Goal: Task Accomplishment & Management: Complete application form

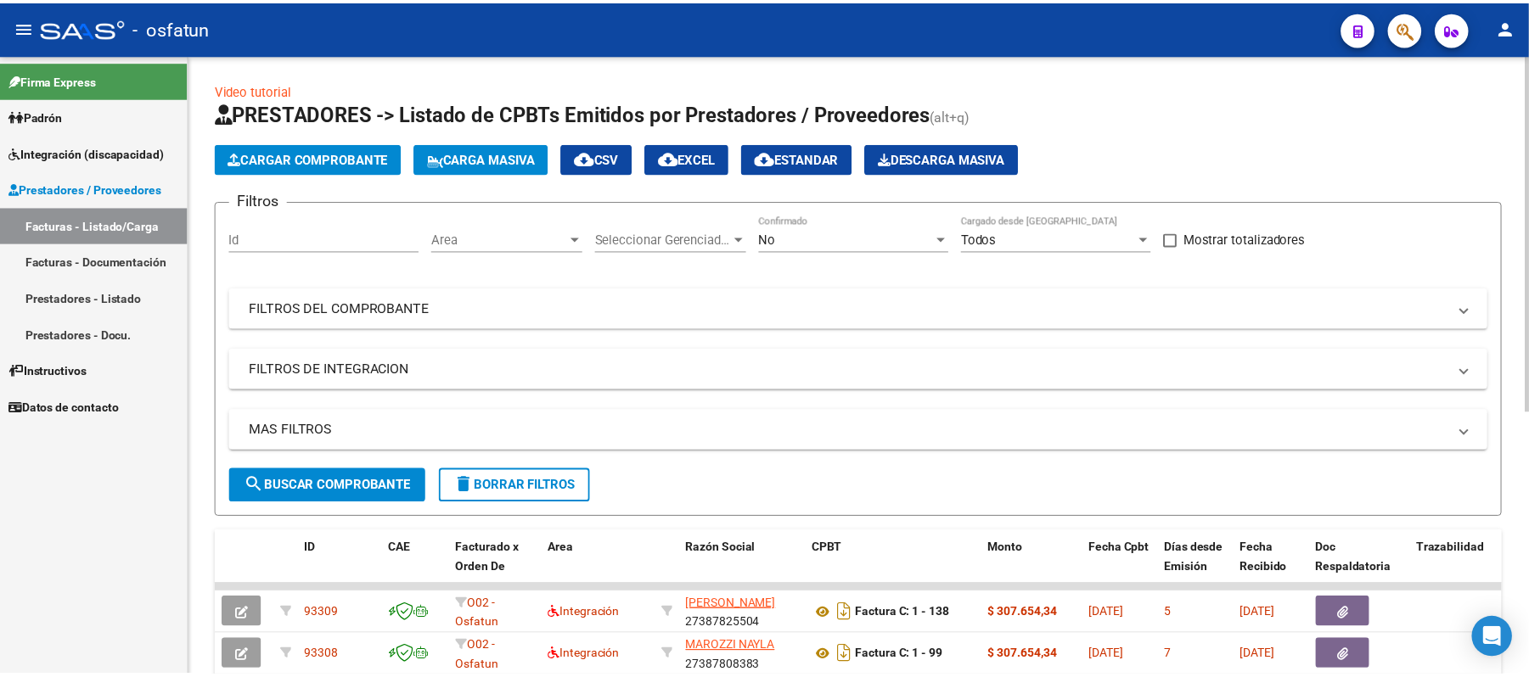
scroll to position [21, 0]
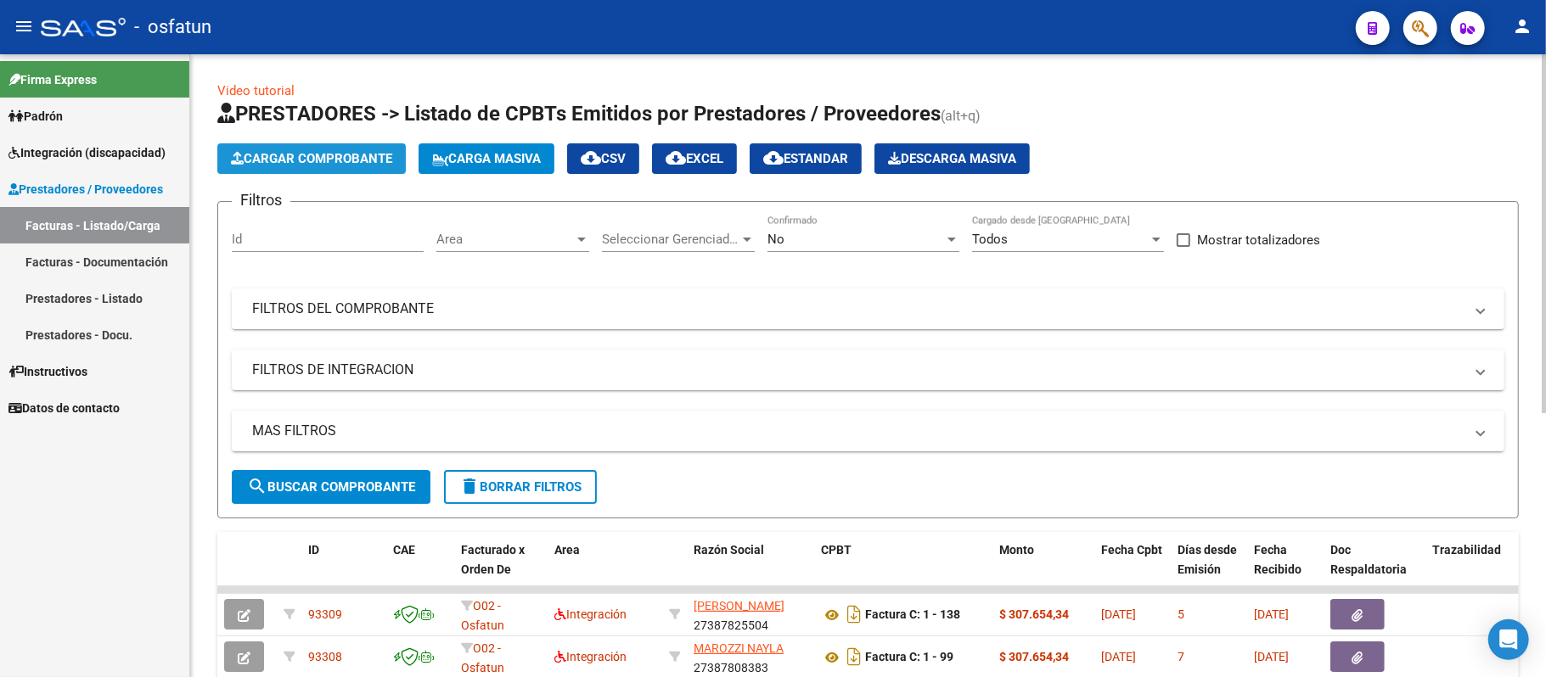
click at [304, 157] on span "Cargar Comprobante" at bounding box center [311, 158] width 161 height 15
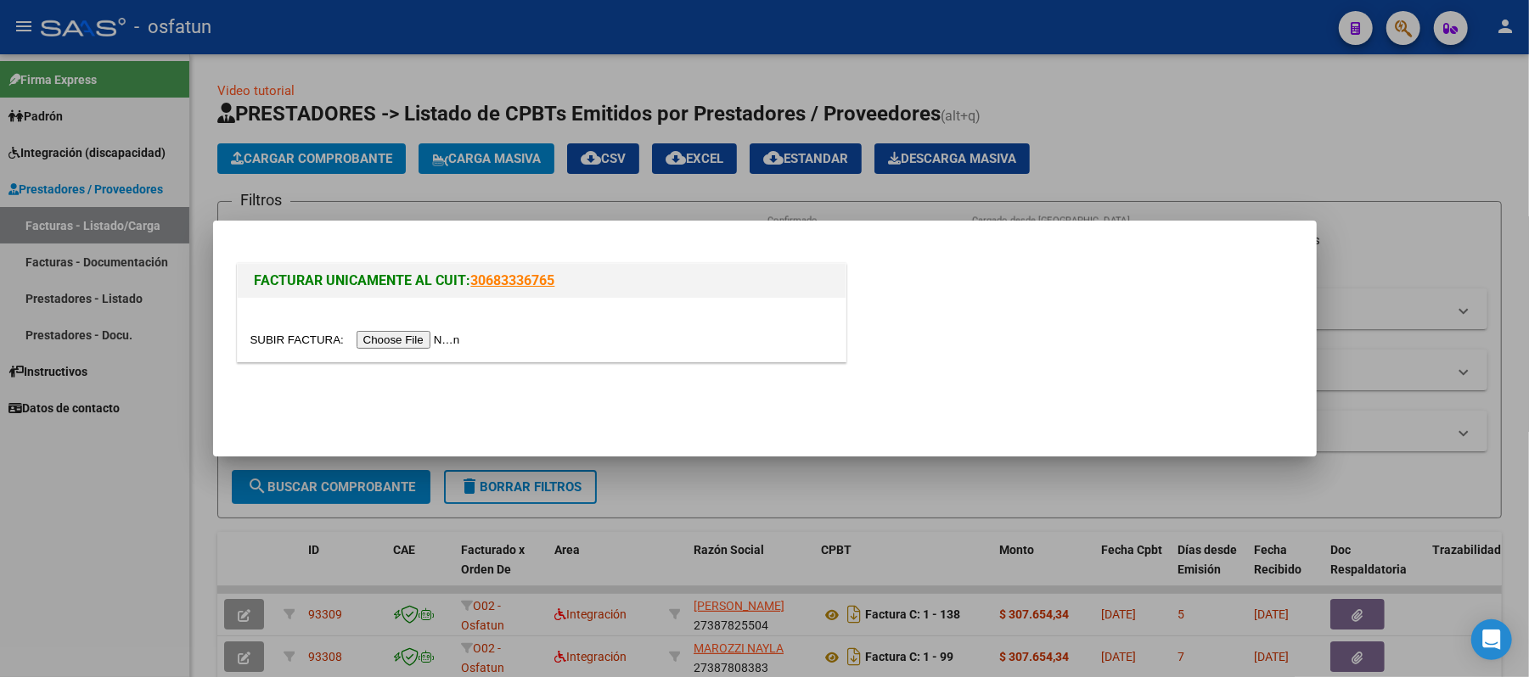
click at [421, 340] on input "file" at bounding box center [357, 340] width 215 height 18
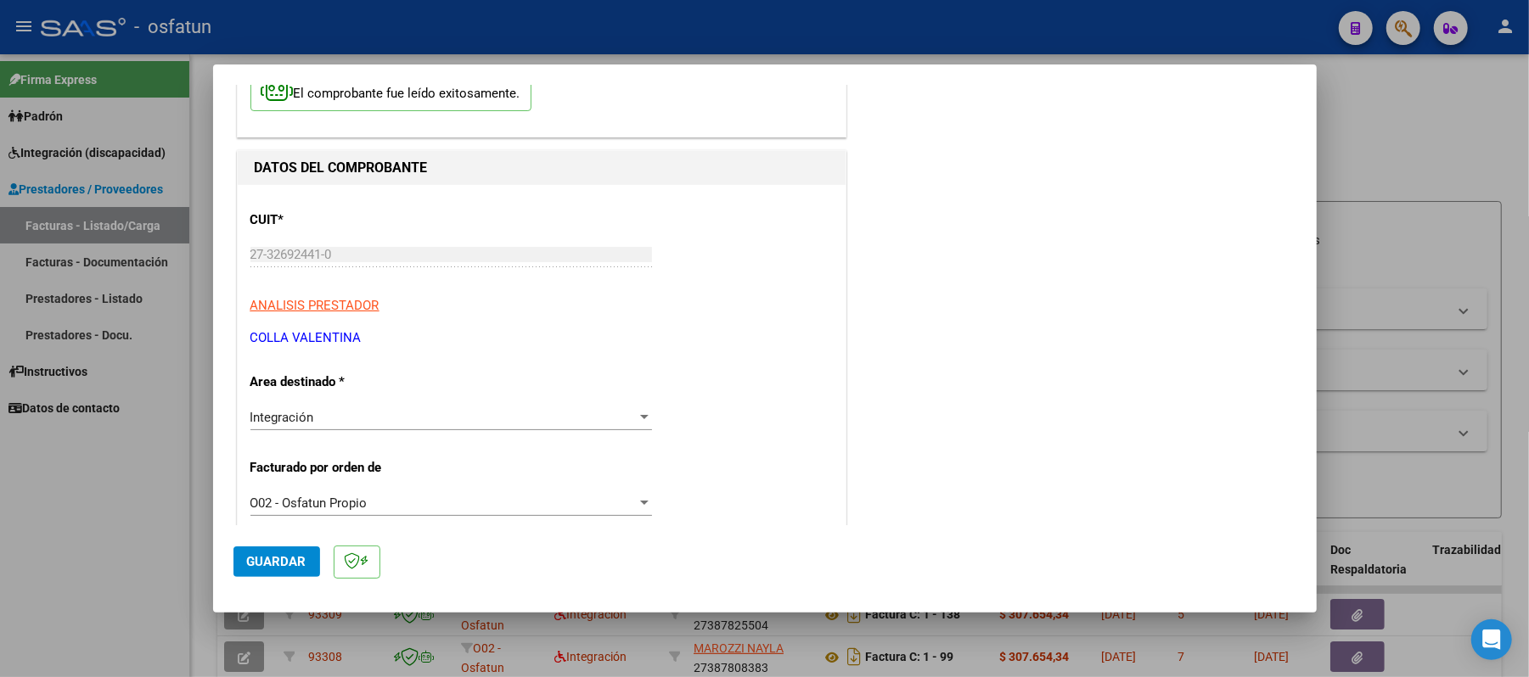
scroll to position [340, 0]
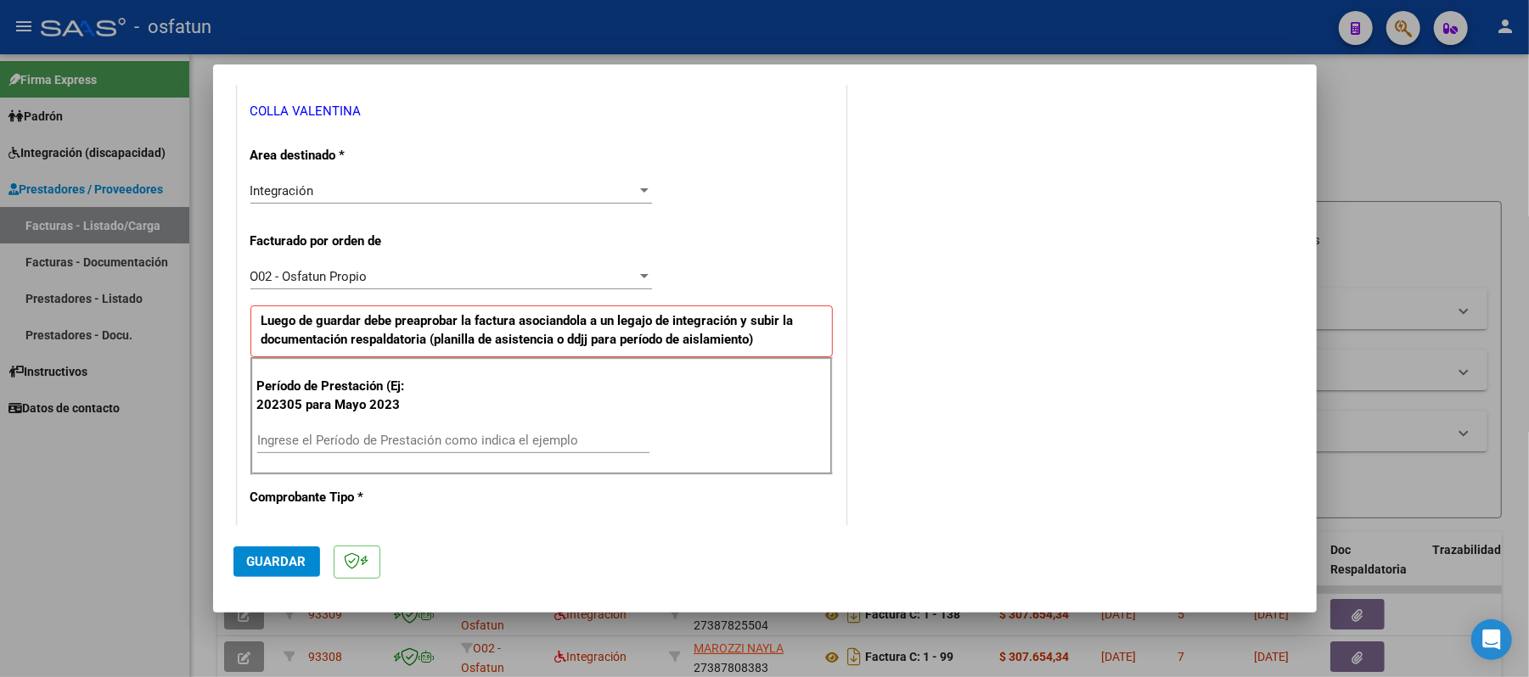
click at [460, 442] on input "Ingrese el Período de Prestación como indica el ejemplo" at bounding box center [453, 440] width 392 height 15
type input "202507"
click at [270, 552] on button "Guardar" at bounding box center [276, 562] width 87 height 31
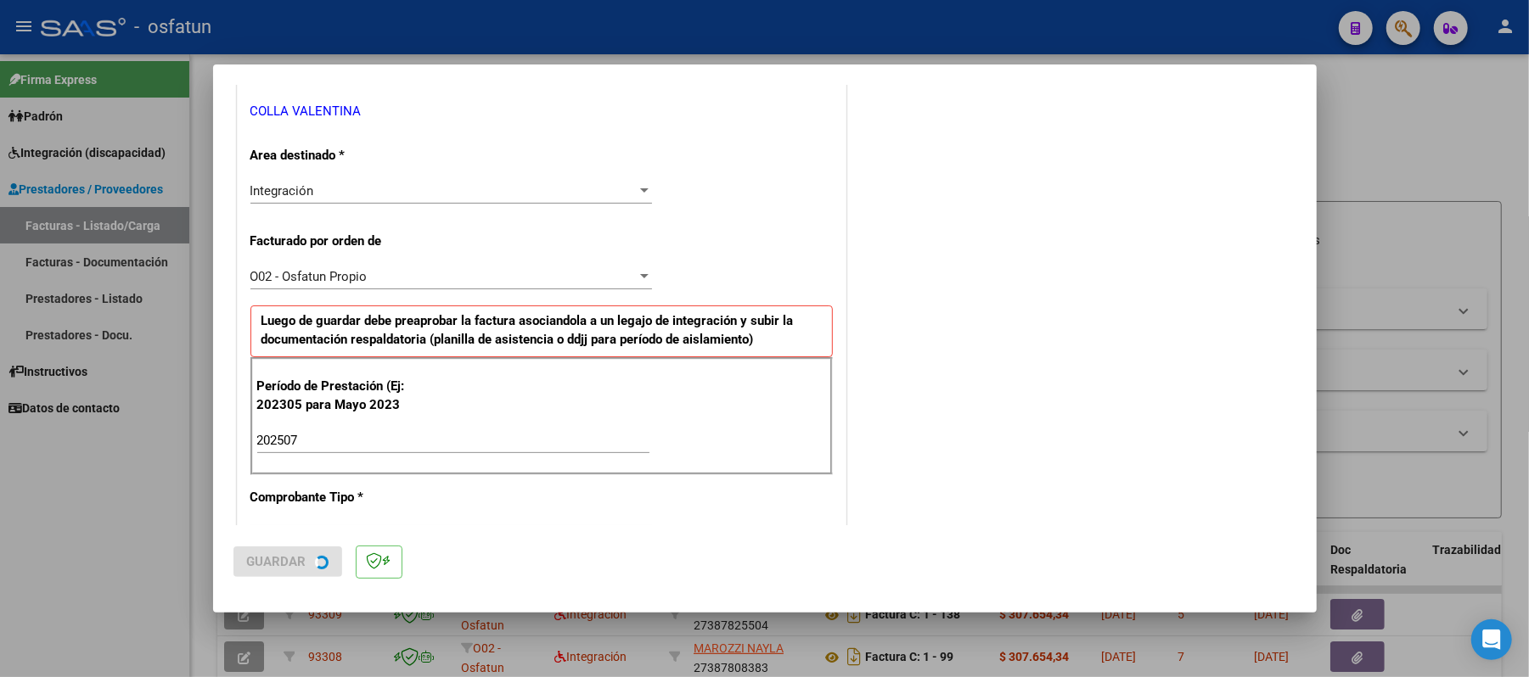
scroll to position [0, 0]
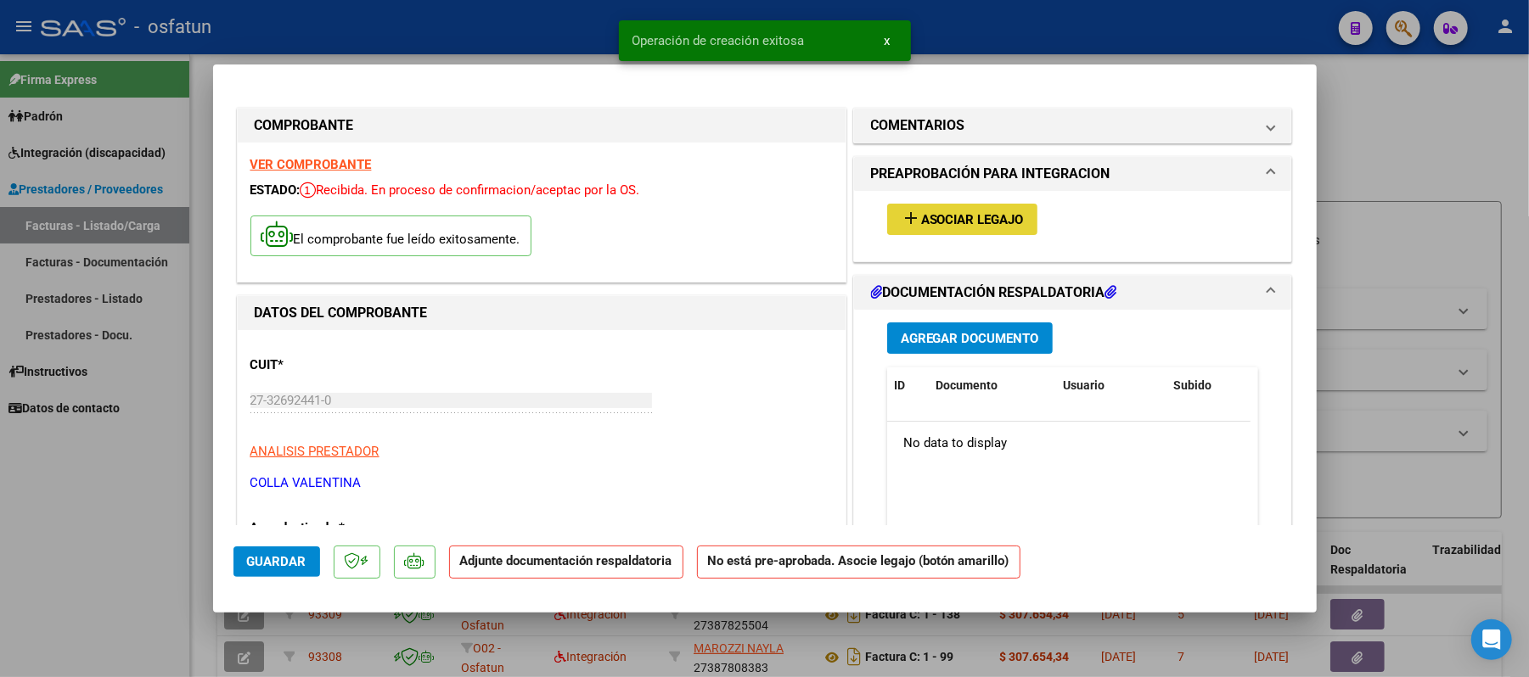
click at [972, 218] on span "Asociar Legajo" at bounding box center [972, 219] width 103 height 15
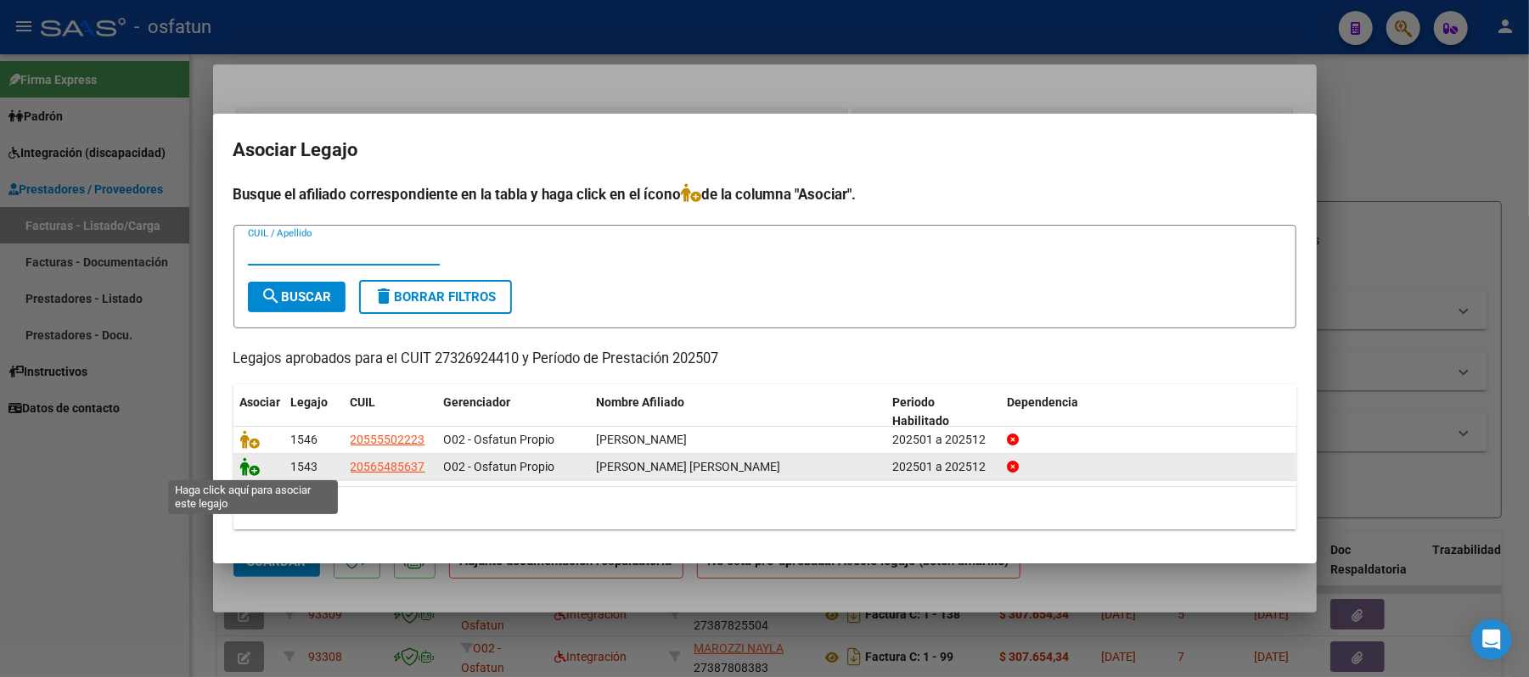
click at [245, 469] on icon at bounding box center [250, 467] width 20 height 19
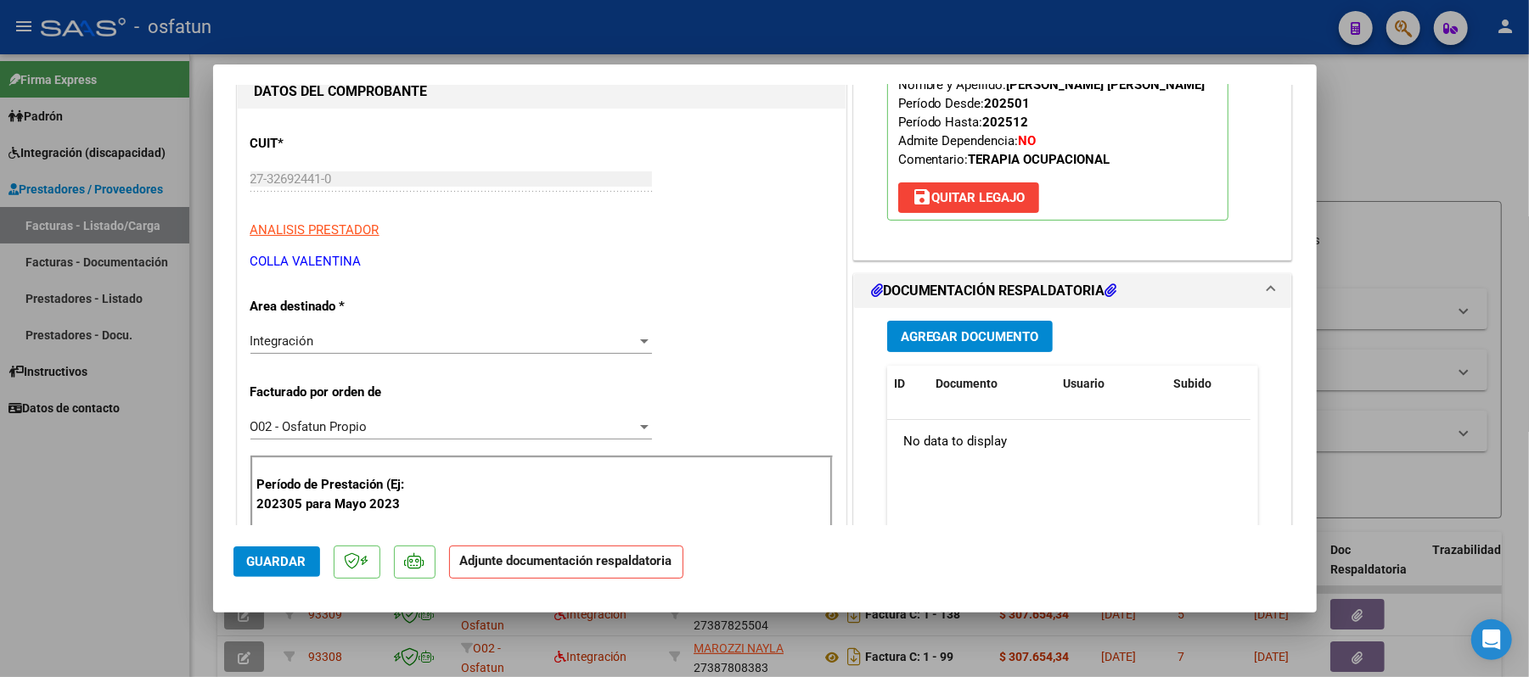
scroll to position [226, 0]
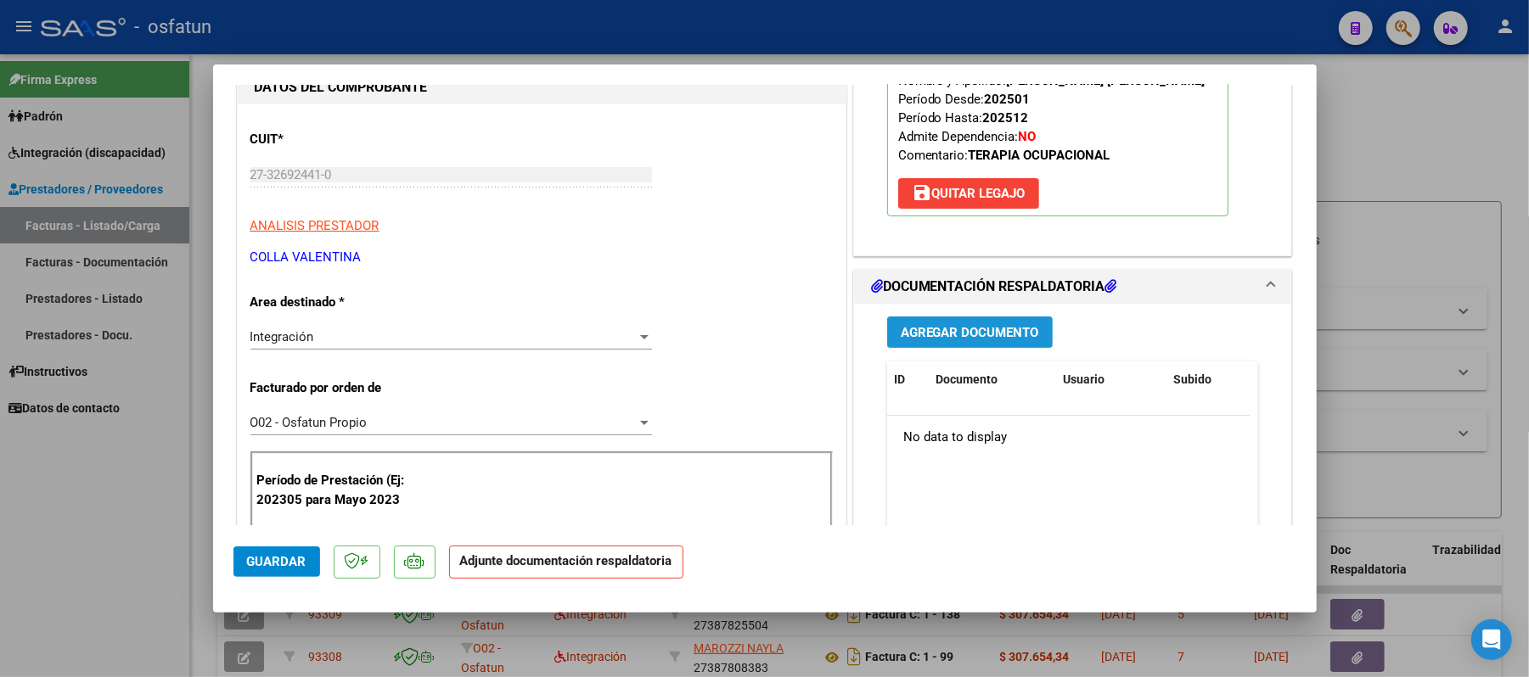
click at [989, 331] on span "Agregar Documento" at bounding box center [970, 332] width 138 height 15
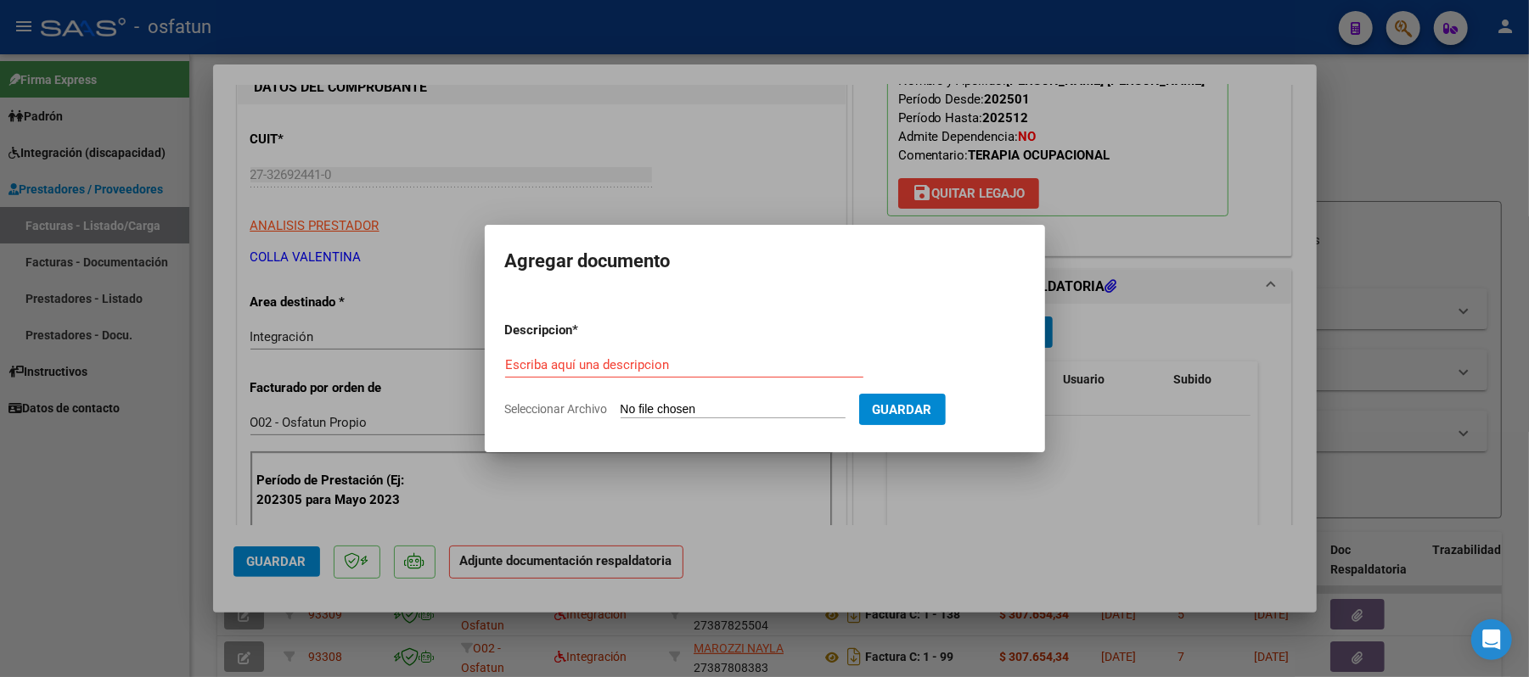
click at [703, 412] on input "Seleccionar Archivo" at bounding box center [733, 410] width 225 height 16
type input "C:\fakepath\ASIST.pdf"
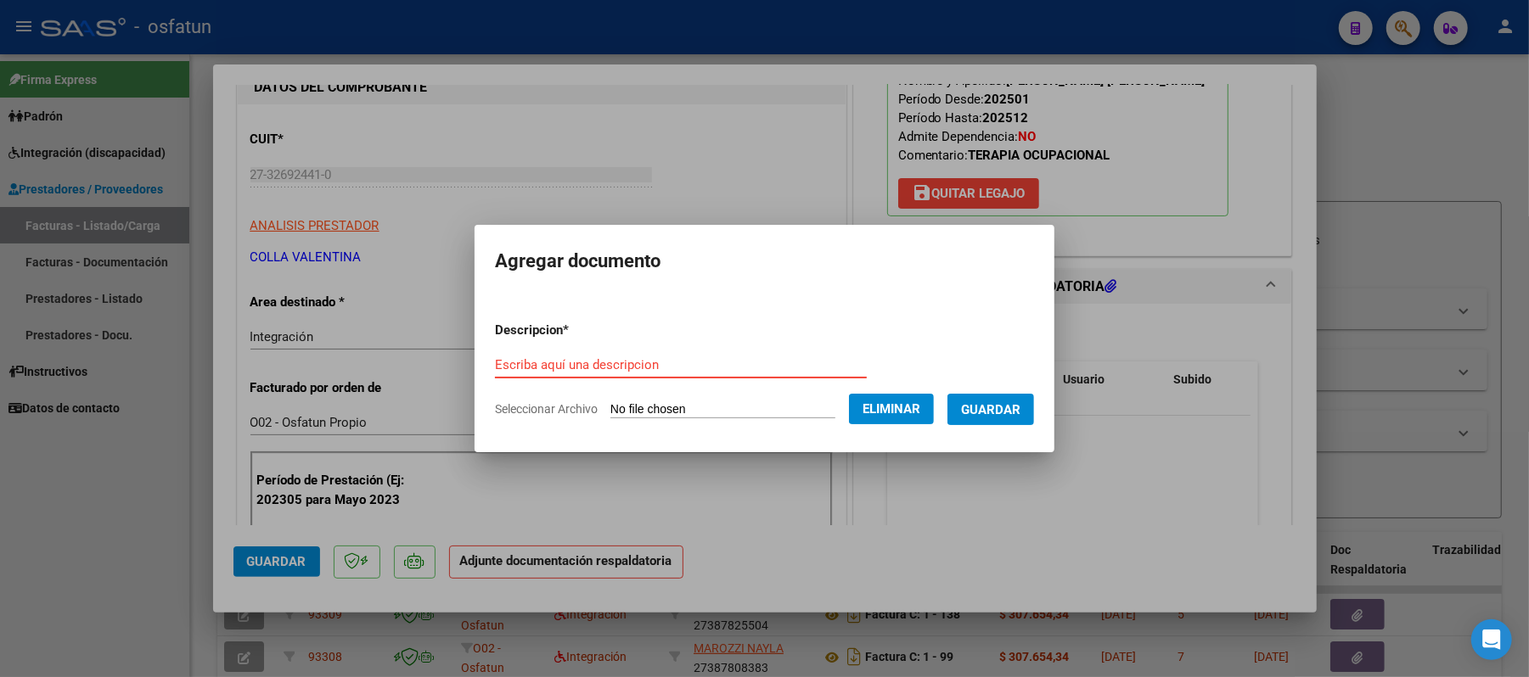
click at [657, 362] on input "Escriba aquí una descripcion" at bounding box center [681, 364] width 372 height 15
type input "ASIST"
click at [1013, 402] on span "Guardar" at bounding box center [990, 409] width 59 height 15
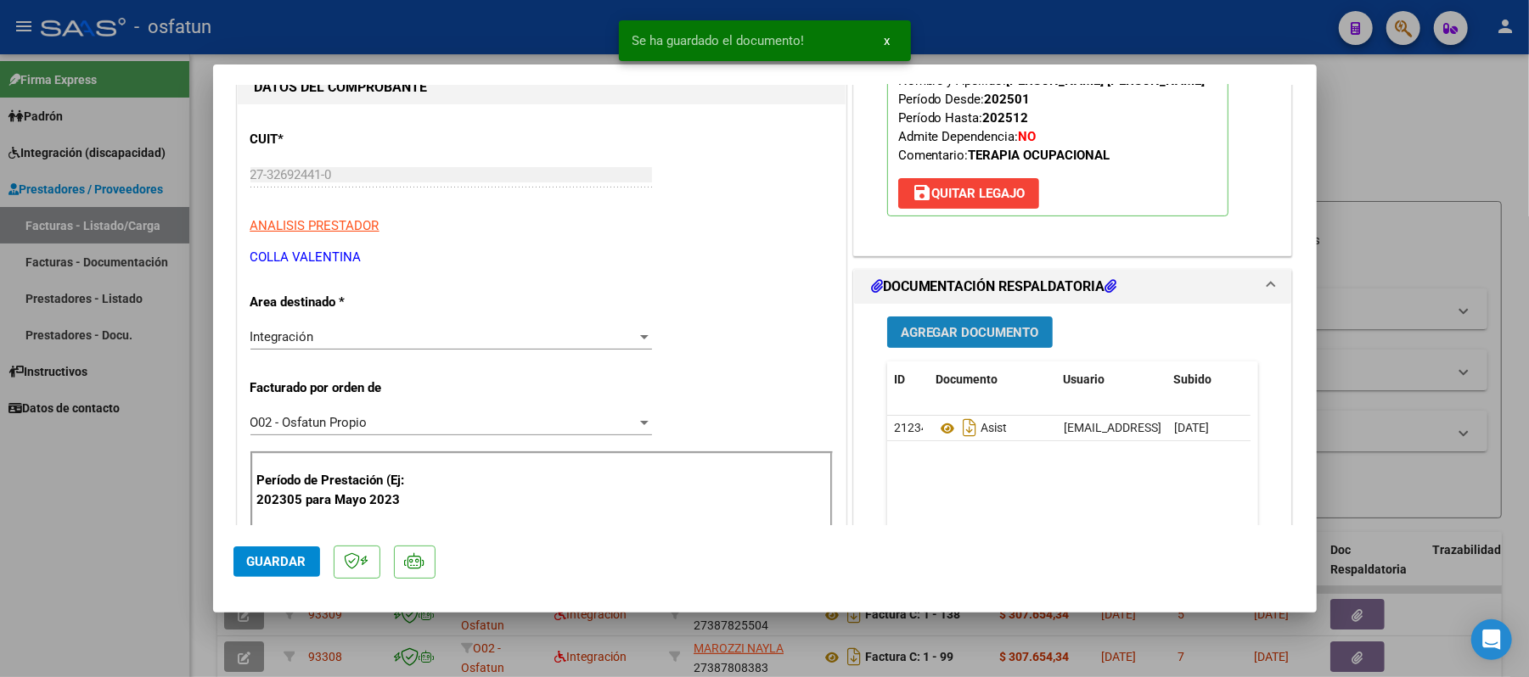
click at [954, 327] on span "Agregar Documento" at bounding box center [970, 332] width 138 height 15
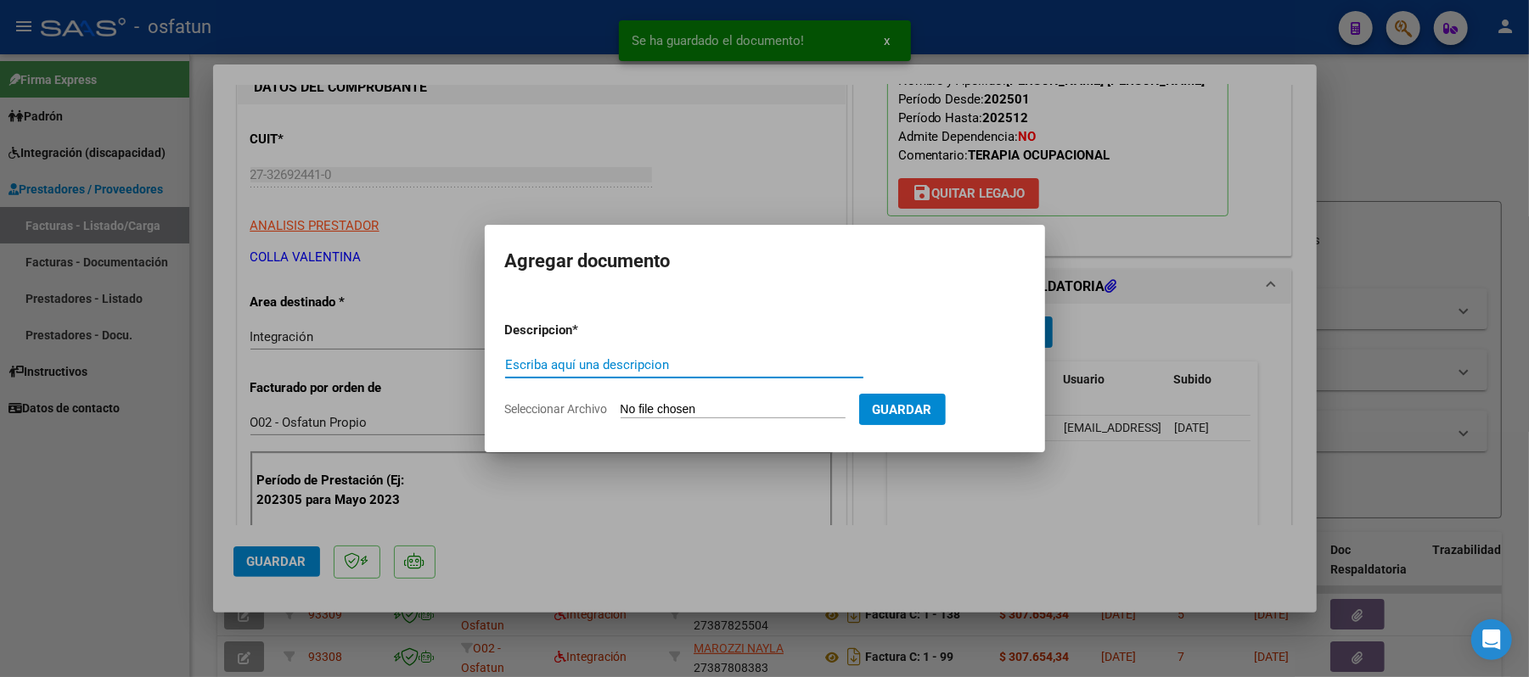
click at [799, 368] on input "Escriba aquí una descripcion" at bounding box center [684, 364] width 358 height 15
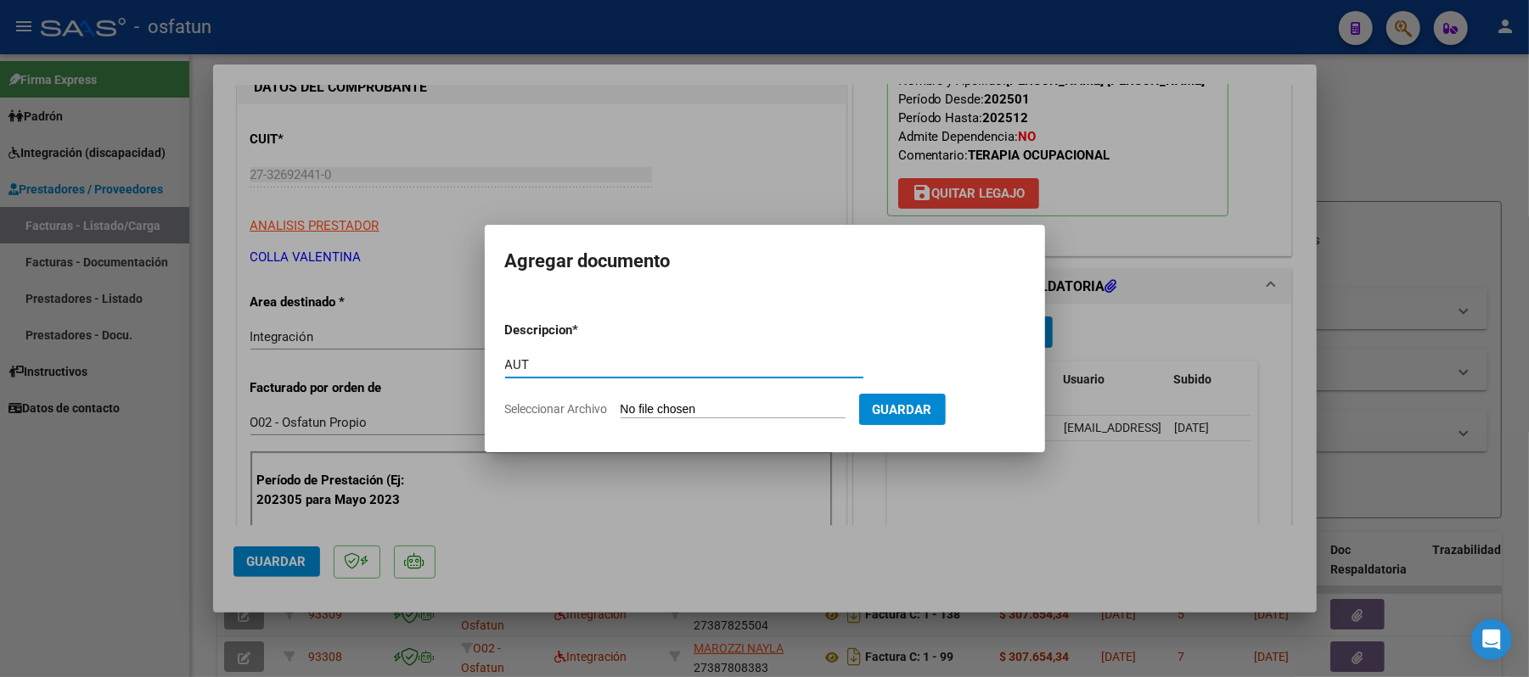
type input "AUT"
click at [720, 406] on input "Seleccionar Archivo" at bounding box center [733, 410] width 225 height 16
type input "C:\fakepath\AUT.pdf"
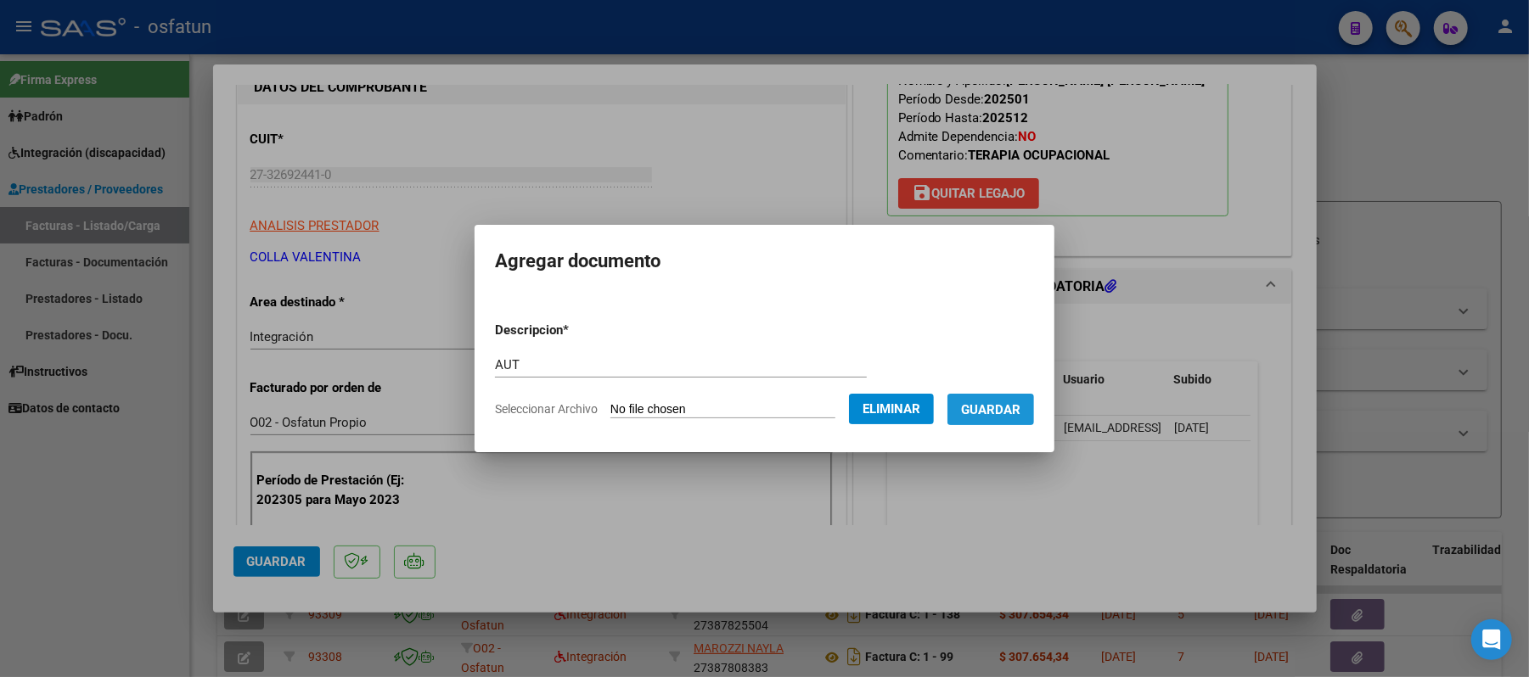
click at [986, 413] on span "Guardar" at bounding box center [990, 409] width 59 height 15
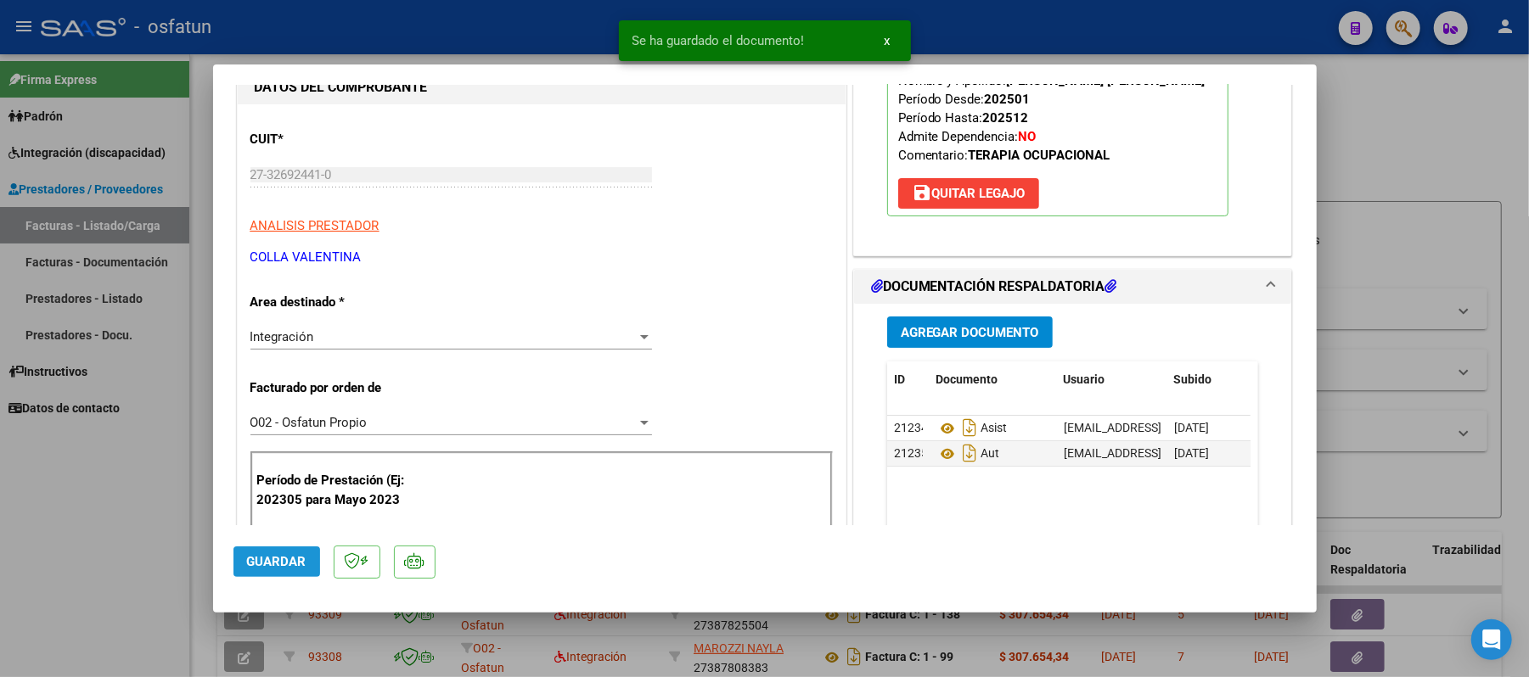
click at [256, 554] on span "Guardar" at bounding box center [276, 561] width 59 height 15
click at [1433, 124] on div at bounding box center [764, 338] width 1529 height 677
type input "$ 0,00"
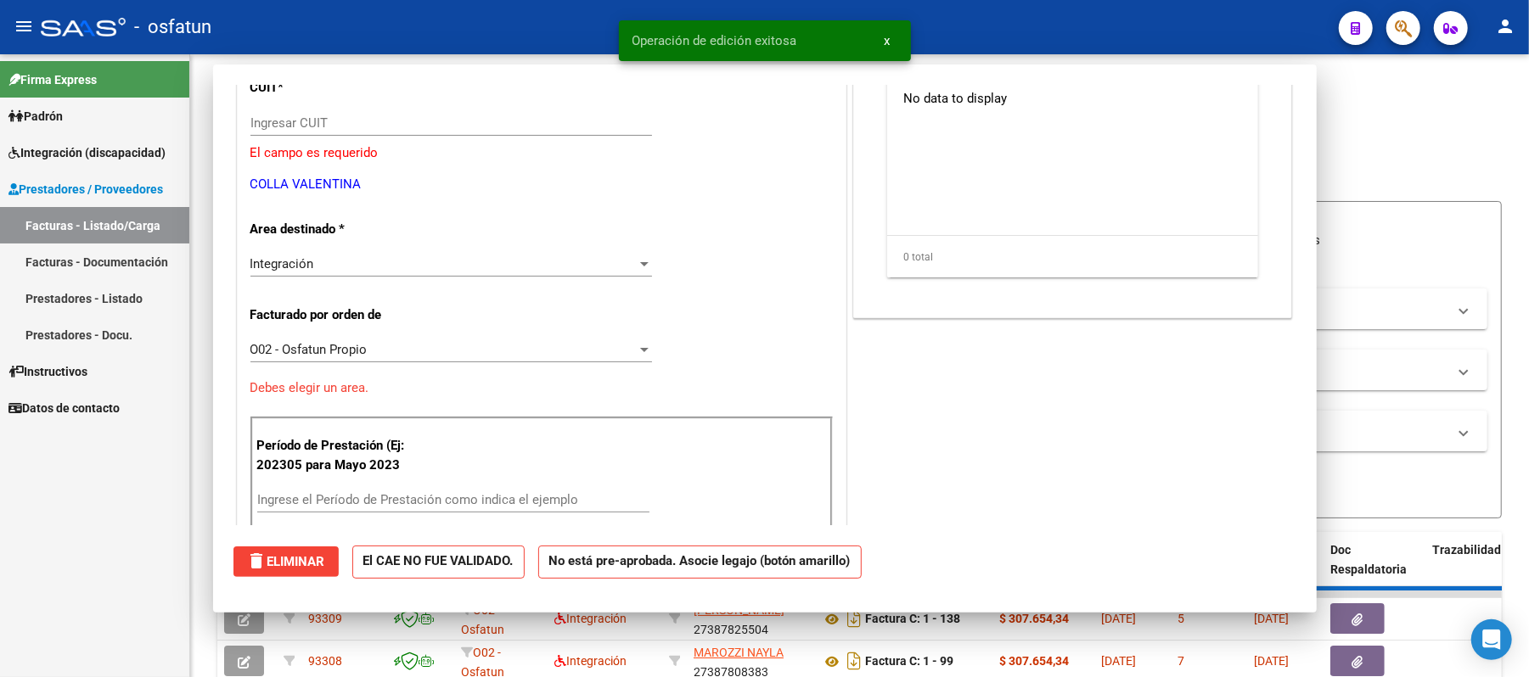
scroll to position [174, 0]
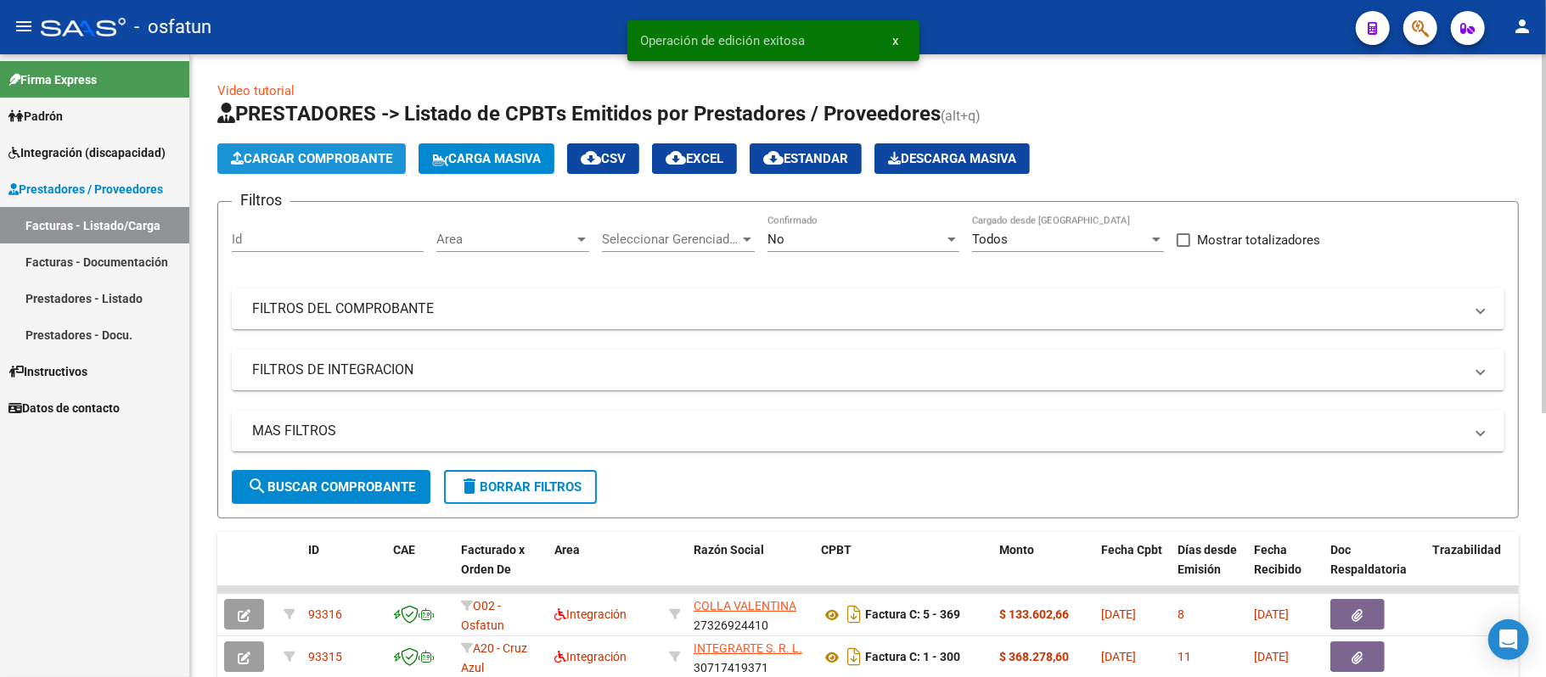
click at [292, 155] on span "Cargar Comprobante" at bounding box center [311, 158] width 161 height 15
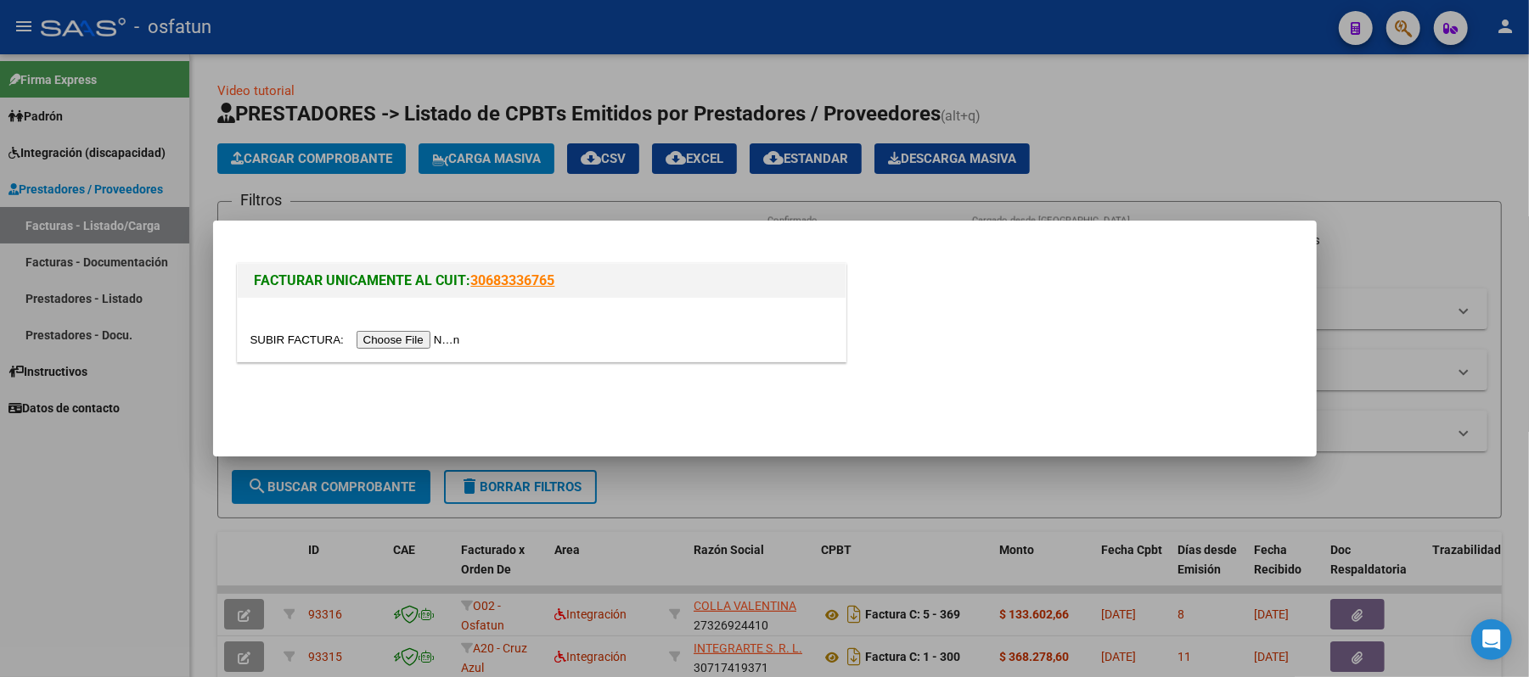
click at [422, 338] on input "file" at bounding box center [357, 340] width 215 height 18
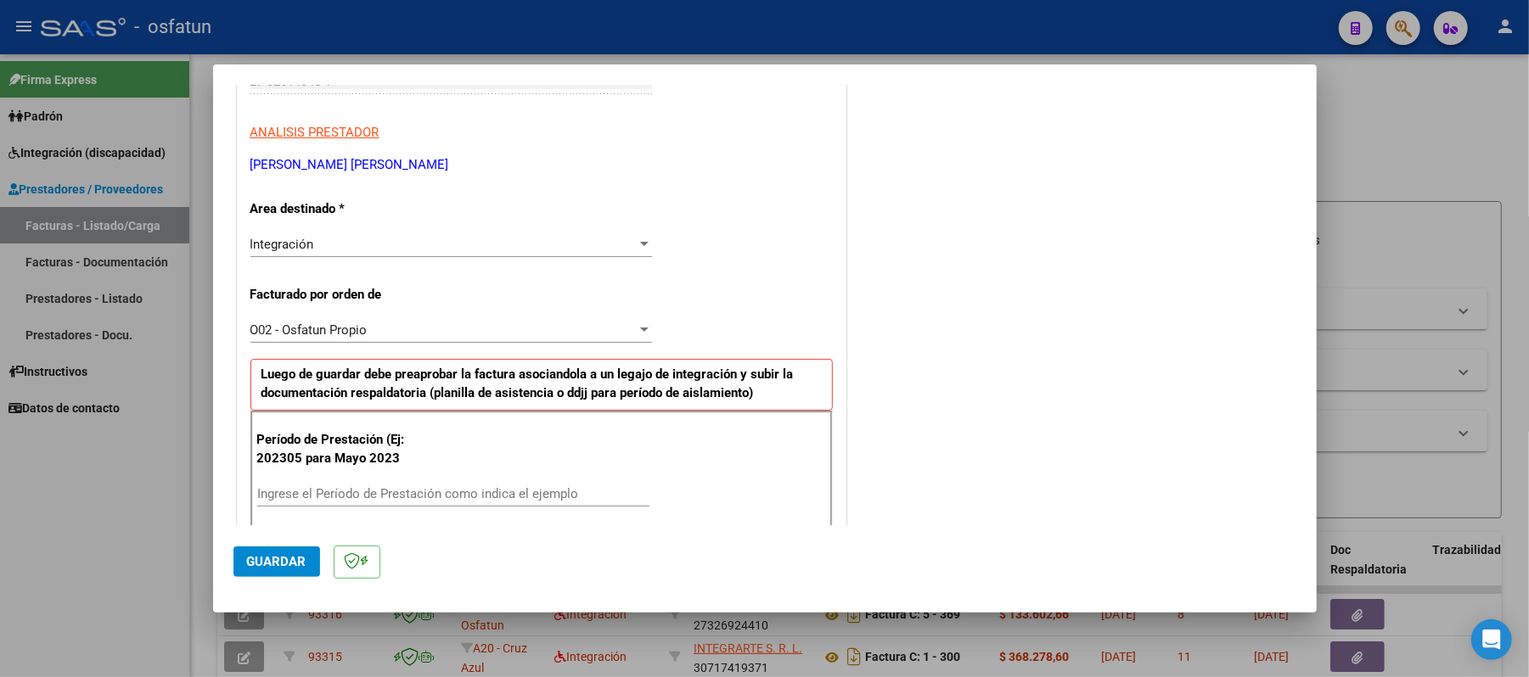
scroll to position [340, 0]
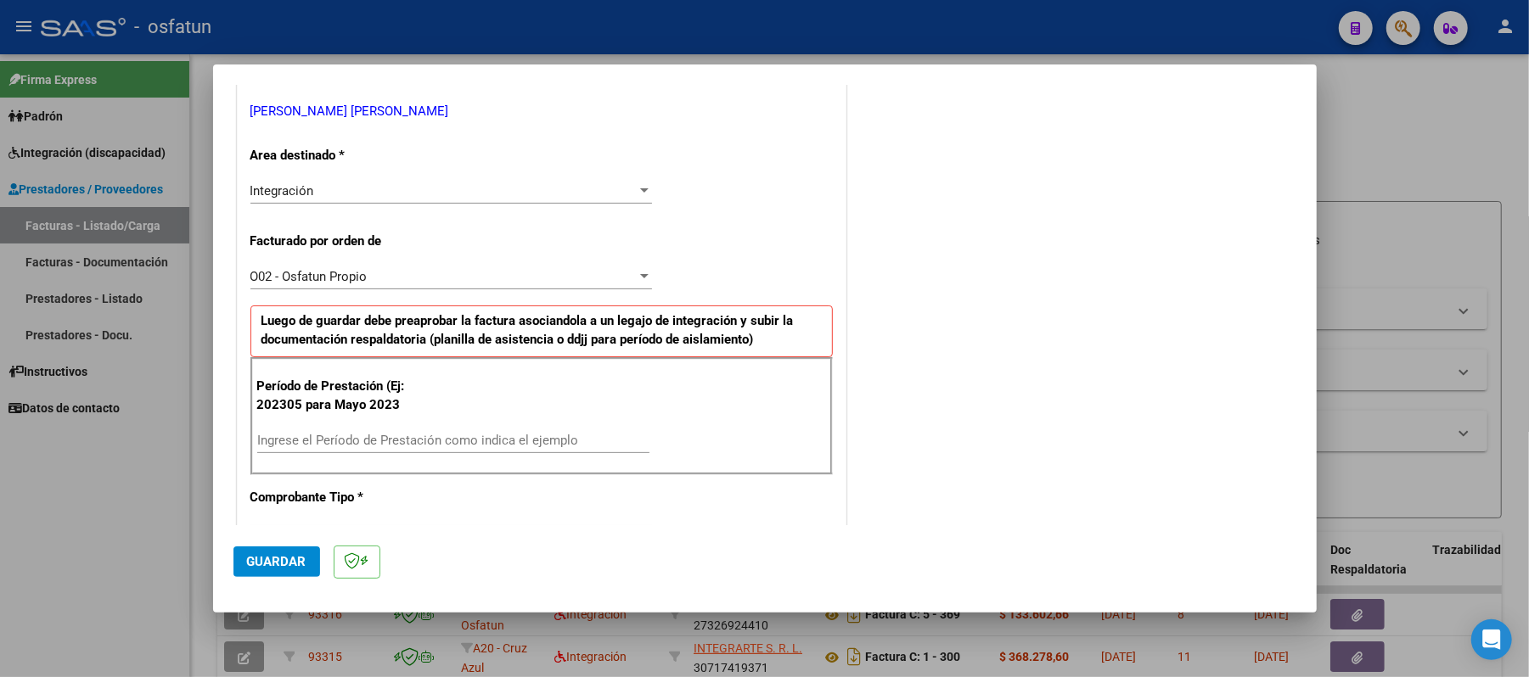
click at [507, 445] on input "Ingrese el Período de Prestación como indica el ejemplo" at bounding box center [453, 440] width 392 height 15
type input "202507"
click at [273, 565] on span "Guardar" at bounding box center [276, 561] width 59 height 15
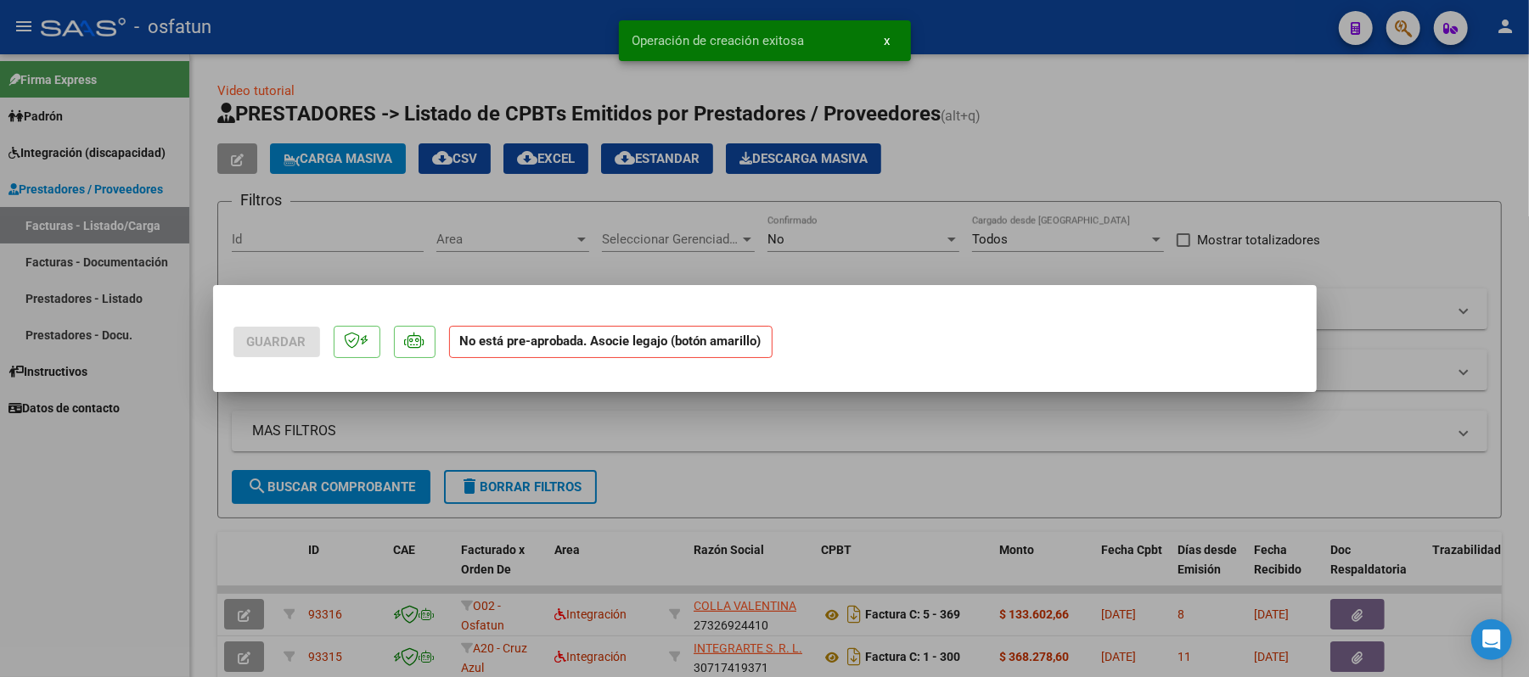
scroll to position [0, 0]
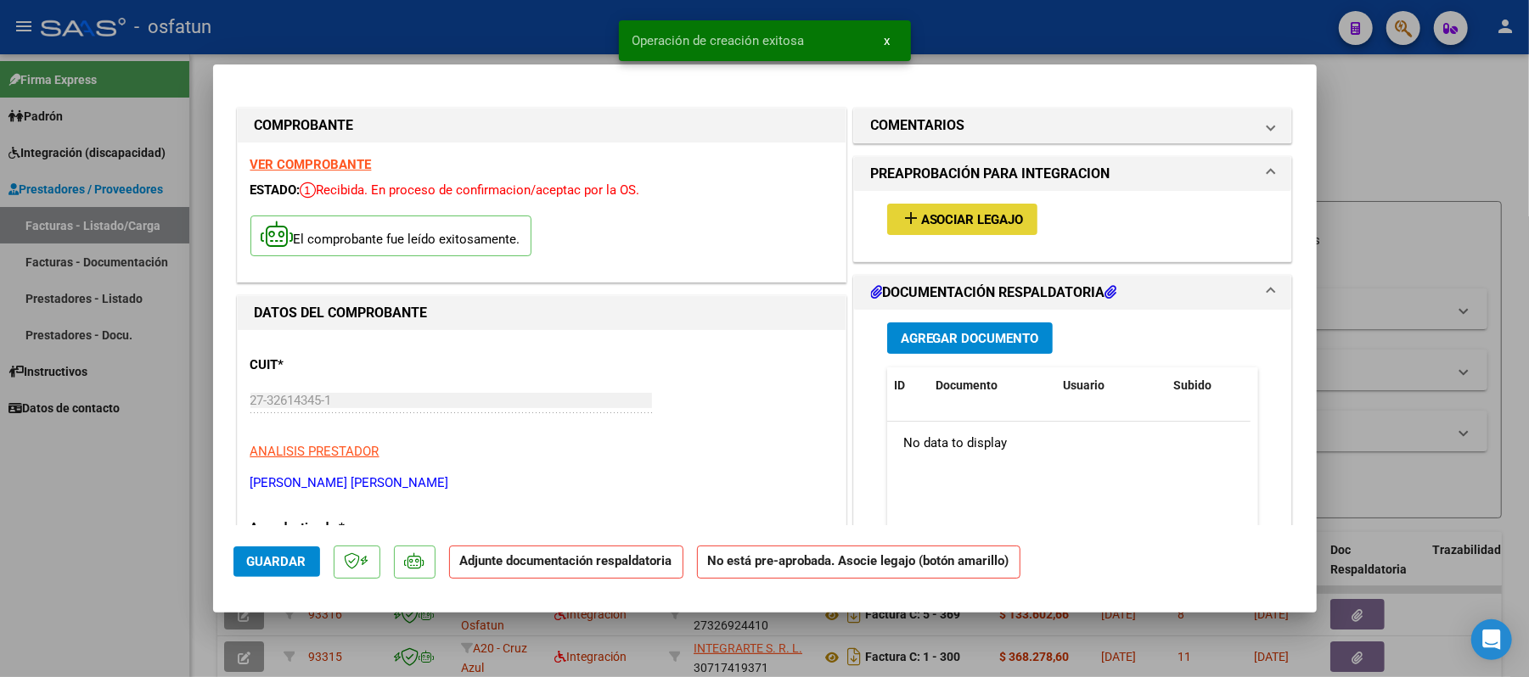
click at [961, 215] on span "Asociar Legajo" at bounding box center [972, 219] width 103 height 15
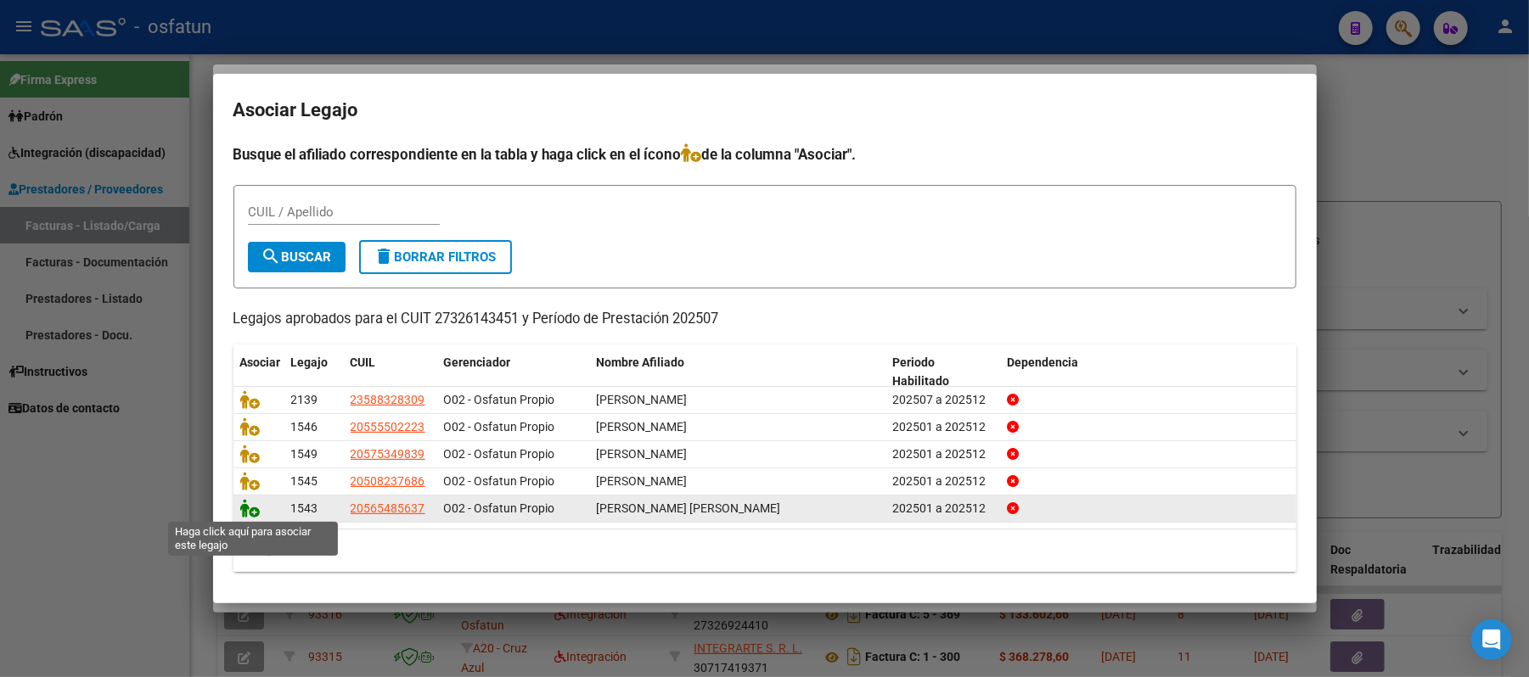
click at [245, 507] on icon at bounding box center [250, 508] width 20 height 19
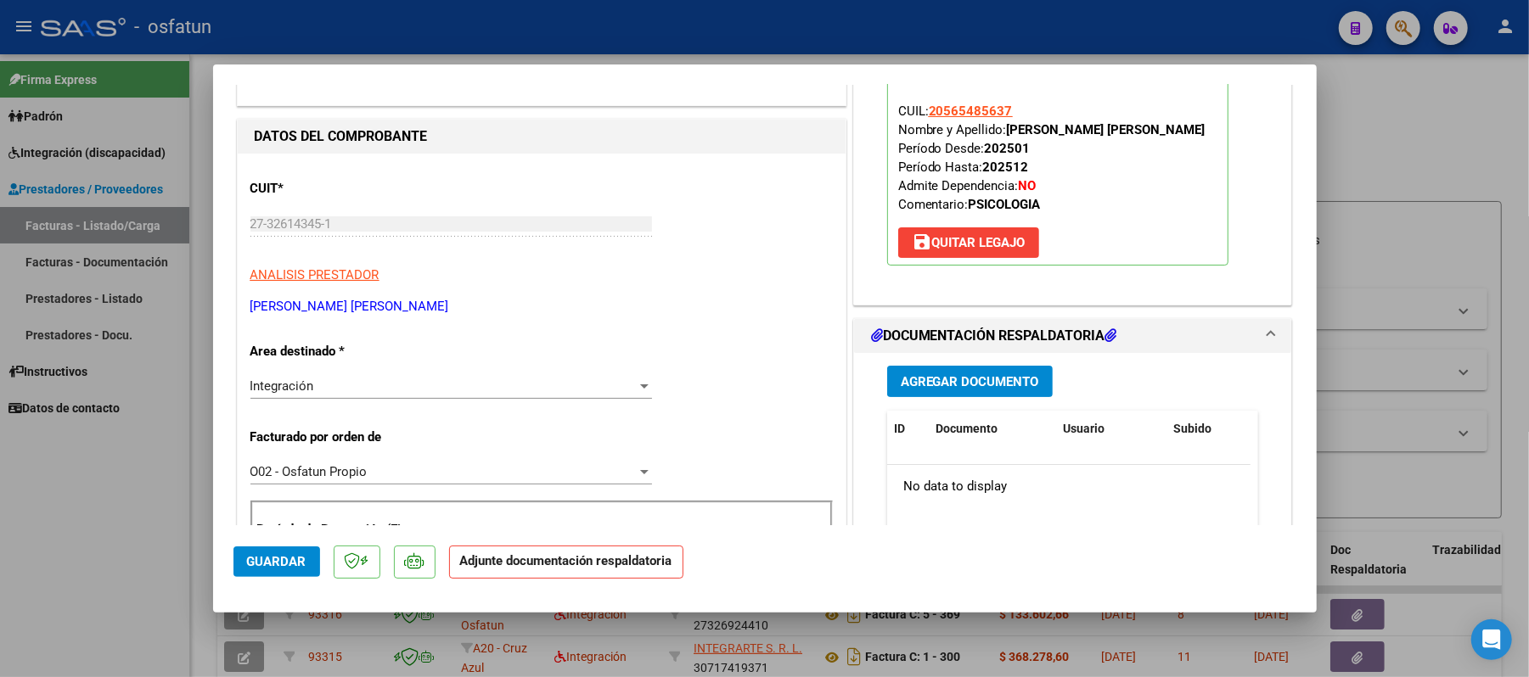
scroll to position [226, 0]
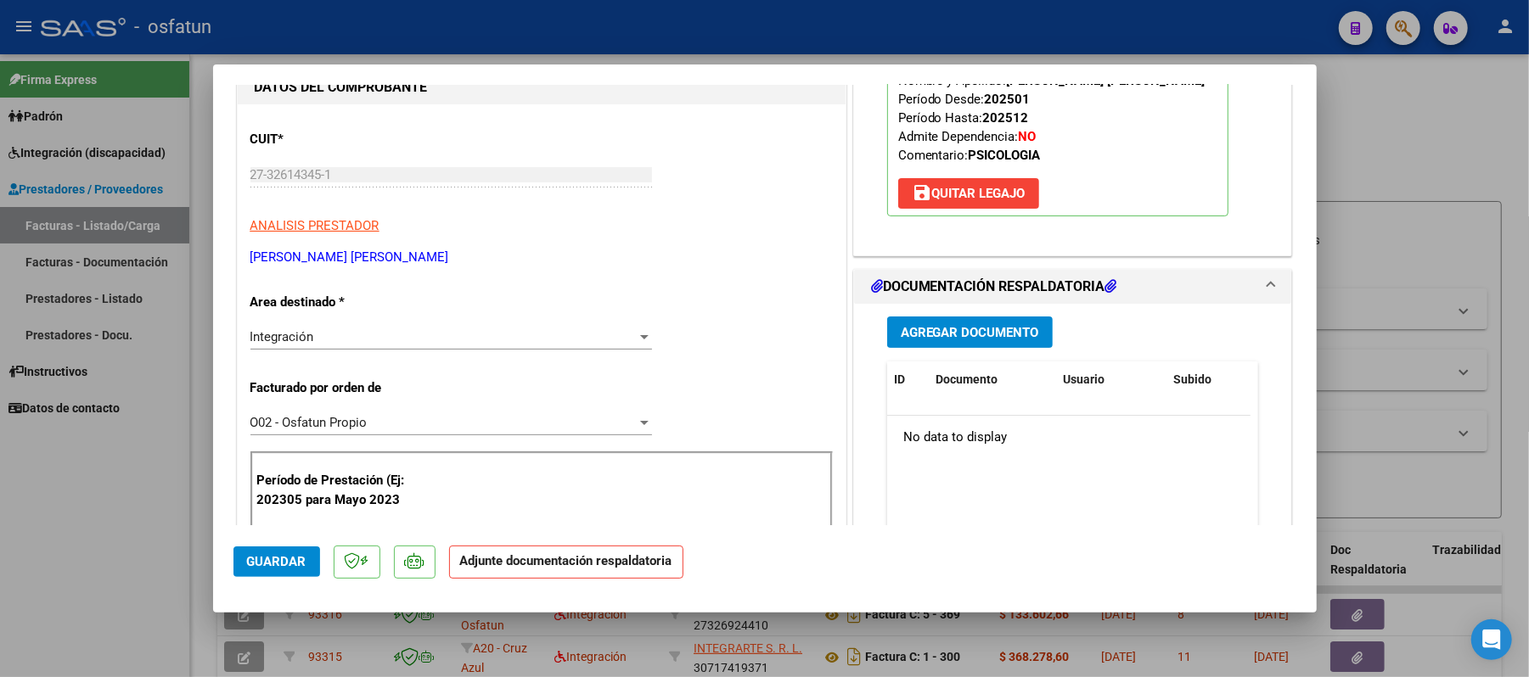
click at [937, 331] on span "Agregar Documento" at bounding box center [970, 332] width 138 height 15
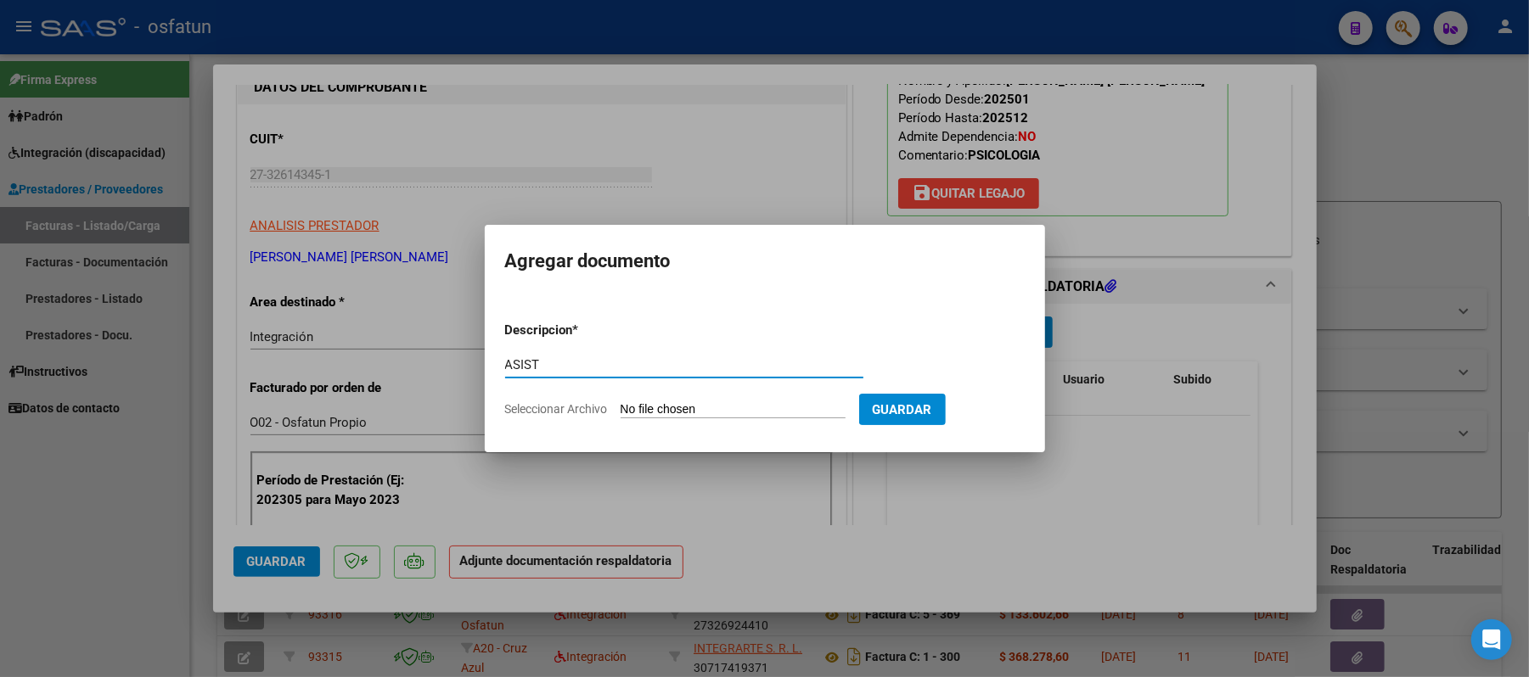
type input "ASIST"
click at [703, 405] on input "Seleccionar Archivo" at bounding box center [733, 410] width 225 height 16
type input "C:\fakepath\ASIST.pdf"
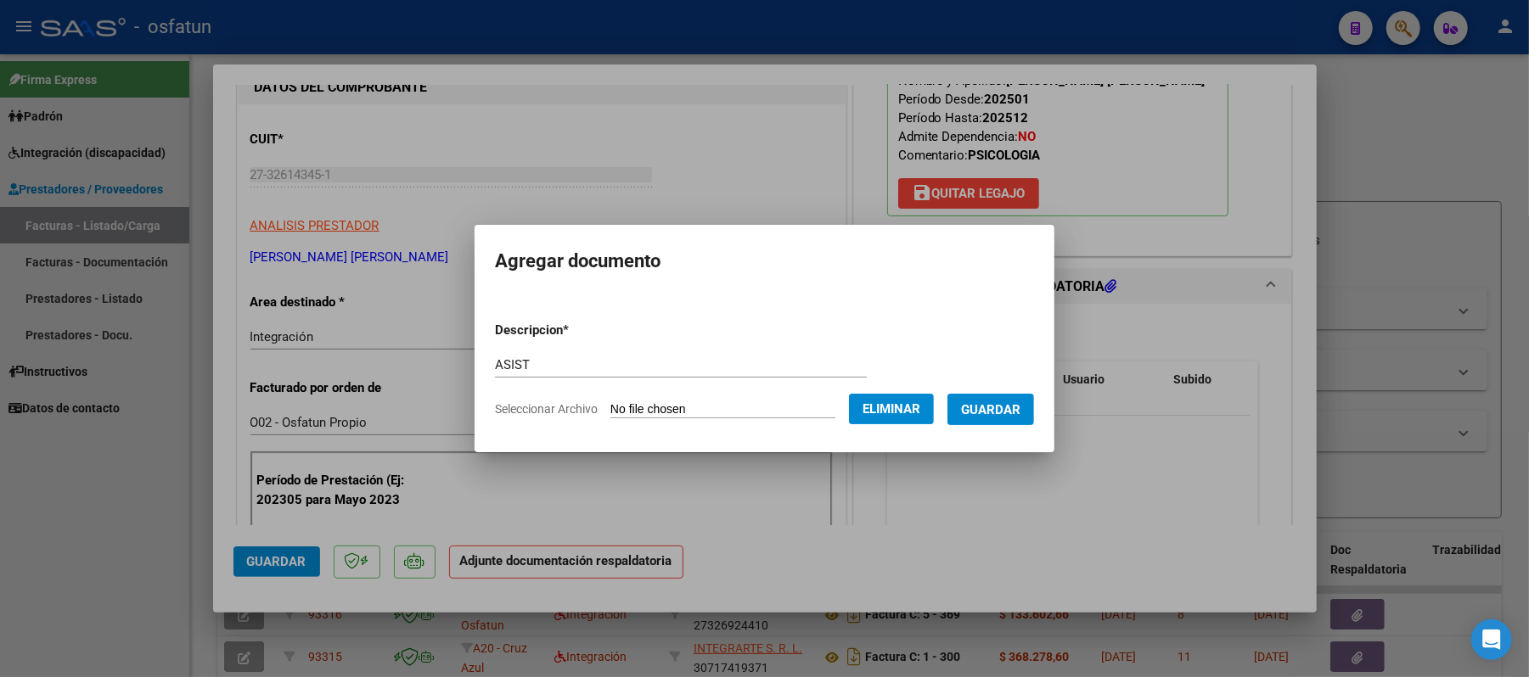
click at [1002, 412] on span "Guardar" at bounding box center [990, 409] width 59 height 15
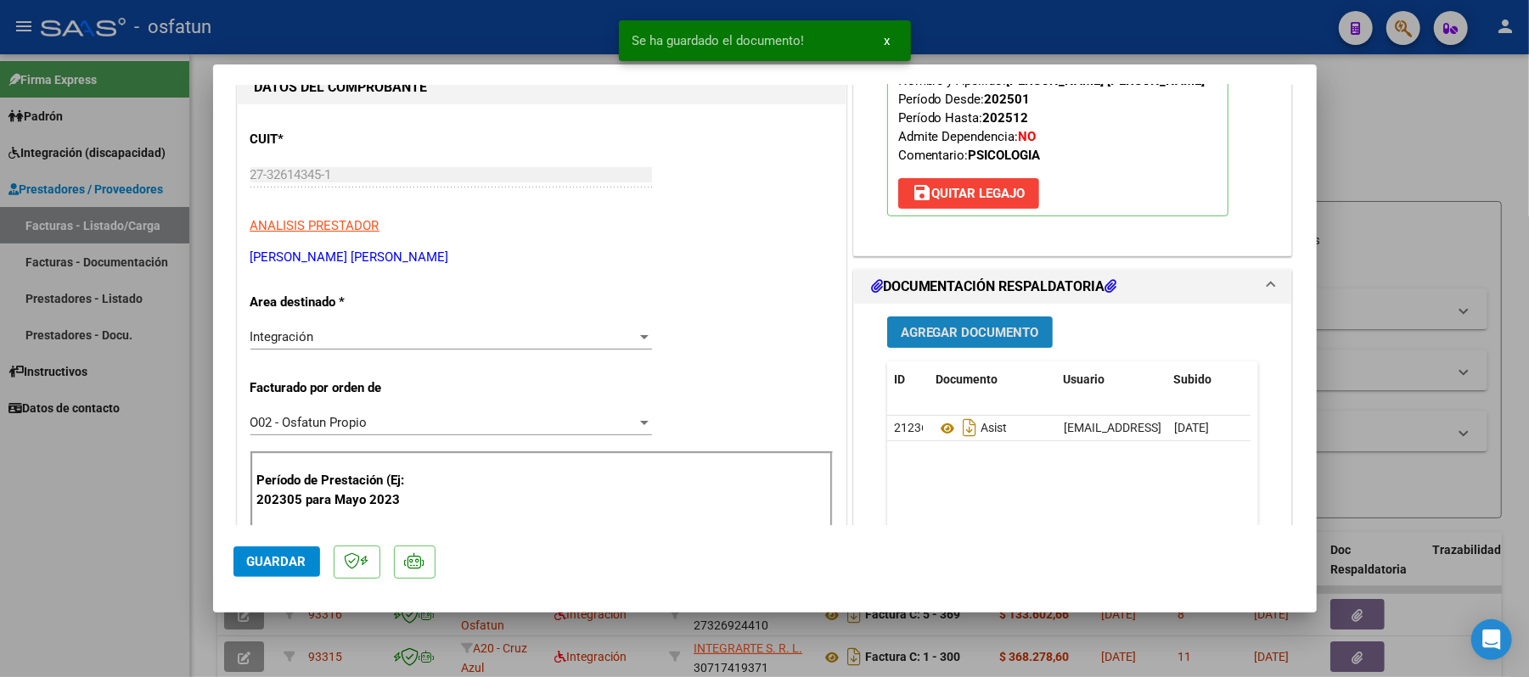
click at [970, 334] on span "Agregar Documento" at bounding box center [970, 332] width 138 height 15
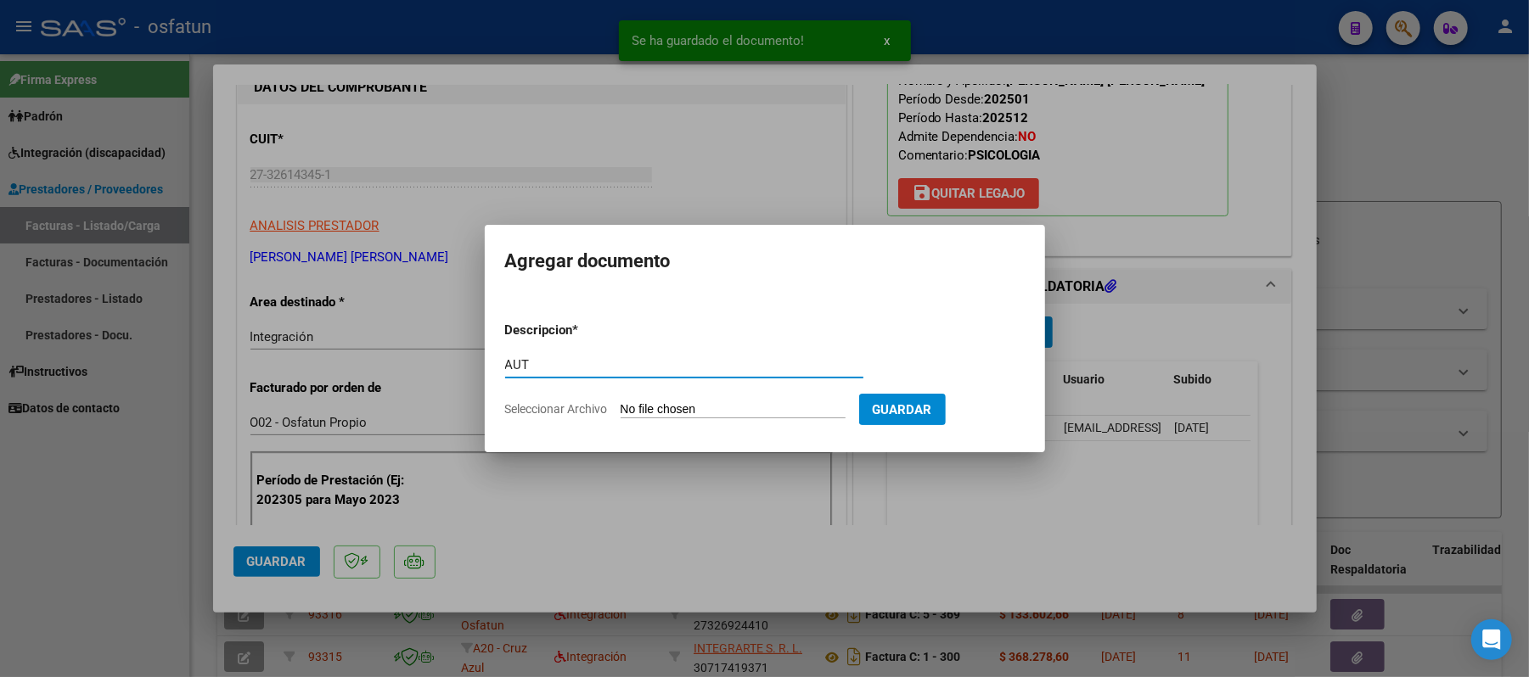
type input "AUT"
click at [739, 412] on input "Seleccionar Archivo" at bounding box center [733, 410] width 225 height 16
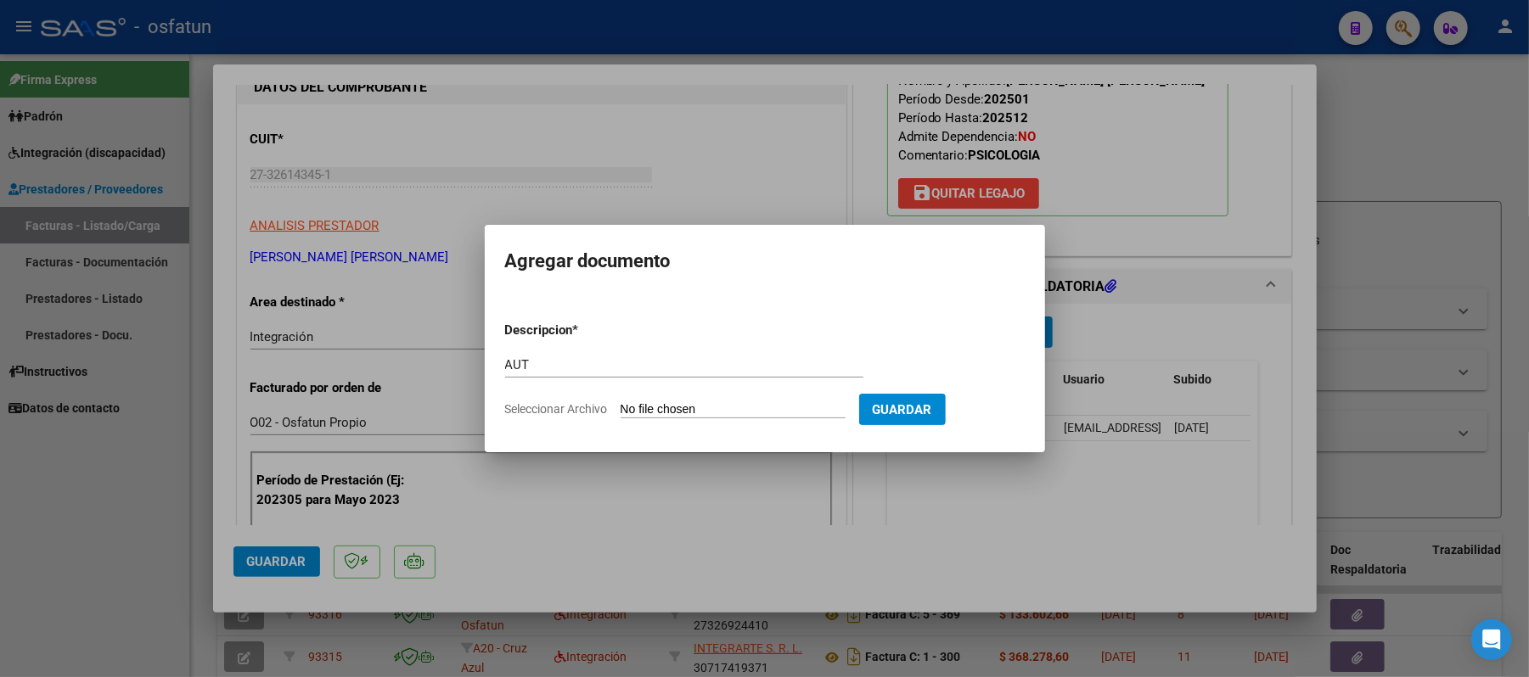
type input "C:\fakepath\AUT.pdf"
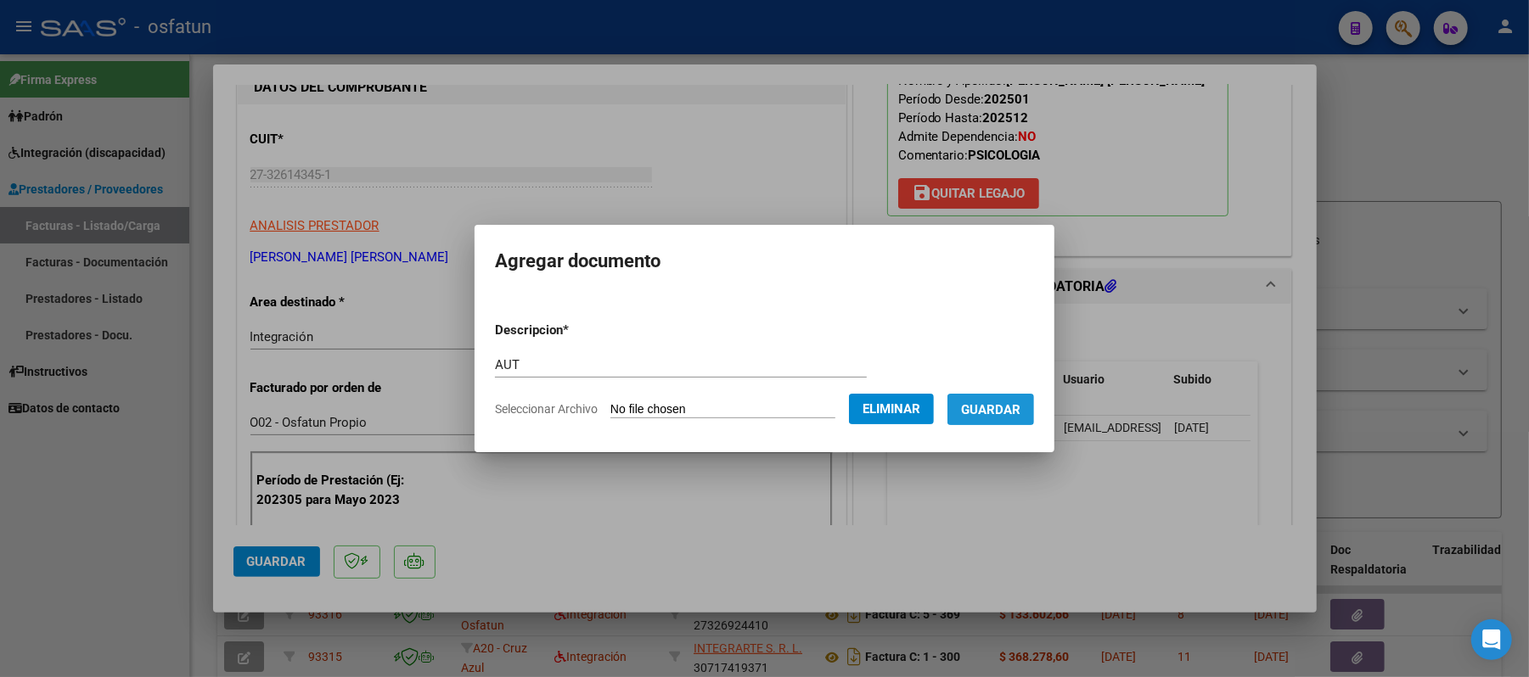
click at [1002, 409] on span "Guardar" at bounding box center [990, 409] width 59 height 15
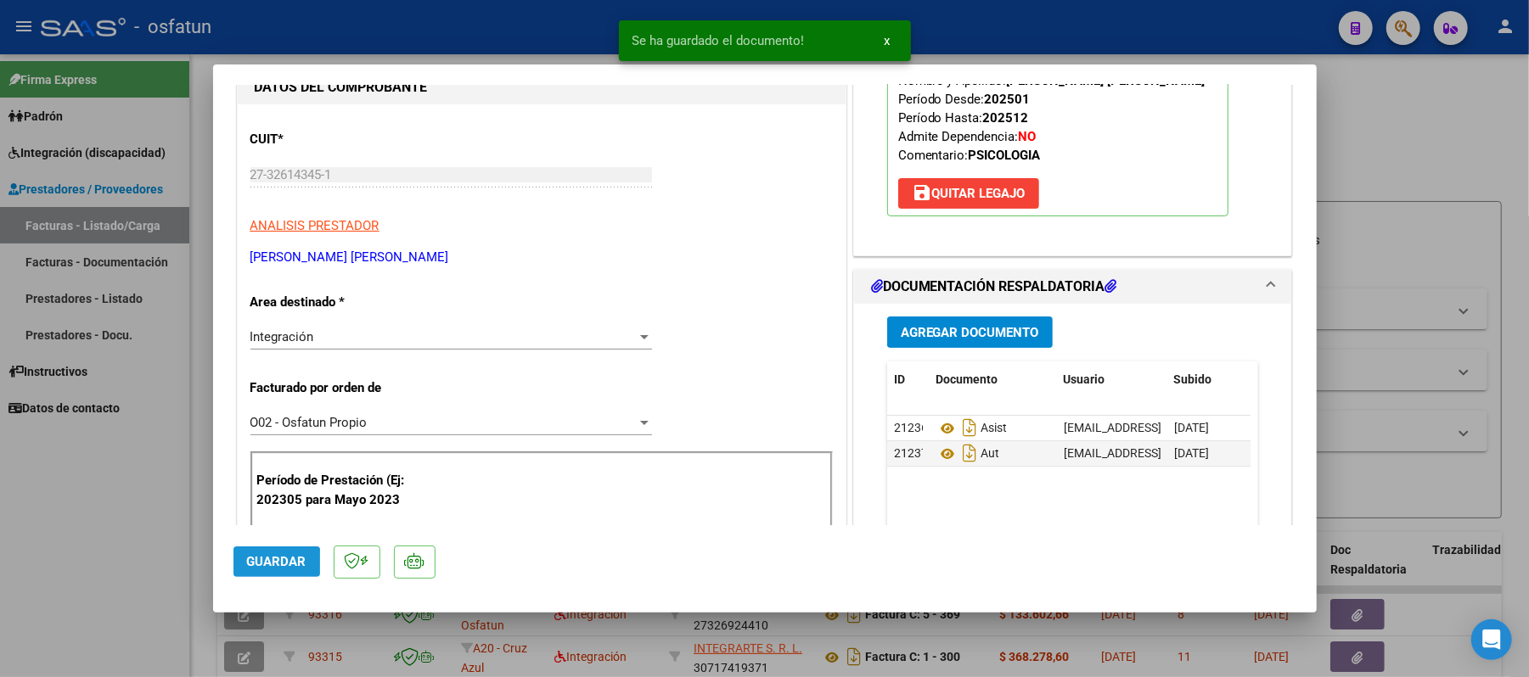
click at [255, 565] on span "Guardar" at bounding box center [276, 561] width 59 height 15
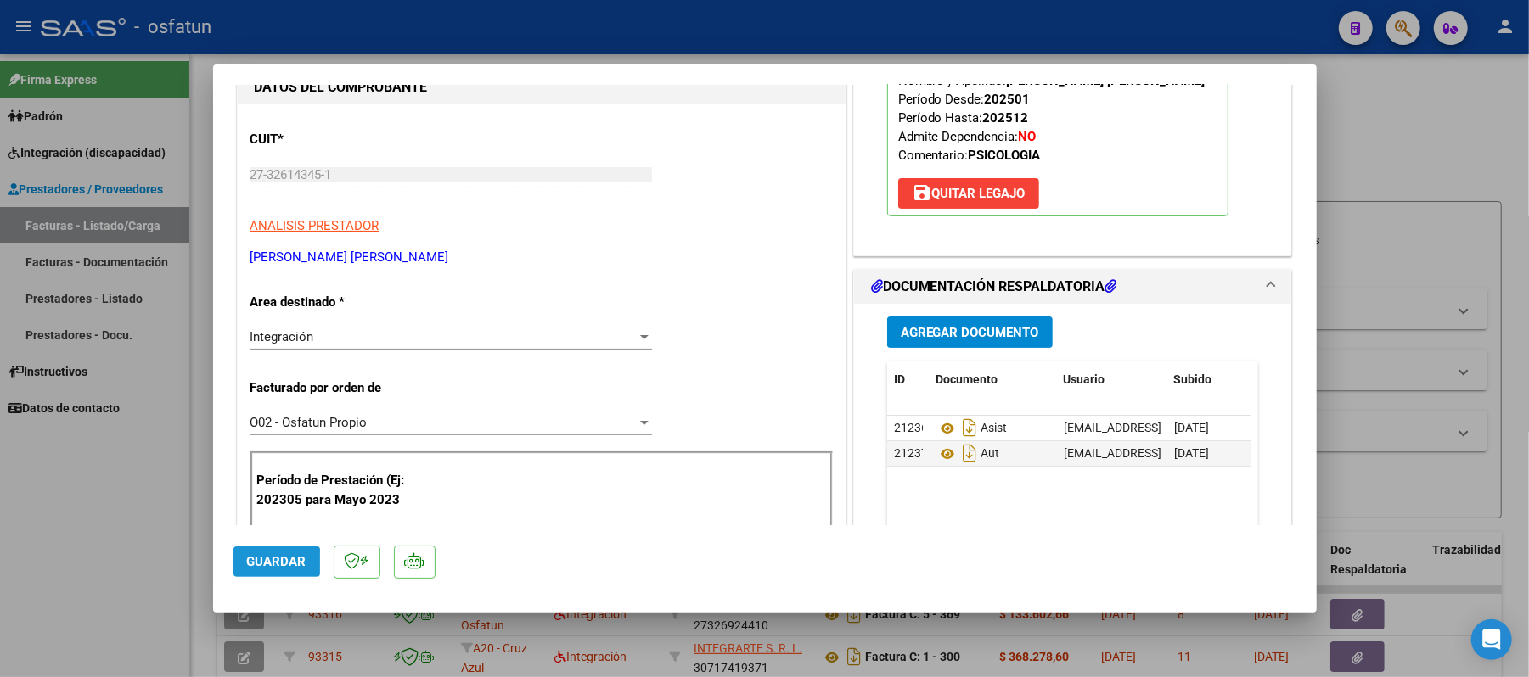
click at [255, 565] on span "Guardar" at bounding box center [276, 561] width 59 height 15
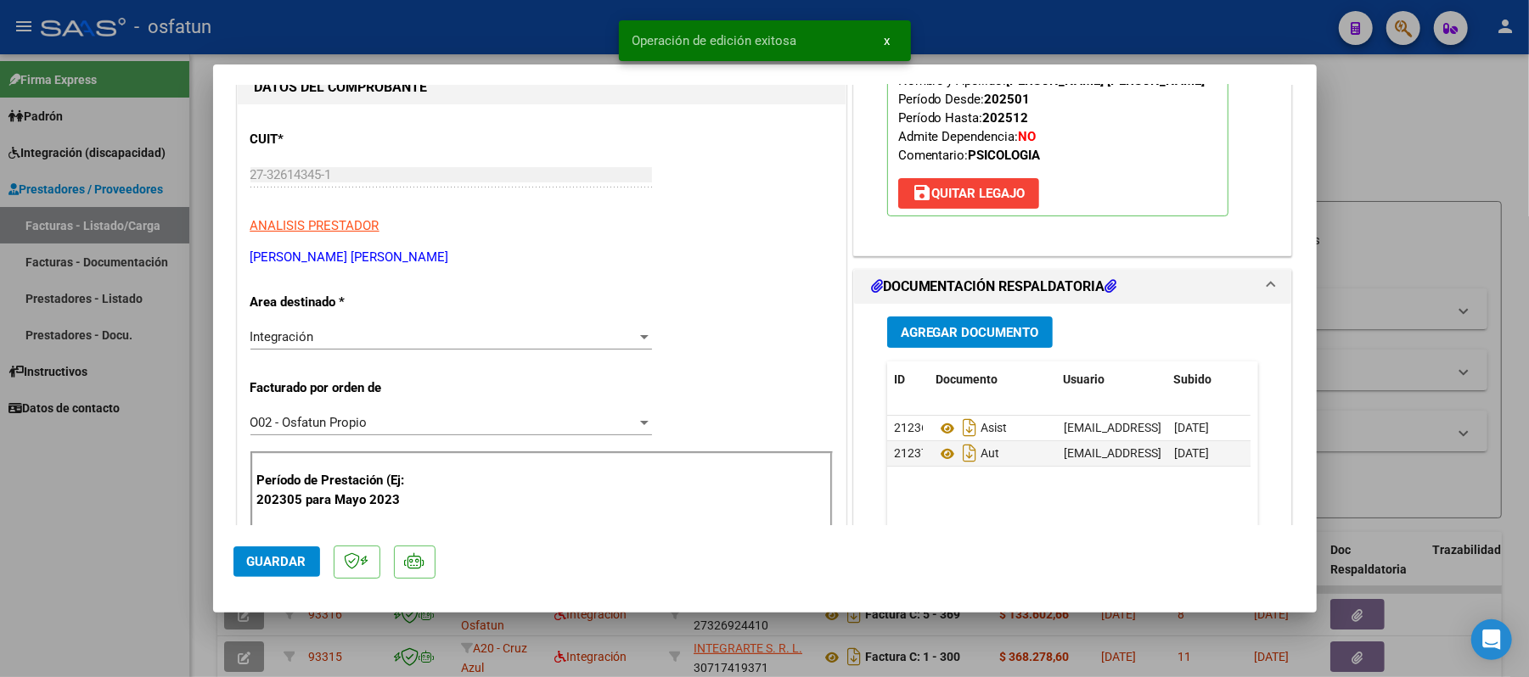
click at [1418, 156] on div at bounding box center [764, 338] width 1529 height 677
type input "$ 0,00"
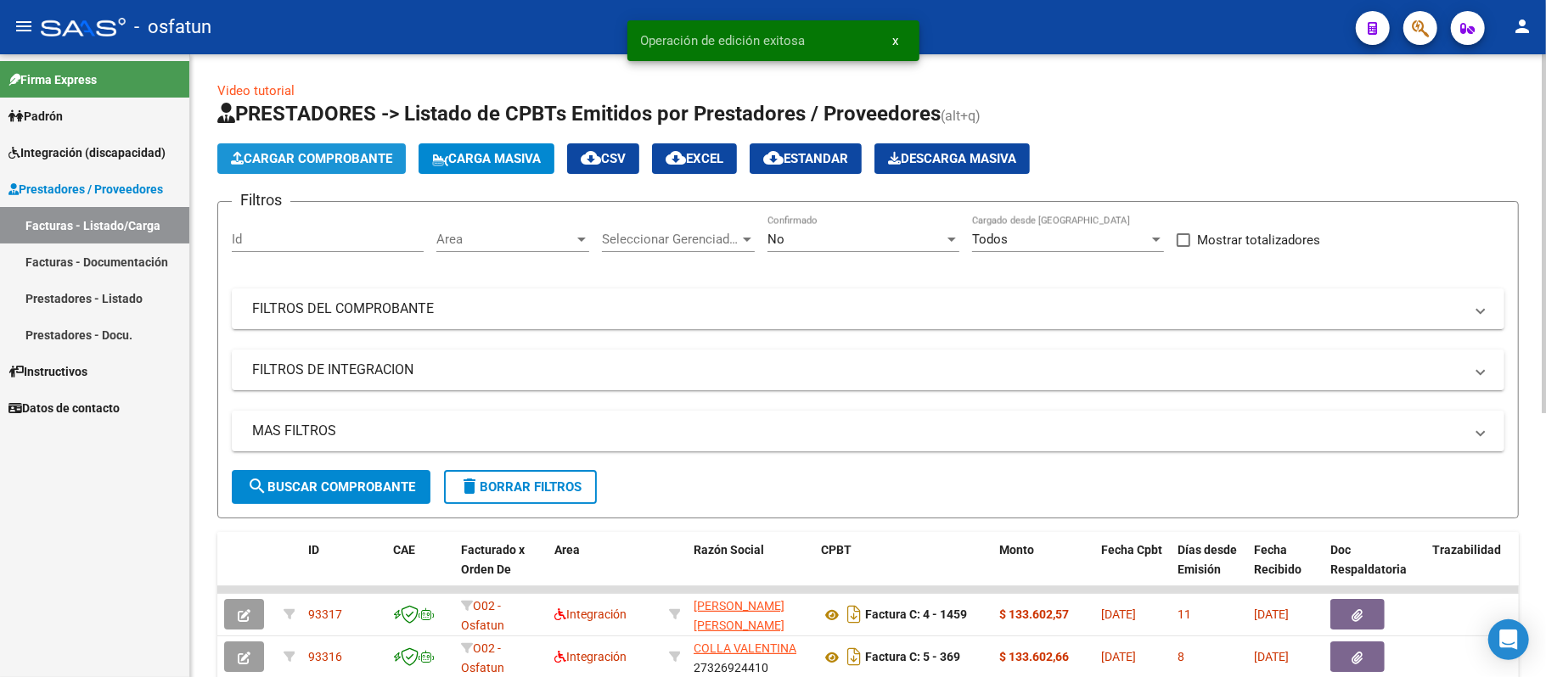
click at [326, 161] on span "Cargar Comprobante" at bounding box center [311, 158] width 161 height 15
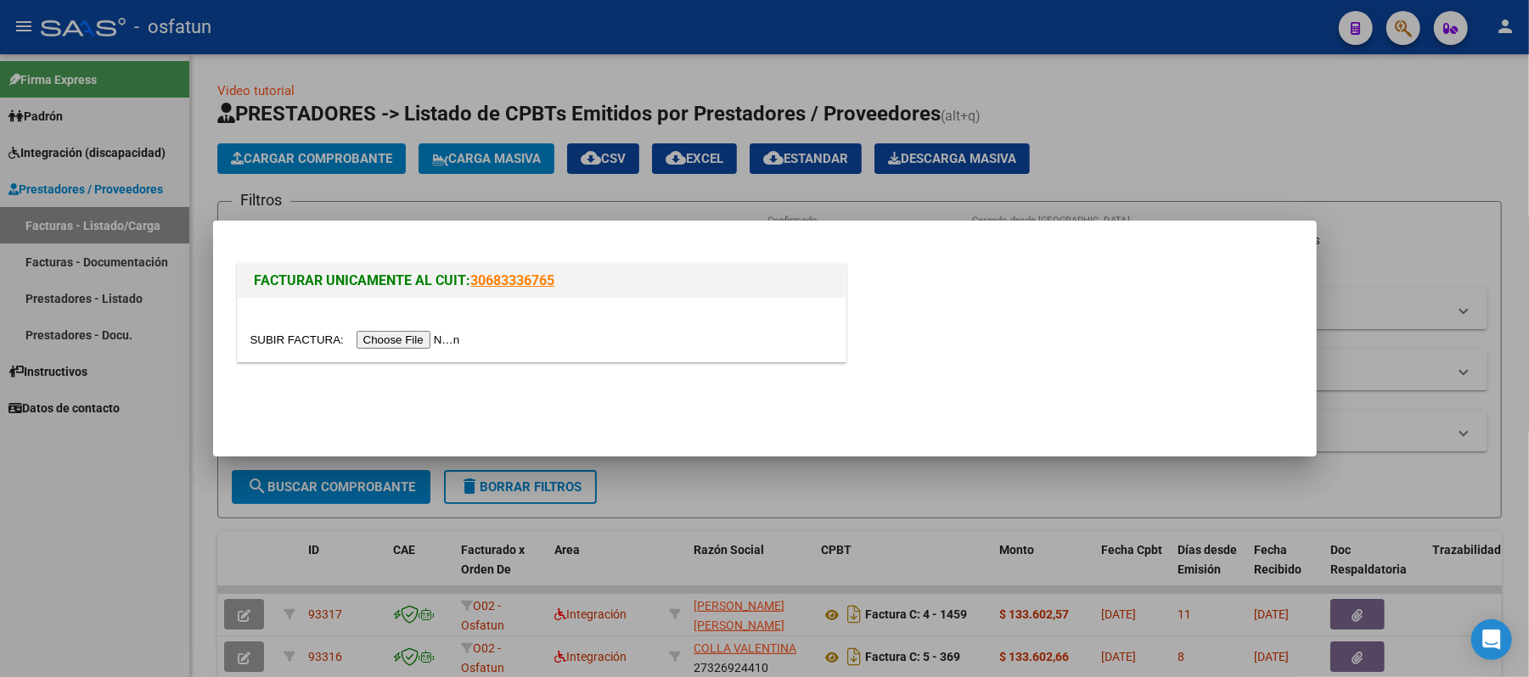
click at [432, 334] on input "file" at bounding box center [357, 340] width 215 height 18
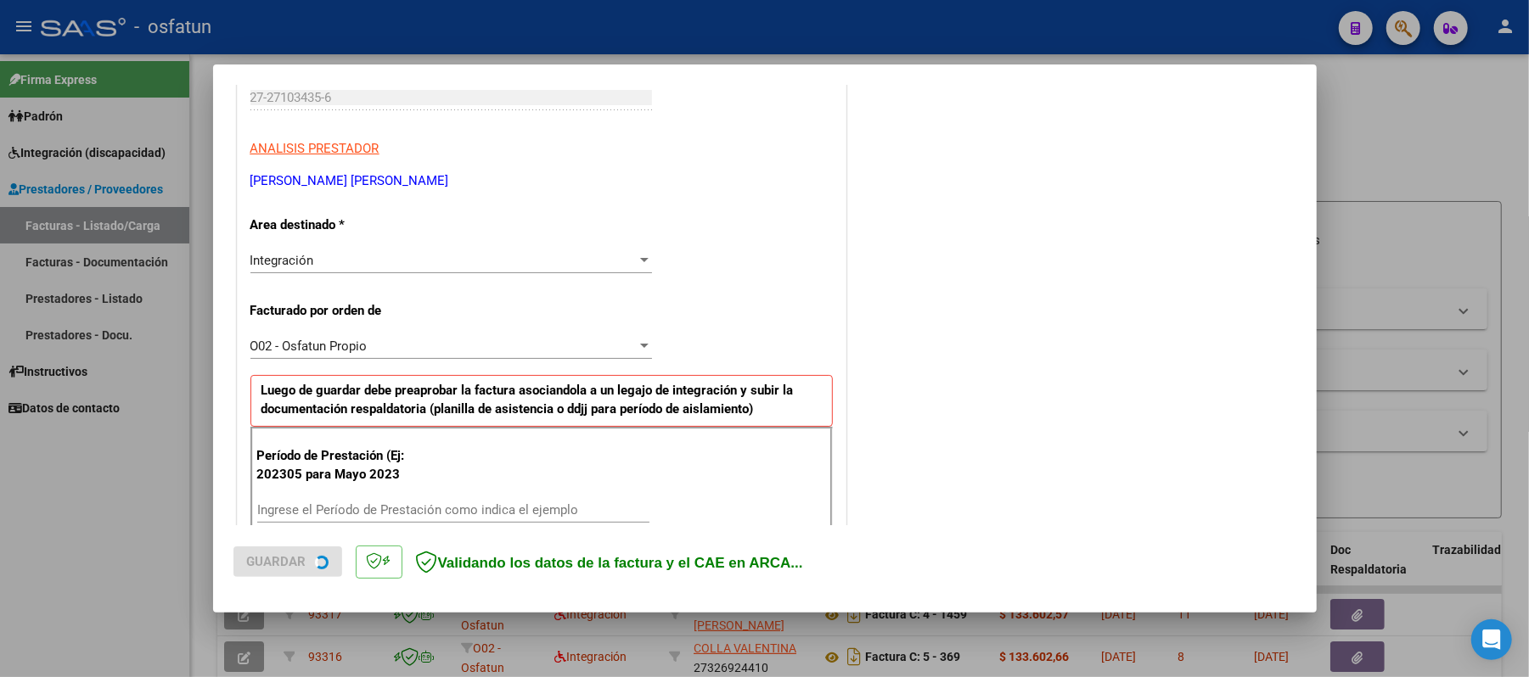
scroll to position [340, 0]
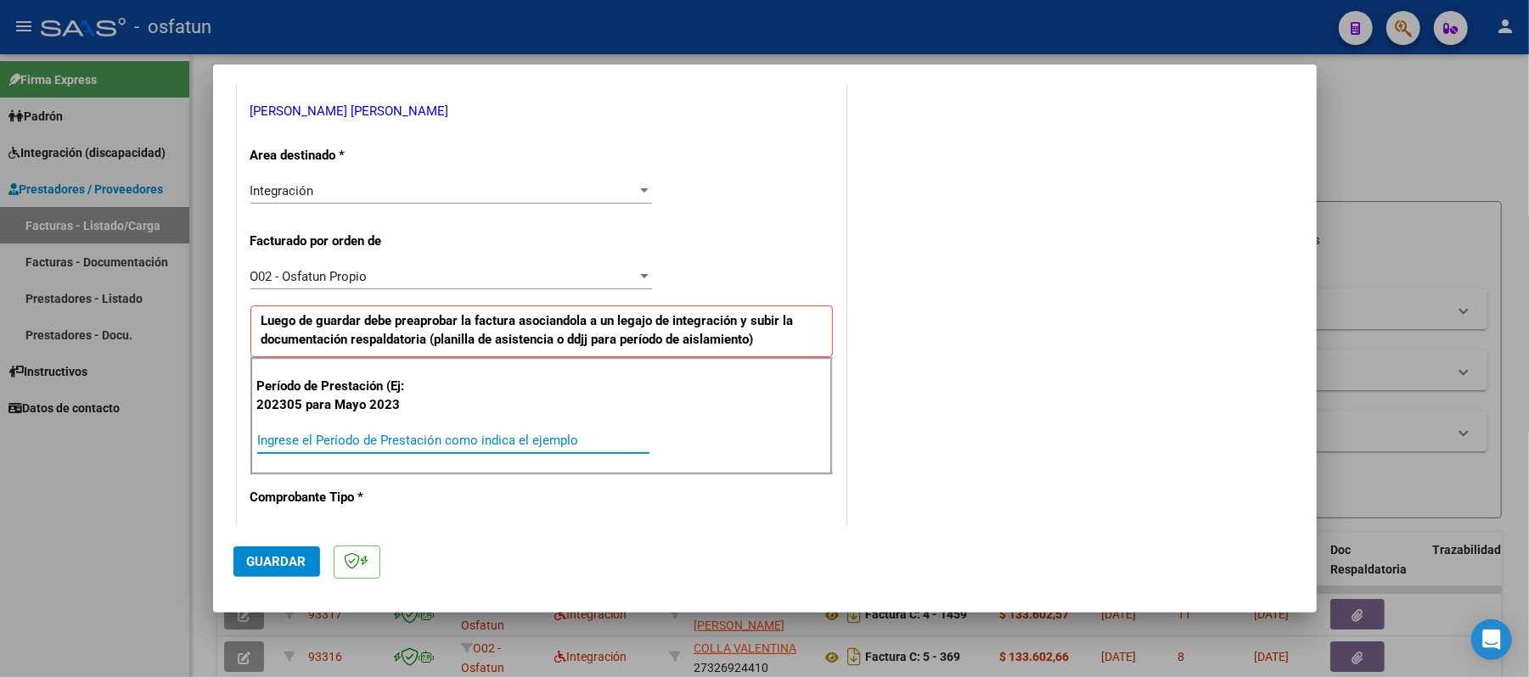
click at [387, 440] on input "Ingrese el Período de Prestación como indica el ejemplo" at bounding box center [453, 440] width 392 height 15
type input "202507"
click at [268, 552] on button "Guardar" at bounding box center [276, 562] width 87 height 31
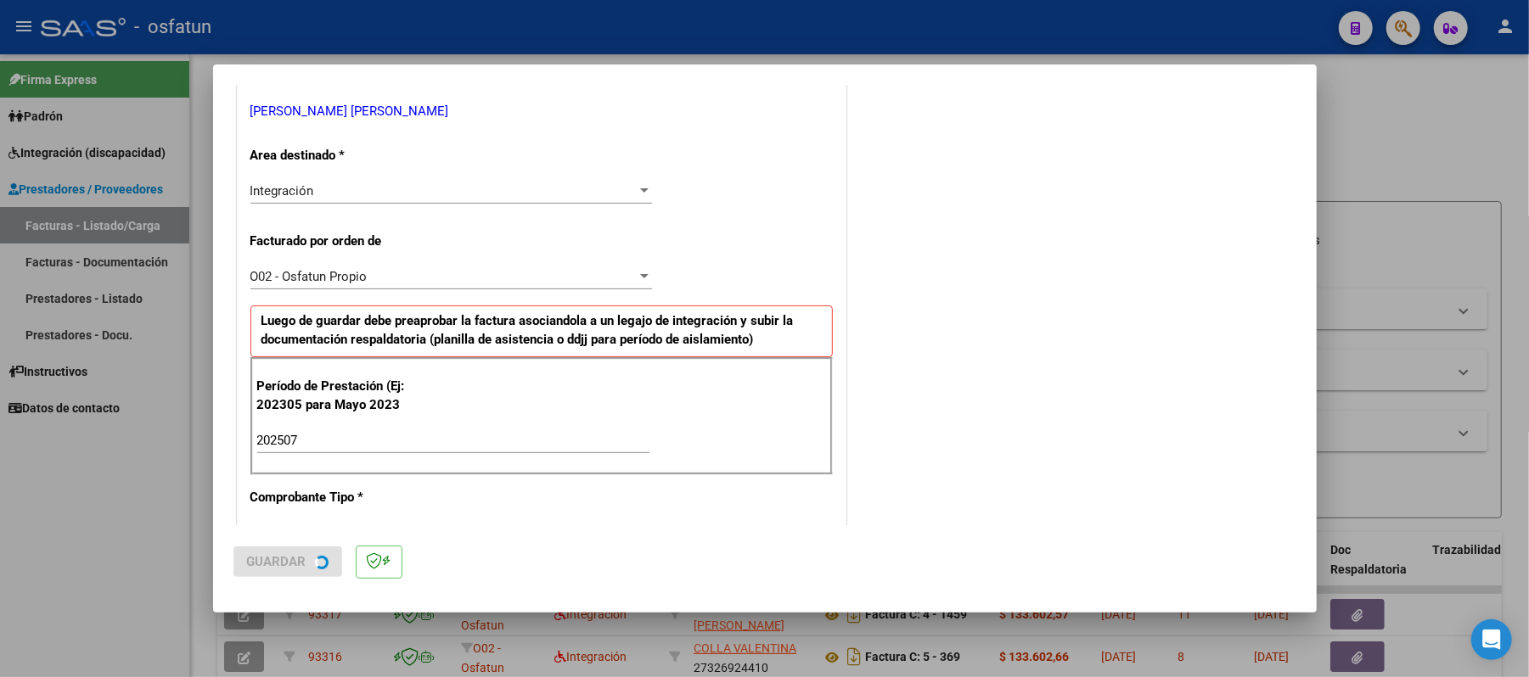
scroll to position [0, 0]
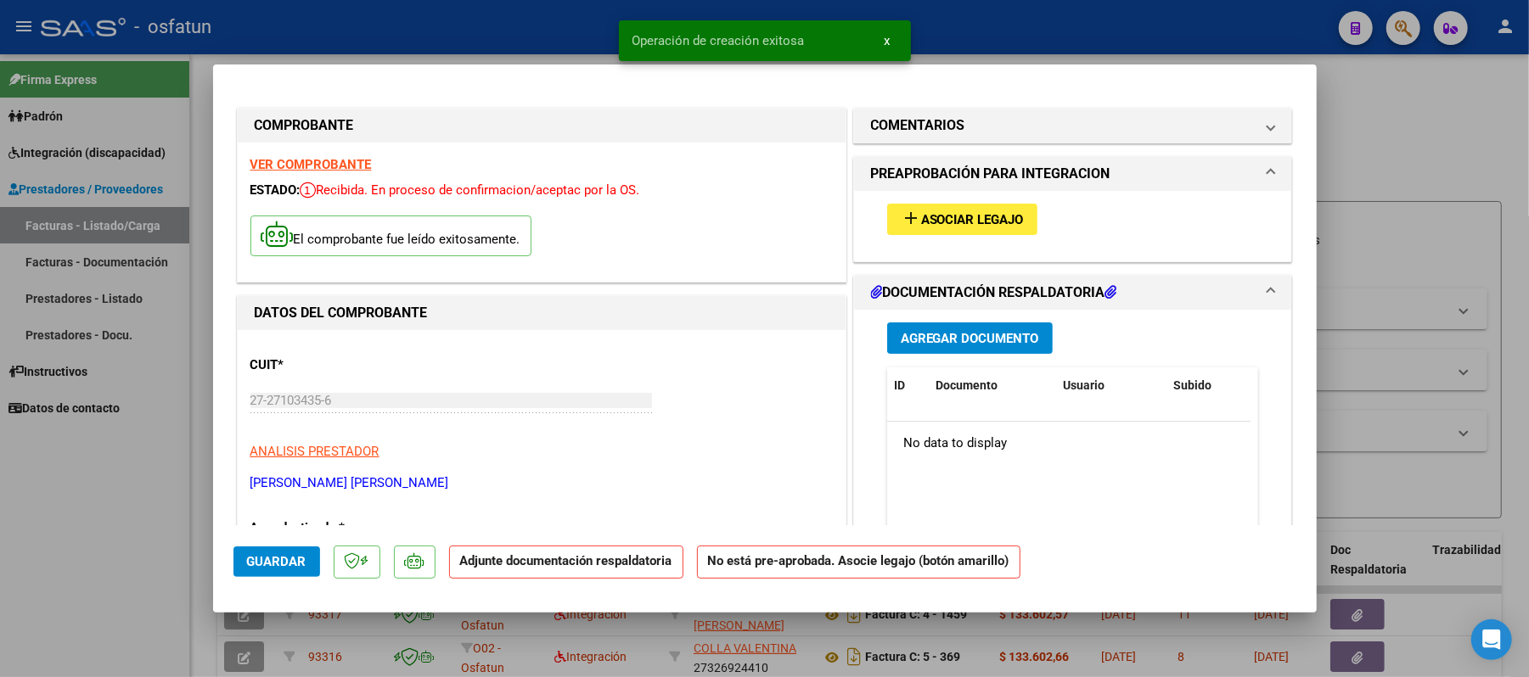
click at [968, 217] on span "Asociar Legajo" at bounding box center [972, 219] width 103 height 15
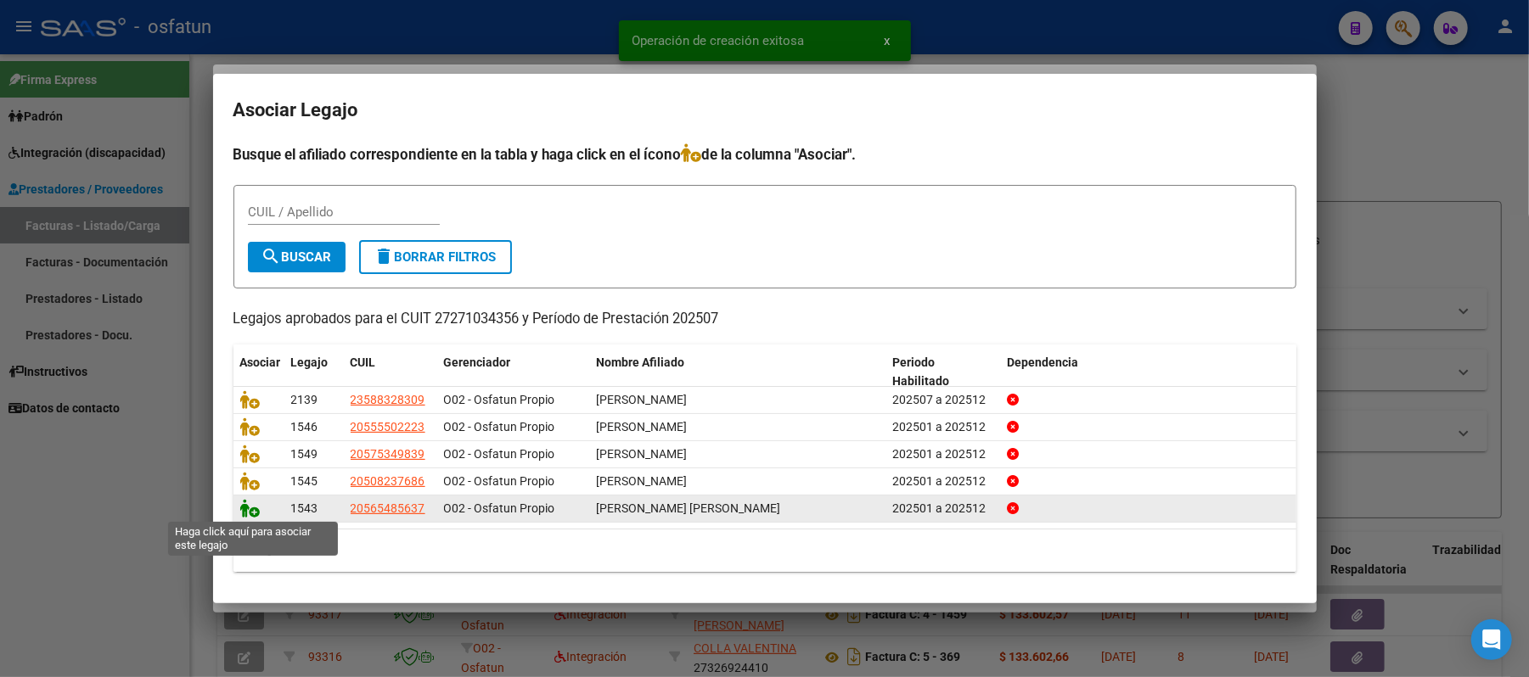
click at [246, 509] on icon at bounding box center [250, 508] width 20 height 19
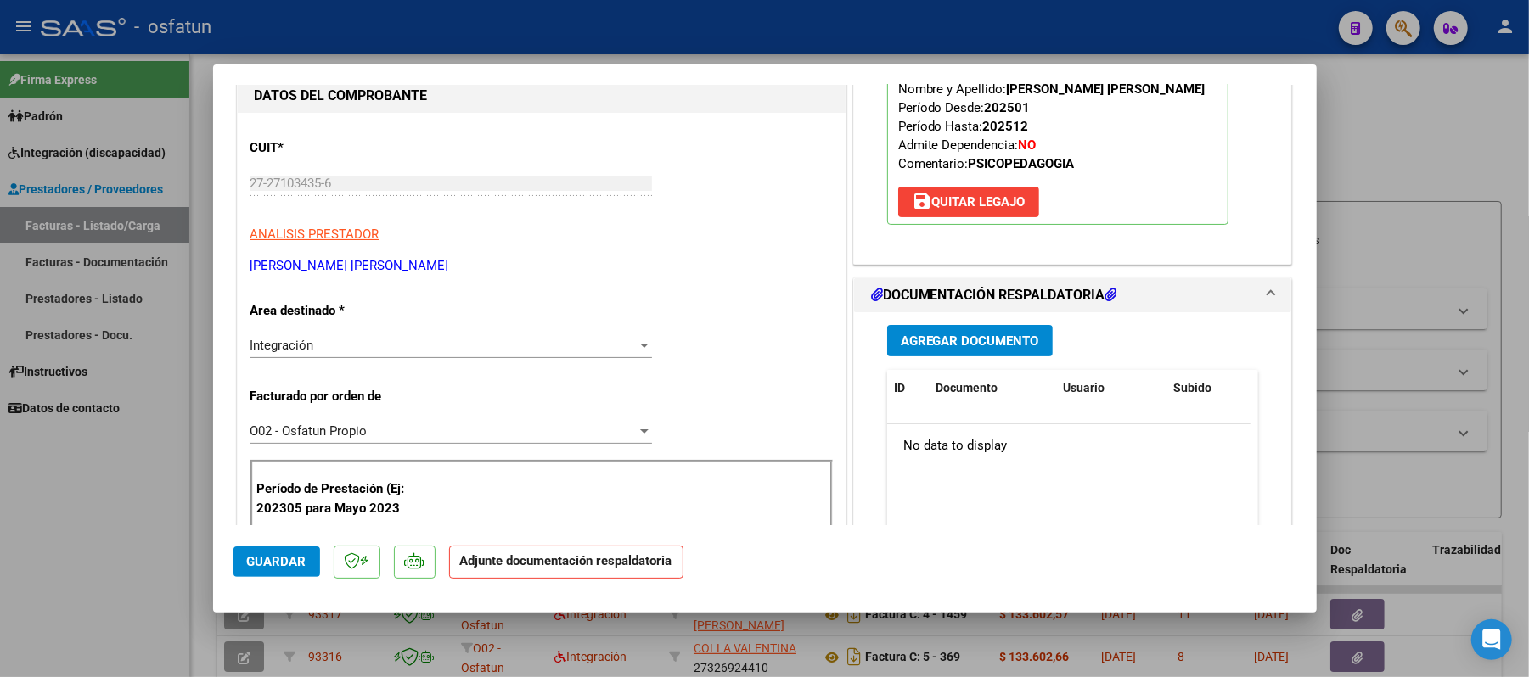
scroll to position [226, 0]
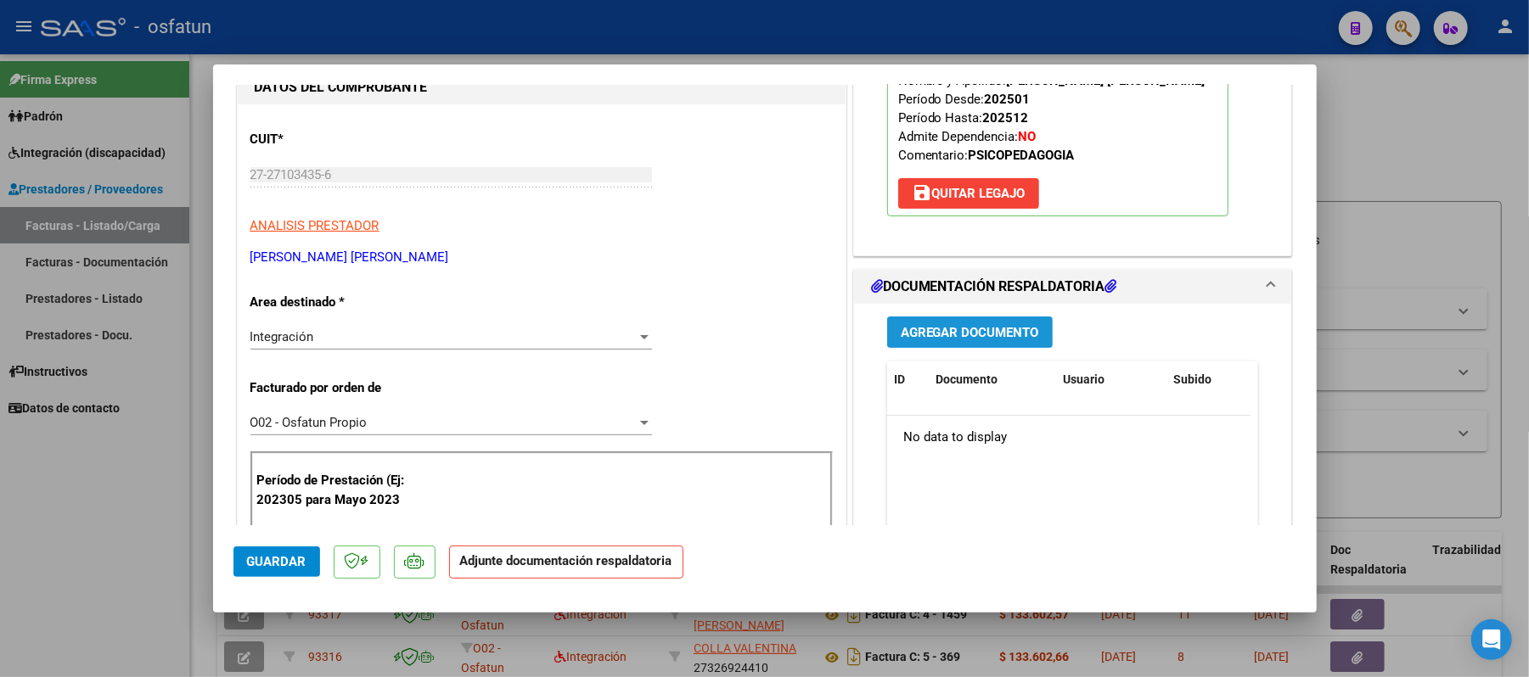
click at [969, 337] on span "Agregar Documento" at bounding box center [970, 332] width 138 height 15
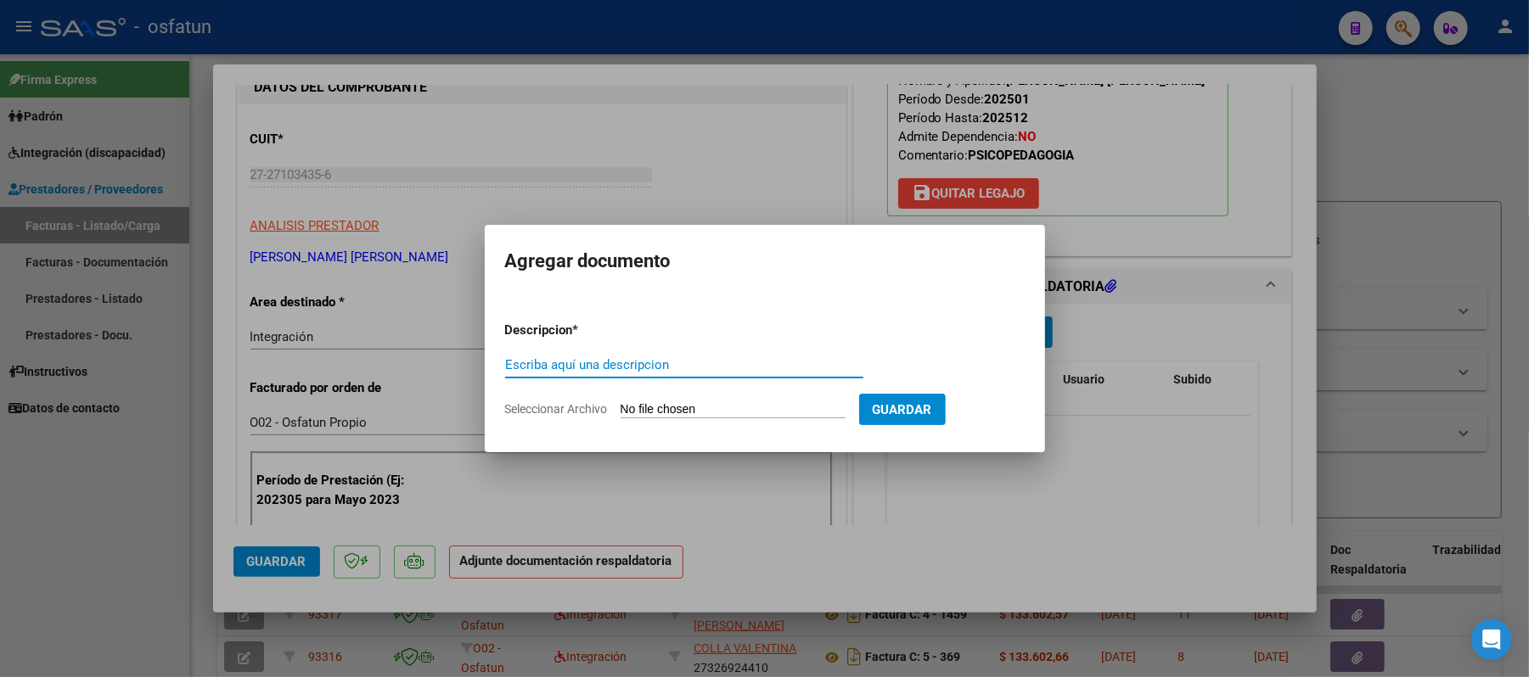
click at [733, 365] on input "Escriba aquí una descripcion" at bounding box center [684, 364] width 358 height 15
type input "ASIST"
click at [705, 414] on input "Seleccionar Archivo" at bounding box center [733, 410] width 225 height 16
type input "C:\fakepath\ASIST.pdf"
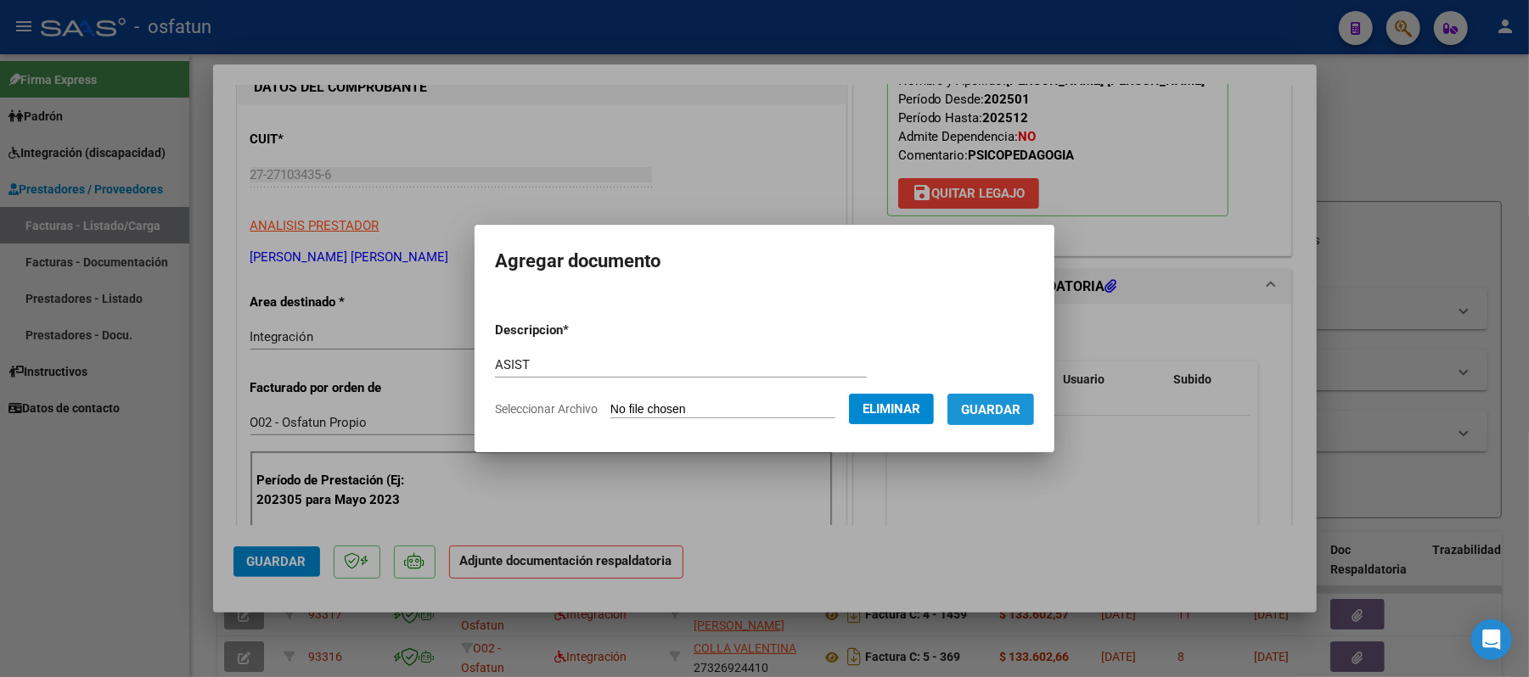
click at [1006, 414] on span "Guardar" at bounding box center [990, 409] width 59 height 15
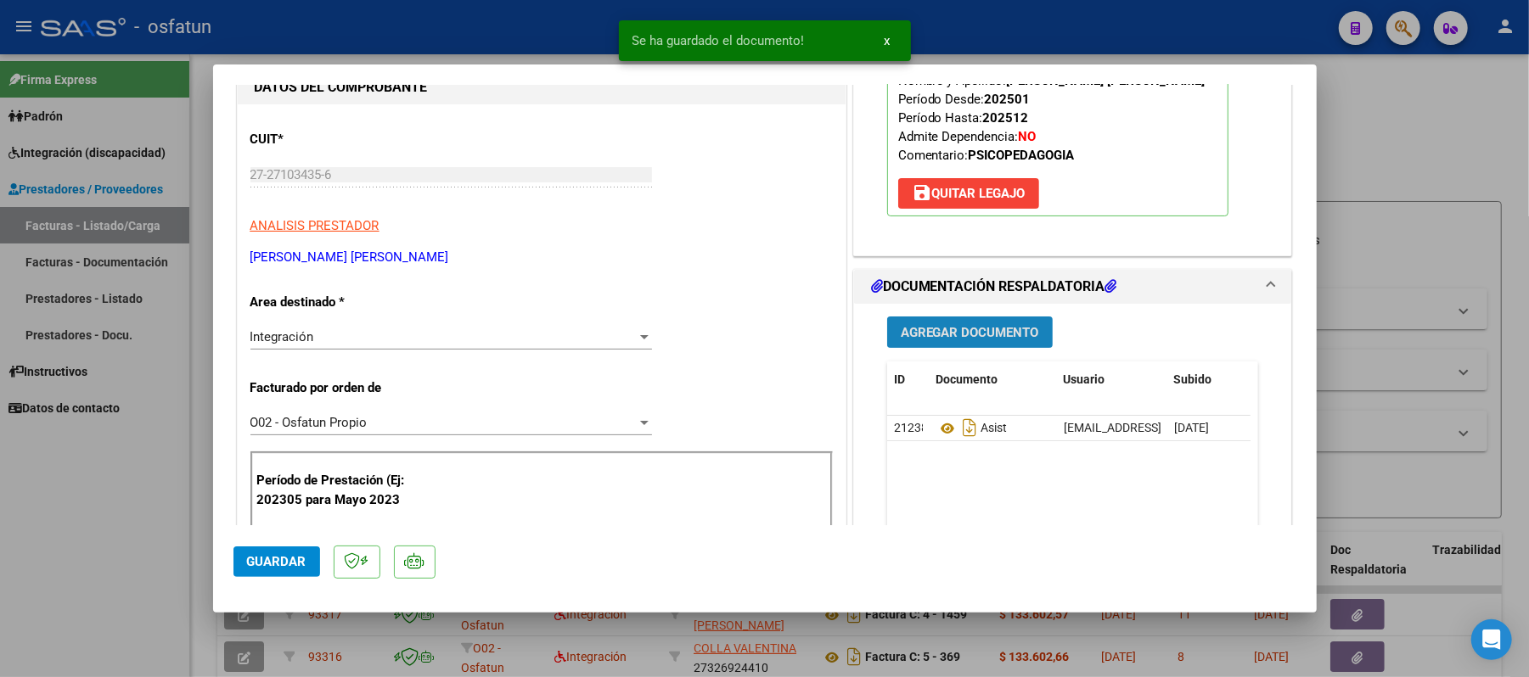
click at [965, 326] on span "Agregar Documento" at bounding box center [970, 332] width 138 height 15
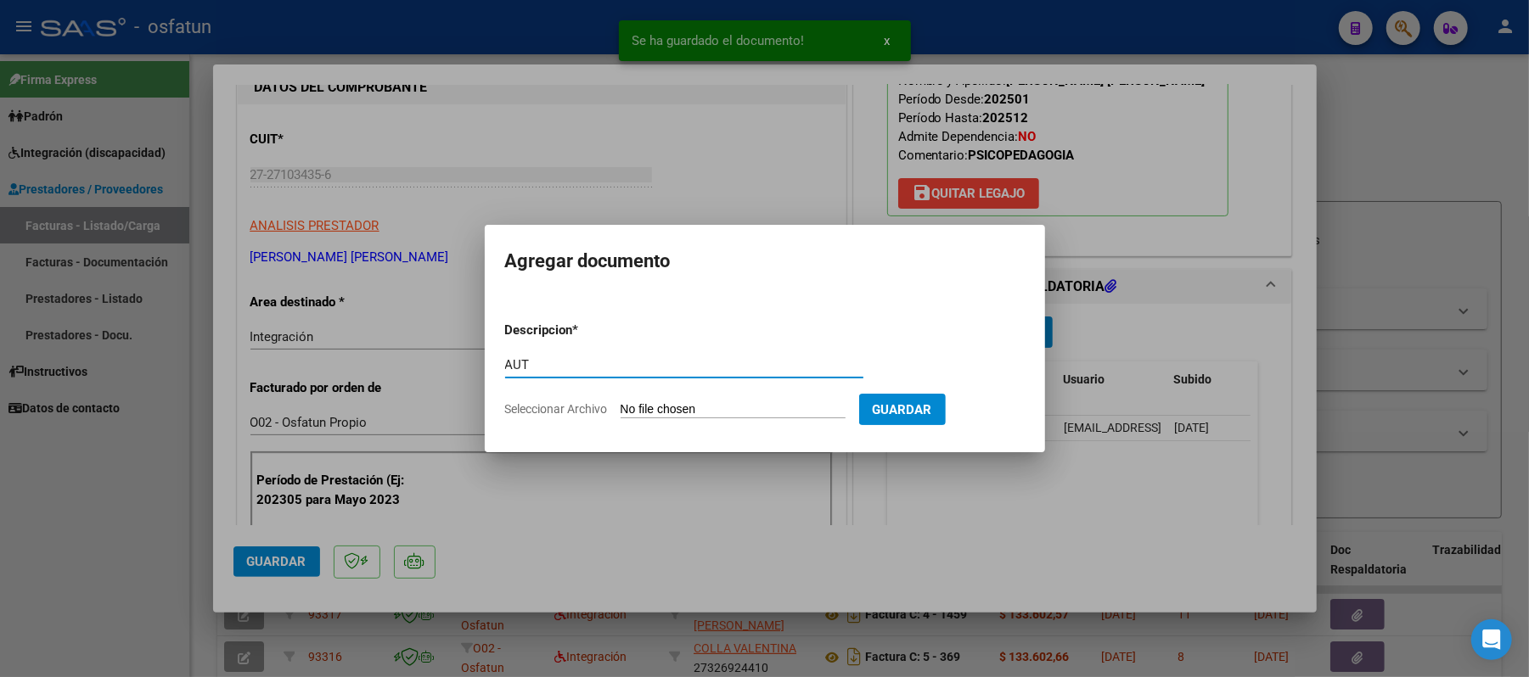
type input "AUT"
click at [705, 406] on input "Seleccionar Archivo" at bounding box center [733, 410] width 225 height 16
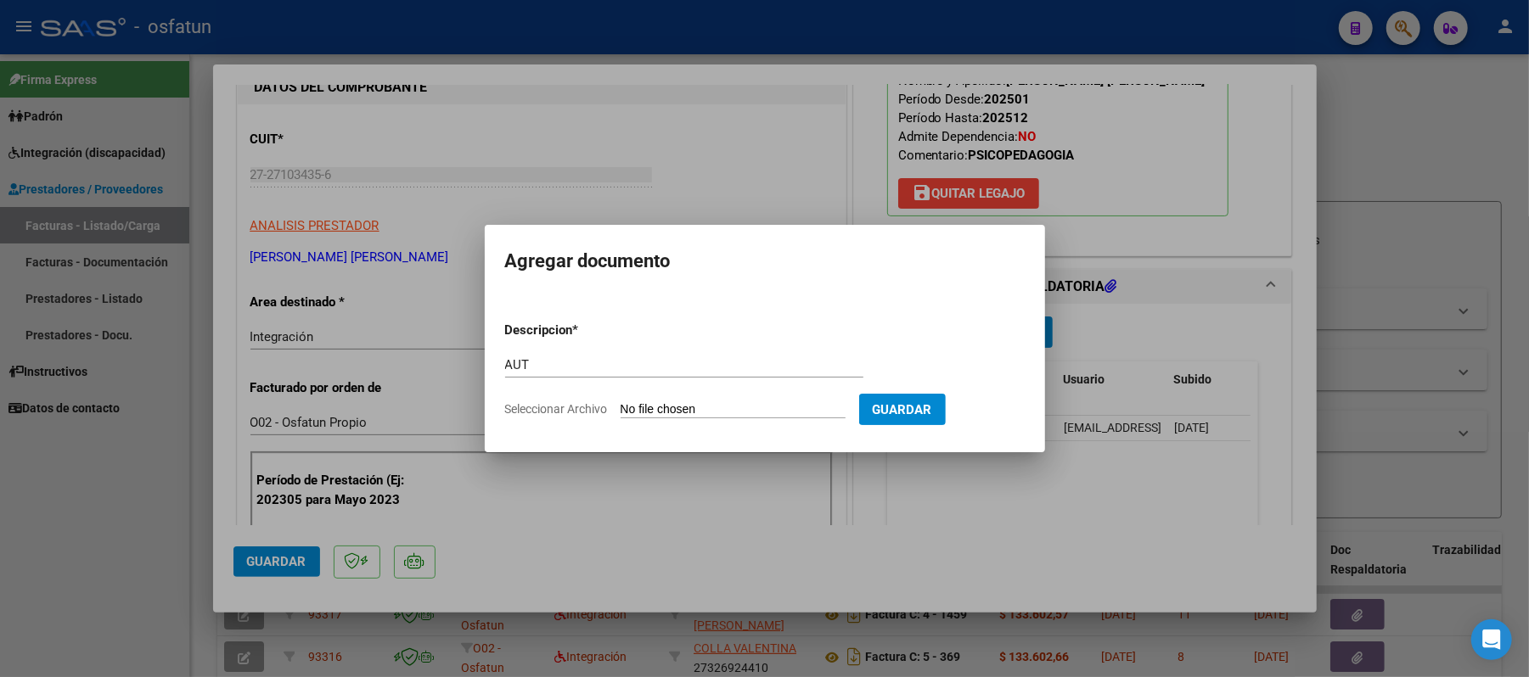
type input "C:\fakepath\AUT.pdf"
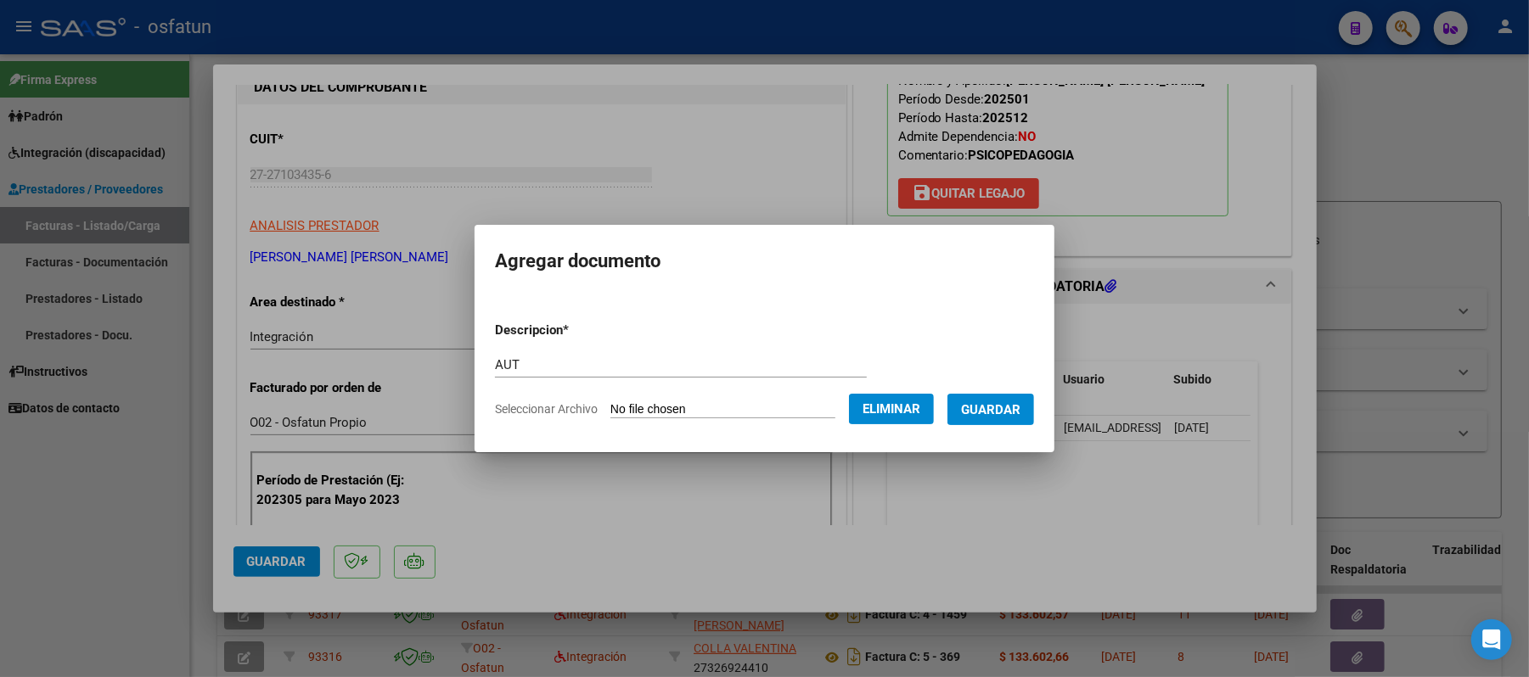
click at [996, 415] on span "Guardar" at bounding box center [990, 409] width 59 height 15
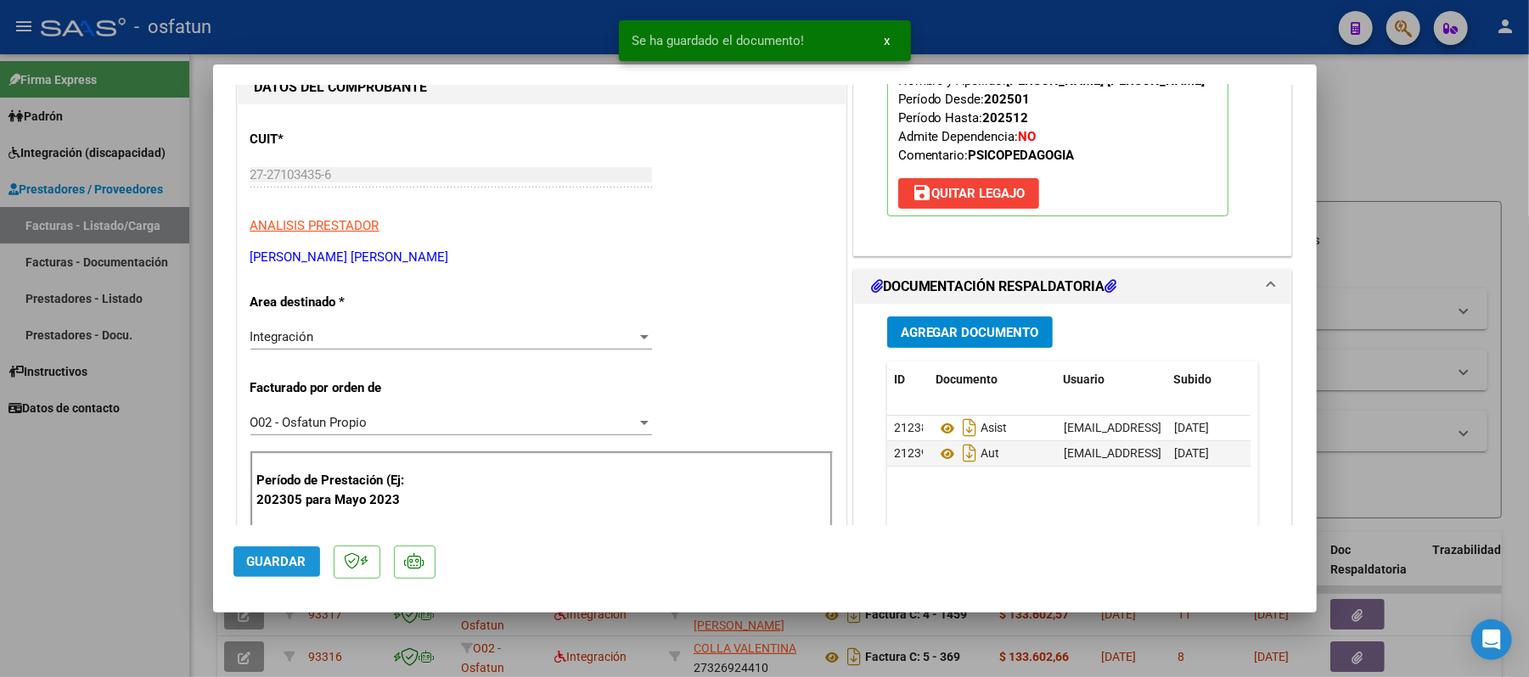
click at [280, 559] on span "Guardar" at bounding box center [276, 561] width 59 height 15
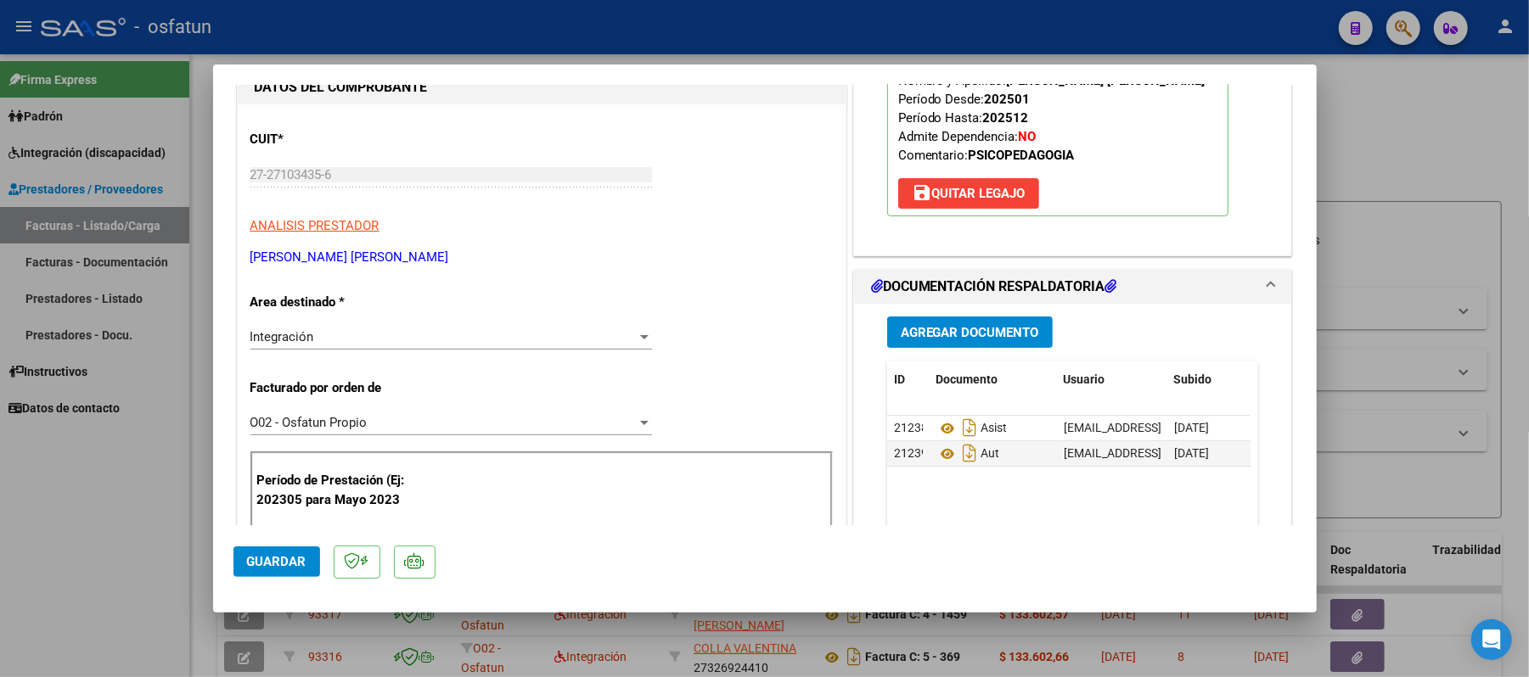
click at [294, 557] on span "Guardar" at bounding box center [276, 561] width 59 height 15
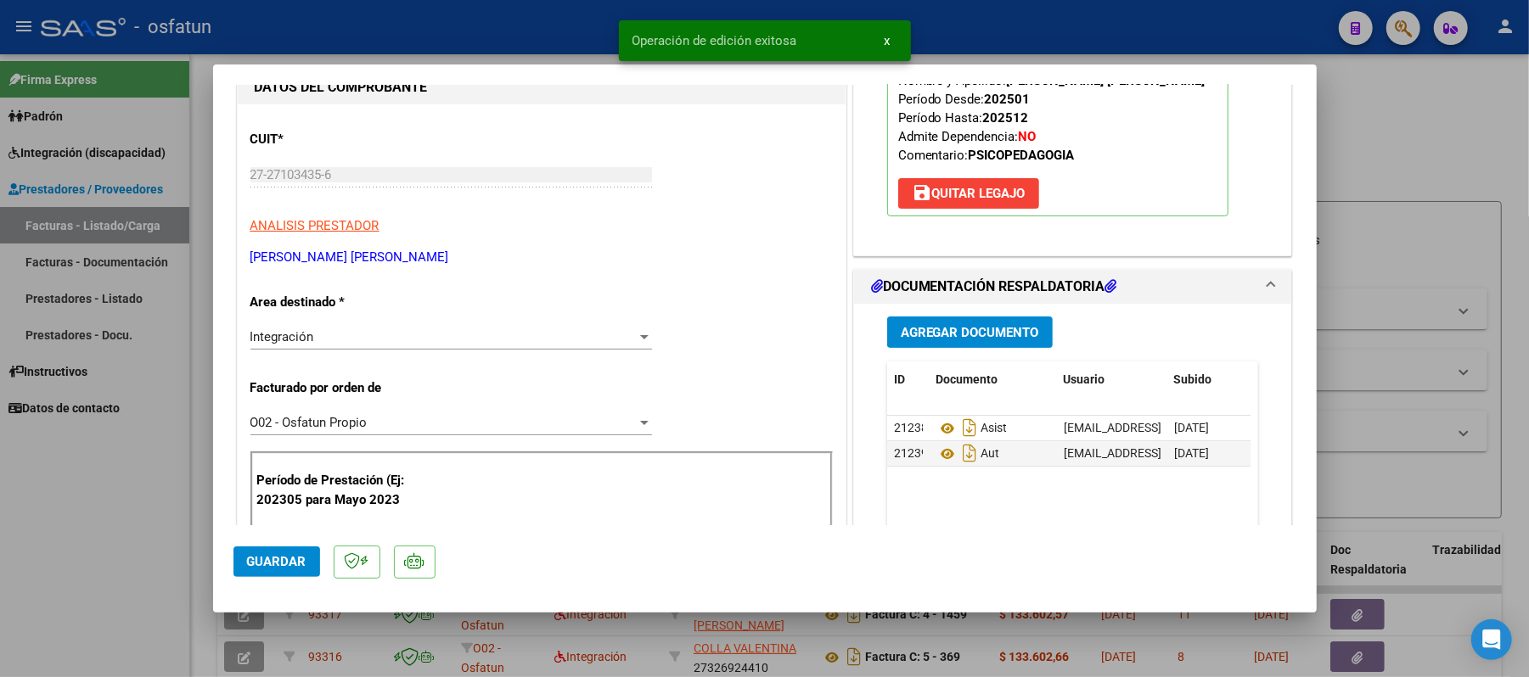
click at [1472, 156] on div at bounding box center [764, 338] width 1529 height 677
type input "$ 0,00"
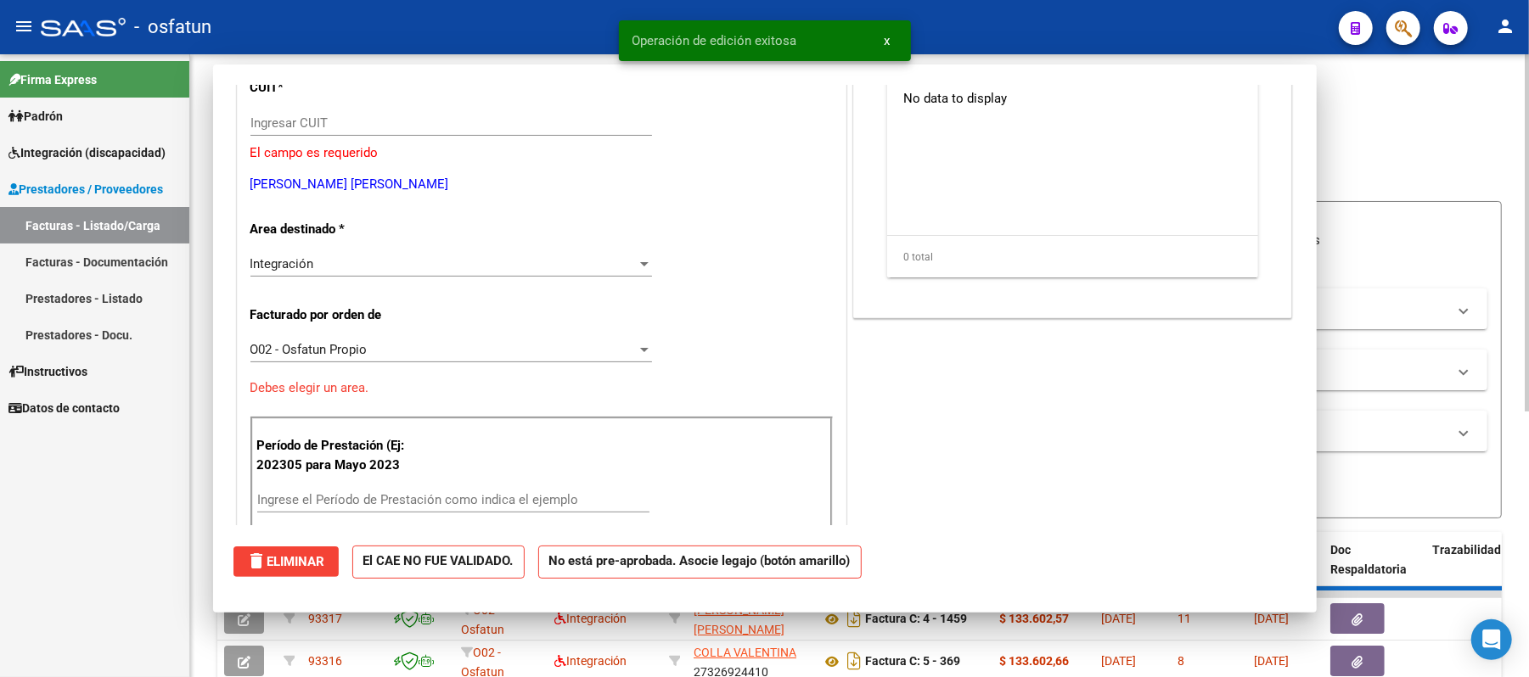
scroll to position [174, 0]
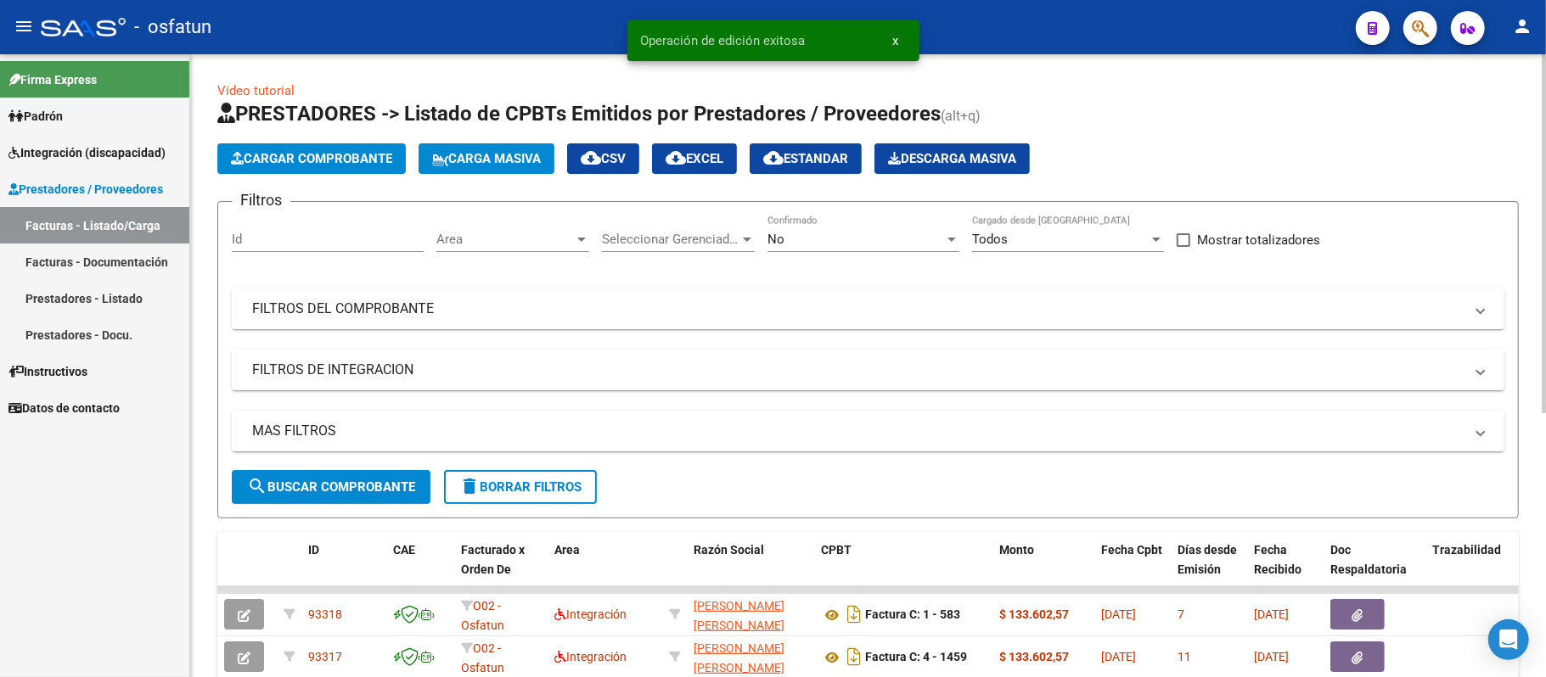
click at [323, 160] on span "Cargar Comprobante" at bounding box center [311, 158] width 161 height 15
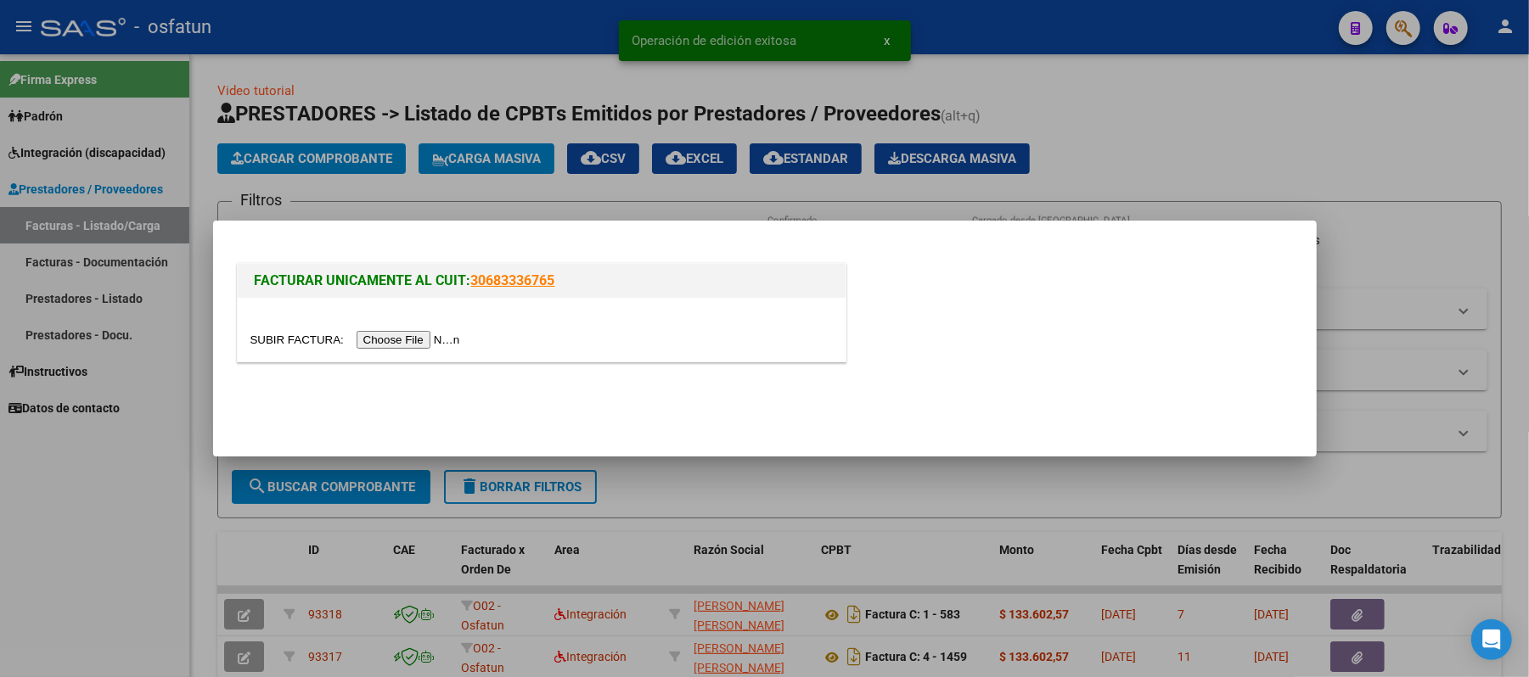
click at [389, 341] on input "file" at bounding box center [357, 340] width 215 height 18
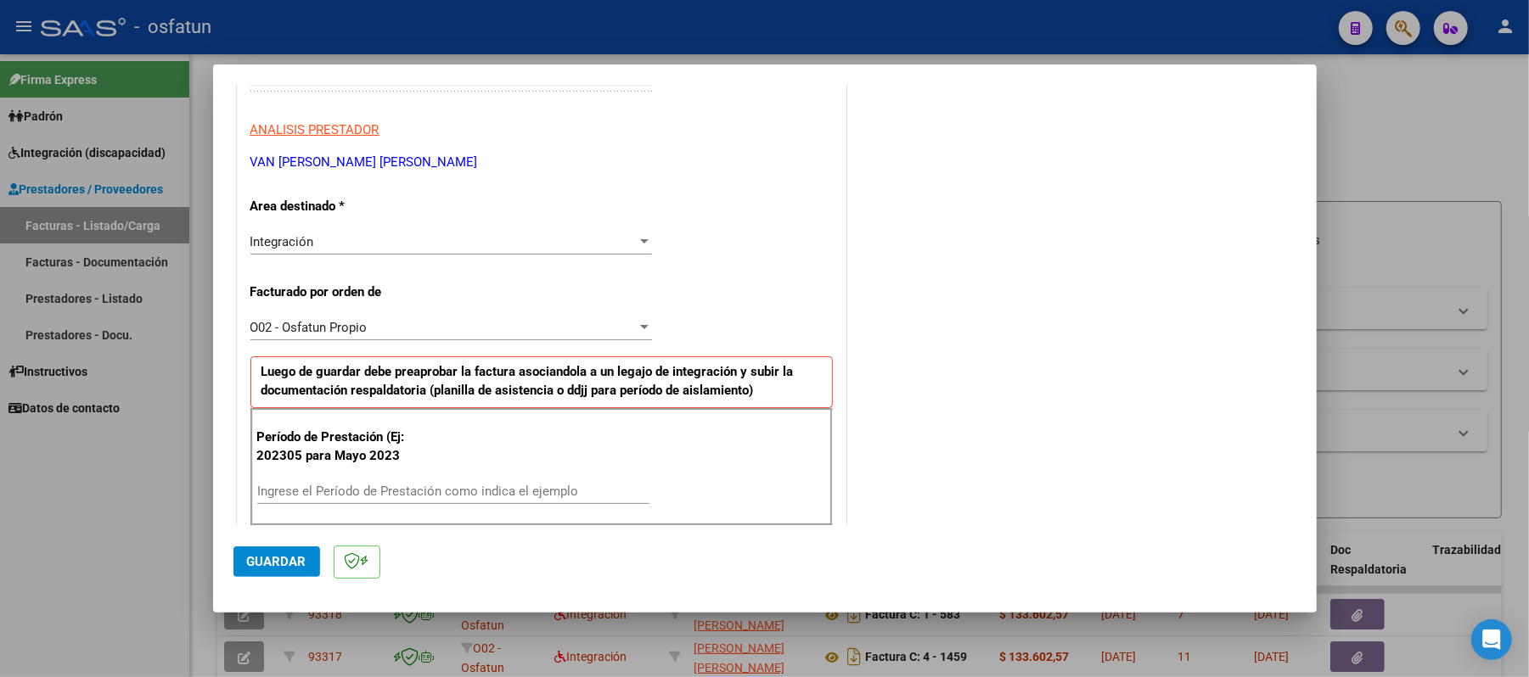
scroll to position [340, 0]
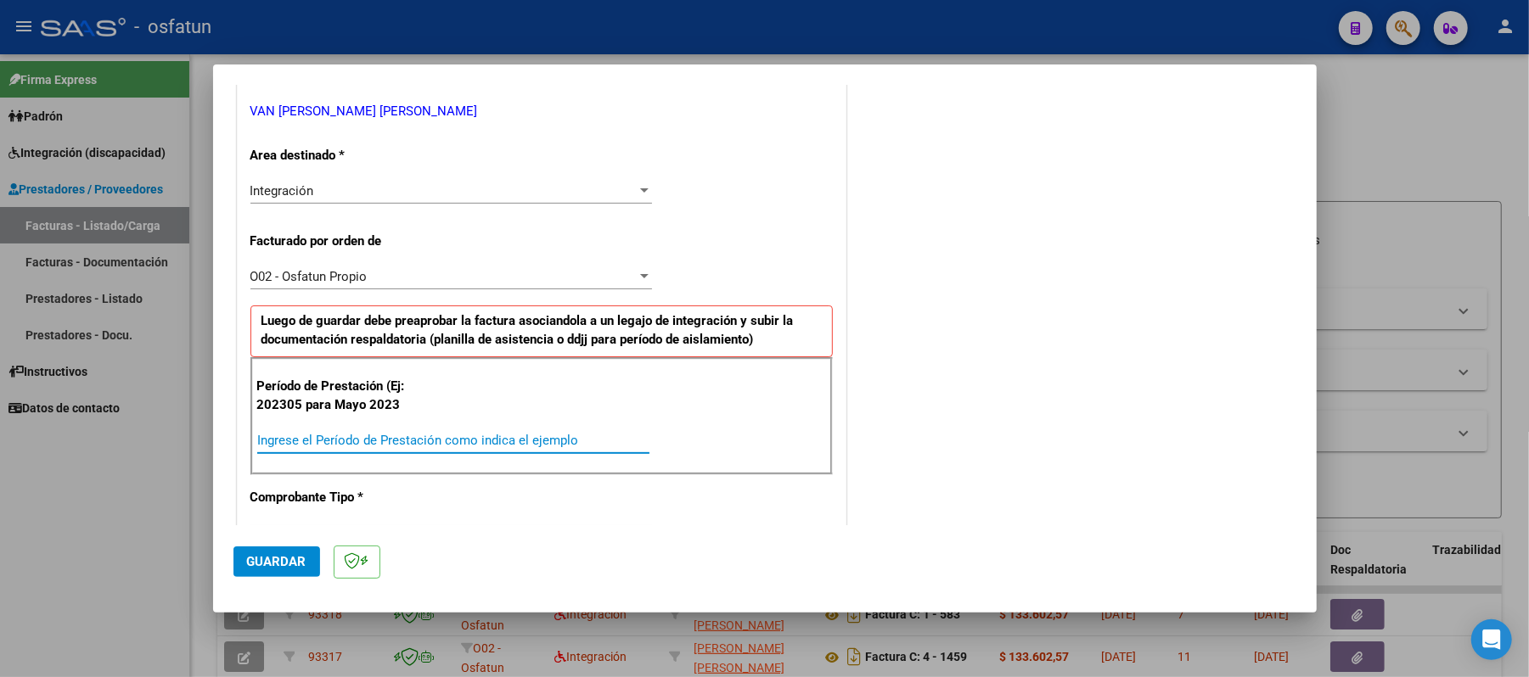
click at [360, 436] on input "Ingrese el Período de Prestación como indica el ejemplo" at bounding box center [453, 440] width 392 height 15
type input "202507"
click at [286, 557] on span "Guardar" at bounding box center [276, 561] width 59 height 15
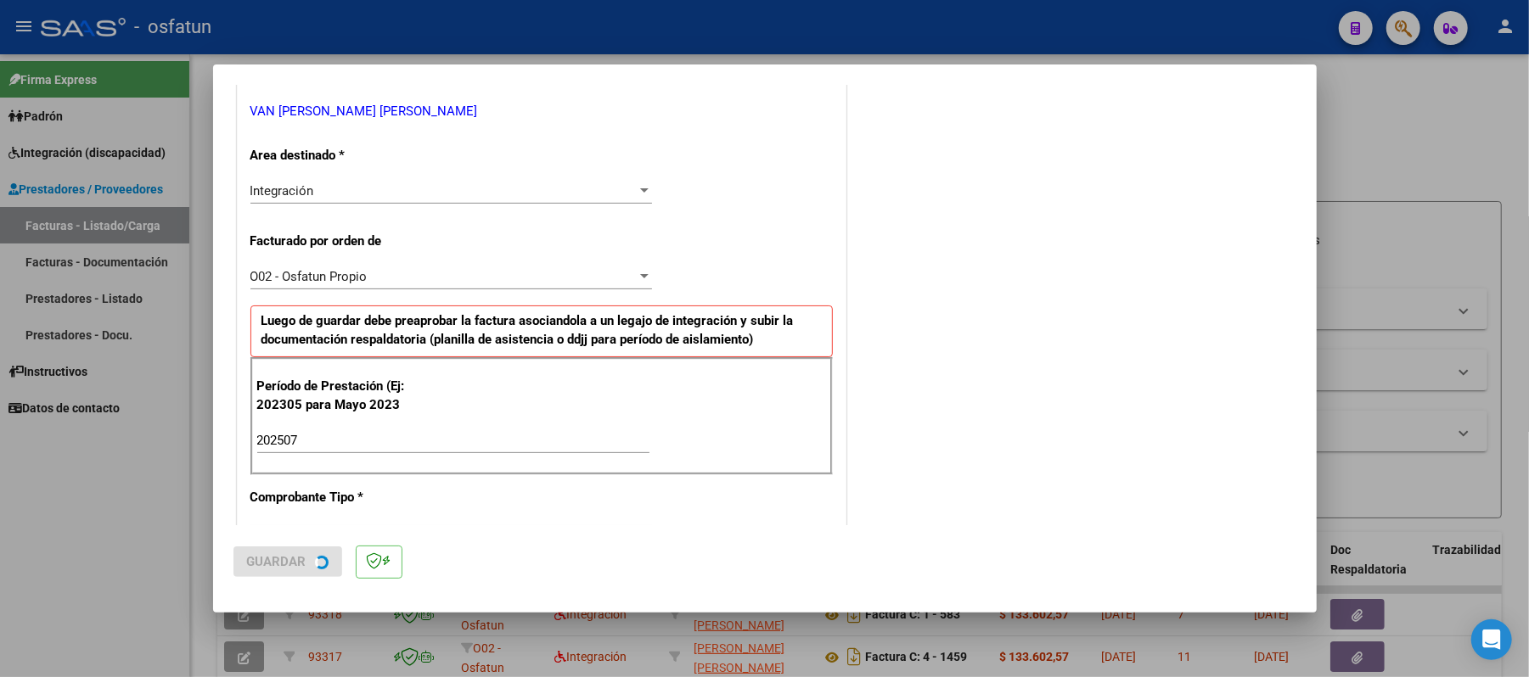
scroll to position [0, 0]
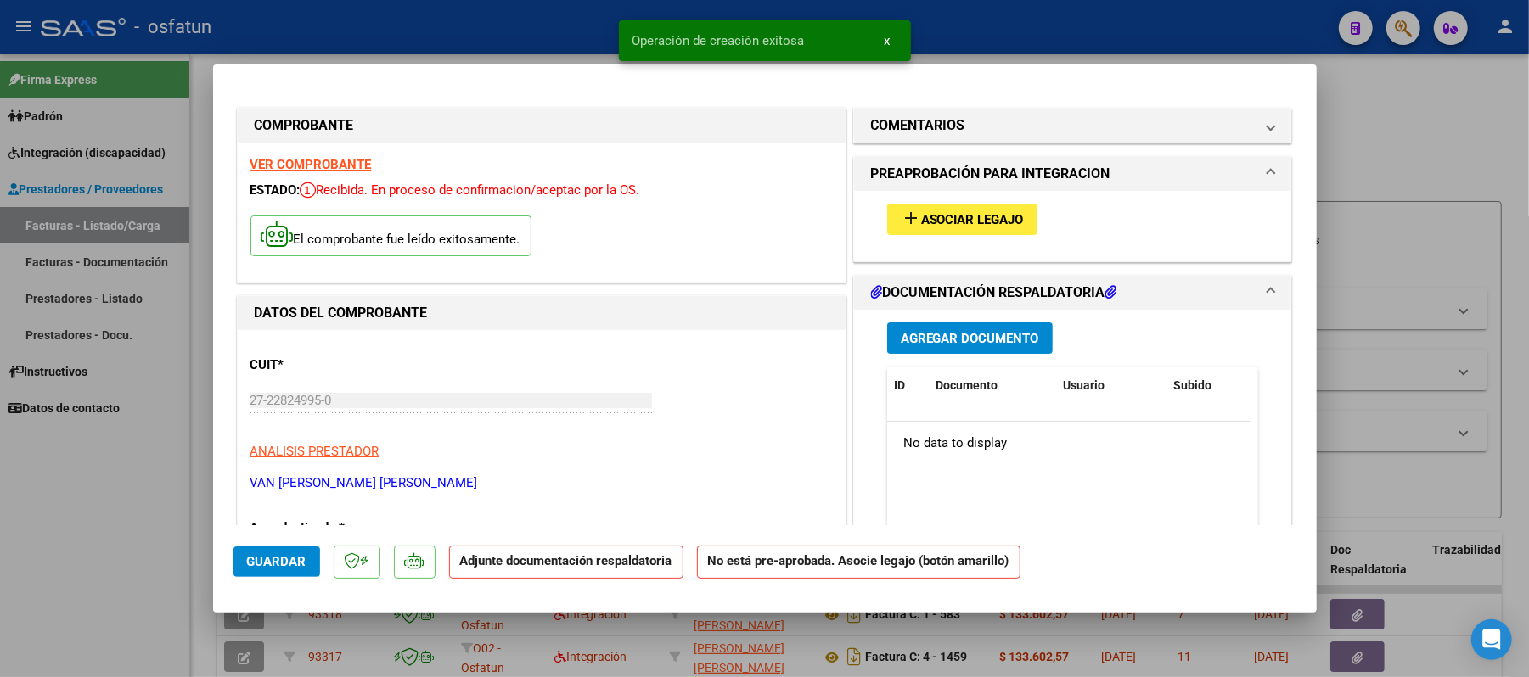
click at [985, 214] on span "Asociar Legajo" at bounding box center [972, 219] width 103 height 15
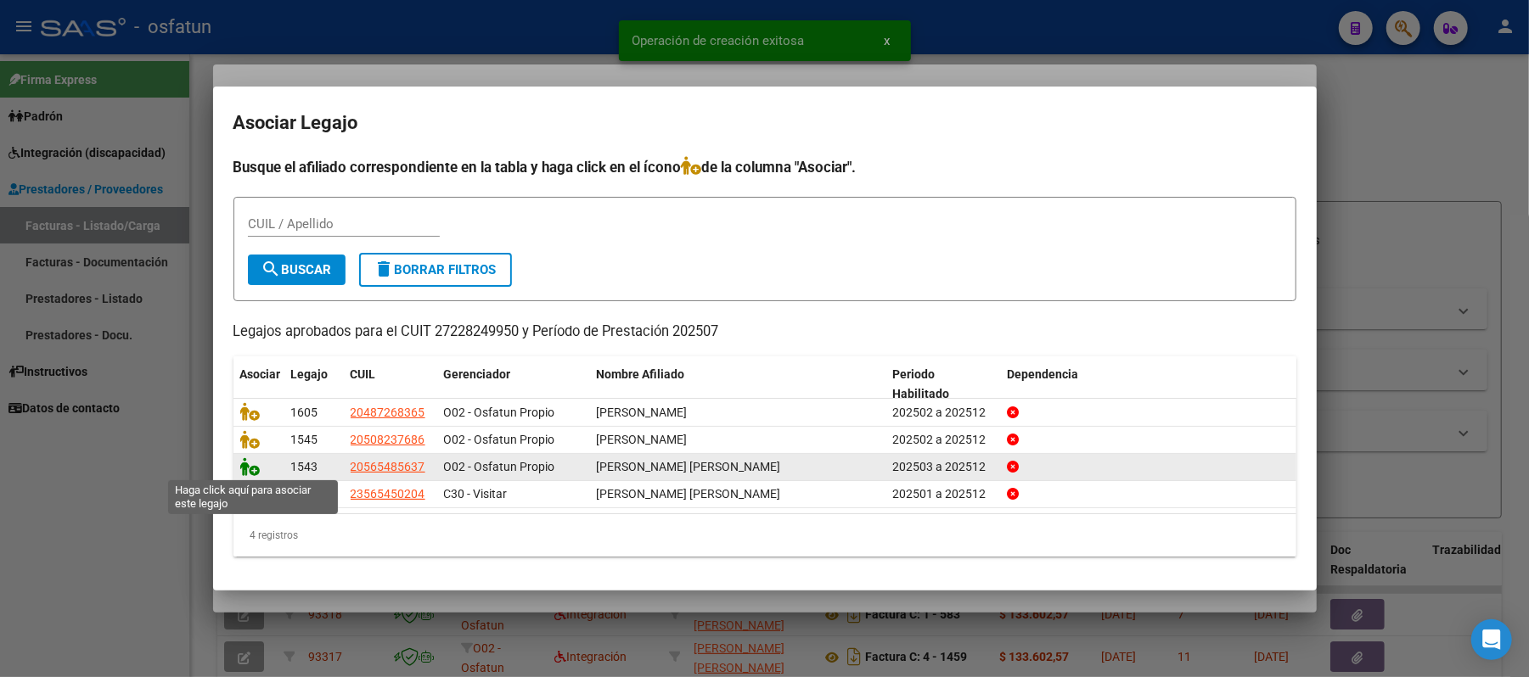
click at [246, 467] on icon at bounding box center [250, 467] width 20 height 19
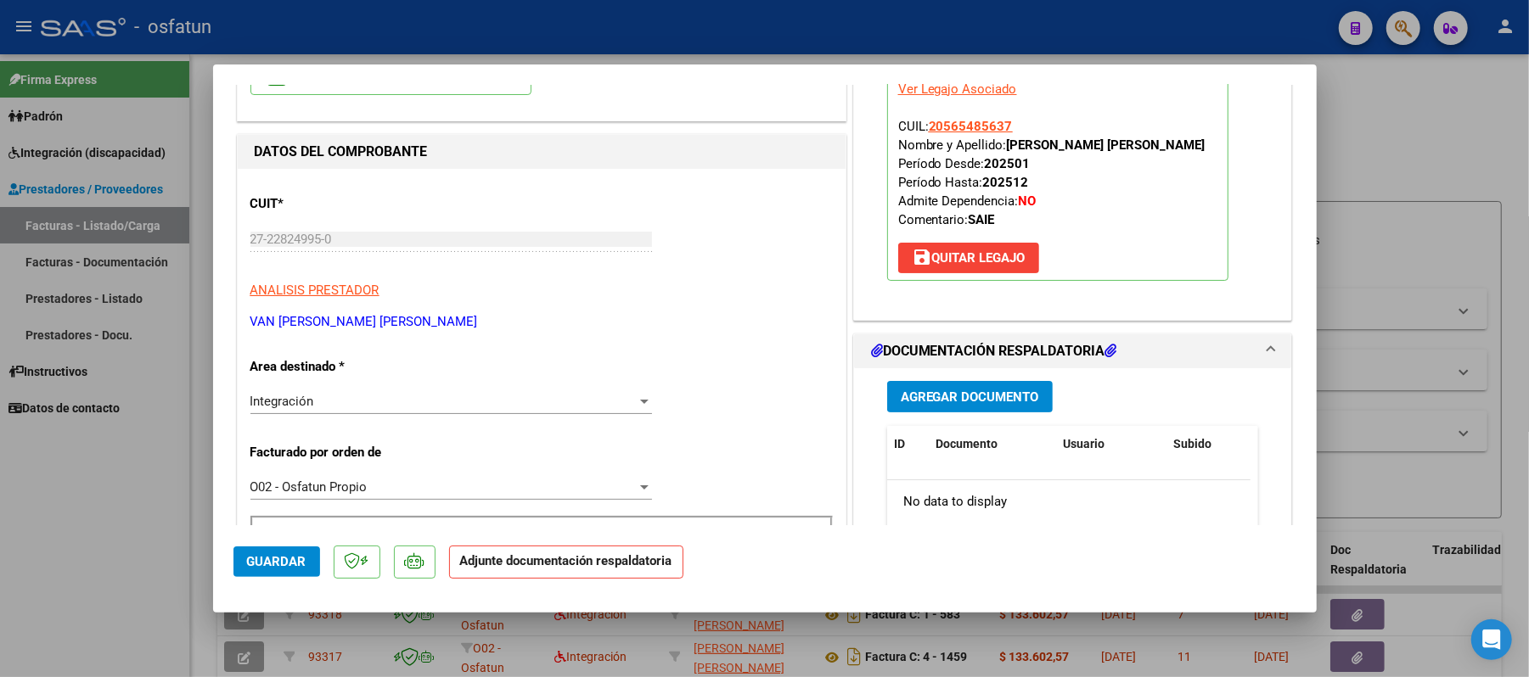
scroll to position [226, 0]
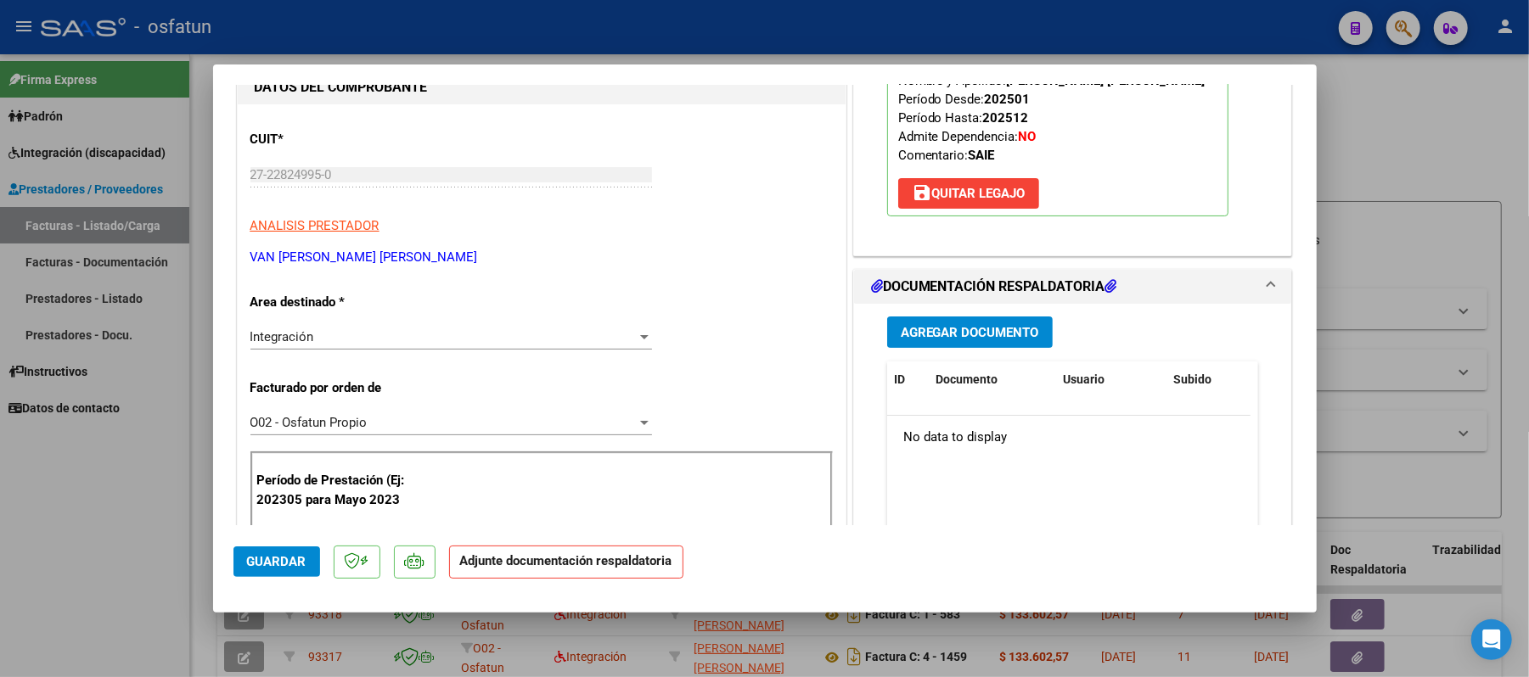
click at [970, 327] on span "Agregar Documento" at bounding box center [970, 332] width 138 height 15
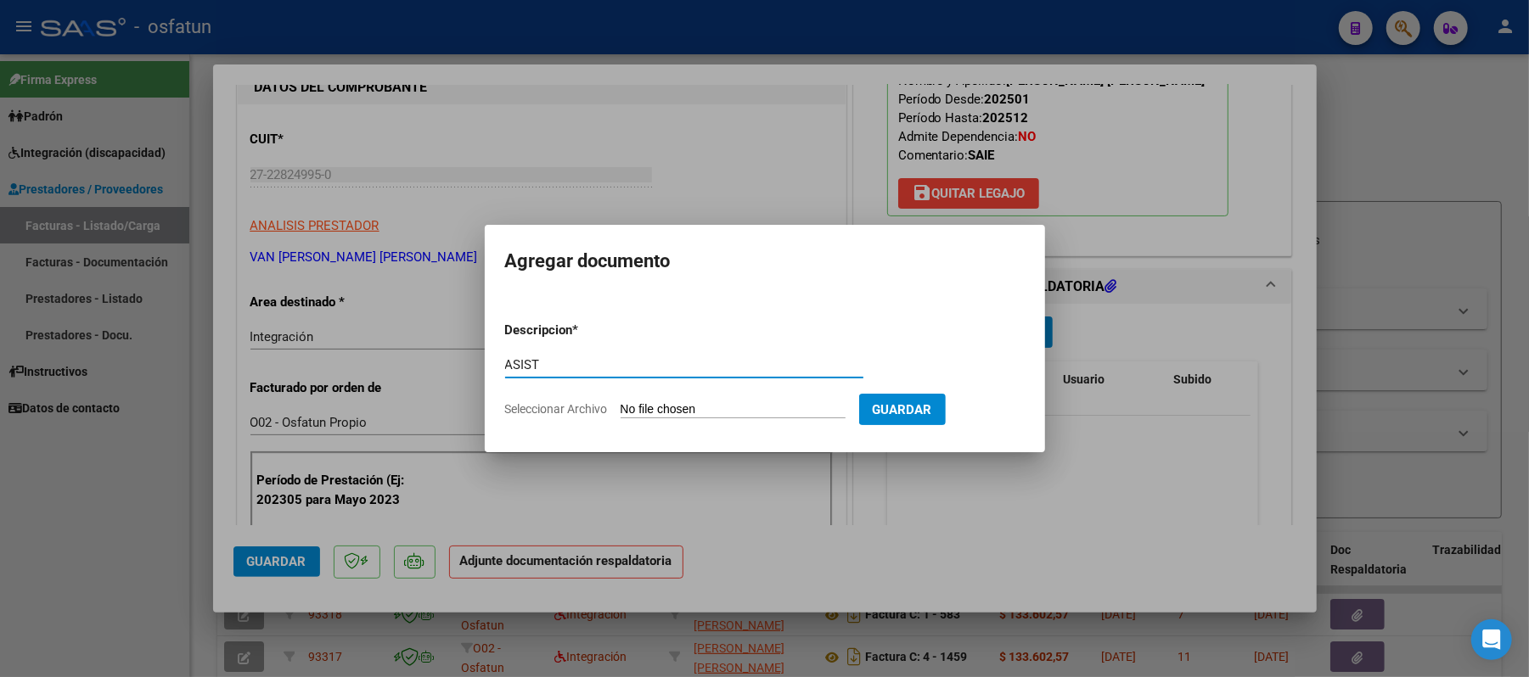
type input "ASIST"
click at [693, 407] on input "Seleccionar Archivo" at bounding box center [733, 410] width 225 height 16
type input "C:\fakepath\ASIST.pdf"
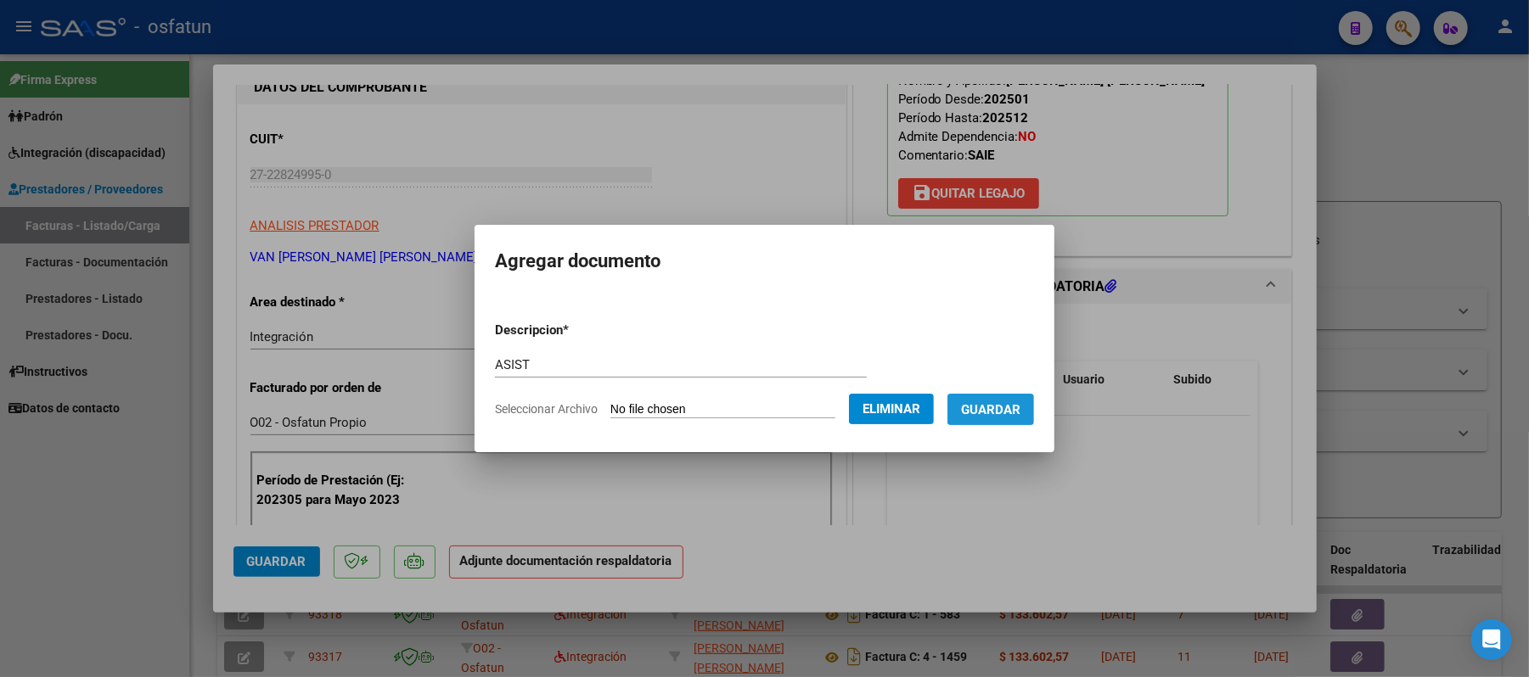
click at [1002, 408] on span "Guardar" at bounding box center [990, 409] width 59 height 15
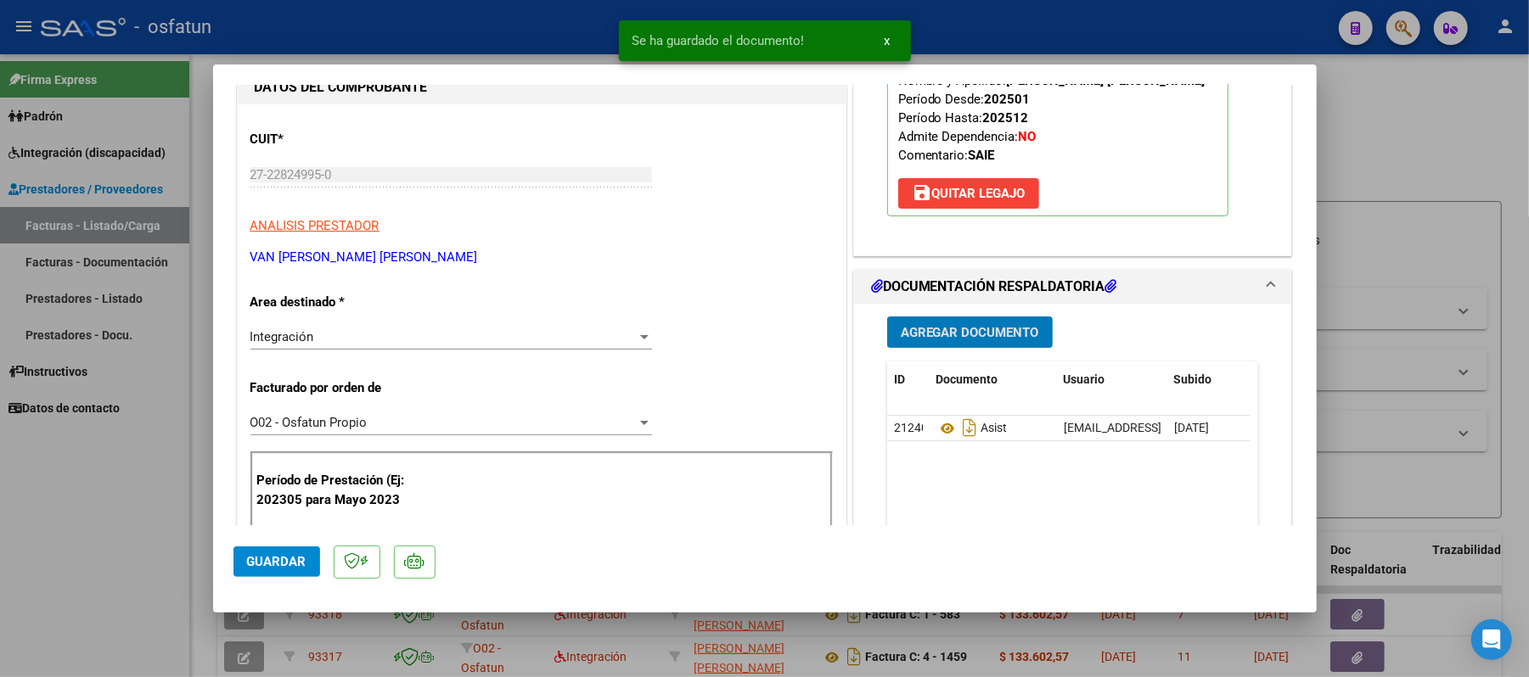
click at [954, 338] on span "Agregar Documento" at bounding box center [970, 332] width 138 height 15
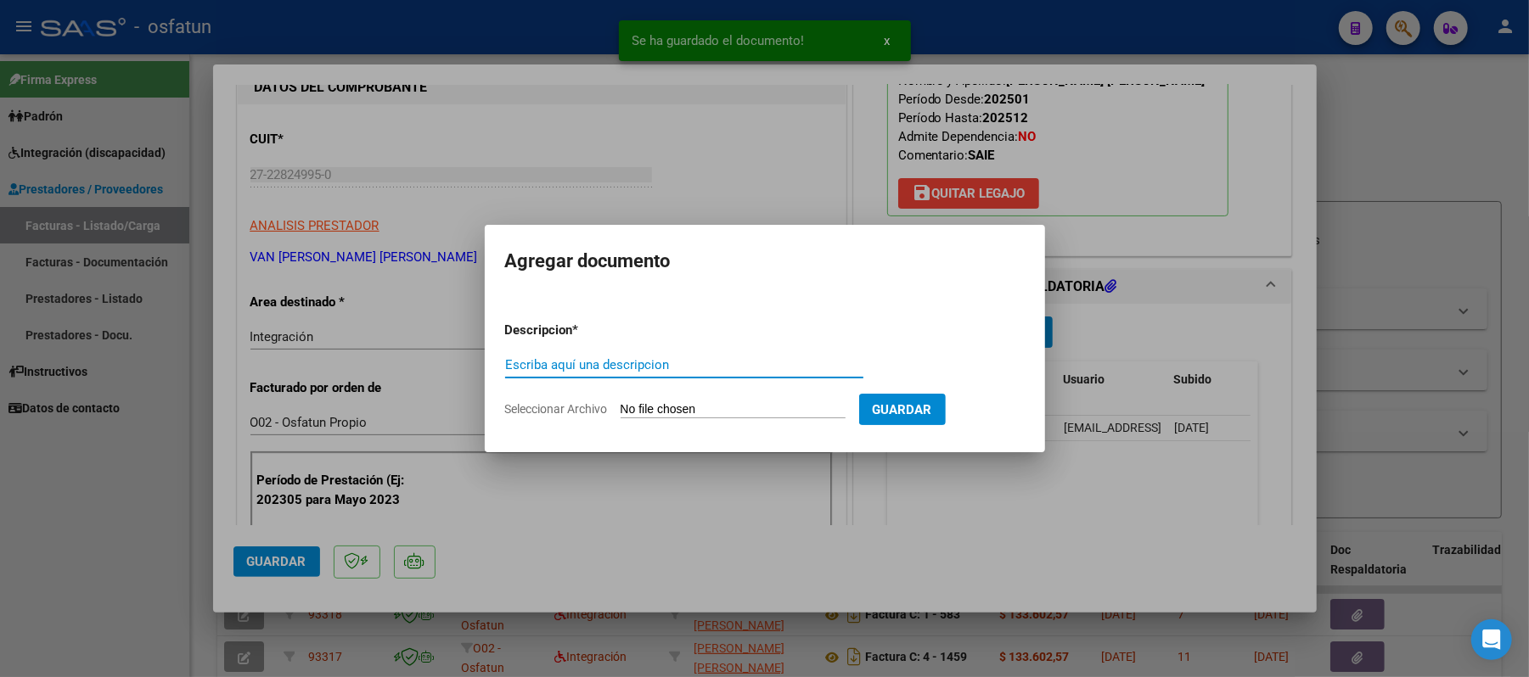
click at [728, 367] on input "Escriba aquí una descripcion" at bounding box center [684, 364] width 358 height 15
type input "AUT"
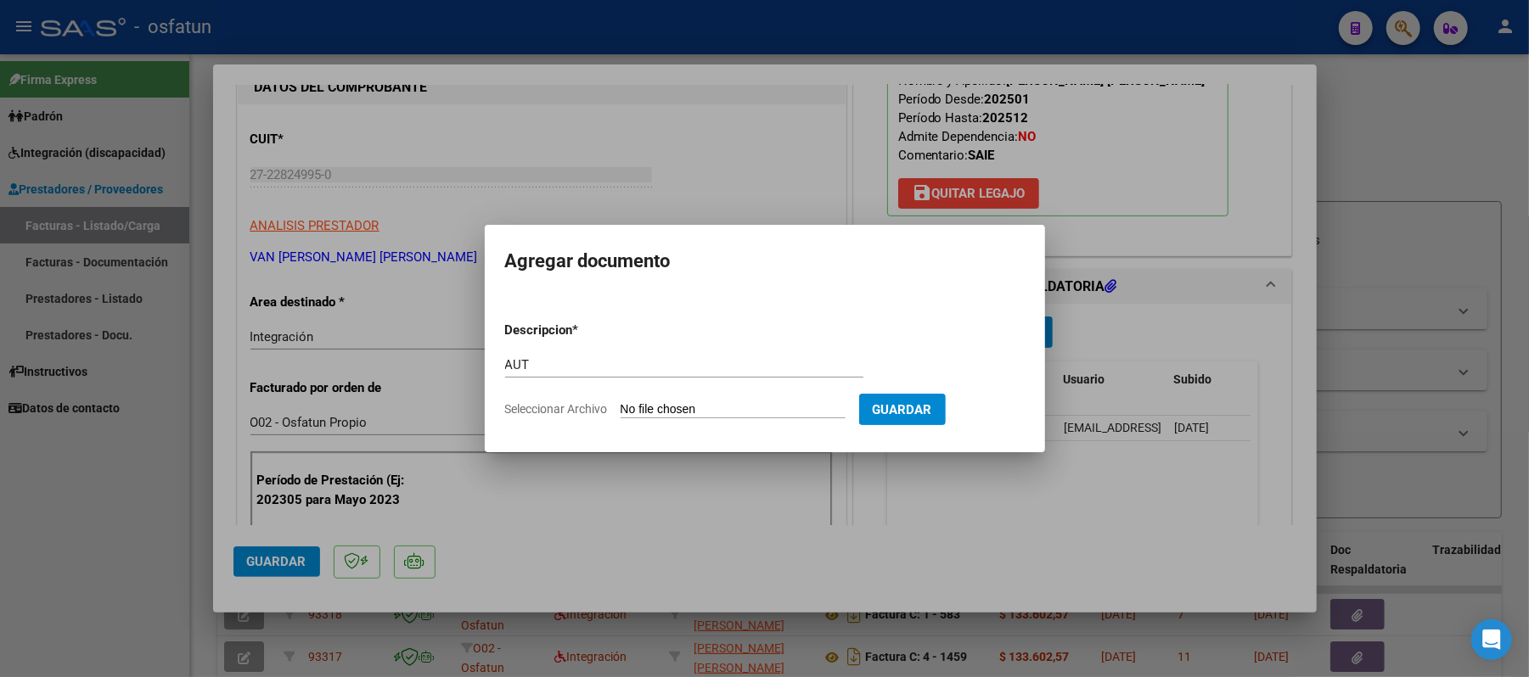
click at [722, 405] on input "Seleccionar Archivo" at bounding box center [733, 410] width 225 height 16
type input "C:\fakepath\AUT MODULO MAESTRA DE APOYO.pdf"
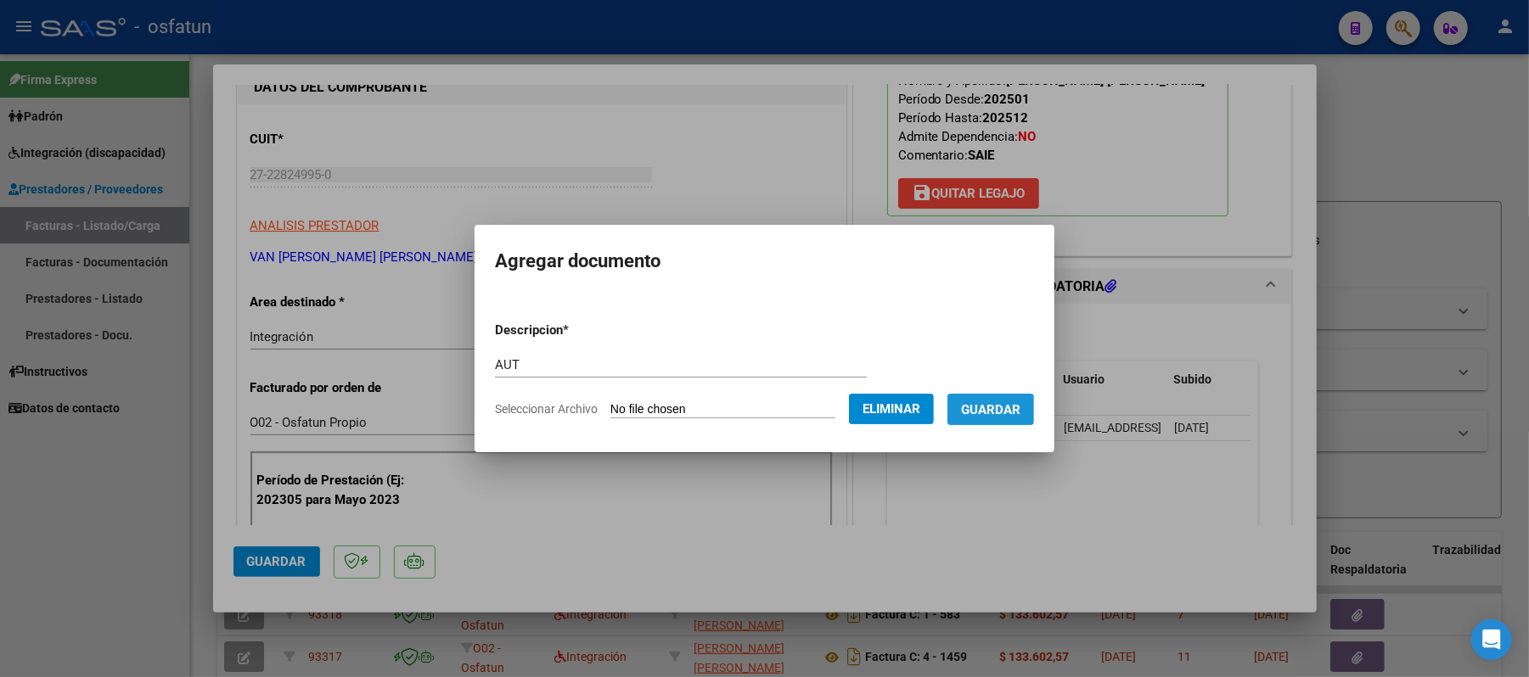
click at [993, 412] on span "Guardar" at bounding box center [990, 409] width 59 height 15
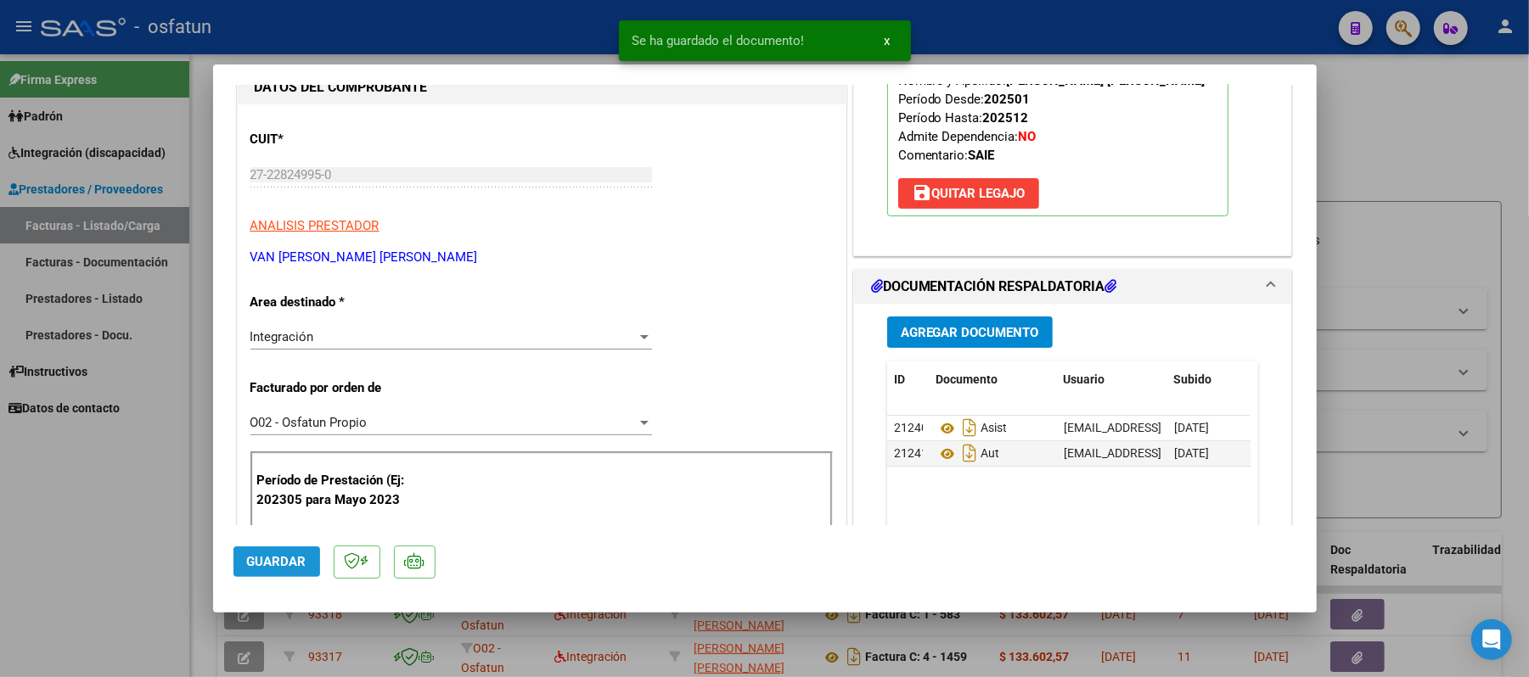
click at [263, 565] on span "Guardar" at bounding box center [276, 561] width 59 height 15
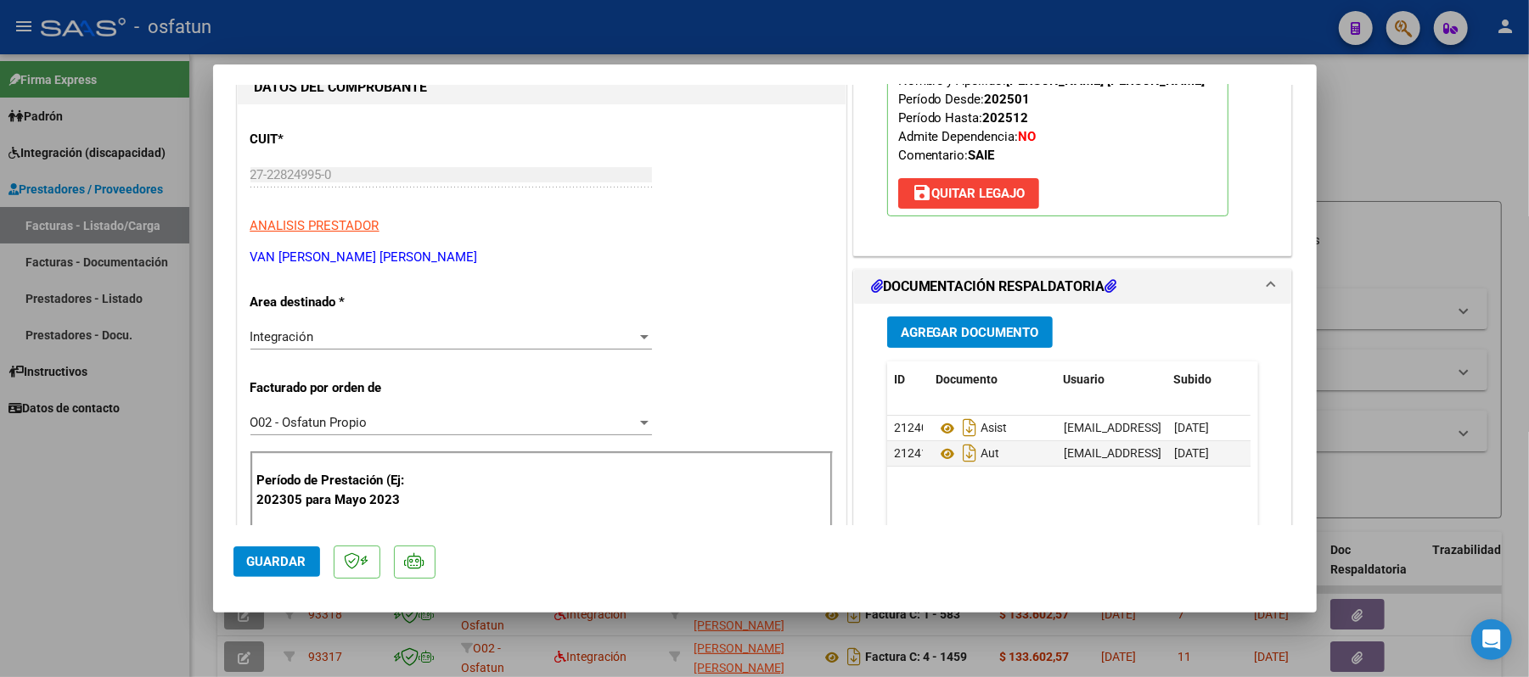
click at [300, 551] on button "Guardar" at bounding box center [276, 562] width 87 height 31
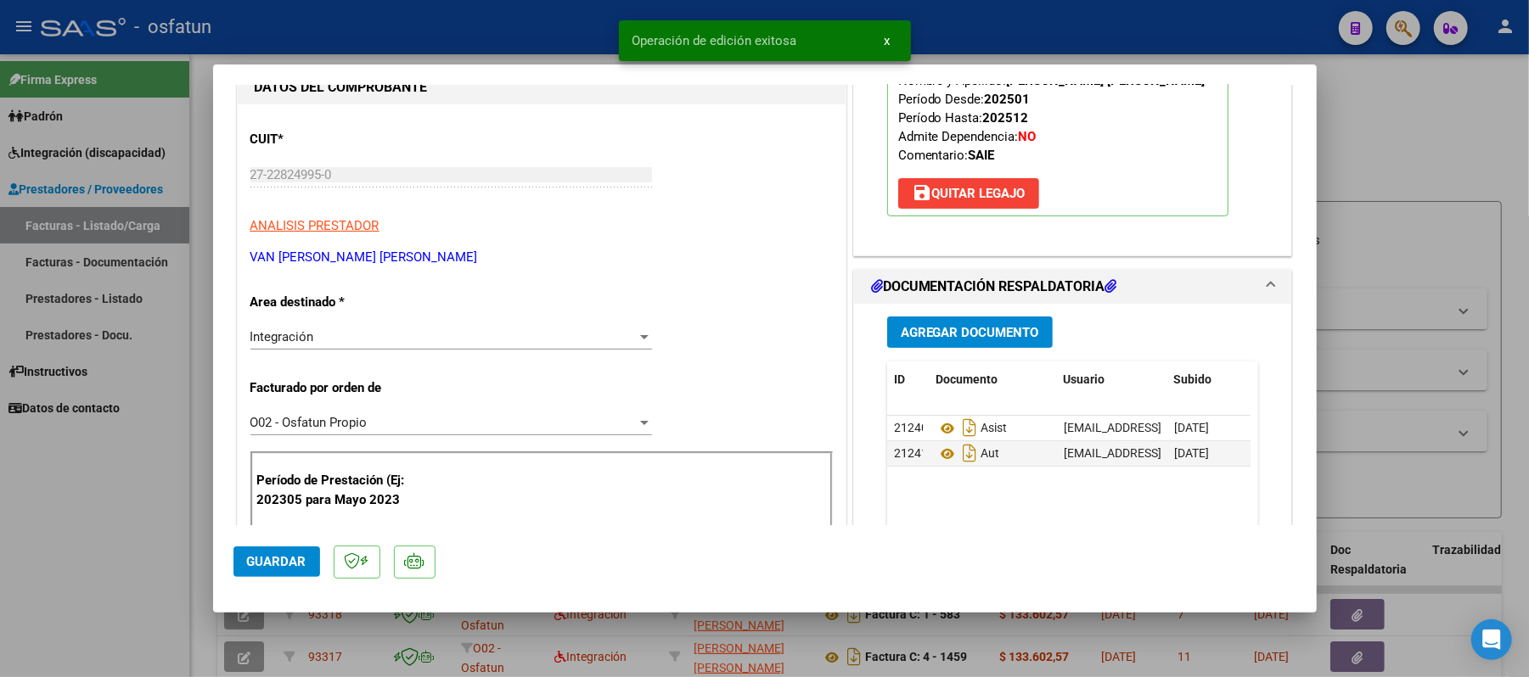
click at [1374, 105] on div at bounding box center [764, 338] width 1529 height 677
type input "$ 0,00"
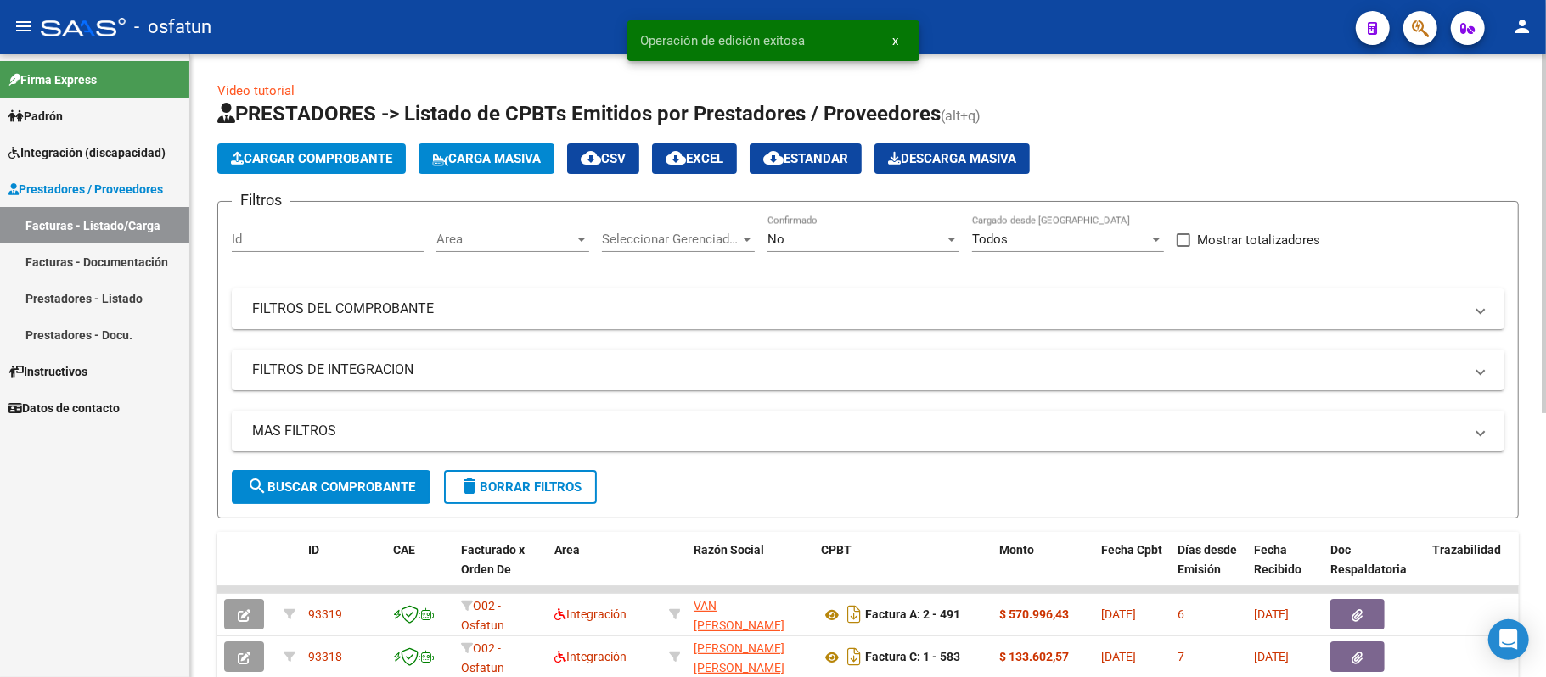
click at [331, 147] on button "Cargar Comprobante" at bounding box center [311, 158] width 188 height 31
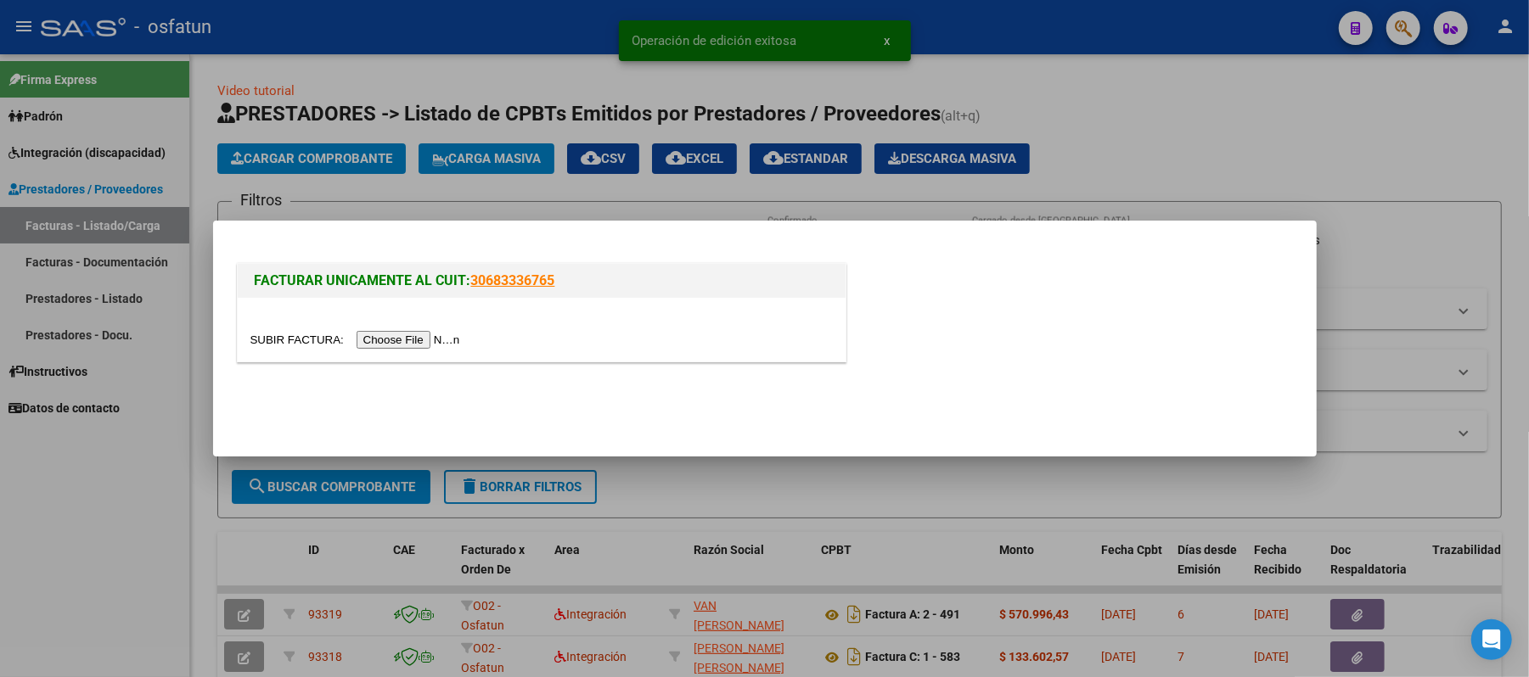
click at [397, 341] on input "file" at bounding box center [357, 340] width 215 height 18
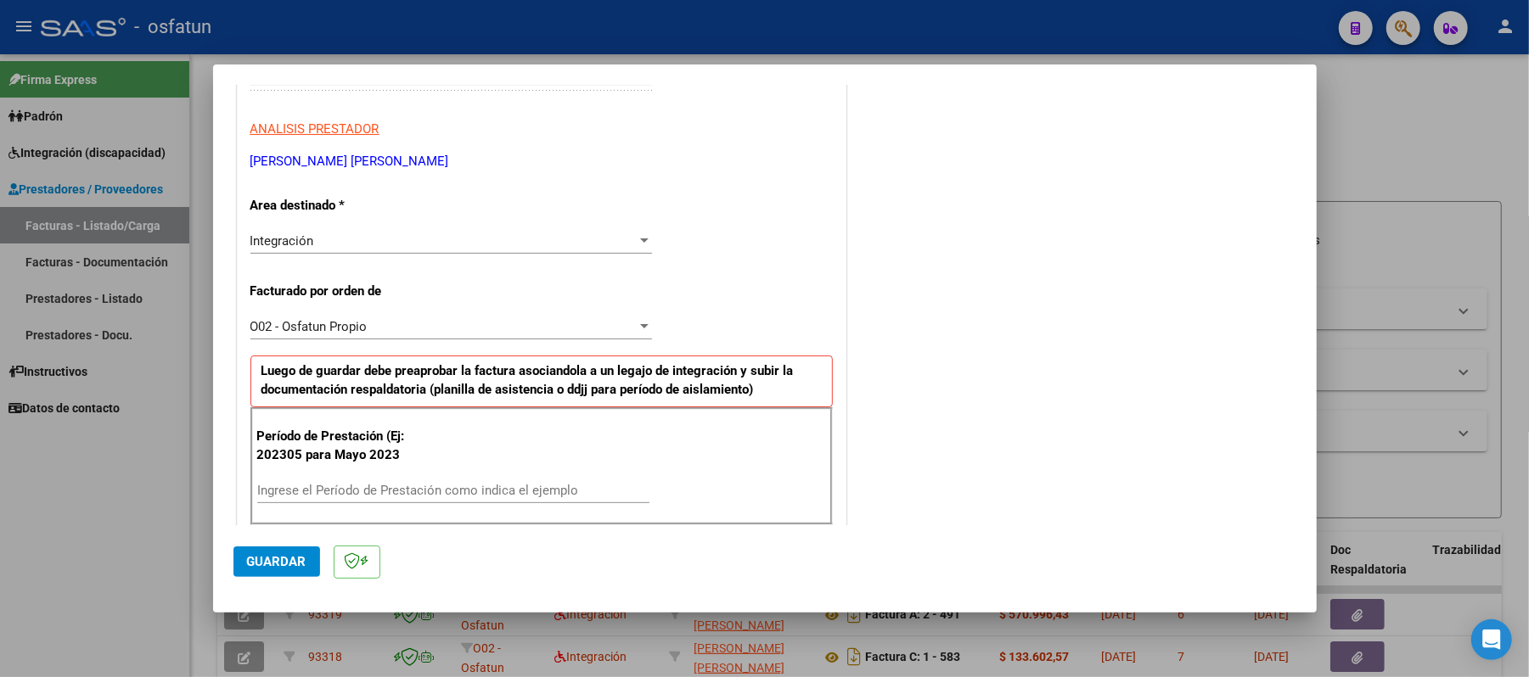
scroll to position [340, 0]
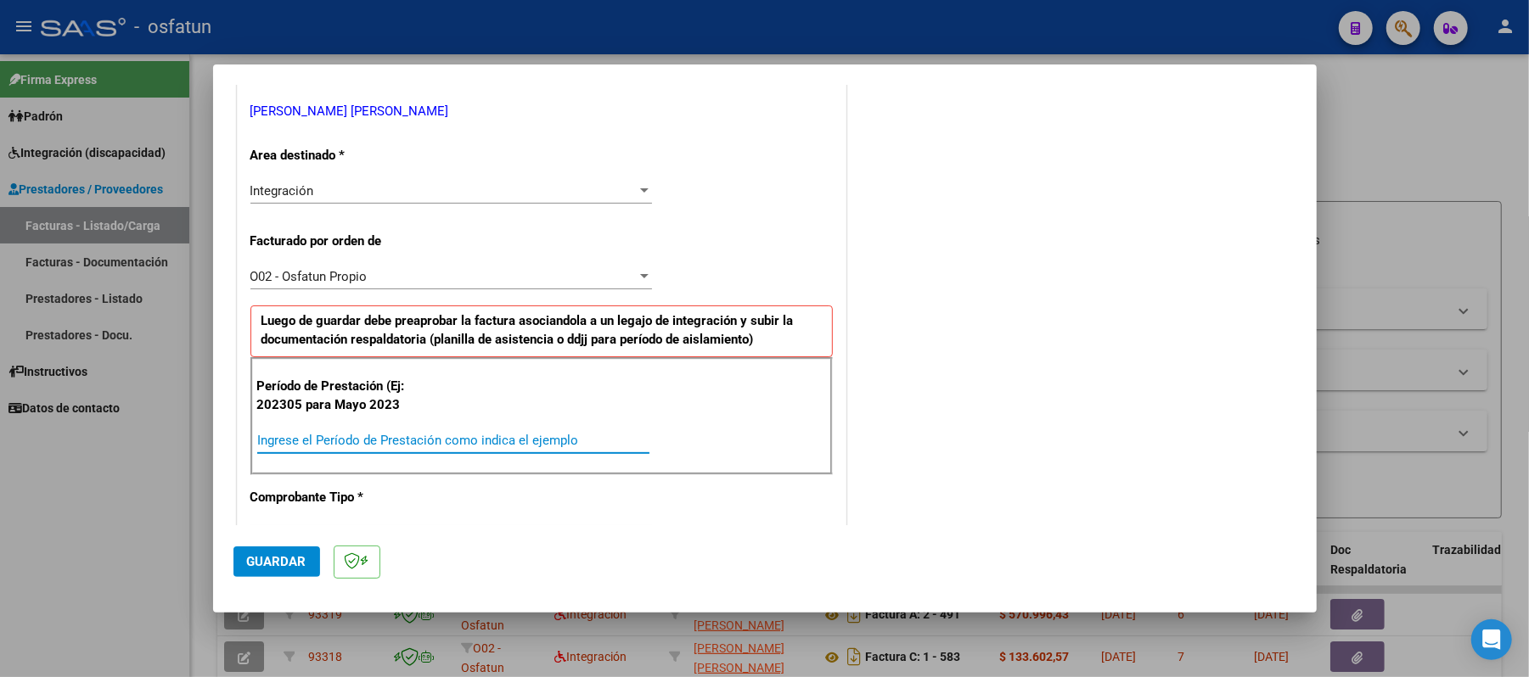
click at [458, 443] on input "Ingrese el Período de Prestación como indica el ejemplo" at bounding box center [453, 440] width 392 height 15
type input "202507"
click at [270, 567] on span "Guardar" at bounding box center [276, 561] width 59 height 15
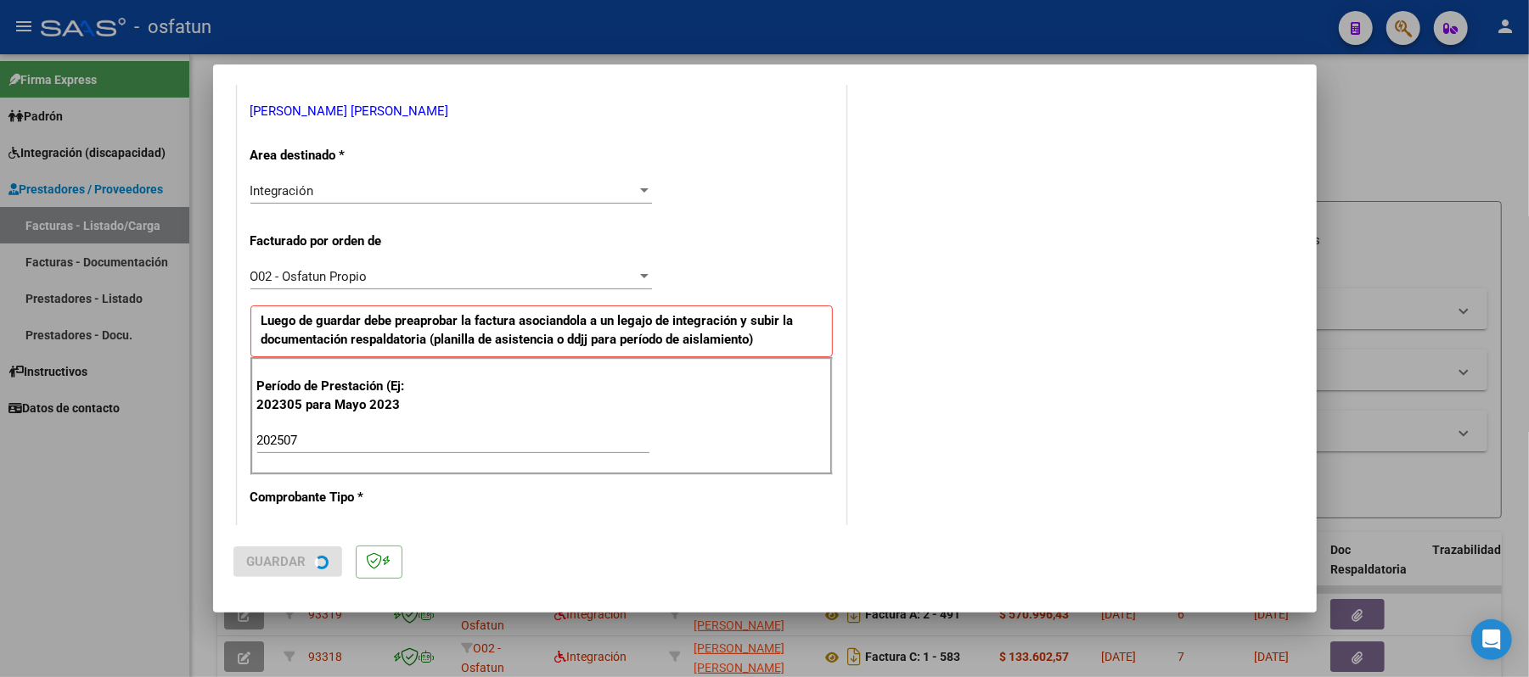
scroll to position [0, 0]
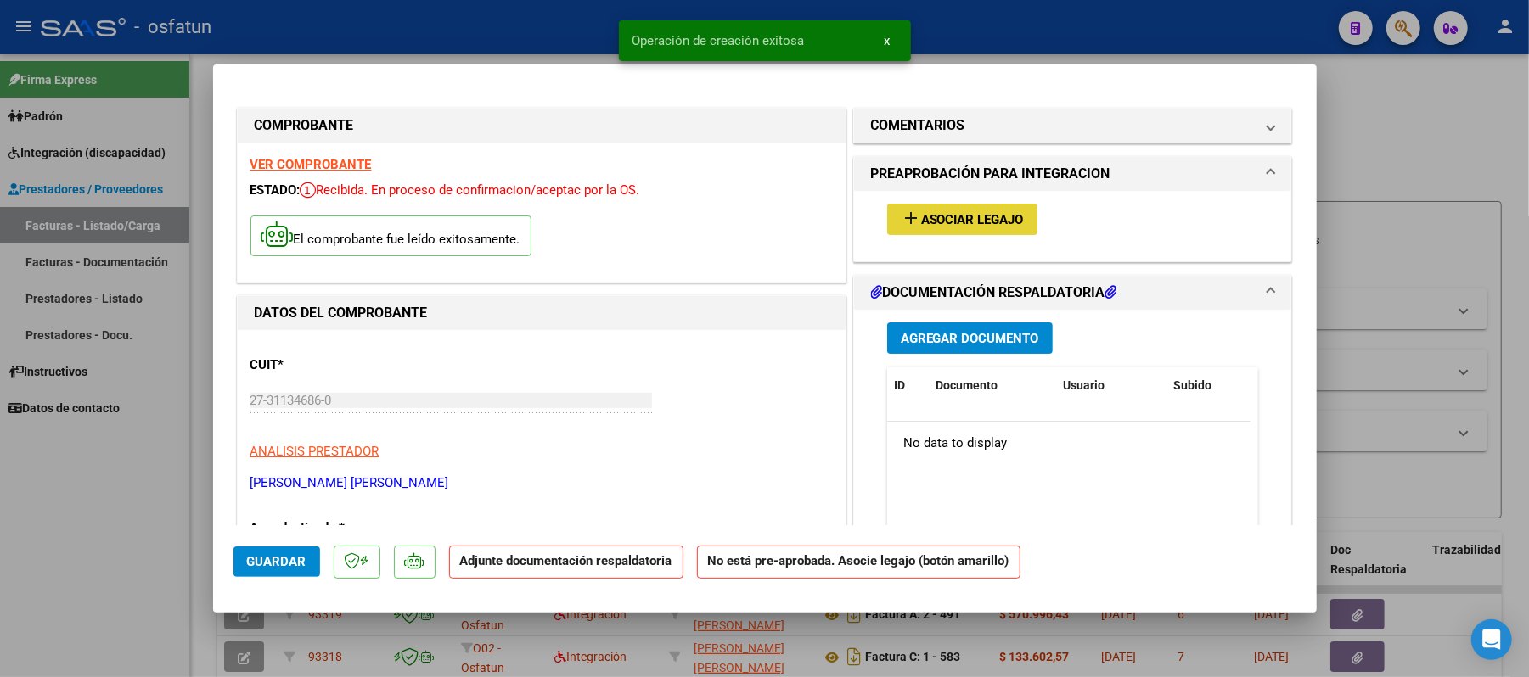
click at [959, 224] on span "Asociar Legajo" at bounding box center [972, 219] width 103 height 15
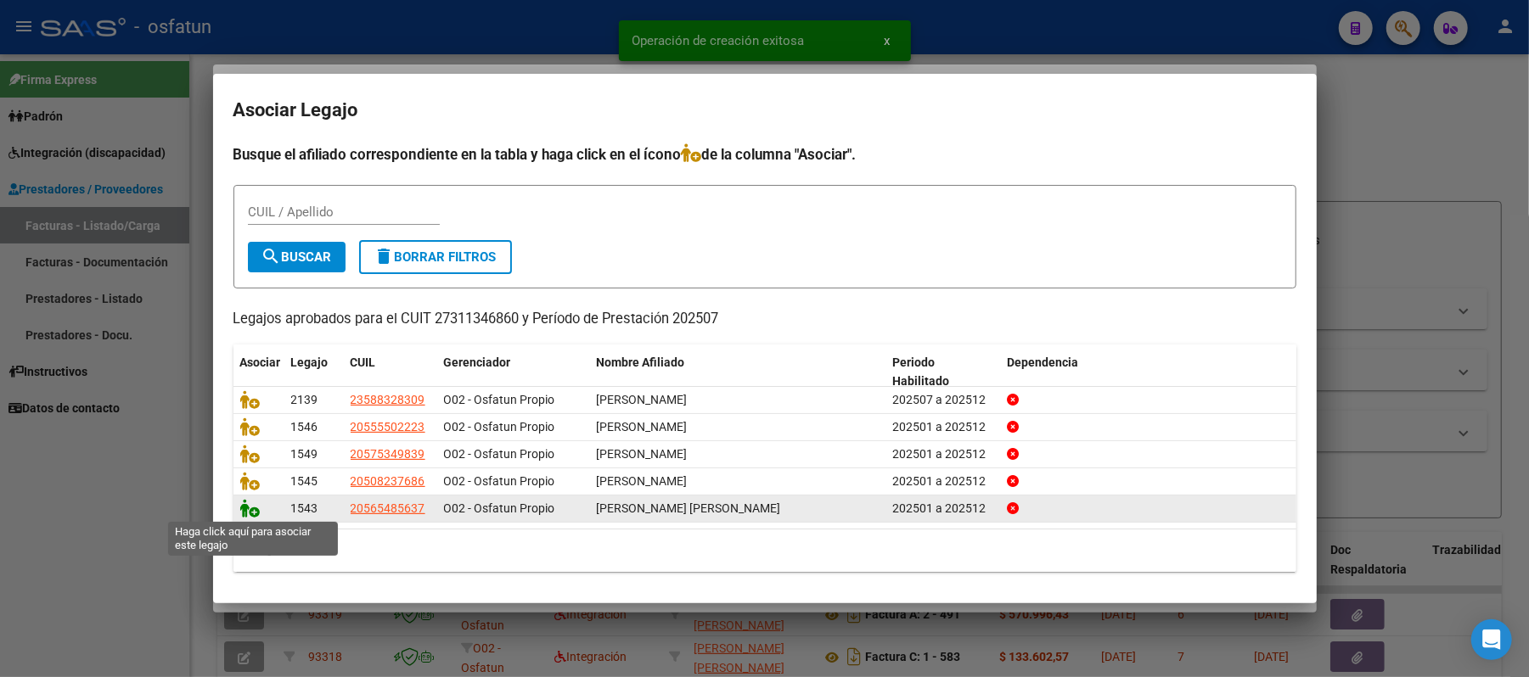
click at [249, 510] on icon at bounding box center [250, 508] width 20 height 19
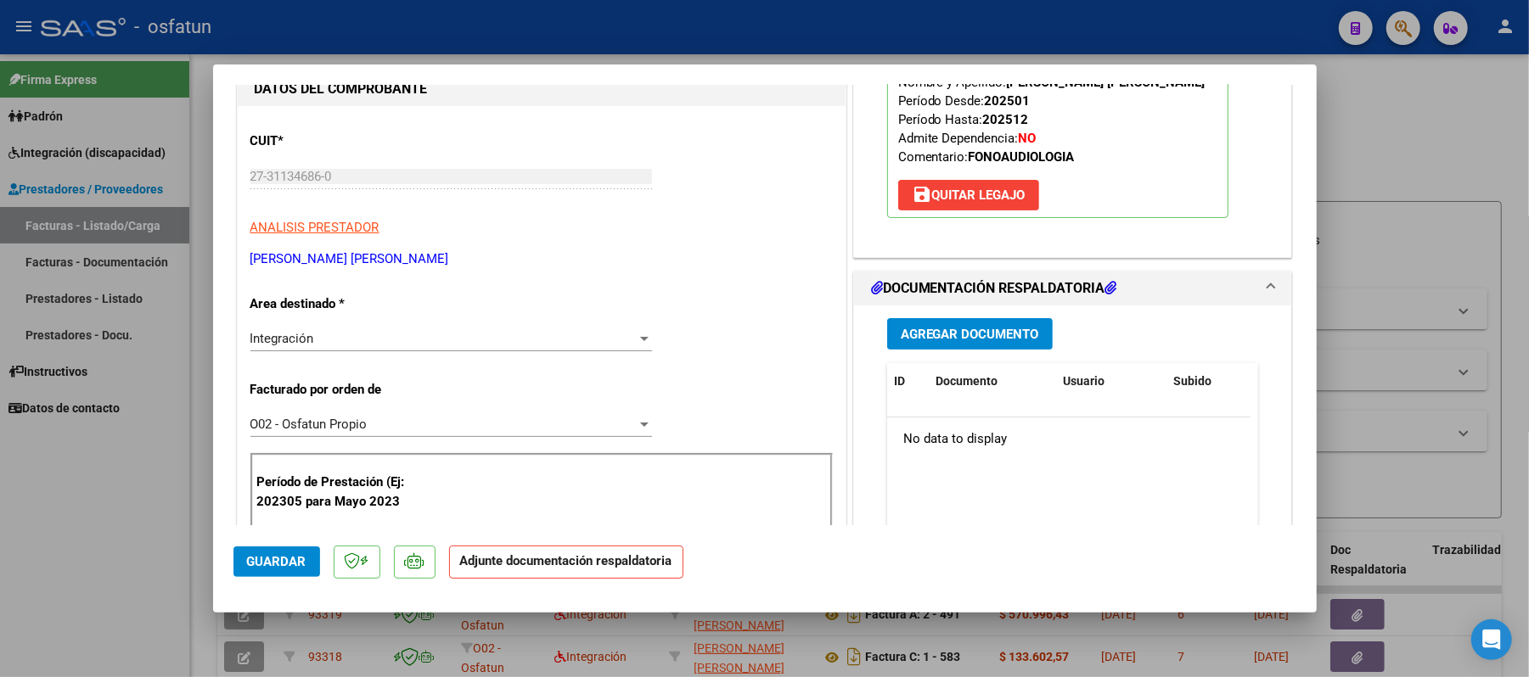
scroll to position [226, 0]
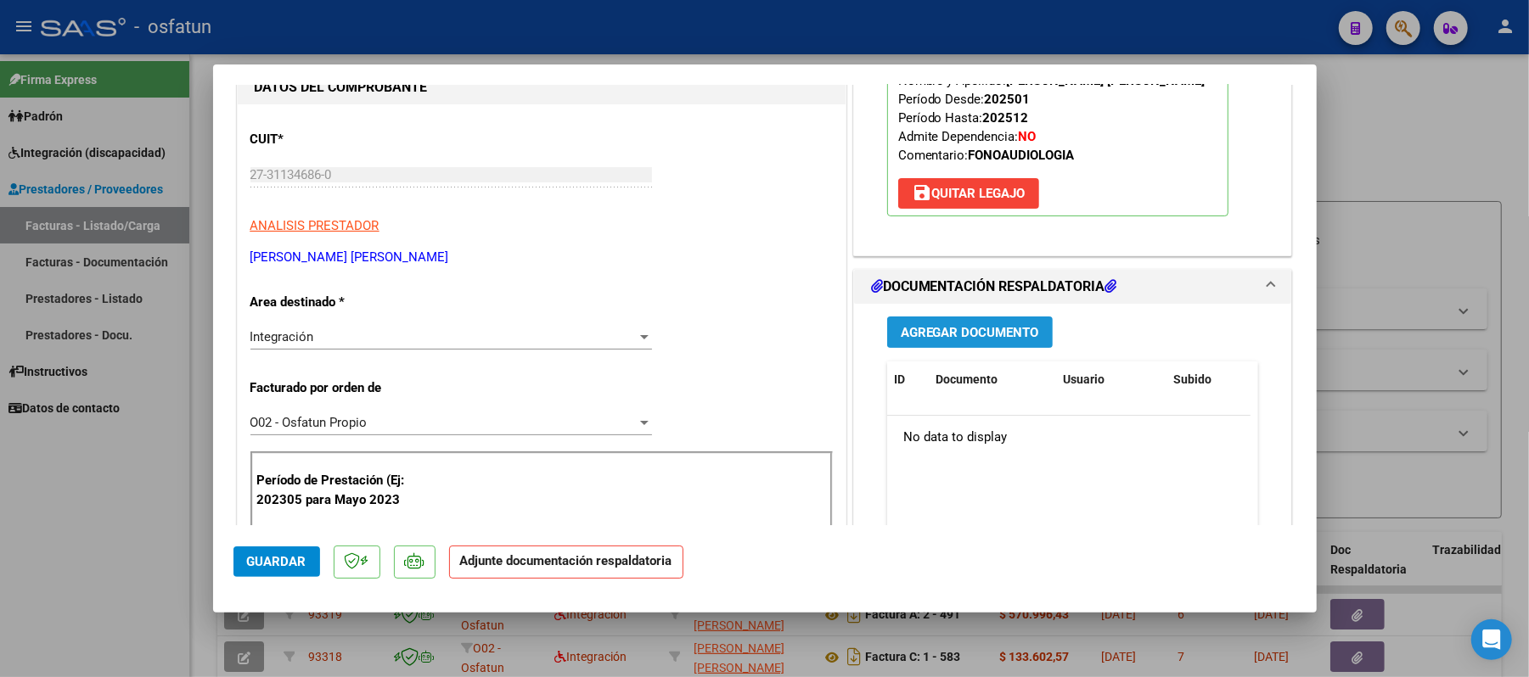
click at [975, 330] on span "Agregar Documento" at bounding box center [970, 332] width 138 height 15
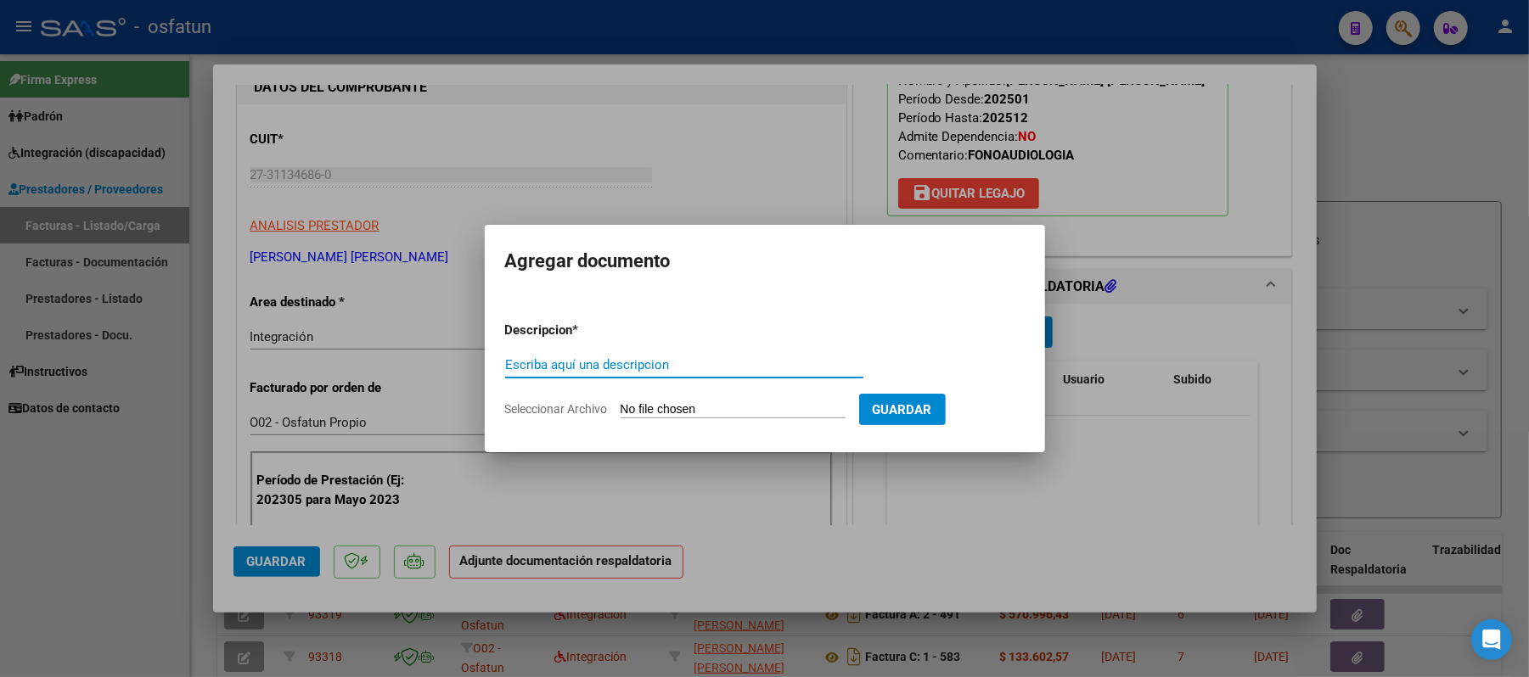
click at [660, 368] on input "Escriba aquí una descripcion" at bounding box center [684, 364] width 358 height 15
type input "ASIST"
click at [679, 406] on input "Seleccionar Archivo" at bounding box center [733, 410] width 225 height 16
type input "C:\fakepath\ASIST.pdf"
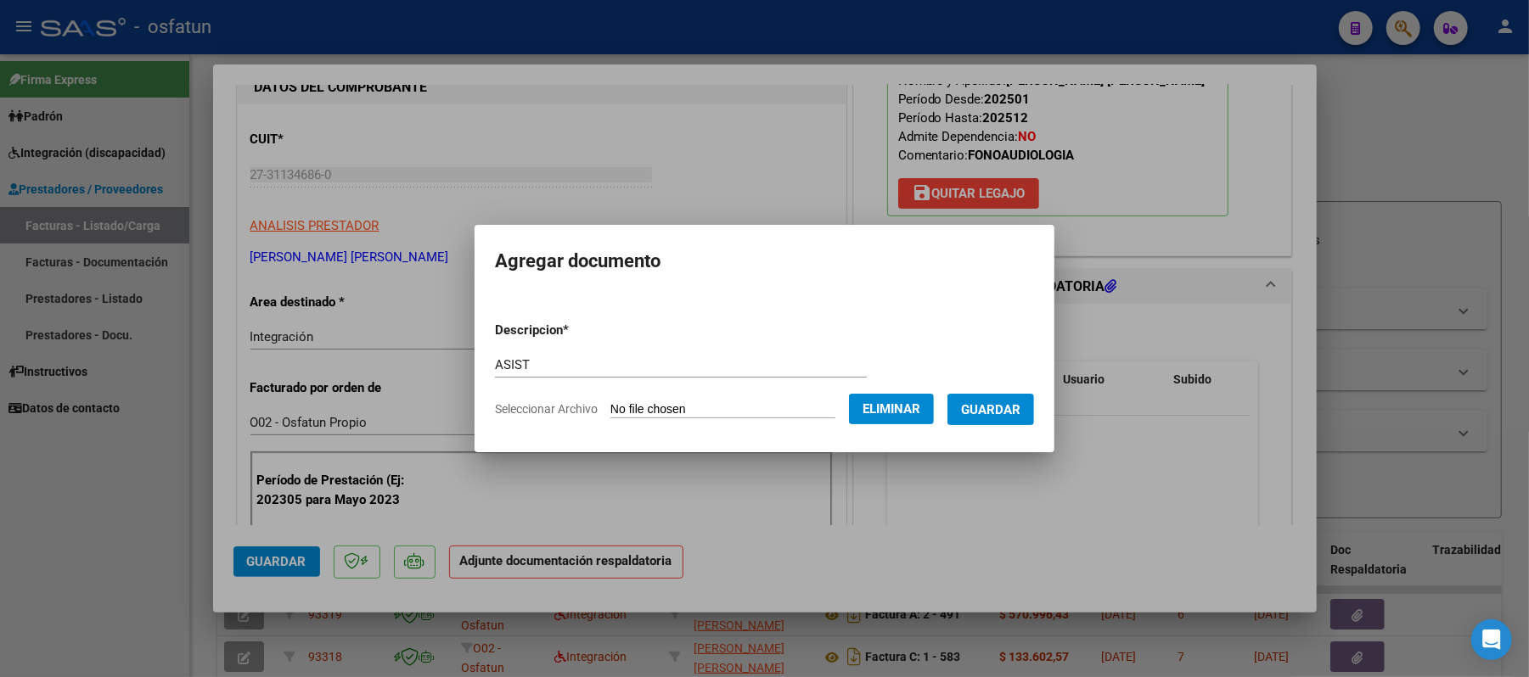
click at [1000, 416] on span "Guardar" at bounding box center [990, 409] width 59 height 15
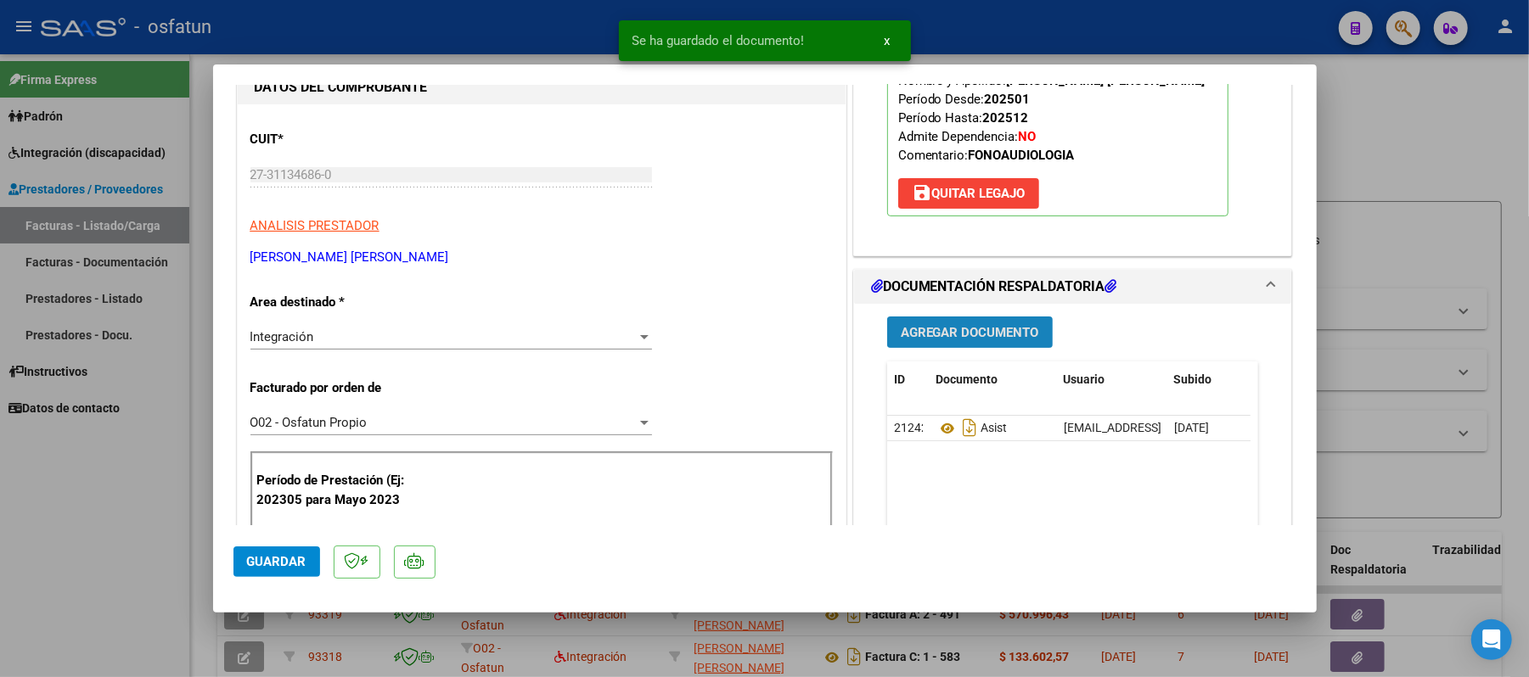
click at [953, 327] on span "Agregar Documento" at bounding box center [970, 332] width 138 height 15
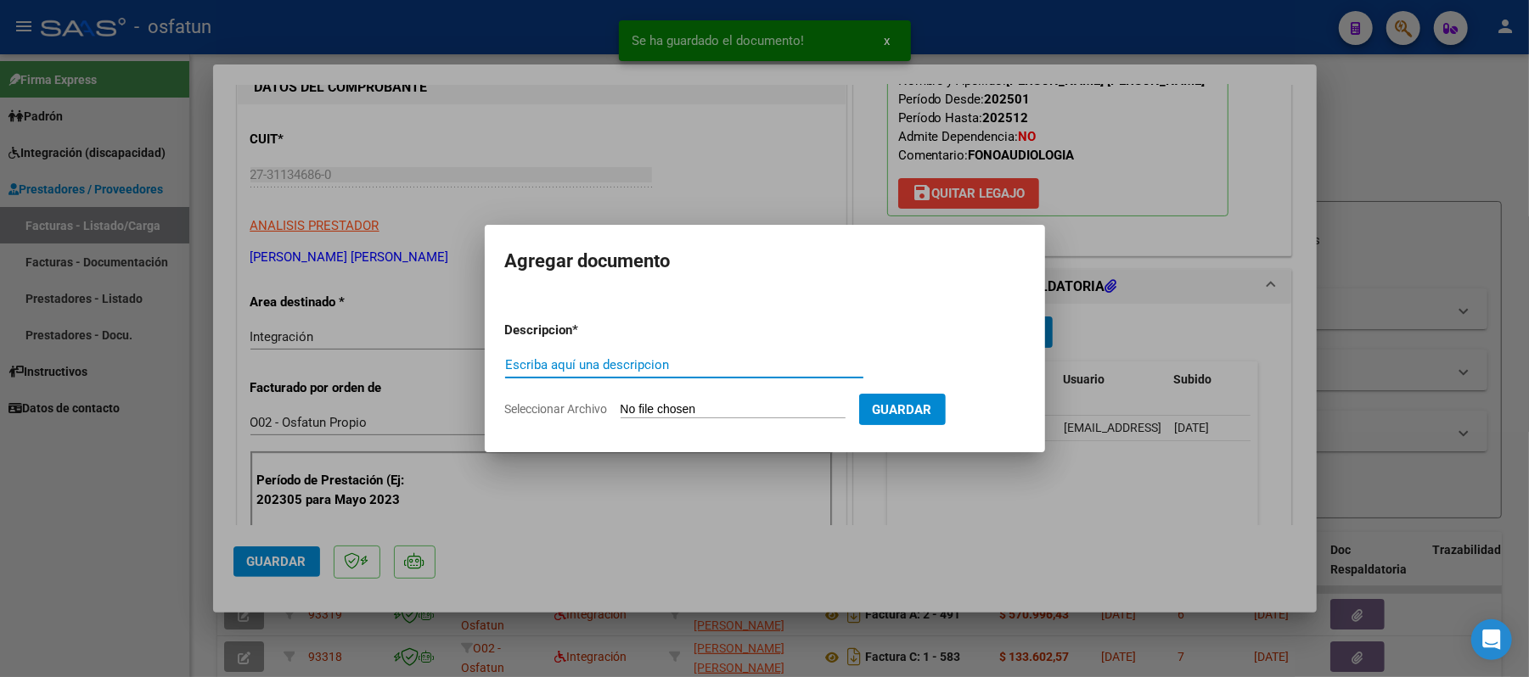
click at [640, 368] on input "Escriba aquí una descripcion" at bounding box center [684, 364] width 358 height 15
type input "AUT"
click at [660, 407] on input "Seleccionar Archivo" at bounding box center [733, 410] width 225 height 16
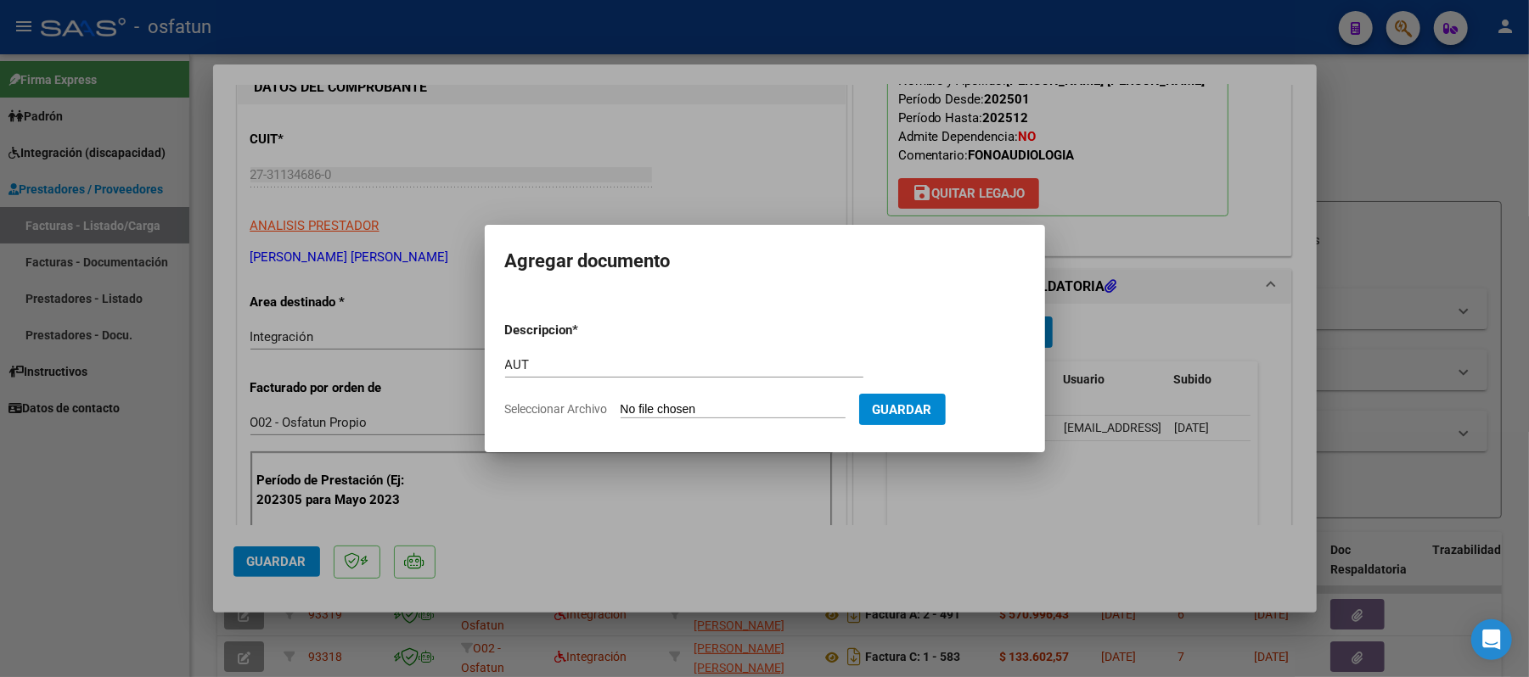
type input "C:\fakepath\AUT.pdf"
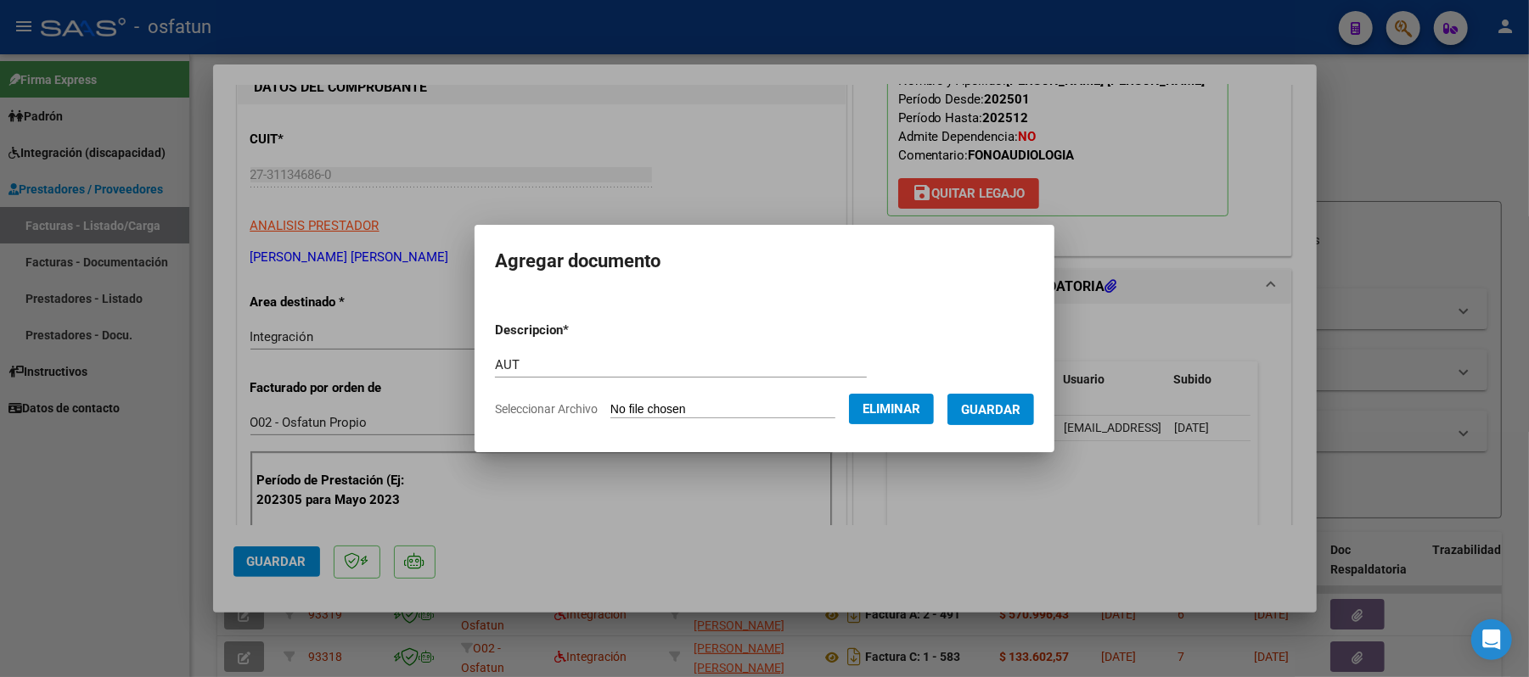
click at [1020, 415] on span "Guardar" at bounding box center [990, 409] width 59 height 15
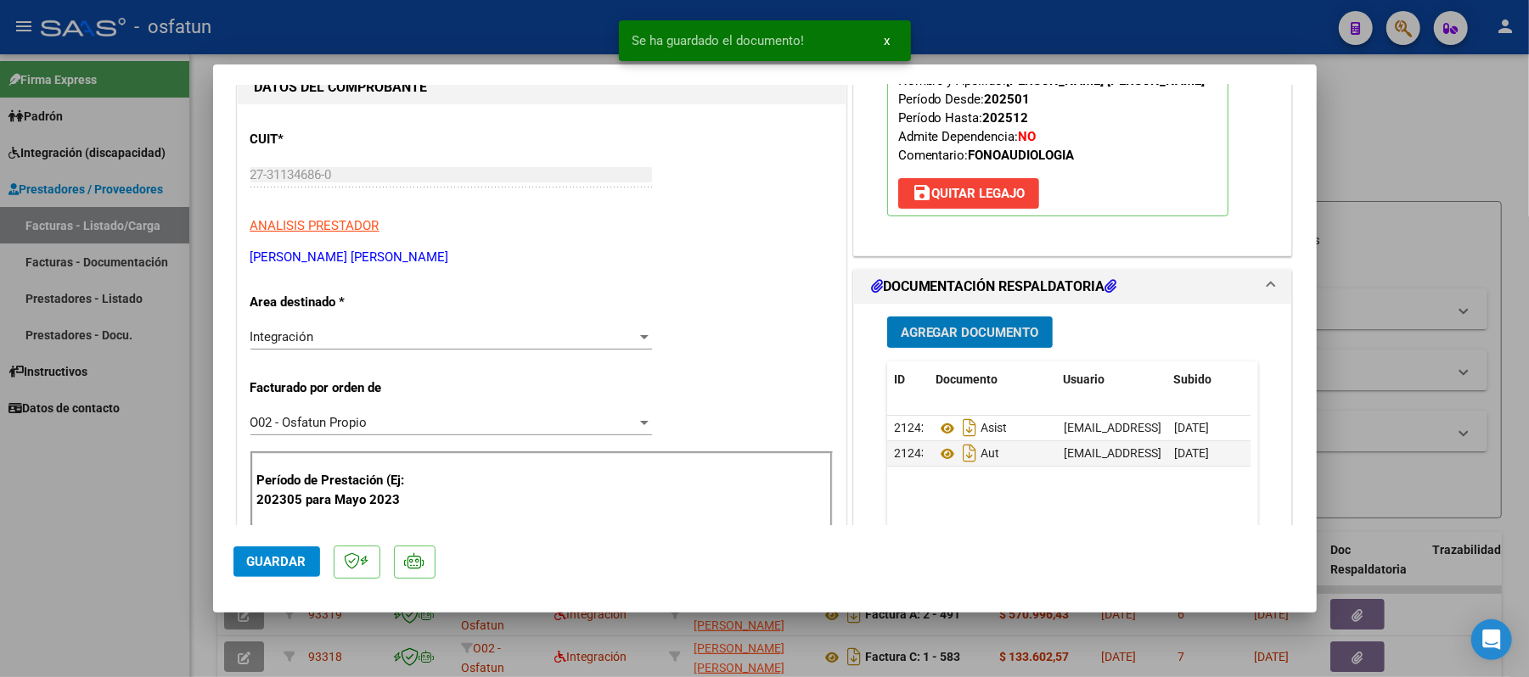
click at [294, 565] on span "Guardar" at bounding box center [276, 561] width 59 height 15
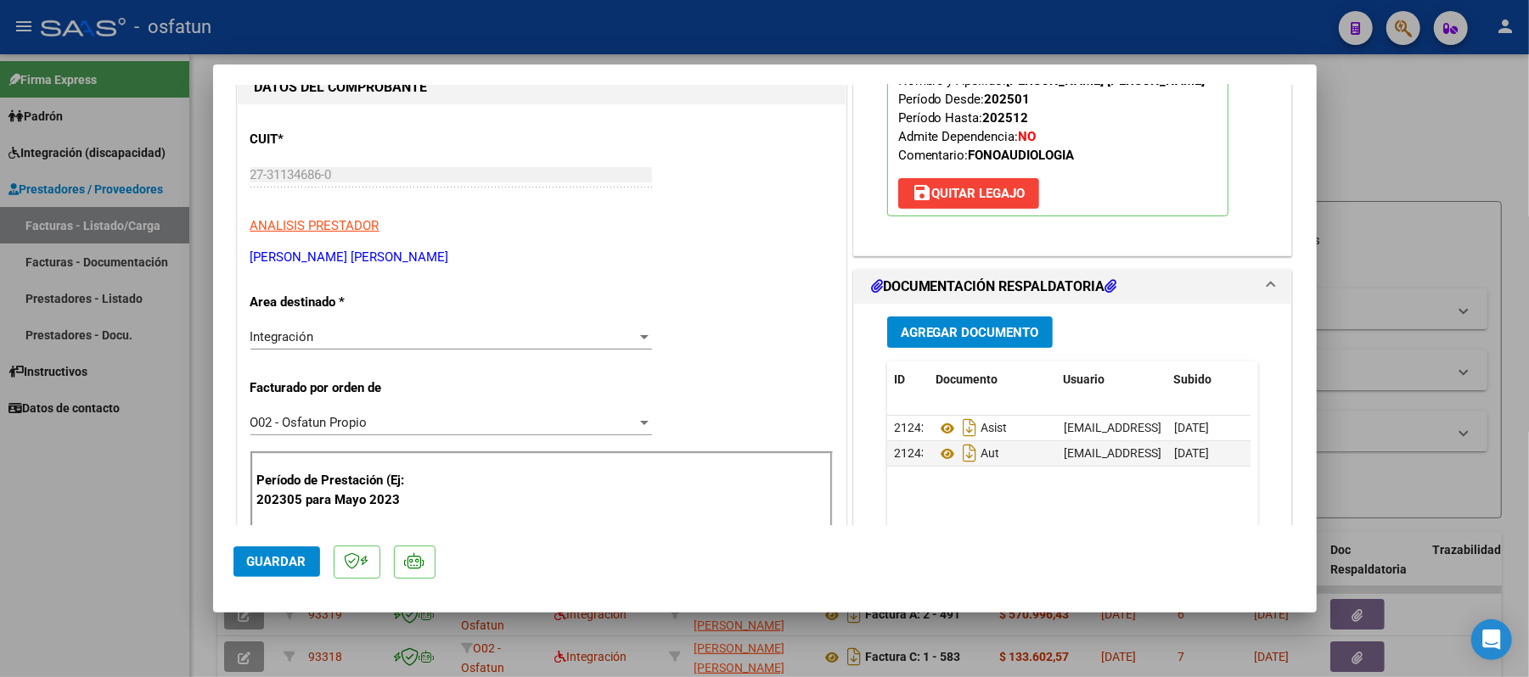
click at [1427, 126] on div at bounding box center [764, 338] width 1529 height 677
type input "$ 0,00"
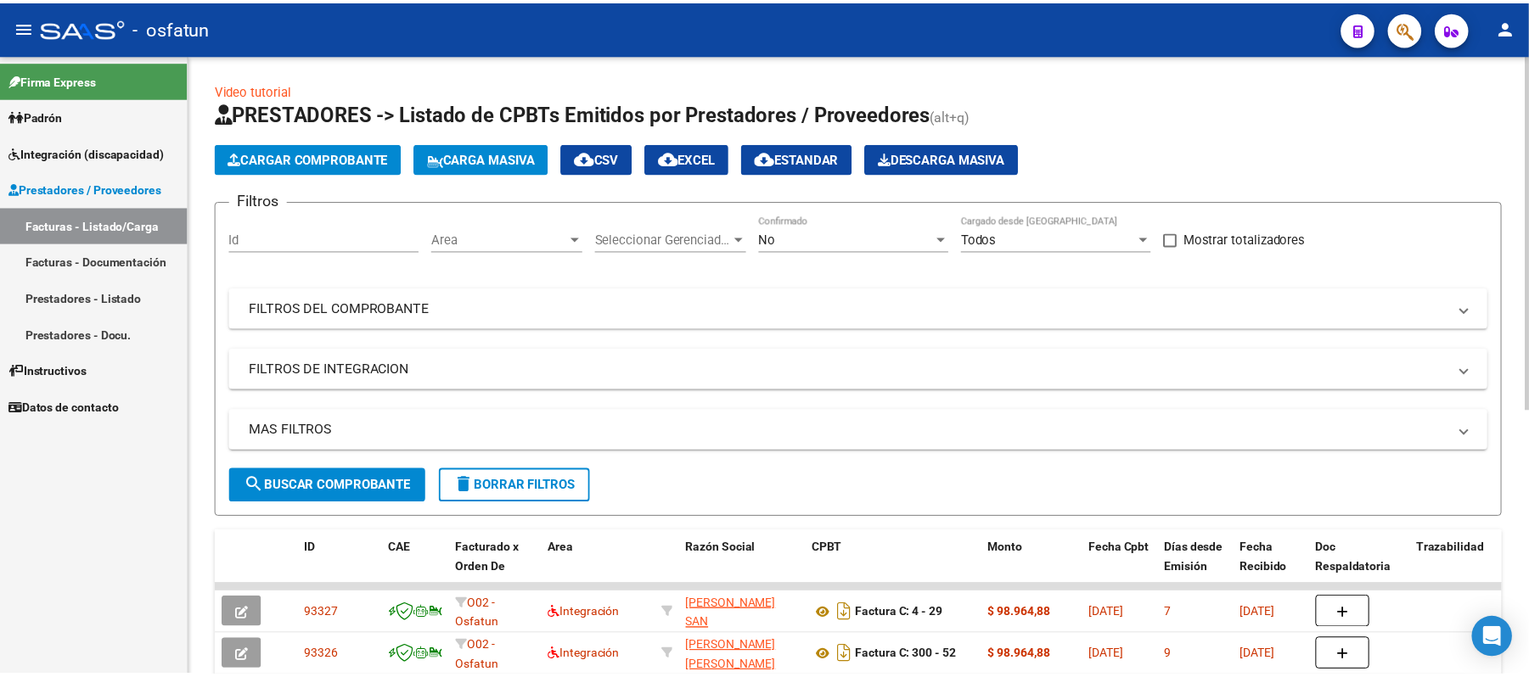
scroll to position [2, 0]
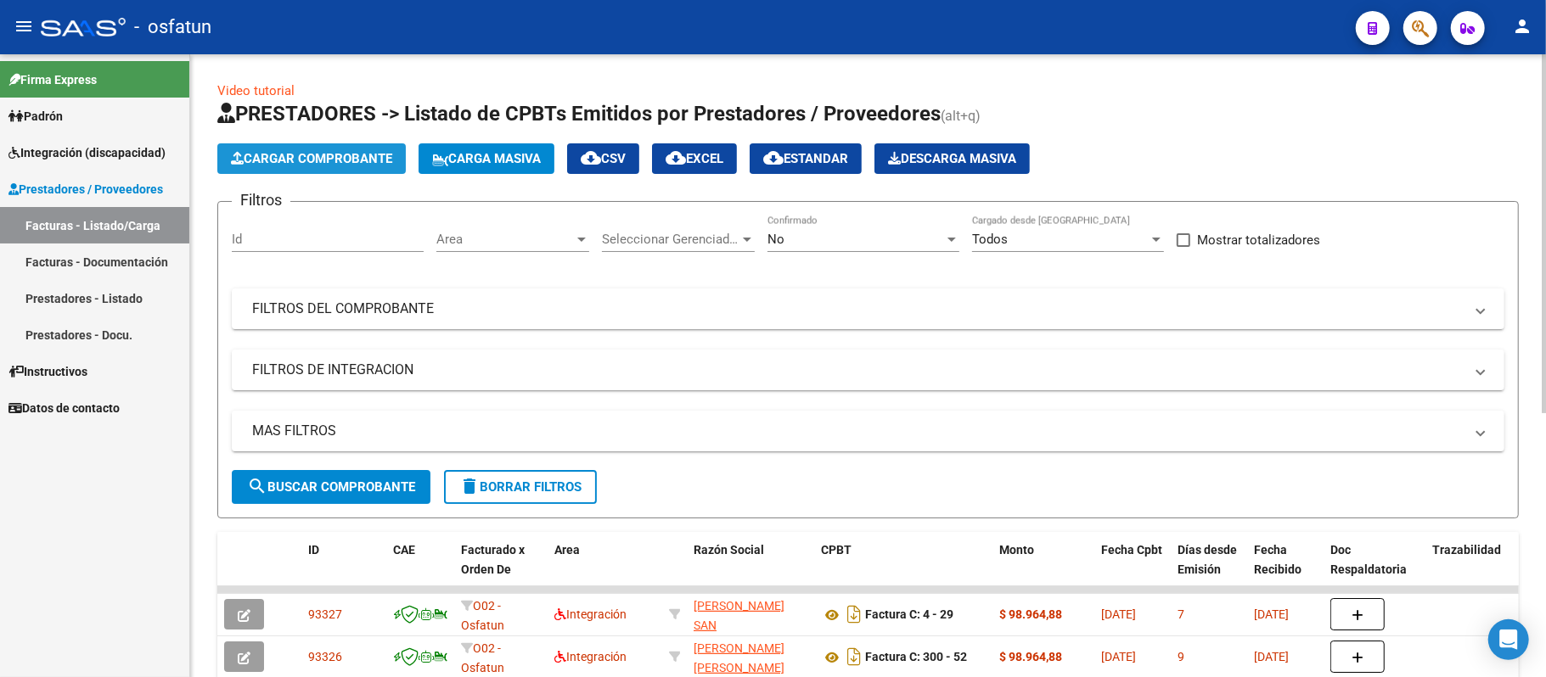
click at [289, 163] on span "Cargar Comprobante" at bounding box center [311, 158] width 161 height 15
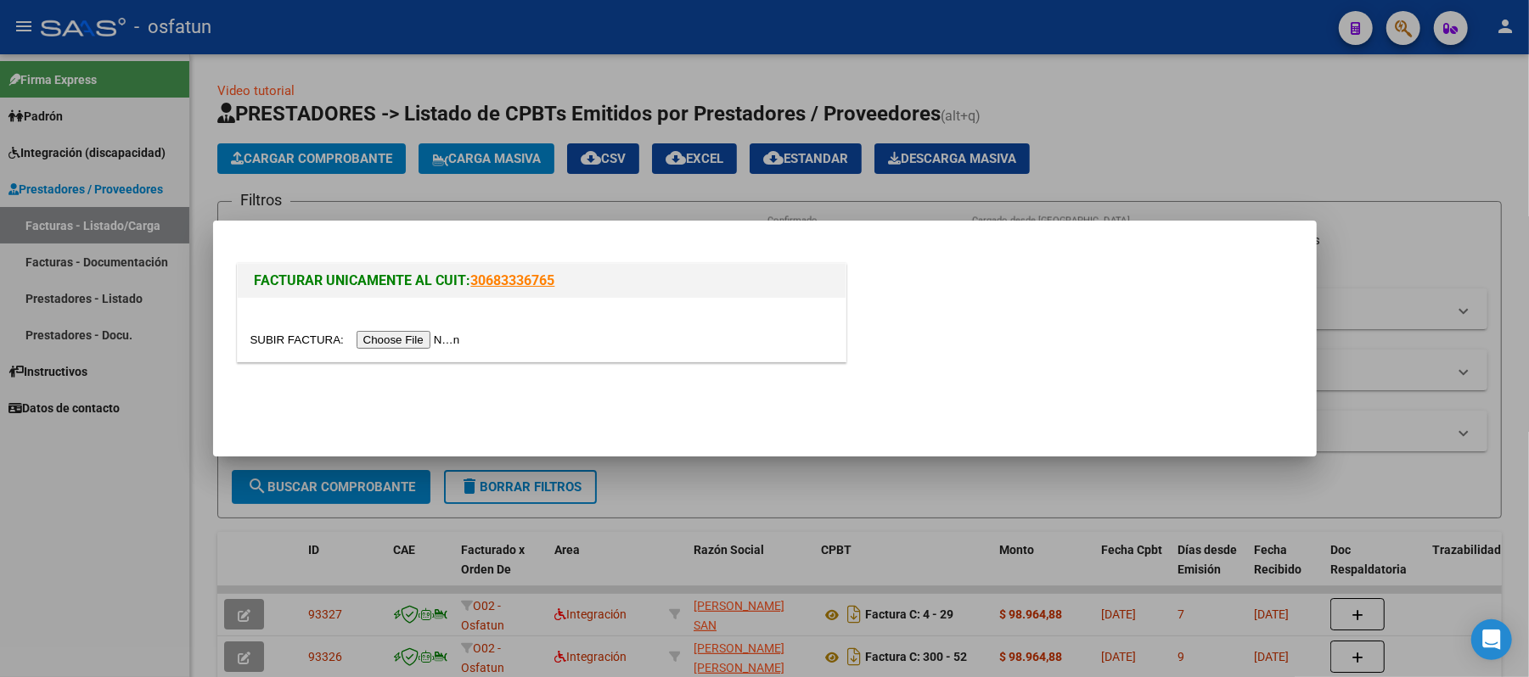
click at [401, 343] on input "file" at bounding box center [357, 340] width 215 height 18
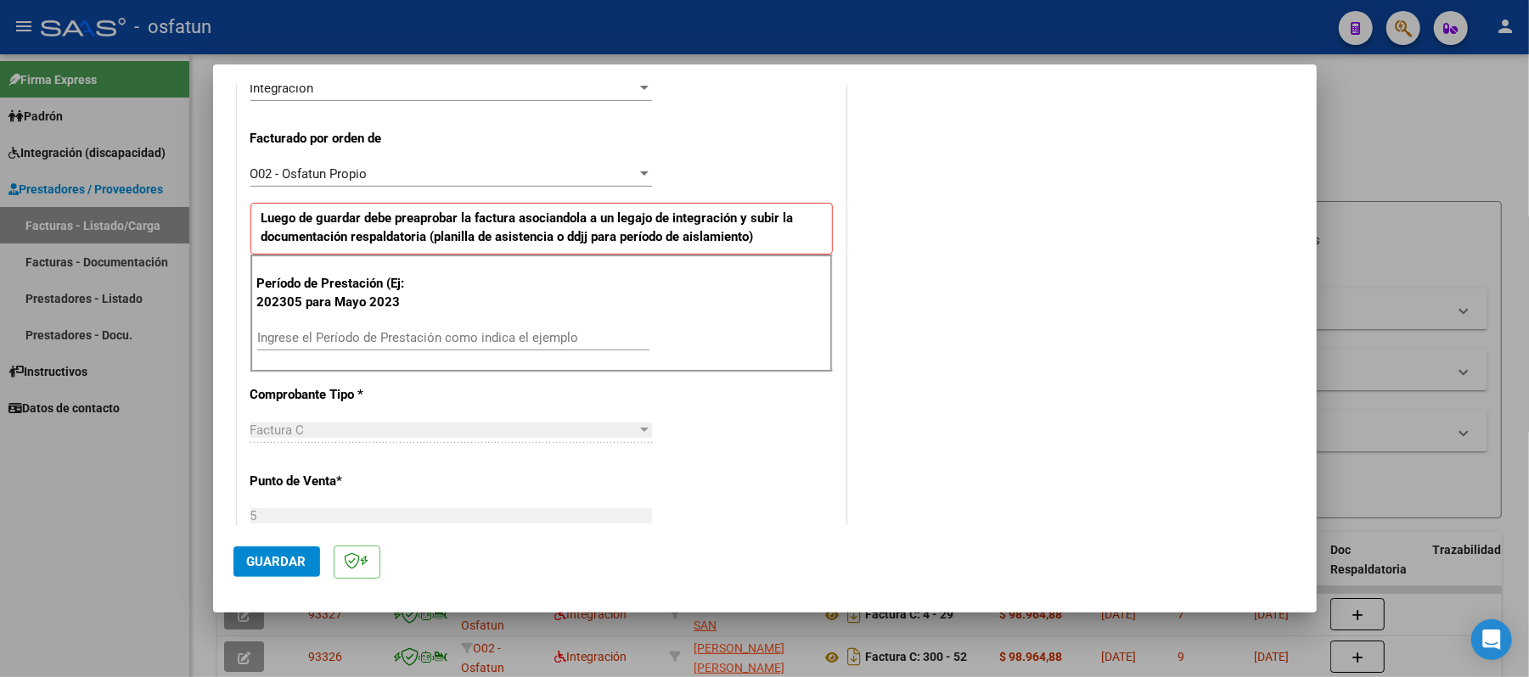
scroll to position [452, 0]
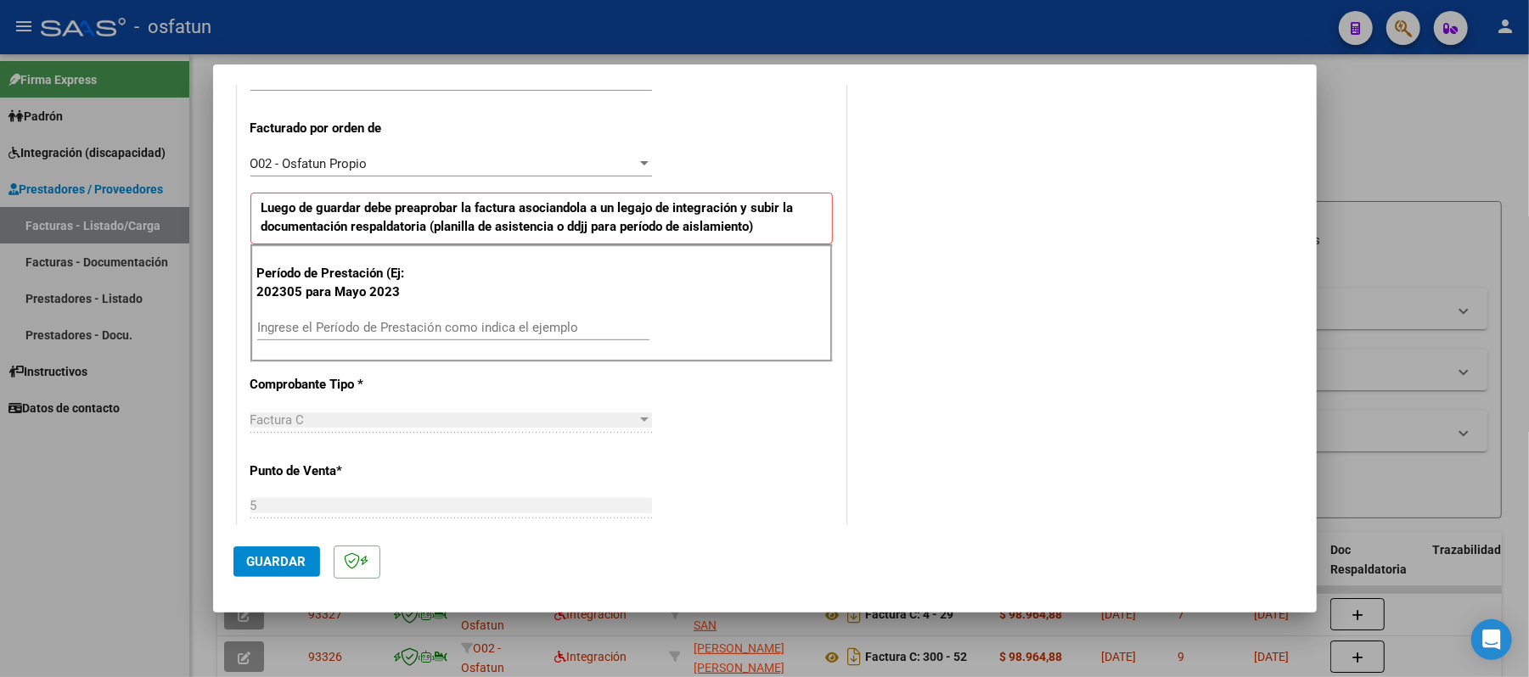
click at [438, 331] on input "Ingrese el Período de Prestación como indica el ejemplo" at bounding box center [453, 327] width 392 height 15
type input "202507"
click at [276, 562] on span "Guardar" at bounding box center [276, 561] width 59 height 15
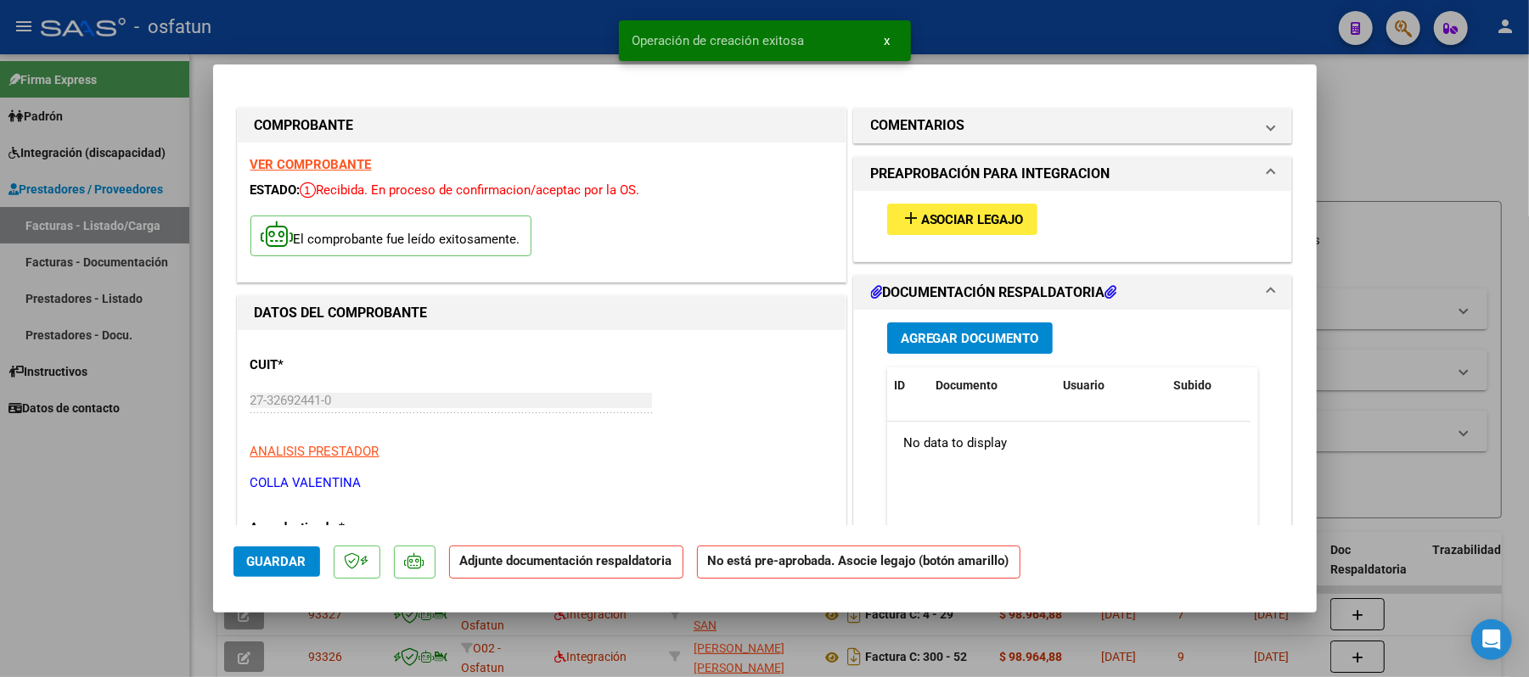
click at [952, 219] on span "Asociar Legajo" at bounding box center [972, 219] width 103 height 15
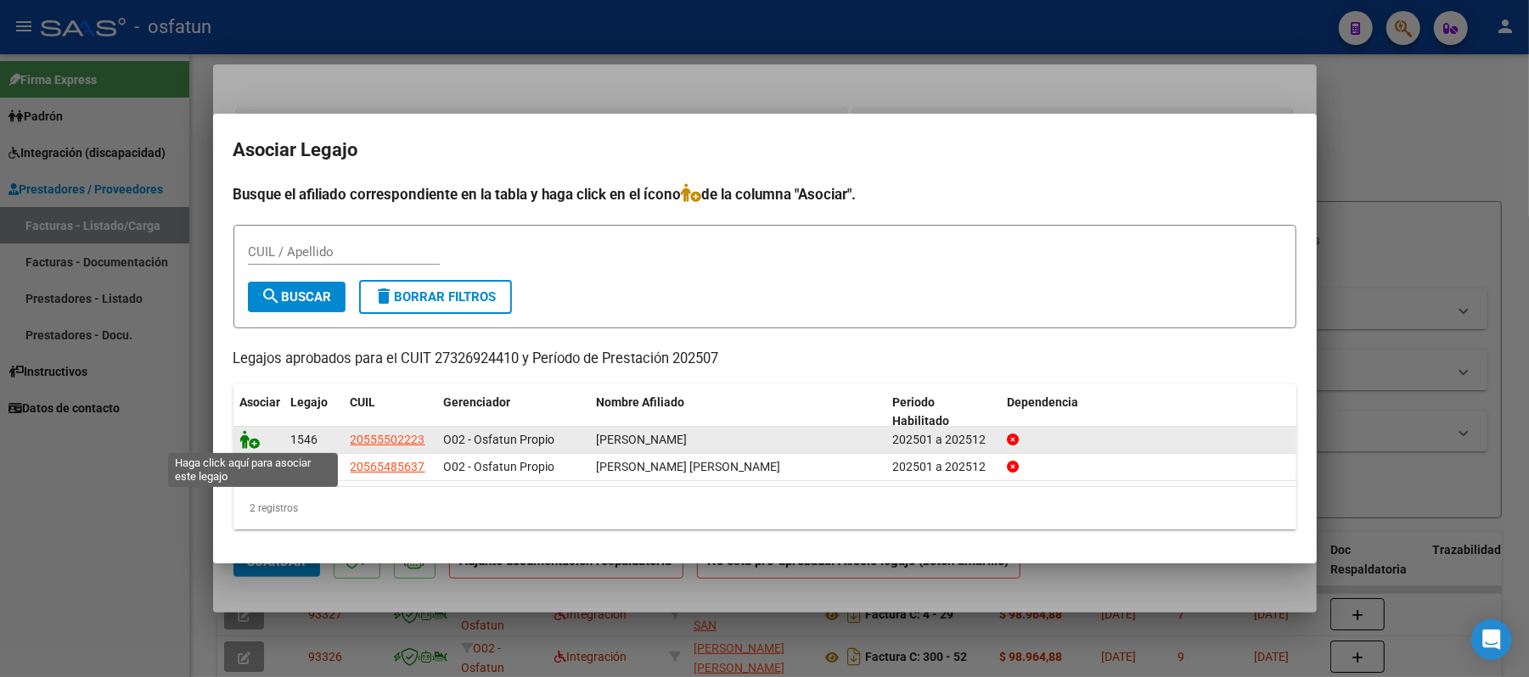
click at [244, 438] on icon at bounding box center [250, 439] width 20 height 19
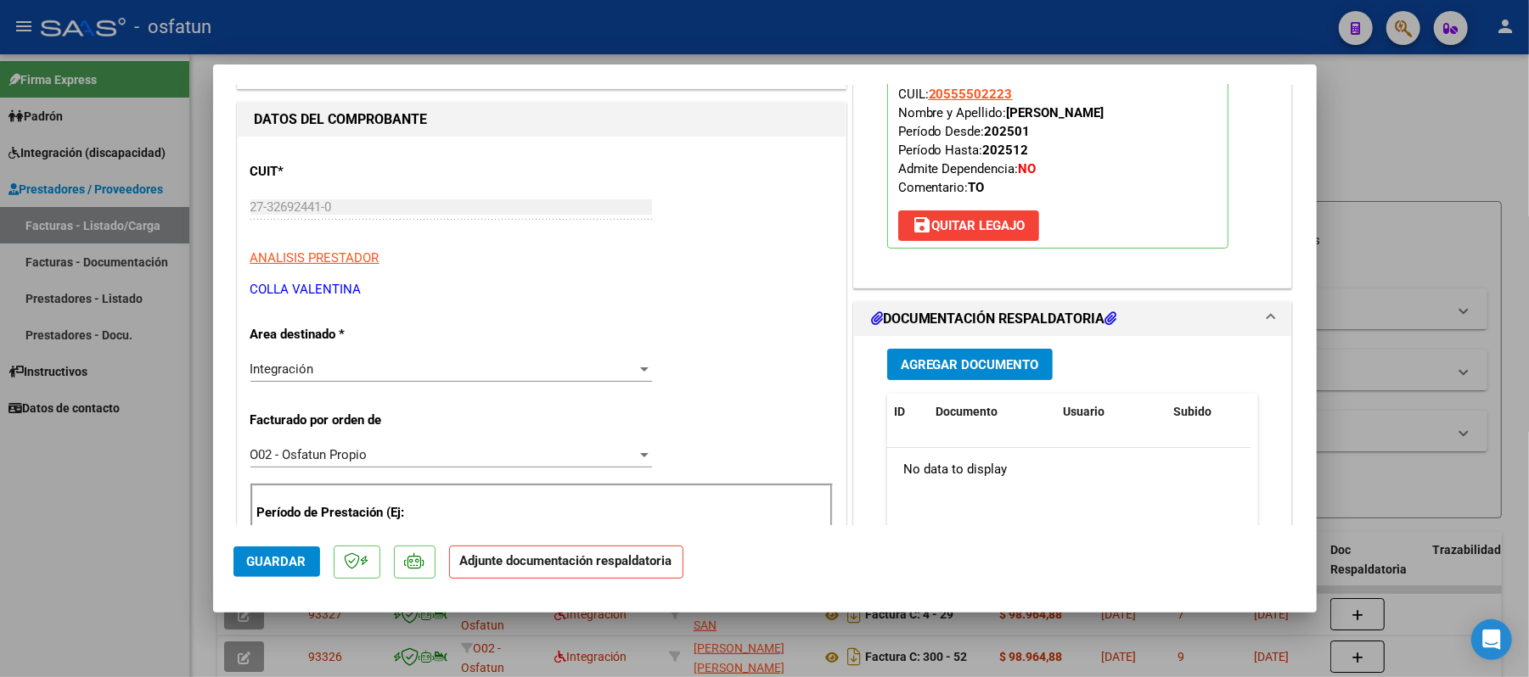
scroll to position [226, 0]
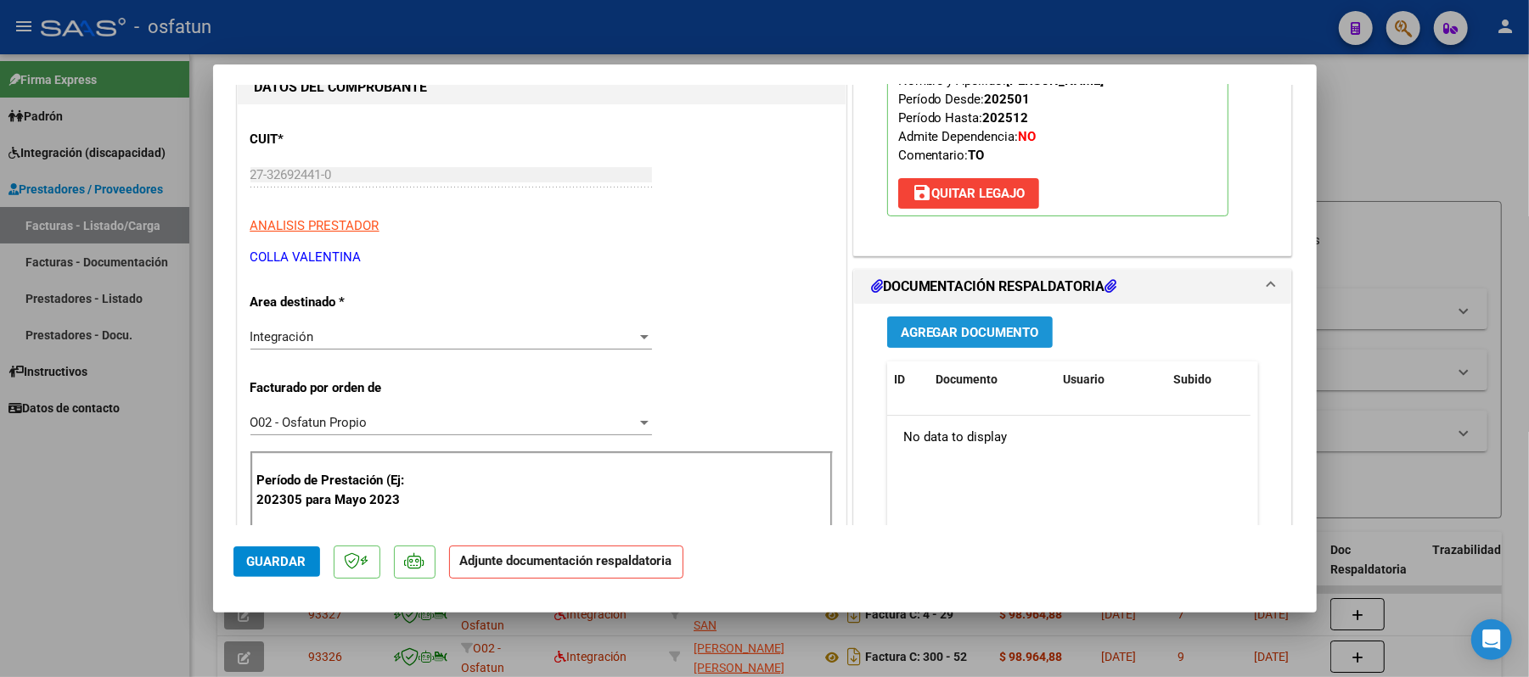
click at [954, 334] on span "Agregar Documento" at bounding box center [970, 332] width 138 height 15
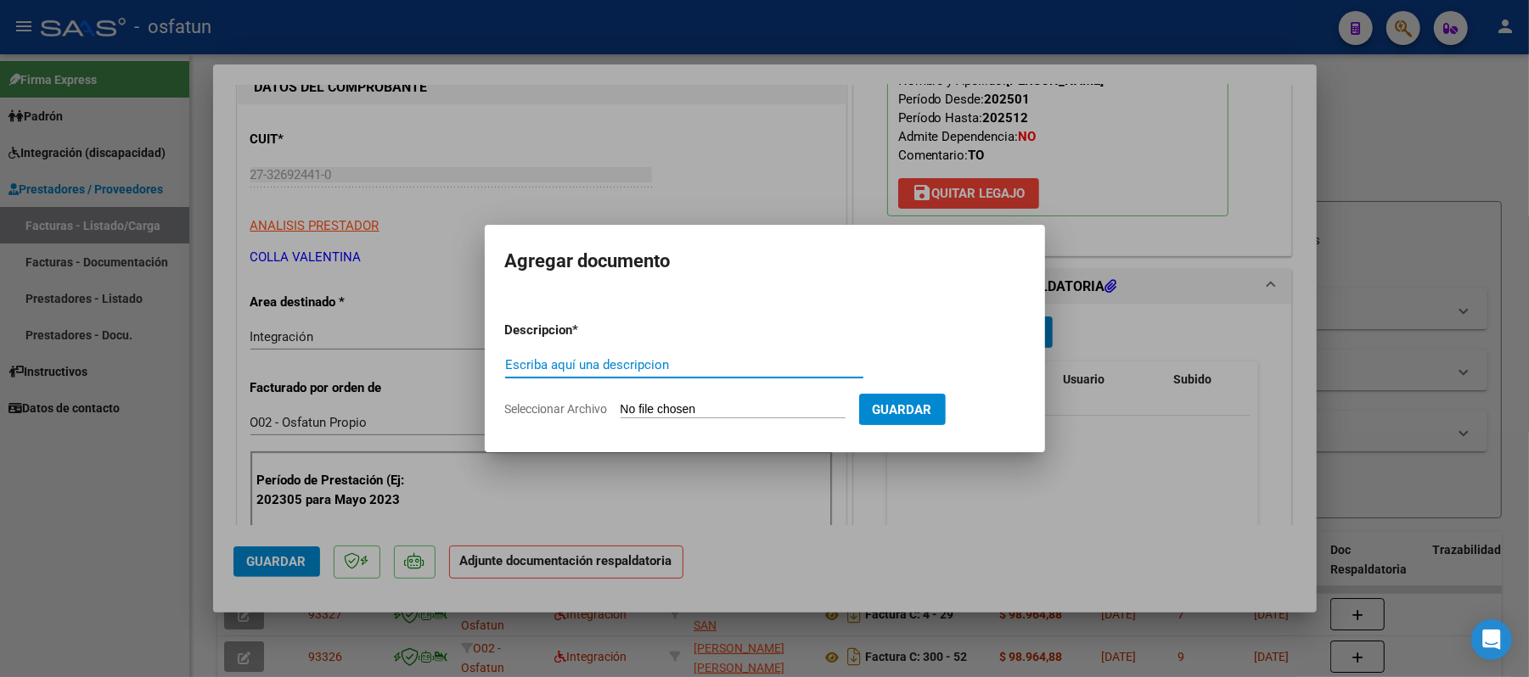
click at [671, 368] on input "Escriba aquí una descripcion" at bounding box center [684, 364] width 358 height 15
type input "ASIT"
click at [653, 415] on input "Seleccionar Archivo" at bounding box center [733, 410] width 225 height 16
type input "C:\fakepath\ASIST.pdf"
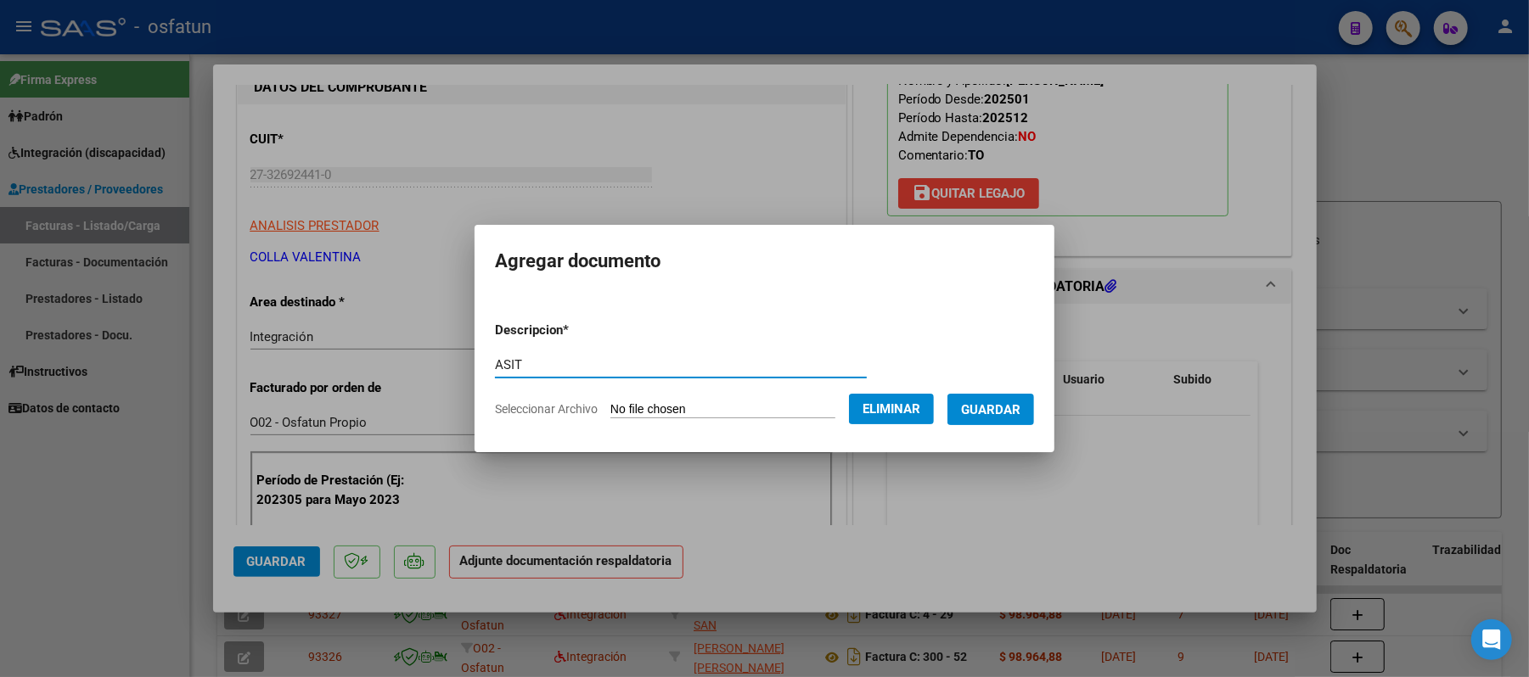
click at [503, 361] on input "ASIT" at bounding box center [681, 364] width 372 height 15
type input "ASIST"
click at [1009, 412] on span "Guardar" at bounding box center [990, 409] width 59 height 15
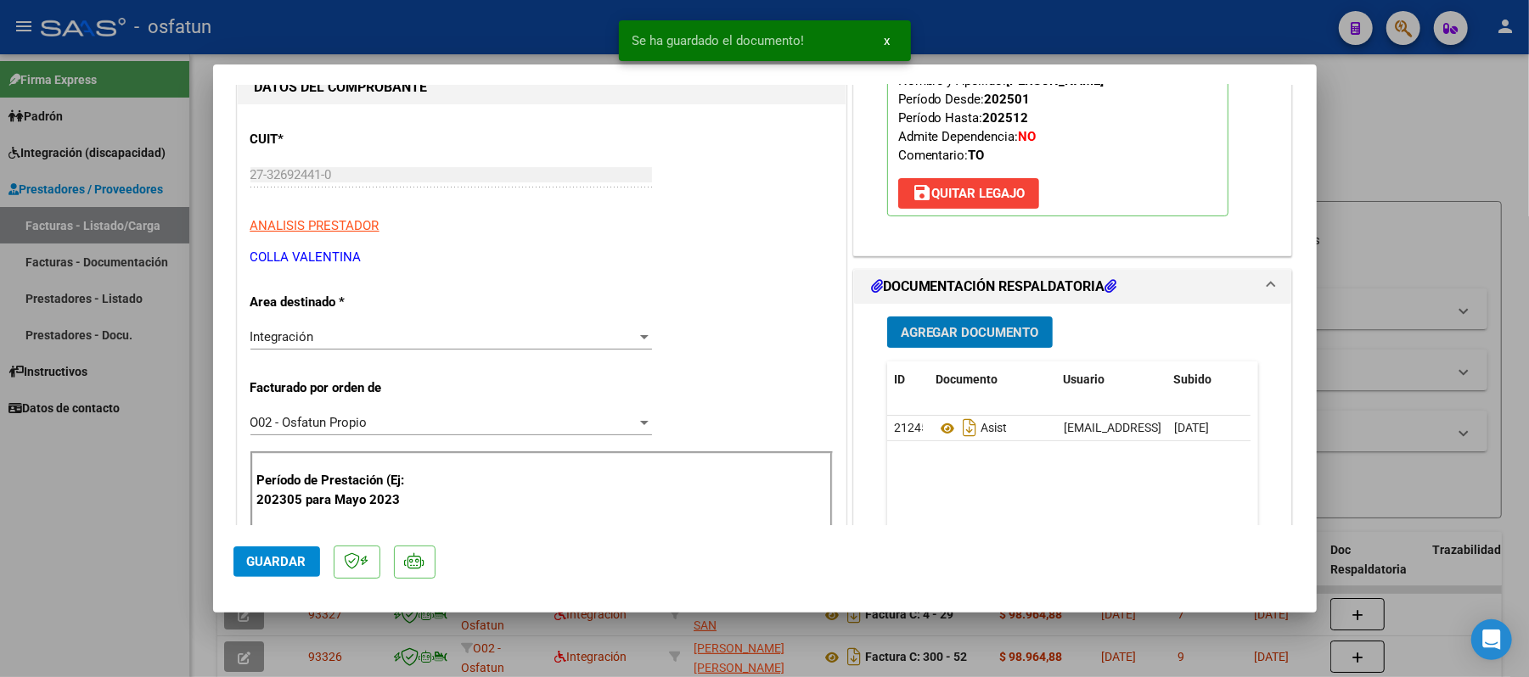
click at [944, 325] on span "Agregar Documento" at bounding box center [970, 332] width 138 height 15
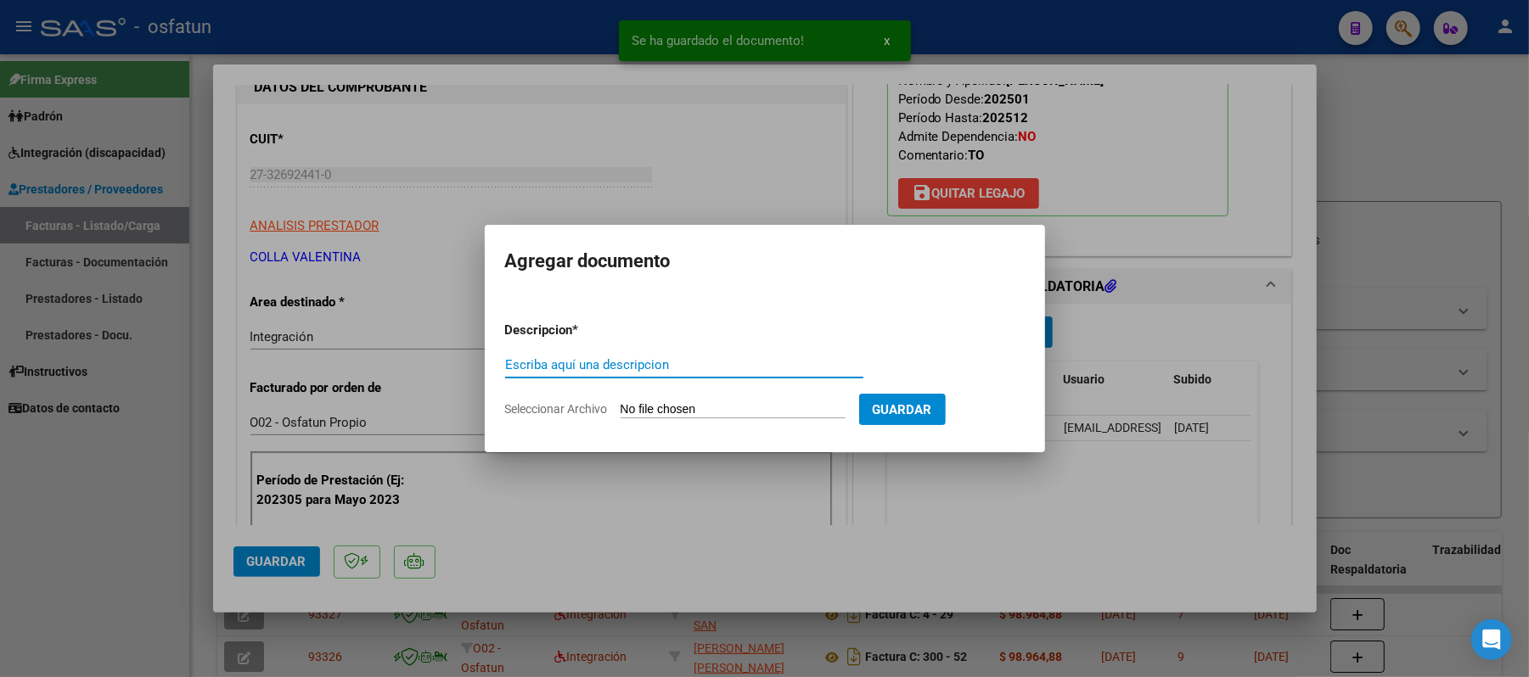
click at [778, 362] on input "Escriba aquí una descripcion" at bounding box center [684, 364] width 358 height 15
type input "AUT"
click at [749, 406] on input "Seleccionar Archivo" at bounding box center [733, 410] width 225 height 16
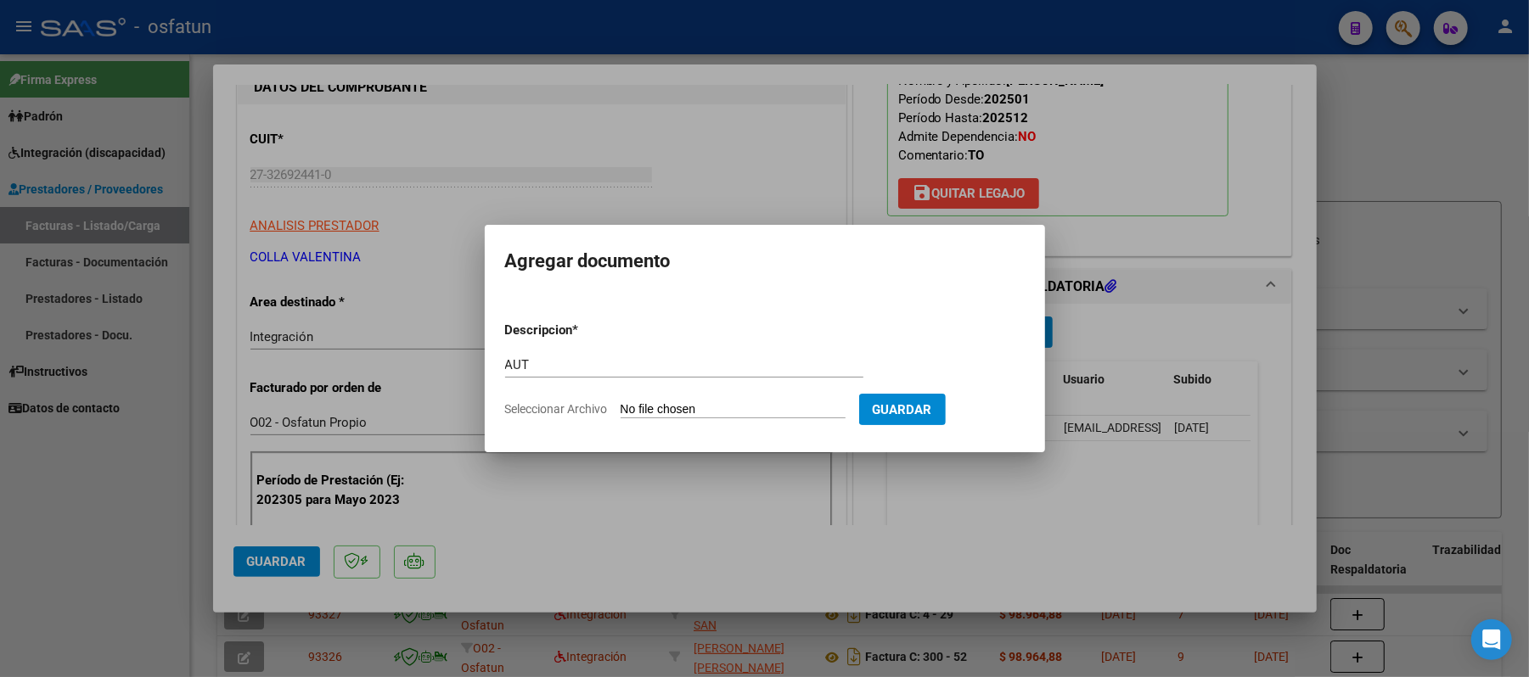
type input "C:\fakepath\AUT.pdf"
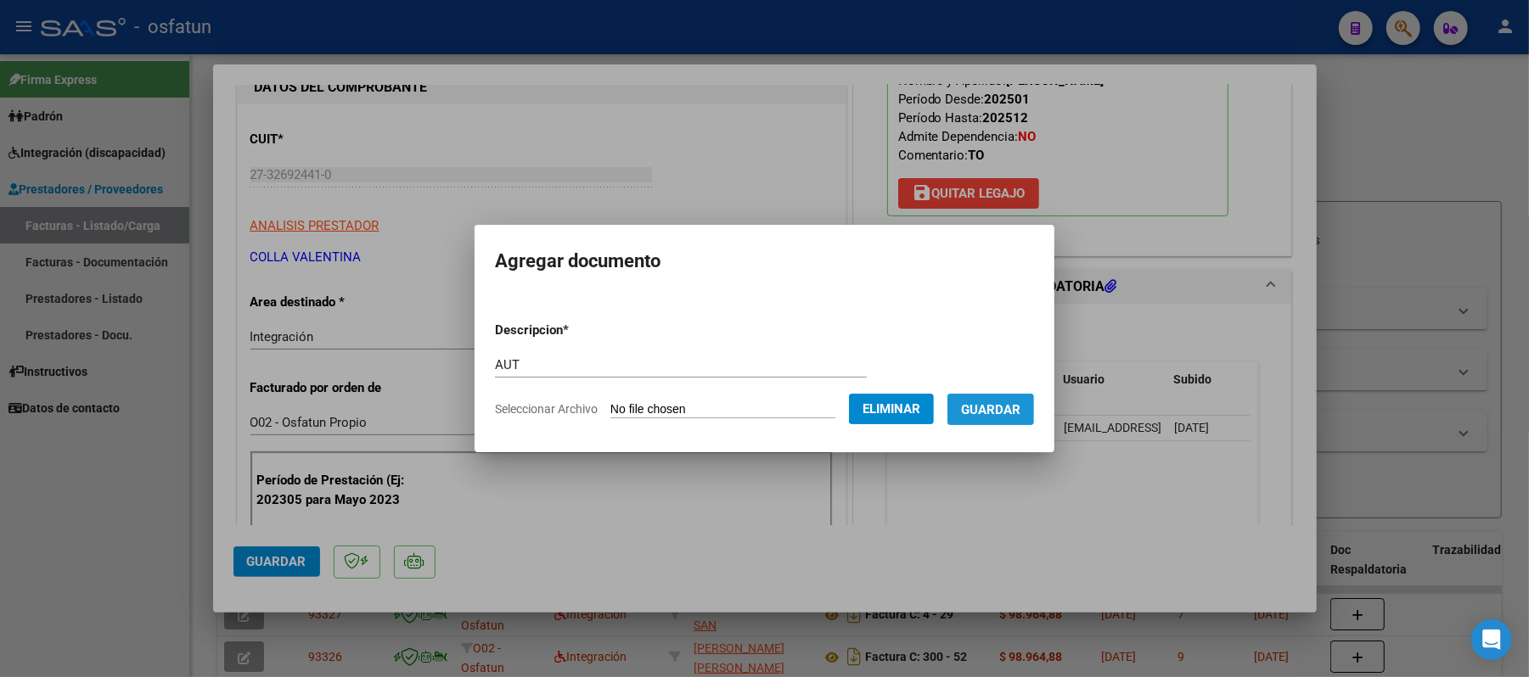
click at [1015, 404] on span "Guardar" at bounding box center [990, 409] width 59 height 15
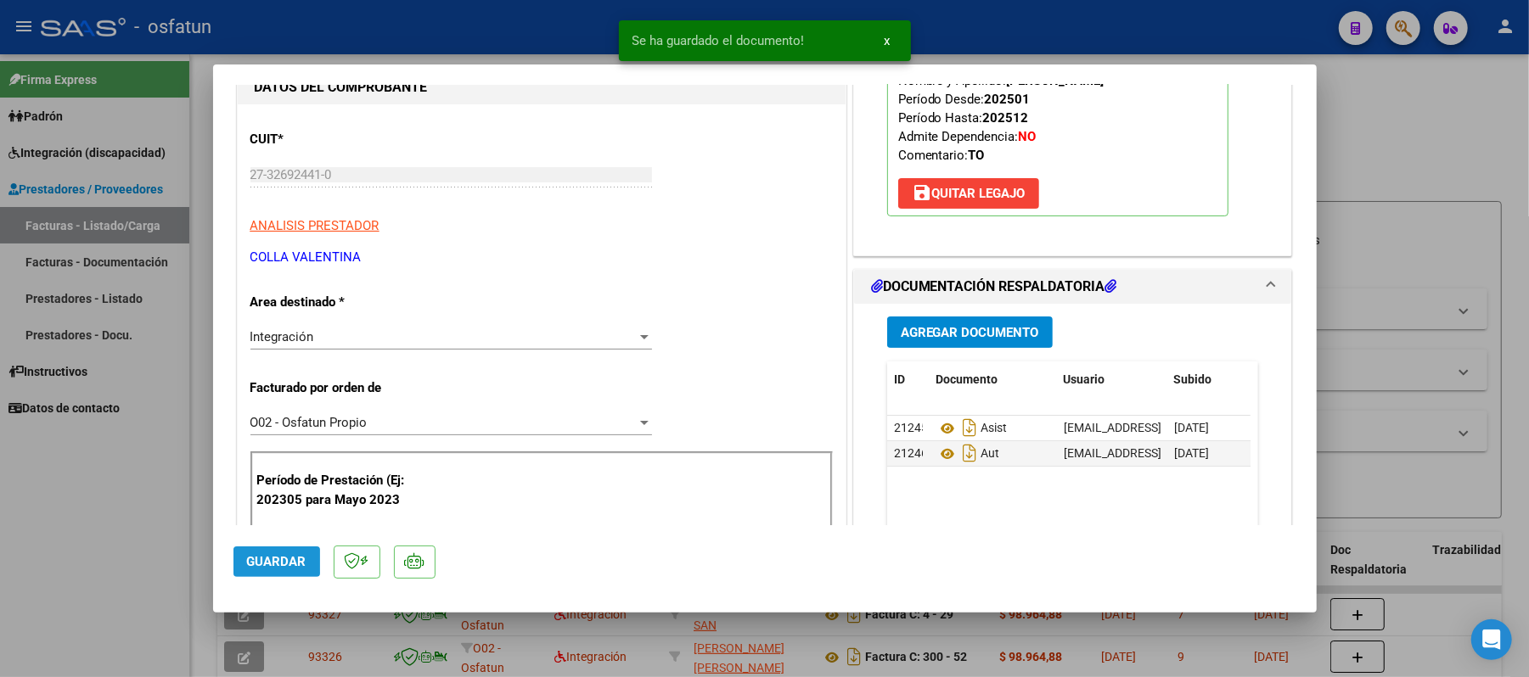
click at [256, 559] on span "Guardar" at bounding box center [276, 561] width 59 height 15
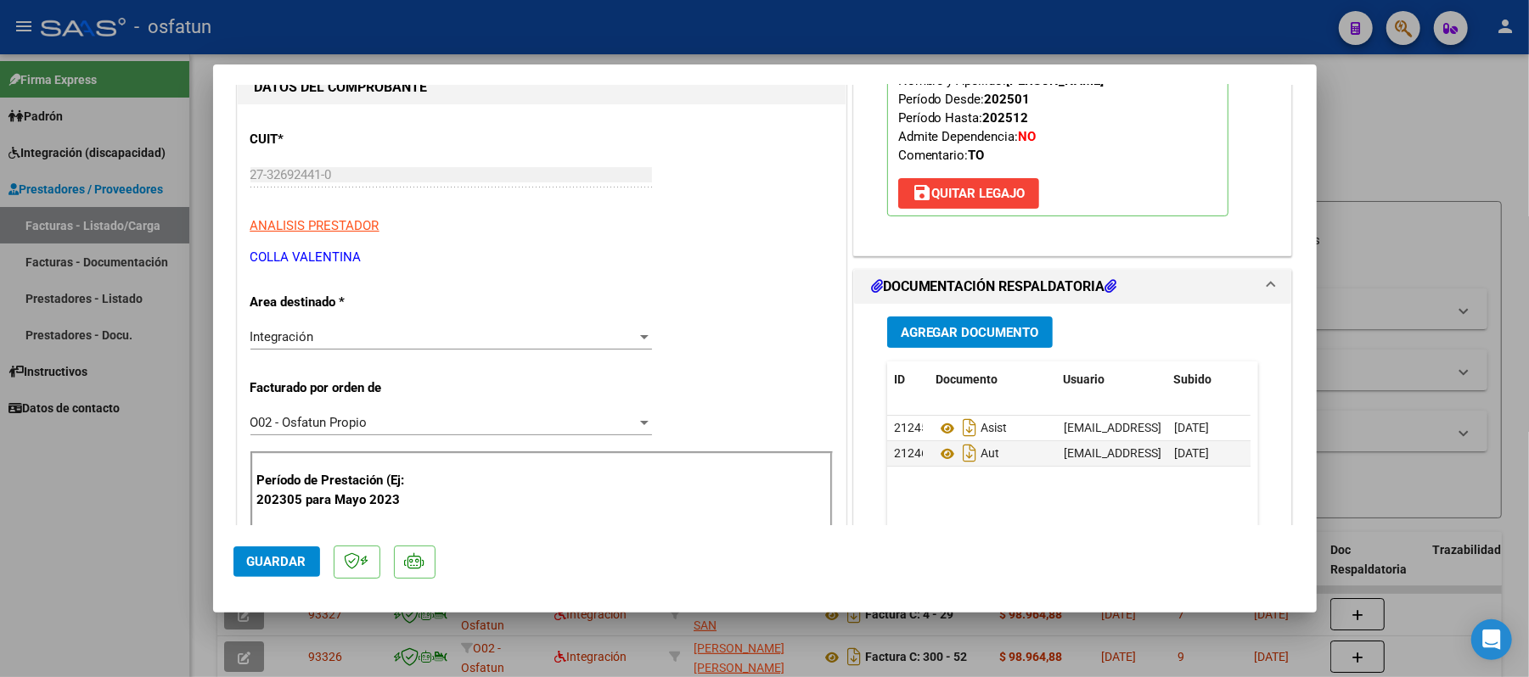
click at [1410, 151] on div at bounding box center [764, 338] width 1529 height 677
type input "$ 0,00"
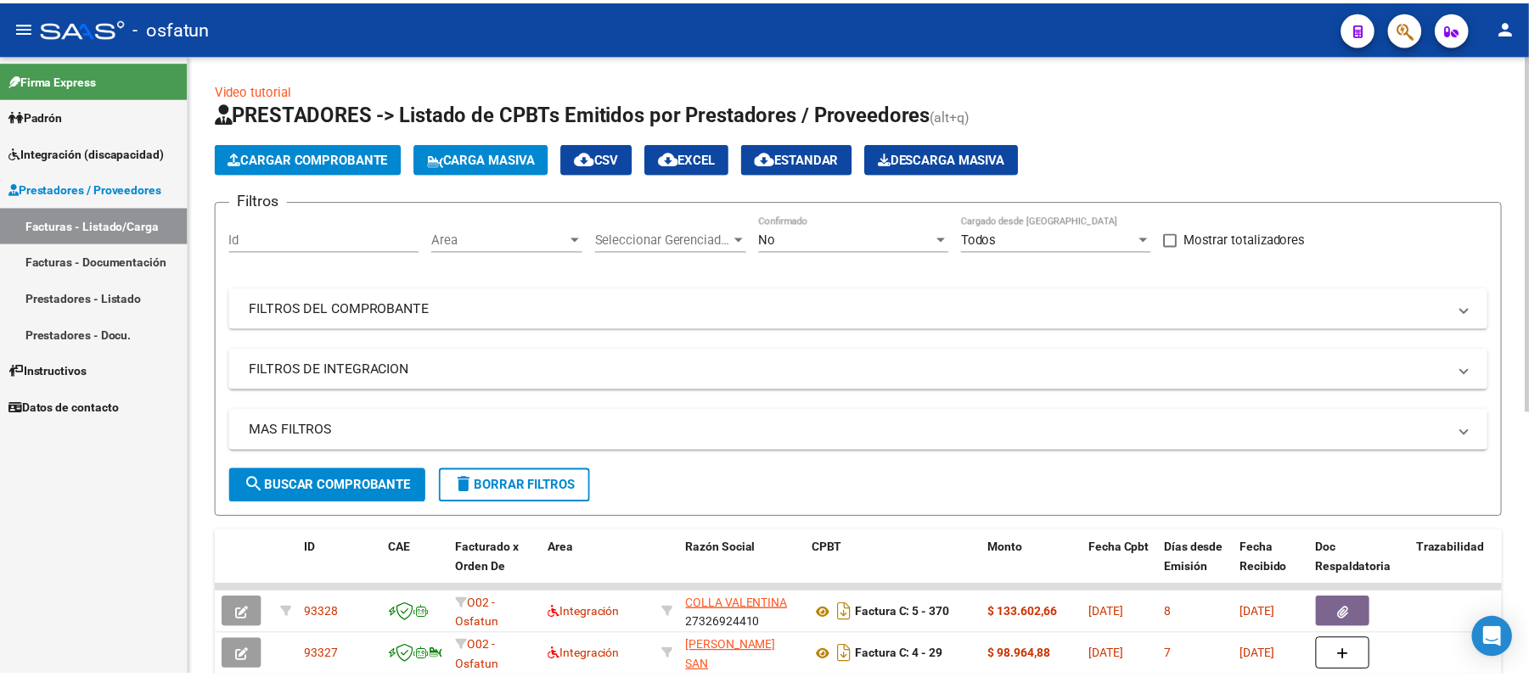
scroll to position [21, 0]
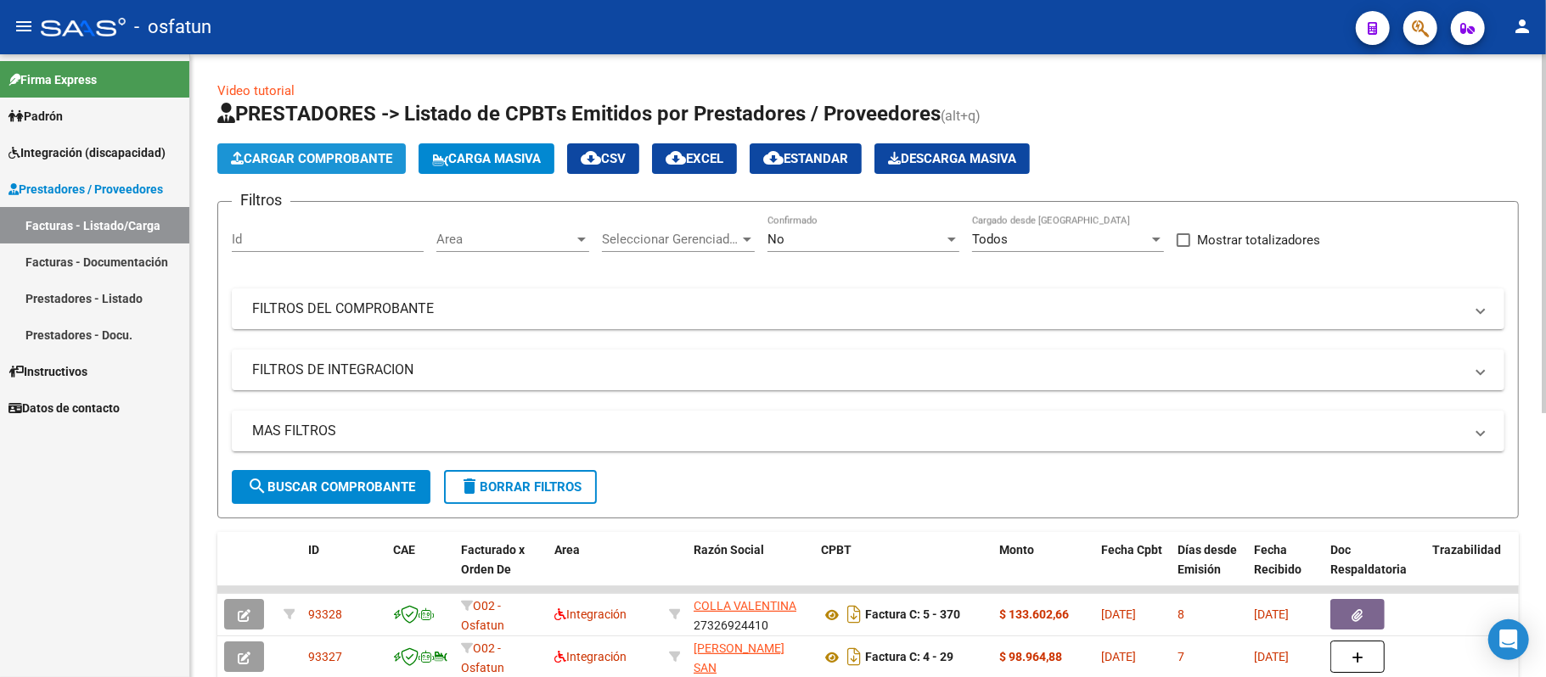
click at [347, 164] on span "Cargar Comprobante" at bounding box center [311, 158] width 161 height 15
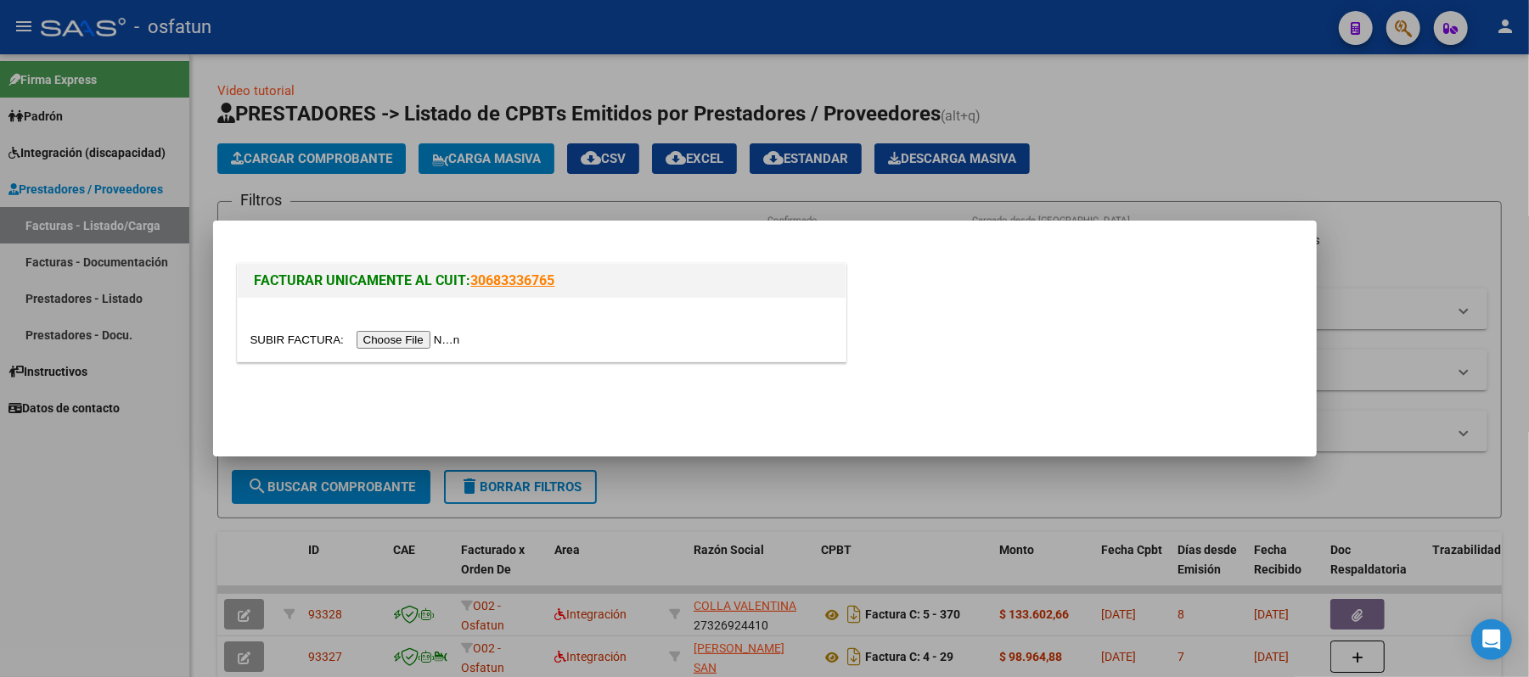
click at [448, 340] on input "file" at bounding box center [357, 340] width 215 height 18
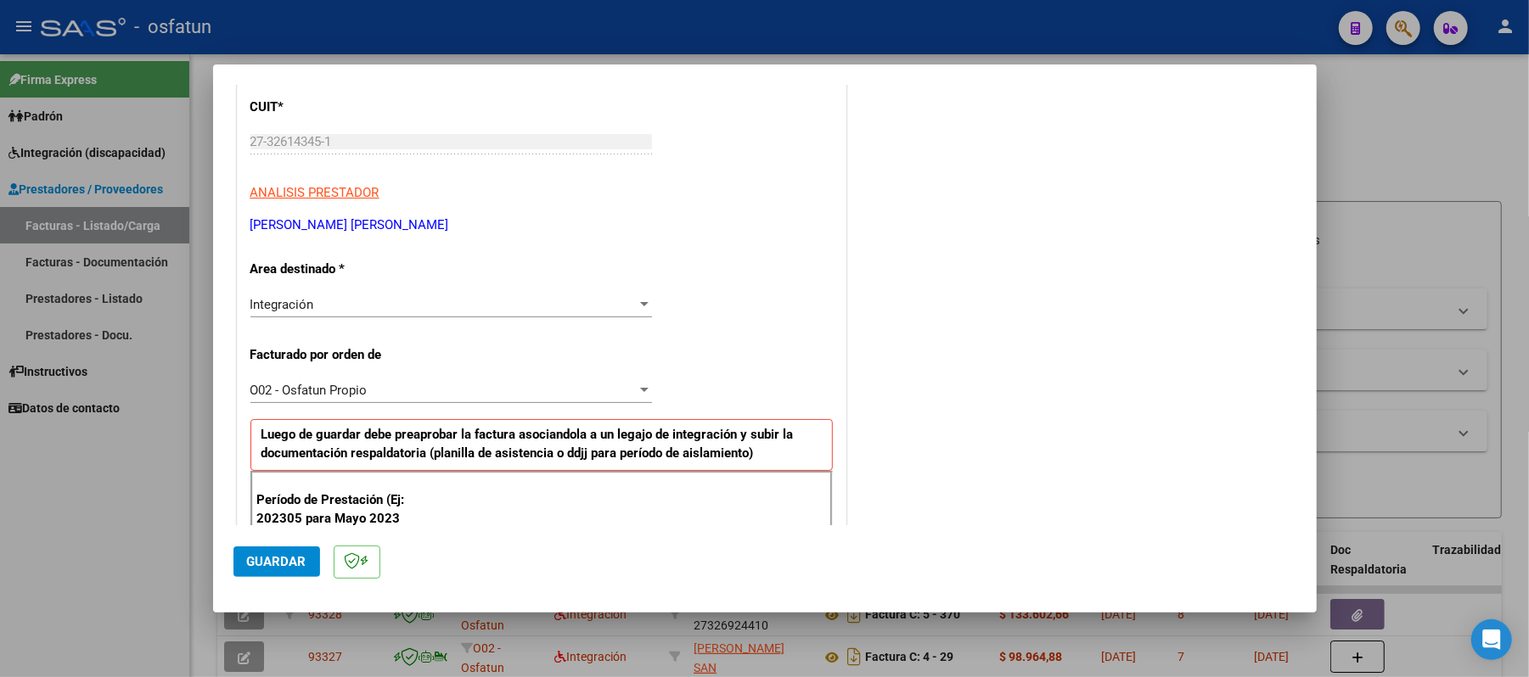
scroll to position [340, 0]
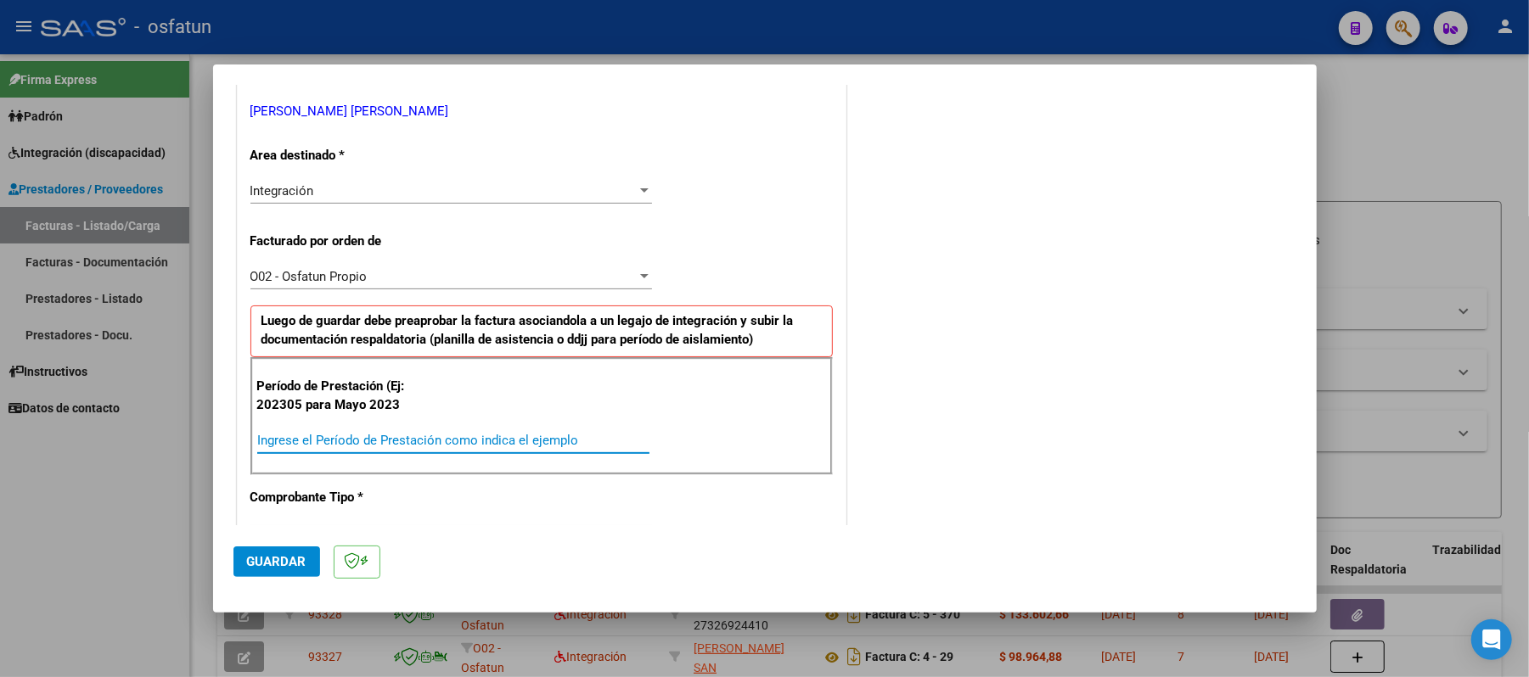
click at [423, 440] on input "Ingrese el Período de Prestación como indica el ejemplo" at bounding box center [453, 440] width 392 height 15
type input "202507"
click at [273, 560] on span "Guardar" at bounding box center [276, 561] width 59 height 15
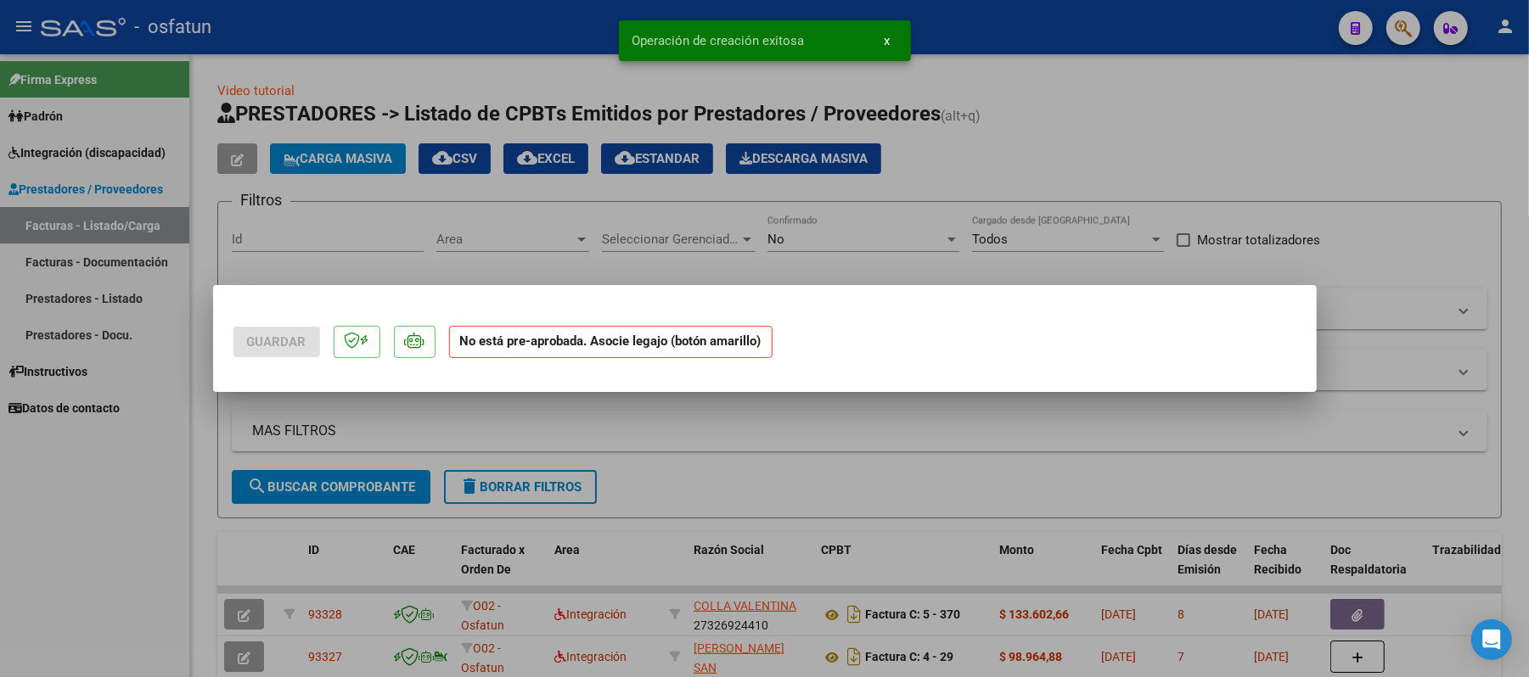
scroll to position [0, 0]
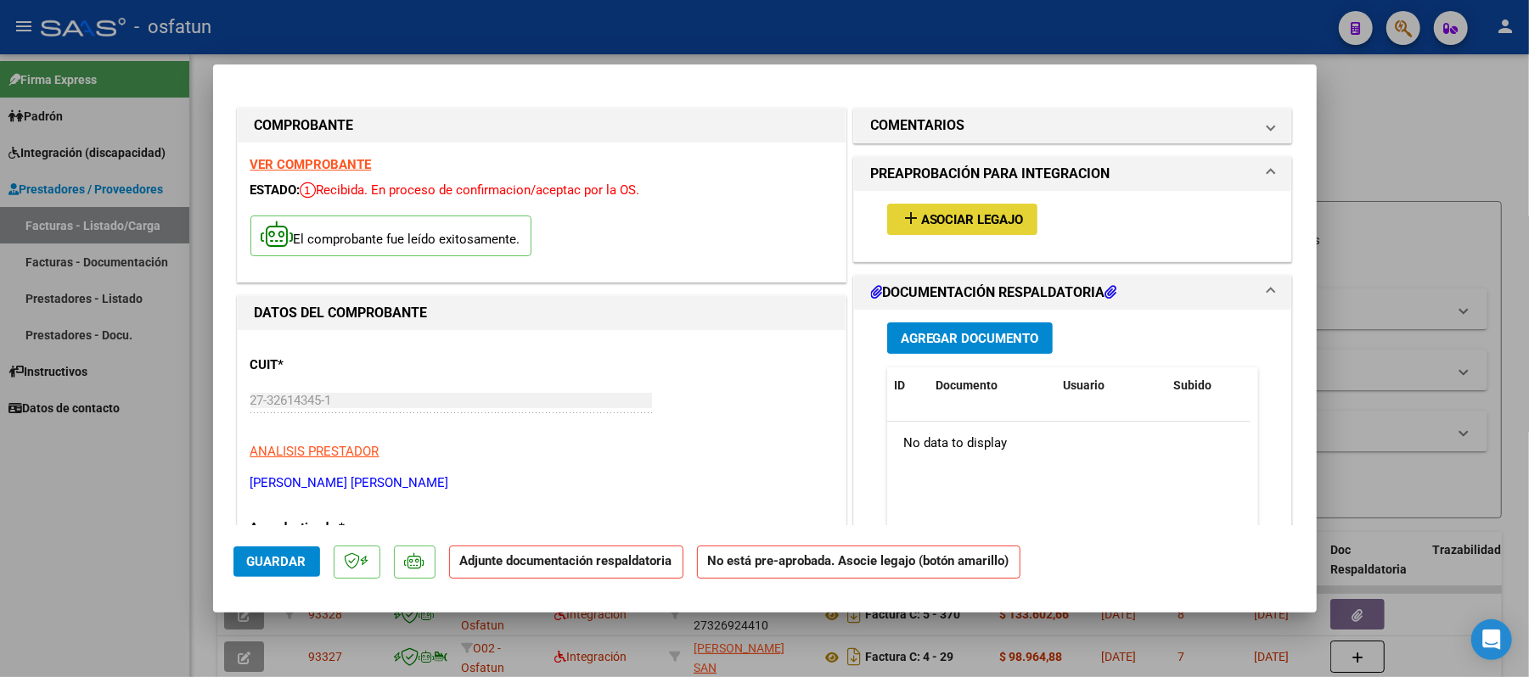
click at [982, 212] on span "Asociar Legajo" at bounding box center [972, 219] width 103 height 15
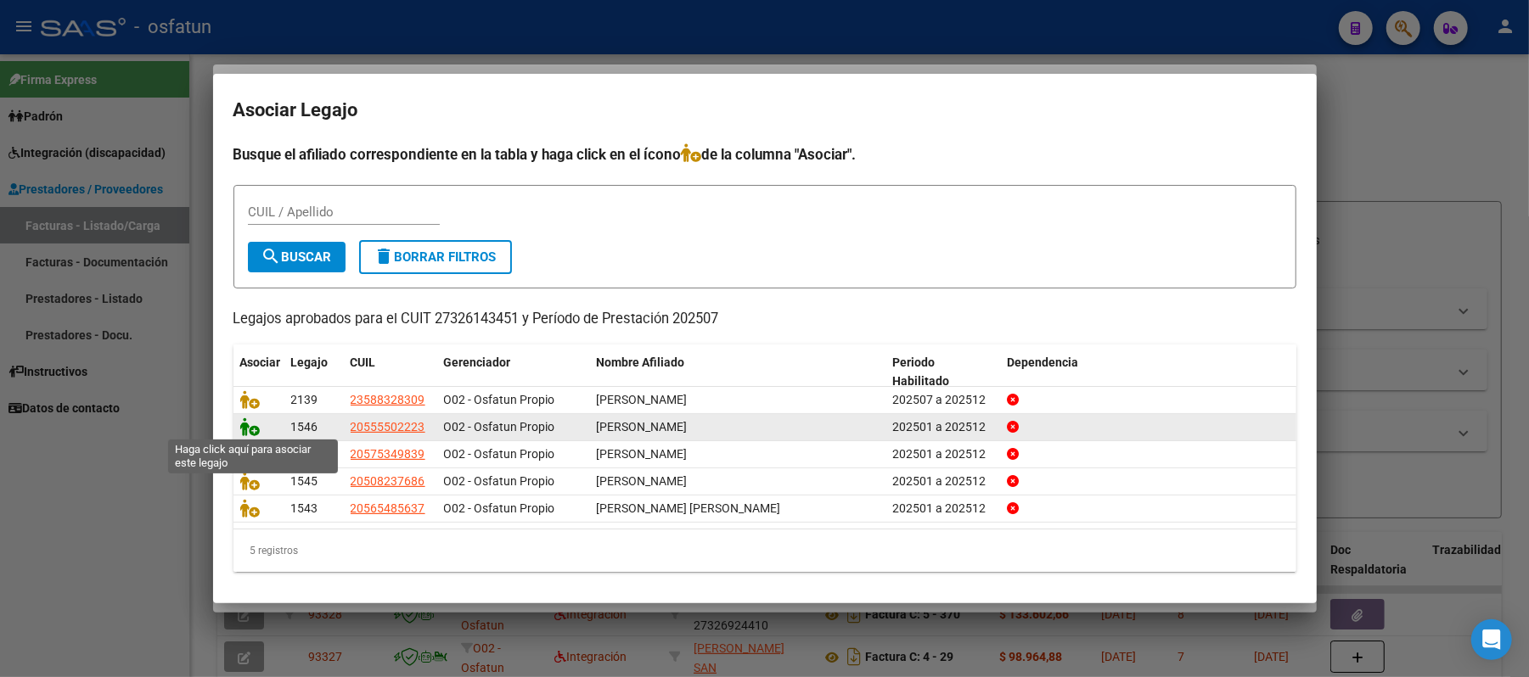
click at [241, 428] on icon at bounding box center [250, 427] width 20 height 19
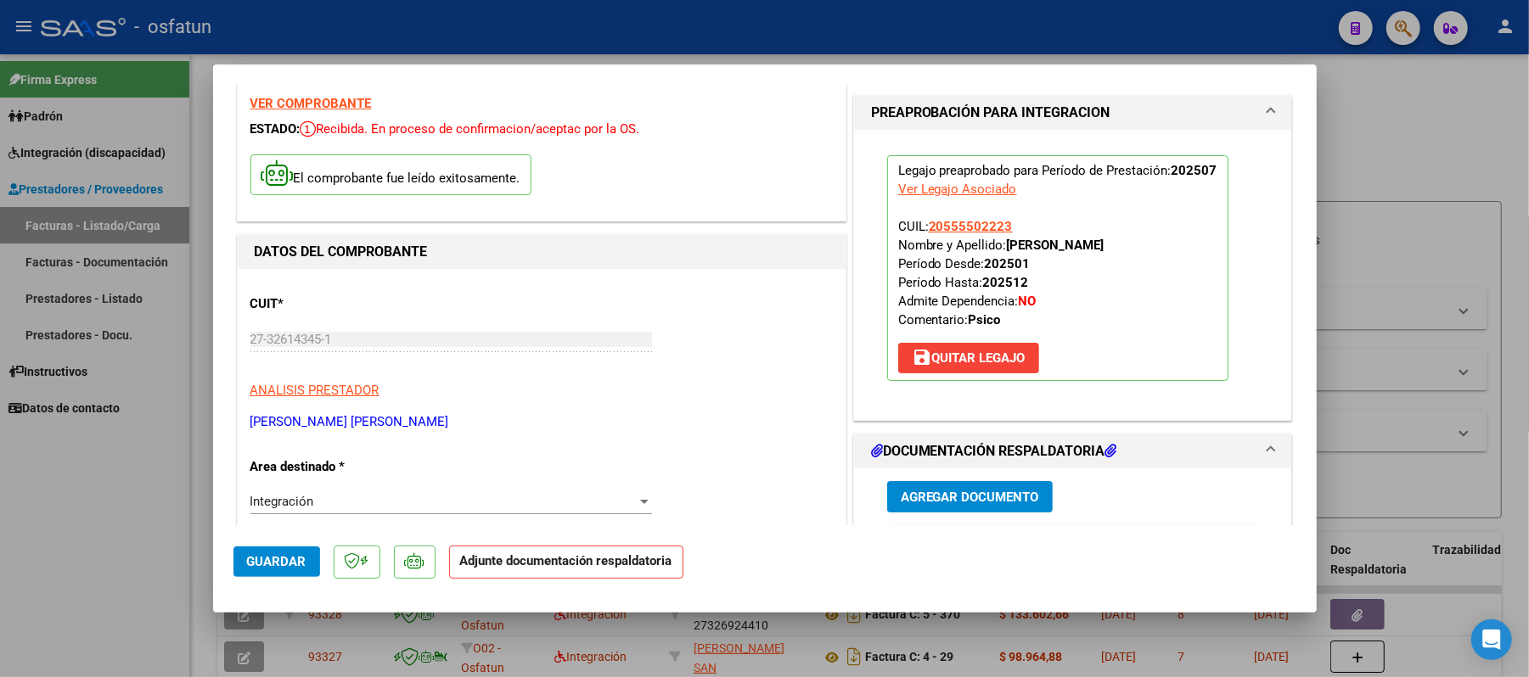
scroll to position [113, 0]
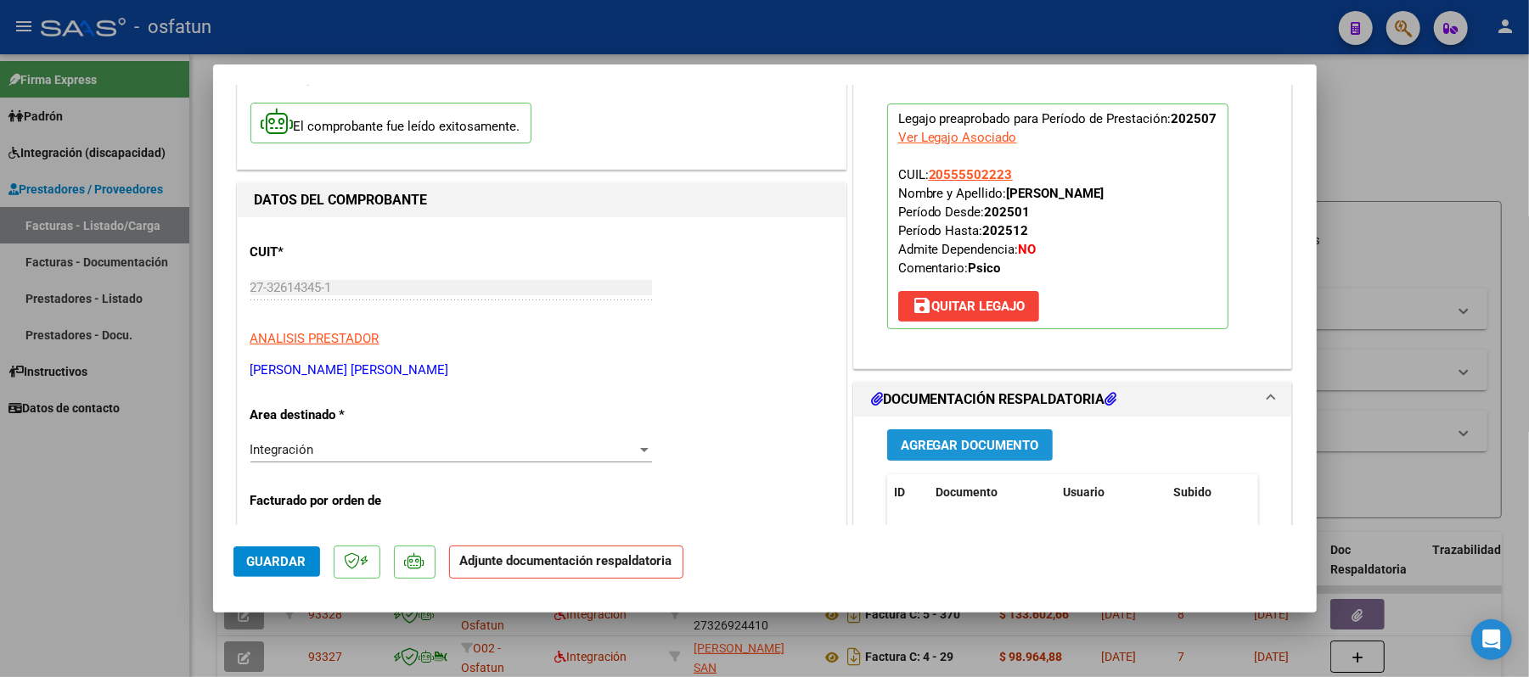
click at [980, 440] on span "Agregar Documento" at bounding box center [970, 445] width 138 height 15
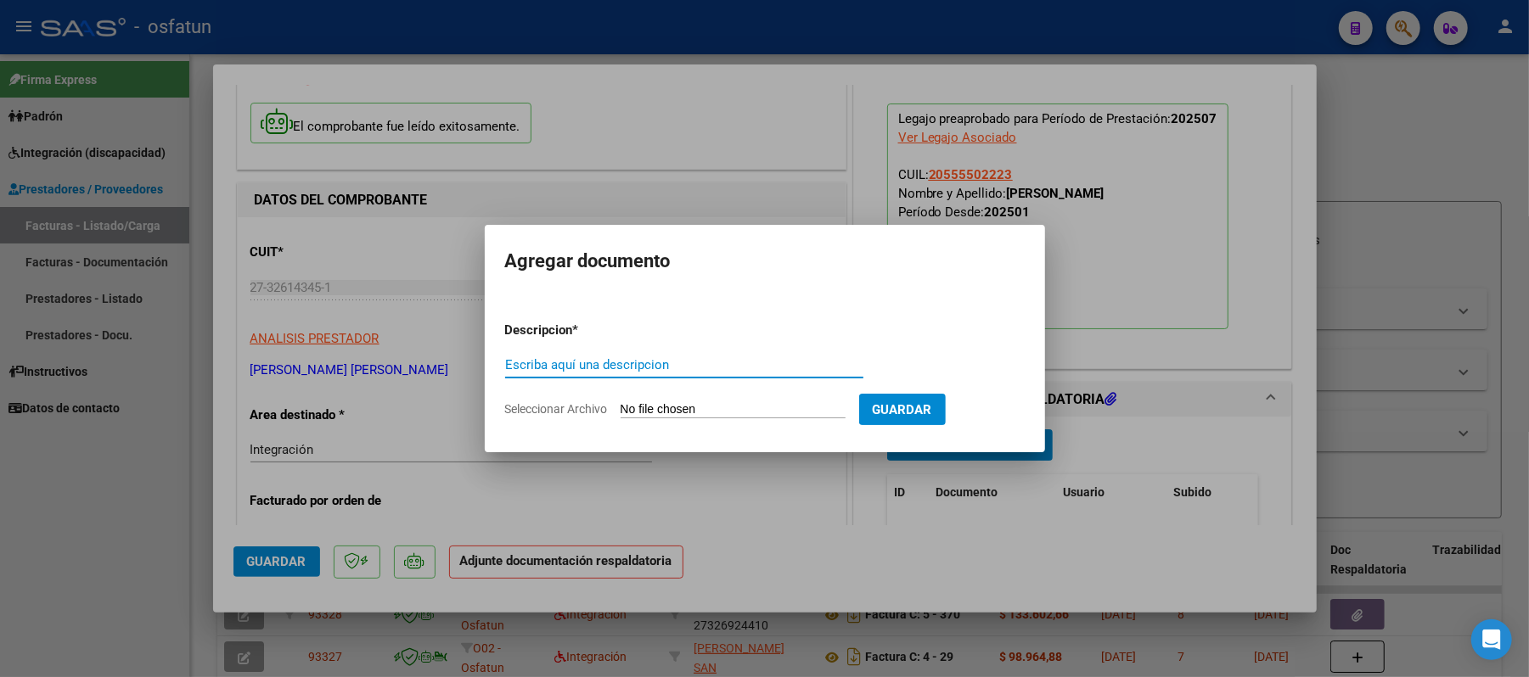
click at [703, 363] on input "Escriba aquí una descripcion" at bounding box center [684, 364] width 358 height 15
type input "ASIST"
click at [683, 402] on app-file-uploader "Seleccionar Archivo" at bounding box center [682, 409] width 354 height 15
click at [700, 406] on input "Seleccionar Archivo" at bounding box center [733, 410] width 225 height 16
type input "C:\fakepath\ASIT.pdf"
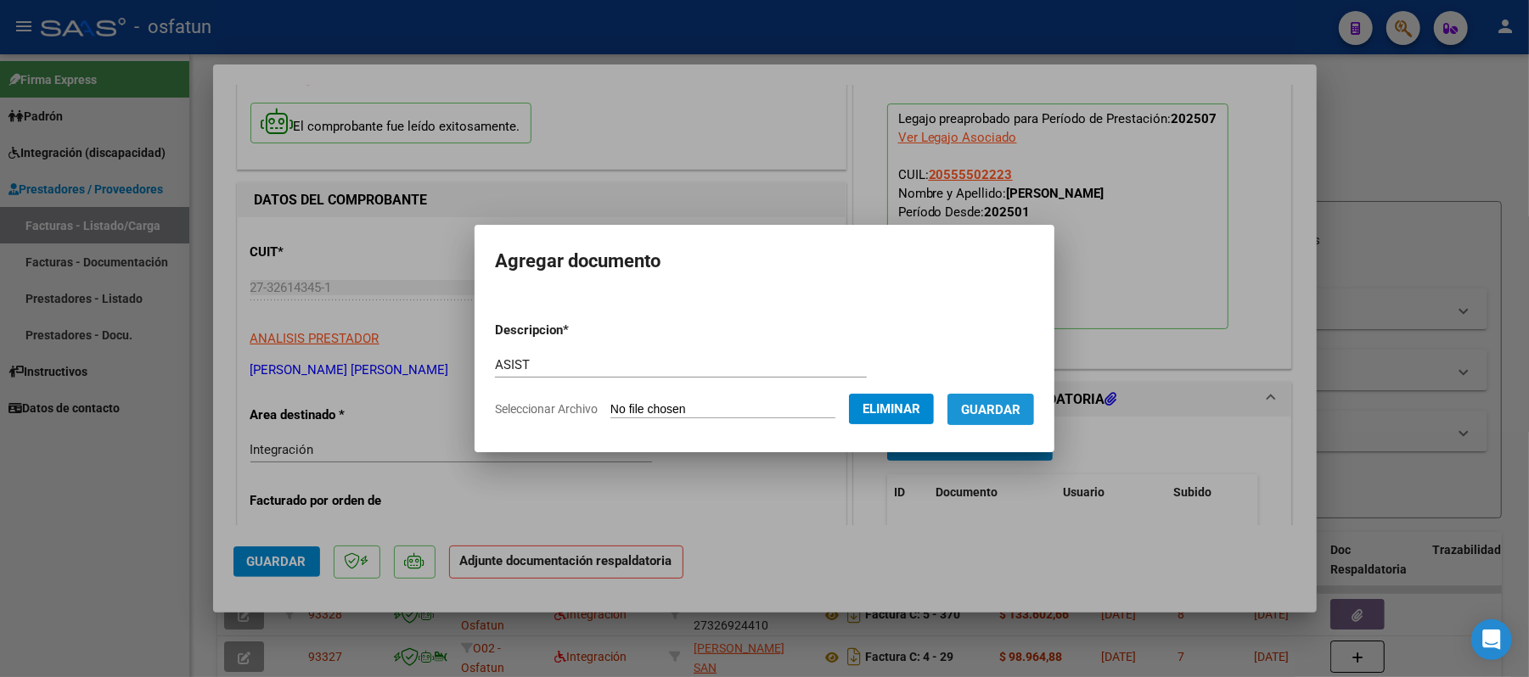
click at [1005, 405] on span "Guardar" at bounding box center [990, 409] width 59 height 15
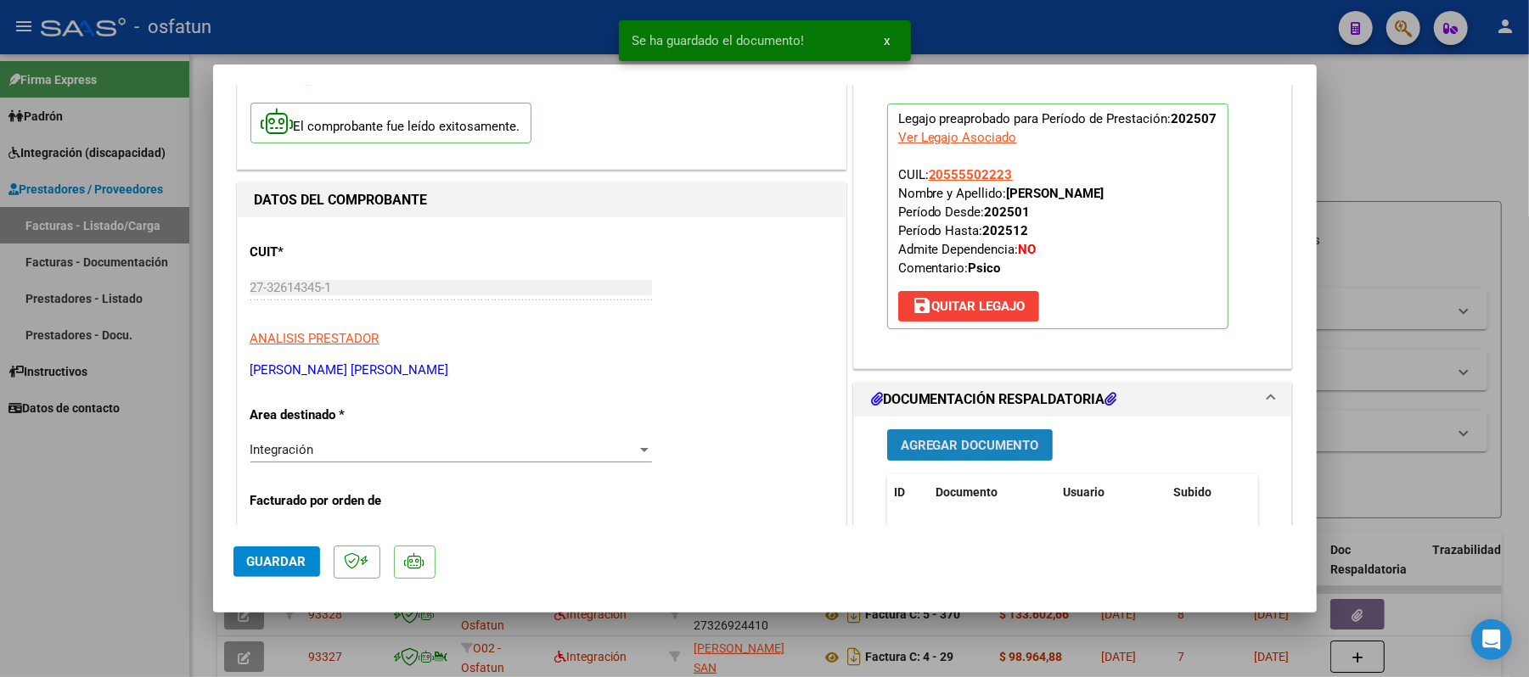
click at [961, 449] on span "Agregar Documento" at bounding box center [970, 445] width 138 height 15
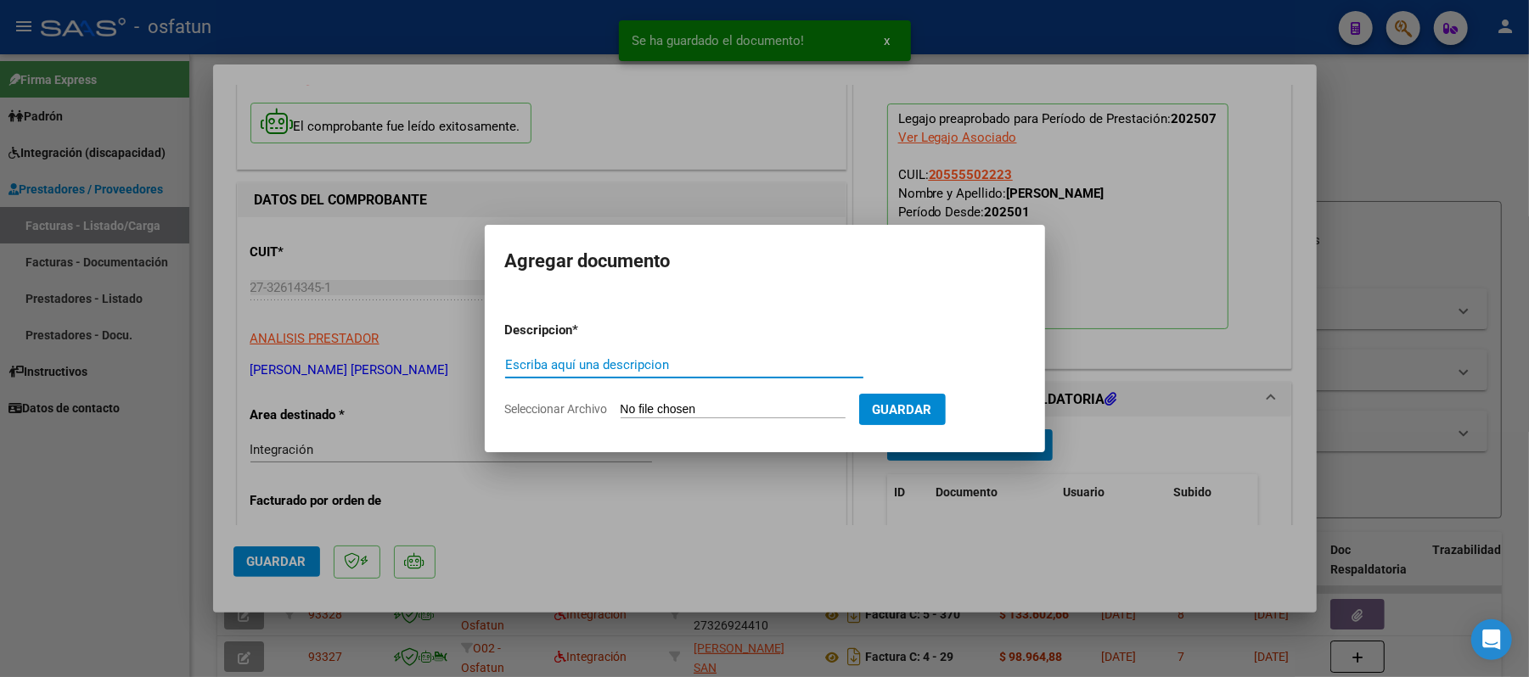
click at [764, 374] on div "Escriba aquí una descripcion" at bounding box center [684, 364] width 358 height 25
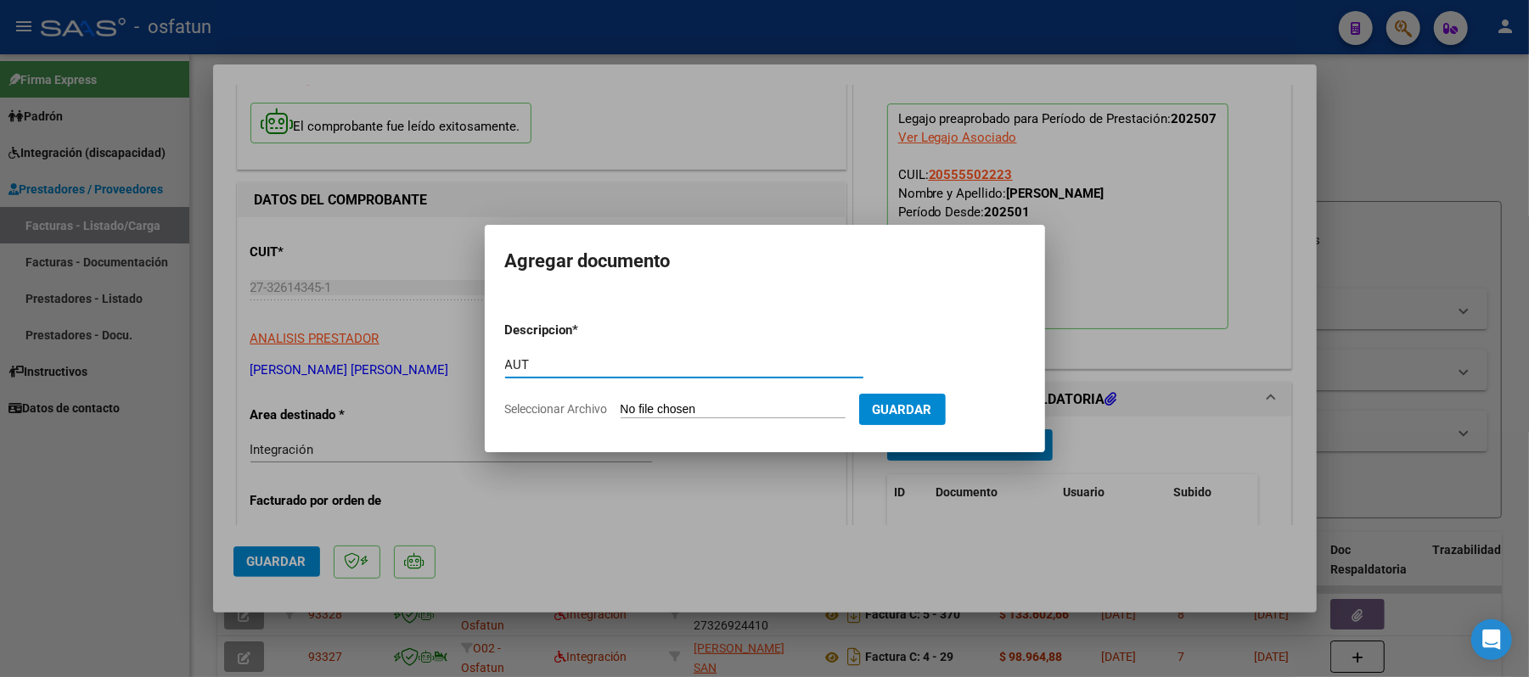
type input "AUT"
click at [707, 407] on input "Seleccionar Archivo" at bounding box center [733, 410] width 225 height 16
type input "C:\fakepath\AUT.pdf"
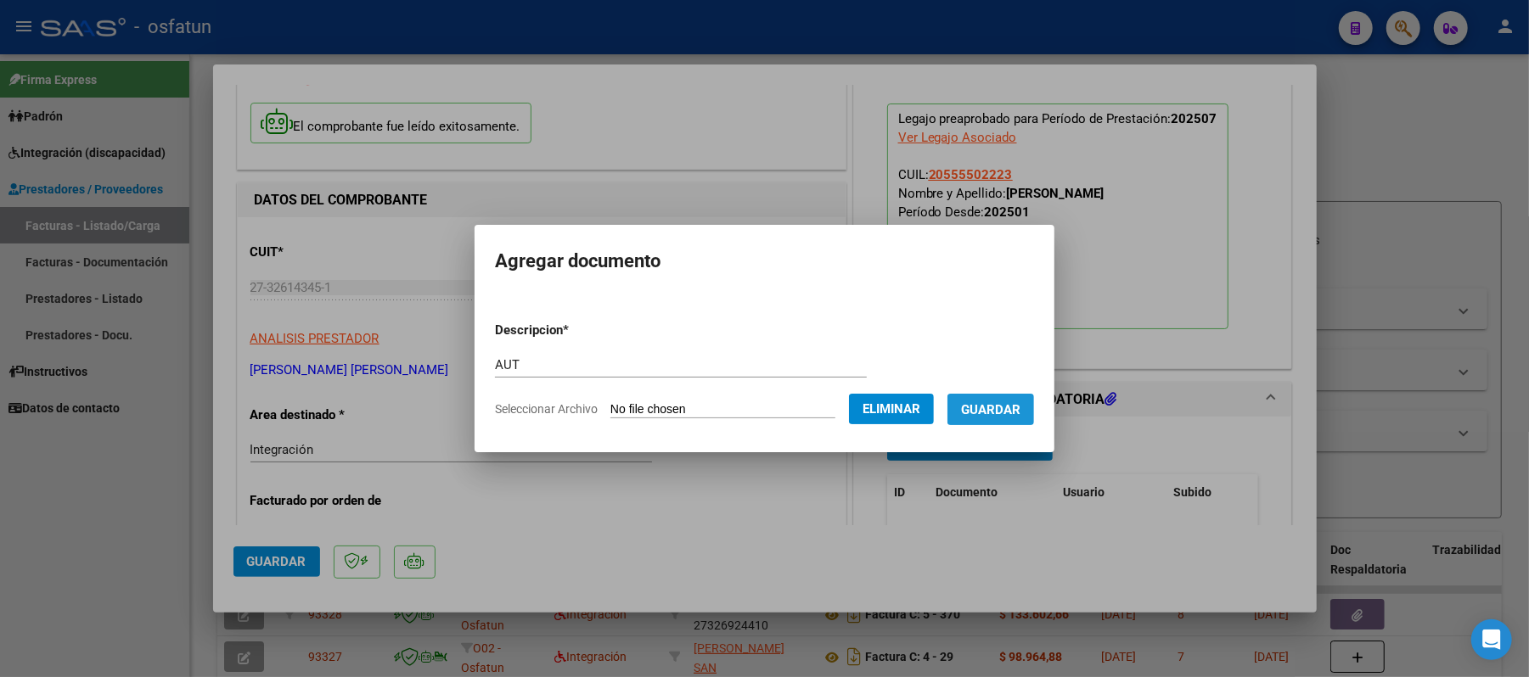
click at [1017, 407] on span "Guardar" at bounding box center [990, 409] width 59 height 15
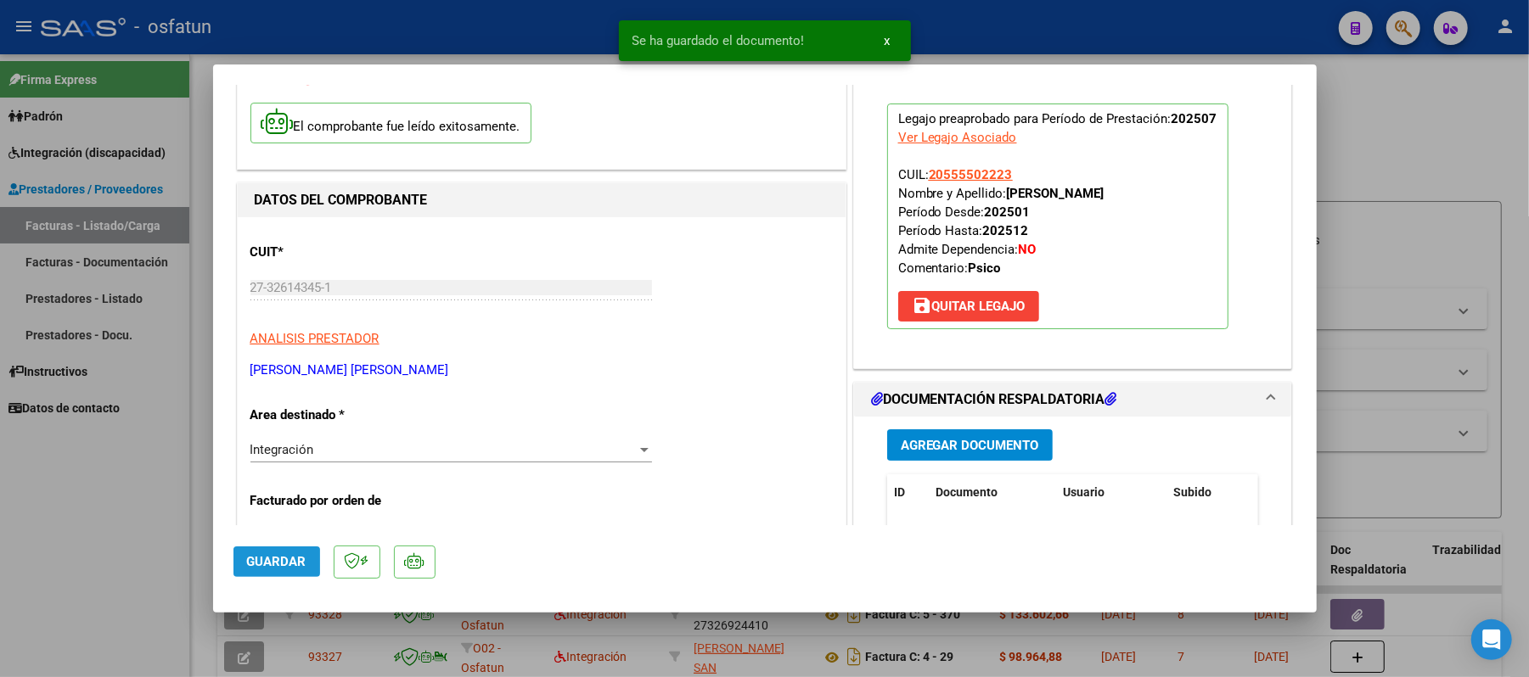
click at [285, 555] on span "Guardar" at bounding box center [276, 561] width 59 height 15
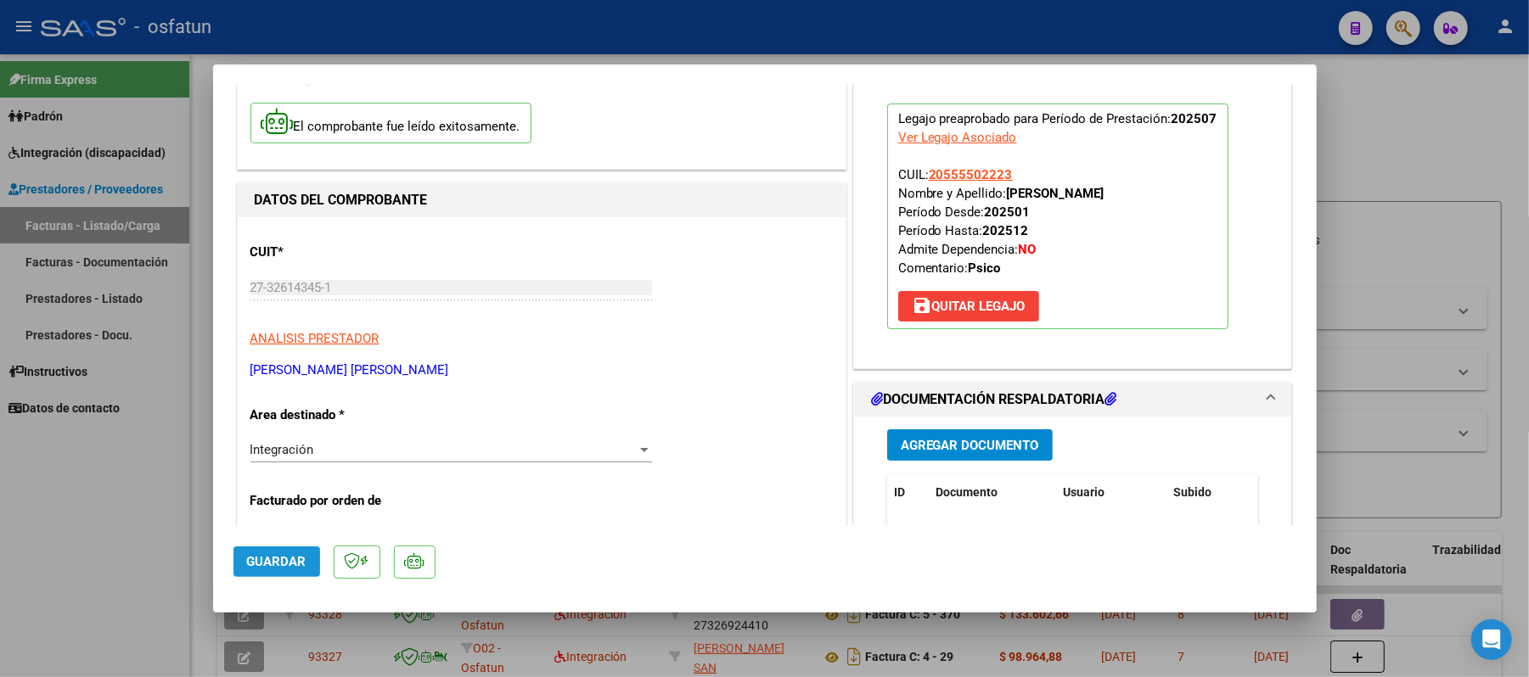
click at [295, 558] on span "Guardar" at bounding box center [276, 561] width 59 height 15
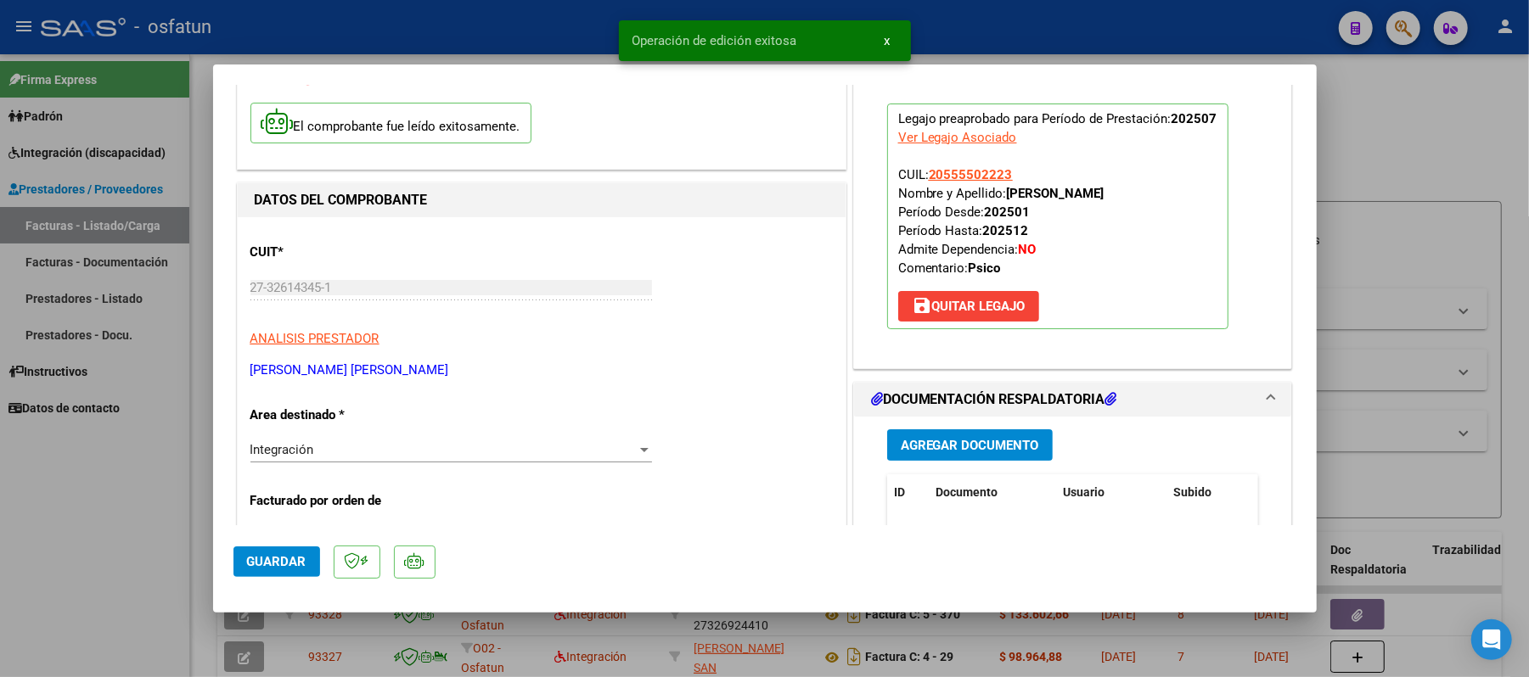
click at [1397, 160] on div at bounding box center [764, 338] width 1529 height 677
type input "$ 0,00"
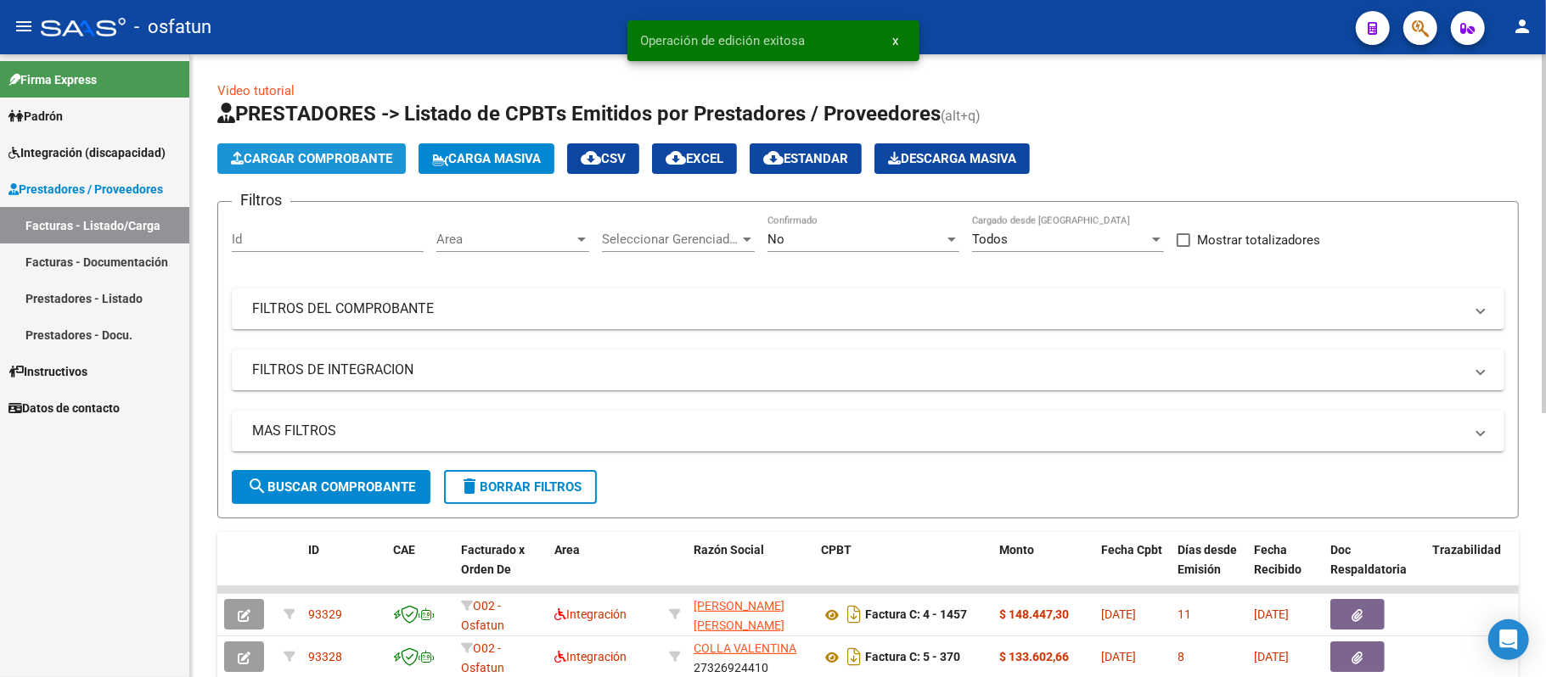
click at [309, 161] on span "Cargar Comprobante" at bounding box center [311, 158] width 161 height 15
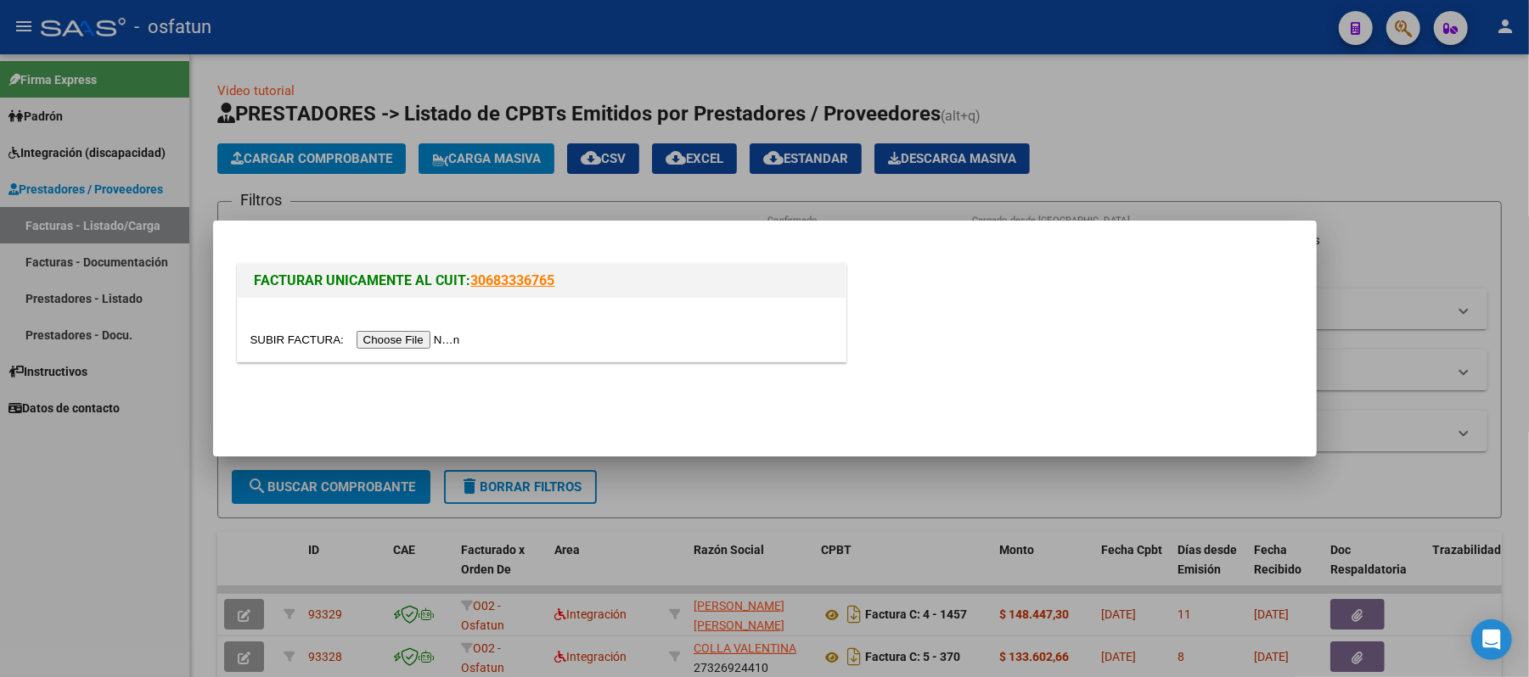
click at [398, 337] on input "file" at bounding box center [357, 340] width 215 height 18
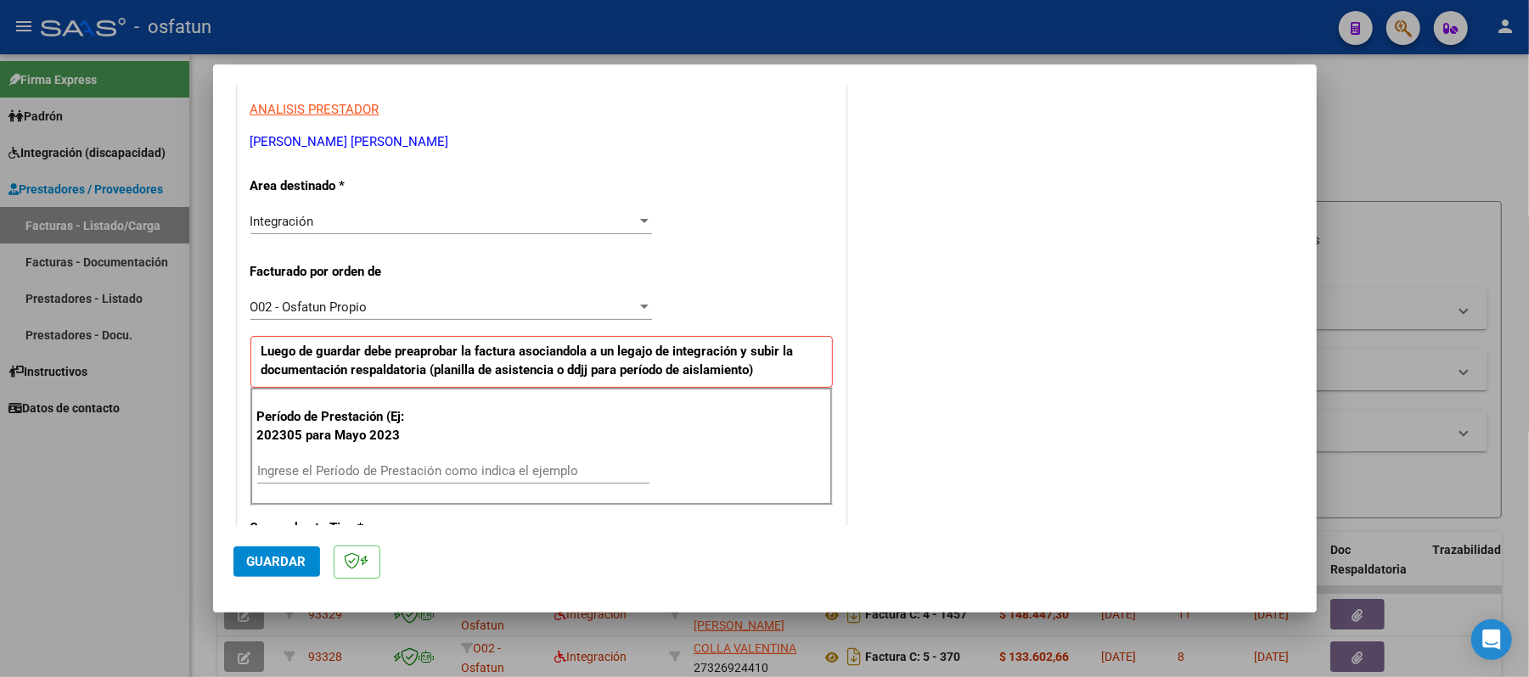
scroll to position [340, 0]
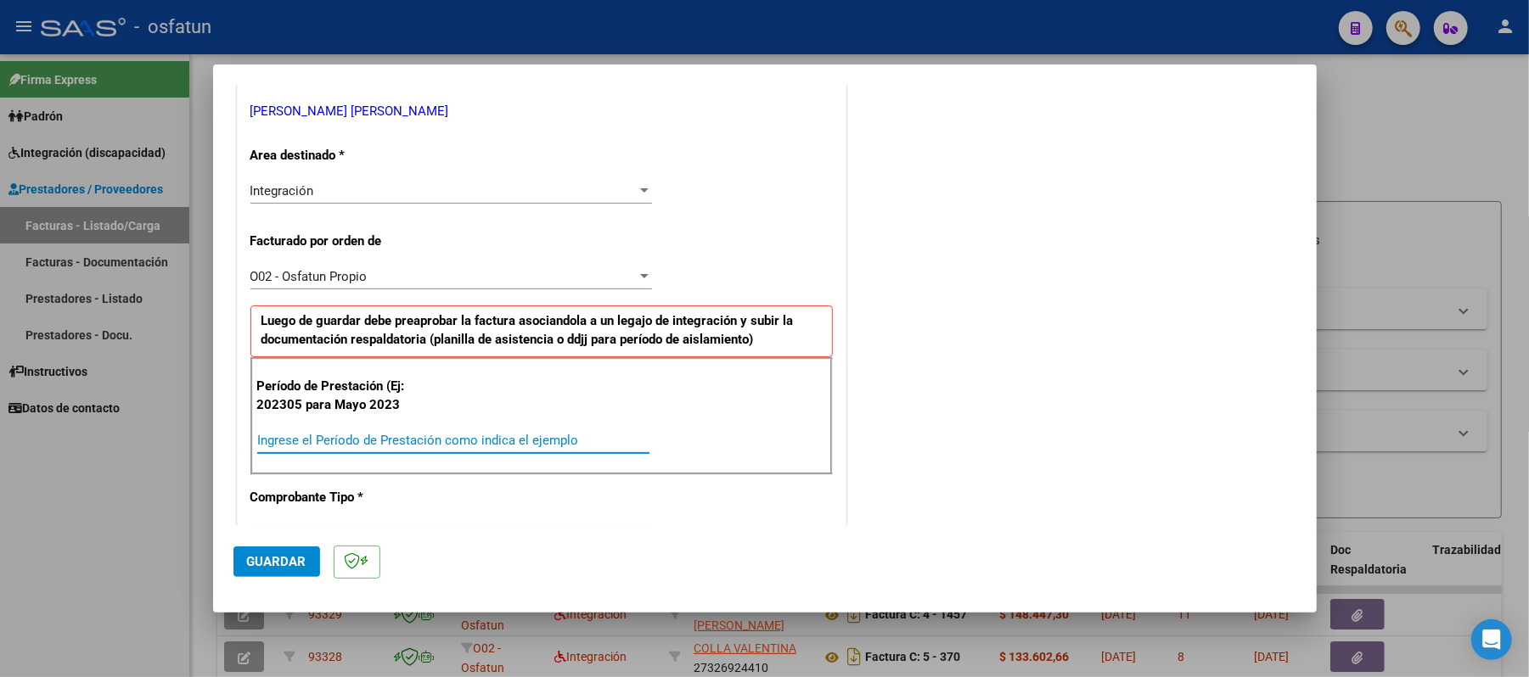
click at [392, 436] on input "Ingrese el Período de Prestación como indica el ejemplo" at bounding box center [453, 440] width 392 height 15
type input "202507"
click at [290, 555] on span "Guardar" at bounding box center [276, 561] width 59 height 15
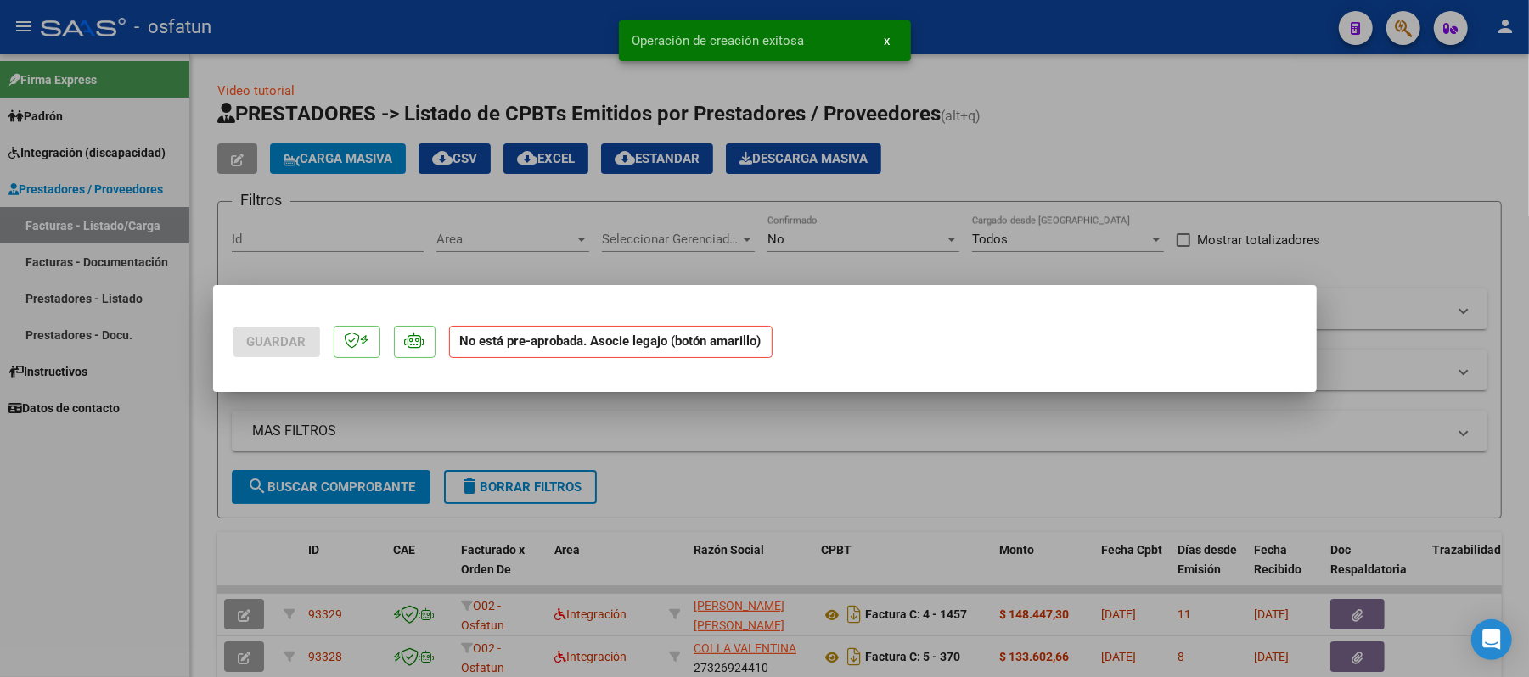
scroll to position [0, 0]
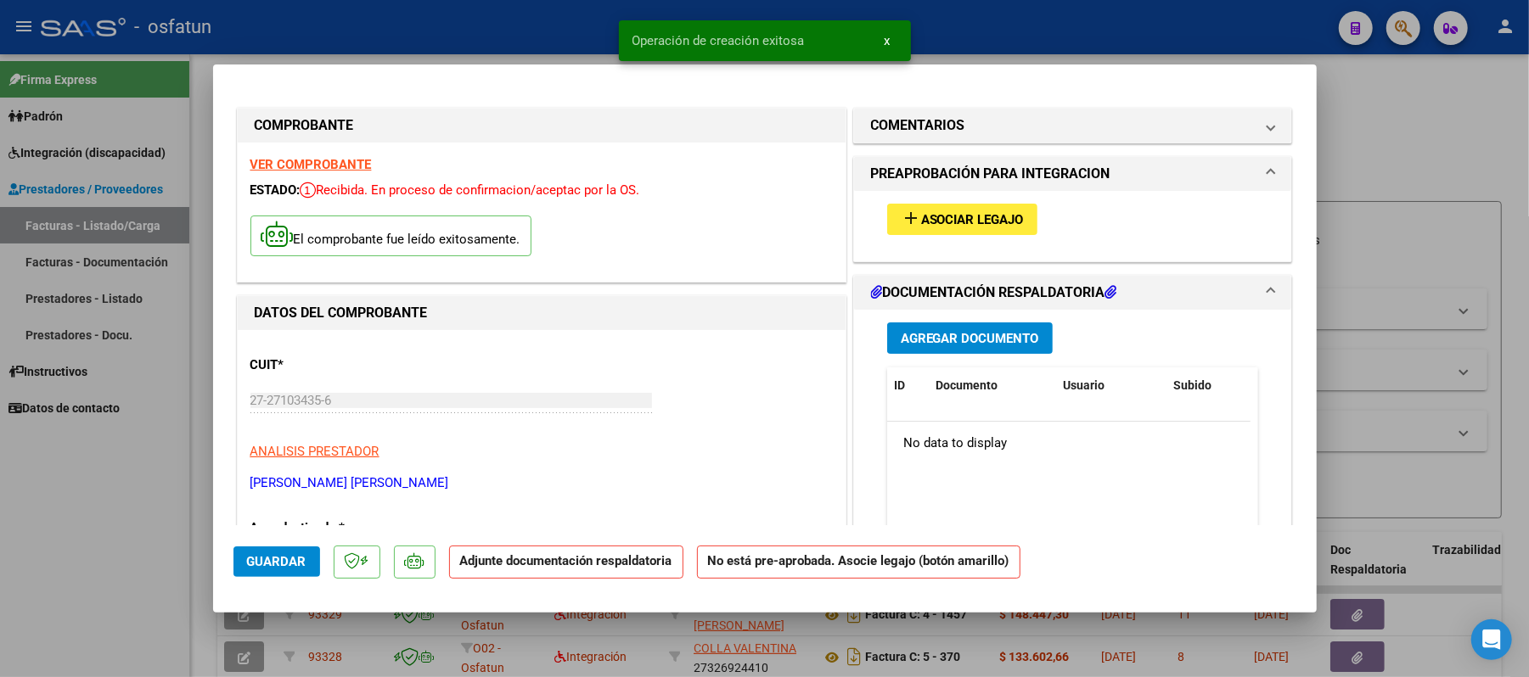
click at [969, 221] on span "Asociar Legajo" at bounding box center [972, 219] width 103 height 15
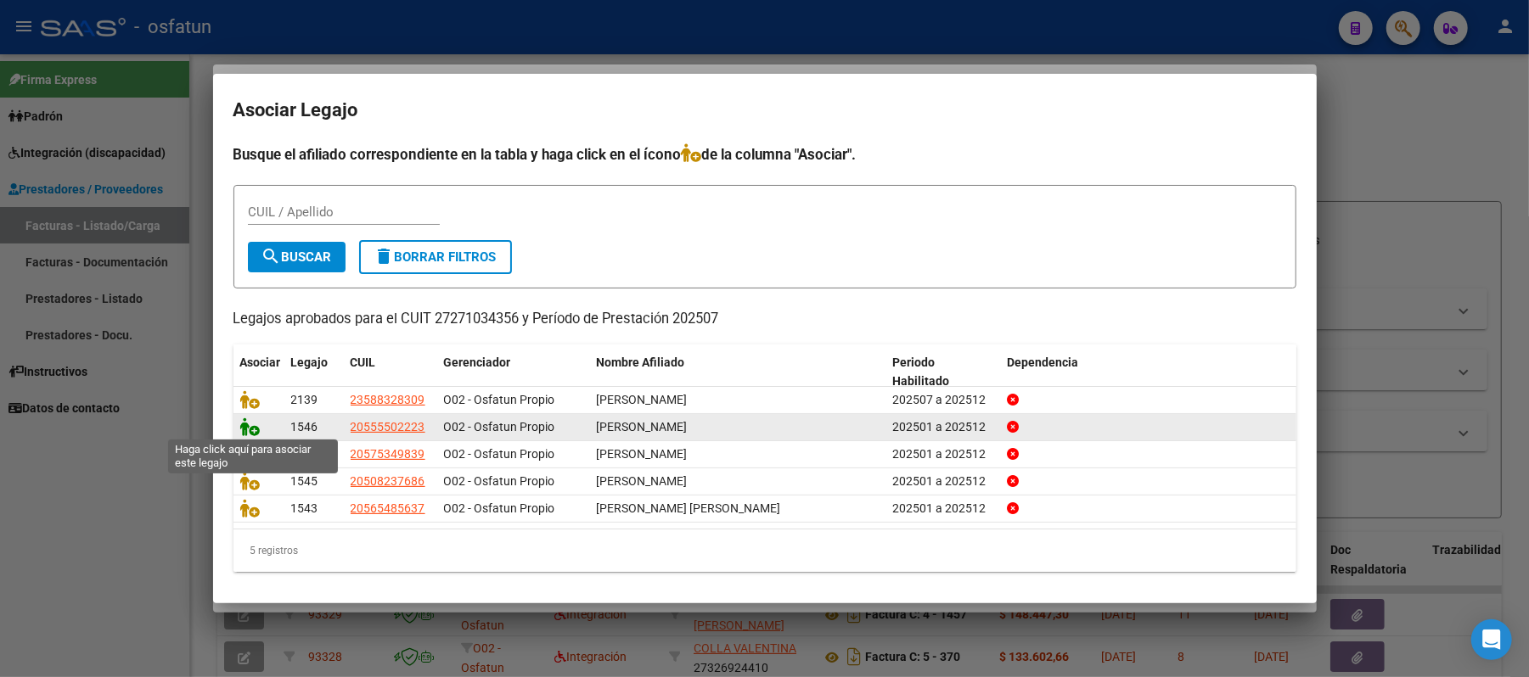
click at [249, 426] on icon at bounding box center [250, 427] width 20 height 19
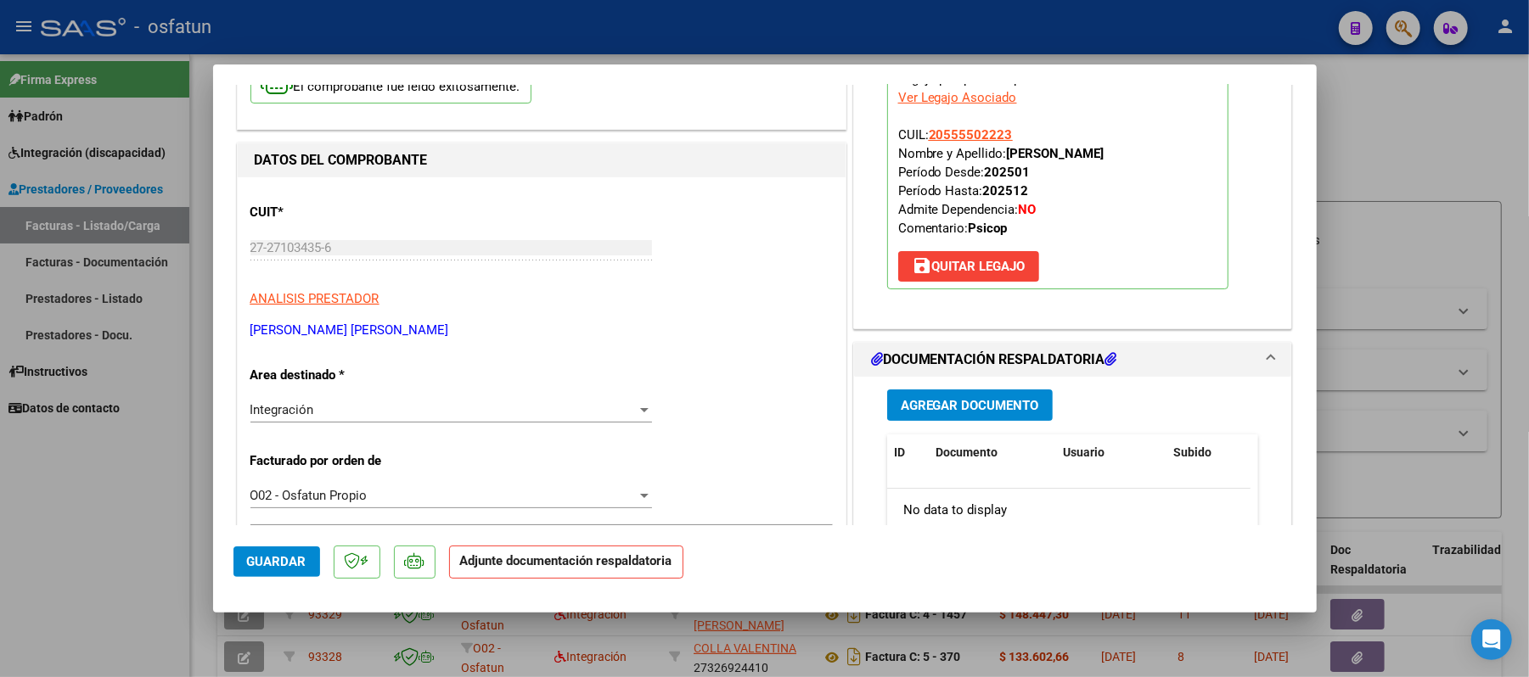
scroll to position [226, 0]
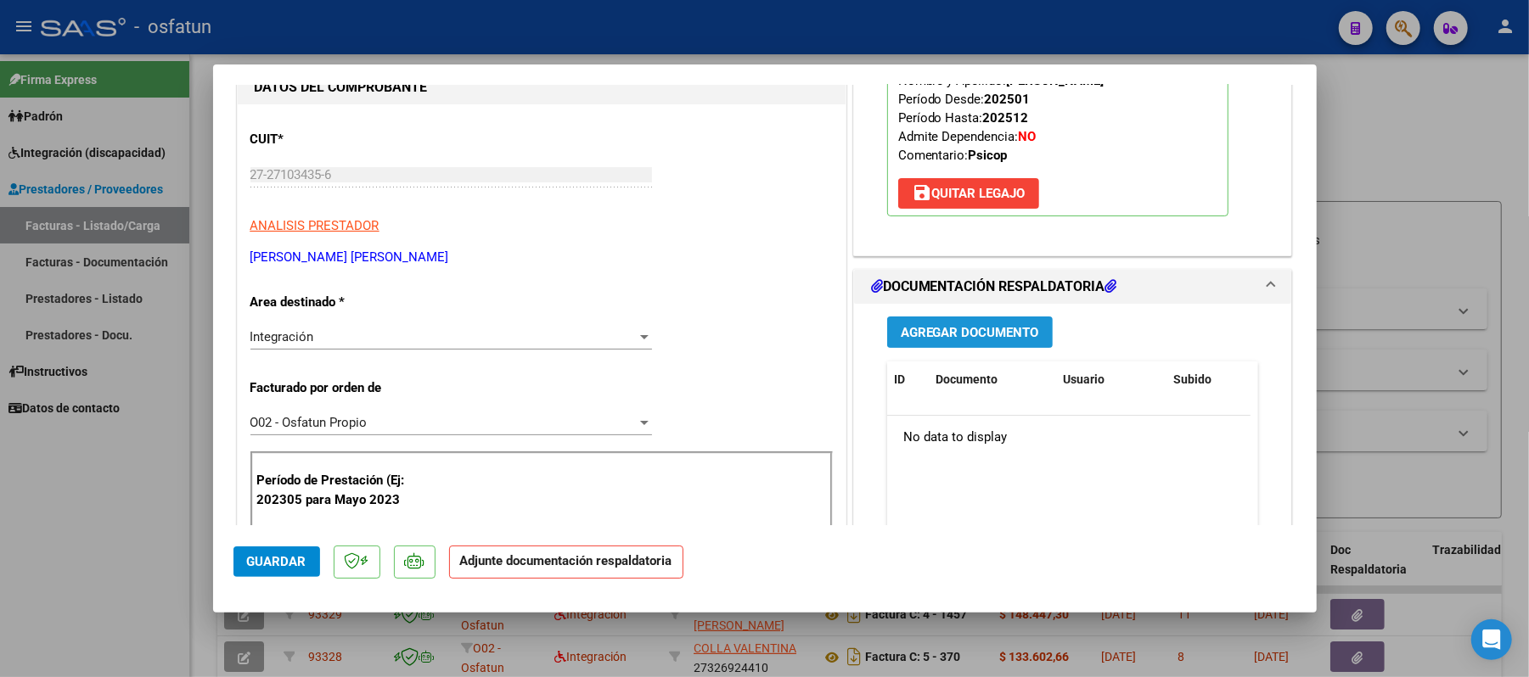
click at [970, 333] on span "Agregar Documento" at bounding box center [970, 332] width 138 height 15
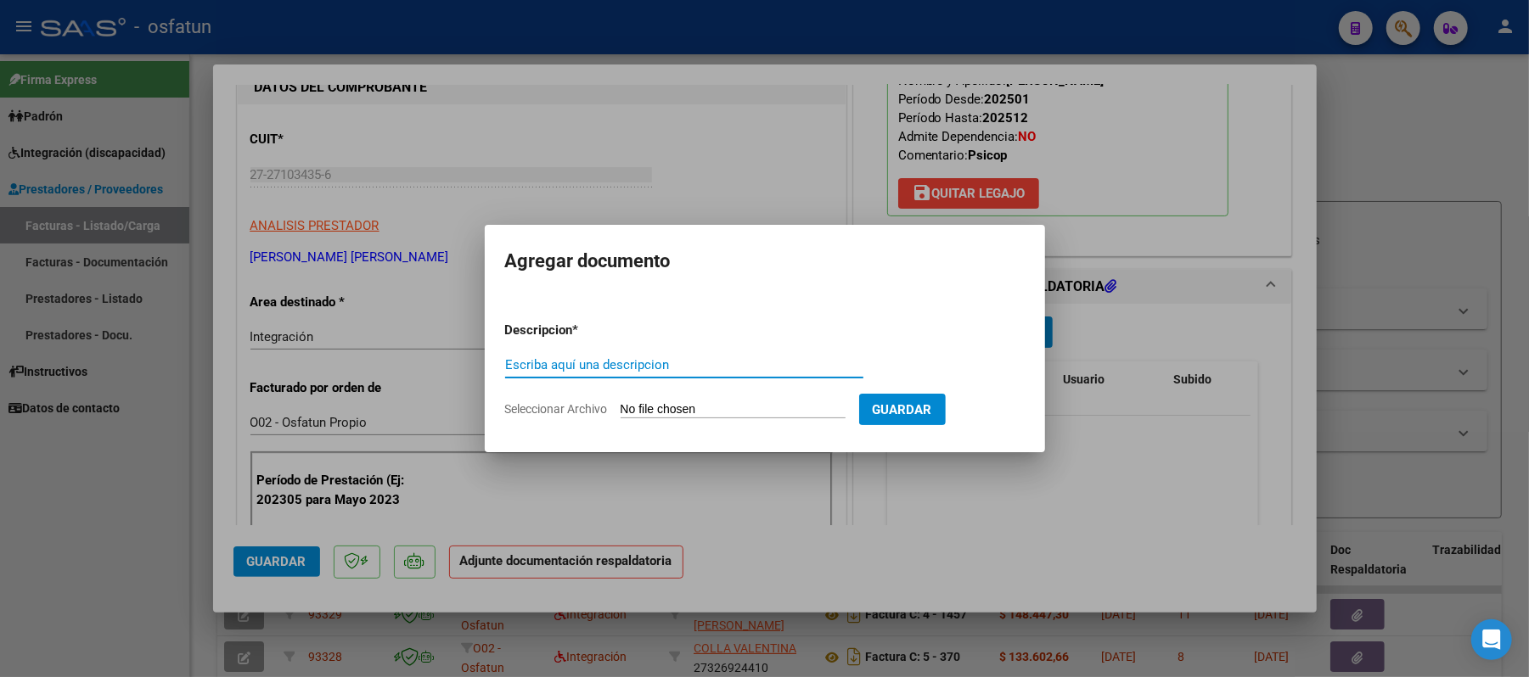
click at [679, 368] on input "Escriba aquí una descripcion" at bounding box center [684, 364] width 358 height 15
type input "ASIST"
click at [680, 406] on input "Seleccionar Archivo" at bounding box center [733, 410] width 225 height 16
type input "C:\fakepath\ASIST.pdf"
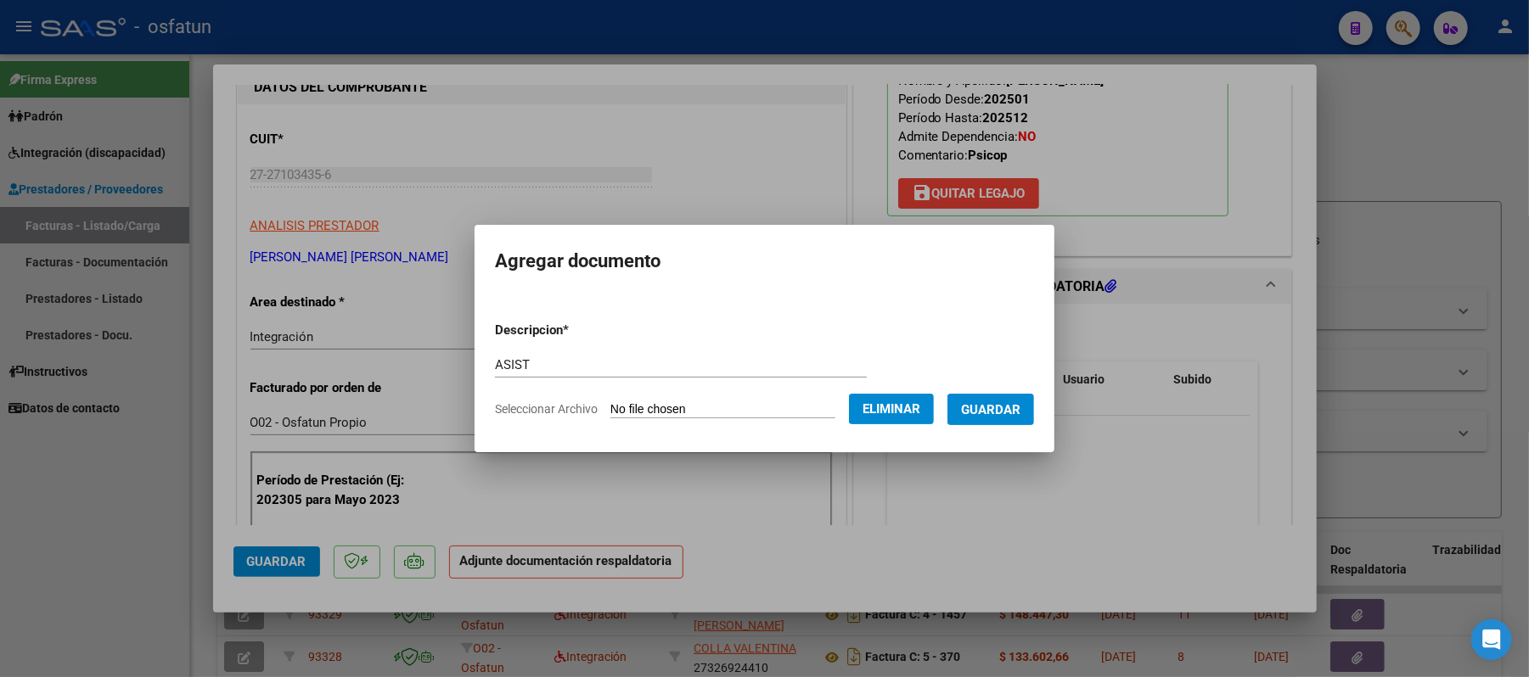
click at [1020, 413] on span "Guardar" at bounding box center [990, 409] width 59 height 15
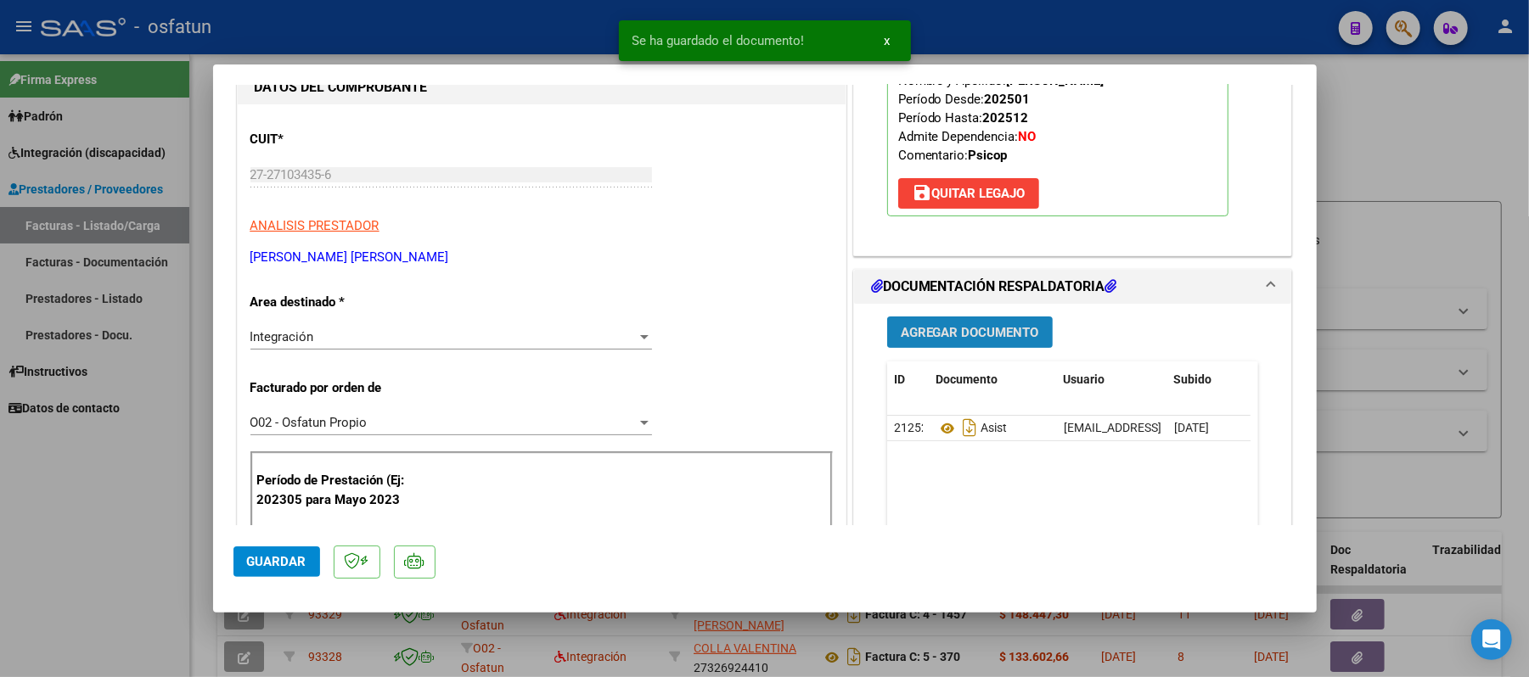
click at [948, 334] on span "Agregar Documento" at bounding box center [970, 332] width 138 height 15
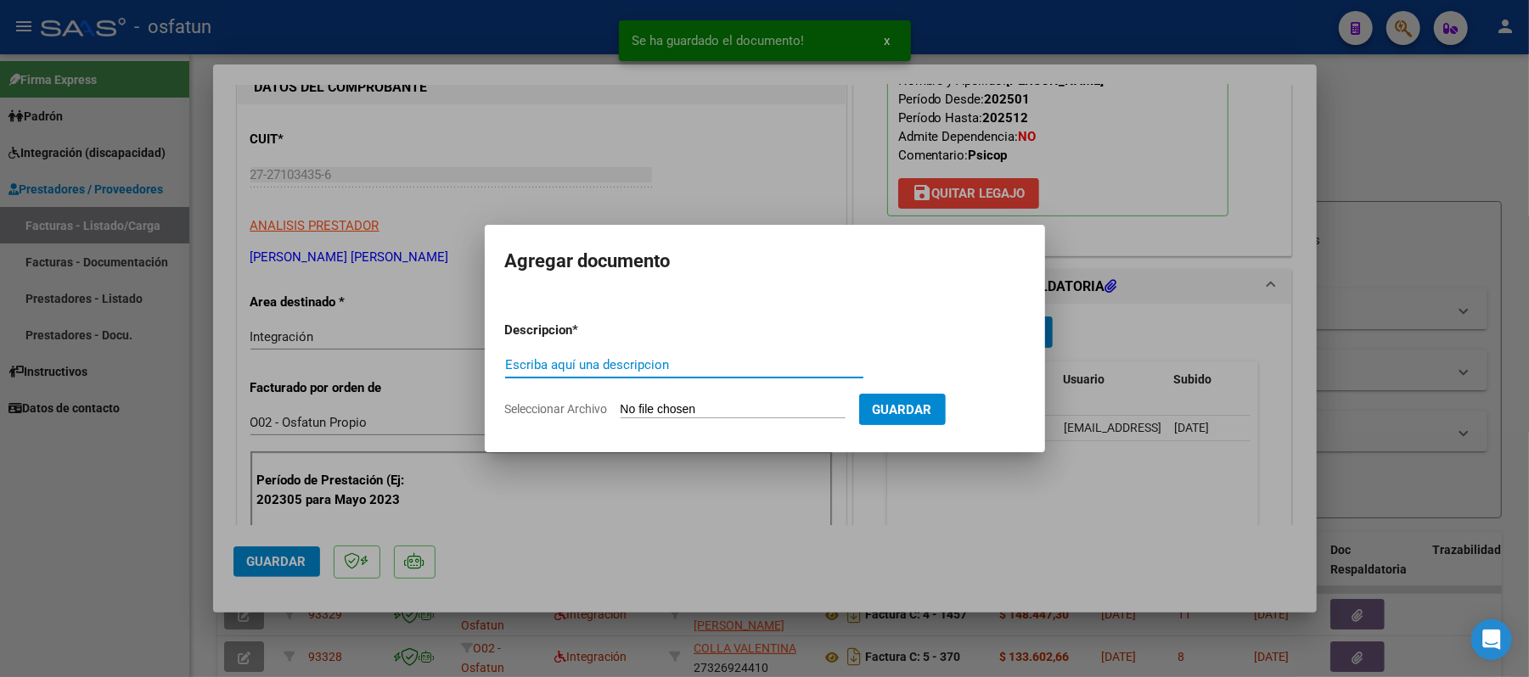
click at [767, 361] on input "Escriba aquí una descripcion" at bounding box center [684, 364] width 358 height 15
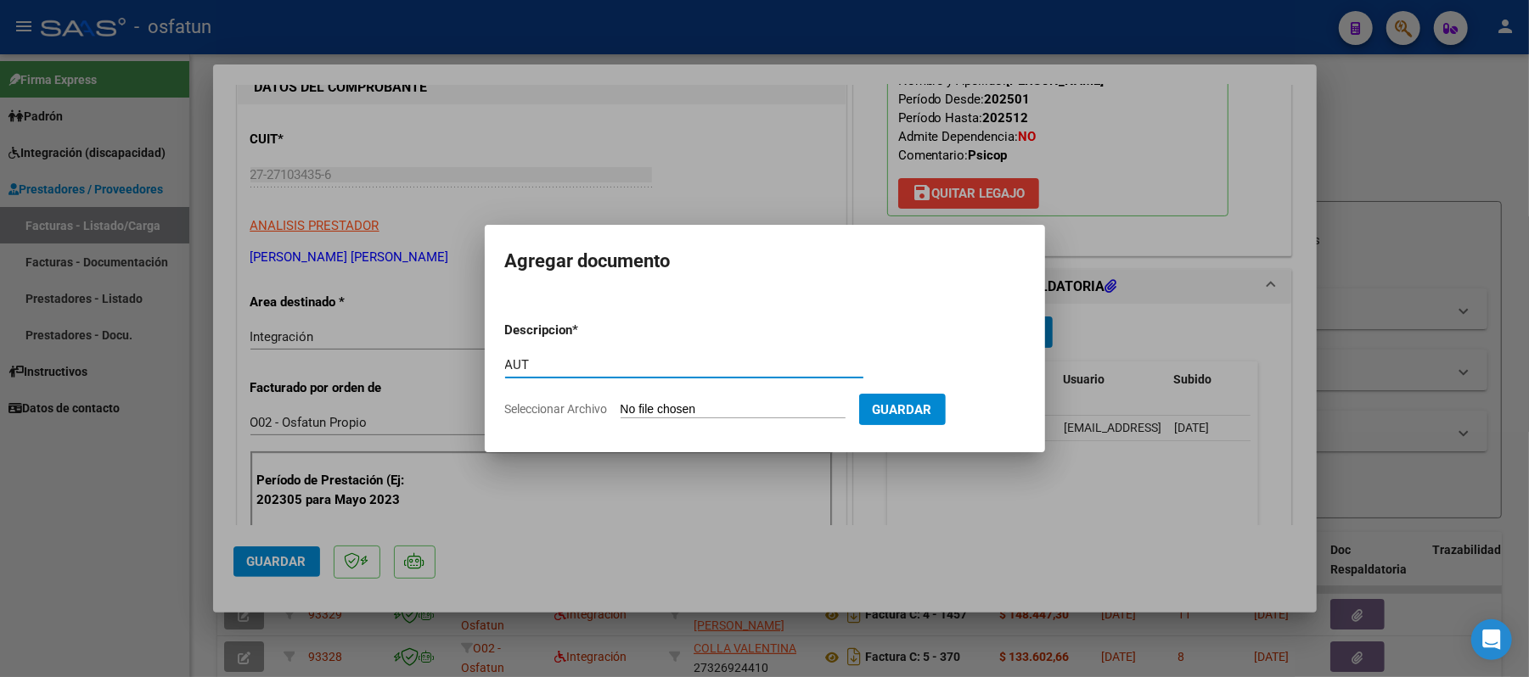
type input "AUT"
click at [703, 405] on input "Seleccionar Archivo" at bounding box center [733, 410] width 225 height 16
type input "C:\fakepath\AUT.pdf"
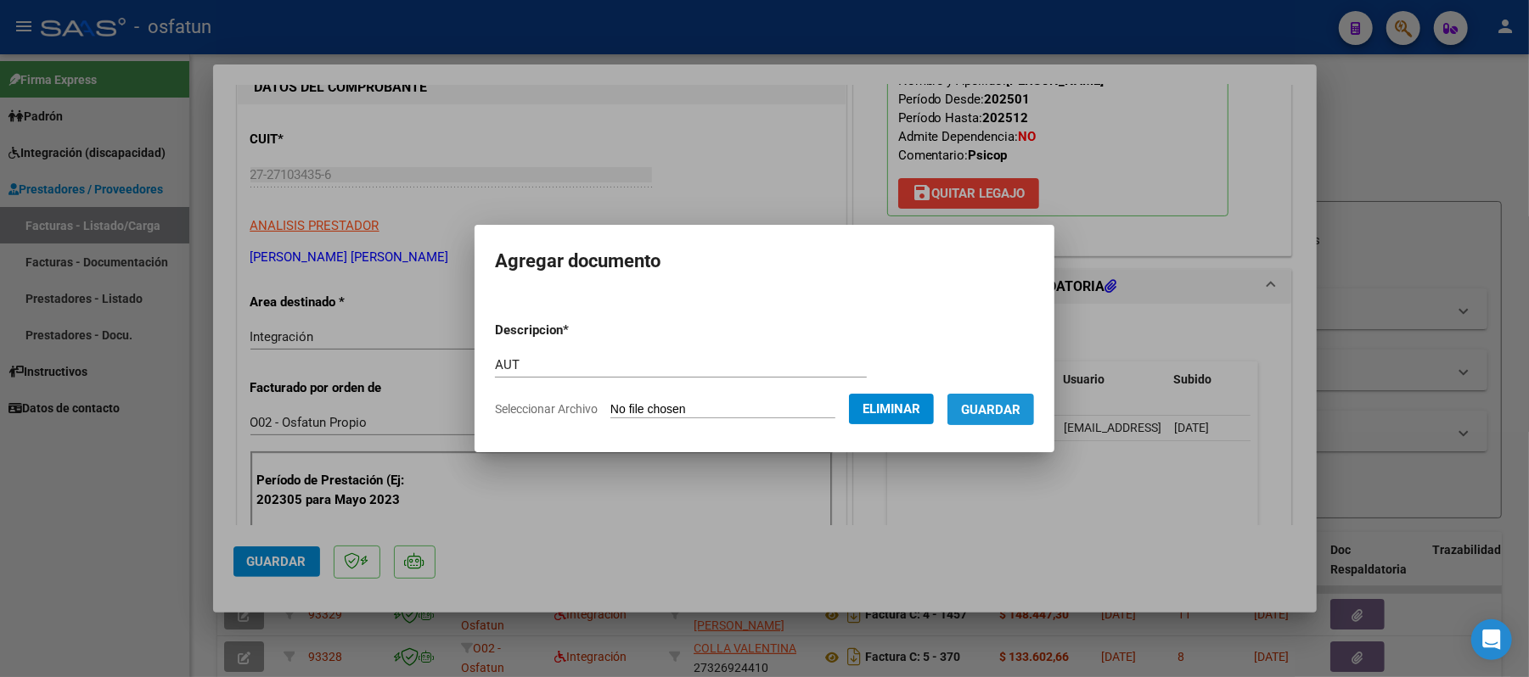
click at [1009, 404] on span "Guardar" at bounding box center [990, 409] width 59 height 15
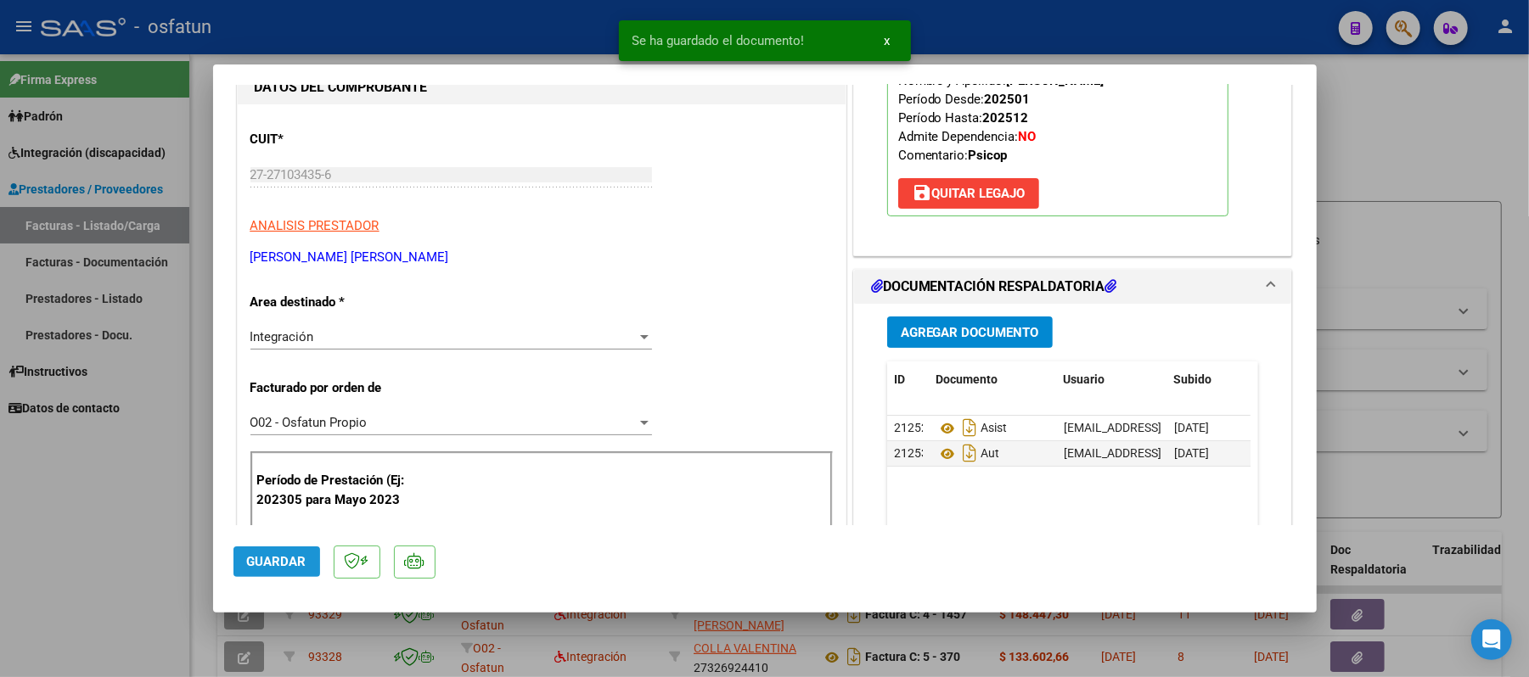
click at [277, 560] on span "Guardar" at bounding box center [276, 561] width 59 height 15
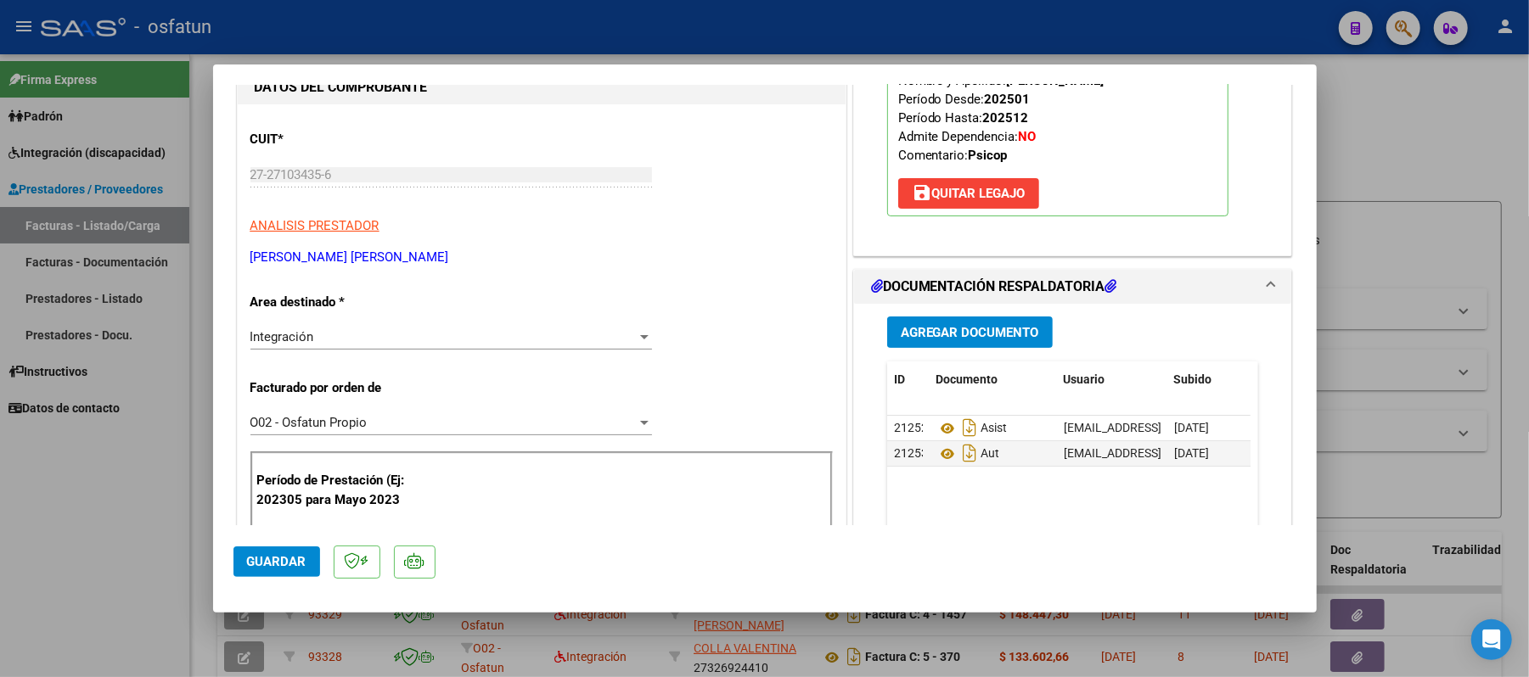
click at [269, 559] on span "Guardar" at bounding box center [276, 561] width 59 height 15
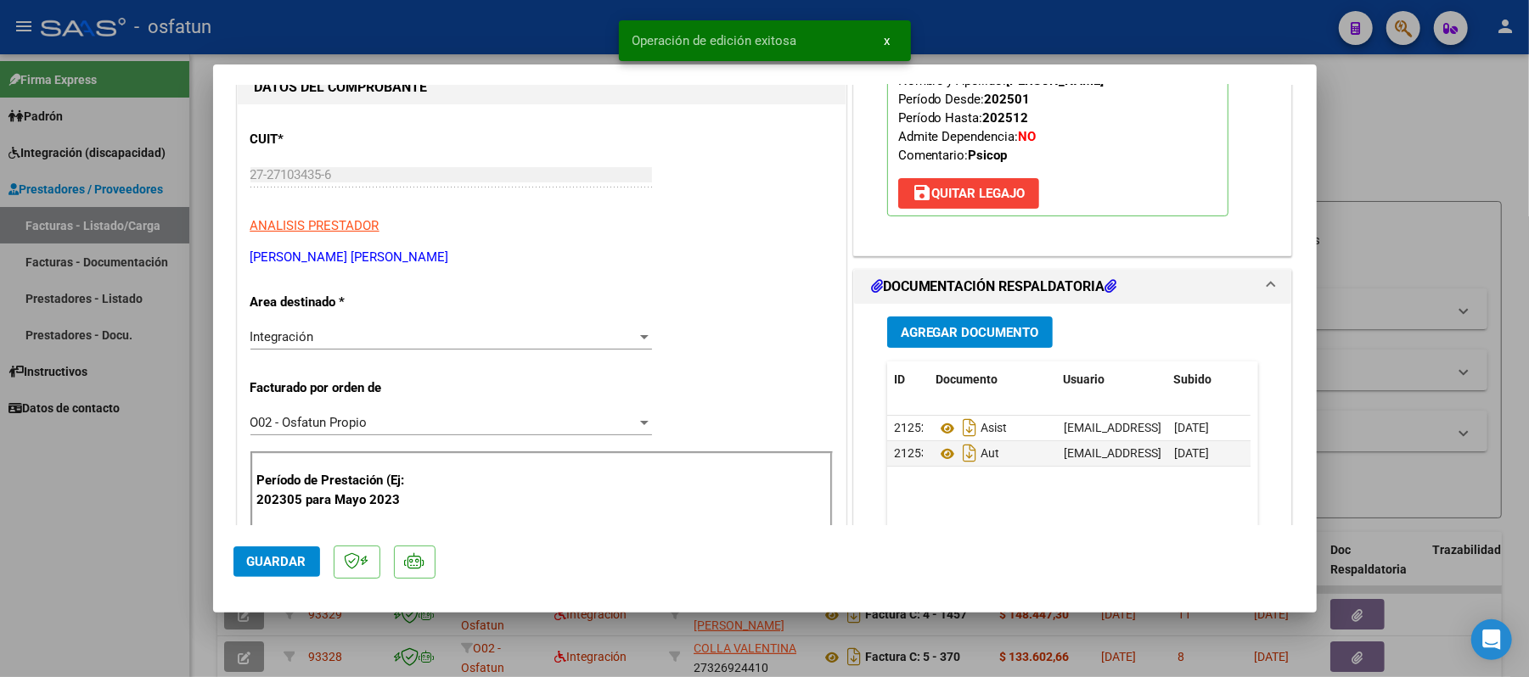
click at [1402, 124] on div at bounding box center [764, 338] width 1529 height 677
type input "$ 0,00"
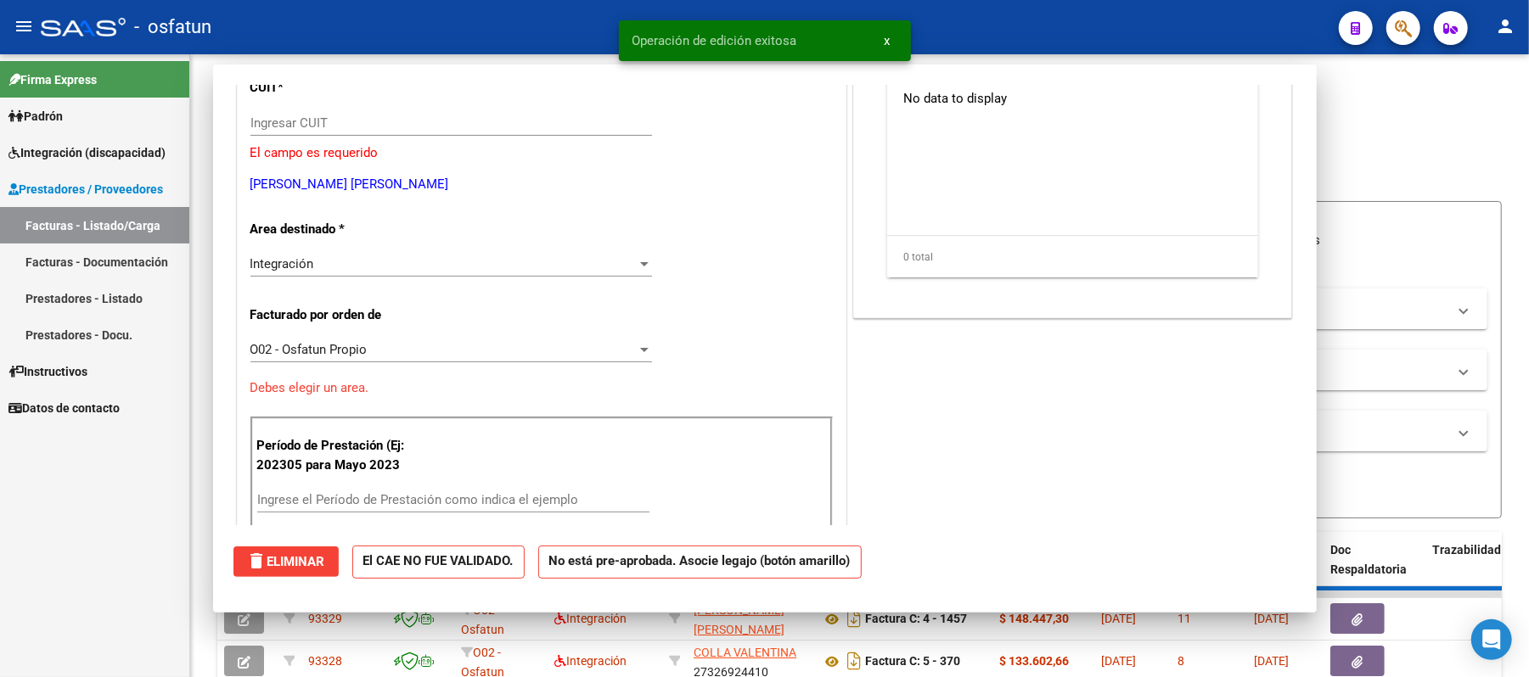
scroll to position [174, 0]
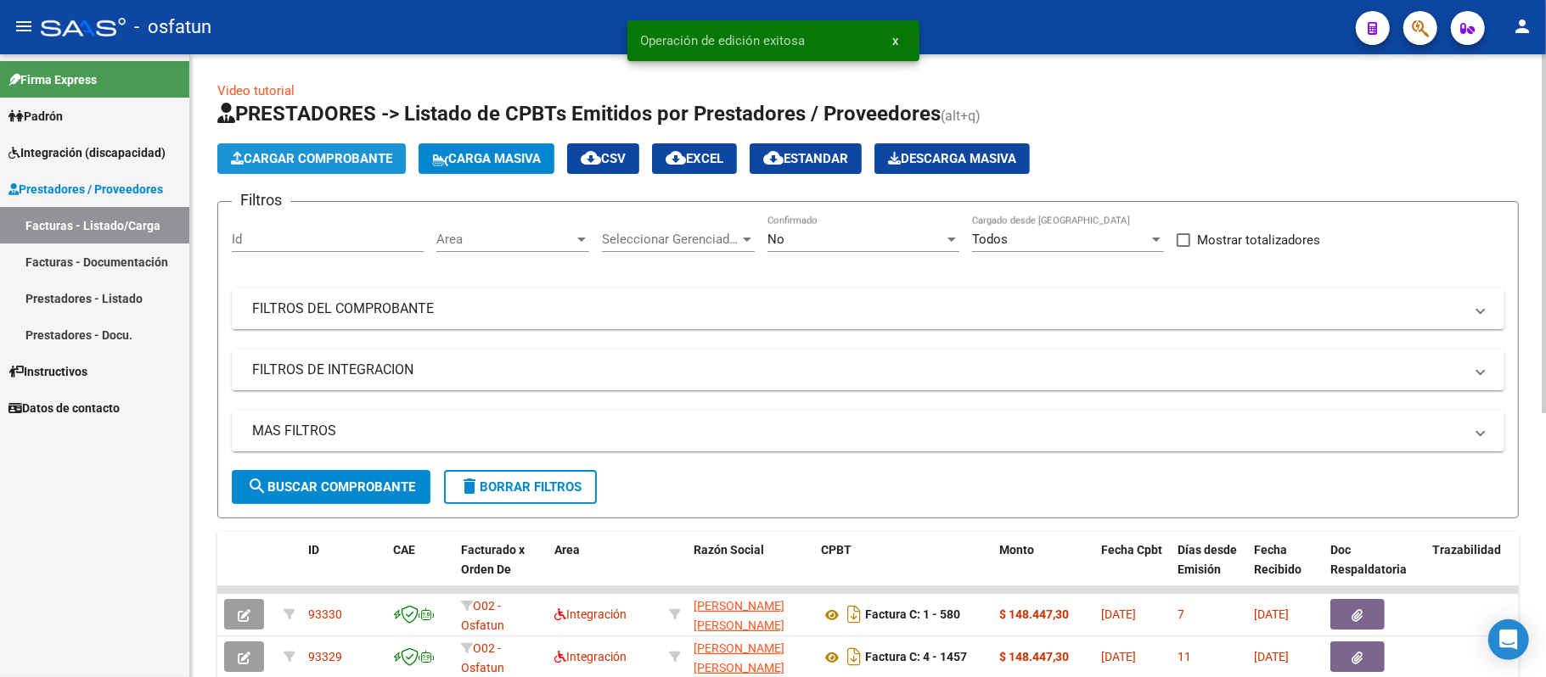
click at [382, 153] on span "Cargar Comprobante" at bounding box center [311, 158] width 161 height 15
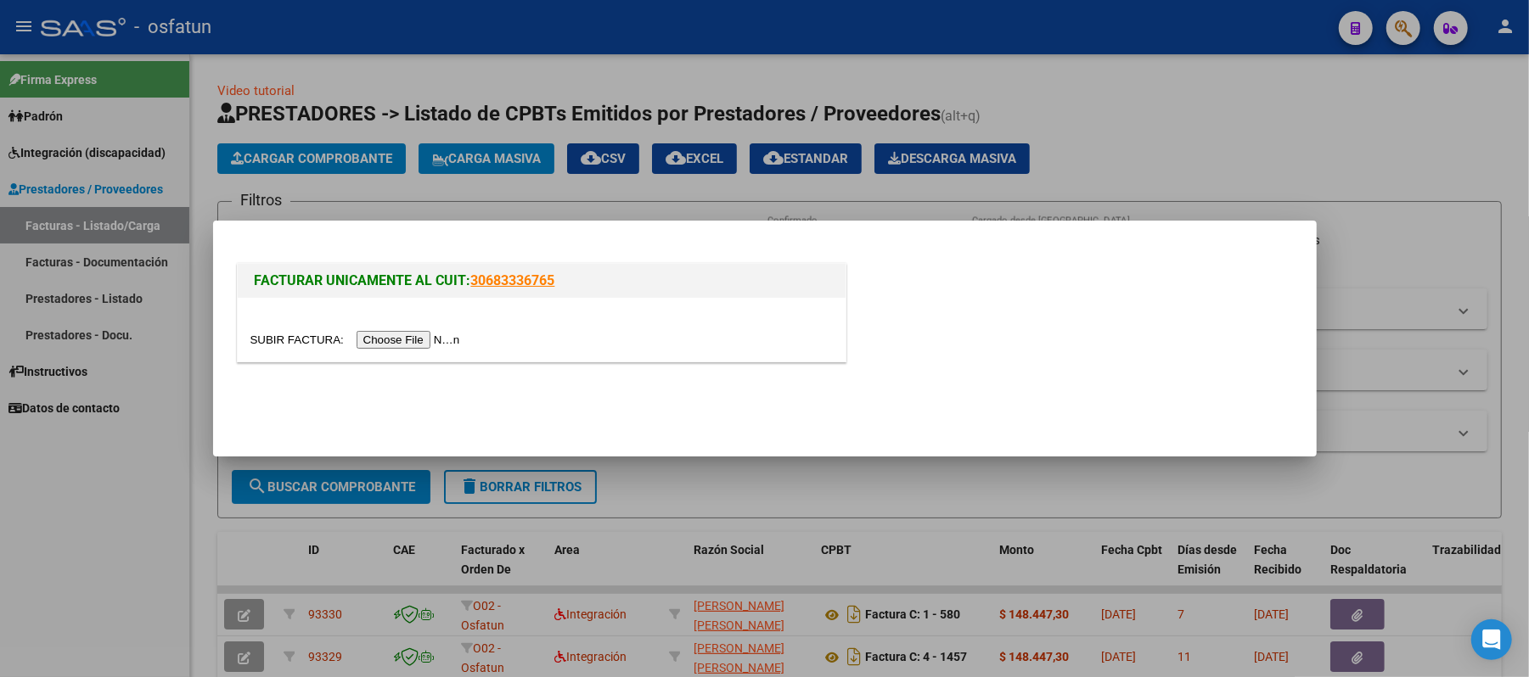
click at [399, 337] on input "file" at bounding box center [357, 340] width 215 height 18
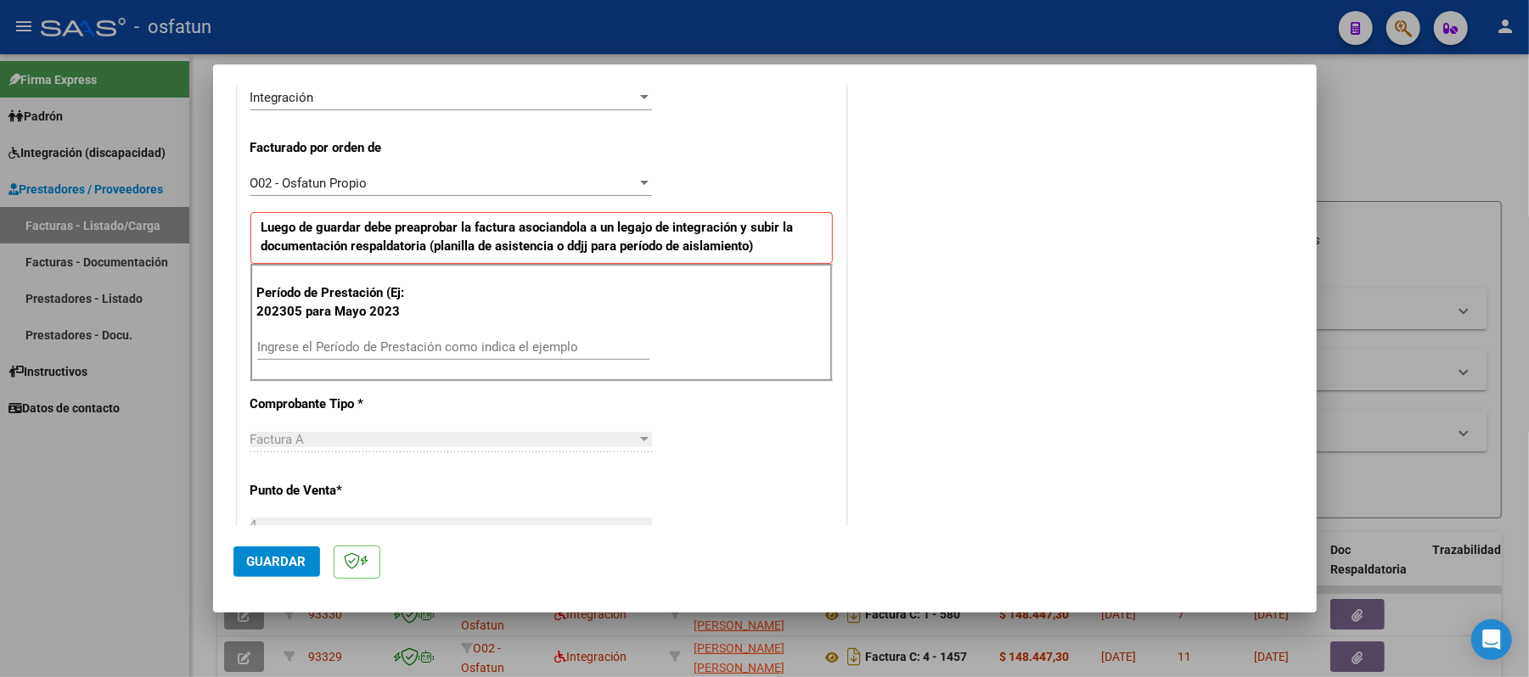
scroll to position [452, 0]
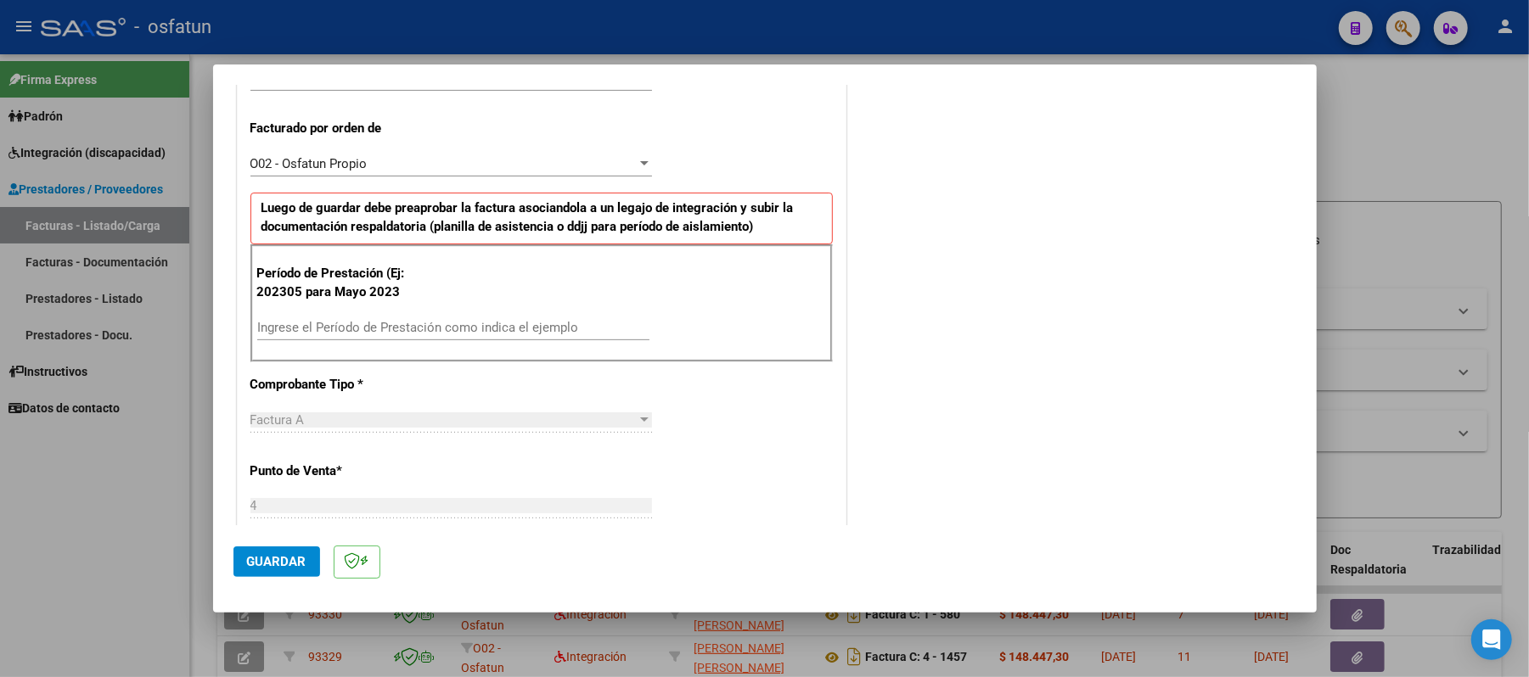
click at [552, 320] on div "Ingrese el Período de Prestación como indica el ejemplo" at bounding box center [453, 327] width 392 height 25
type input "202507"
click at [272, 550] on button "Guardar" at bounding box center [276, 562] width 87 height 31
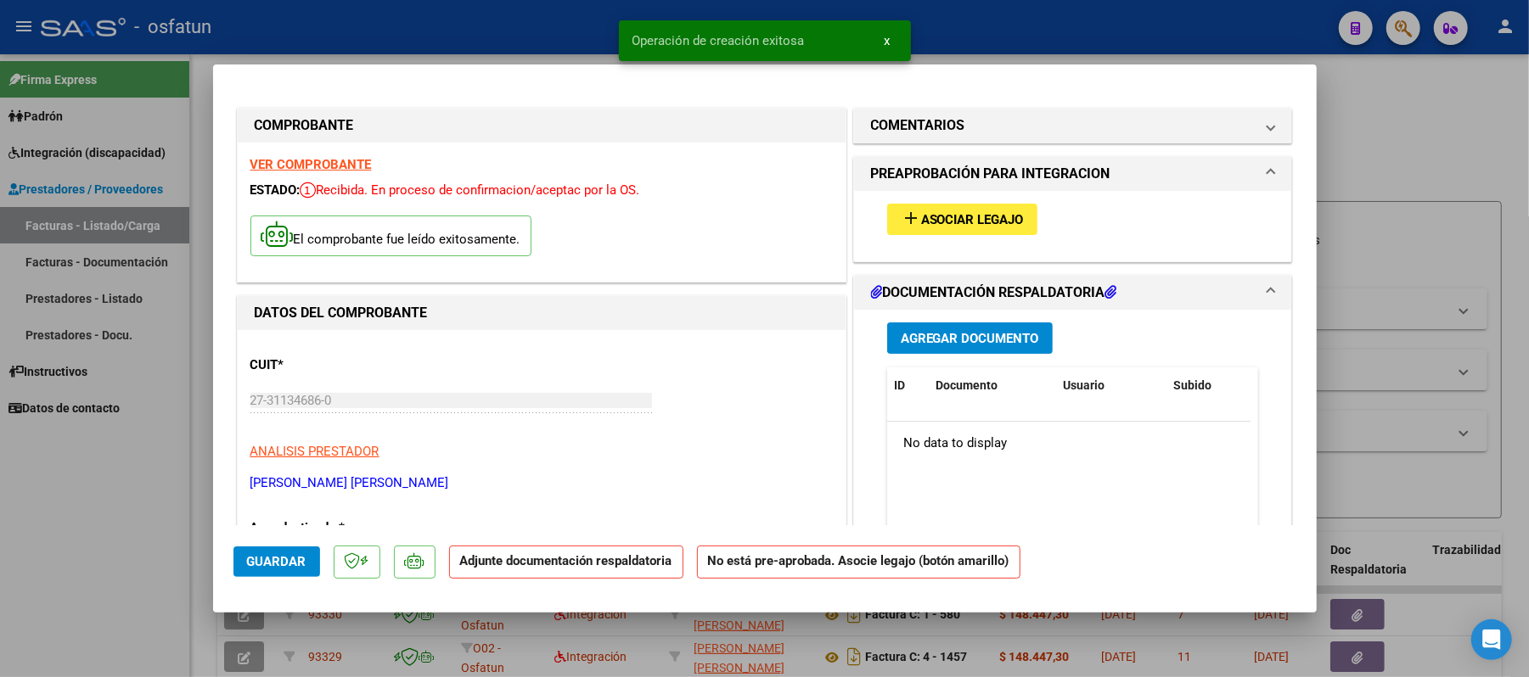
click at [937, 222] on span "Asociar Legajo" at bounding box center [972, 219] width 103 height 15
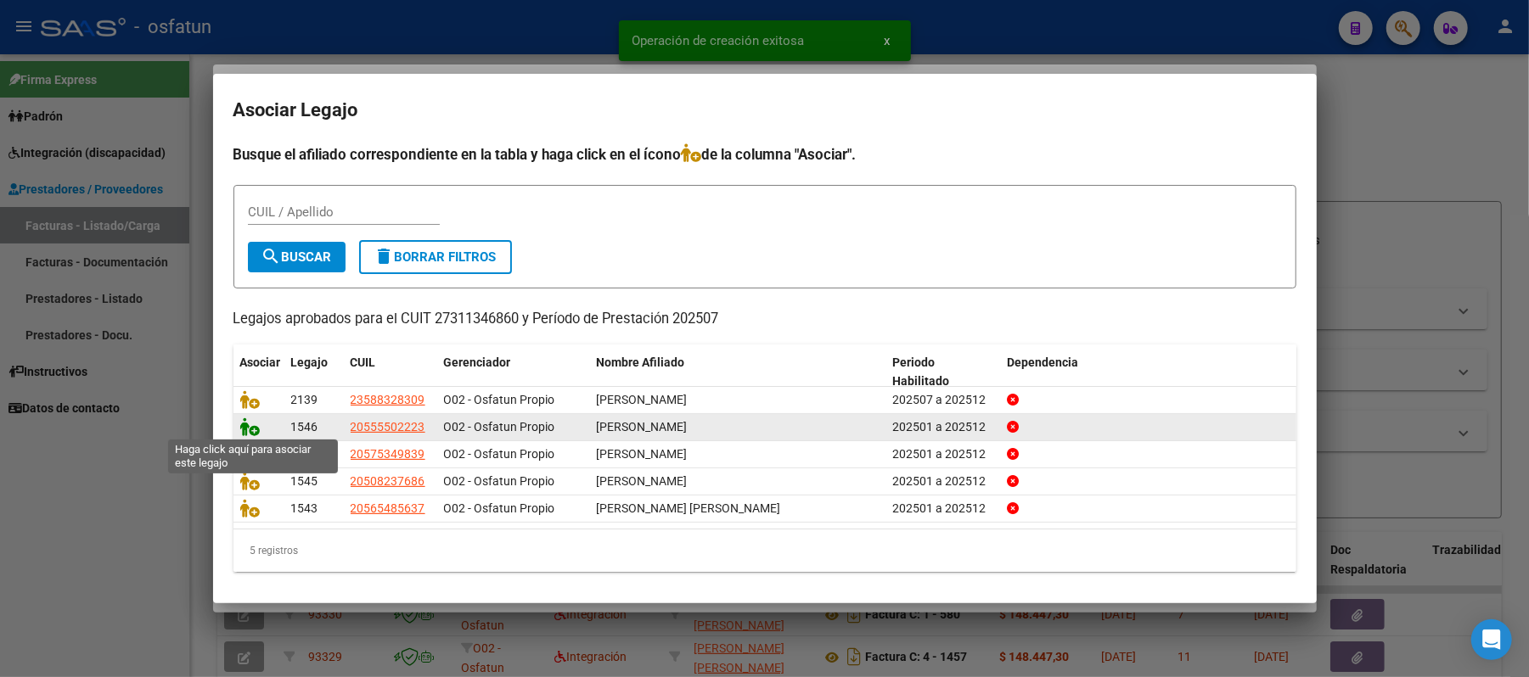
click at [246, 430] on icon at bounding box center [250, 427] width 20 height 19
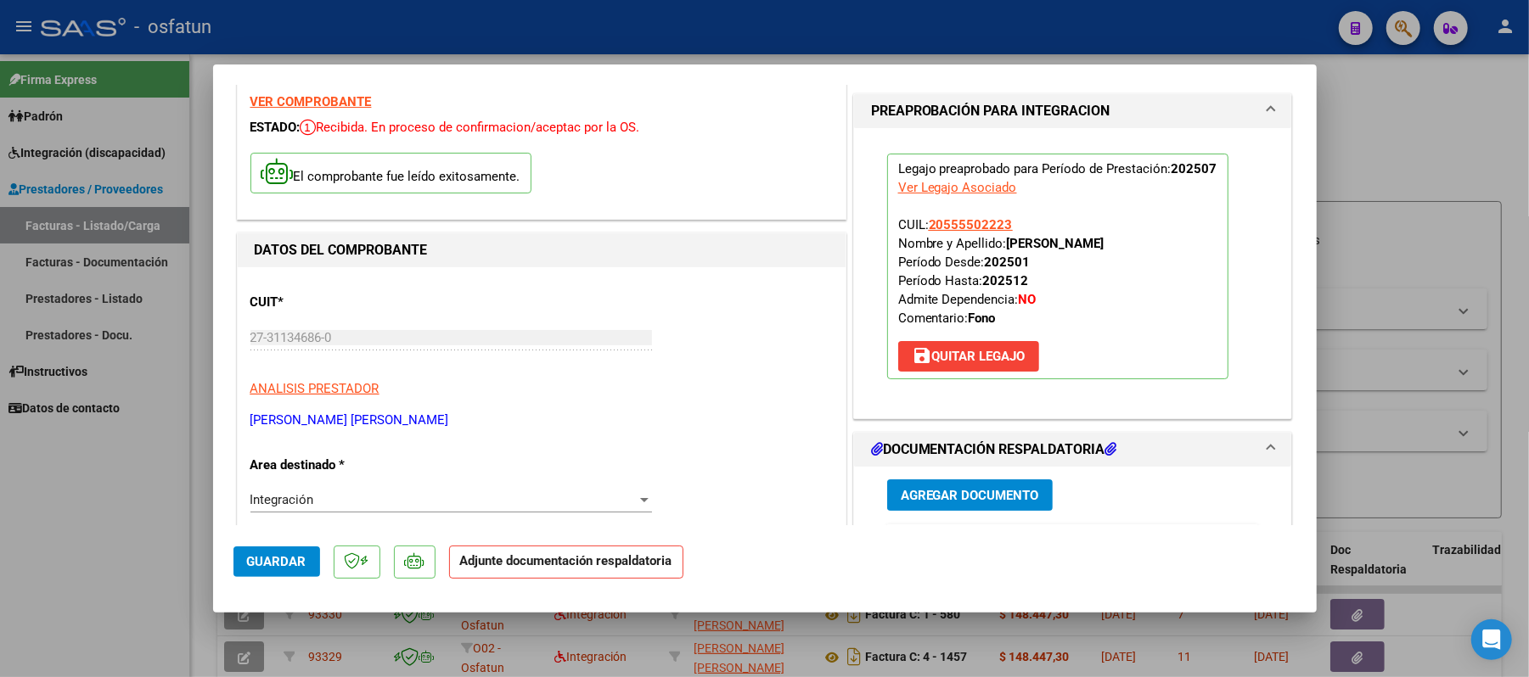
scroll to position [113, 0]
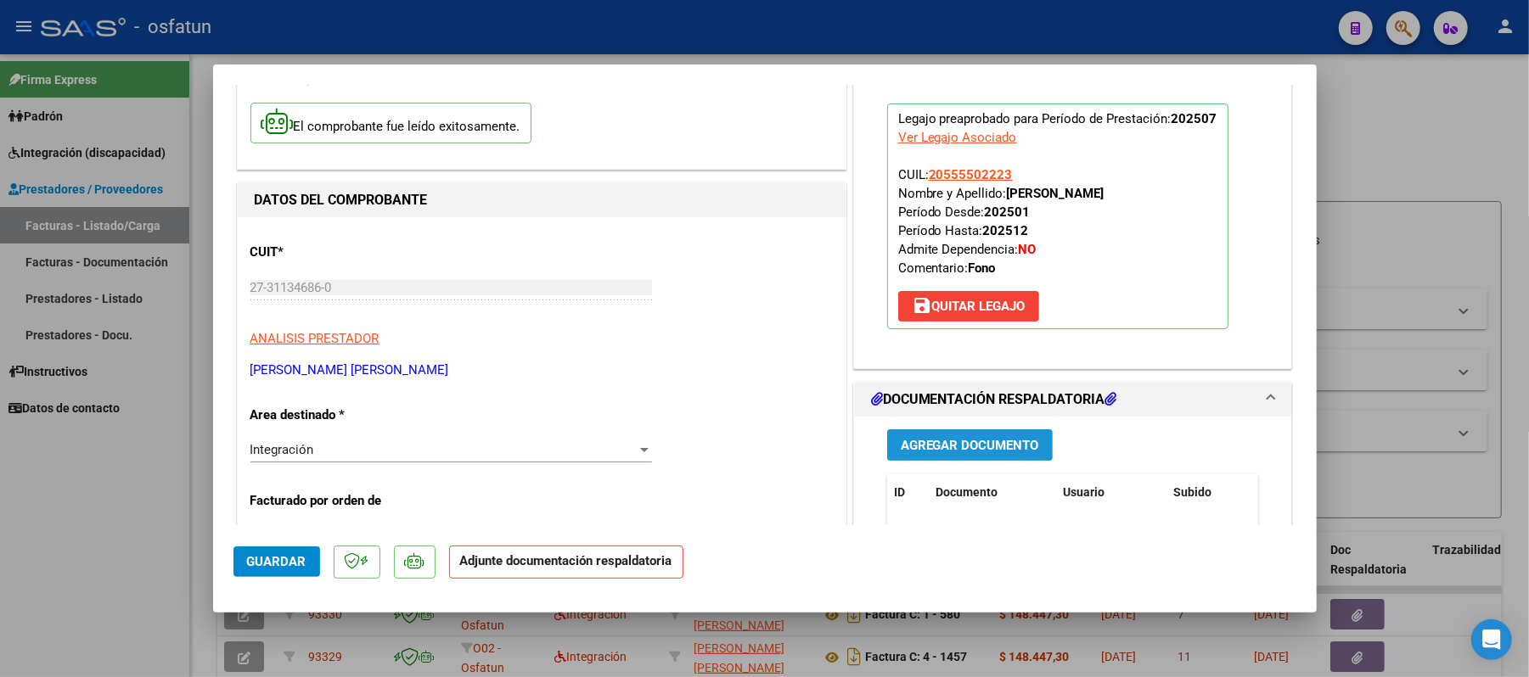
click at [981, 439] on span "Agregar Documento" at bounding box center [970, 445] width 138 height 15
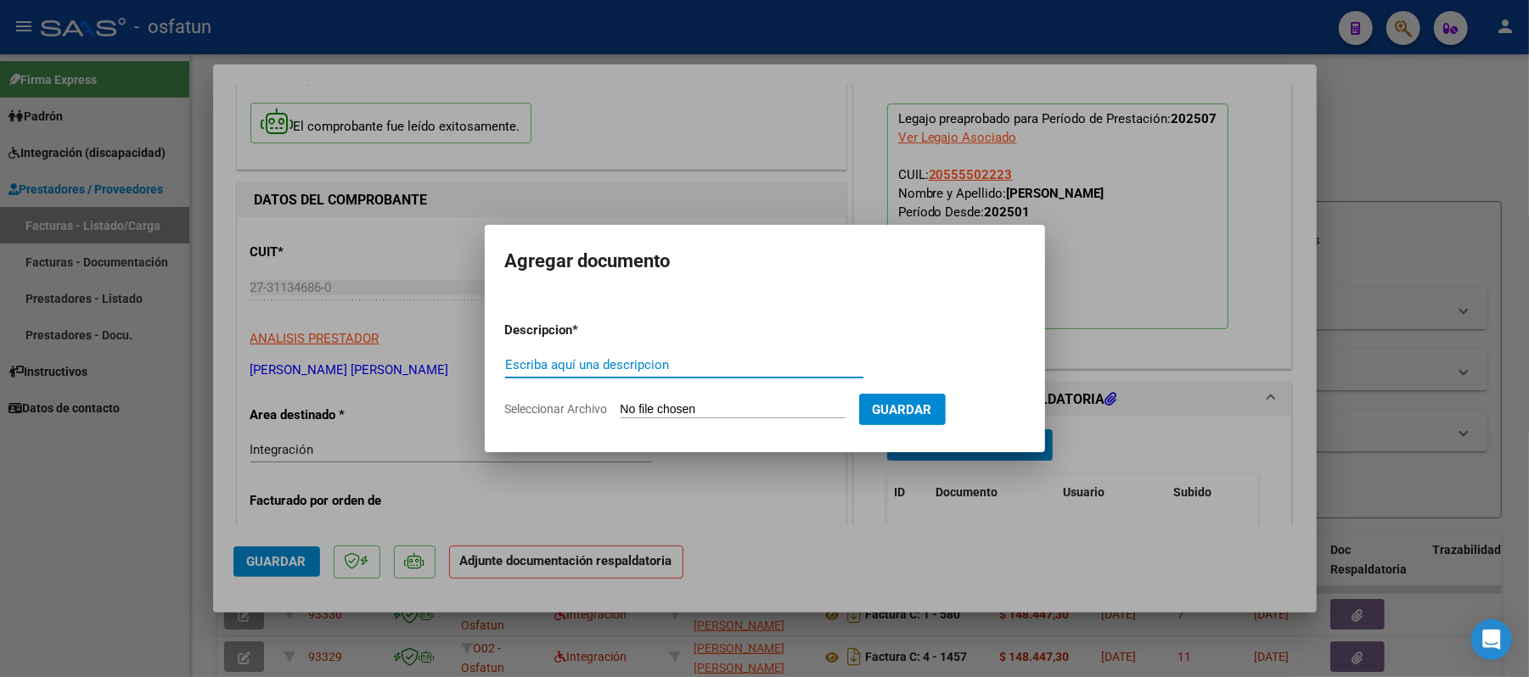
click at [732, 365] on input "Escriba aquí una descripcion" at bounding box center [684, 364] width 358 height 15
type input "ASIST"
click at [711, 409] on input "Seleccionar Archivo" at bounding box center [733, 410] width 225 height 16
type input "C:\fakepath\ASIST.pdf"
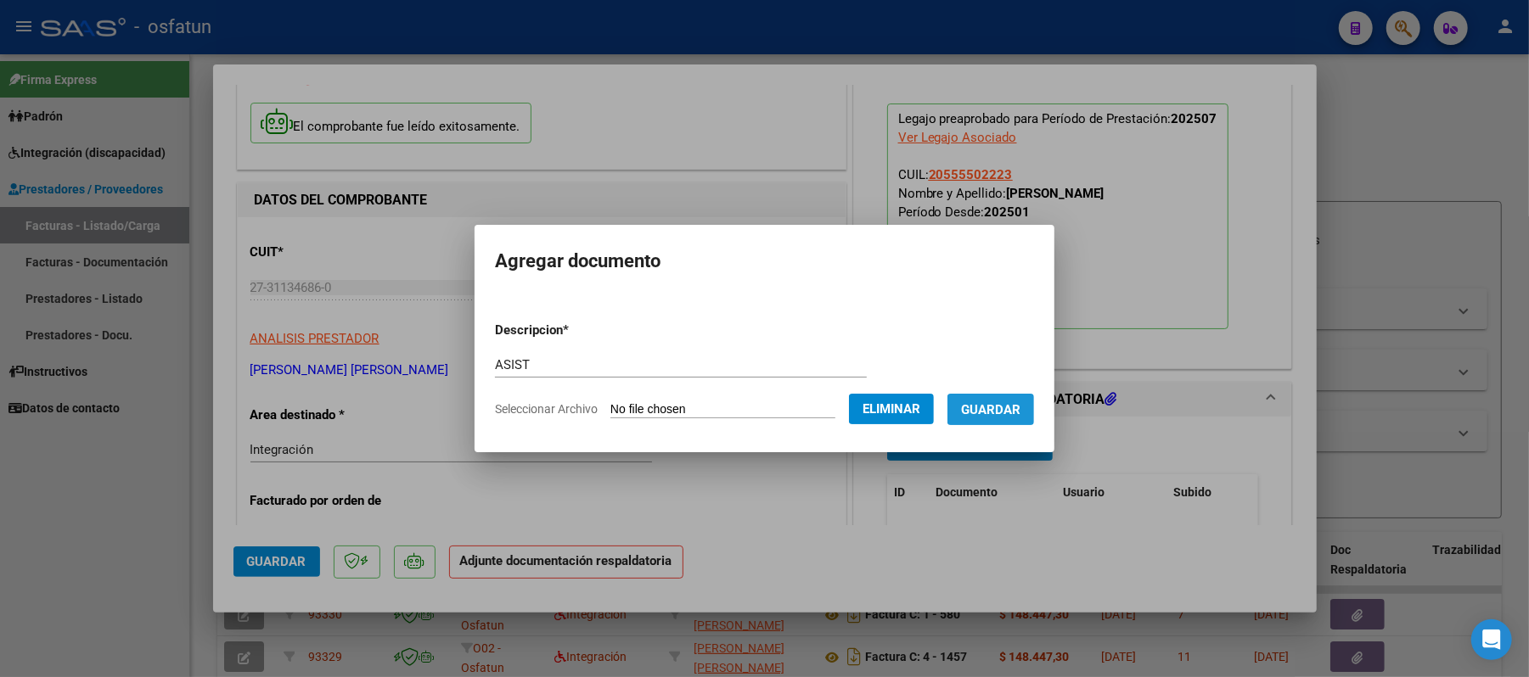
click at [1020, 408] on span "Guardar" at bounding box center [990, 409] width 59 height 15
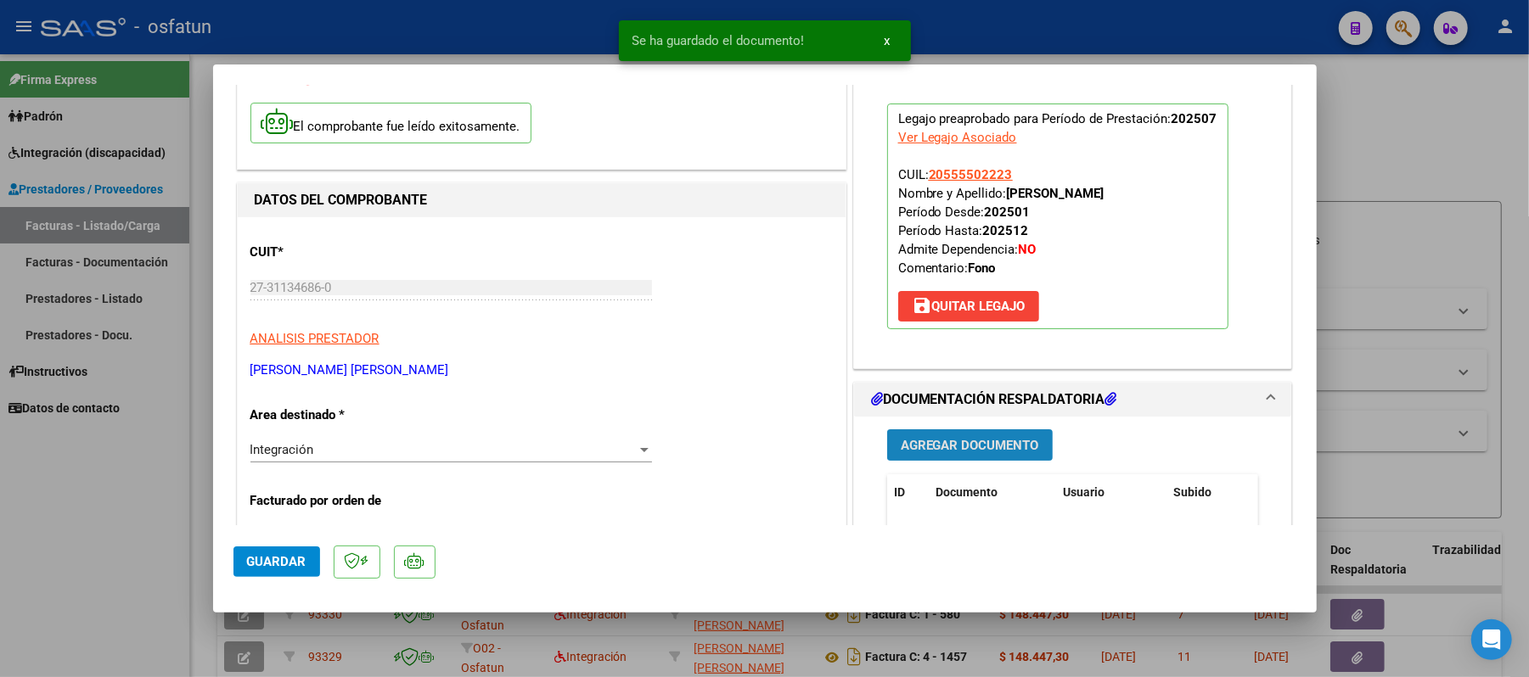
click at [938, 440] on span "Agregar Documento" at bounding box center [970, 445] width 138 height 15
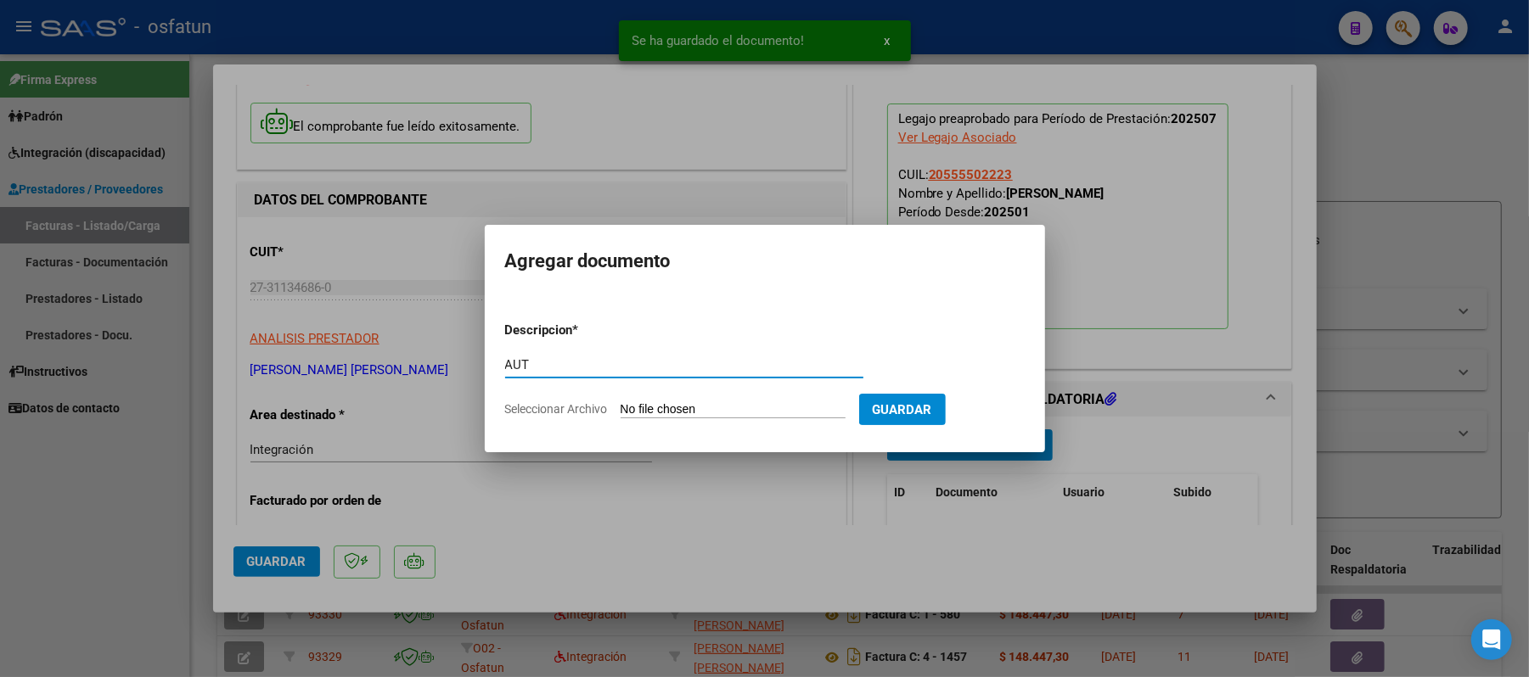
type input "AUT"
click at [731, 414] on input "Seleccionar Archivo" at bounding box center [733, 410] width 225 height 16
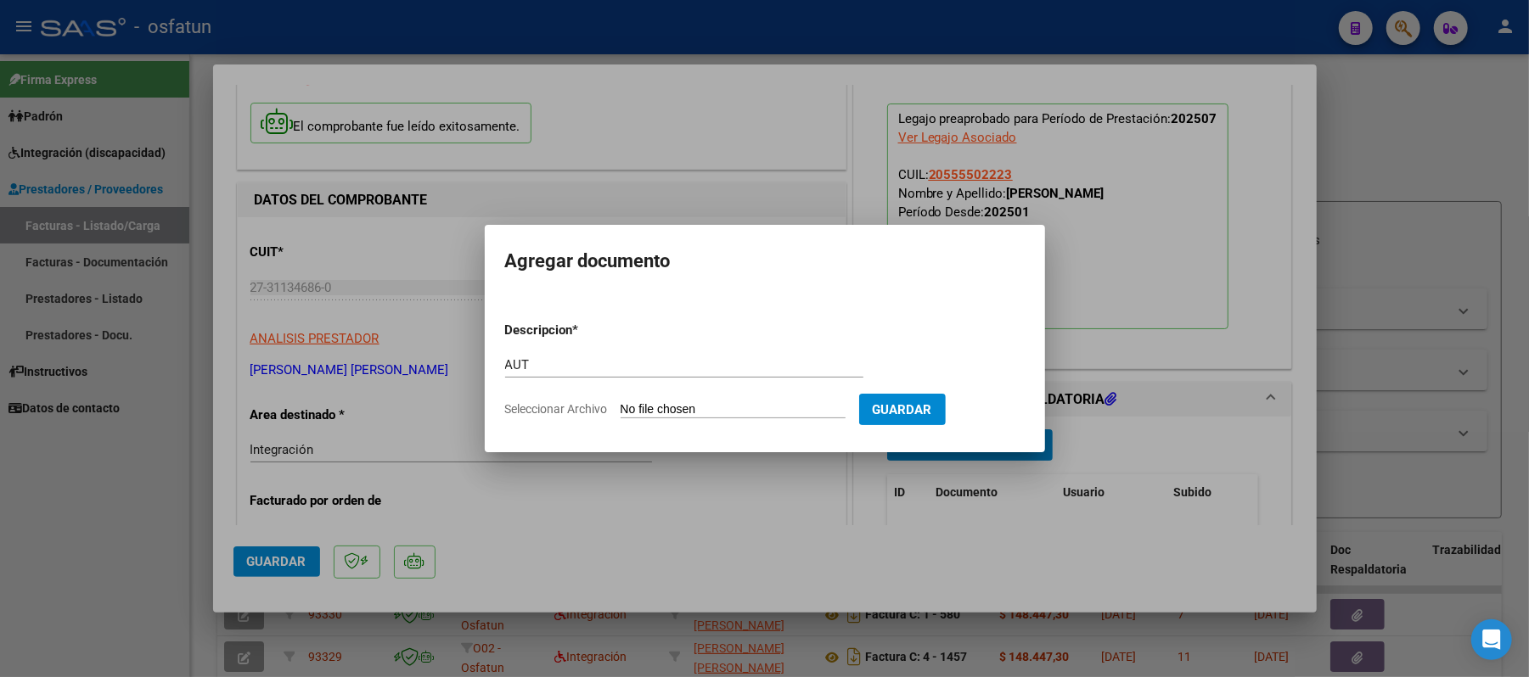
type input "C:\fakepath\AUT.pdf"
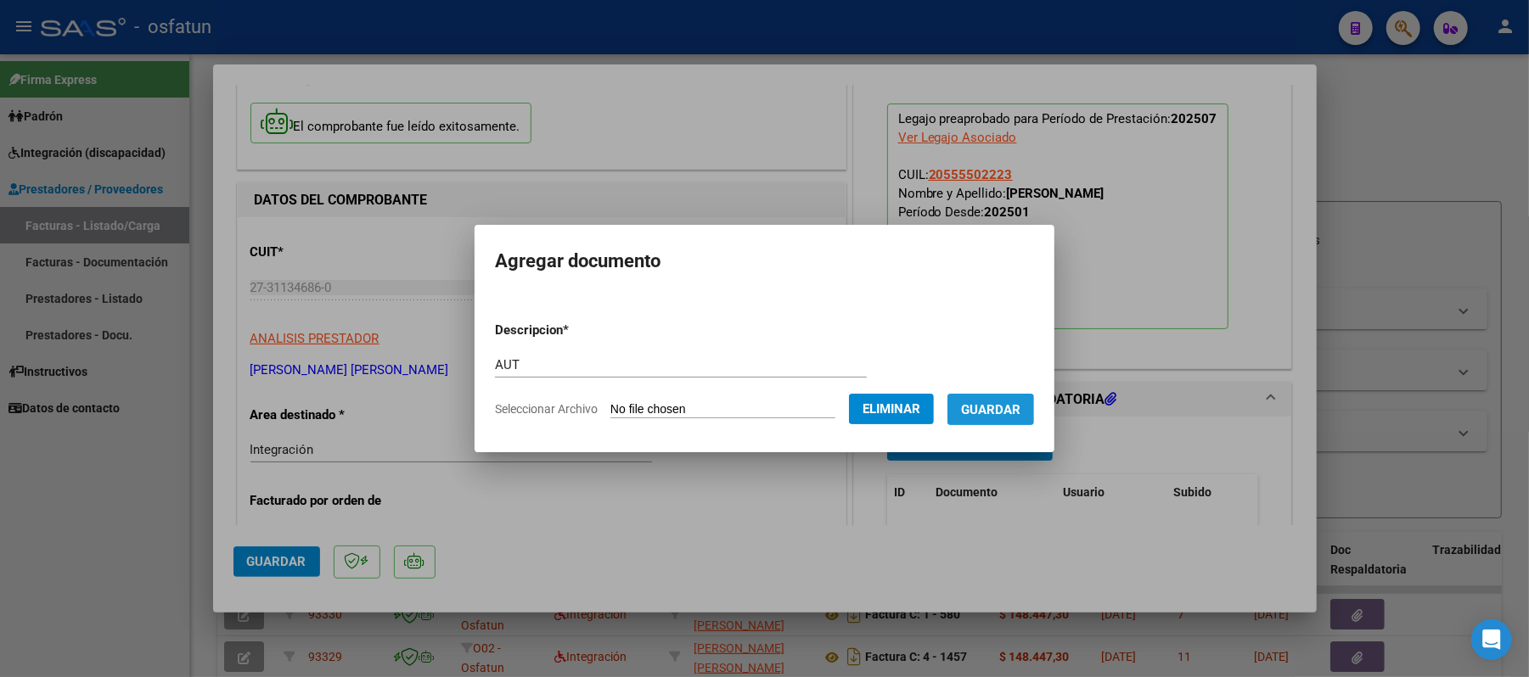
click at [989, 418] on span "Guardar" at bounding box center [990, 409] width 59 height 15
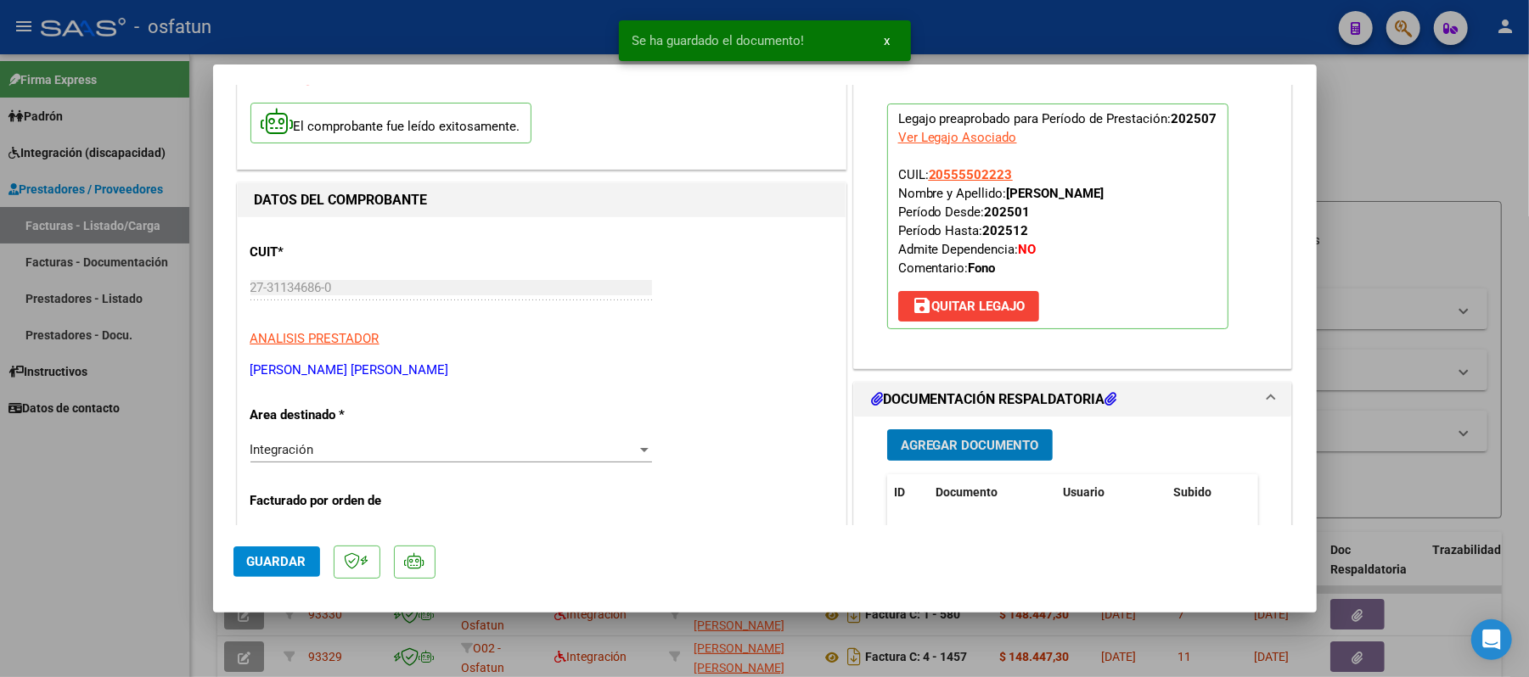
click at [289, 554] on span "Guardar" at bounding box center [276, 561] width 59 height 15
click at [1434, 166] on div at bounding box center [764, 338] width 1529 height 677
type input "$ 0,00"
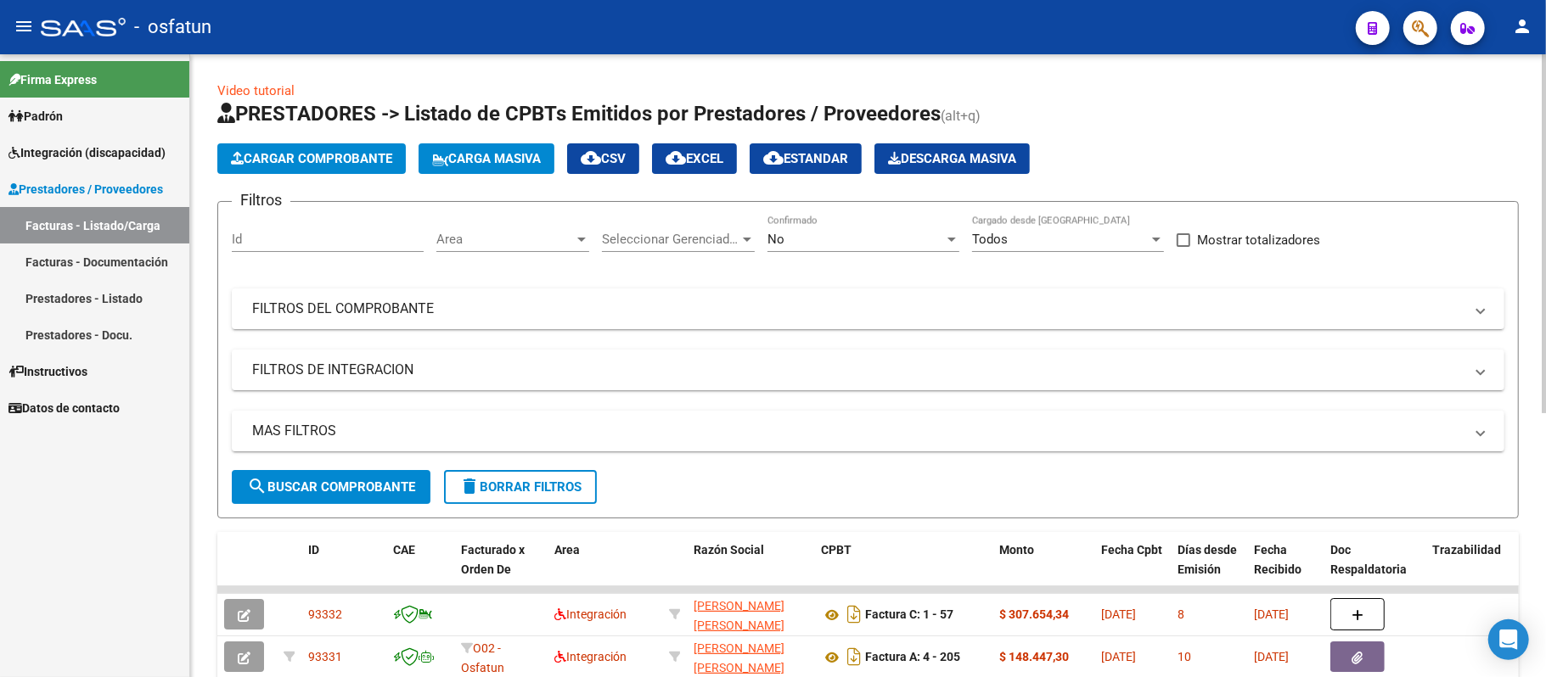
click at [282, 158] on span "Cargar Comprobante" at bounding box center [311, 158] width 161 height 15
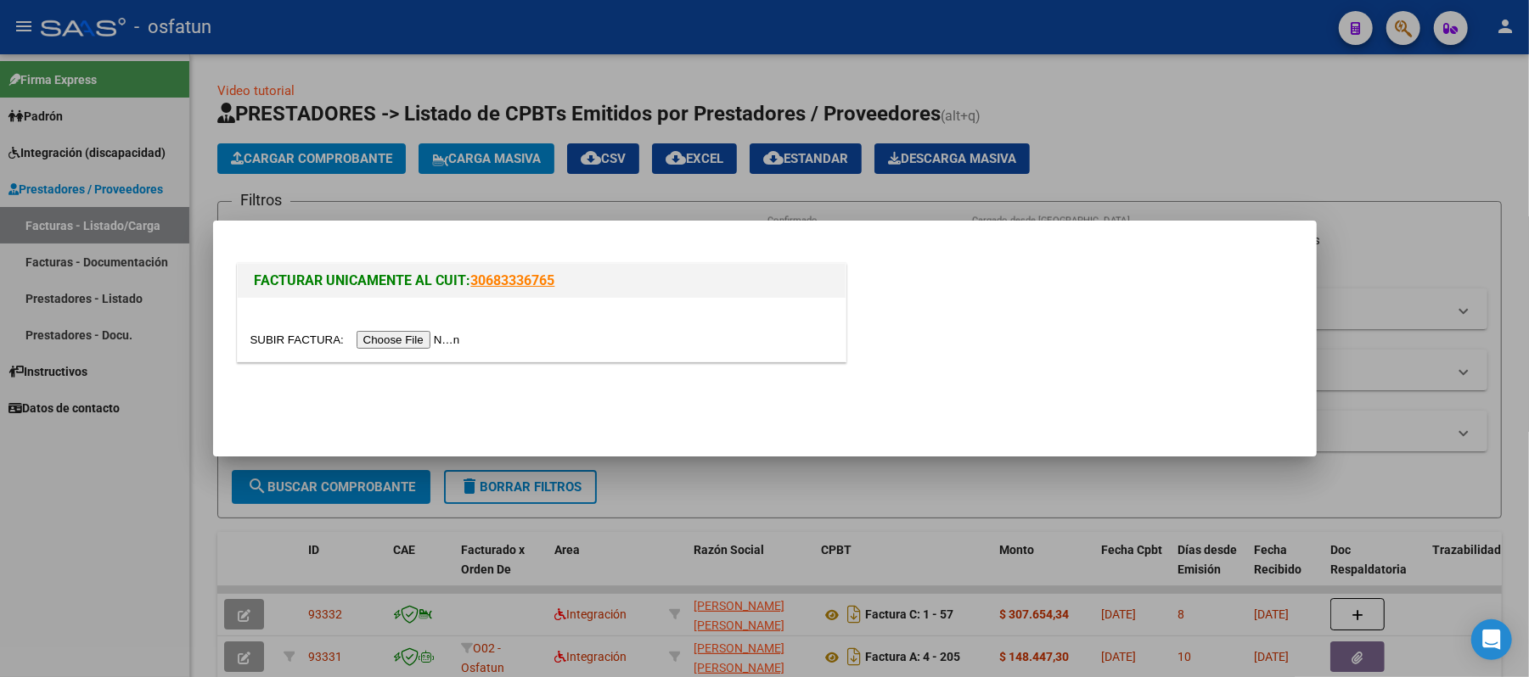
click at [422, 336] on input "file" at bounding box center [357, 340] width 215 height 18
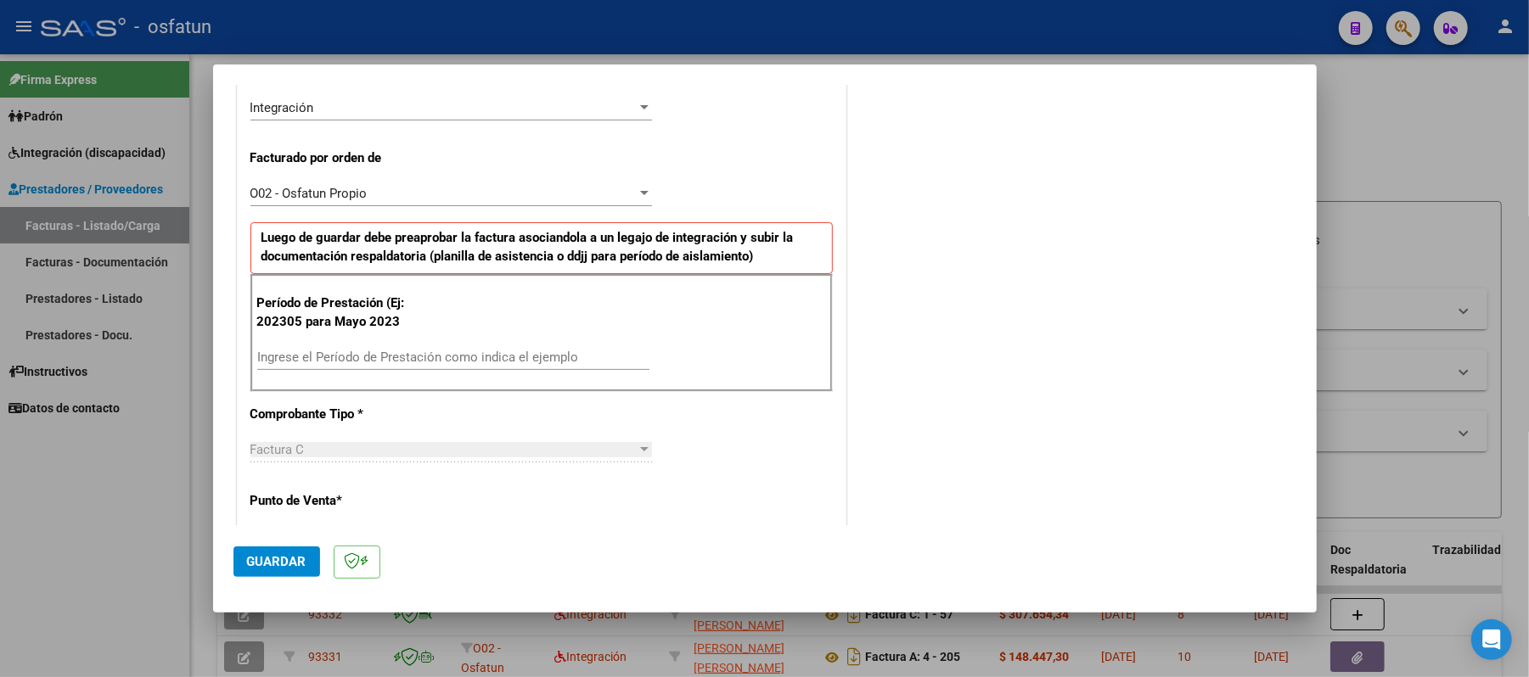
scroll to position [452, 0]
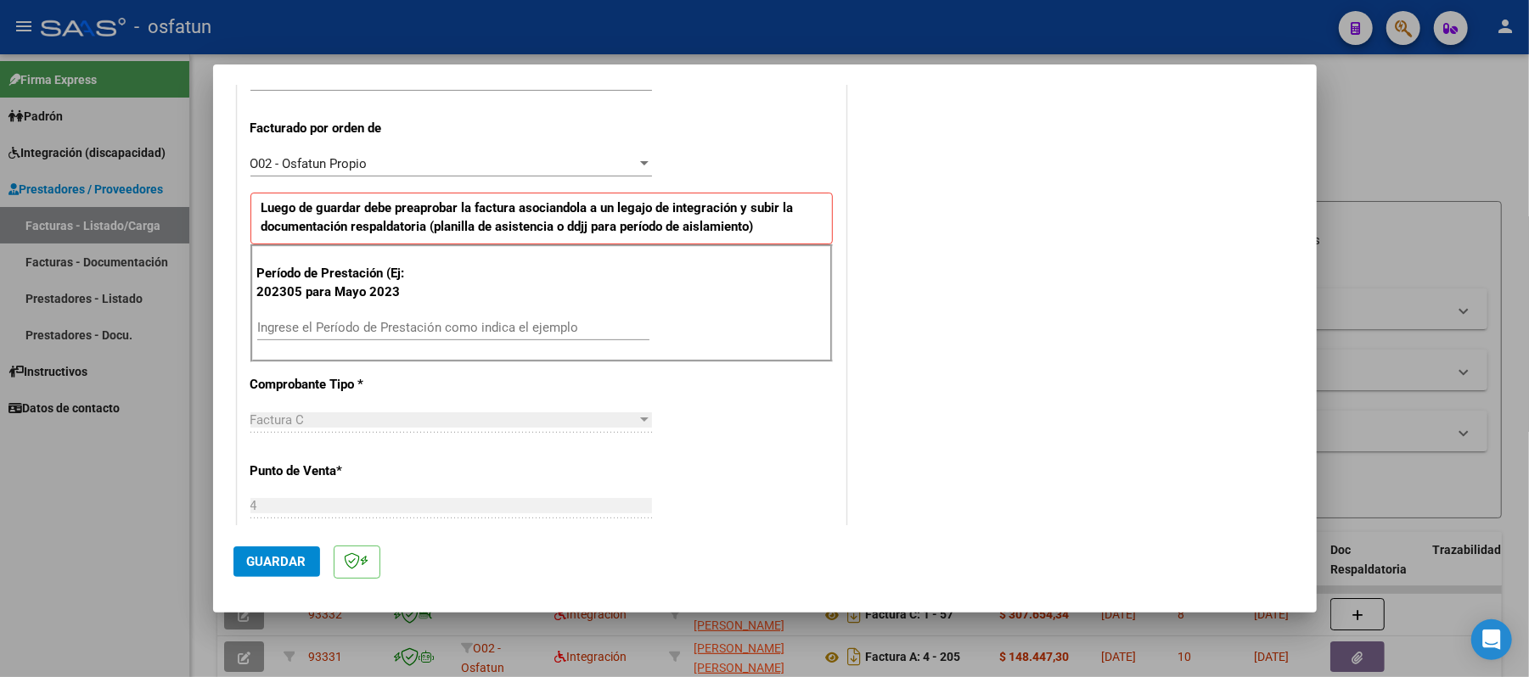
click at [477, 327] on input "Ingrese el Período de Prestación como indica el ejemplo" at bounding box center [453, 327] width 392 height 15
type input "202507"
click at [294, 548] on button "Guardar" at bounding box center [276, 562] width 87 height 31
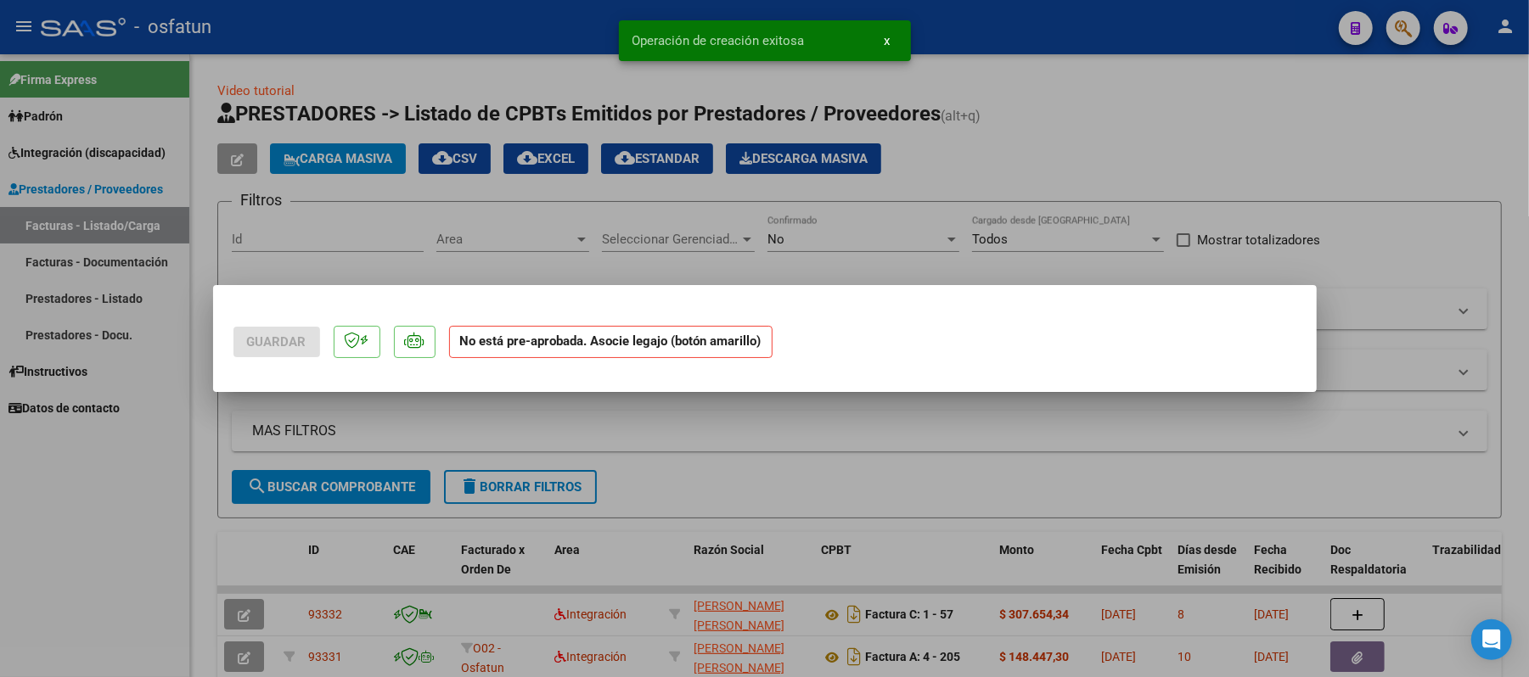
scroll to position [0, 0]
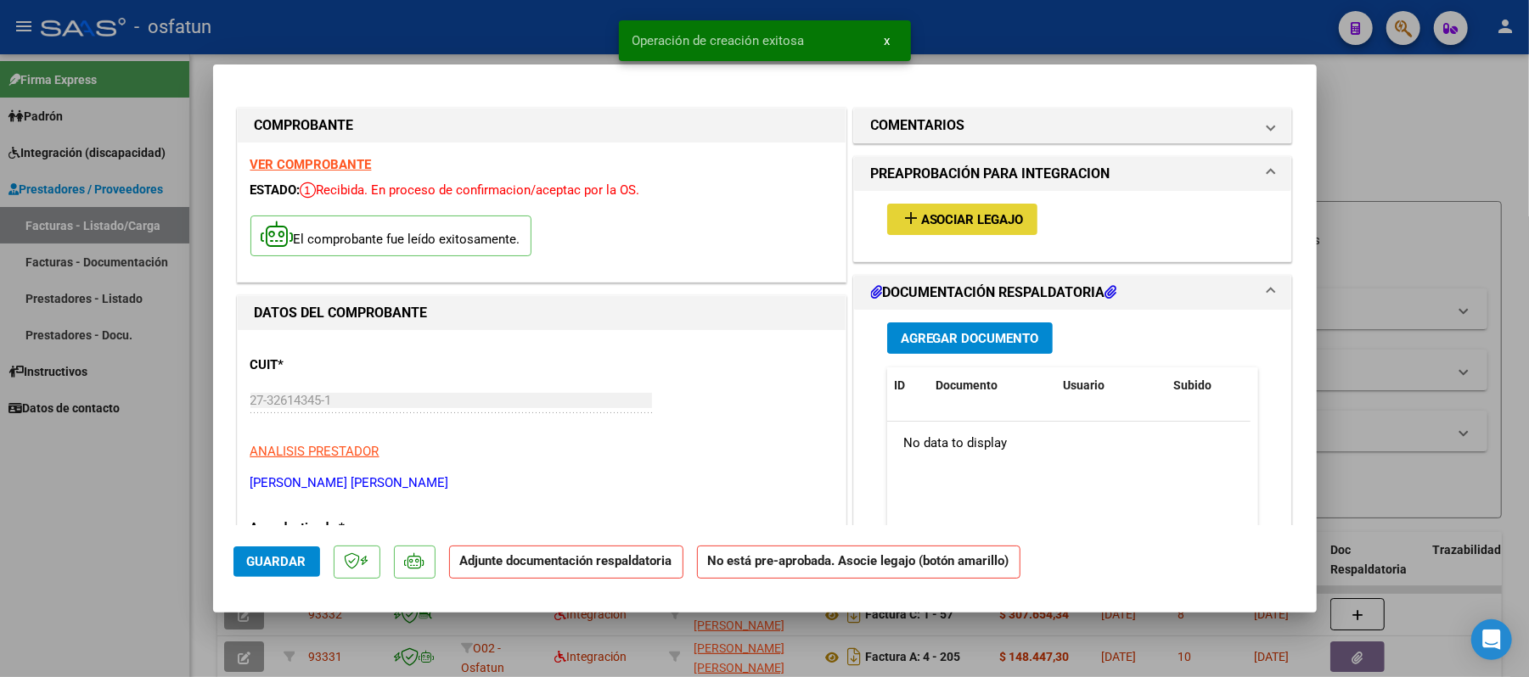
click at [966, 222] on span "Asociar Legajo" at bounding box center [972, 219] width 103 height 15
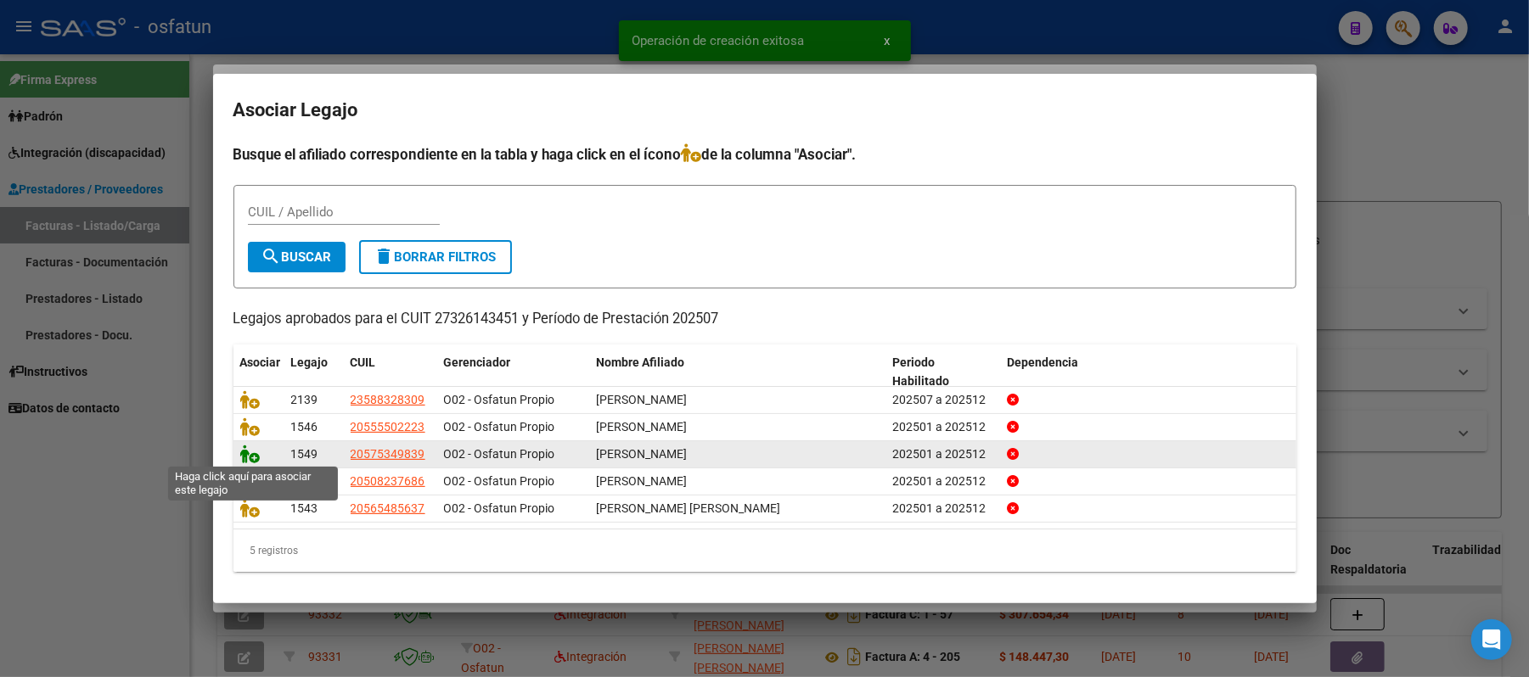
click at [244, 455] on icon at bounding box center [250, 454] width 20 height 19
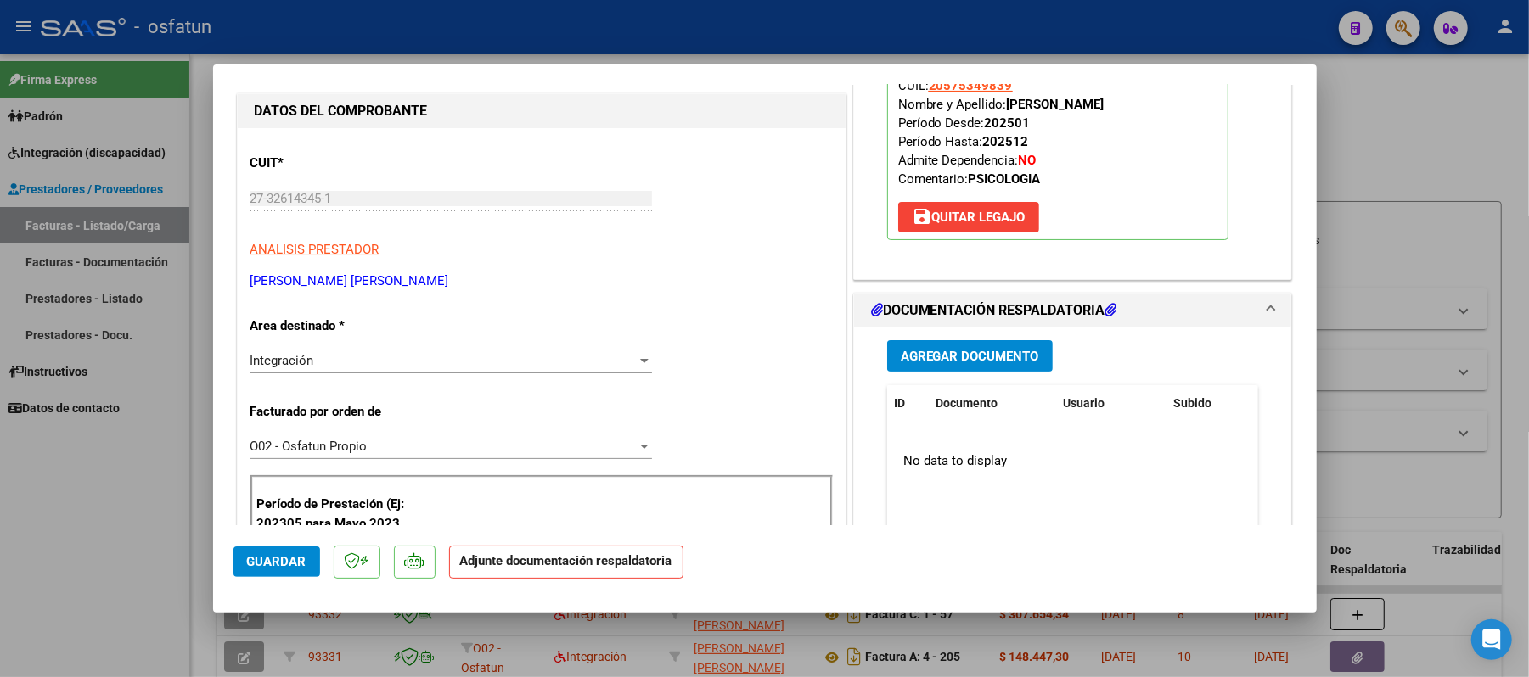
scroll to position [226, 0]
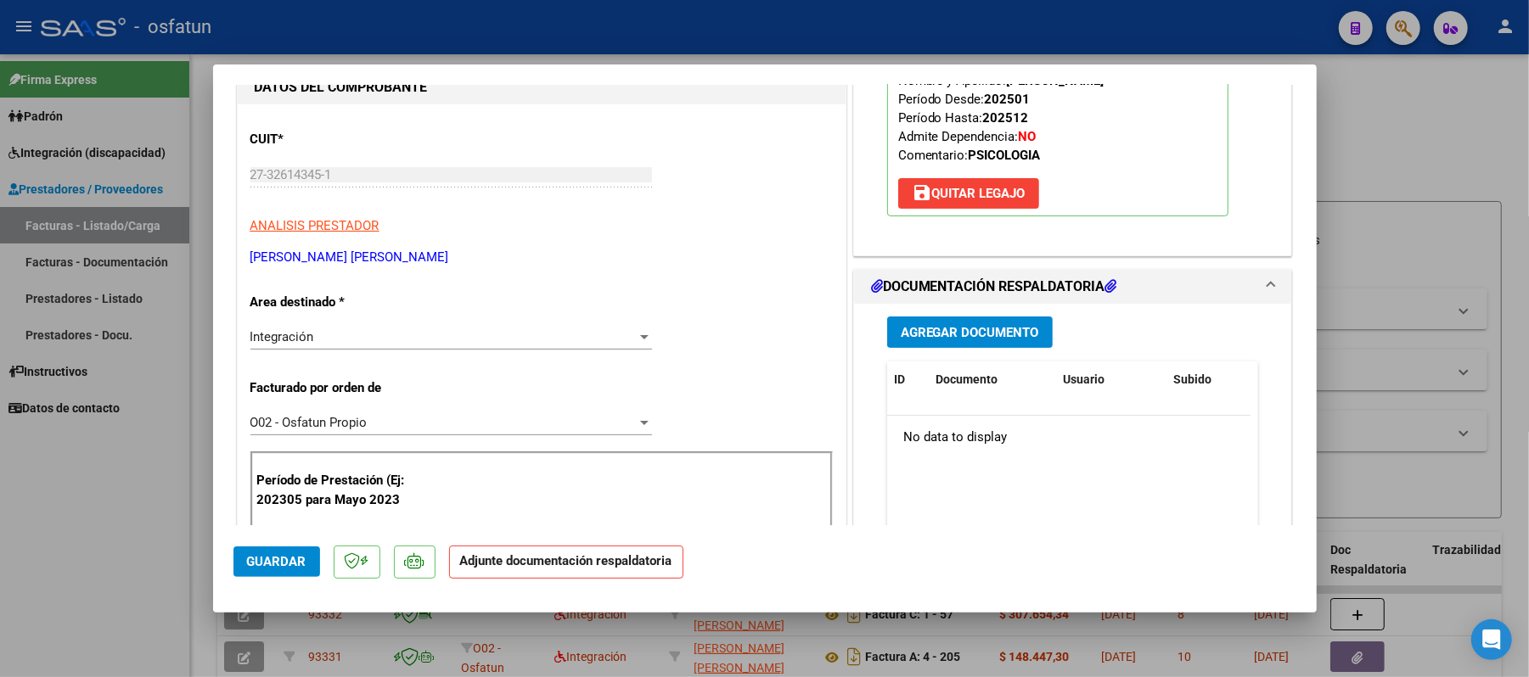
click at [978, 338] on span "Agregar Documento" at bounding box center [970, 332] width 138 height 15
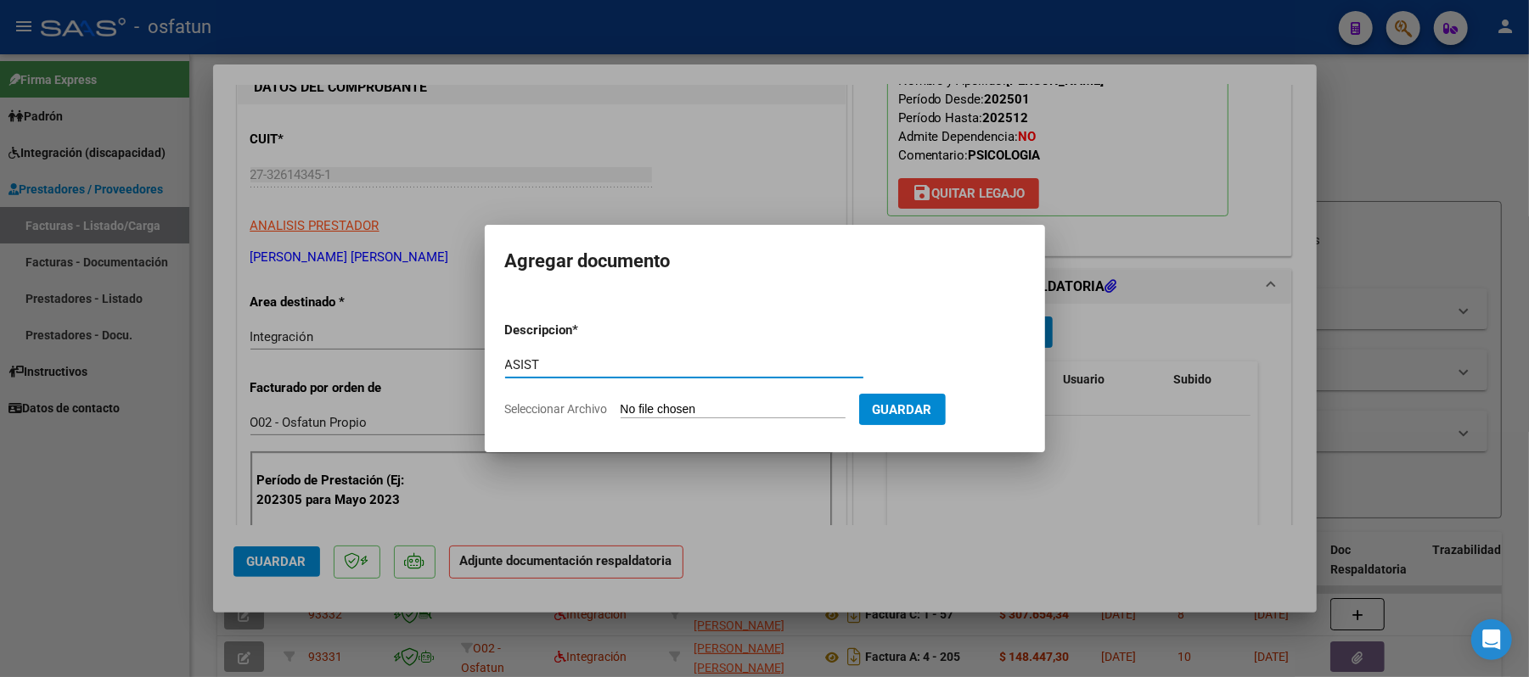
type input "ASIST"
click at [705, 405] on input "Seleccionar Archivo" at bounding box center [733, 410] width 225 height 16
type input "C:\fakepath\ASIST.pdf"
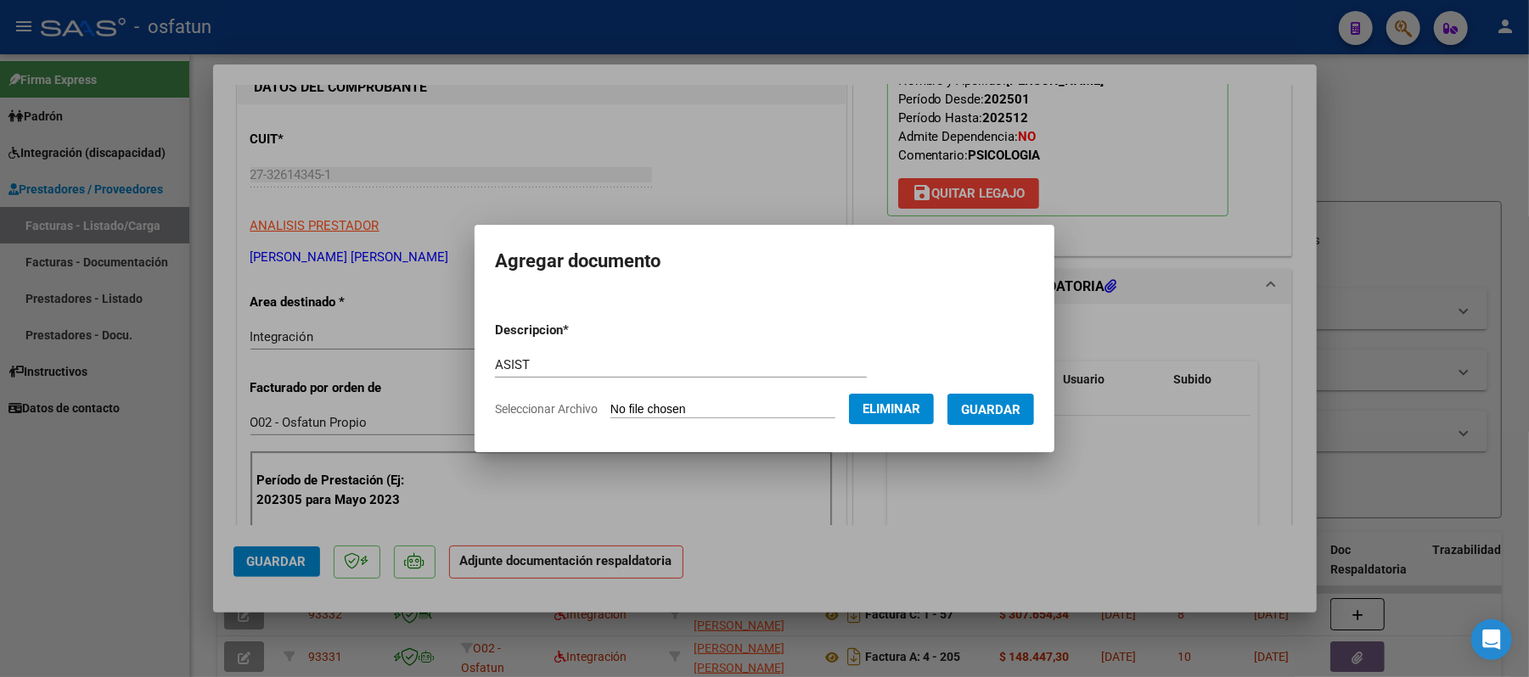
click at [1007, 411] on span "Guardar" at bounding box center [990, 409] width 59 height 15
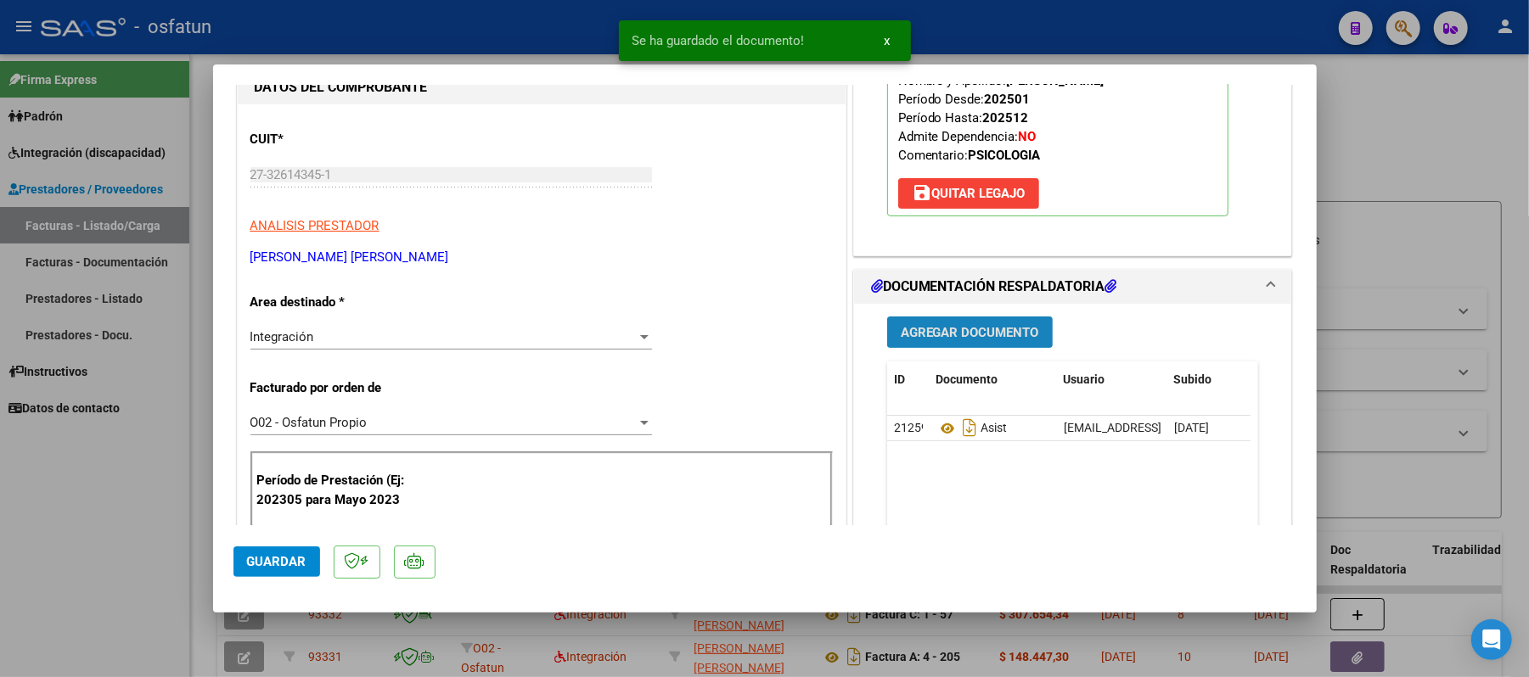
click at [934, 328] on span "Agregar Documento" at bounding box center [970, 332] width 138 height 15
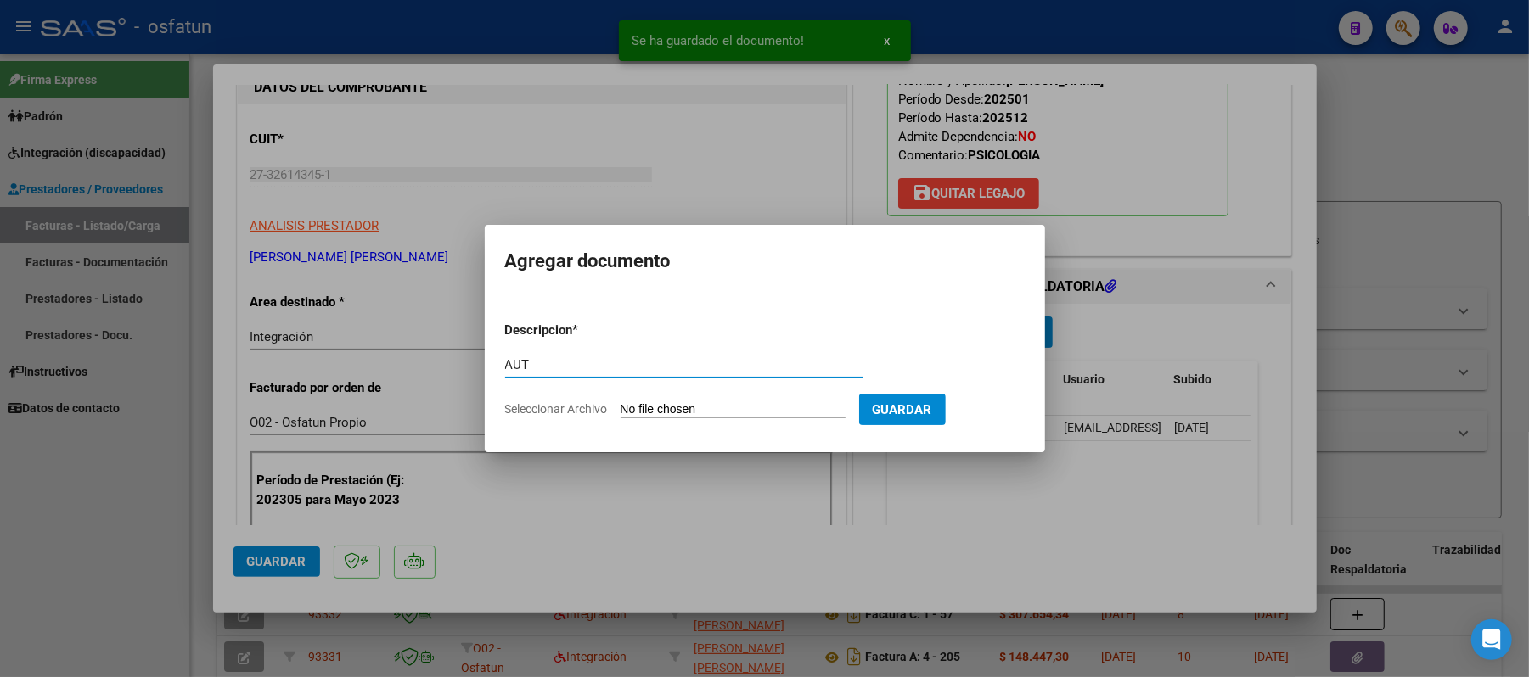
type input "AUT"
click at [728, 409] on input "Seleccionar Archivo" at bounding box center [733, 410] width 225 height 16
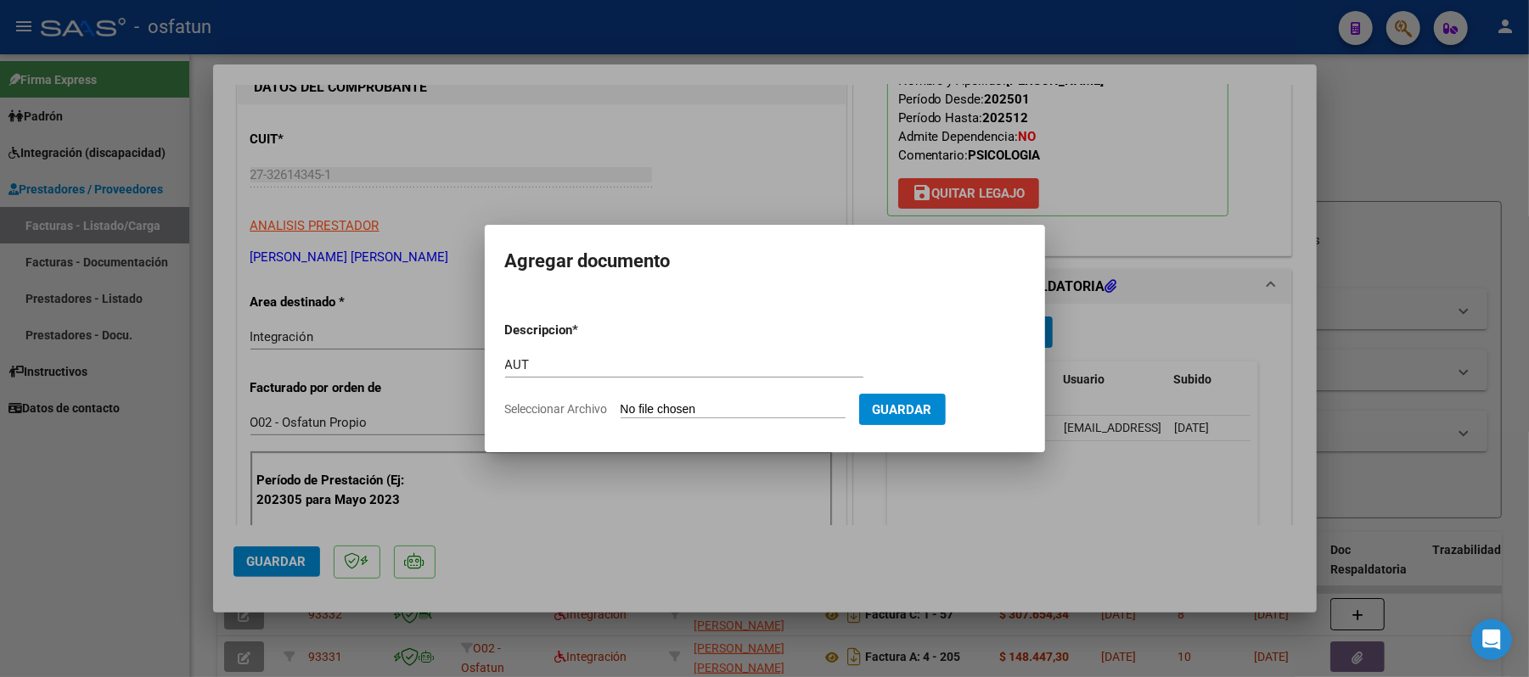
type input "C:\fakepath\AUT.pdf"
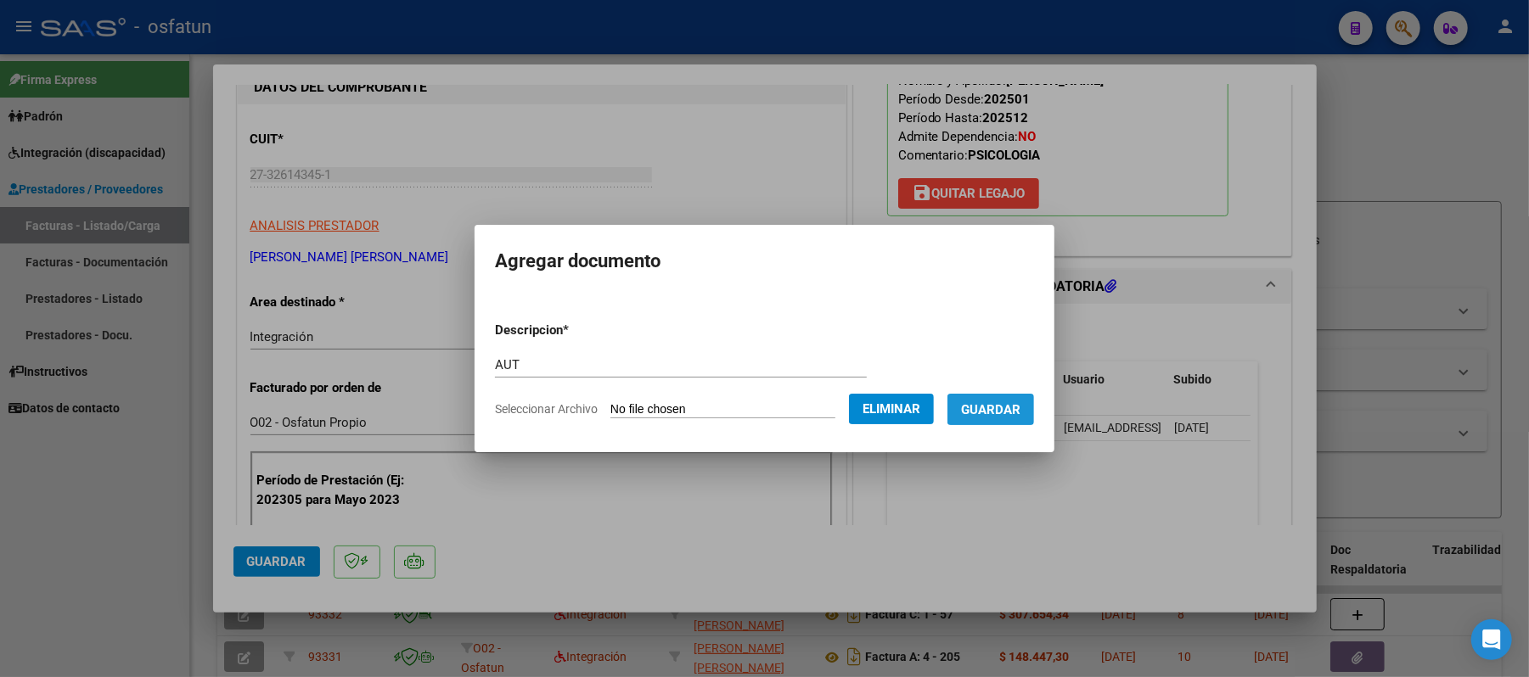
click at [997, 402] on span "Guardar" at bounding box center [990, 409] width 59 height 15
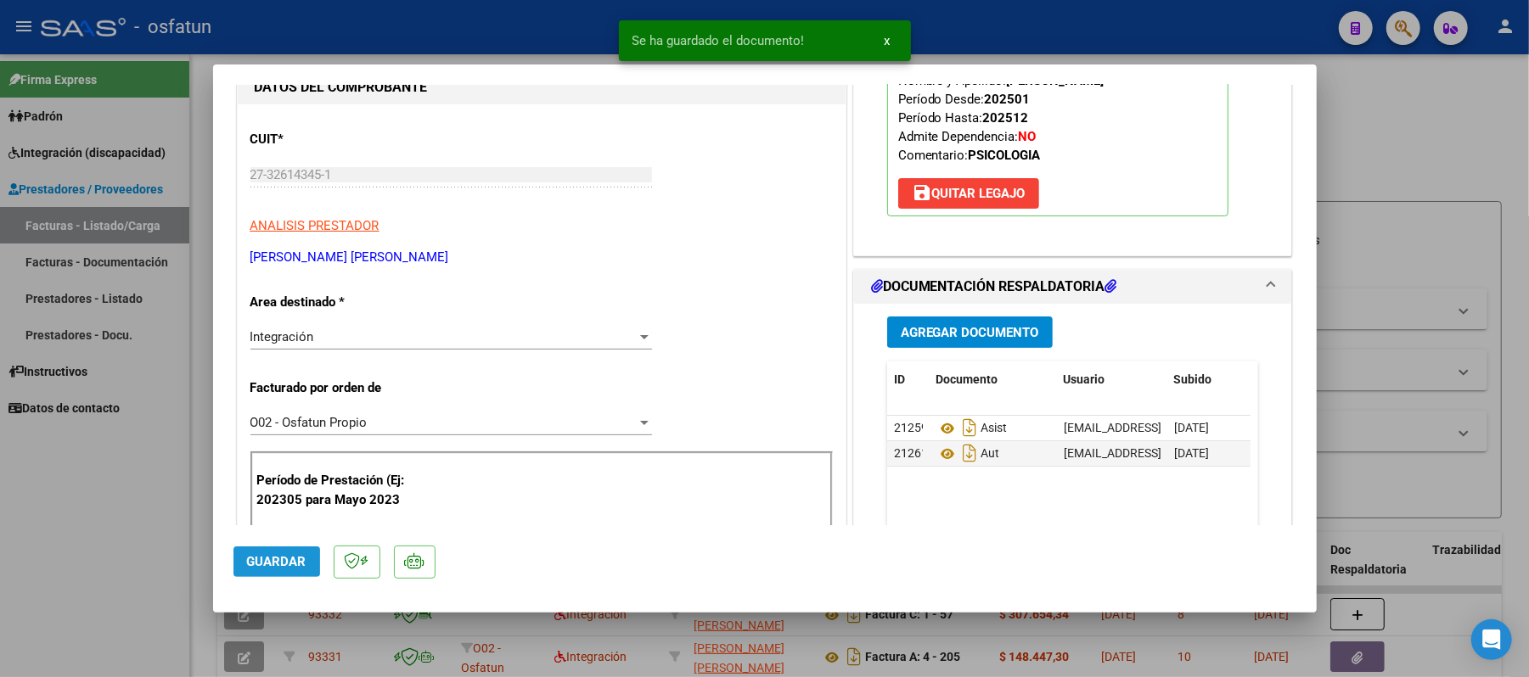
click at [275, 554] on span "Guardar" at bounding box center [276, 561] width 59 height 15
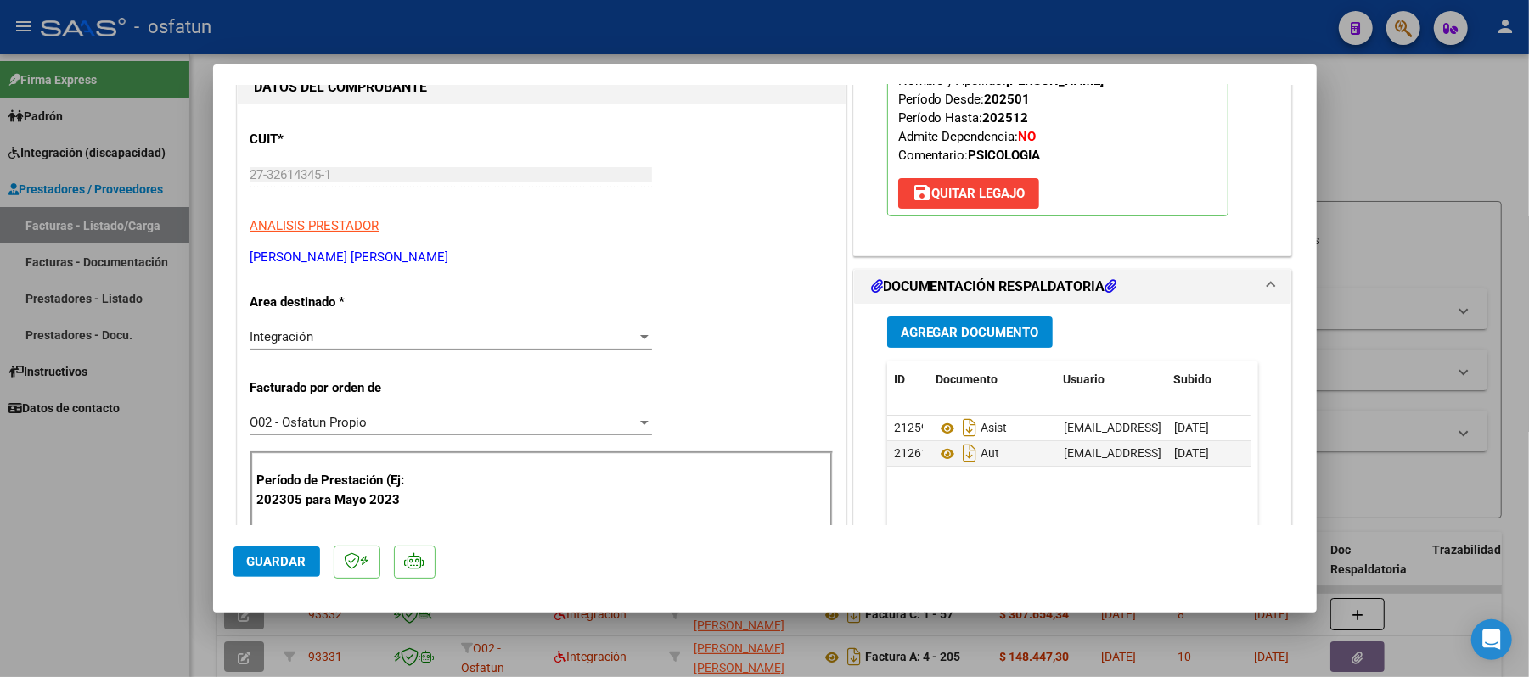
click at [275, 554] on span "Guardar" at bounding box center [276, 561] width 59 height 15
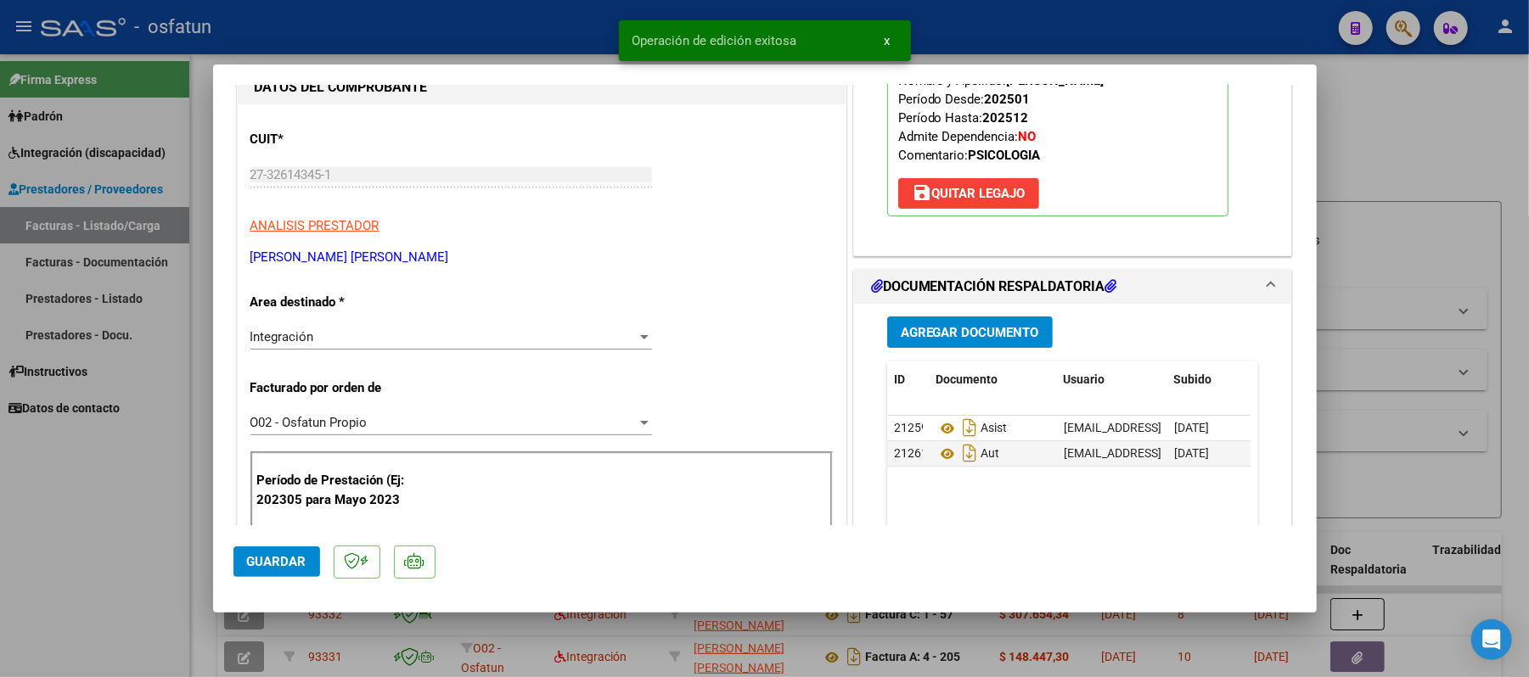
click at [1430, 153] on div at bounding box center [764, 338] width 1529 height 677
type input "$ 0,00"
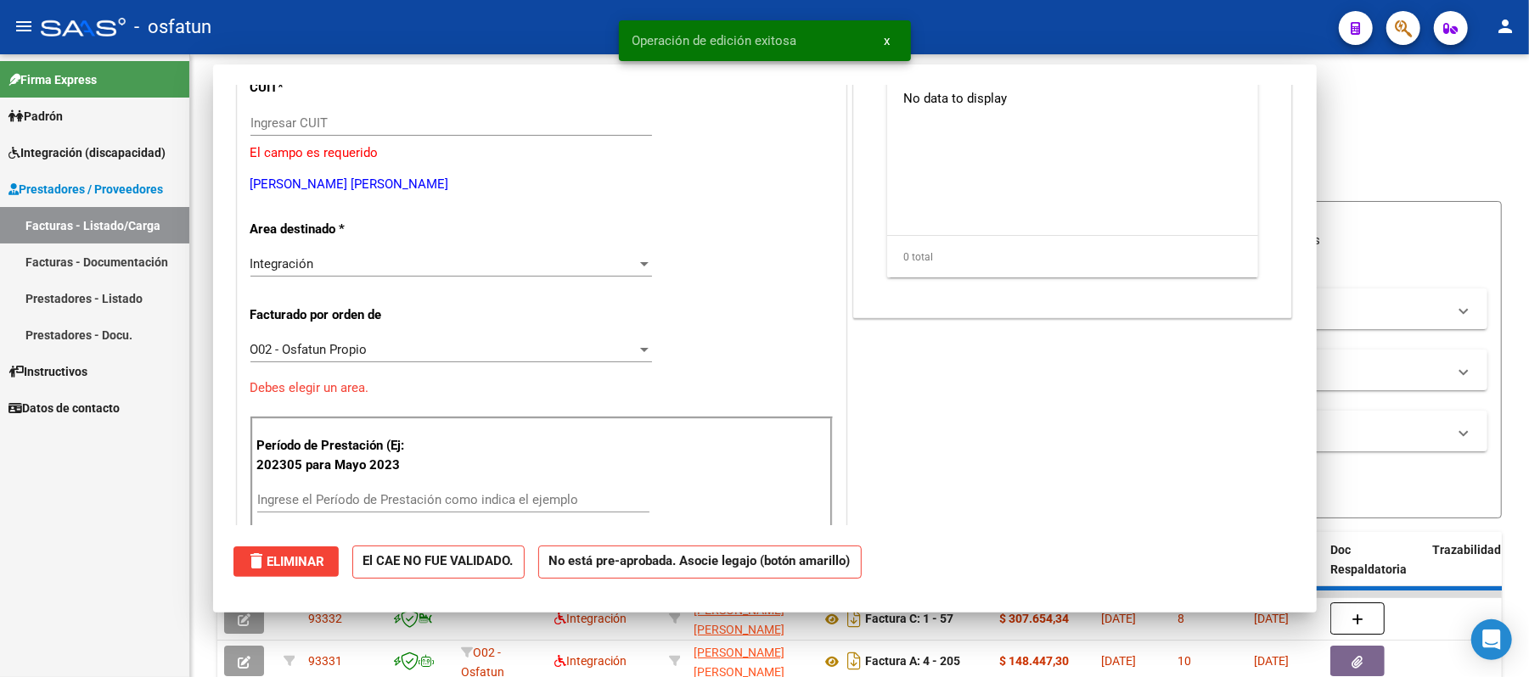
scroll to position [174, 0]
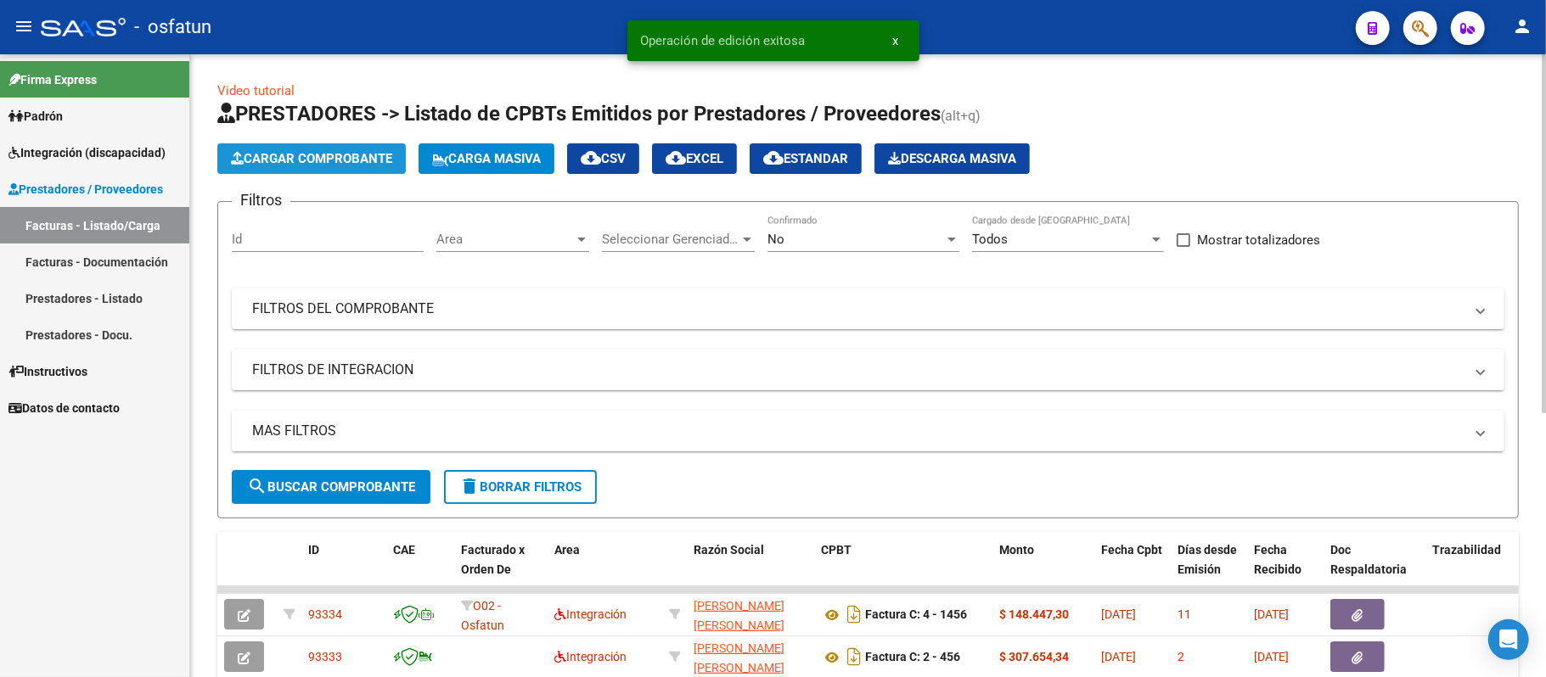
click at [343, 160] on span "Cargar Comprobante" at bounding box center [311, 158] width 161 height 15
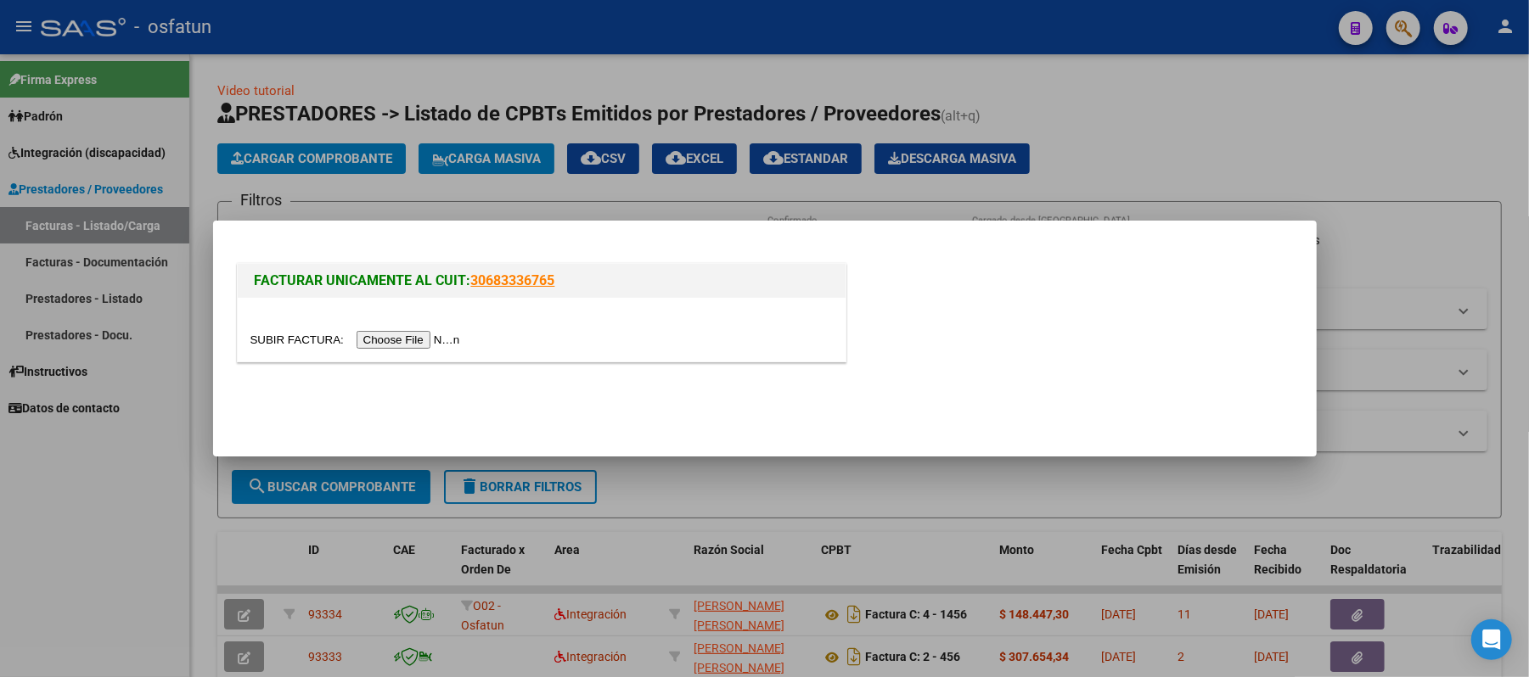
click at [401, 343] on input "file" at bounding box center [357, 340] width 215 height 18
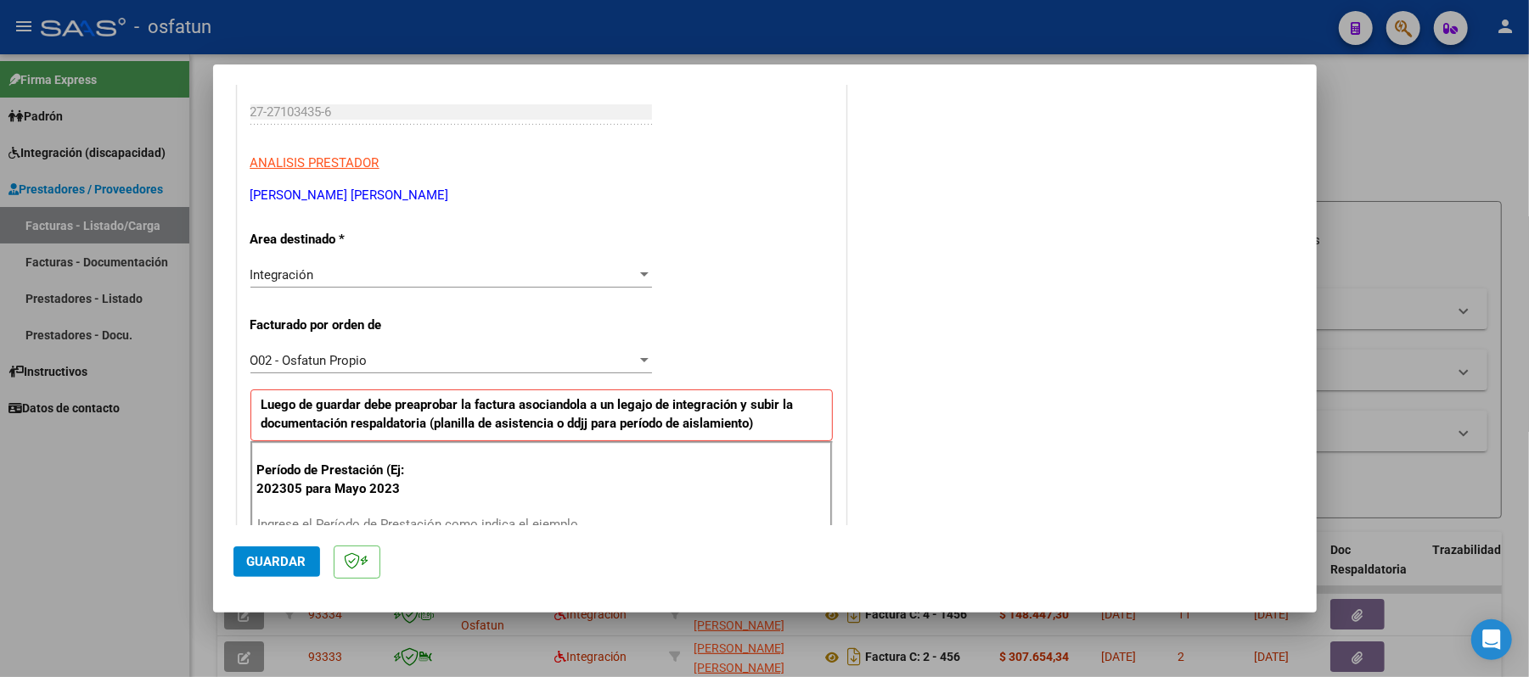
scroll to position [340, 0]
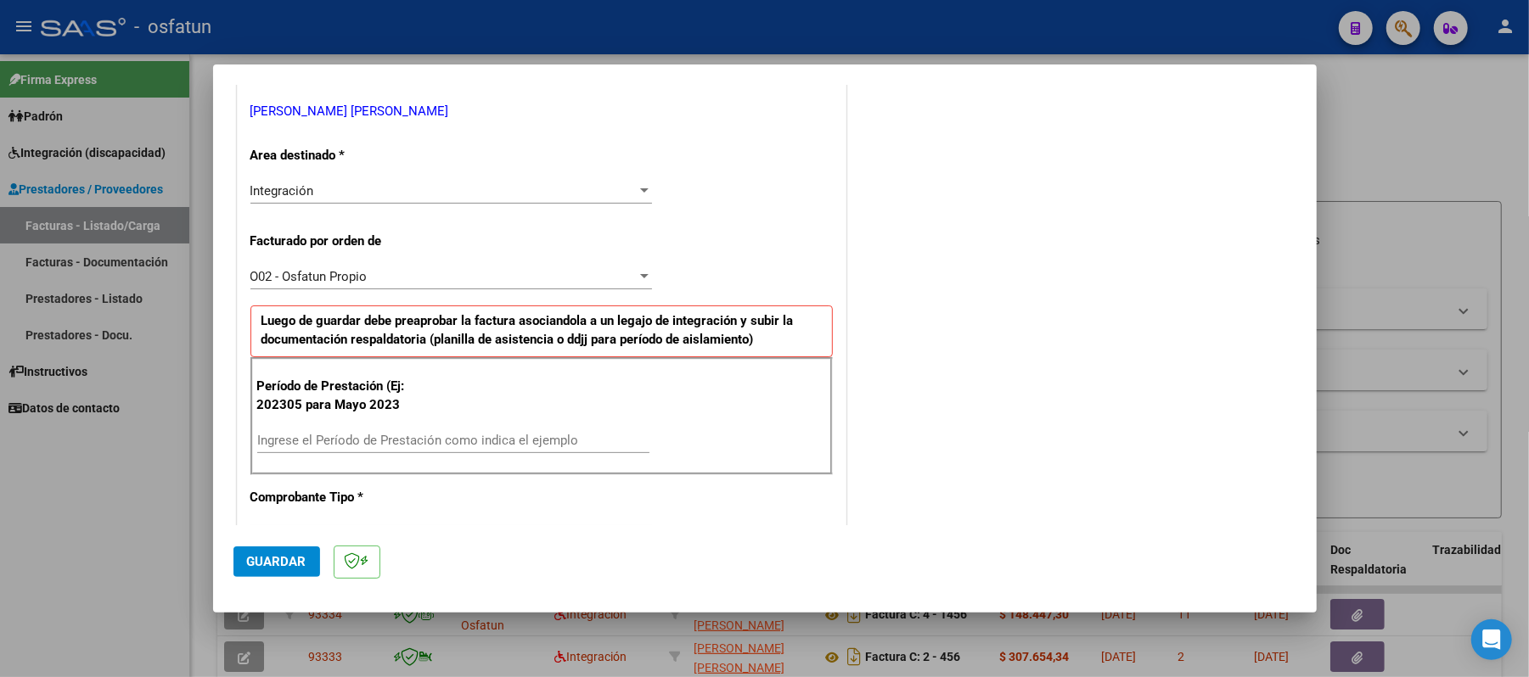
click at [397, 431] on div "Ingrese el Período de Prestación como indica el ejemplo" at bounding box center [453, 440] width 392 height 25
type input "202507"
click at [282, 558] on span "Guardar" at bounding box center [276, 561] width 59 height 15
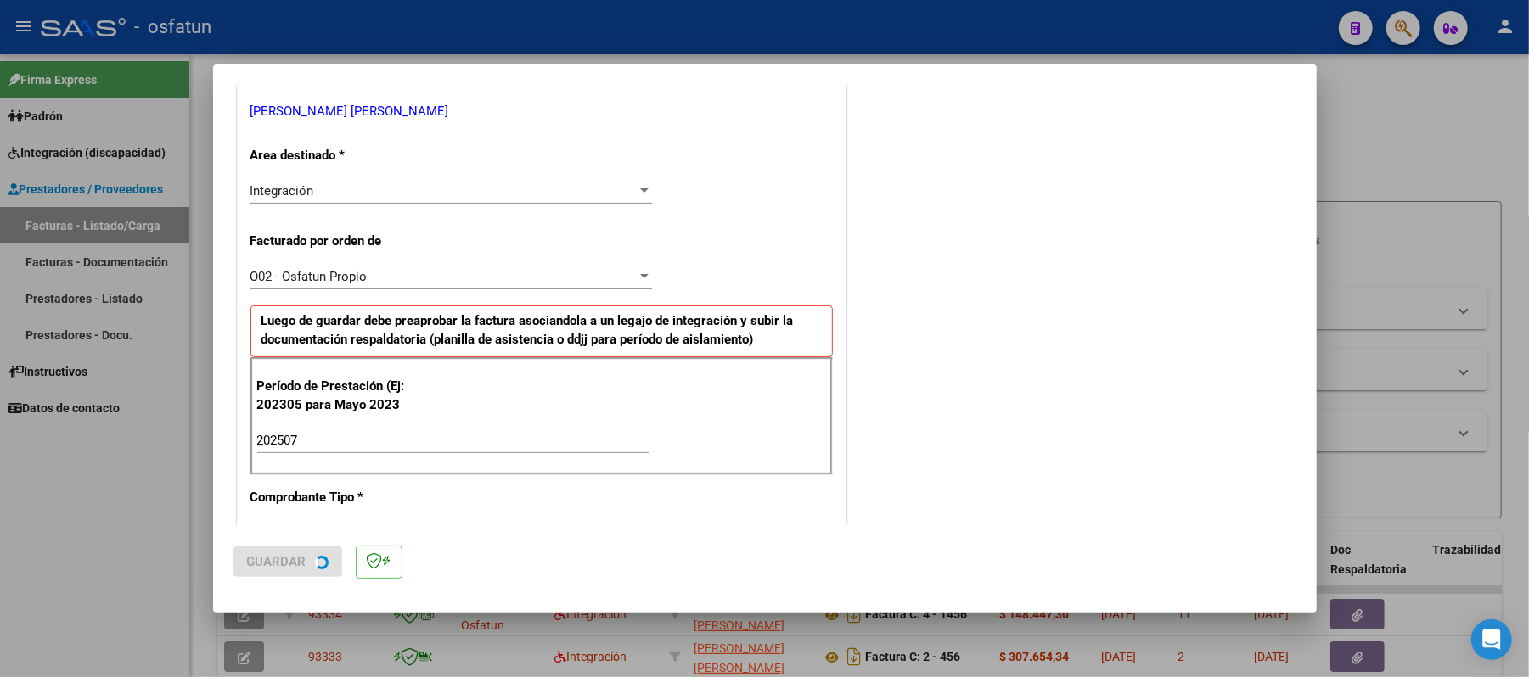
scroll to position [0, 0]
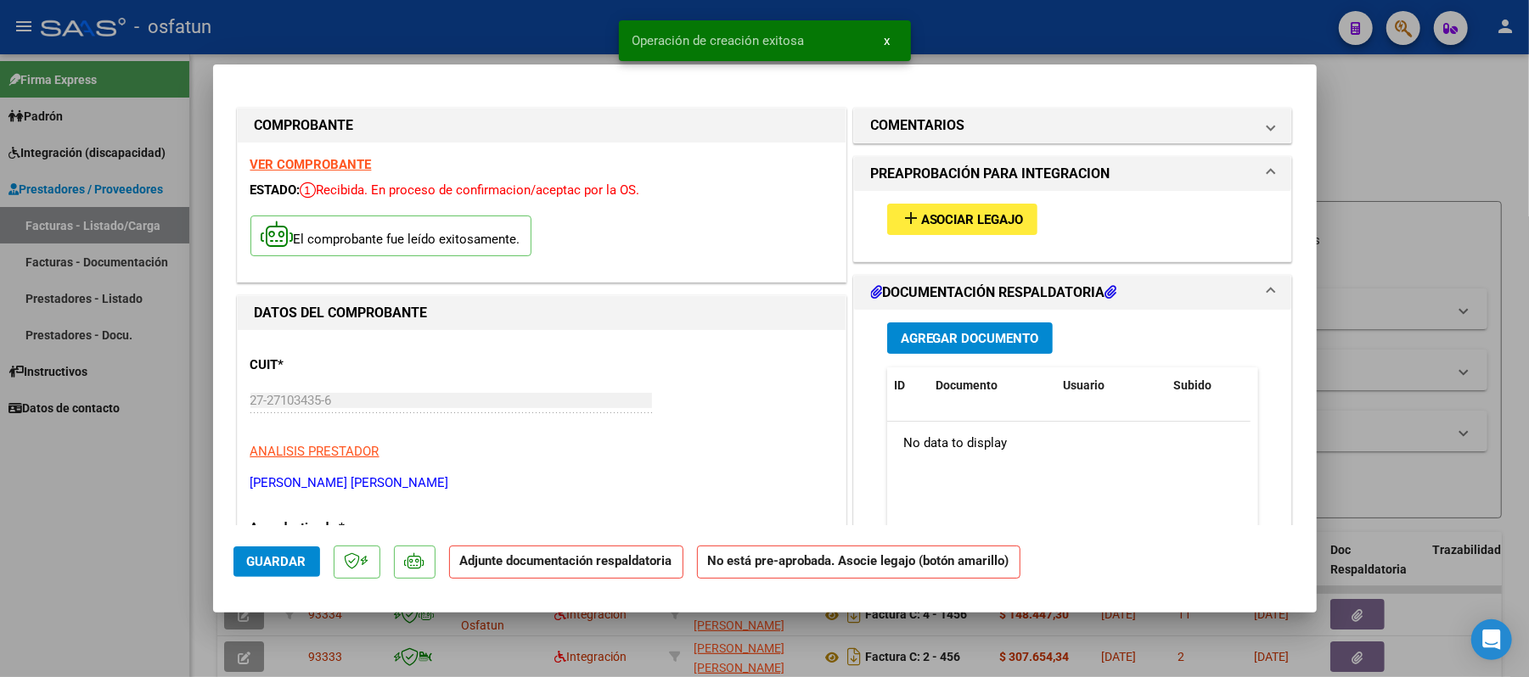
click at [955, 221] on span "Asociar Legajo" at bounding box center [972, 219] width 103 height 15
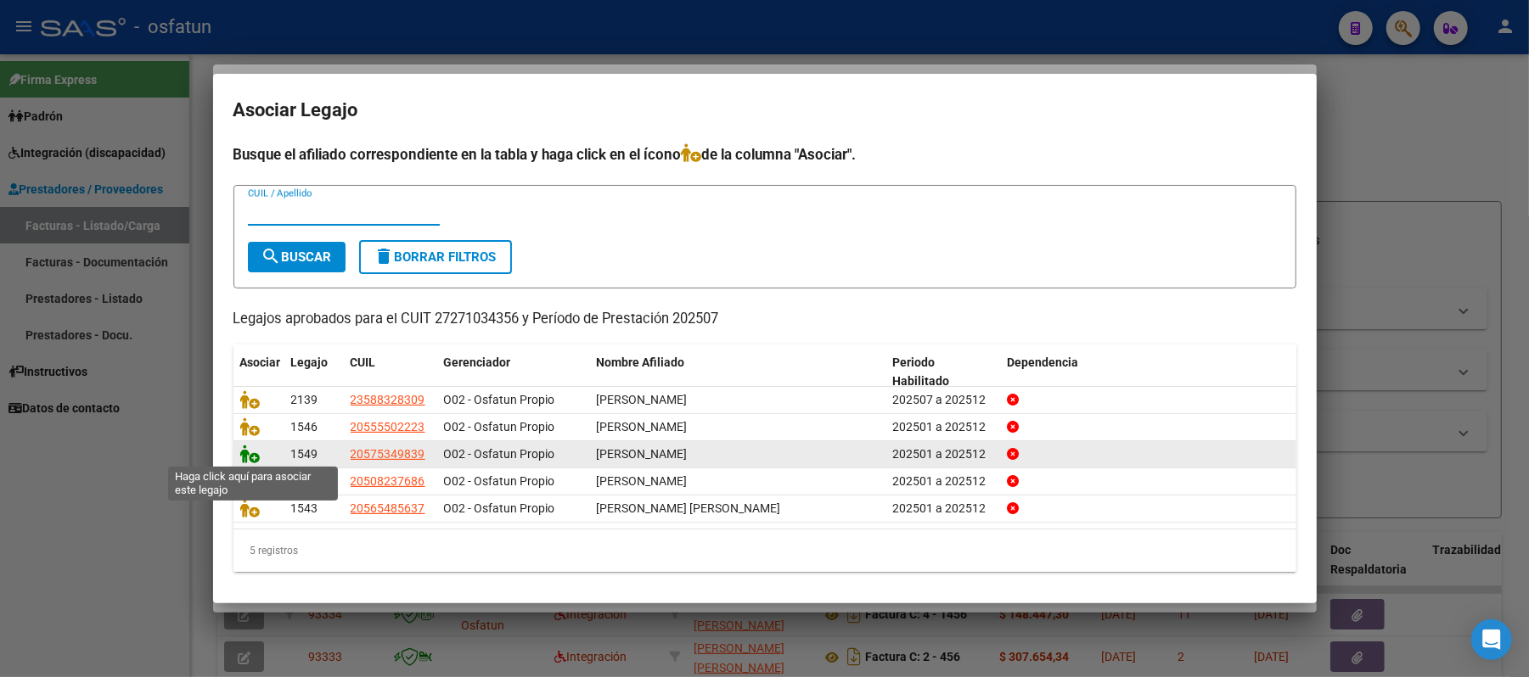
click at [245, 455] on icon at bounding box center [250, 454] width 20 height 19
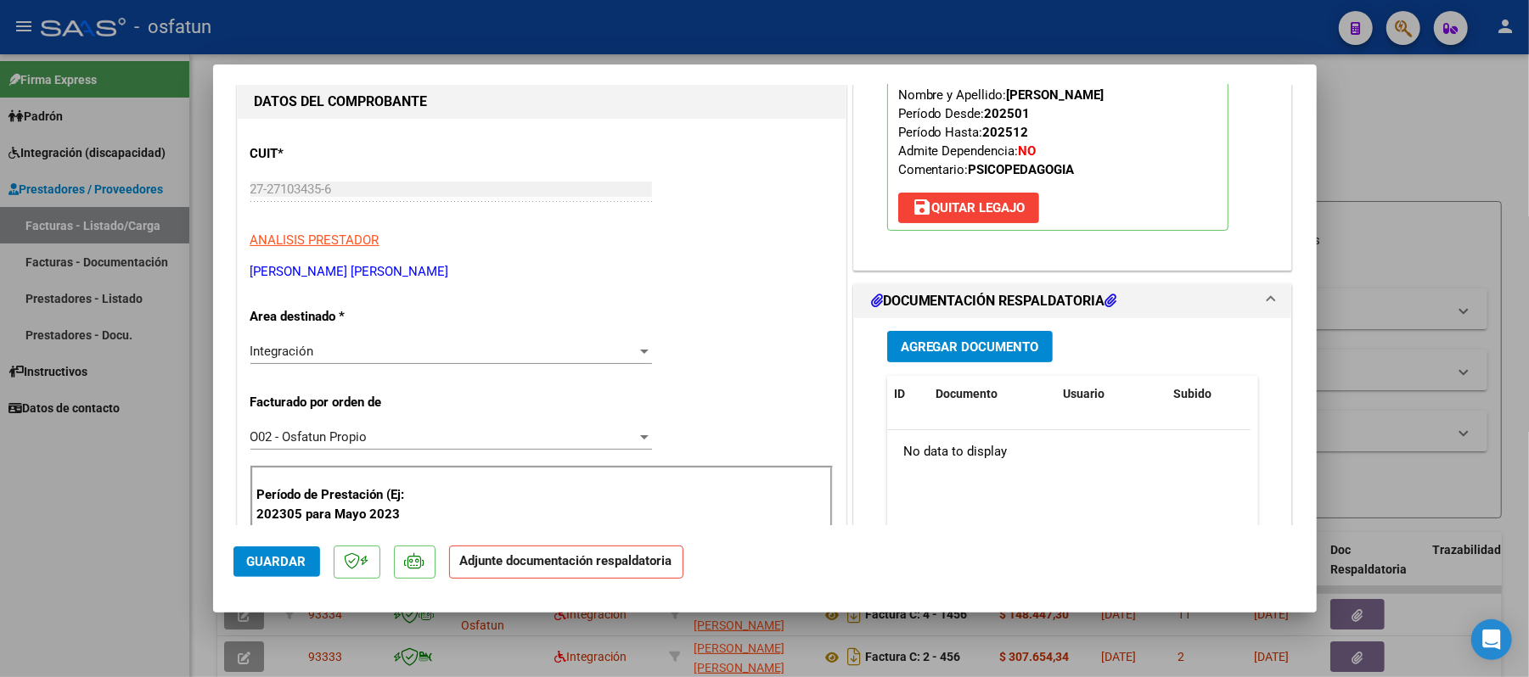
scroll to position [226, 0]
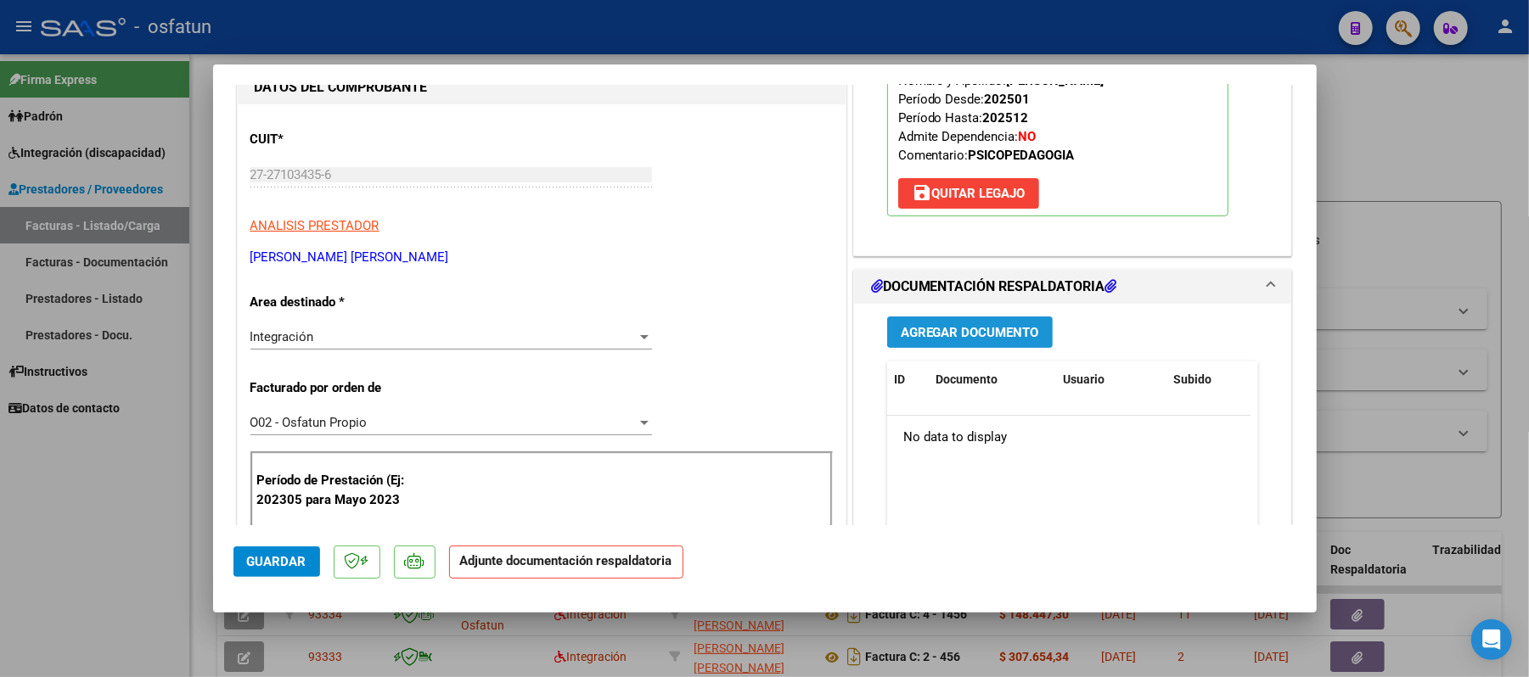
click at [996, 334] on span "Agregar Documento" at bounding box center [970, 332] width 138 height 15
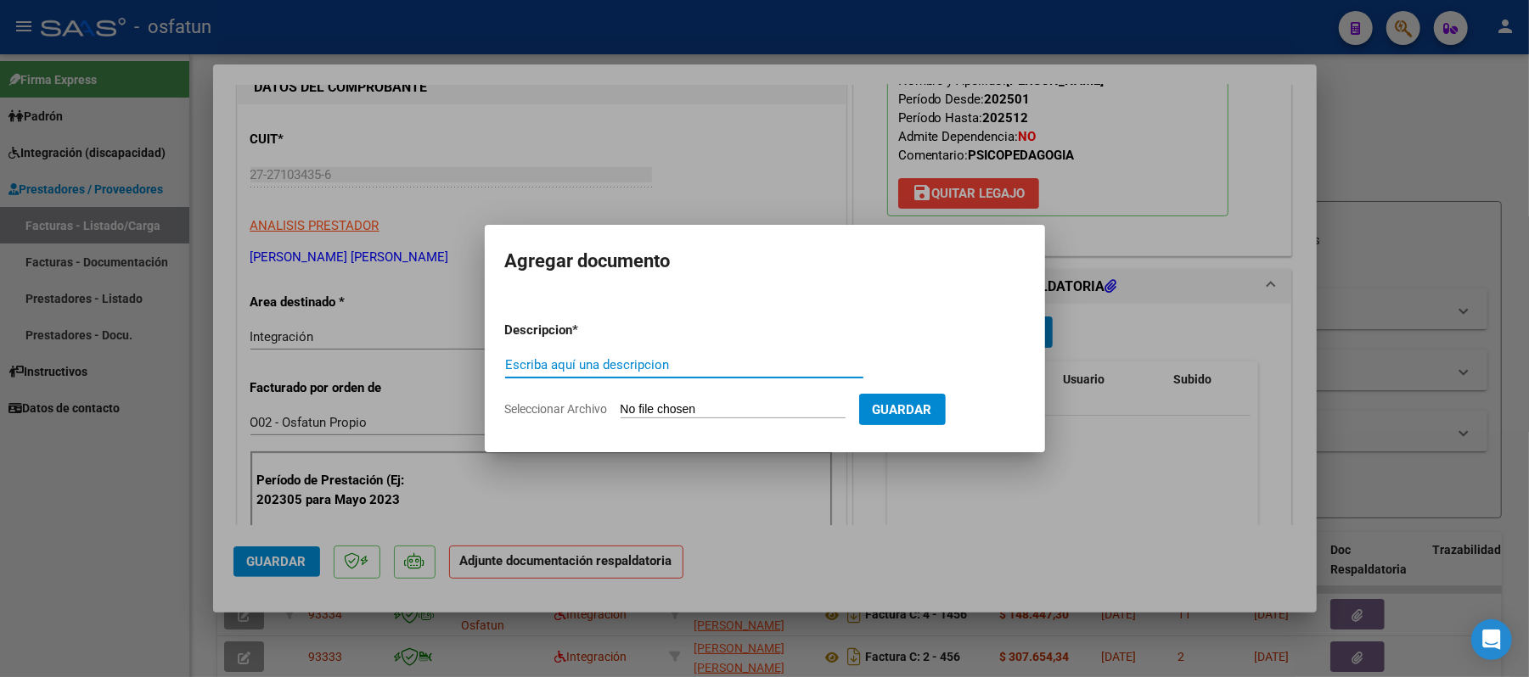
click at [733, 370] on input "Escriba aquí una descripcion" at bounding box center [684, 364] width 358 height 15
type input "ASIST"
click at [722, 413] on input "Seleccionar Archivo" at bounding box center [733, 410] width 225 height 16
type input "C:\fakepath\ASIST.pdf"
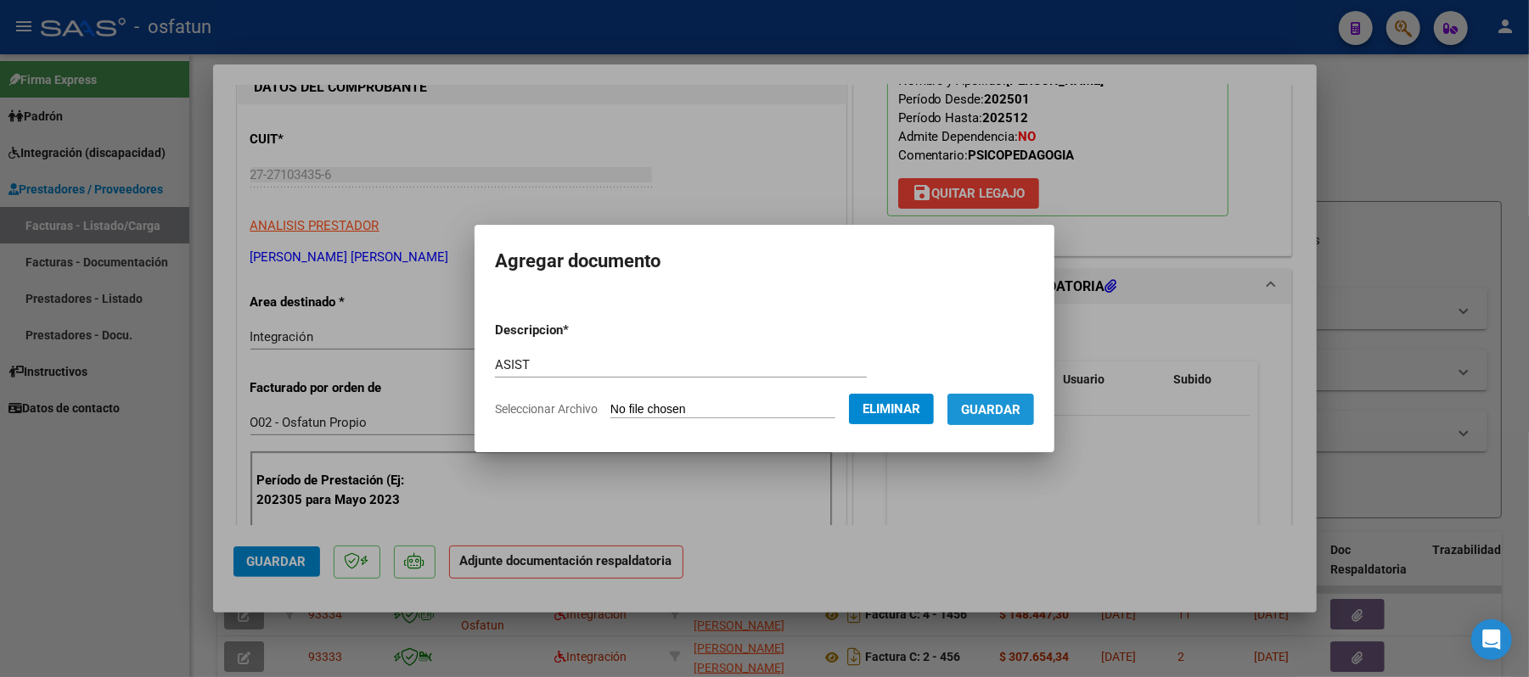
click at [1006, 409] on span "Guardar" at bounding box center [990, 409] width 59 height 15
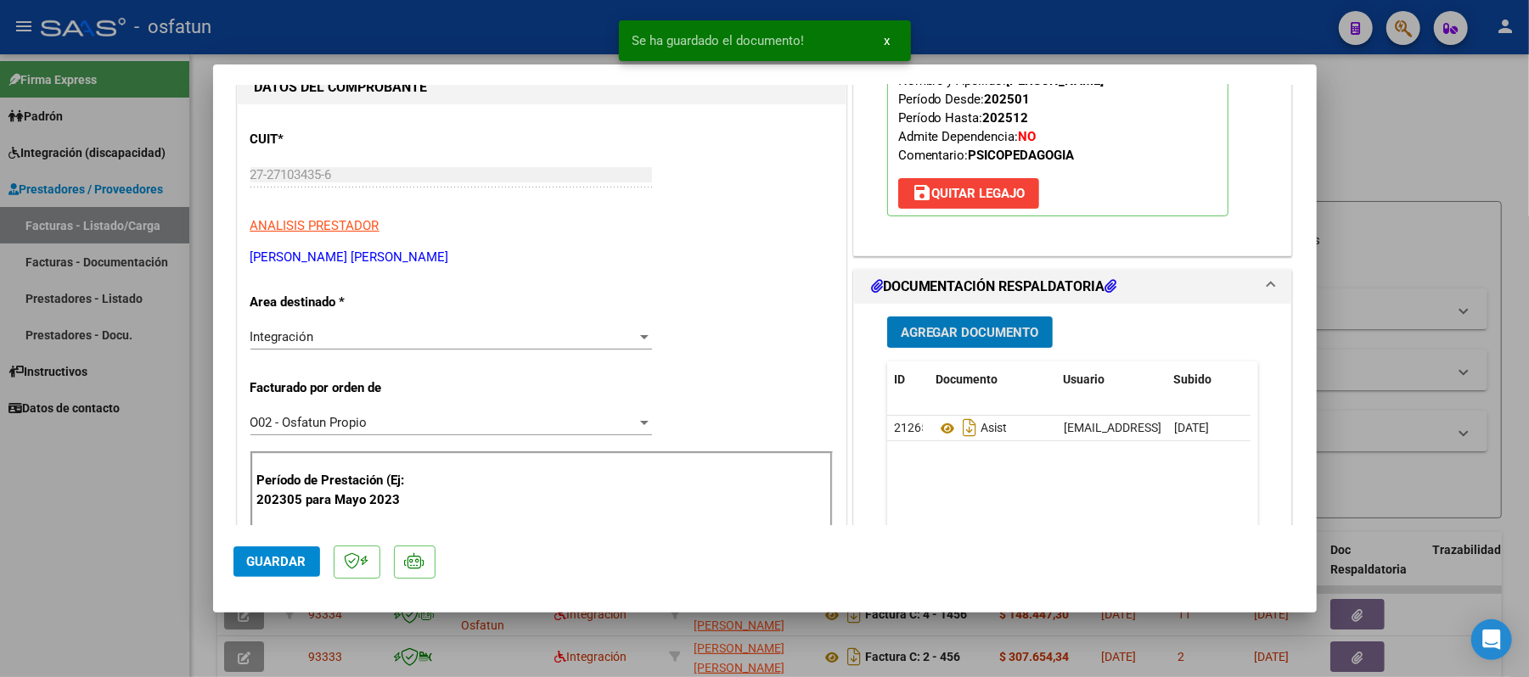
click at [979, 333] on span "Agregar Documento" at bounding box center [970, 332] width 138 height 15
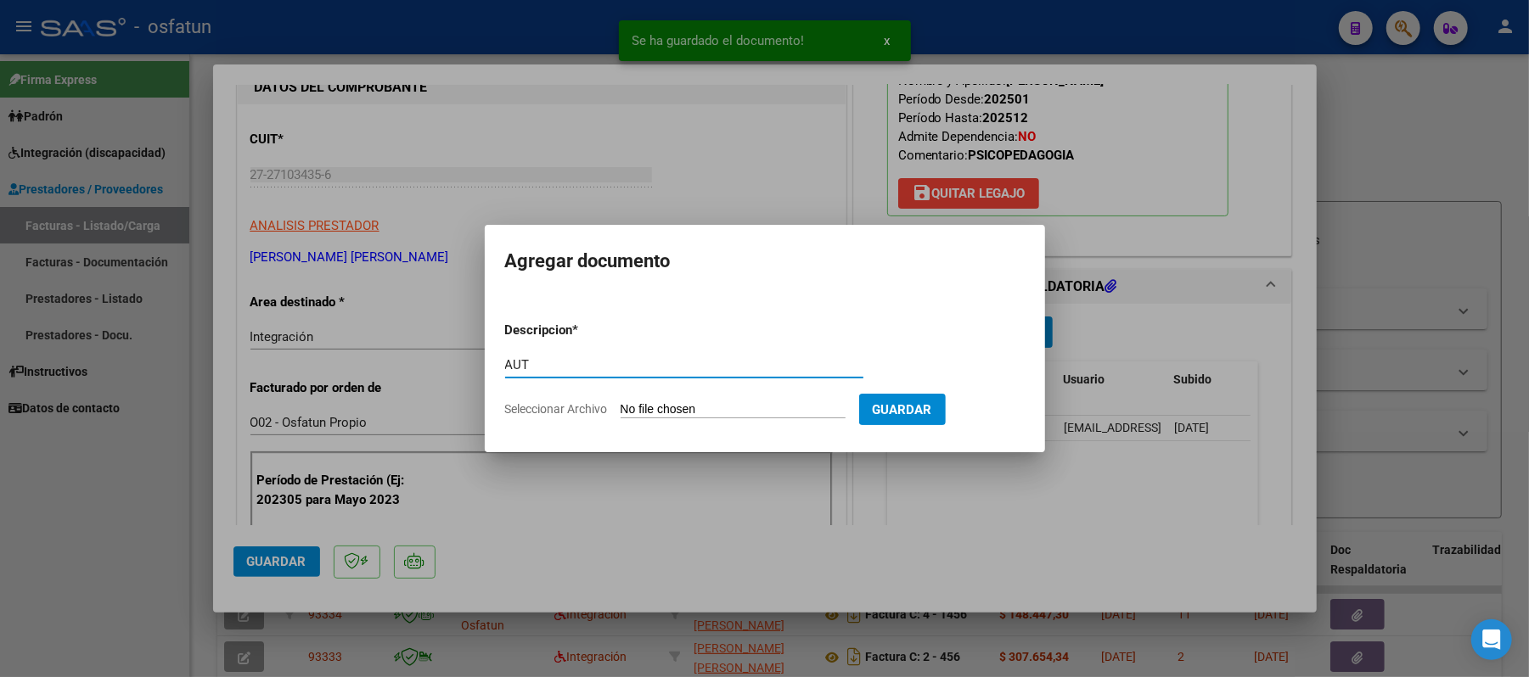
type input "AUT"
click at [671, 409] on input "Seleccionar Archivo" at bounding box center [733, 410] width 225 height 16
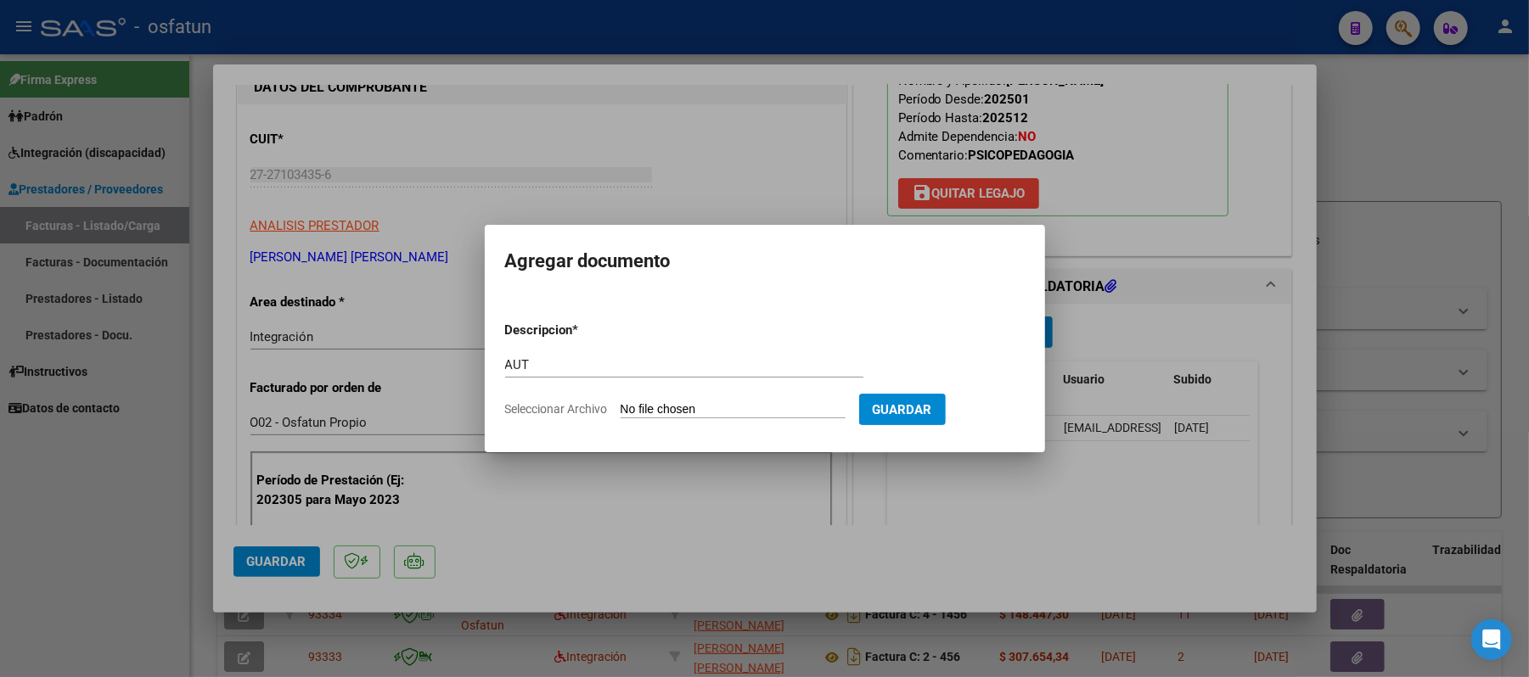
type input "C:\fakepath\AUT.pdf"
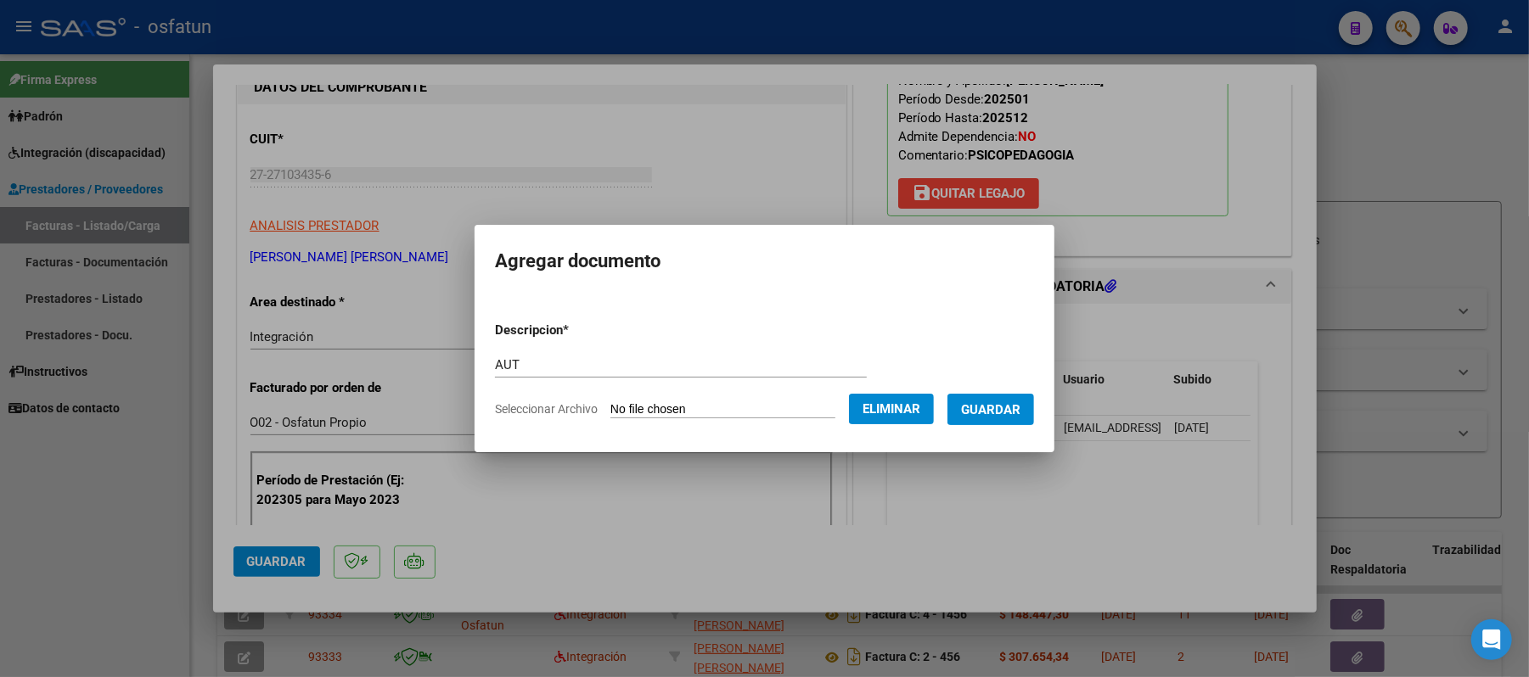
click at [1009, 414] on span "Guardar" at bounding box center [990, 409] width 59 height 15
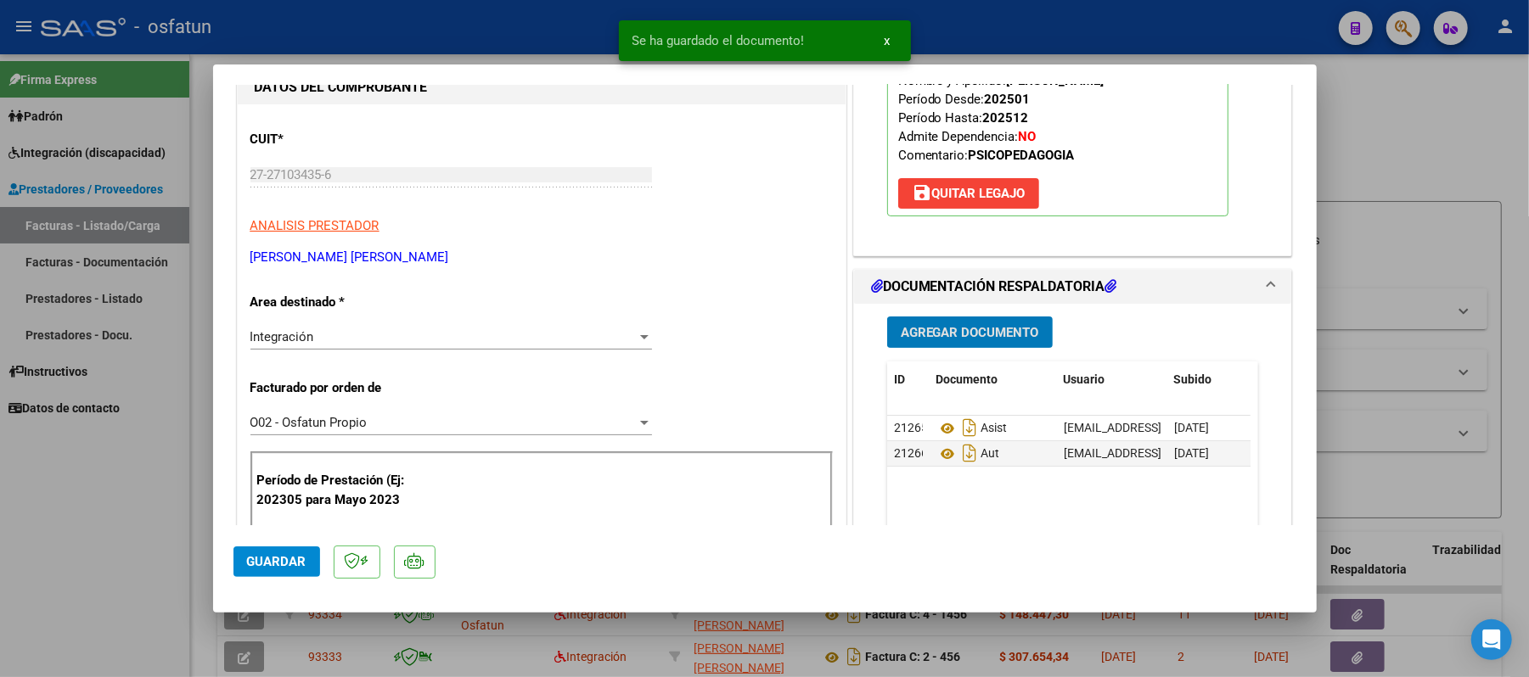
click at [275, 554] on span "Guardar" at bounding box center [276, 561] width 59 height 15
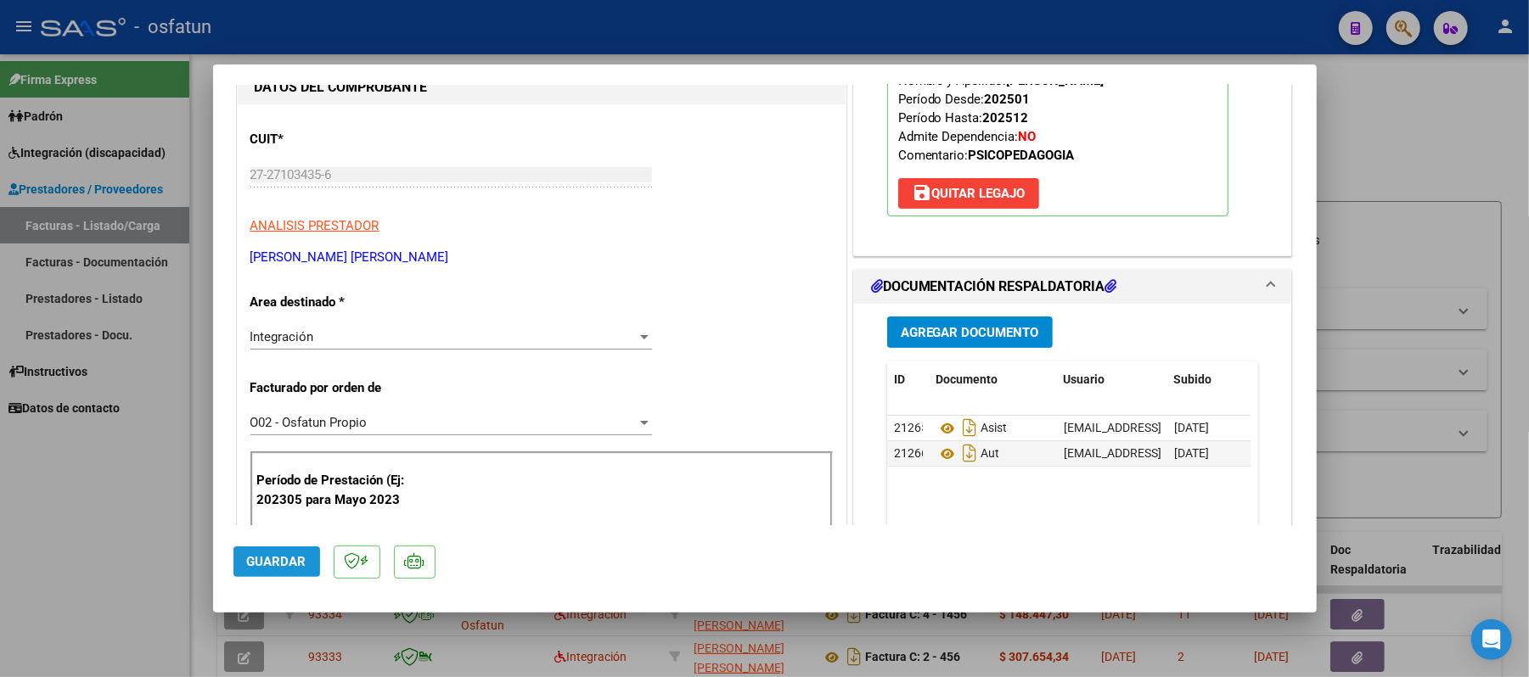
click at [275, 554] on span "Guardar" at bounding box center [276, 561] width 59 height 15
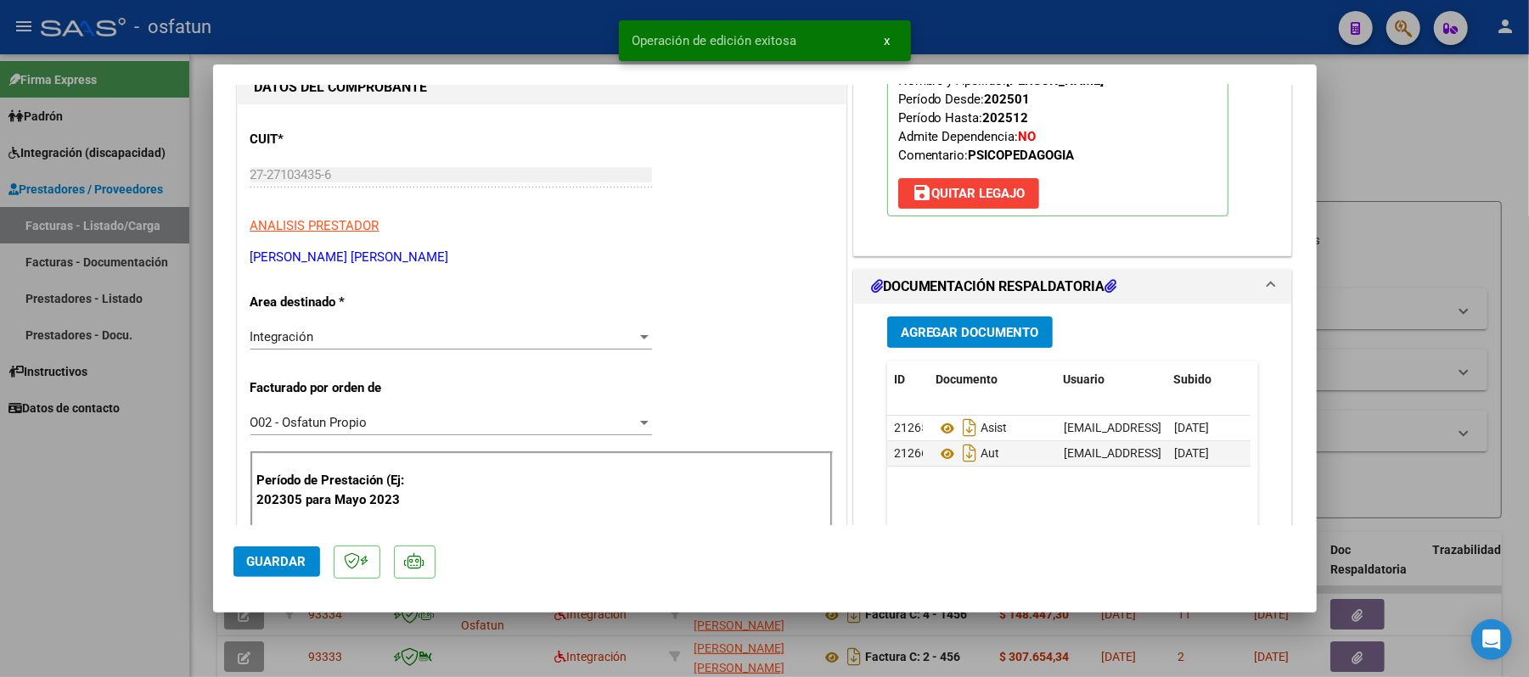
click at [1410, 153] on div at bounding box center [764, 338] width 1529 height 677
type input "$ 0,00"
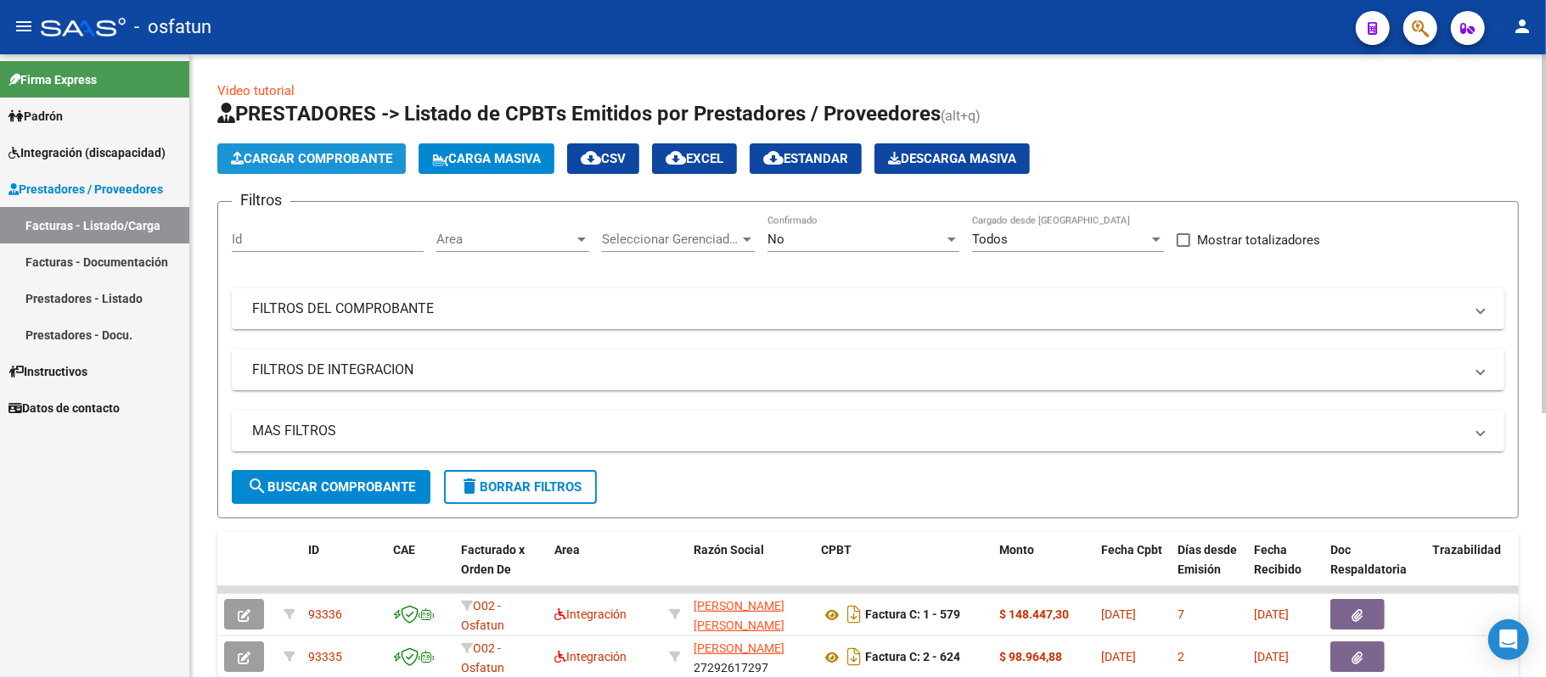
click at [357, 161] on span "Cargar Comprobante" at bounding box center [311, 158] width 161 height 15
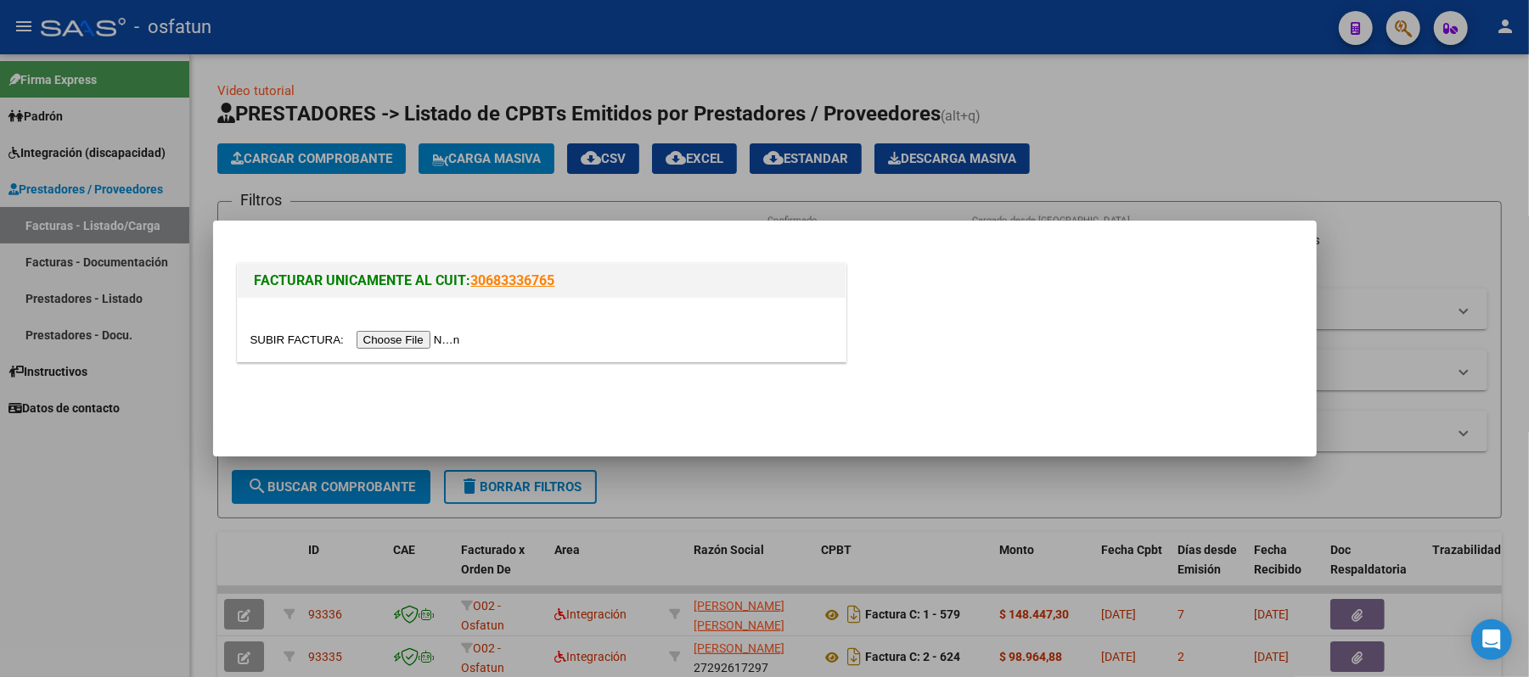
click at [363, 345] on input "file" at bounding box center [357, 340] width 215 height 18
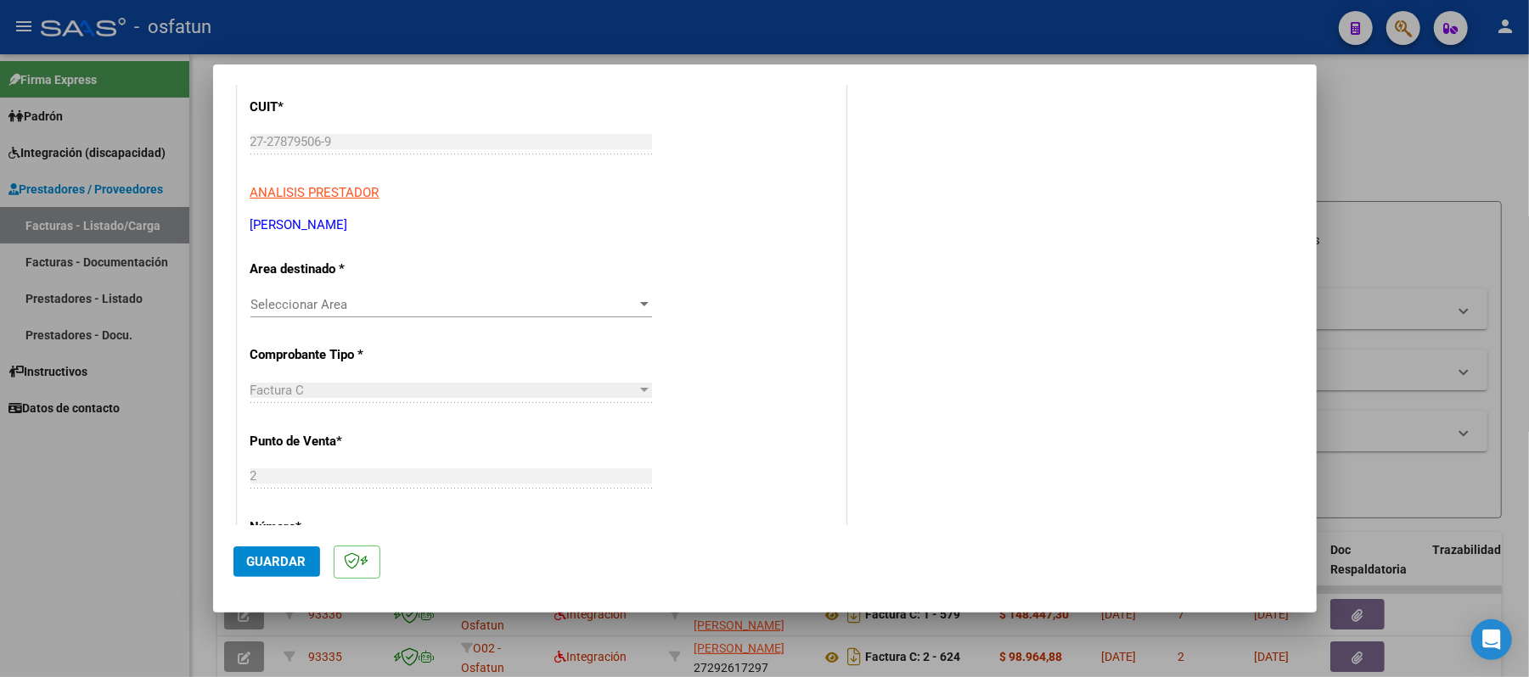
scroll to position [340, 0]
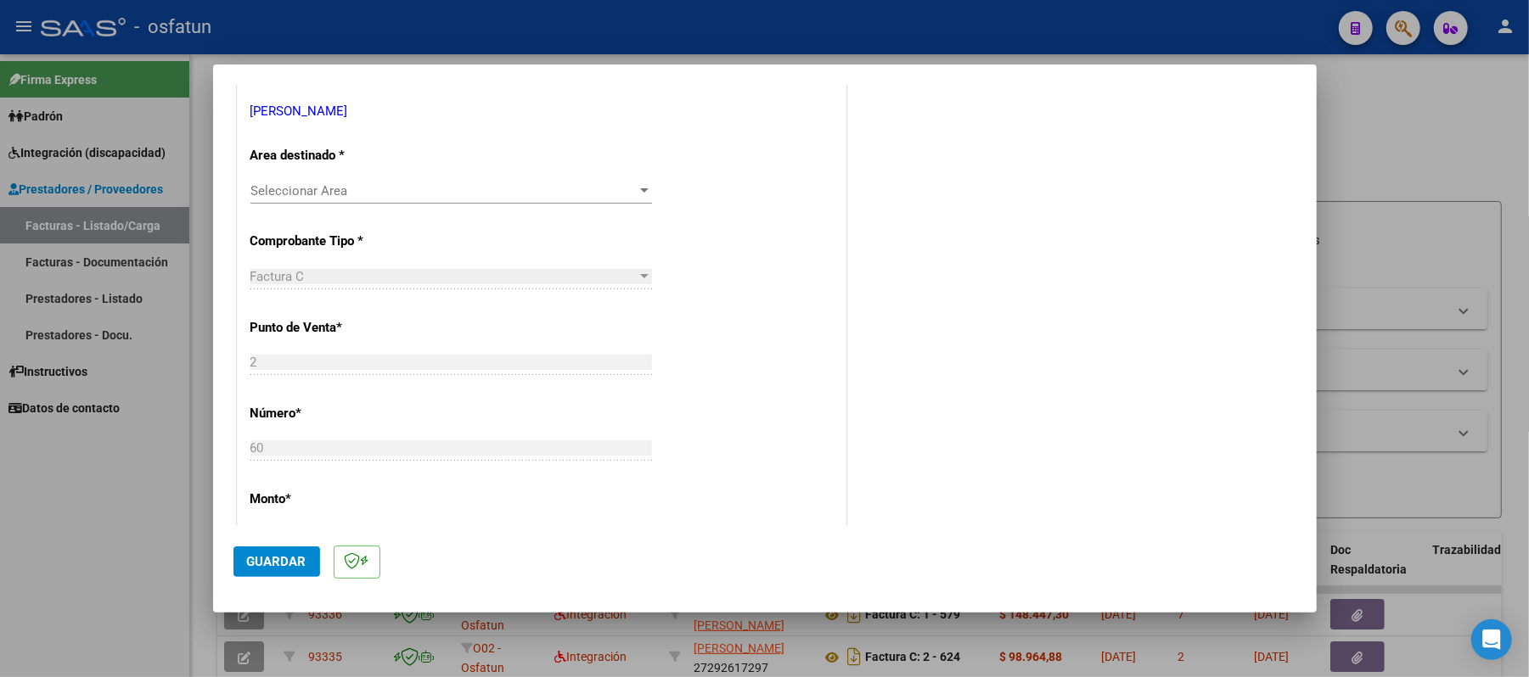
click at [637, 188] on div at bounding box center [644, 191] width 15 height 14
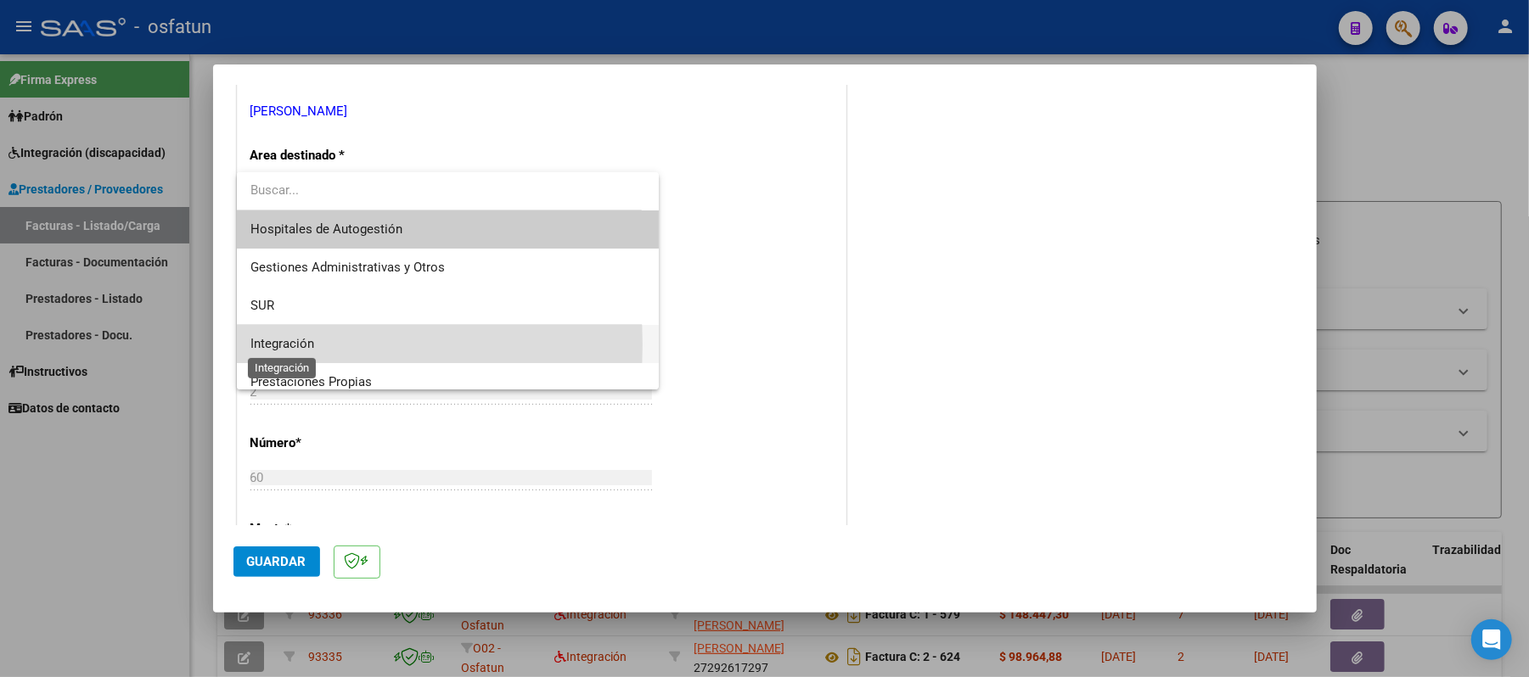
click at [278, 345] on span "Integración" at bounding box center [282, 343] width 64 height 15
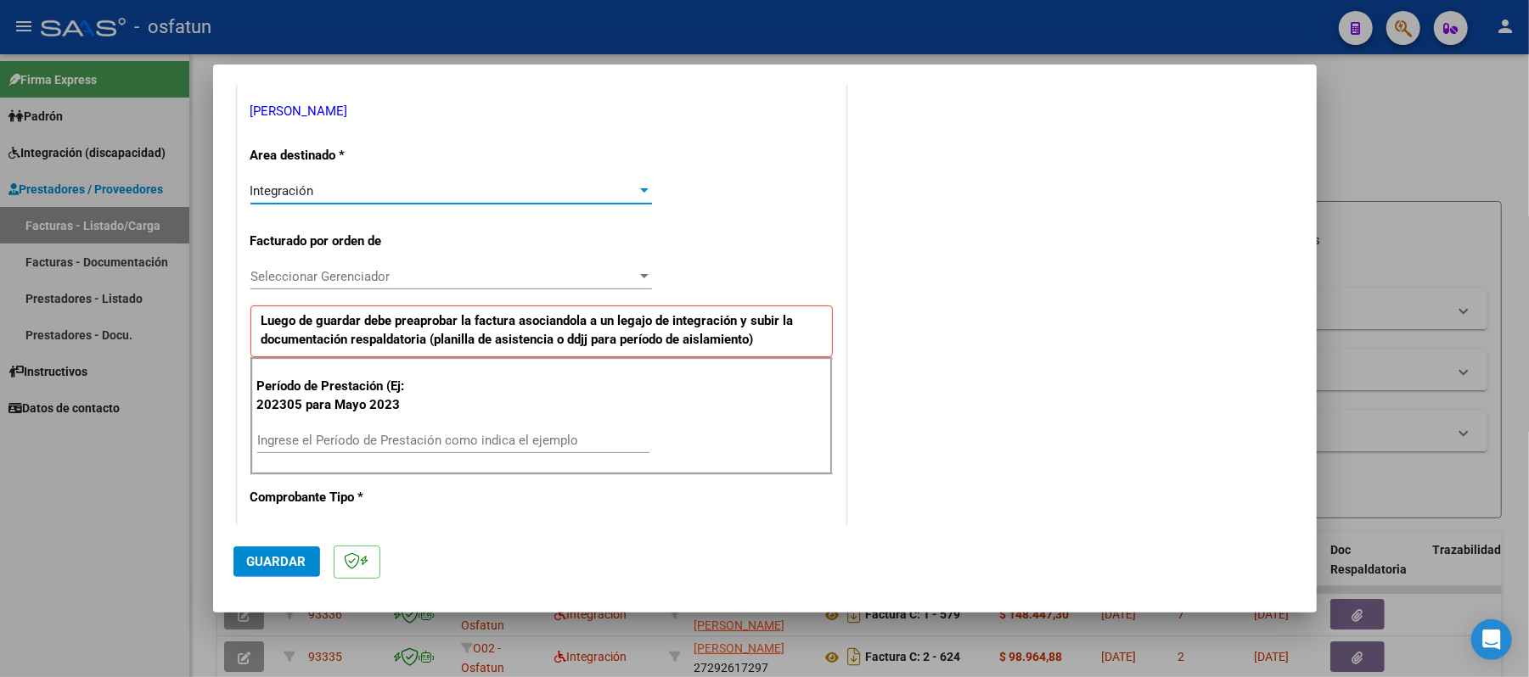
scroll to position [452, 0]
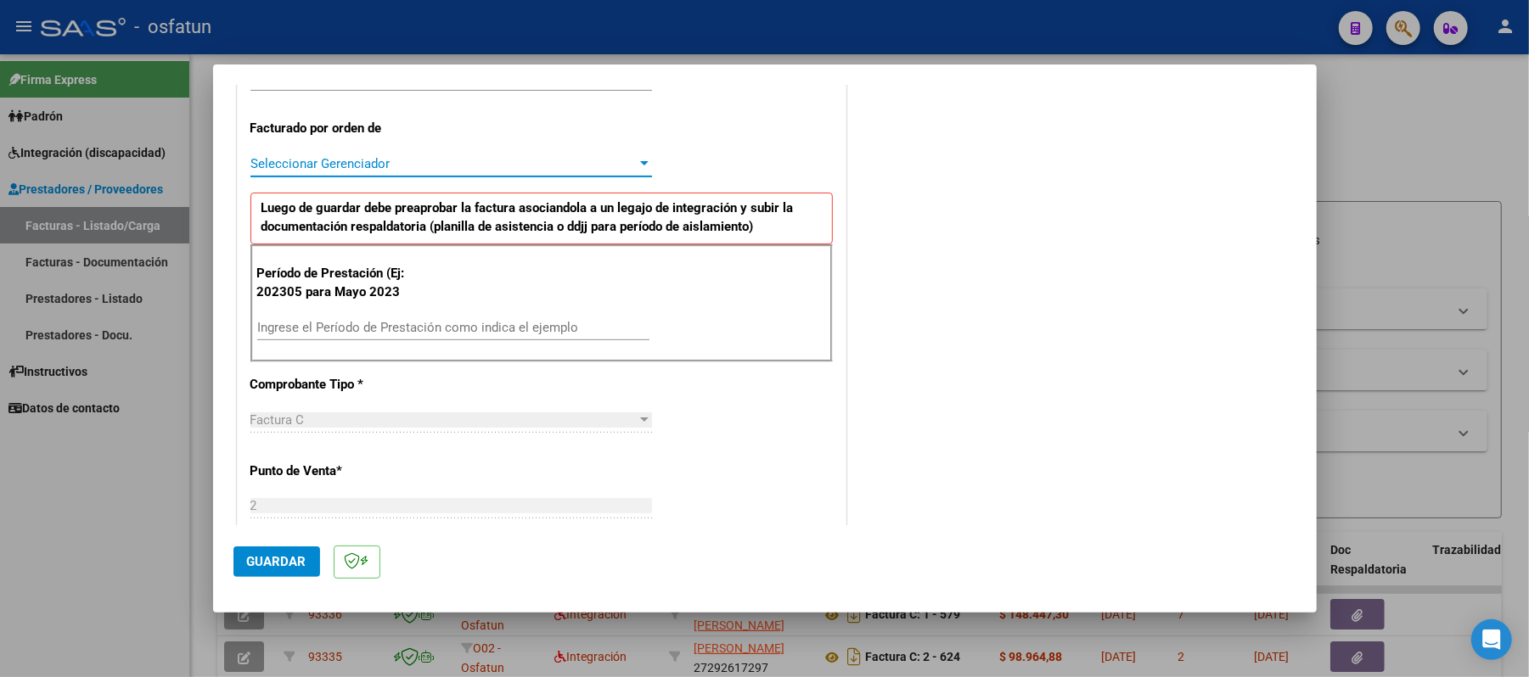
click at [637, 160] on div at bounding box center [644, 164] width 15 height 14
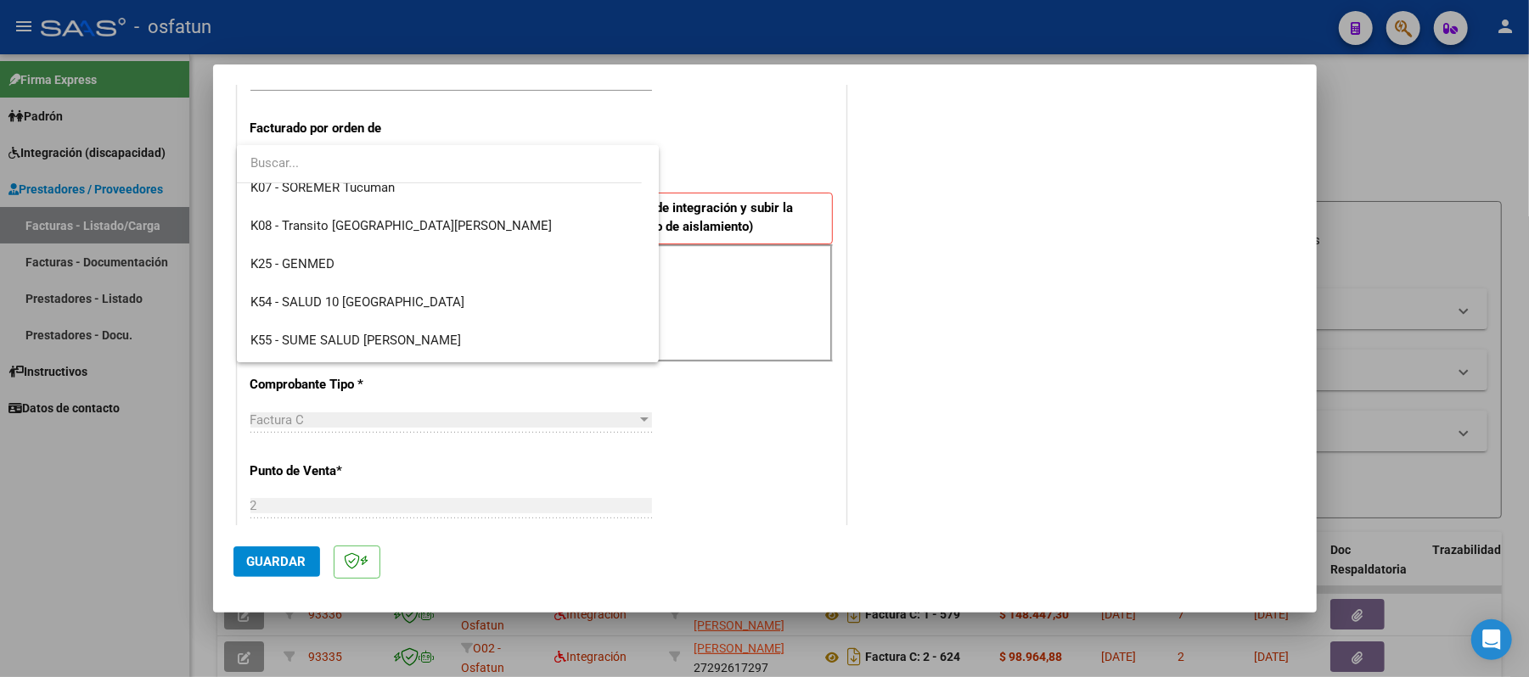
scroll to position [792, 0]
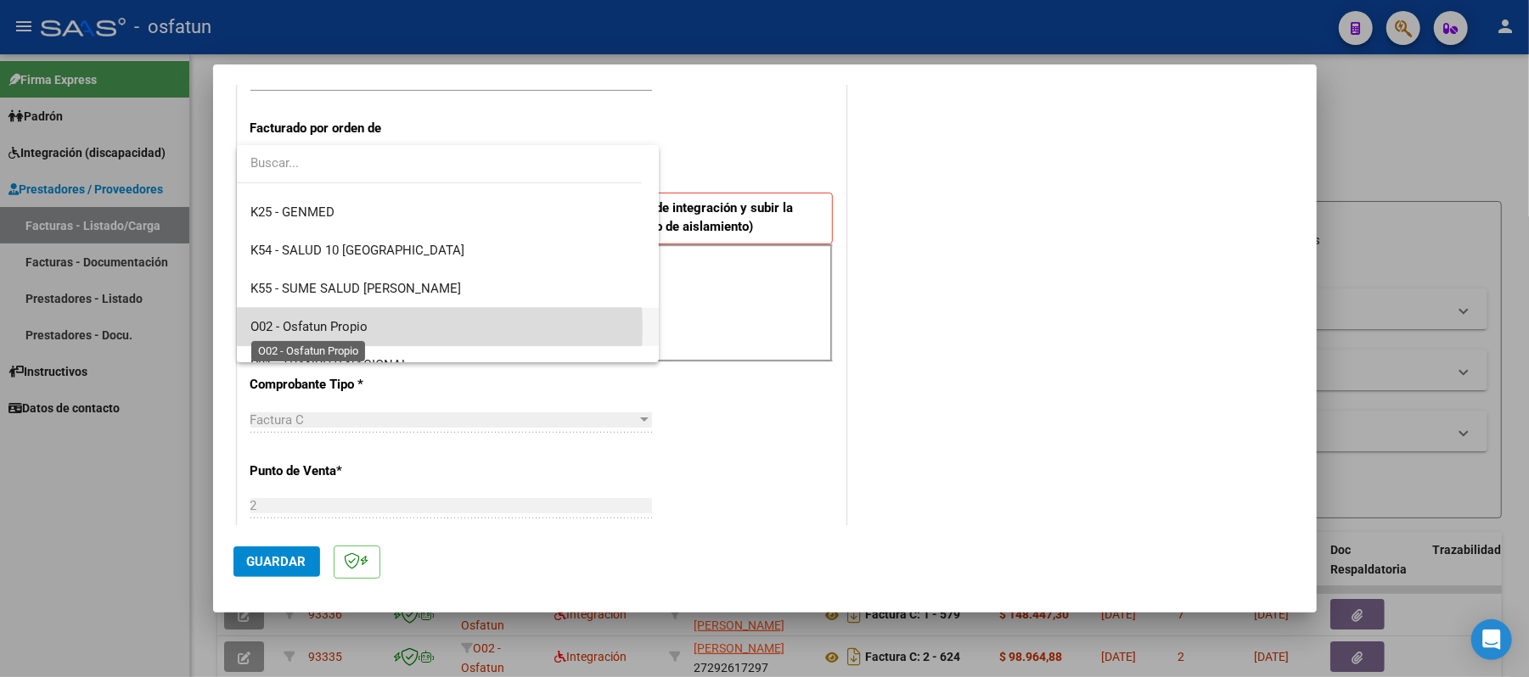
click at [357, 328] on span "O02 - Osfatun Propio" at bounding box center [308, 326] width 117 height 15
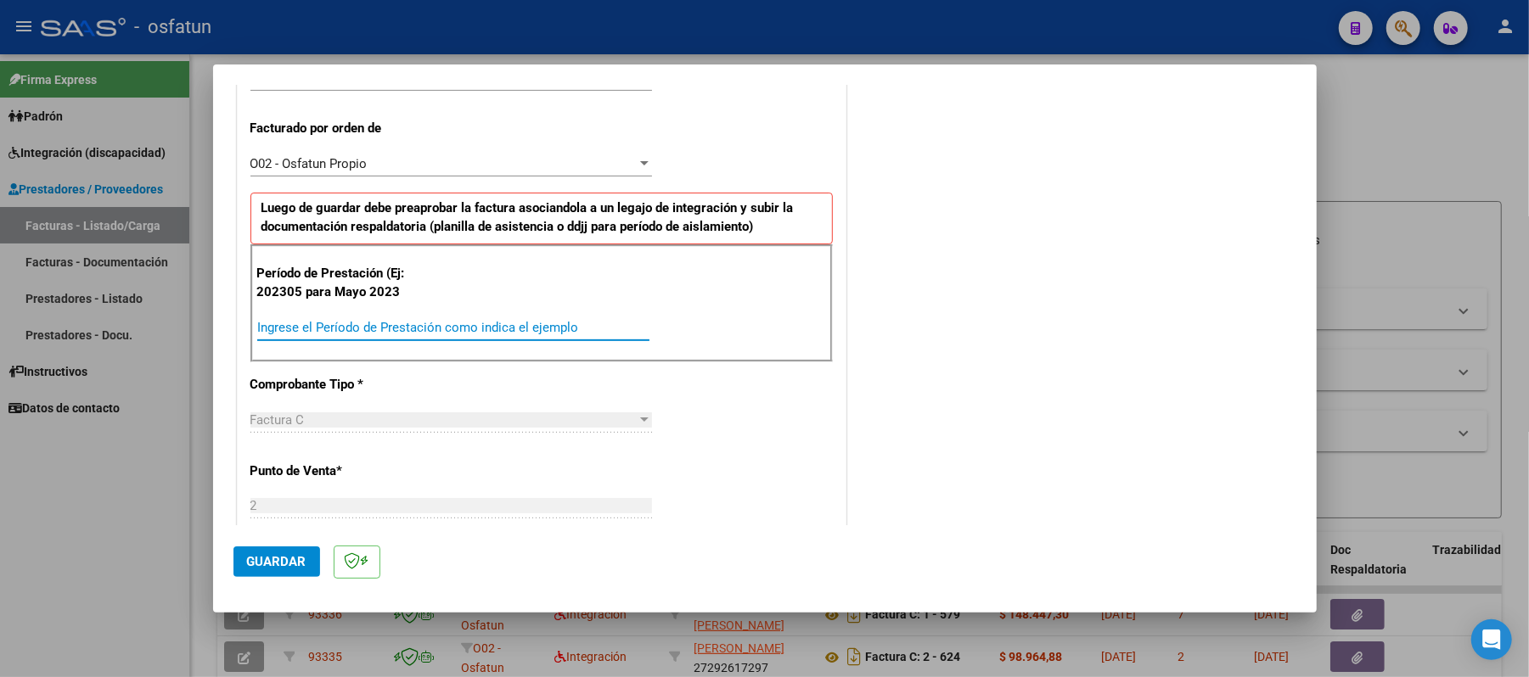
click at [357, 328] on input "Ingrese el Período de Prestación como indica el ejemplo" at bounding box center [453, 327] width 392 height 15
type input "202507"
click at [285, 561] on span "Guardar" at bounding box center [276, 561] width 59 height 15
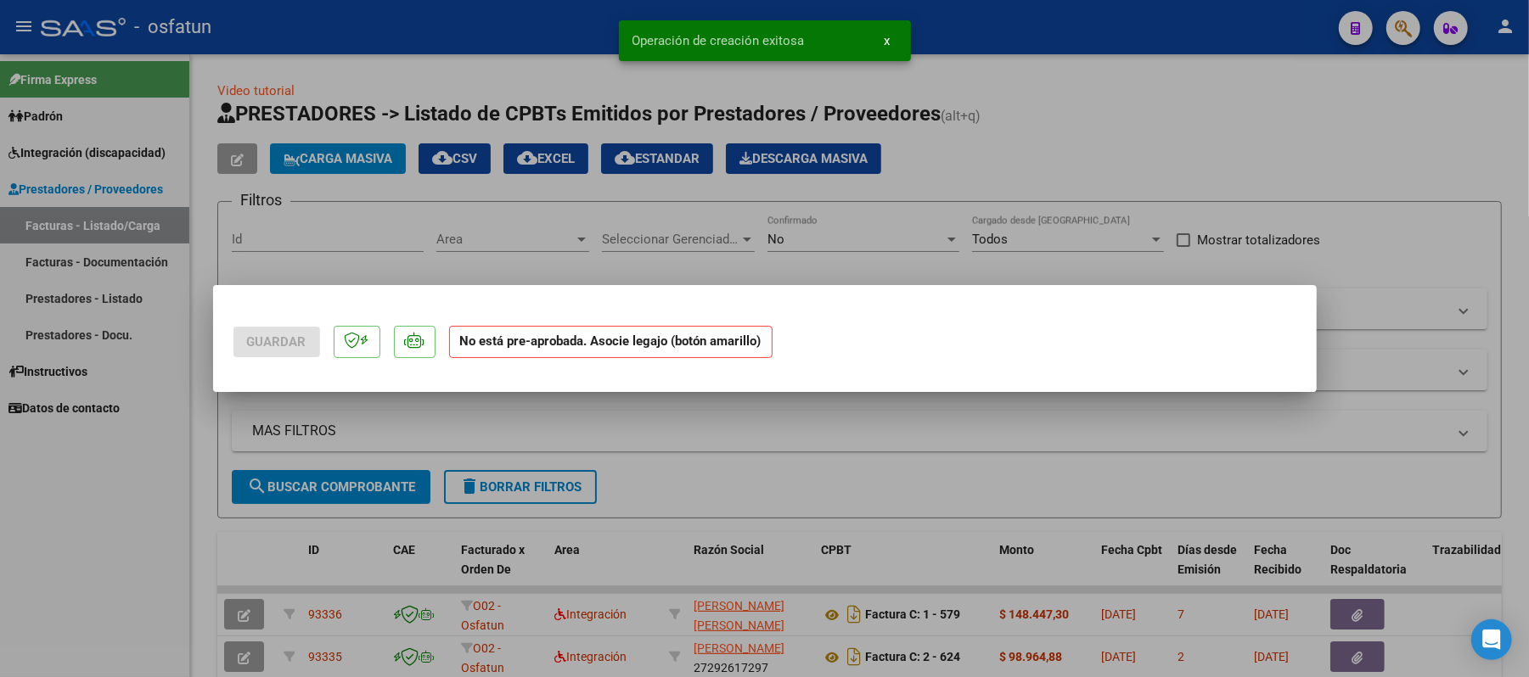
scroll to position [0, 0]
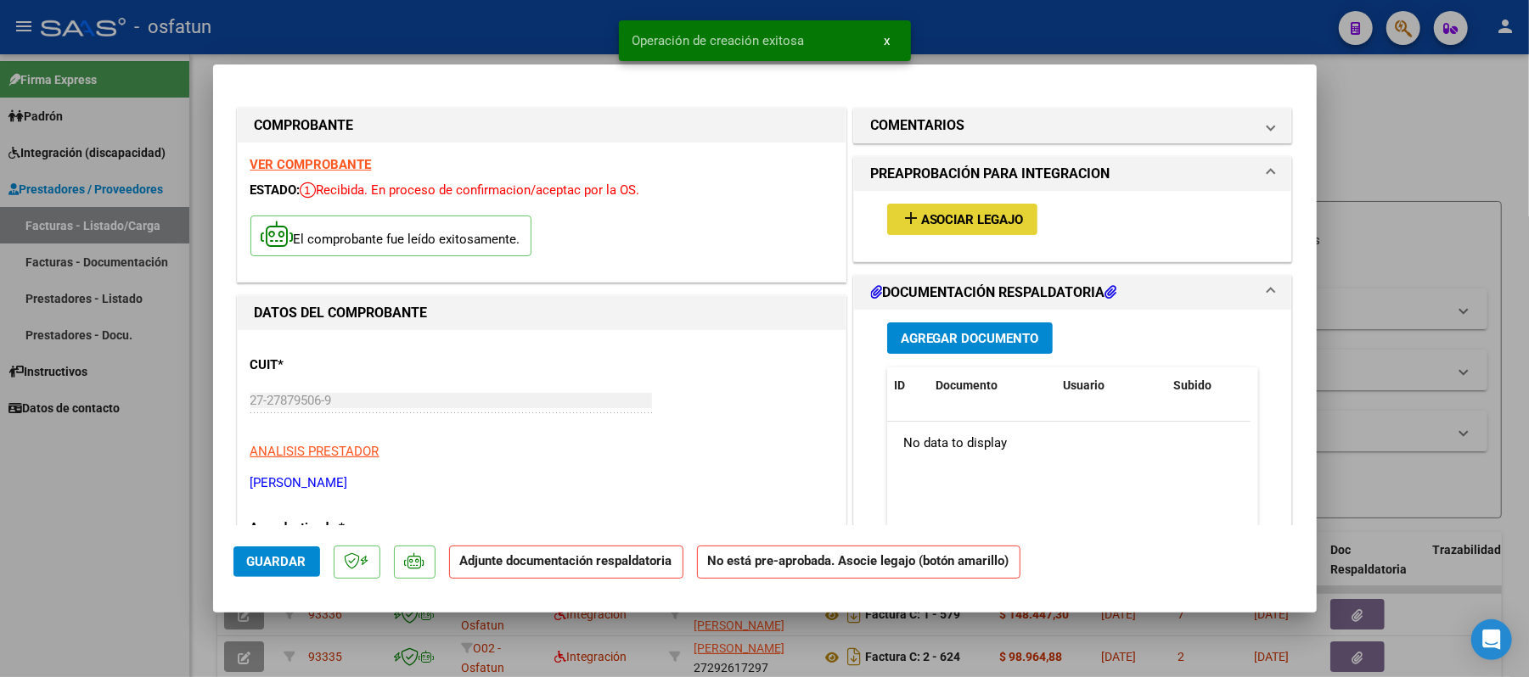
click at [971, 221] on span "Asociar Legajo" at bounding box center [972, 219] width 103 height 15
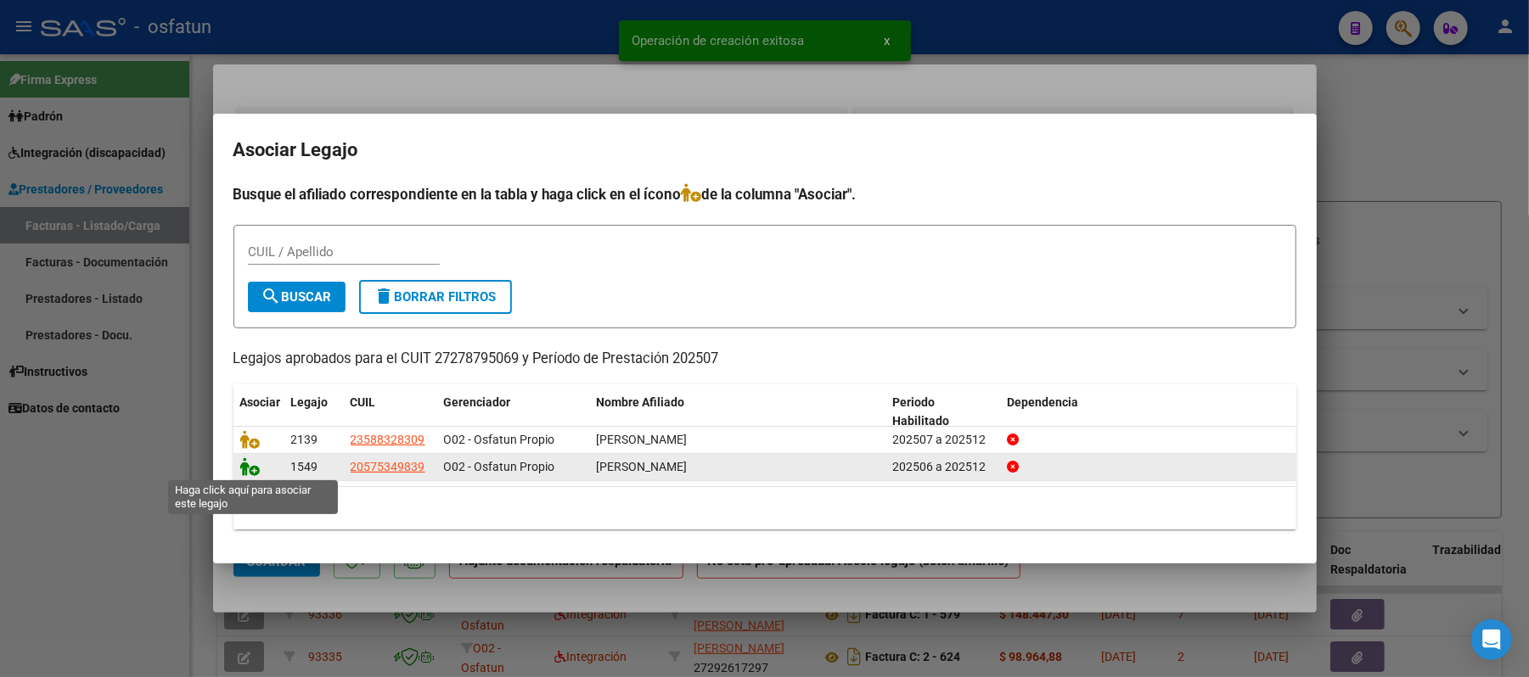
click at [245, 469] on icon at bounding box center [250, 467] width 20 height 19
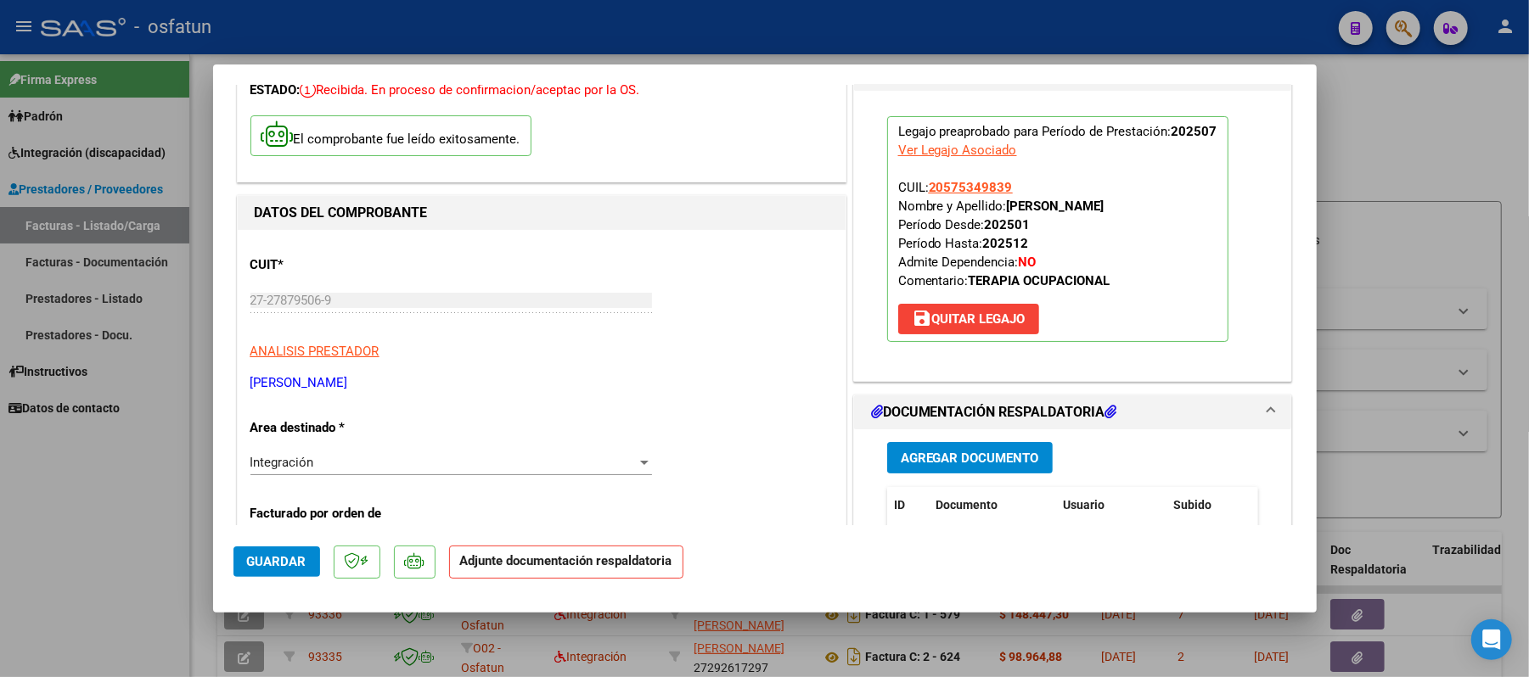
scroll to position [226, 0]
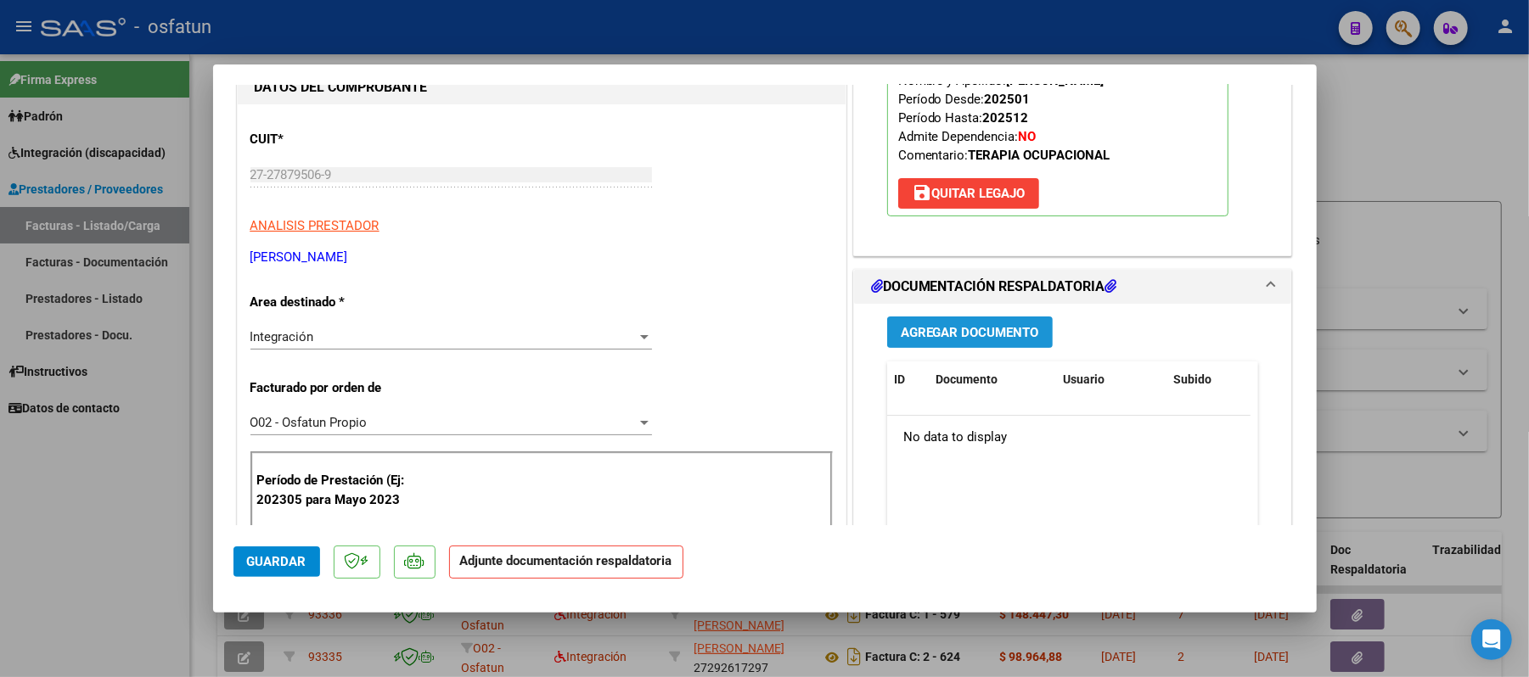
click at [970, 326] on span "Agregar Documento" at bounding box center [970, 332] width 138 height 15
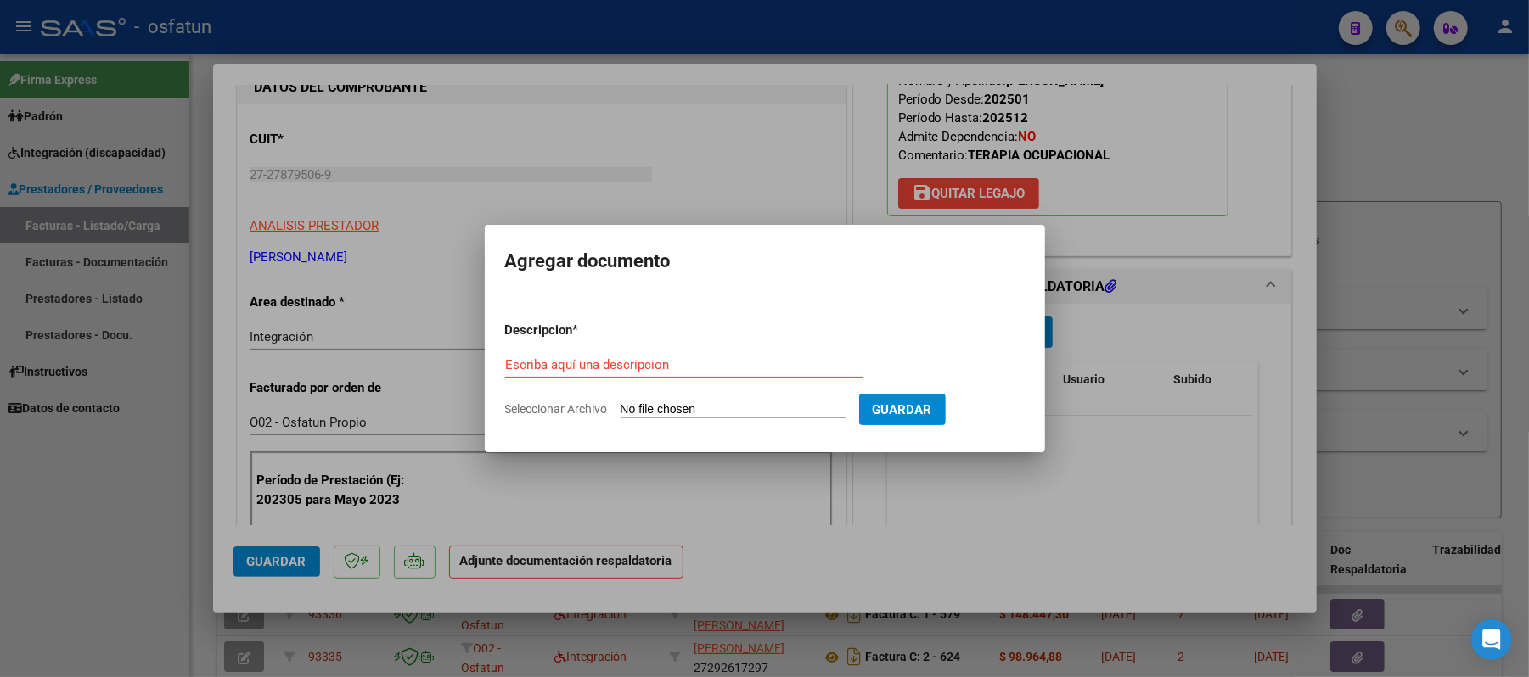
click at [749, 355] on div "Escriba aquí una descripcion" at bounding box center [684, 364] width 358 height 25
type input "ASIST"
click at [704, 404] on input "Seleccionar Archivo" at bounding box center [733, 410] width 225 height 16
type input "C:\fakepath\ASIST.pdf"
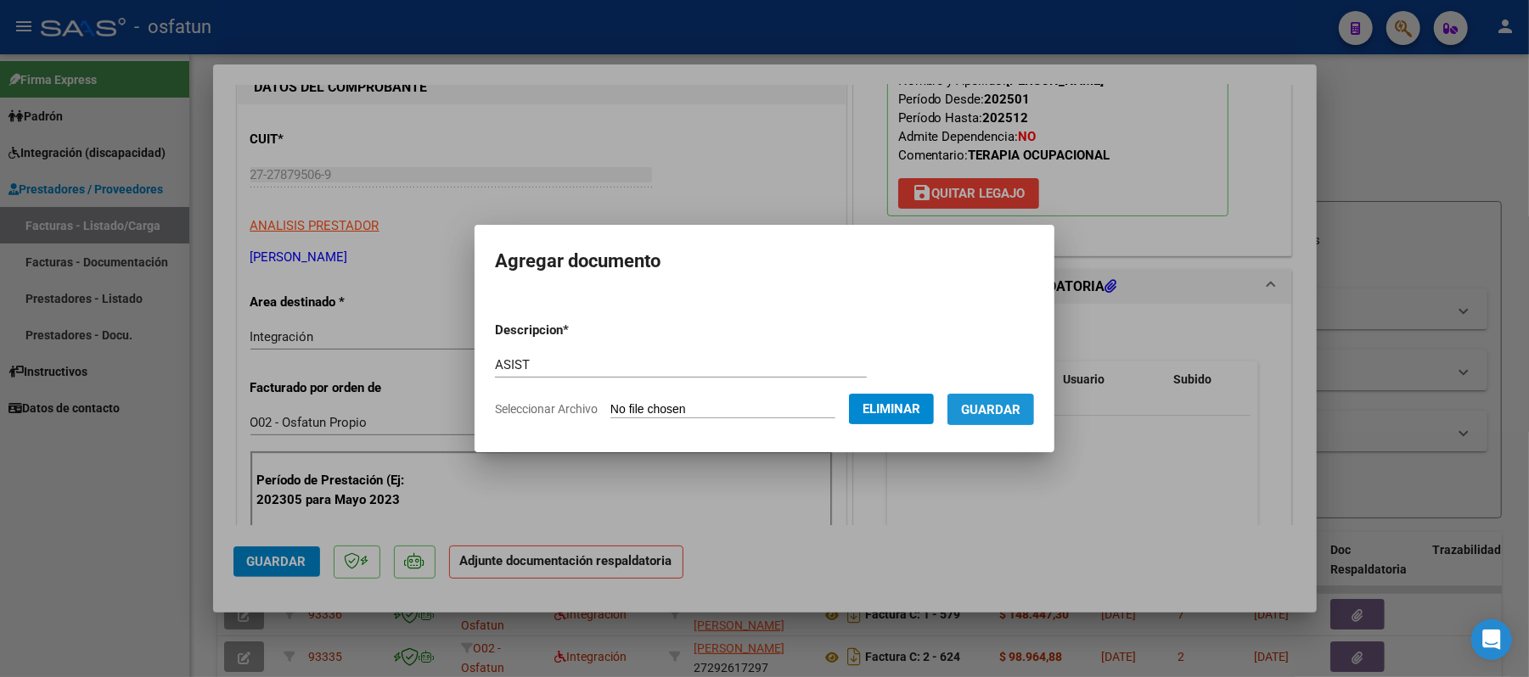
click at [1003, 405] on span "Guardar" at bounding box center [990, 409] width 59 height 15
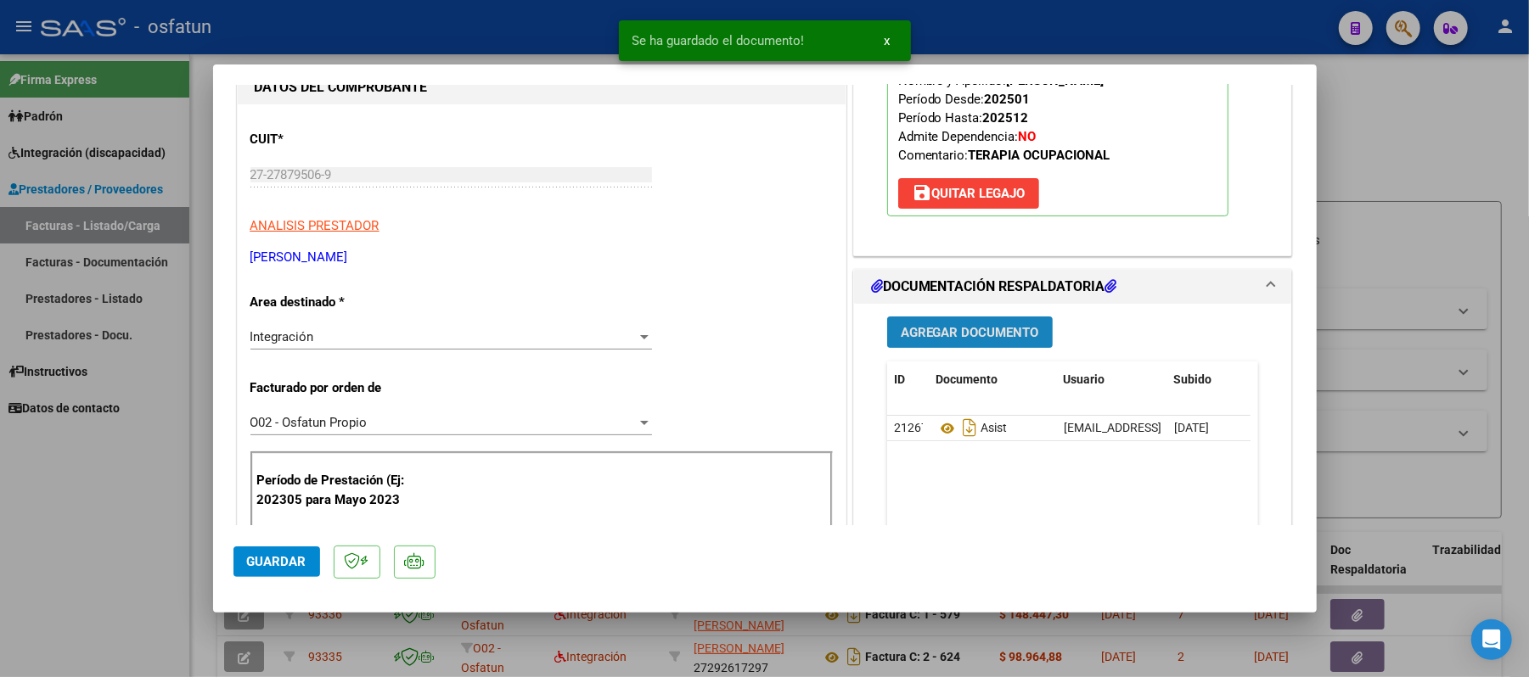
click at [928, 343] on button "Agregar Documento" at bounding box center [970, 332] width 166 height 31
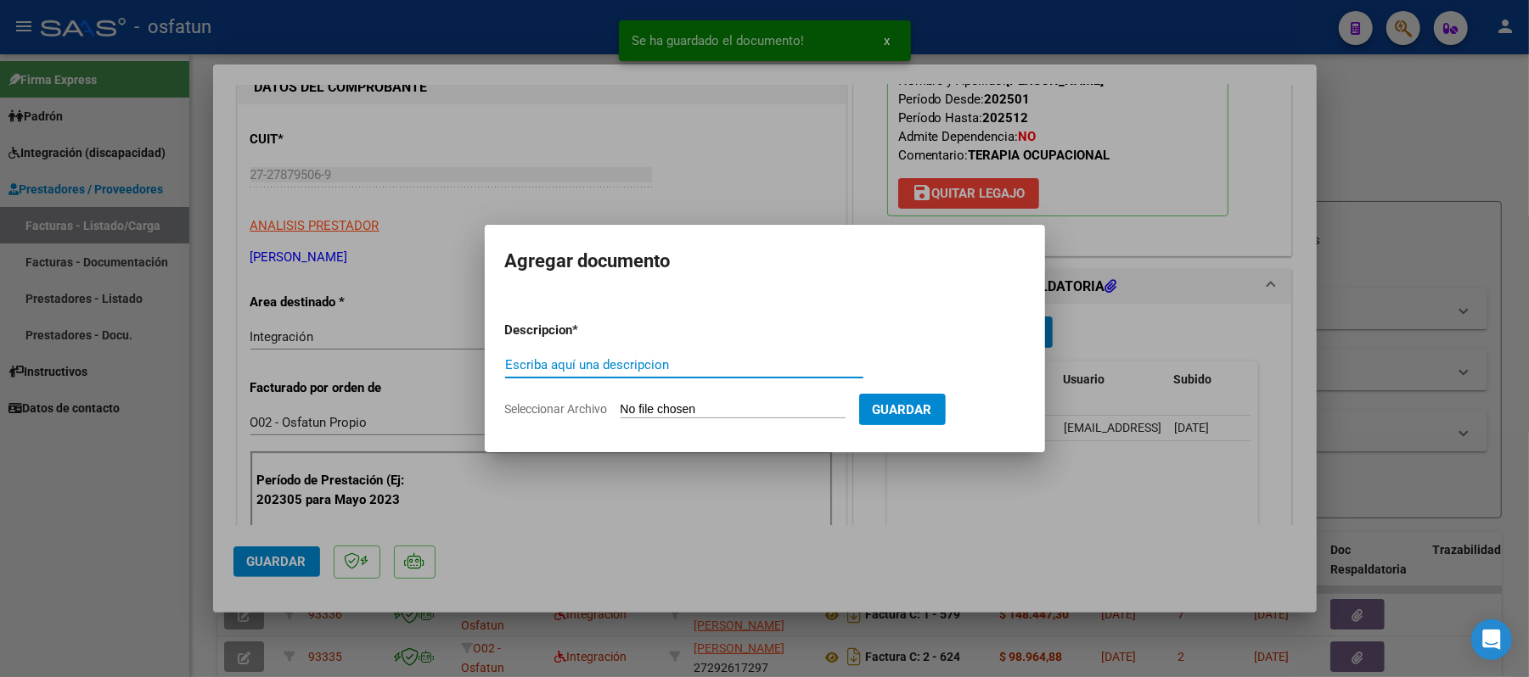
click at [738, 368] on input "Escriba aquí una descripcion" at bounding box center [684, 364] width 358 height 15
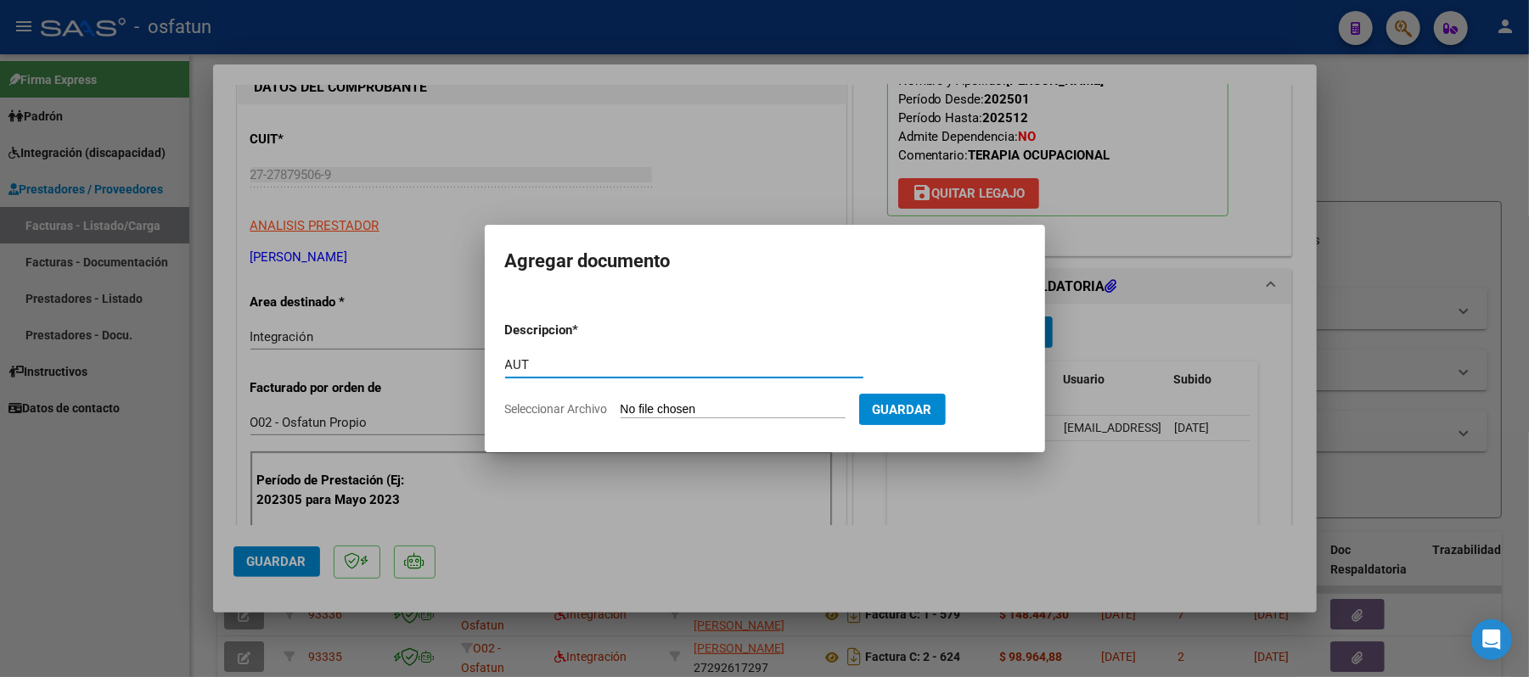
type input "AUT"
click at [672, 408] on input "Seleccionar Archivo" at bounding box center [733, 410] width 225 height 16
type input "C:\fakepath\AUT.pdf"
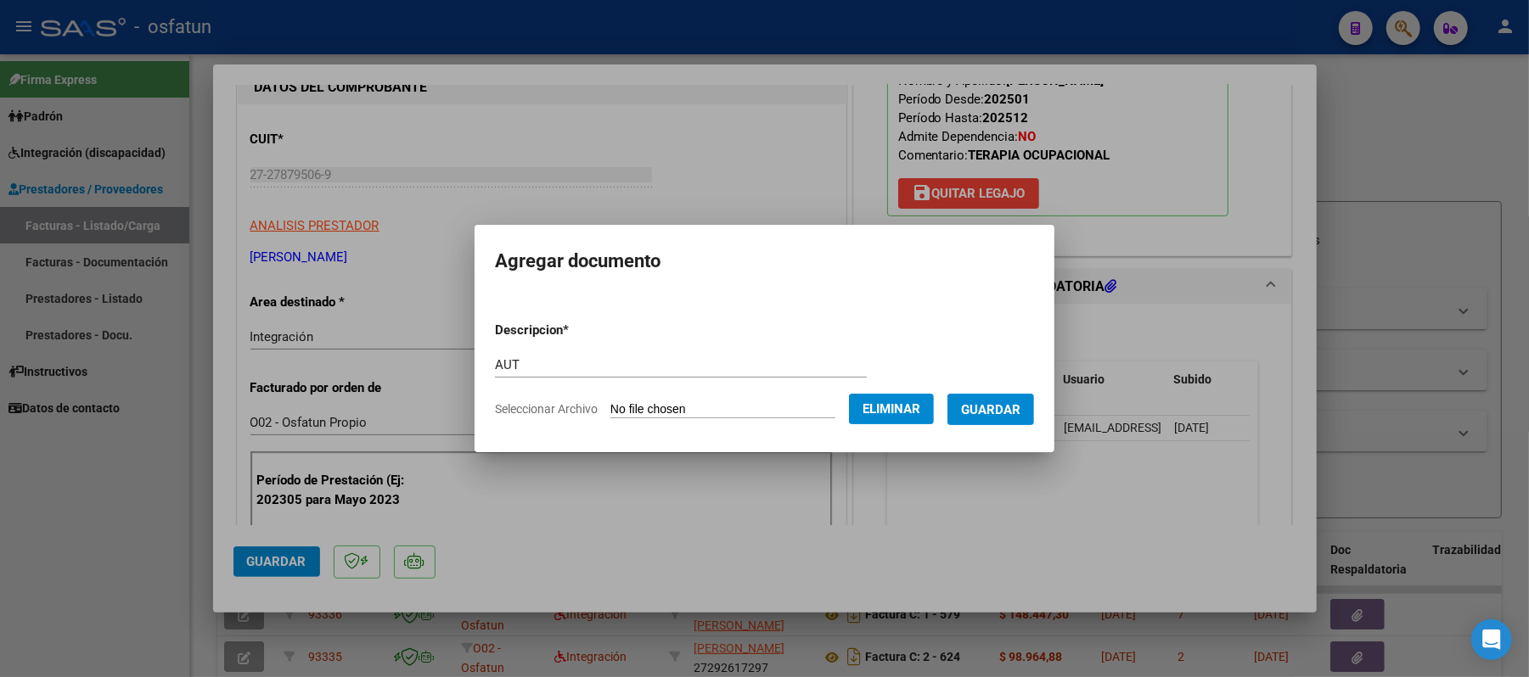
click at [1009, 413] on span "Guardar" at bounding box center [990, 409] width 59 height 15
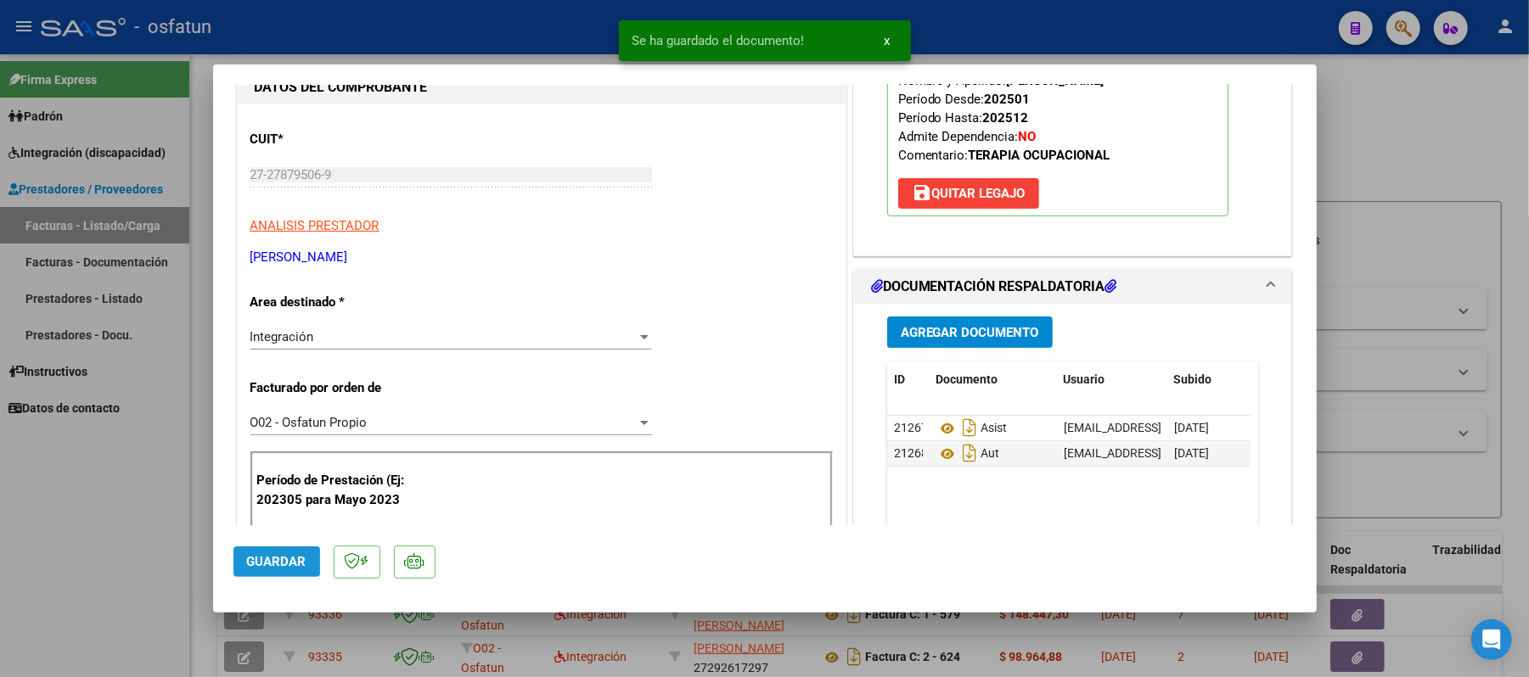
click at [296, 557] on span "Guardar" at bounding box center [276, 561] width 59 height 15
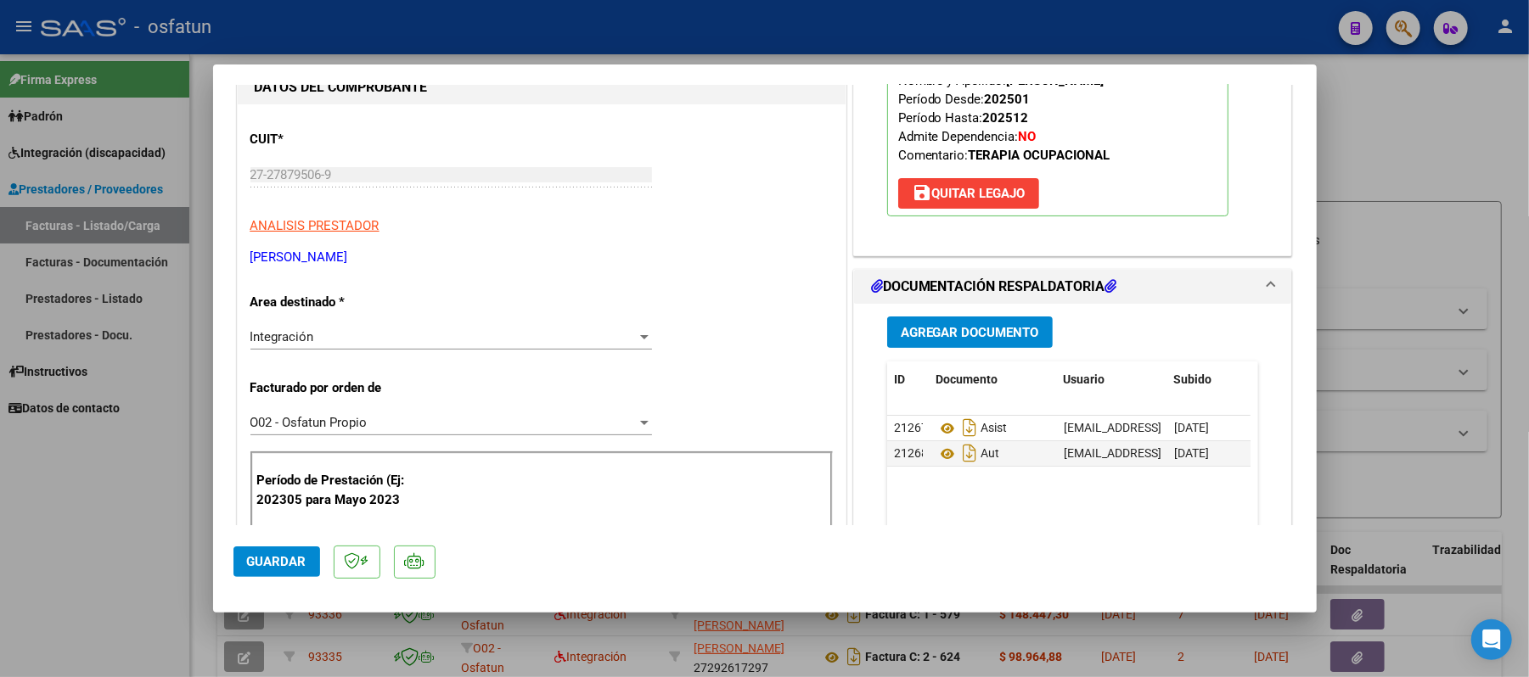
click at [276, 571] on button "Guardar" at bounding box center [276, 562] width 87 height 31
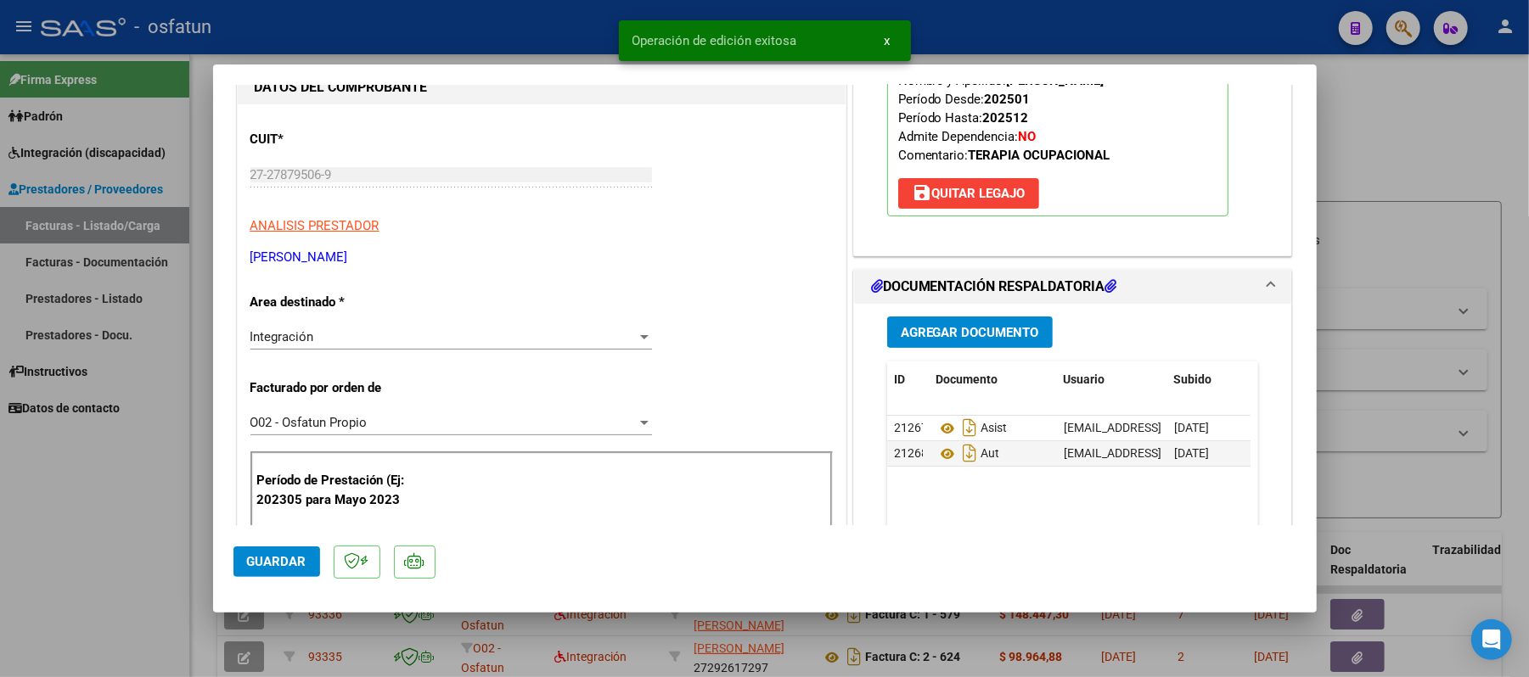
click at [1391, 124] on div at bounding box center [764, 338] width 1529 height 677
type input "$ 0,00"
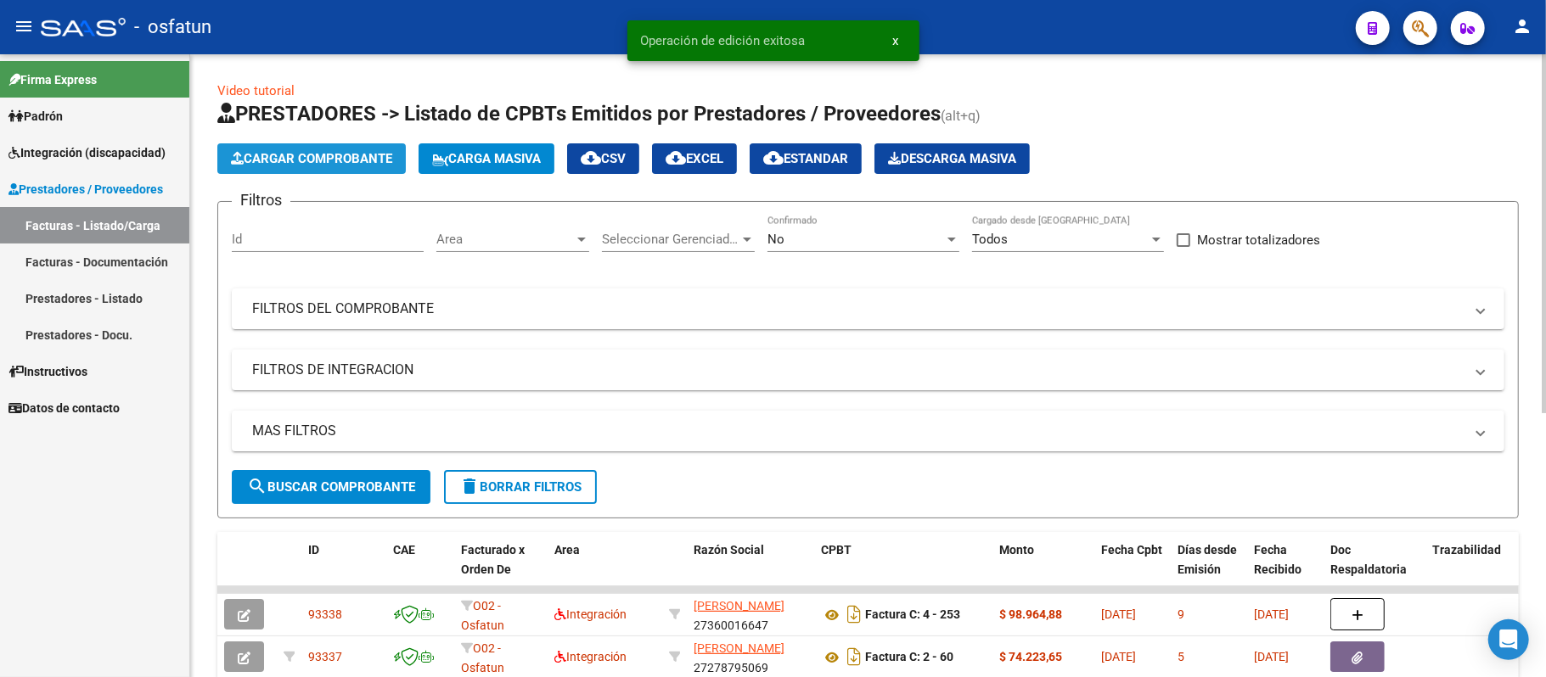
click at [351, 148] on button "Cargar Comprobante" at bounding box center [311, 158] width 188 height 31
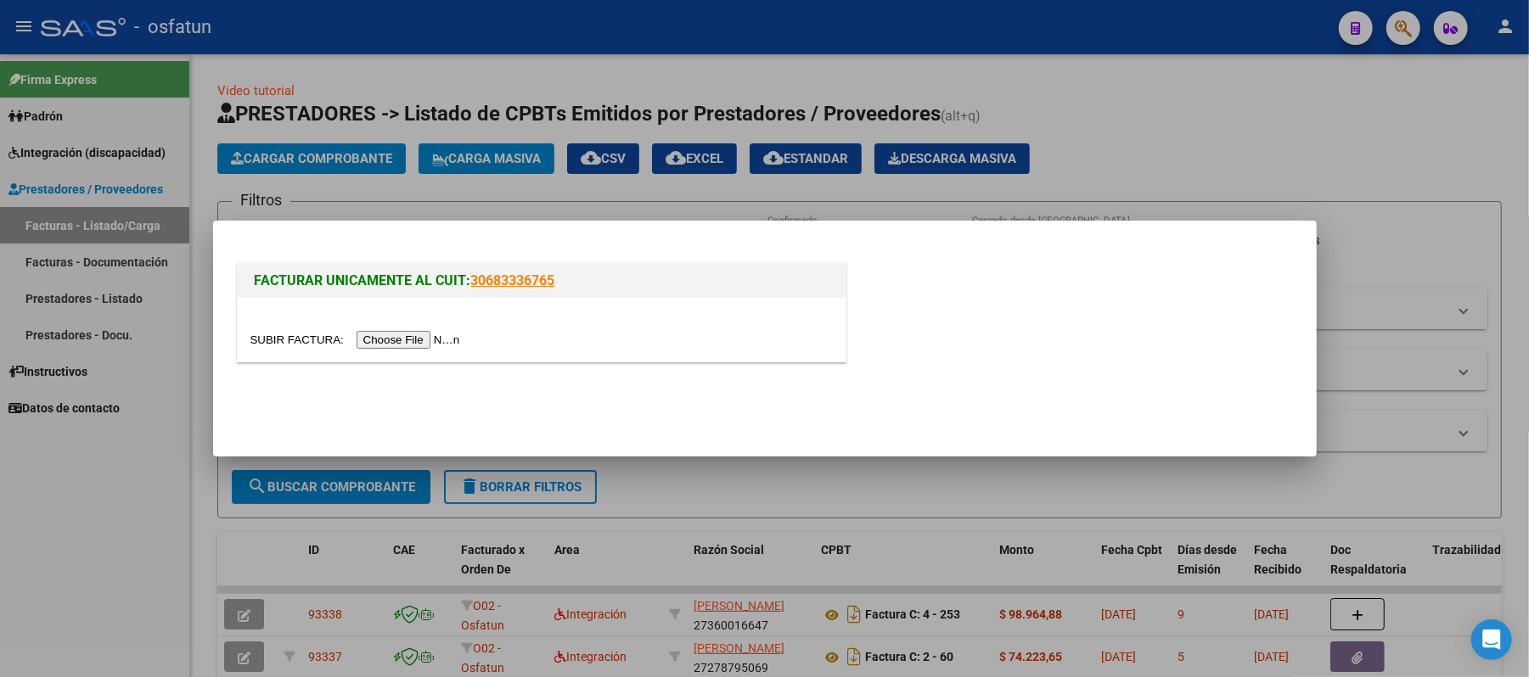
click at [443, 340] on input "file" at bounding box center [357, 340] width 215 height 18
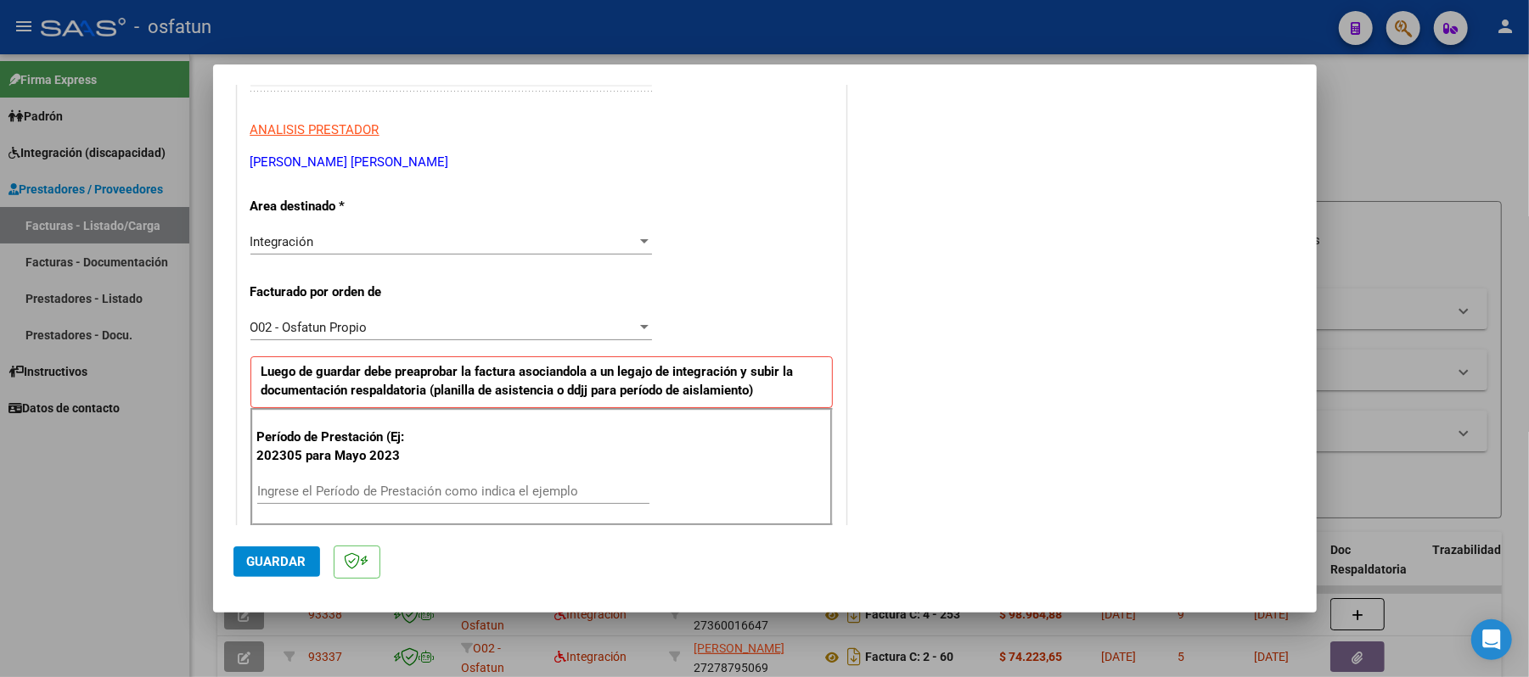
scroll to position [340, 0]
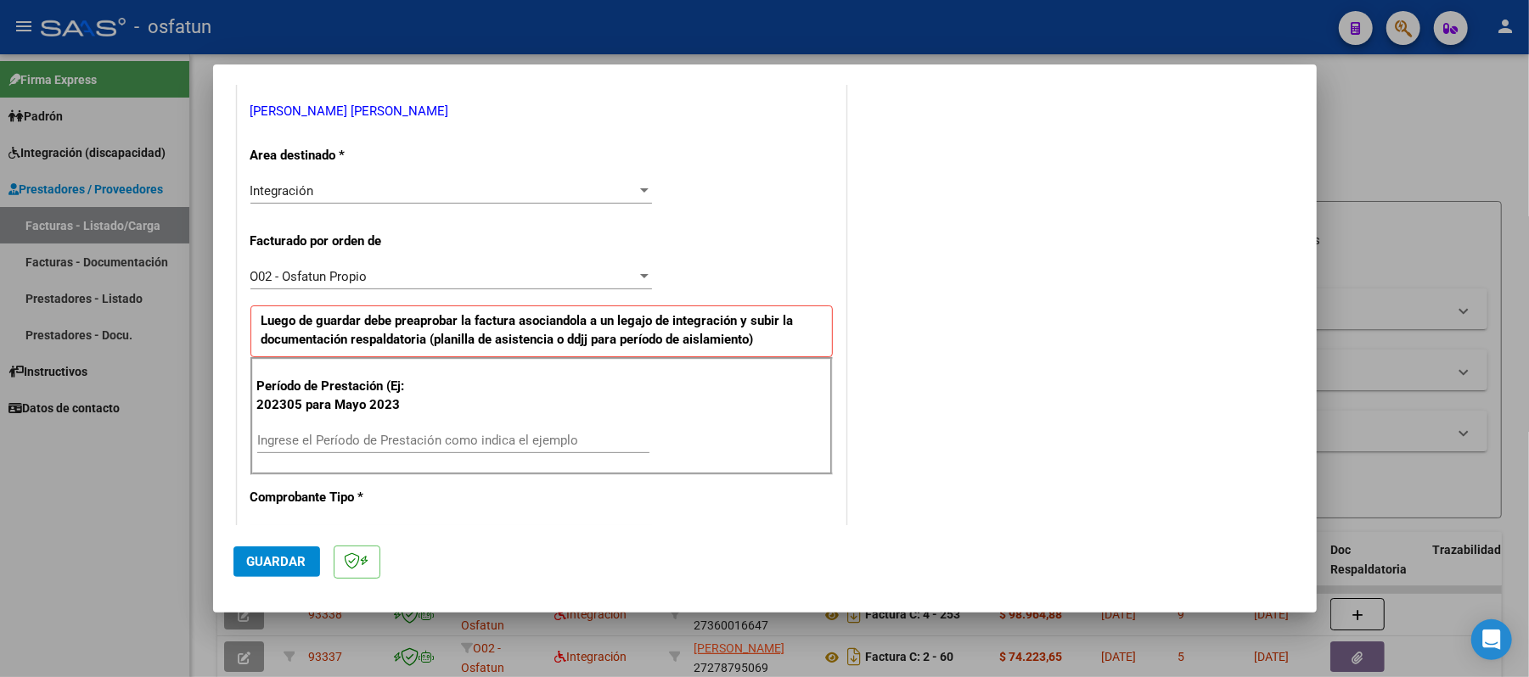
click at [416, 441] on input "Ingrese el Período de Prestación como indica el ejemplo" at bounding box center [453, 440] width 392 height 15
type input "202507"
click at [258, 560] on span "Guardar" at bounding box center [276, 561] width 59 height 15
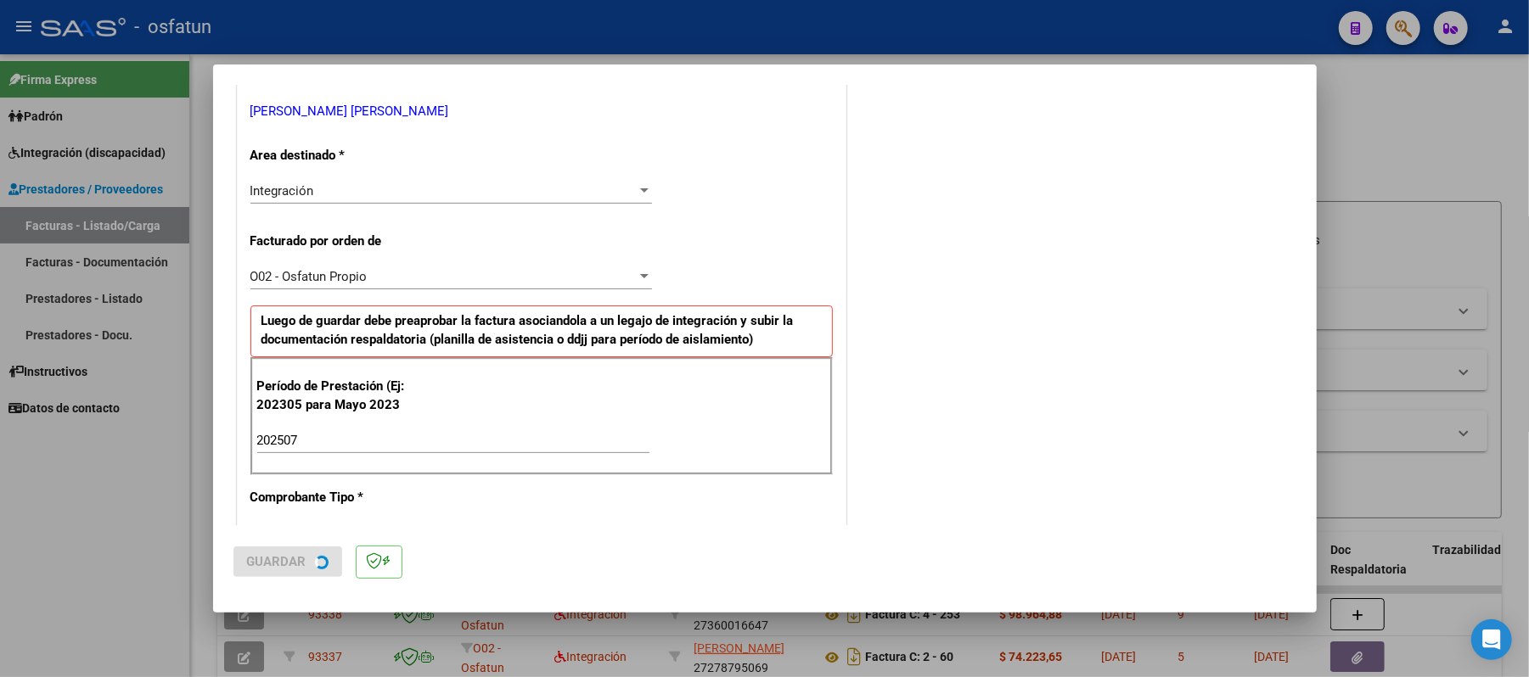
scroll to position [0, 0]
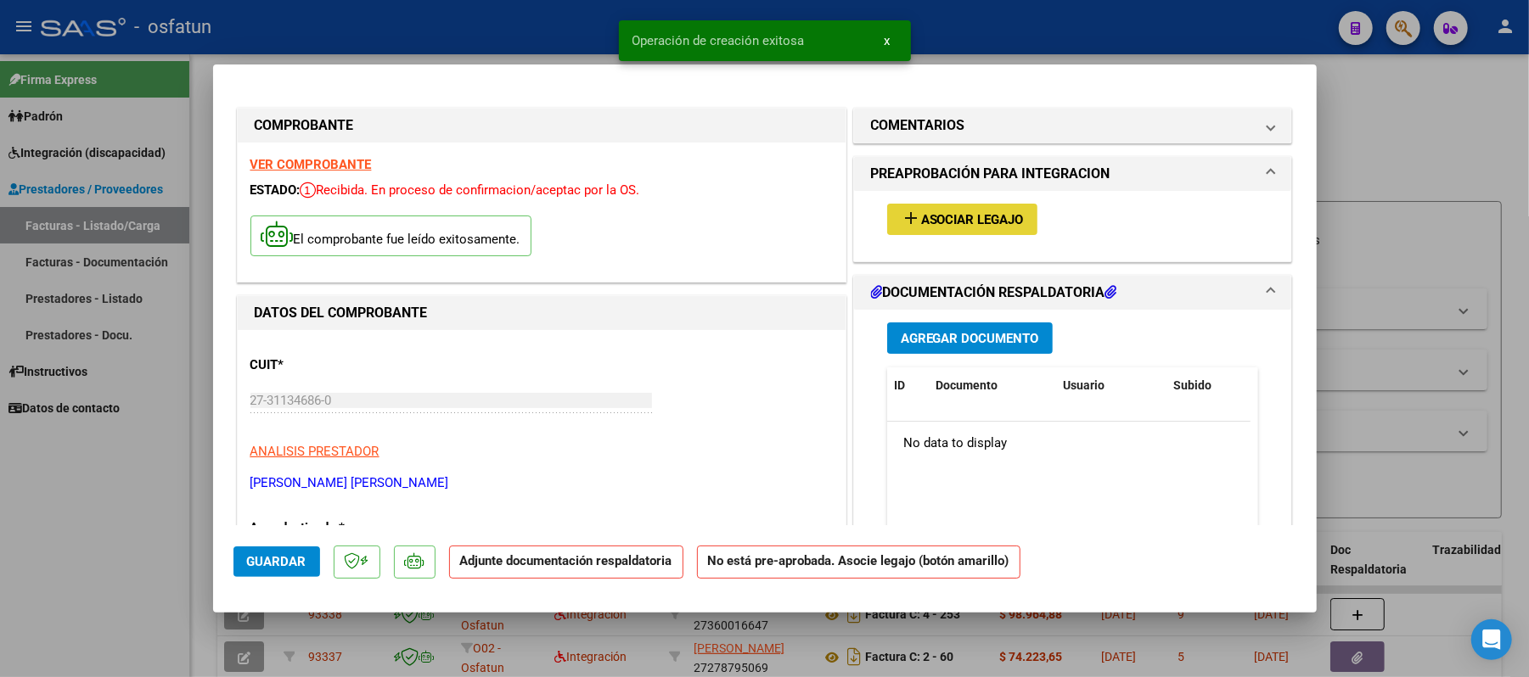
click at [983, 222] on span "Asociar Legajo" at bounding box center [972, 219] width 103 height 15
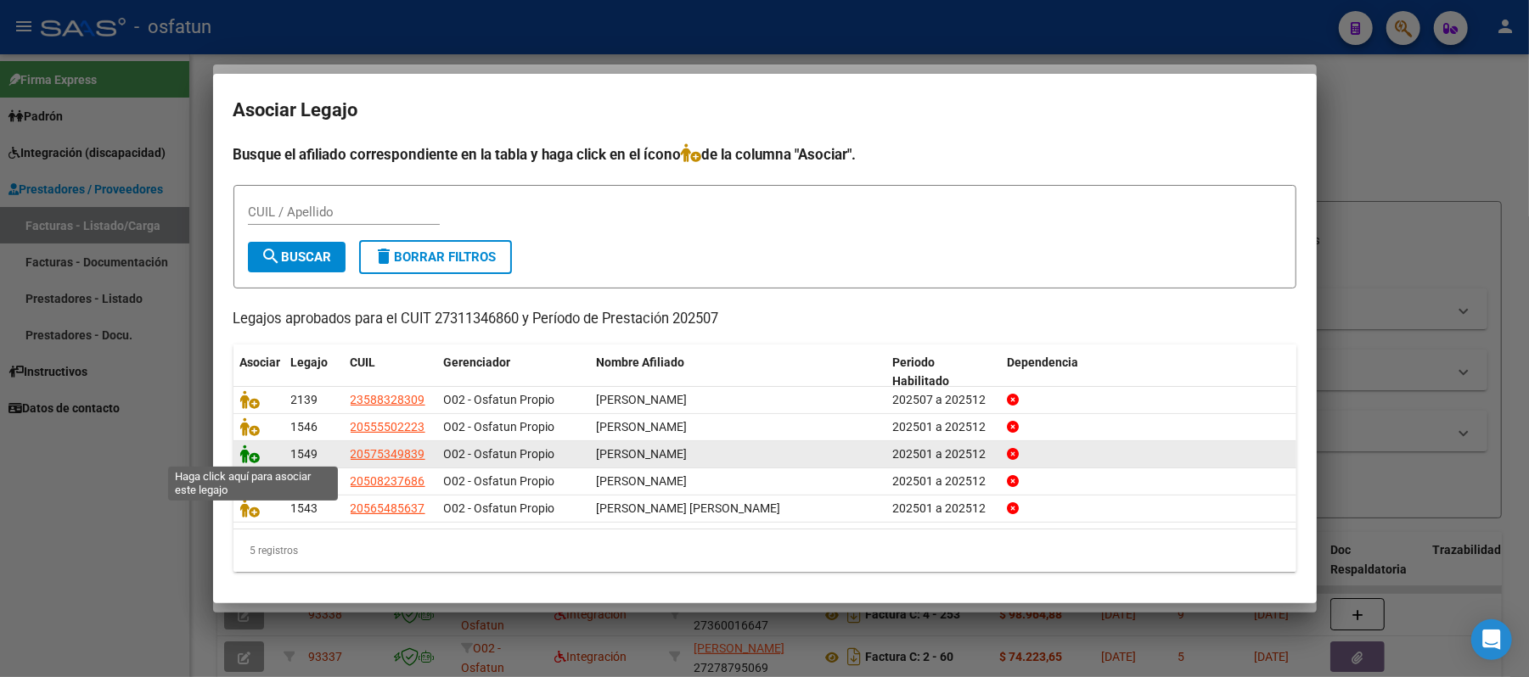
click at [248, 453] on icon at bounding box center [250, 454] width 20 height 19
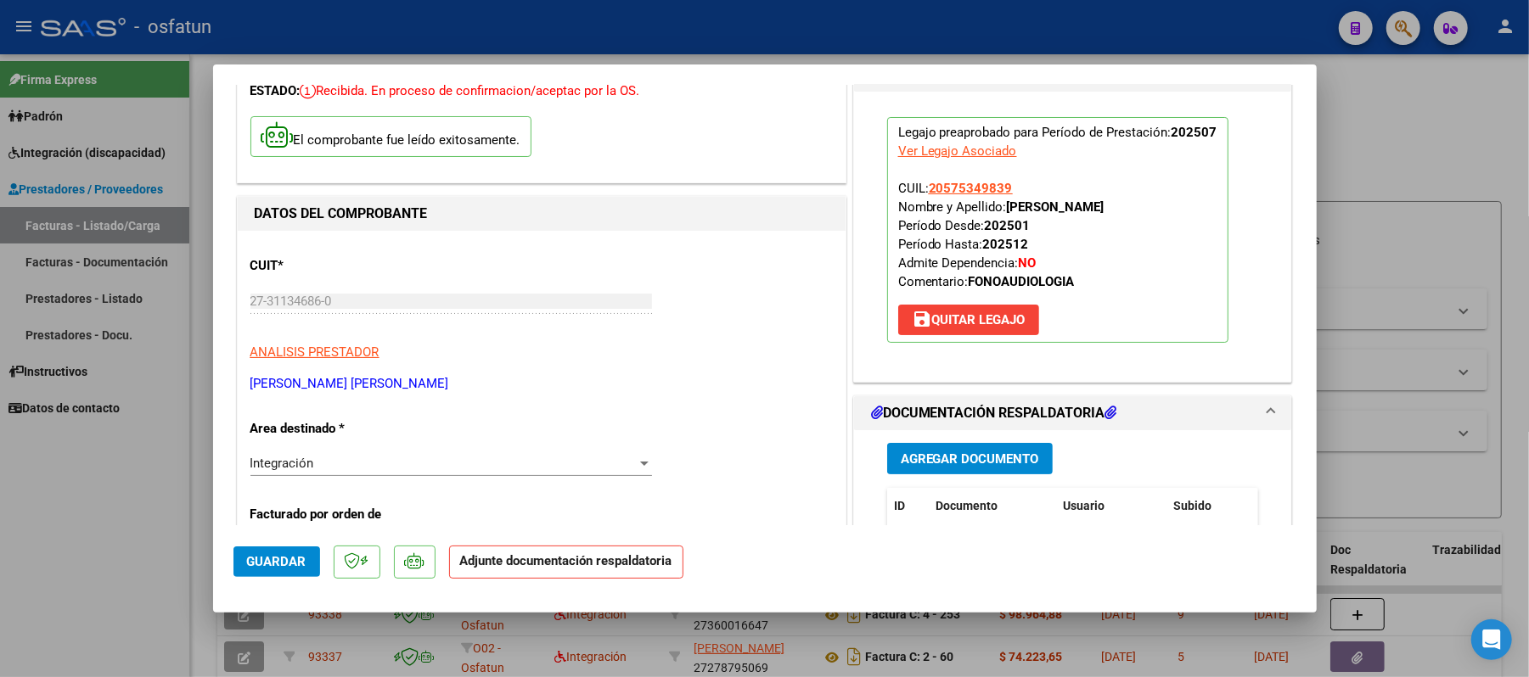
scroll to position [226, 0]
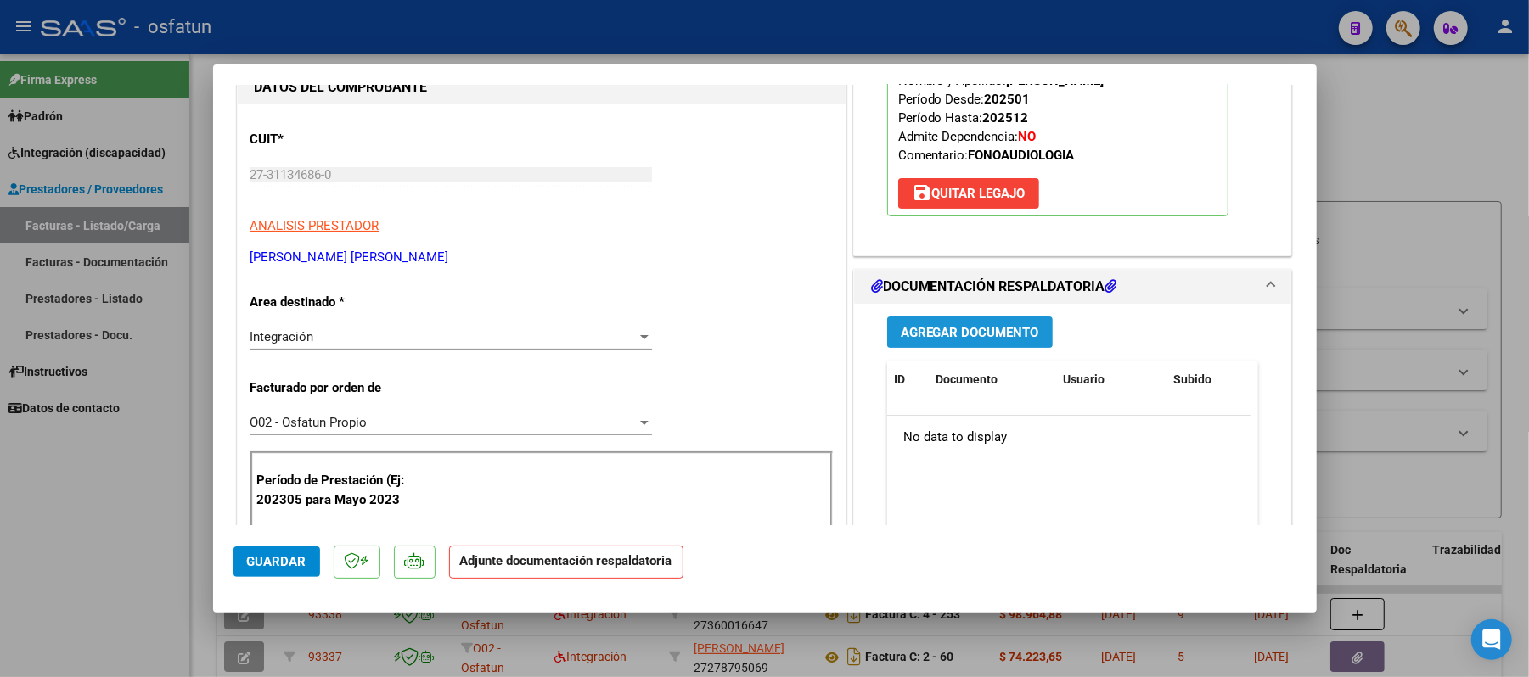
click at [948, 328] on span "Agregar Documento" at bounding box center [970, 332] width 138 height 15
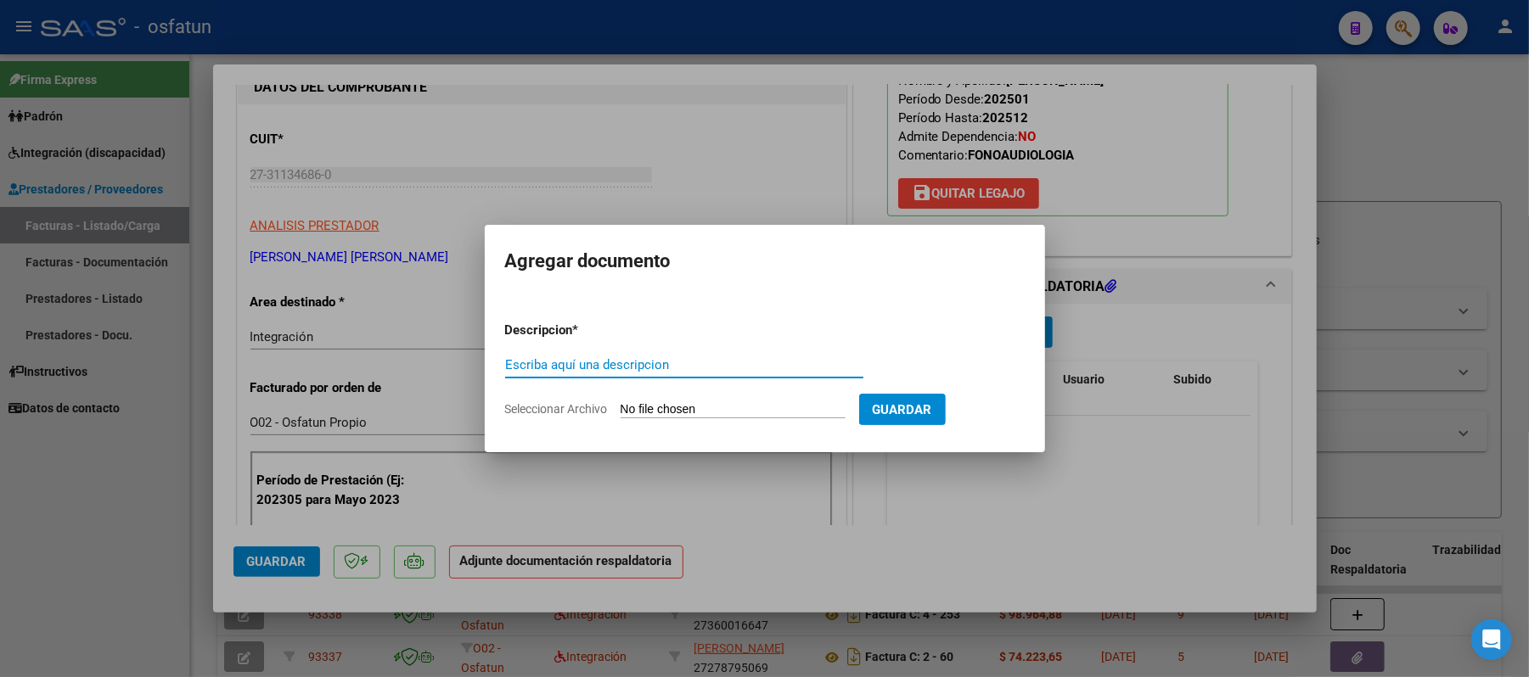
click at [618, 370] on input "Escriba aquí una descripcion" at bounding box center [684, 364] width 358 height 15
type input "ASIT"
click at [717, 402] on input "Seleccionar Archivo" at bounding box center [733, 410] width 225 height 16
type input "C:\fakepath\ASIST.pdf"
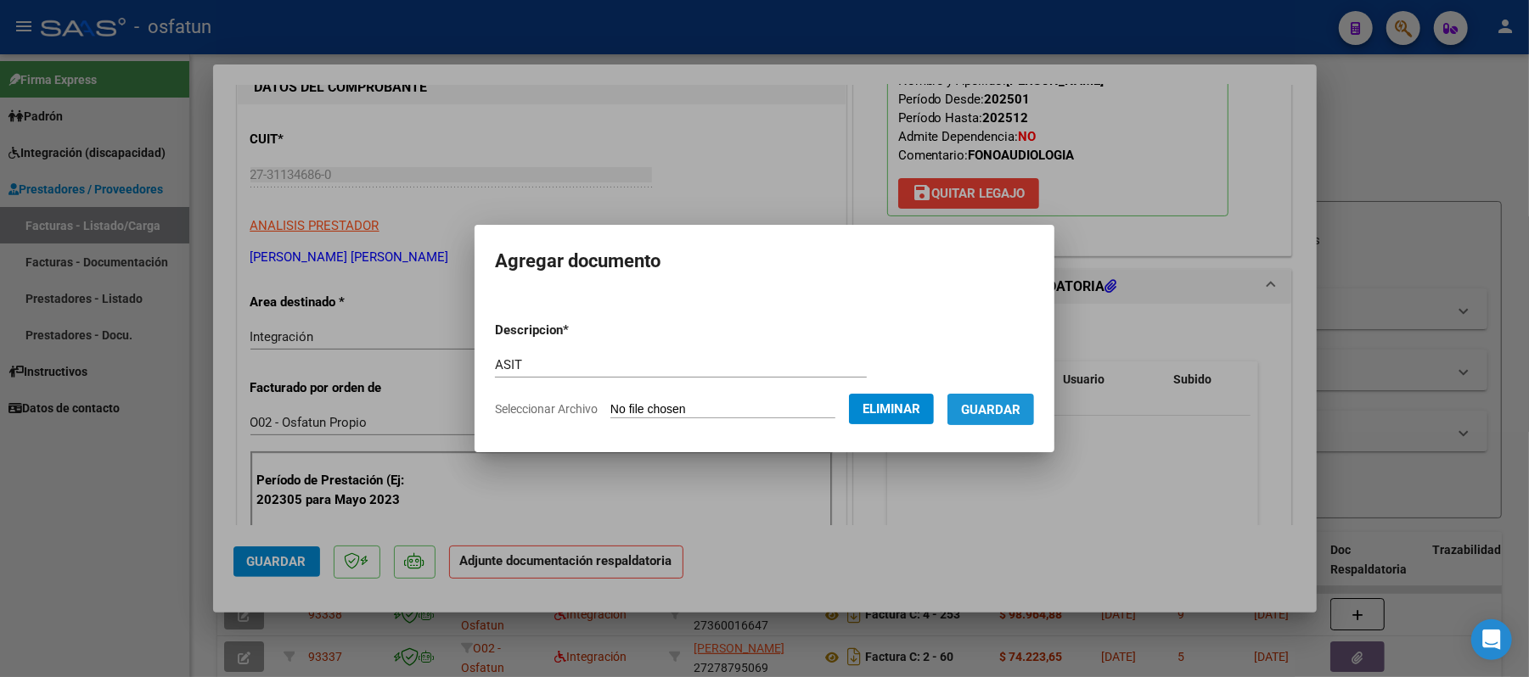
click at [996, 402] on span "Guardar" at bounding box center [990, 409] width 59 height 15
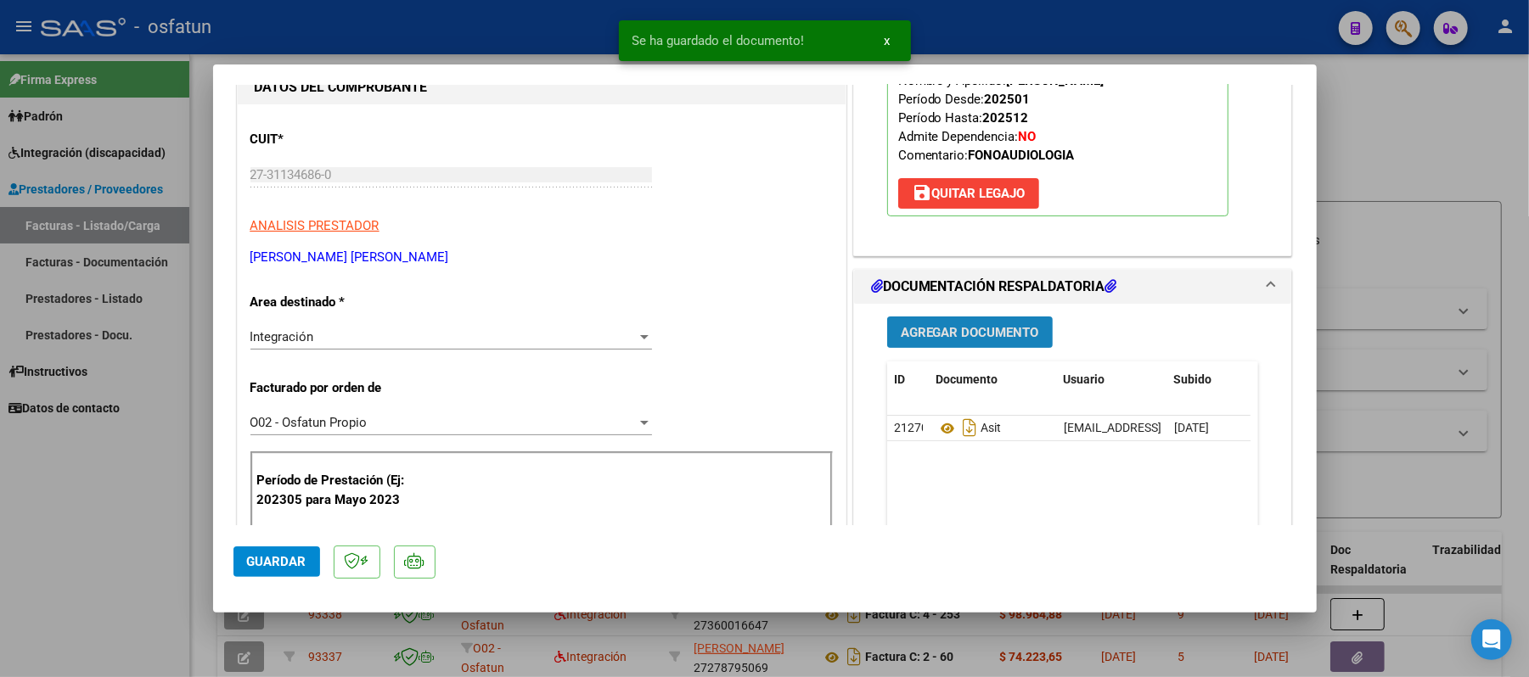
click at [970, 336] on span "Agregar Documento" at bounding box center [970, 332] width 138 height 15
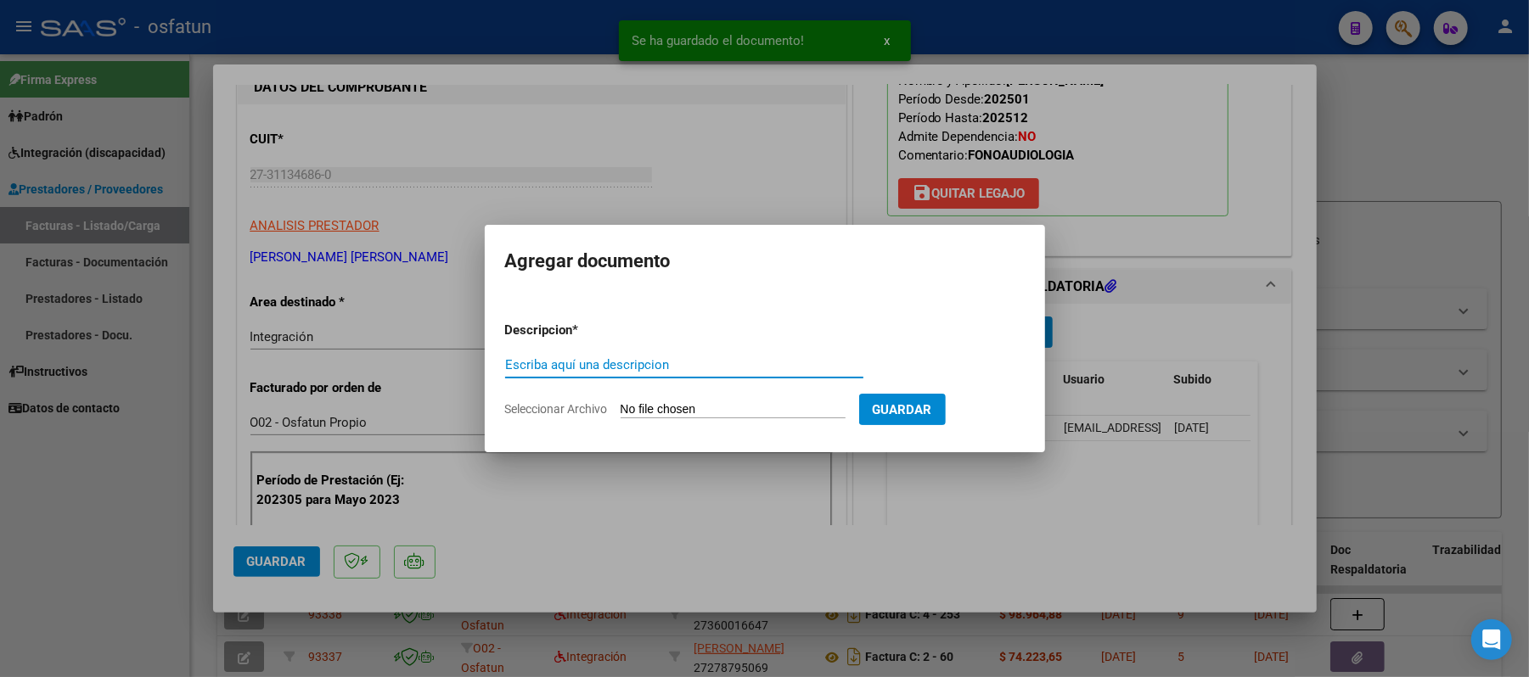
click at [698, 367] on input "Escriba aquí una descripcion" at bounding box center [684, 364] width 358 height 15
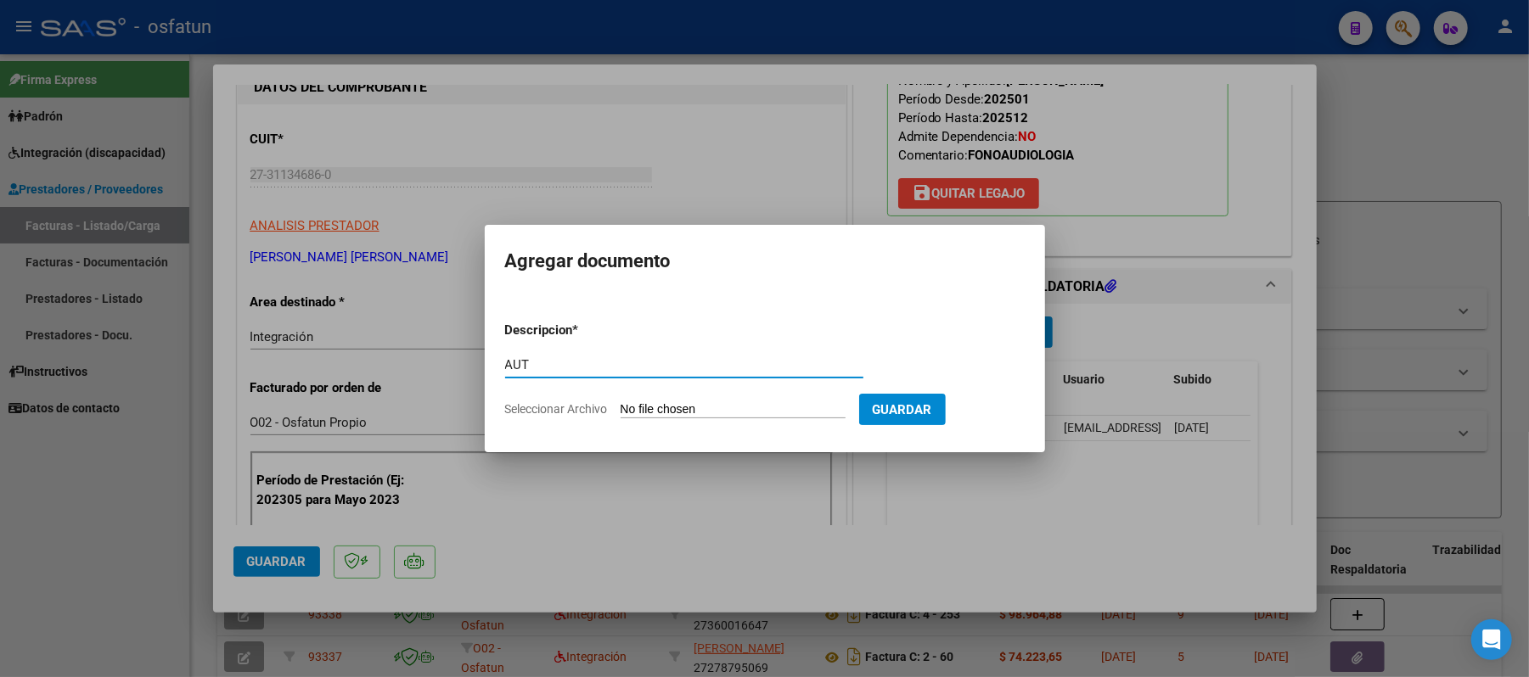
type input "AUT"
click at [680, 404] on input "Seleccionar Archivo" at bounding box center [733, 410] width 225 height 16
type input "C:\fakepath\AUT.pdf"
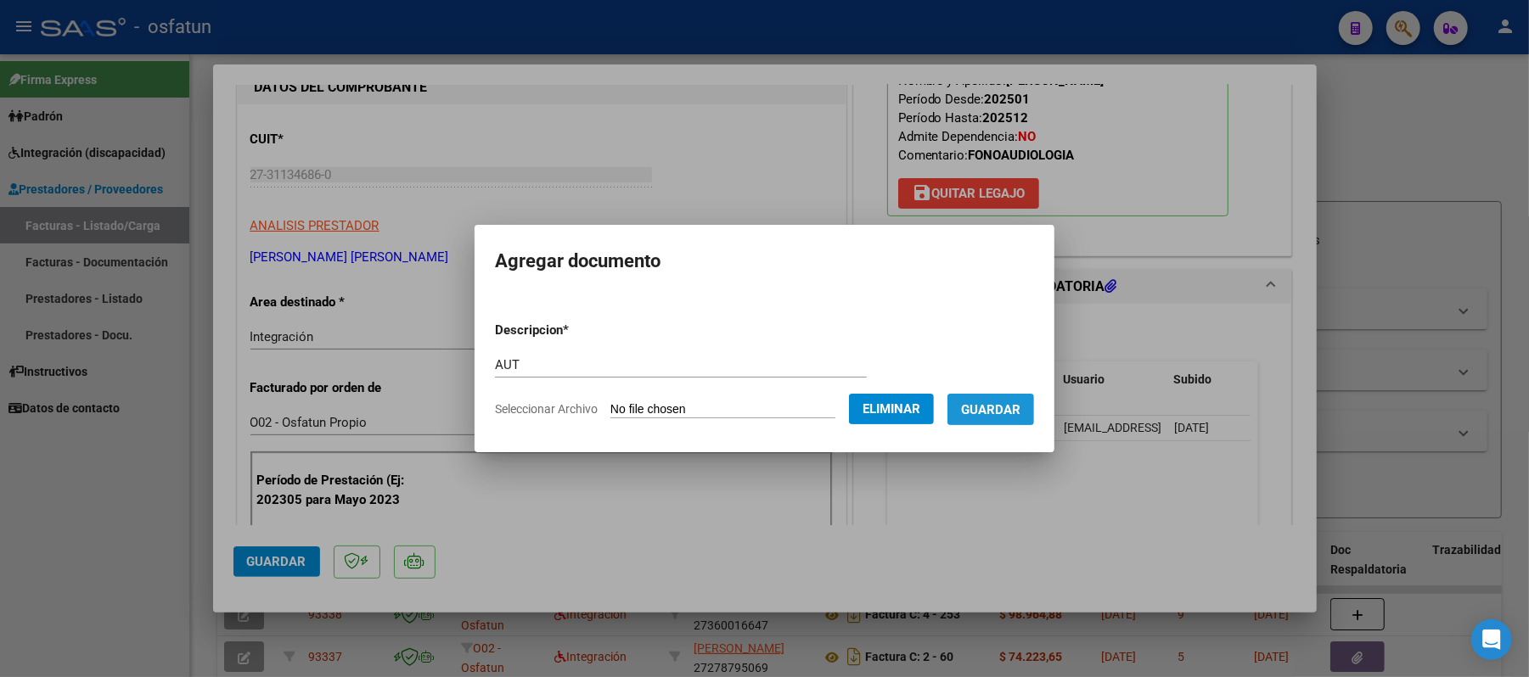
click at [1014, 407] on span "Guardar" at bounding box center [990, 409] width 59 height 15
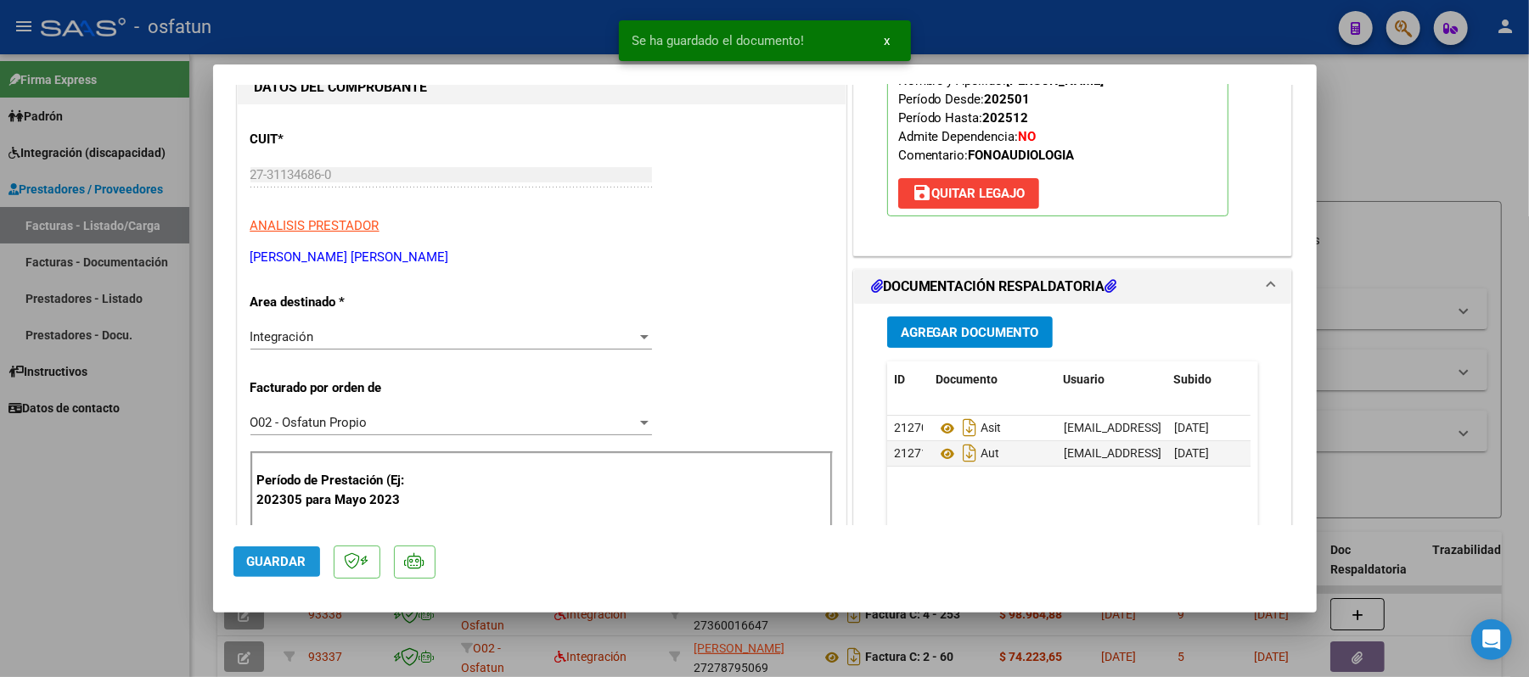
click at [253, 557] on span "Guardar" at bounding box center [276, 561] width 59 height 15
click at [1400, 167] on div at bounding box center [764, 338] width 1529 height 677
type input "$ 0,00"
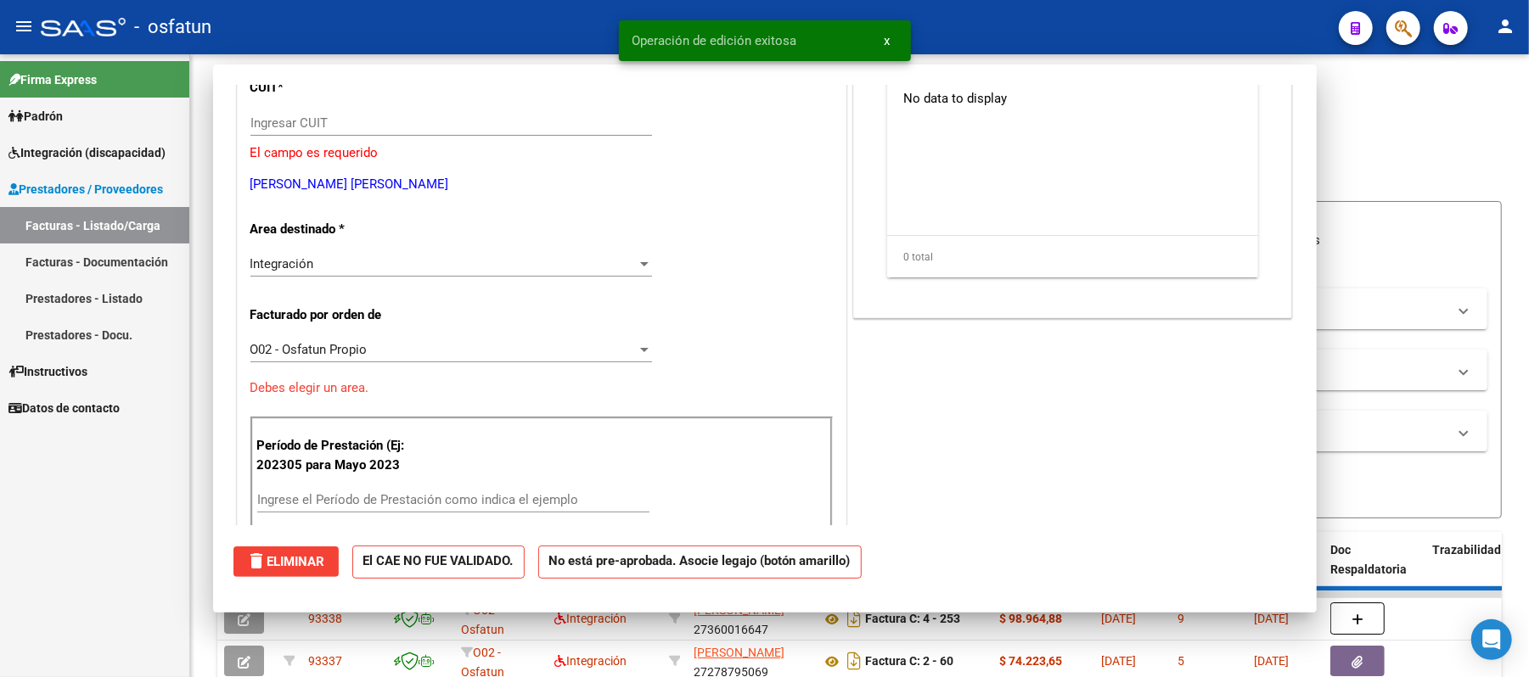
scroll to position [174, 0]
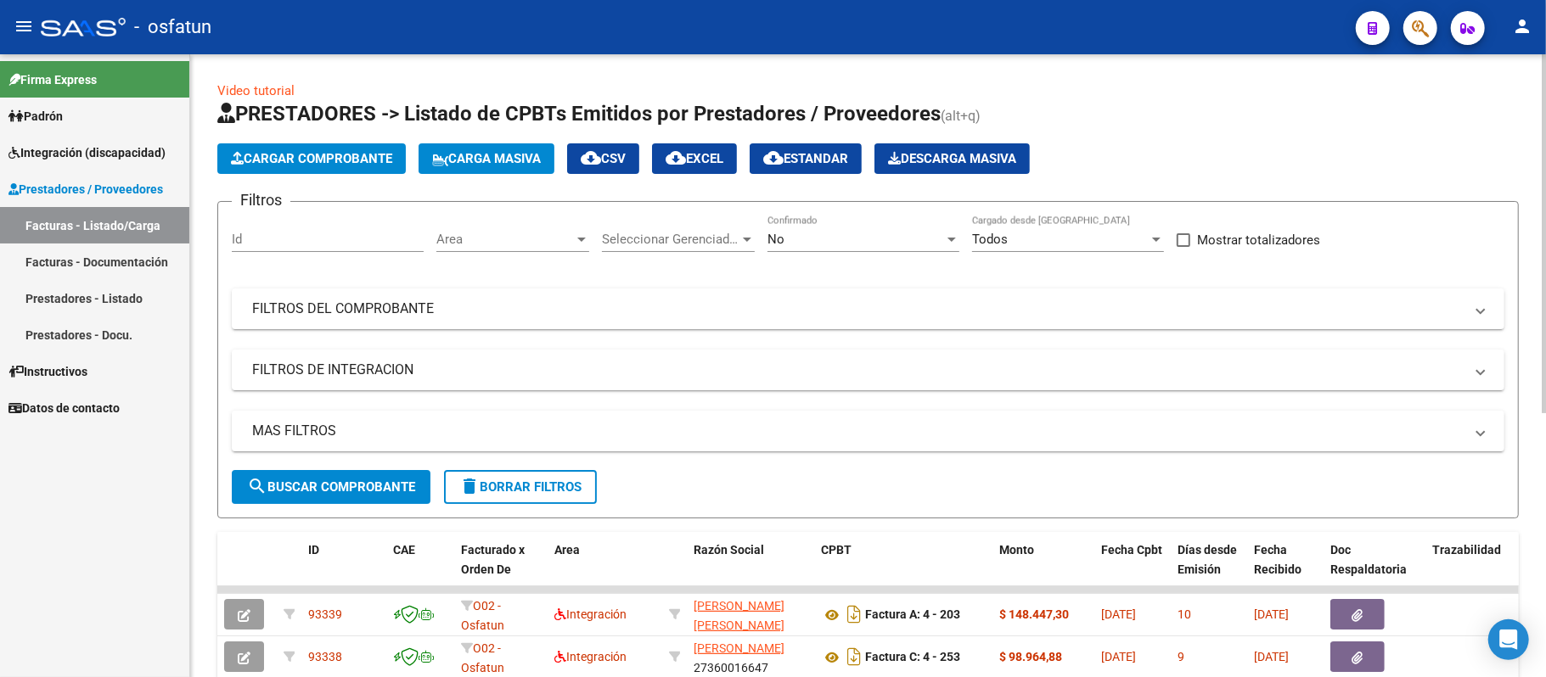
click at [299, 151] on span "Cargar Comprobante" at bounding box center [311, 158] width 161 height 15
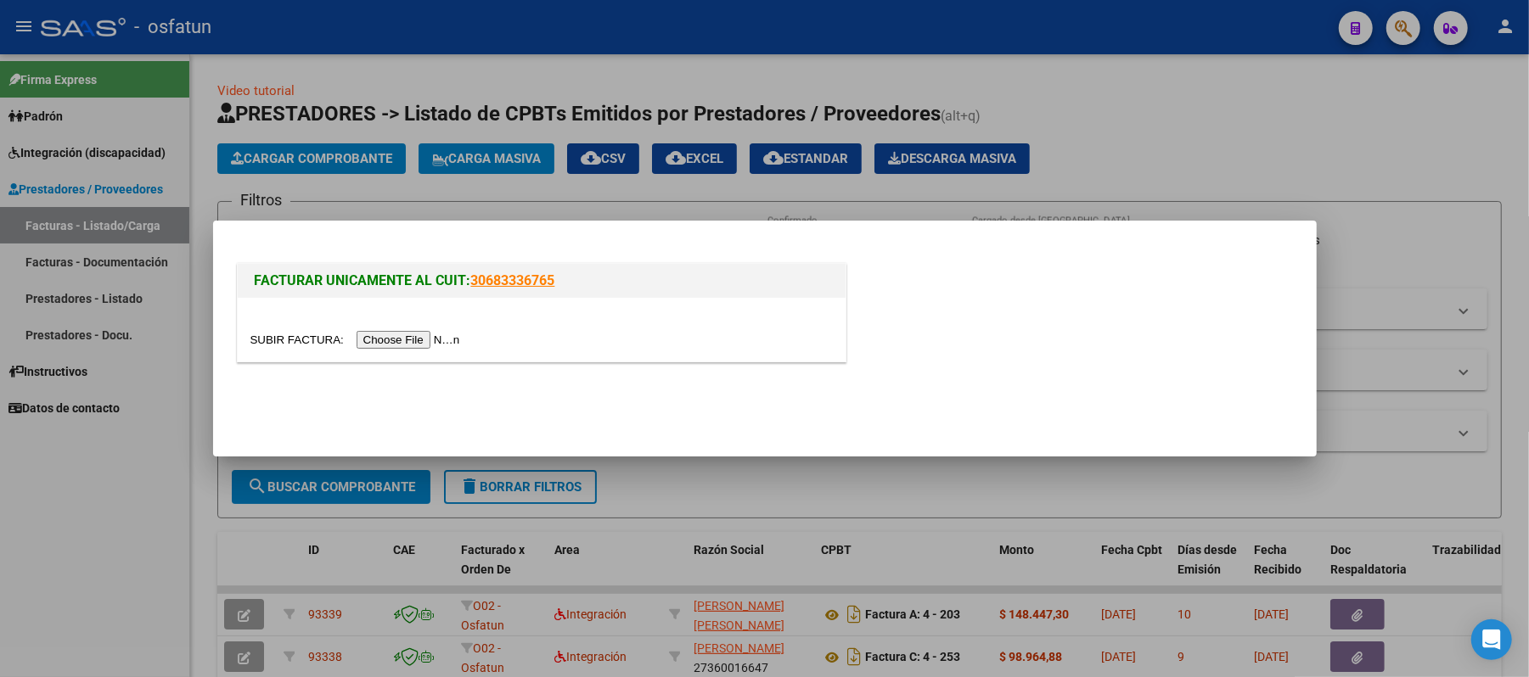
click at [413, 337] on input "file" at bounding box center [357, 340] width 215 height 18
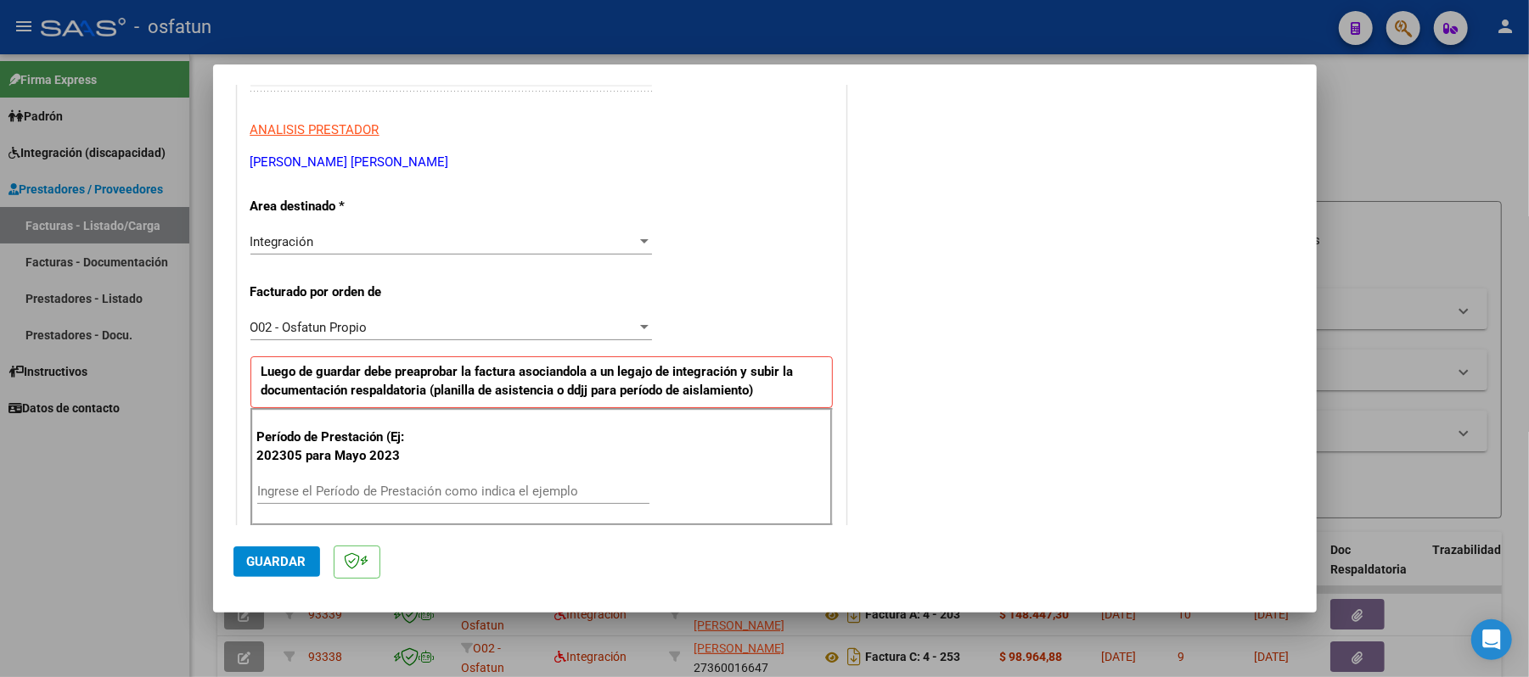
scroll to position [340, 0]
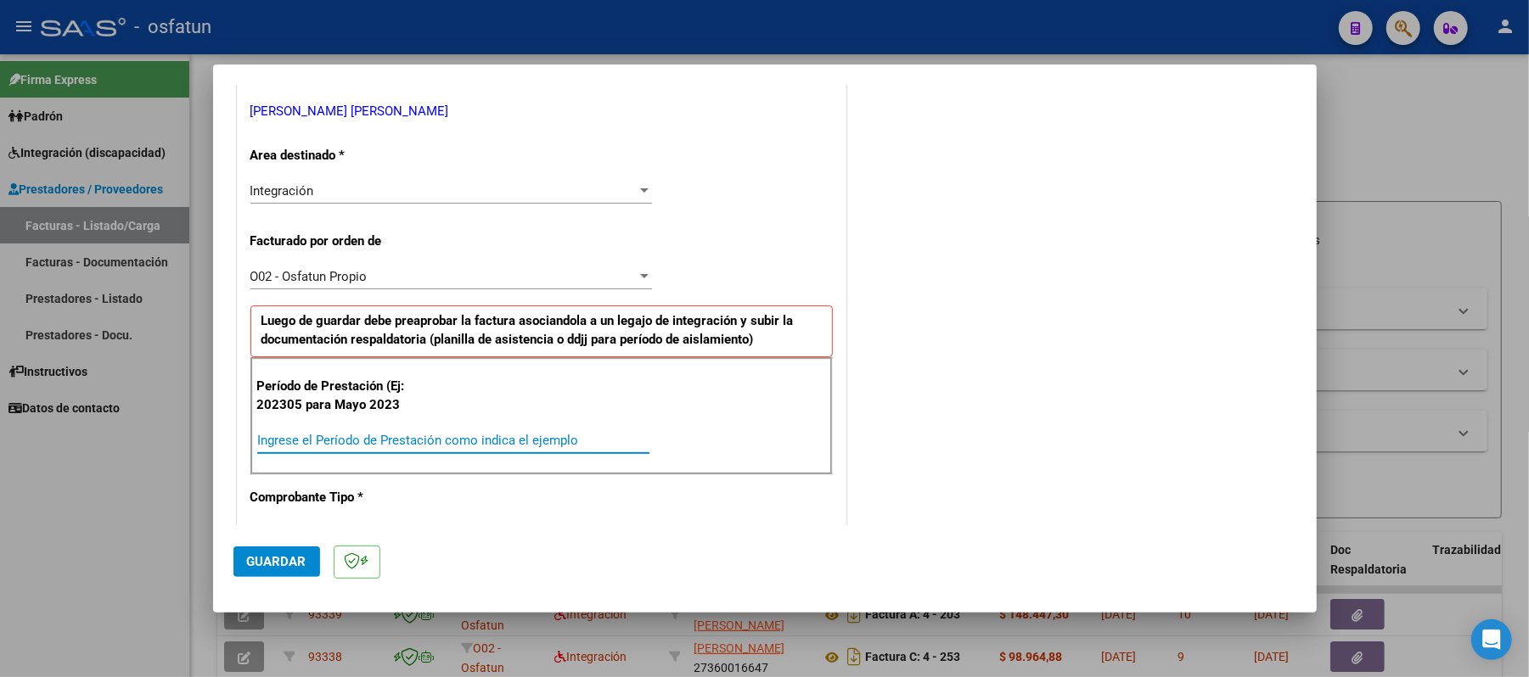
click at [464, 440] on input "Ingrese el Período de Prestación como indica el ejemplo" at bounding box center [453, 440] width 392 height 15
type input "202507"
click at [292, 558] on span "Guardar" at bounding box center [276, 561] width 59 height 15
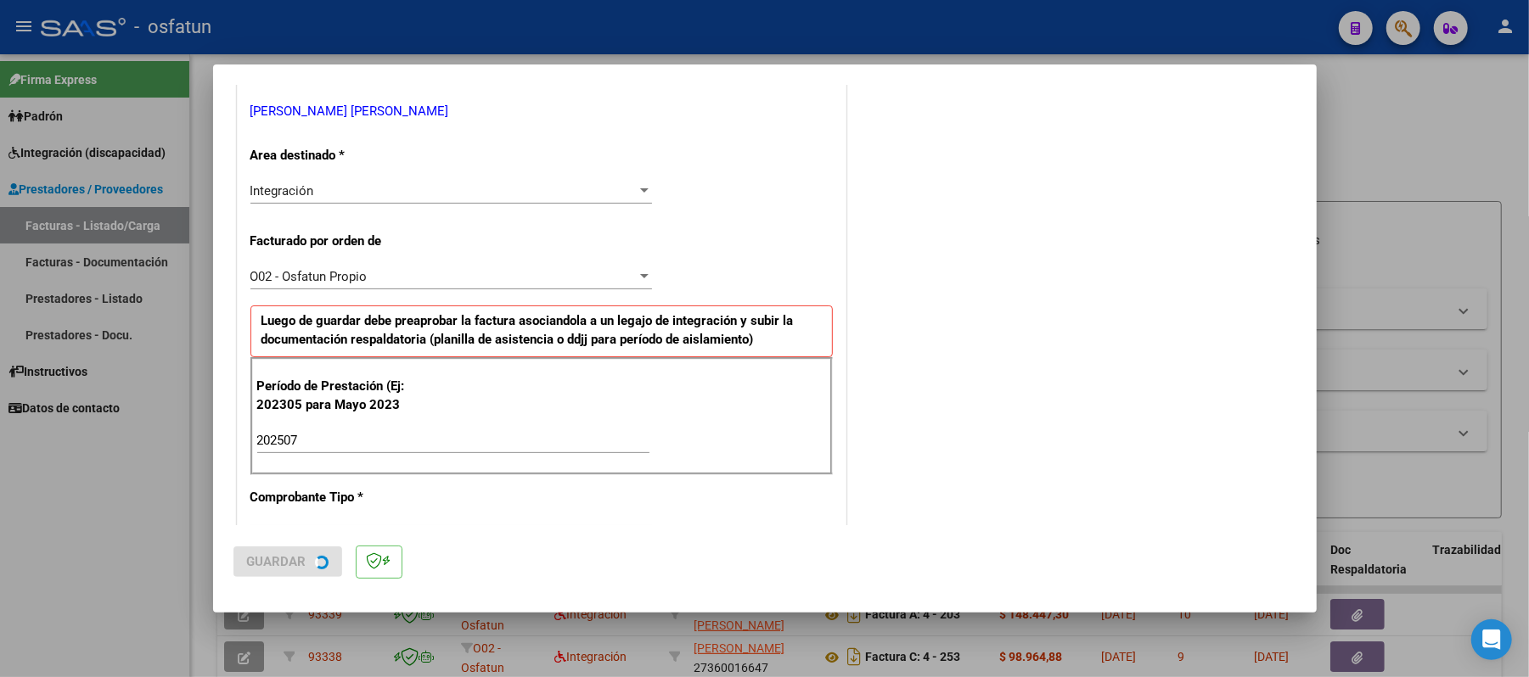
scroll to position [0, 0]
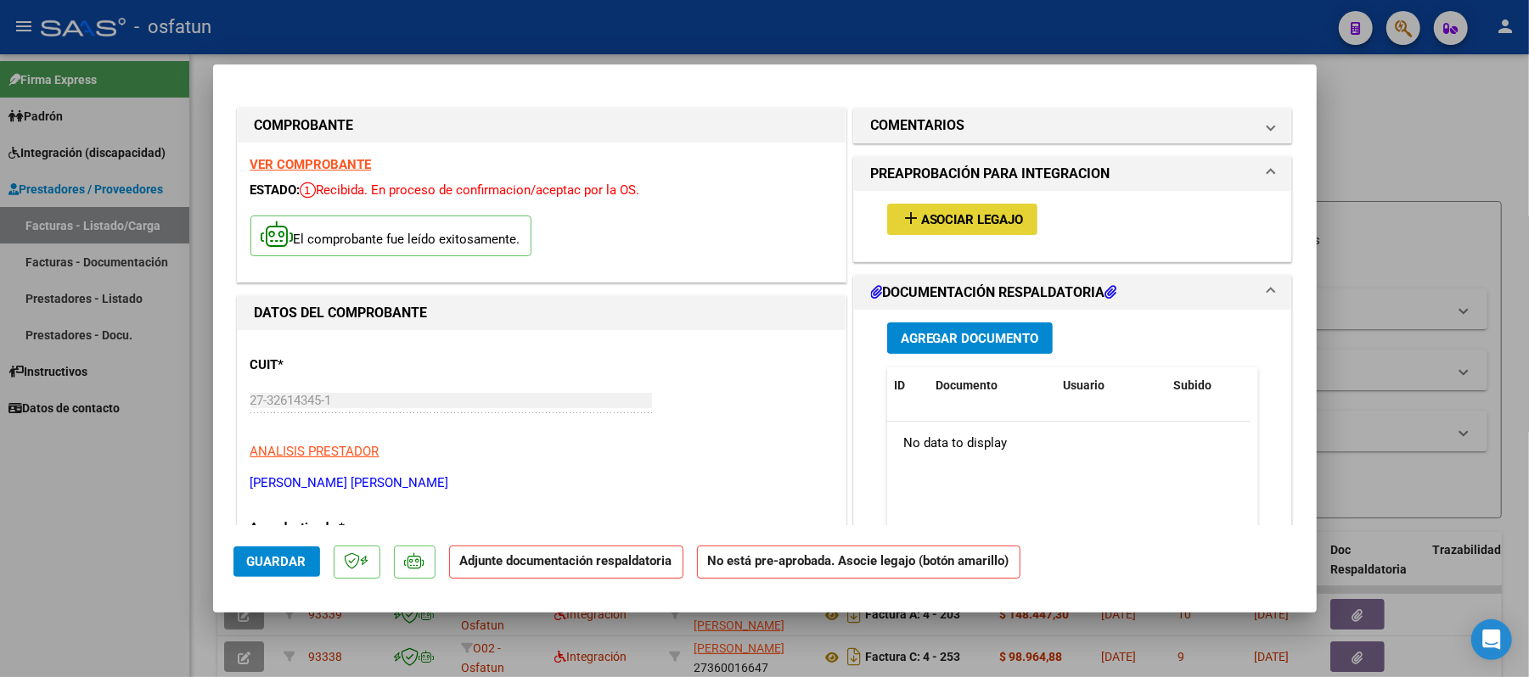
click at [964, 215] on span "Asociar Legajo" at bounding box center [972, 219] width 103 height 15
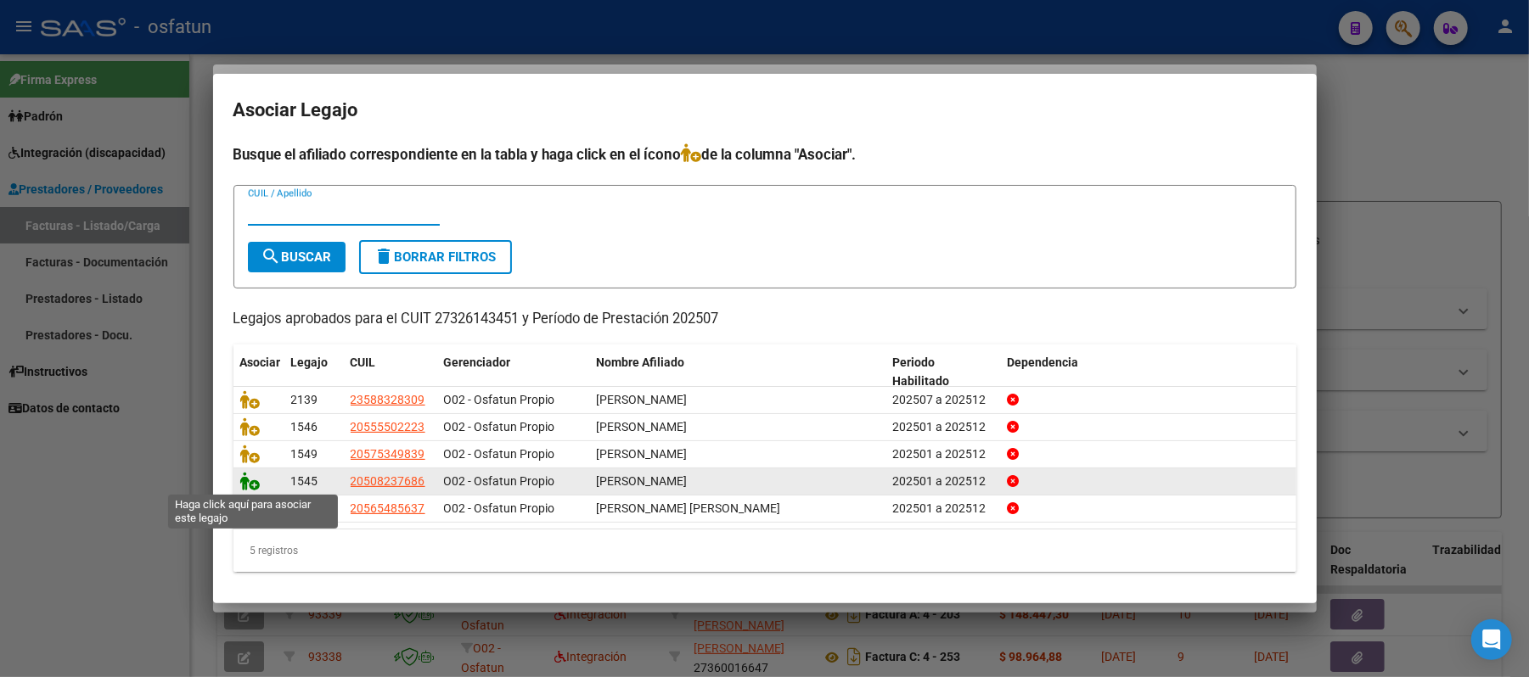
click at [255, 480] on icon at bounding box center [250, 481] width 20 height 19
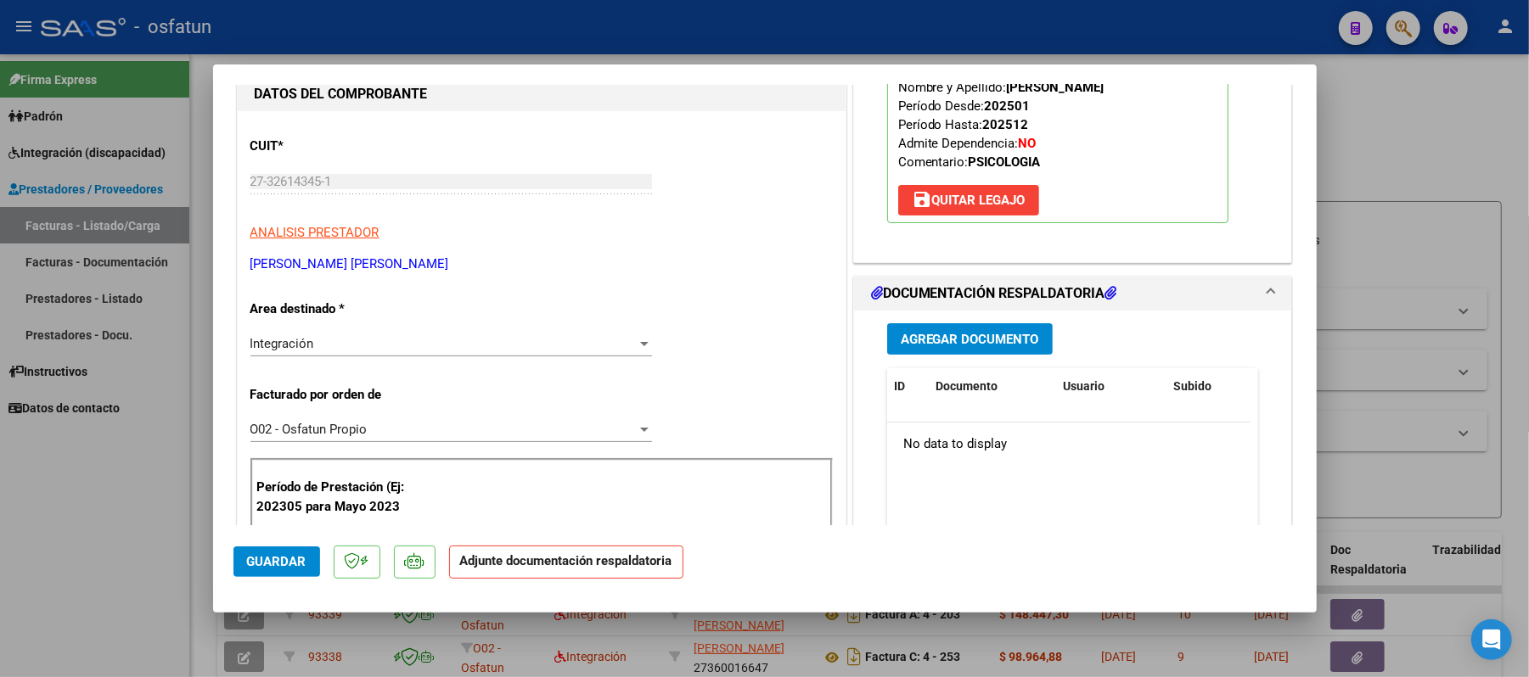
scroll to position [226, 0]
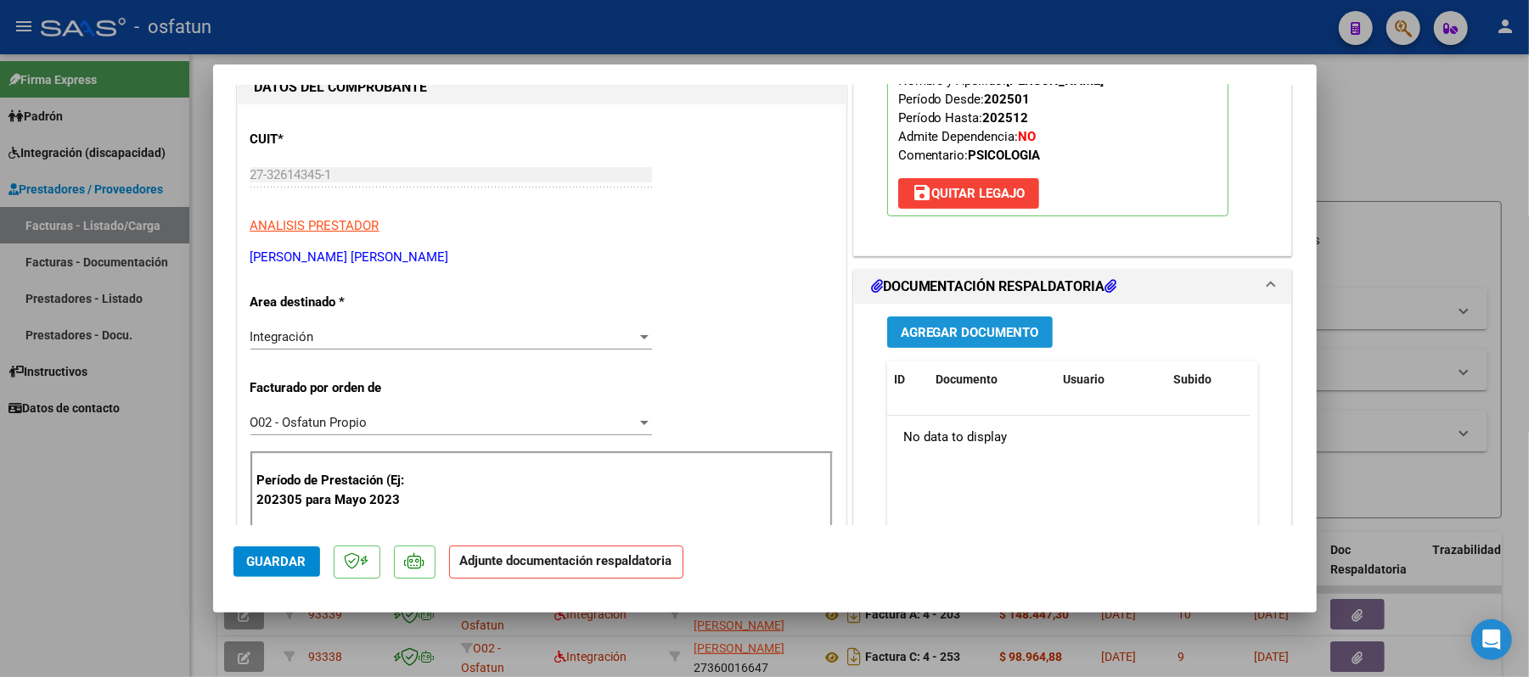
click at [966, 333] on span "Agregar Documento" at bounding box center [970, 332] width 138 height 15
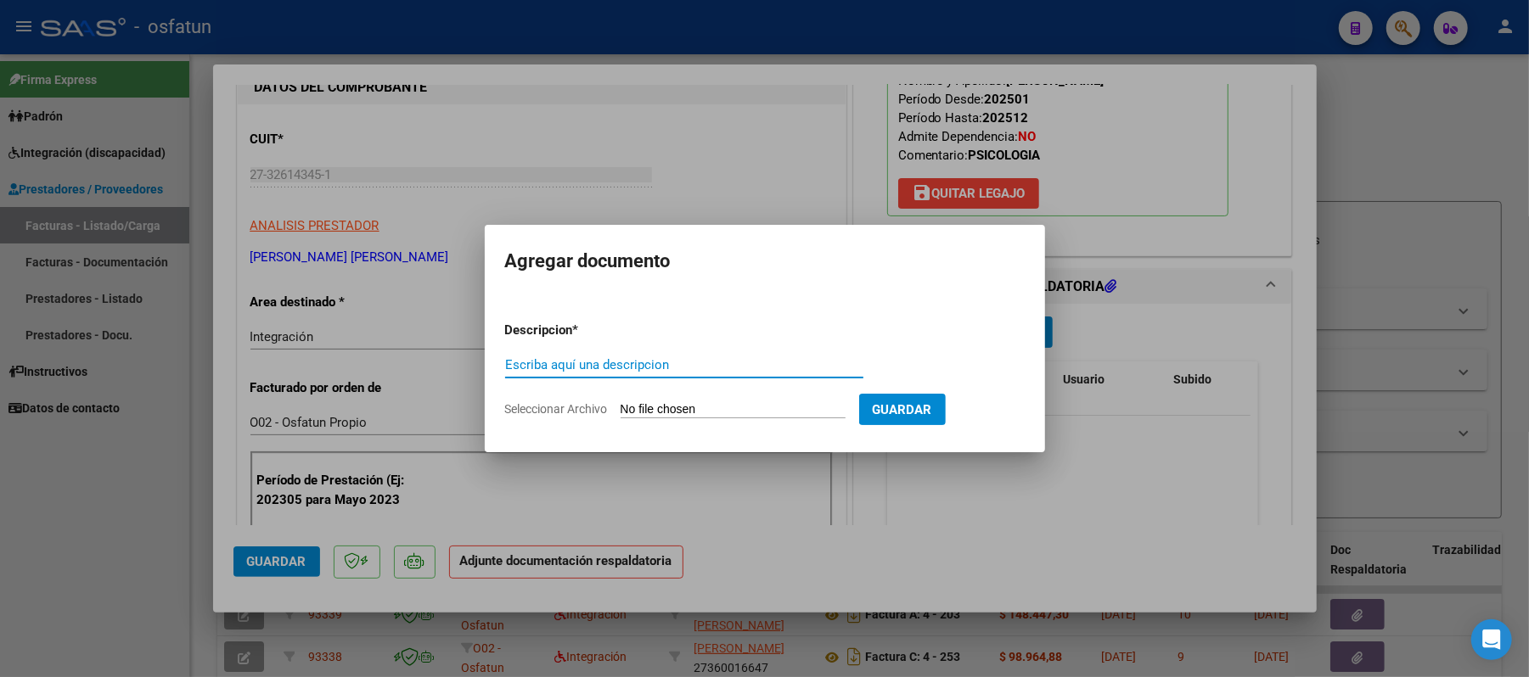
click at [670, 372] on input "Escriba aquí una descripcion" at bounding box center [684, 364] width 358 height 15
type input "ASIST"
click at [679, 406] on input "Seleccionar Archivo" at bounding box center [733, 410] width 225 height 16
type input "C:\fakepath\ASIST.pdf"
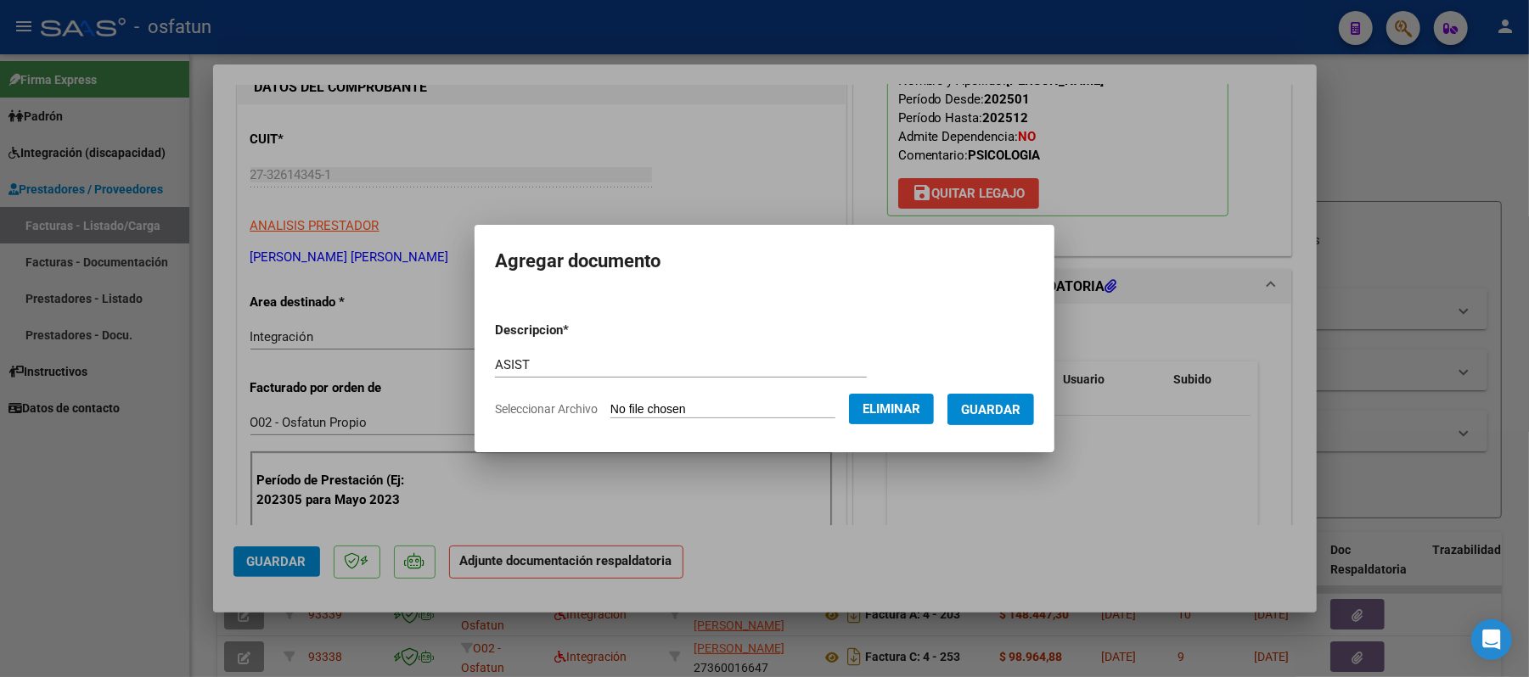
click at [1020, 409] on span "Guardar" at bounding box center [990, 409] width 59 height 15
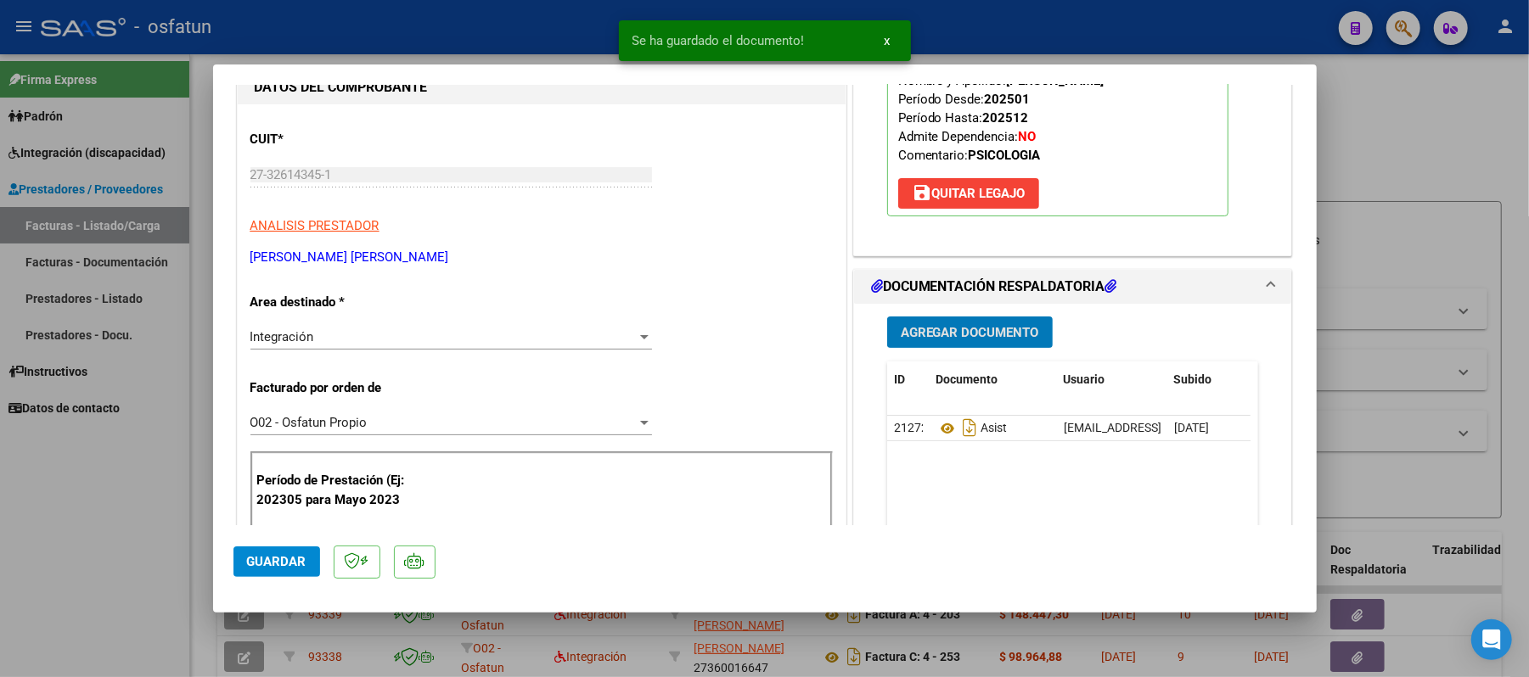
click at [931, 338] on span "Agregar Documento" at bounding box center [970, 332] width 138 height 15
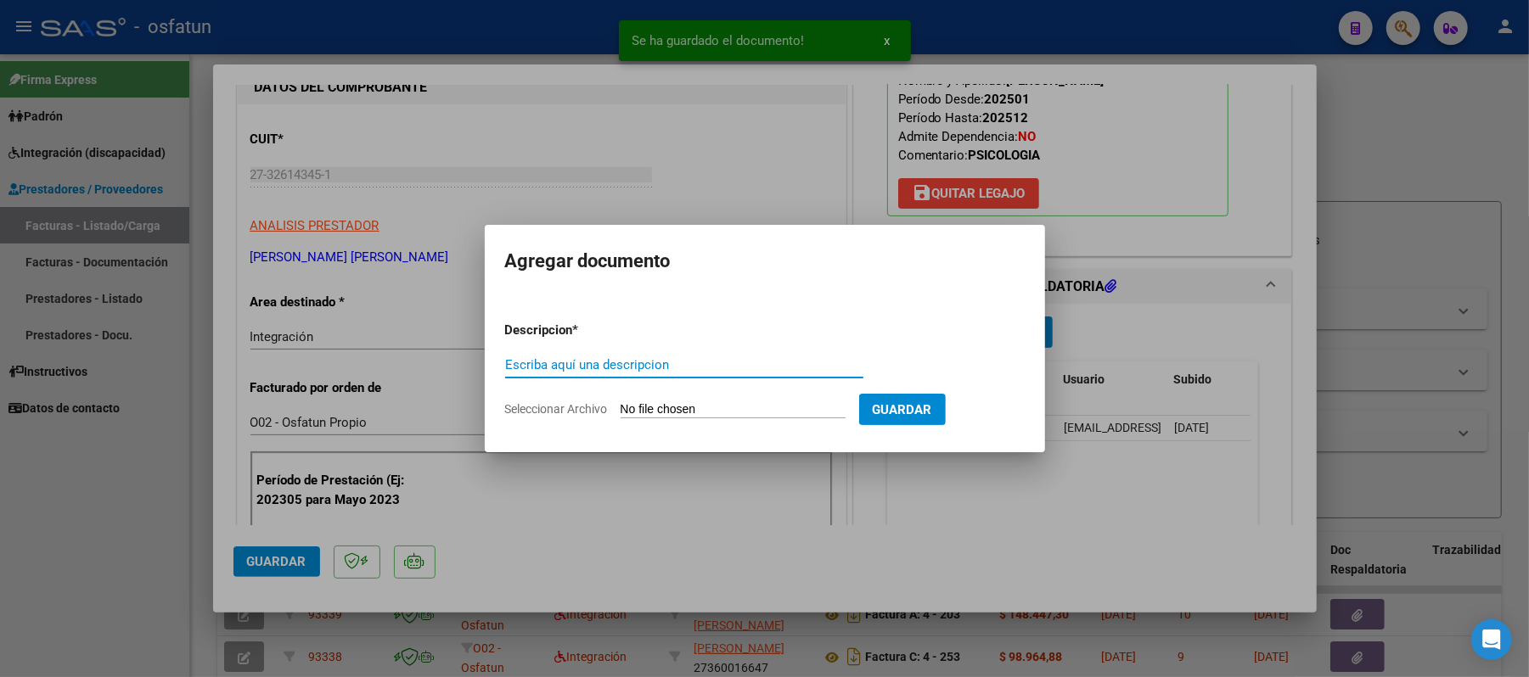
click at [768, 361] on input "Escriba aquí una descripcion" at bounding box center [684, 364] width 358 height 15
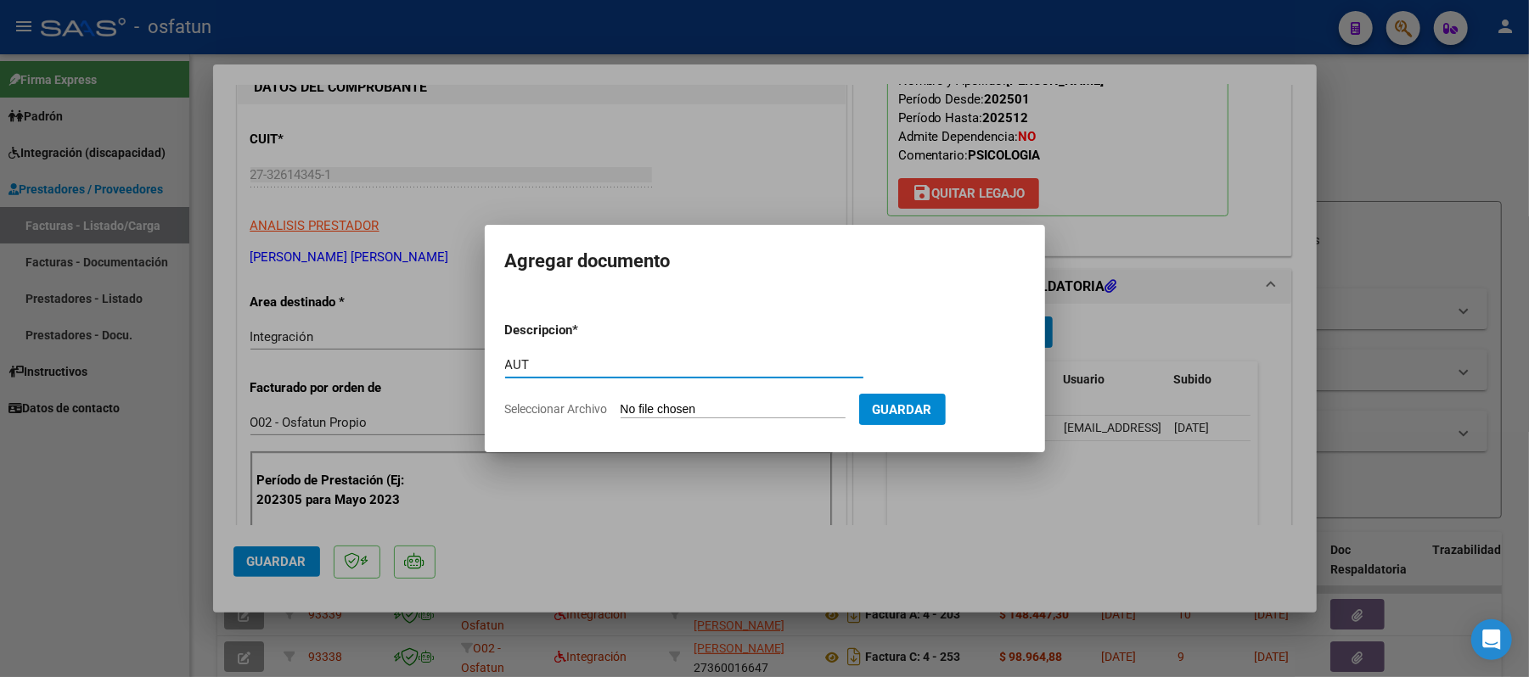
type input "AUT"
click at [696, 405] on input "Seleccionar Archivo" at bounding box center [733, 410] width 225 height 16
type input "C:\fakepath\AUT.pdf"
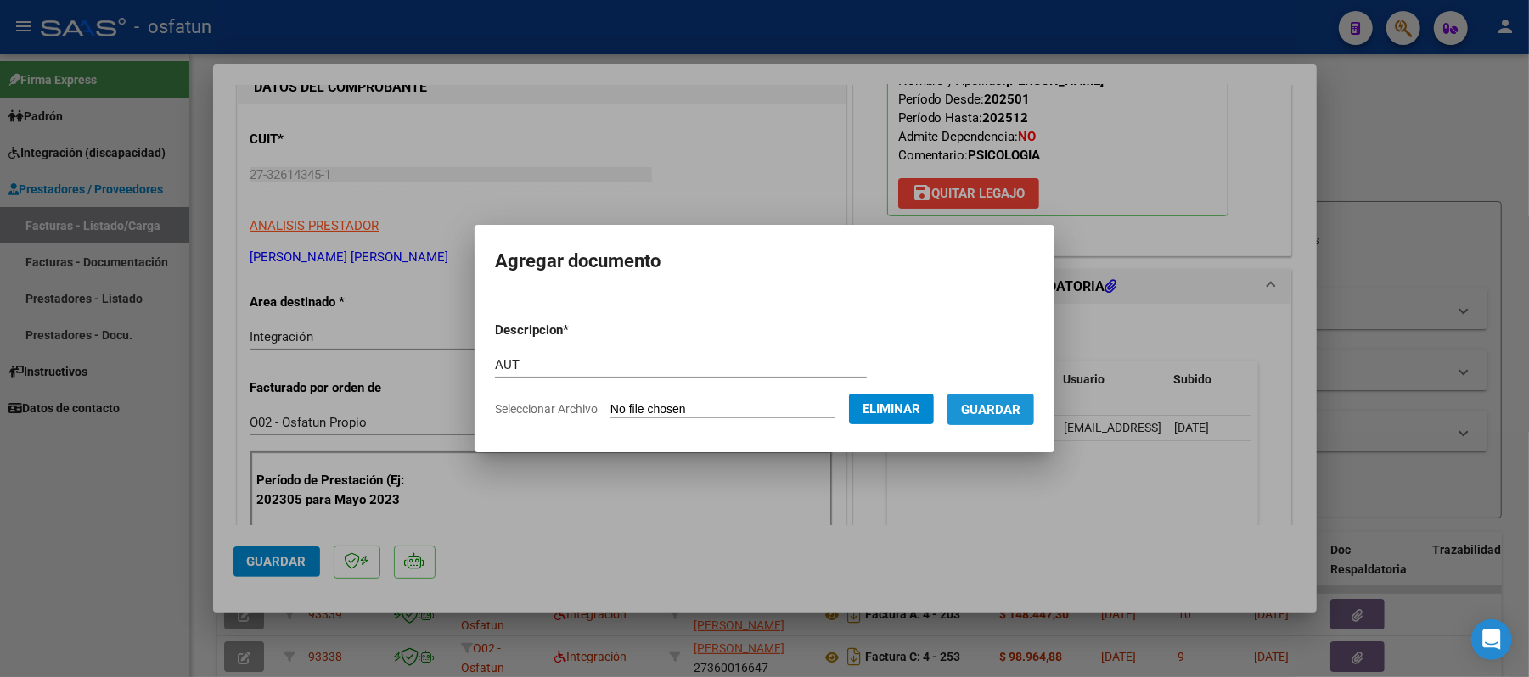
click at [1020, 406] on span "Guardar" at bounding box center [990, 409] width 59 height 15
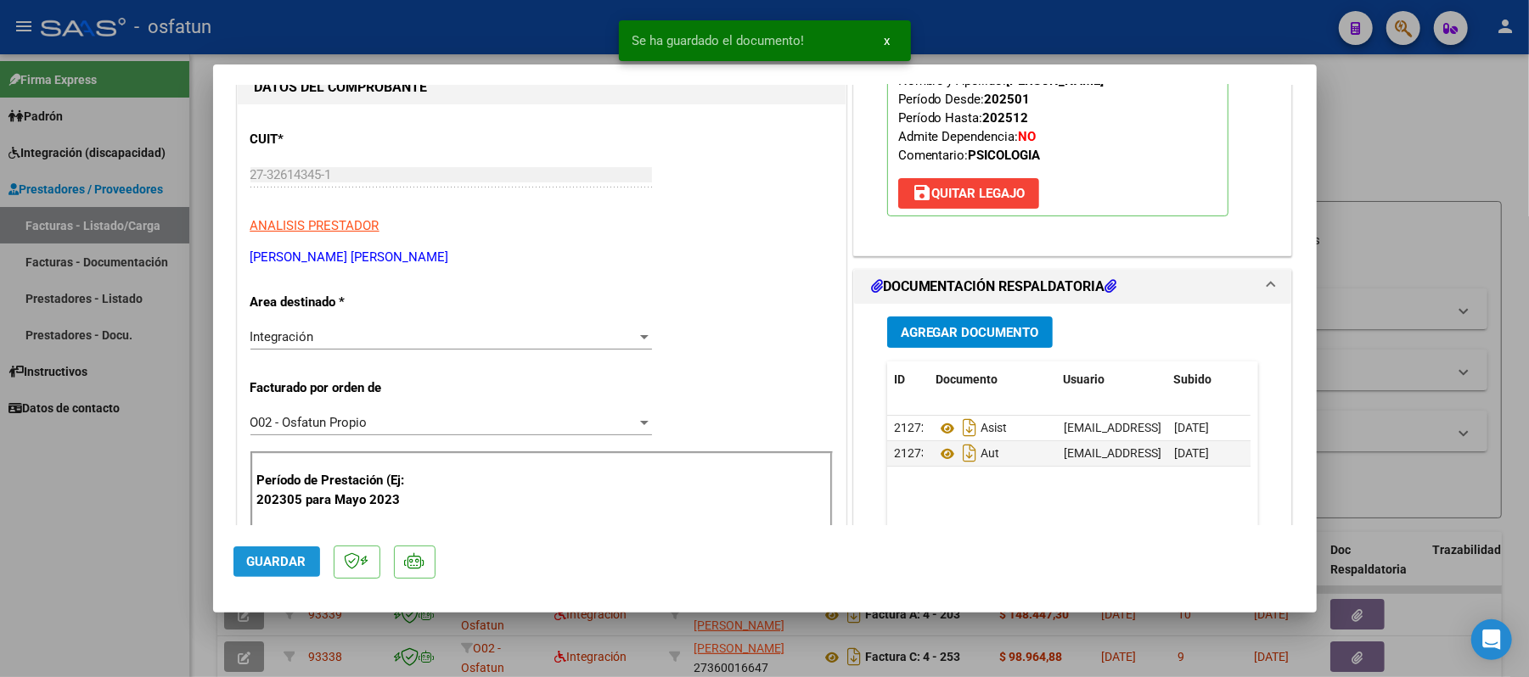
click at [289, 555] on span "Guardar" at bounding box center [276, 561] width 59 height 15
click at [1436, 154] on div at bounding box center [764, 338] width 1529 height 677
type input "$ 0,00"
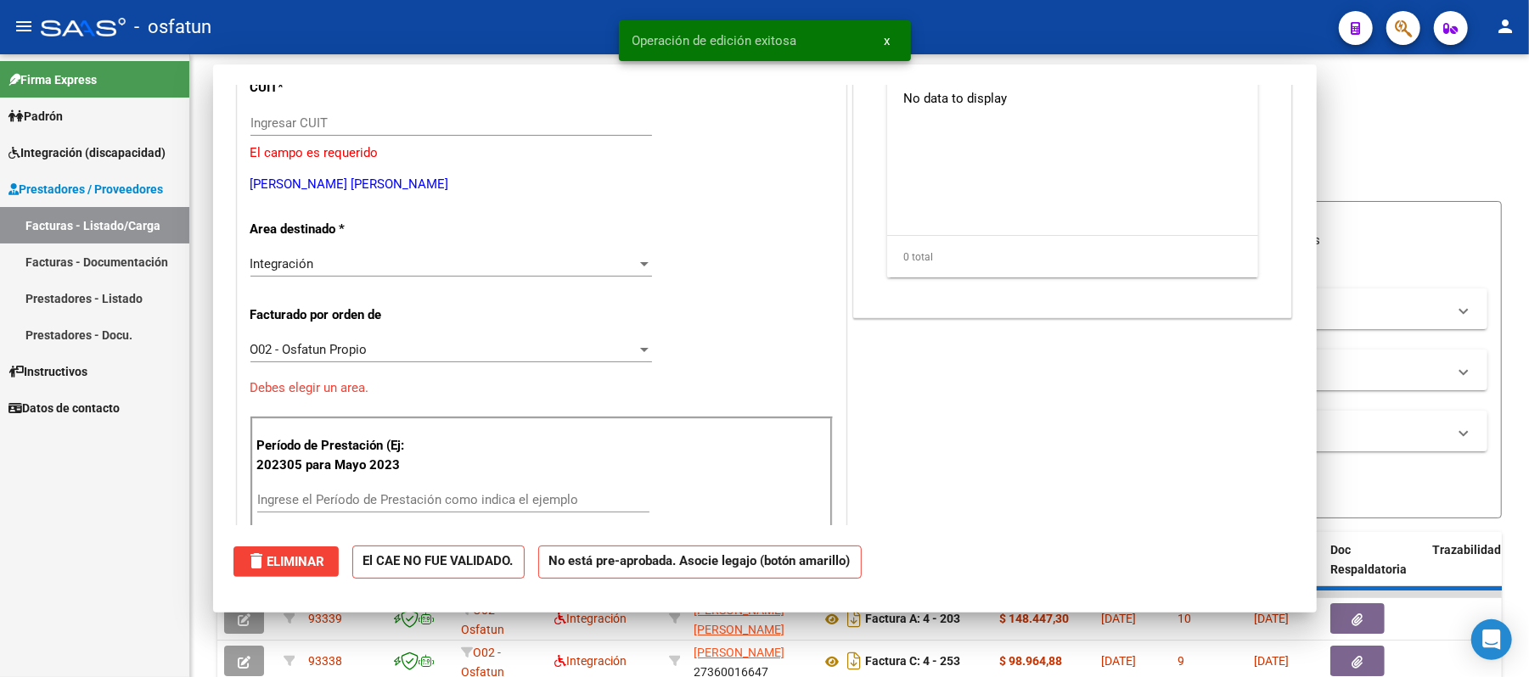
scroll to position [174, 0]
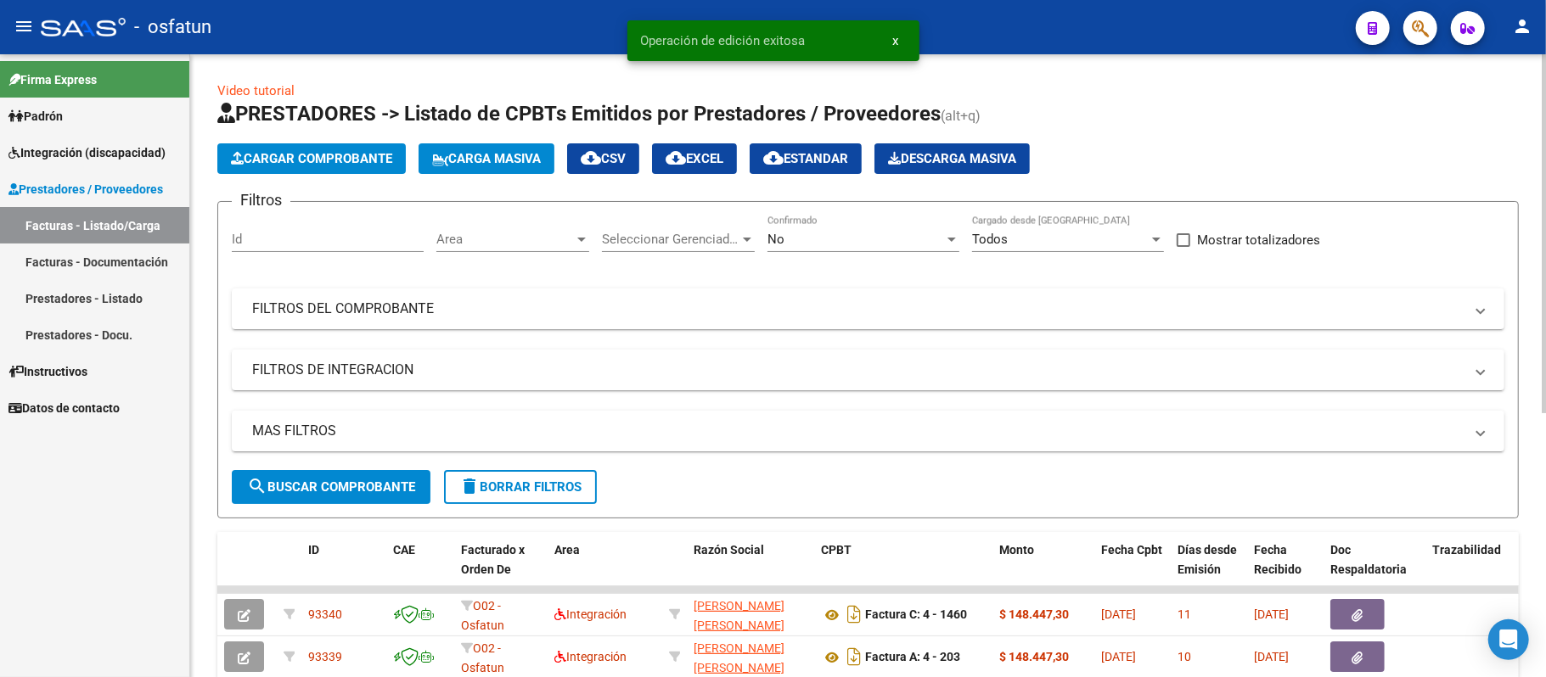
click at [295, 160] on span "Cargar Comprobante" at bounding box center [311, 158] width 161 height 15
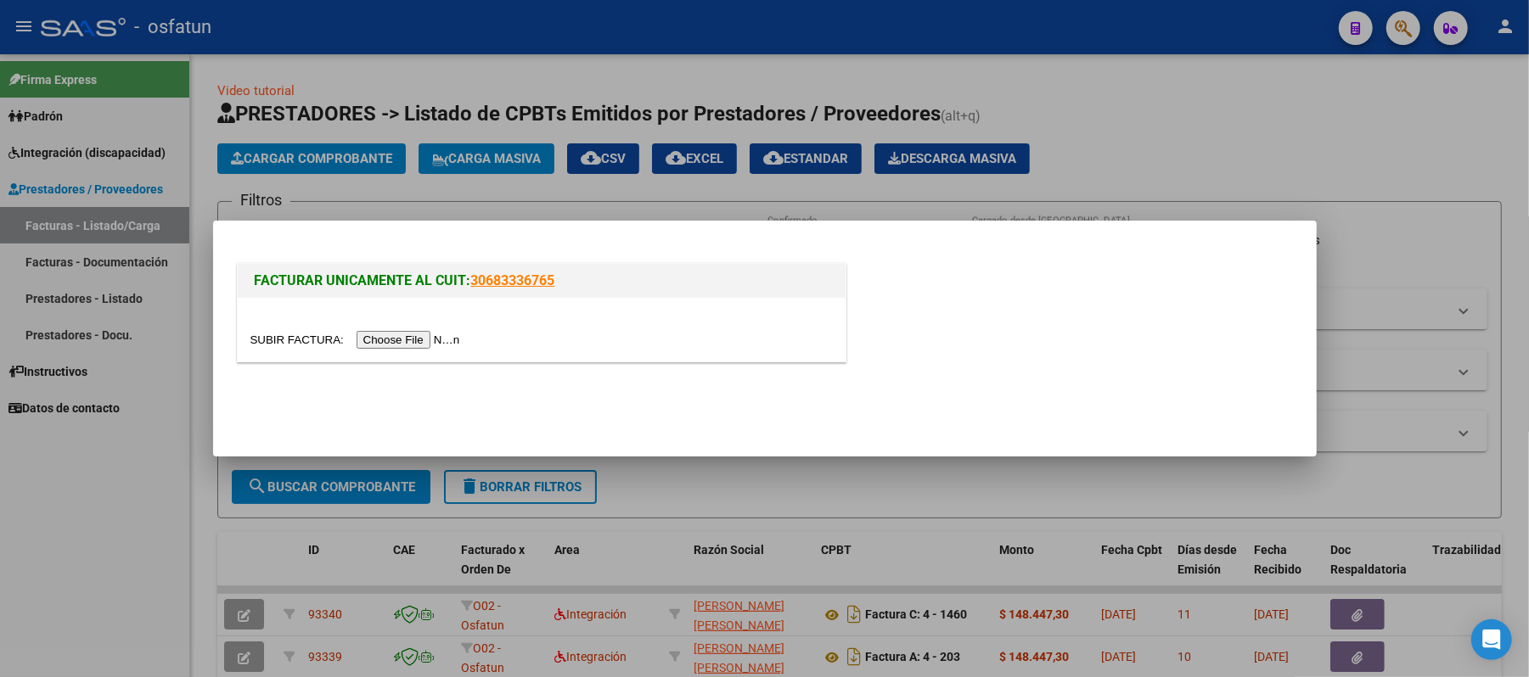
click at [398, 344] on input "file" at bounding box center [357, 340] width 215 height 18
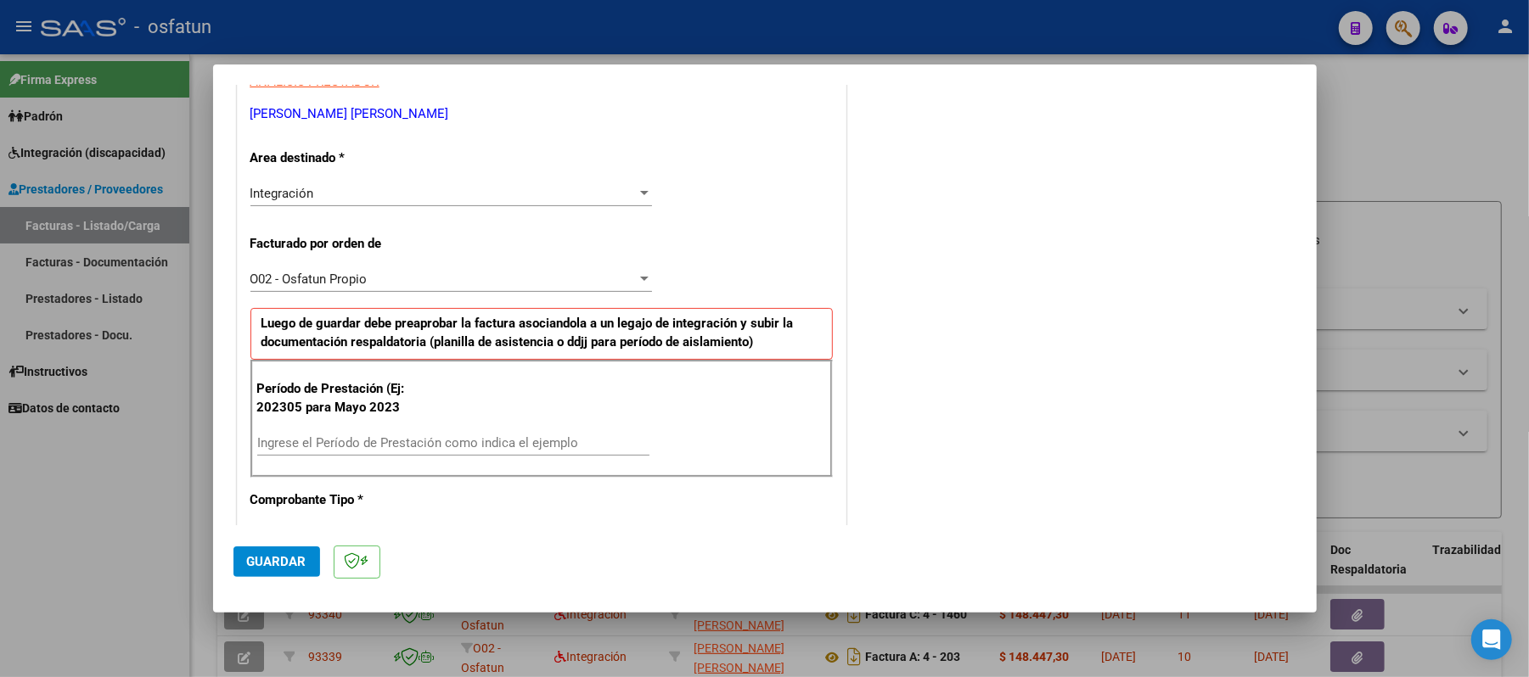
scroll to position [340, 0]
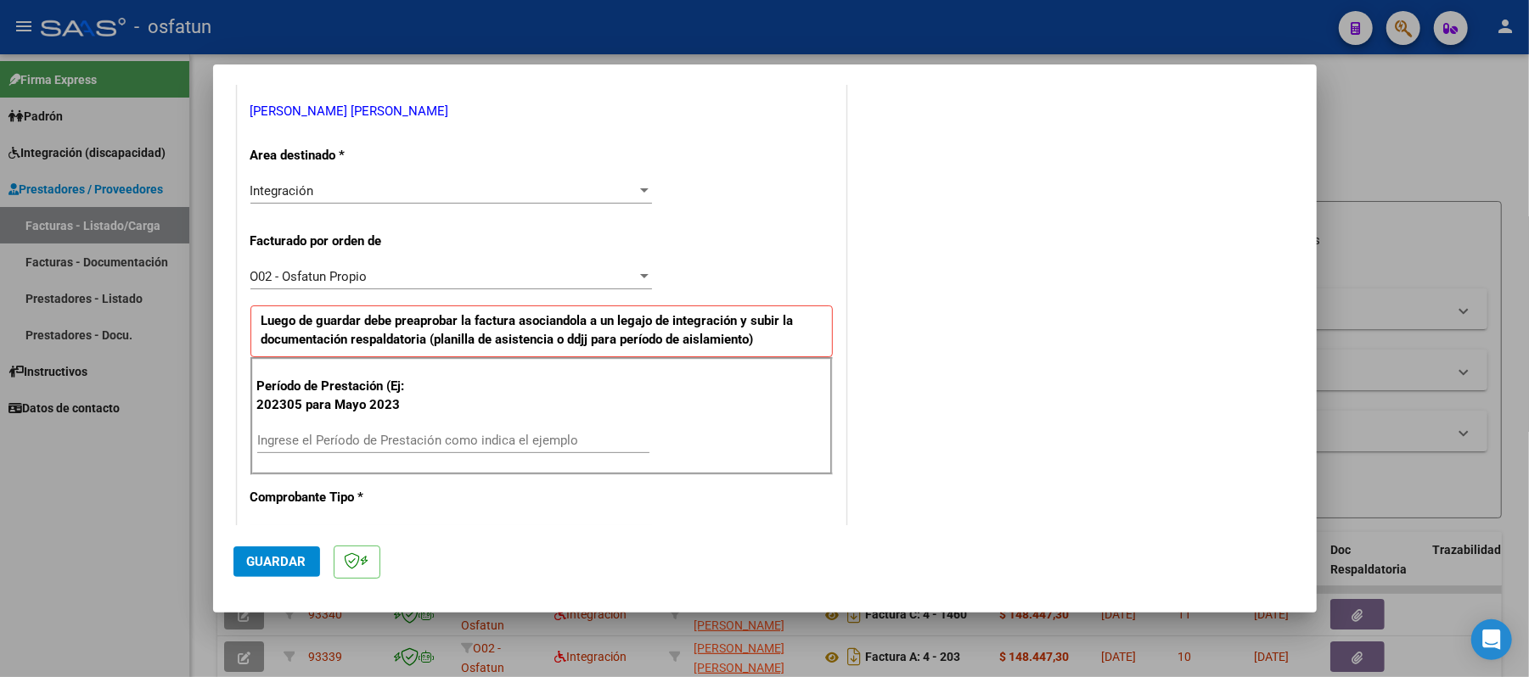
click at [374, 446] on input "Ingrese el Período de Prestación como indica el ejemplo" at bounding box center [453, 440] width 392 height 15
type input "202507"
click at [279, 560] on span "Guardar" at bounding box center [276, 561] width 59 height 15
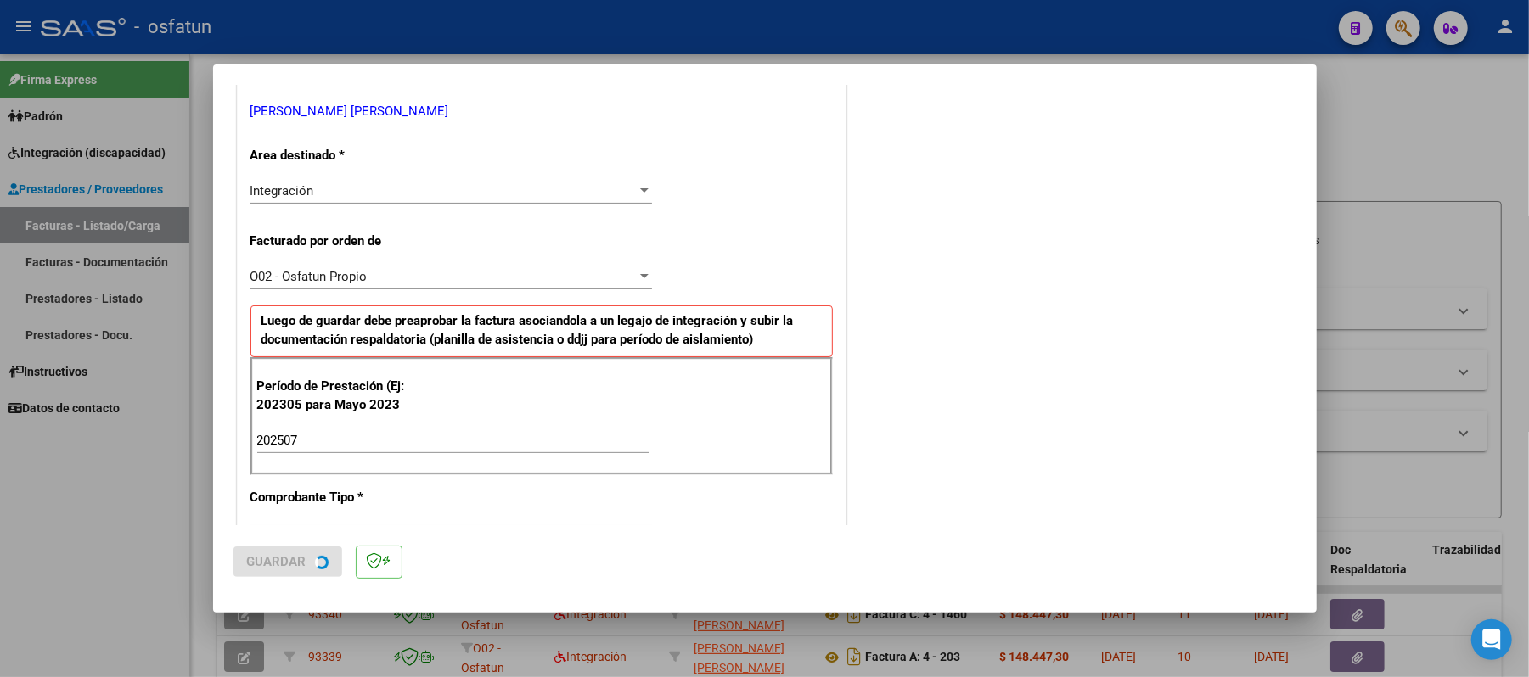
scroll to position [0, 0]
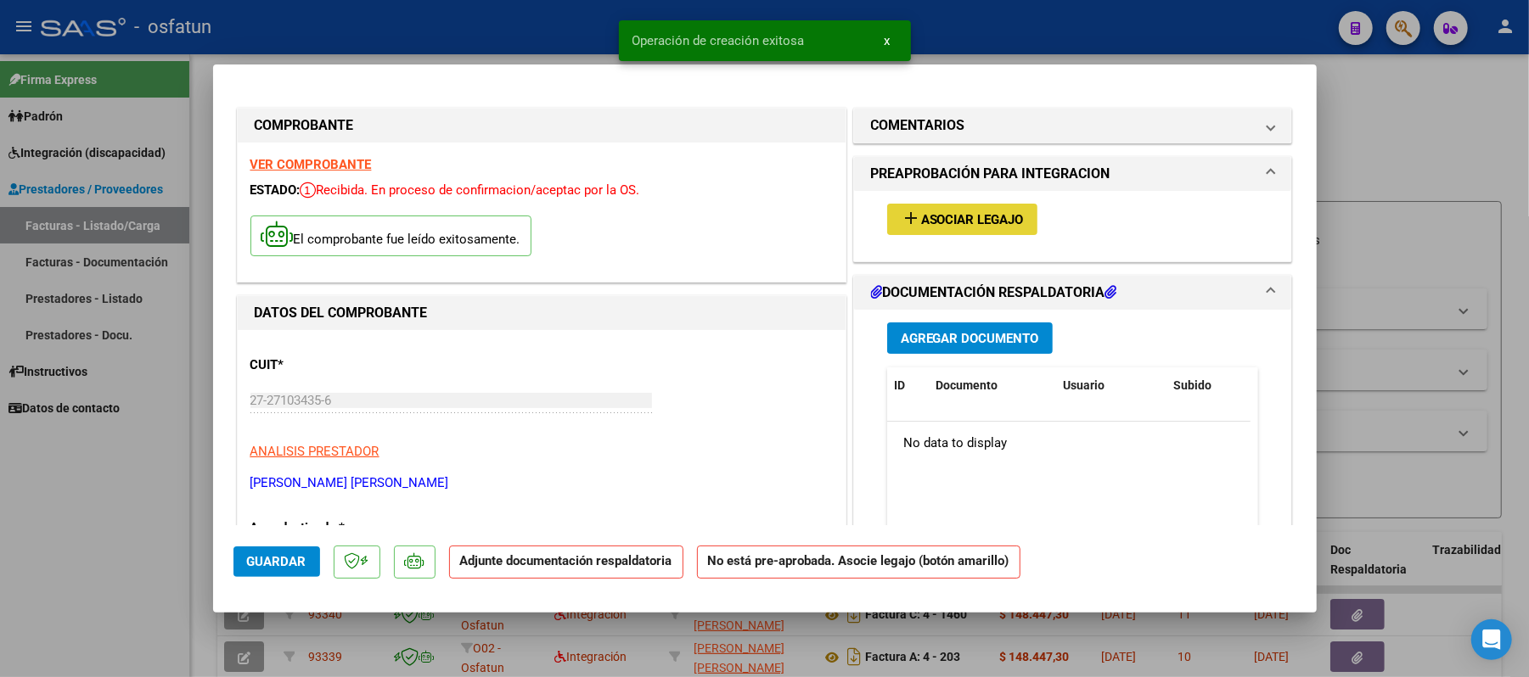
click at [942, 226] on span "Asociar Legajo" at bounding box center [972, 219] width 103 height 15
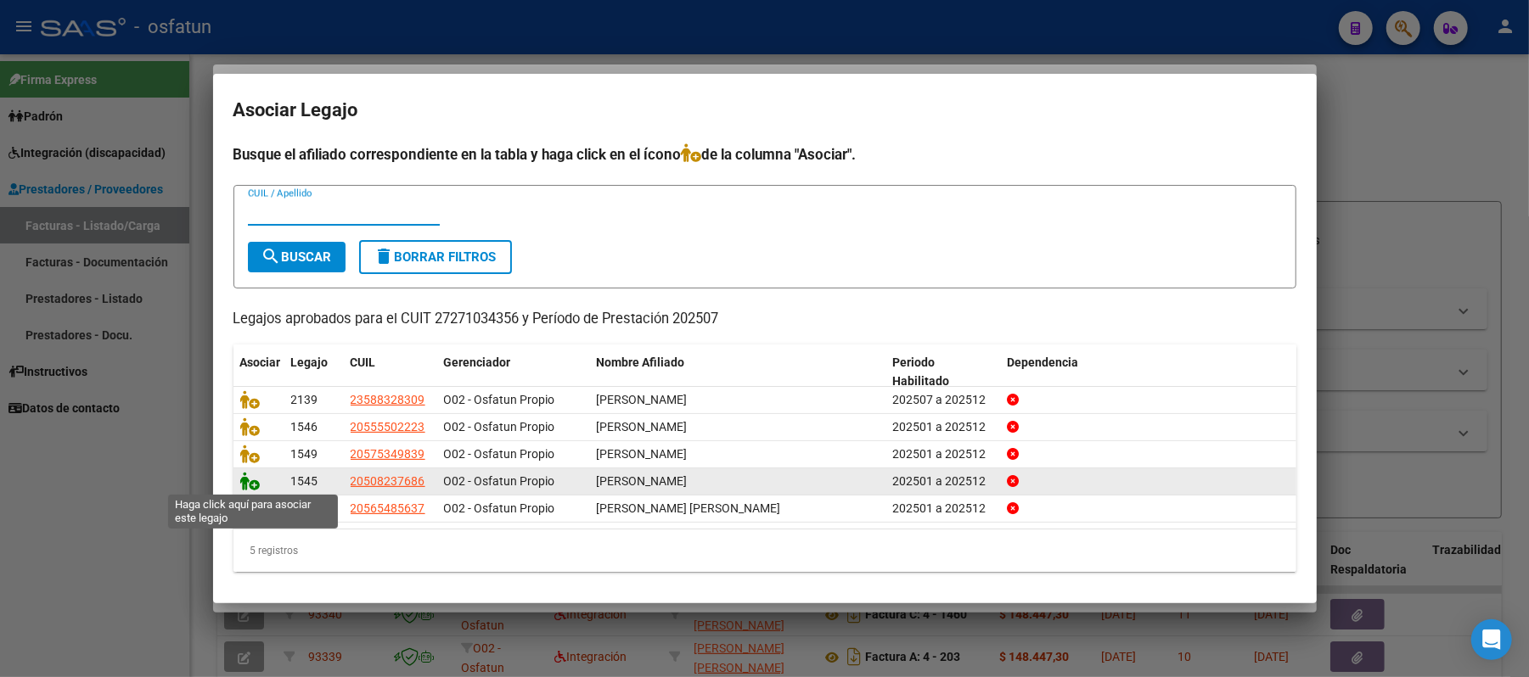
click at [255, 480] on icon at bounding box center [250, 481] width 20 height 19
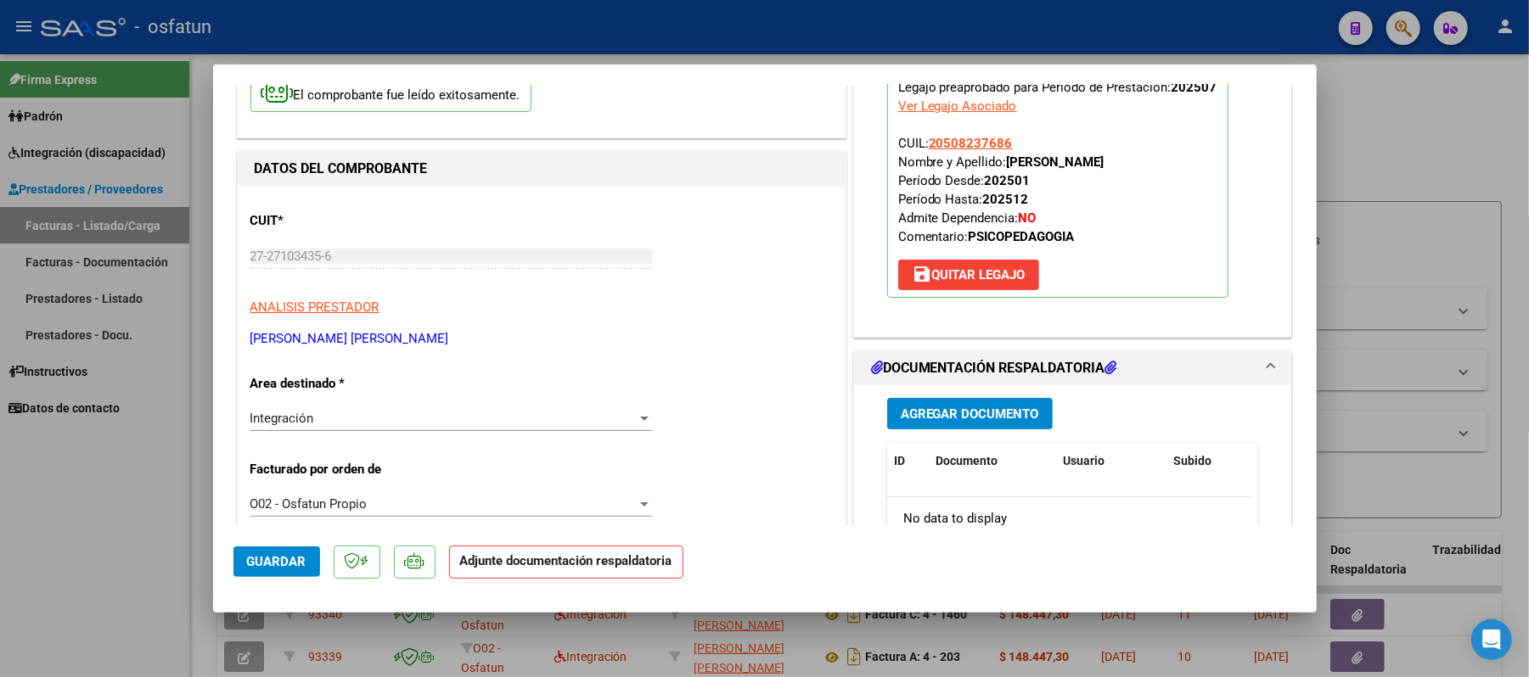
scroll to position [226, 0]
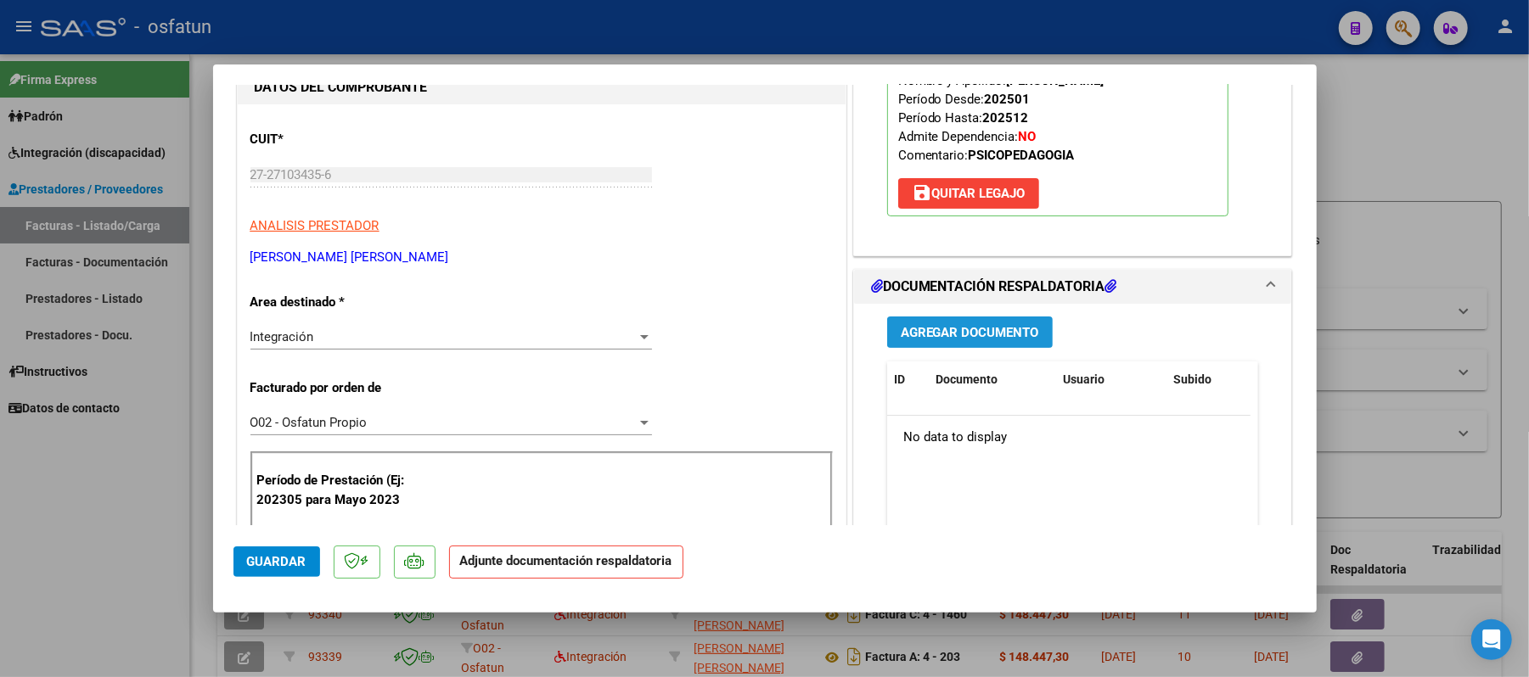
click at [958, 331] on span "Agregar Documento" at bounding box center [970, 332] width 138 height 15
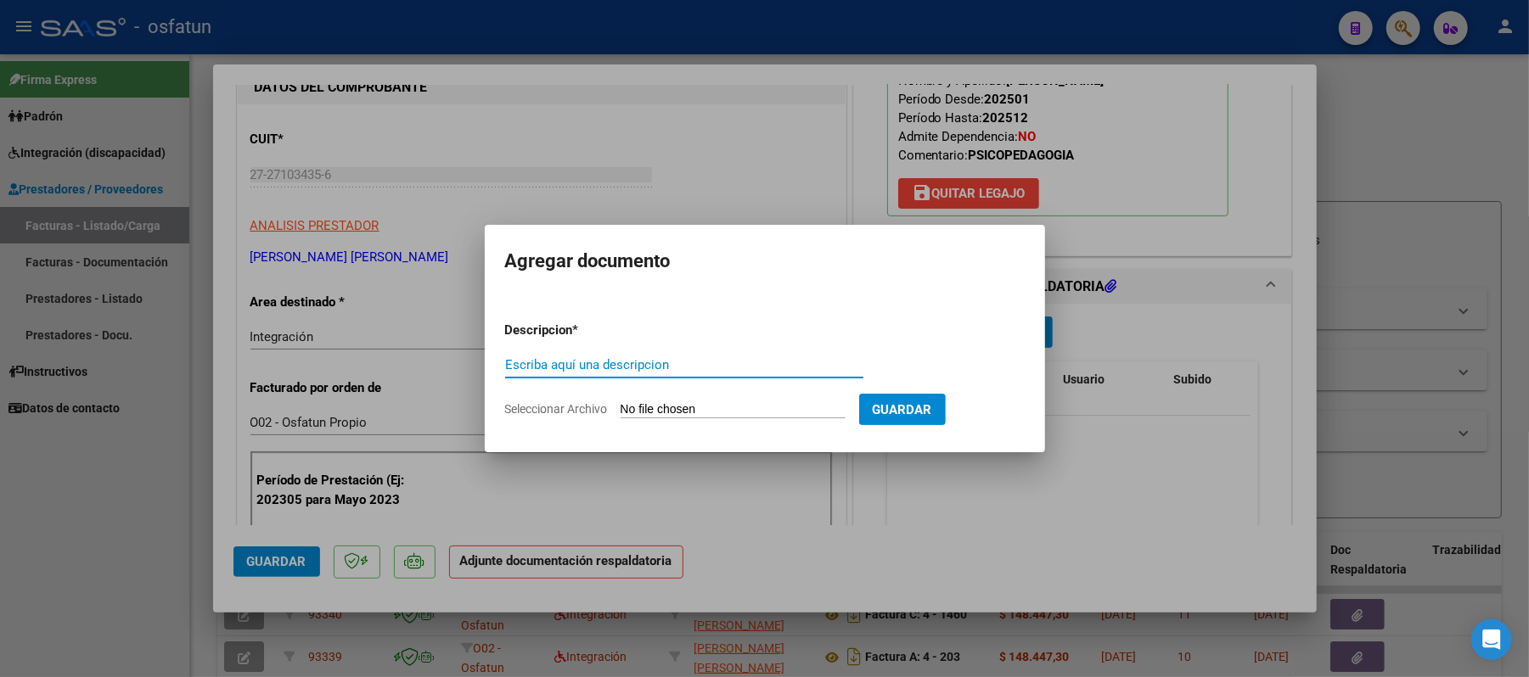
click at [618, 361] on input "Escriba aquí una descripcion" at bounding box center [684, 364] width 358 height 15
type input "ASIST"
click at [683, 412] on input "Seleccionar Archivo" at bounding box center [733, 410] width 225 height 16
type input "C:\fakepath\ASIST.pdf"
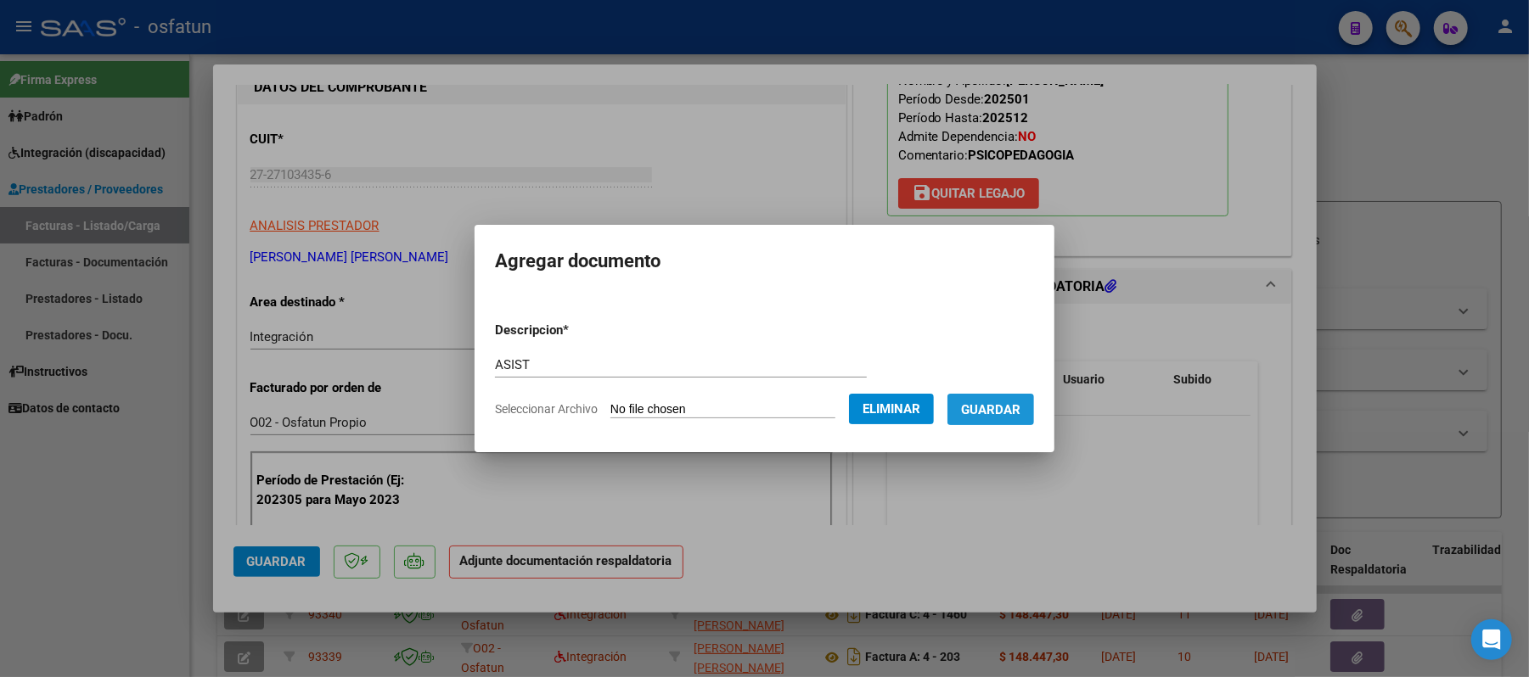
click at [989, 412] on span "Guardar" at bounding box center [990, 409] width 59 height 15
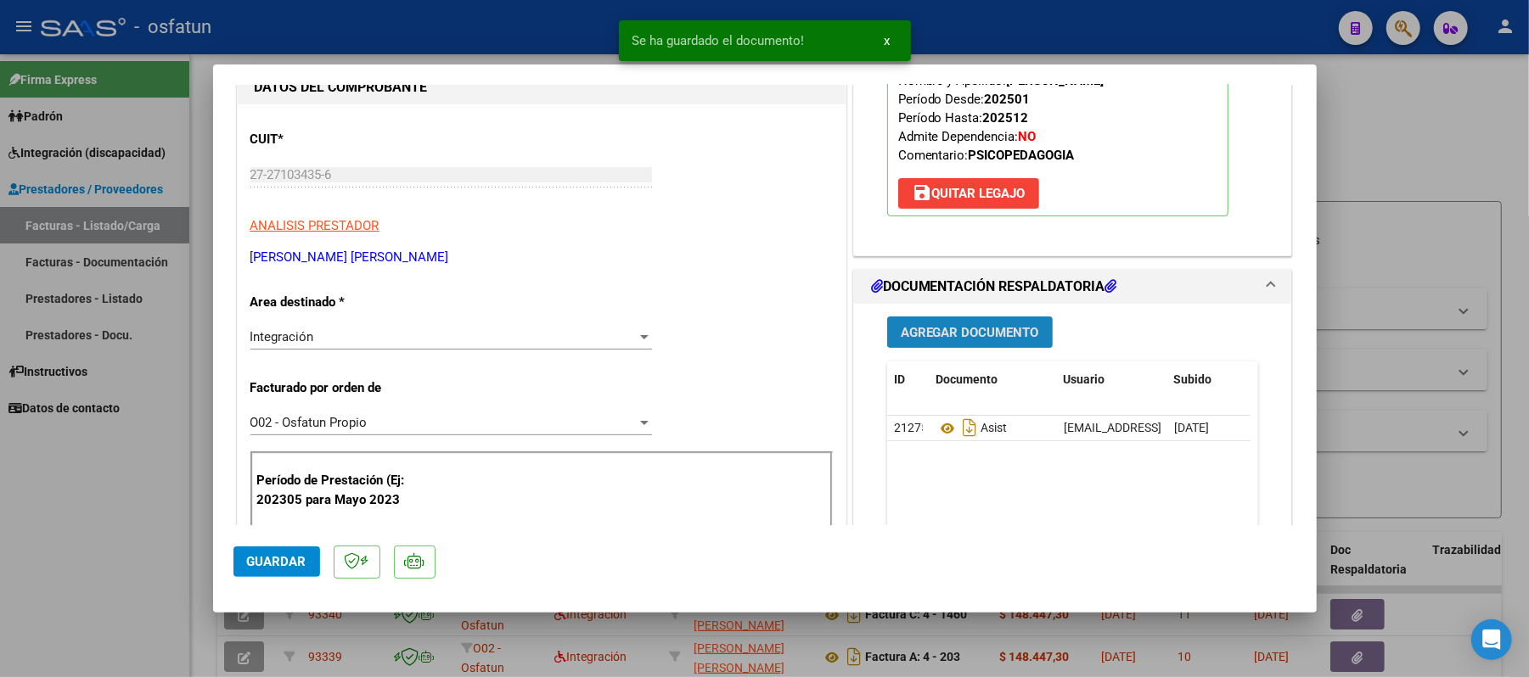
click at [958, 336] on span "Agregar Documento" at bounding box center [970, 332] width 138 height 15
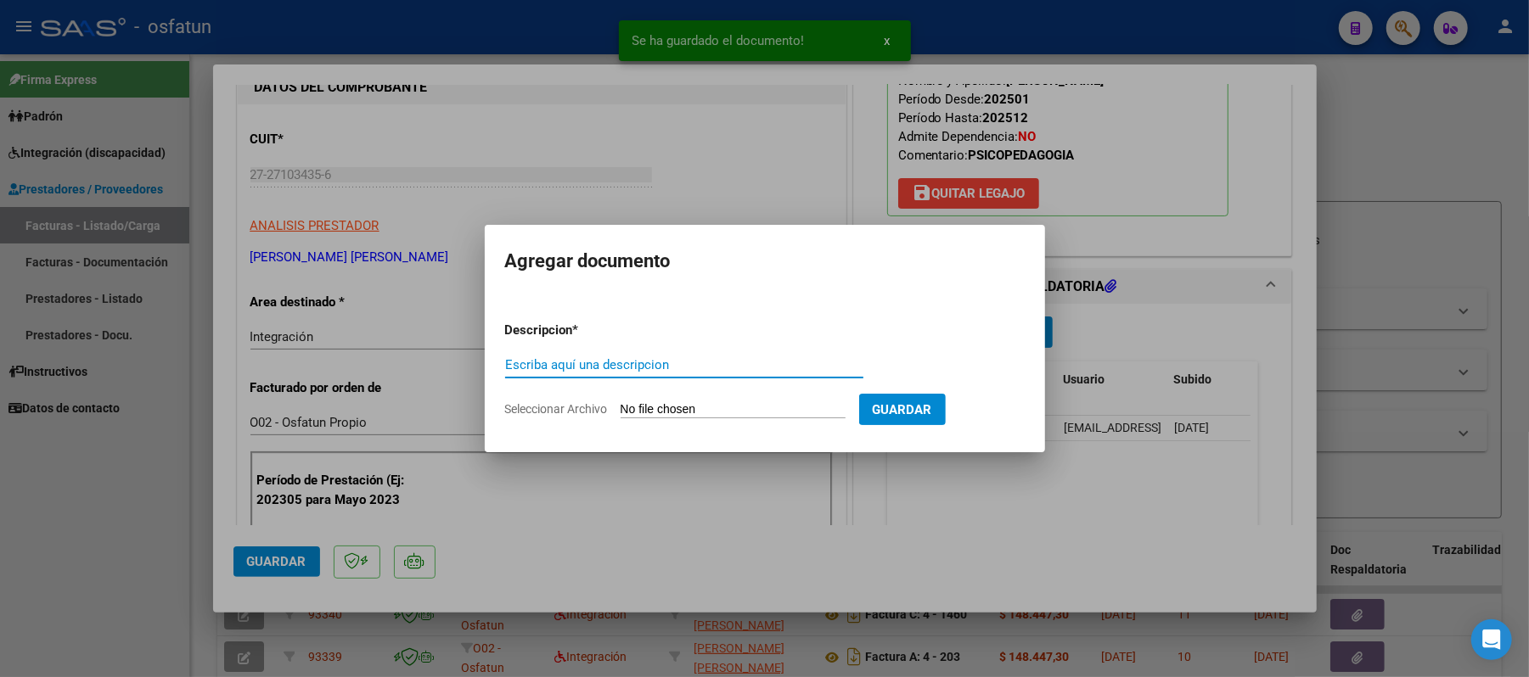
click at [693, 362] on input "Escriba aquí una descripcion" at bounding box center [684, 364] width 358 height 15
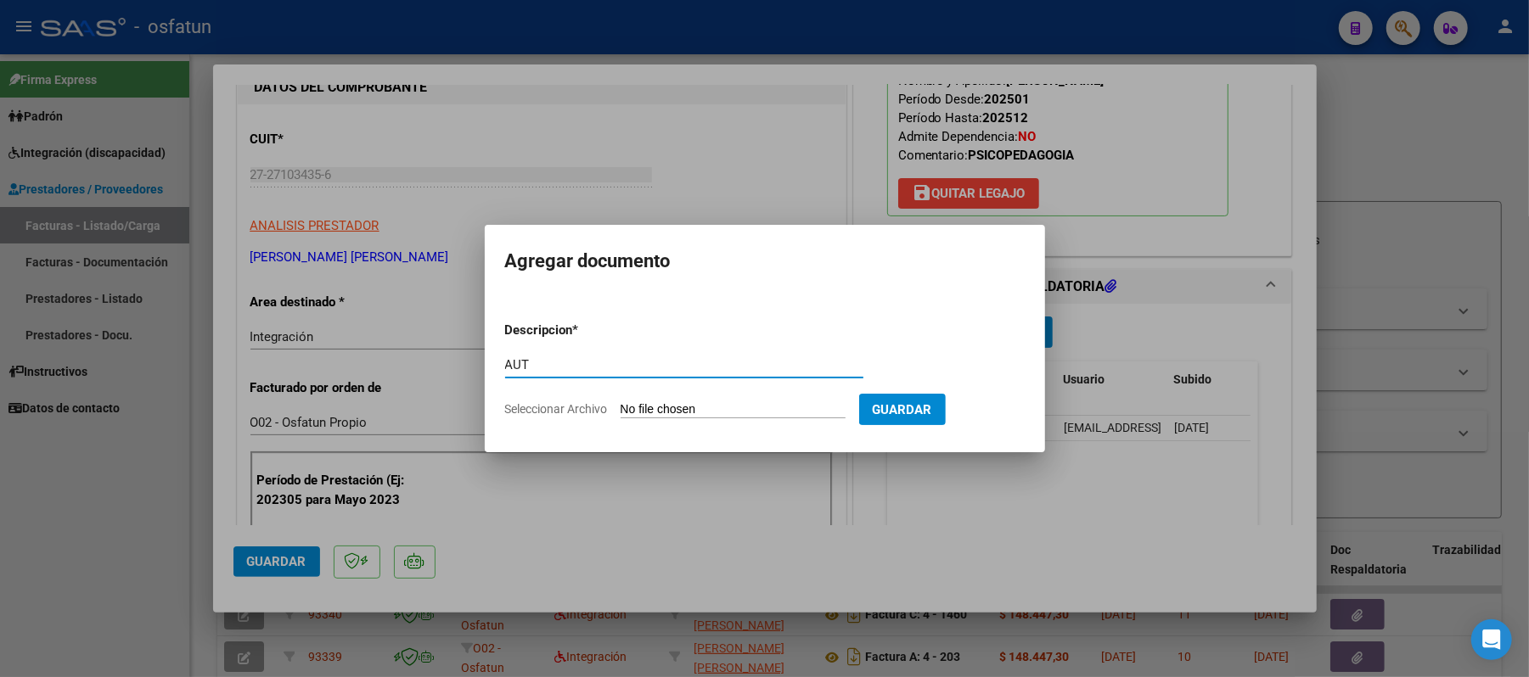
type input "AUT"
click at [728, 411] on input "Seleccionar Archivo" at bounding box center [733, 410] width 225 height 16
type input "C:\fakepath\AUT.pdf"
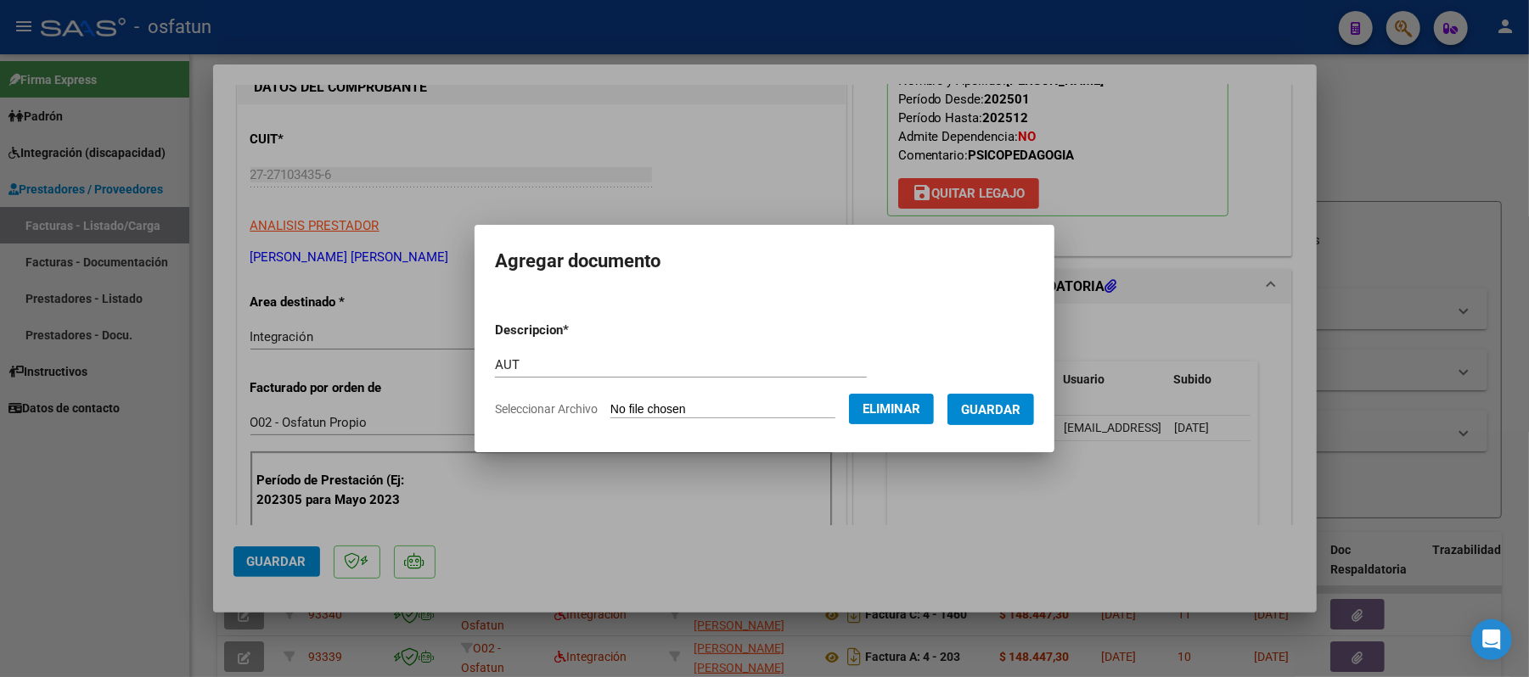
click at [1000, 402] on span "Guardar" at bounding box center [990, 409] width 59 height 15
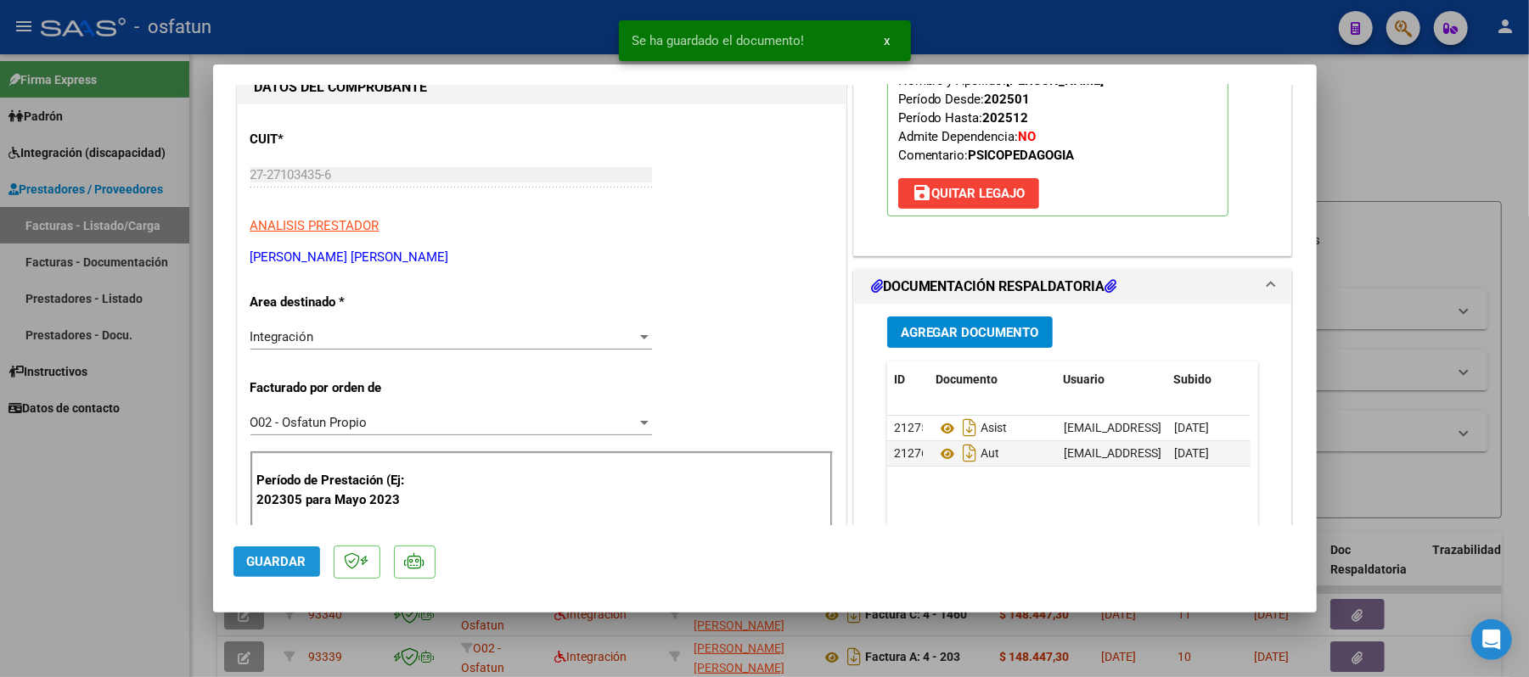
click at [276, 560] on span "Guardar" at bounding box center [276, 561] width 59 height 15
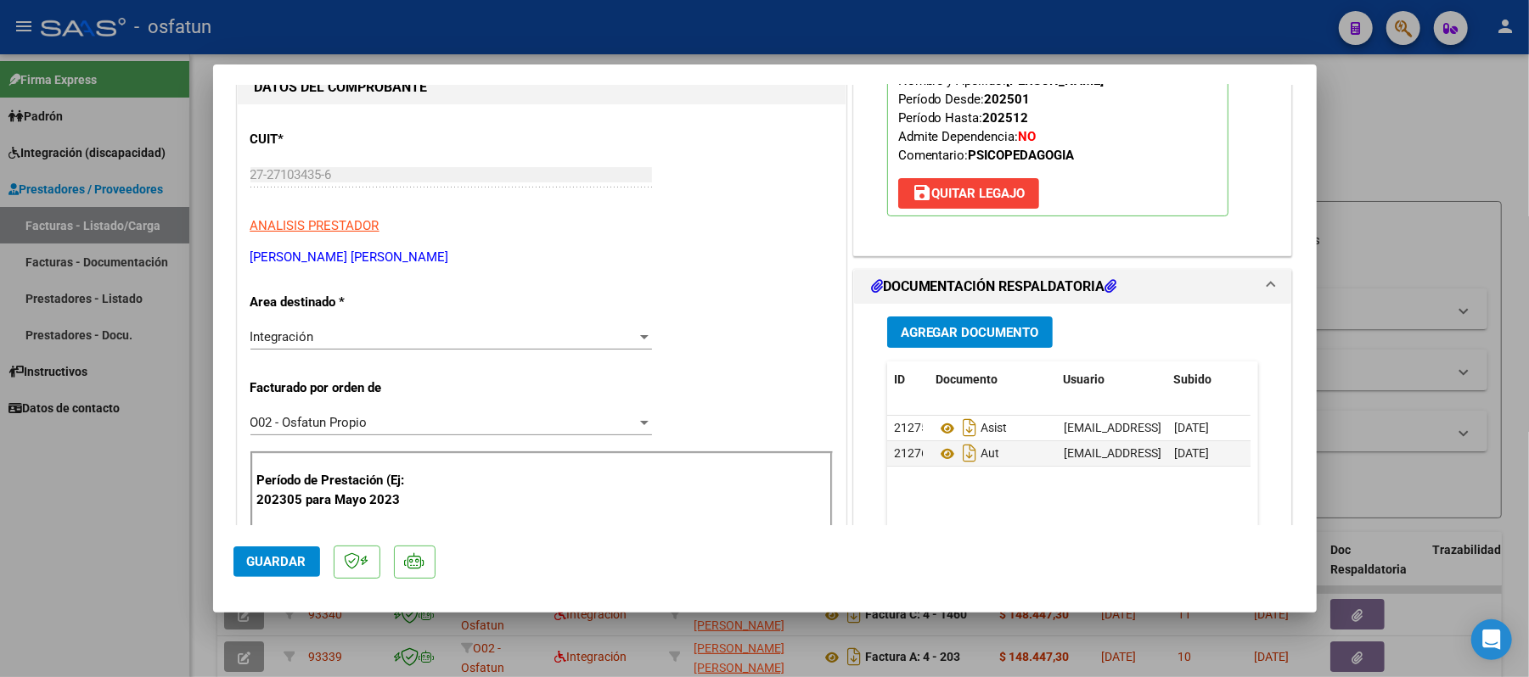
click at [276, 560] on span "Guardar" at bounding box center [276, 561] width 59 height 15
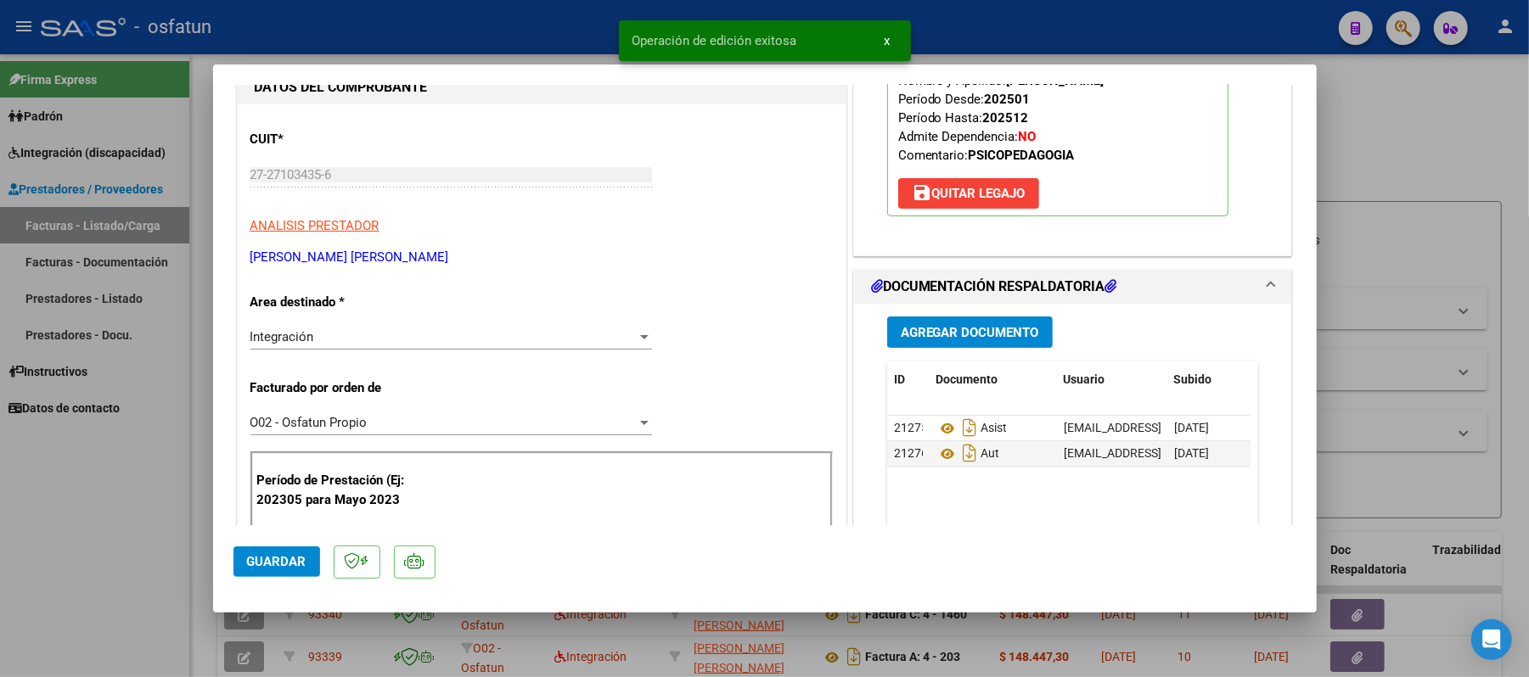
click at [1389, 140] on div at bounding box center [764, 338] width 1529 height 677
type input "$ 0,00"
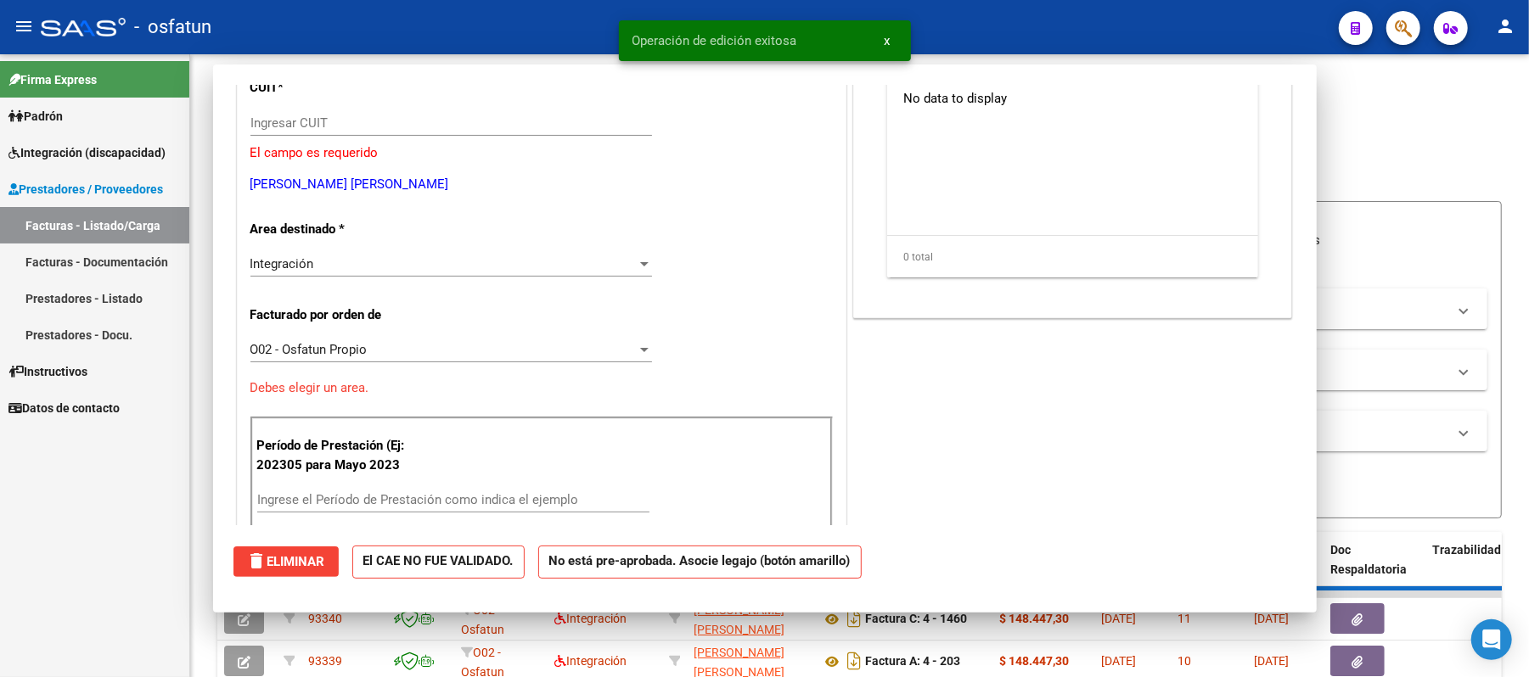
scroll to position [174, 0]
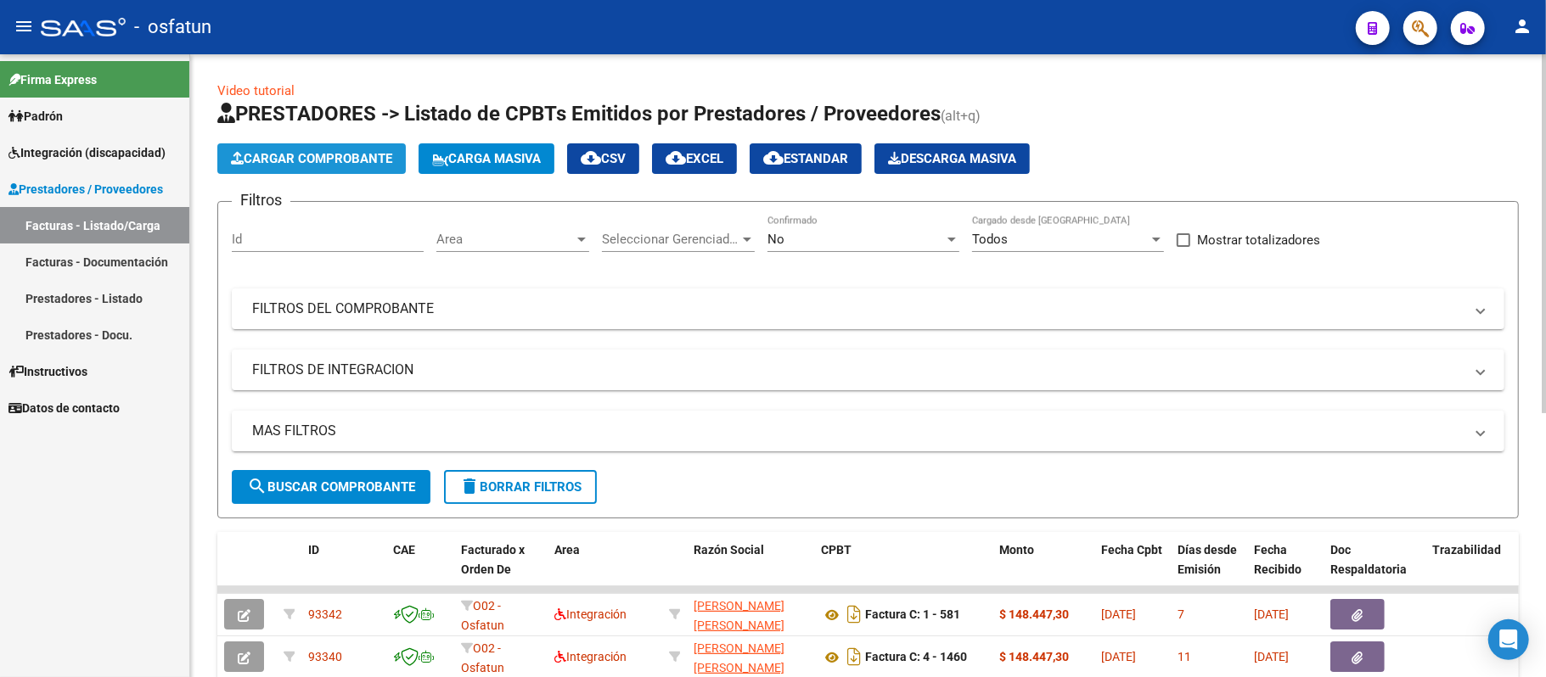
click at [334, 153] on span "Cargar Comprobante" at bounding box center [311, 158] width 161 height 15
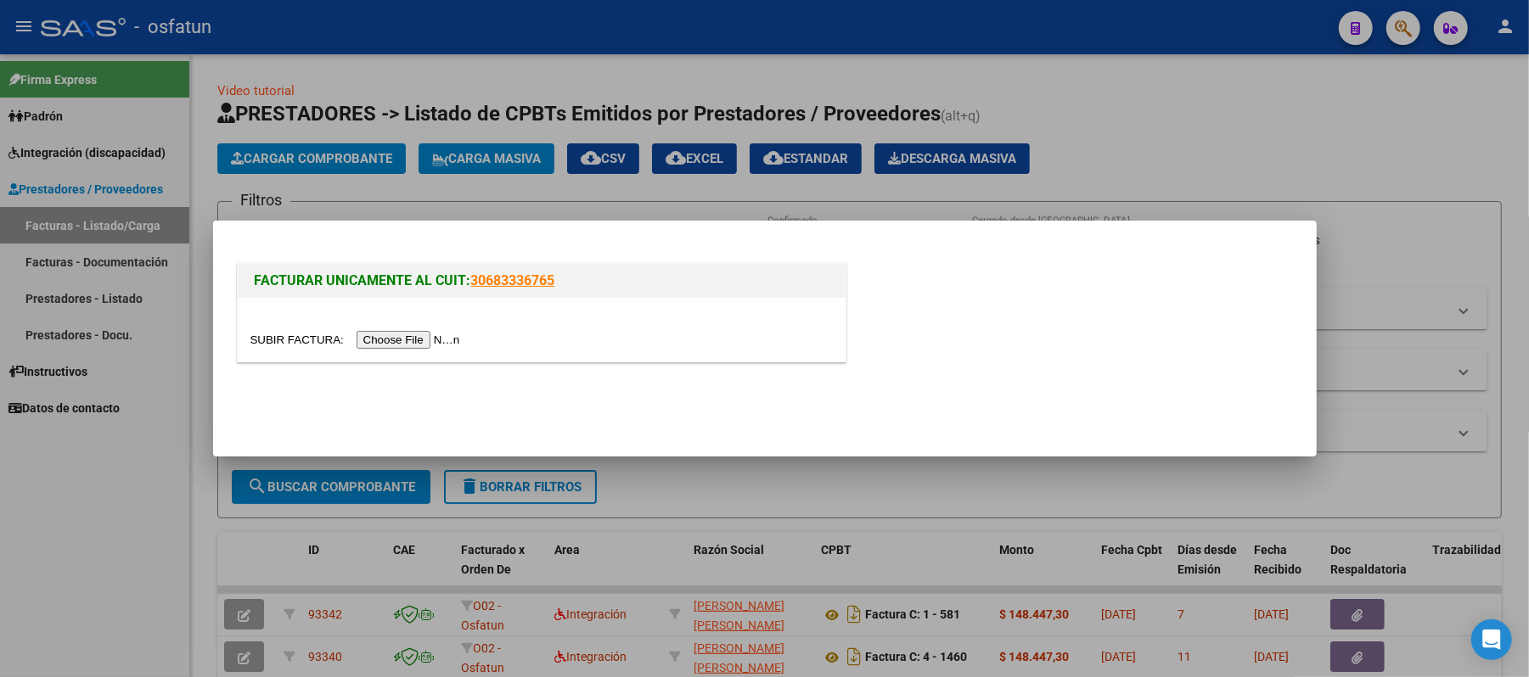
click at [401, 341] on input "file" at bounding box center [357, 340] width 215 height 18
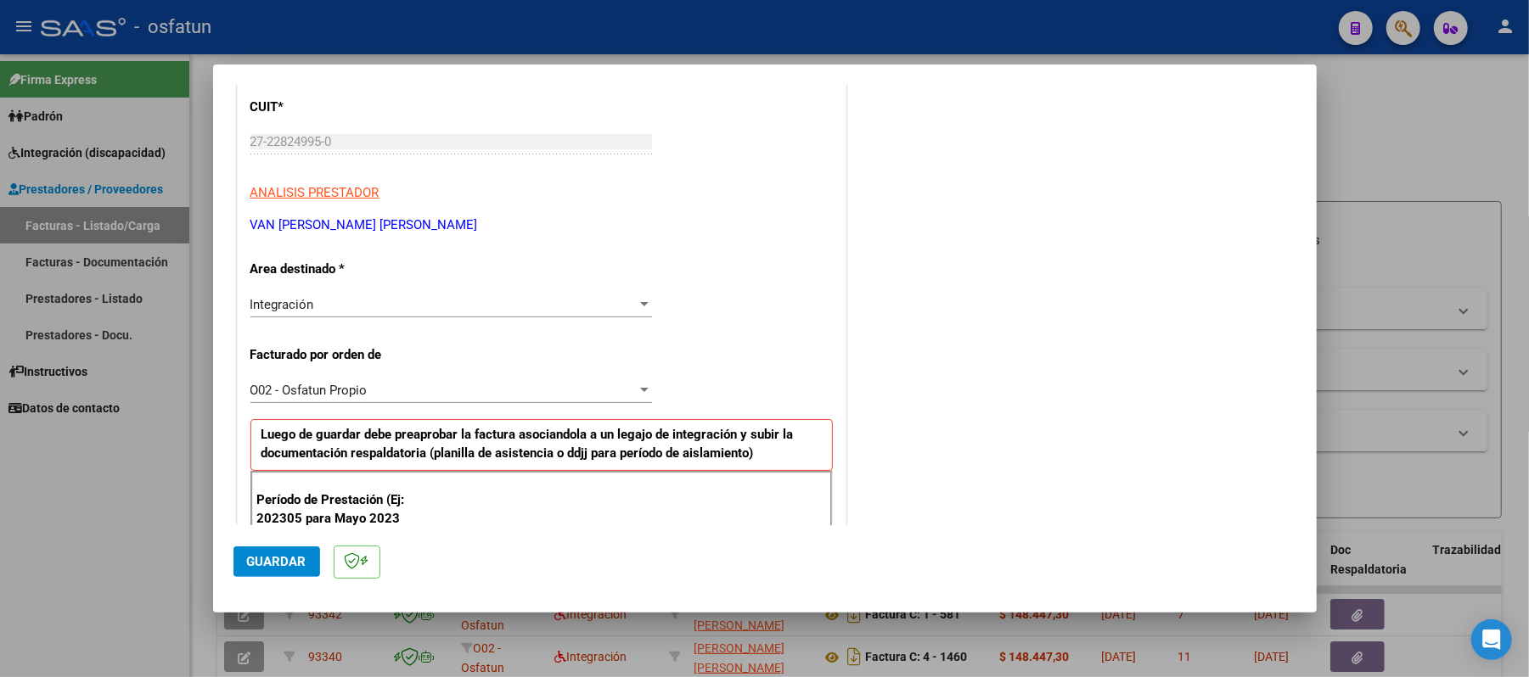
scroll to position [340, 0]
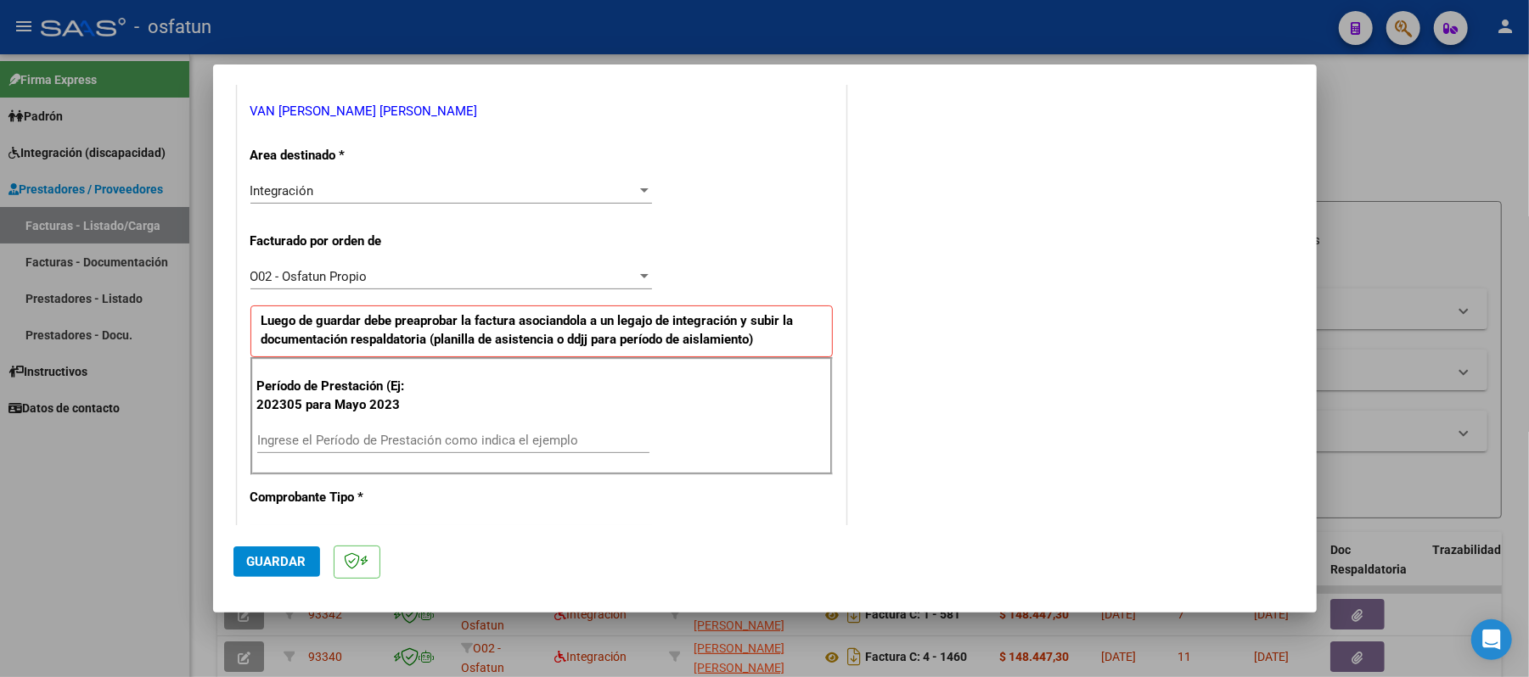
click at [476, 441] on input "Ingrese el Período de Prestación como indica el ejemplo" at bounding box center [453, 440] width 392 height 15
type input "202507"
click at [294, 561] on span "Guardar" at bounding box center [276, 561] width 59 height 15
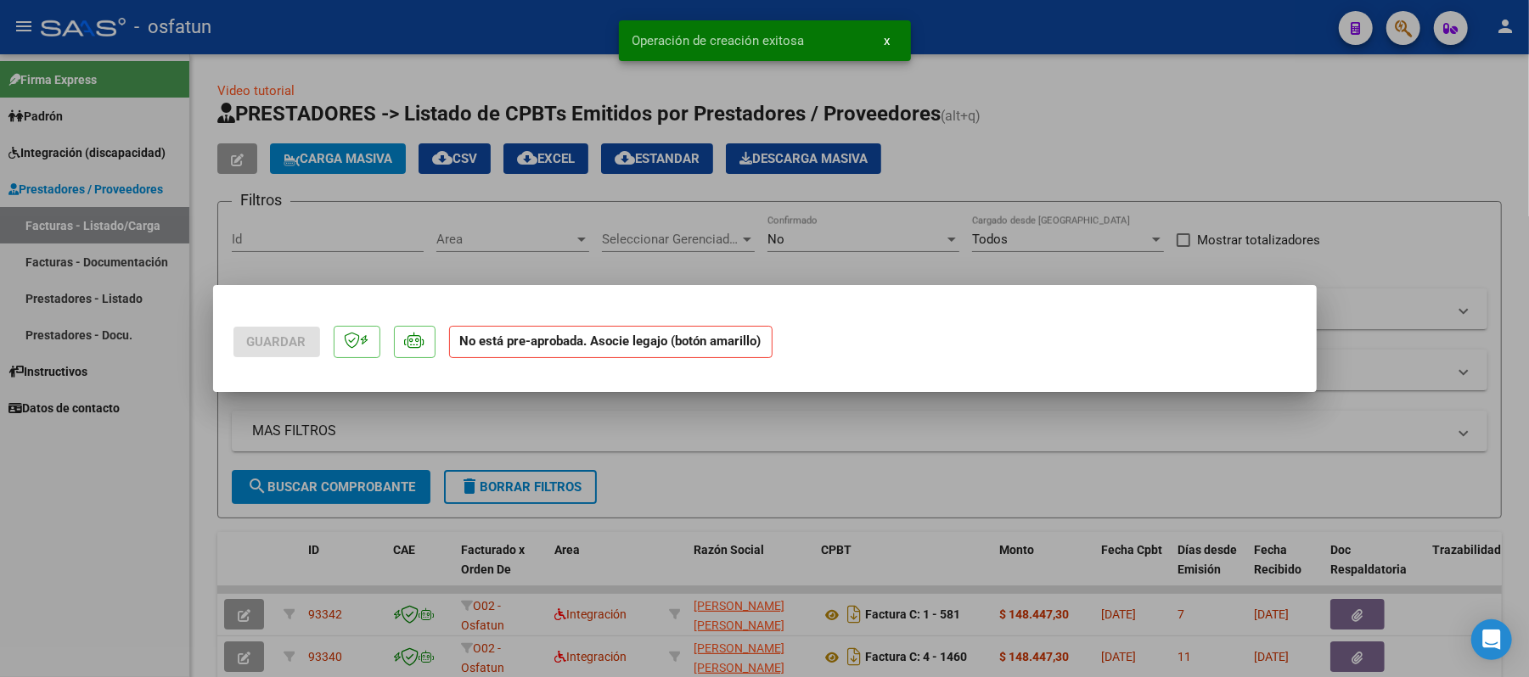
scroll to position [0, 0]
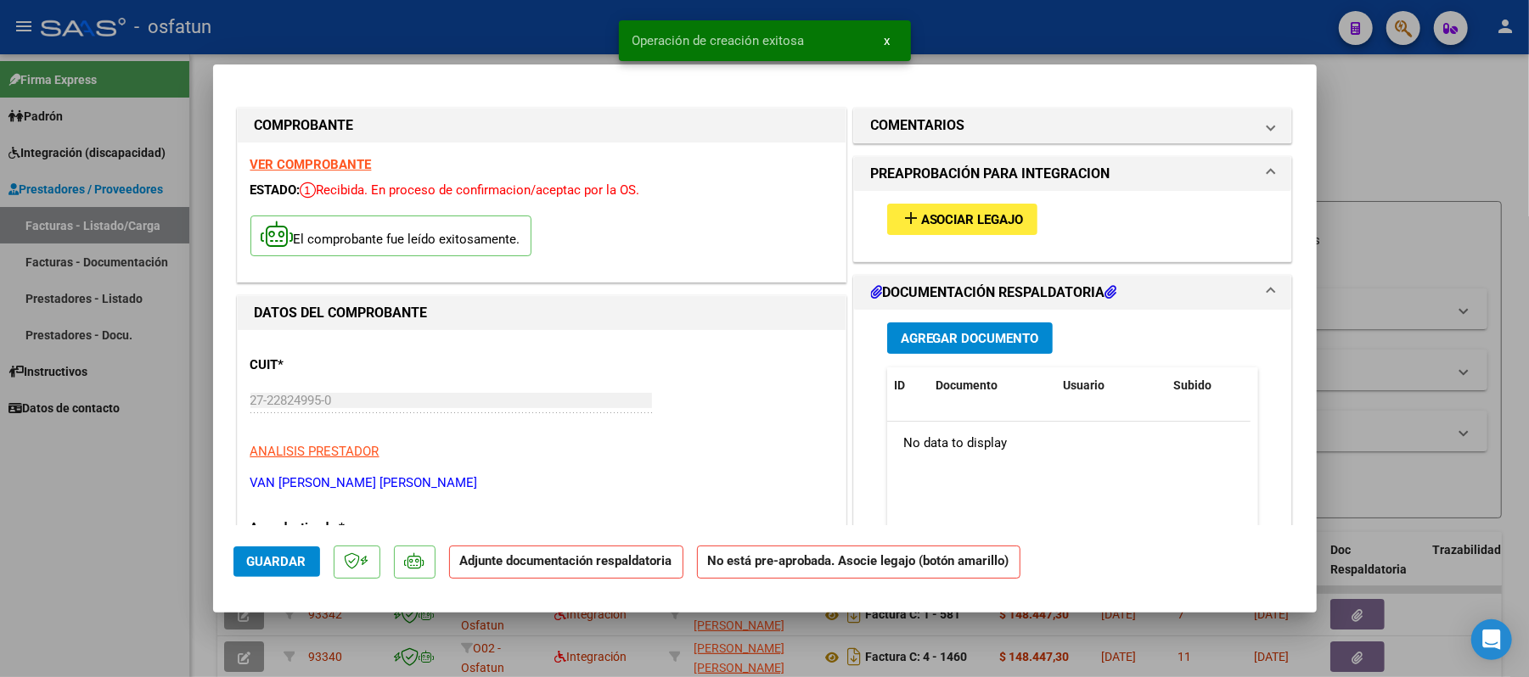
click at [970, 222] on span "Asociar Legajo" at bounding box center [972, 219] width 103 height 15
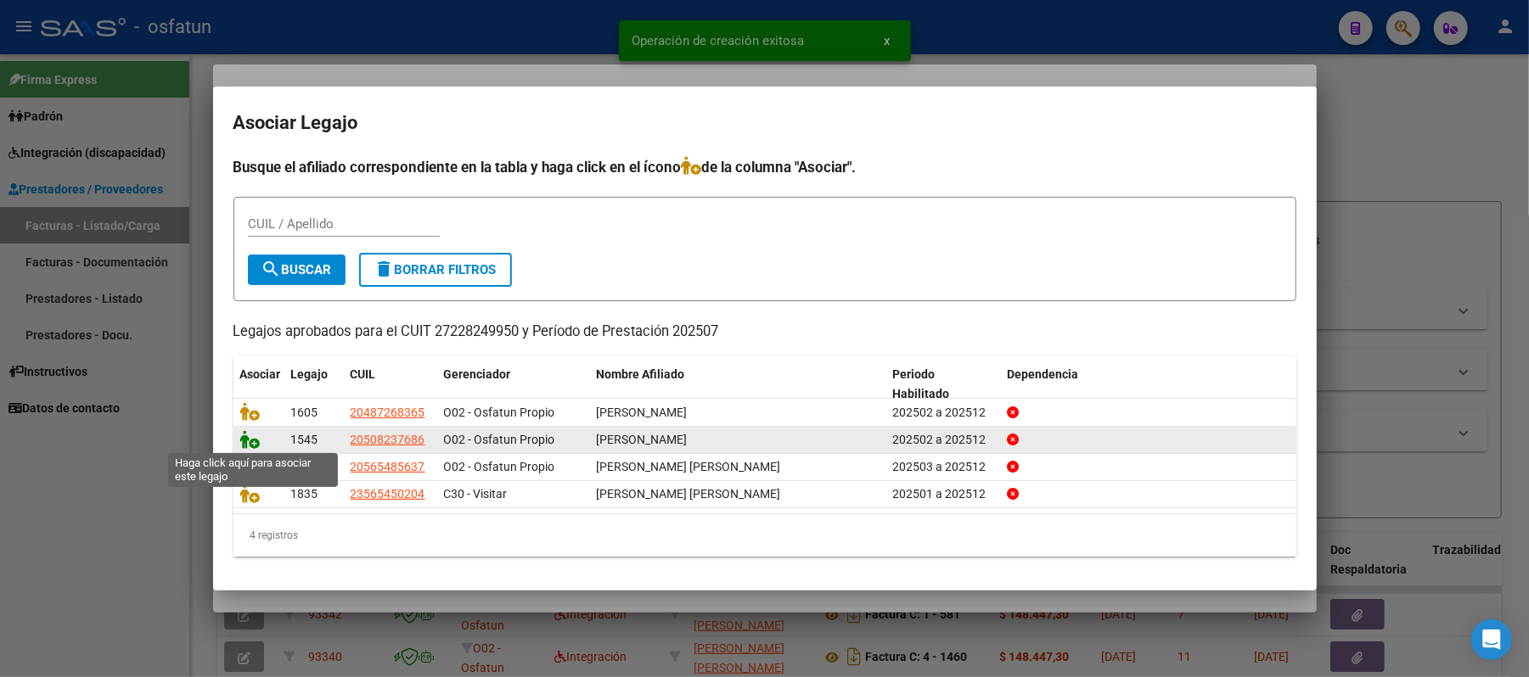
click at [253, 438] on icon at bounding box center [250, 439] width 20 height 19
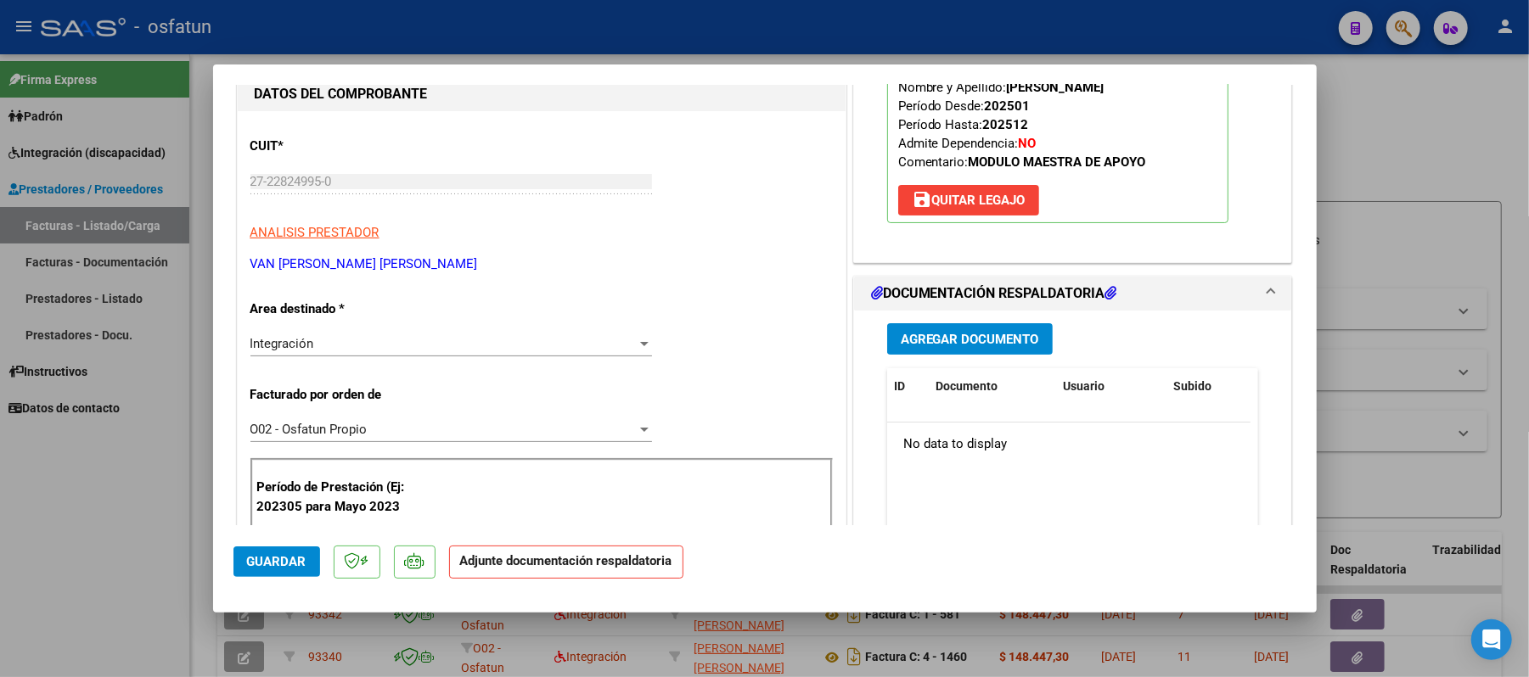
scroll to position [226, 0]
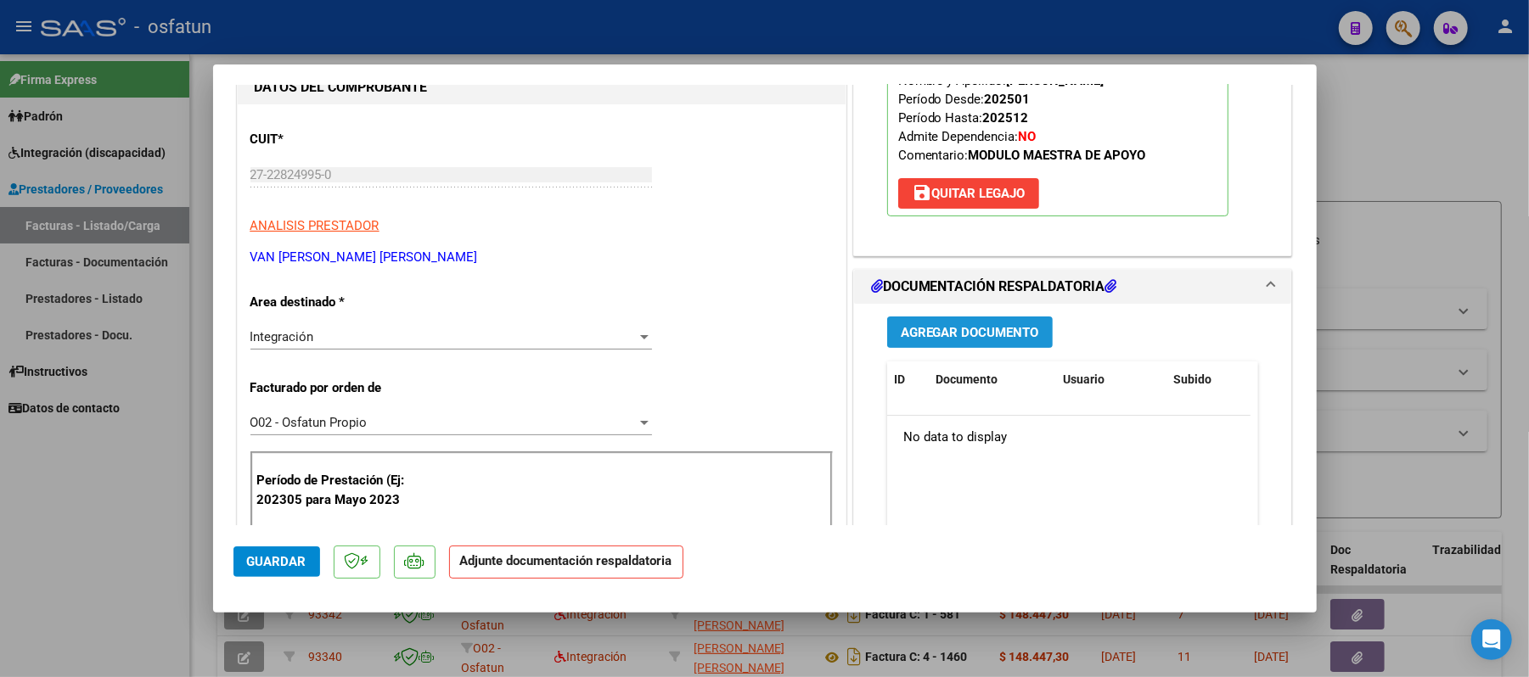
click at [988, 334] on span "Agregar Documento" at bounding box center [970, 332] width 138 height 15
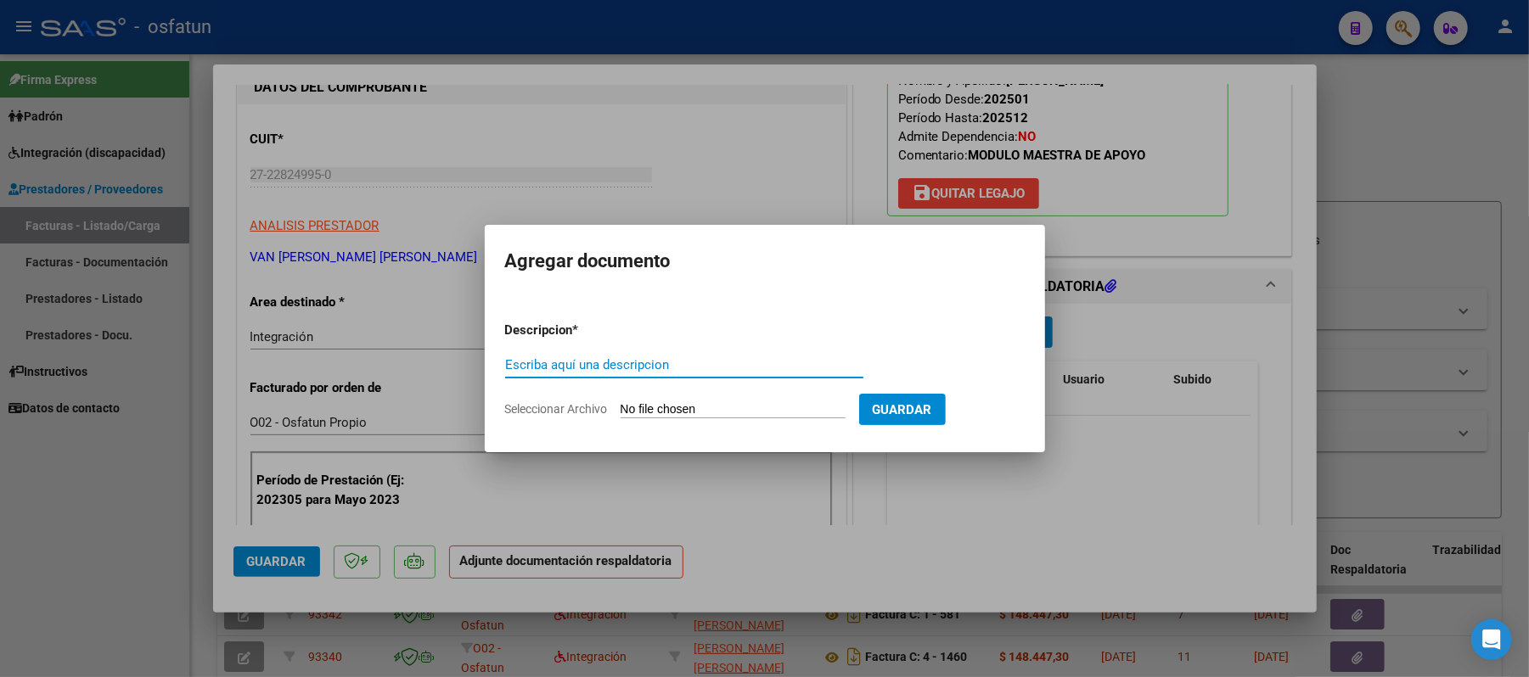
click at [680, 364] on input "Escriba aquí una descripcion" at bounding box center [684, 364] width 358 height 15
type input "ASIST"
click at [703, 411] on input "Seleccionar Archivo" at bounding box center [733, 410] width 225 height 16
type input "C:\fakepath\ASIST.pdf"
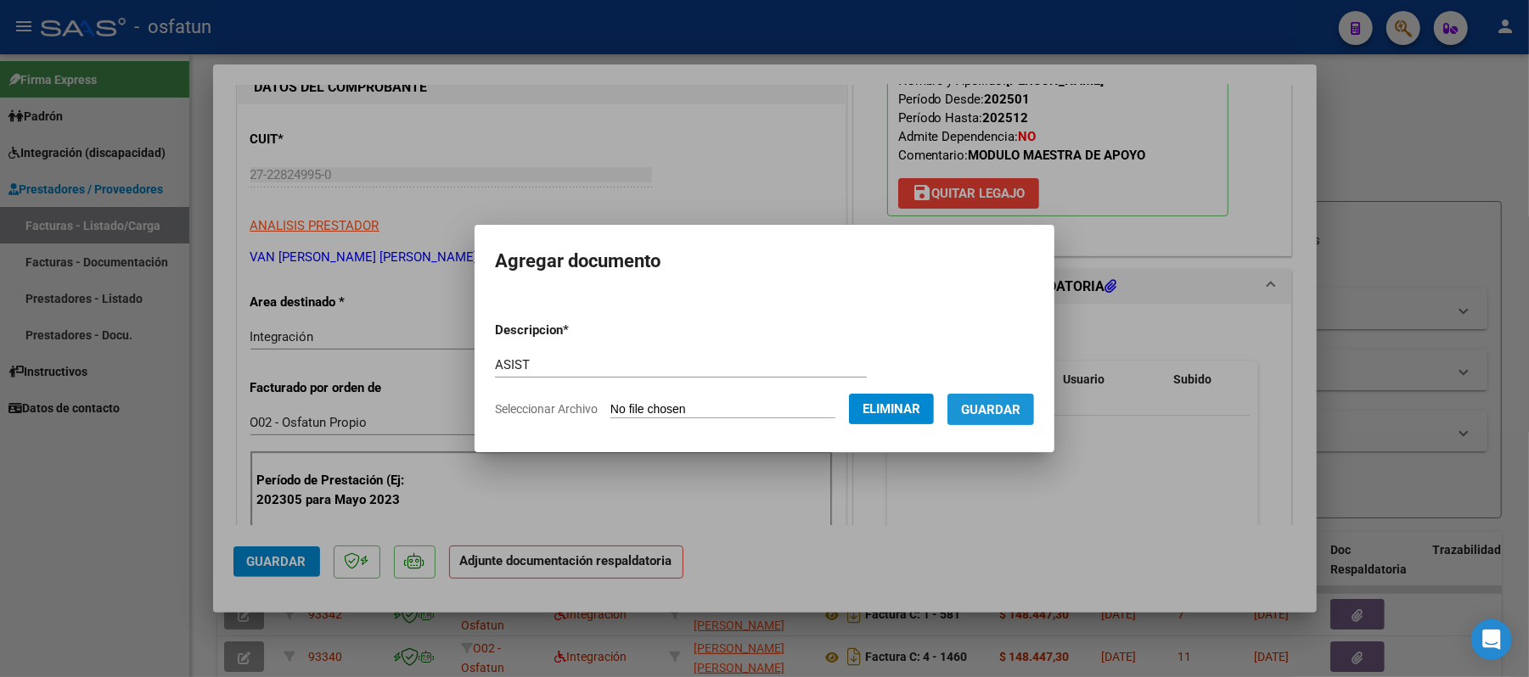
click at [998, 402] on span "Guardar" at bounding box center [990, 409] width 59 height 15
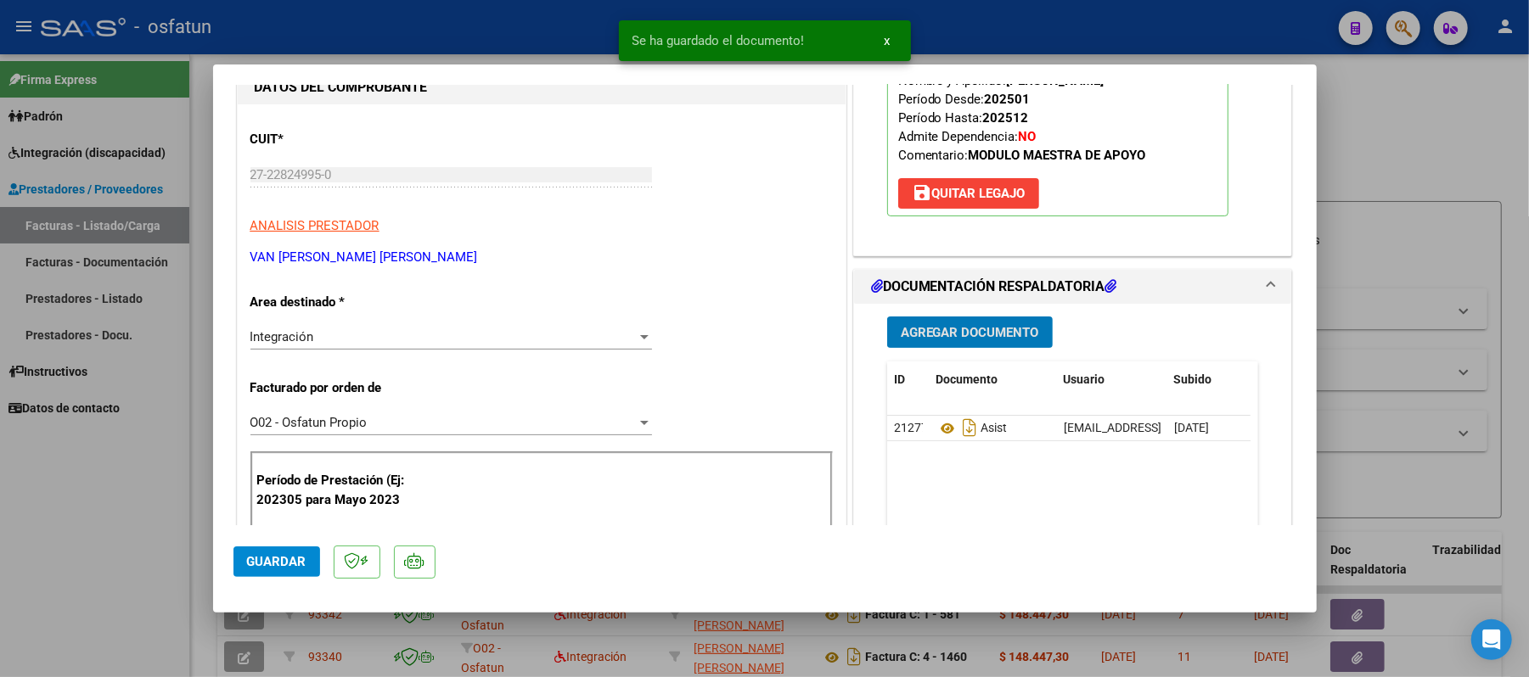
click at [988, 334] on span "Agregar Documento" at bounding box center [970, 332] width 138 height 15
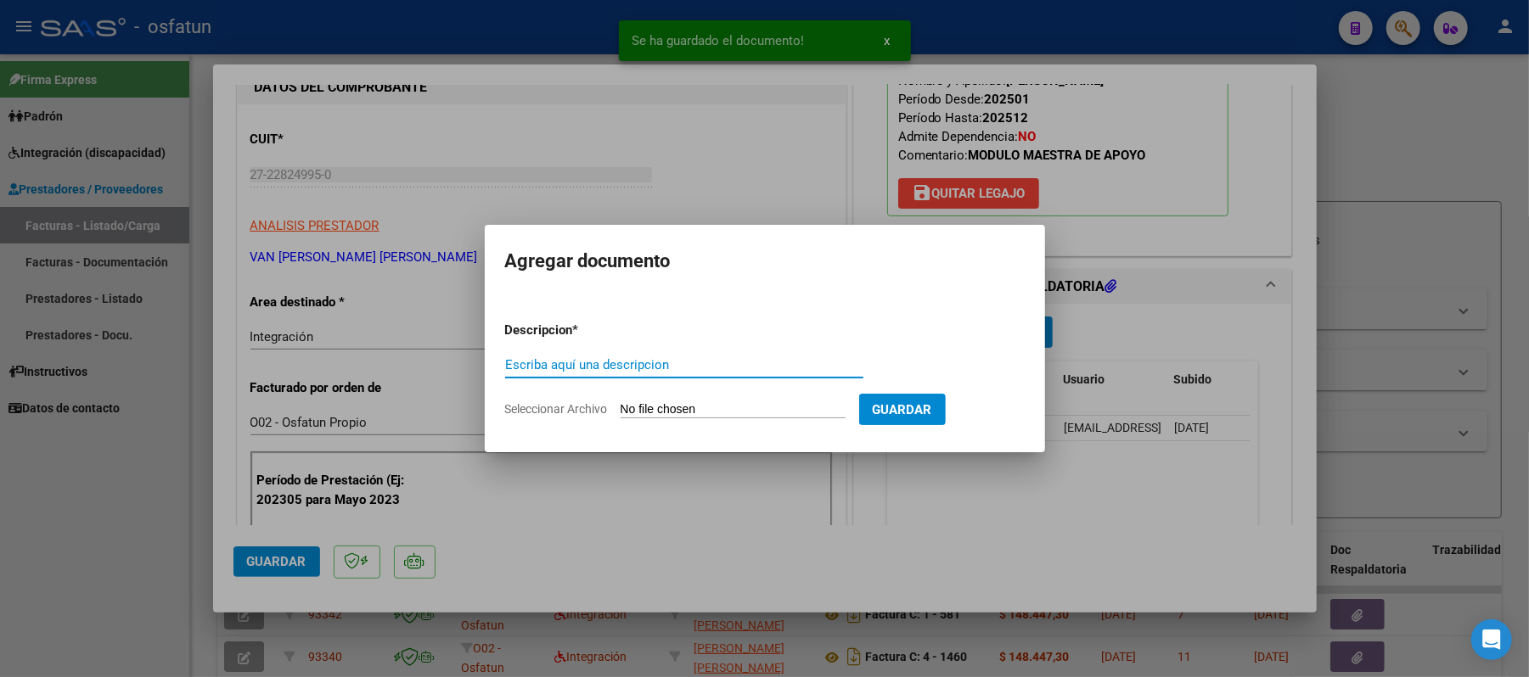
click at [718, 372] on input "Escriba aquí una descripcion" at bounding box center [684, 364] width 358 height 15
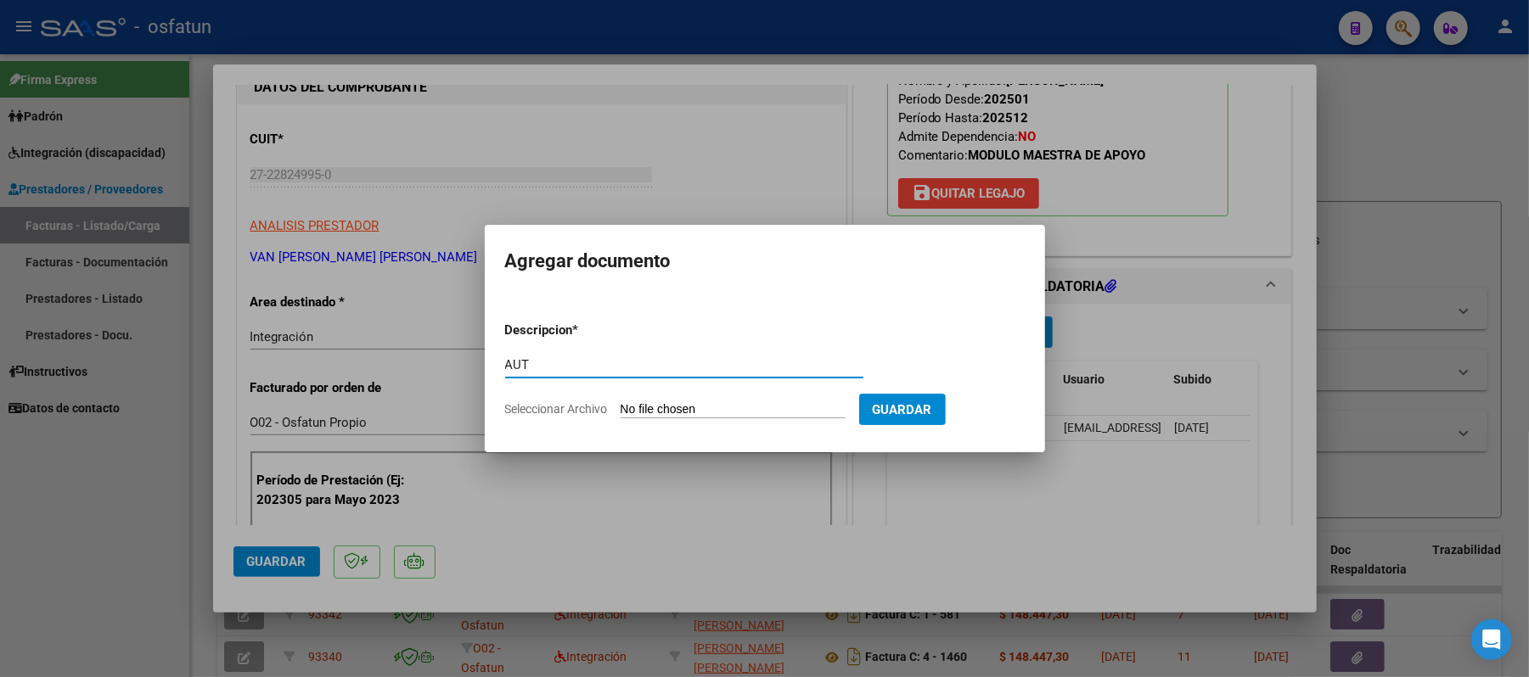
type input "AUT"
click at [723, 402] on input "Seleccionar Archivo" at bounding box center [733, 410] width 225 height 16
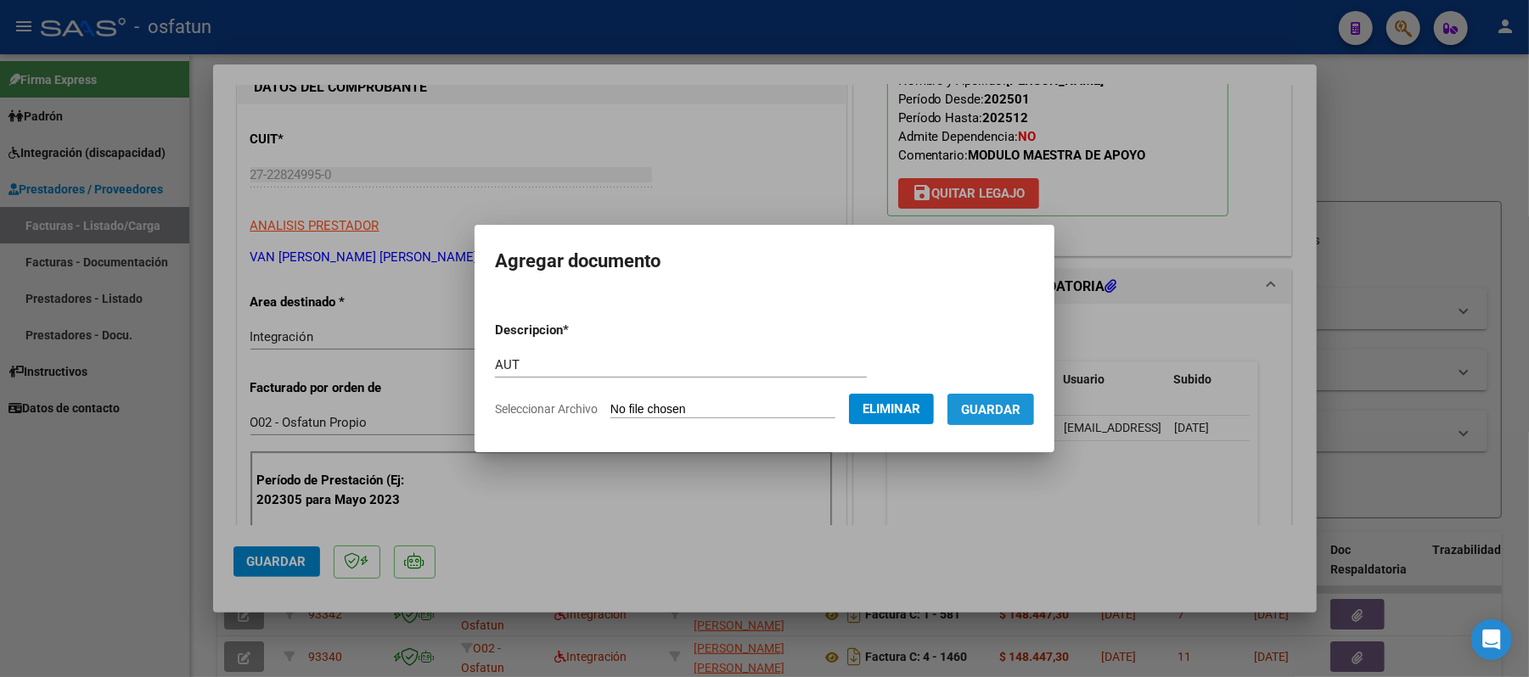
click at [1009, 402] on span "Guardar" at bounding box center [990, 409] width 59 height 15
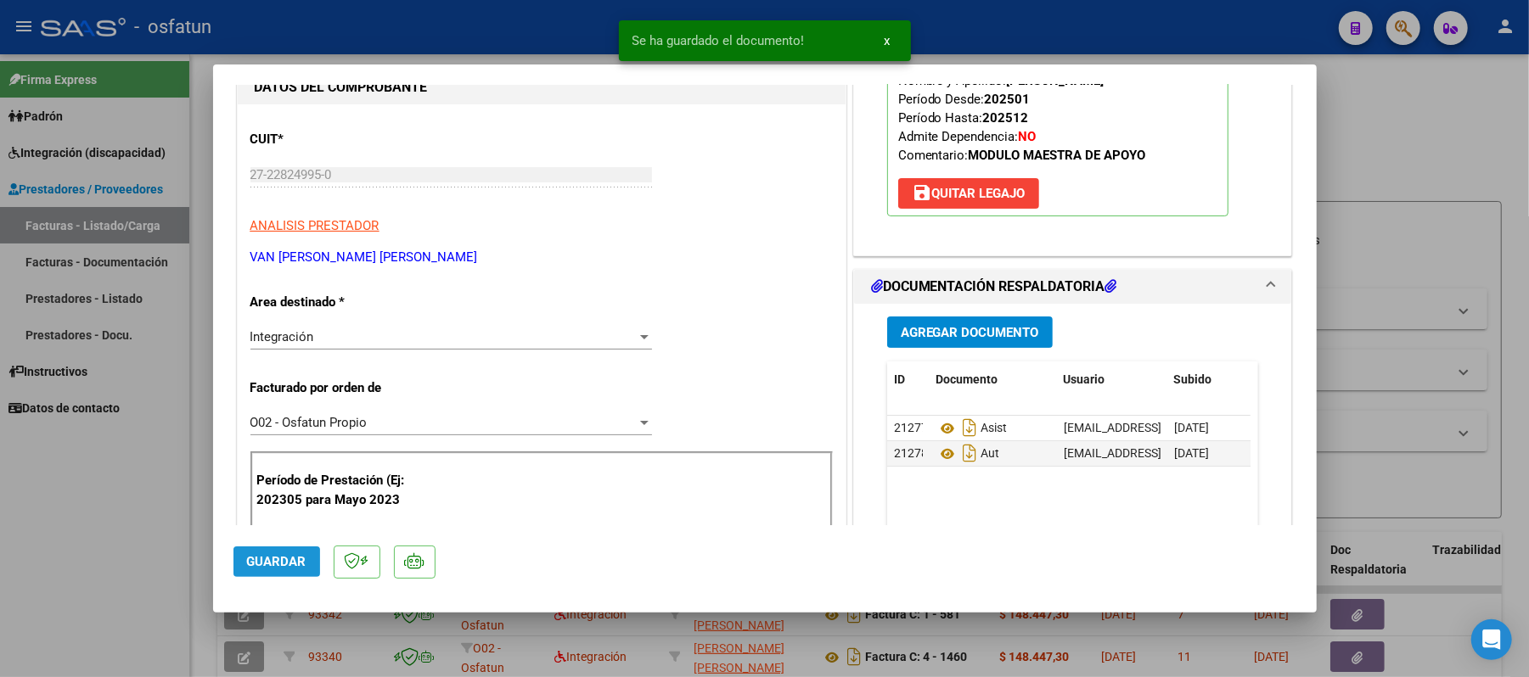
click at [273, 561] on span "Guardar" at bounding box center [276, 561] width 59 height 15
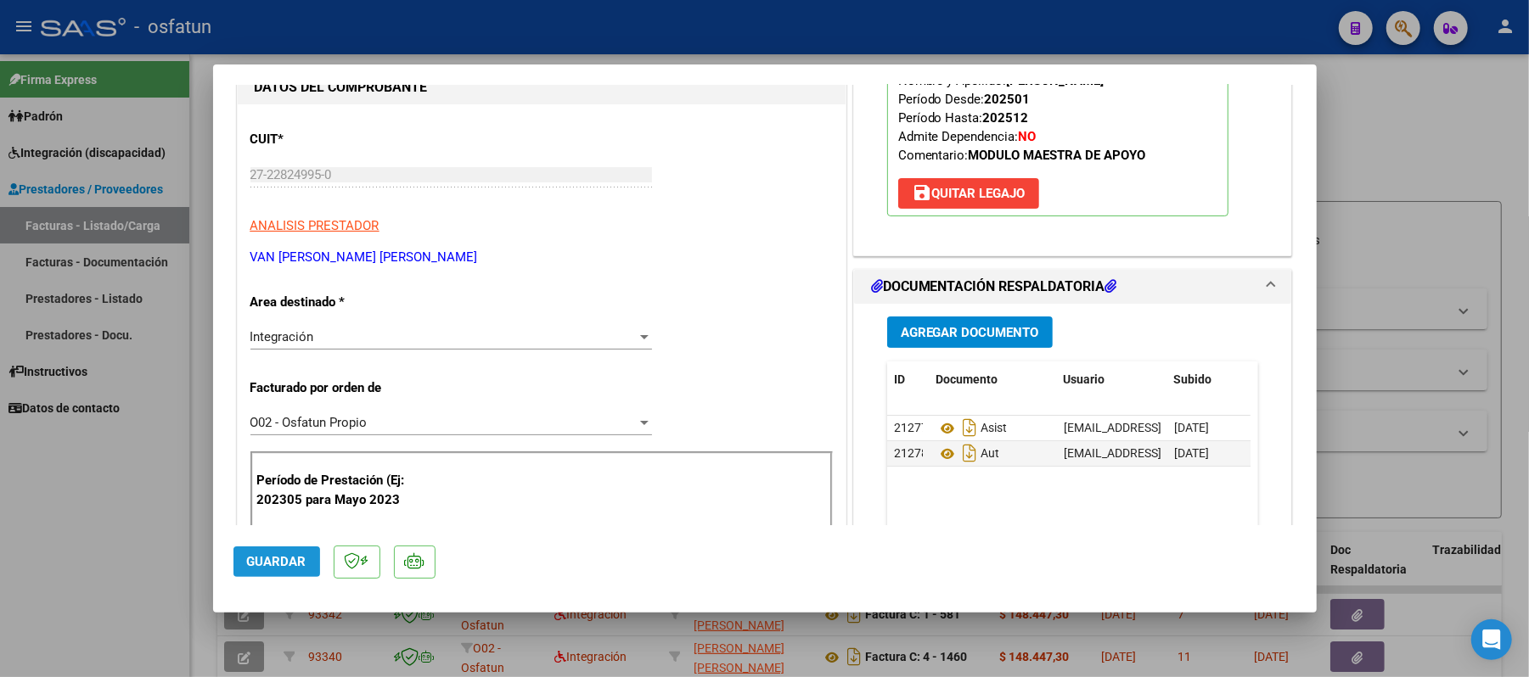
click at [273, 561] on span "Guardar" at bounding box center [276, 561] width 59 height 15
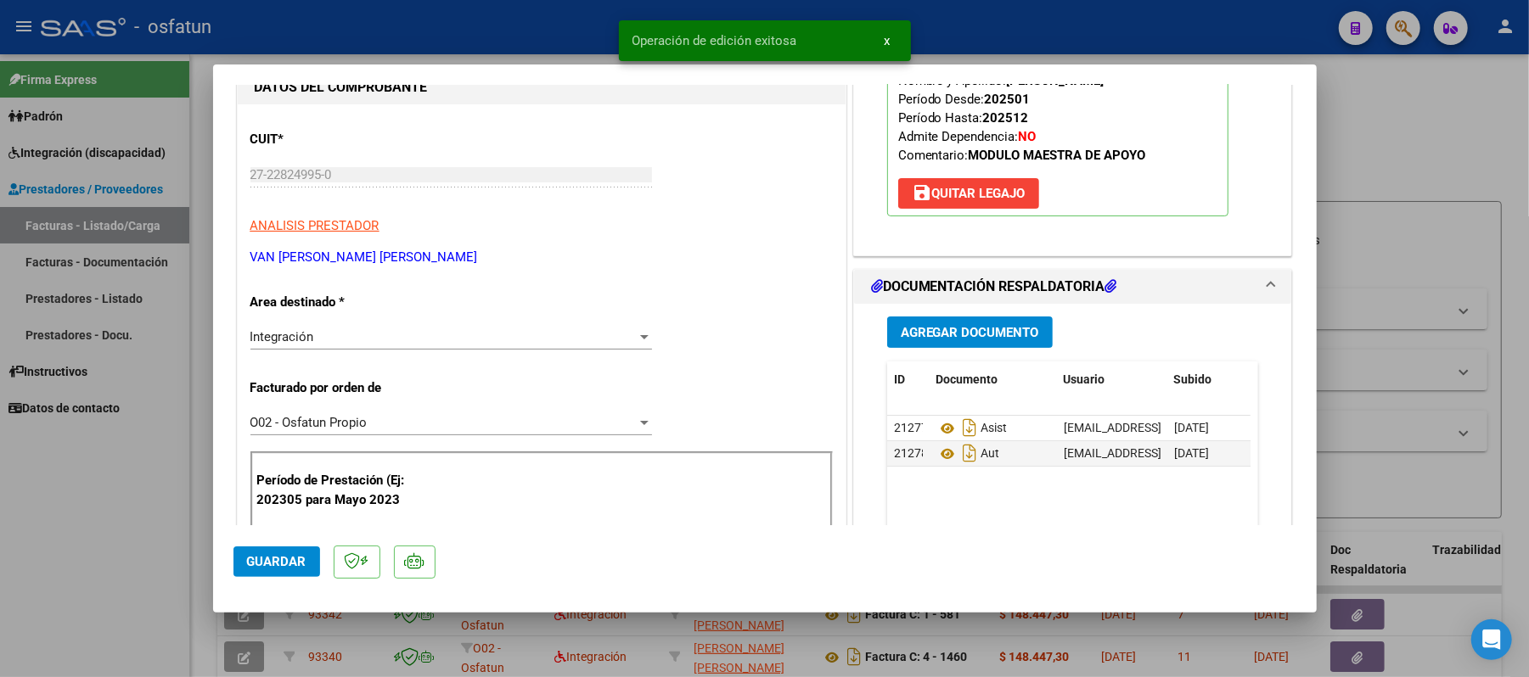
click at [1389, 143] on div at bounding box center [764, 338] width 1529 height 677
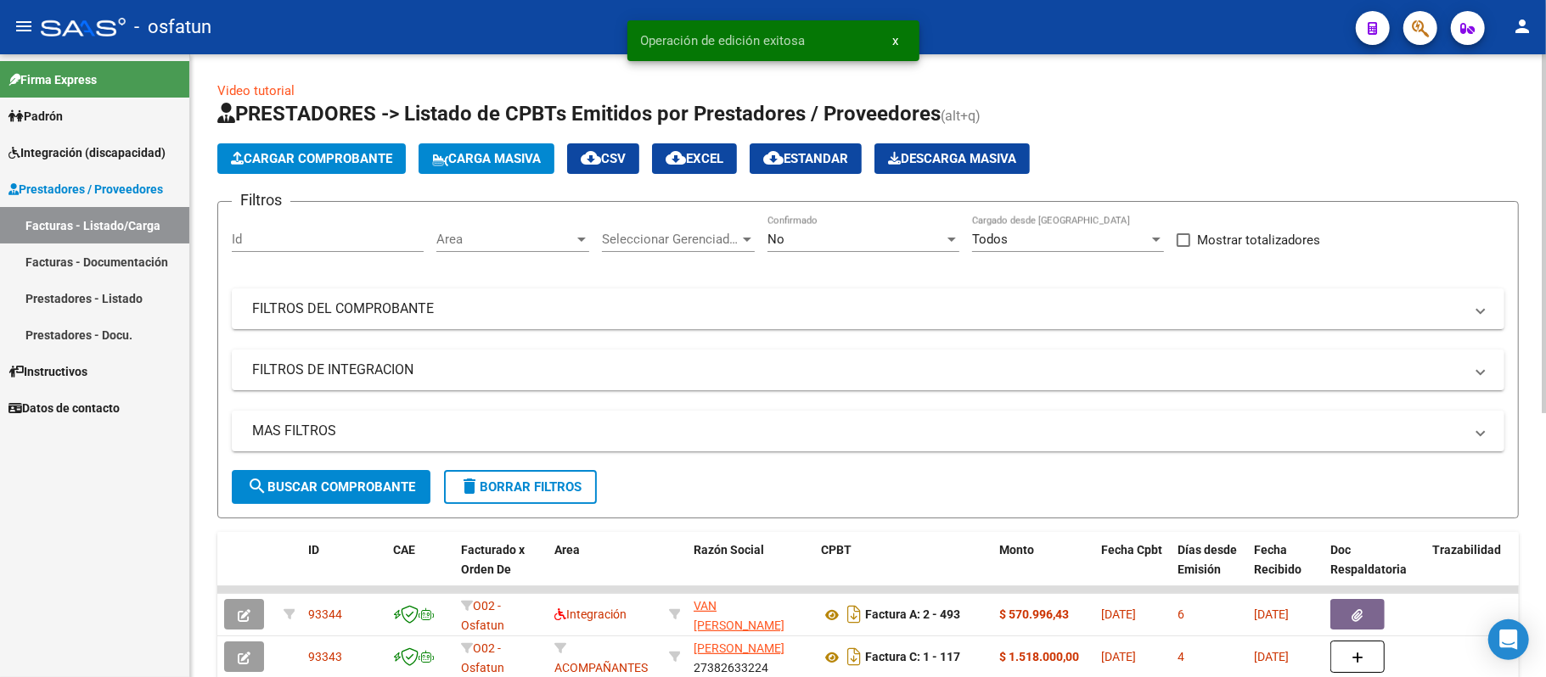
click at [387, 165] on span "Cargar Comprobante" at bounding box center [311, 158] width 161 height 15
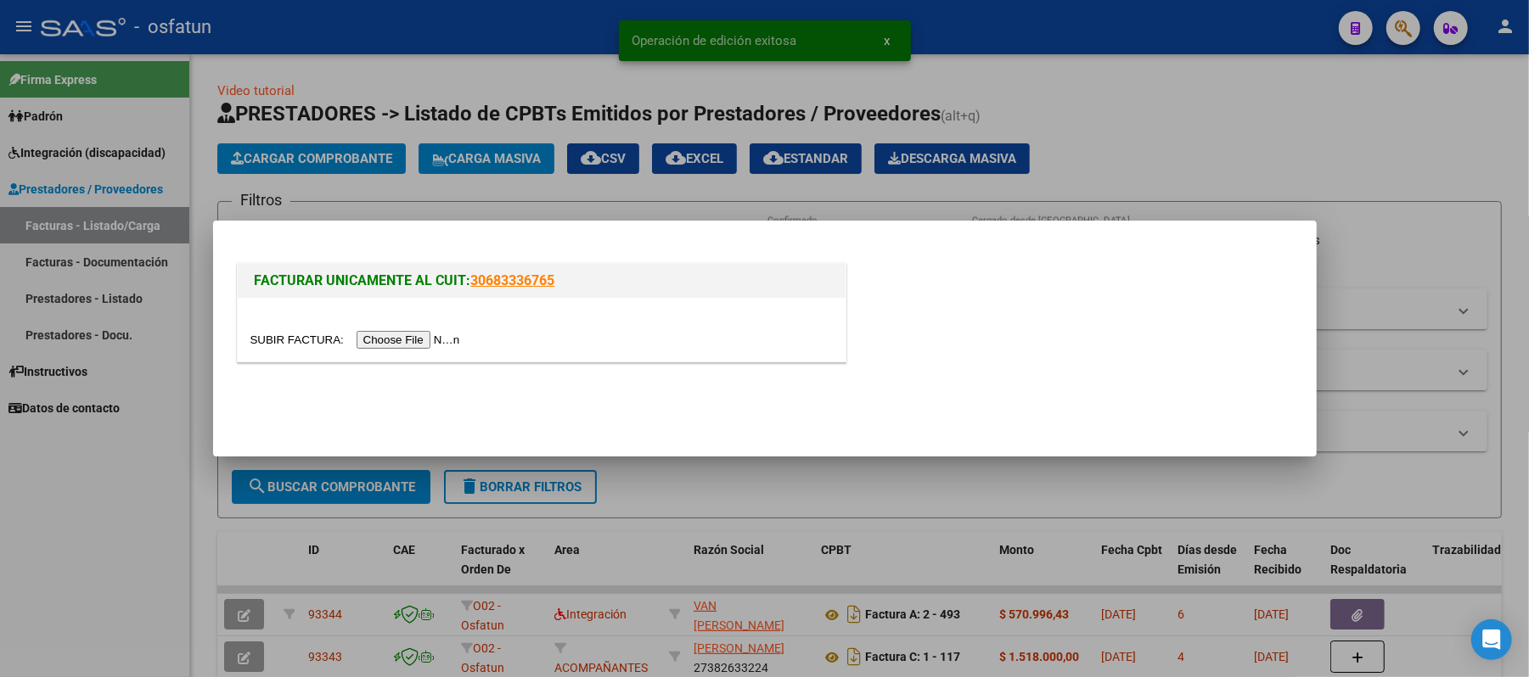
click at [398, 341] on input "file" at bounding box center [357, 340] width 215 height 18
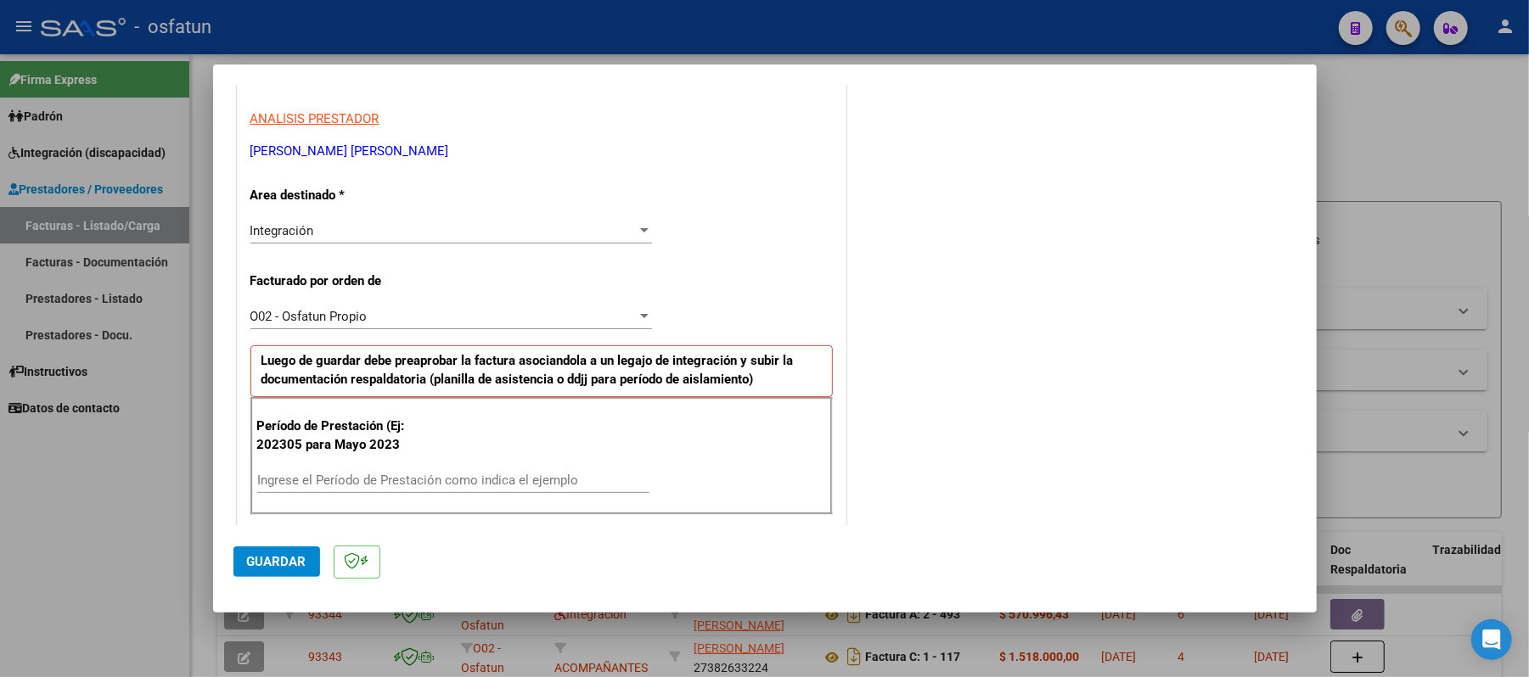
scroll to position [340, 0]
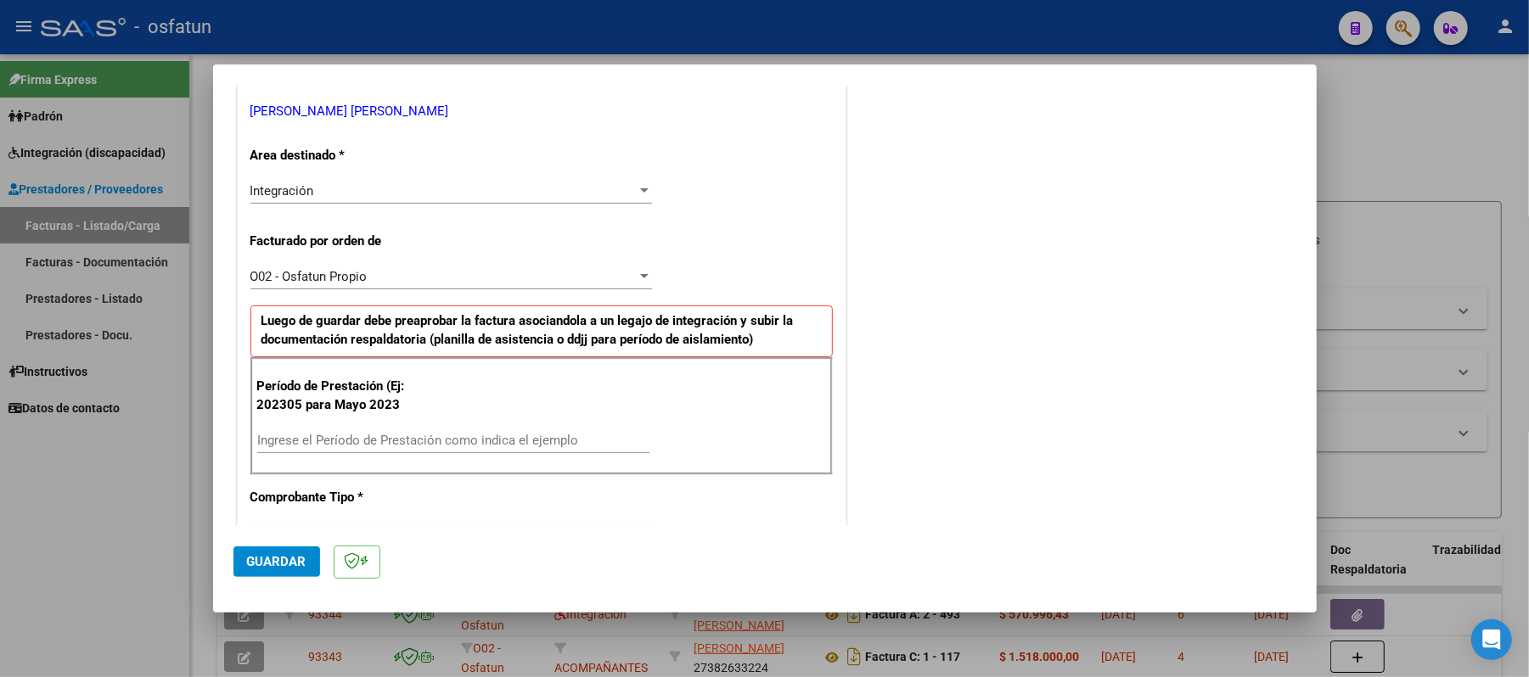
click at [441, 436] on input "Ingrese el Período de Prestación como indica el ejemplo" at bounding box center [453, 440] width 392 height 15
click at [269, 560] on span "Guardar" at bounding box center [276, 561] width 59 height 15
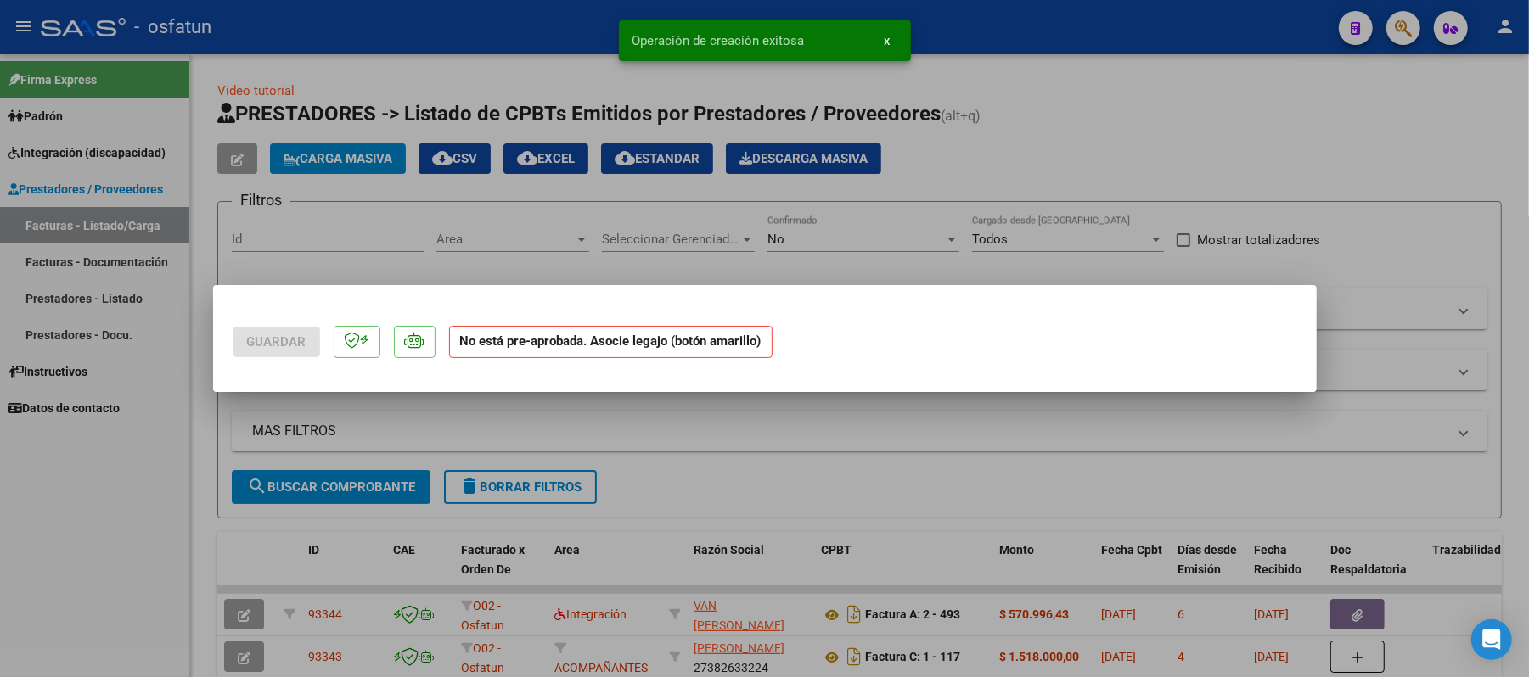
scroll to position [0, 0]
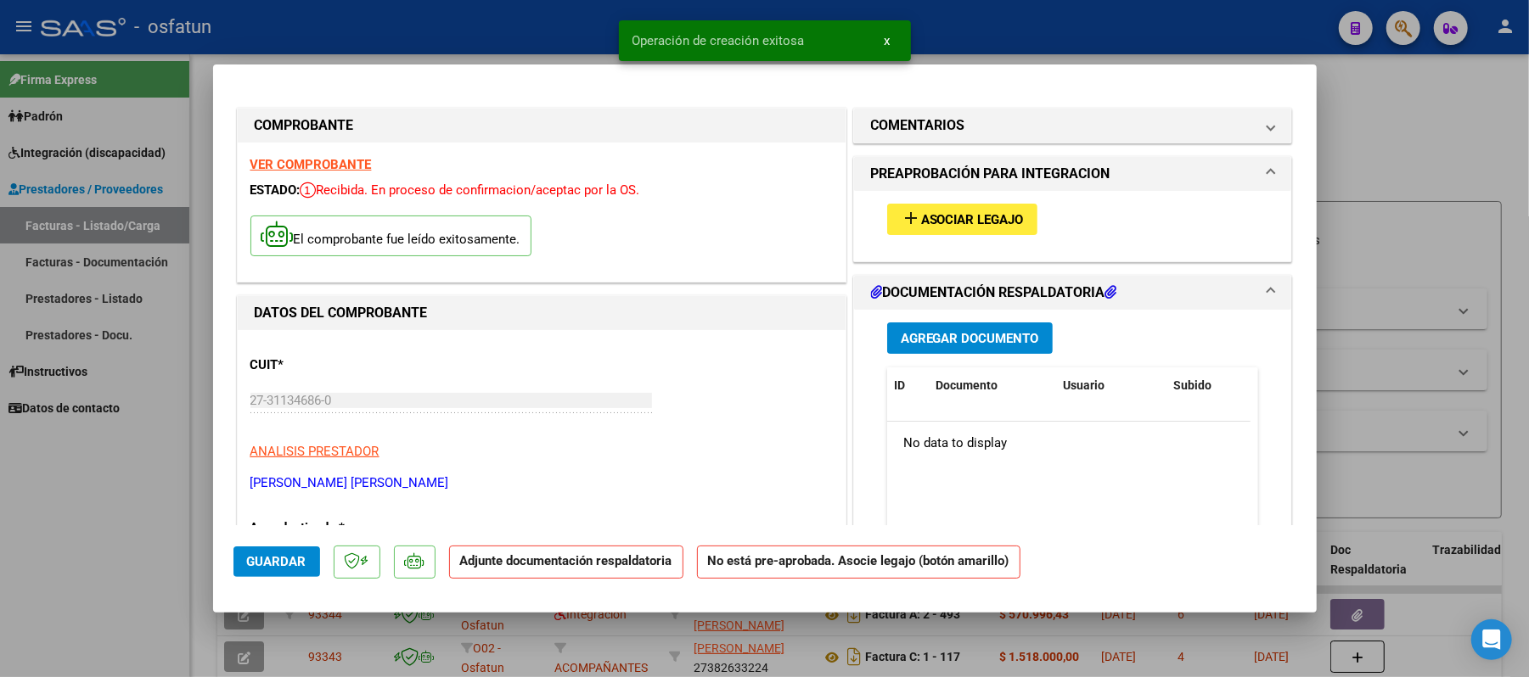
click at [981, 224] on span "Asociar Legajo" at bounding box center [972, 219] width 103 height 15
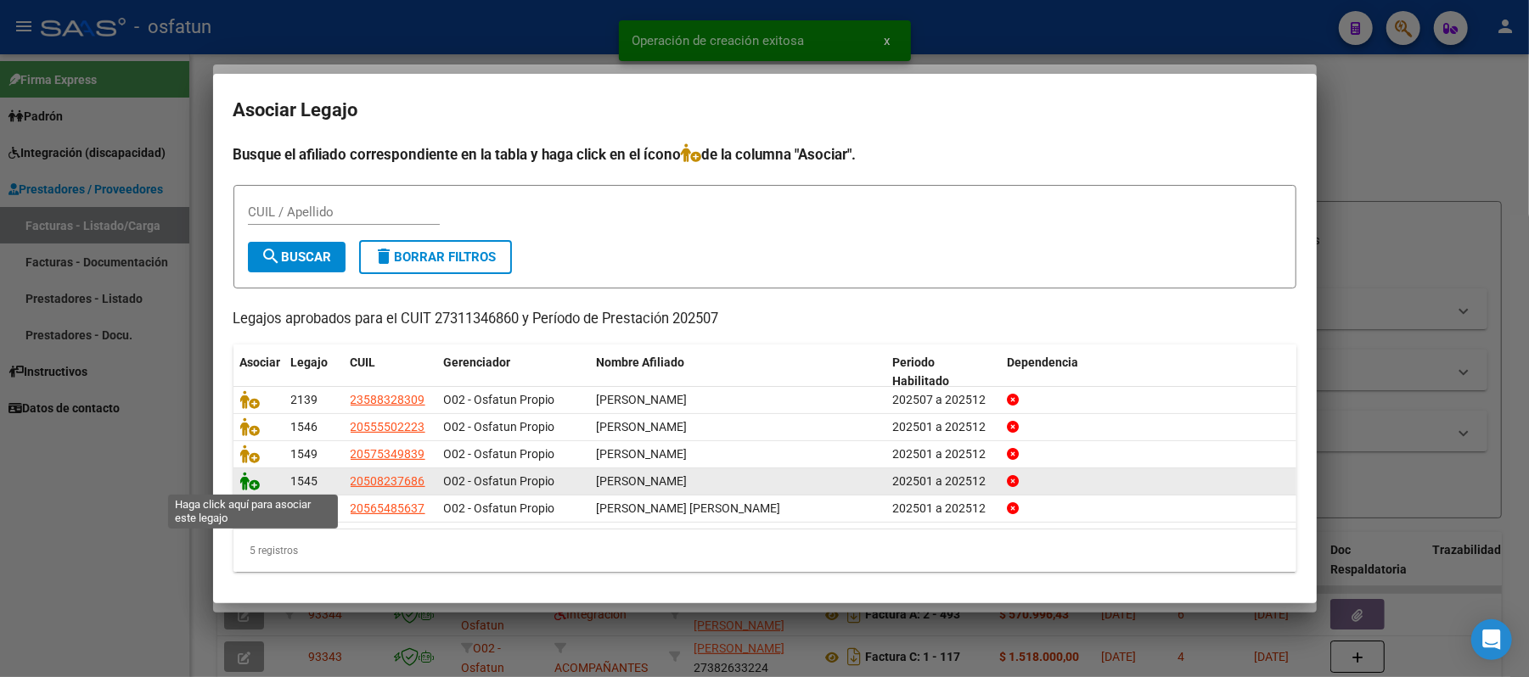
click at [251, 480] on icon at bounding box center [250, 481] width 20 height 19
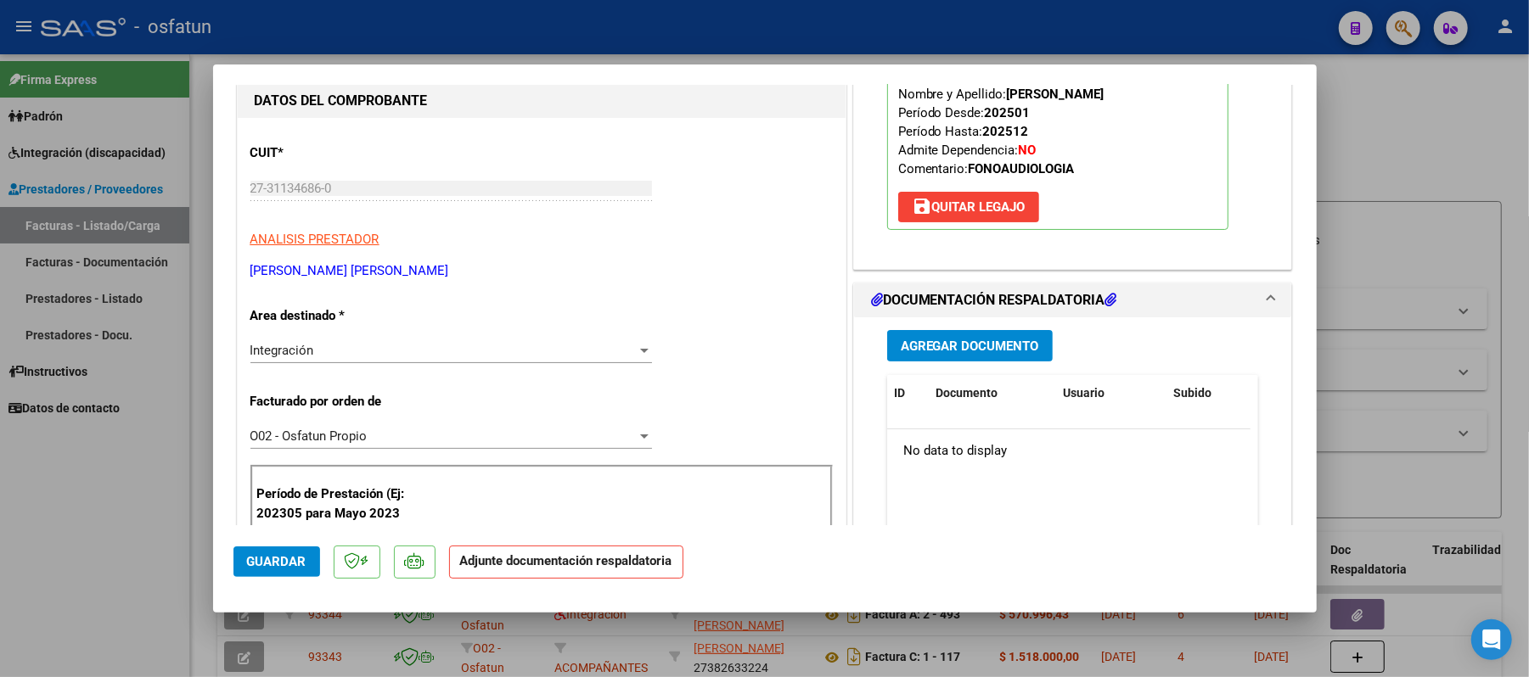
scroll to position [226, 0]
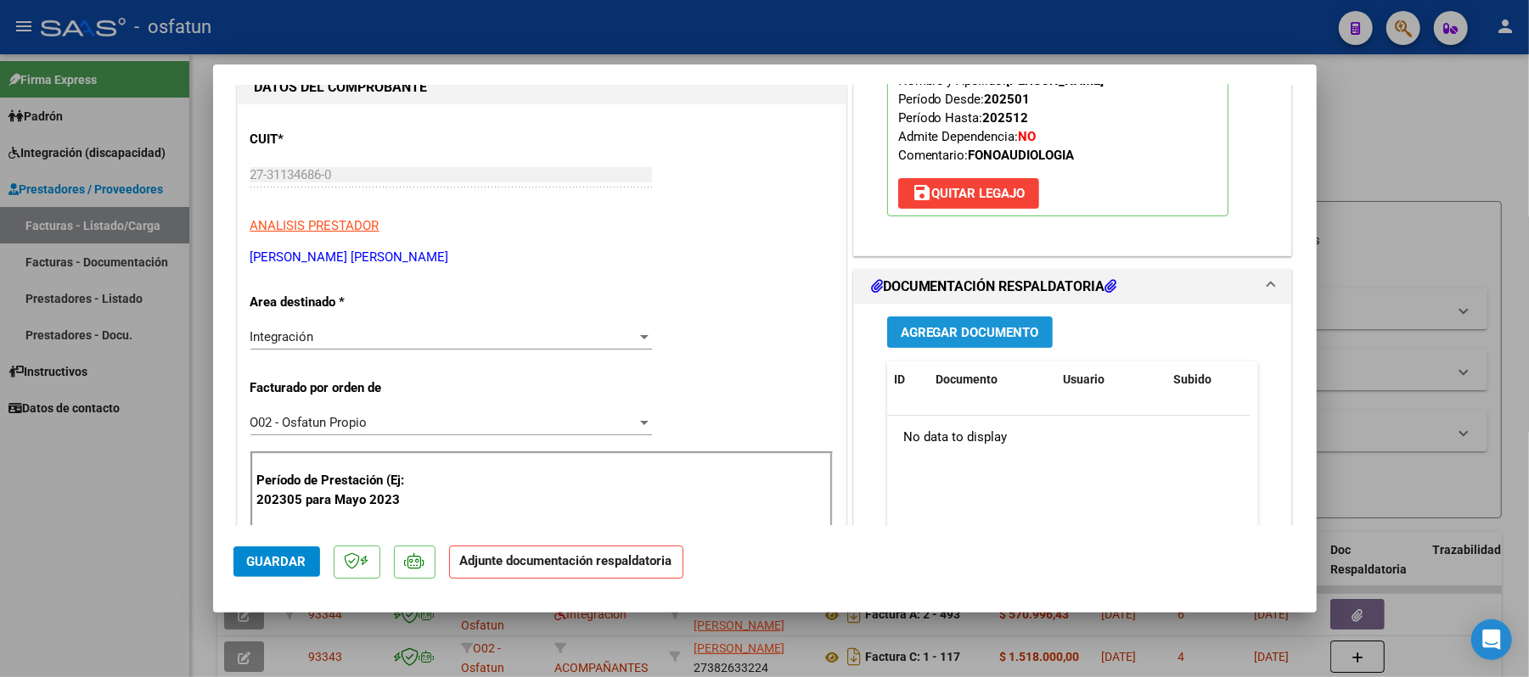
click at [989, 331] on span "Agregar Documento" at bounding box center [970, 332] width 138 height 15
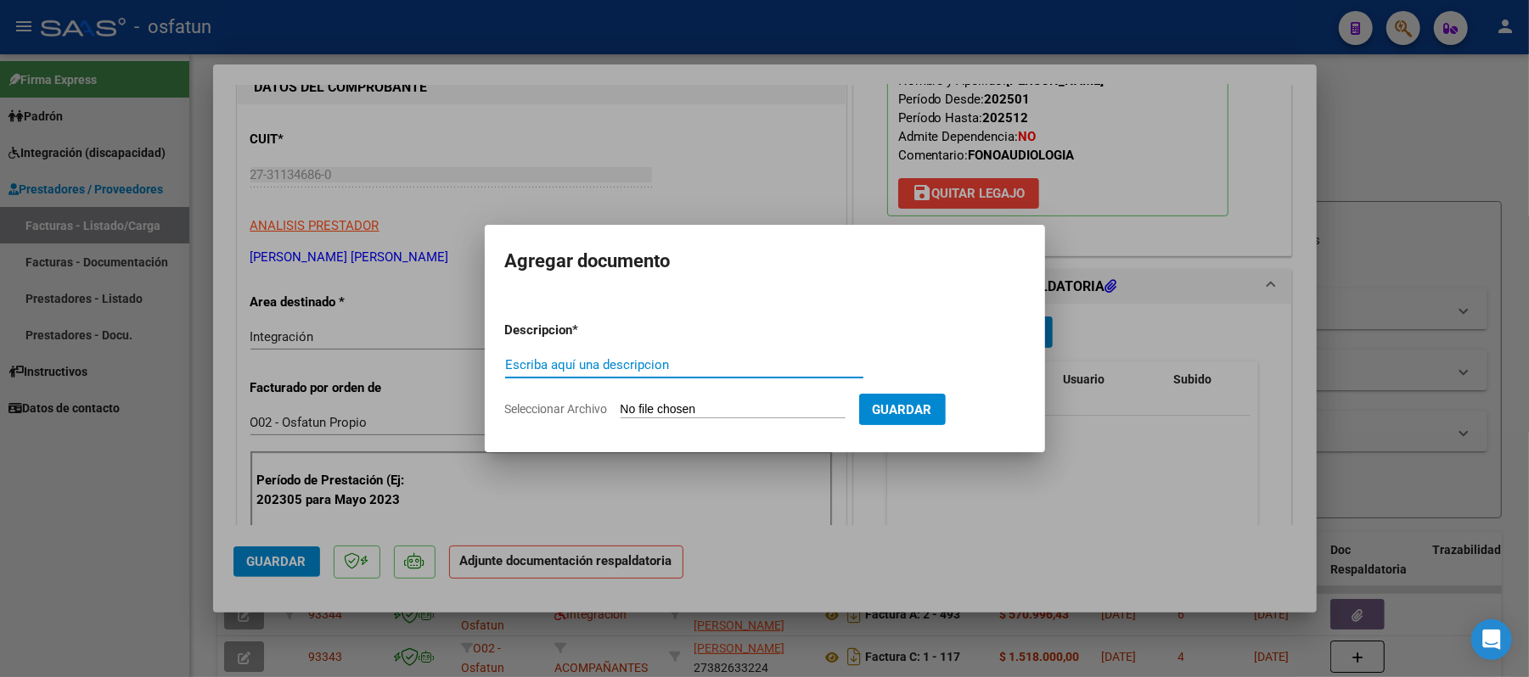
click at [750, 368] on input "Escriba aquí una descripcion" at bounding box center [684, 364] width 358 height 15
click at [722, 405] on input "Seleccionar Archivo" at bounding box center [733, 410] width 225 height 16
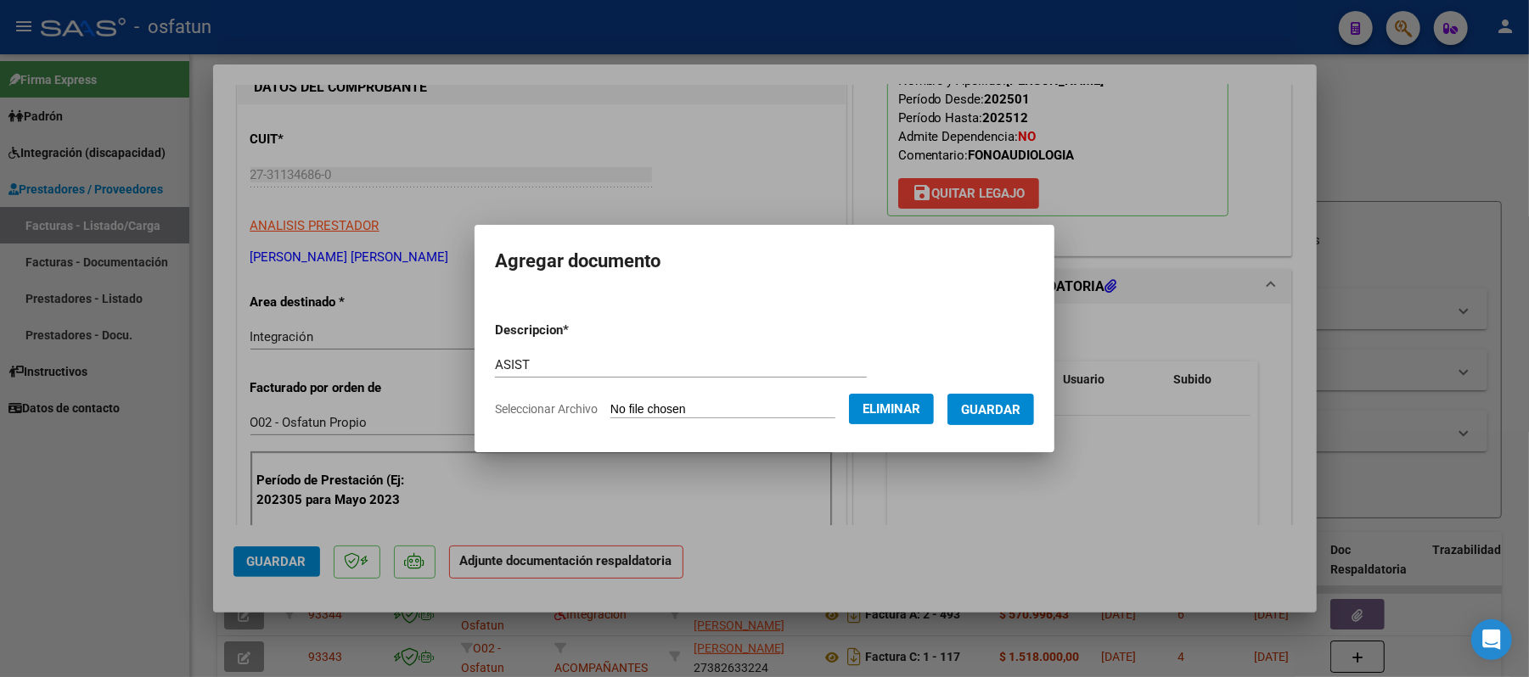
click at [999, 402] on span "Guardar" at bounding box center [990, 409] width 59 height 15
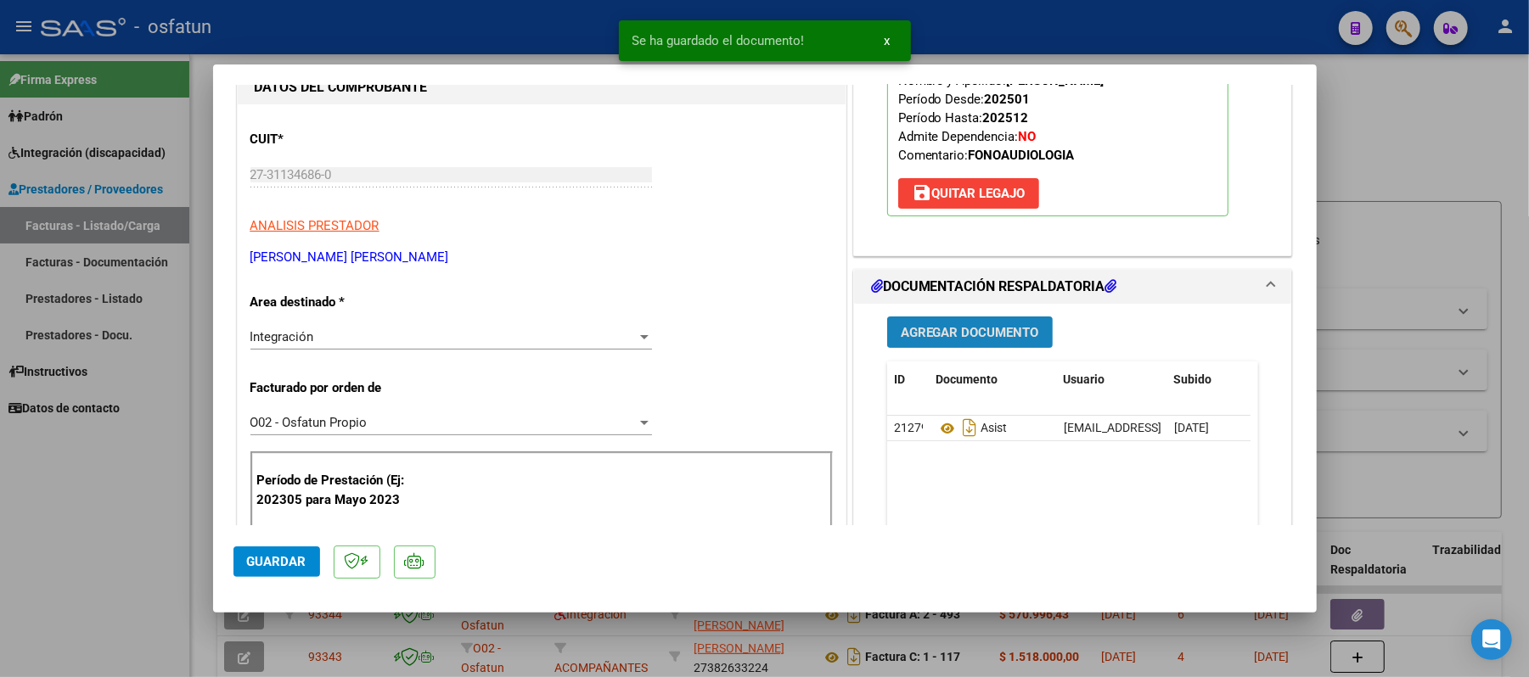
click at [983, 334] on span "Agregar Documento" at bounding box center [970, 332] width 138 height 15
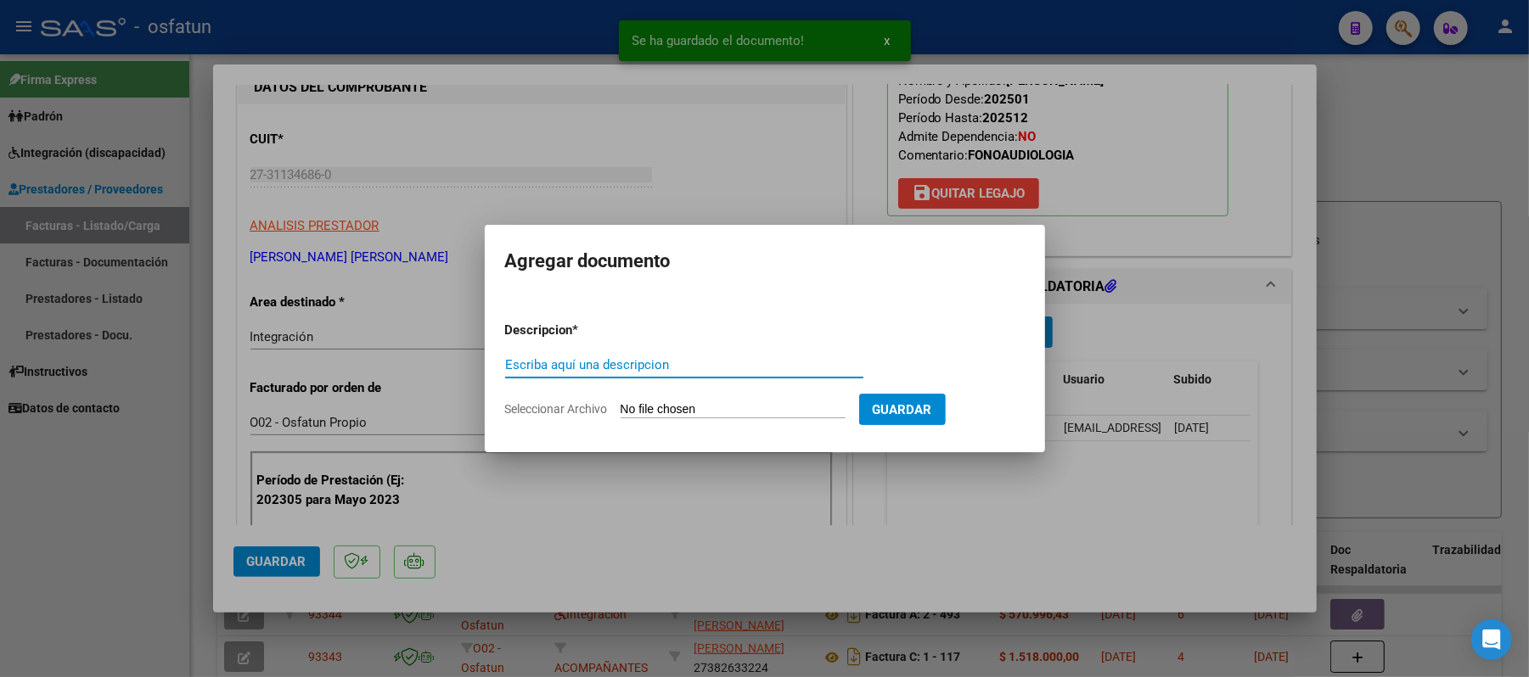
click at [696, 362] on input "Escriba aquí una descripcion" at bounding box center [684, 364] width 358 height 15
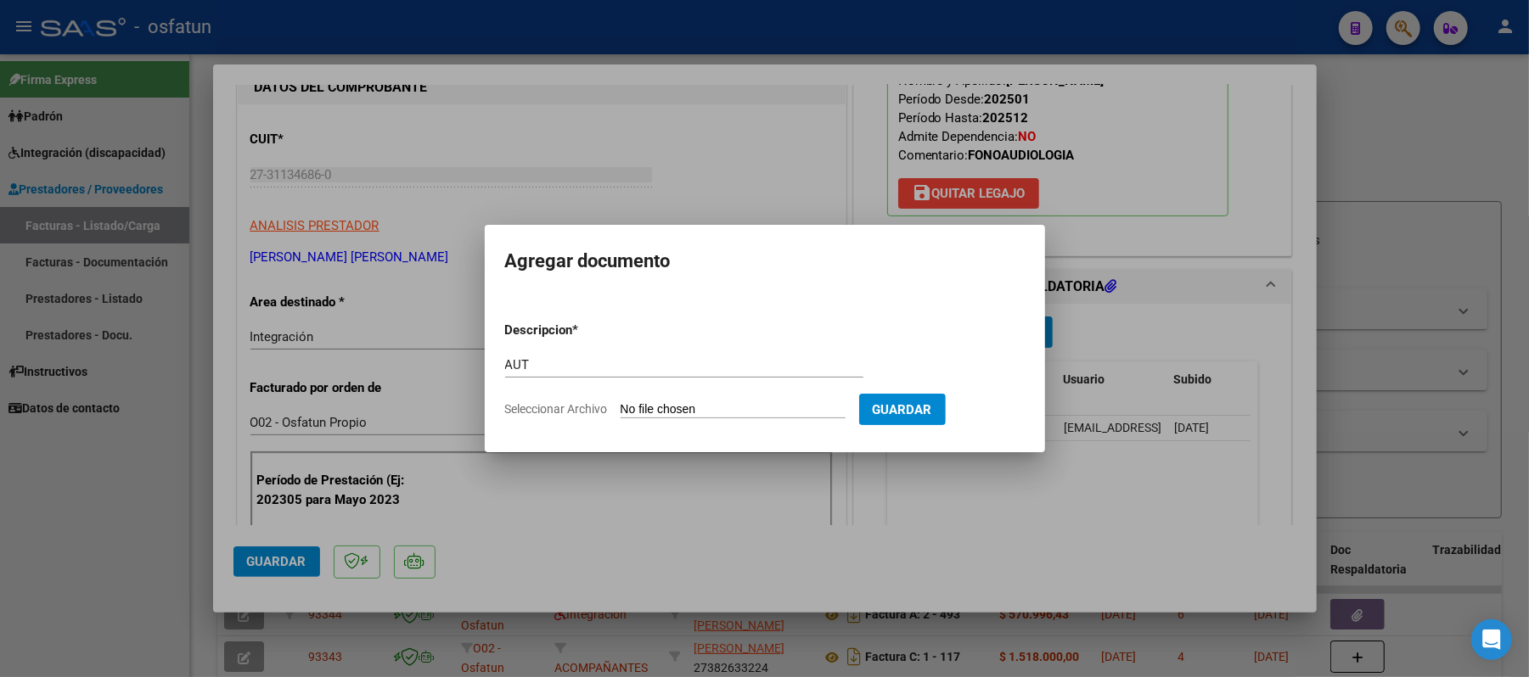
click at [697, 407] on input "Seleccionar Archivo" at bounding box center [733, 410] width 225 height 16
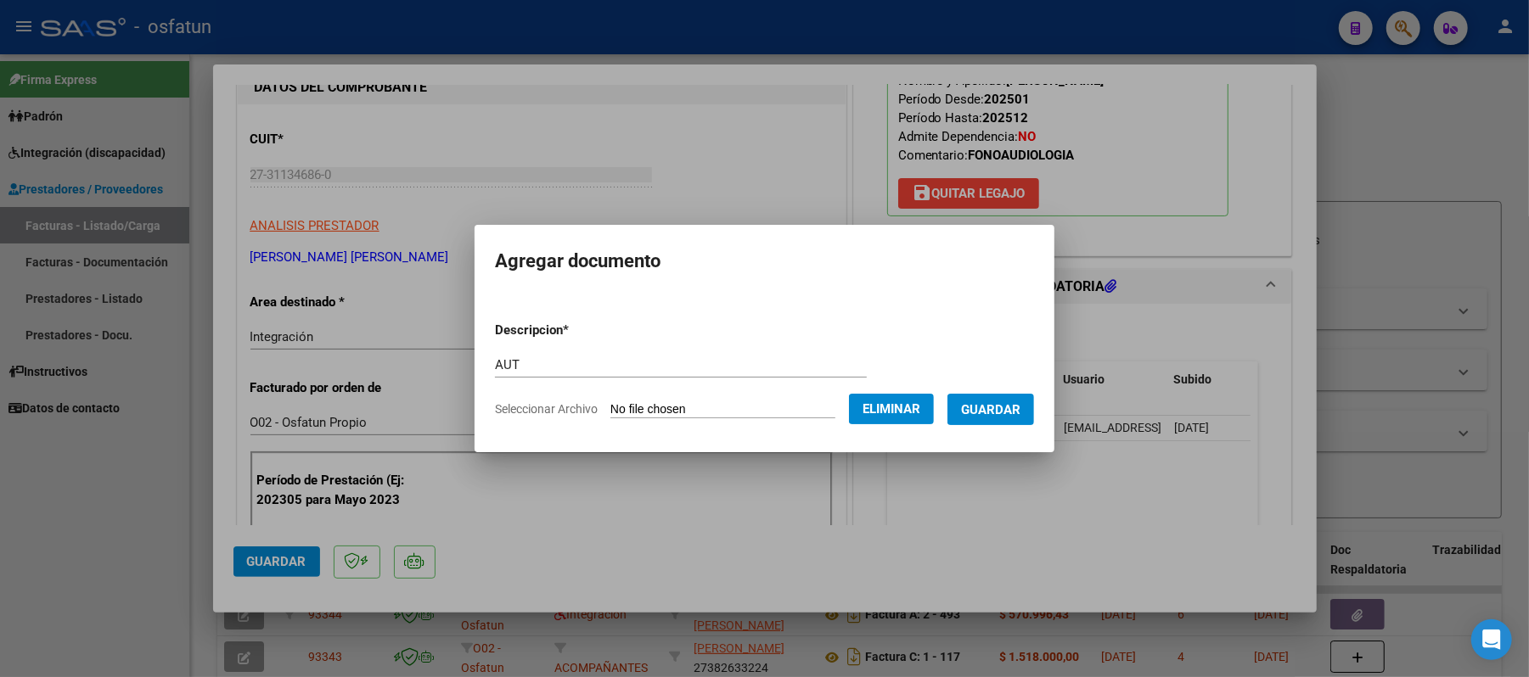
click at [1010, 412] on span "Guardar" at bounding box center [990, 409] width 59 height 15
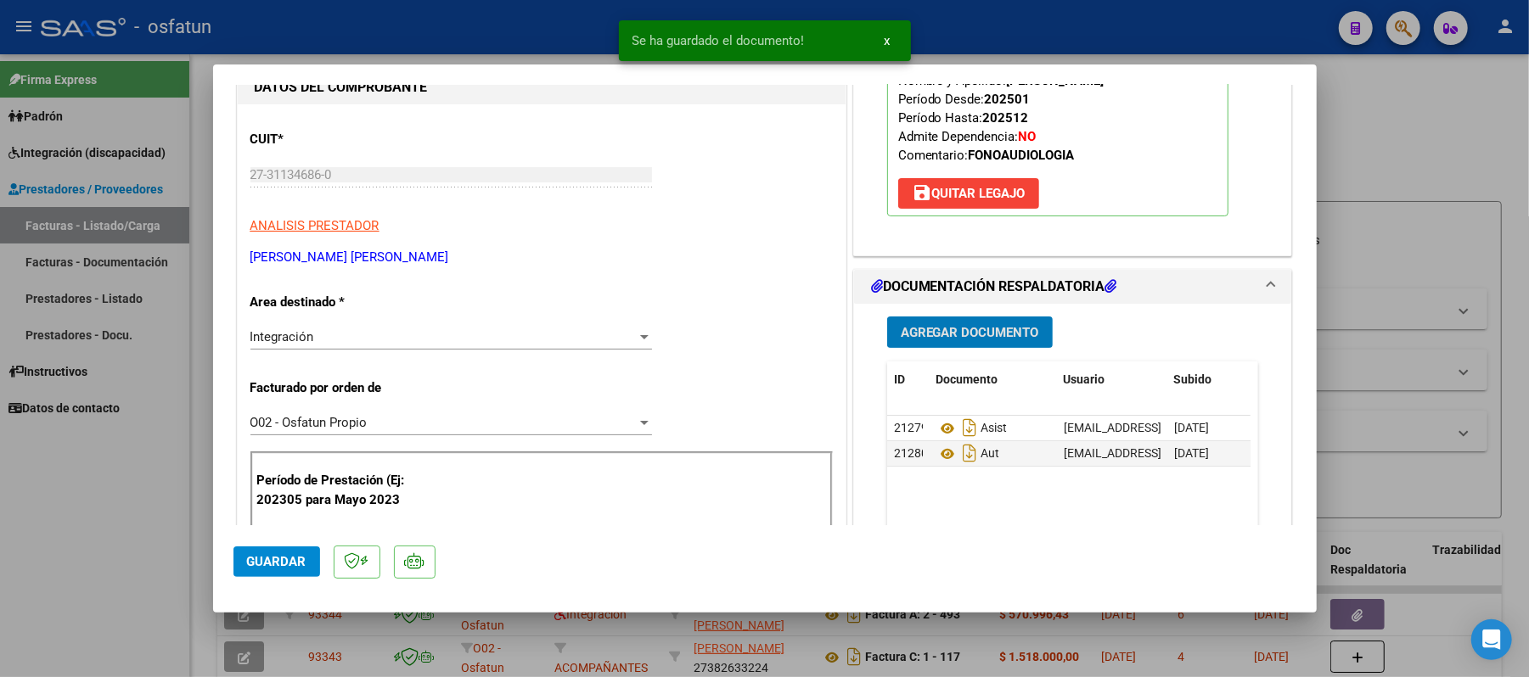
scroll to position [340, 0]
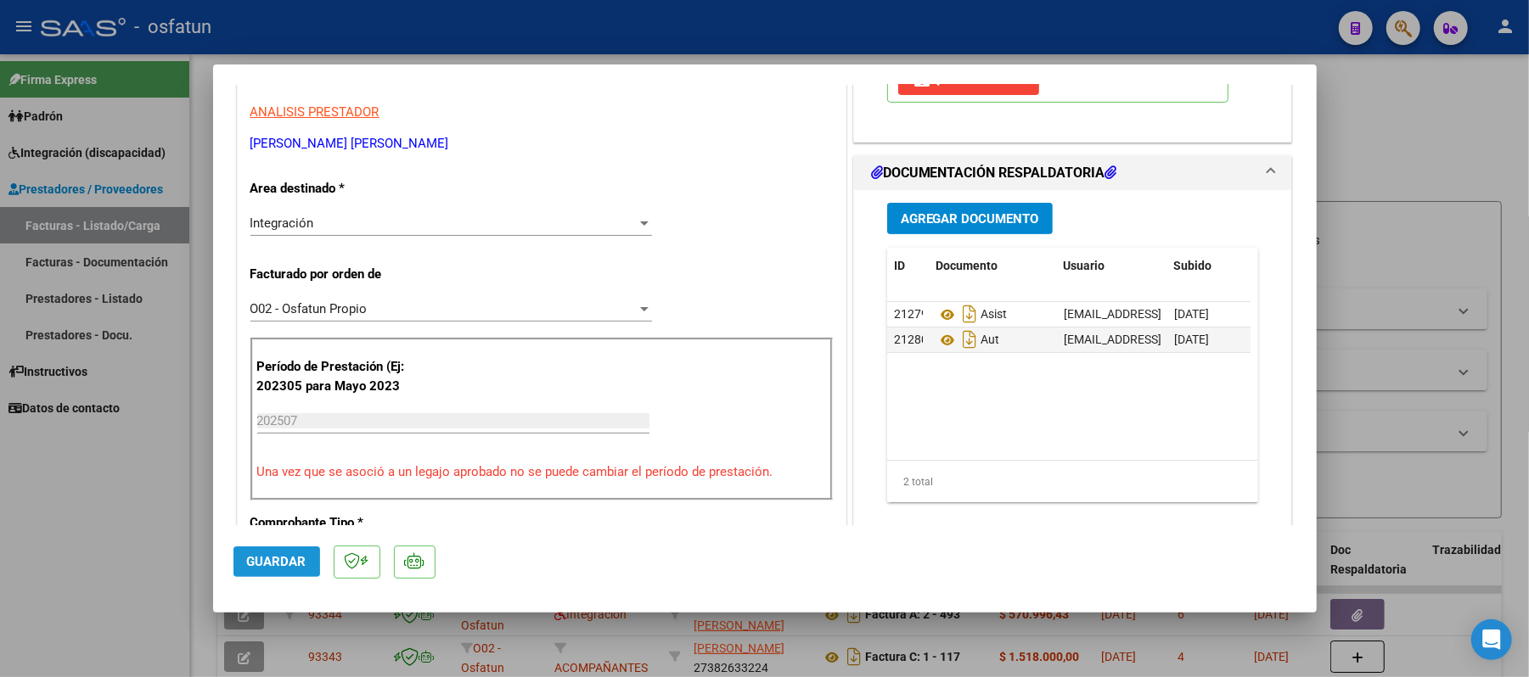
click at [273, 558] on span "Guardar" at bounding box center [276, 561] width 59 height 15
click at [282, 562] on span "Guardar" at bounding box center [276, 561] width 59 height 15
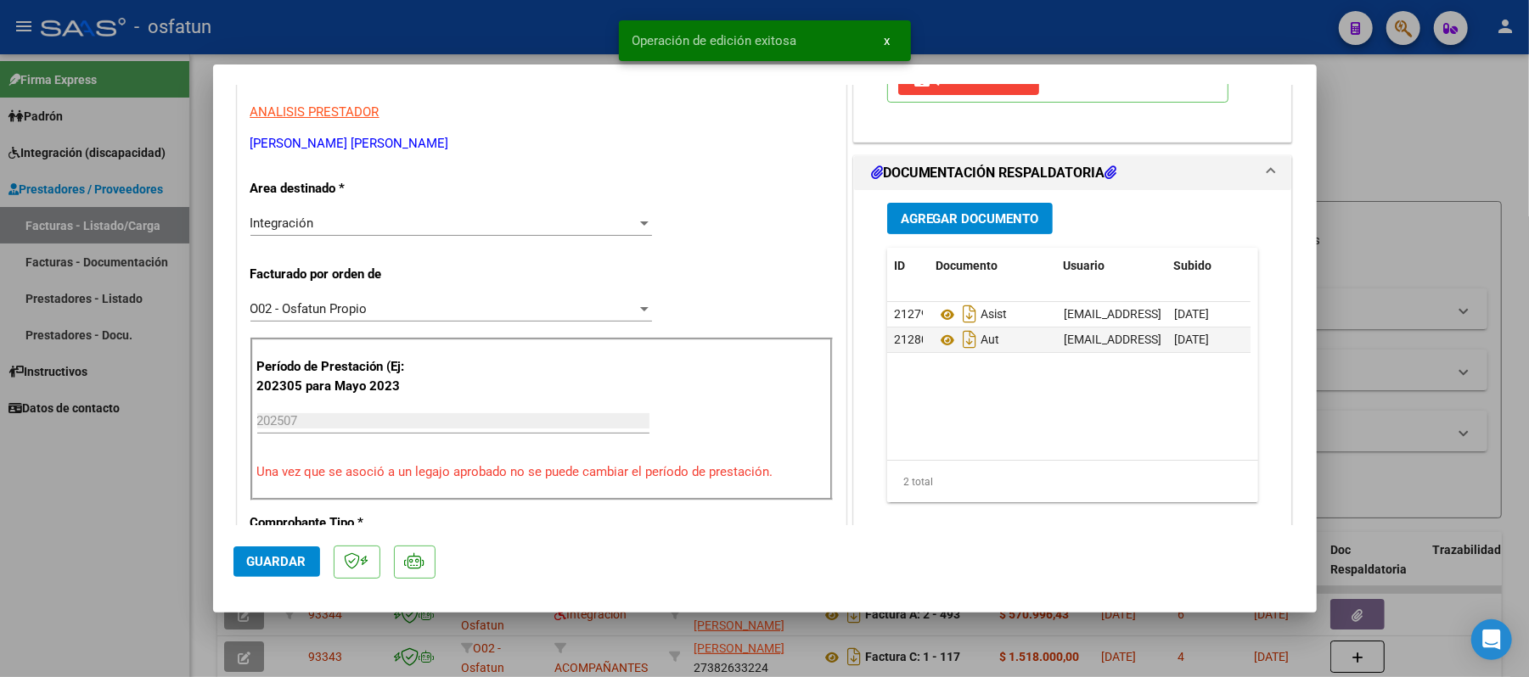
click at [1451, 148] on div at bounding box center [764, 338] width 1529 height 677
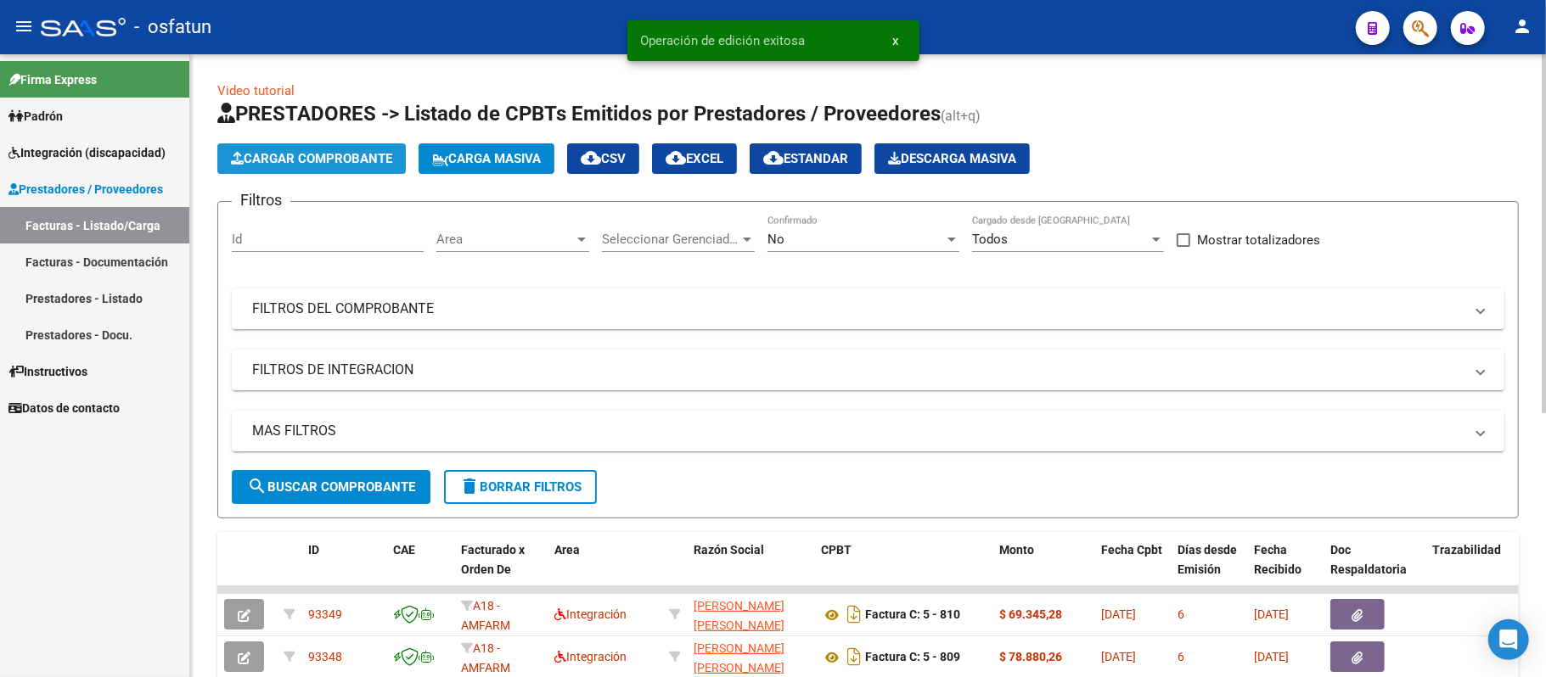
click at [321, 161] on span "Cargar Comprobante" at bounding box center [311, 158] width 161 height 15
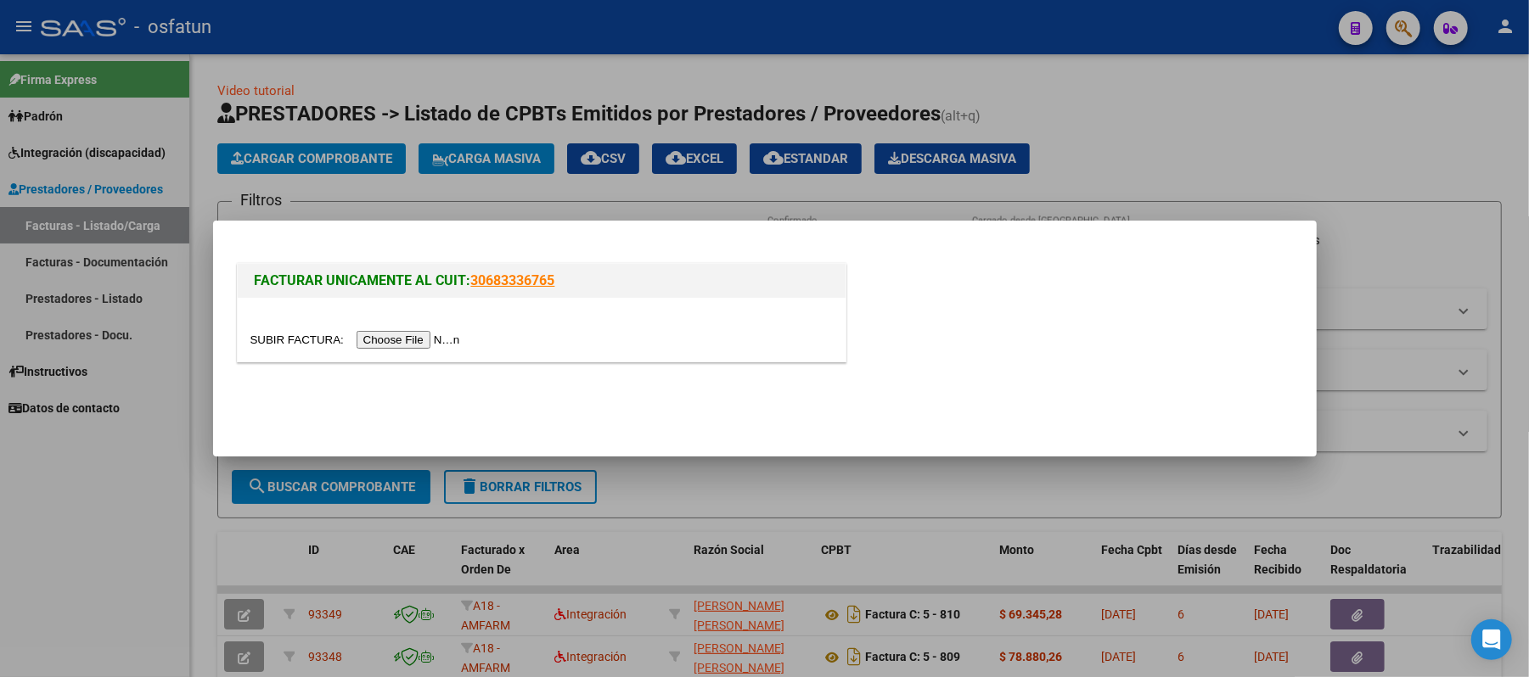
click at [431, 344] on input "file" at bounding box center [357, 340] width 215 height 18
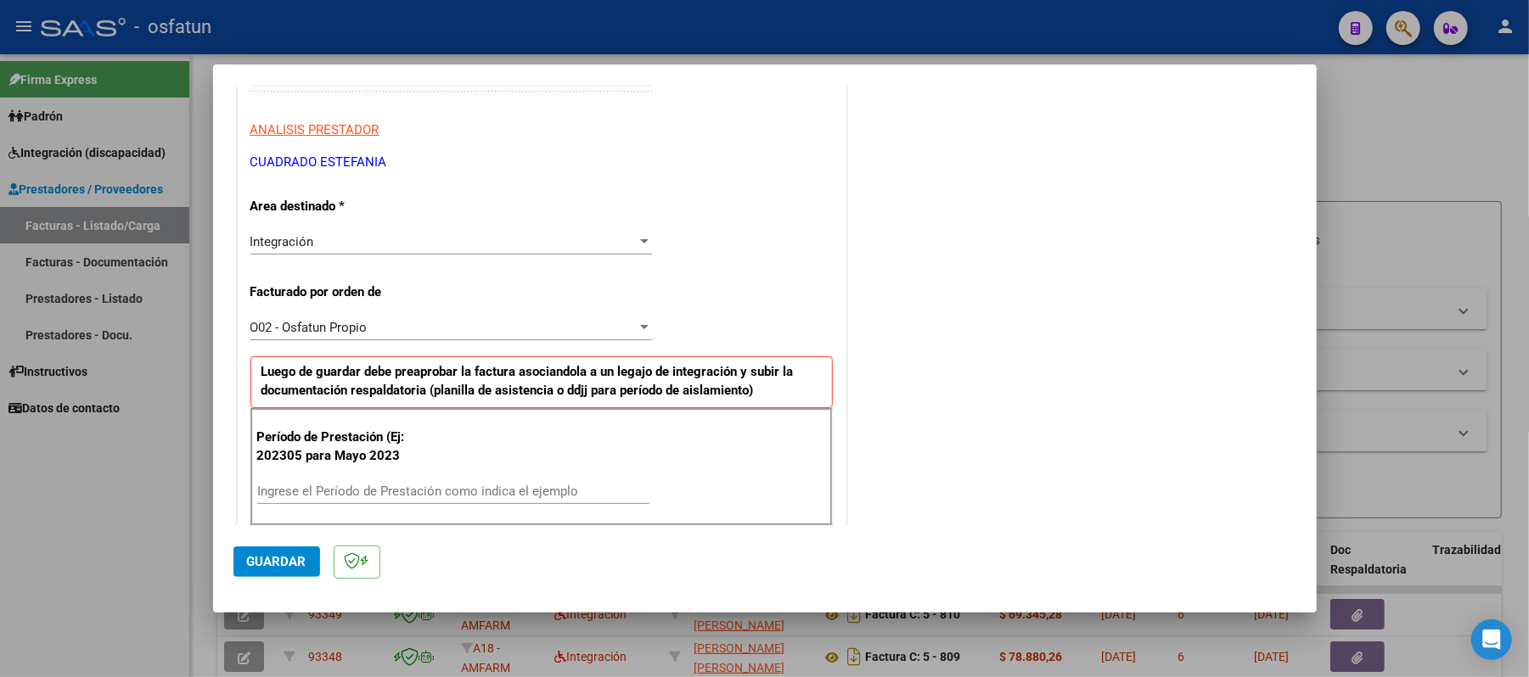
scroll to position [340, 0]
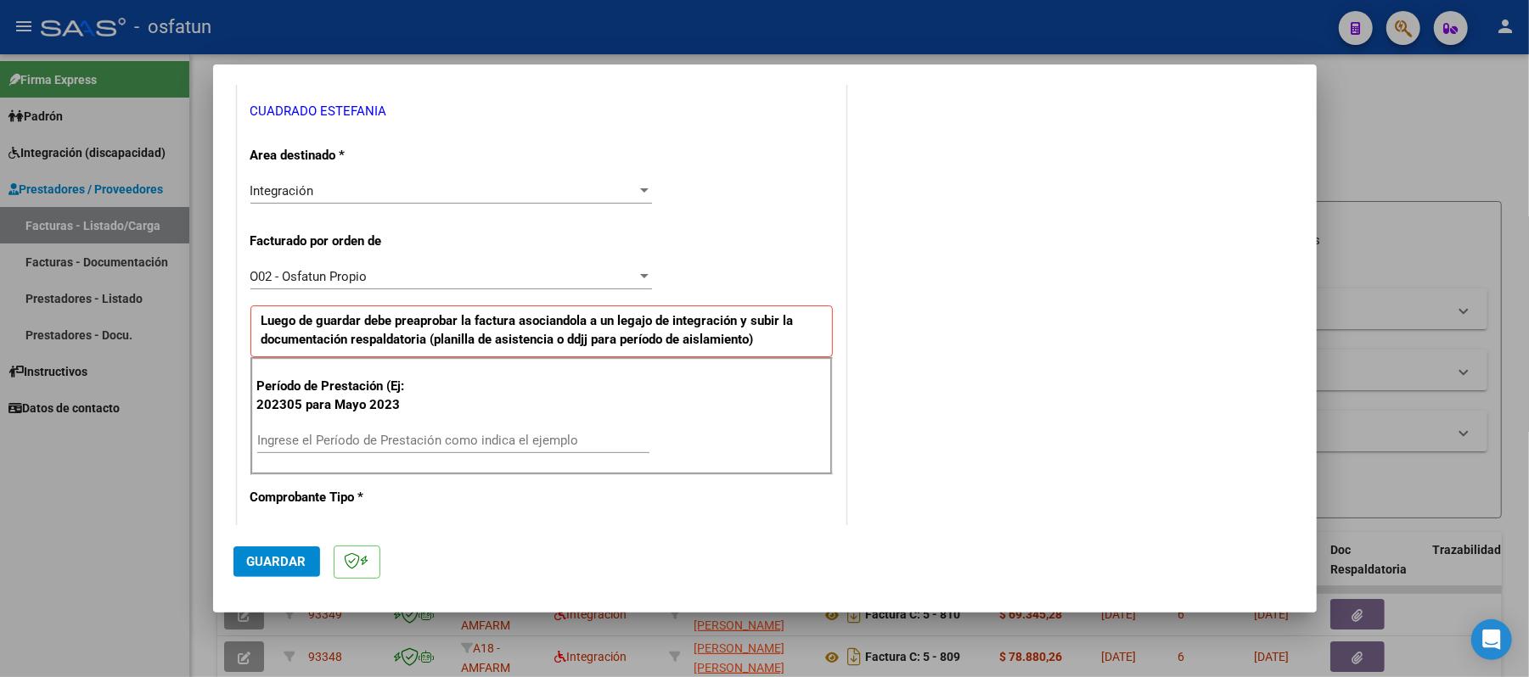
click at [425, 436] on input "Ingrese el Período de Prestación como indica el ejemplo" at bounding box center [453, 440] width 392 height 15
click at [263, 554] on span "Guardar" at bounding box center [276, 561] width 59 height 15
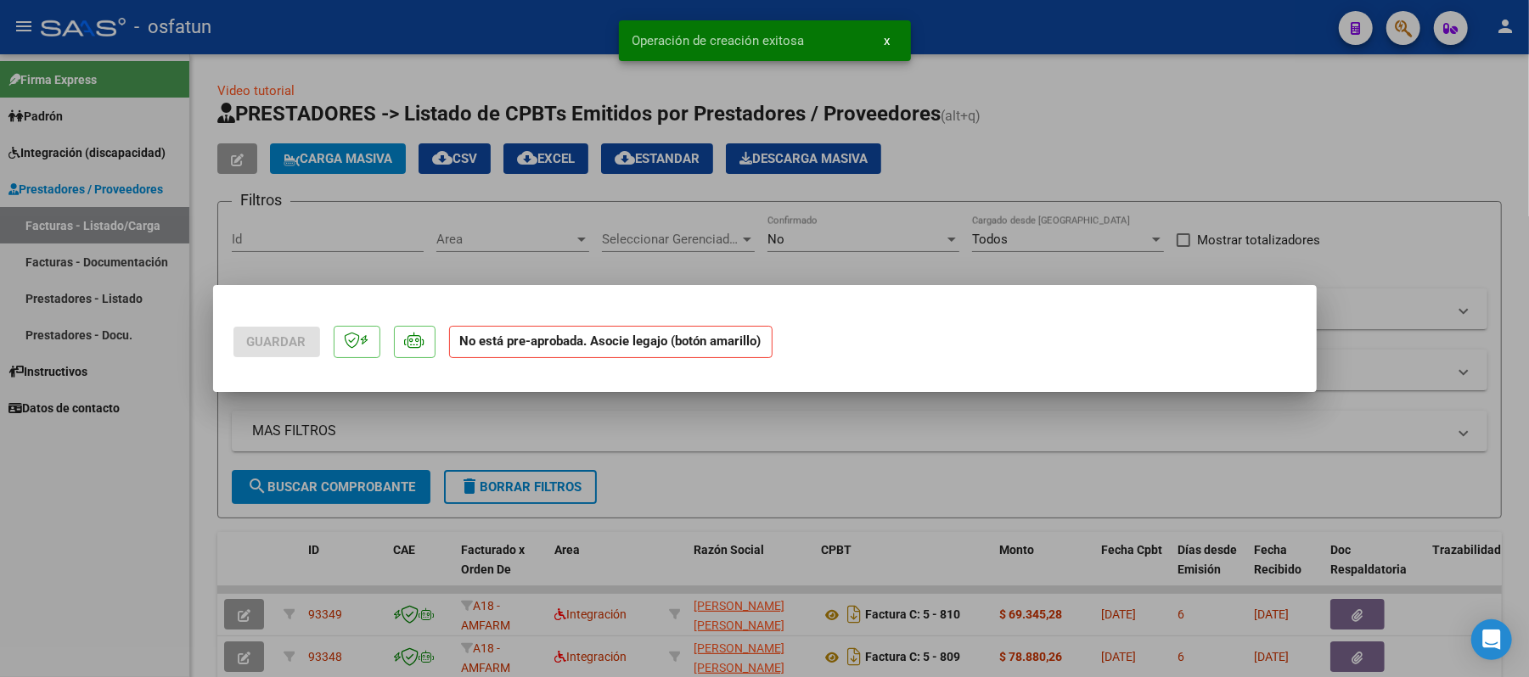
scroll to position [0, 0]
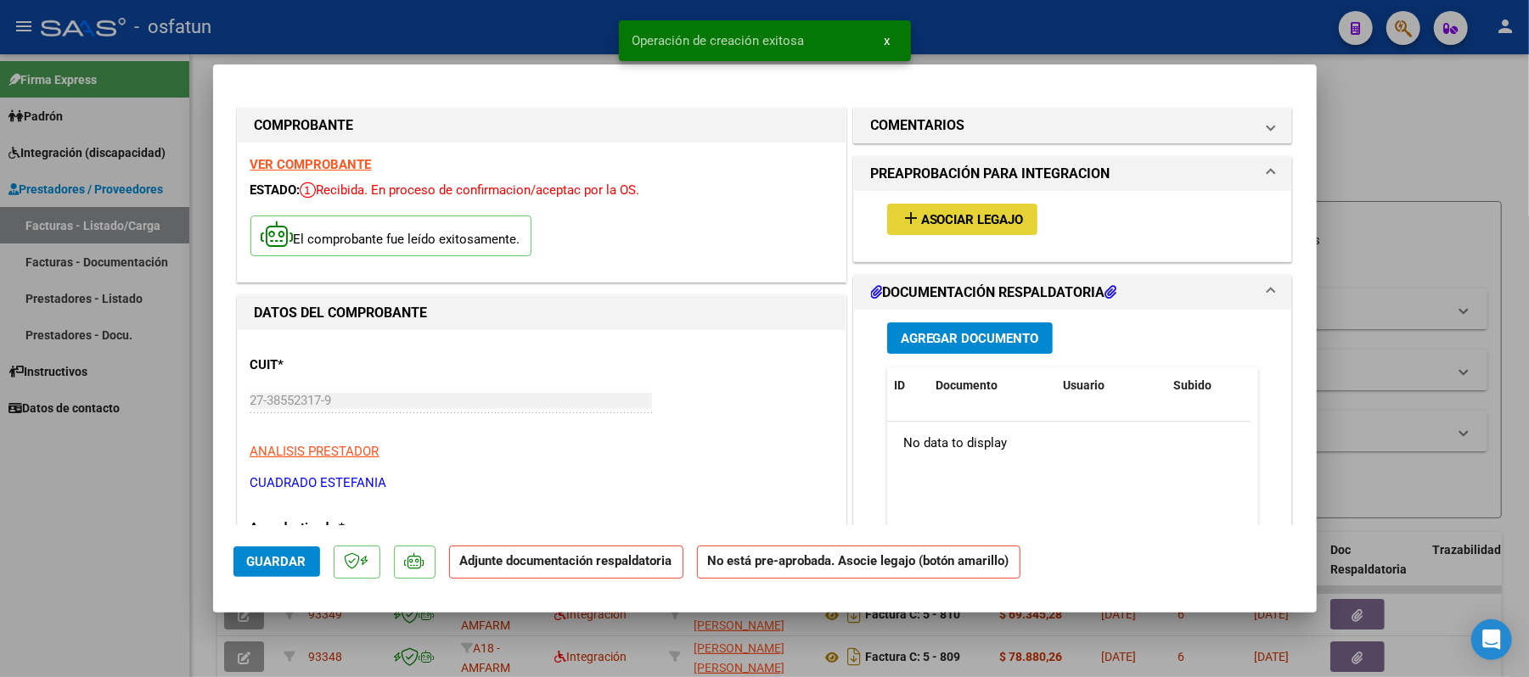
click at [937, 221] on span "Asociar Legajo" at bounding box center [972, 219] width 103 height 15
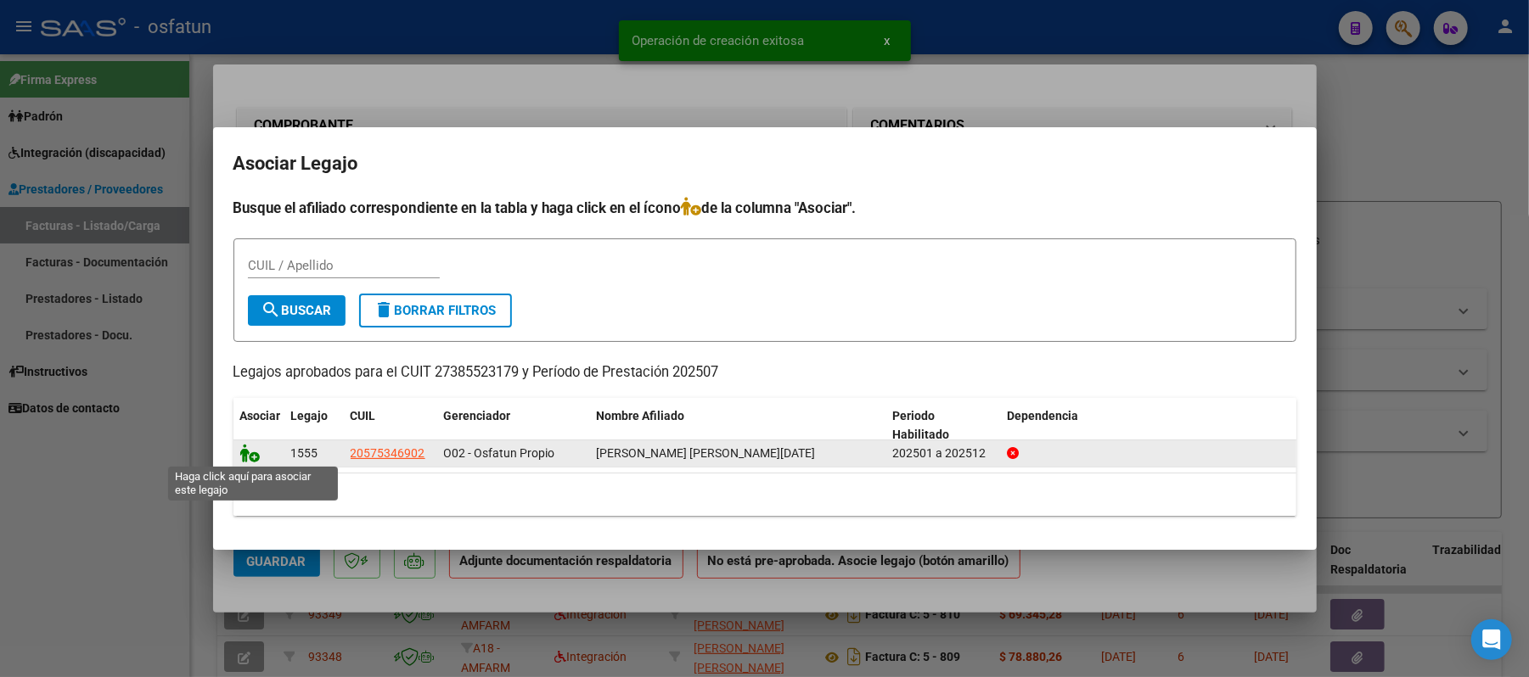
click at [241, 455] on icon at bounding box center [250, 453] width 20 height 19
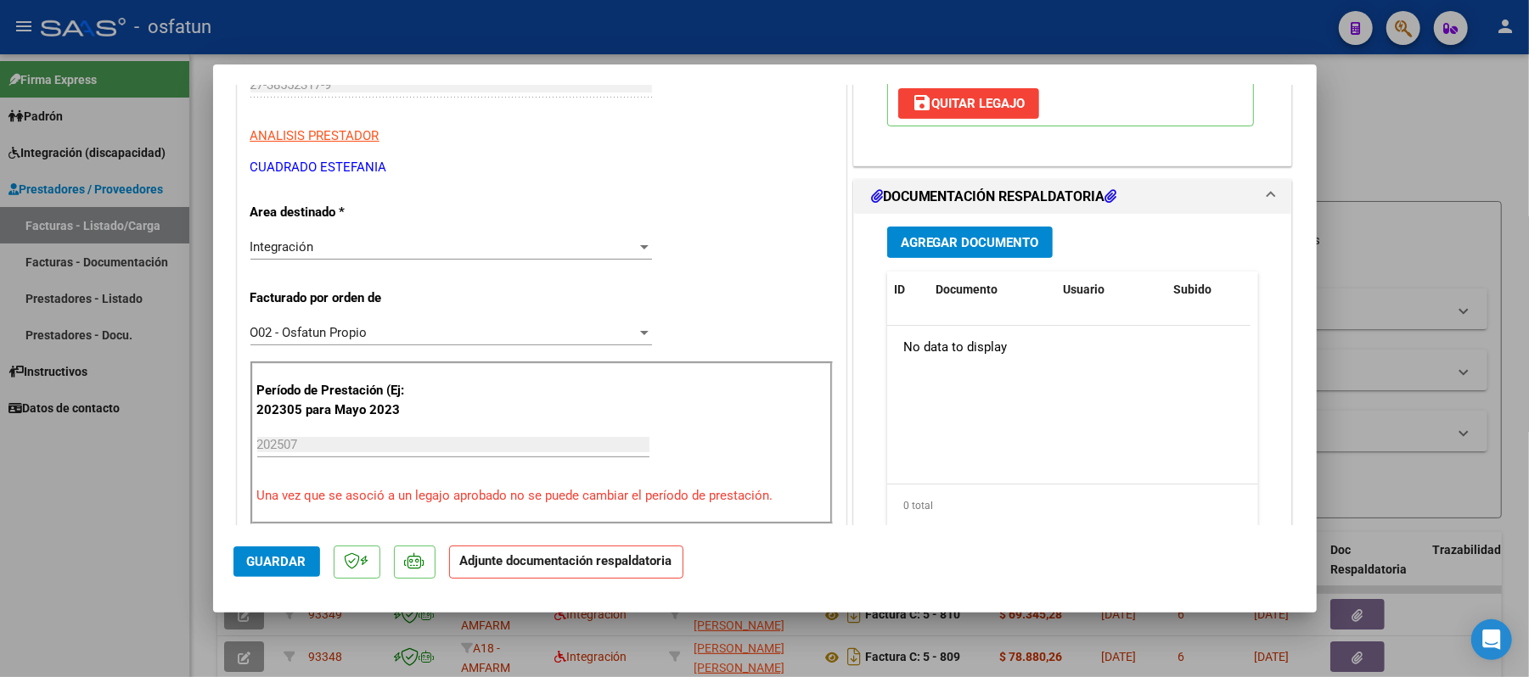
scroll to position [340, 0]
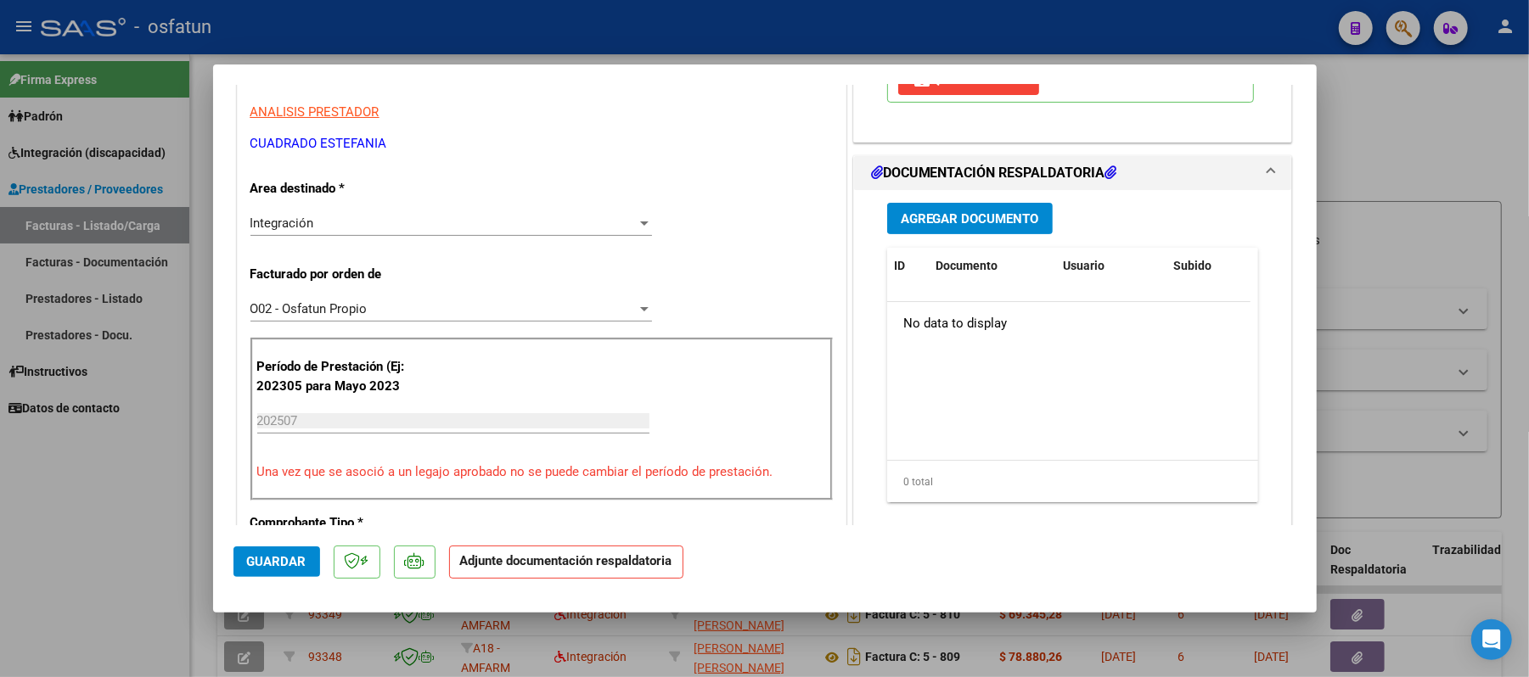
click at [962, 218] on span "Agregar Documento" at bounding box center [970, 218] width 138 height 15
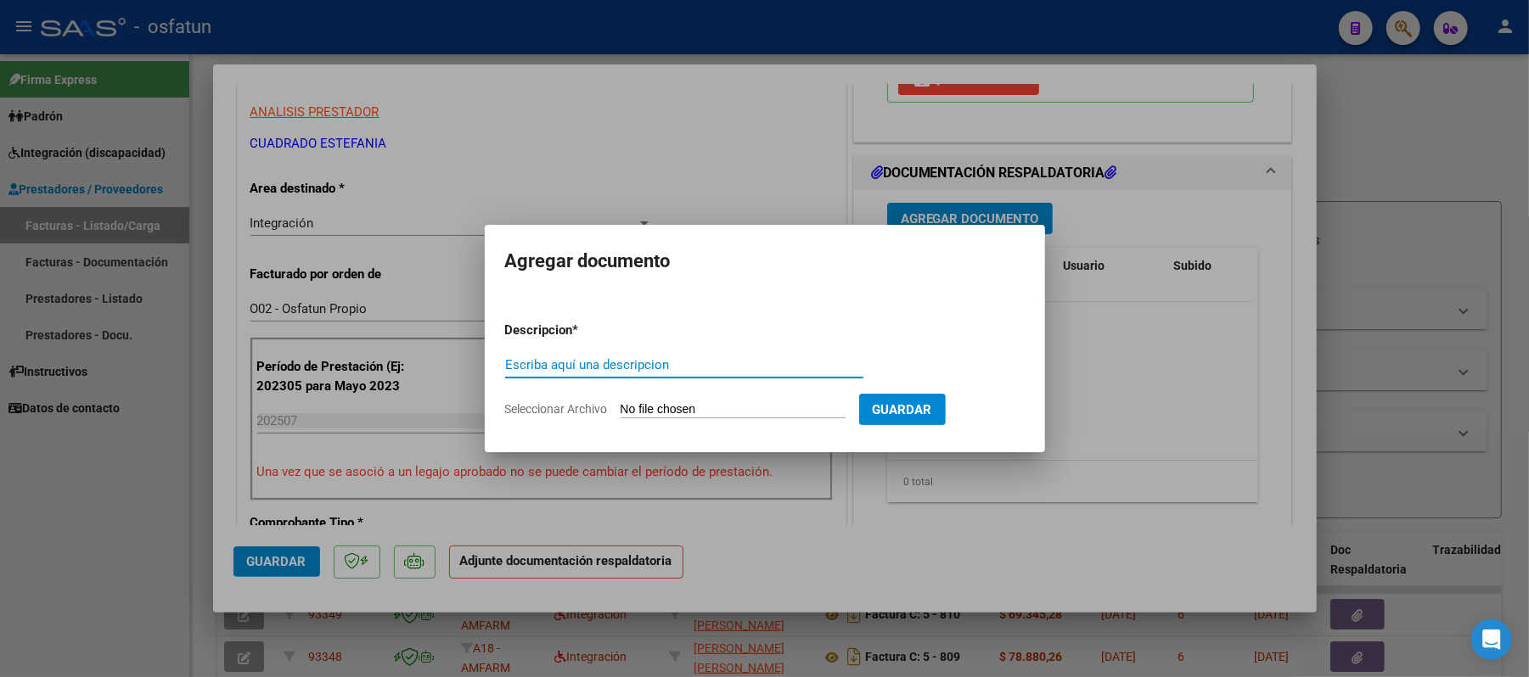
click at [708, 362] on input "Escriba aquí una descripcion" at bounding box center [684, 364] width 358 height 15
click at [727, 413] on input "Seleccionar Archivo" at bounding box center [733, 410] width 225 height 16
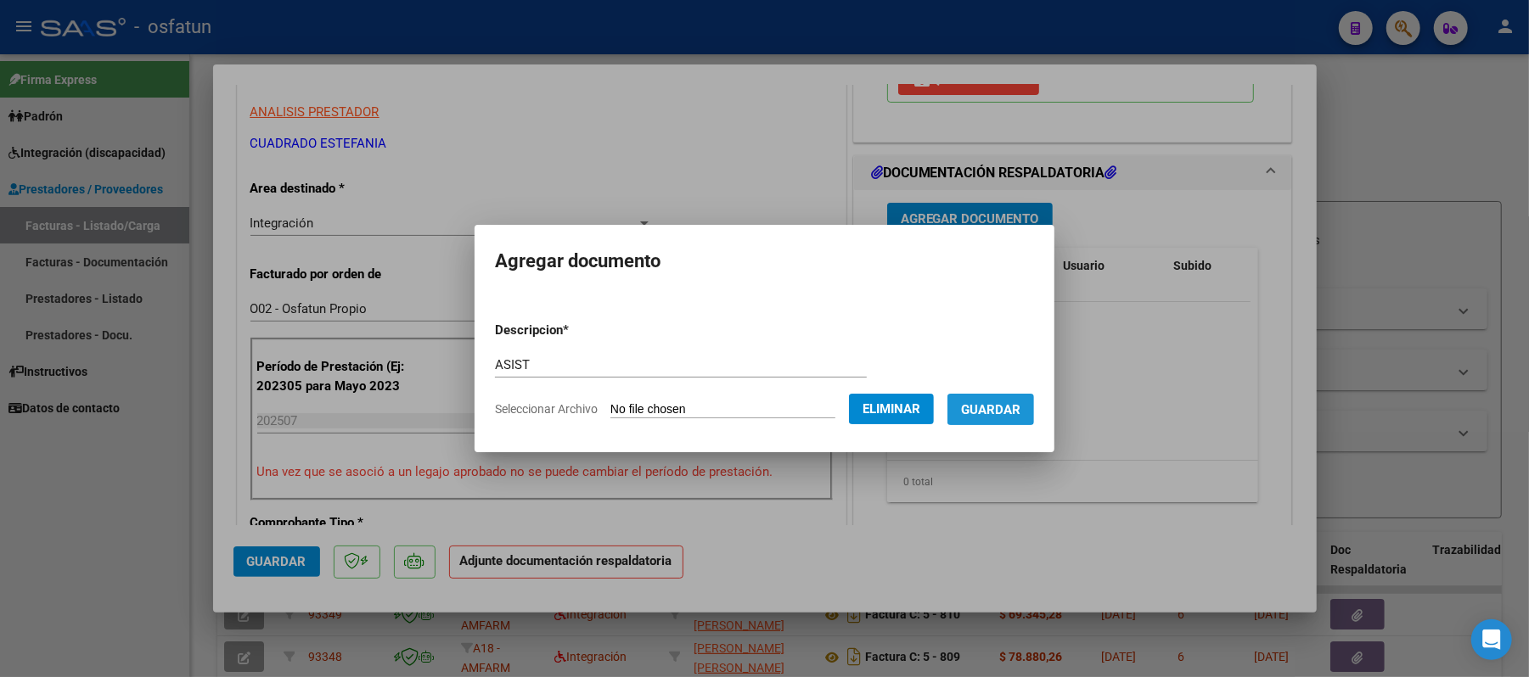
click at [1003, 405] on span "Guardar" at bounding box center [990, 409] width 59 height 15
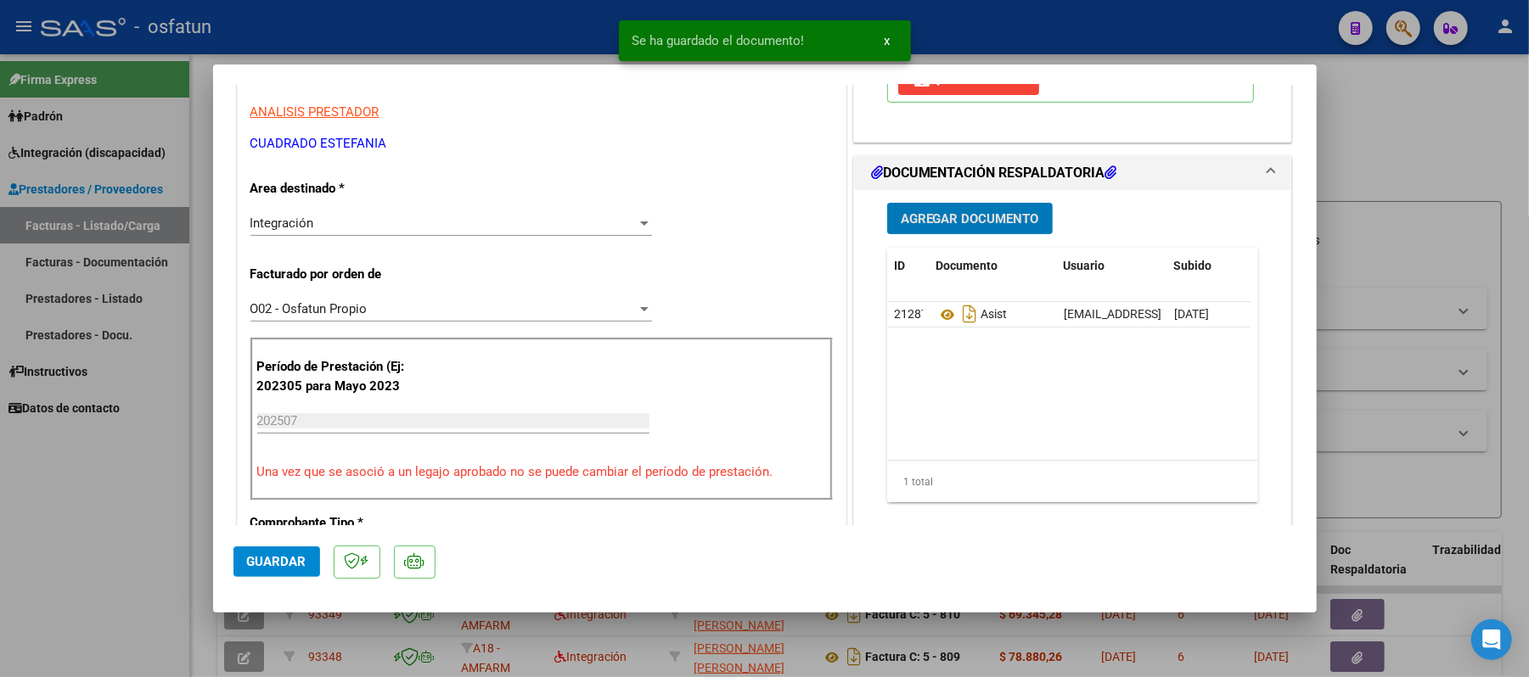
click at [969, 222] on span "Agregar Documento" at bounding box center [970, 218] width 138 height 15
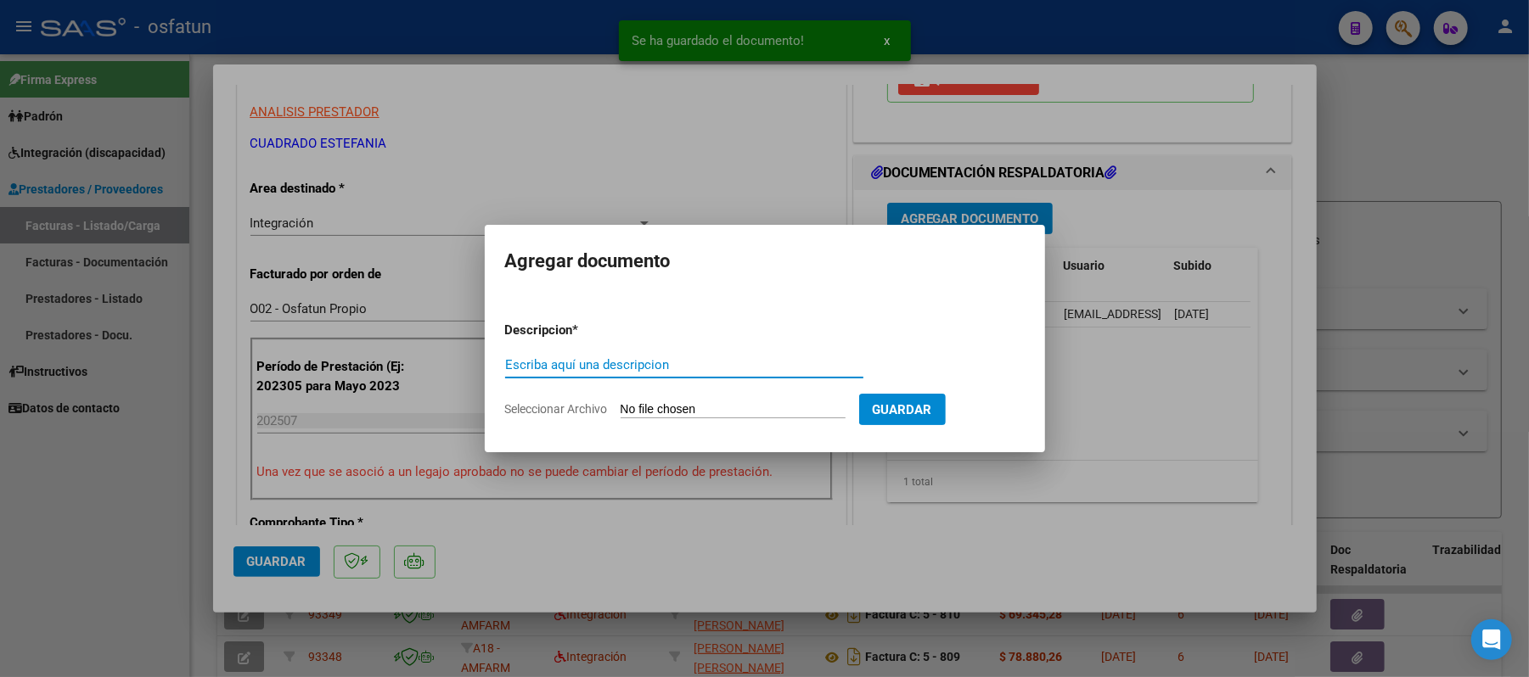
click at [754, 370] on input "Escriba aquí una descripcion" at bounding box center [684, 364] width 358 height 15
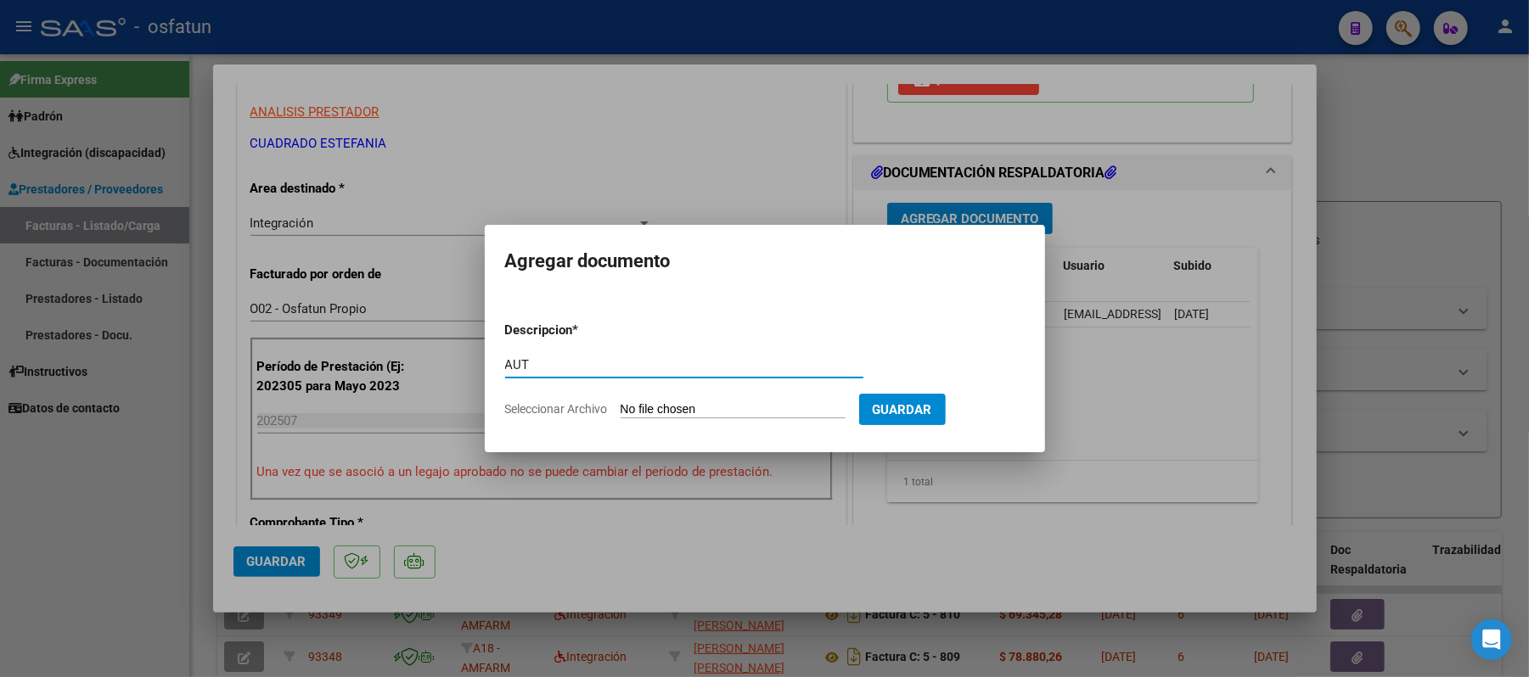
click at [705, 407] on input "Seleccionar Archivo" at bounding box center [733, 410] width 225 height 16
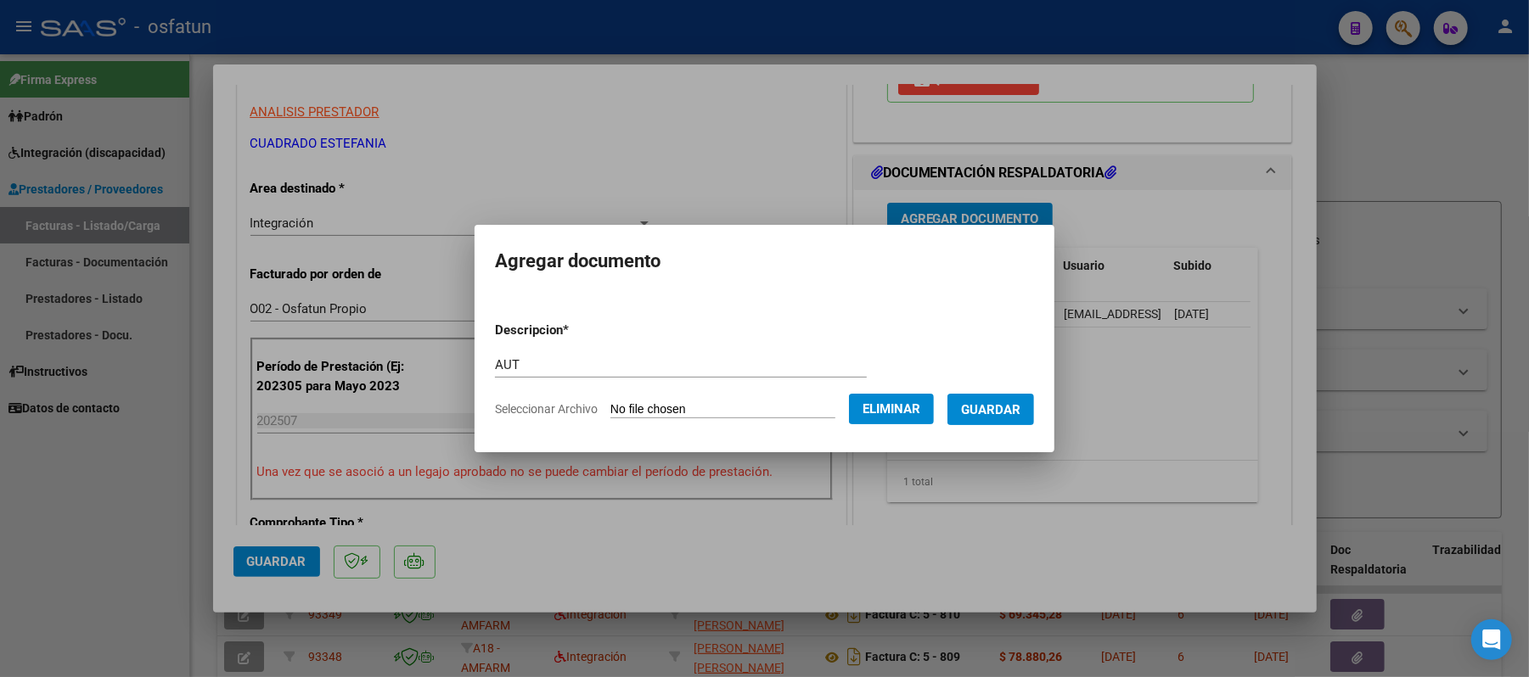
click at [1009, 409] on span "Guardar" at bounding box center [990, 409] width 59 height 15
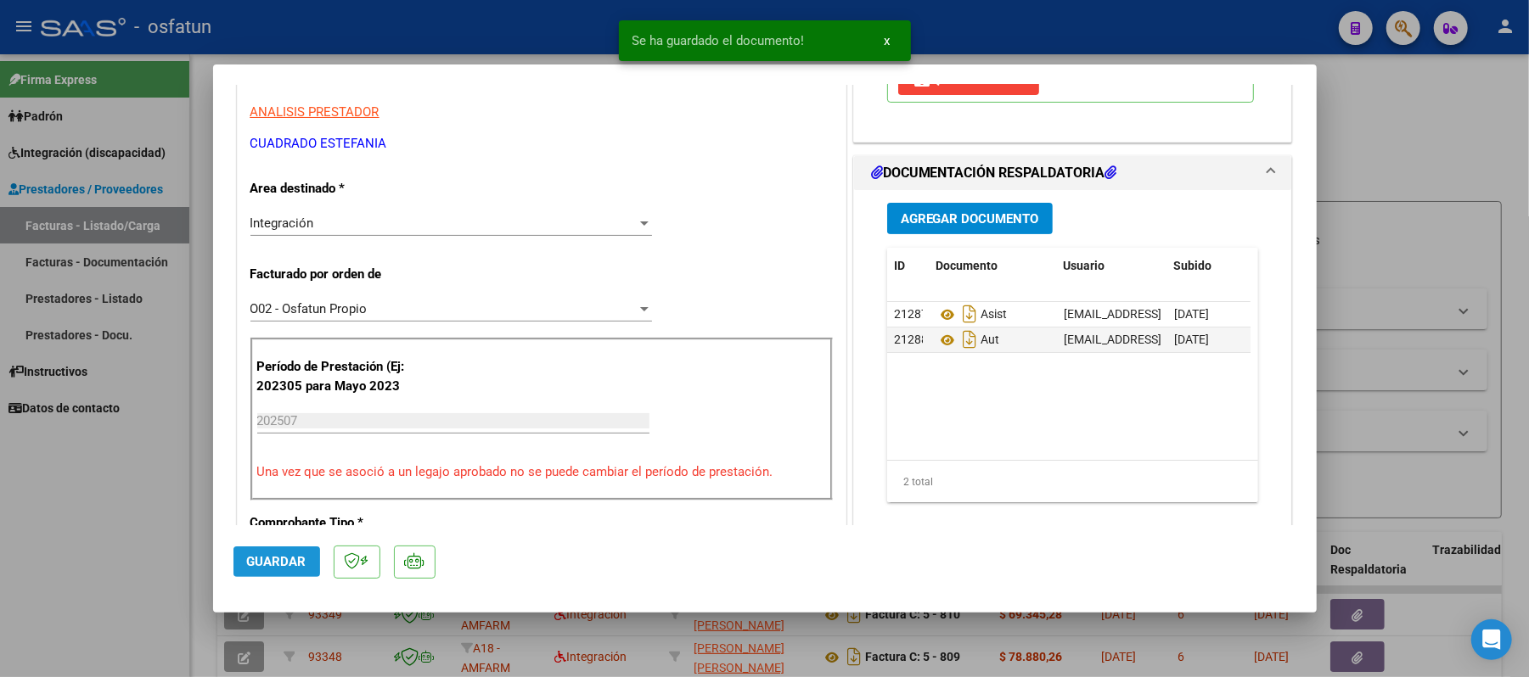
click at [290, 552] on button "Guardar" at bounding box center [276, 562] width 87 height 31
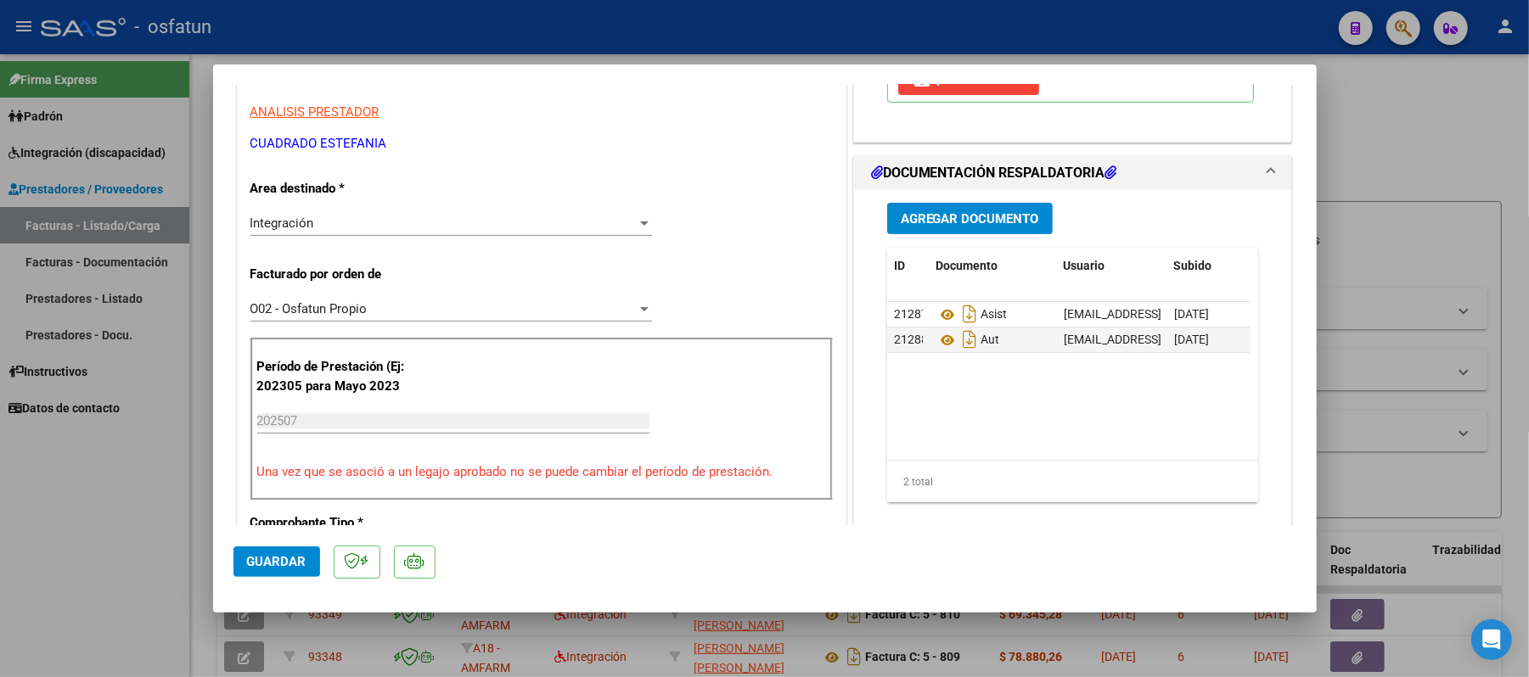
click at [1409, 141] on div at bounding box center [764, 338] width 1529 height 677
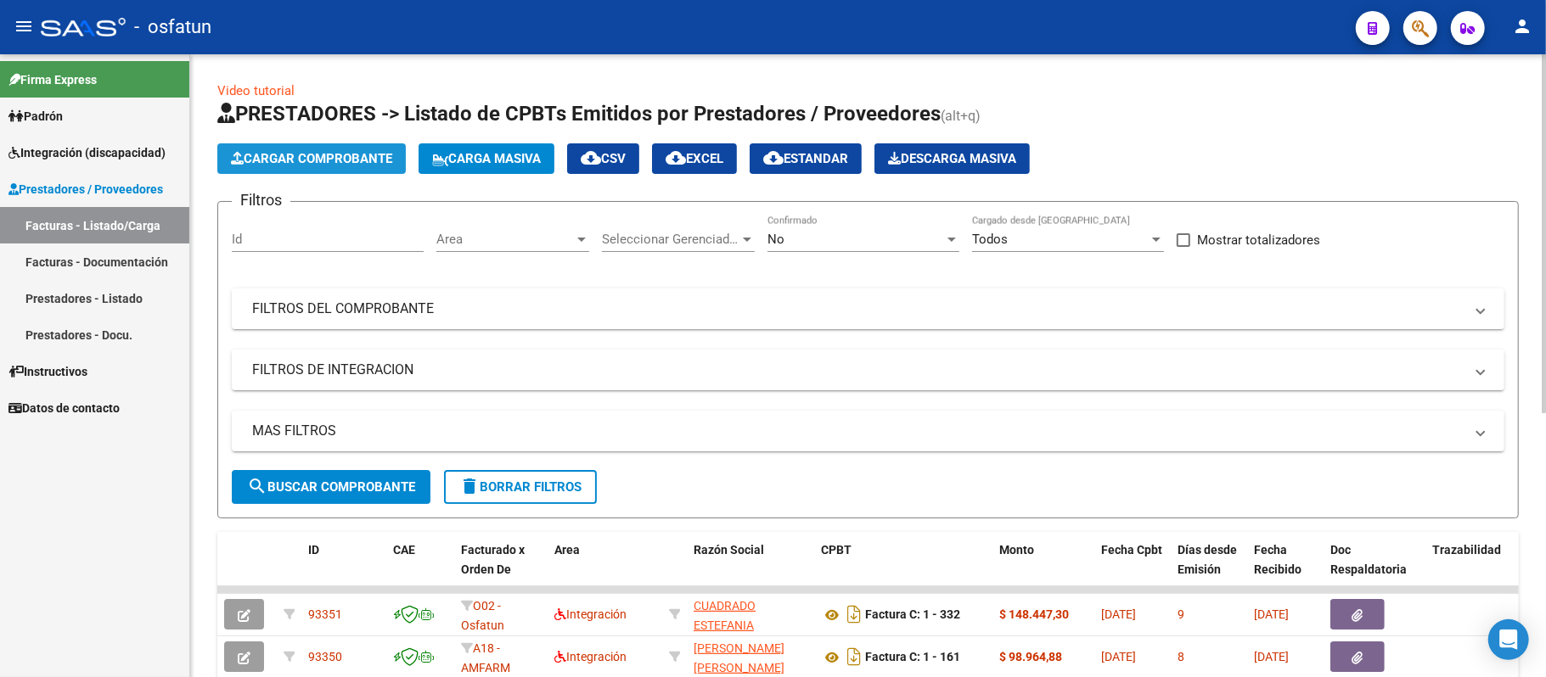
click at [314, 151] on span "Cargar Comprobante" at bounding box center [311, 158] width 161 height 15
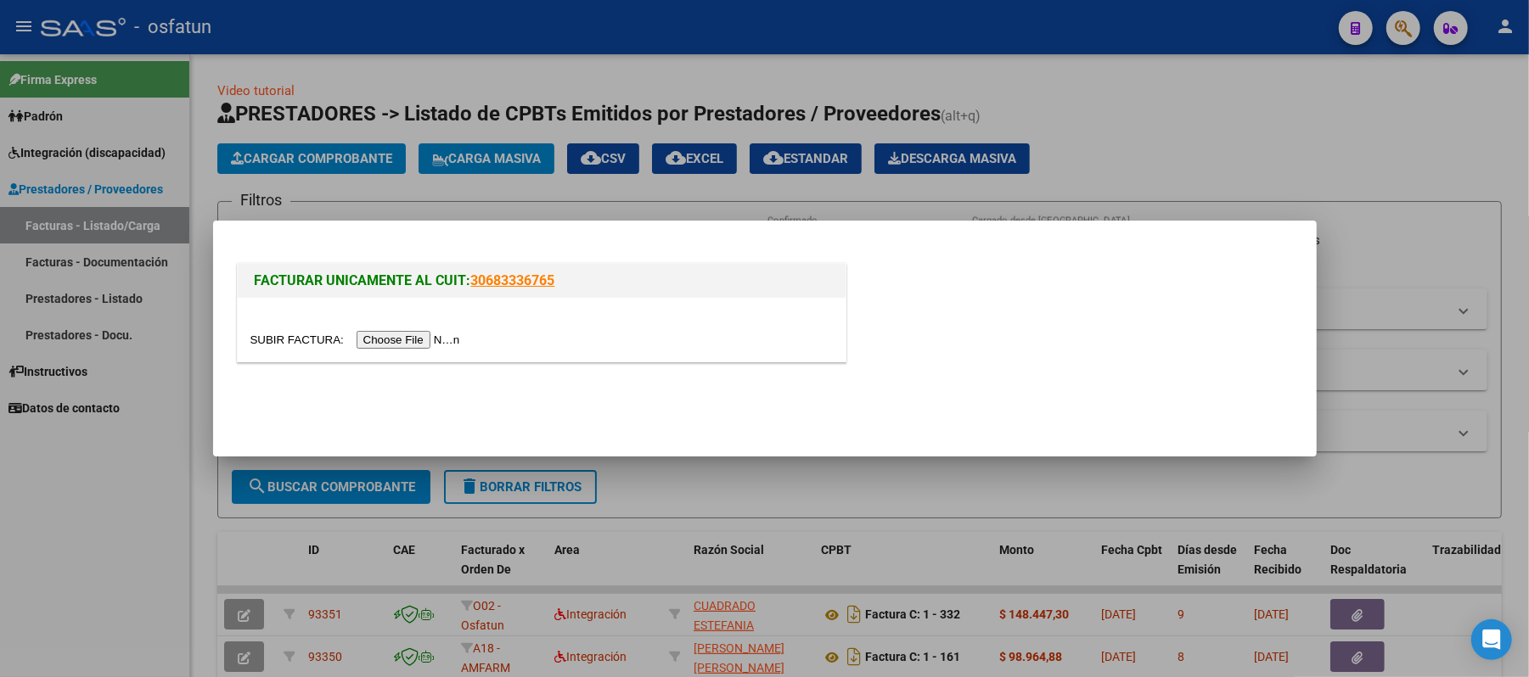
click at [391, 340] on input "file" at bounding box center [357, 340] width 215 height 18
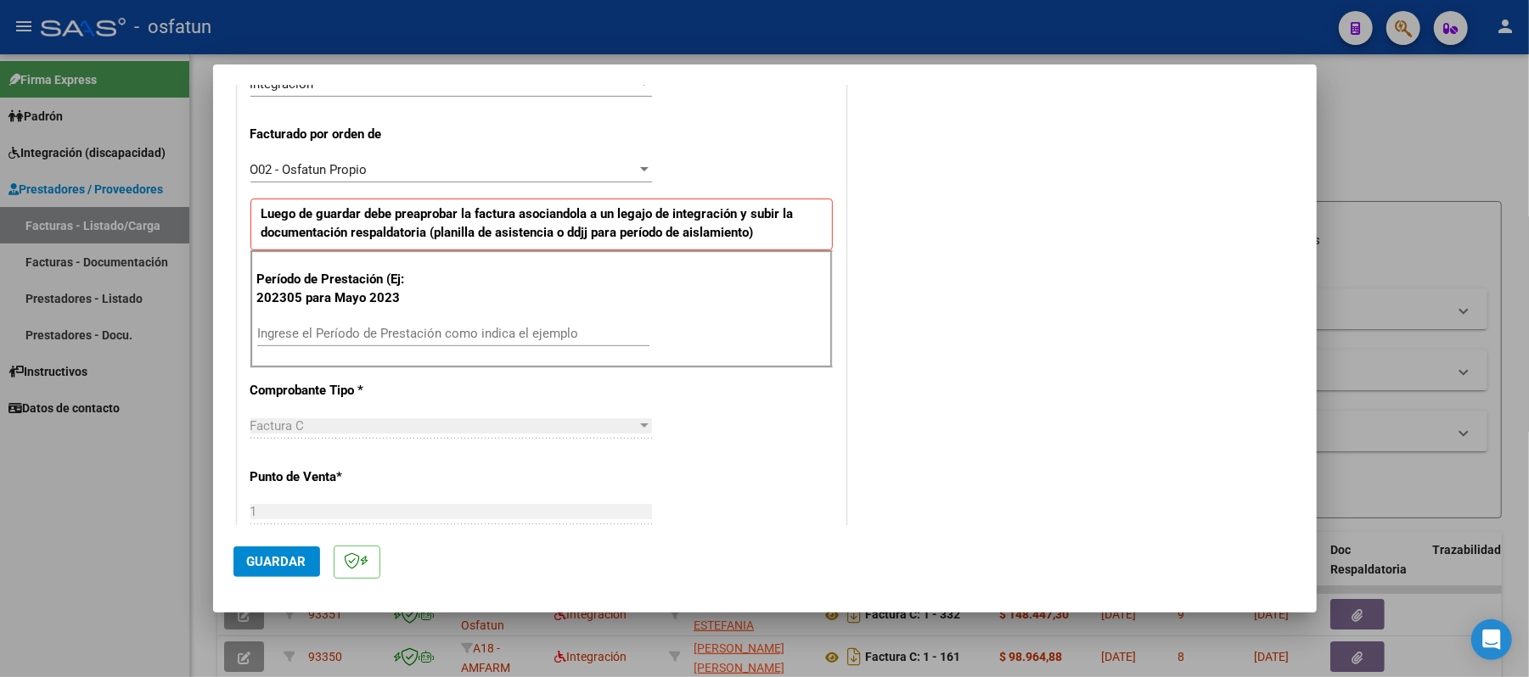
scroll to position [452, 0]
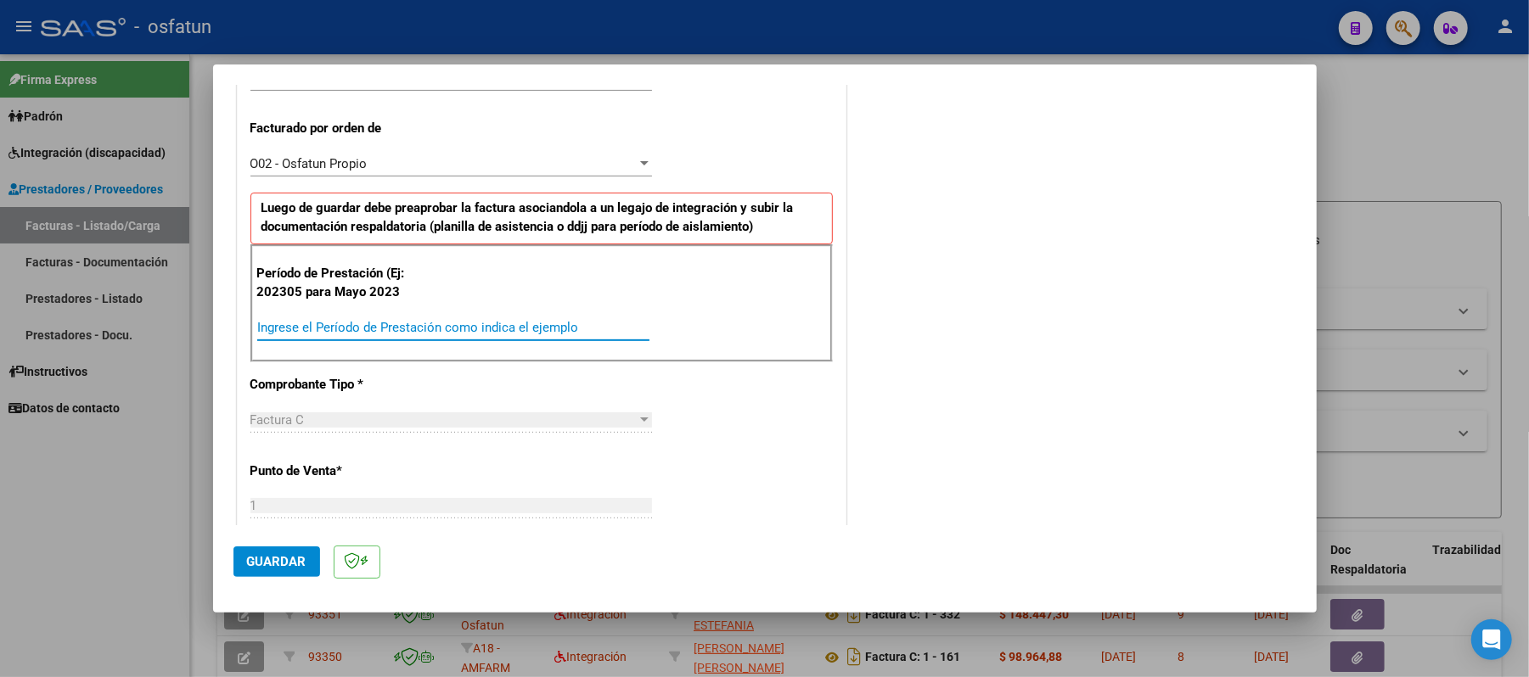
click at [548, 328] on input "Ingrese el Período de Prestación como indica el ejemplo" at bounding box center [453, 327] width 392 height 15
click at [285, 552] on button "Guardar" at bounding box center [276, 562] width 87 height 31
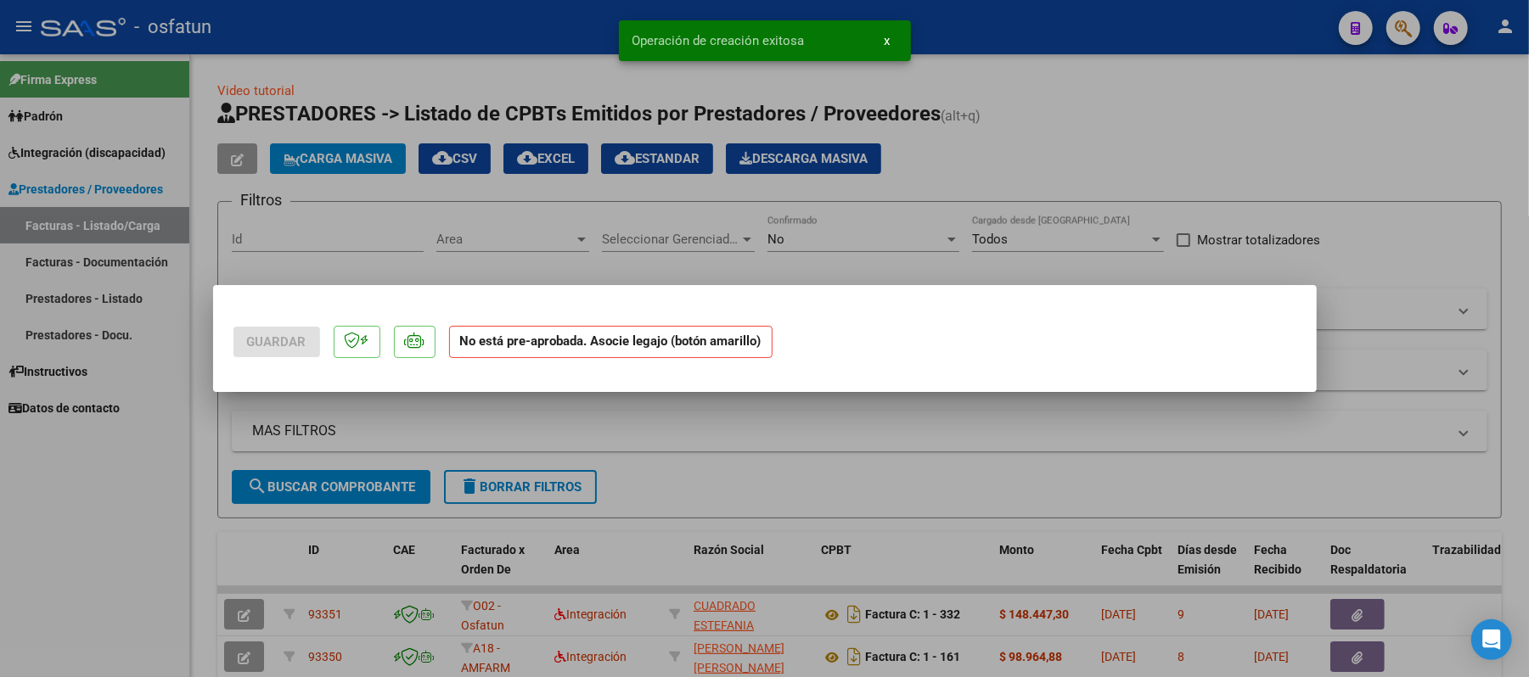
scroll to position [0, 0]
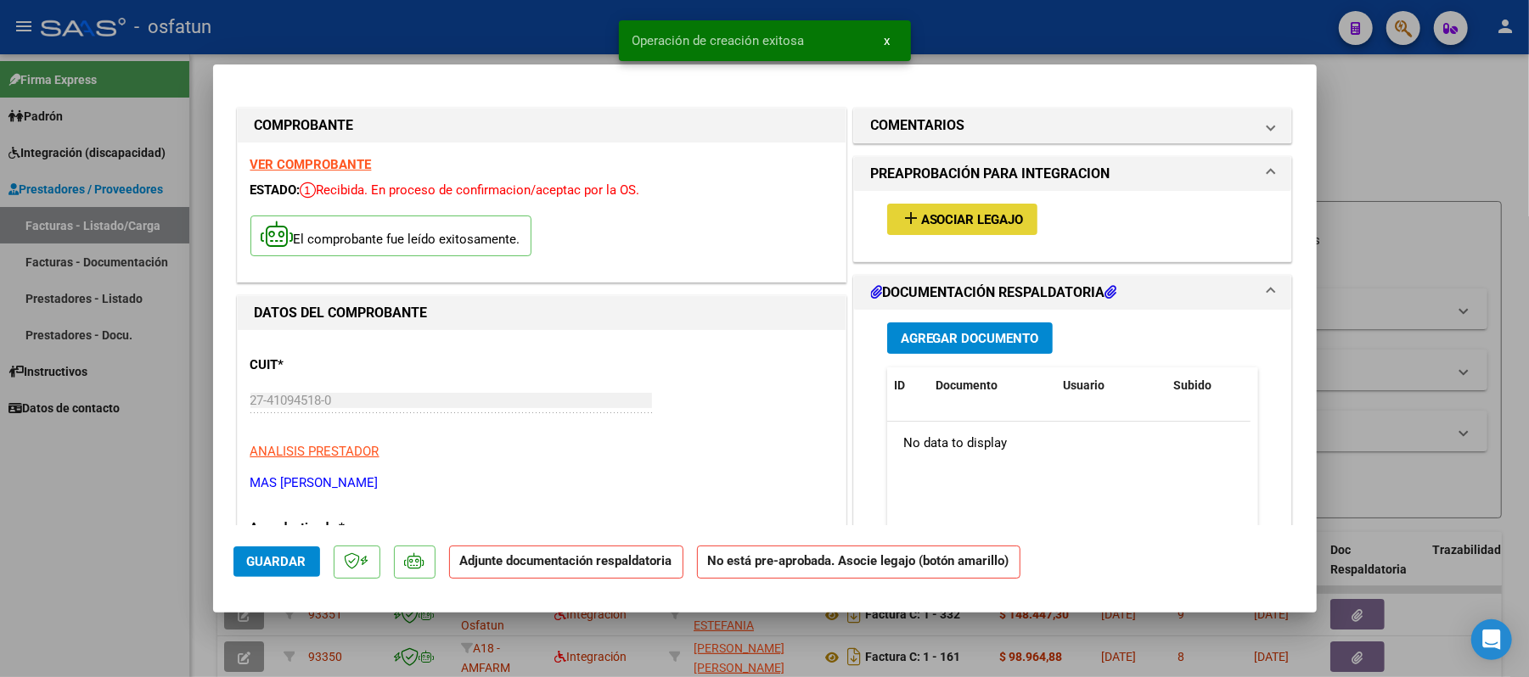
click at [958, 221] on span "Asociar Legajo" at bounding box center [972, 219] width 103 height 15
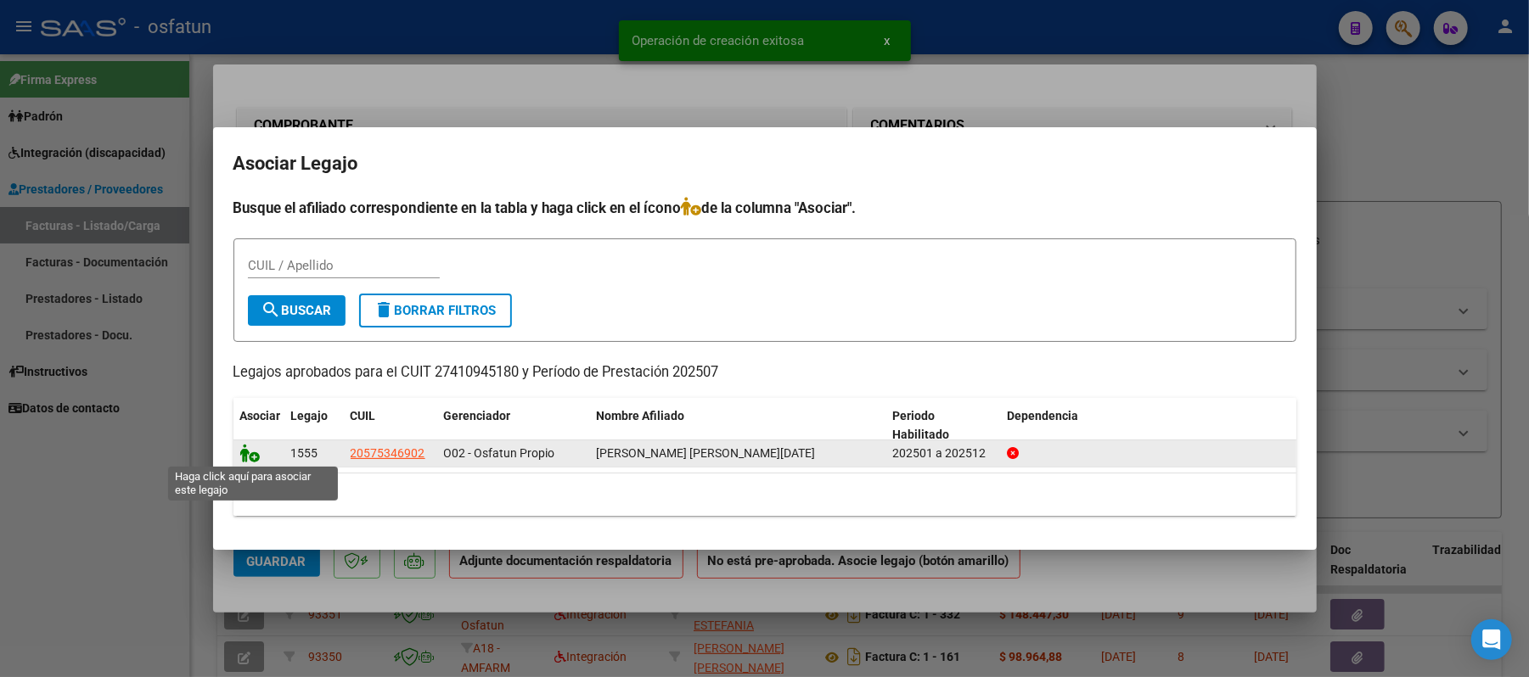
click at [250, 453] on icon at bounding box center [250, 453] width 20 height 19
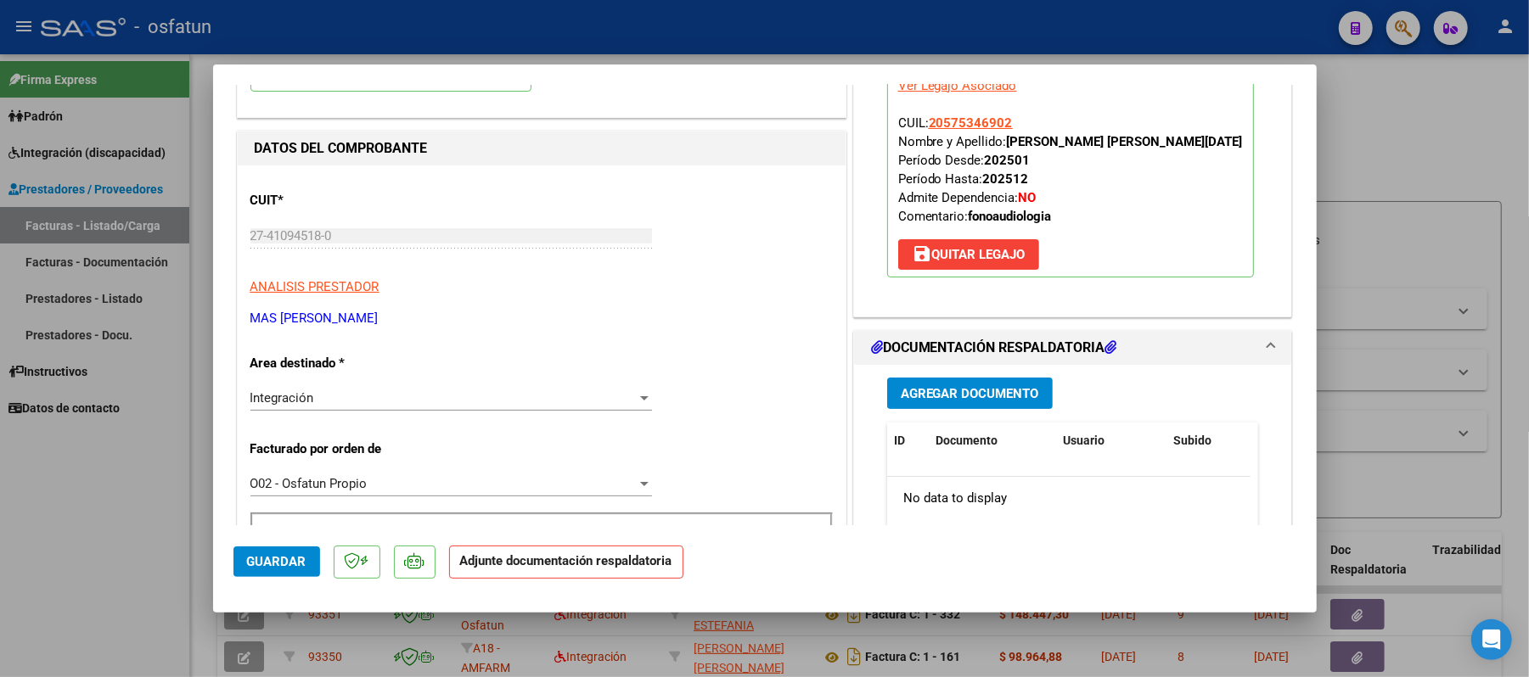
scroll to position [226, 0]
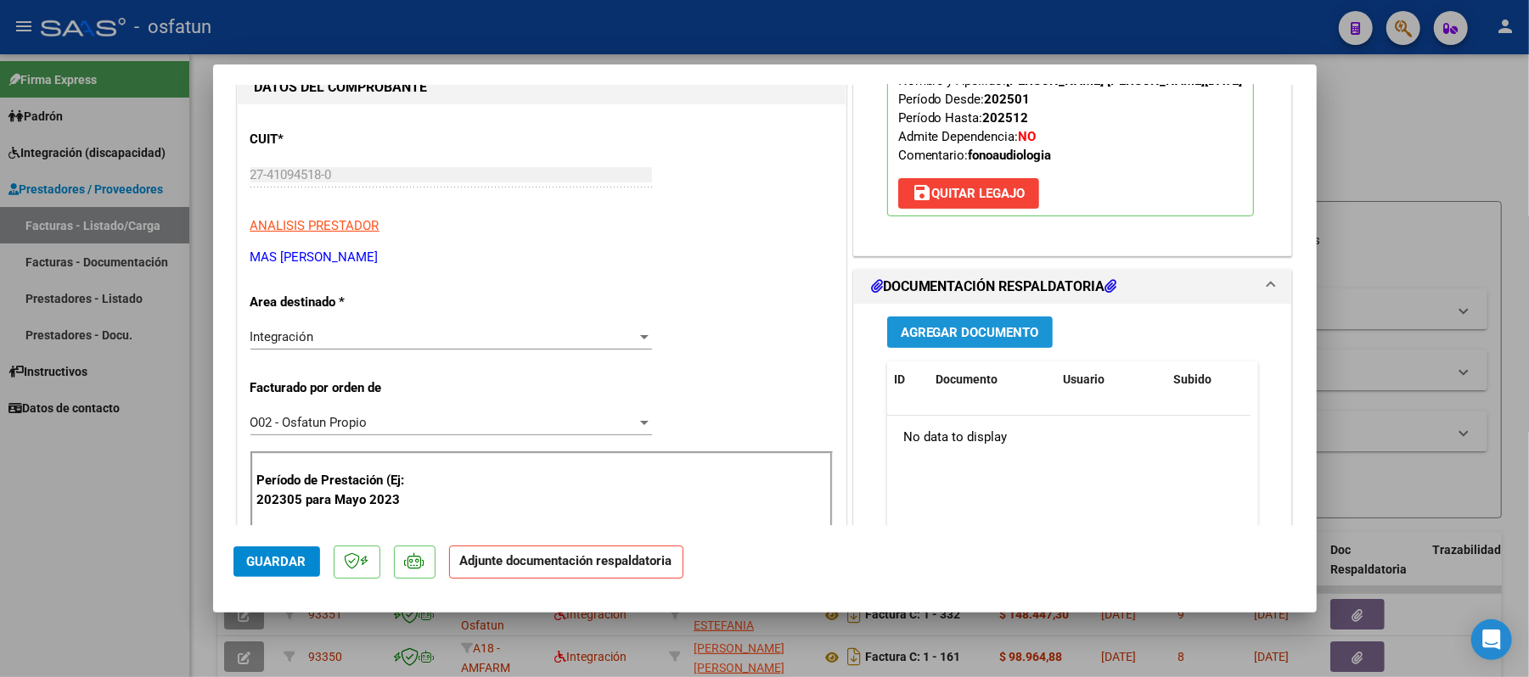
click at [939, 330] on span "Agregar Documento" at bounding box center [970, 332] width 138 height 15
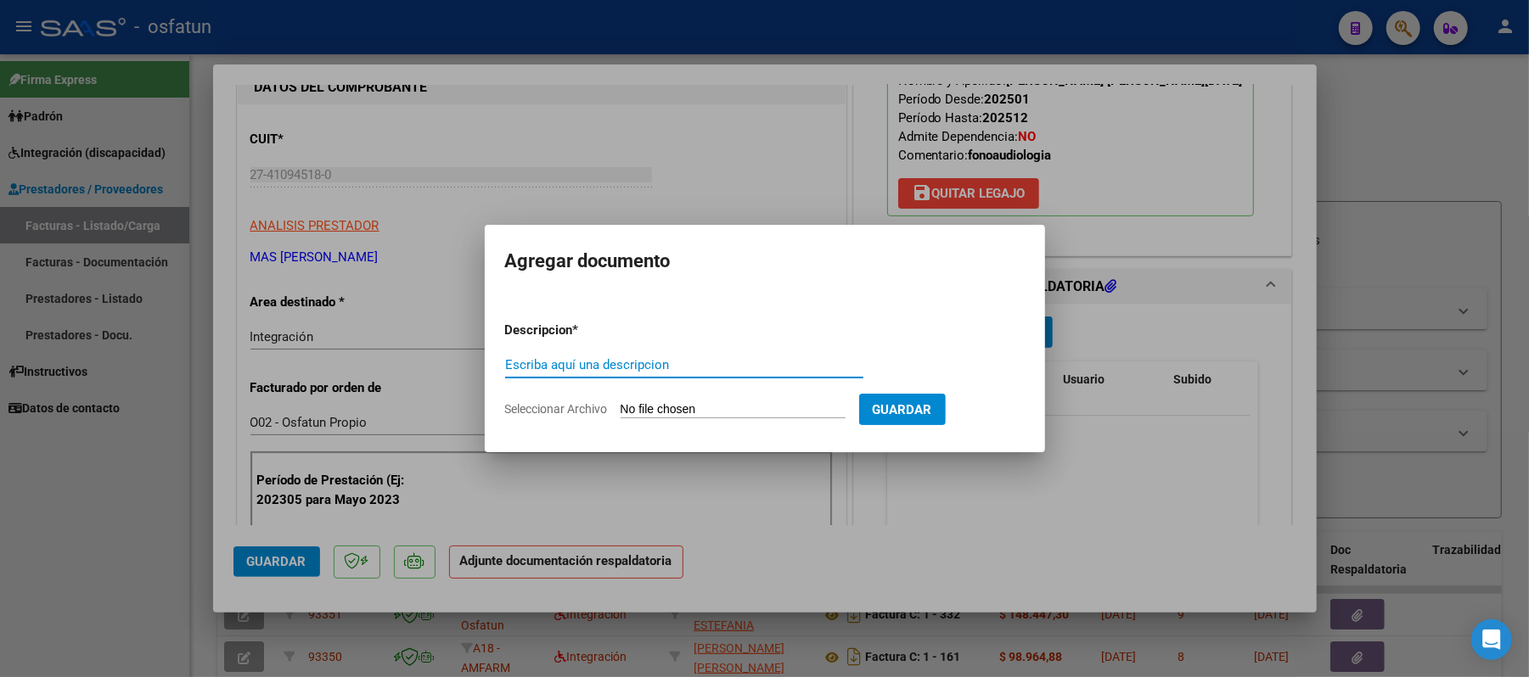
click at [756, 370] on input "Escriba aquí una descripcion" at bounding box center [684, 364] width 358 height 15
click at [733, 411] on input "Seleccionar Archivo" at bounding box center [733, 410] width 225 height 16
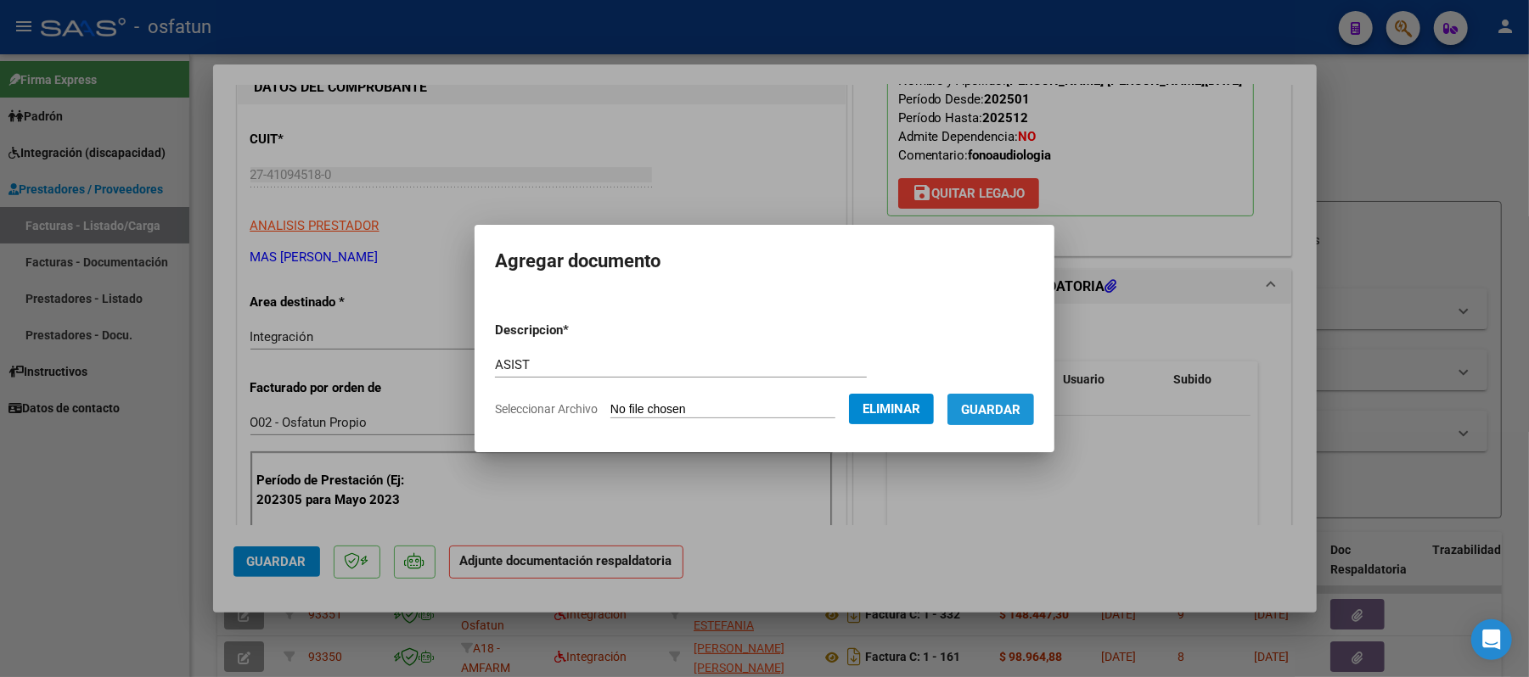
click at [1020, 412] on span "Guardar" at bounding box center [990, 409] width 59 height 15
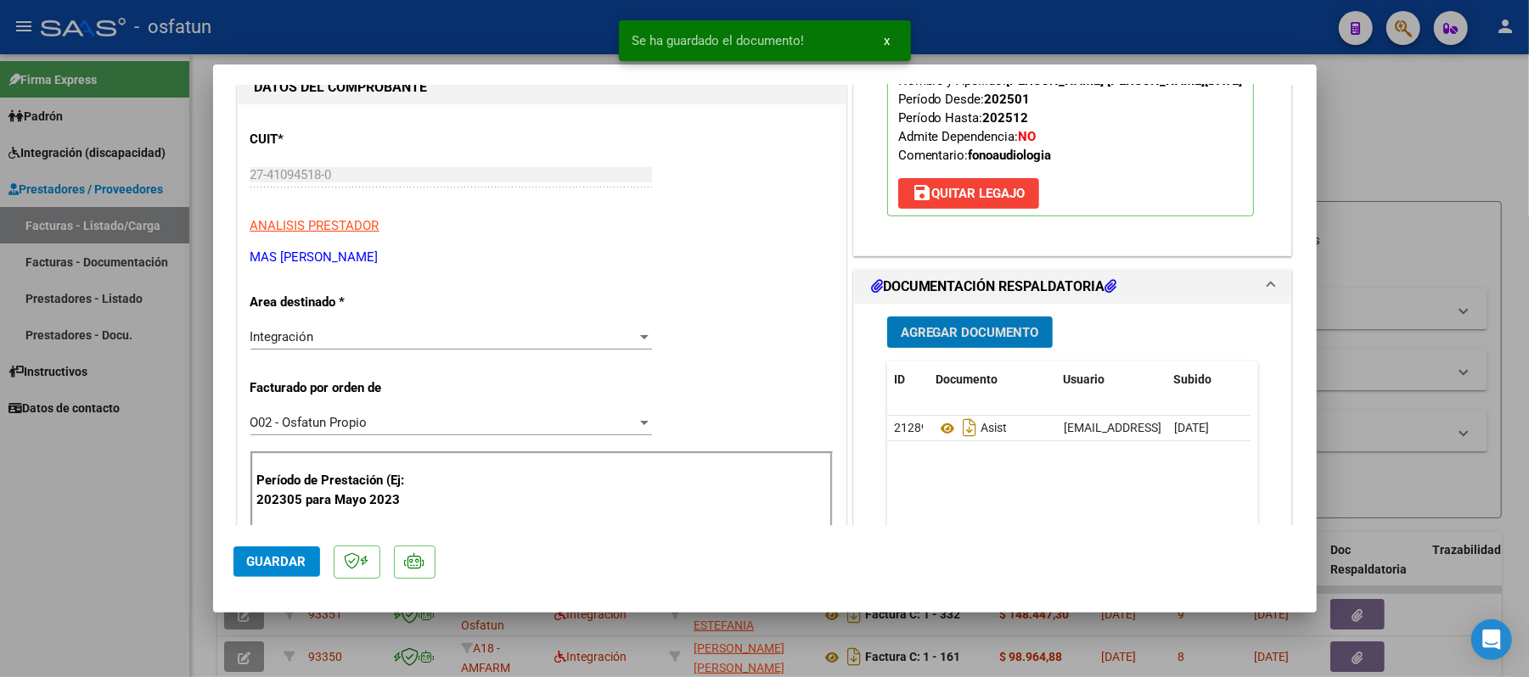
click at [972, 334] on span "Agregar Documento" at bounding box center [970, 332] width 138 height 15
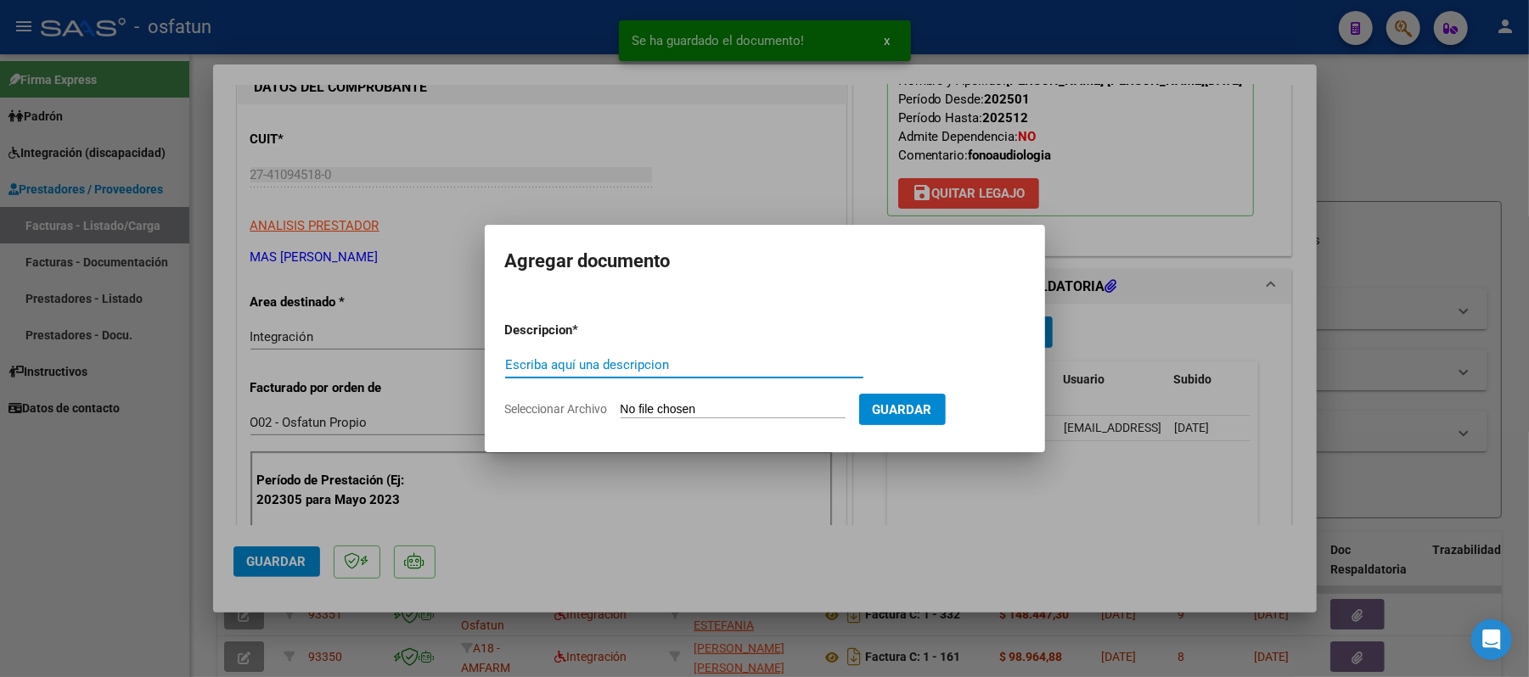
click at [771, 362] on input "Escriba aquí una descripcion" at bounding box center [684, 364] width 358 height 15
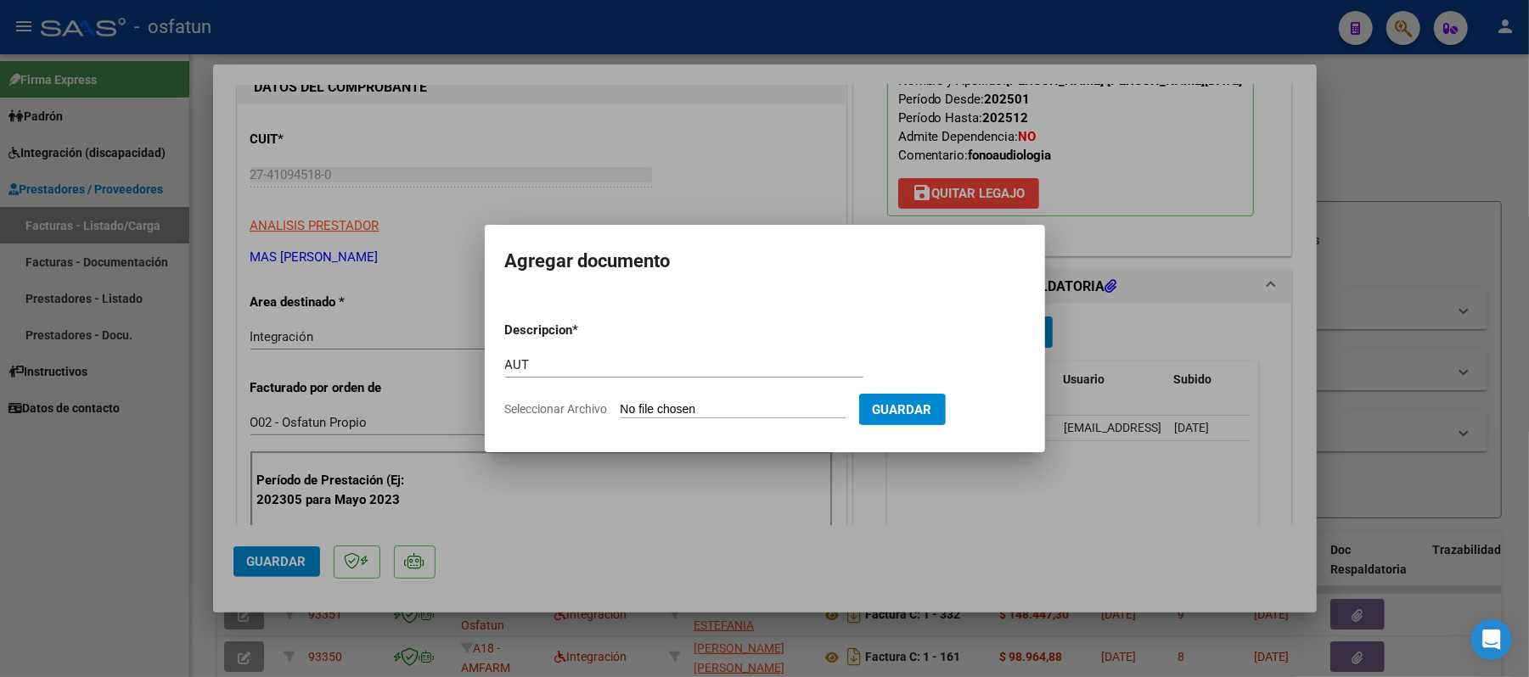
click at [694, 407] on input "Seleccionar Archivo" at bounding box center [733, 410] width 225 height 16
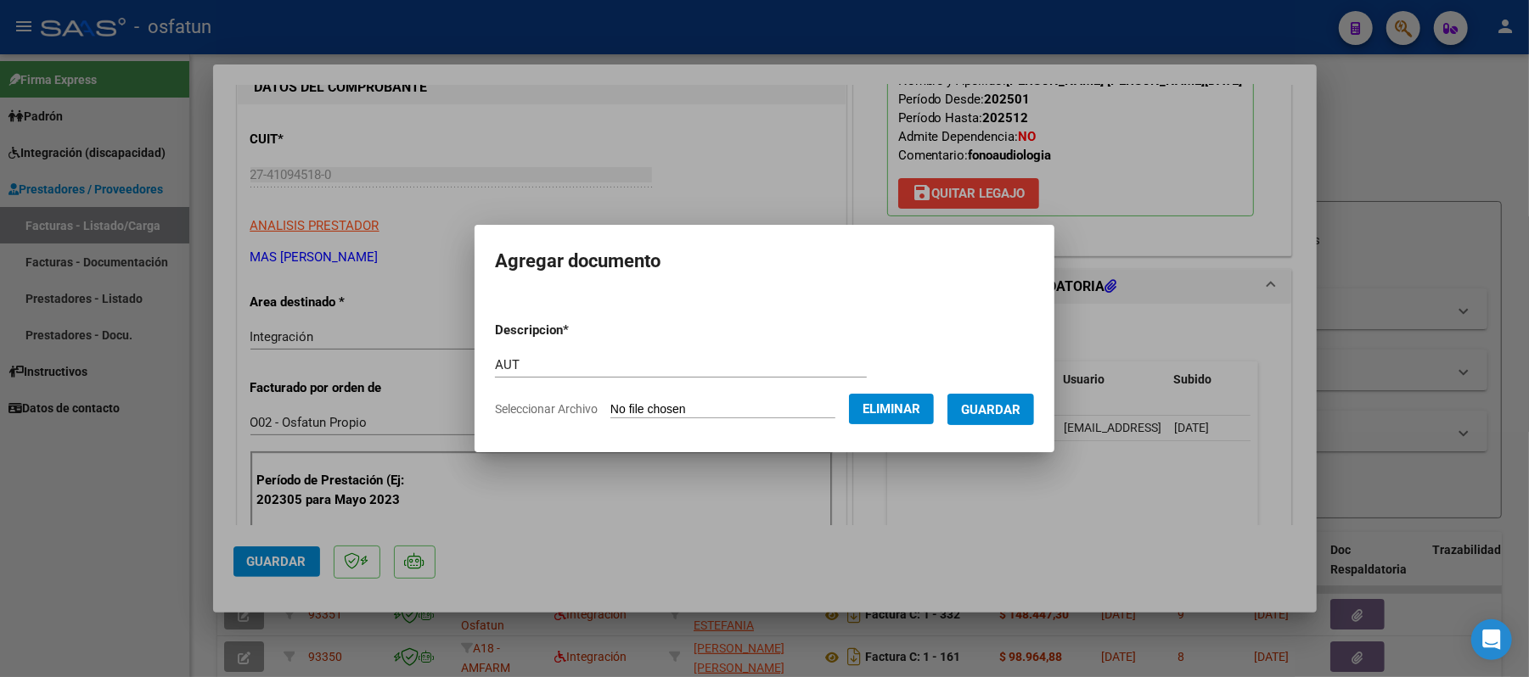
click at [1003, 406] on span "Guardar" at bounding box center [990, 409] width 59 height 15
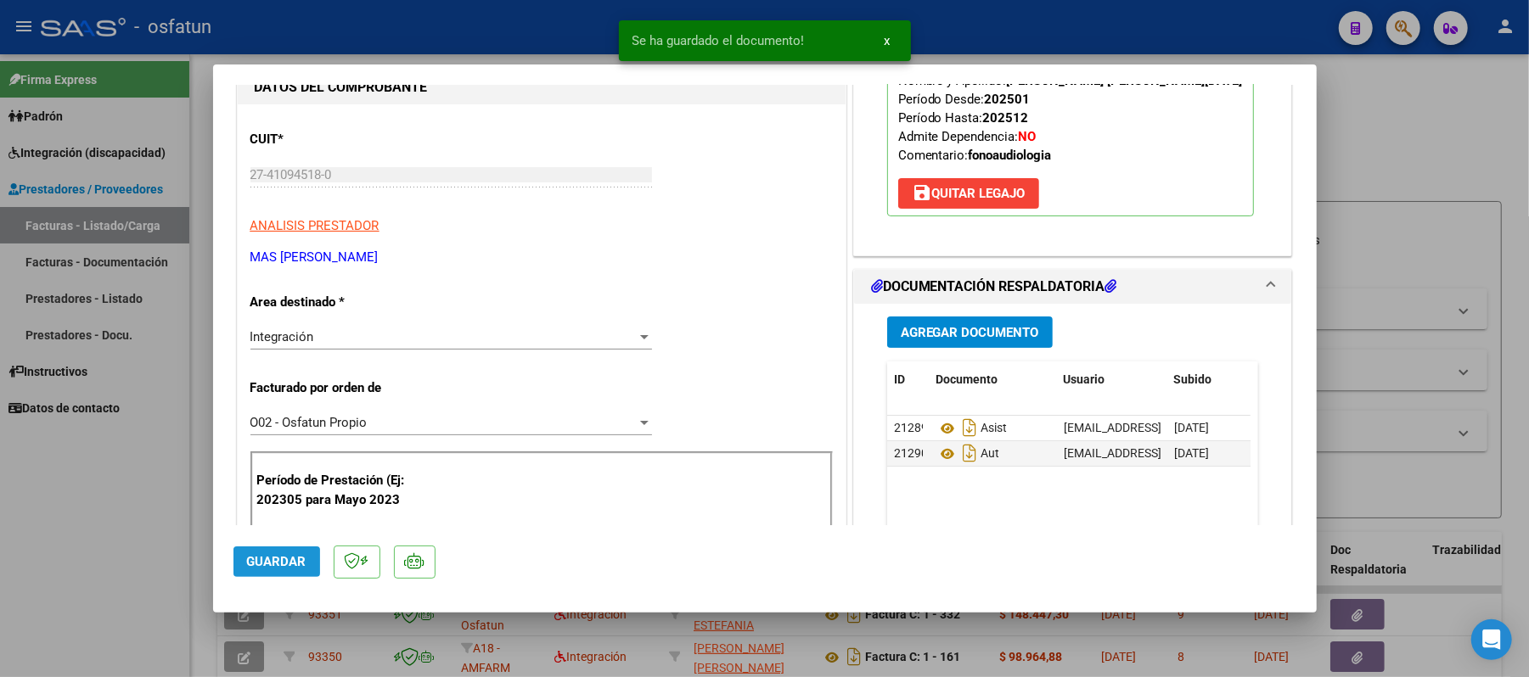
click at [273, 555] on span "Guardar" at bounding box center [276, 561] width 59 height 15
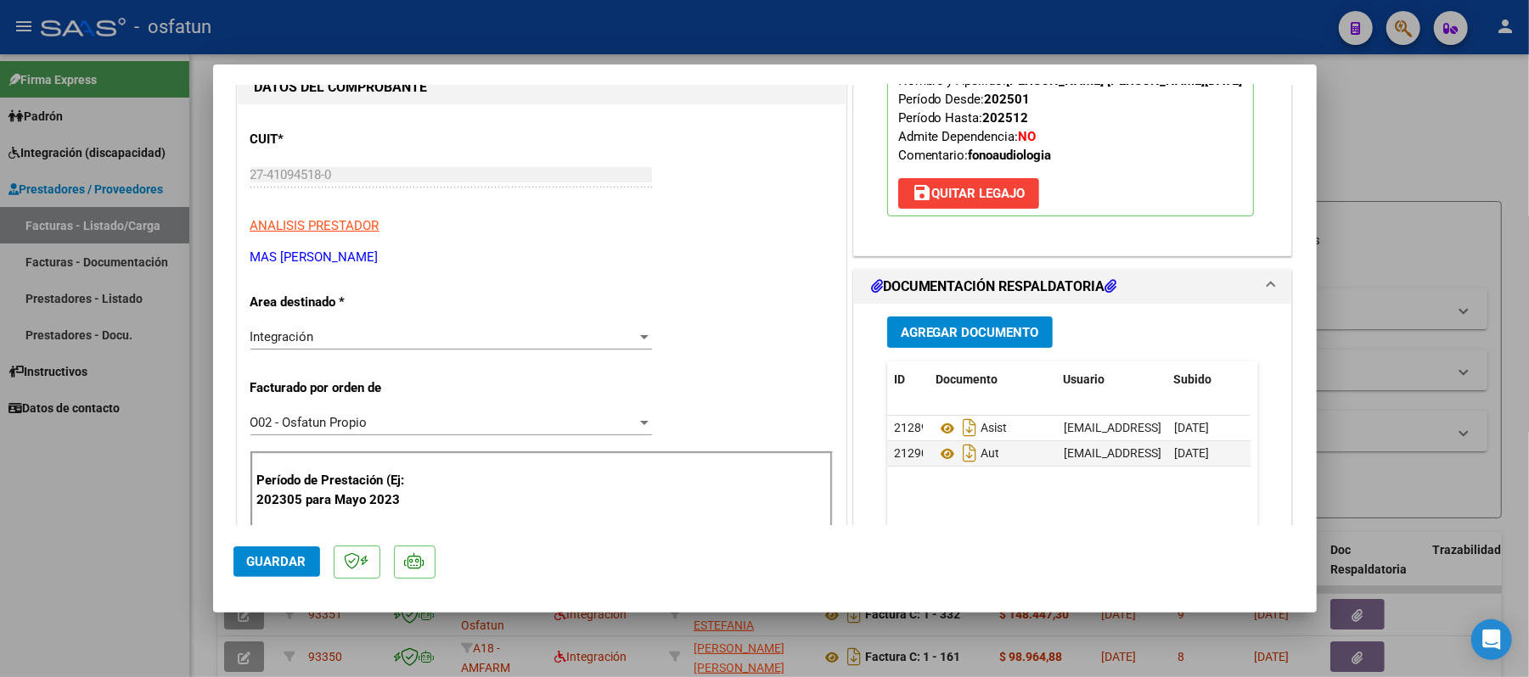
click at [1443, 127] on div at bounding box center [764, 338] width 1529 height 677
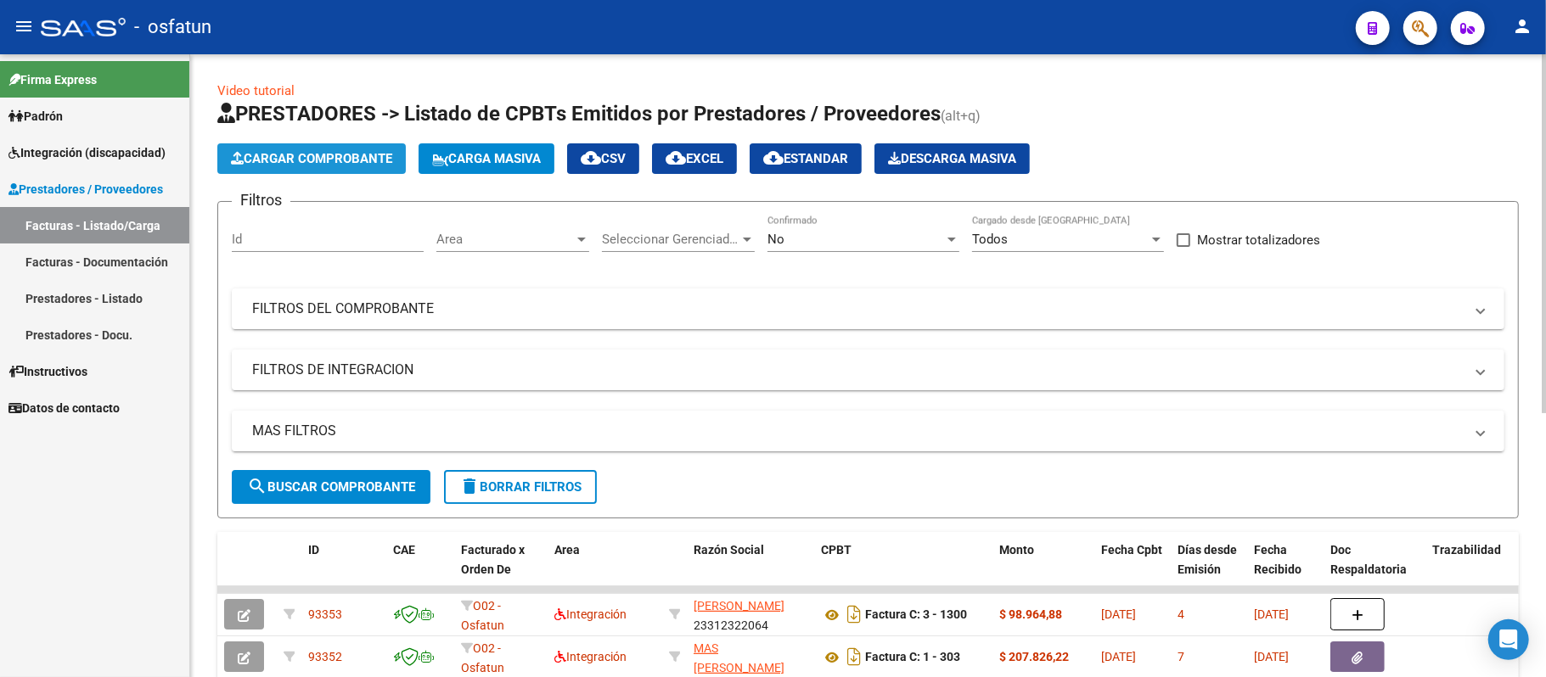
click at [310, 160] on span "Cargar Comprobante" at bounding box center [311, 158] width 161 height 15
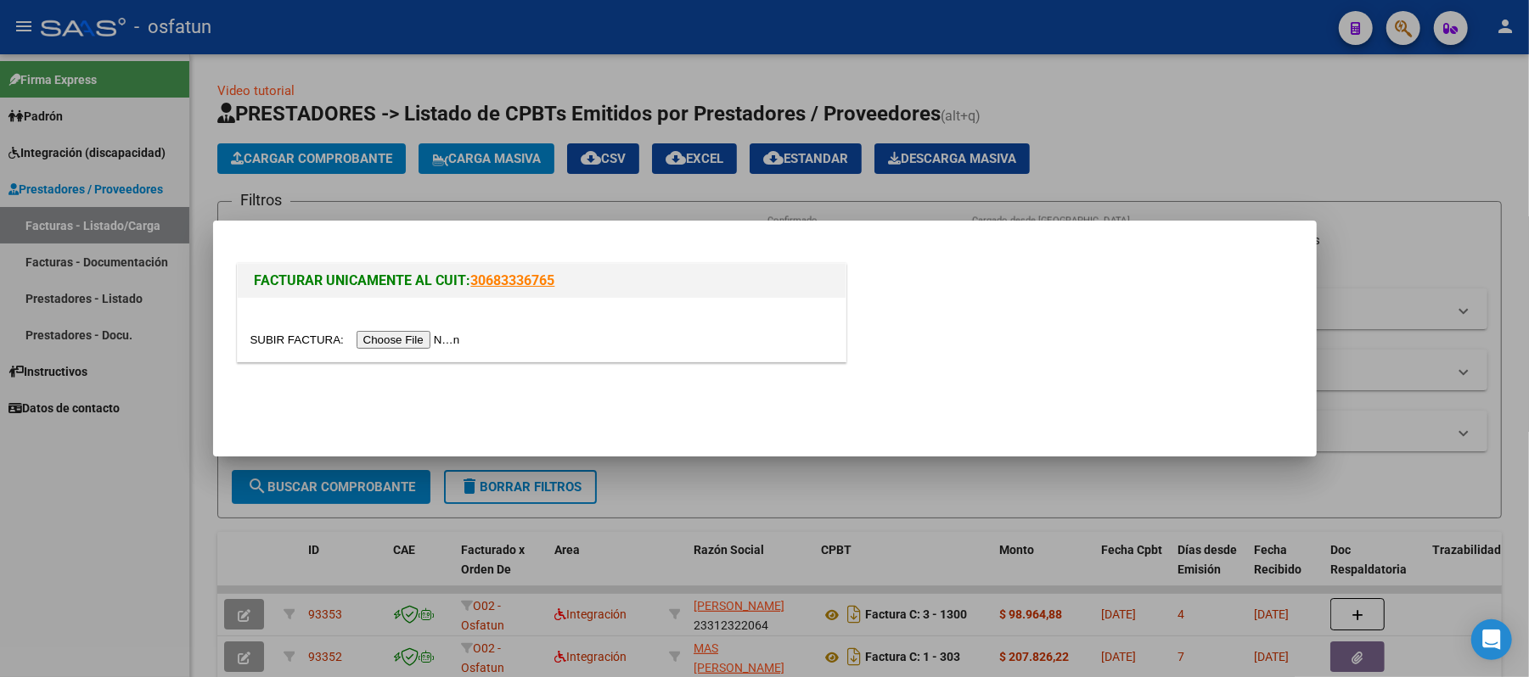
click at [397, 337] on input "file" at bounding box center [357, 340] width 215 height 18
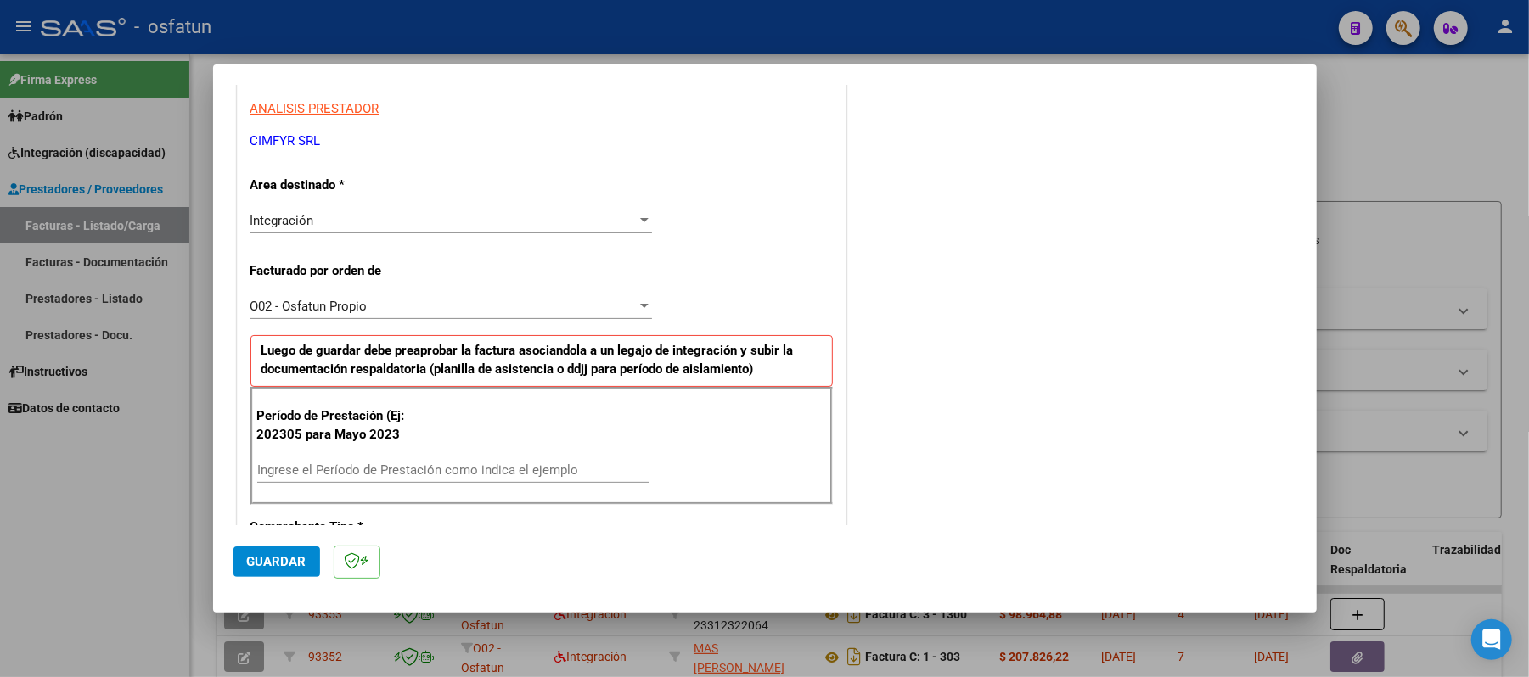
scroll to position [340, 0]
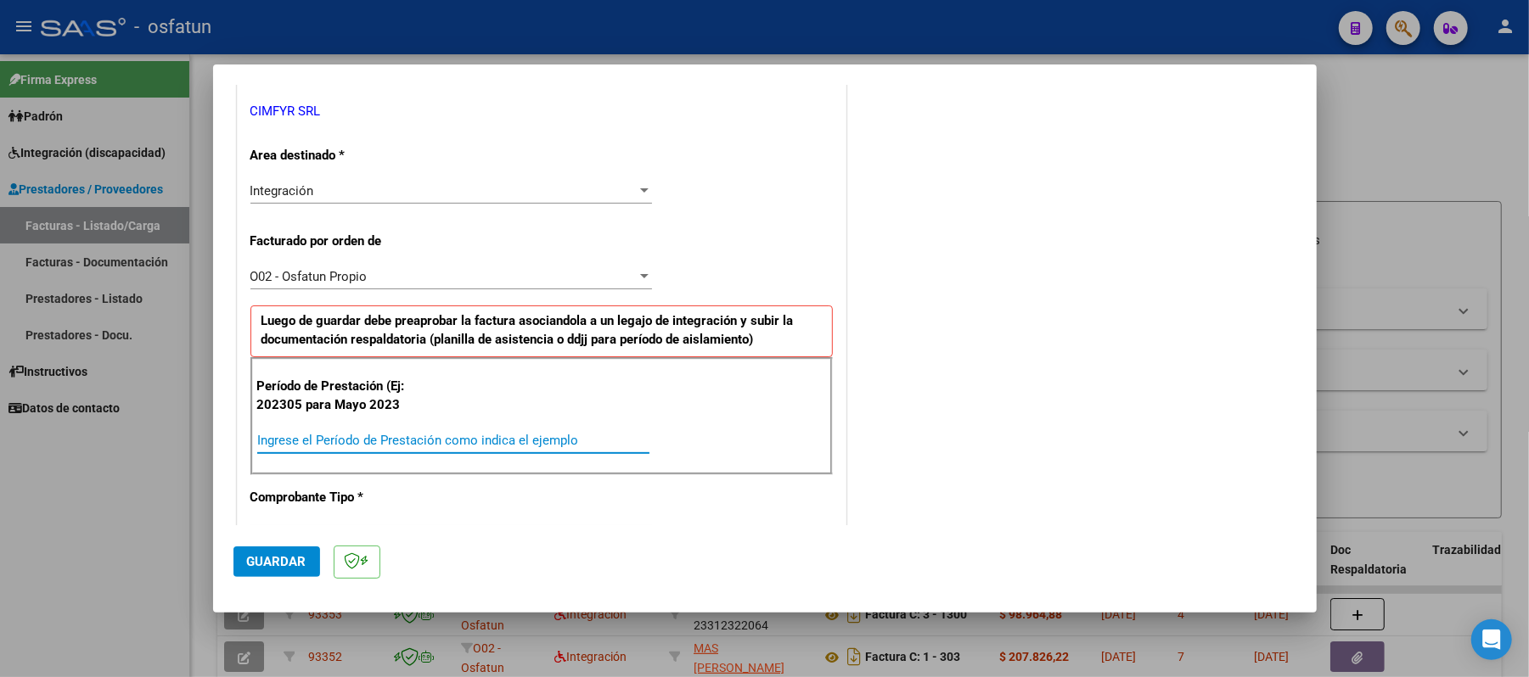
click at [387, 439] on input "Ingrese el Período de Prestación como indica el ejemplo" at bounding box center [453, 440] width 392 height 15
click at [295, 551] on button "Guardar" at bounding box center [276, 562] width 87 height 31
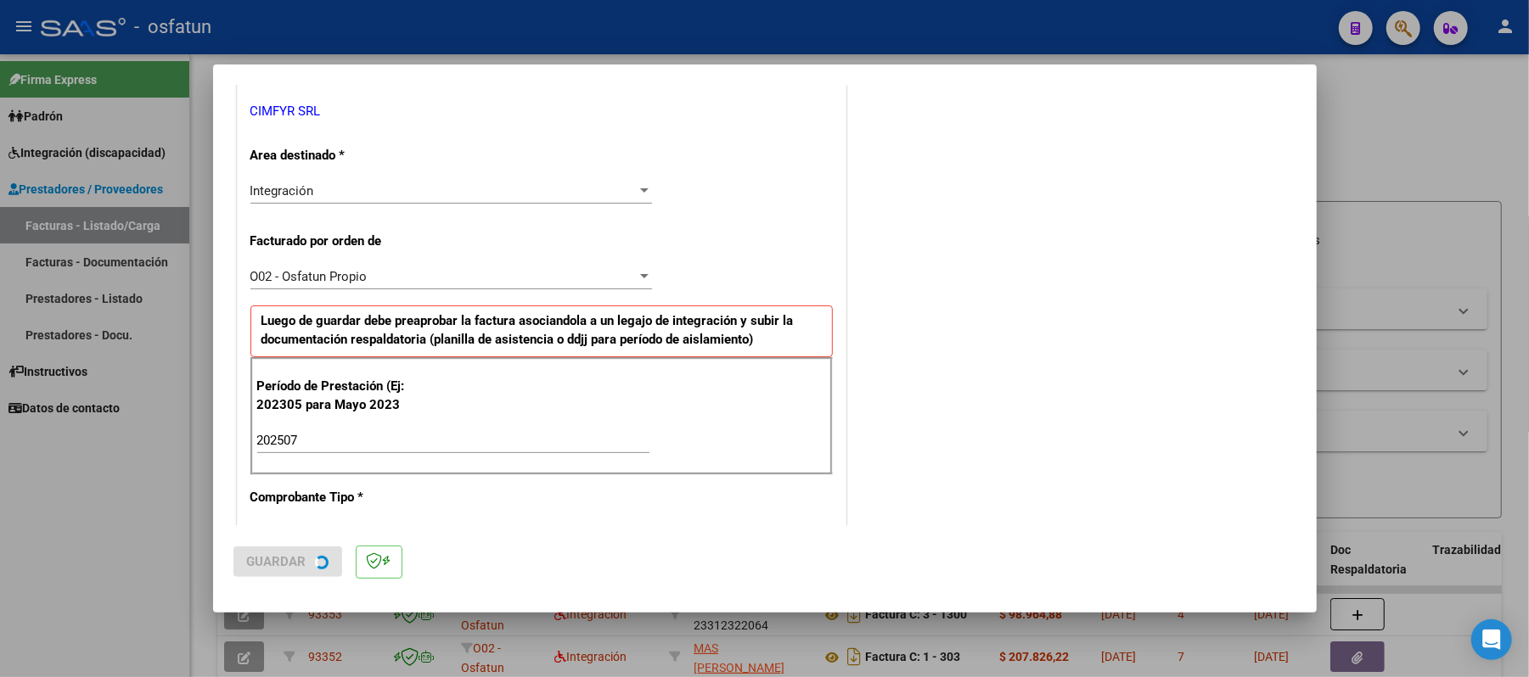
scroll to position [0, 0]
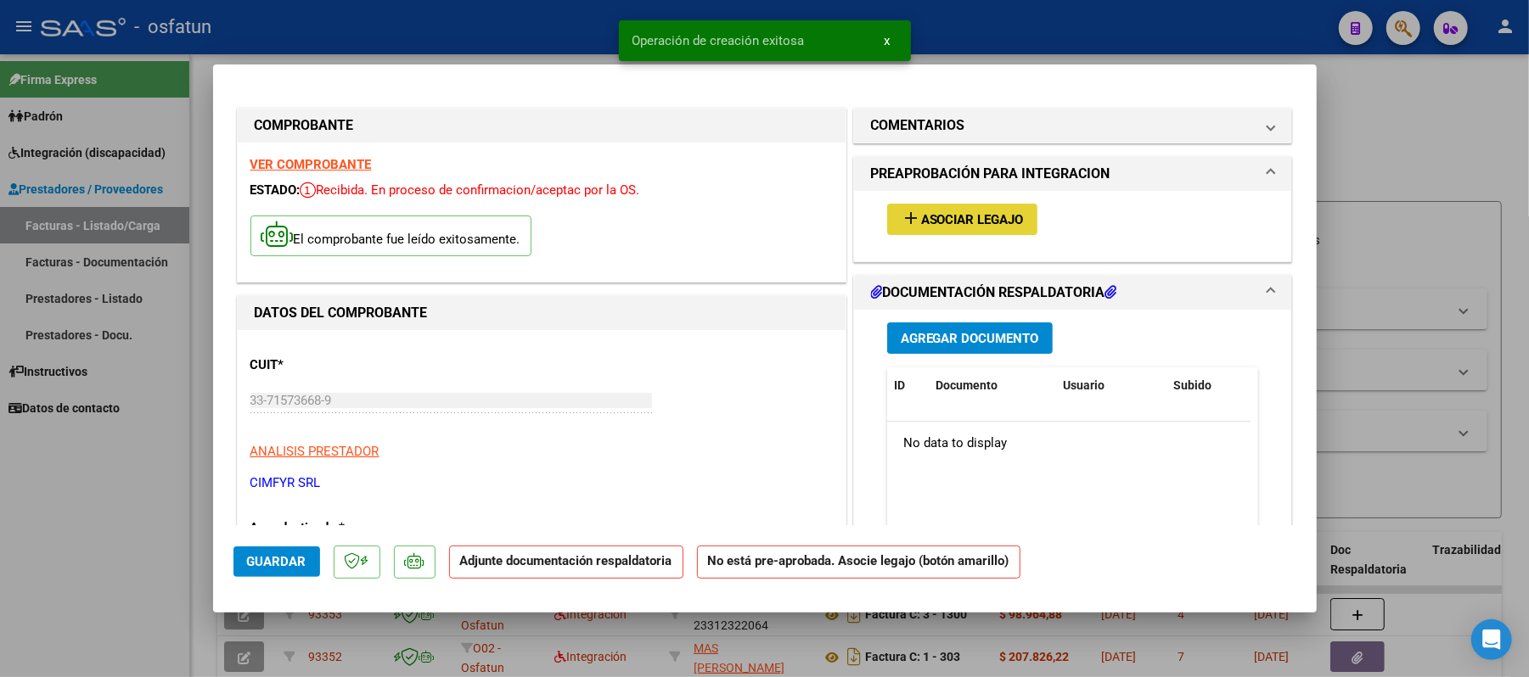
click at [927, 218] on span "Asociar Legajo" at bounding box center [972, 219] width 103 height 15
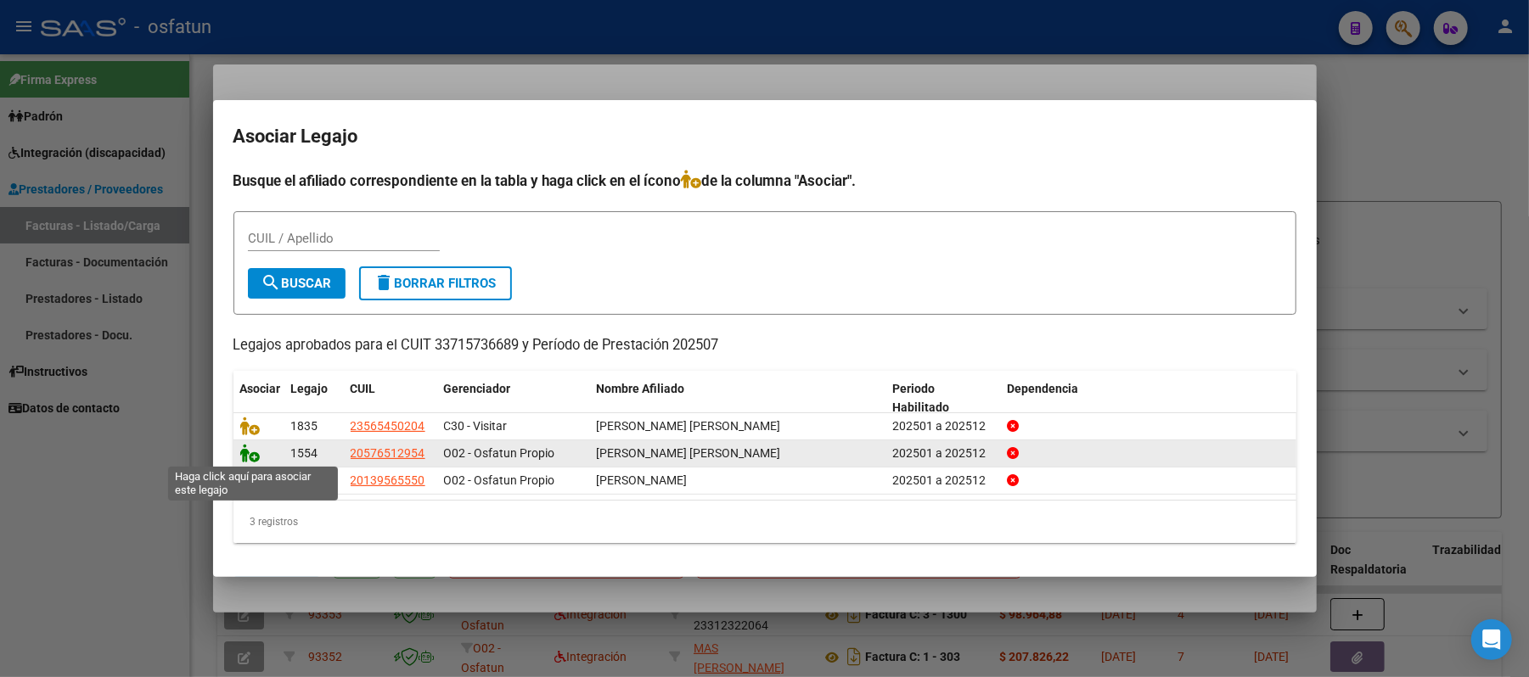
click at [249, 450] on icon at bounding box center [250, 453] width 20 height 19
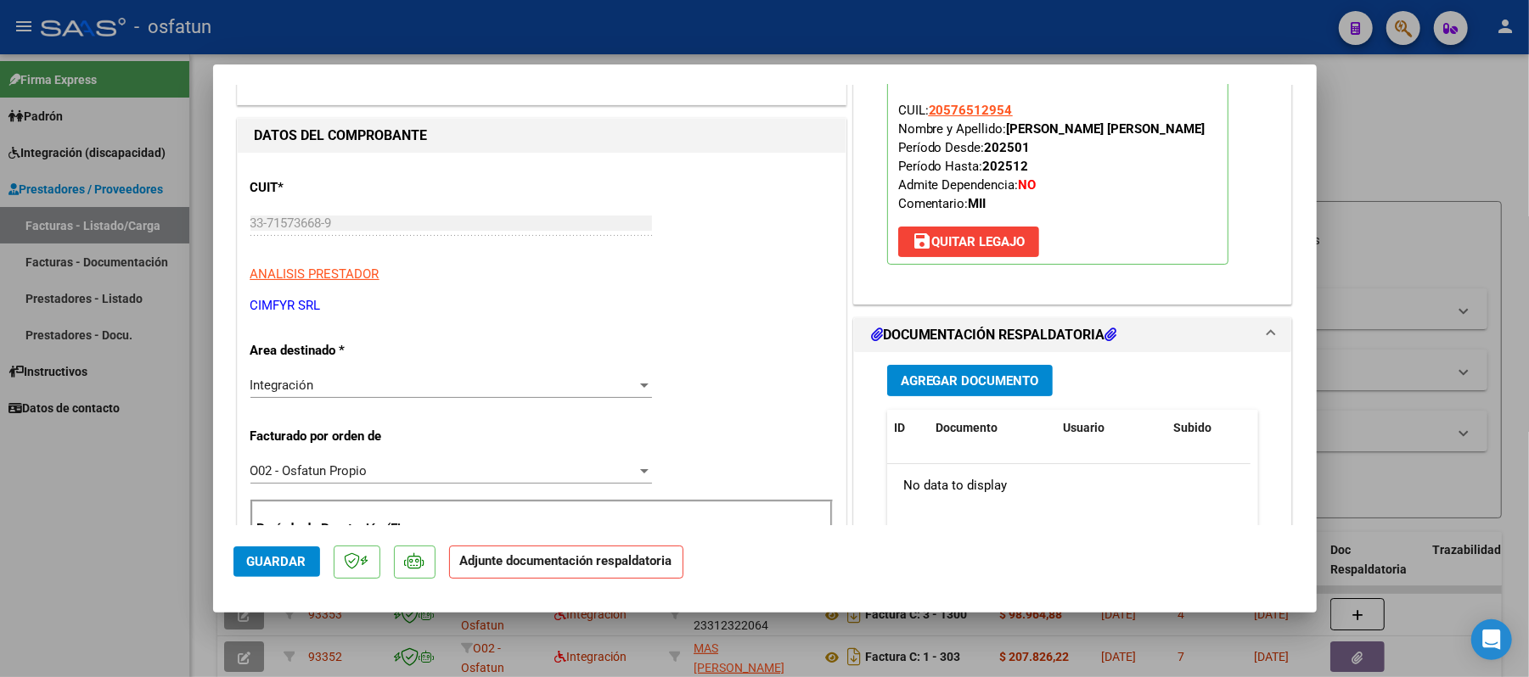
scroll to position [226, 0]
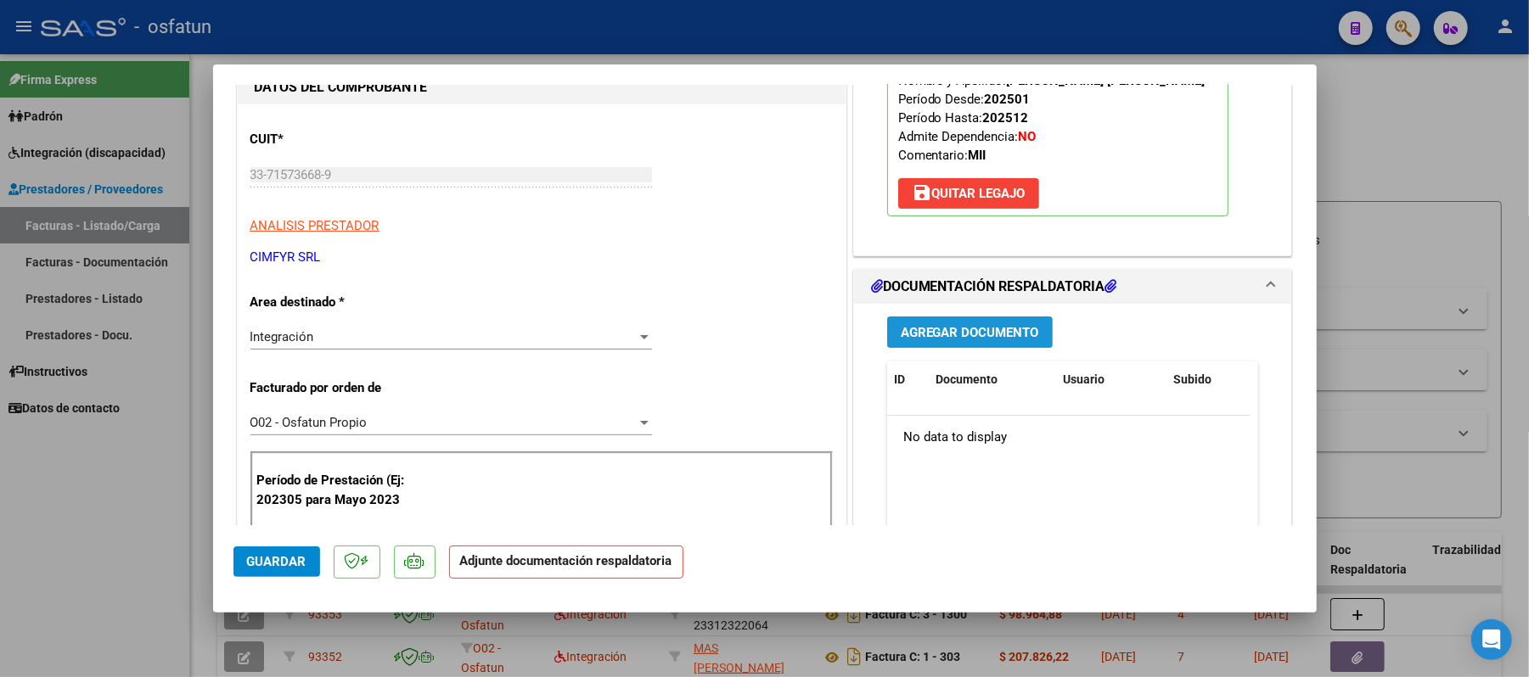
click at [966, 340] on span "Agregar Documento" at bounding box center [970, 332] width 138 height 15
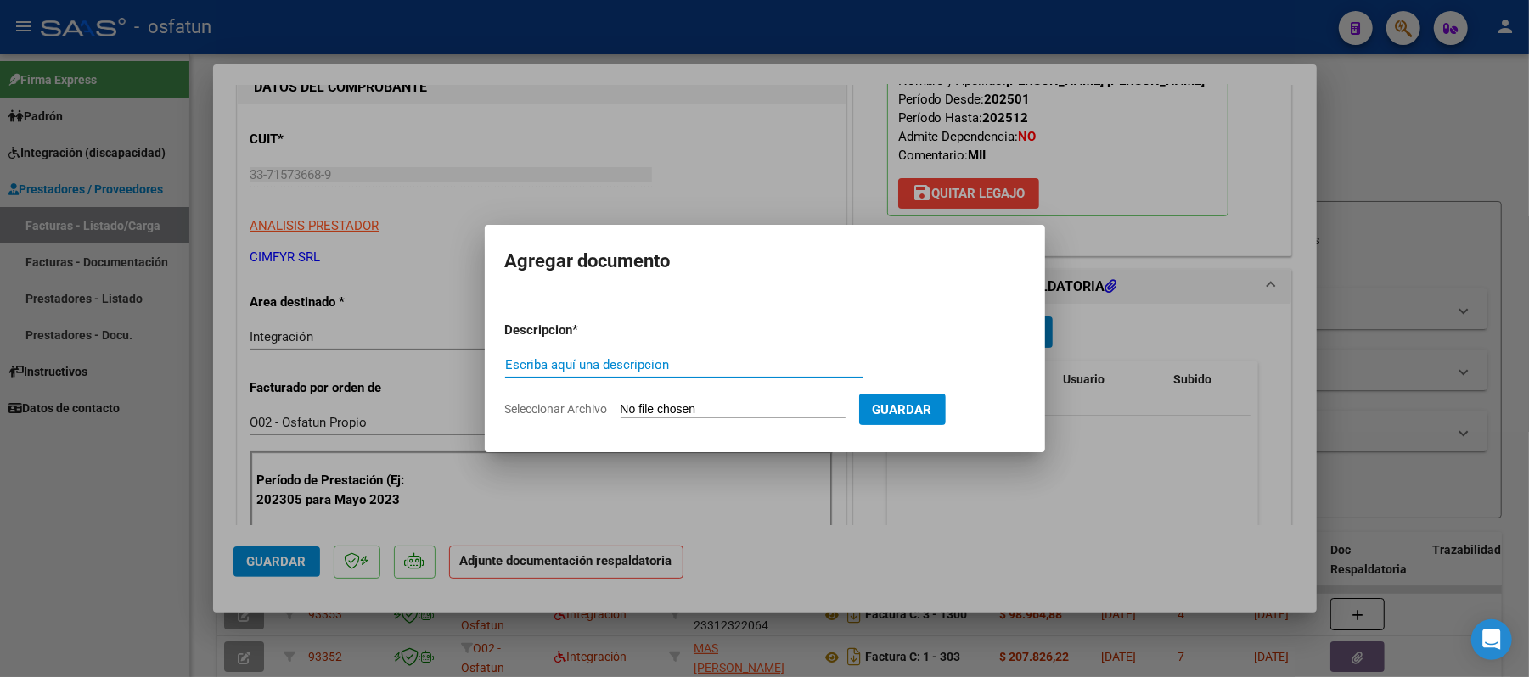
click at [652, 363] on input "Escriba aquí una descripcion" at bounding box center [684, 364] width 358 height 15
click at [656, 404] on input "Seleccionar Archivo" at bounding box center [733, 410] width 225 height 16
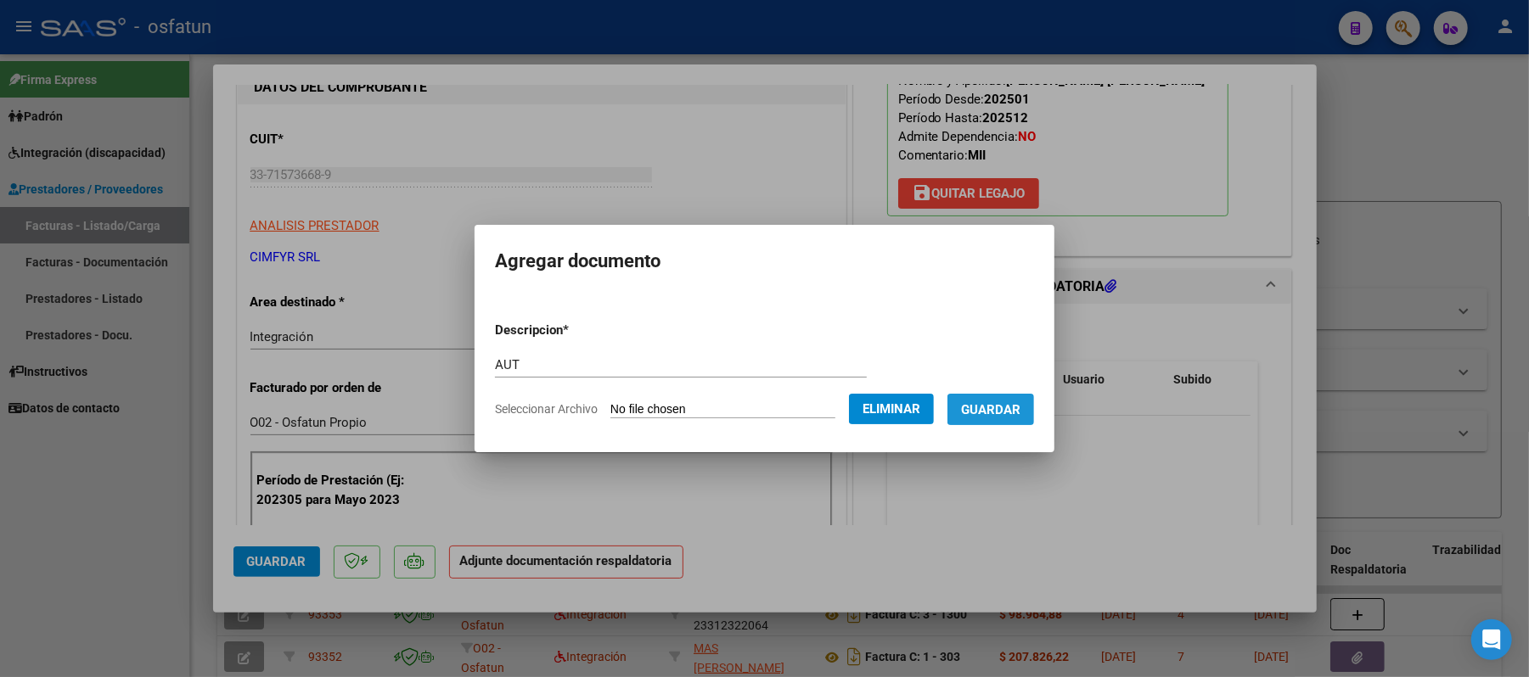
click at [1020, 408] on span "Guardar" at bounding box center [990, 409] width 59 height 15
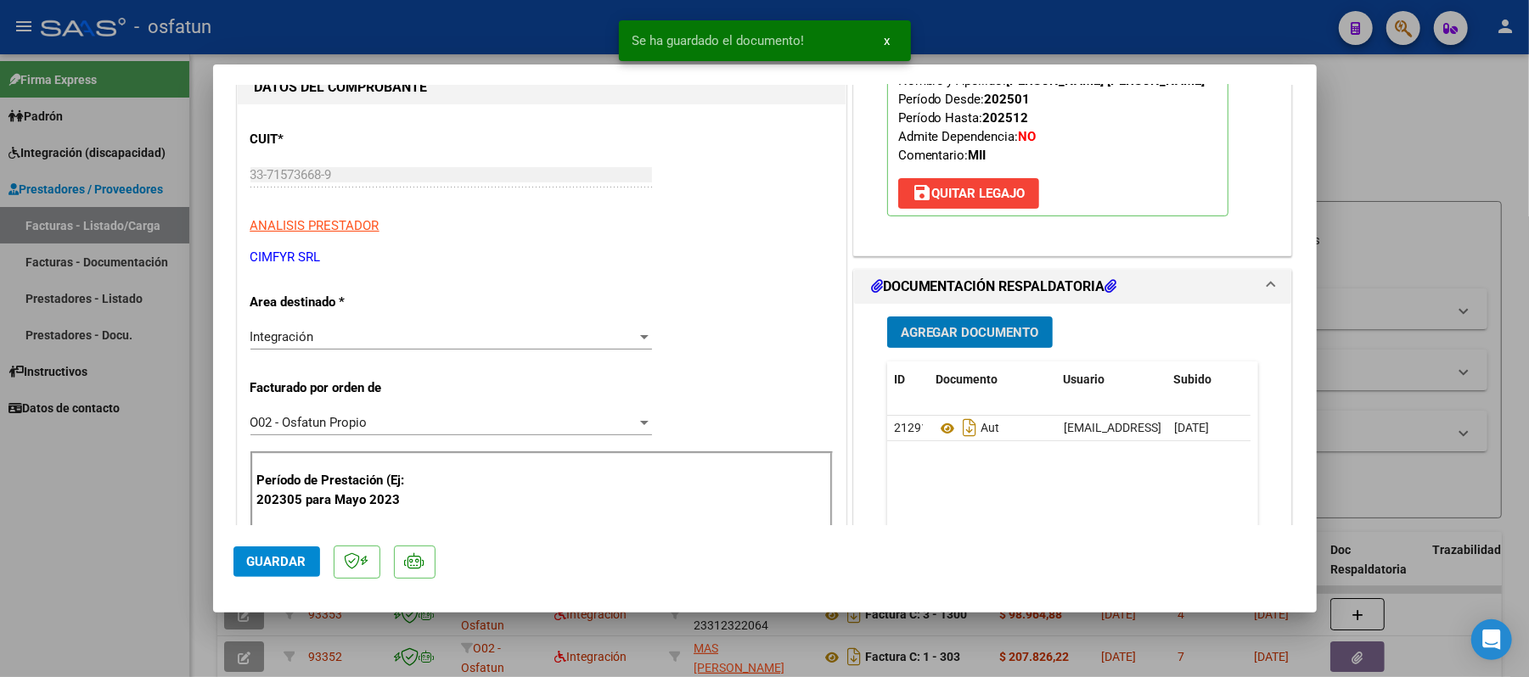
click at [985, 340] on span "Agregar Documento" at bounding box center [970, 332] width 138 height 15
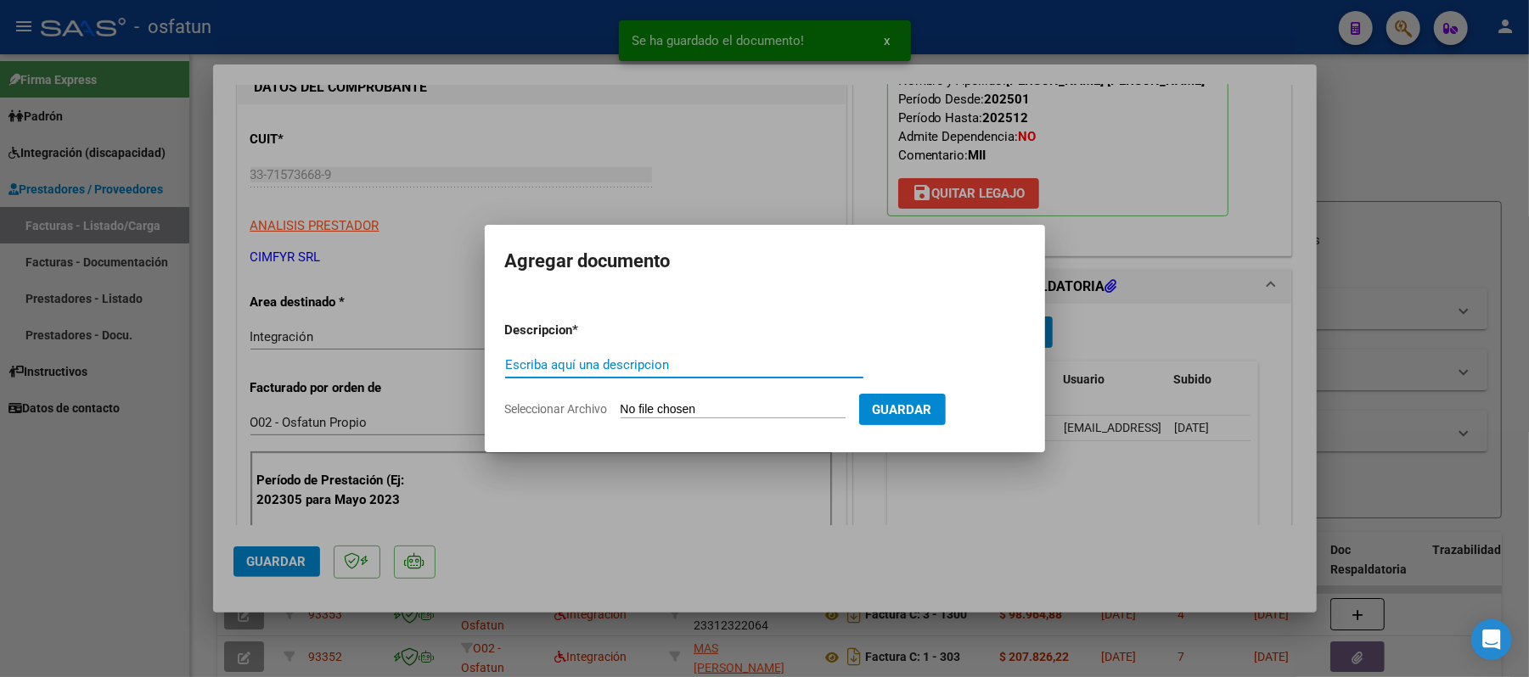
click at [715, 368] on input "Escriba aquí una descripcion" at bounding box center [684, 364] width 358 height 15
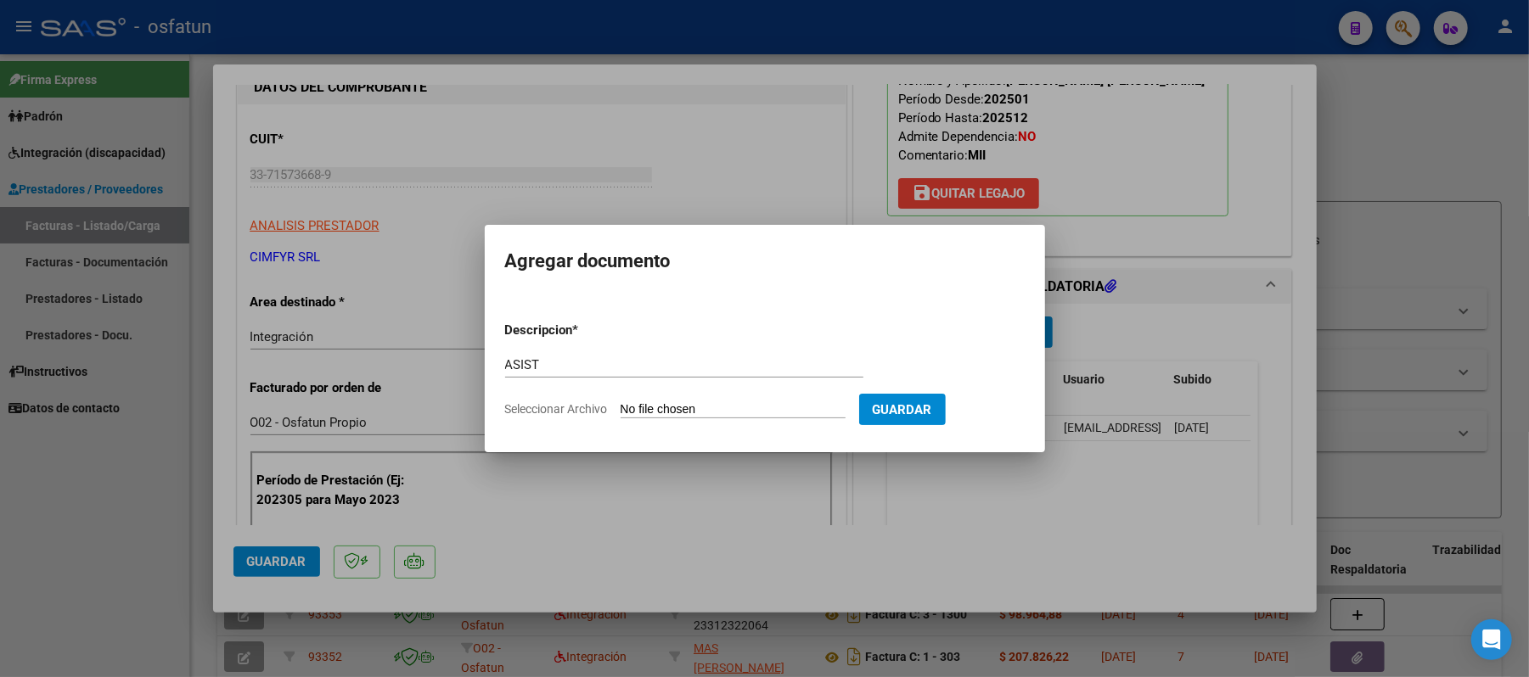
click at [714, 412] on input "Seleccionar Archivo" at bounding box center [733, 410] width 225 height 16
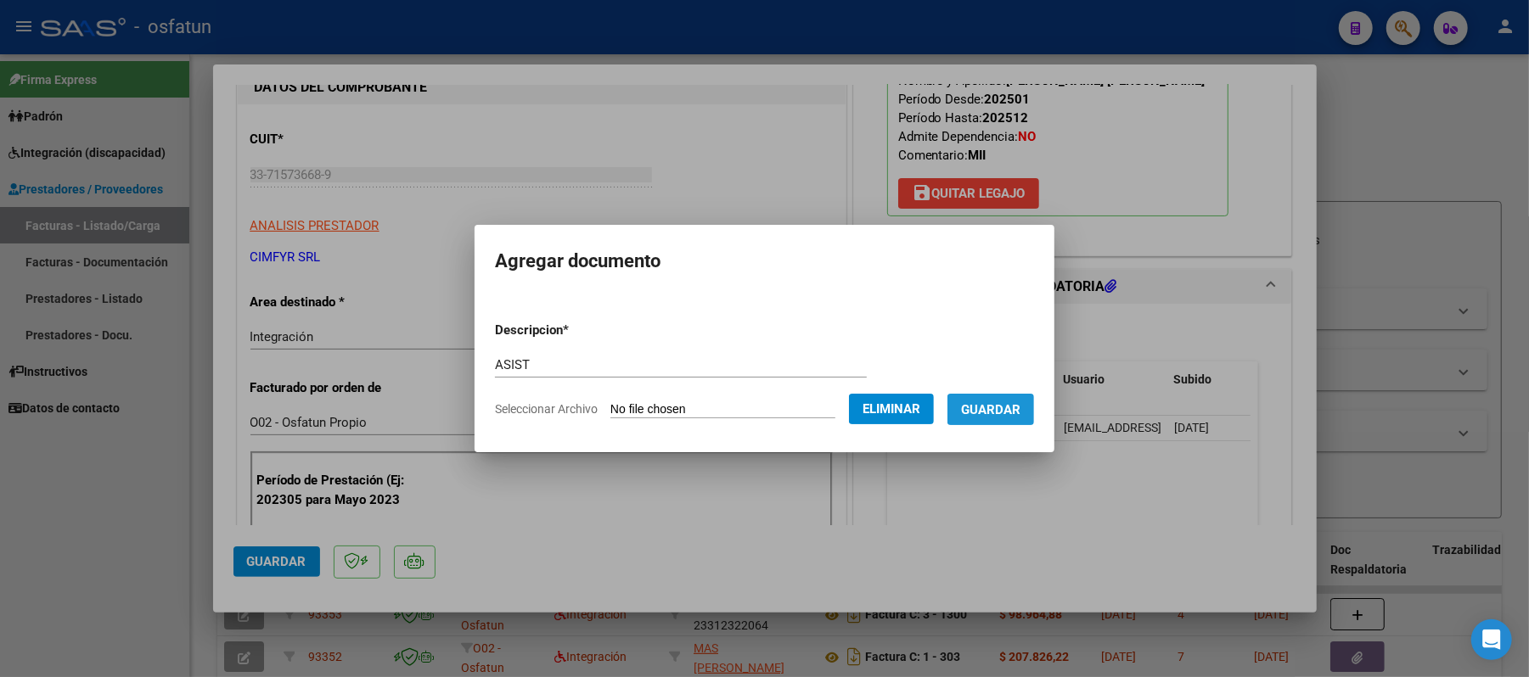
click at [1007, 411] on span "Guardar" at bounding box center [990, 409] width 59 height 15
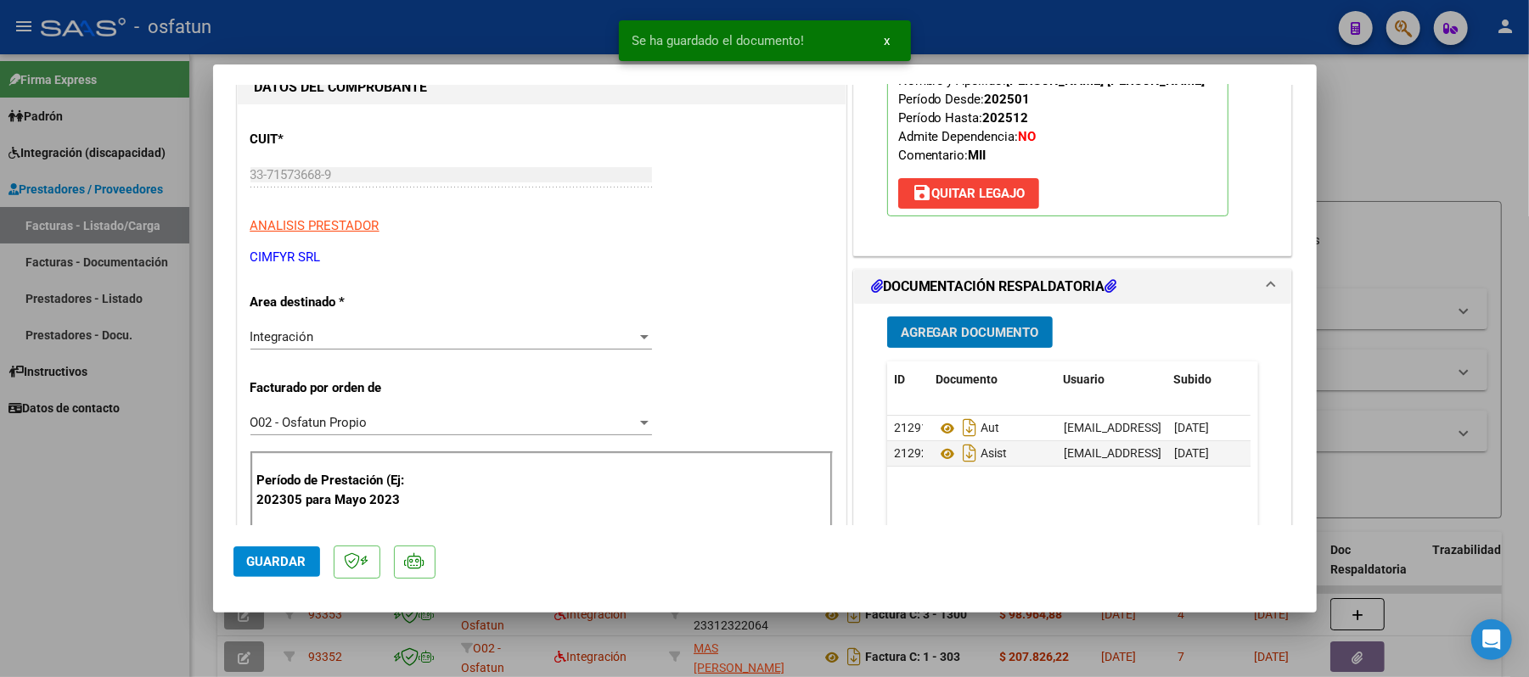
click at [932, 340] on span "Agregar Documento" at bounding box center [970, 332] width 138 height 15
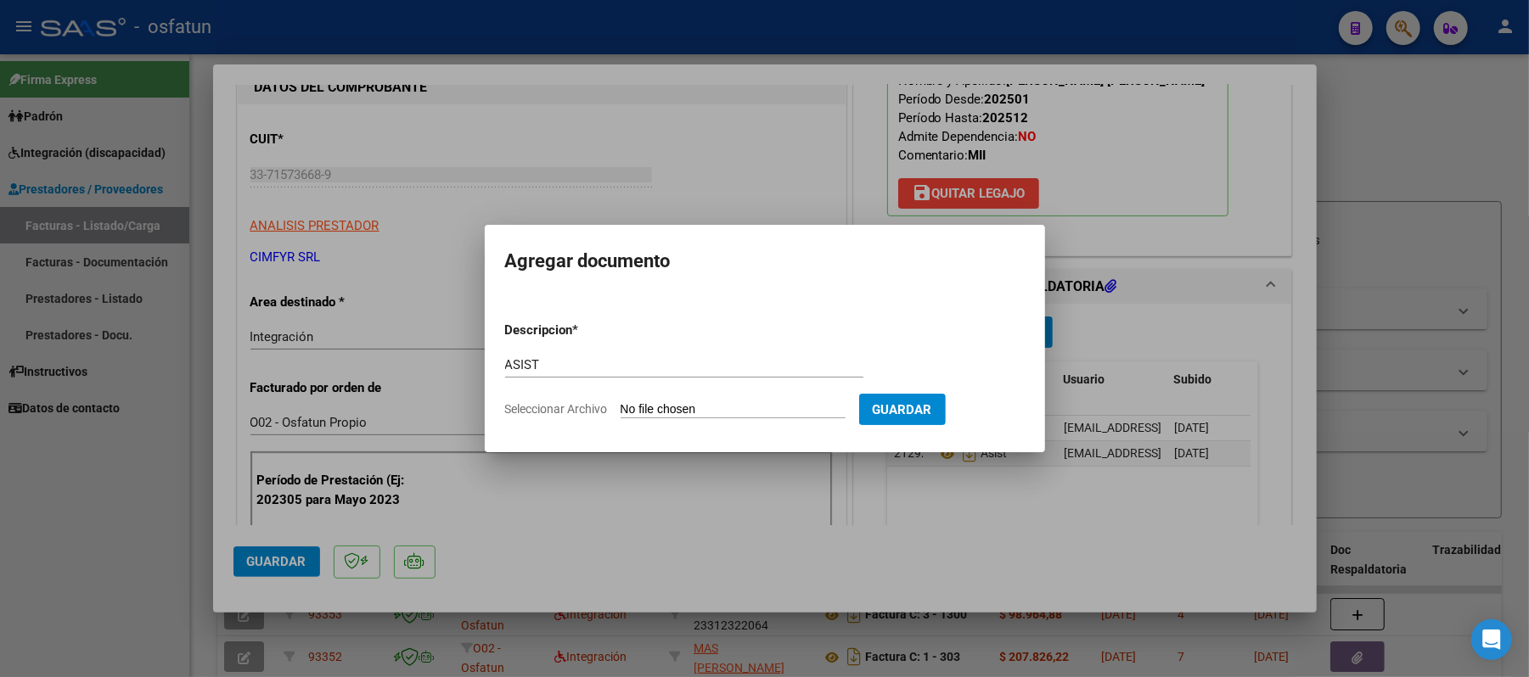
click at [745, 402] on input "Seleccionar Archivo" at bounding box center [733, 410] width 225 height 16
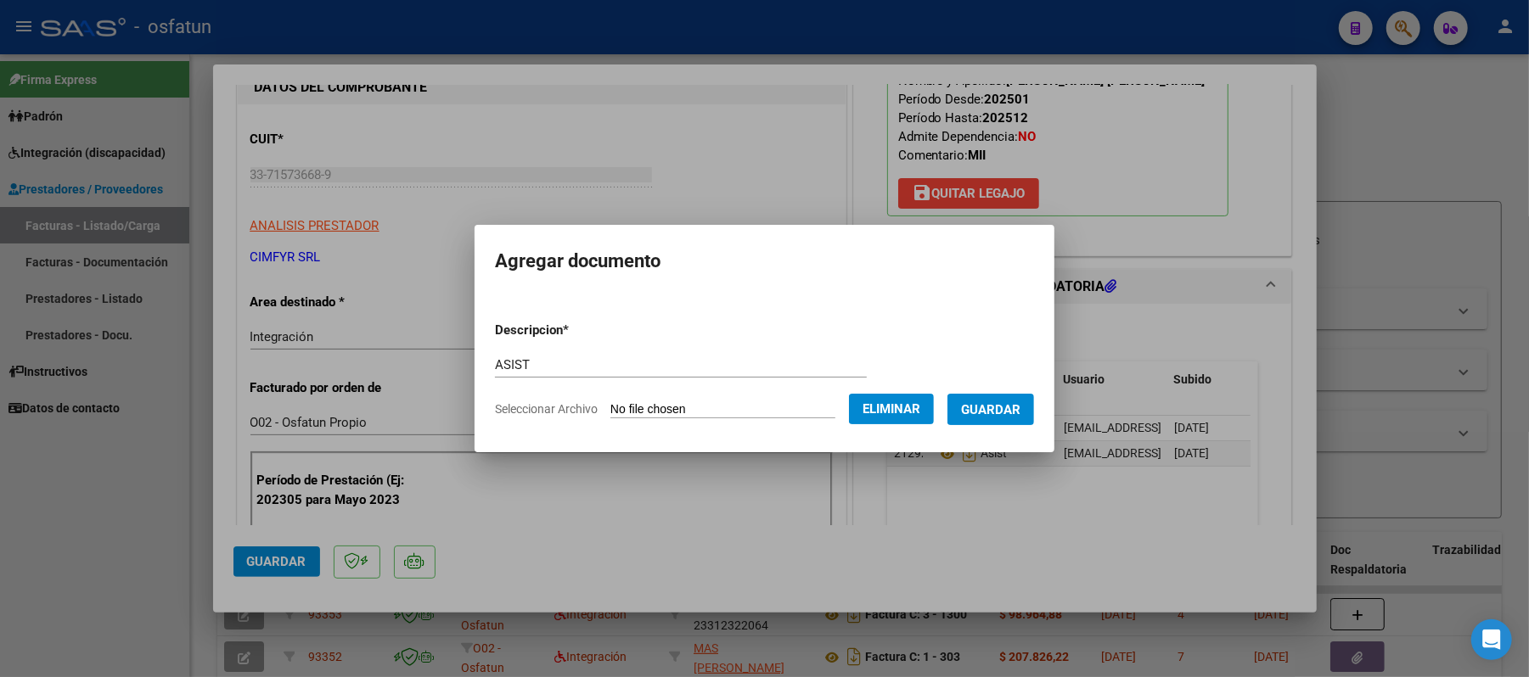
click at [1013, 411] on span "Guardar" at bounding box center [990, 409] width 59 height 15
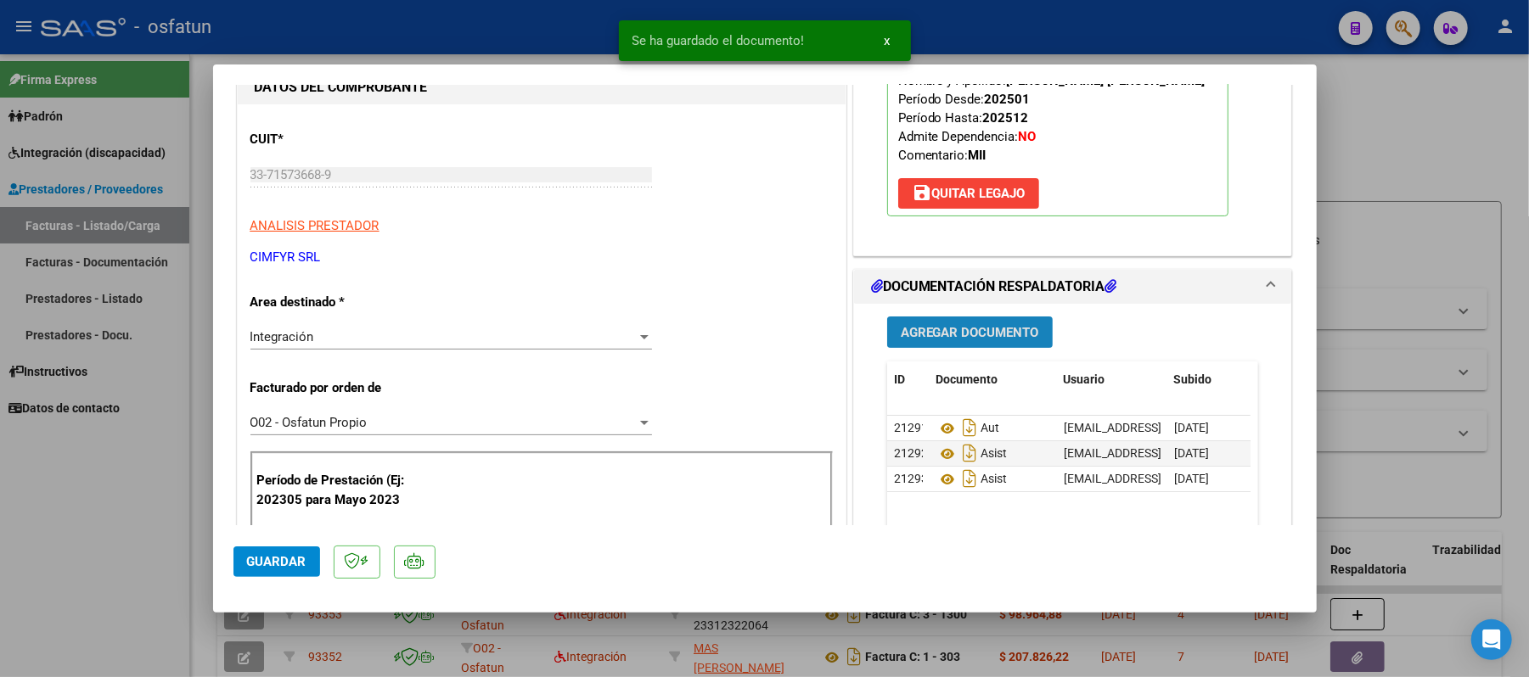
click at [931, 340] on span "Agregar Documento" at bounding box center [970, 332] width 138 height 15
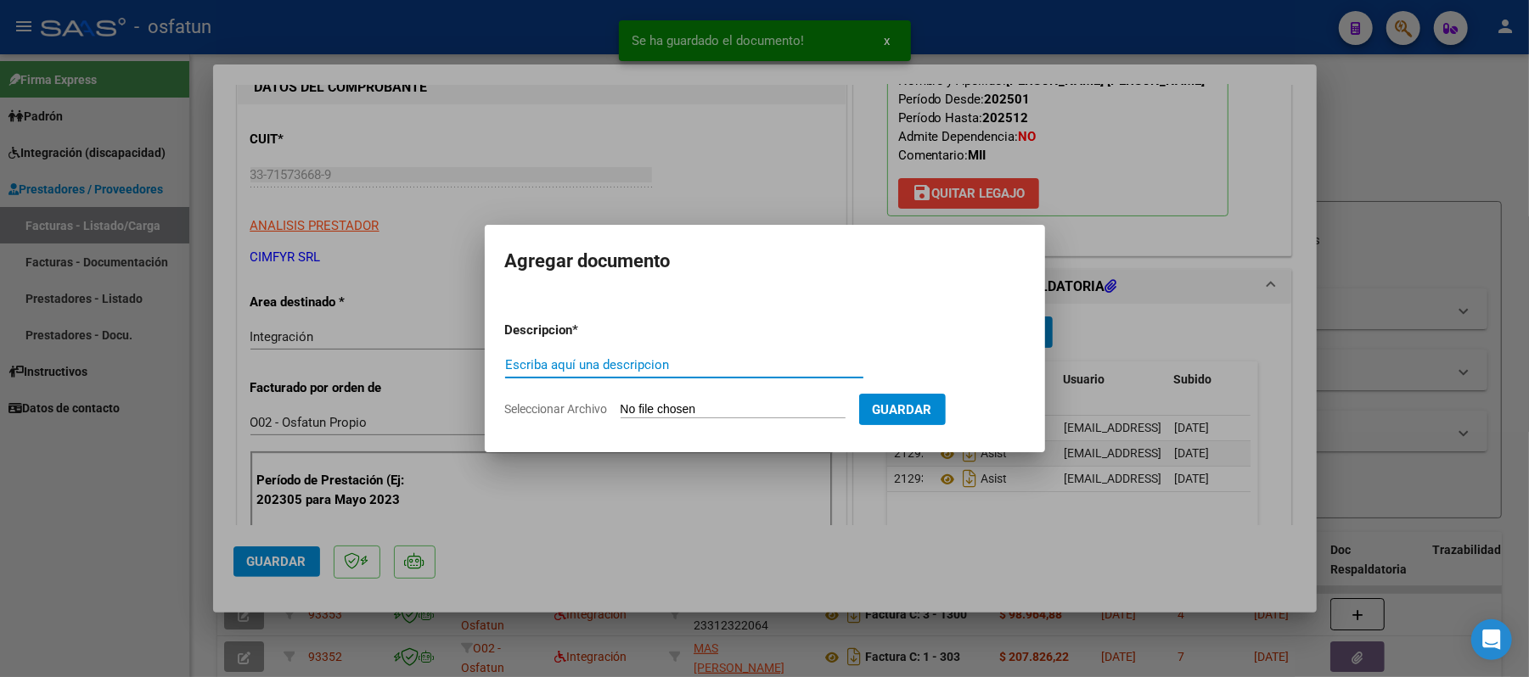
click at [776, 368] on input "Escriba aquí una descripcion" at bounding box center [684, 364] width 358 height 15
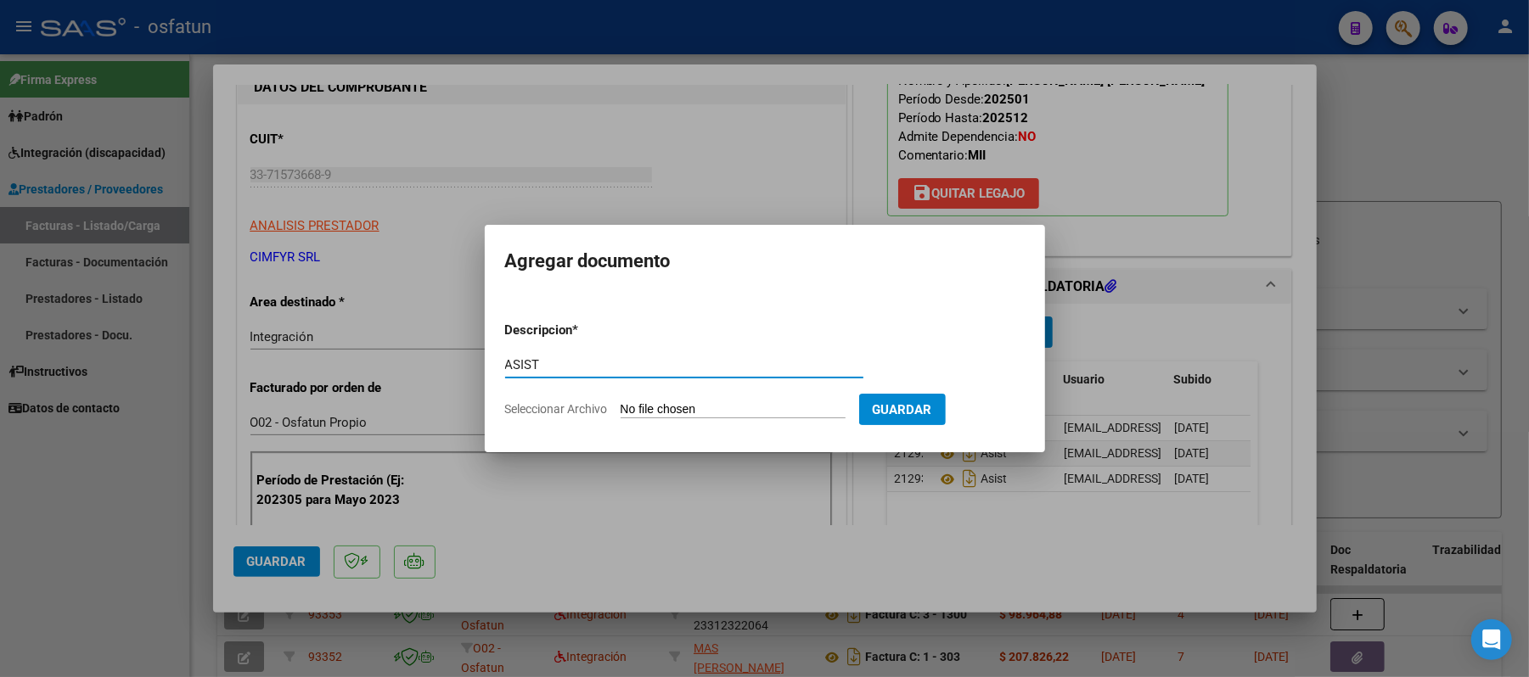
click at [711, 406] on input "Seleccionar Archivo" at bounding box center [733, 410] width 225 height 16
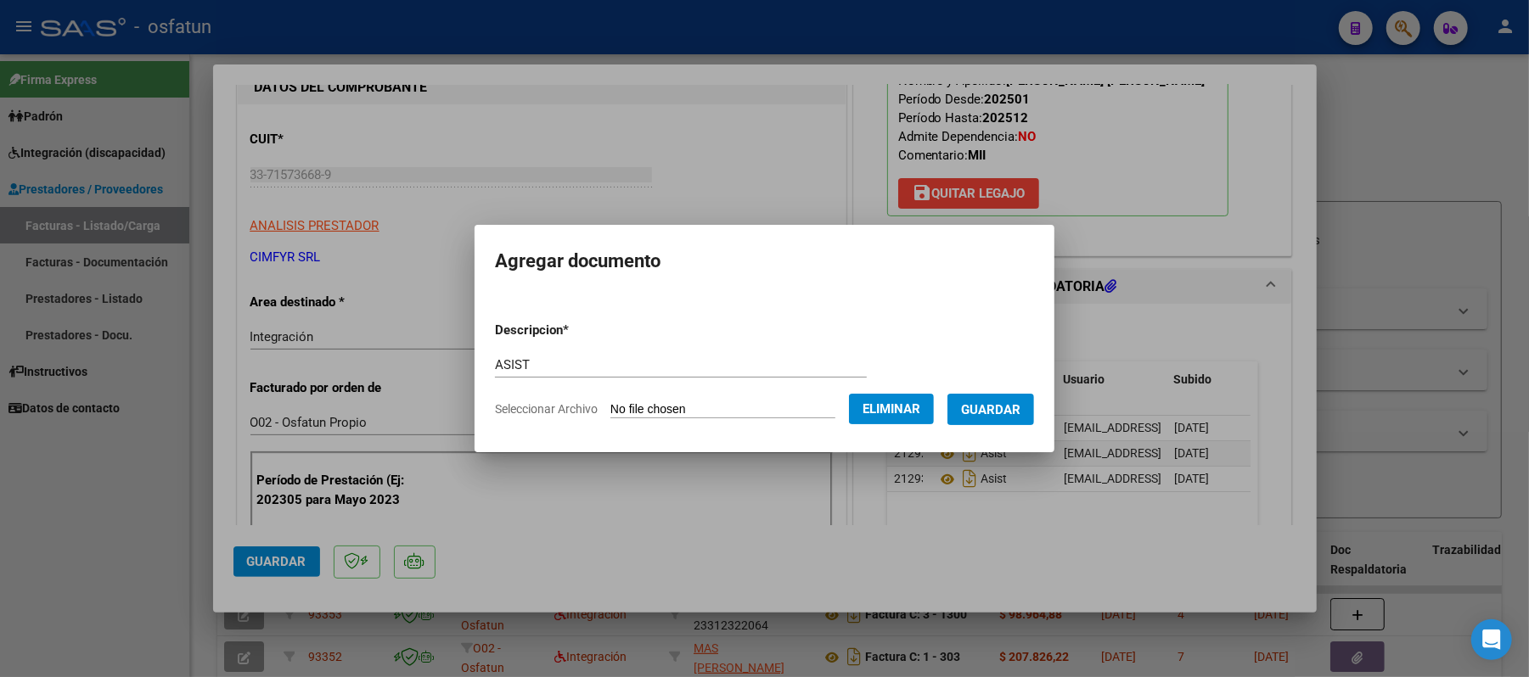
click at [1009, 402] on span "Guardar" at bounding box center [990, 409] width 59 height 15
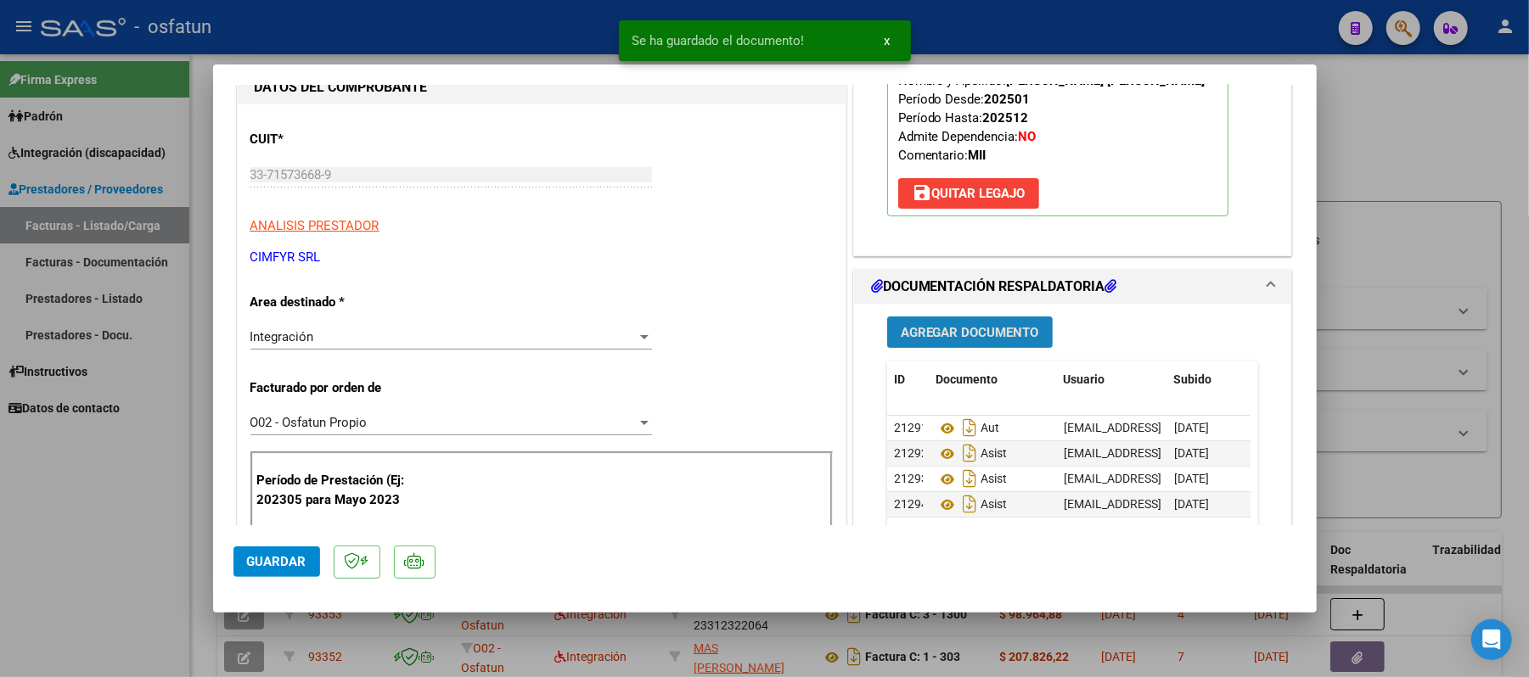
click at [971, 340] on span "Agregar Documento" at bounding box center [970, 332] width 138 height 15
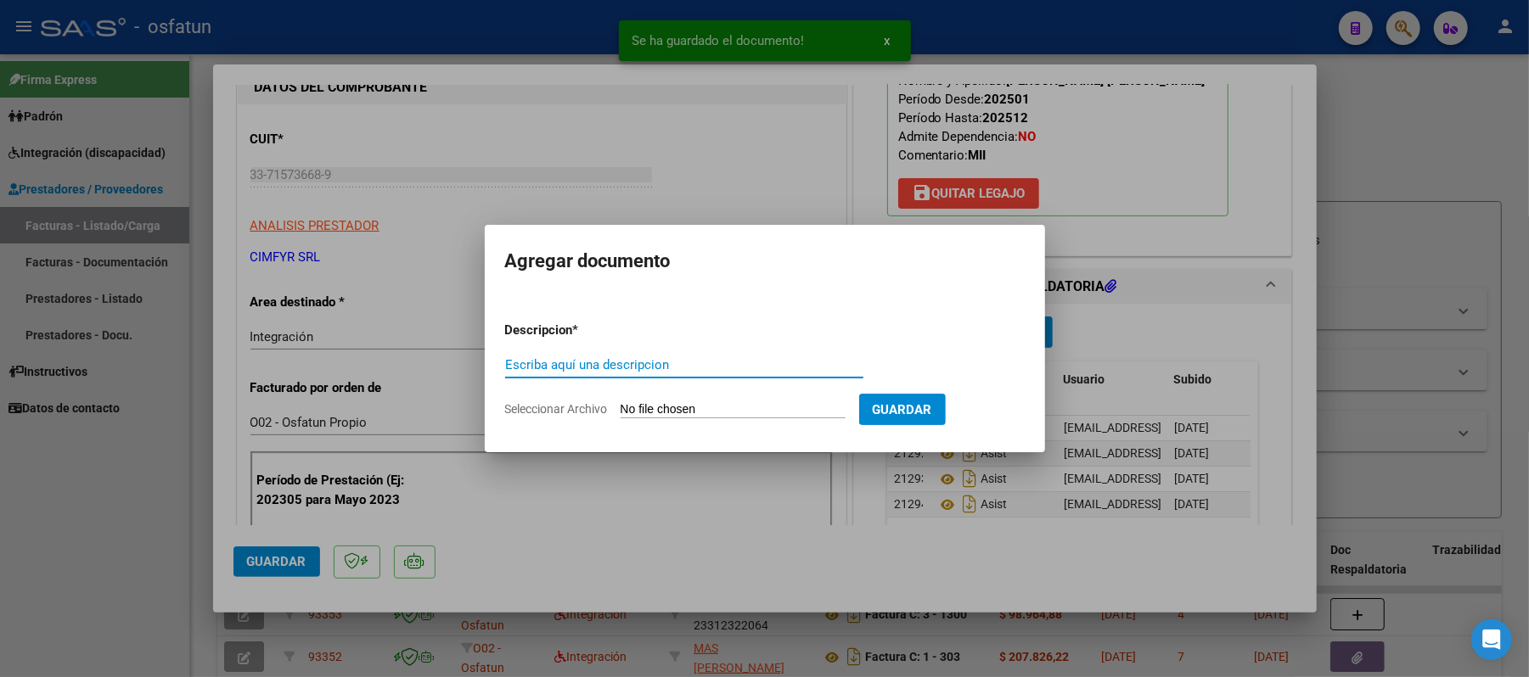
click at [783, 361] on input "Escriba aquí una descripcion" at bounding box center [684, 364] width 358 height 15
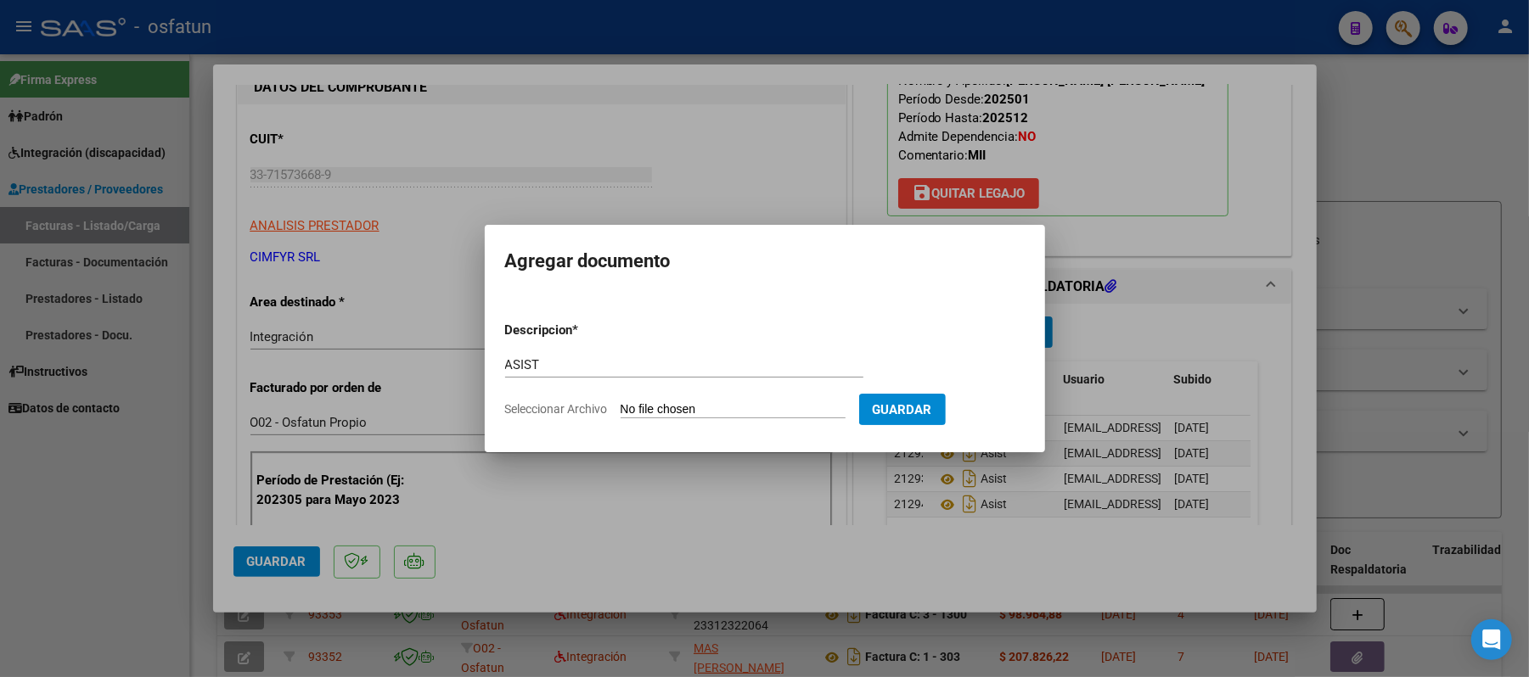
click at [710, 405] on input "Seleccionar Archivo" at bounding box center [733, 410] width 225 height 16
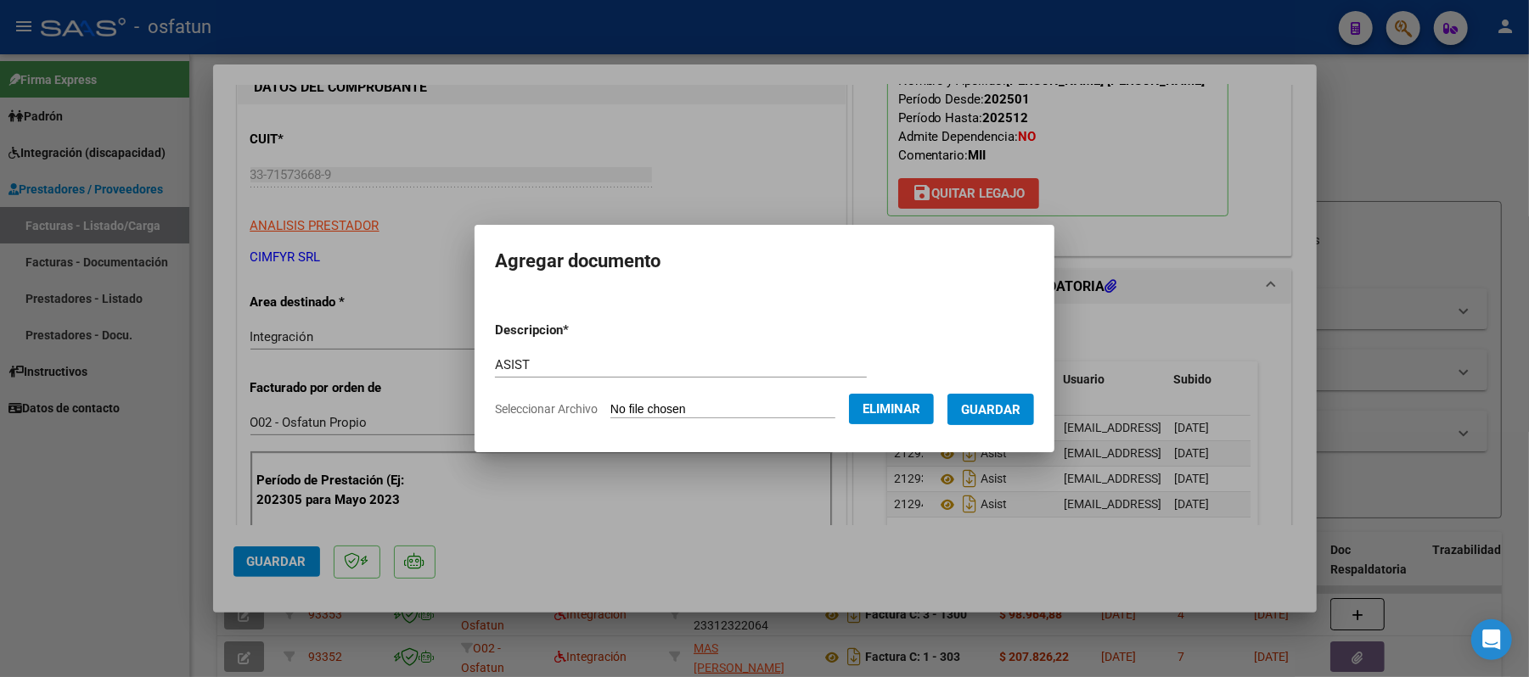
click at [993, 412] on span "Guardar" at bounding box center [990, 409] width 59 height 15
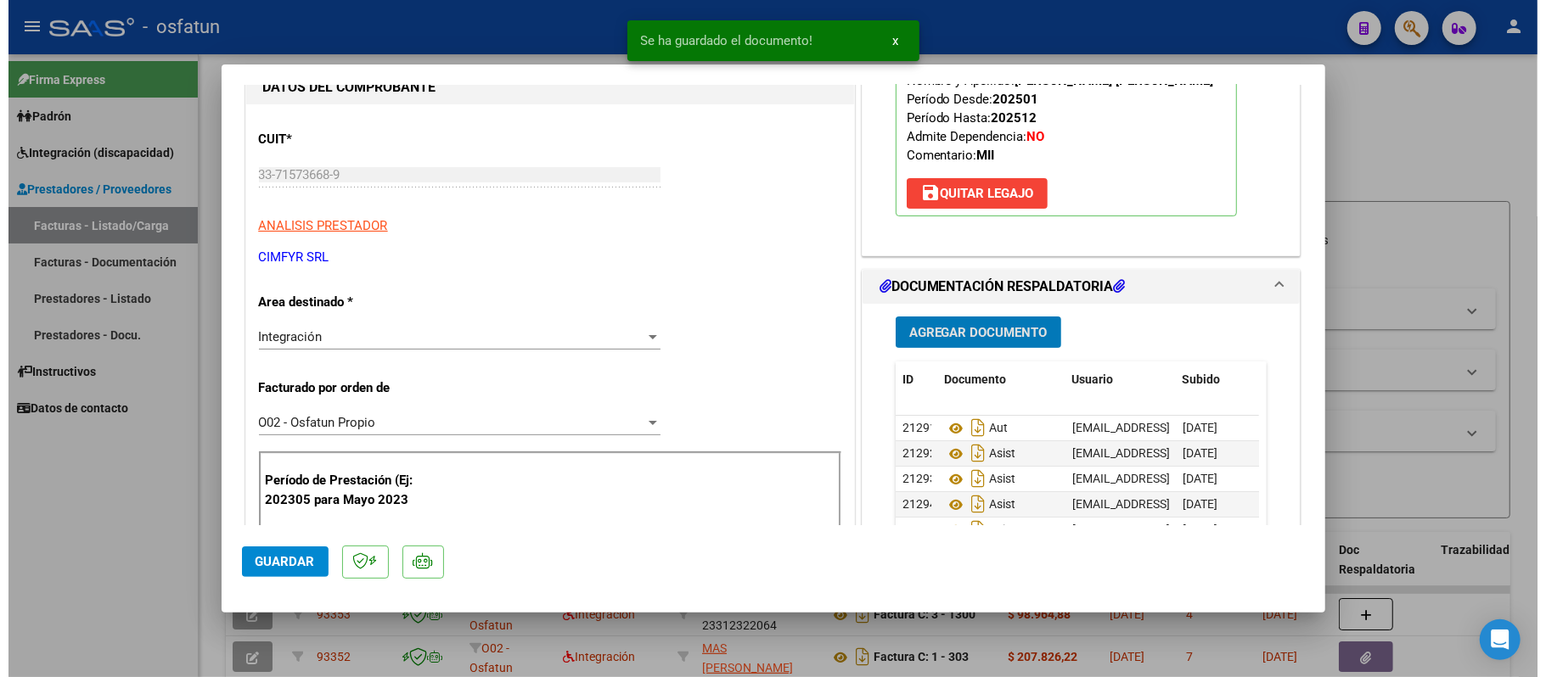
scroll to position [340, 0]
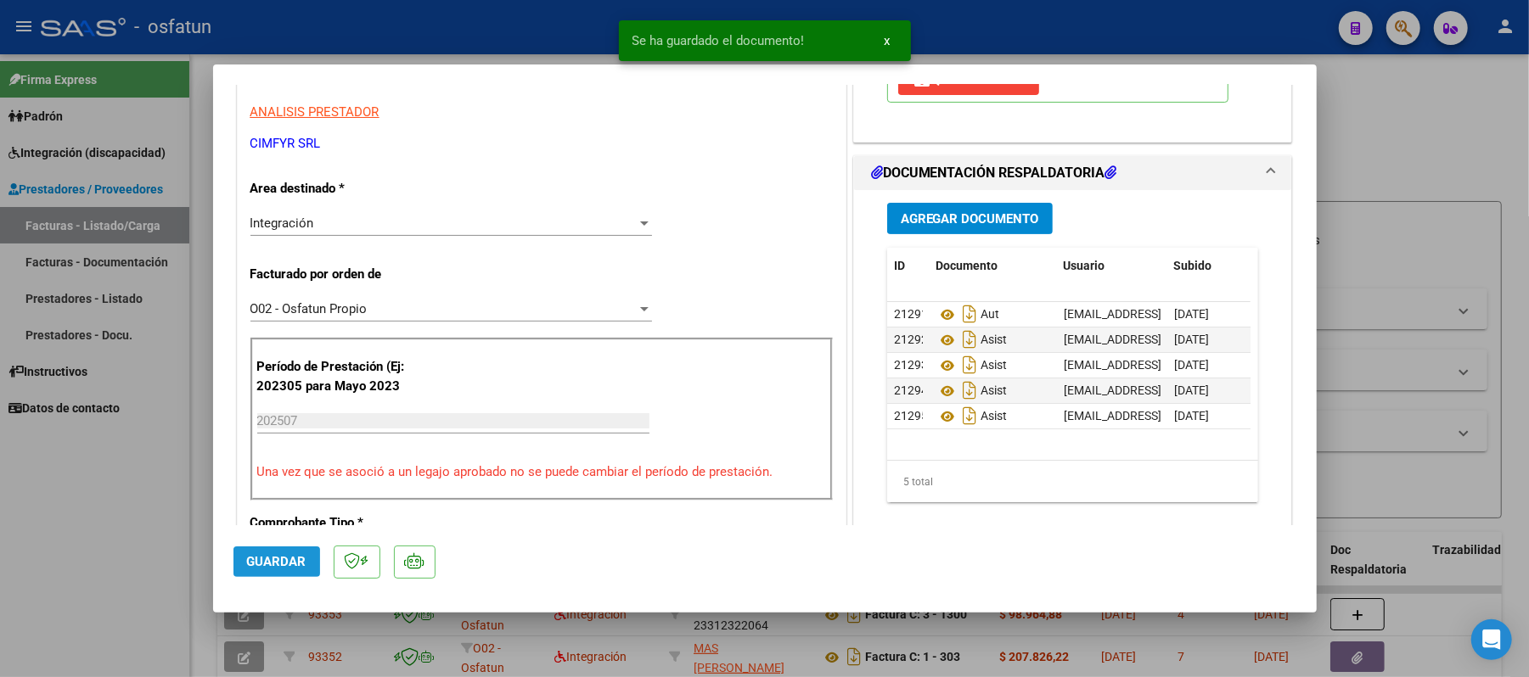
click at [260, 560] on span "Guardar" at bounding box center [276, 561] width 59 height 15
click at [1387, 146] on div at bounding box center [764, 338] width 1529 height 677
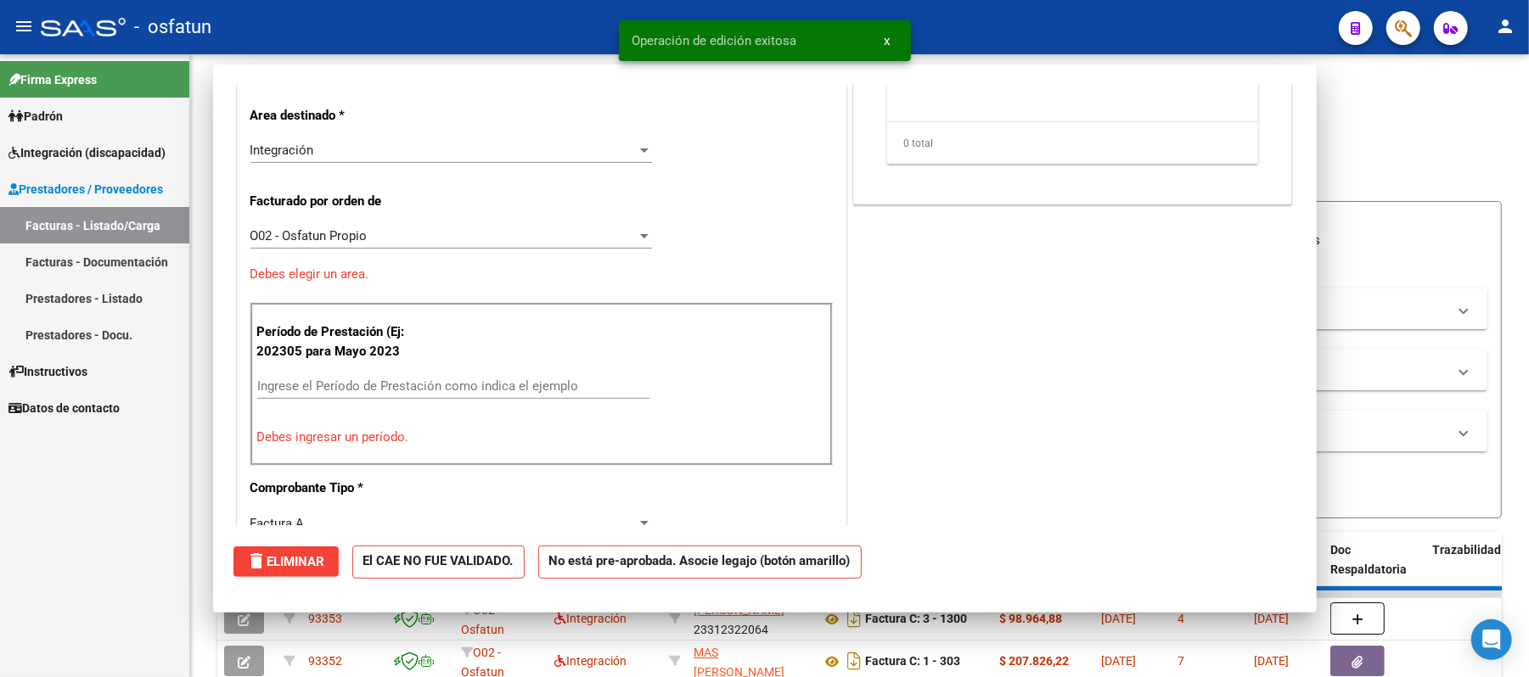
scroll to position [0, 0]
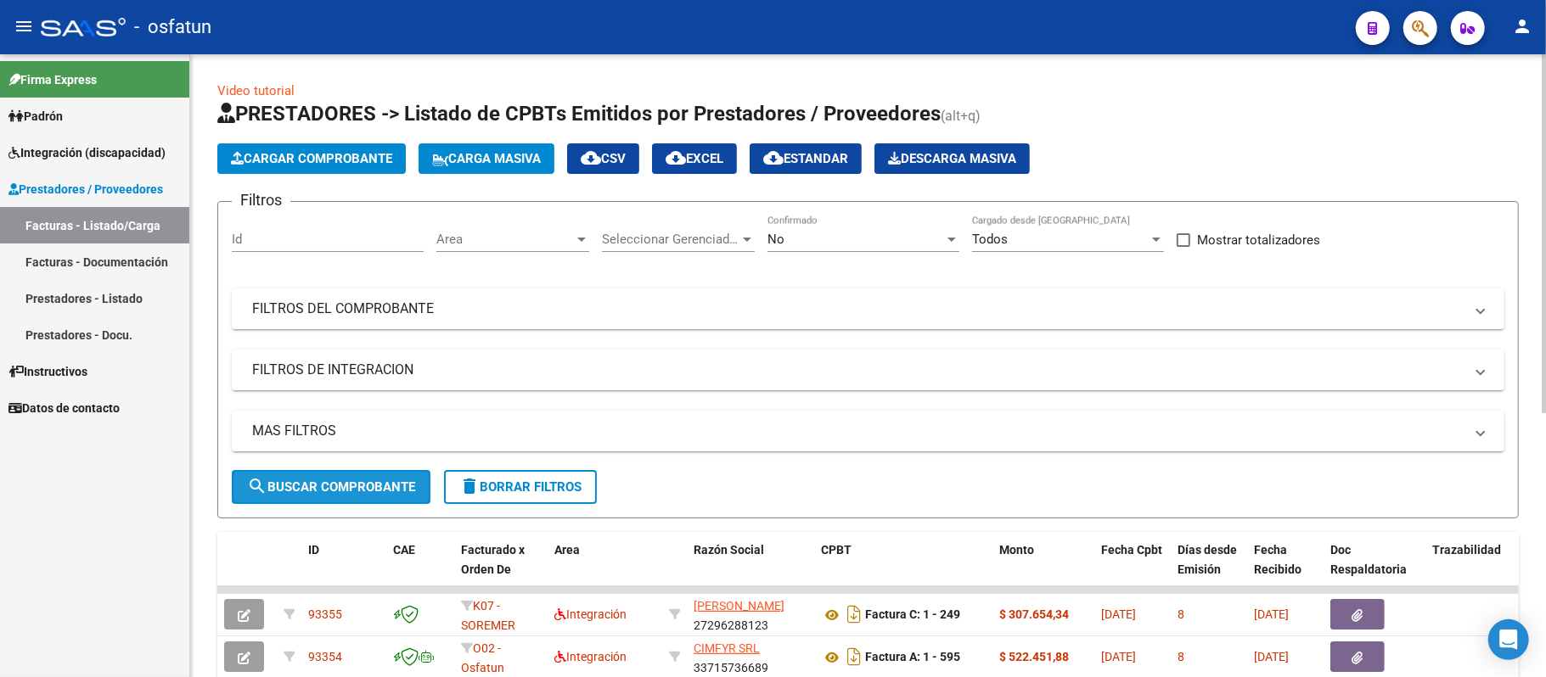
click at [320, 482] on span "search Buscar Comprobante" at bounding box center [331, 487] width 168 height 15
click at [333, 158] on span "Cargar Comprobante" at bounding box center [311, 158] width 161 height 15
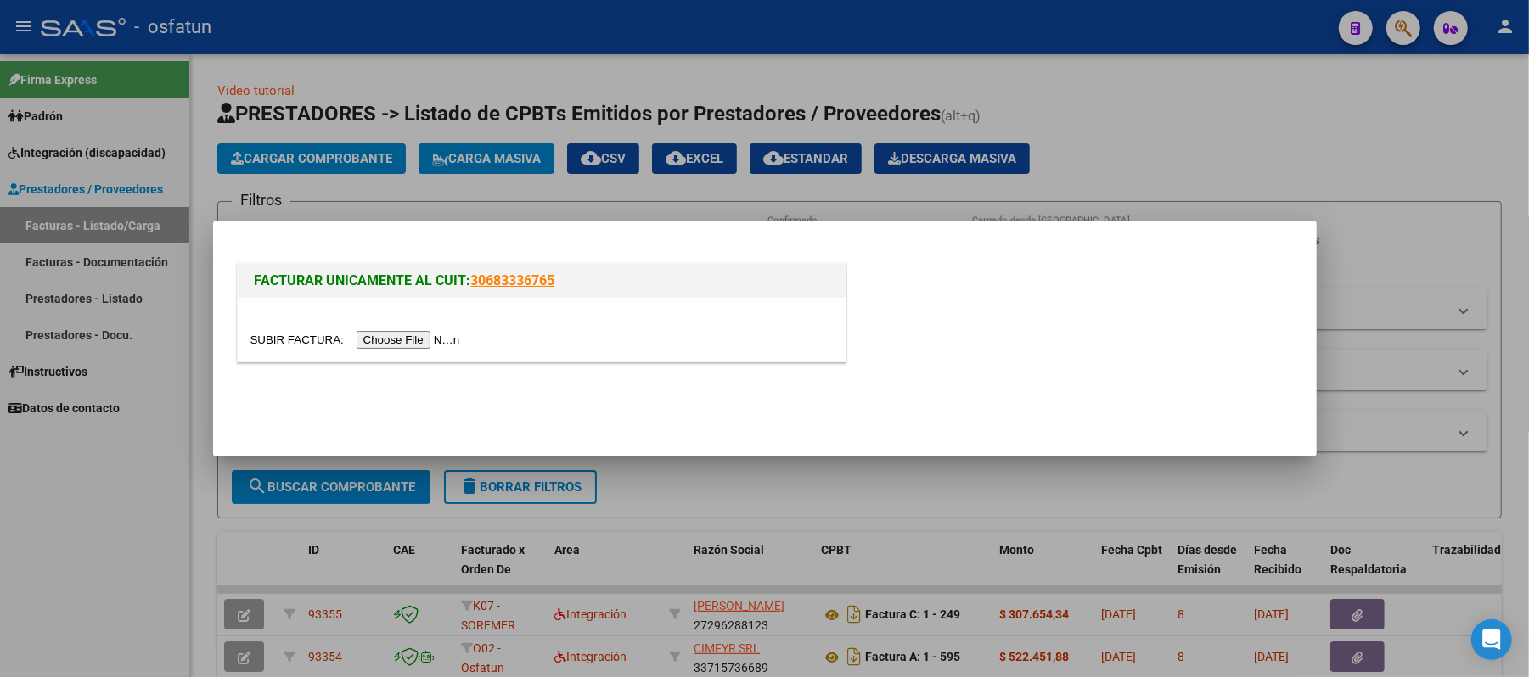
click at [372, 334] on input "file" at bounding box center [357, 340] width 215 height 18
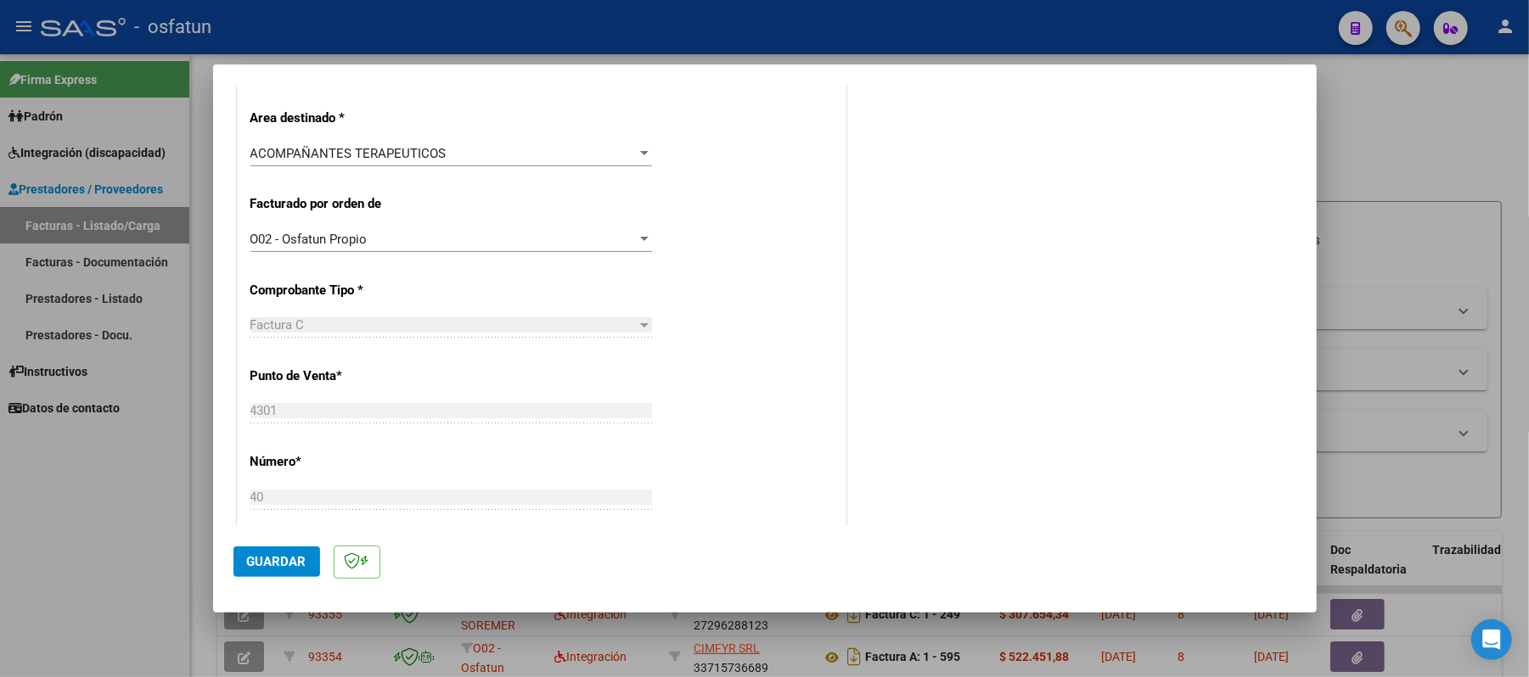
scroll to position [452, 0]
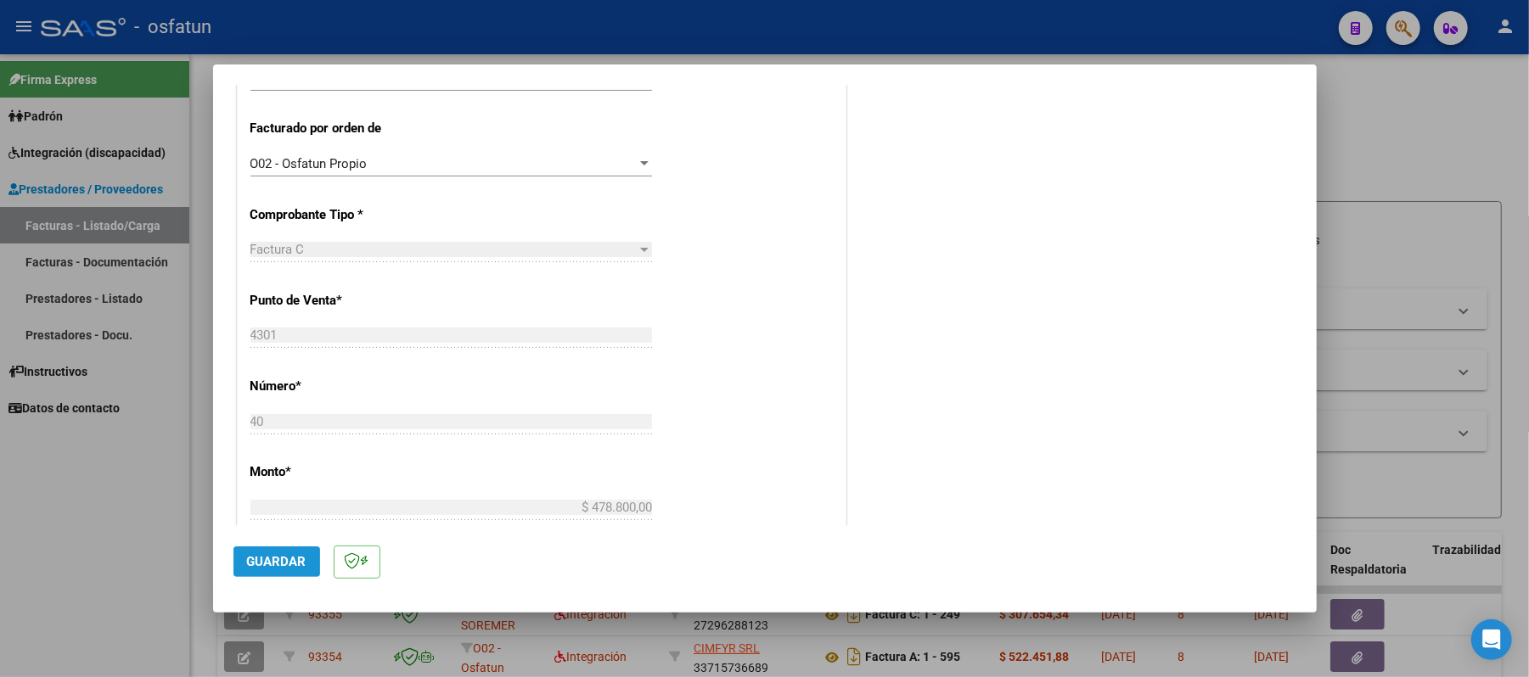
click at [263, 565] on span "Guardar" at bounding box center [276, 561] width 59 height 15
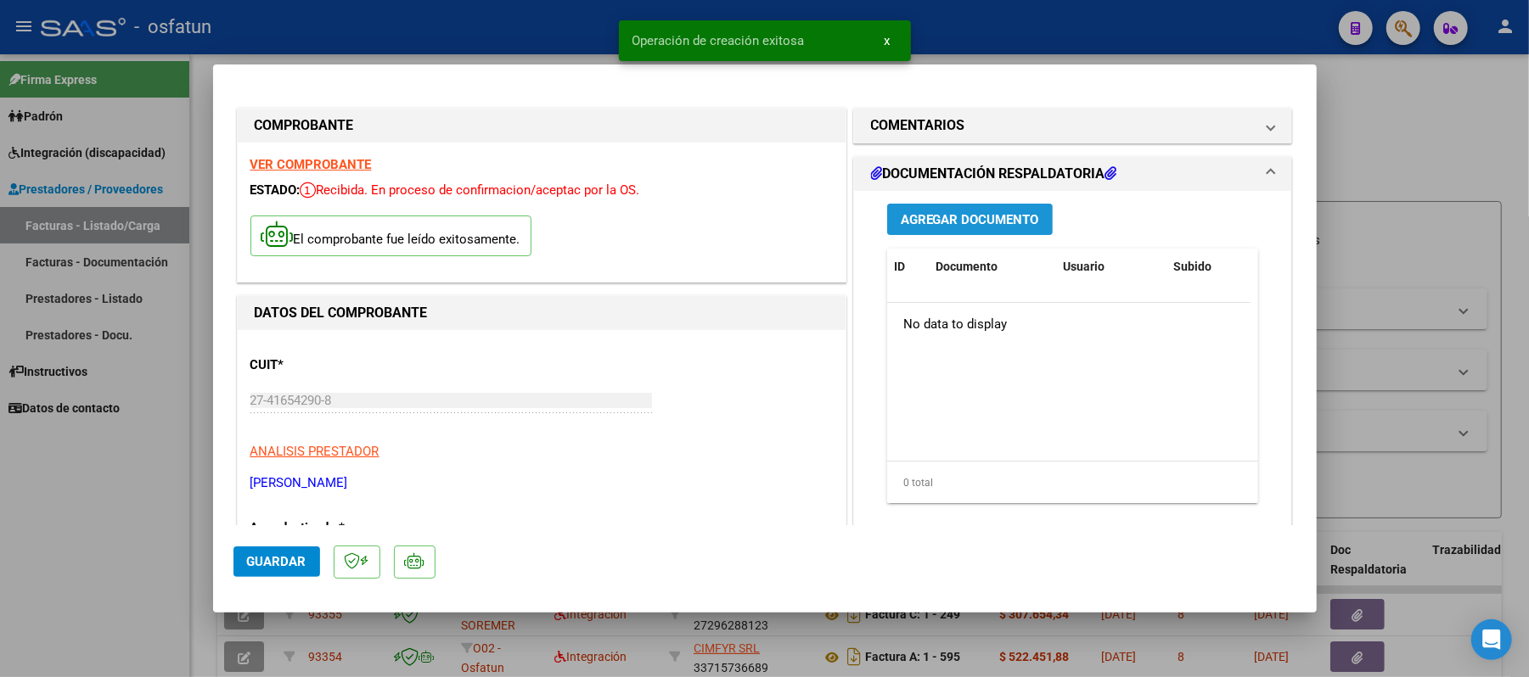
click at [968, 212] on span "Agregar Documento" at bounding box center [970, 219] width 138 height 15
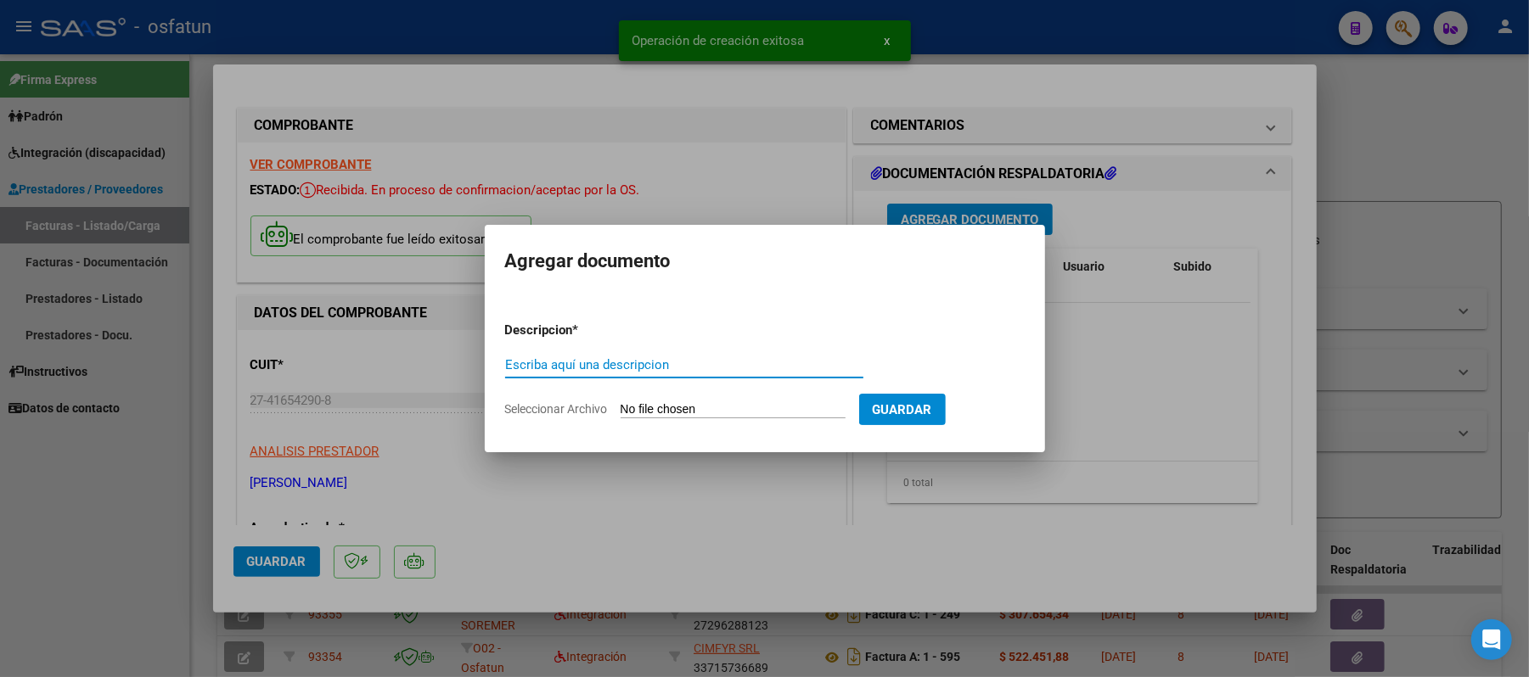
click at [672, 364] on input "Escriba aquí una descripcion" at bounding box center [684, 364] width 358 height 15
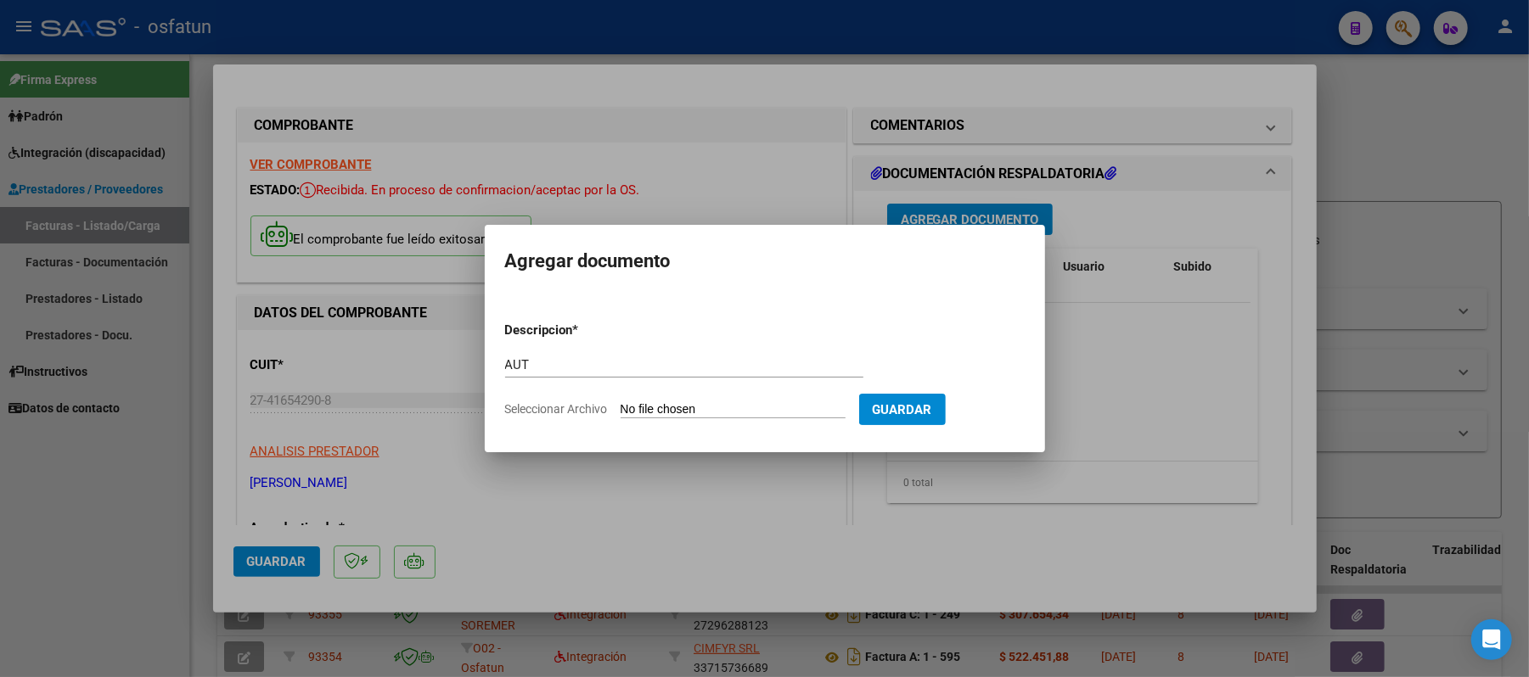
click at [704, 404] on input "Seleccionar Archivo" at bounding box center [733, 410] width 225 height 16
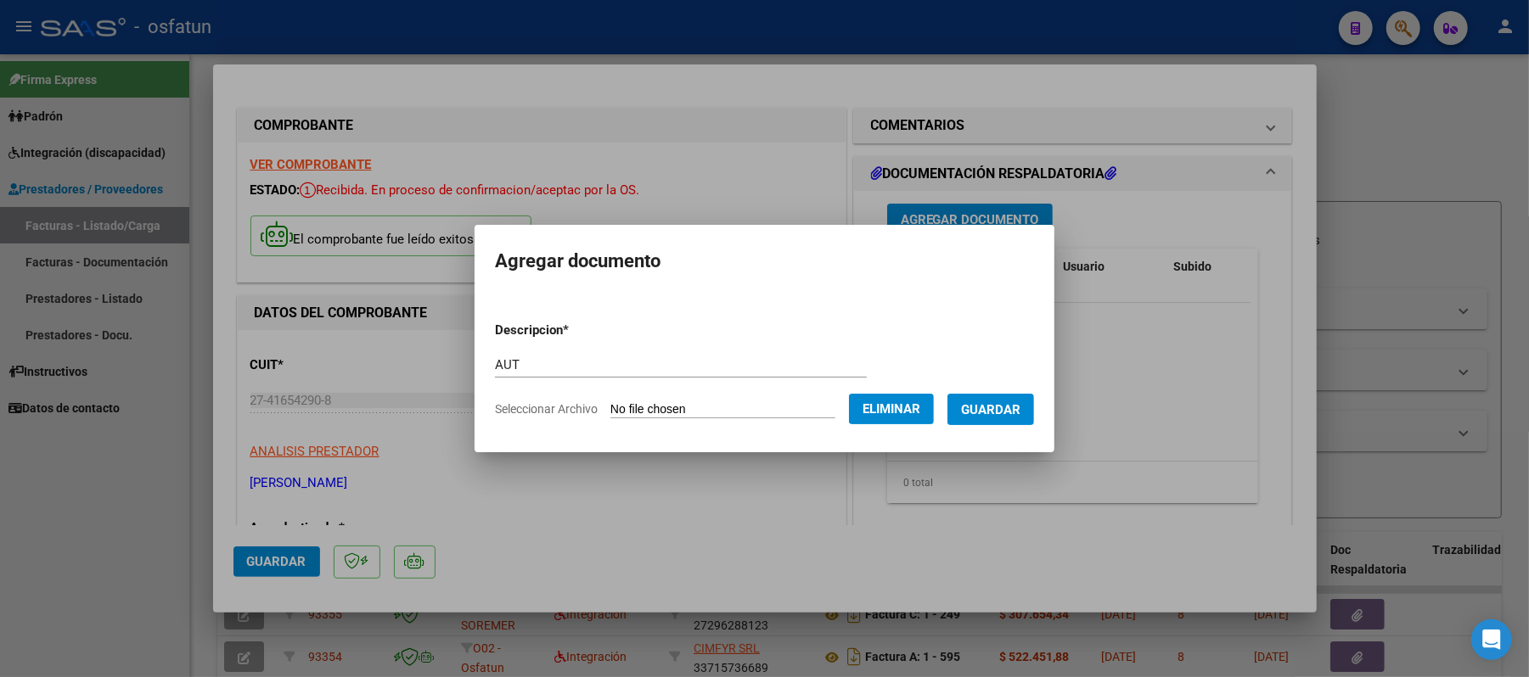
click at [1009, 412] on span "Guardar" at bounding box center [990, 409] width 59 height 15
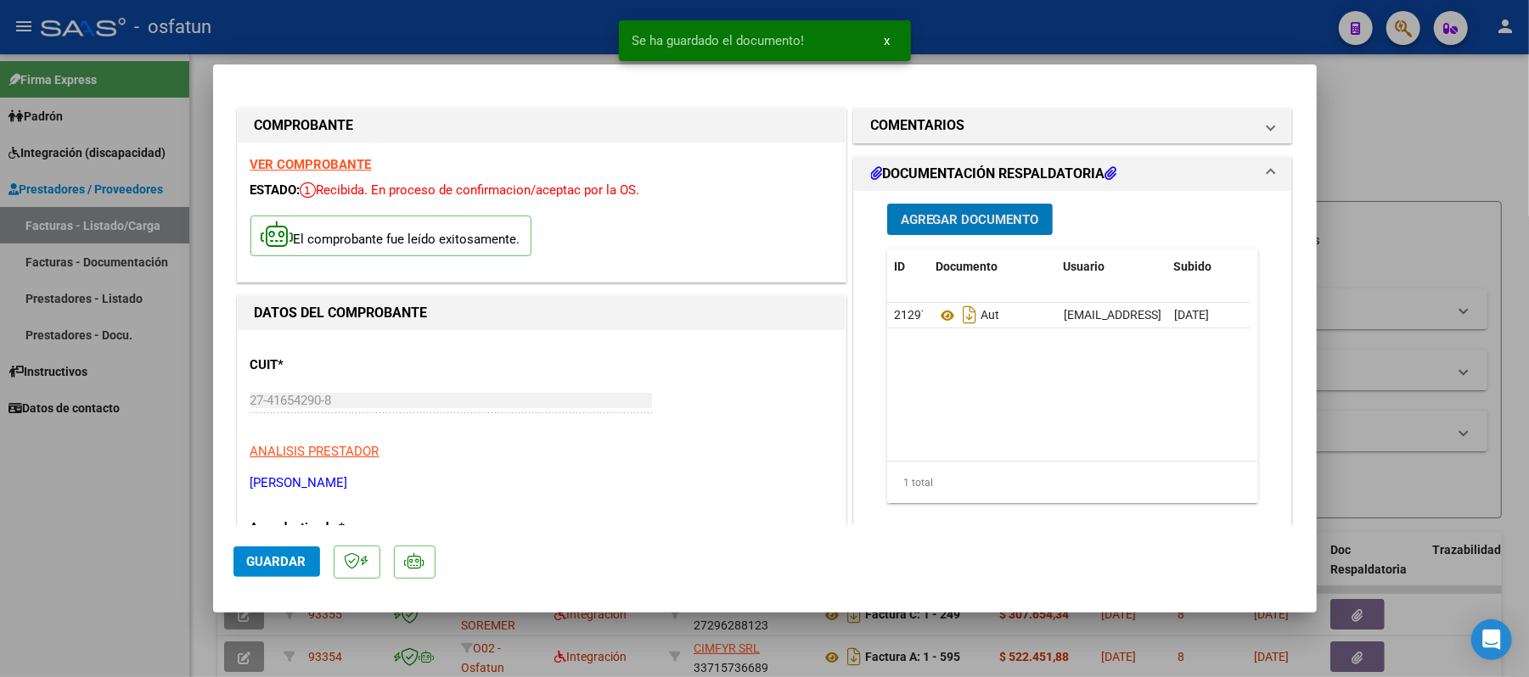
click at [971, 222] on span "Agregar Documento" at bounding box center [970, 219] width 138 height 15
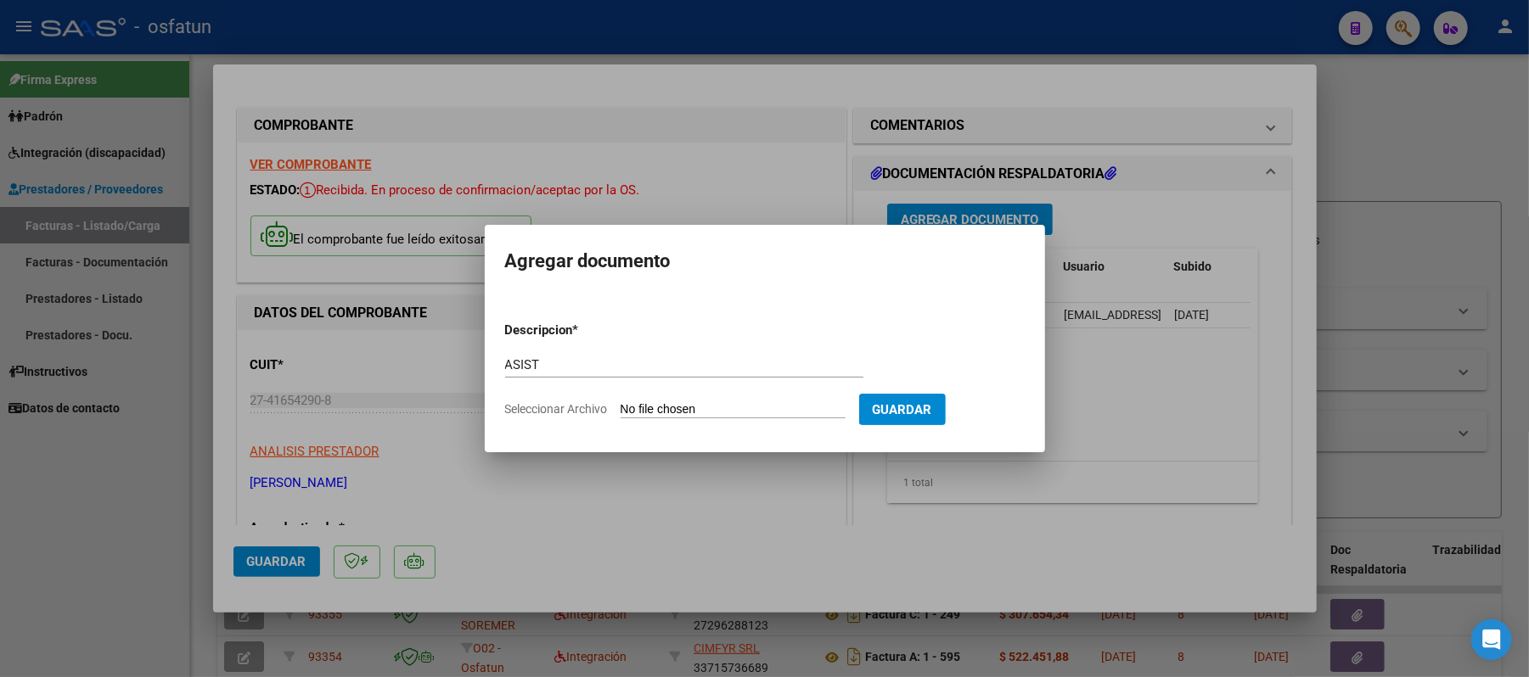
click at [684, 411] on input "Seleccionar Archivo" at bounding box center [733, 410] width 225 height 16
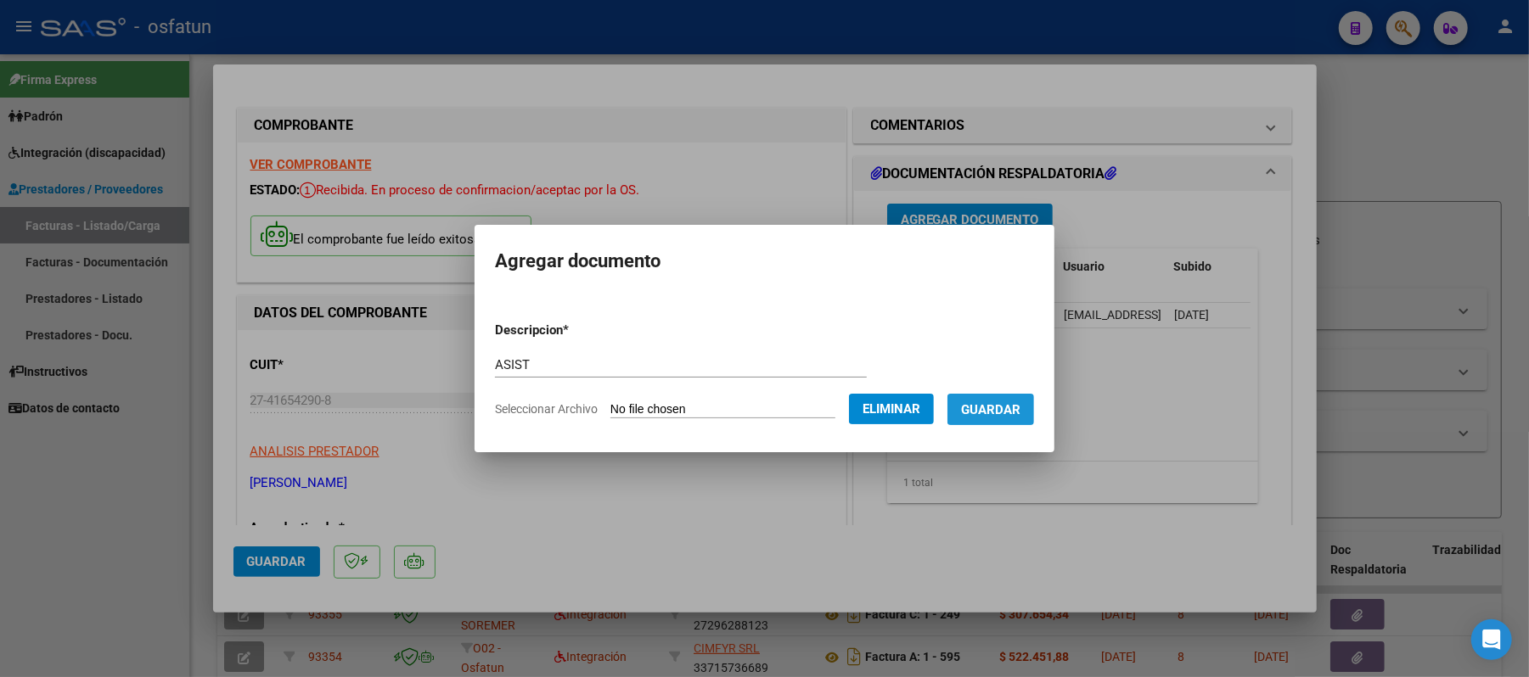
click at [1006, 408] on span "Guardar" at bounding box center [990, 409] width 59 height 15
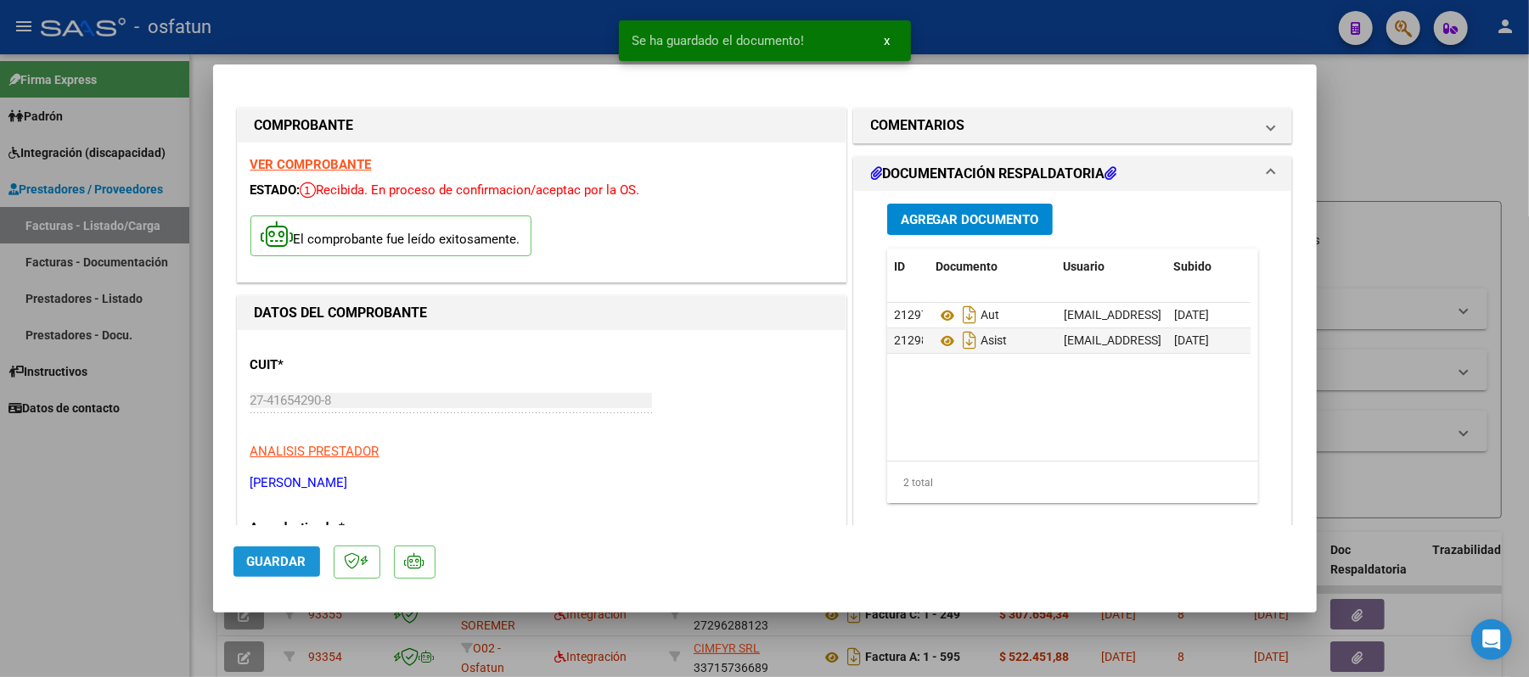
click at [282, 555] on span "Guardar" at bounding box center [276, 561] width 59 height 15
click at [1443, 97] on div at bounding box center [764, 338] width 1529 height 677
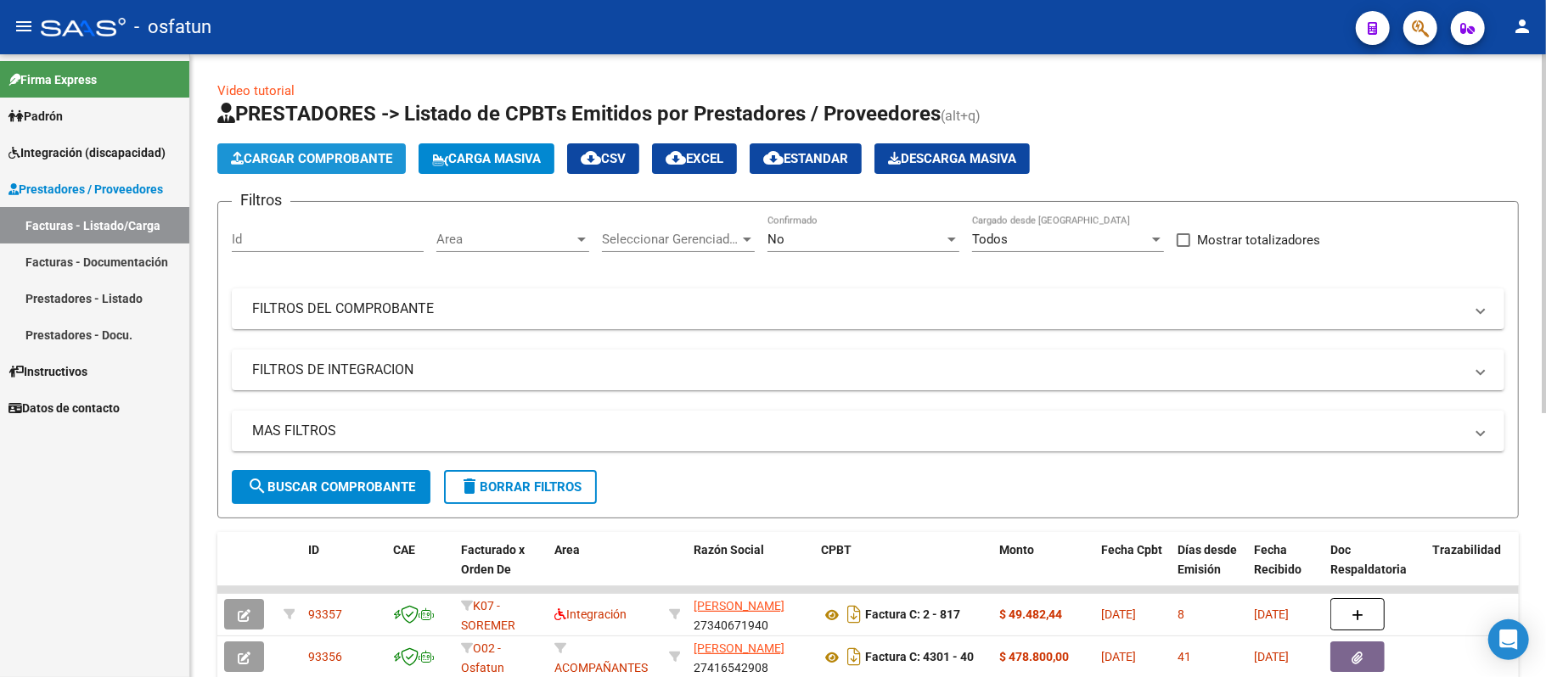
click at [340, 160] on span "Cargar Comprobante" at bounding box center [311, 158] width 161 height 15
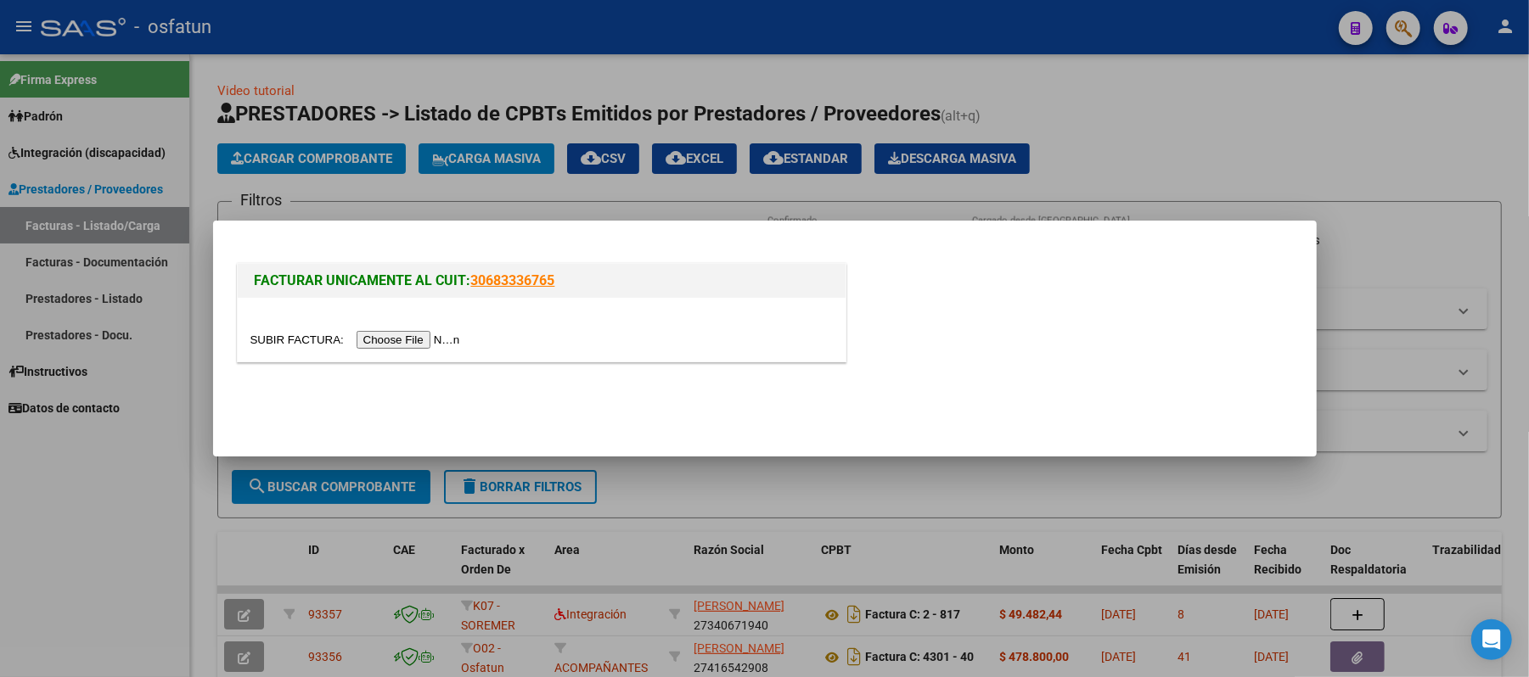
click at [415, 341] on input "file" at bounding box center [357, 340] width 215 height 18
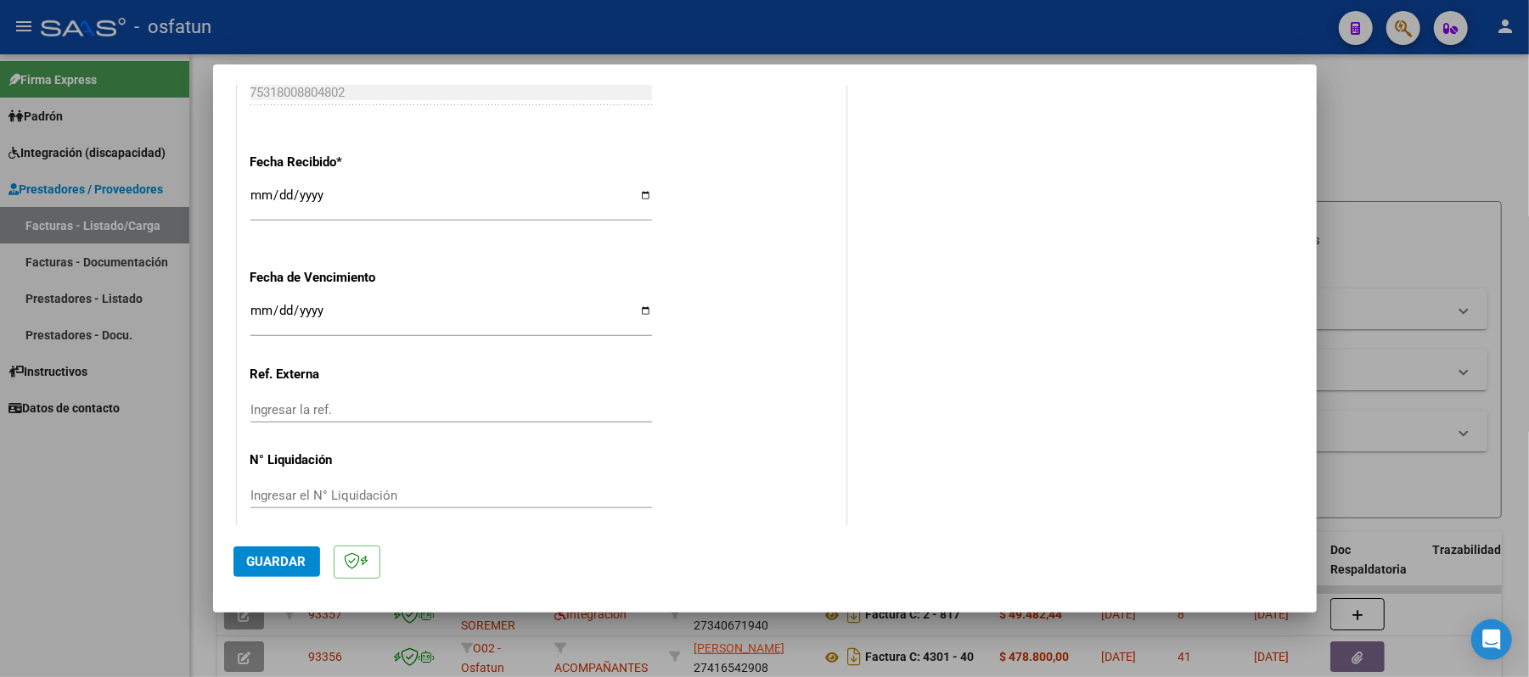
scroll to position [1067, 0]
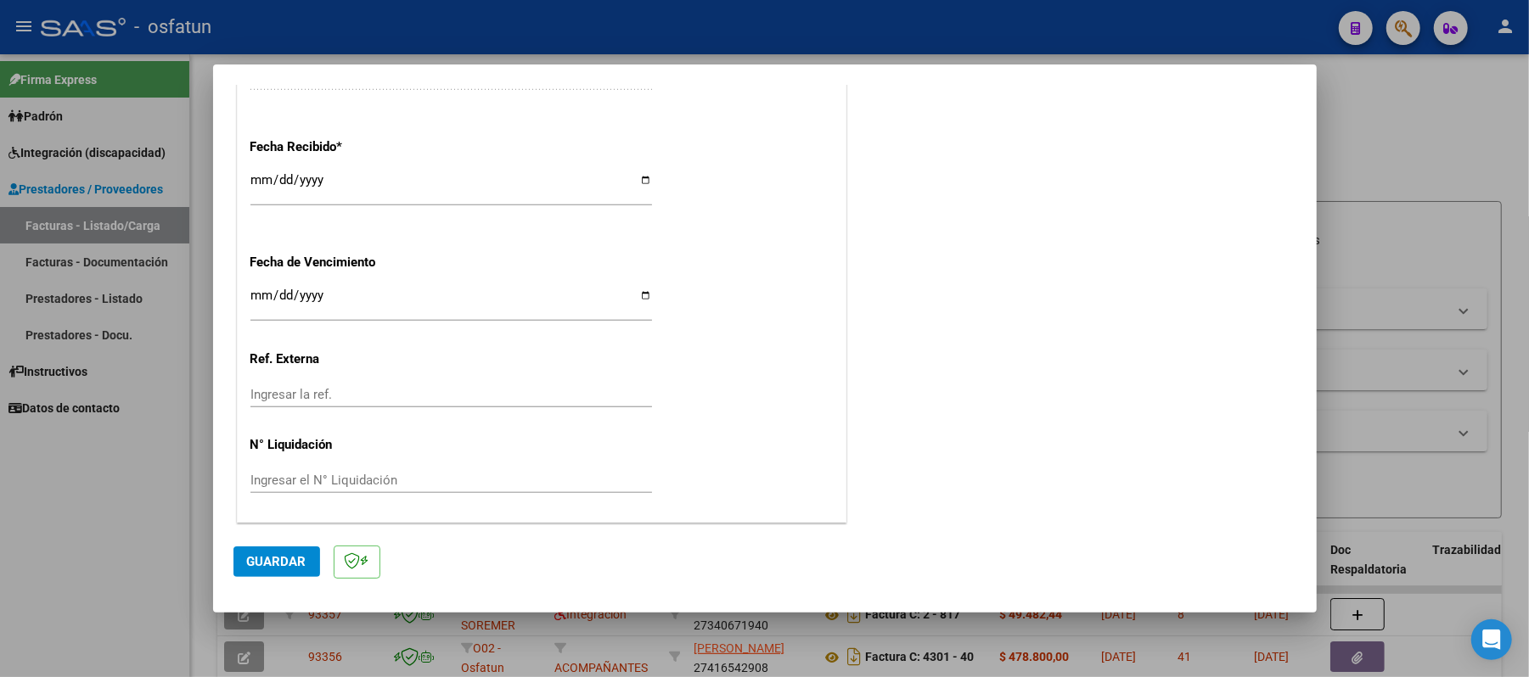
click at [277, 555] on span "Guardar" at bounding box center [276, 561] width 59 height 15
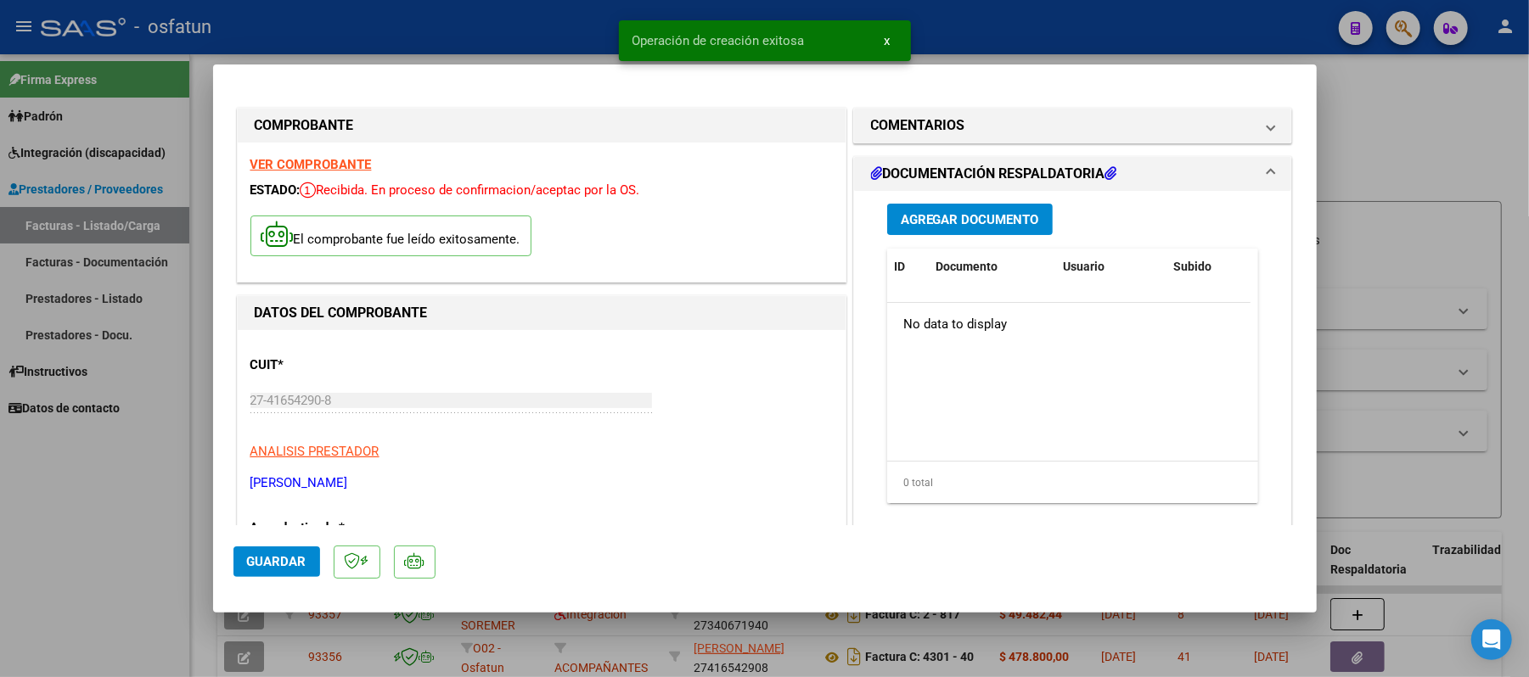
click at [1003, 216] on span "Agregar Documento" at bounding box center [970, 219] width 138 height 15
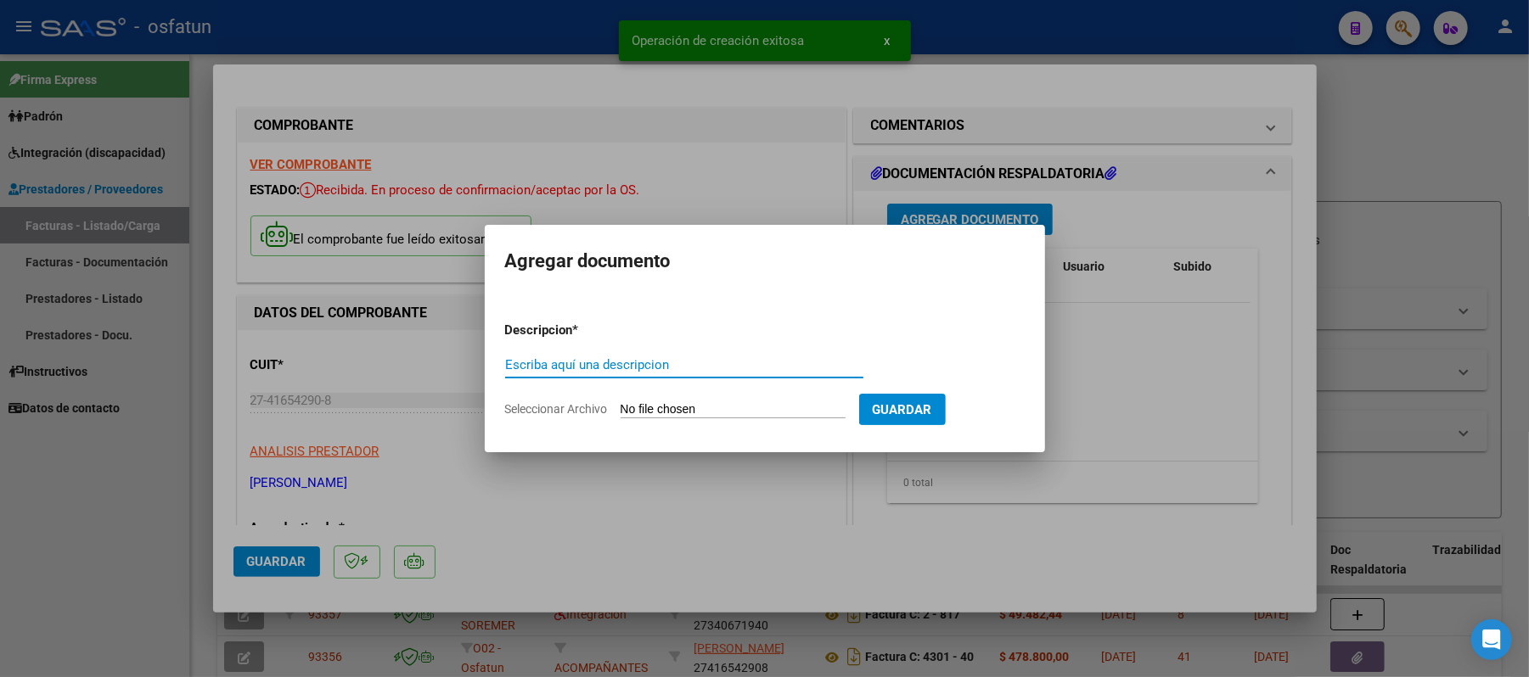
click at [621, 364] on input "Escriba aquí una descripcion" at bounding box center [684, 364] width 358 height 15
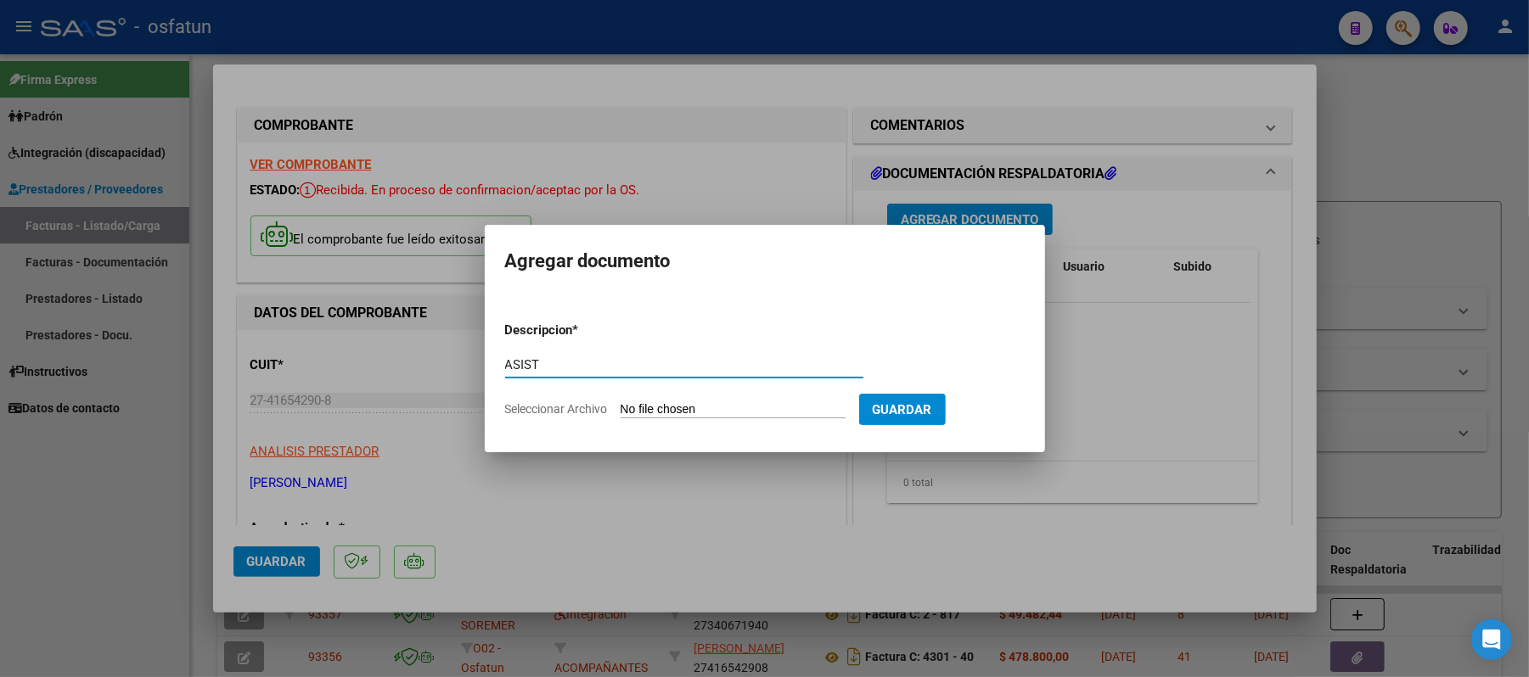
click at [691, 402] on input "Seleccionar Archivo" at bounding box center [733, 410] width 225 height 16
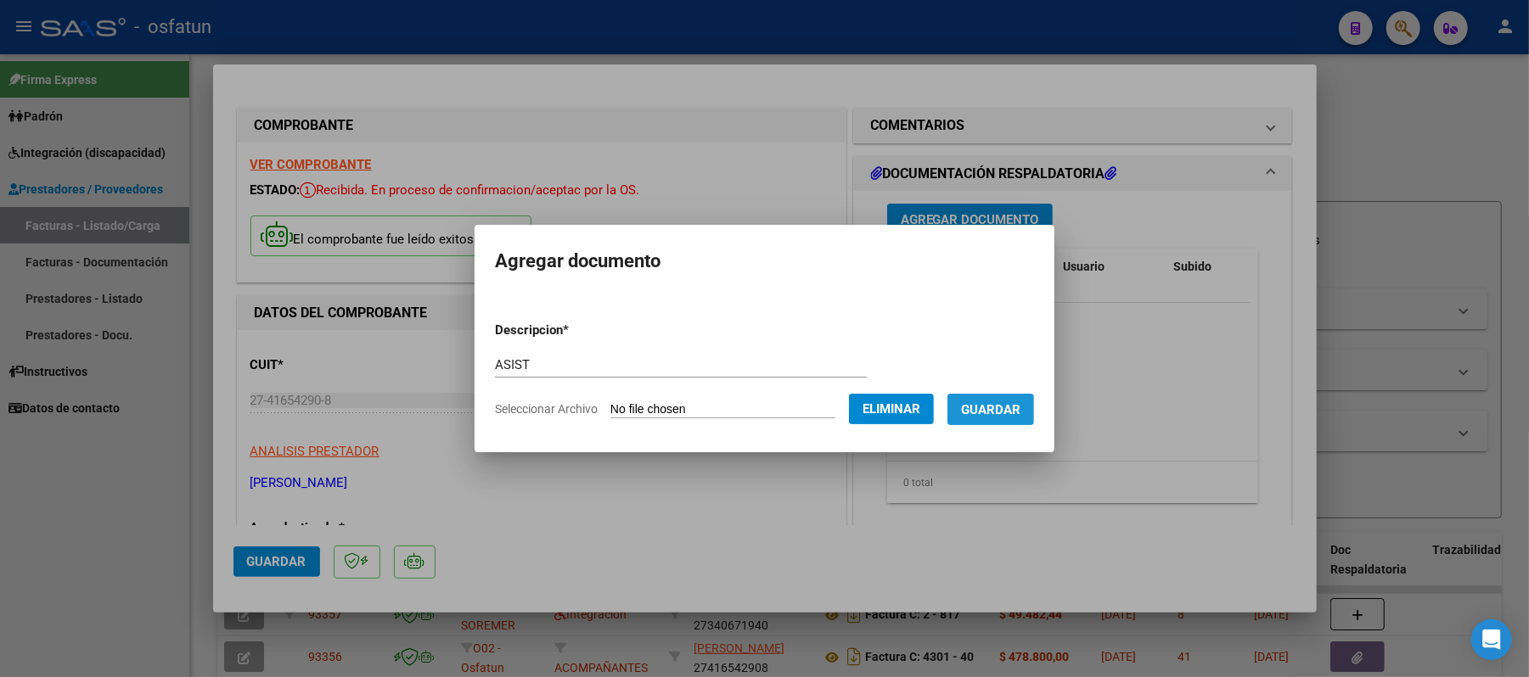
click at [989, 402] on span "Guardar" at bounding box center [990, 409] width 59 height 15
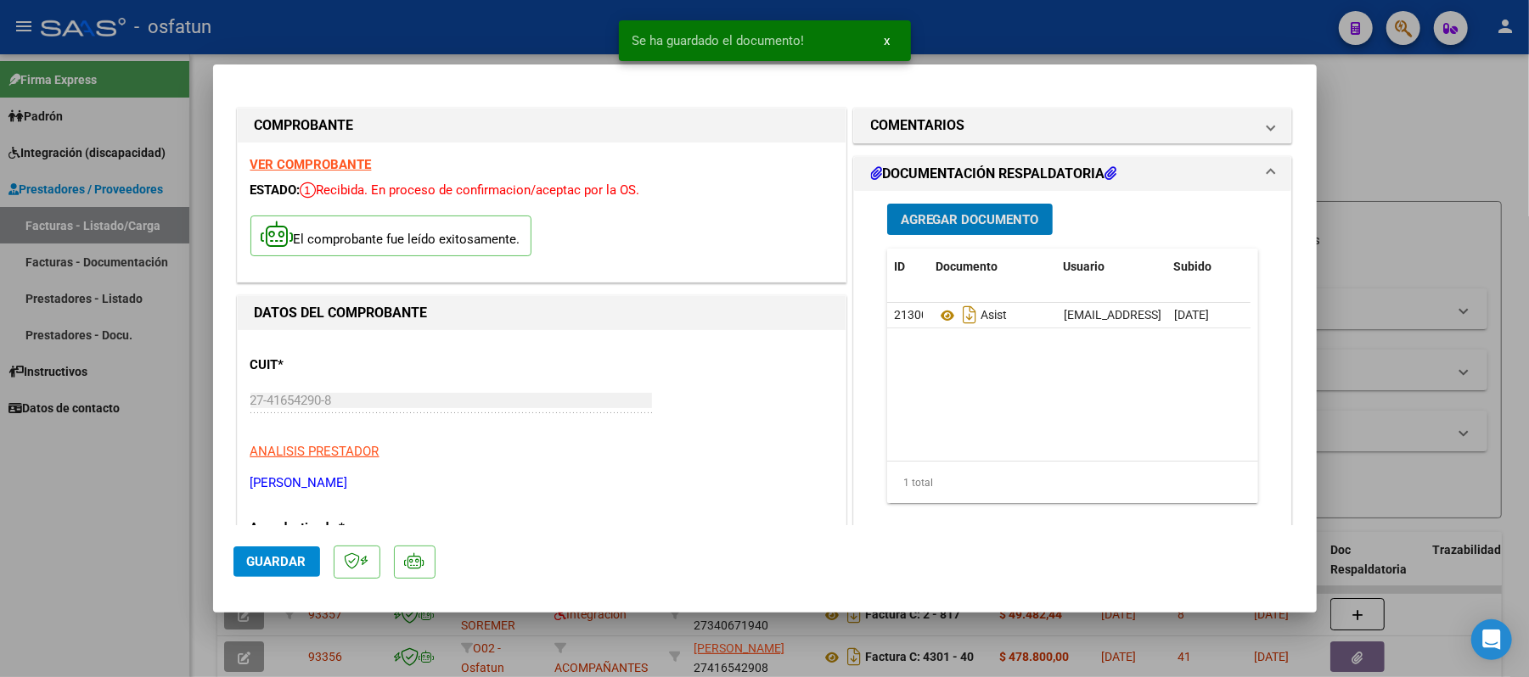
click at [968, 212] on span "Agregar Documento" at bounding box center [970, 219] width 138 height 15
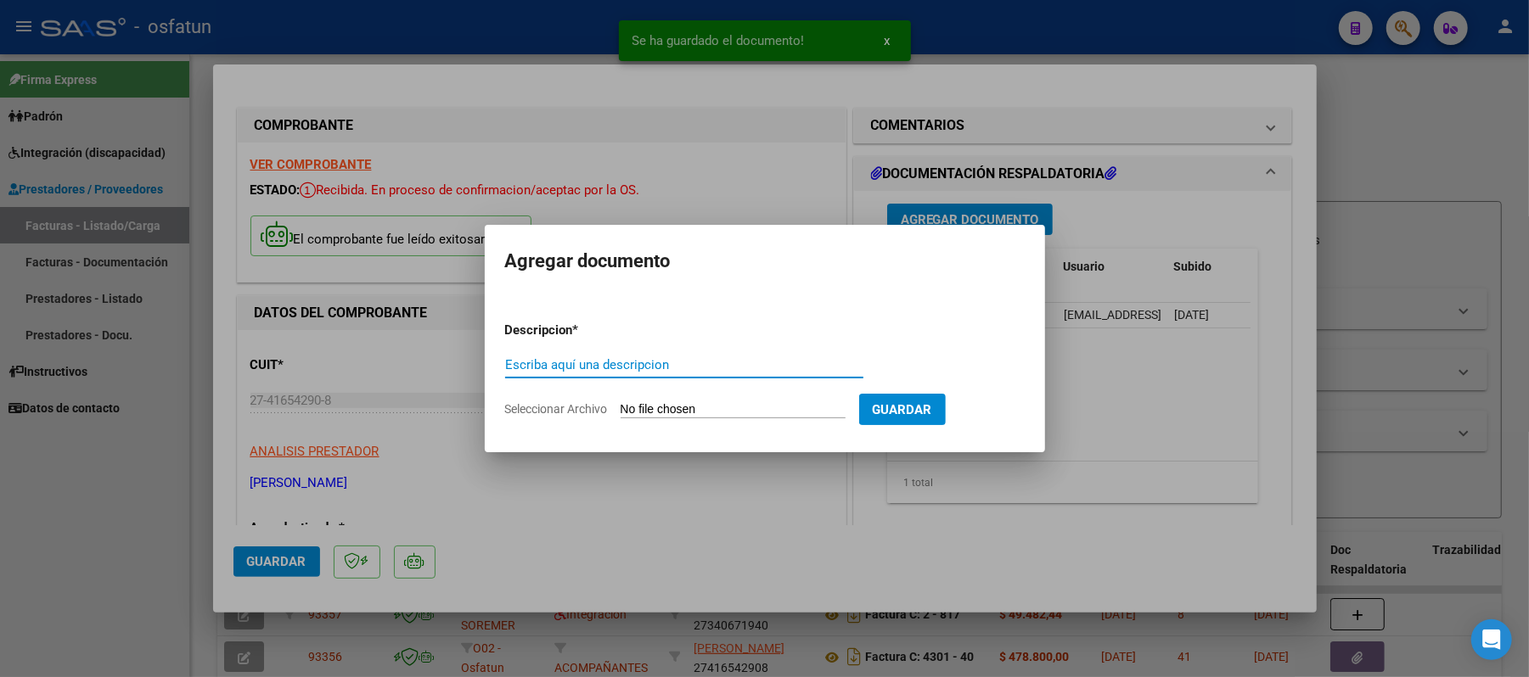
click at [606, 357] on input "Escriba aquí una descripcion" at bounding box center [684, 364] width 358 height 15
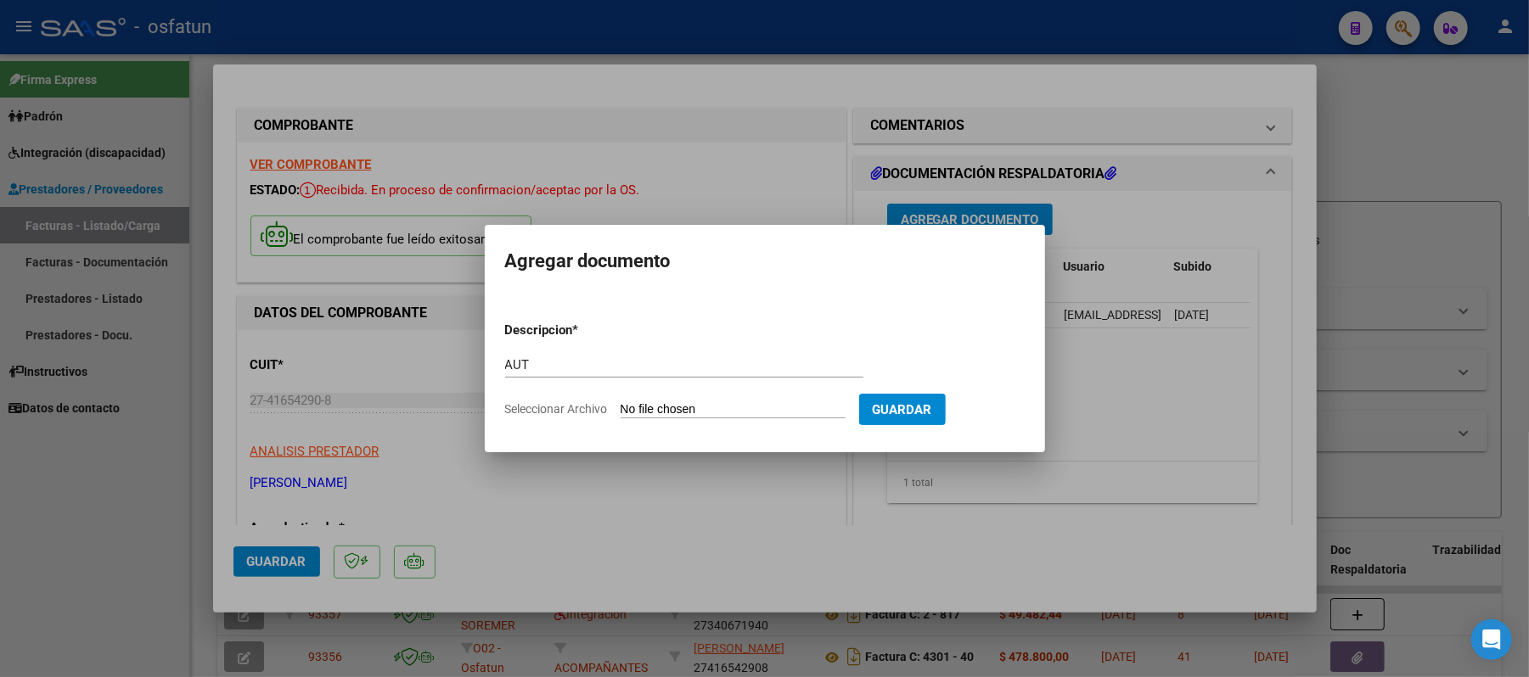
click at [728, 409] on input "Seleccionar Archivo" at bounding box center [733, 410] width 225 height 16
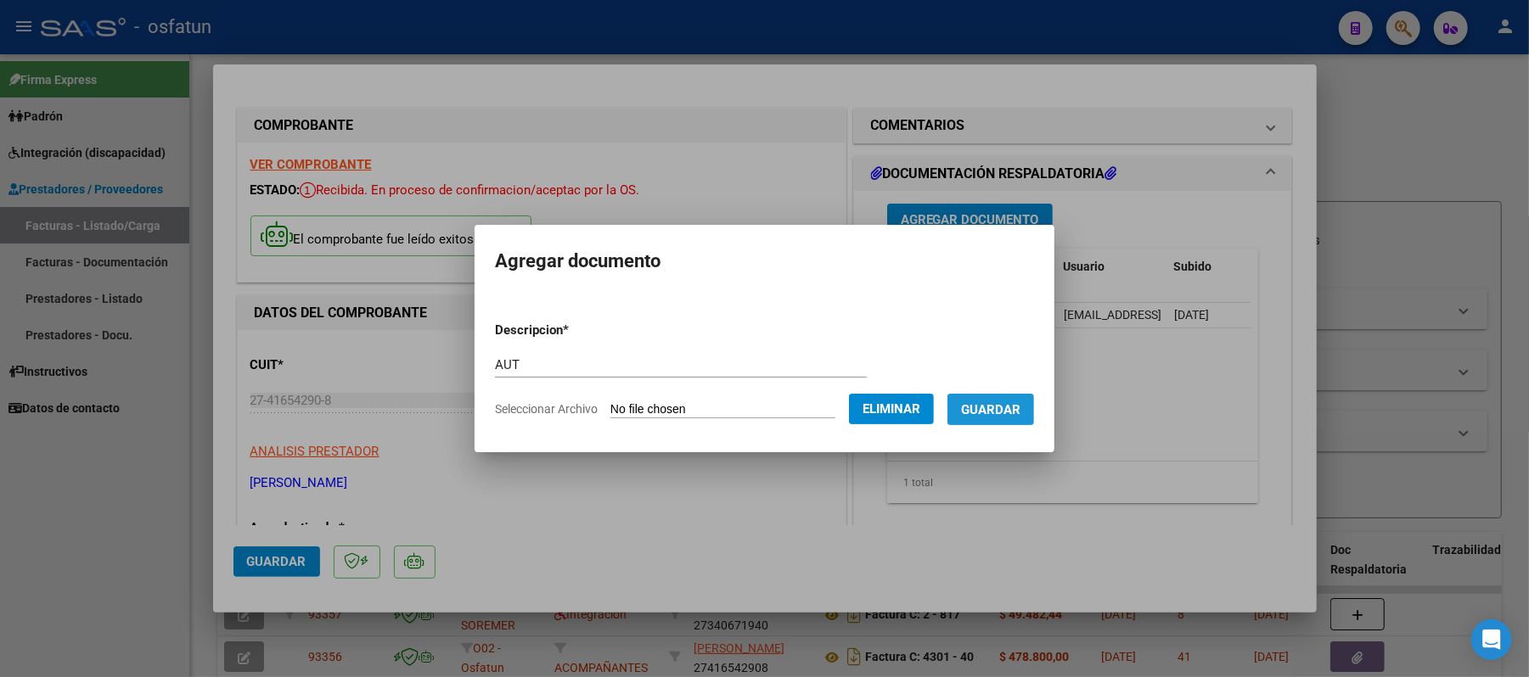
click at [982, 402] on span "Guardar" at bounding box center [990, 409] width 59 height 15
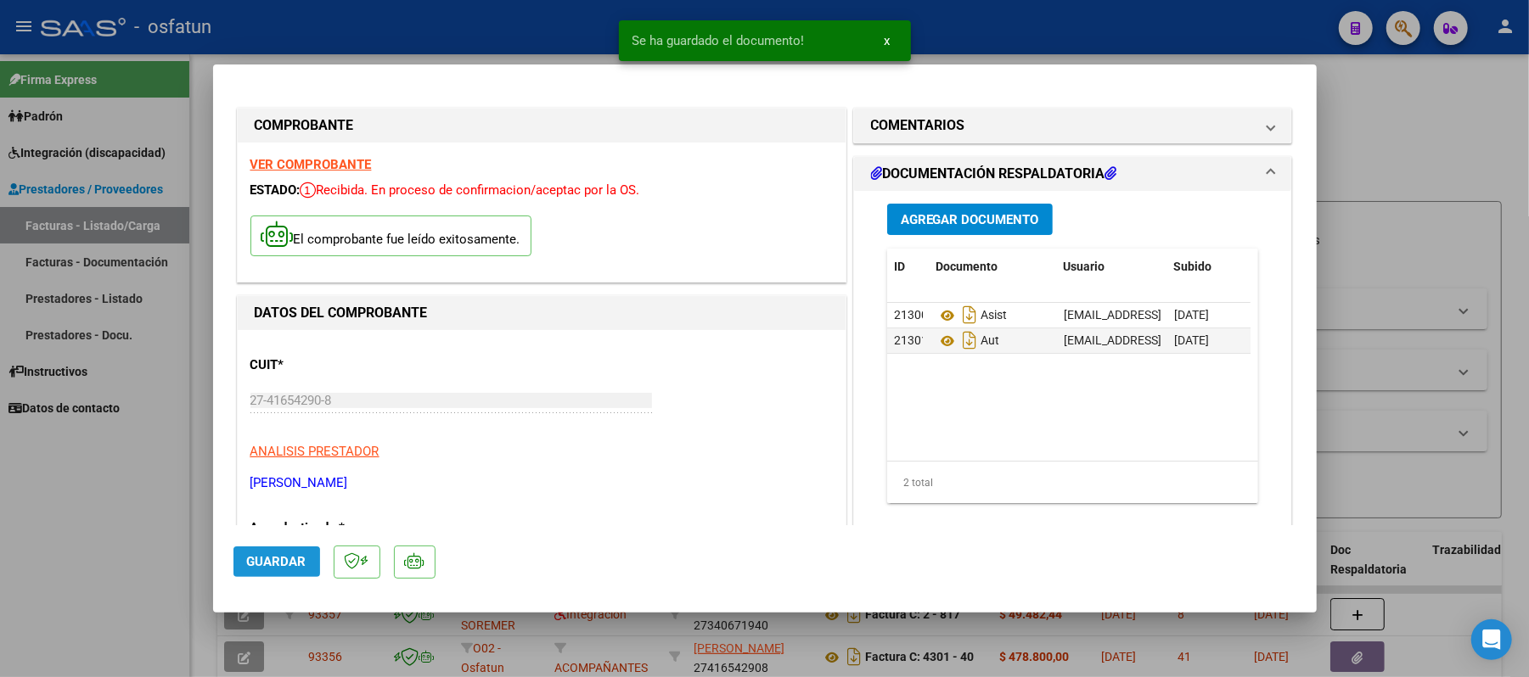
click at [270, 564] on span "Guardar" at bounding box center [276, 561] width 59 height 15
click at [1394, 137] on div at bounding box center [764, 338] width 1529 height 677
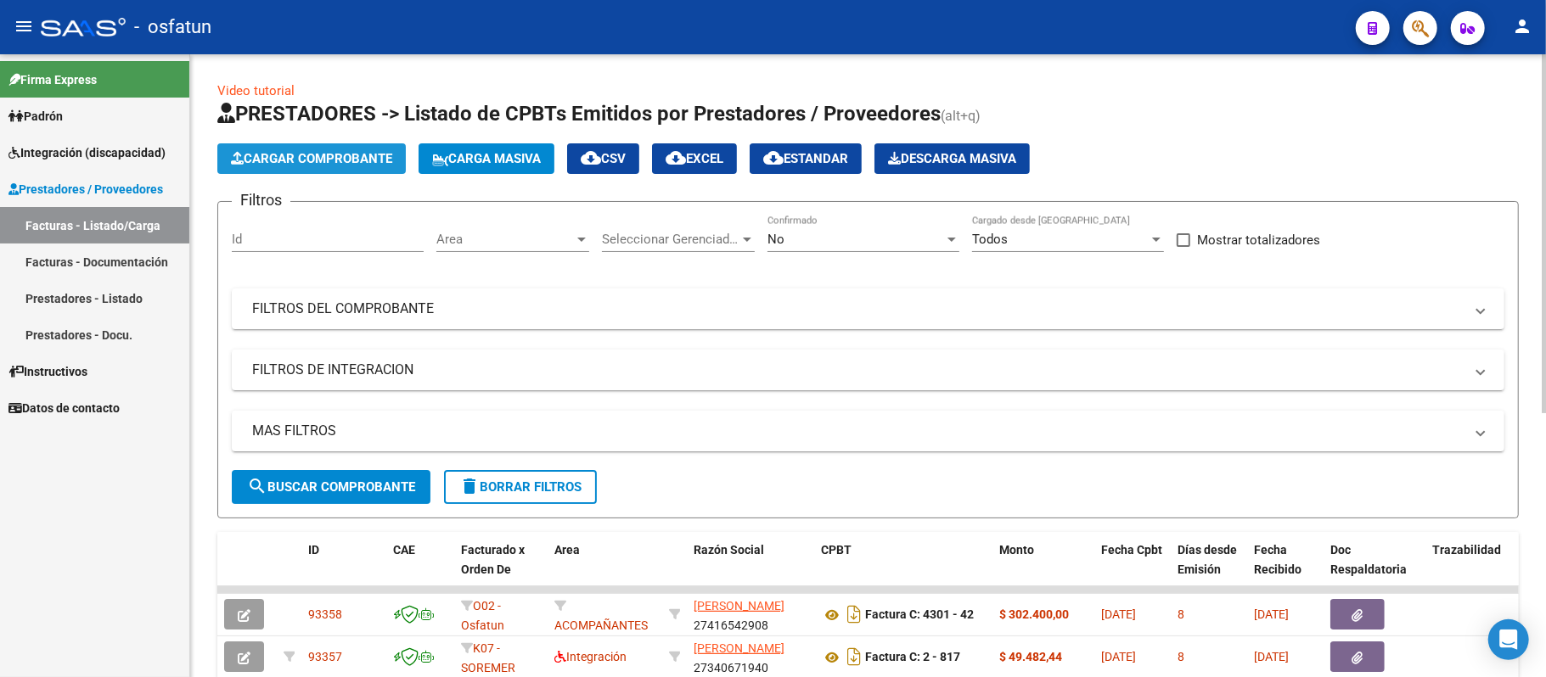
click at [344, 156] on span "Cargar Comprobante" at bounding box center [311, 158] width 161 height 15
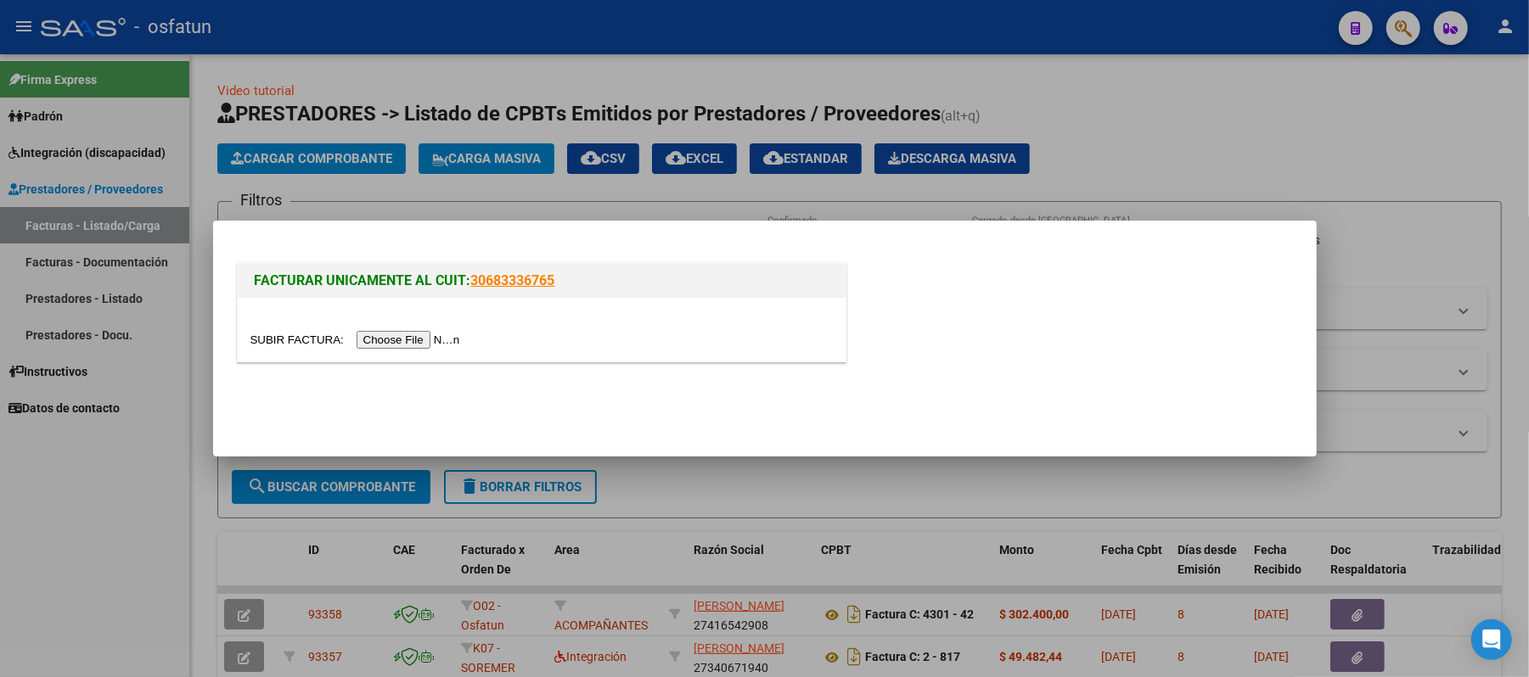
click at [424, 340] on input "file" at bounding box center [357, 340] width 215 height 18
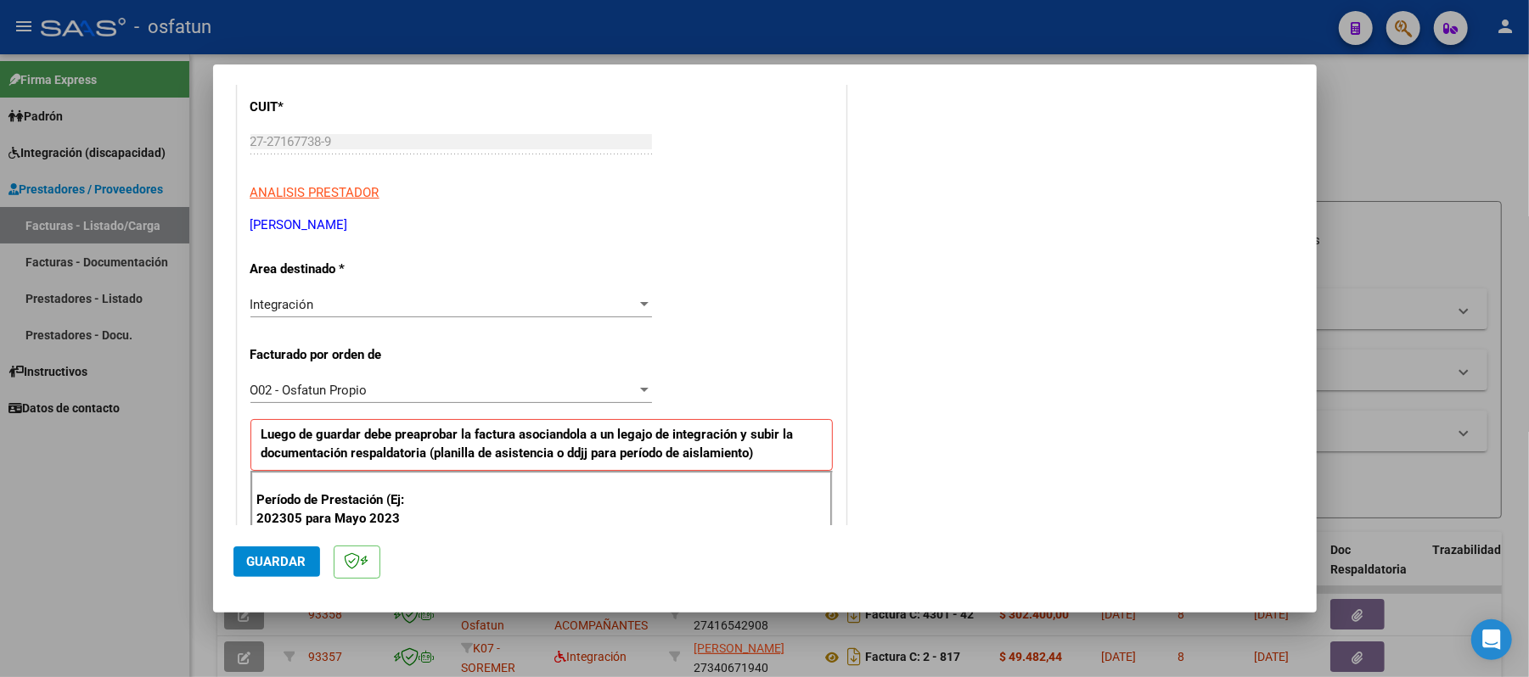
scroll to position [340, 0]
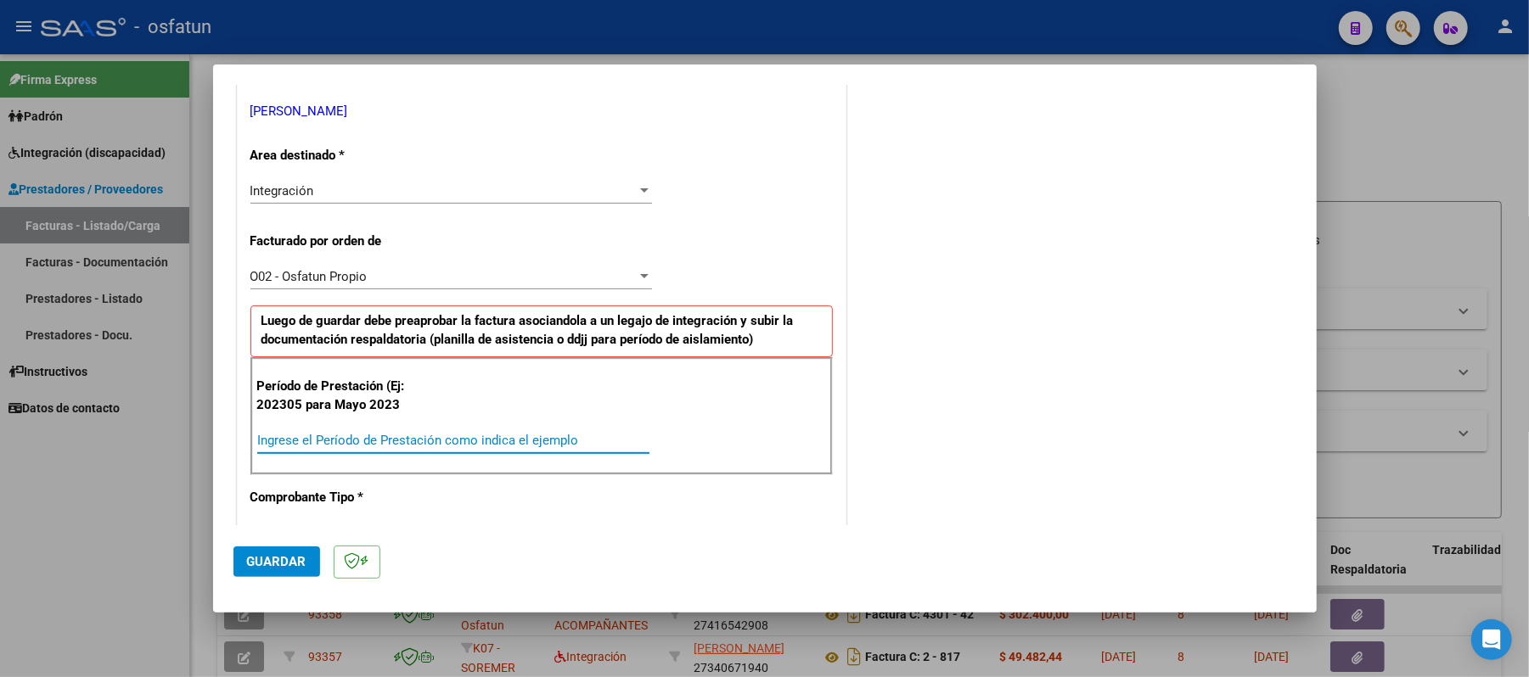
click at [521, 435] on input "Ingrese el Período de Prestación como indica el ejemplo" at bounding box center [453, 440] width 392 height 15
click at [263, 560] on span "Guardar" at bounding box center [276, 561] width 59 height 15
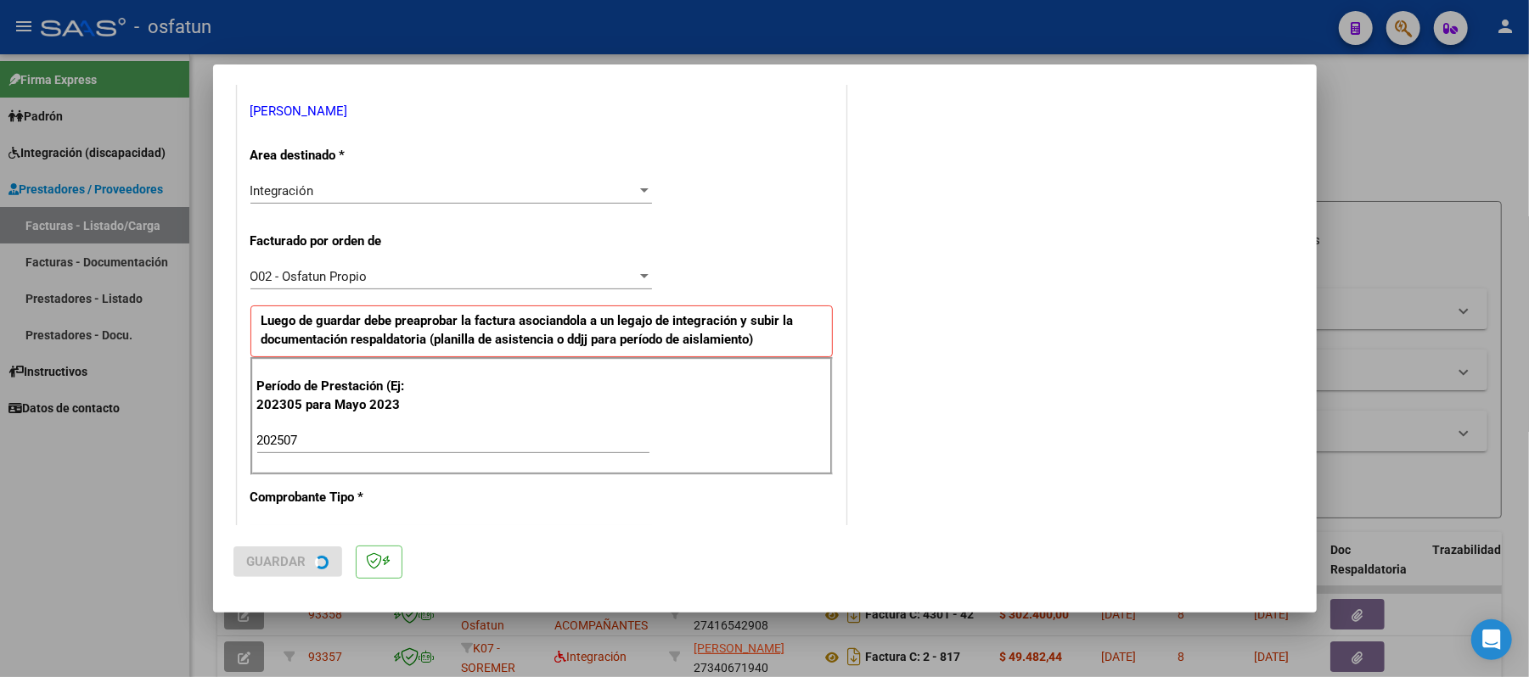
scroll to position [0, 0]
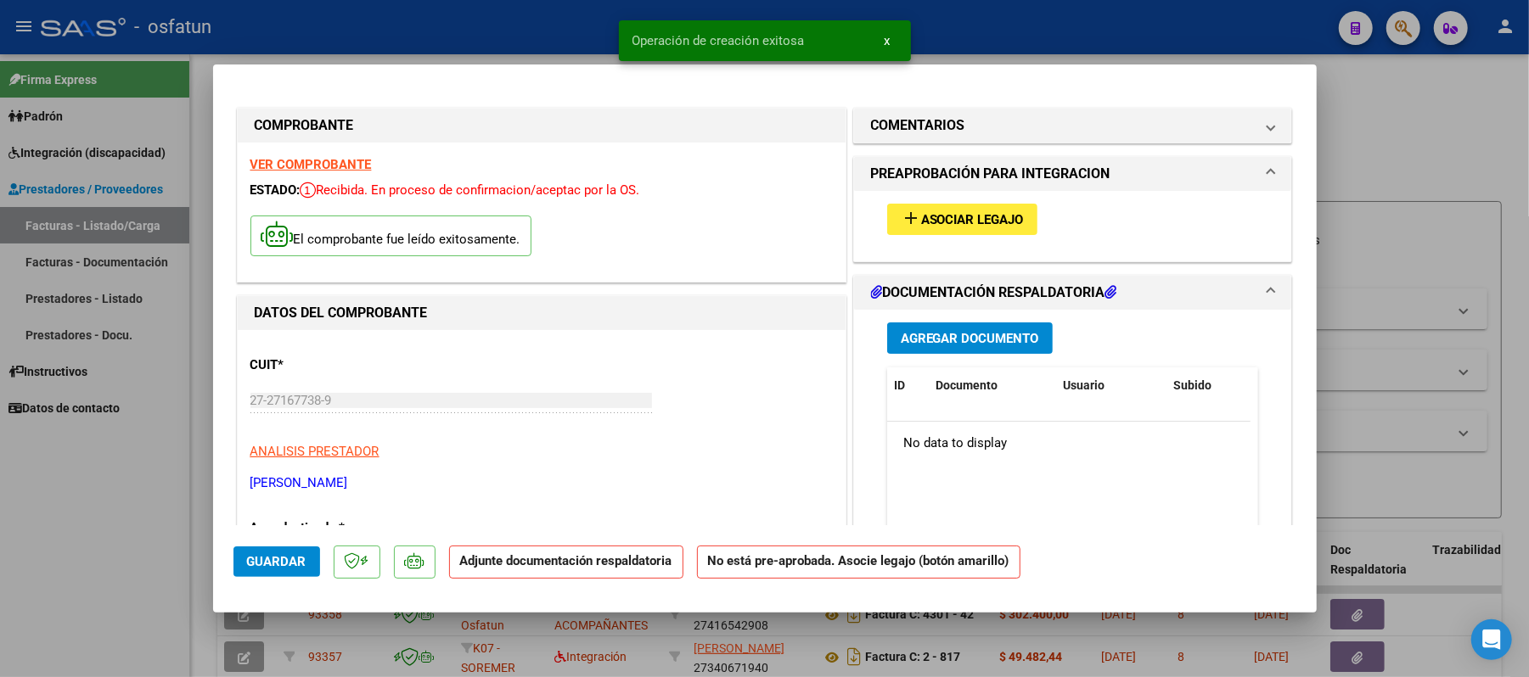
click at [978, 215] on span "Asociar Legajo" at bounding box center [972, 219] width 103 height 15
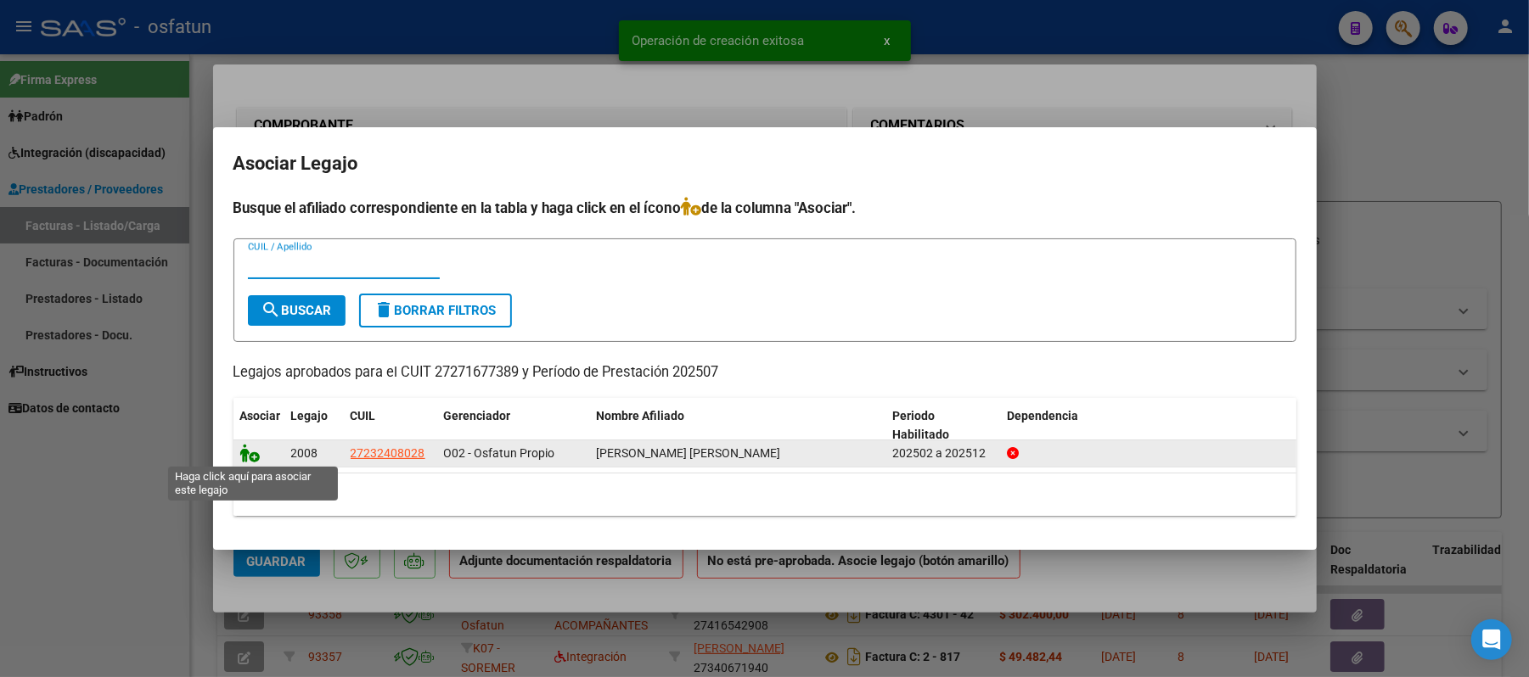
click at [245, 452] on icon at bounding box center [250, 453] width 20 height 19
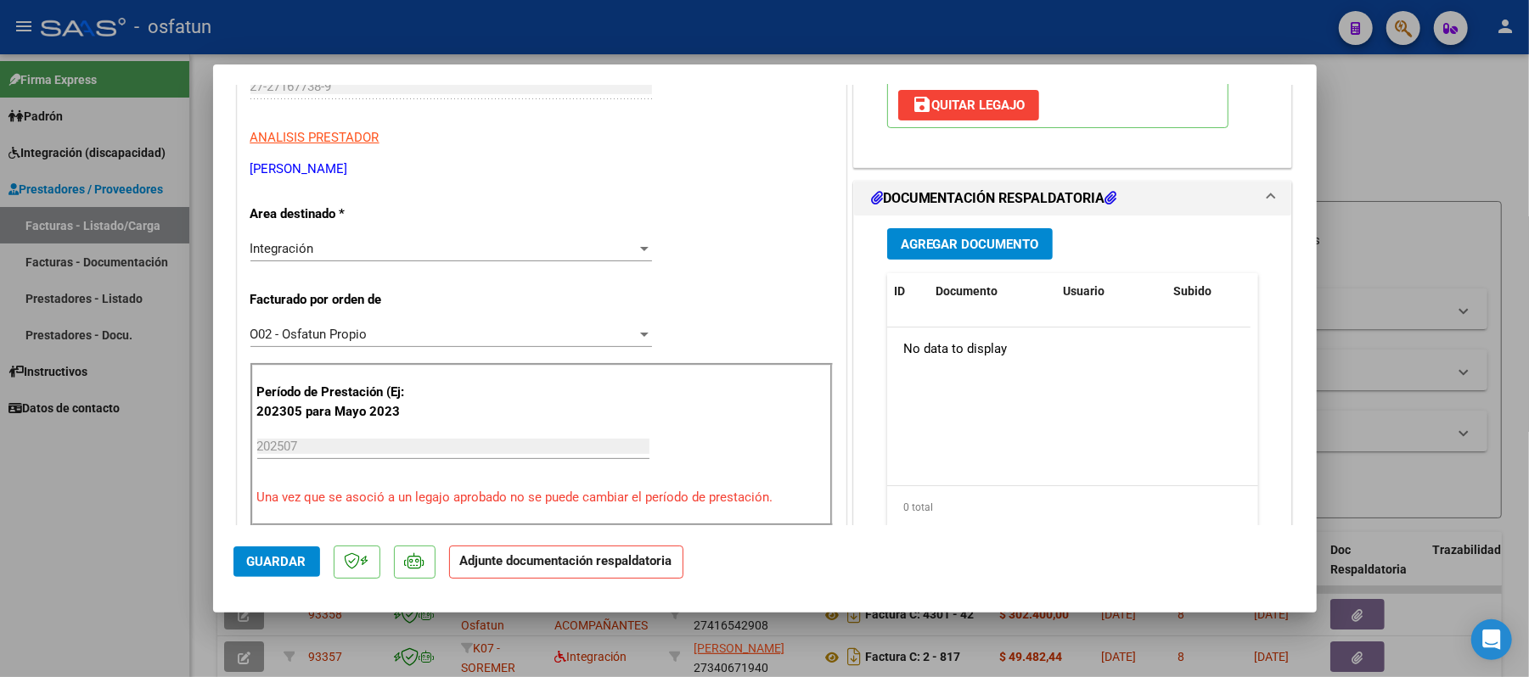
scroll to position [340, 0]
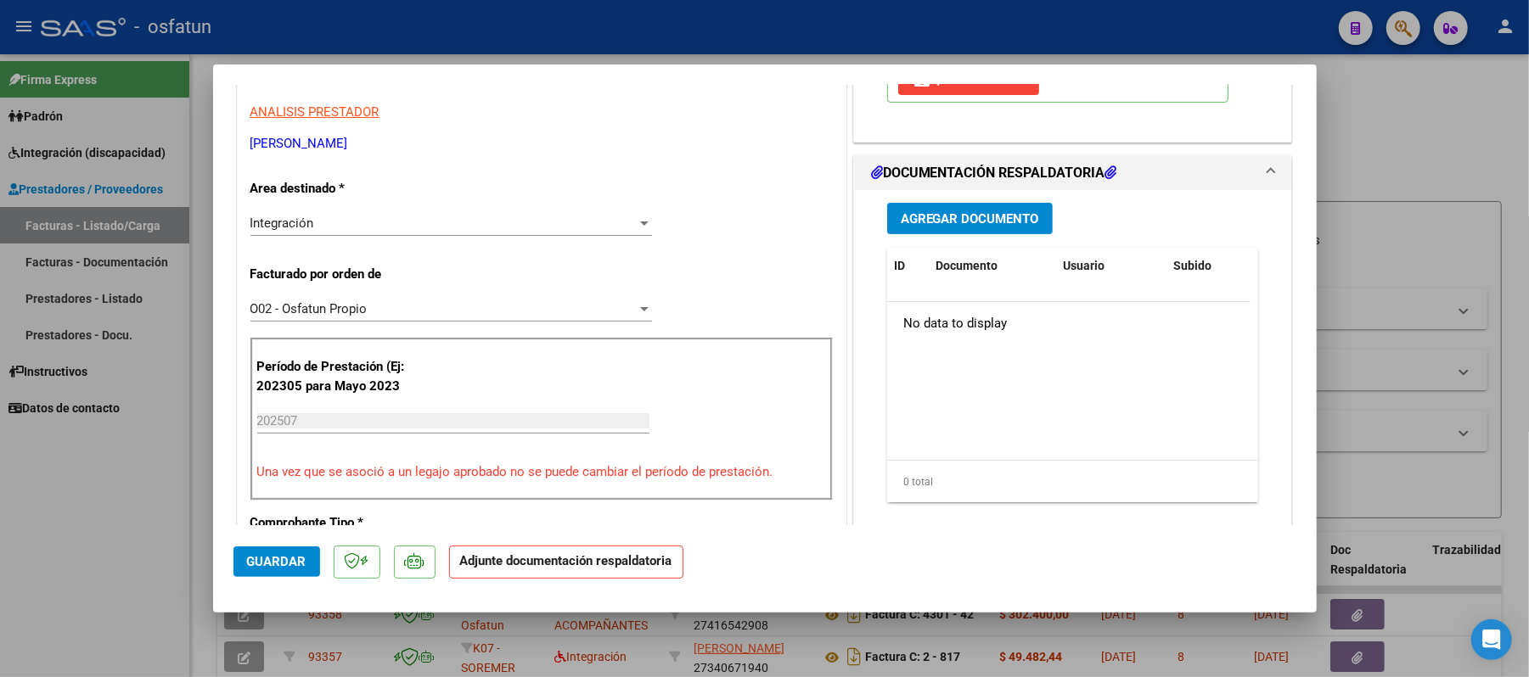
click at [952, 211] on span "Agregar Documento" at bounding box center [970, 218] width 138 height 15
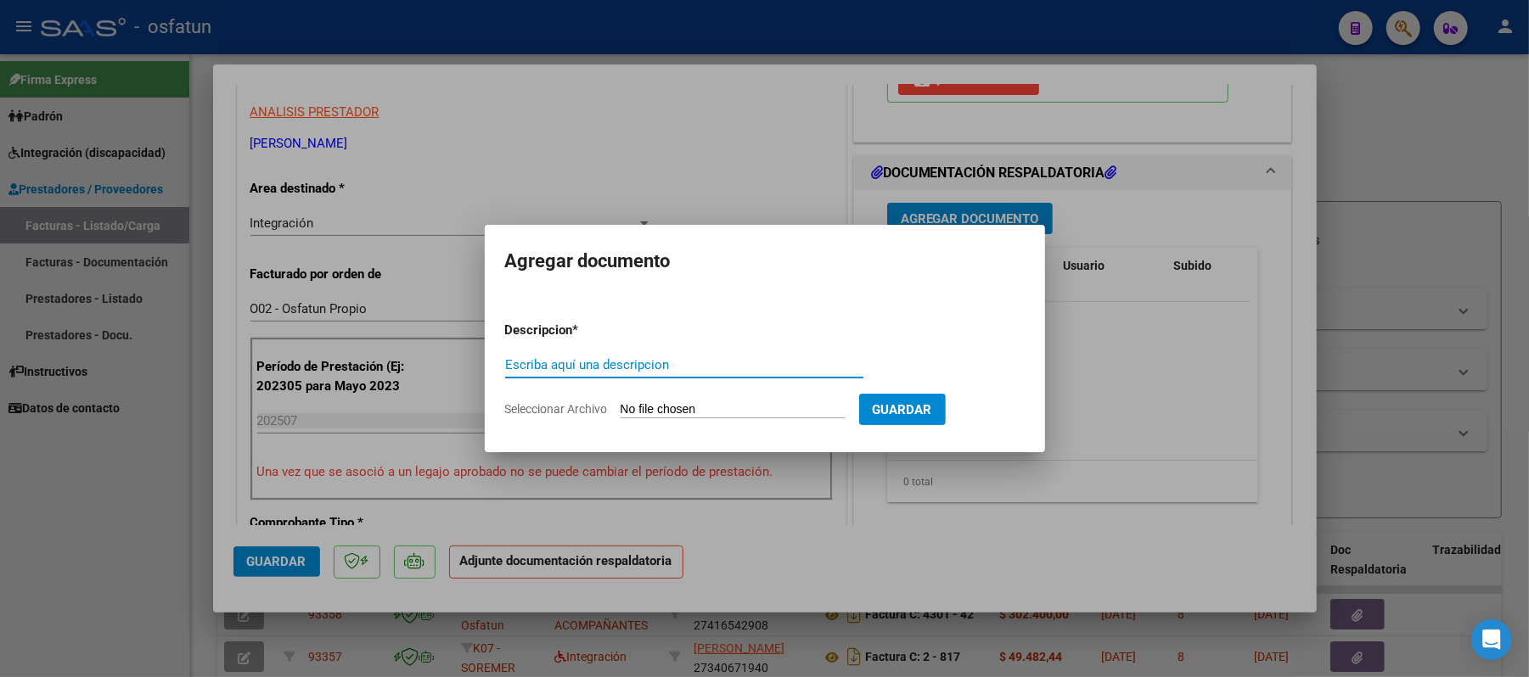
click at [537, 363] on input "Escriba aquí una descripcion" at bounding box center [684, 364] width 358 height 15
click at [700, 406] on input "Seleccionar Archivo" at bounding box center [733, 410] width 225 height 16
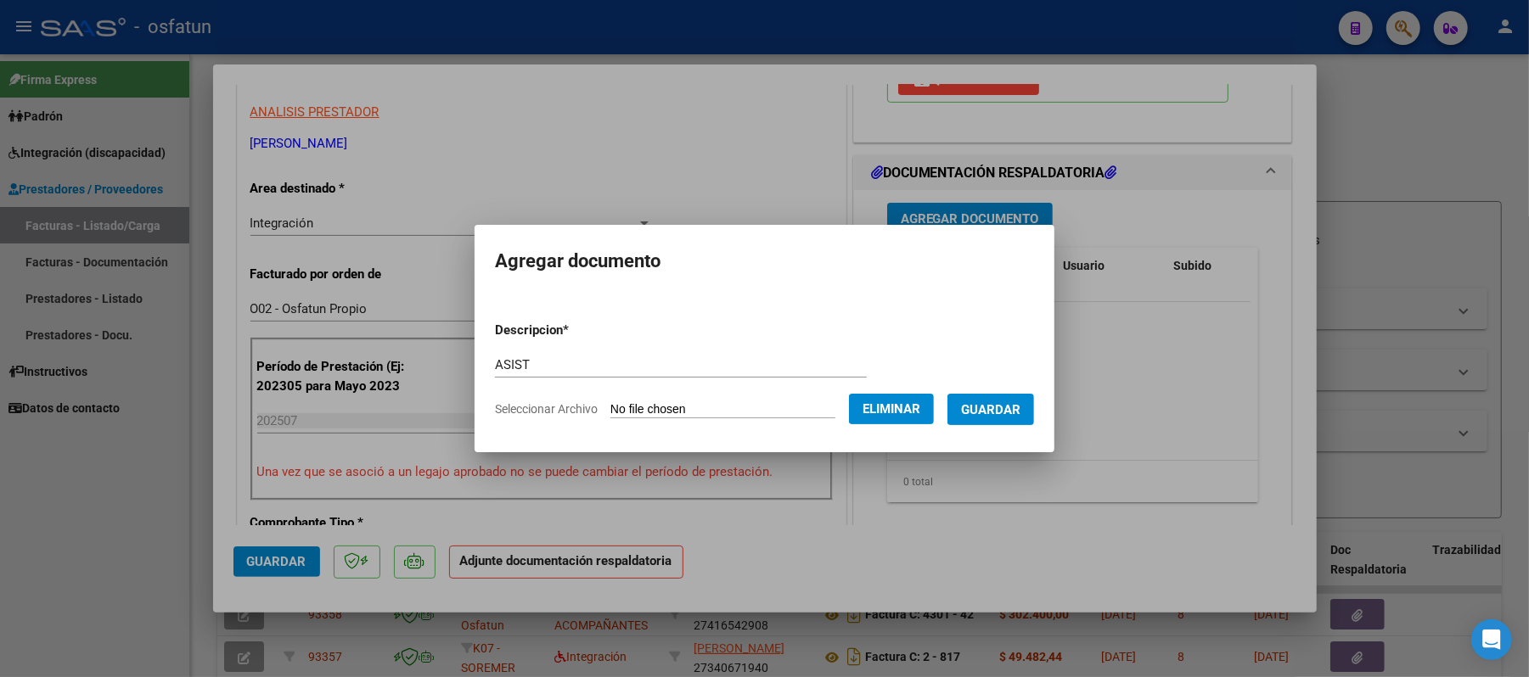
click at [989, 402] on span "Guardar" at bounding box center [990, 409] width 59 height 15
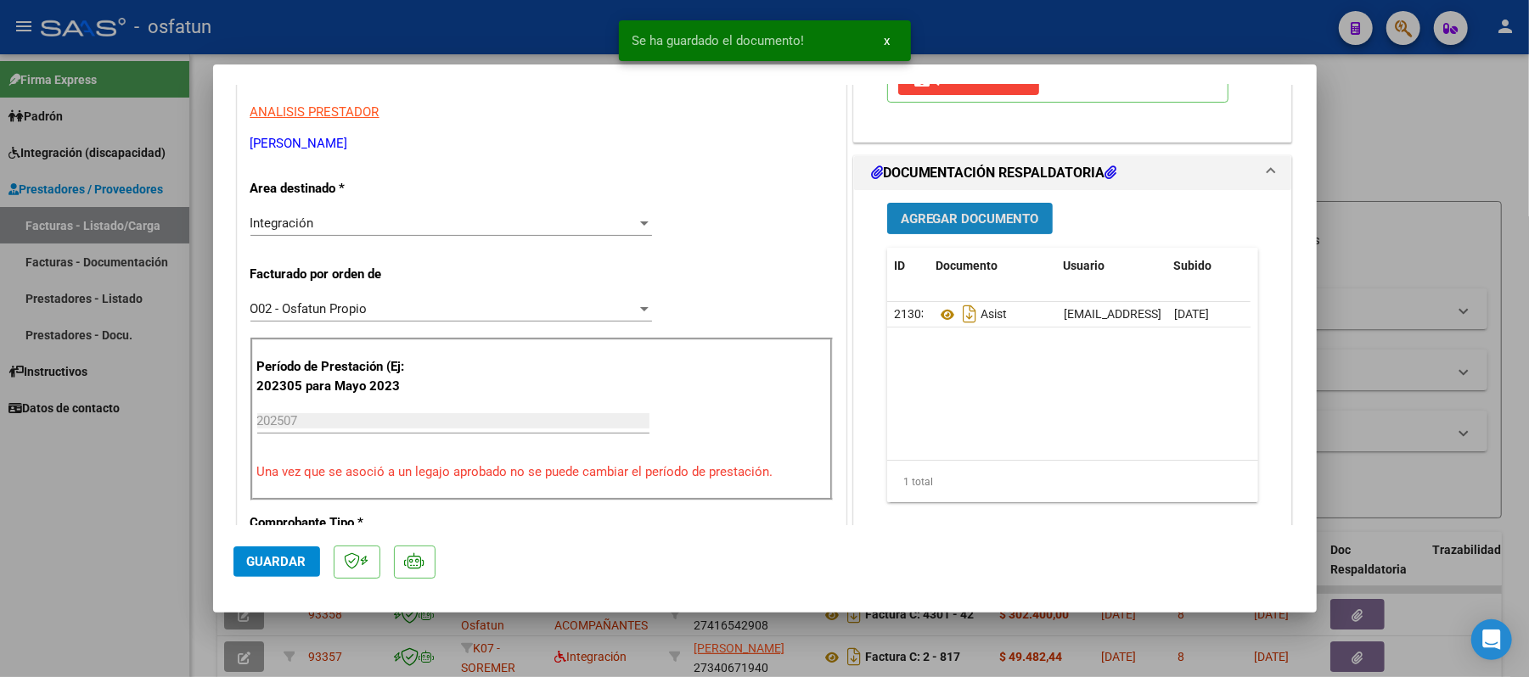
click at [955, 217] on span "Agregar Documento" at bounding box center [970, 218] width 138 height 15
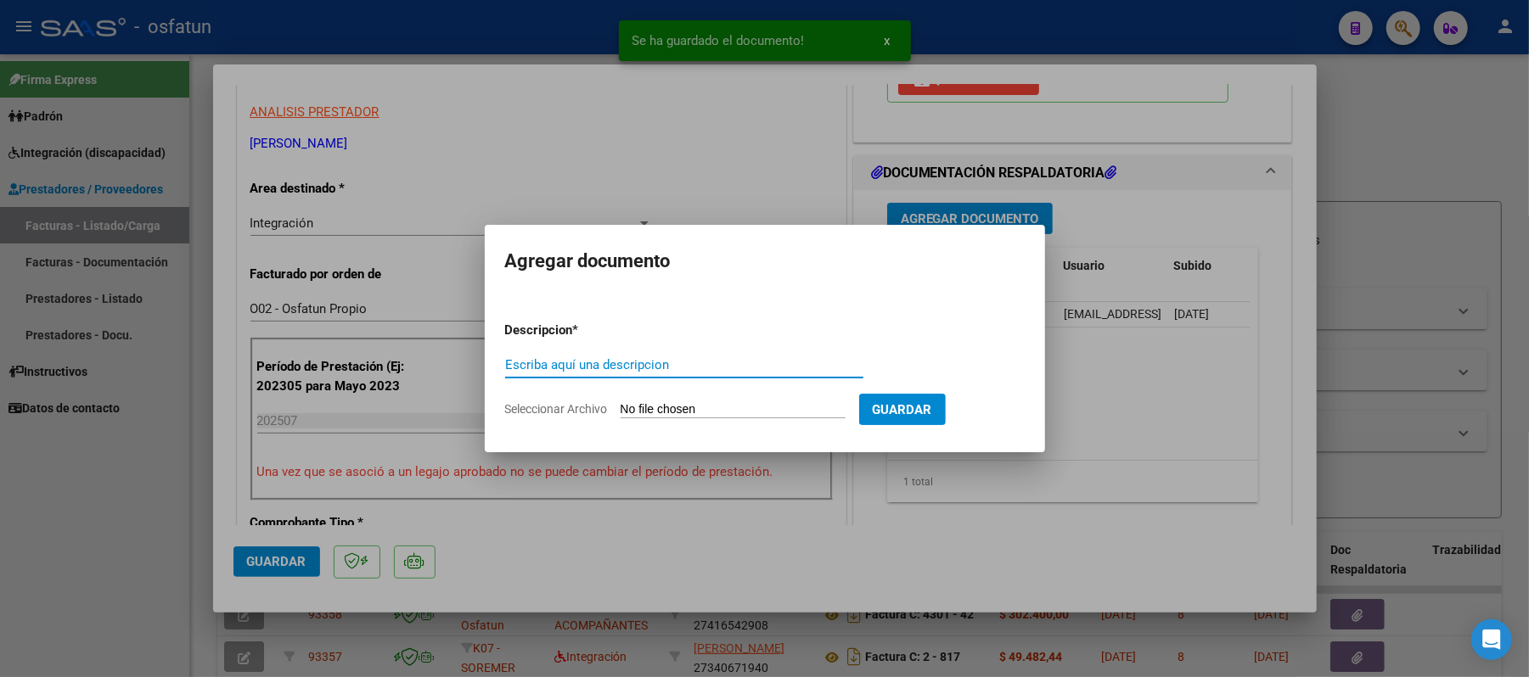
click at [618, 368] on input "Escriba aquí una descripcion" at bounding box center [684, 364] width 358 height 15
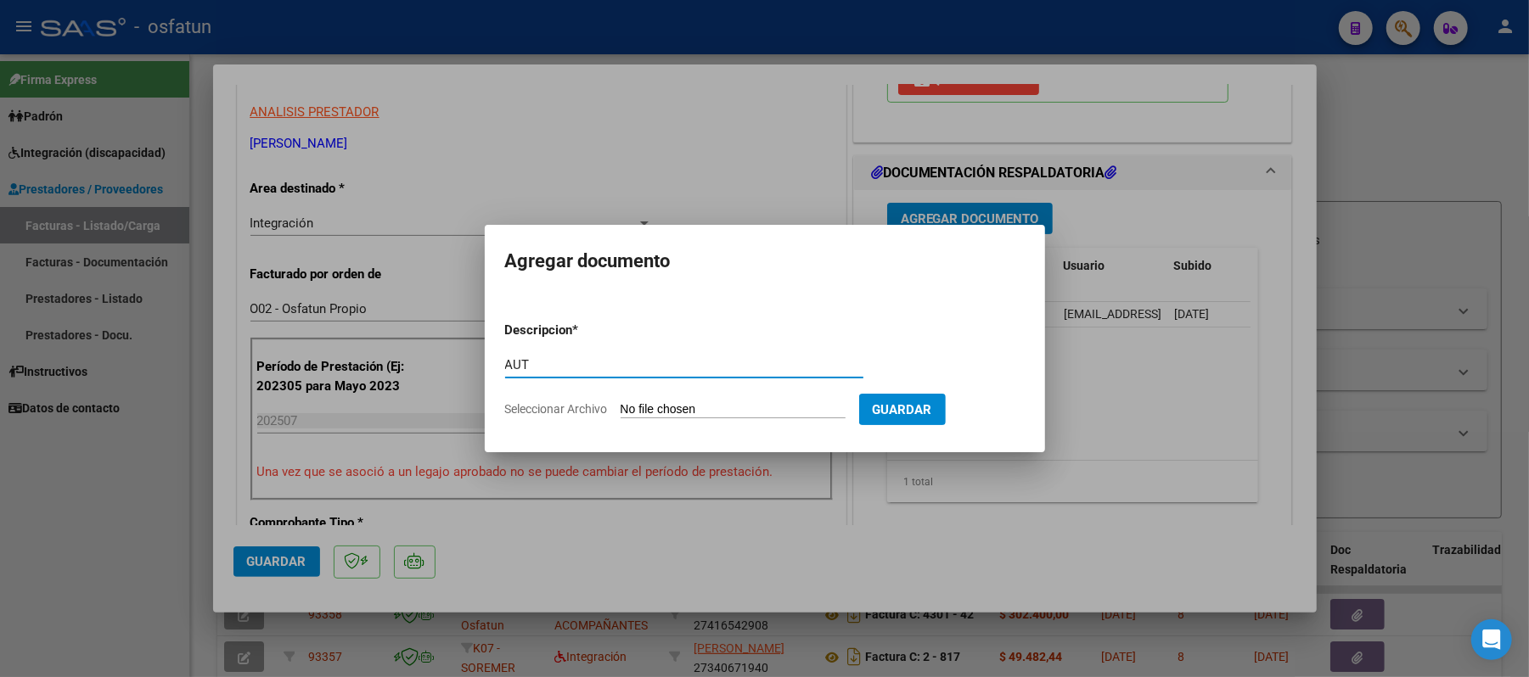
click at [649, 405] on input "Seleccionar Archivo" at bounding box center [733, 410] width 225 height 16
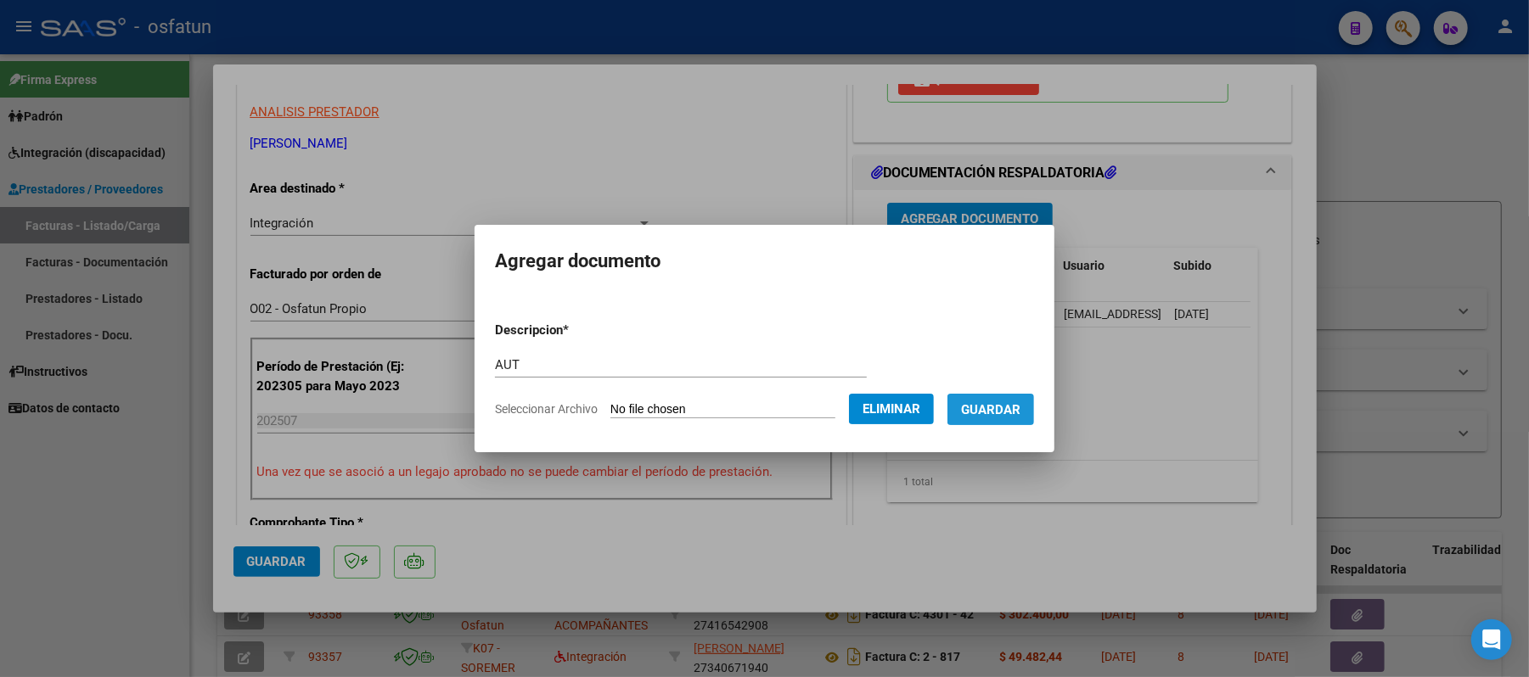
click at [1014, 412] on span "Guardar" at bounding box center [990, 409] width 59 height 15
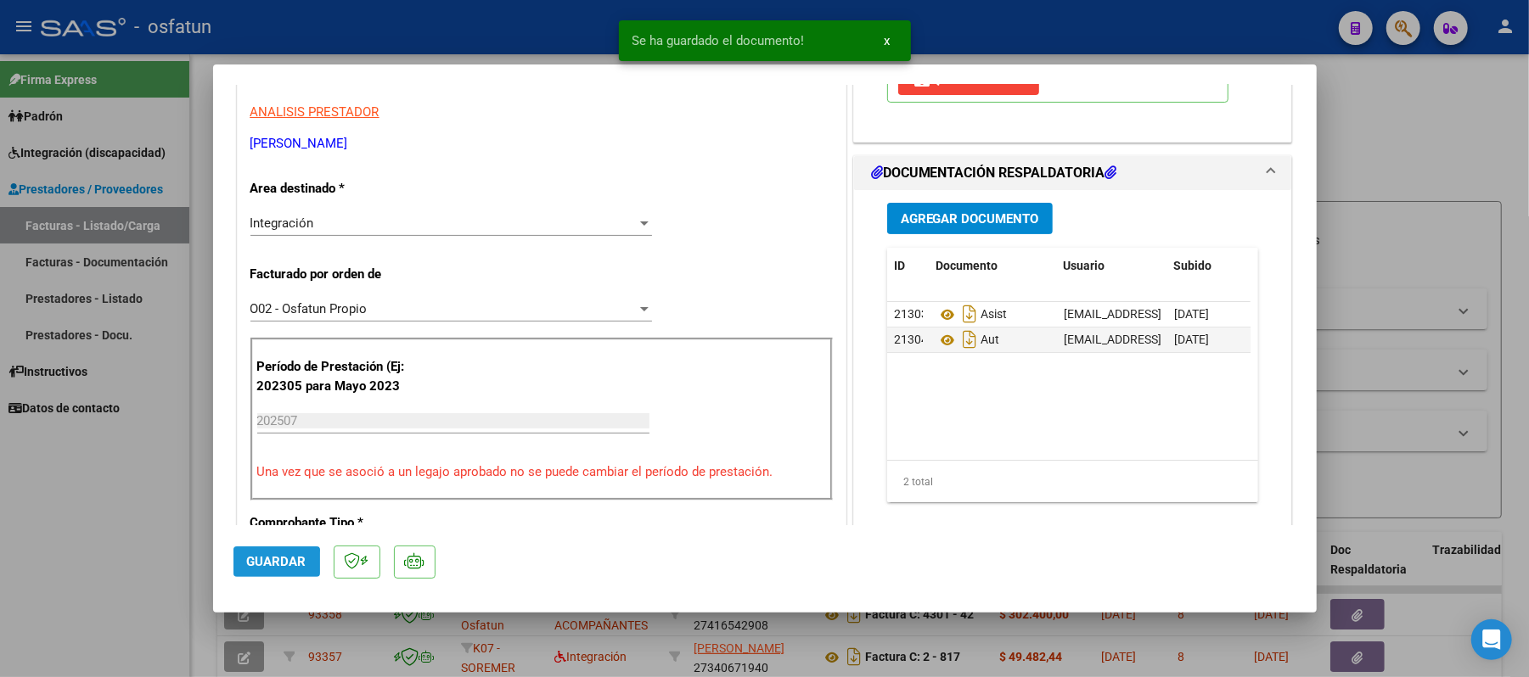
click at [255, 565] on span "Guardar" at bounding box center [276, 561] width 59 height 15
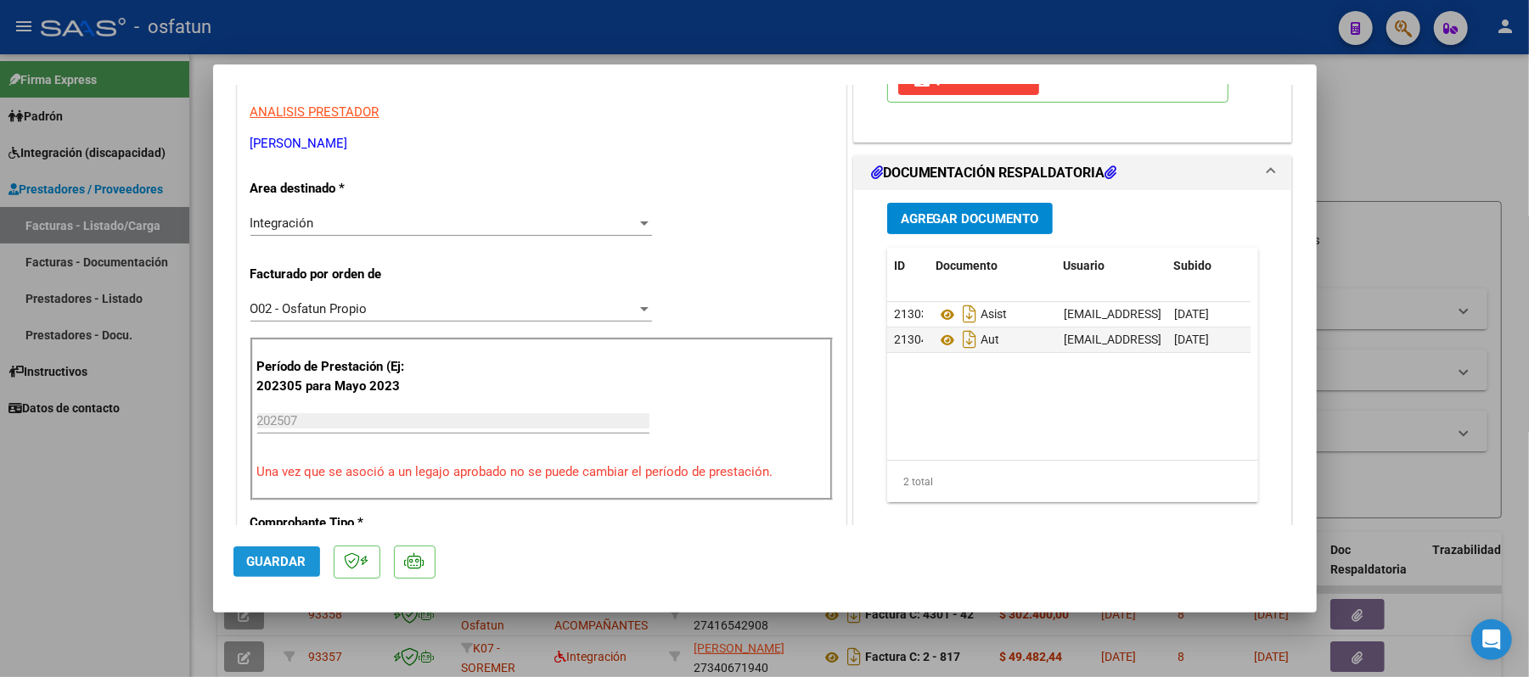
click at [255, 565] on span "Guardar" at bounding box center [276, 561] width 59 height 15
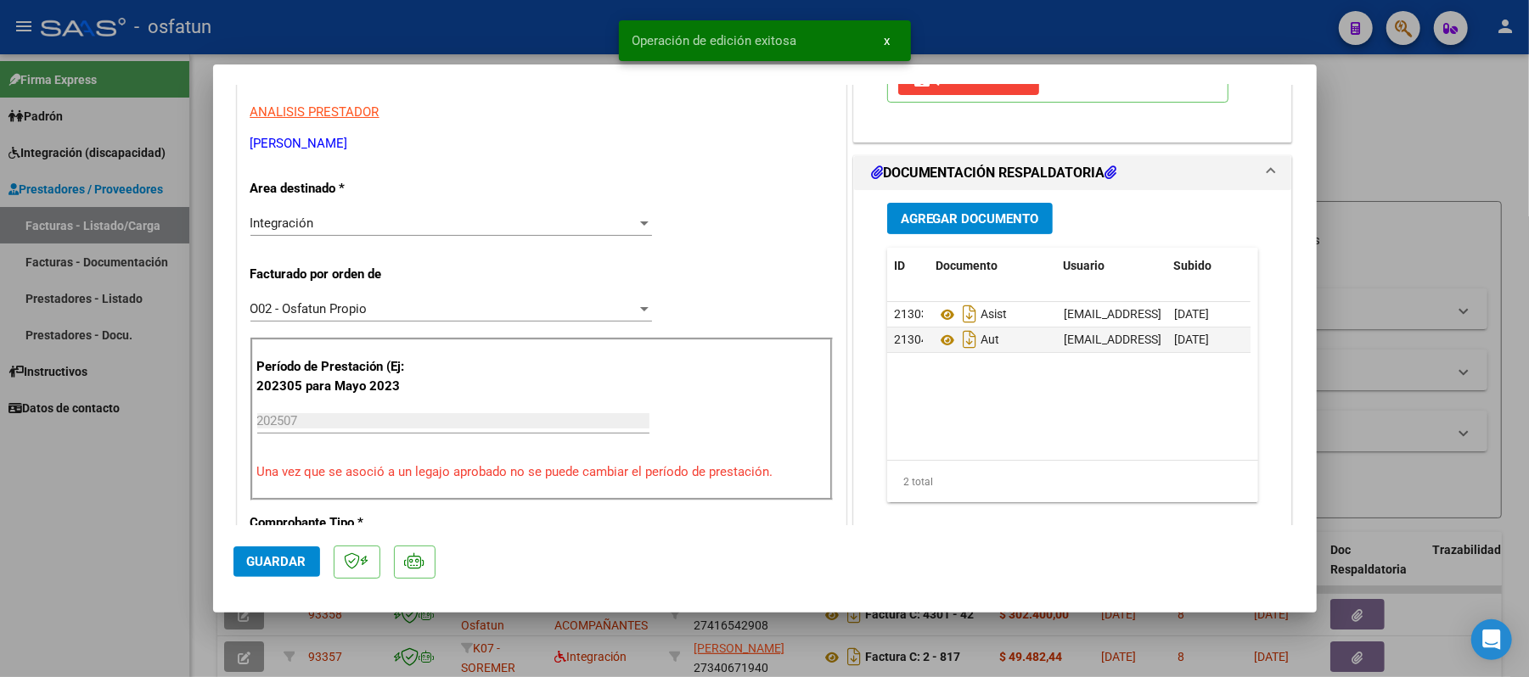
click at [1401, 115] on div at bounding box center [764, 338] width 1529 height 677
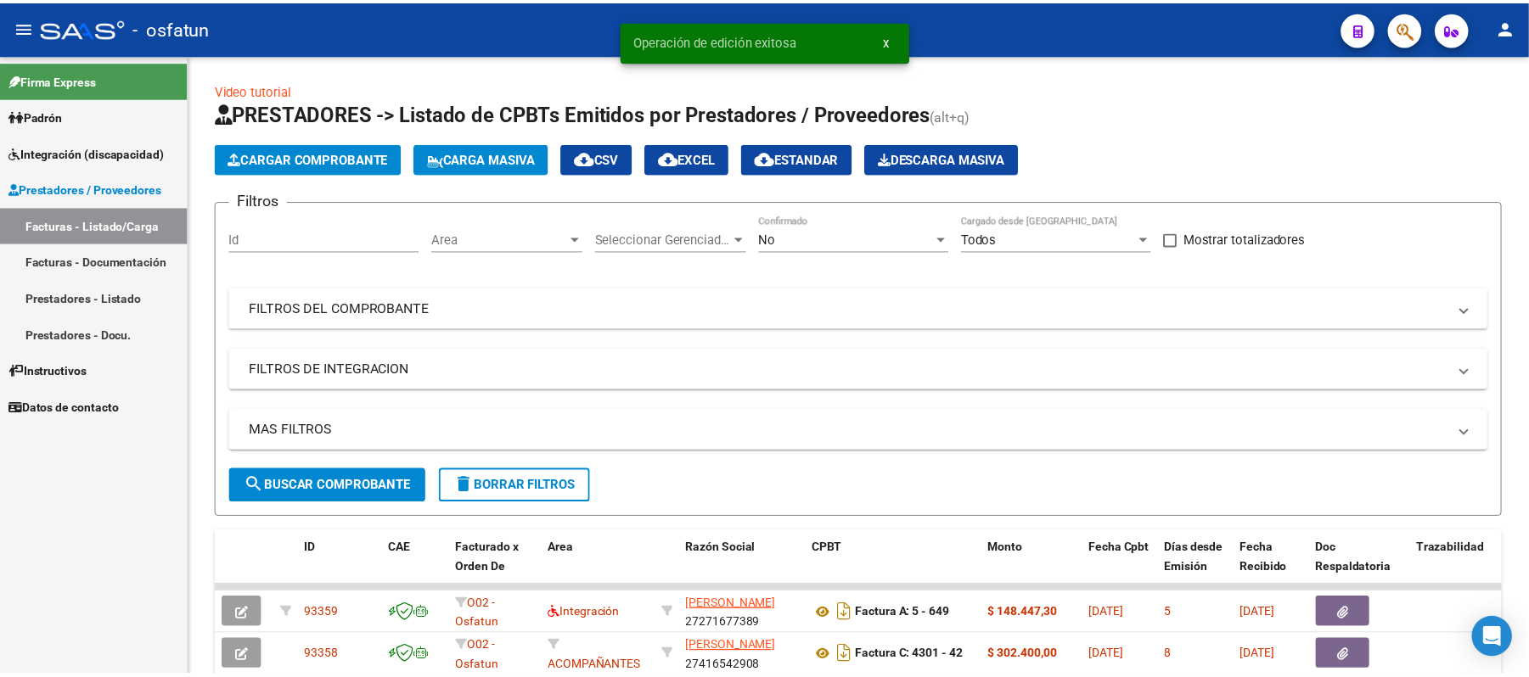
scroll to position [2, 0]
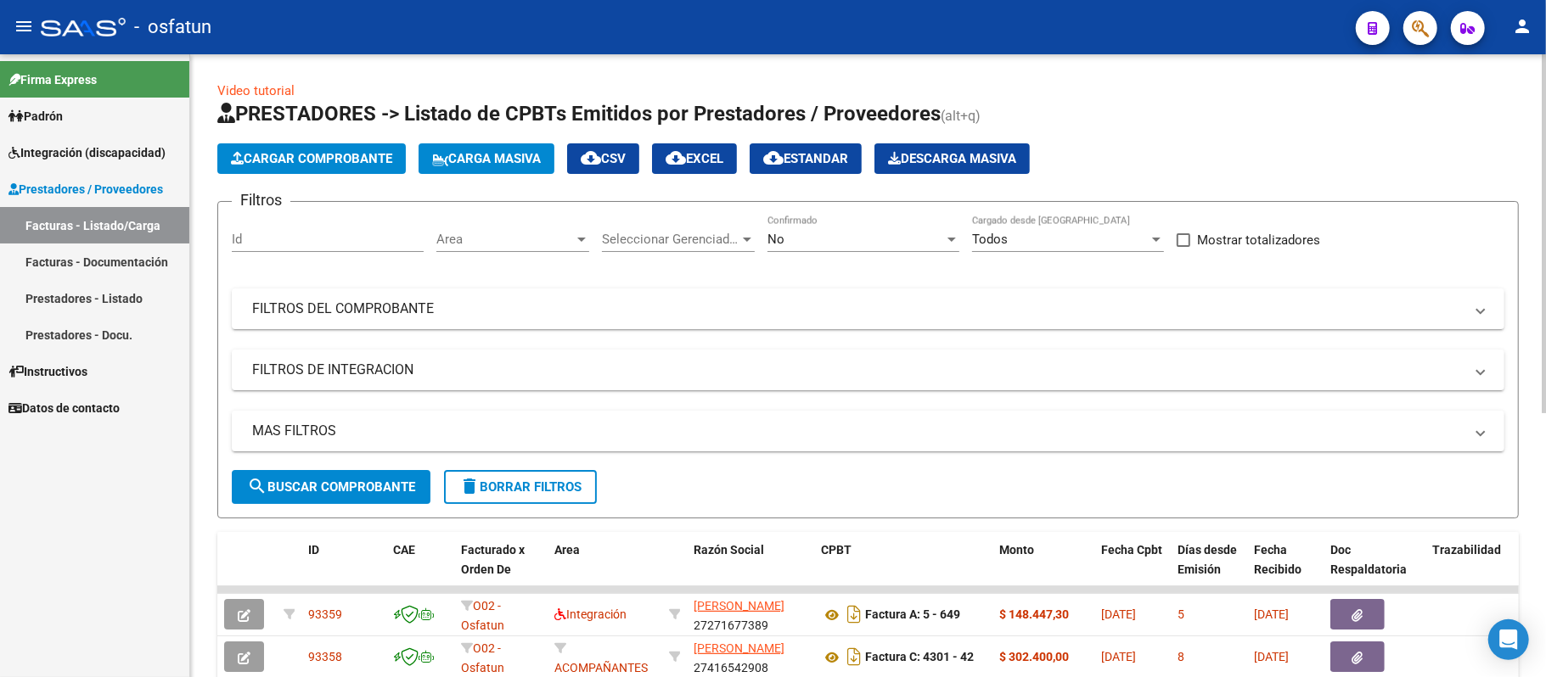
click at [361, 151] on span "Cargar Comprobante" at bounding box center [311, 158] width 161 height 15
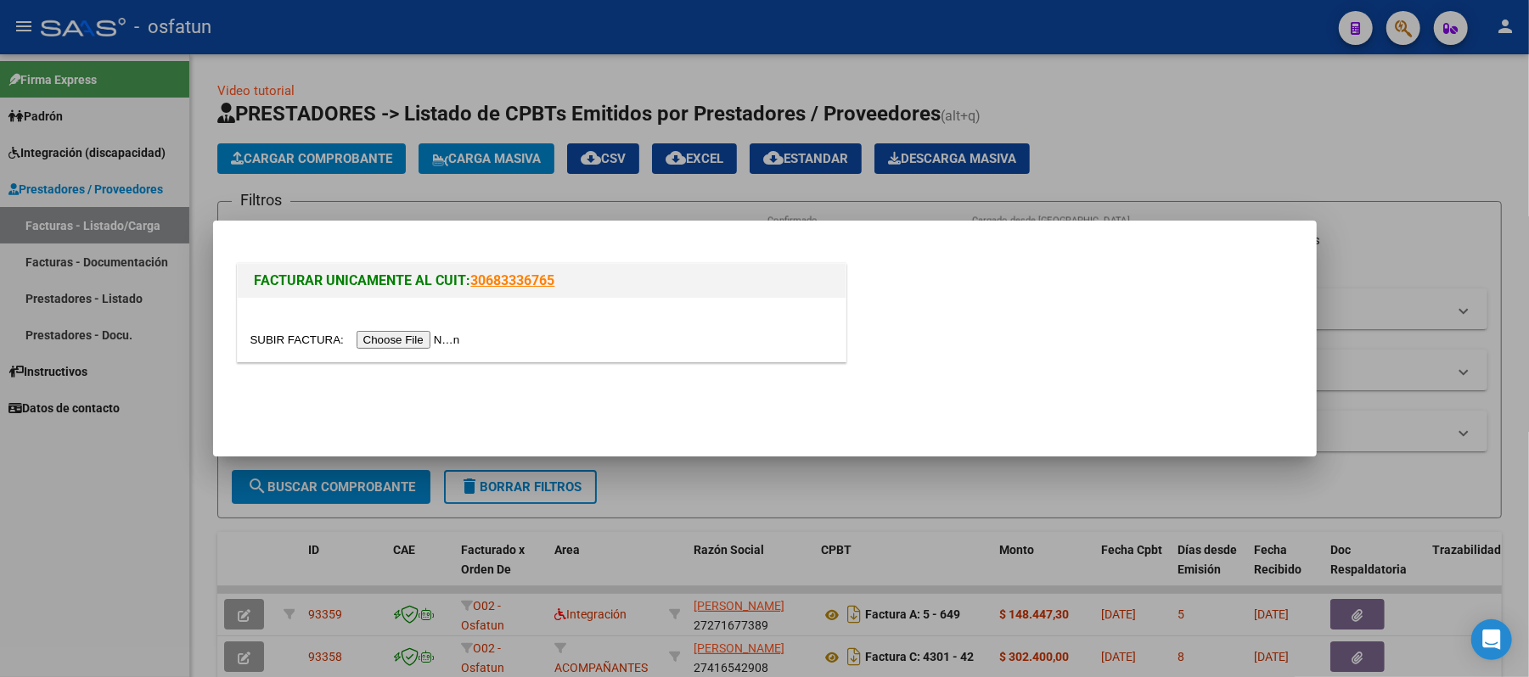
click at [399, 336] on input "file" at bounding box center [357, 340] width 215 height 18
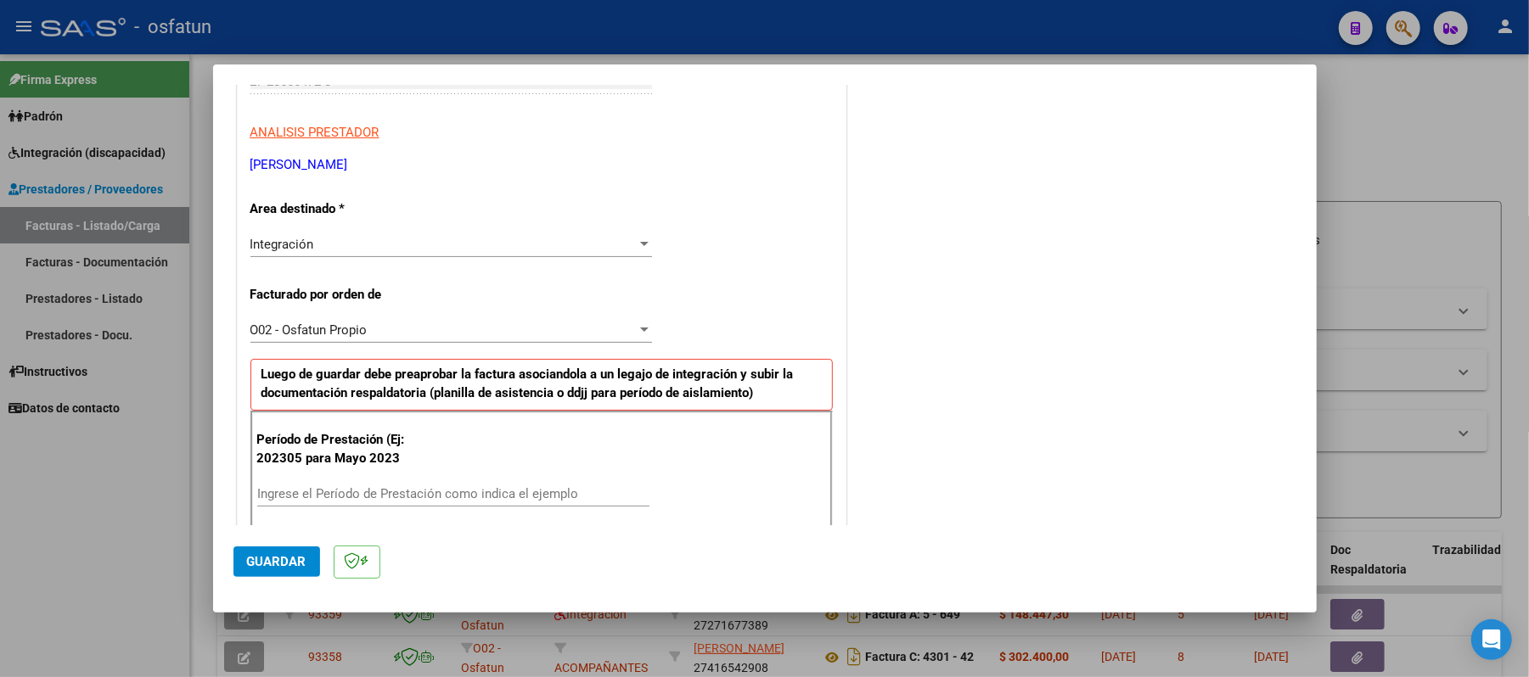
scroll to position [340, 0]
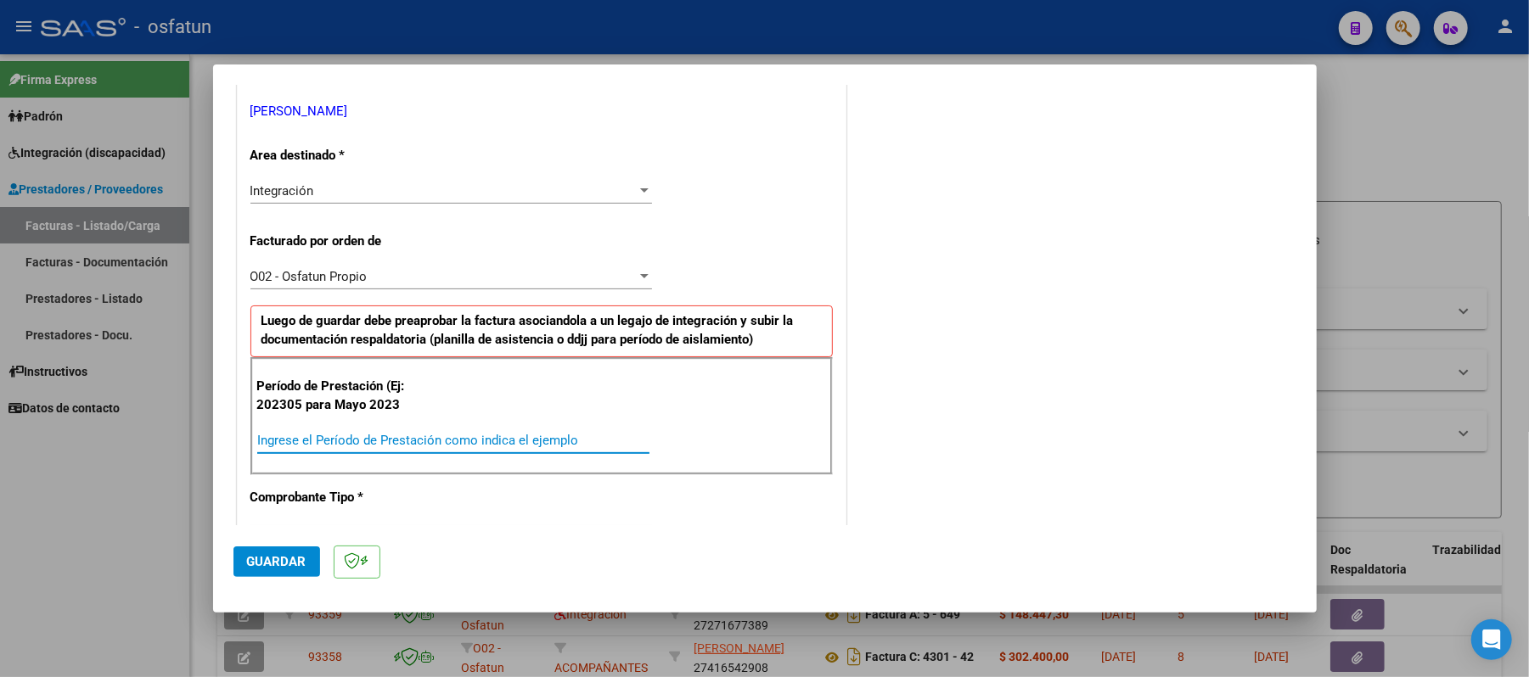
click at [497, 439] on input "Ingrese el Período de Prestación como indica el ejemplo" at bounding box center [453, 440] width 392 height 15
click at [263, 565] on span "Guardar" at bounding box center [276, 561] width 59 height 15
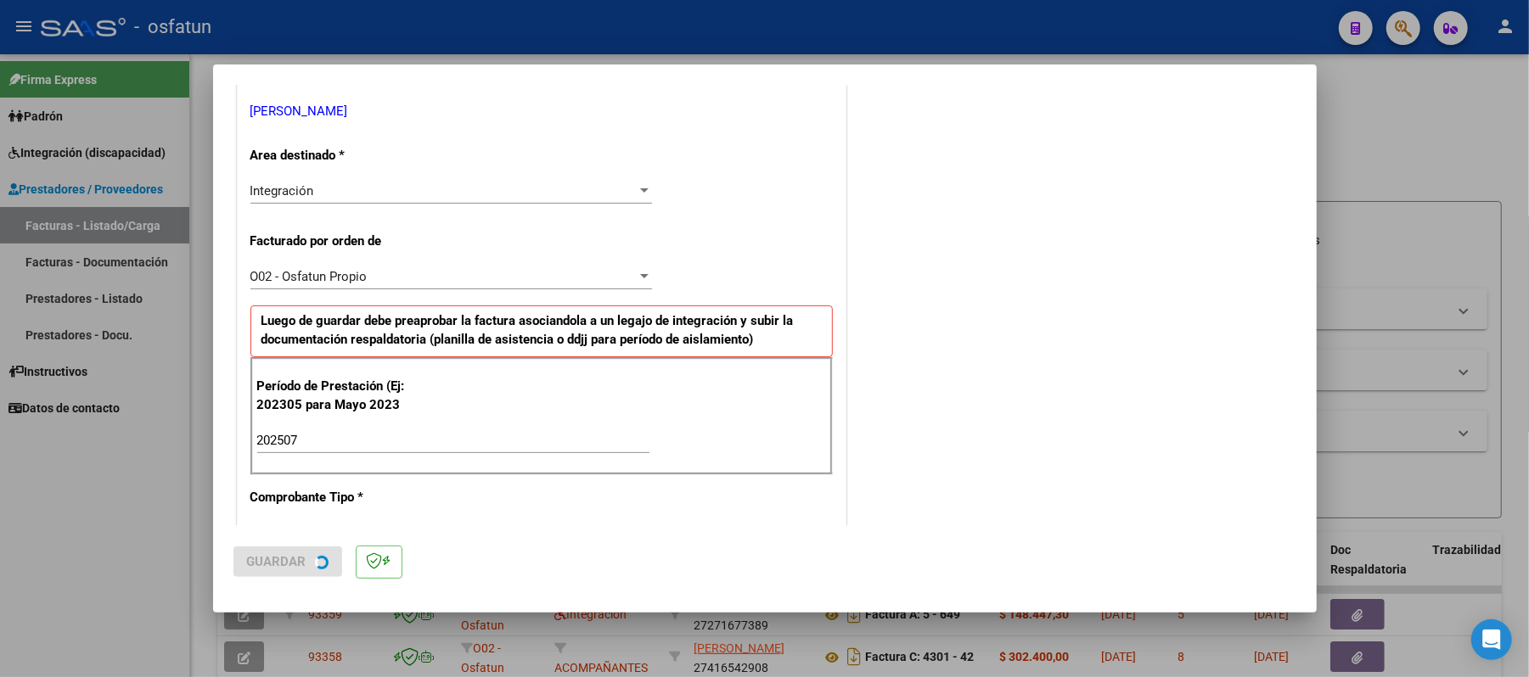
scroll to position [0, 0]
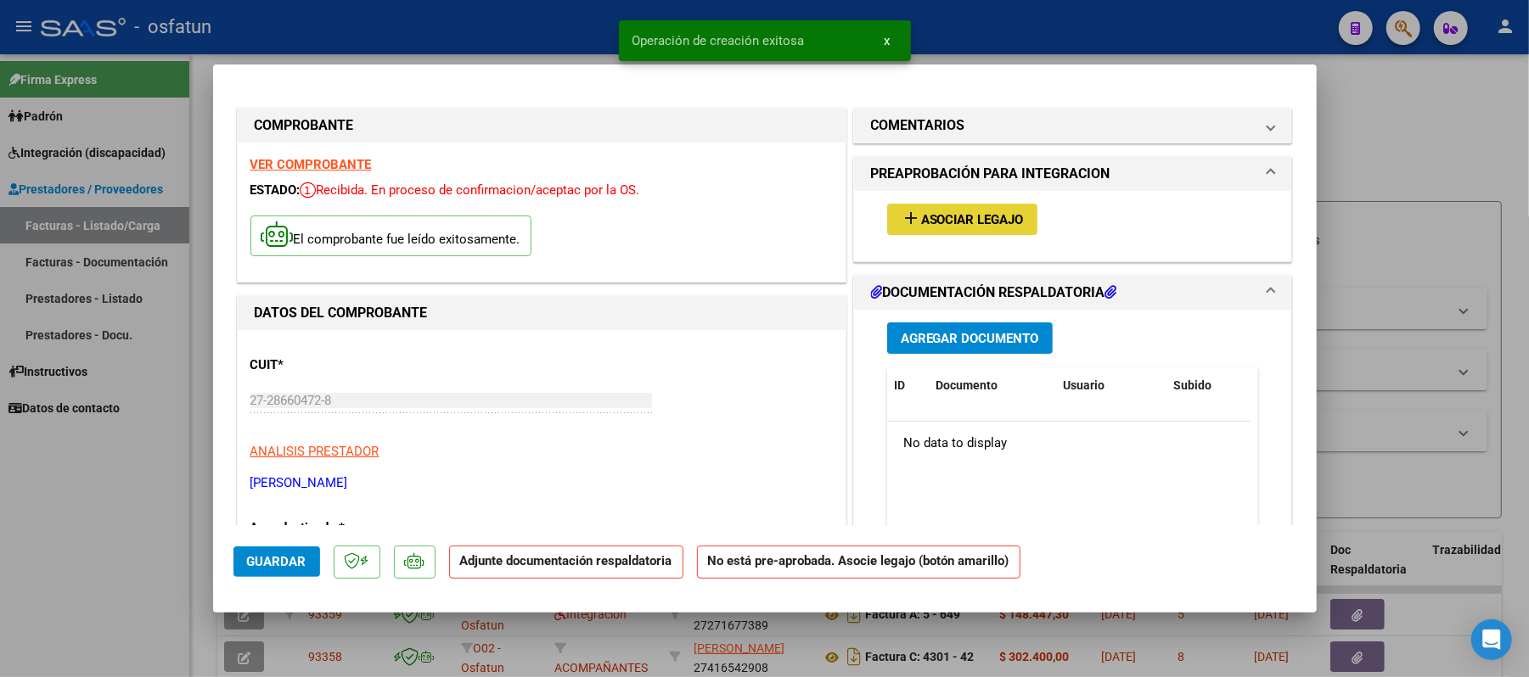
click at [949, 216] on span "Asociar Legajo" at bounding box center [972, 219] width 103 height 15
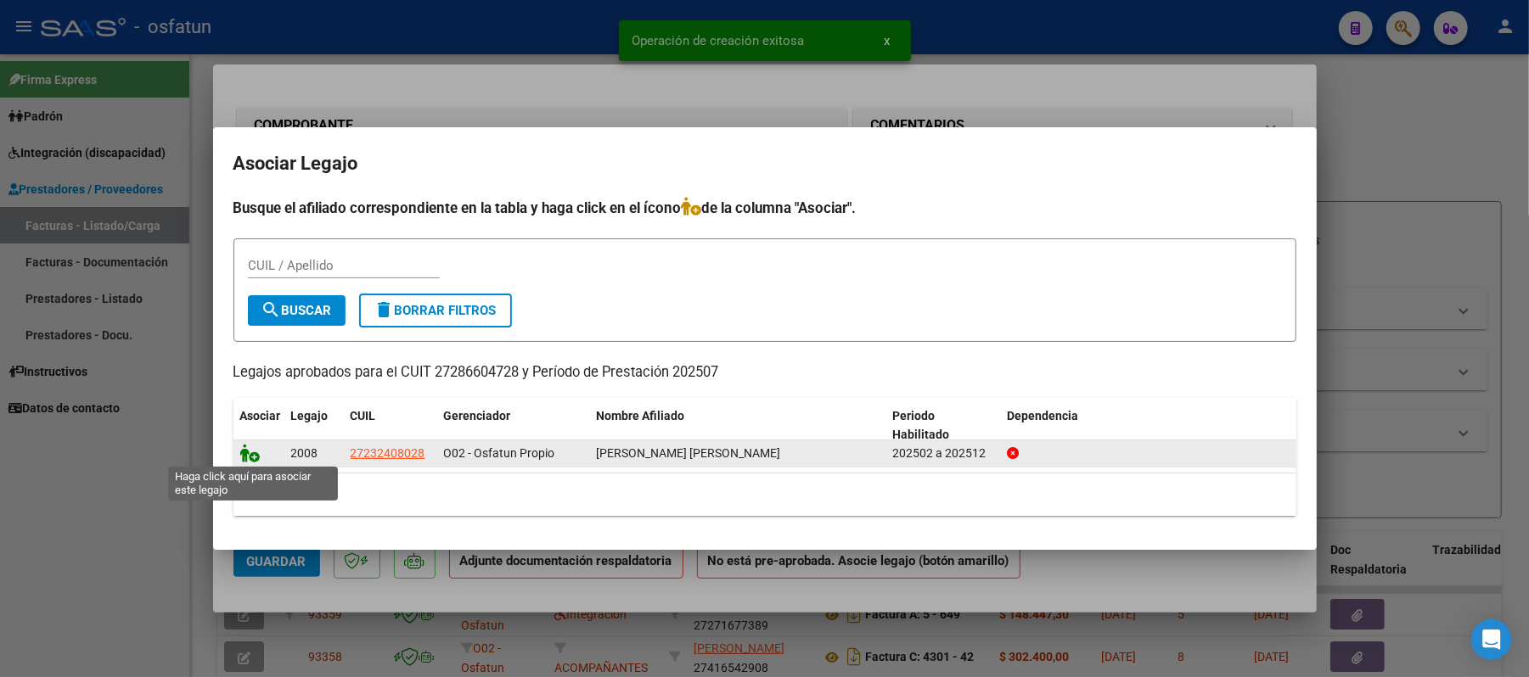
click at [250, 450] on icon at bounding box center [250, 453] width 20 height 19
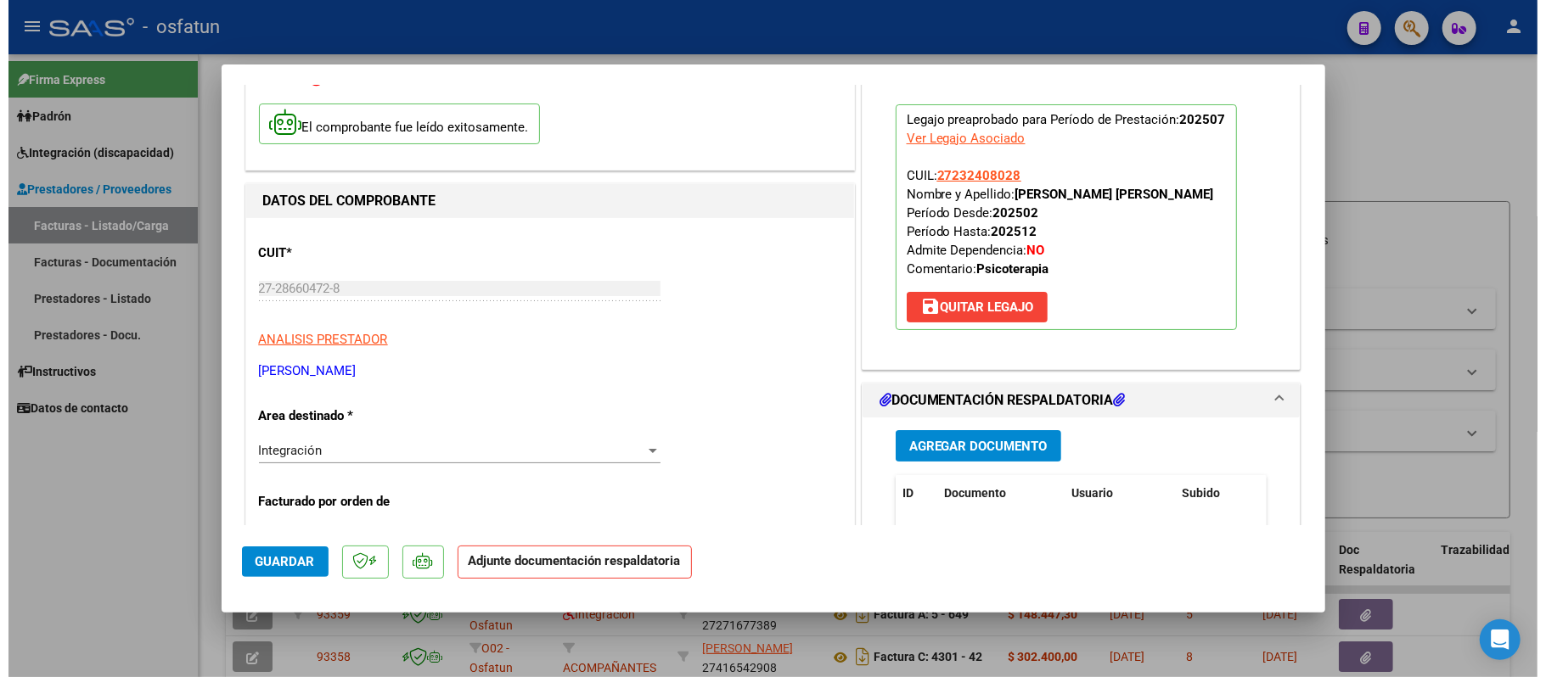
scroll to position [113, 0]
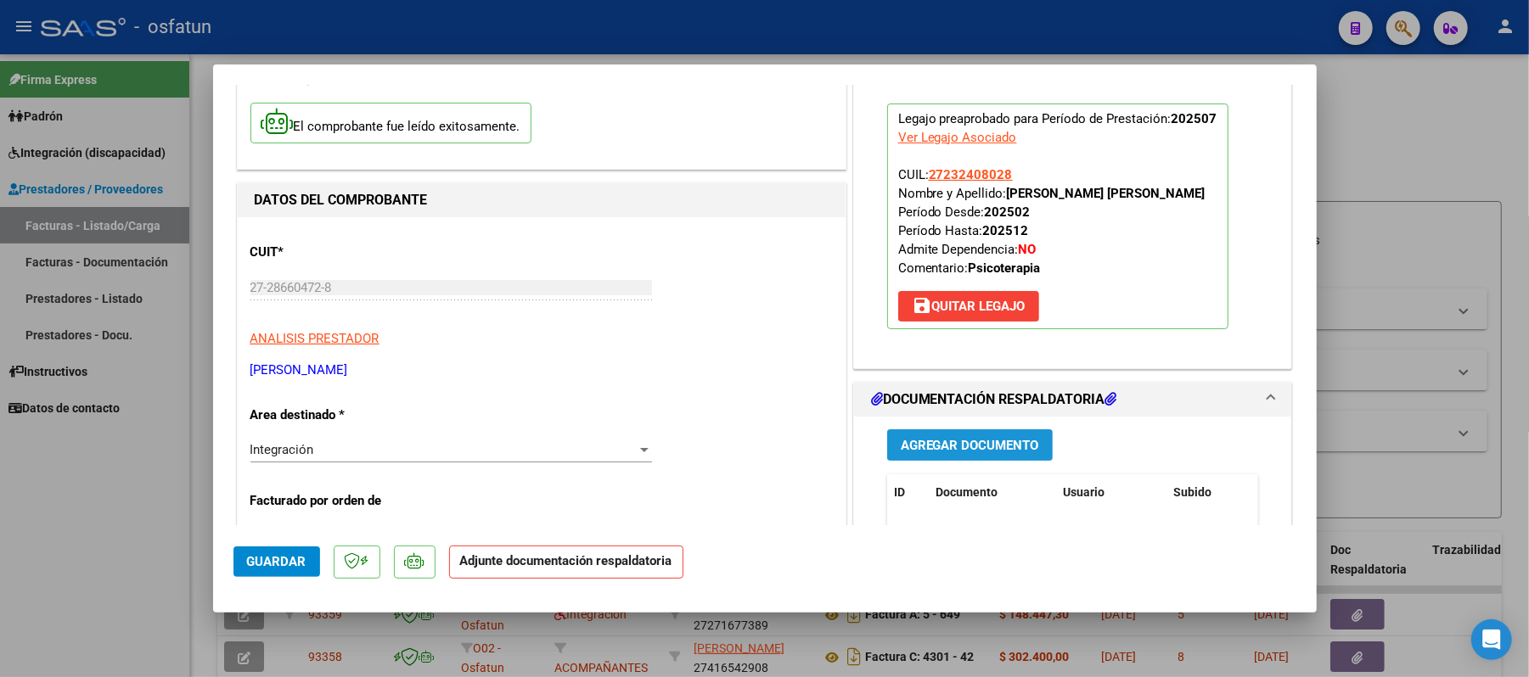
click at [941, 448] on span "Agregar Documento" at bounding box center [970, 445] width 138 height 15
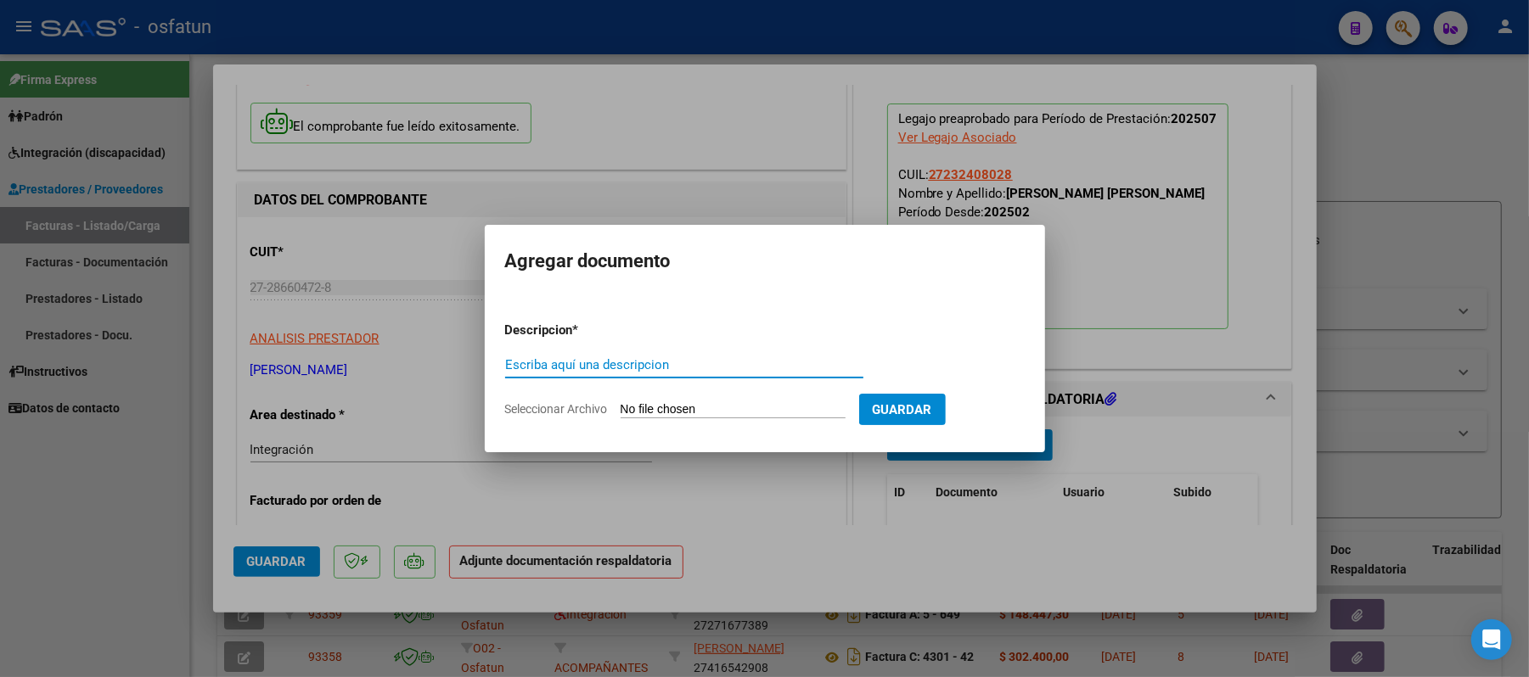
click at [679, 361] on input "Escriba aquí una descripcion" at bounding box center [684, 364] width 358 height 15
click at [687, 404] on input "Seleccionar Archivo" at bounding box center [733, 410] width 225 height 16
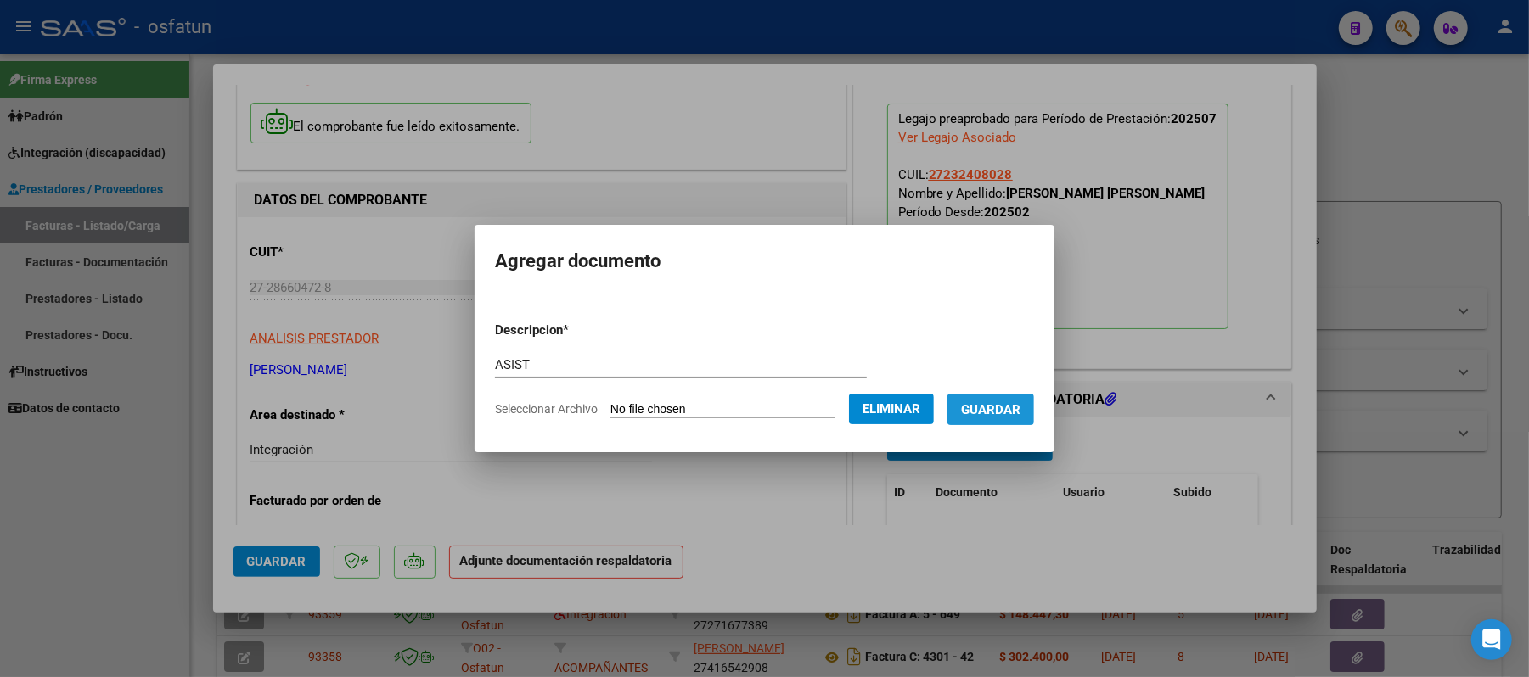
click at [1019, 407] on span "Guardar" at bounding box center [990, 409] width 59 height 15
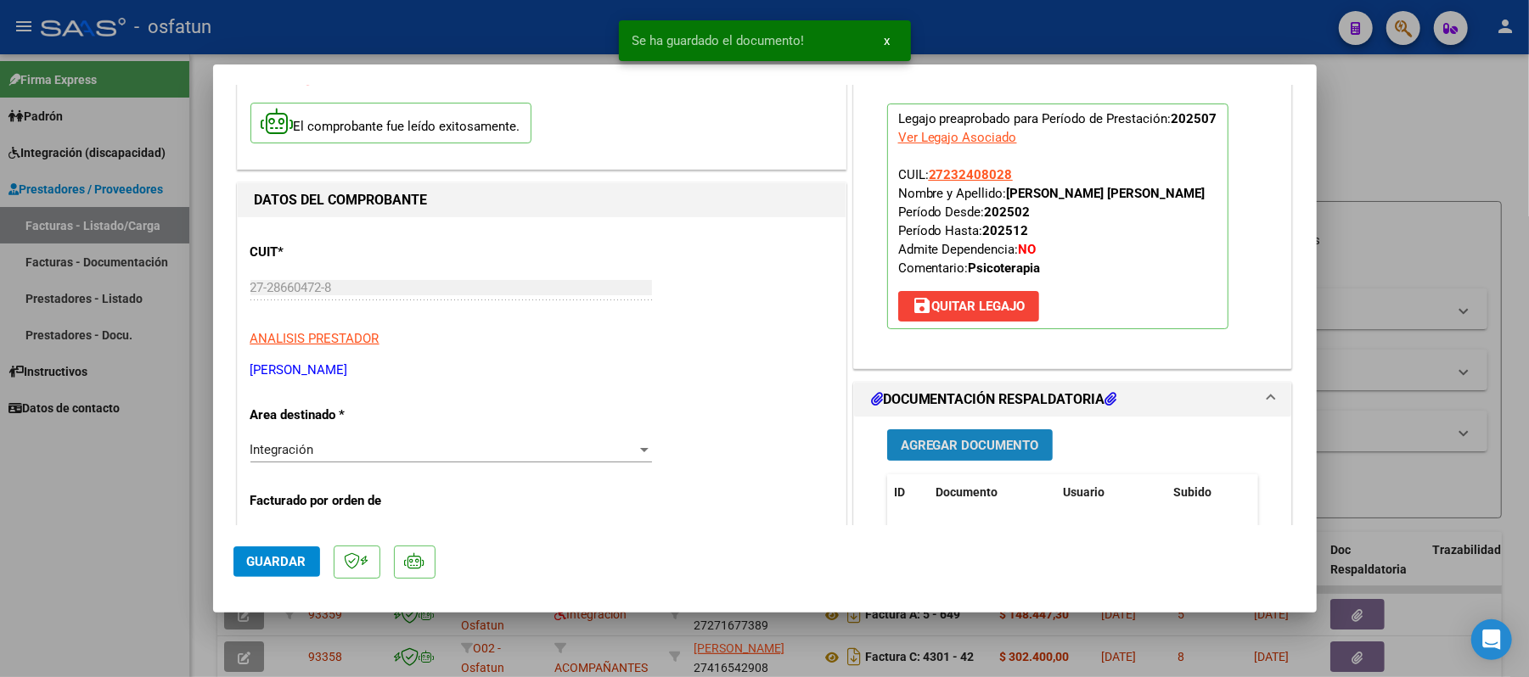
click at [962, 450] on span "Agregar Documento" at bounding box center [970, 445] width 138 height 15
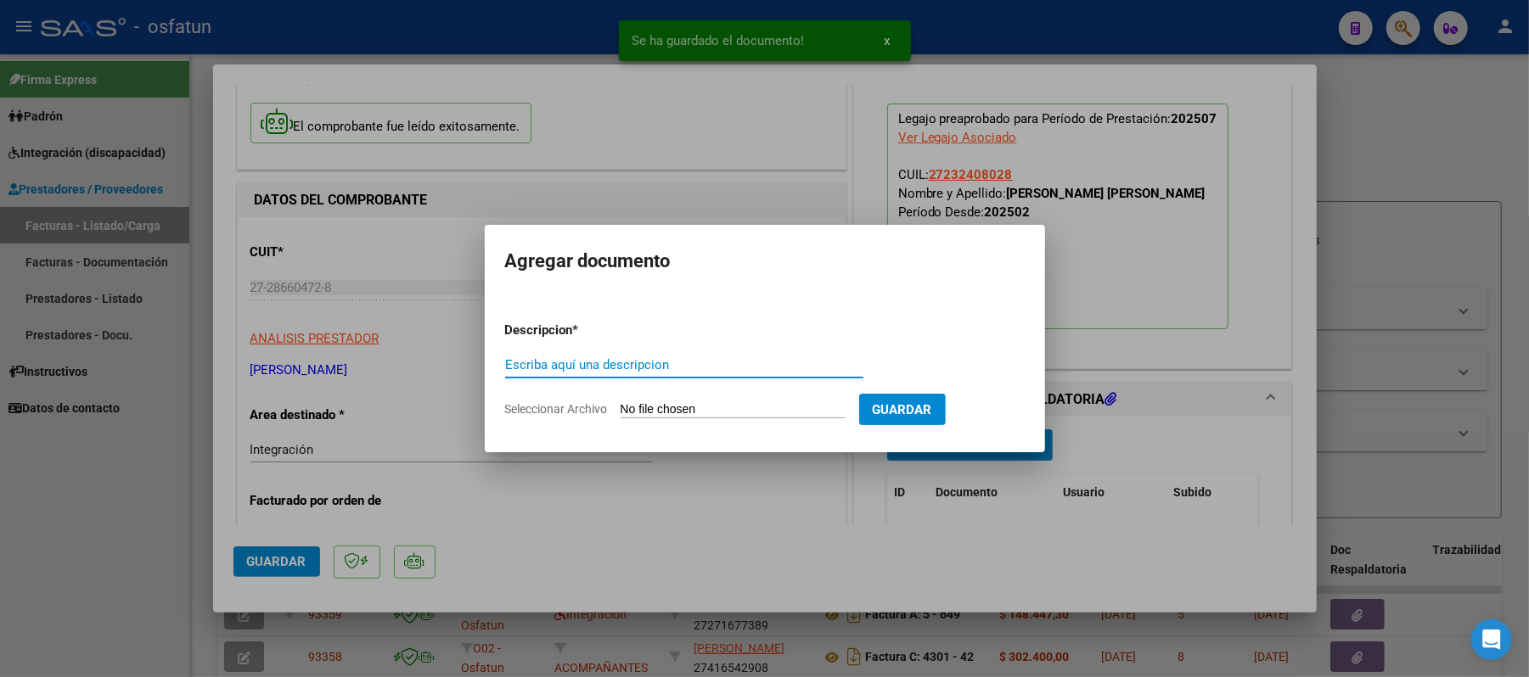
click at [674, 363] on input "Escriba aquí una descripcion" at bounding box center [684, 364] width 358 height 15
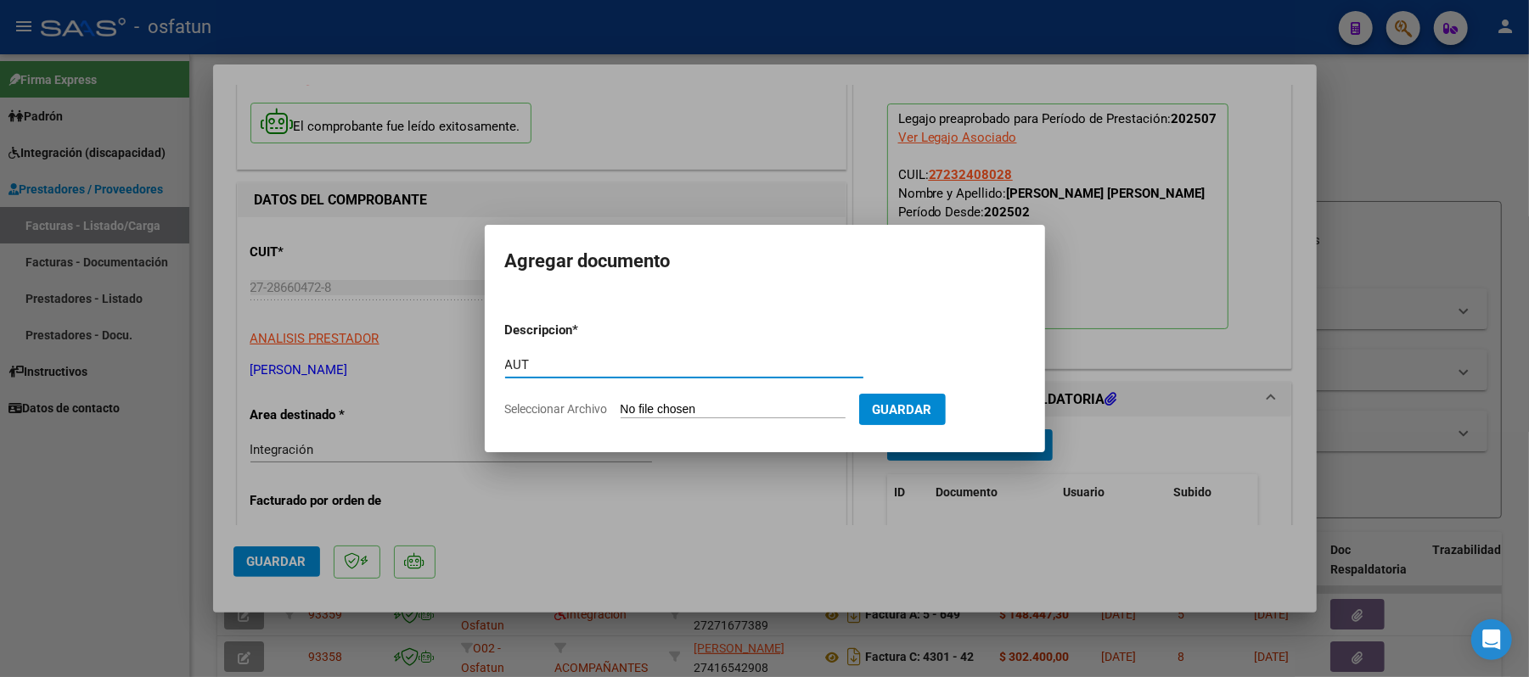
click at [715, 407] on input "Seleccionar Archivo" at bounding box center [733, 410] width 225 height 16
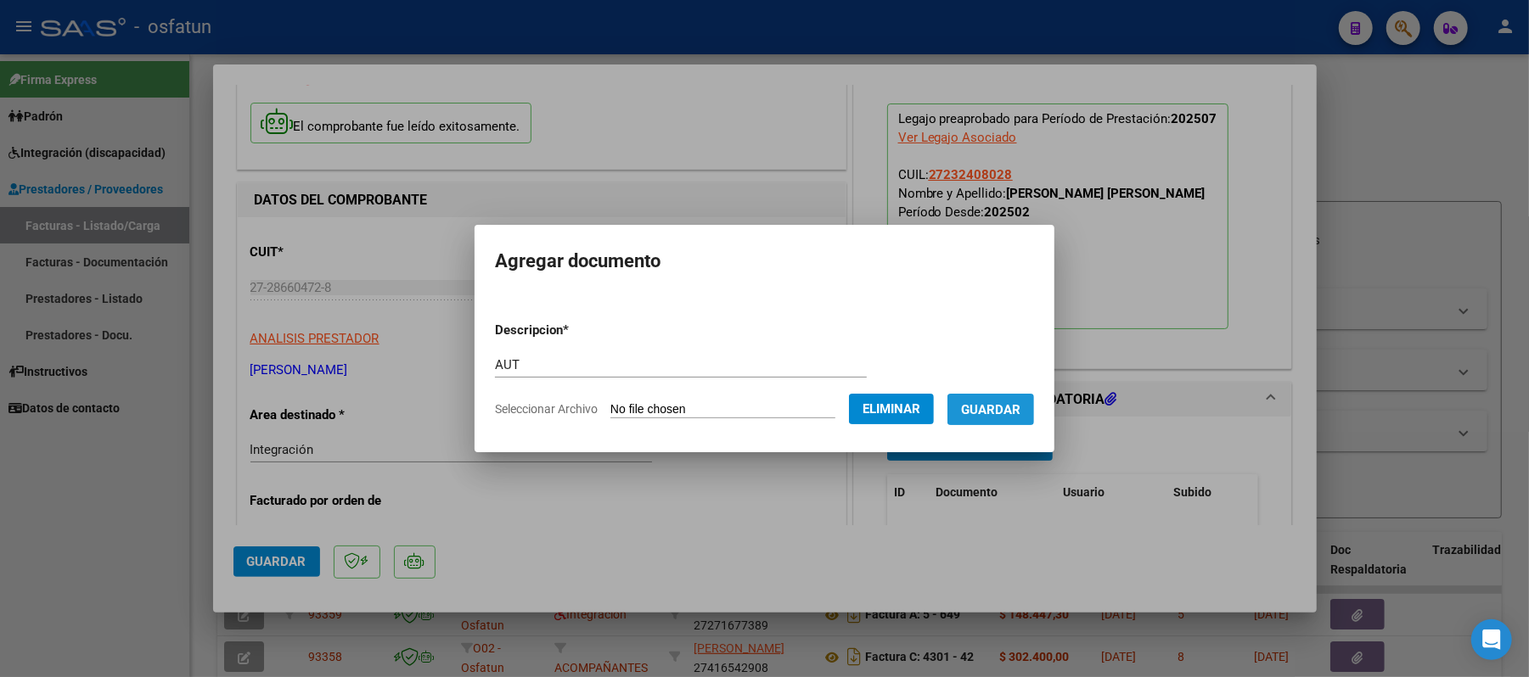
click at [1020, 404] on span "Guardar" at bounding box center [990, 409] width 59 height 15
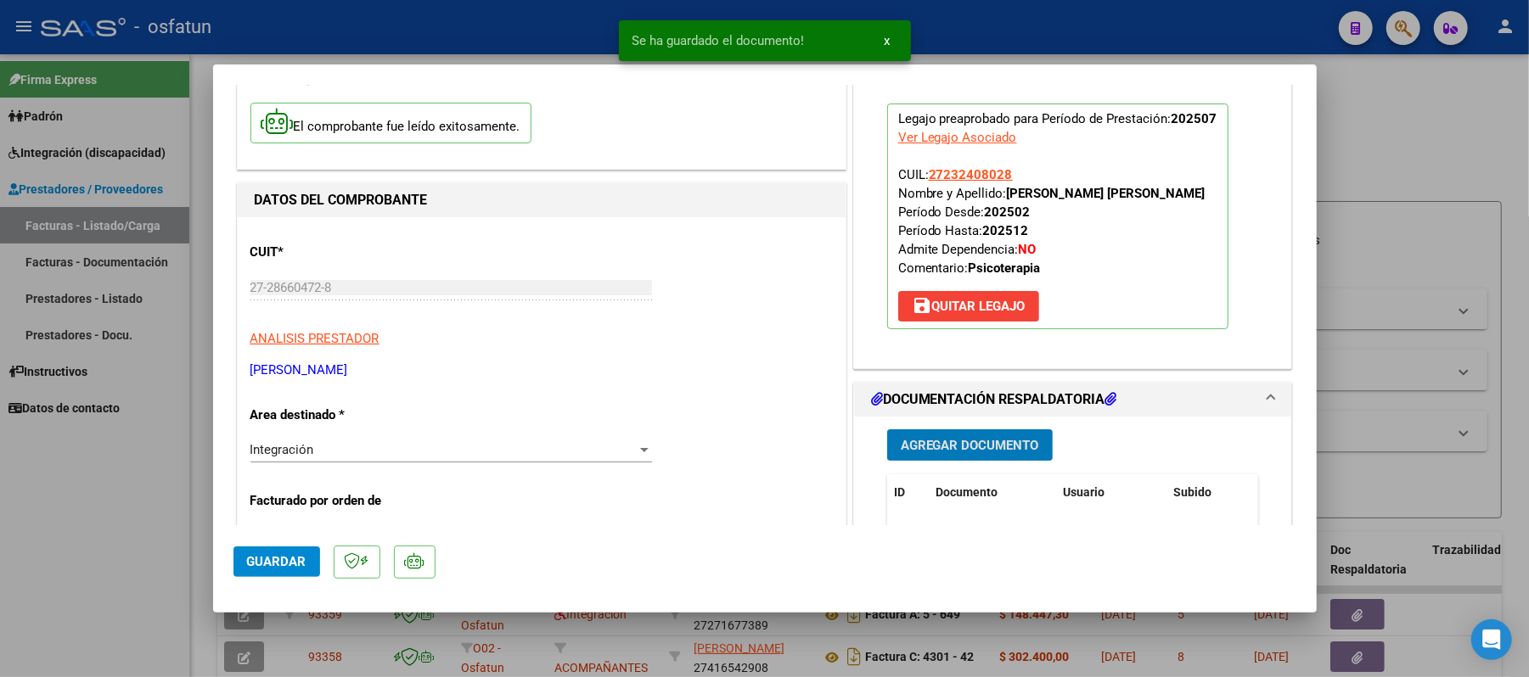
click at [289, 562] on span "Guardar" at bounding box center [276, 561] width 59 height 15
click at [1427, 166] on div at bounding box center [764, 338] width 1529 height 677
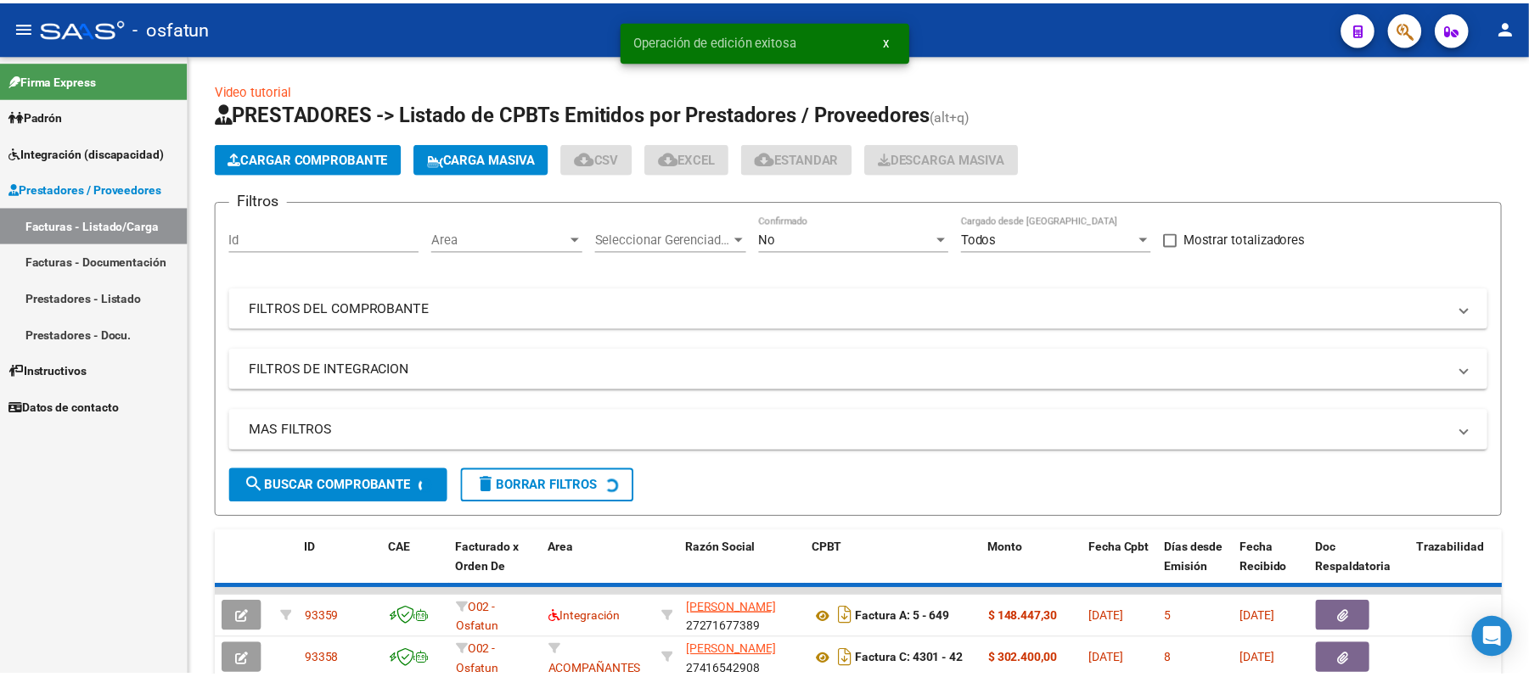
scroll to position [21, 0]
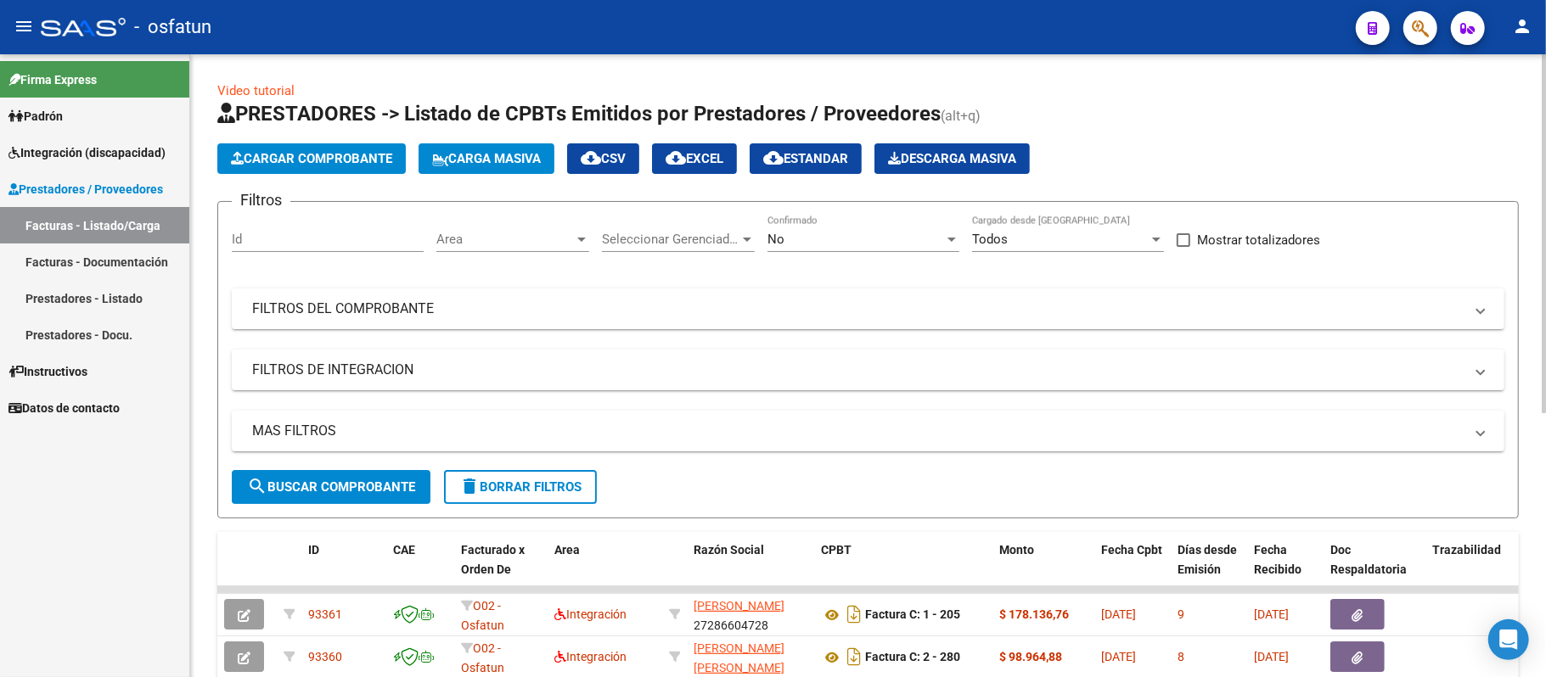
click at [334, 151] on span "Cargar Comprobante" at bounding box center [311, 158] width 161 height 15
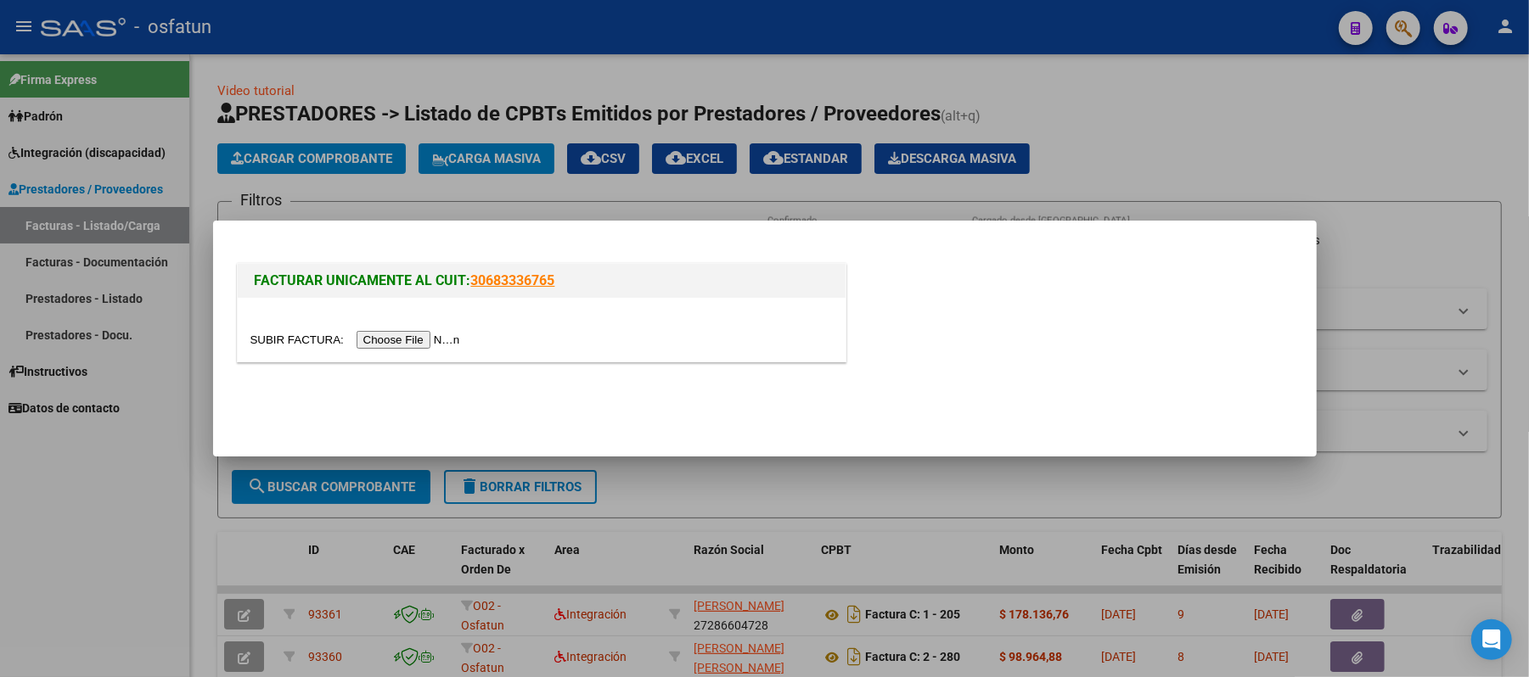
click at [418, 337] on input "file" at bounding box center [357, 340] width 215 height 18
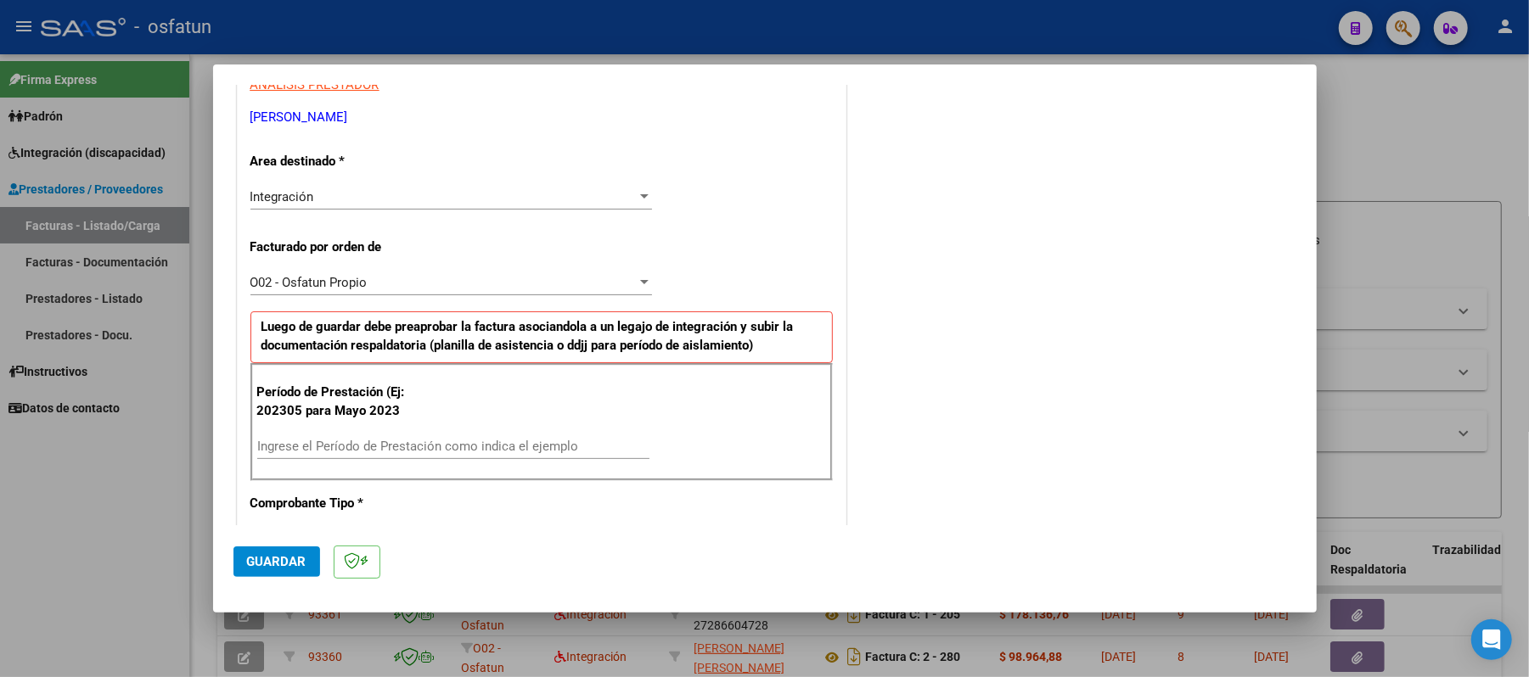
scroll to position [340, 0]
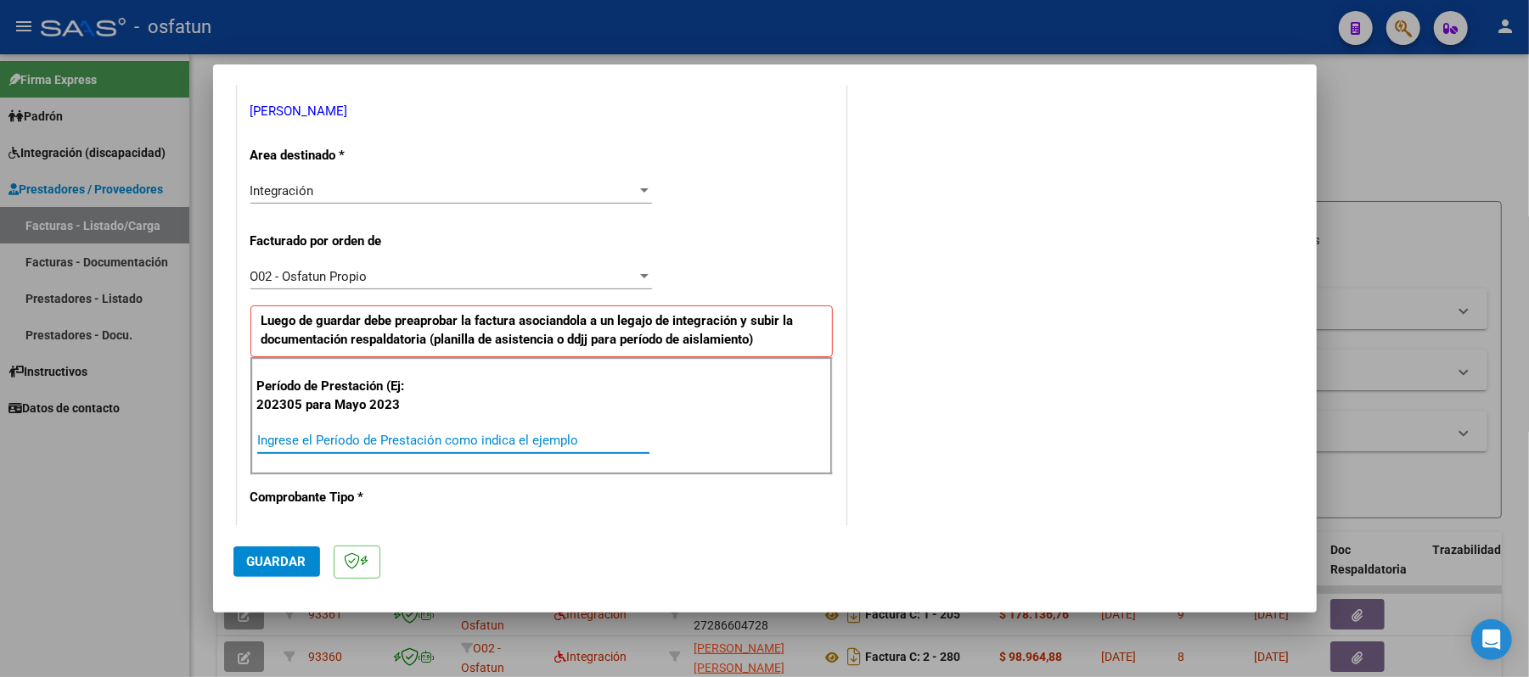
click at [484, 442] on input "Ingrese el Período de Prestación como indica el ejemplo" at bounding box center [453, 440] width 392 height 15
click at [299, 564] on span "Guardar" at bounding box center [276, 561] width 59 height 15
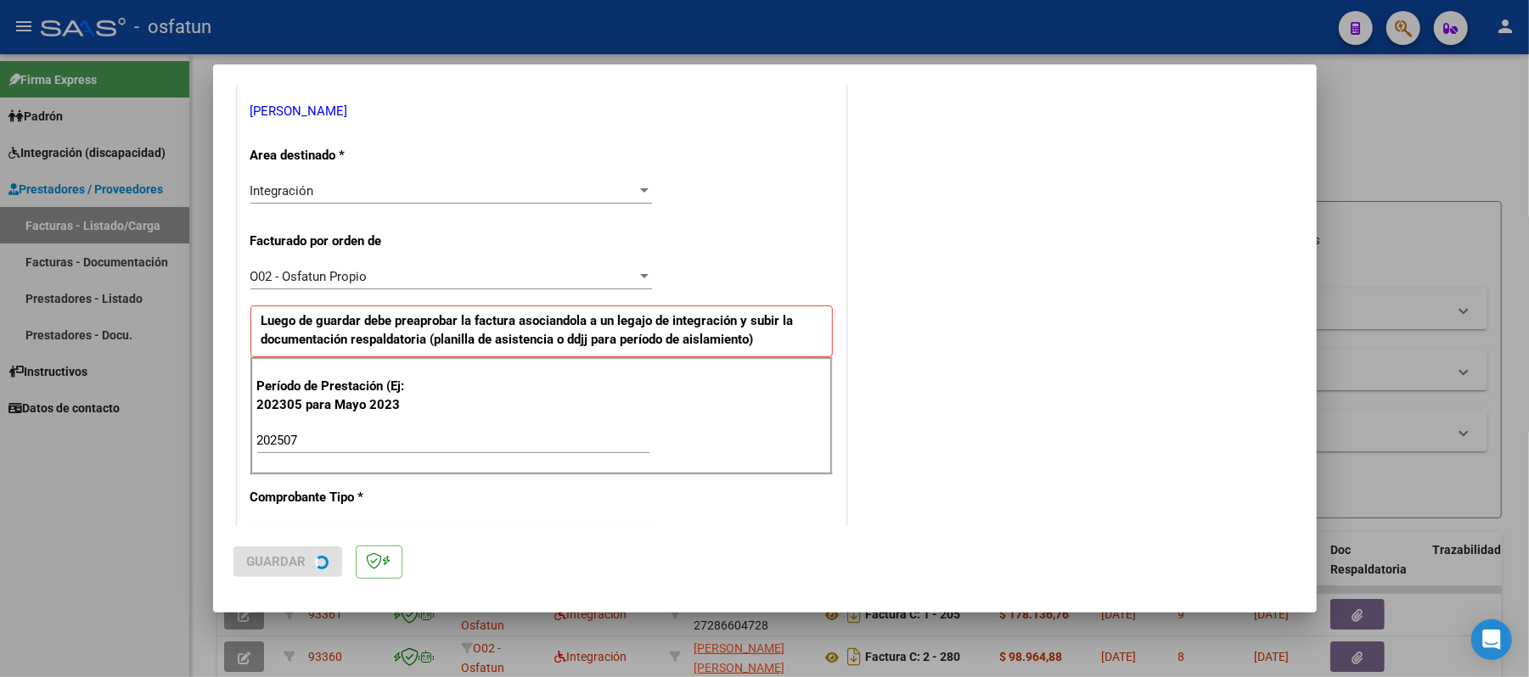
scroll to position [0, 0]
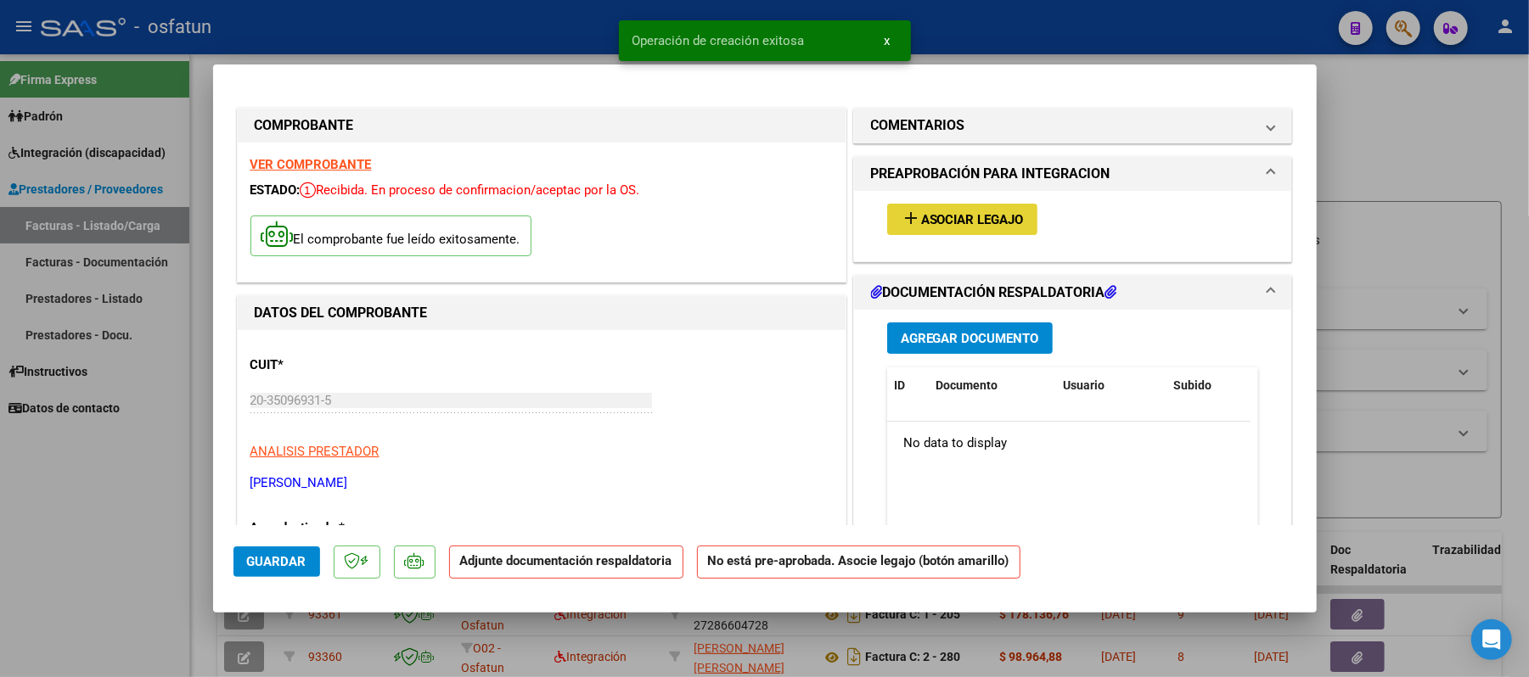
click at [986, 221] on span "Asociar Legajo" at bounding box center [972, 219] width 103 height 15
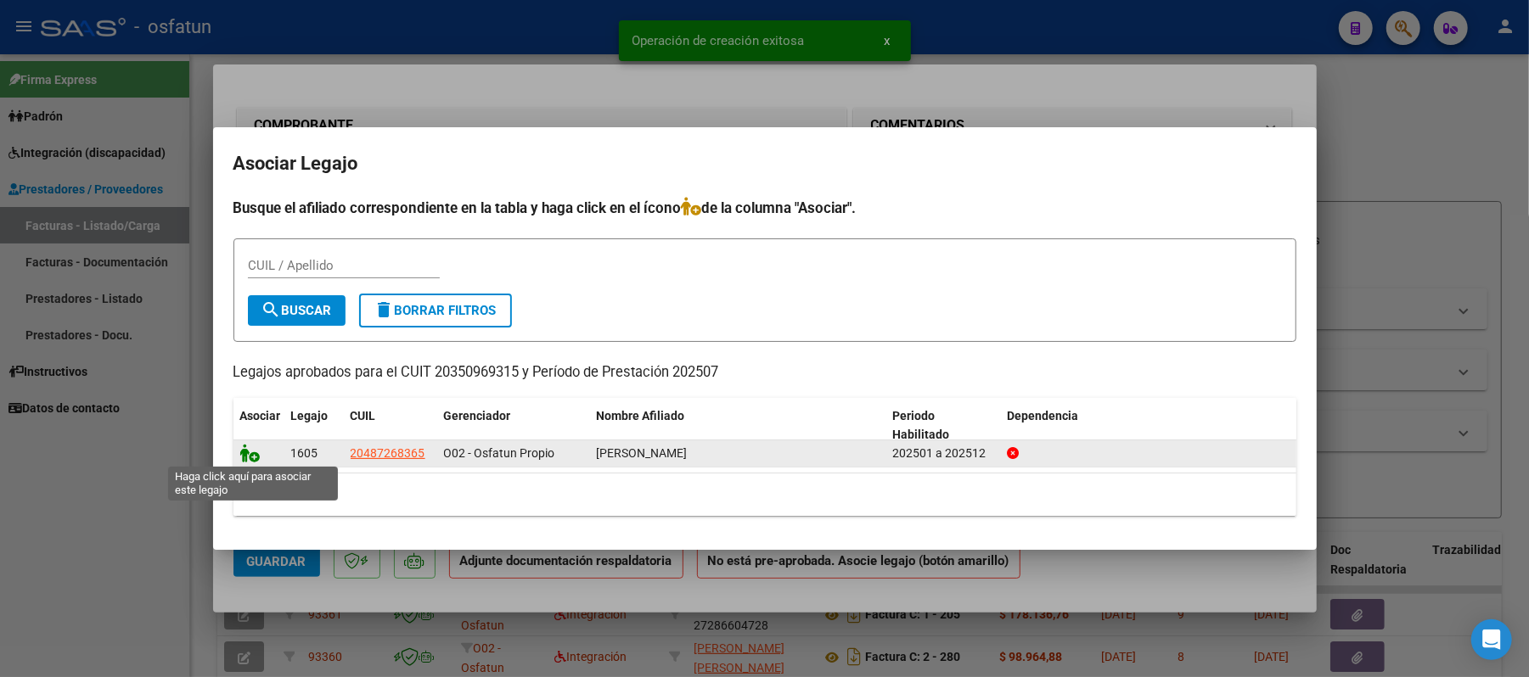
click at [251, 456] on icon at bounding box center [250, 453] width 20 height 19
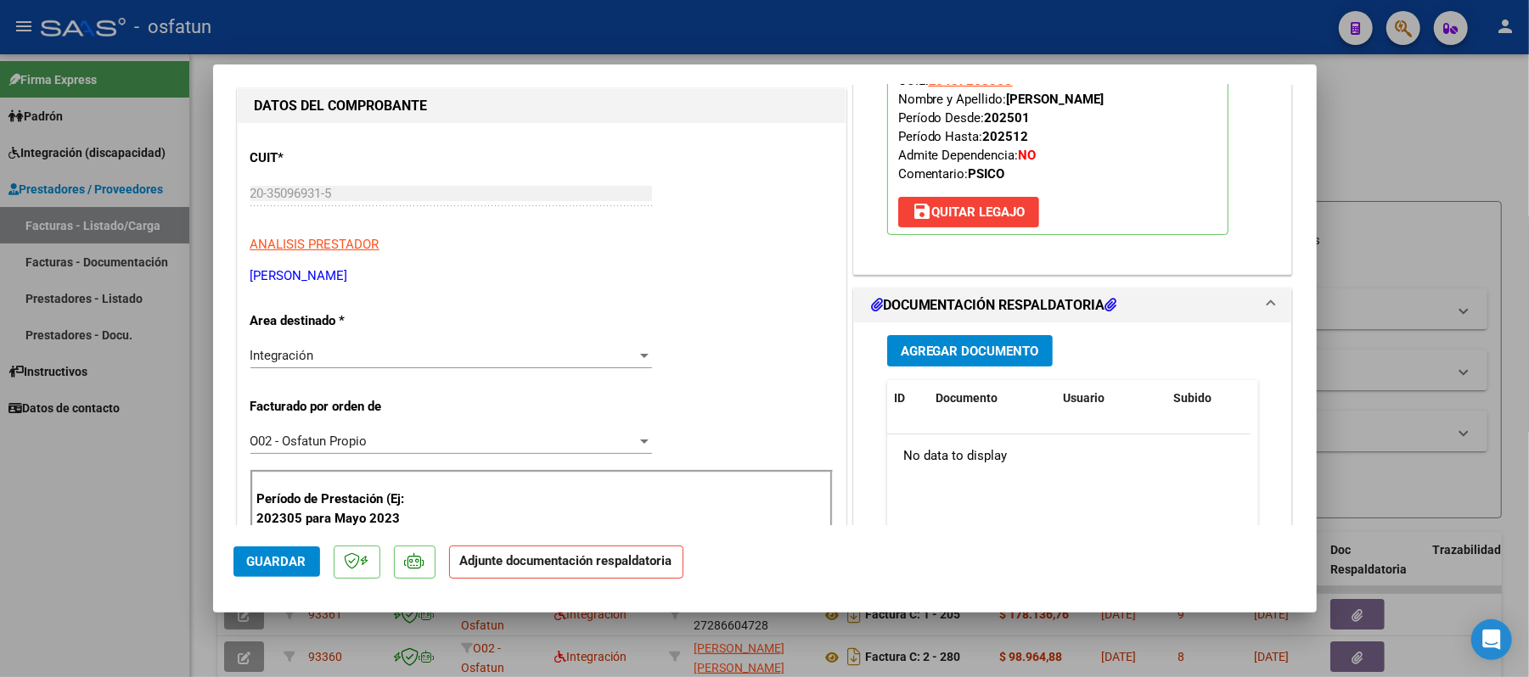
scroll to position [226, 0]
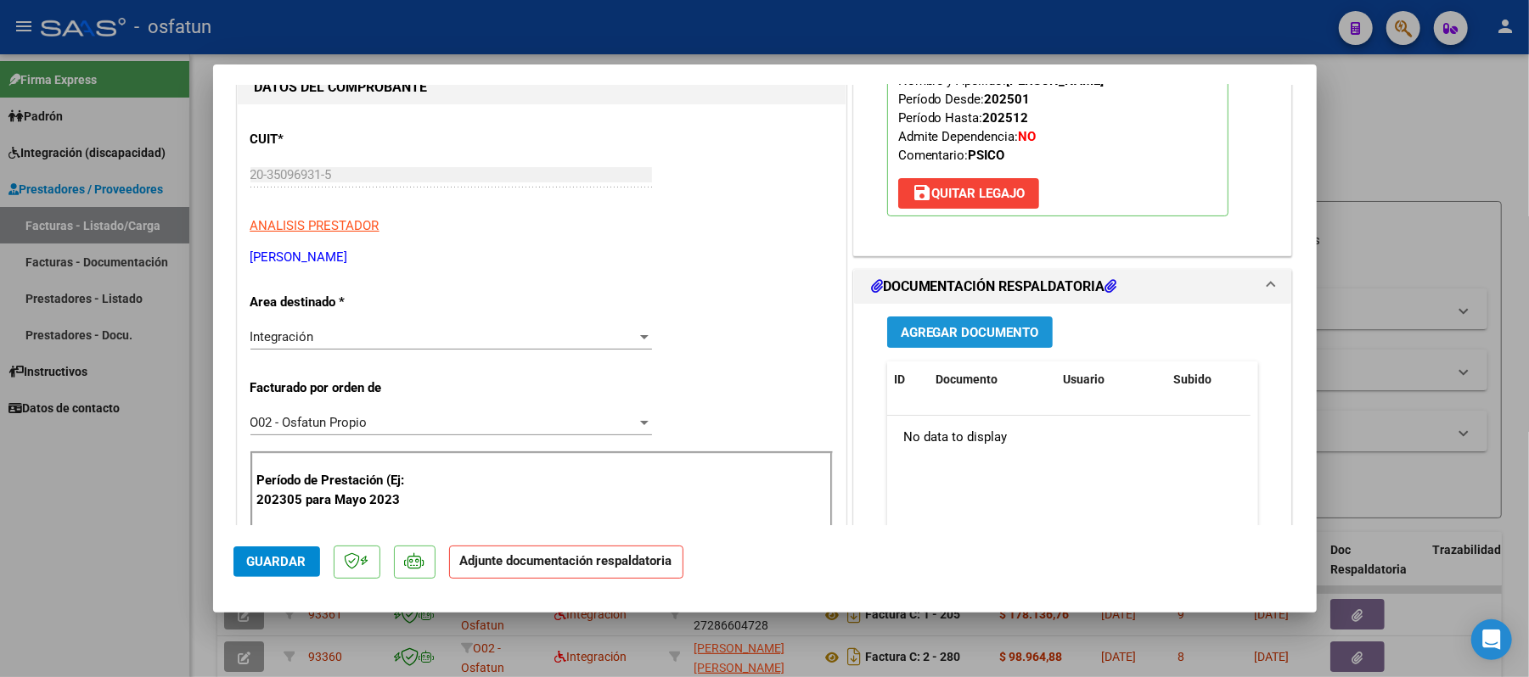
click at [963, 328] on span "Agregar Documento" at bounding box center [970, 332] width 138 height 15
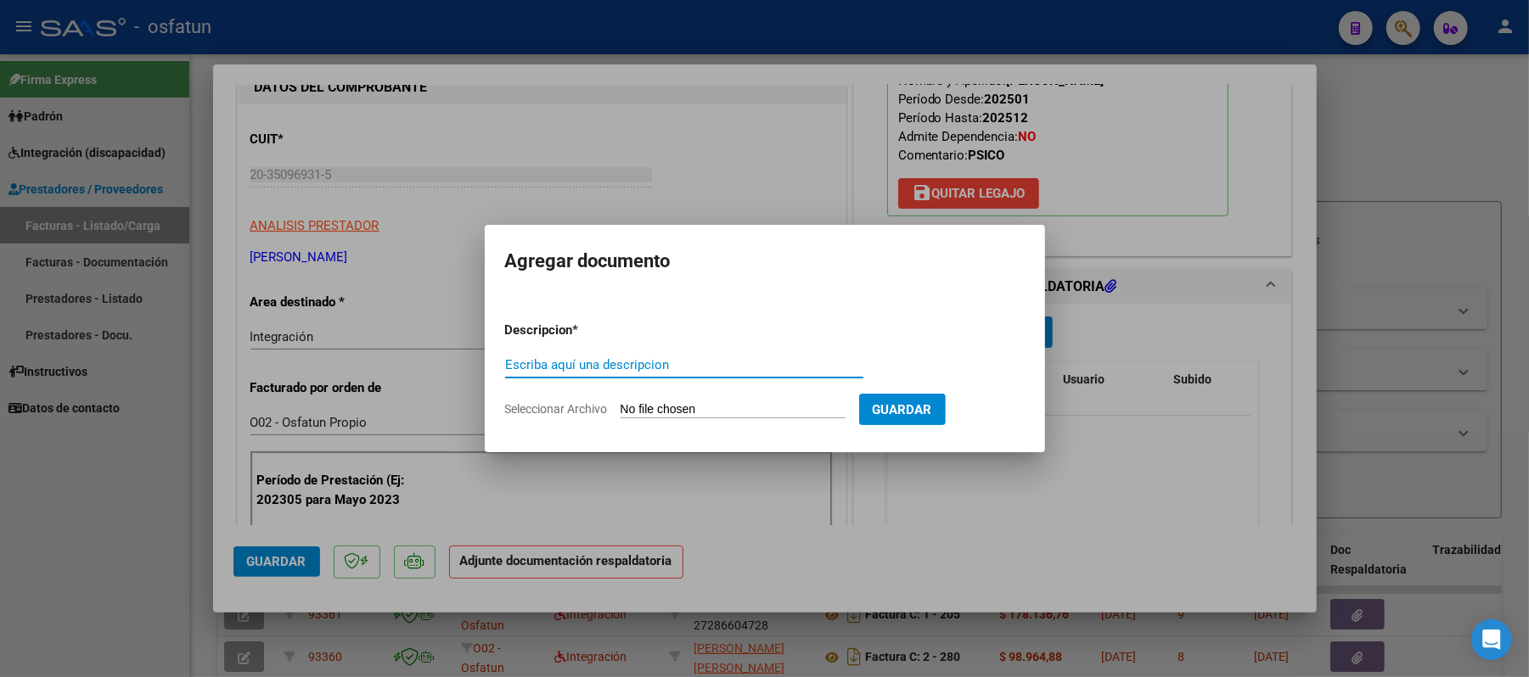
click at [738, 361] on input "Escriba aquí una descripcion" at bounding box center [684, 364] width 358 height 15
click at [720, 408] on input "Seleccionar Archivo" at bounding box center [733, 410] width 225 height 16
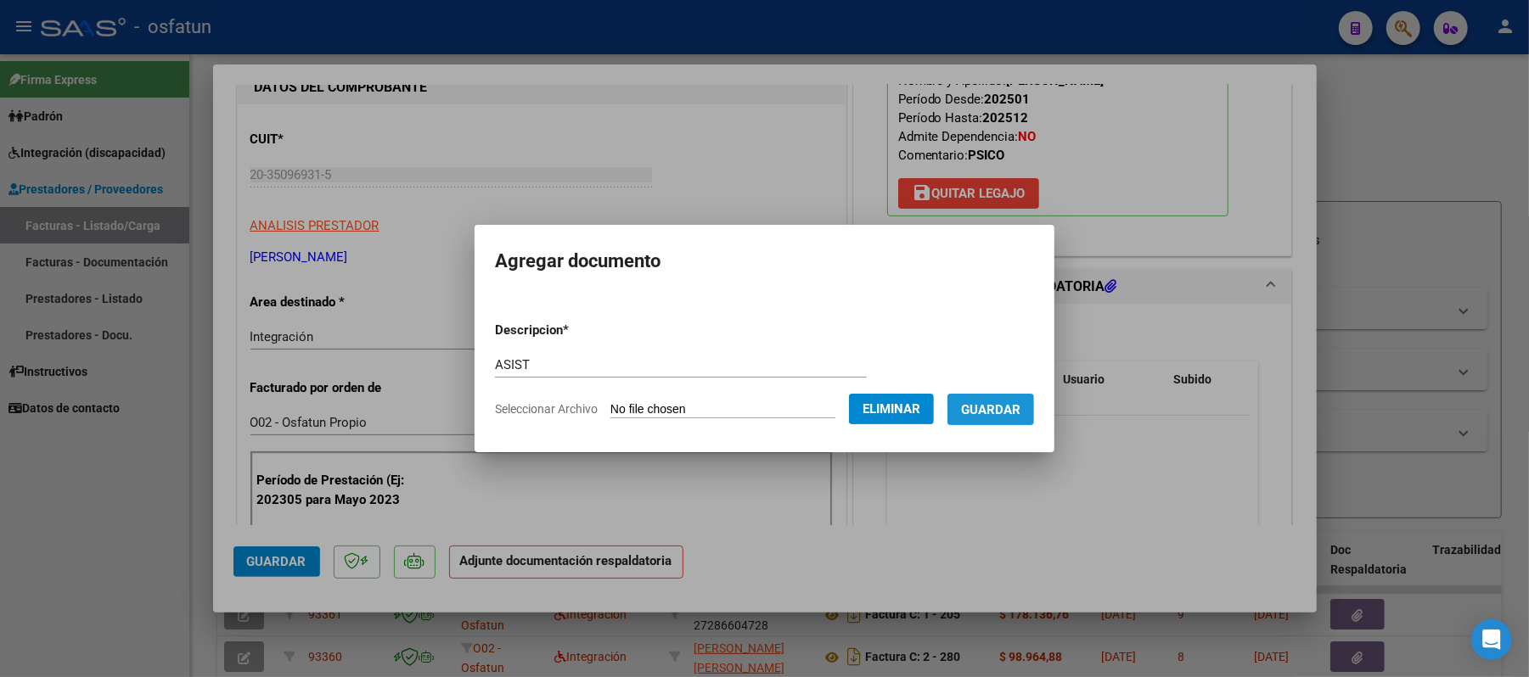
click at [1003, 408] on span "Guardar" at bounding box center [990, 409] width 59 height 15
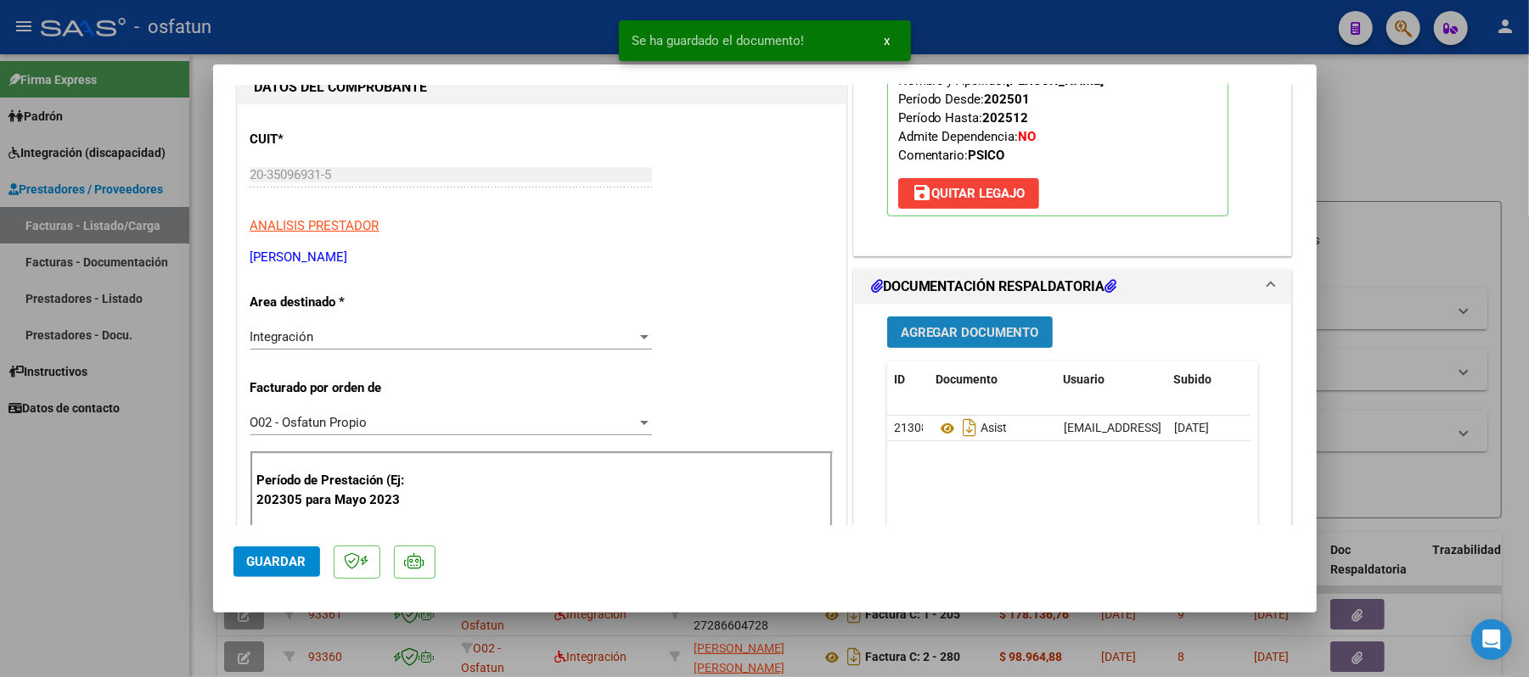
click at [992, 338] on span "Agregar Documento" at bounding box center [970, 332] width 138 height 15
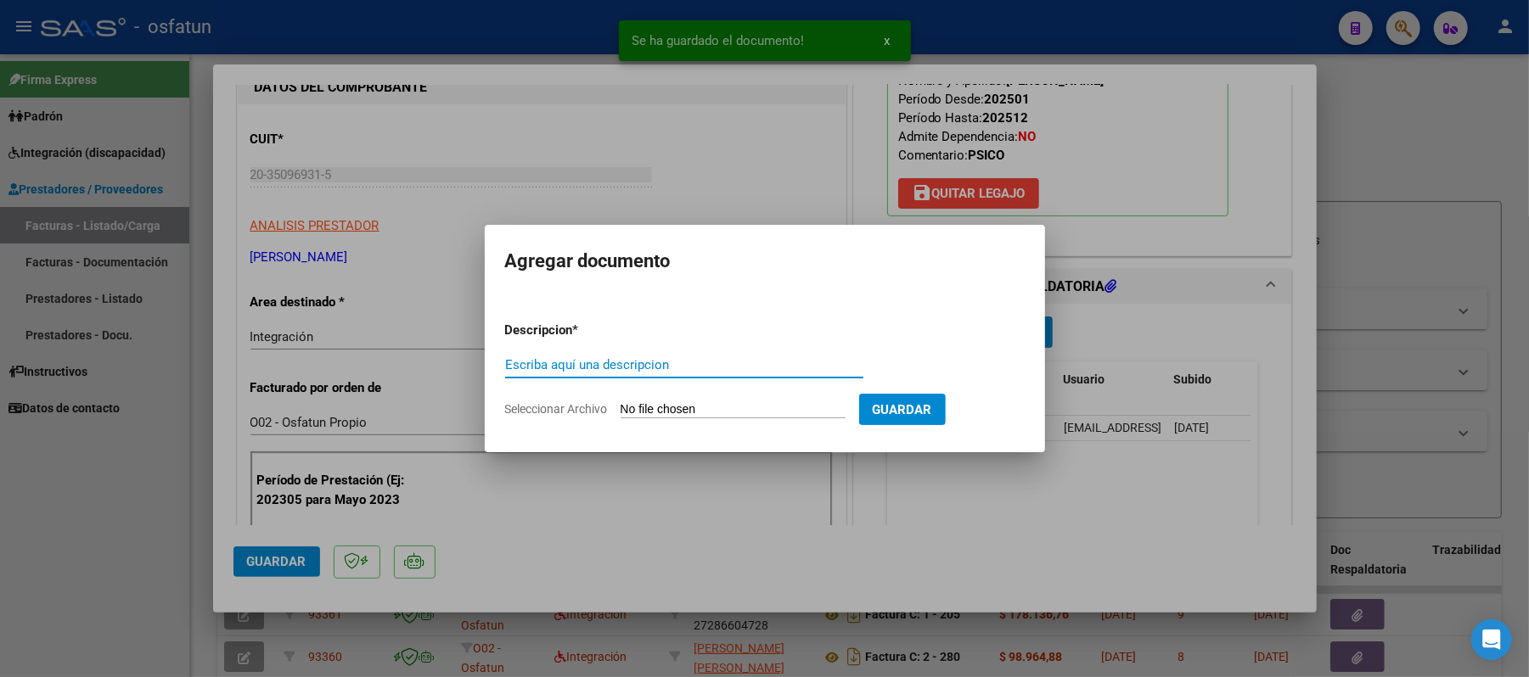
click at [713, 358] on input "Escriba aquí una descripcion" at bounding box center [684, 364] width 358 height 15
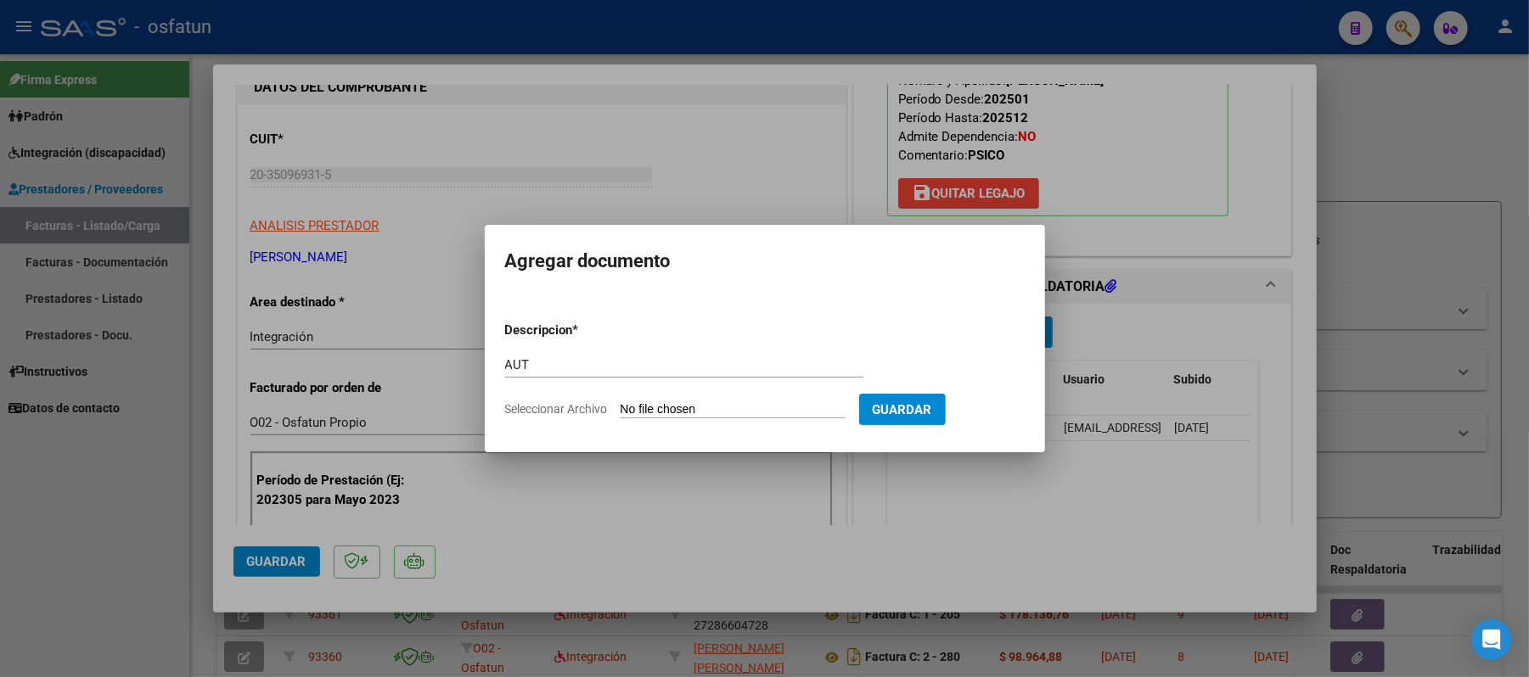
click at [646, 409] on input "Seleccionar Archivo" at bounding box center [733, 410] width 225 height 16
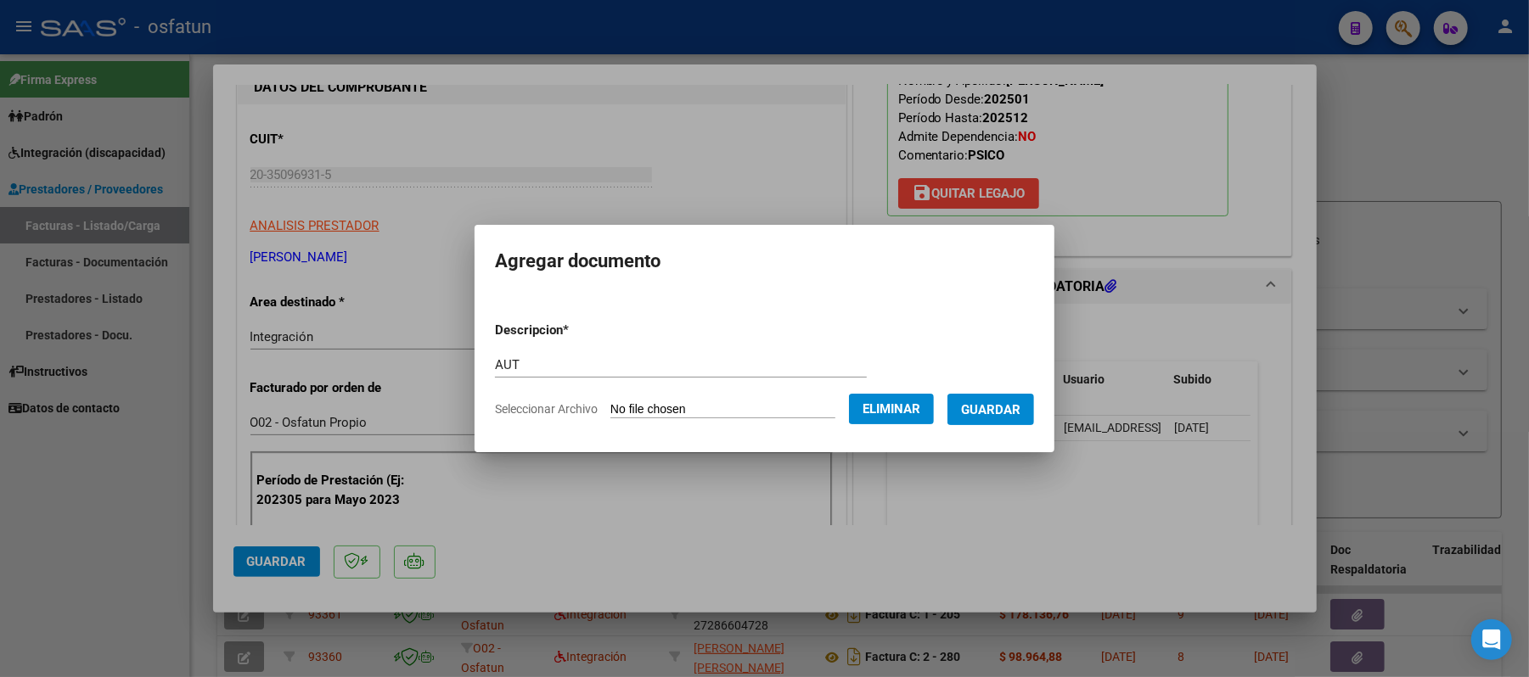
click at [1020, 409] on span "Guardar" at bounding box center [990, 409] width 59 height 15
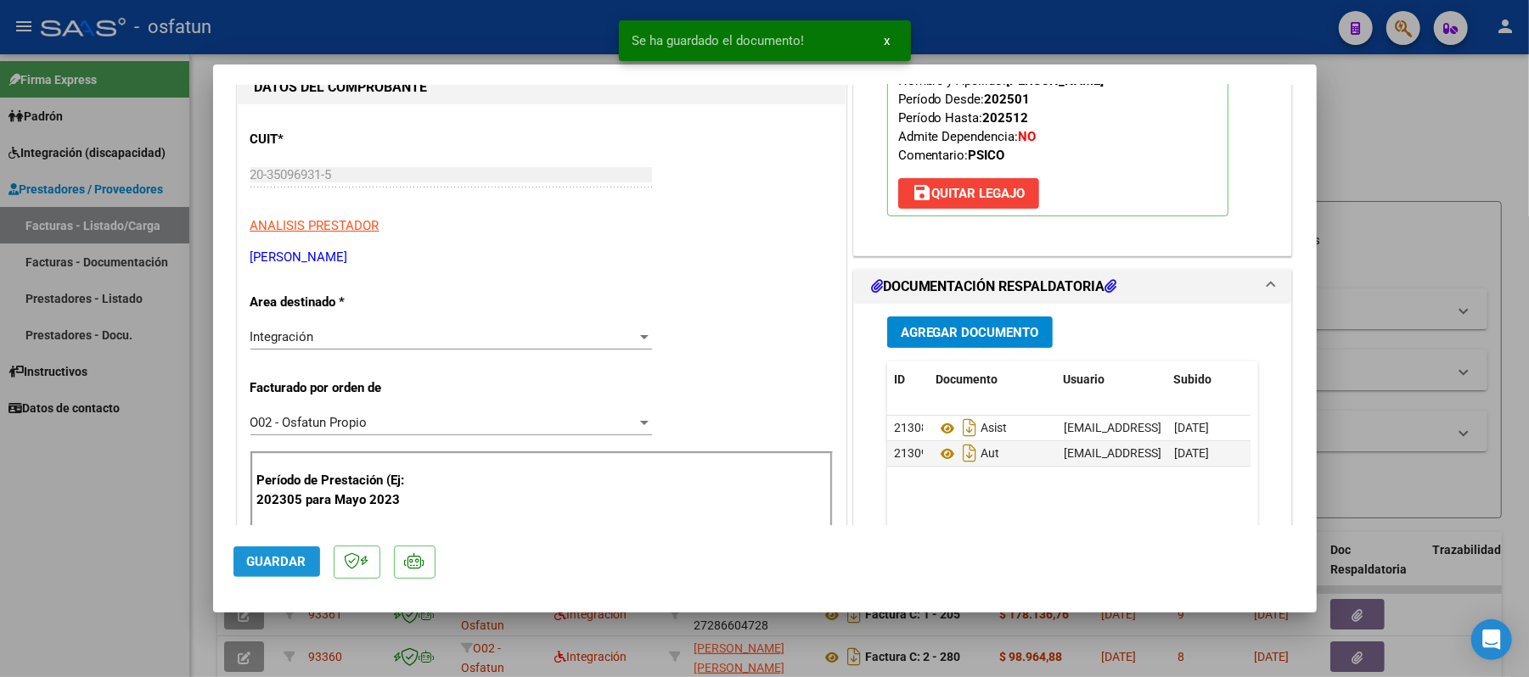
click at [269, 561] on span "Guardar" at bounding box center [276, 561] width 59 height 15
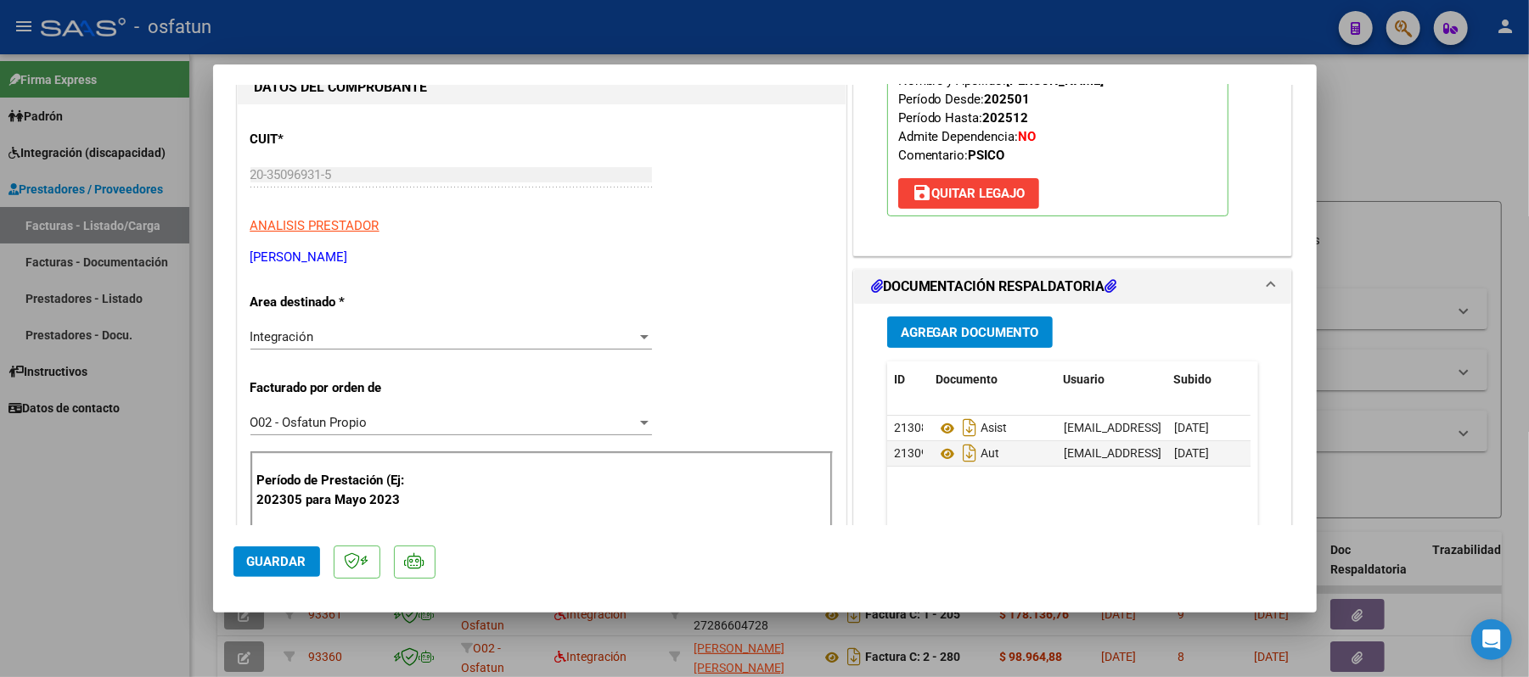
click at [1391, 123] on div at bounding box center [764, 338] width 1529 height 677
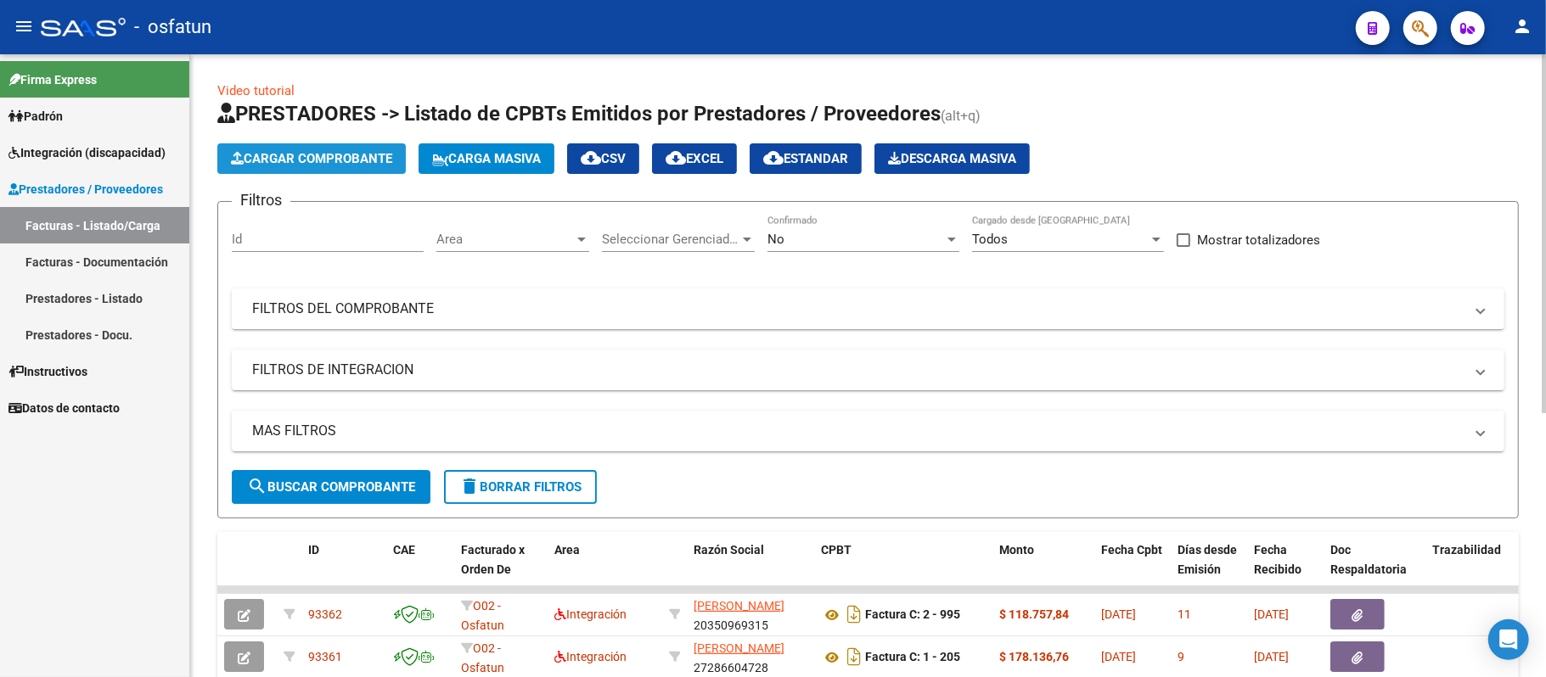
click at [348, 153] on span "Cargar Comprobante" at bounding box center [311, 158] width 161 height 15
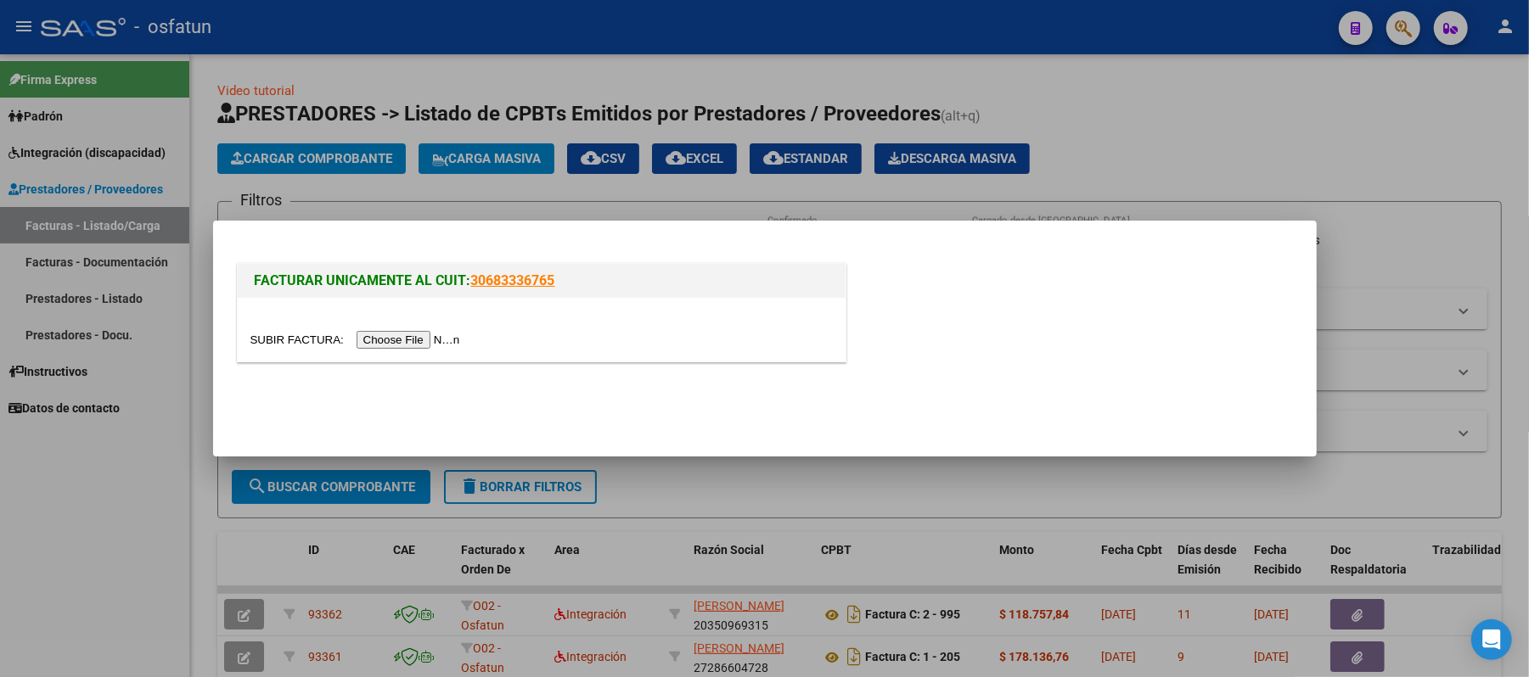
click at [430, 343] on input "file" at bounding box center [357, 340] width 215 height 18
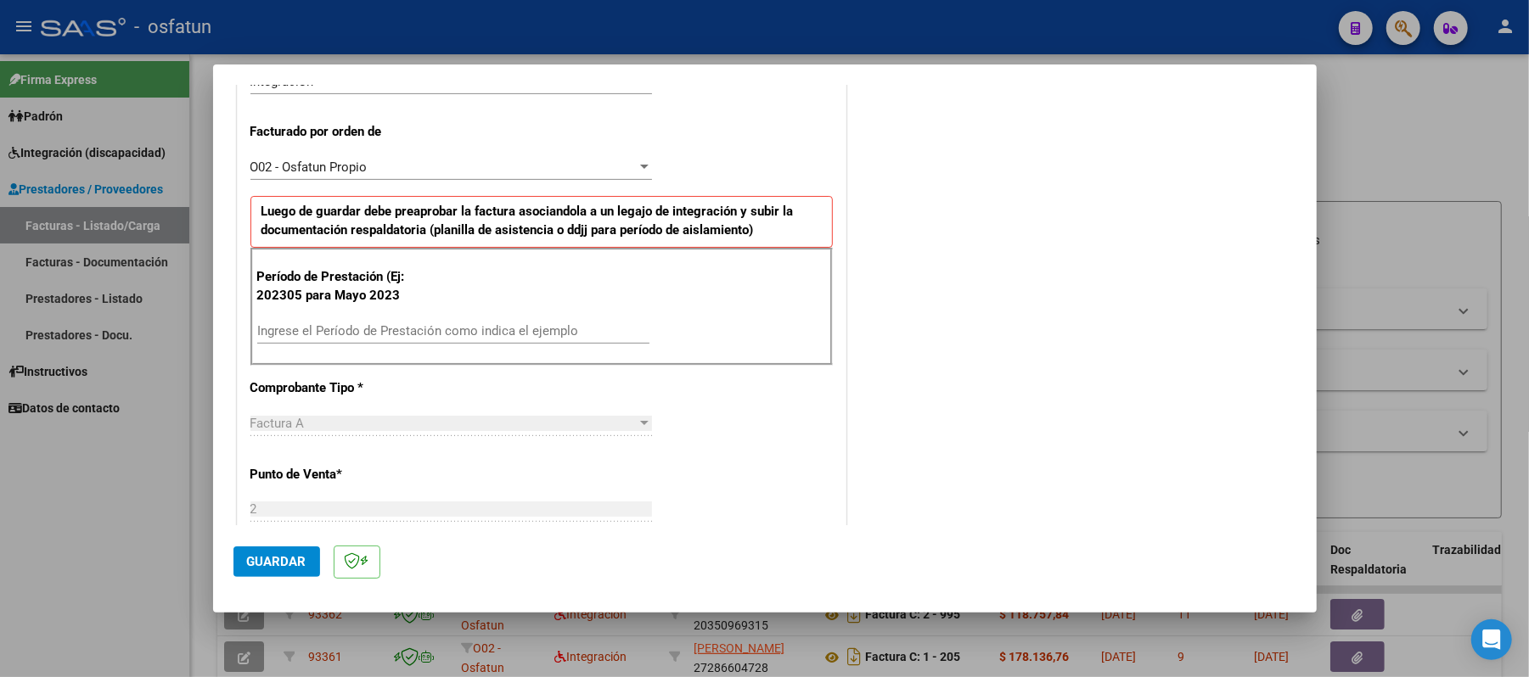
scroll to position [452, 0]
click at [503, 323] on input "Ingrese el Período de Prestación como indica el ejemplo" at bounding box center [453, 327] width 392 height 15
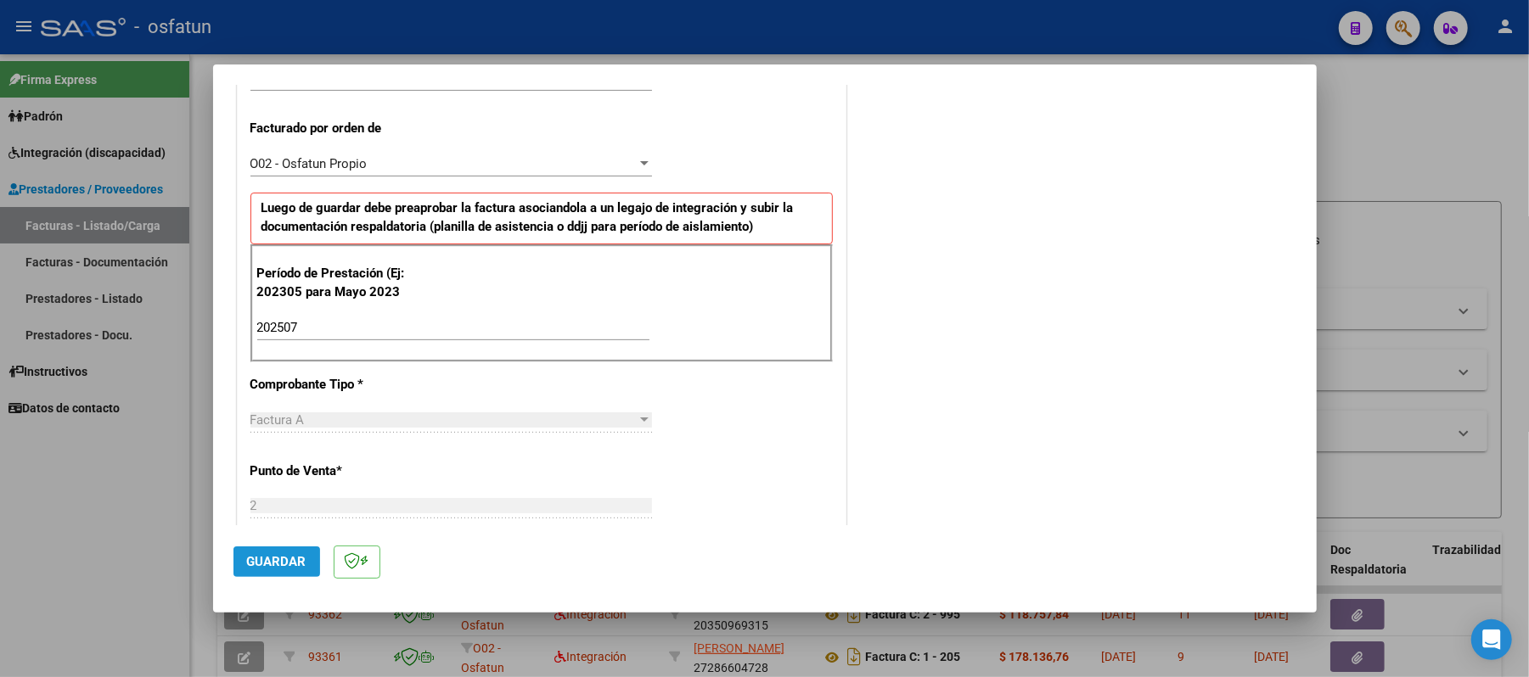
click at [293, 554] on span "Guardar" at bounding box center [276, 561] width 59 height 15
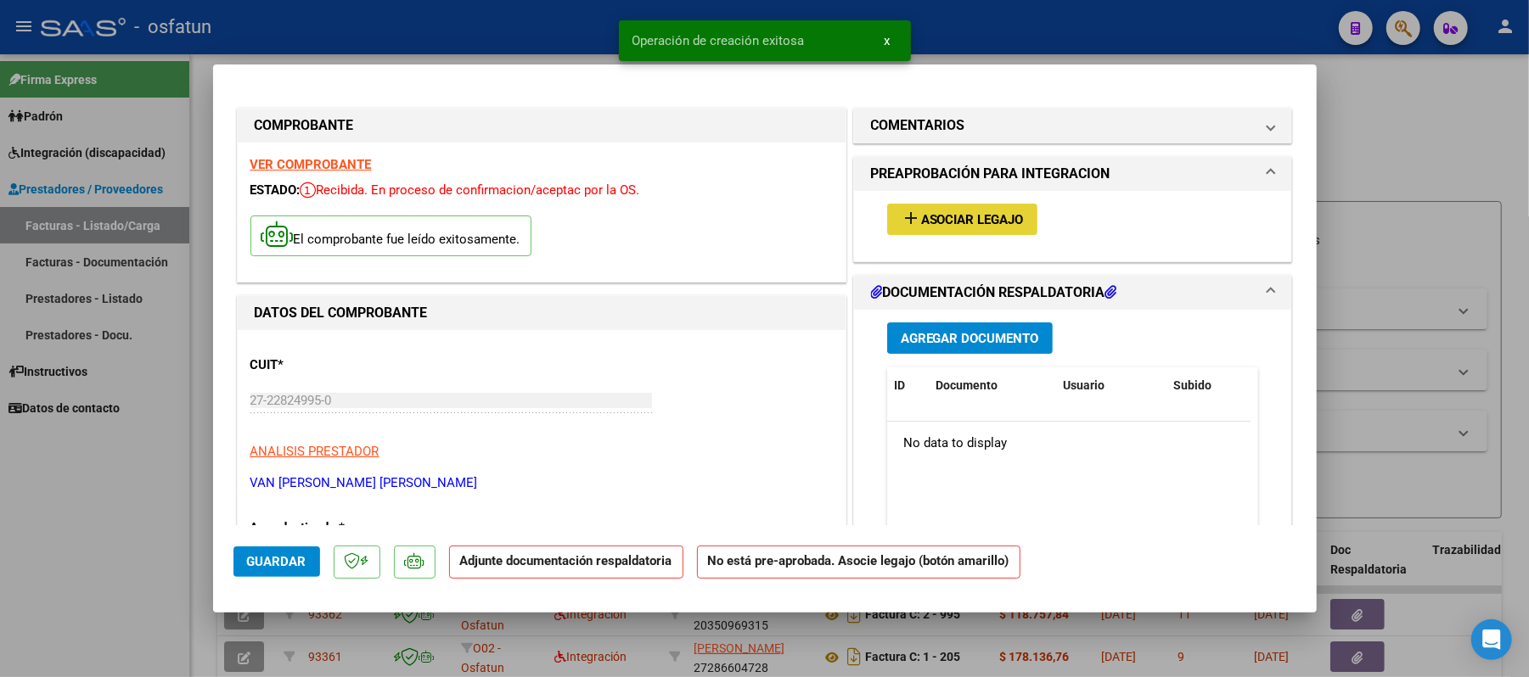
click at [925, 212] on span "Asociar Legajo" at bounding box center [972, 219] width 103 height 15
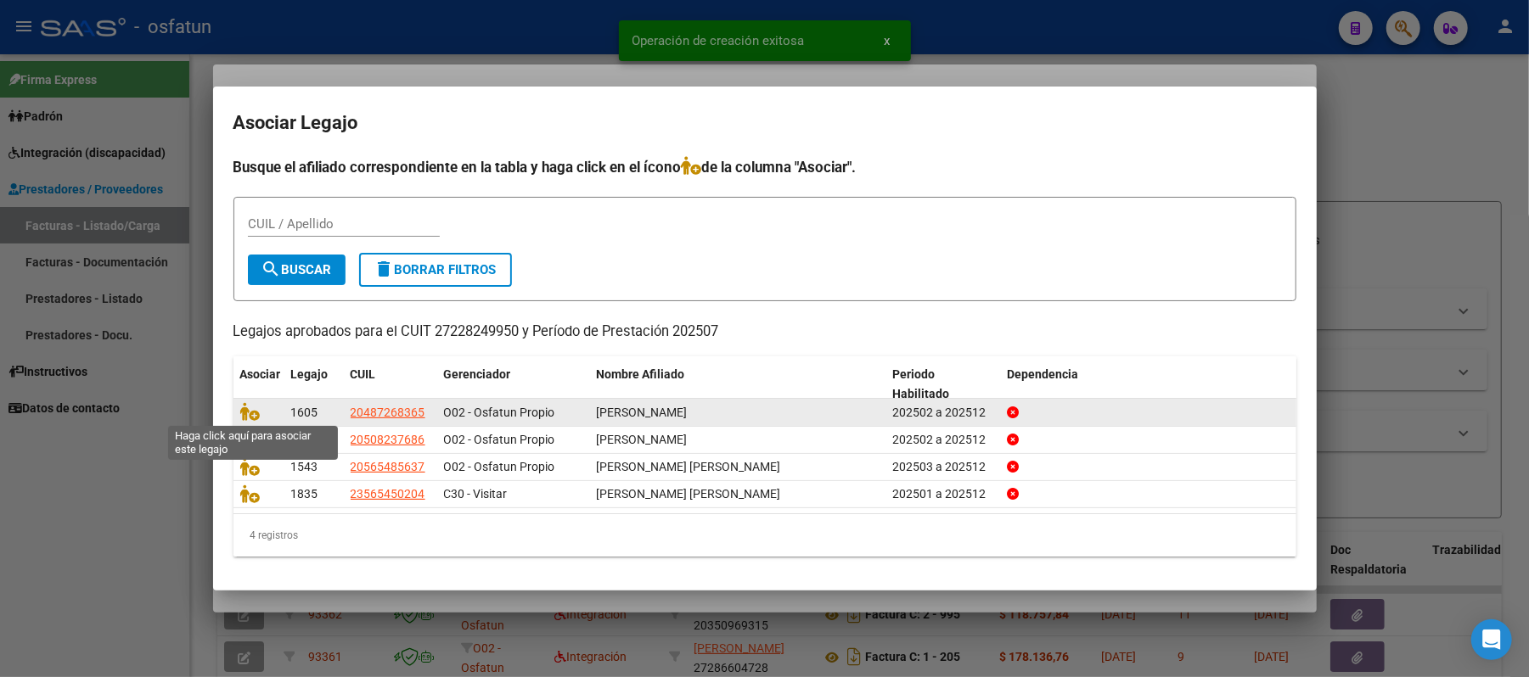
click at [260, 412] on span at bounding box center [252, 413] width 25 height 14
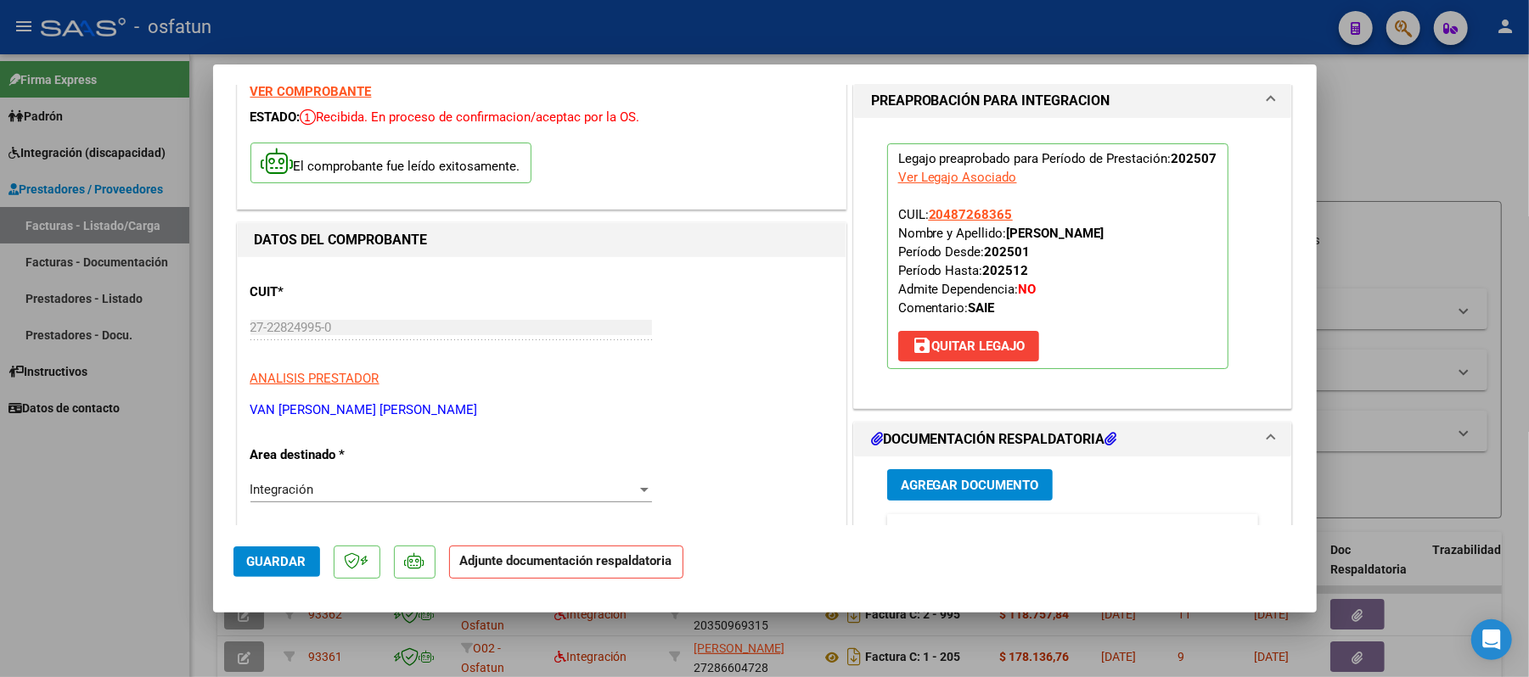
scroll to position [113, 0]
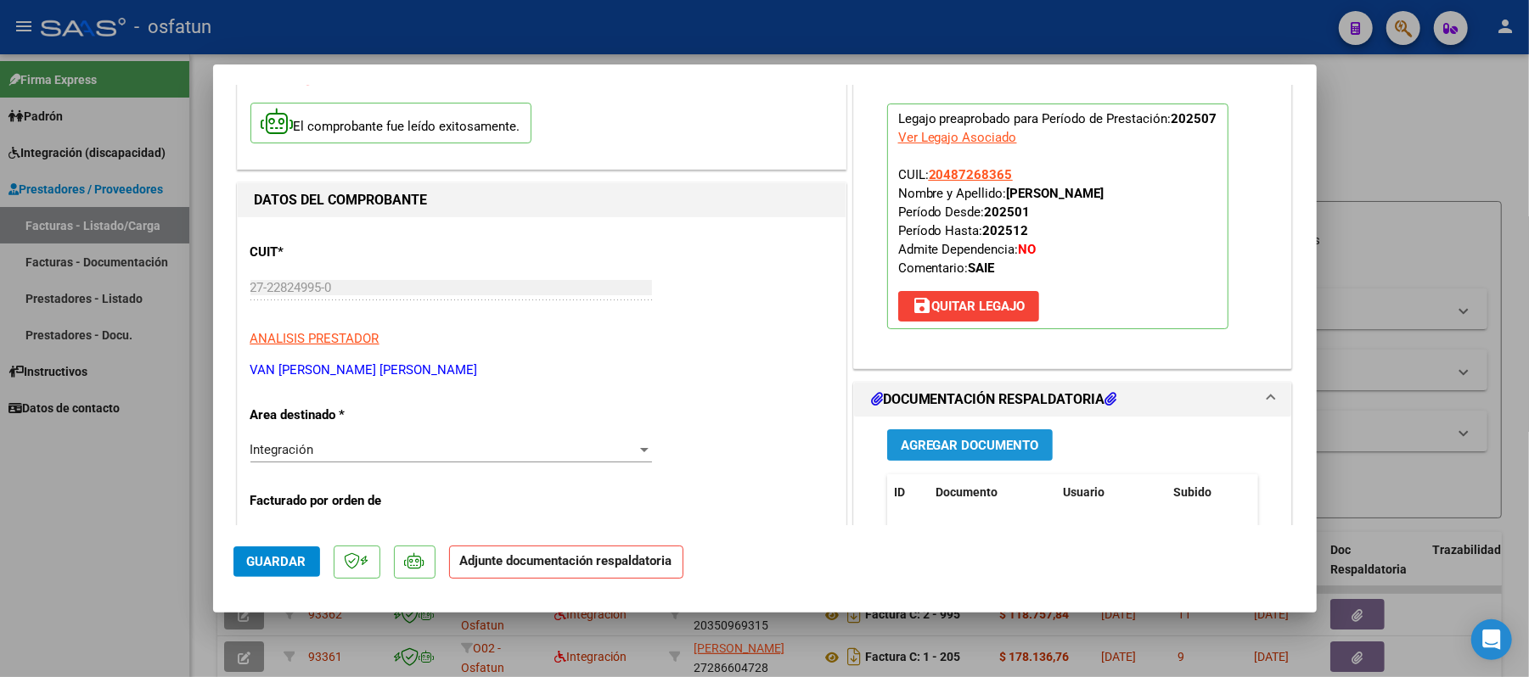
click at [958, 448] on span "Agregar Documento" at bounding box center [970, 445] width 138 height 15
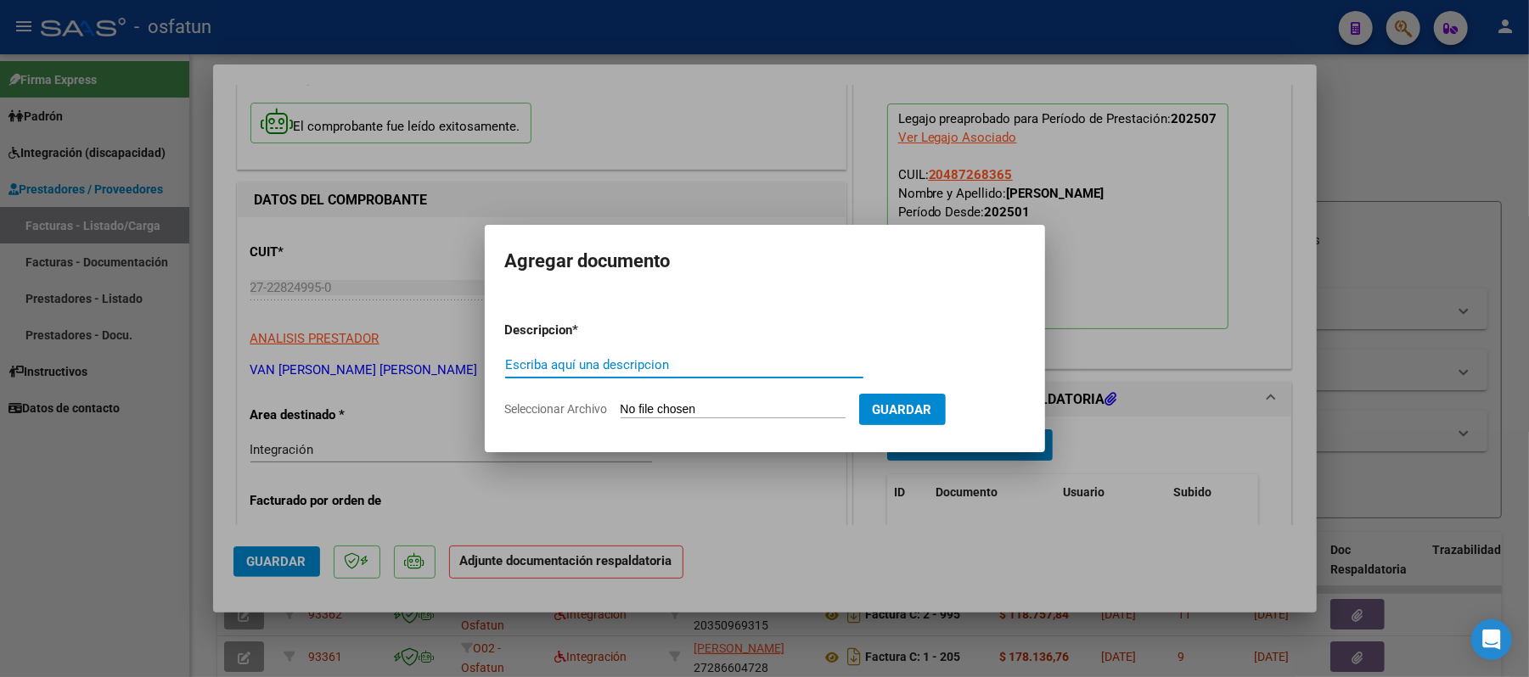
click at [594, 360] on input "Escriba aquí una descripcion" at bounding box center [684, 364] width 358 height 15
click at [683, 411] on input "Seleccionar Archivo" at bounding box center [733, 410] width 225 height 16
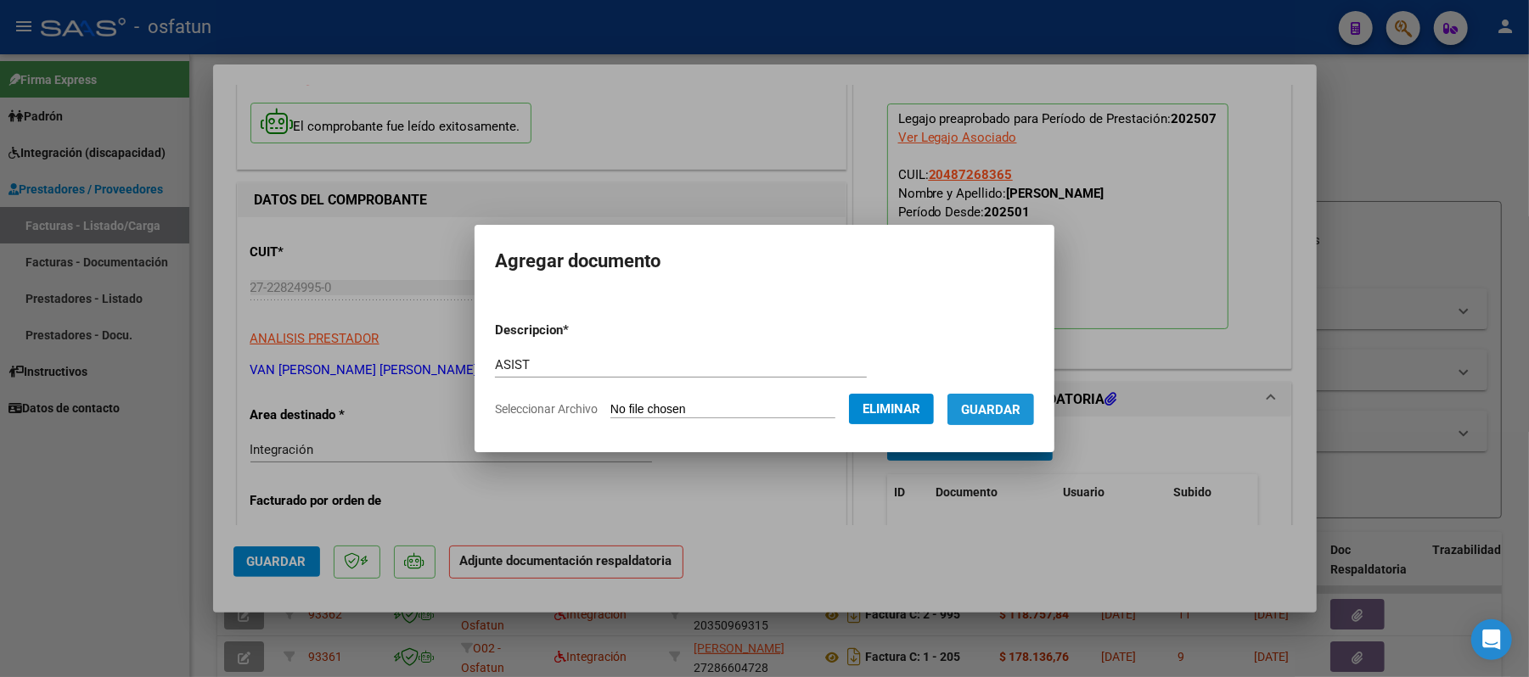
click at [1020, 402] on span "Guardar" at bounding box center [990, 409] width 59 height 15
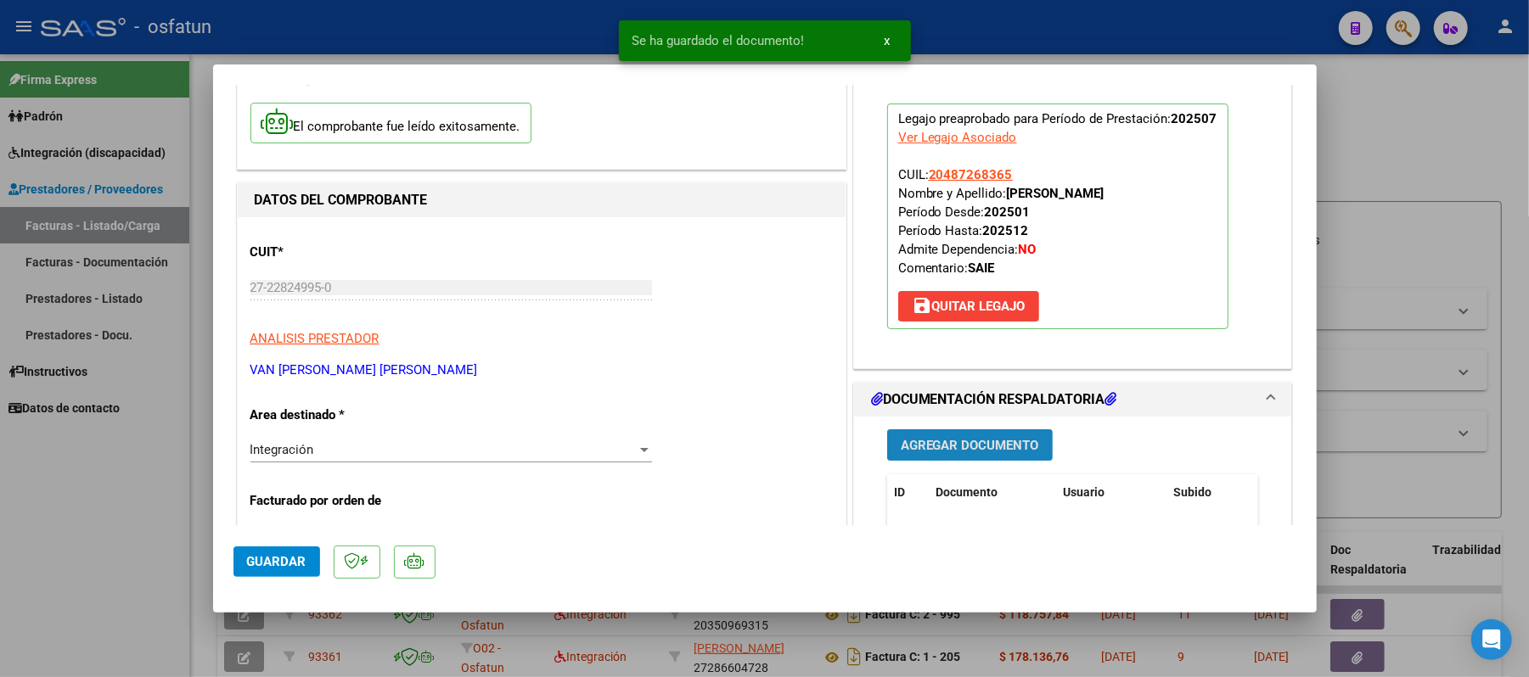
click at [951, 452] on span "Agregar Documento" at bounding box center [970, 445] width 138 height 15
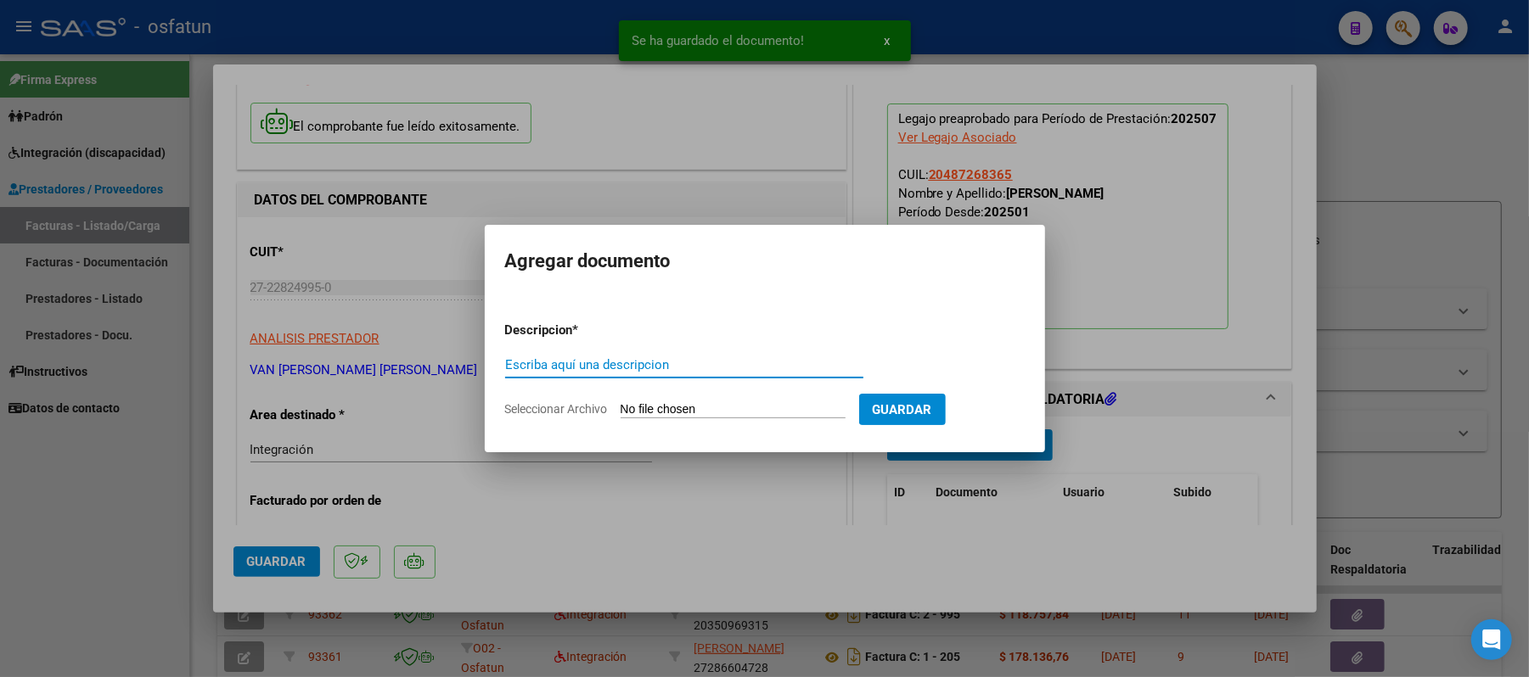
click at [605, 368] on input "Escriba aquí una descripcion" at bounding box center [684, 364] width 358 height 15
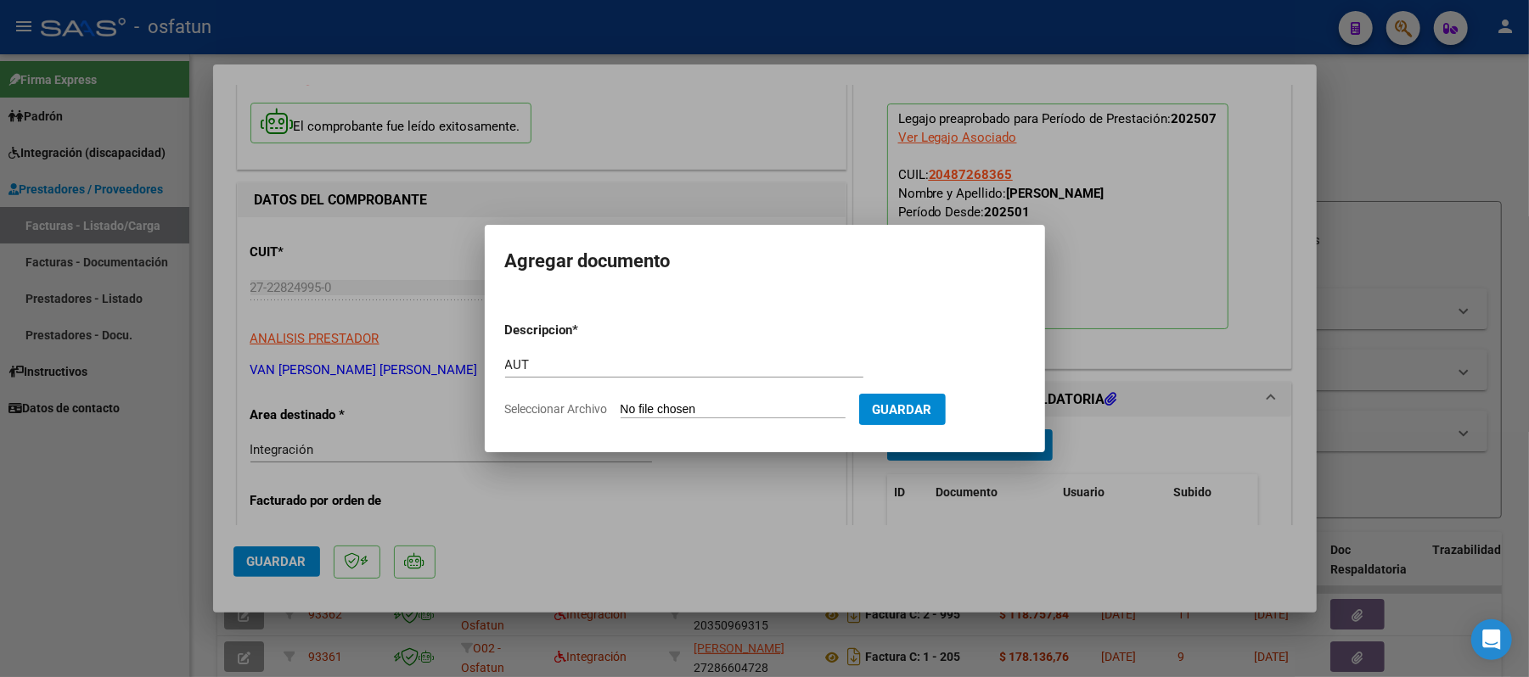
click at [673, 406] on input "Seleccionar Archivo" at bounding box center [733, 410] width 225 height 16
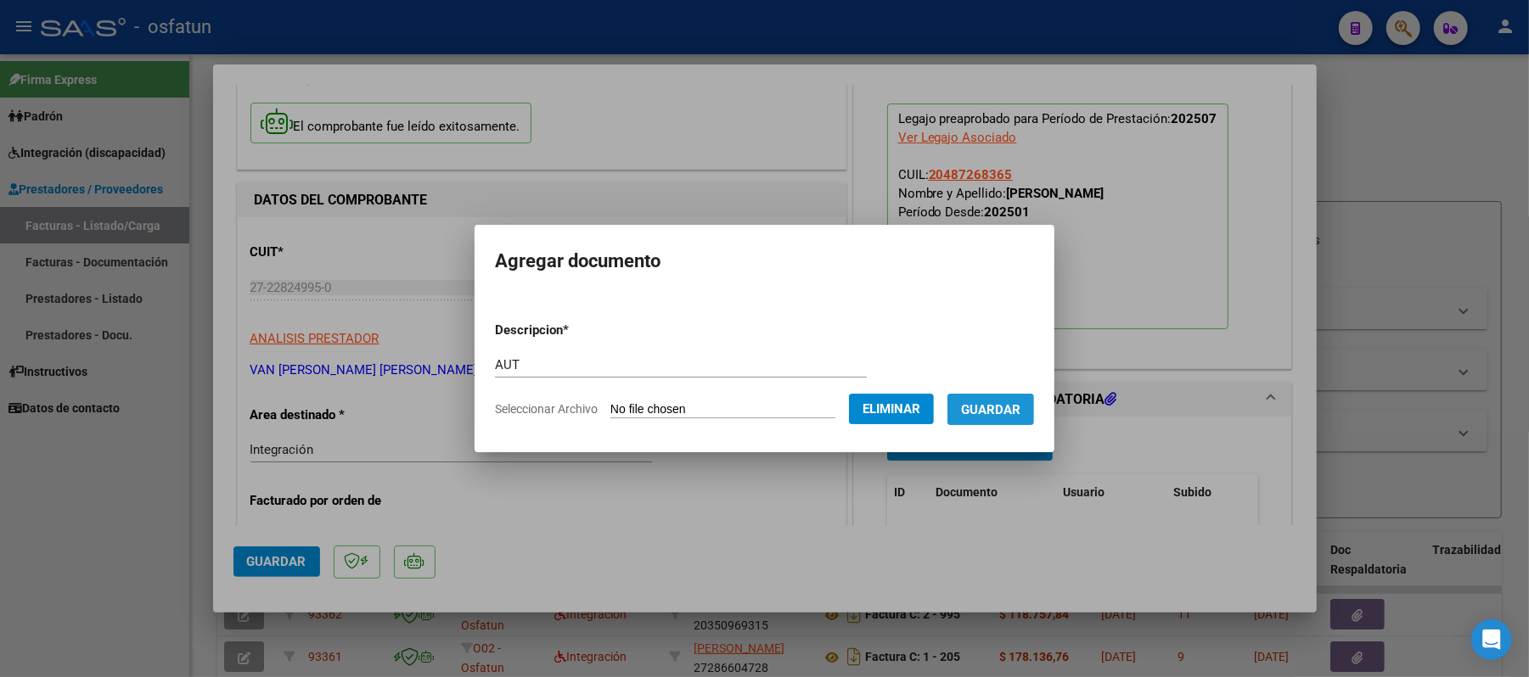
click at [989, 406] on span "Guardar" at bounding box center [990, 409] width 59 height 15
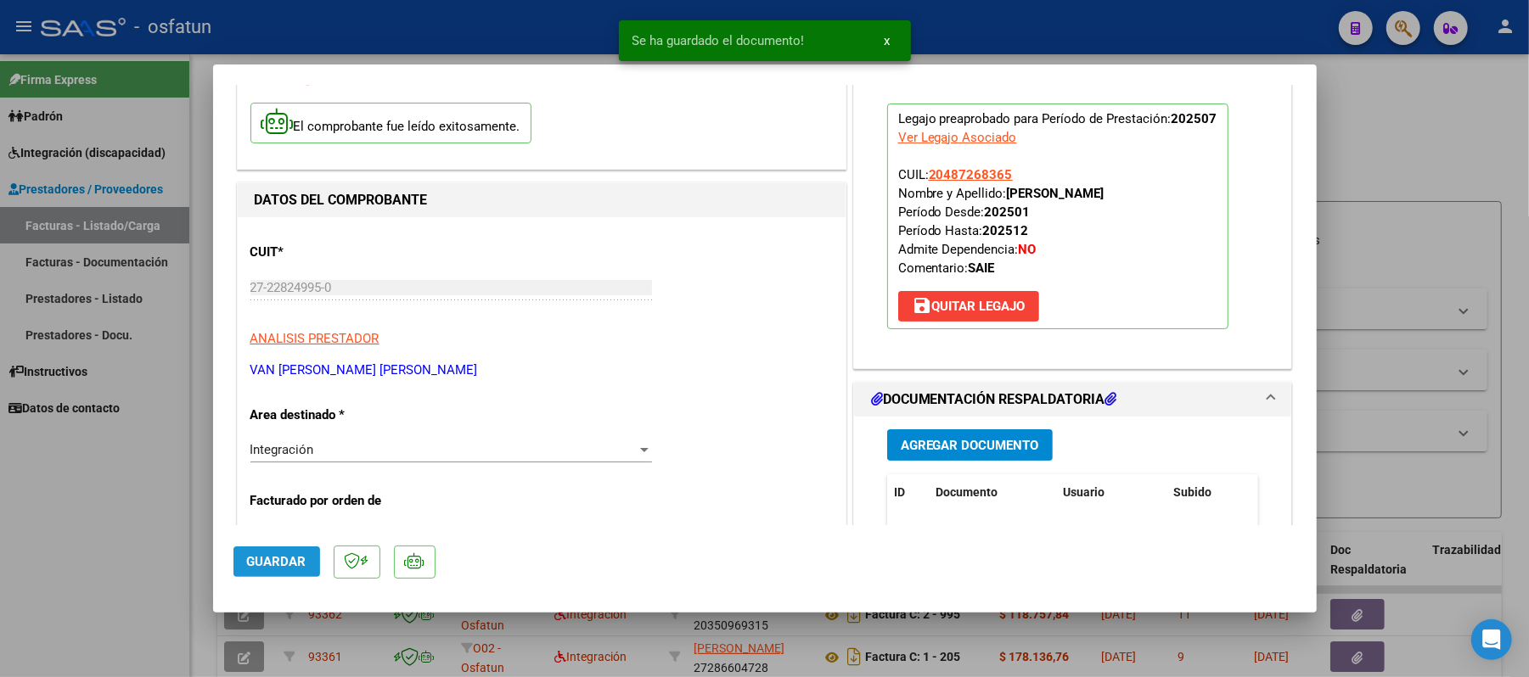
click at [283, 560] on span "Guardar" at bounding box center [276, 561] width 59 height 15
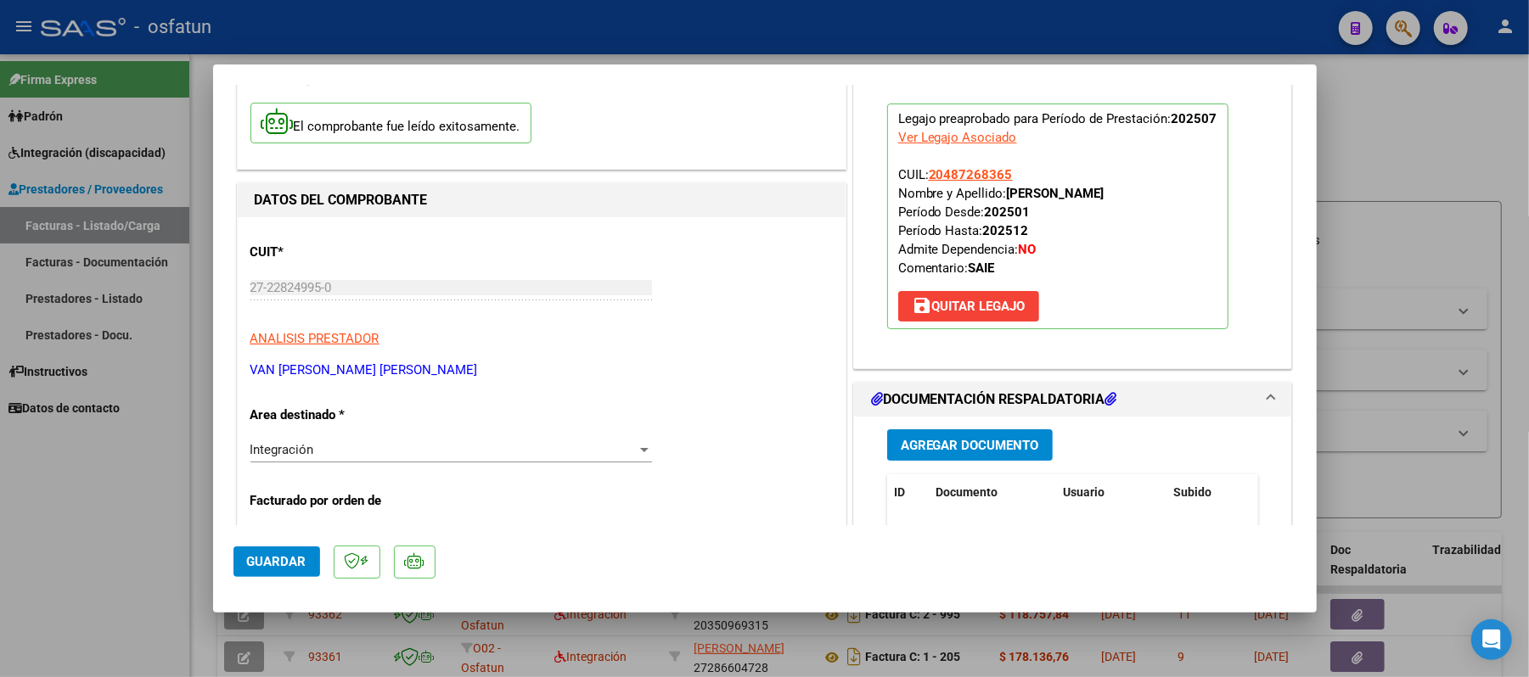
click at [275, 560] on span "Guardar" at bounding box center [276, 561] width 59 height 15
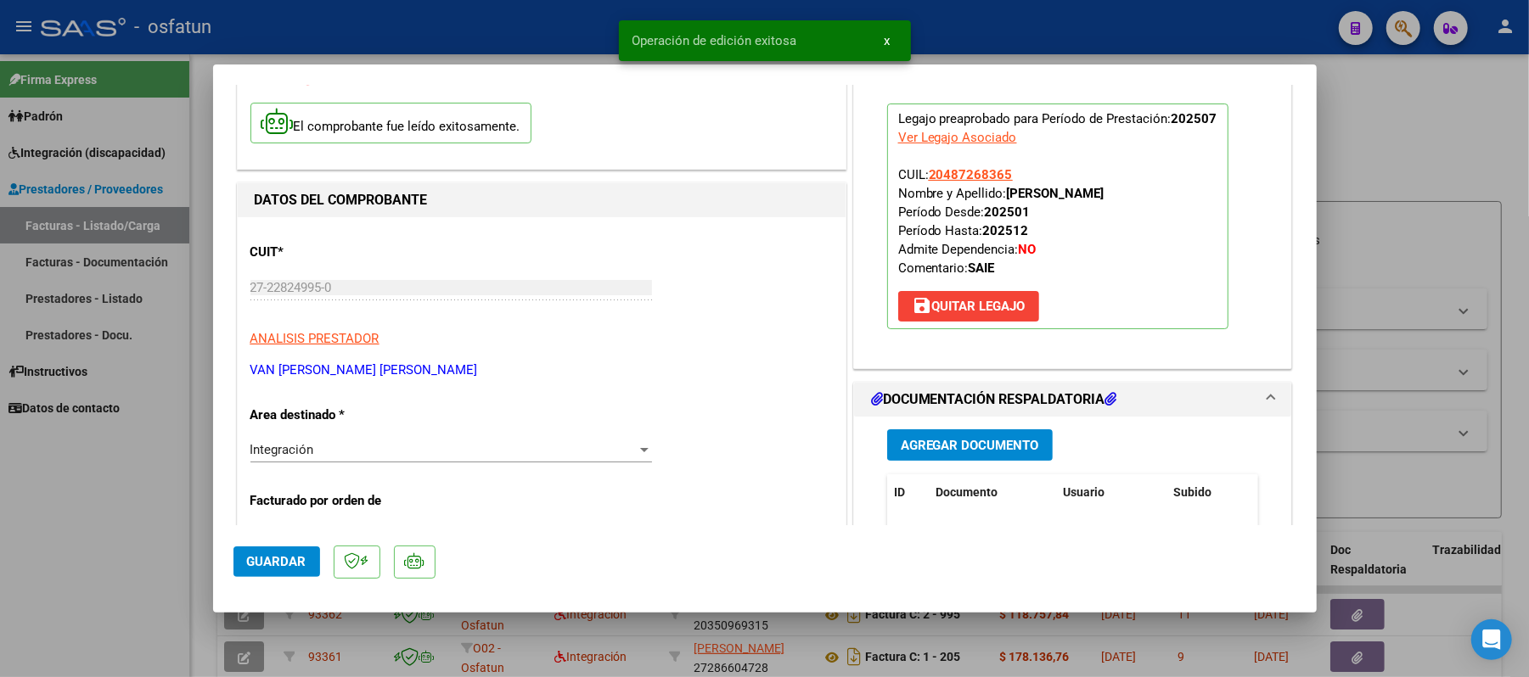
click at [1390, 133] on div at bounding box center [764, 338] width 1529 height 677
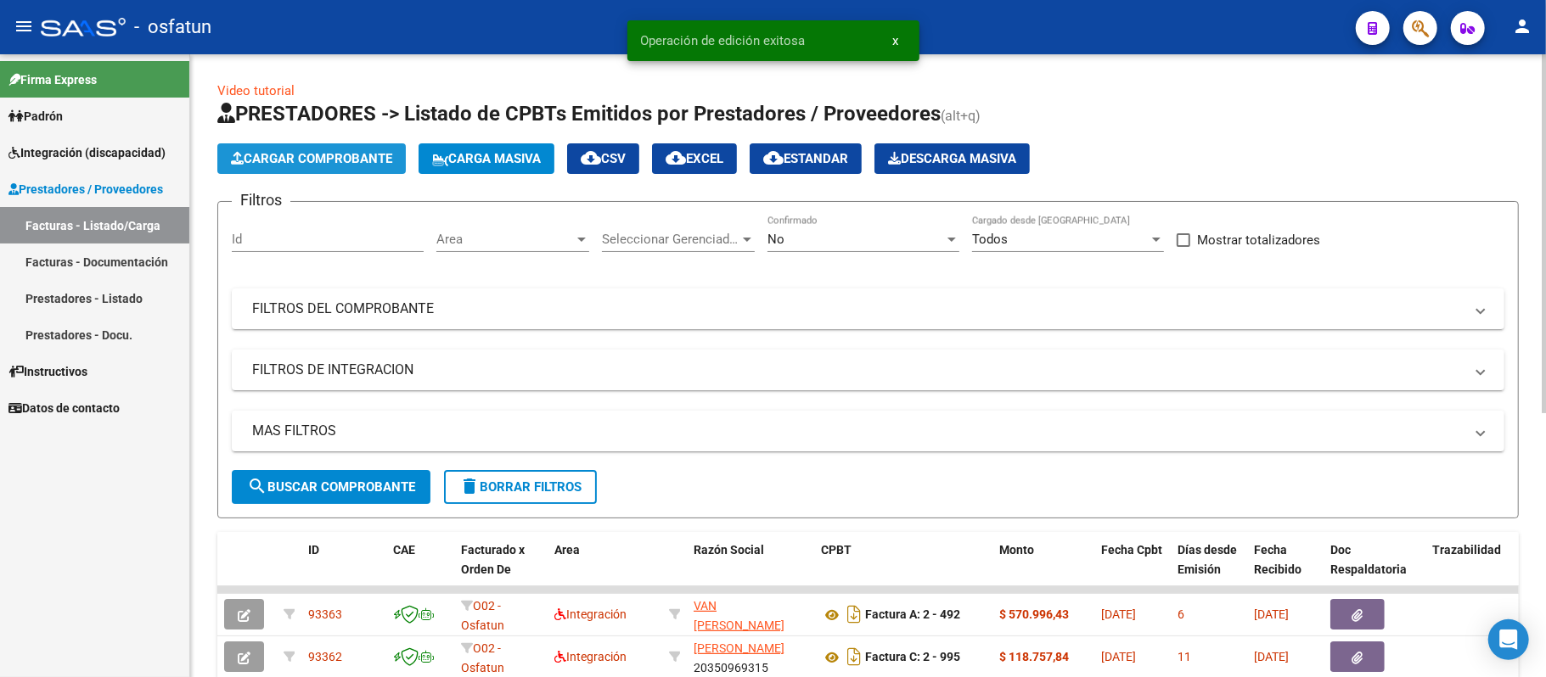
click at [329, 158] on span "Cargar Comprobante" at bounding box center [311, 158] width 161 height 15
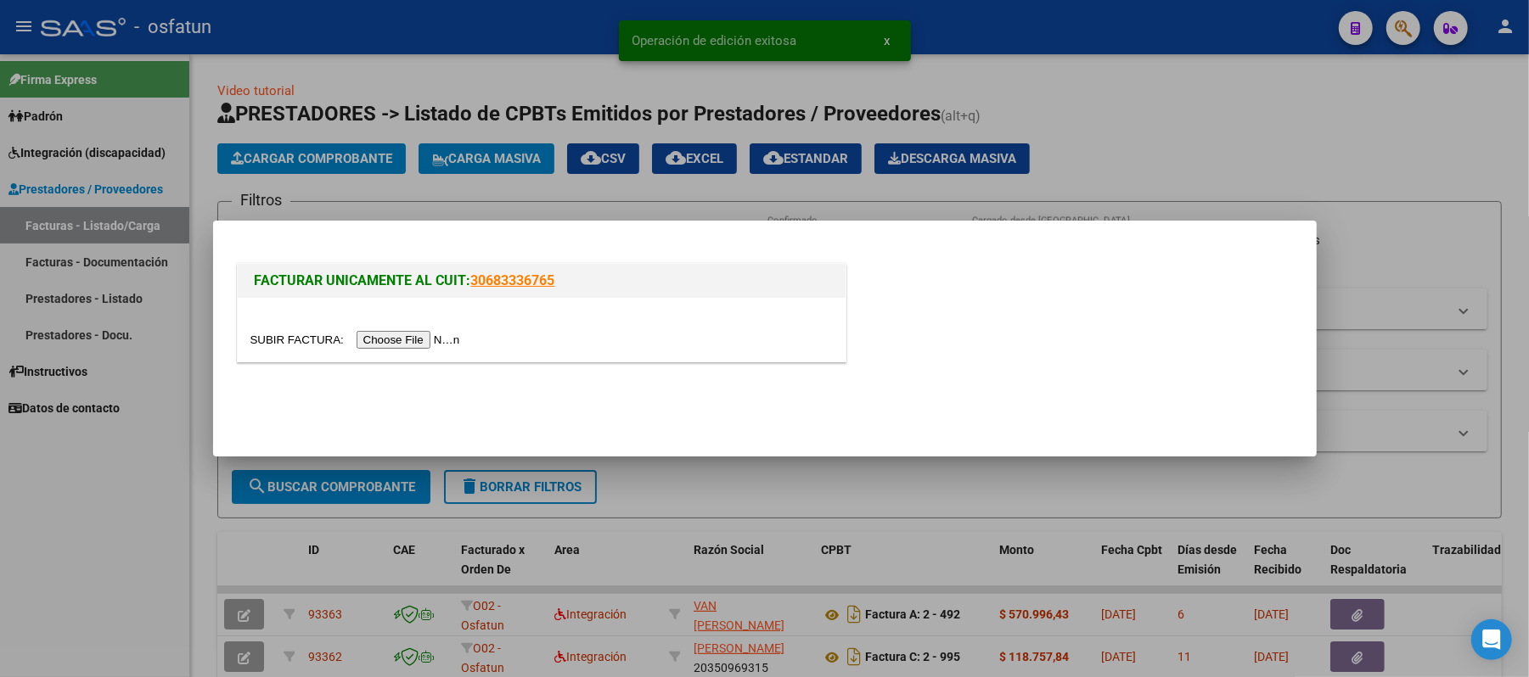
click at [385, 334] on input "file" at bounding box center [357, 340] width 215 height 18
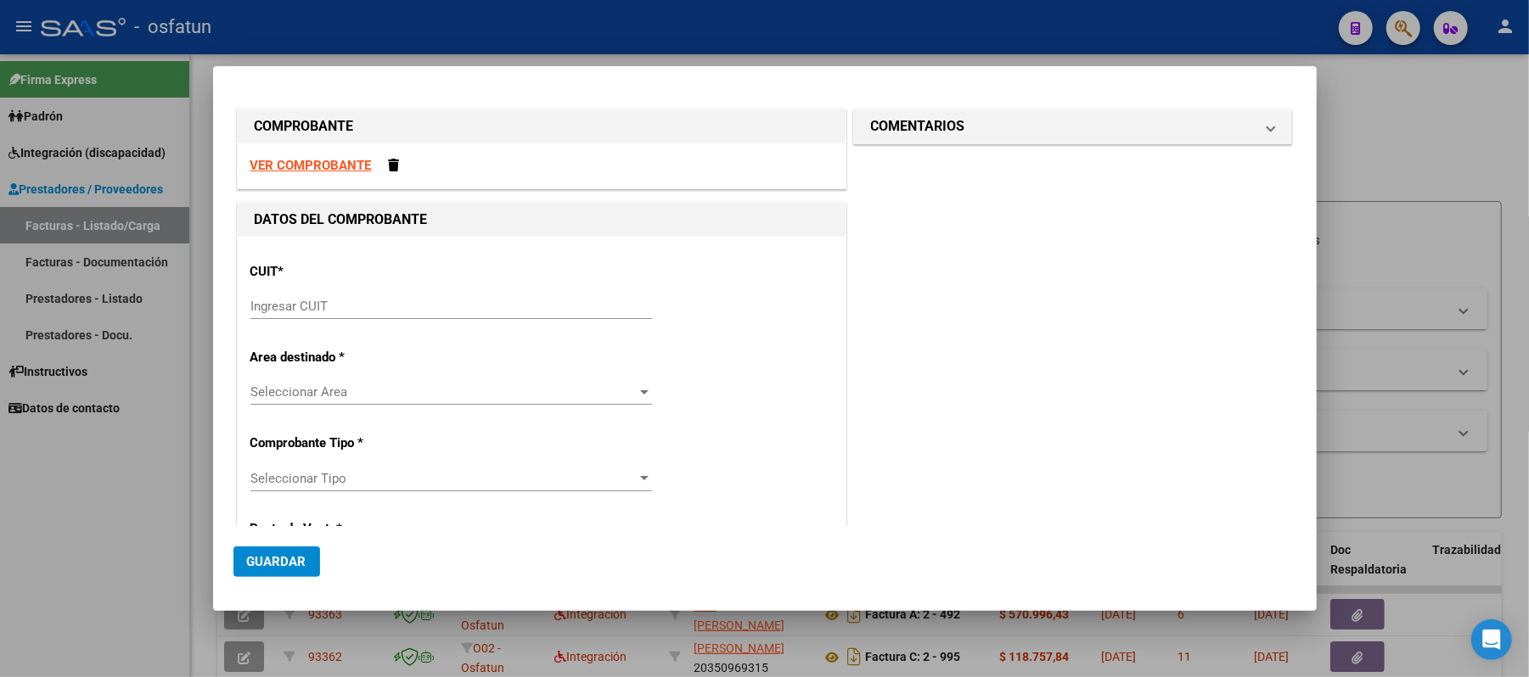
click at [333, 165] on strong "VER COMPROBANTE" at bounding box center [310, 165] width 121 height 15
click at [412, 307] on input "Ingresar CUIT" at bounding box center [451, 306] width 402 height 15
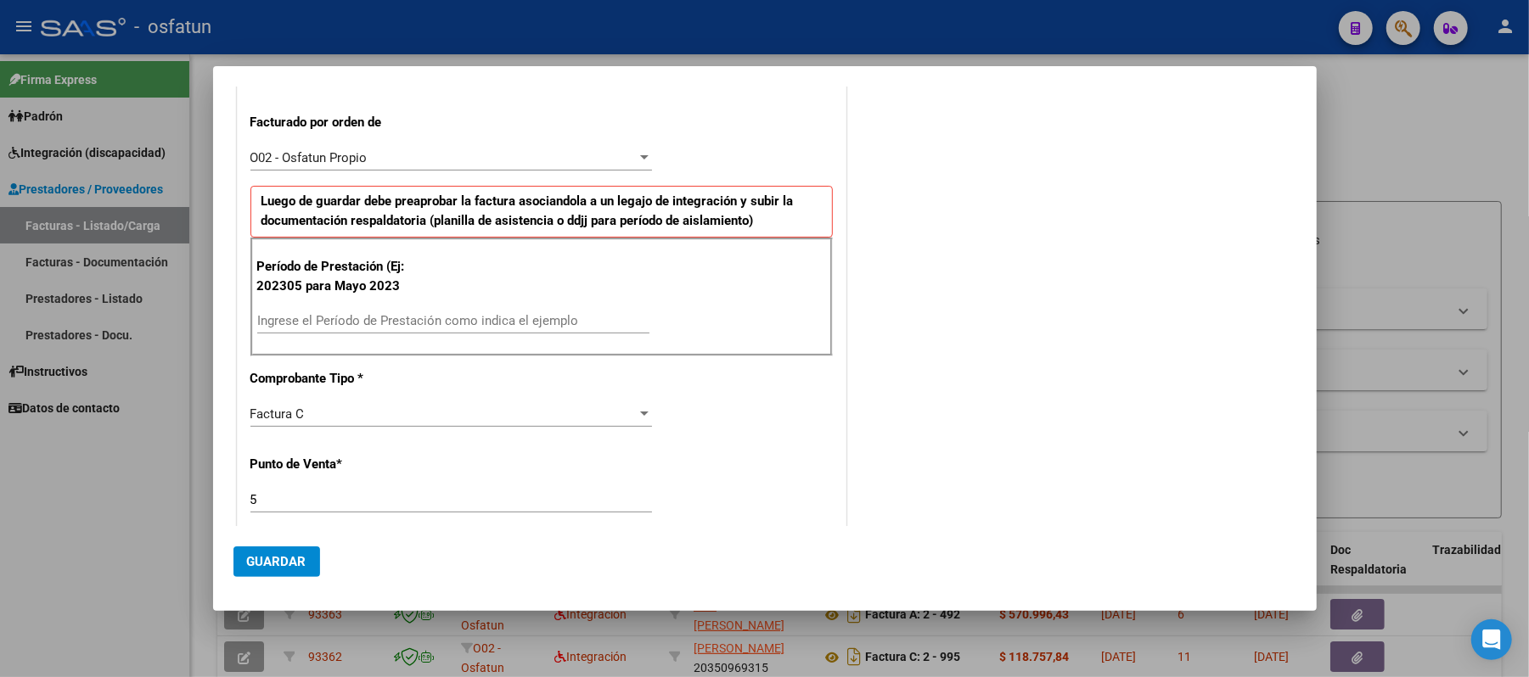
scroll to position [452, 0]
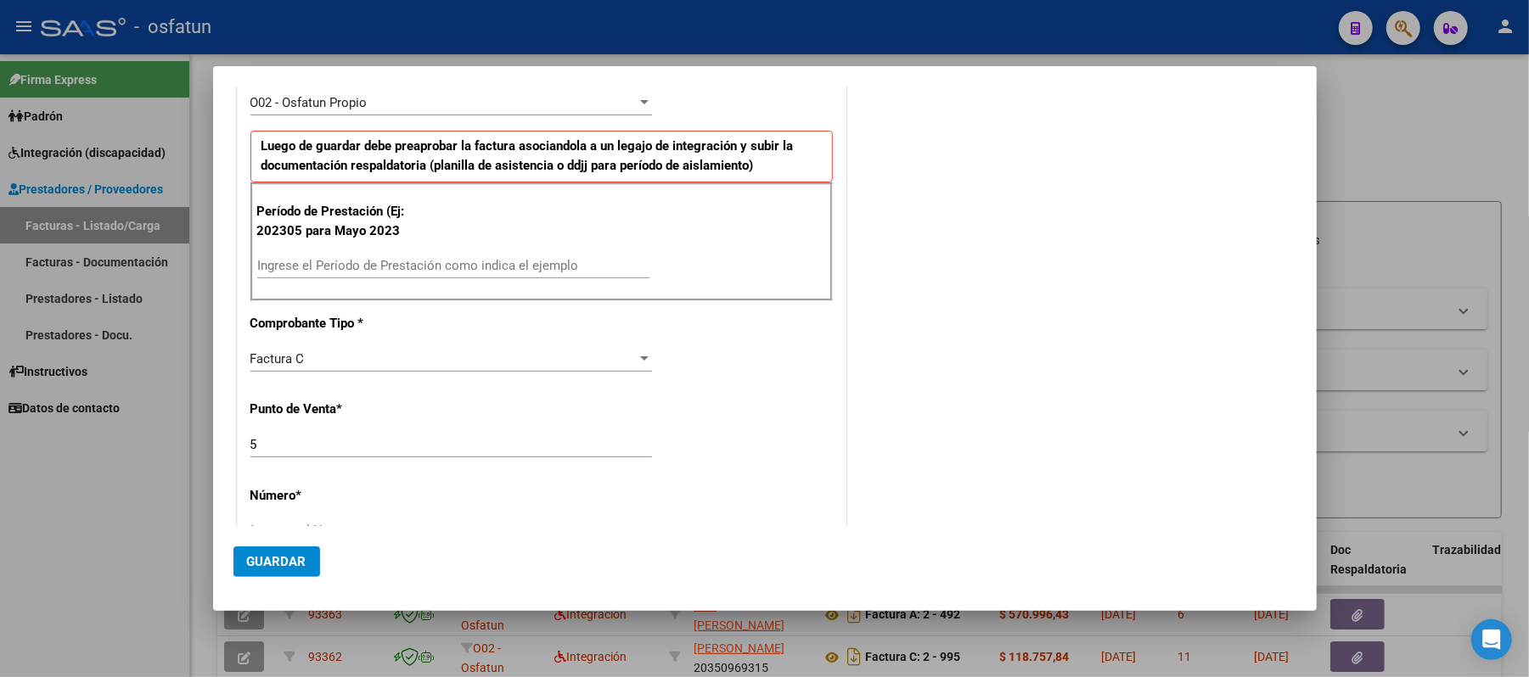
click at [438, 270] on input "Ingrese el Período de Prestación como indica el ejemplo" at bounding box center [453, 265] width 392 height 15
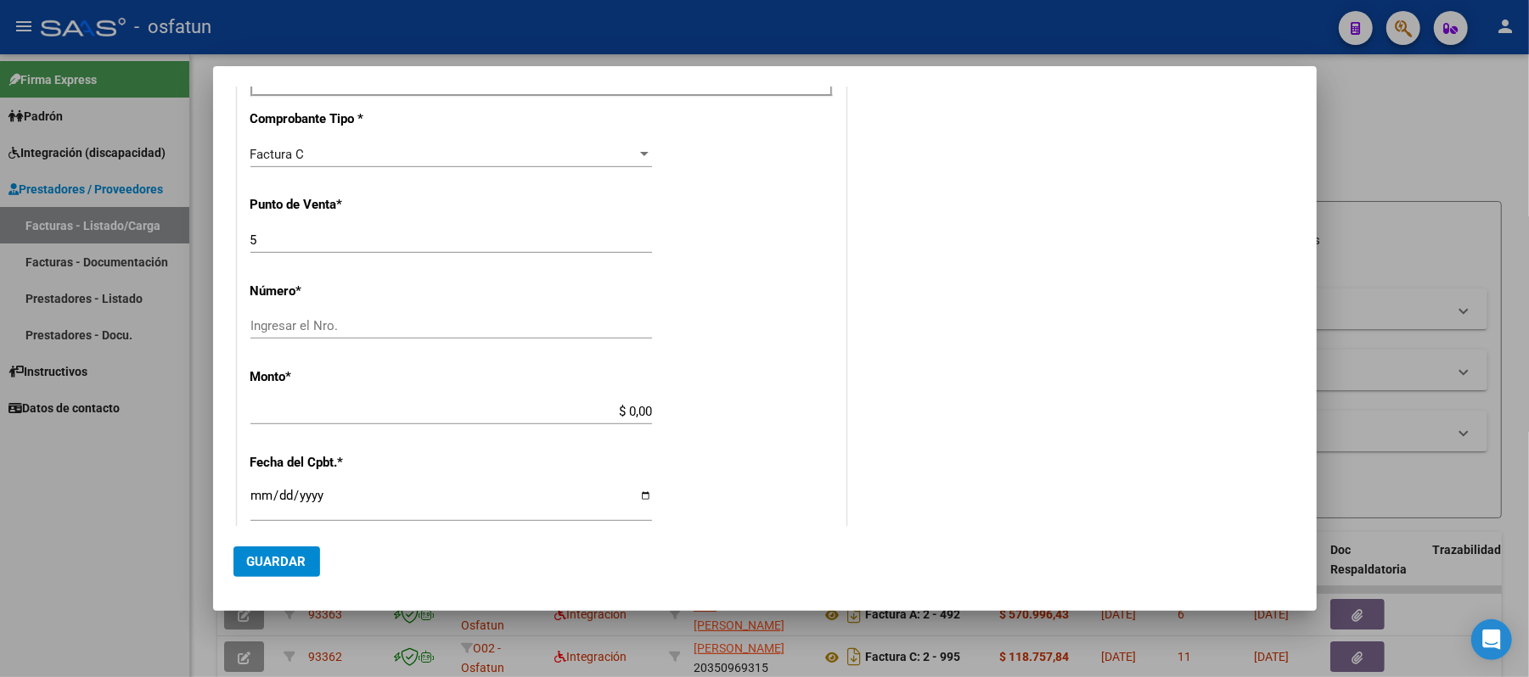
scroll to position [679, 0]
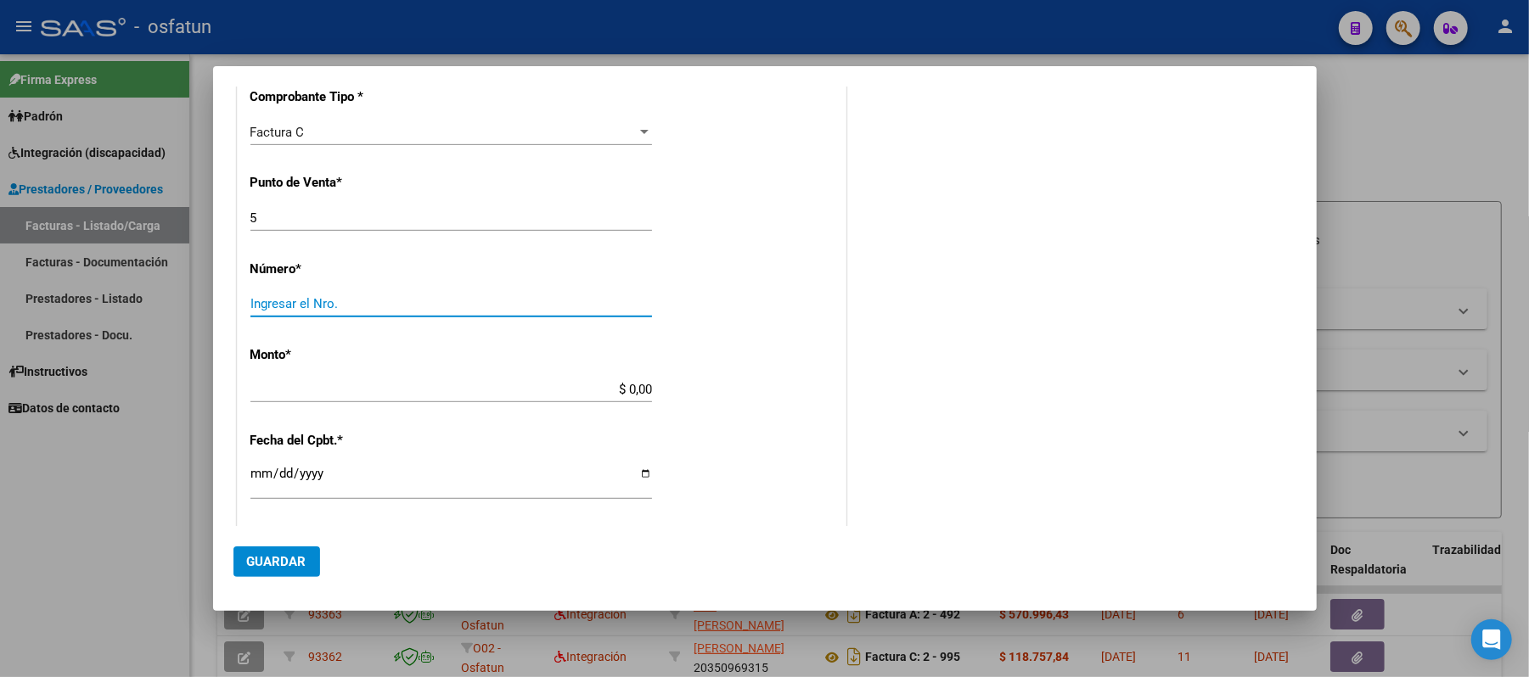
click at [588, 312] on input "Ingresar el Nro." at bounding box center [451, 303] width 402 height 15
click at [644, 391] on input "$ 0,00" at bounding box center [451, 389] width 402 height 15
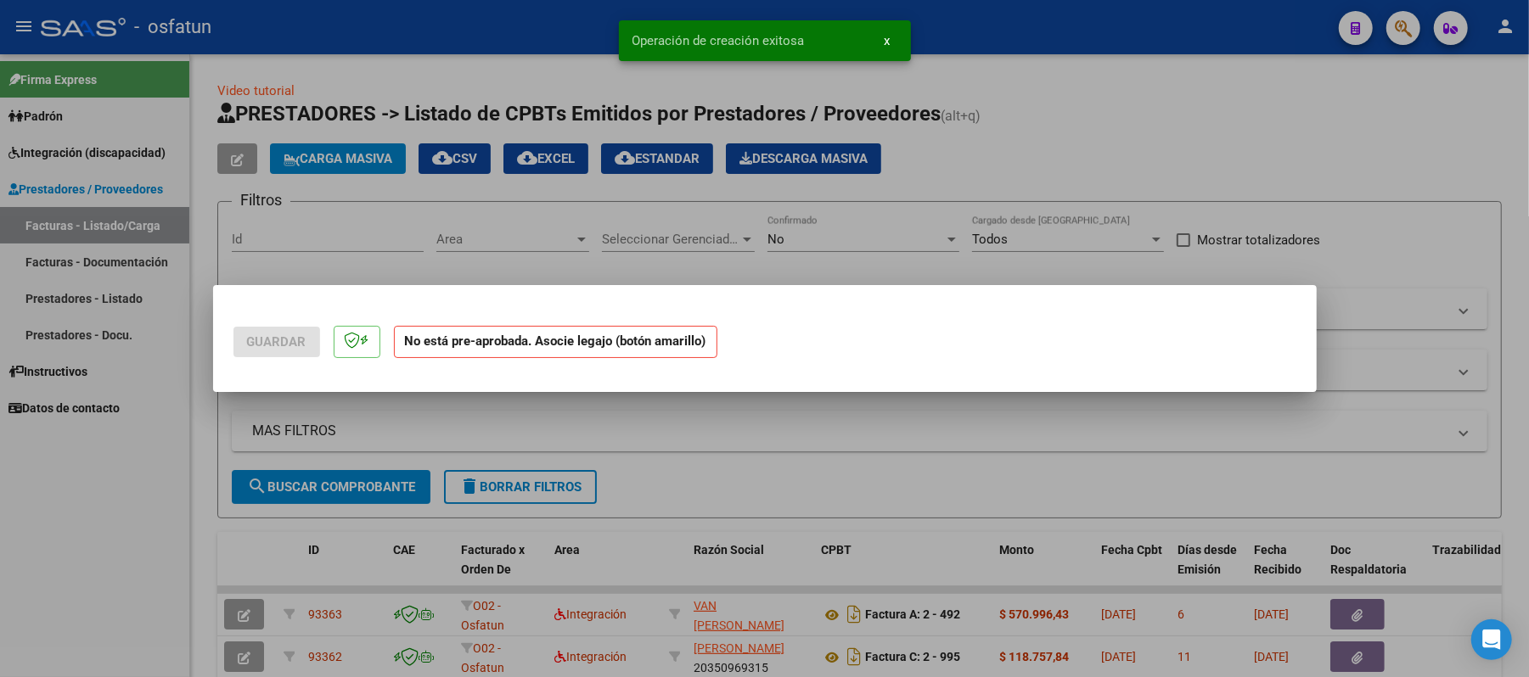
scroll to position [0, 0]
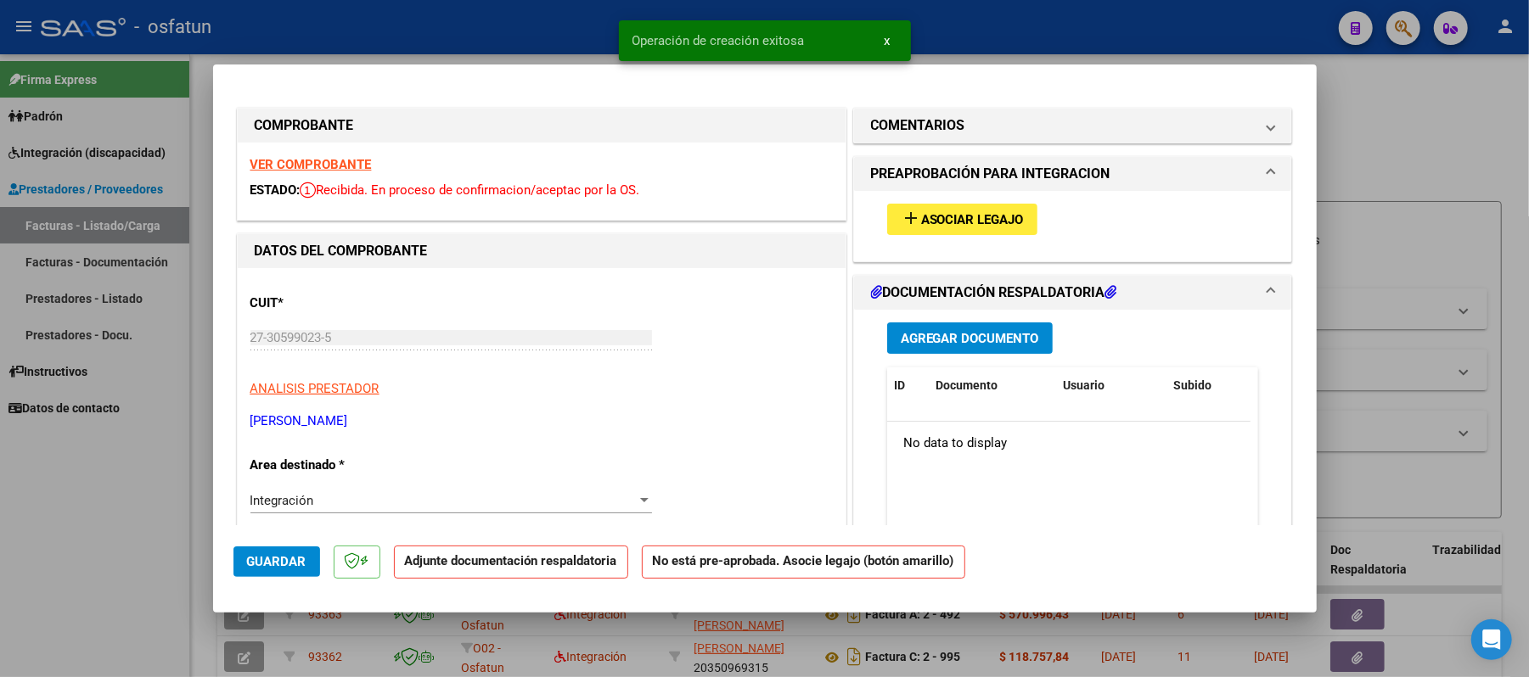
click at [929, 211] on span "add Asociar Legajo" at bounding box center [962, 218] width 123 height 15
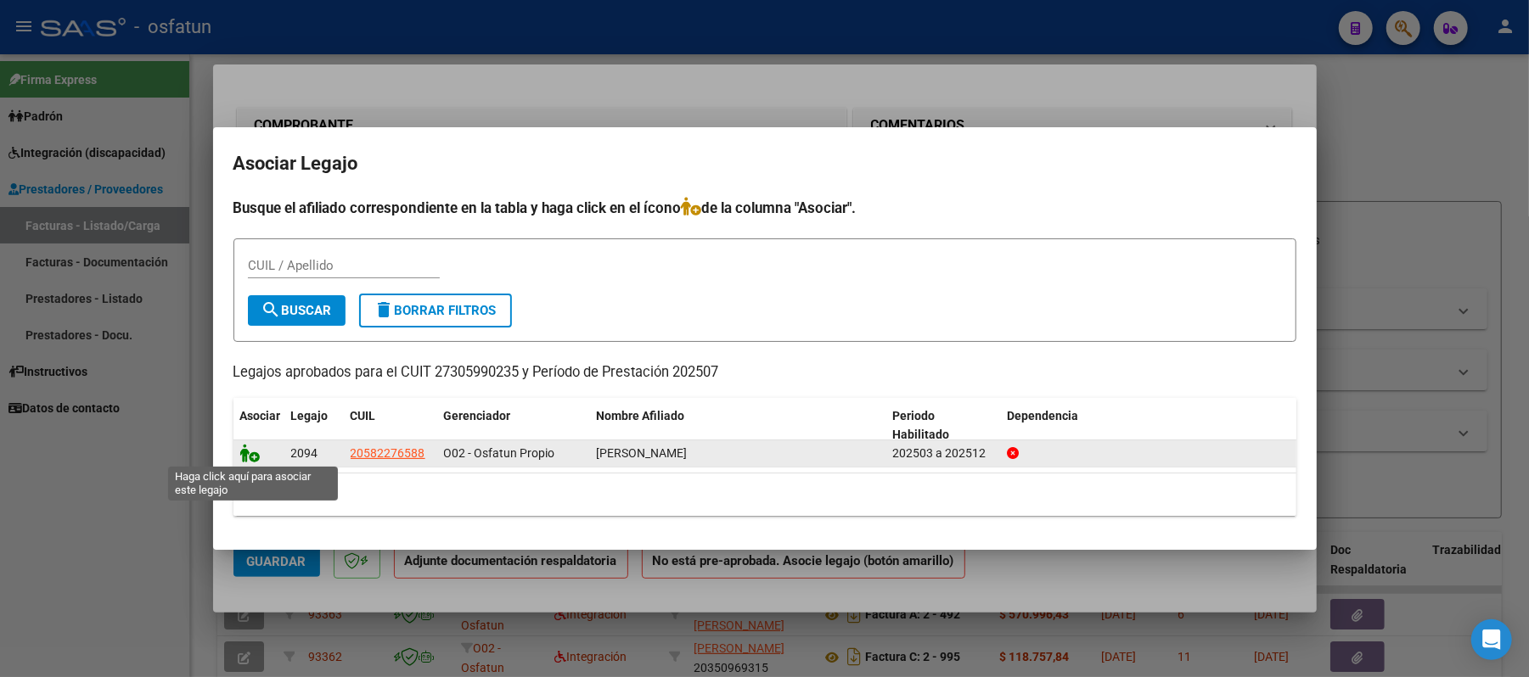
click at [246, 452] on icon at bounding box center [250, 453] width 20 height 19
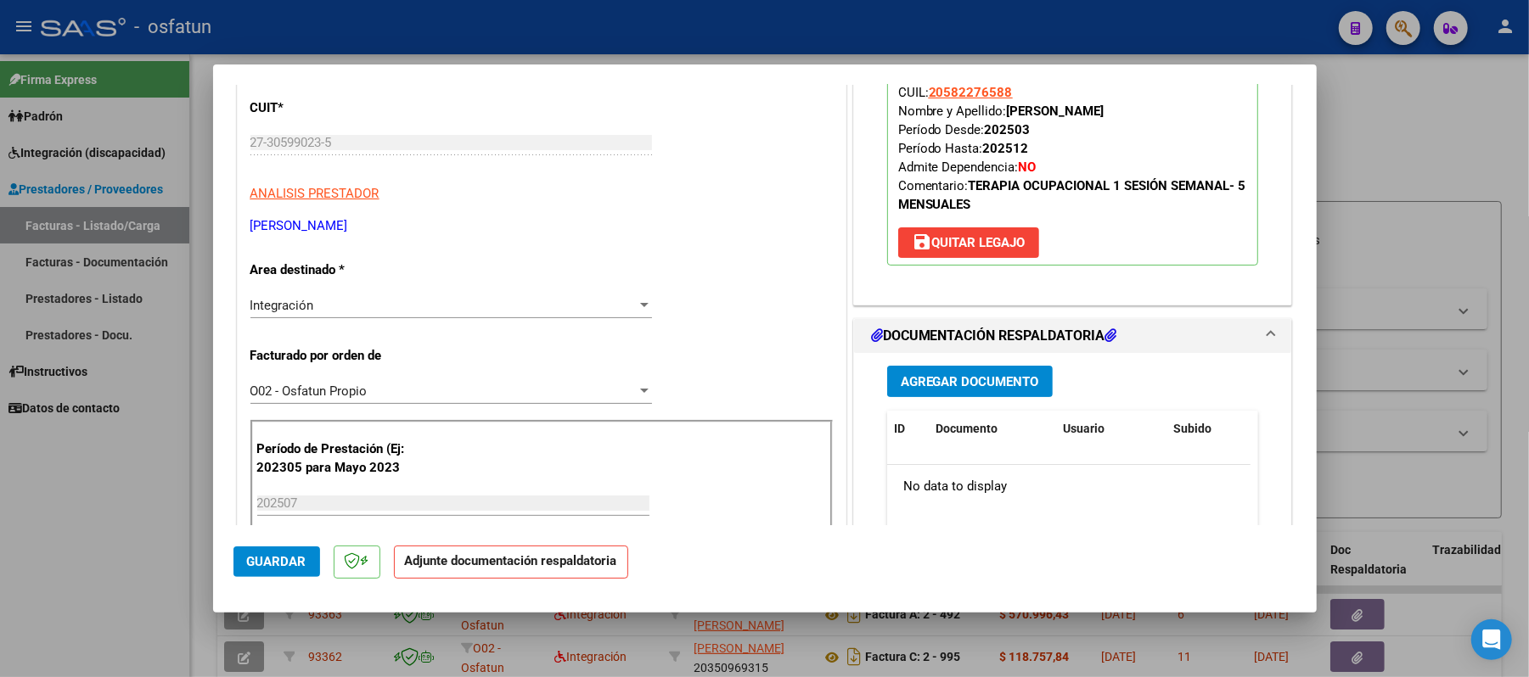
scroll to position [226, 0]
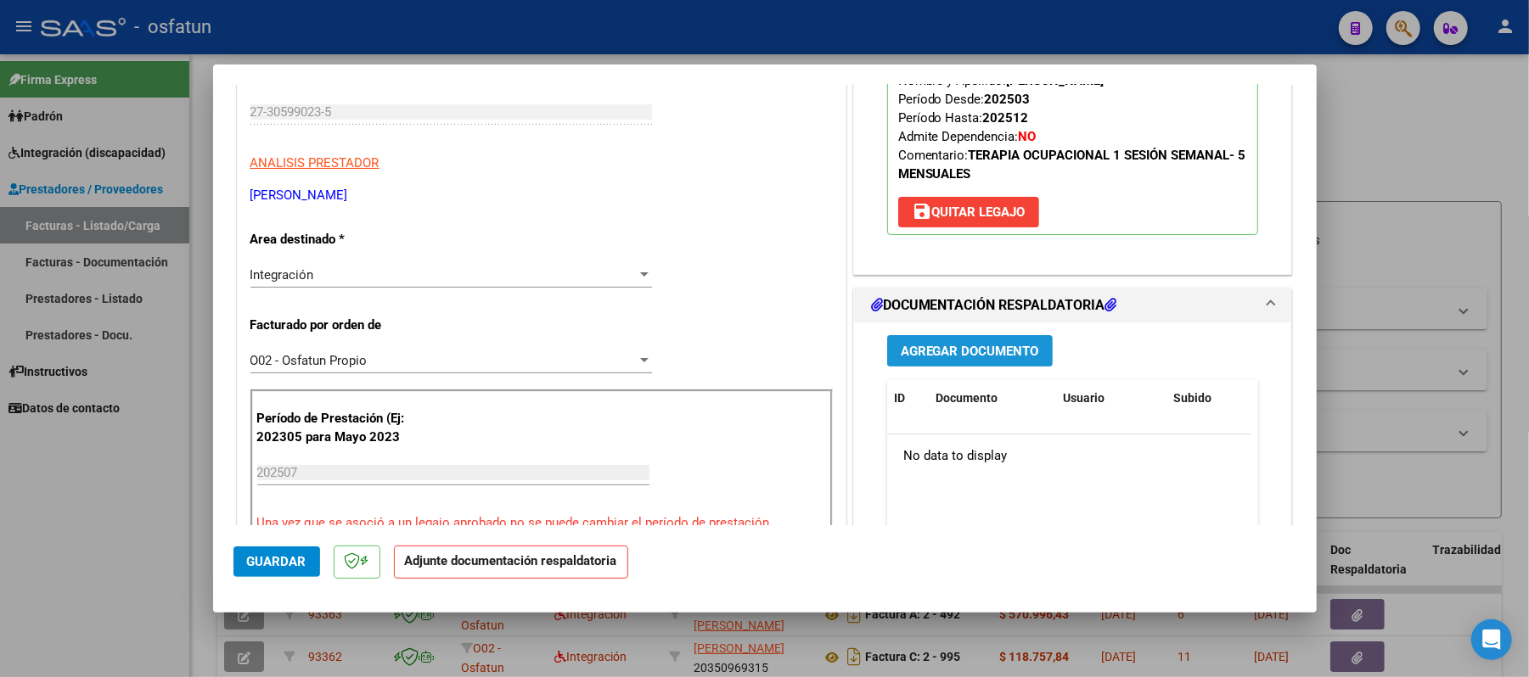
click at [1016, 346] on span "Agregar Documento" at bounding box center [970, 351] width 138 height 15
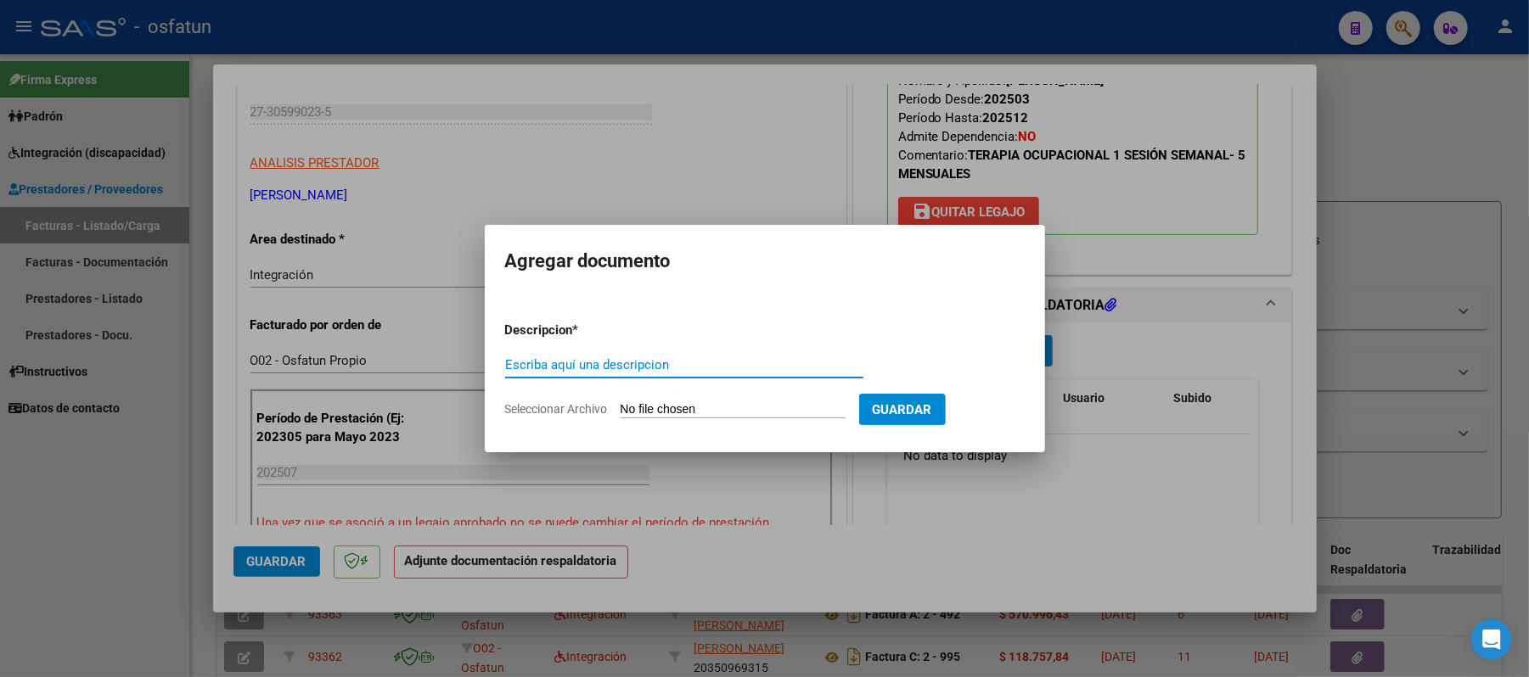
click at [633, 368] on input "Escriba aquí una descripcion" at bounding box center [684, 364] width 358 height 15
click at [656, 408] on input "Seleccionar Archivo" at bounding box center [733, 410] width 225 height 16
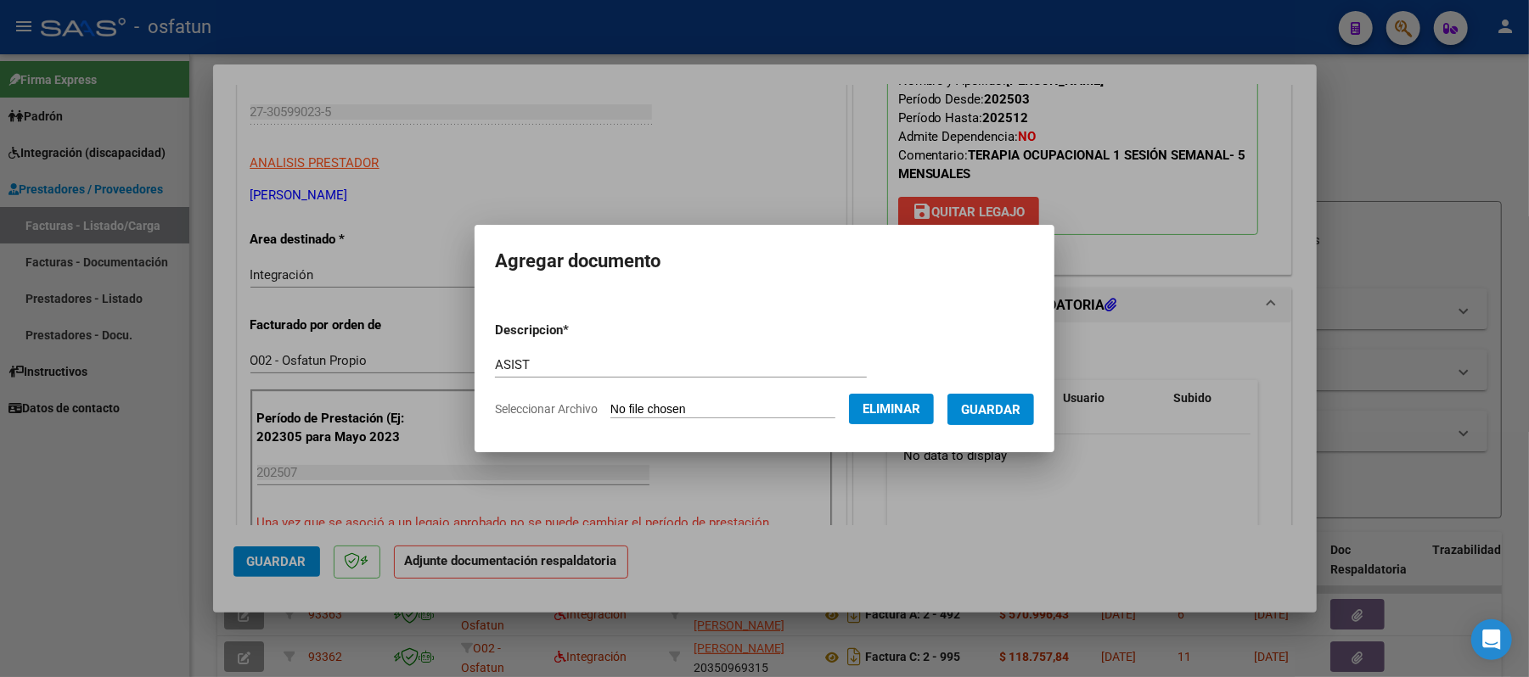
click at [1014, 407] on span "Guardar" at bounding box center [990, 409] width 59 height 15
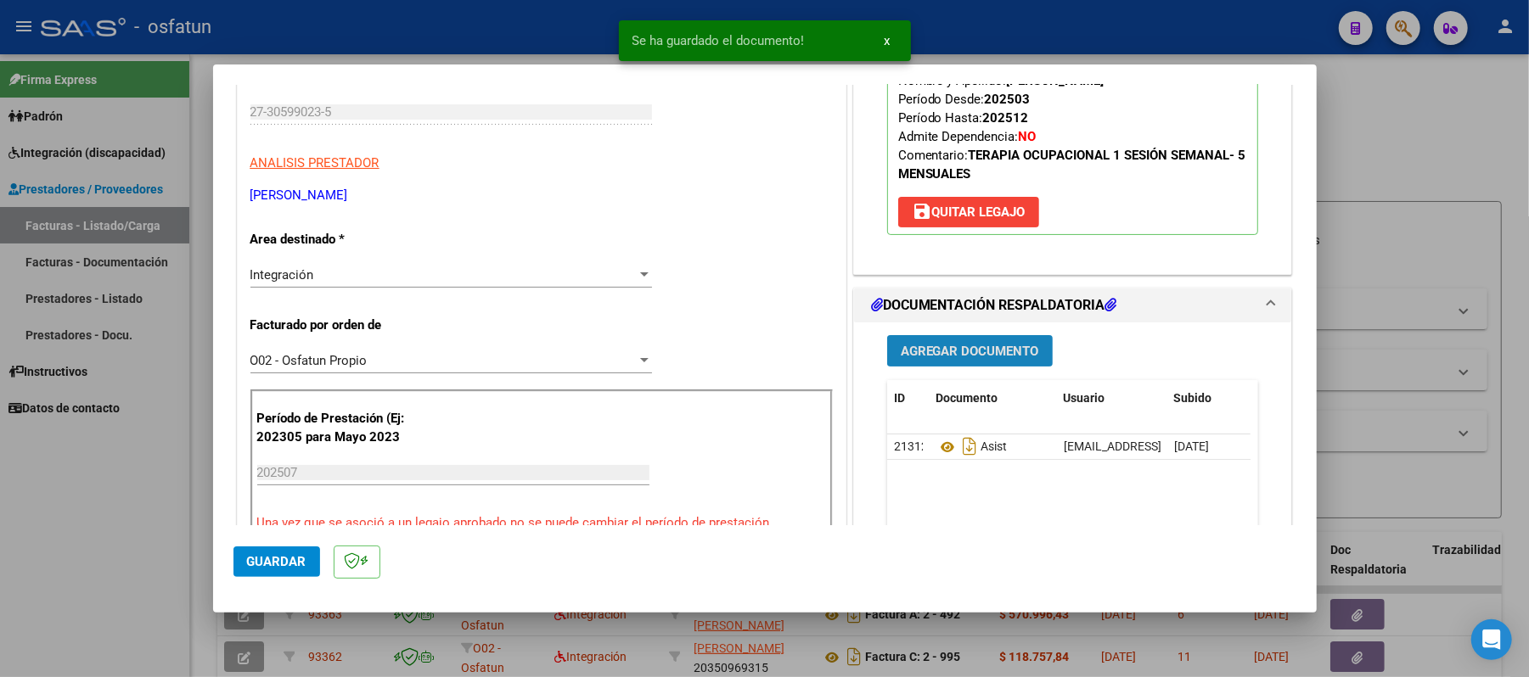
click at [952, 354] on span "Agregar Documento" at bounding box center [970, 351] width 138 height 15
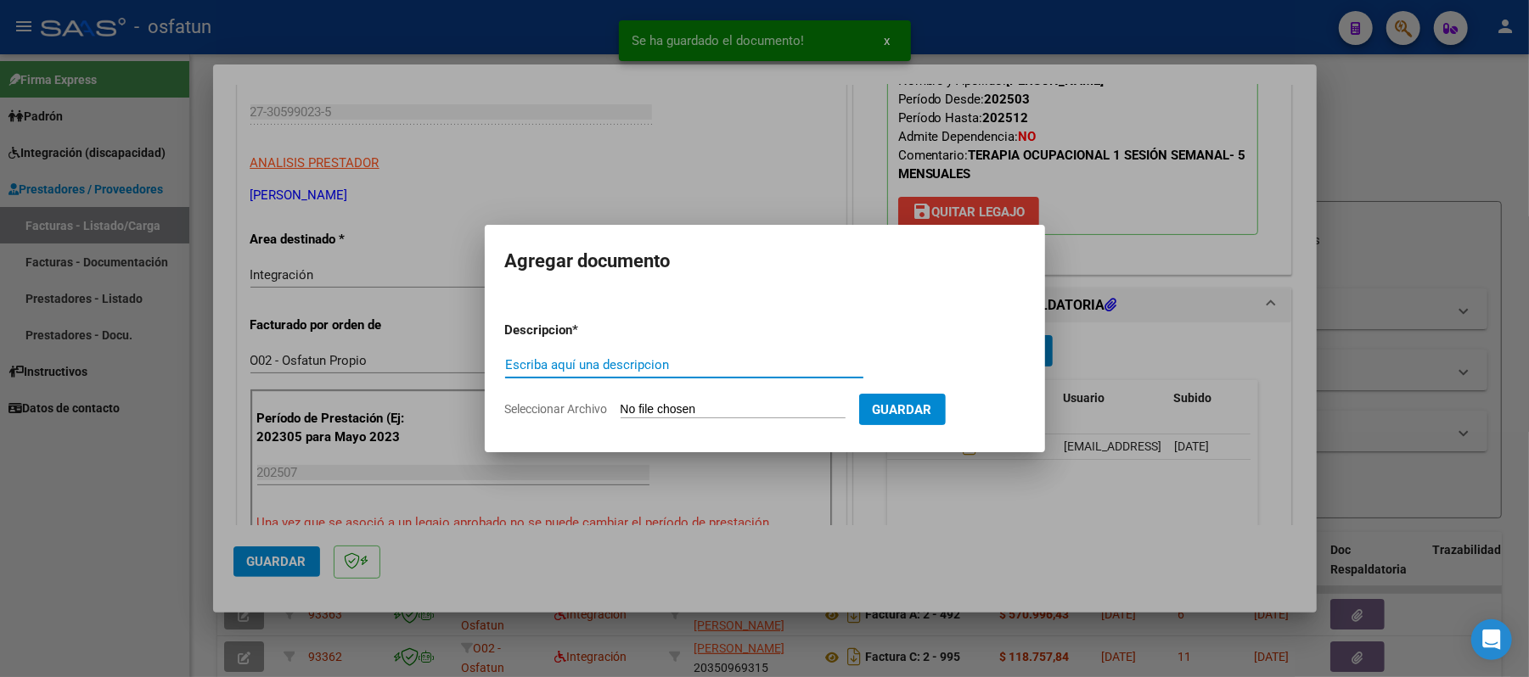
click at [756, 372] on input "Escriba aquí una descripcion" at bounding box center [684, 364] width 358 height 15
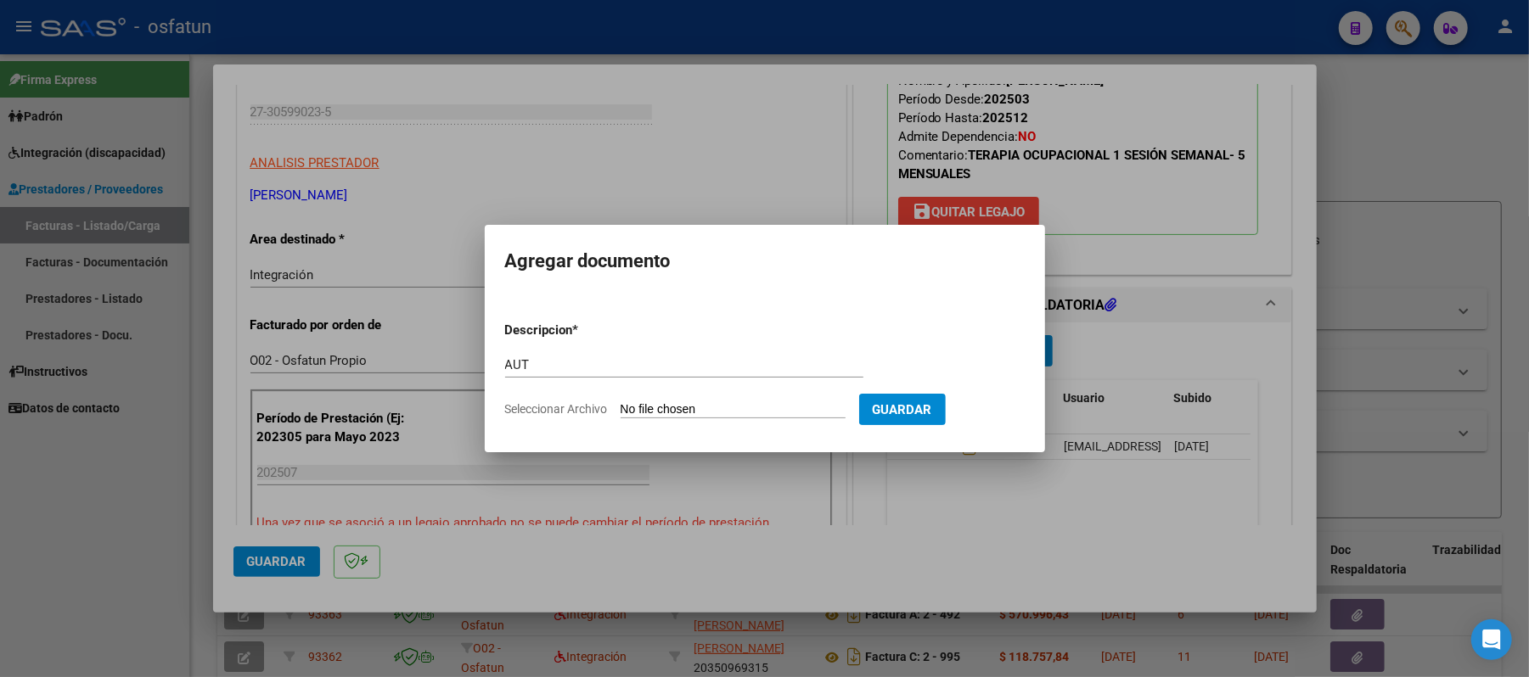
click at [703, 411] on input "Seleccionar Archivo" at bounding box center [733, 410] width 225 height 16
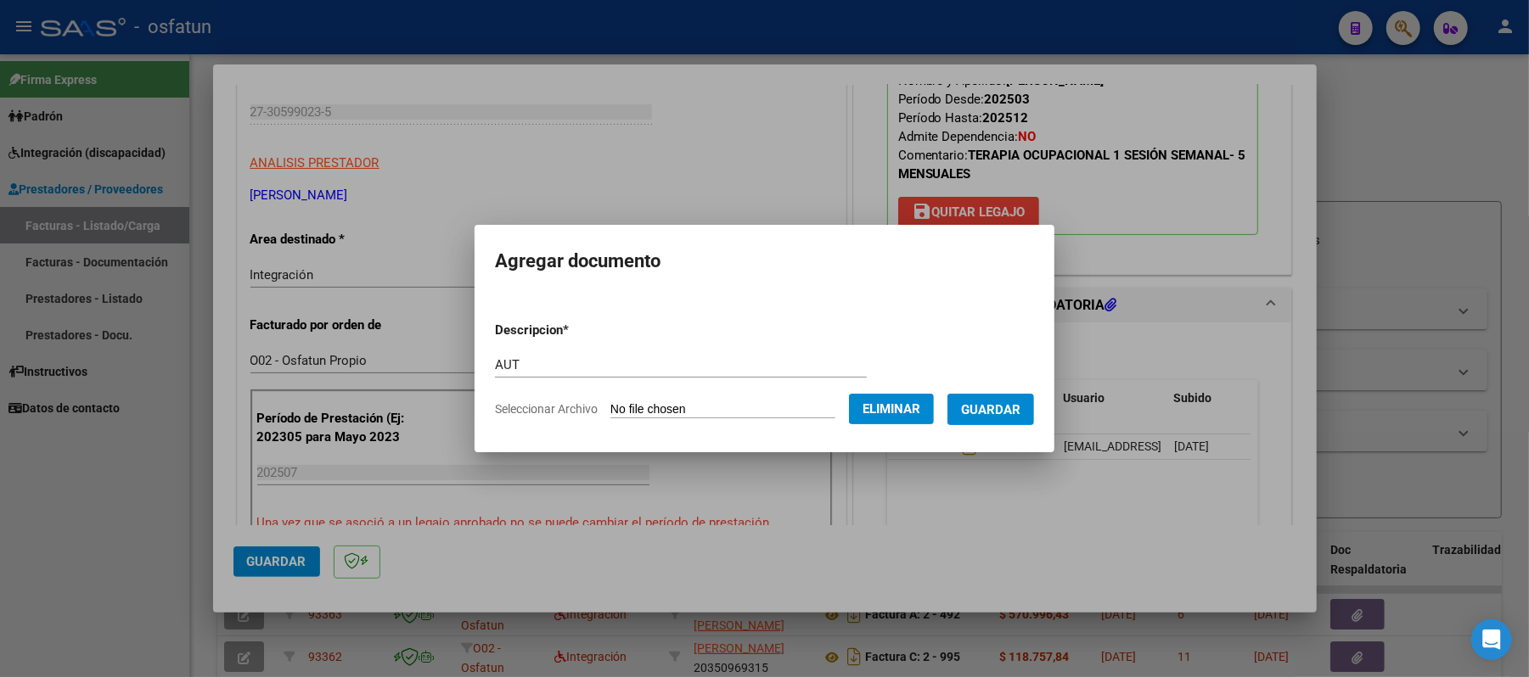
click at [1013, 415] on span "Guardar" at bounding box center [990, 409] width 59 height 15
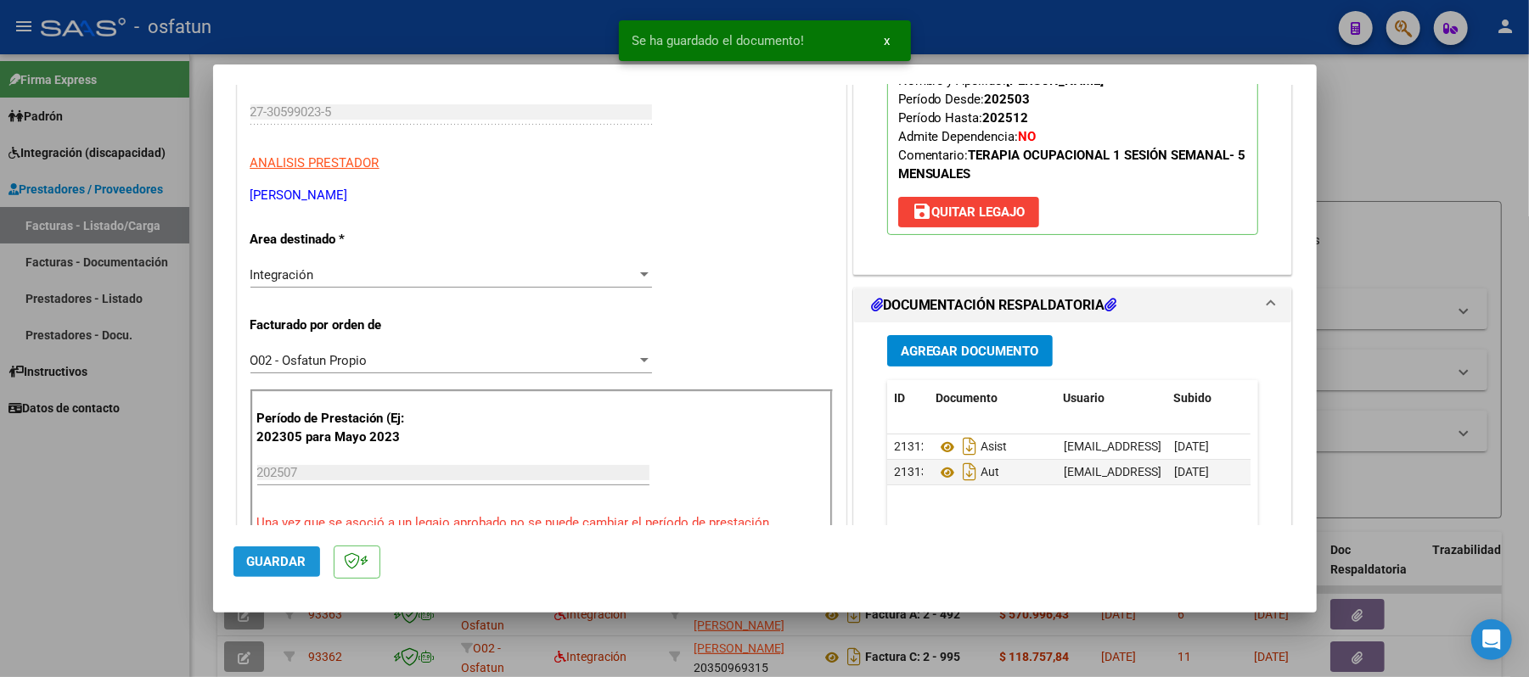
click at [273, 561] on span "Guardar" at bounding box center [276, 561] width 59 height 15
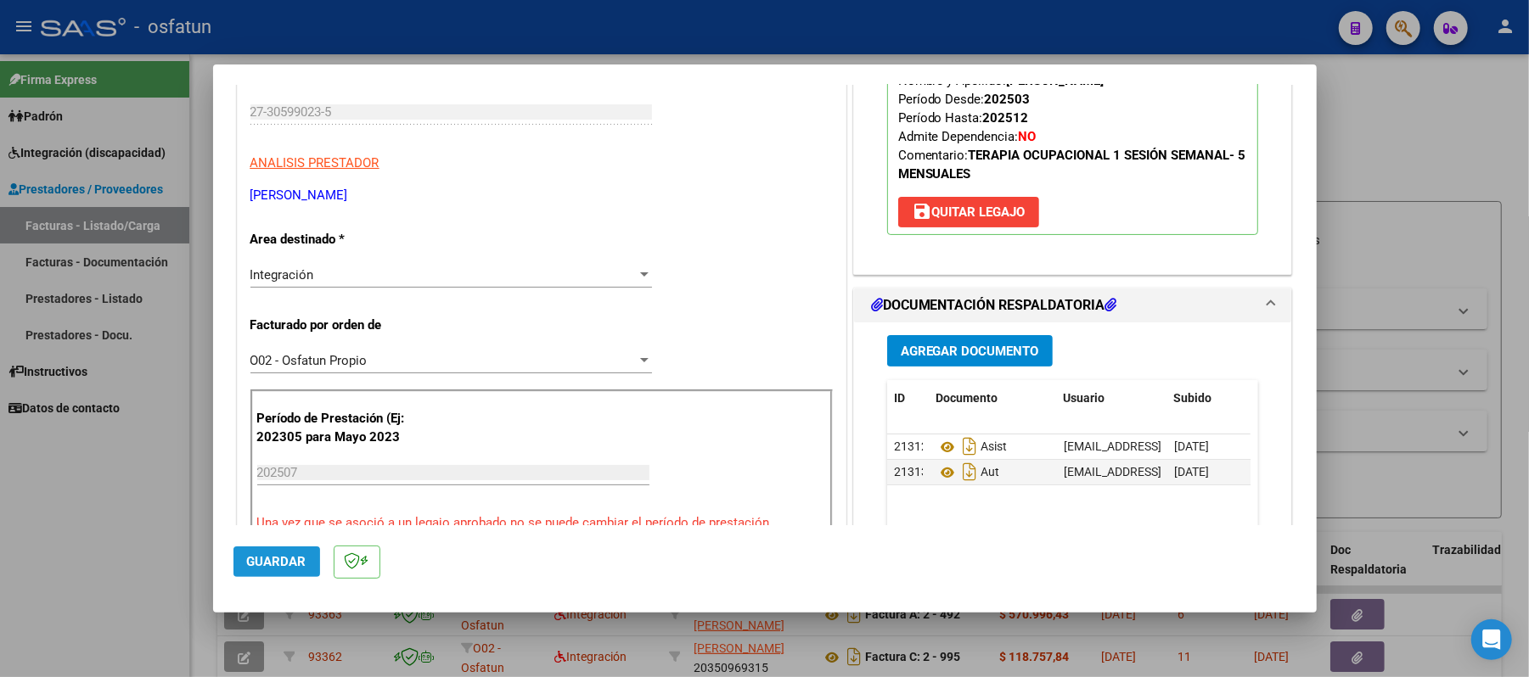
click at [273, 561] on span "Guardar" at bounding box center [276, 561] width 59 height 15
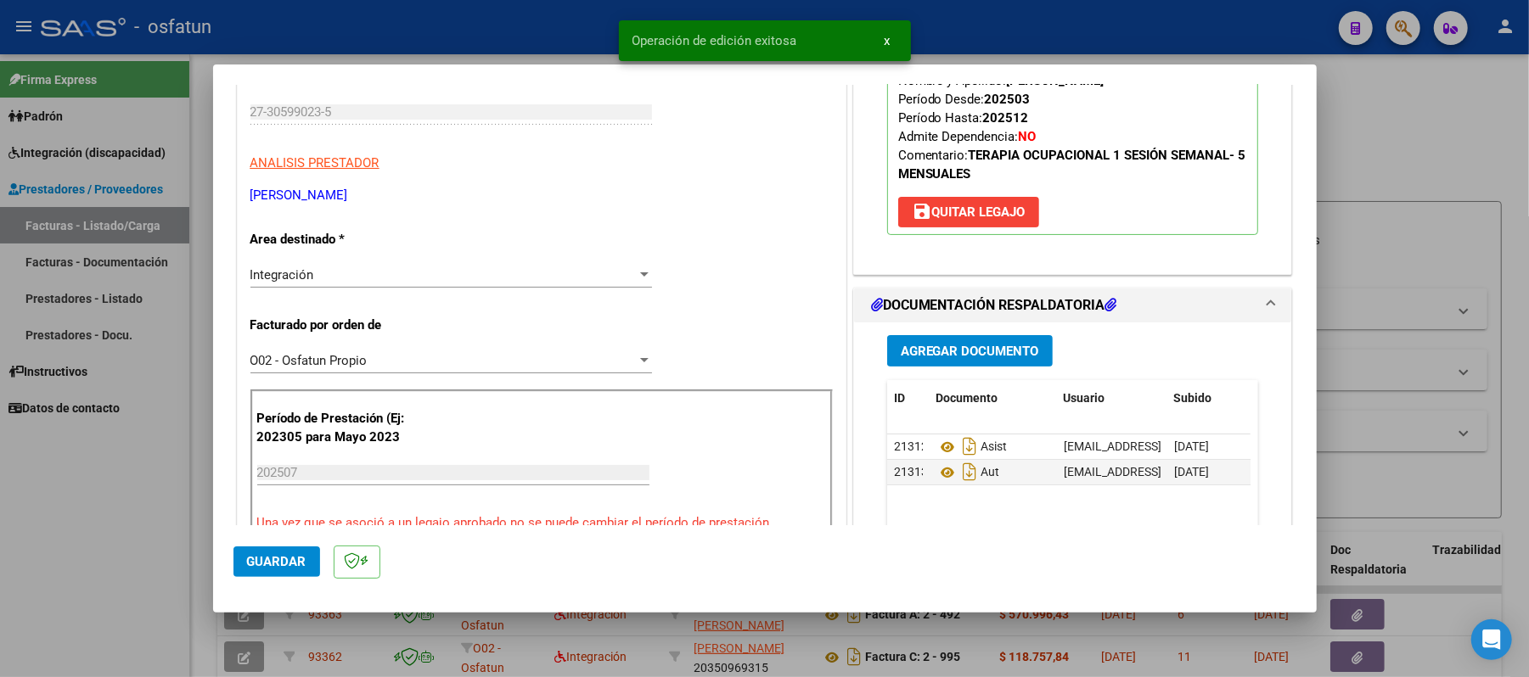
click at [1384, 133] on div at bounding box center [764, 338] width 1529 height 677
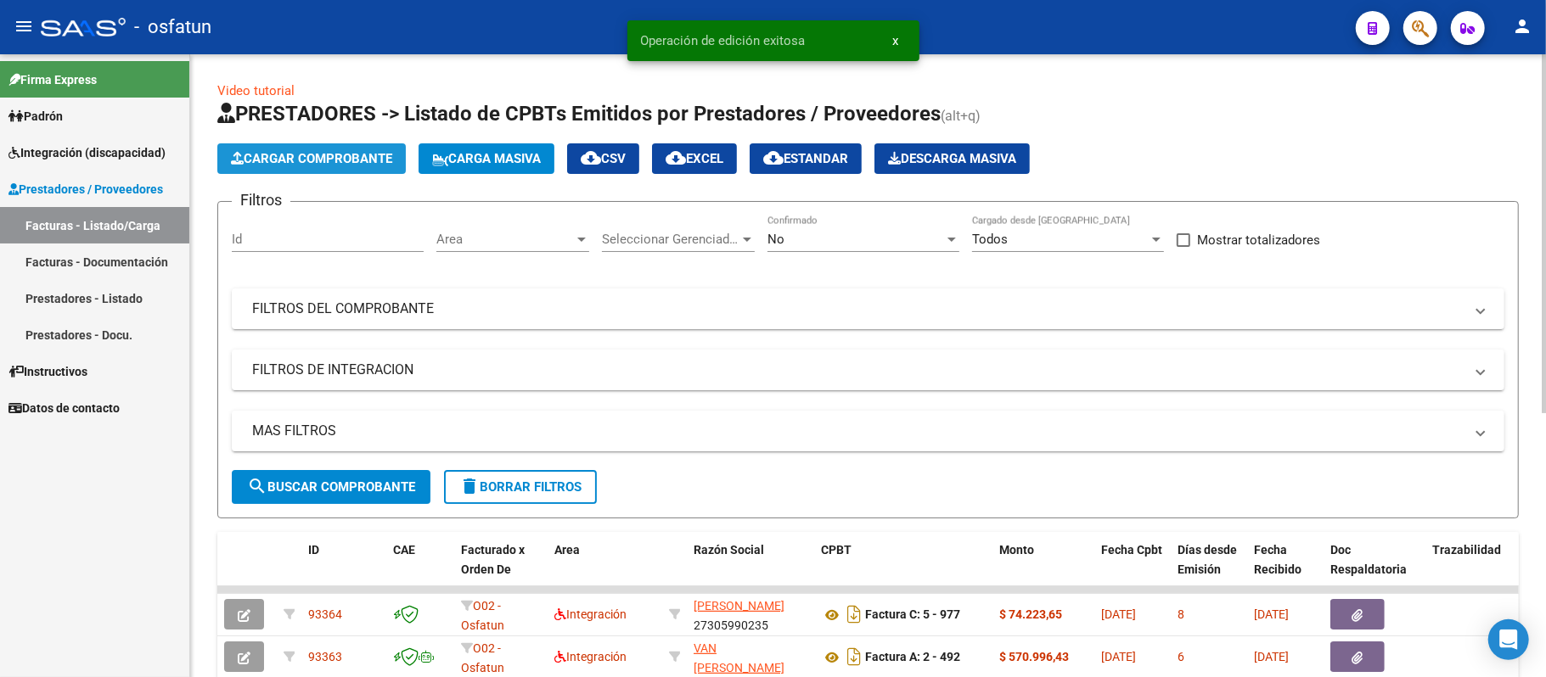
click at [333, 161] on span "Cargar Comprobante" at bounding box center [311, 158] width 161 height 15
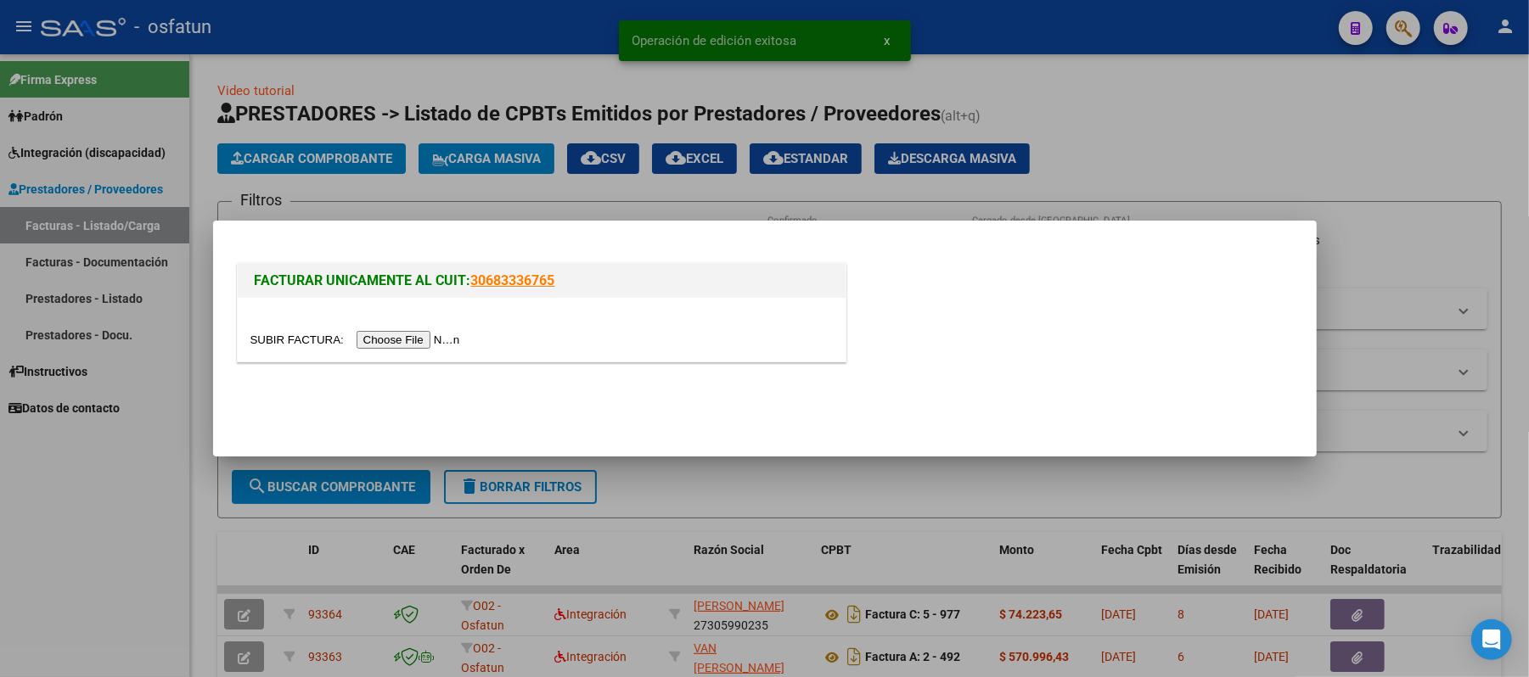
click at [422, 334] on input "file" at bounding box center [357, 340] width 215 height 18
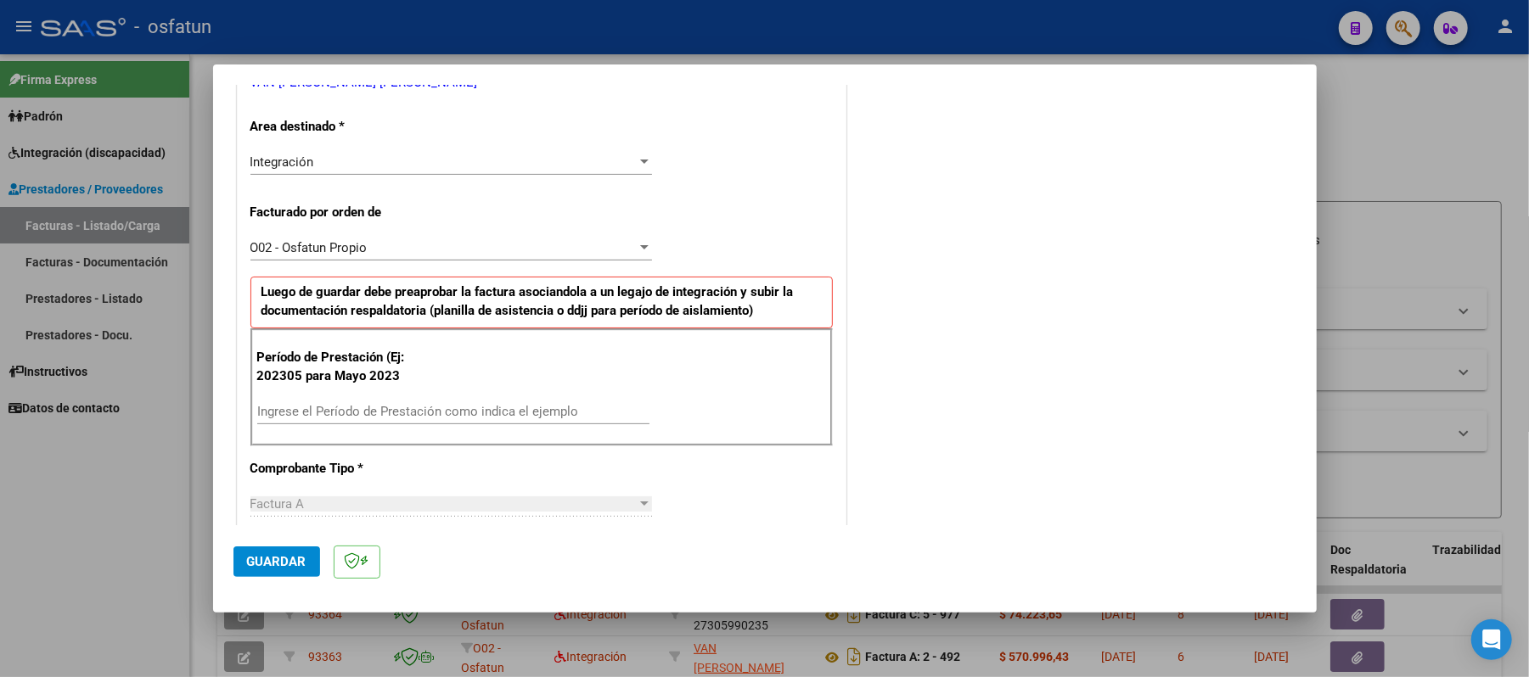
scroll to position [452, 0]
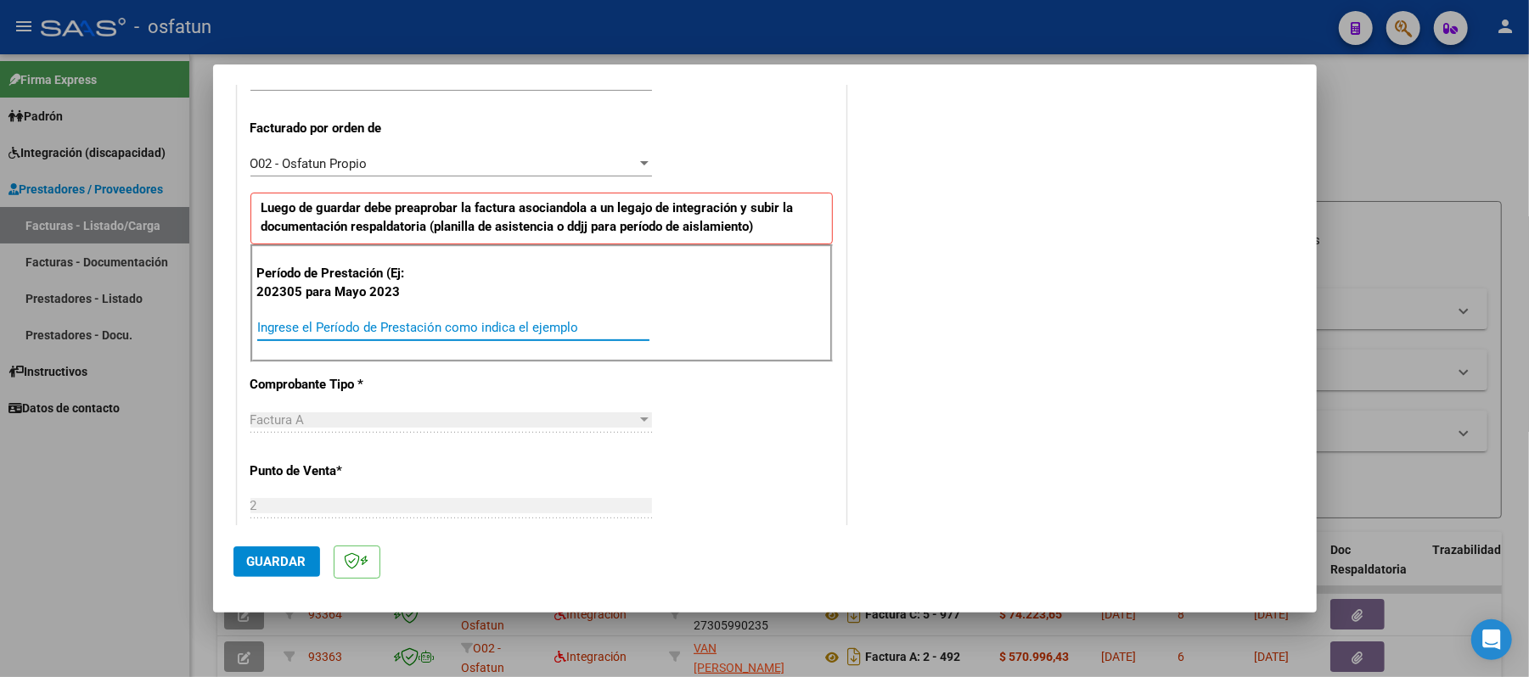
click at [569, 334] on input "Ingrese el Período de Prestación como indica el ejemplo" at bounding box center [453, 327] width 392 height 15
click at [287, 561] on span "Guardar" at bounding box center [276, 561] width 59 height 15
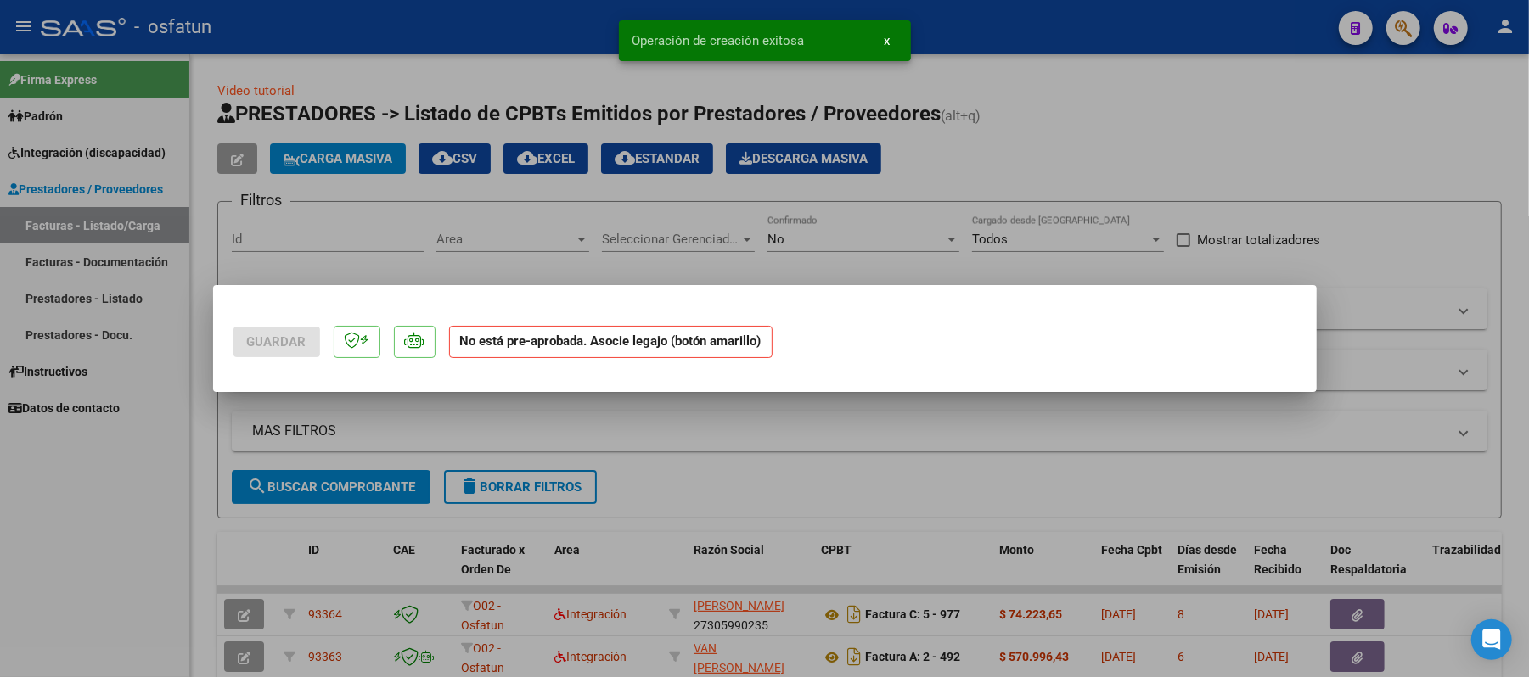
scroll to position [0, 0]
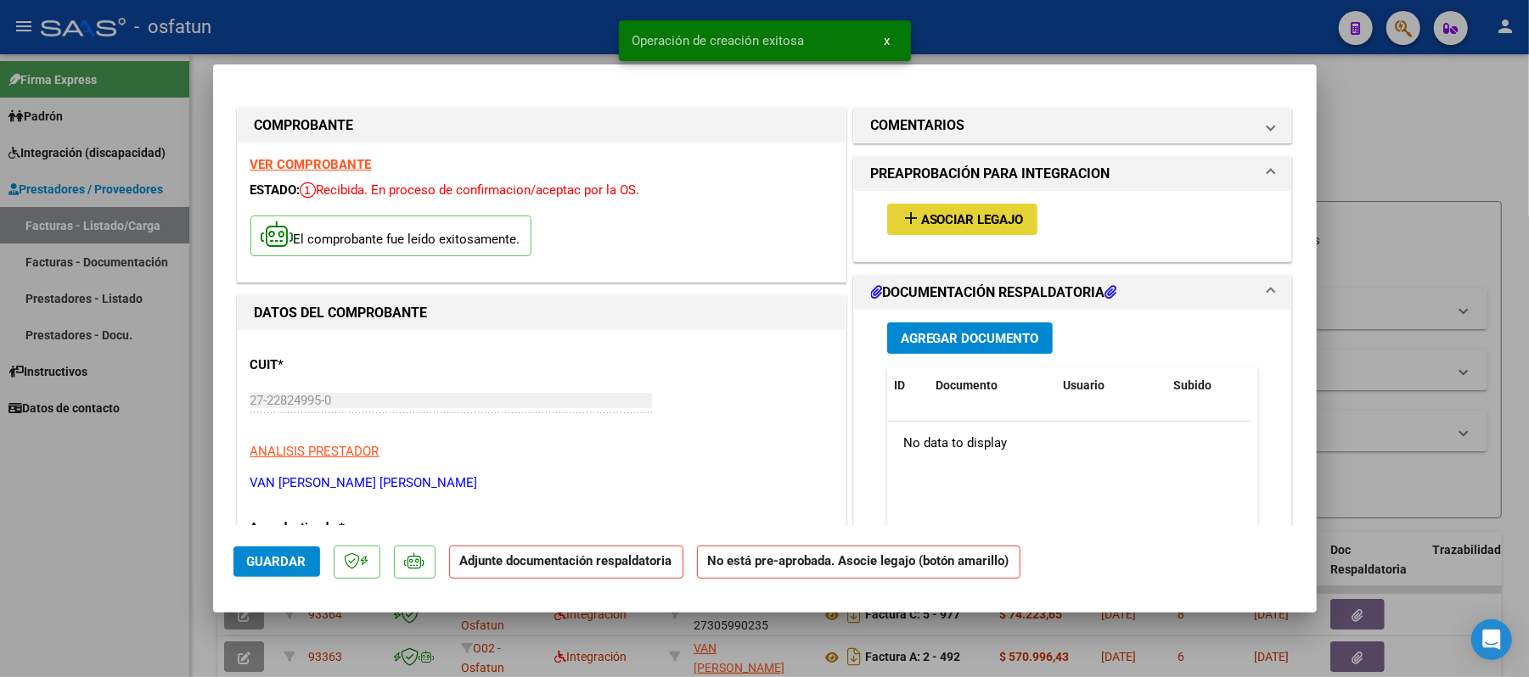
click at [941, 218] on span "Asociar Legajo" at bounding box center [972, 219] width 103 height 15
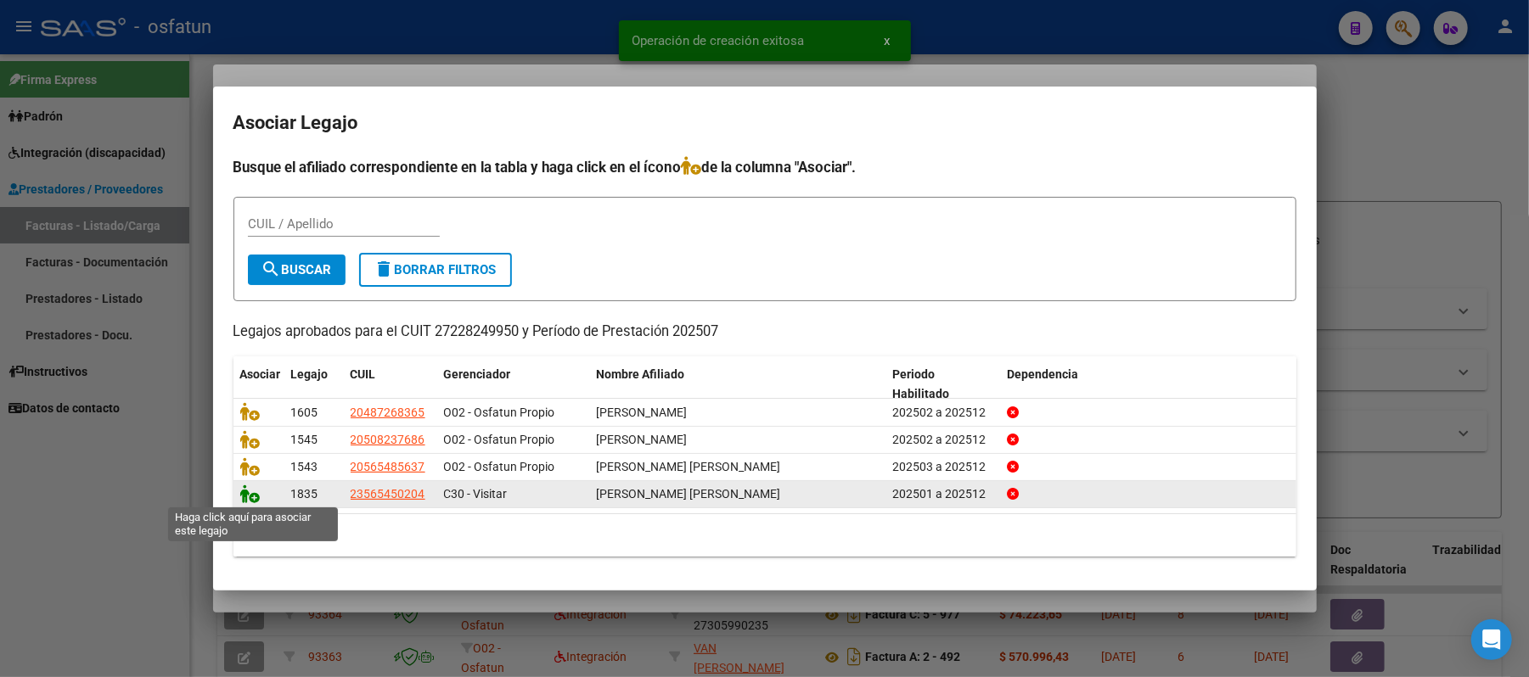
click at [240, 494] on icon at bounding box center [250, 494] width 20 height 19
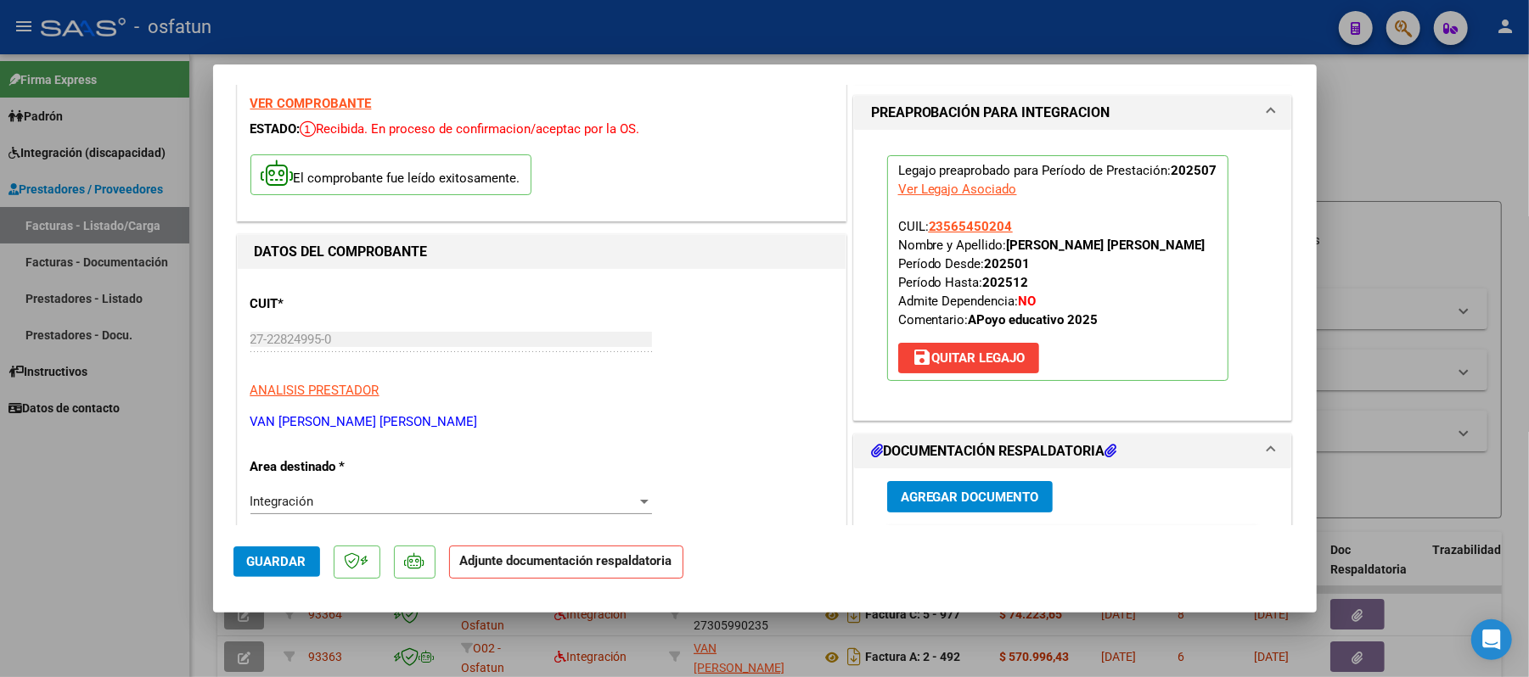
scroll to position [113, 0]
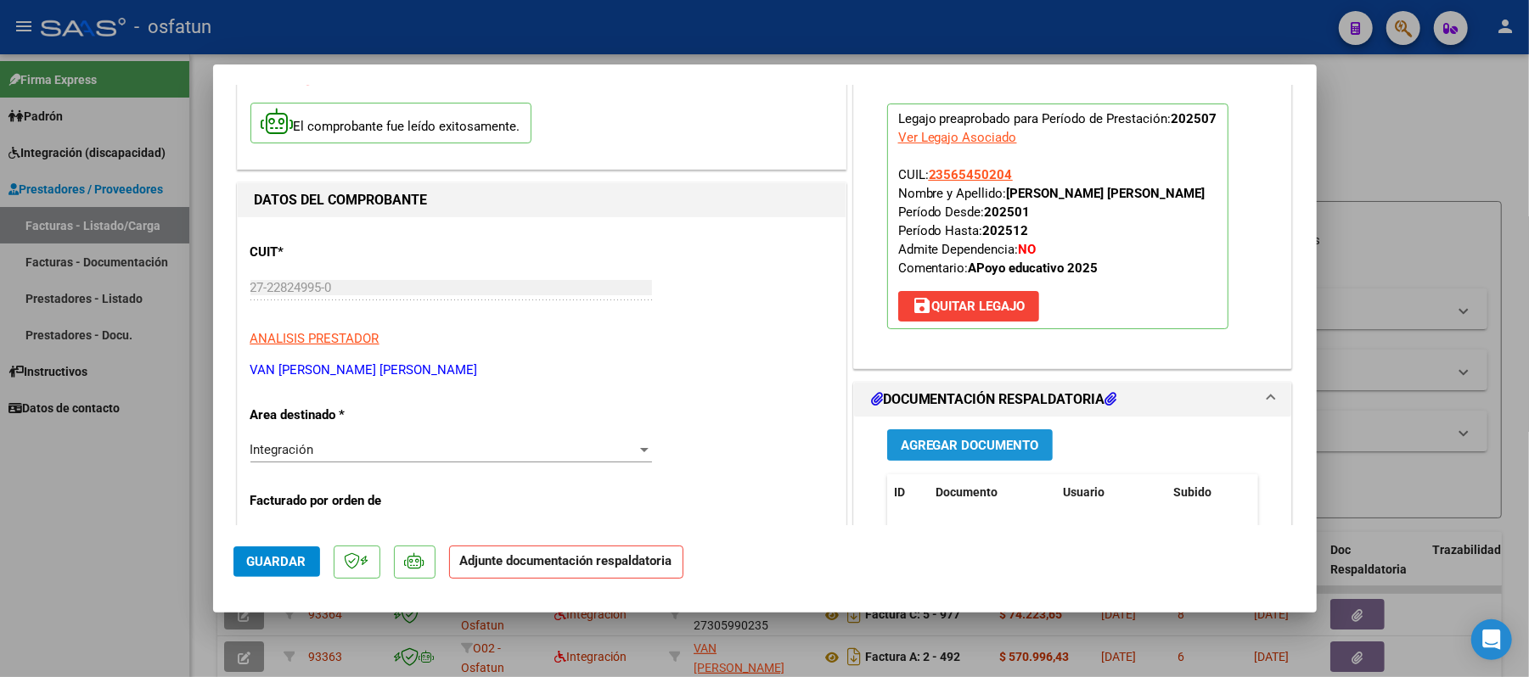
click at [931, 445] on span "Agregar Documento" at bounding box center [970, 445] width 138 height 15
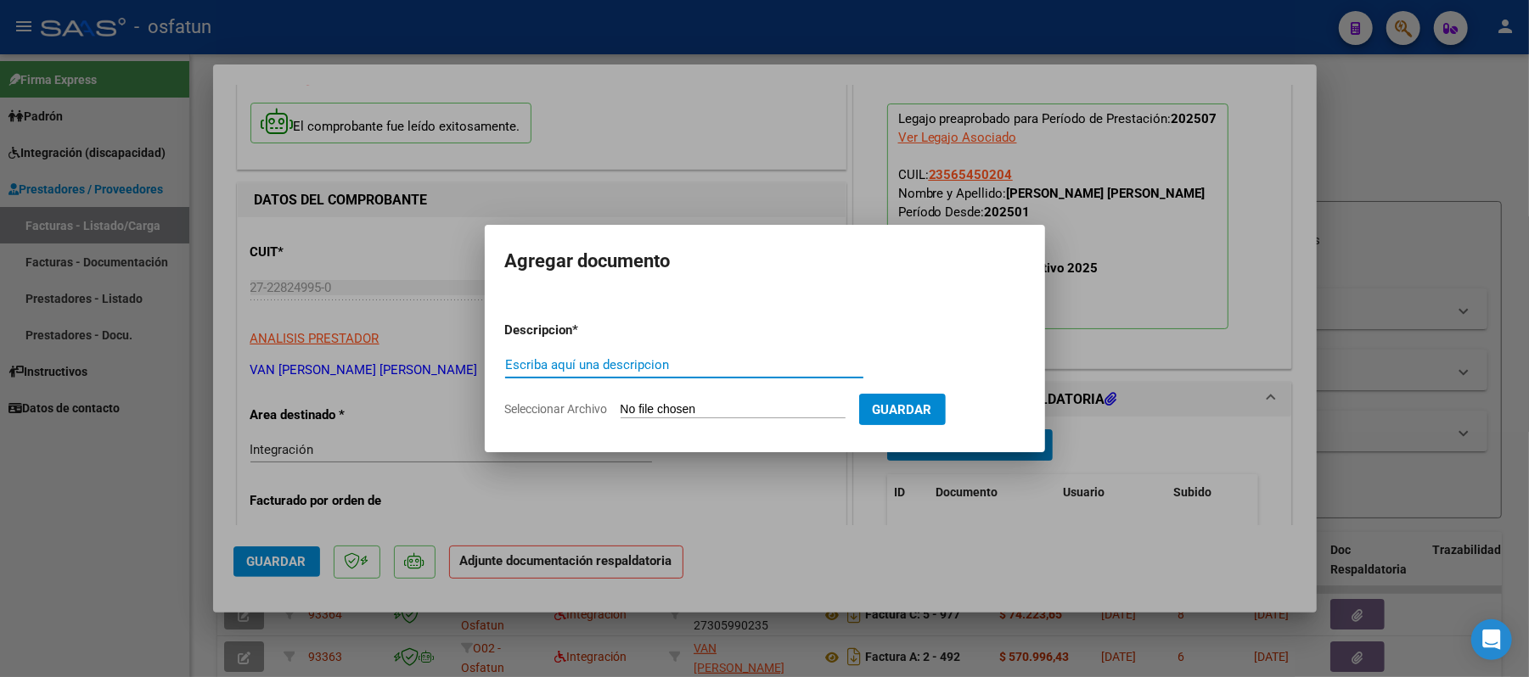
click at [752, 368] on input "Escriba aquí una descripcion" at bounding box center [684, 364] width 358 height 15
click at [732, 404] on input "Seleccionar Archivo" at bounding box center [733, 410] width 225 height 16
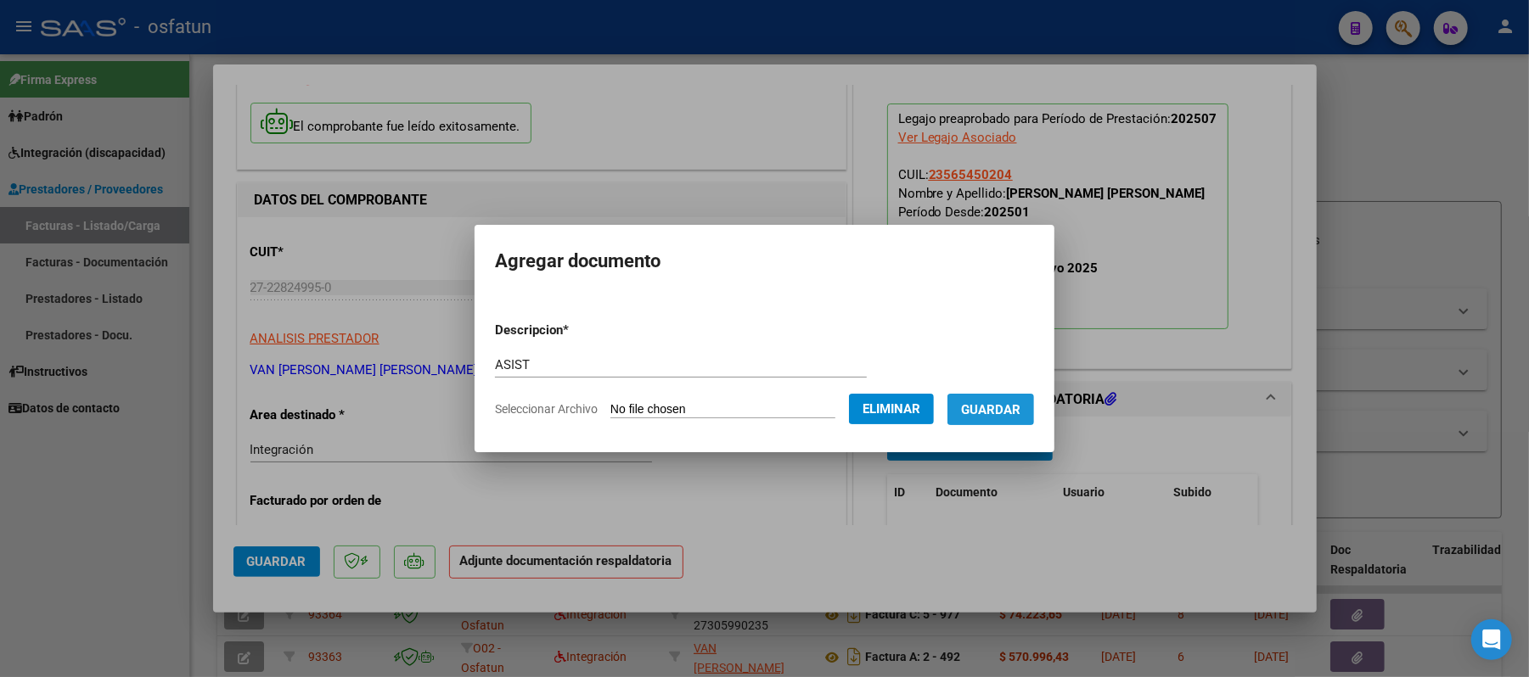
click at [992, 407] on span "Guardar" at bounding box center [990, 409] width 59 height 15
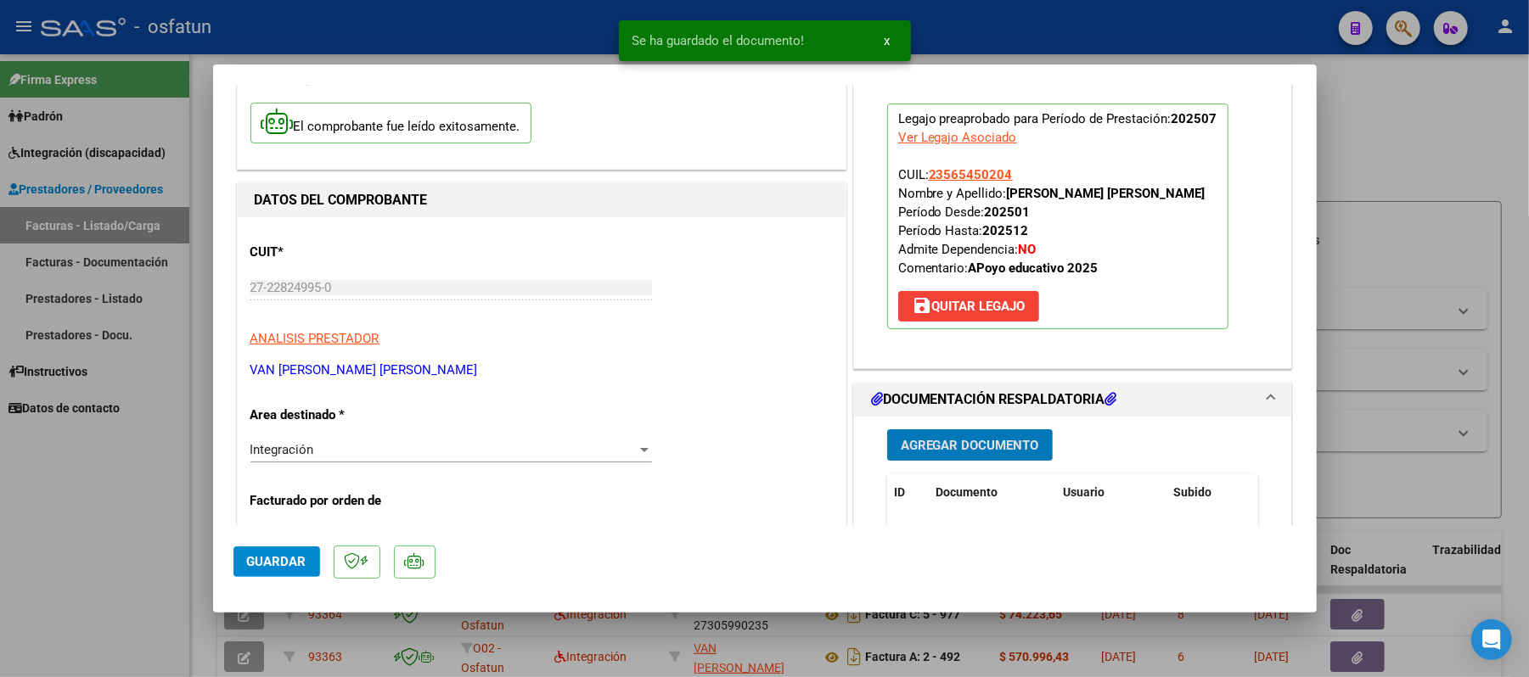
click at [973, 447] on span "Agregar Documento" at bounding box center [970, 445] width 138 height 15
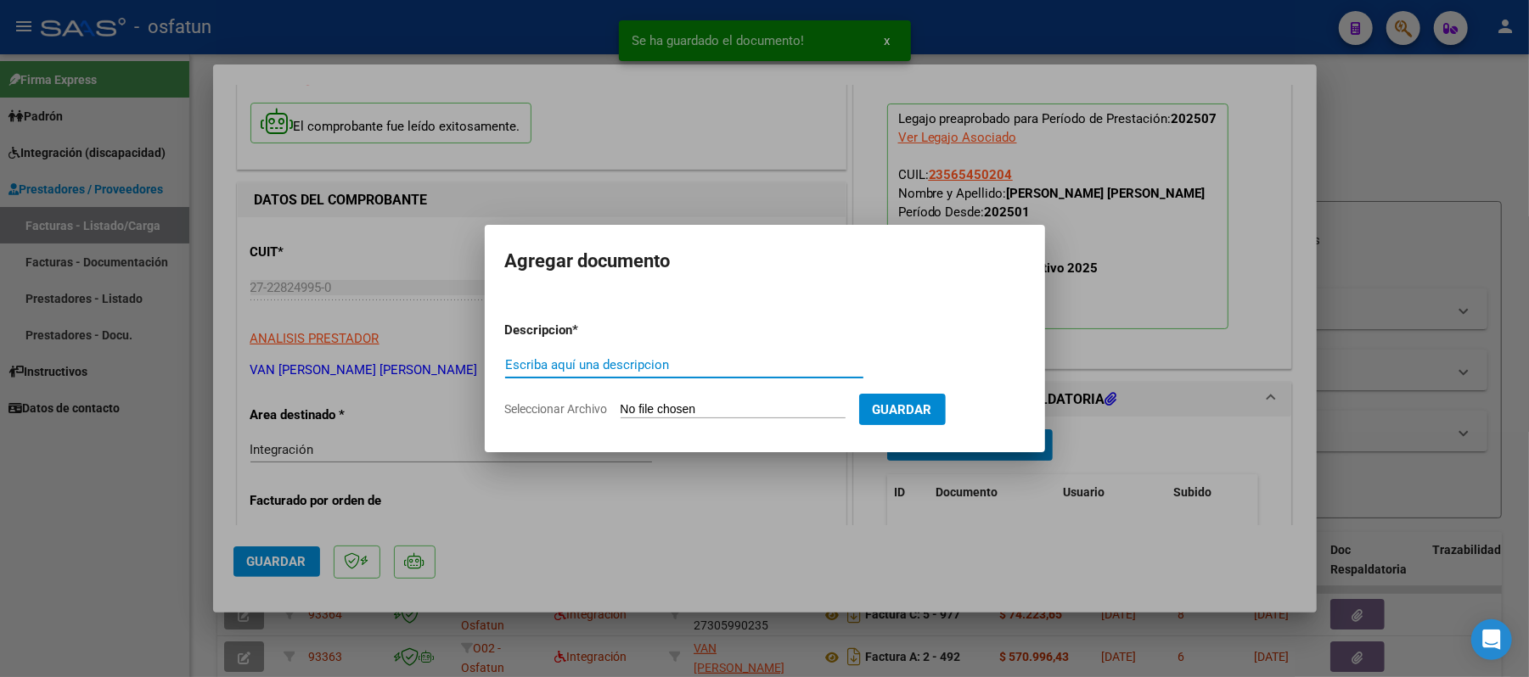
click at [659, 361] on input "Escriba aquí una descripcion" at bounding box center [684, 364] width 358 height 15
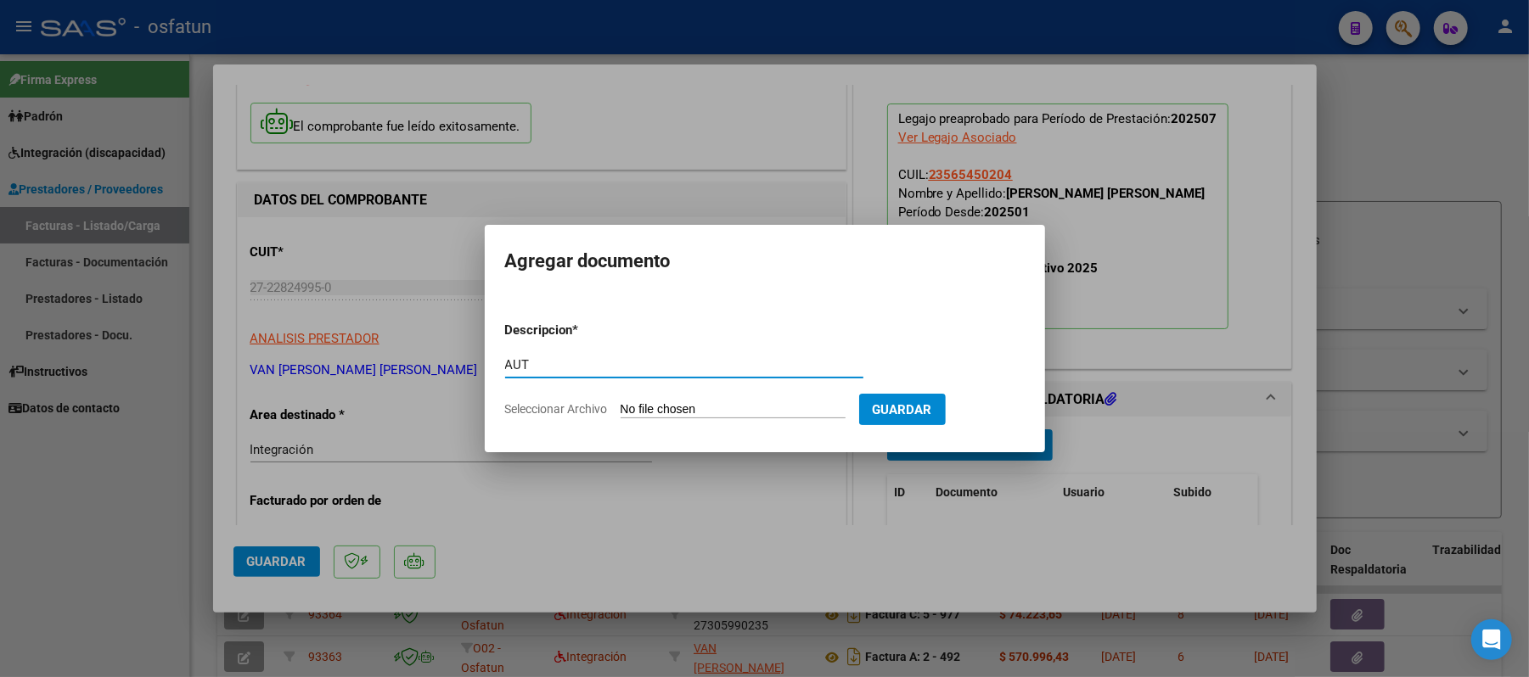
click at [717, 409] on input "Seleccionar Archivo" at bounding box center [733, 410] width 225 height 16
click at [639, 543] on div at bounding box center [764, 338] width 1529 height 677
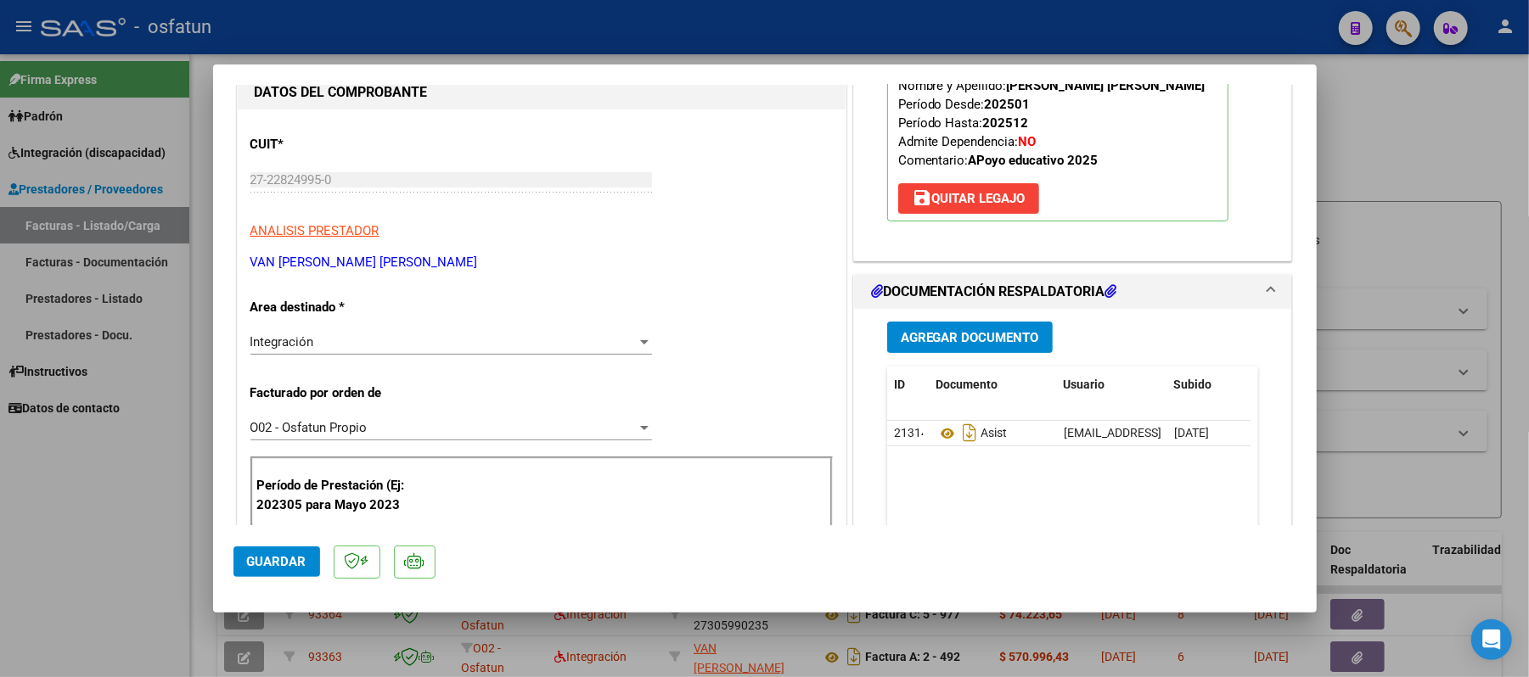
scroll to position [226, 0]
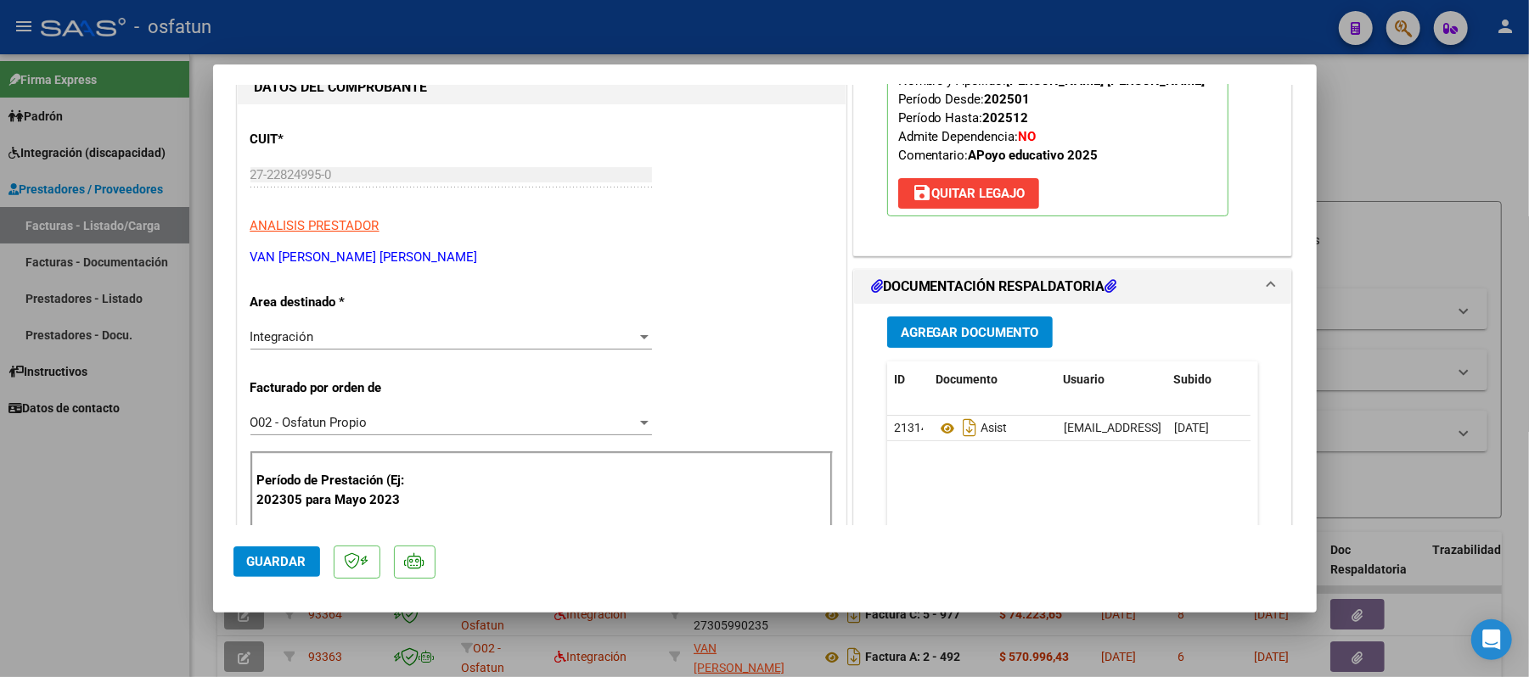
click at [282, 557] on span "Guardar" at bounding box center [276, 561] width 59 height 15
click at [1431, 138] on div at bounding box center [764, 338] width 1529 height 677
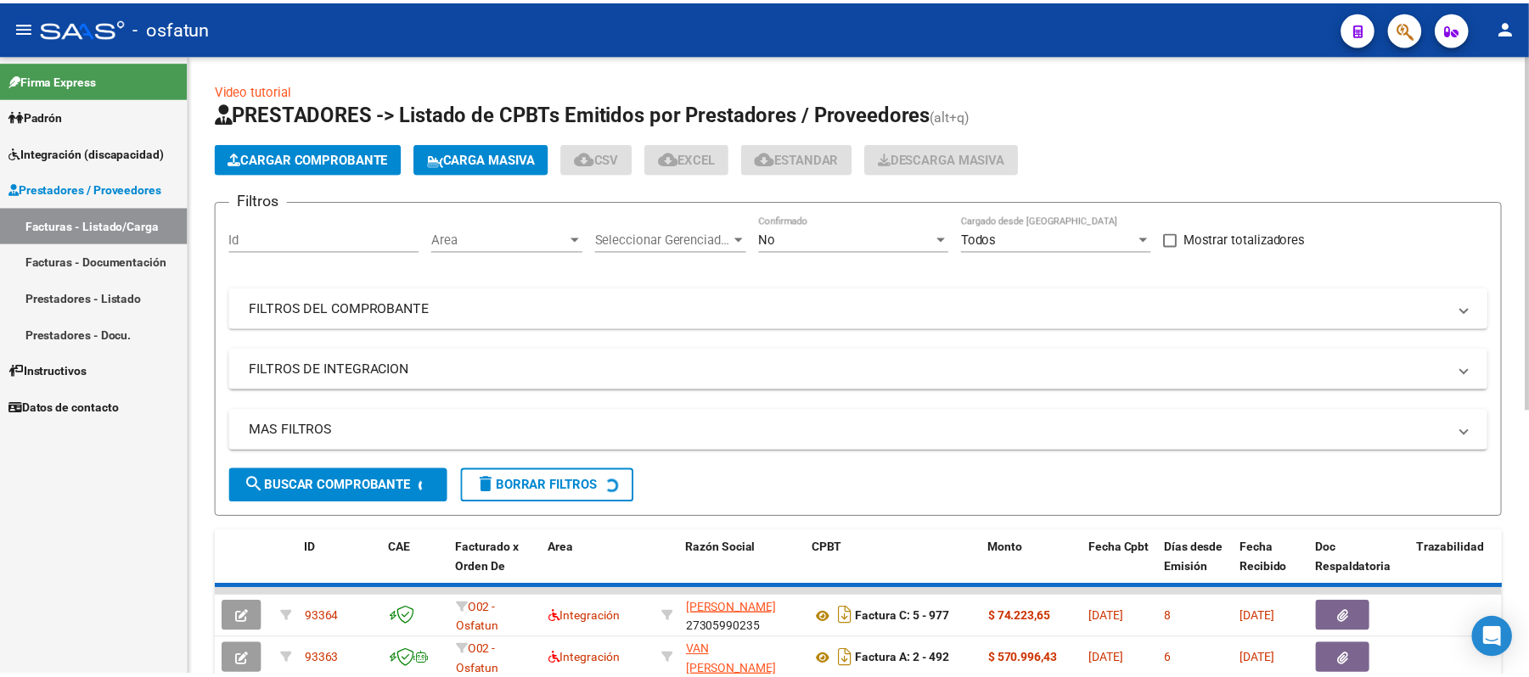
scroll to position [2, 0]
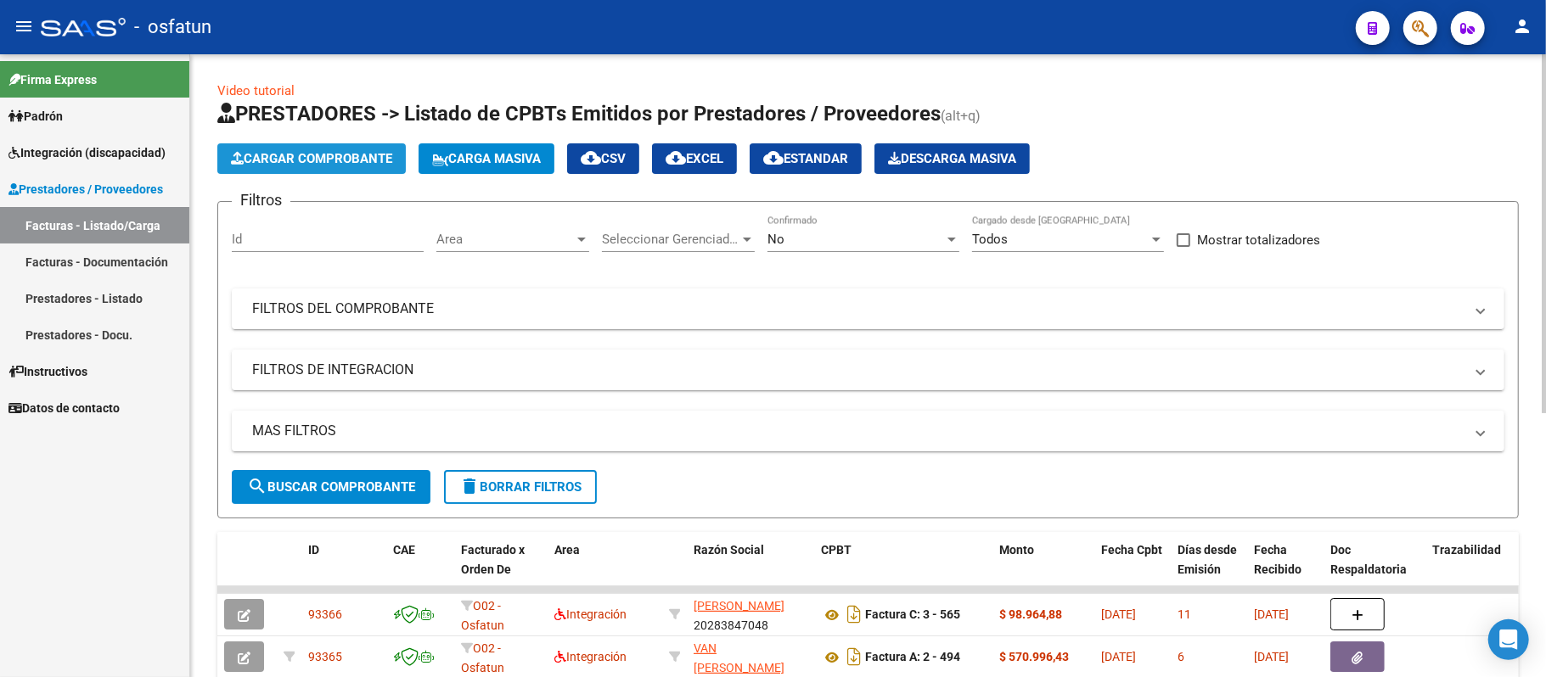
click at [375, 154] on span "Cargar Comprobante" at bounding box center [311, 158] width 161 height 15
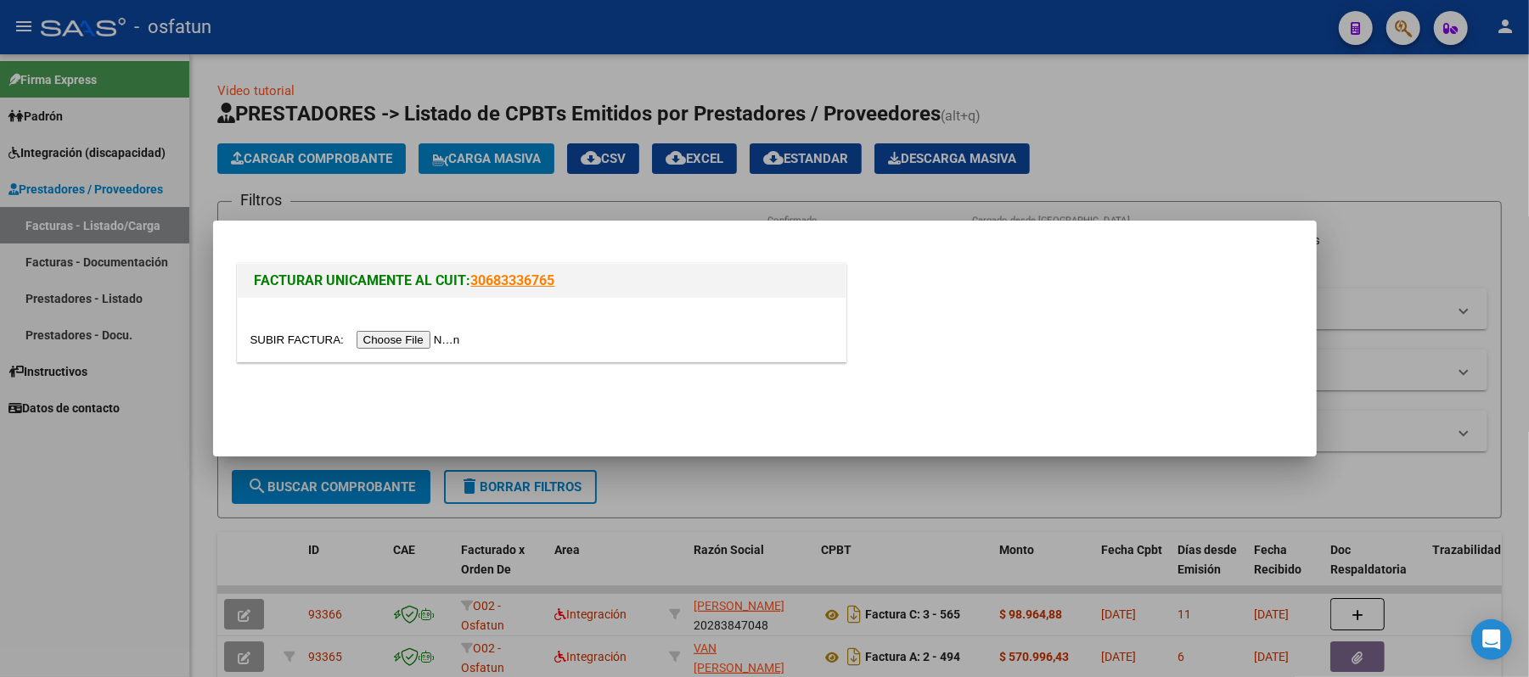
click at [404, 334] on input "file" at bounding box center [357, 340] width 215 height 18
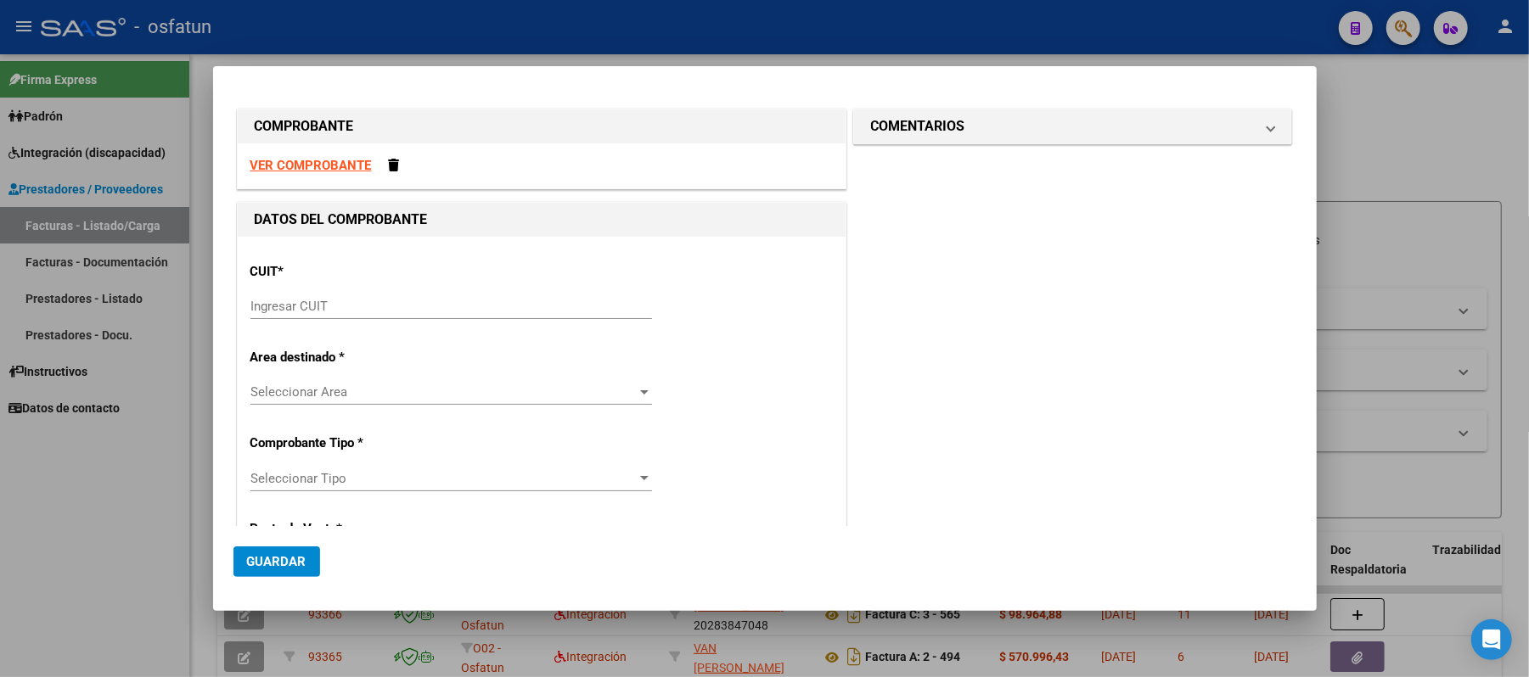
click at [344, 165] on strong "VER COMPROBANTE" at bounding box center [310, 165] width 121 height 15
click at [333, 306] on input "Ingresar CUIT" at bounding box center [451, 306] width 402 height 15
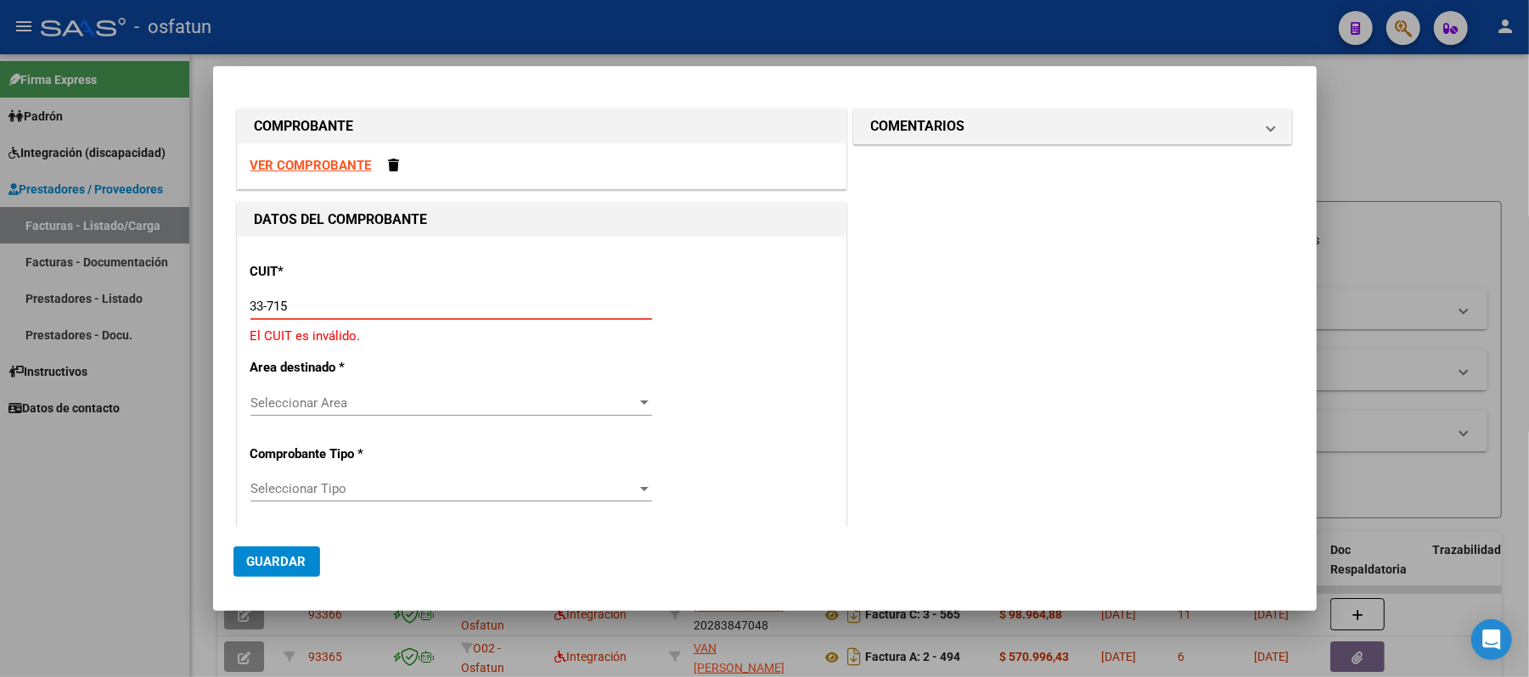
click at [414, 302] on input "33-715" at bounding box center [451, 306] width 402 height 15
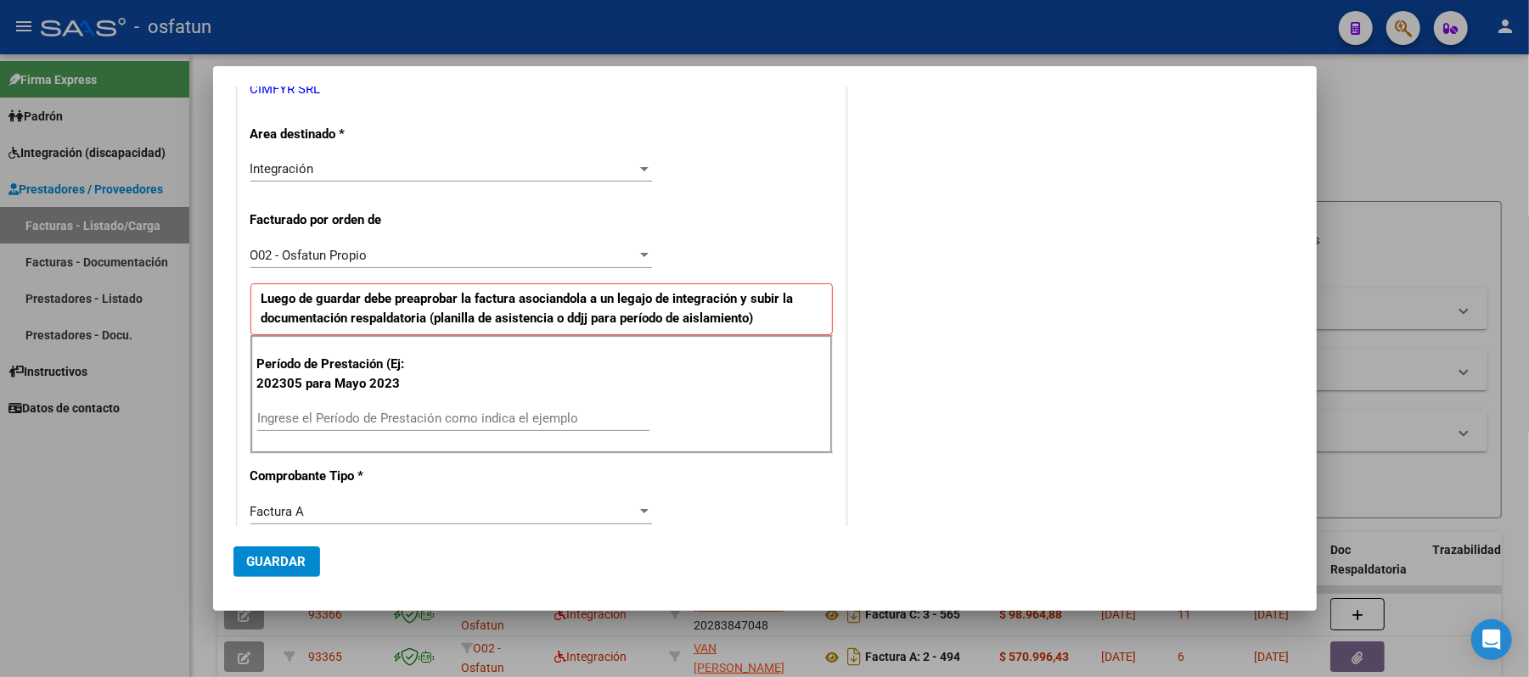
scroll to position [340, 0]
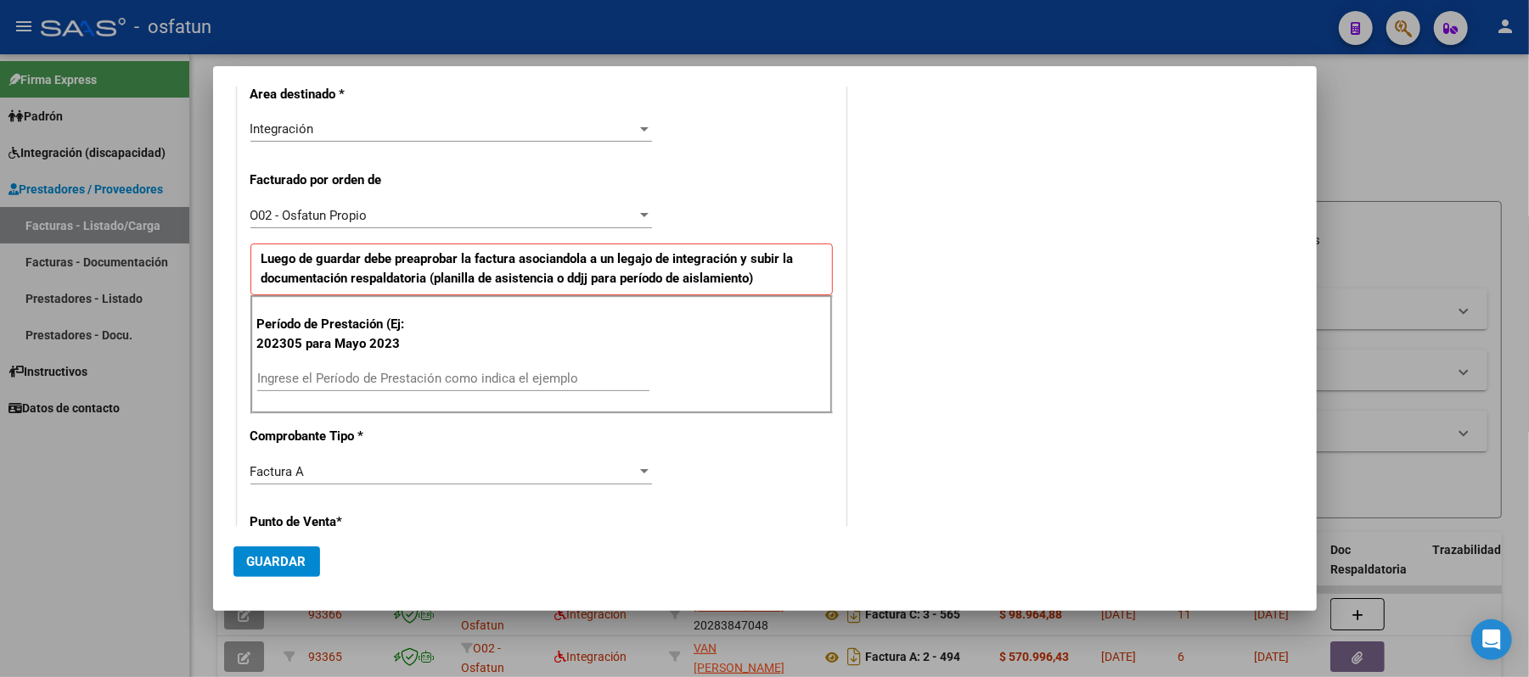
click at [411, 372] on div "Ingrese el Período de Prestación como indica el ejemplo" at bounding box center [453, 378] width 392 height 25
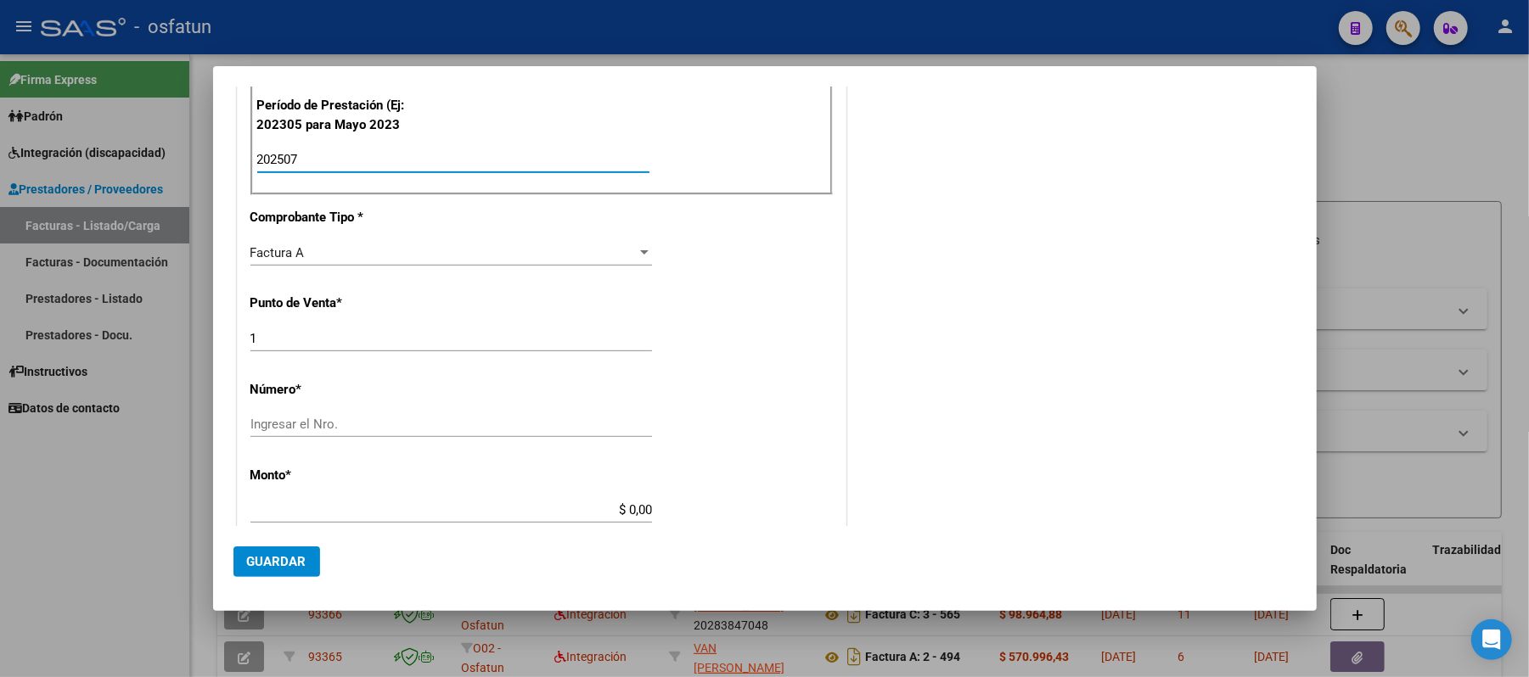
scroll to position [565, 0]
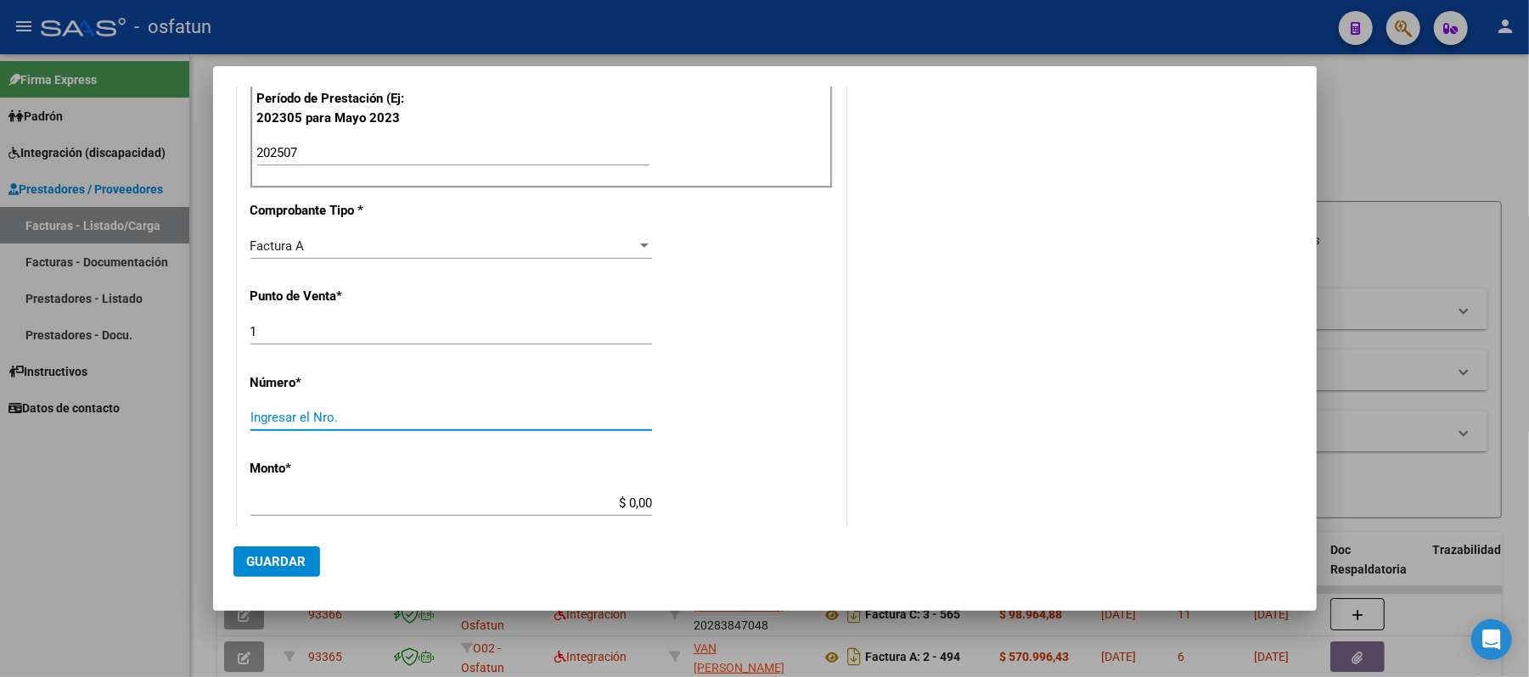
click at [596, 425] on input "Ingresar el Nro." at bounding box center [451, 417] width 402 height 15
click at [644, 511] on input "$ 0,00" at bounding box center [451, 503] width 402 height 15
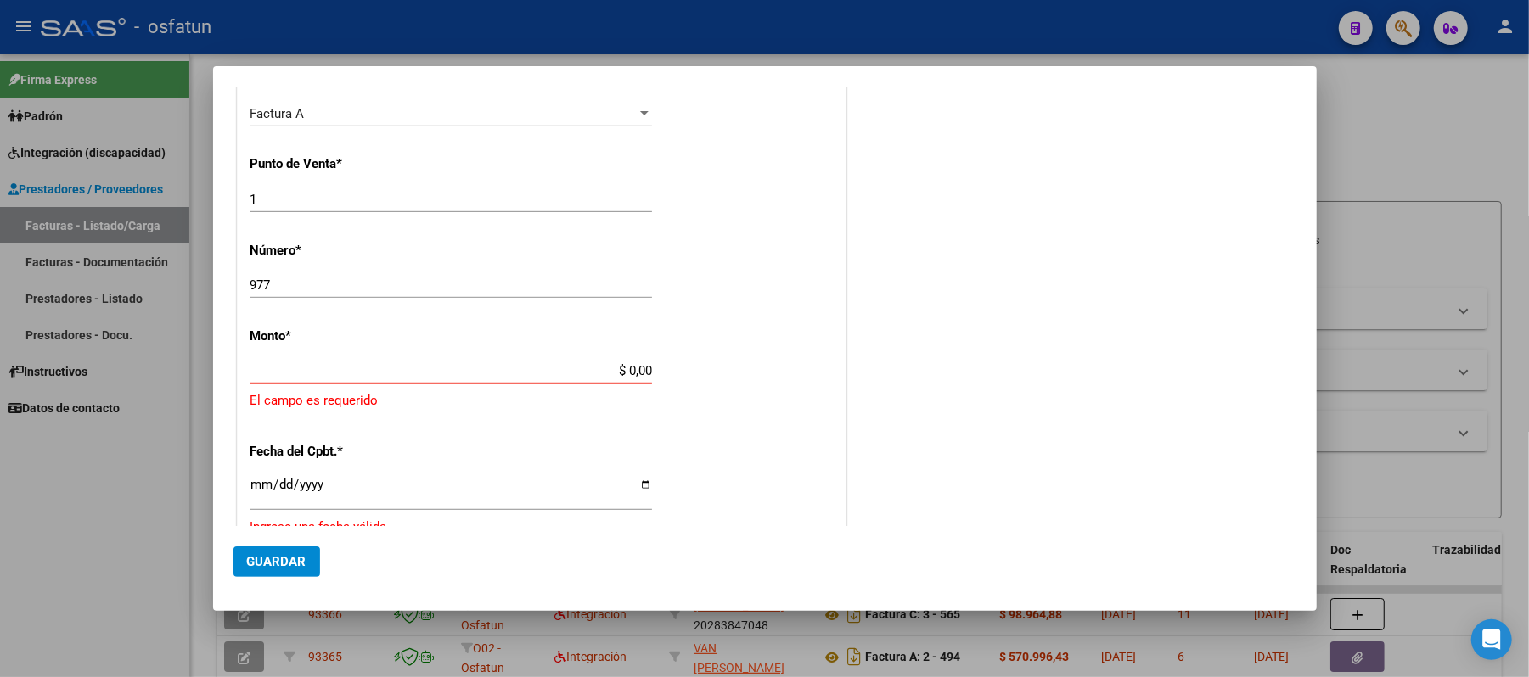
scroll to position [644, 0]
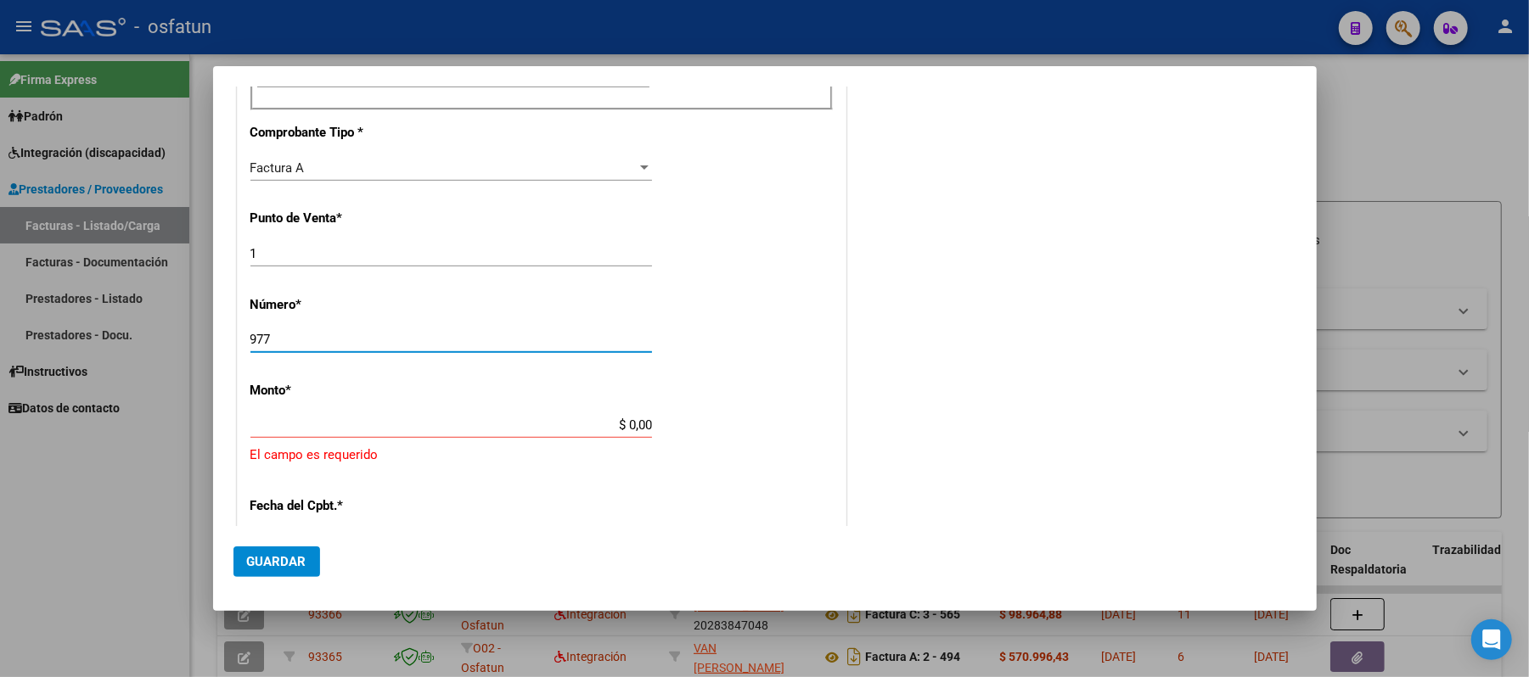
click at [323, 346] on input "977" at bounding box center [451, 339] width 402 height 15
click at [632, 422] on input "$ 0,00" at bounding box center [451, 425] width 402 height 15
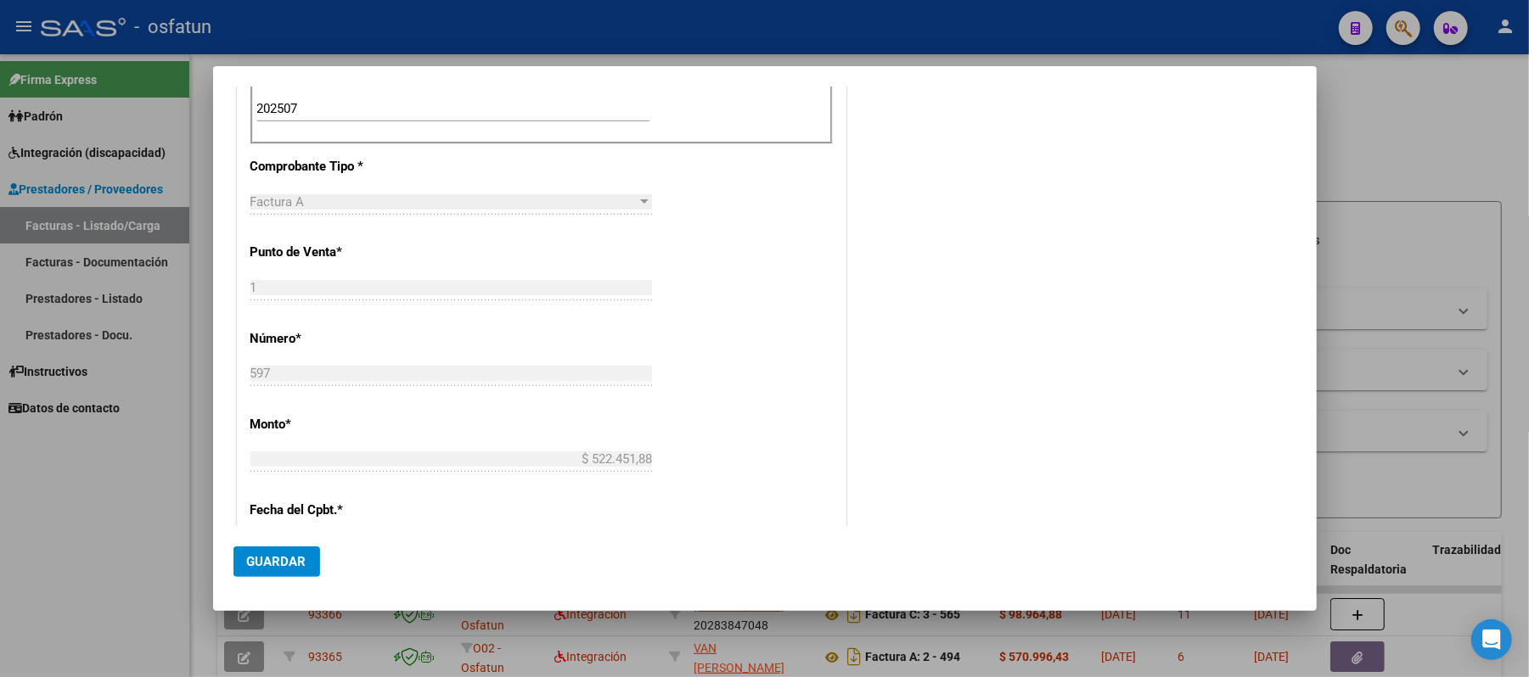
scroll to position [497, 0]
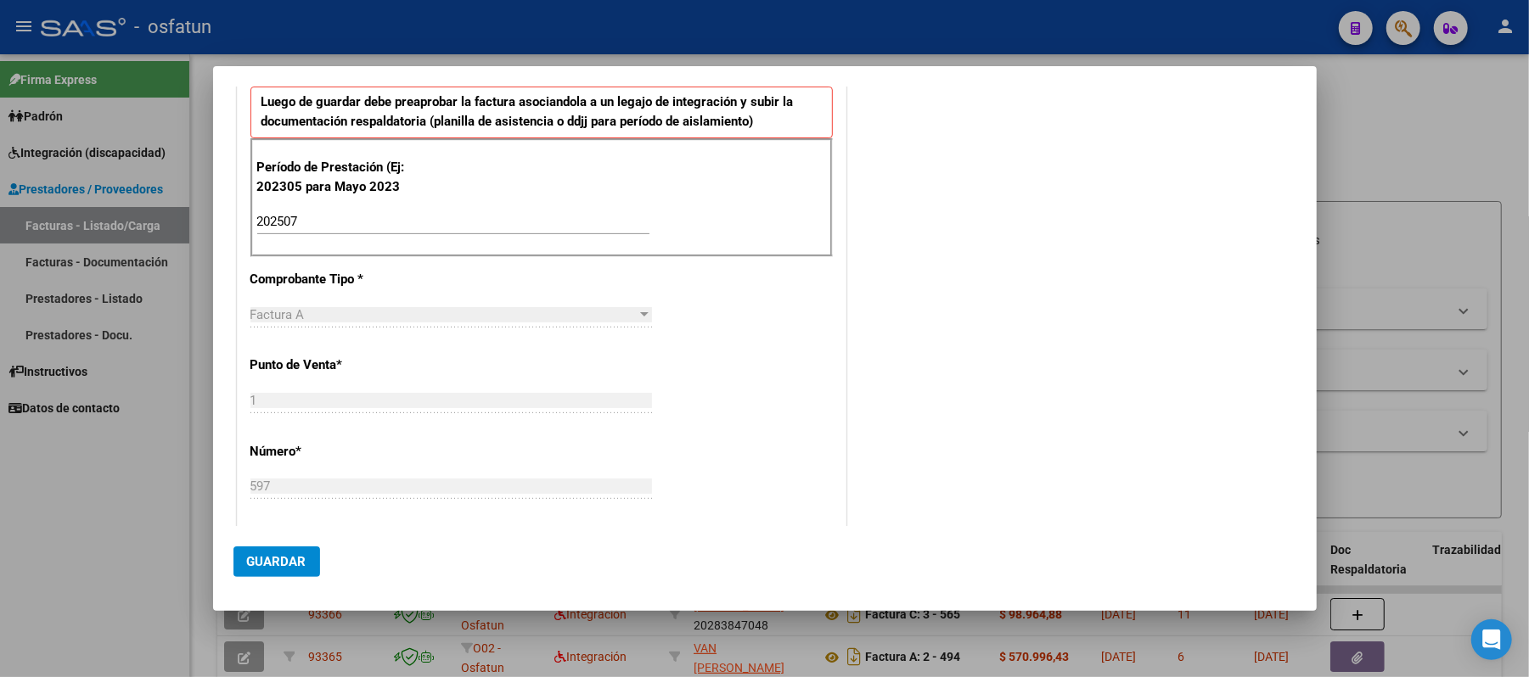
click at [289, 559] on span "Guardar" at bounding box center [276, 561] width 59 height 15
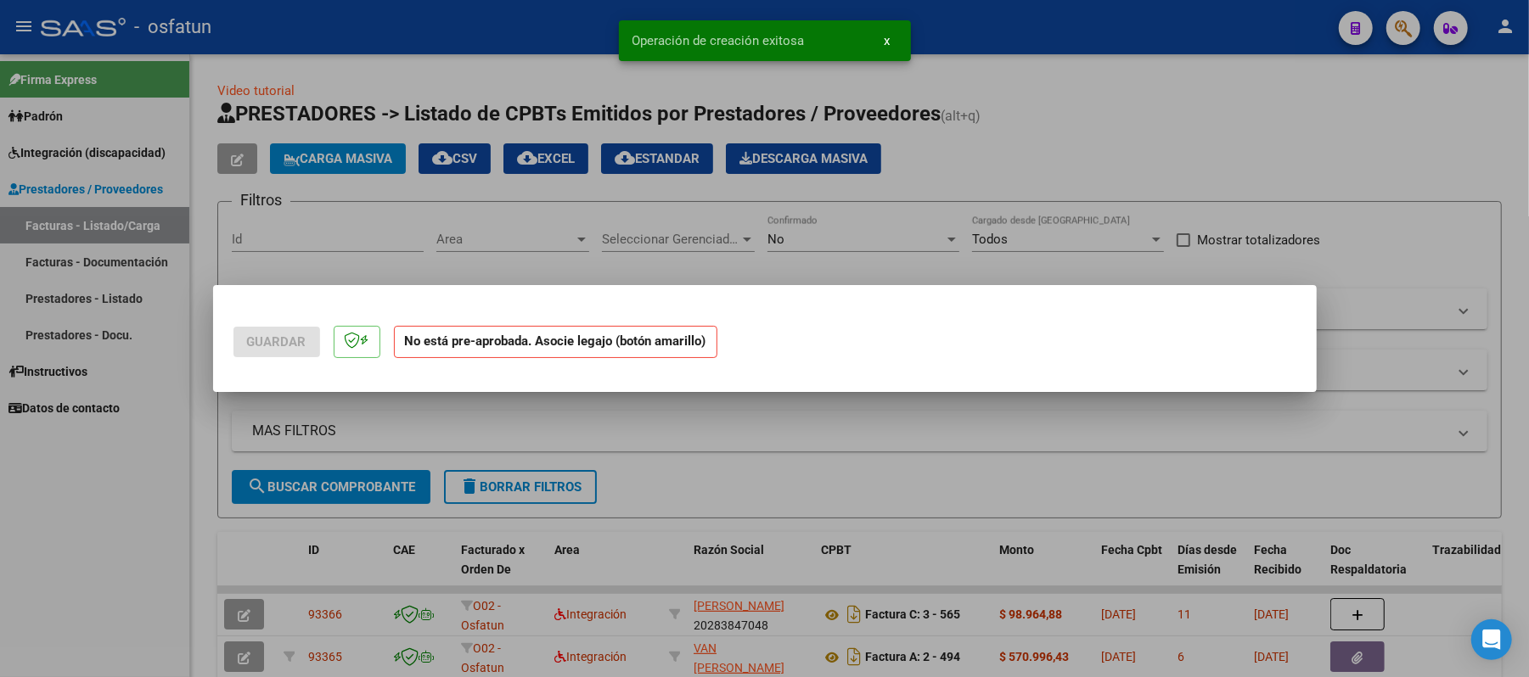
scroll to position [0, 0]
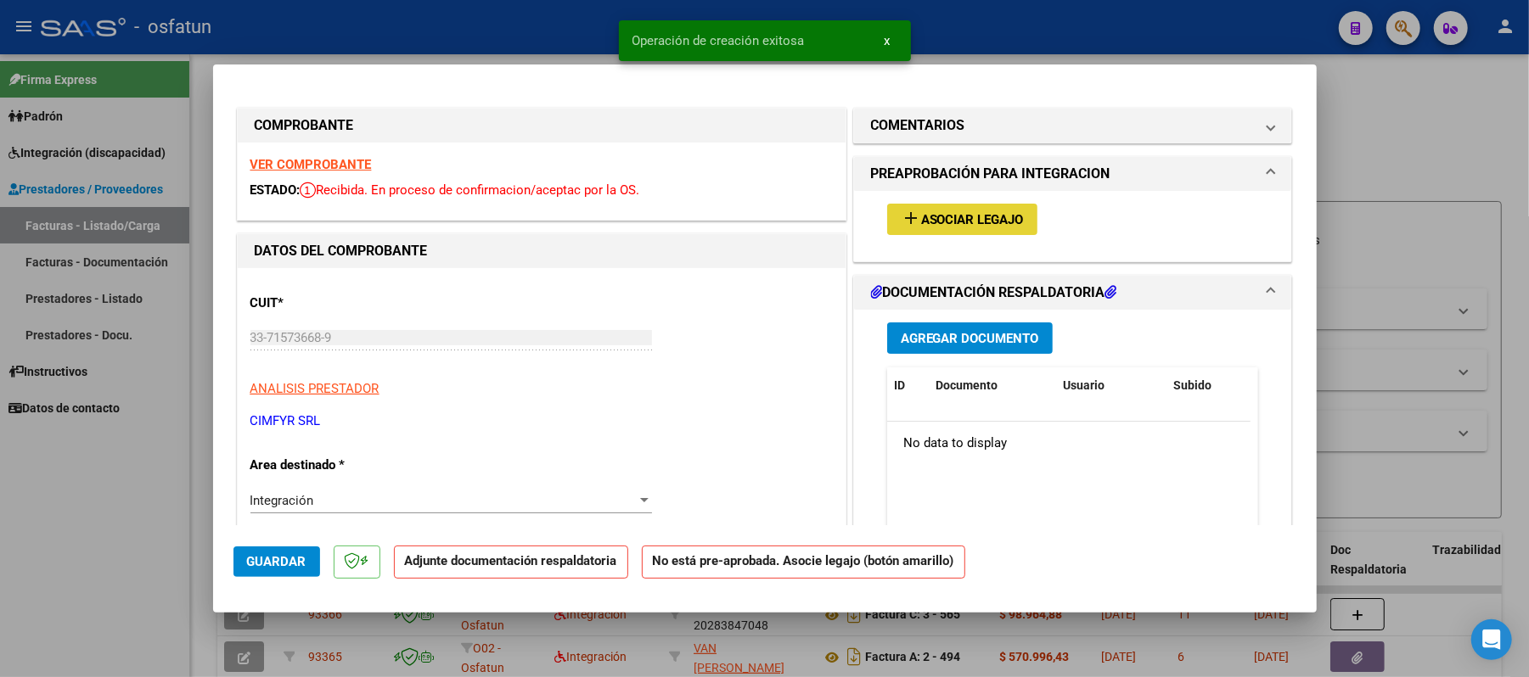
click at [989, 219] on span "Asociar Legajo" at bounding box center [972, 219] width 103 height 15
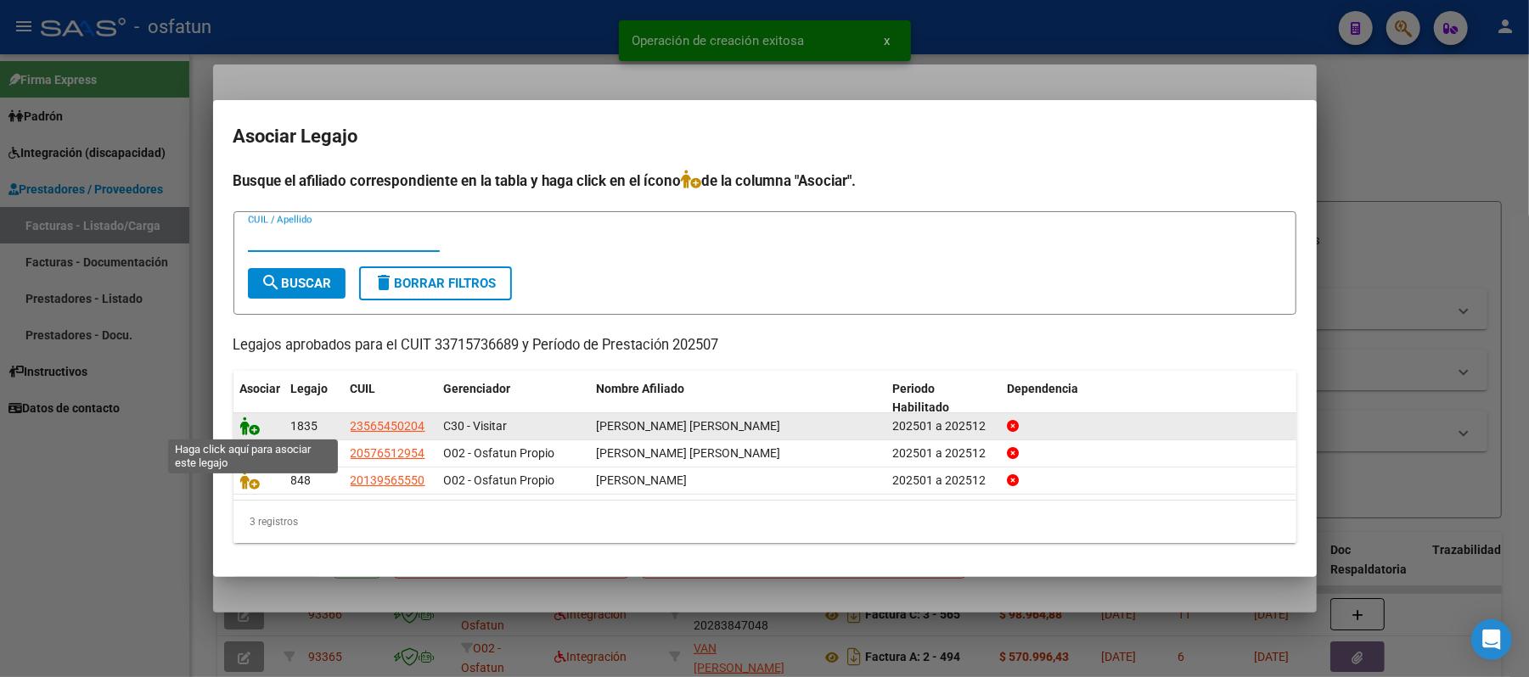
click at [248, 422] on icon at bounding box center [250, 426] width 20 height 19
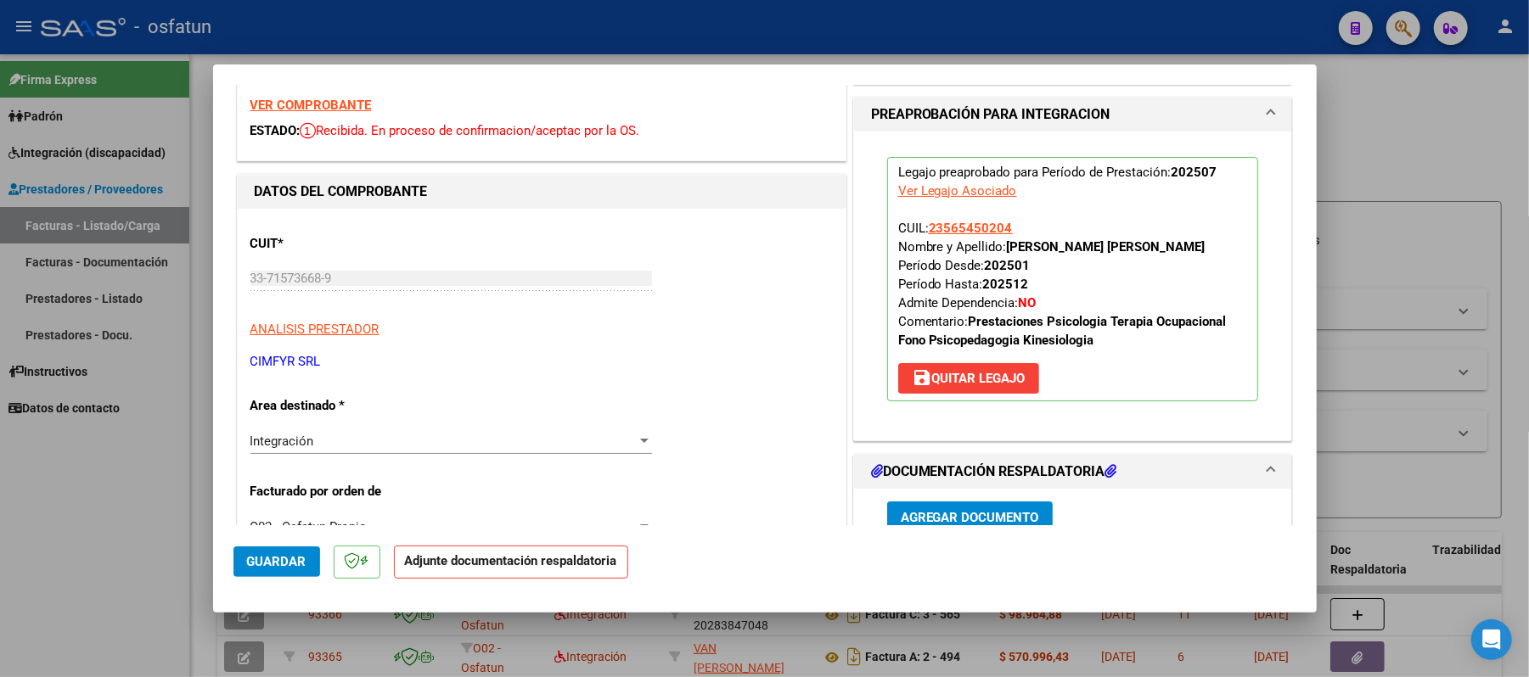
scroll to position [113, 0]
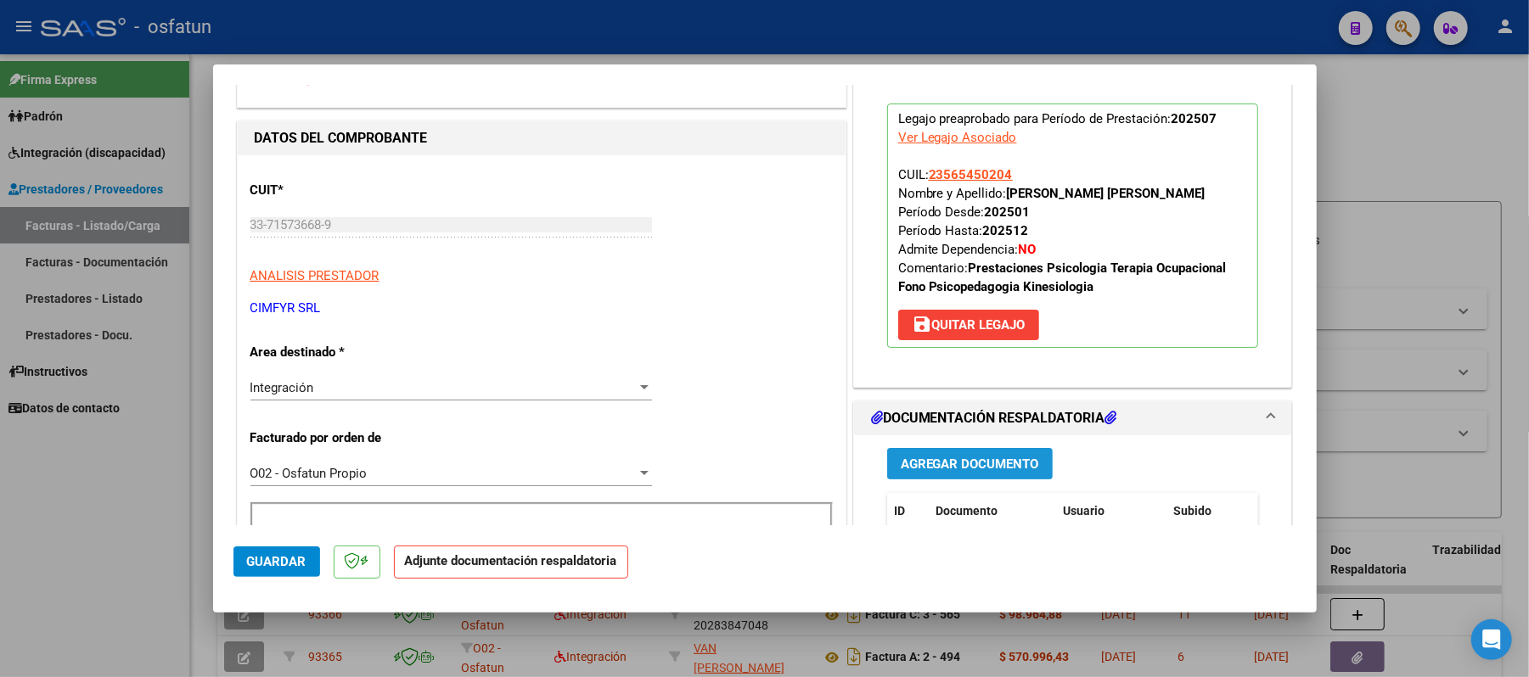
click at [936, 460] on span "Agregar Documento" at bounding box center [970, 464] width 138 height 15
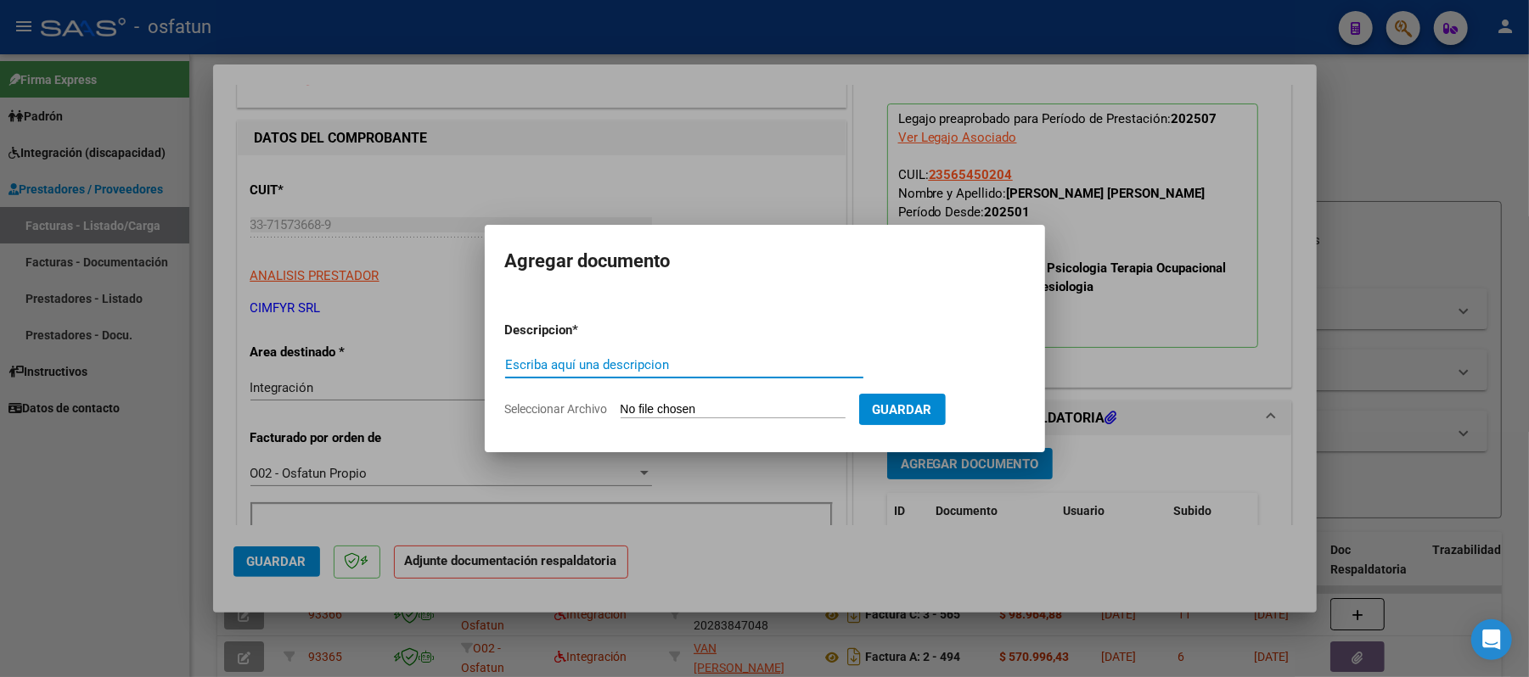
click at [686, 361] on input "Escriba aquí una descripcion" at bounding box center [684, 364] width 358 height 15
click at [690, 406] on input "Seleccionar Archivo" at bounding box center [733, 410] width 225 height 16
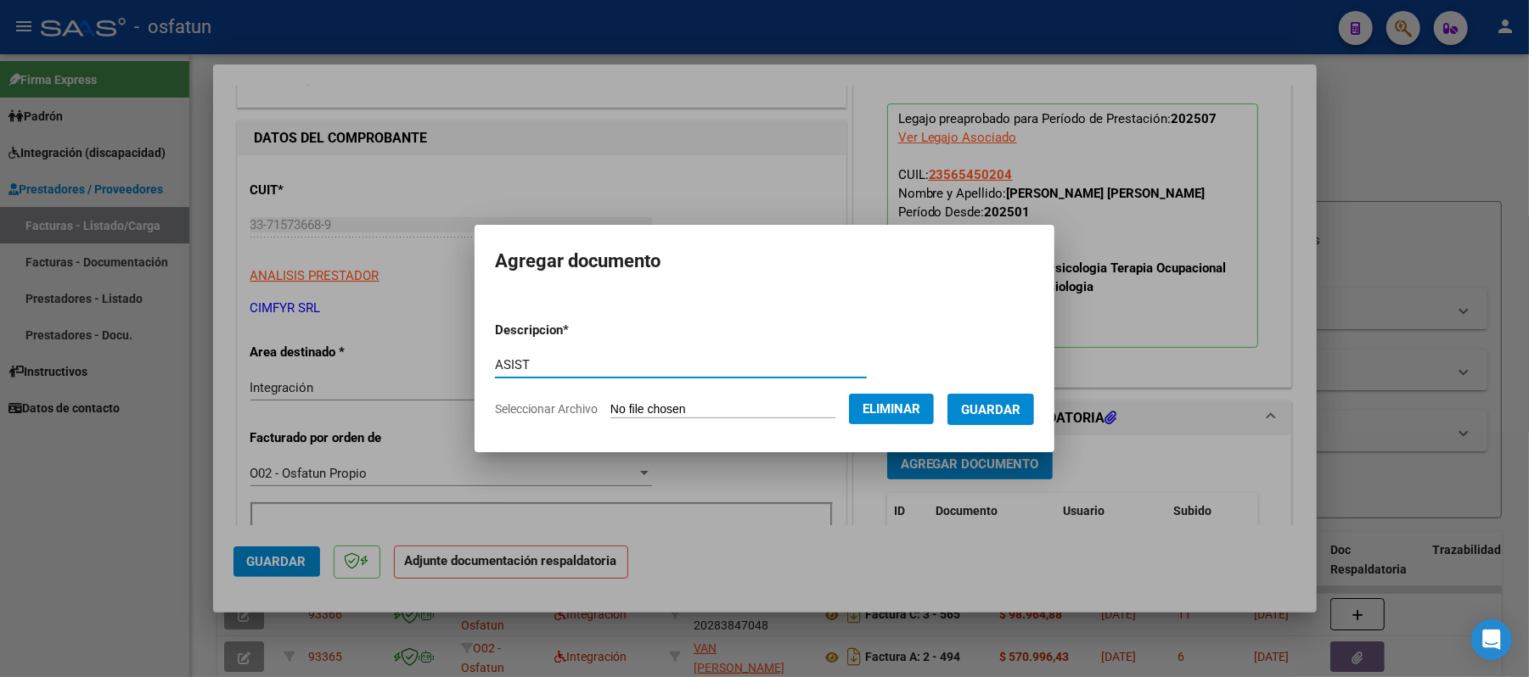
click at [531, 360] on input "ASIST" at bounding box center [681, 364] width 372 height 15
click at [1020, 409] on span "Guardar" at bounding box center [990, 409] width 59 height 15
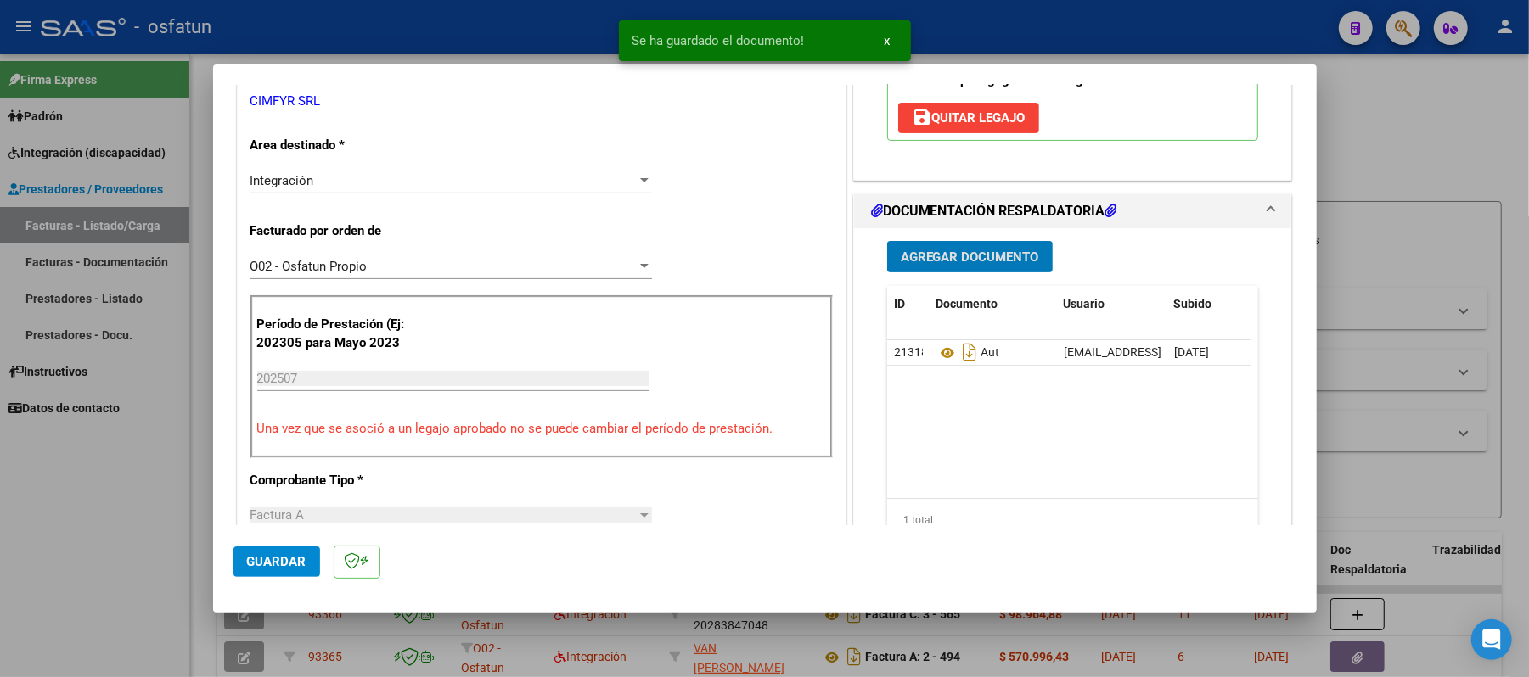
scroll to position [340, 0]
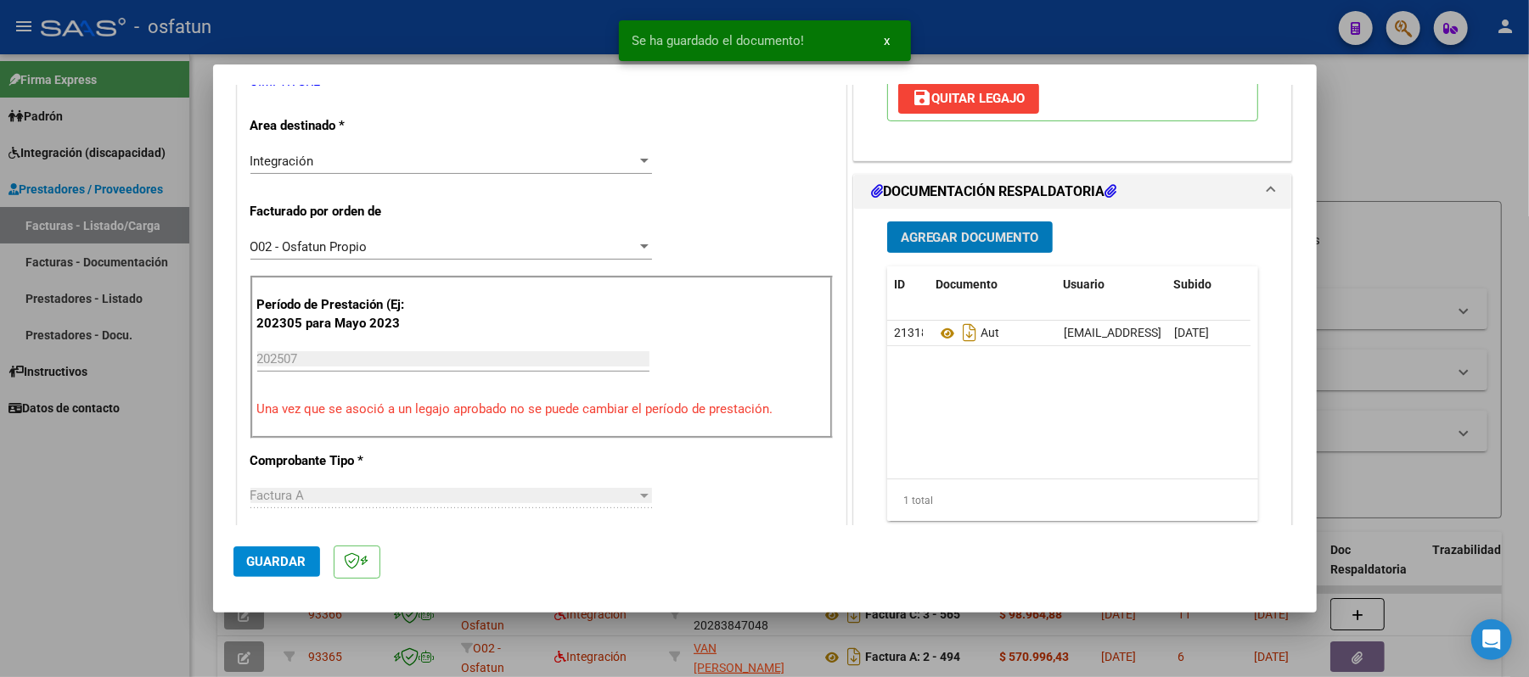
click at [975, 235] on span "Agregar Documento" at bounding box center [970, 237] width 138 height 15
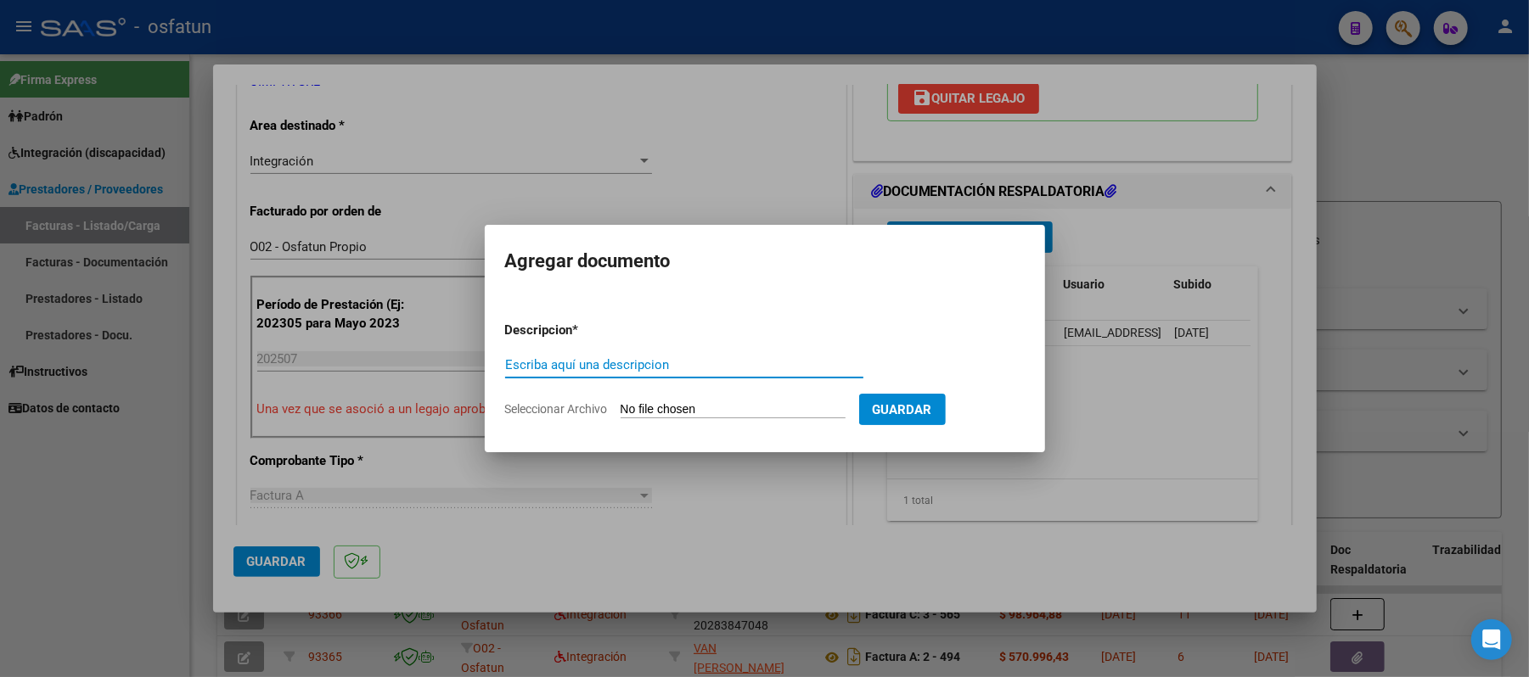
click at [705, 368] on input "Escriba aquí una descripcion" at bounding box center [684, 364] width 358 height 15
click at [676, 407] on input "Seleccionar Archivo" at bounding box center [733, 410] width 225 height 16
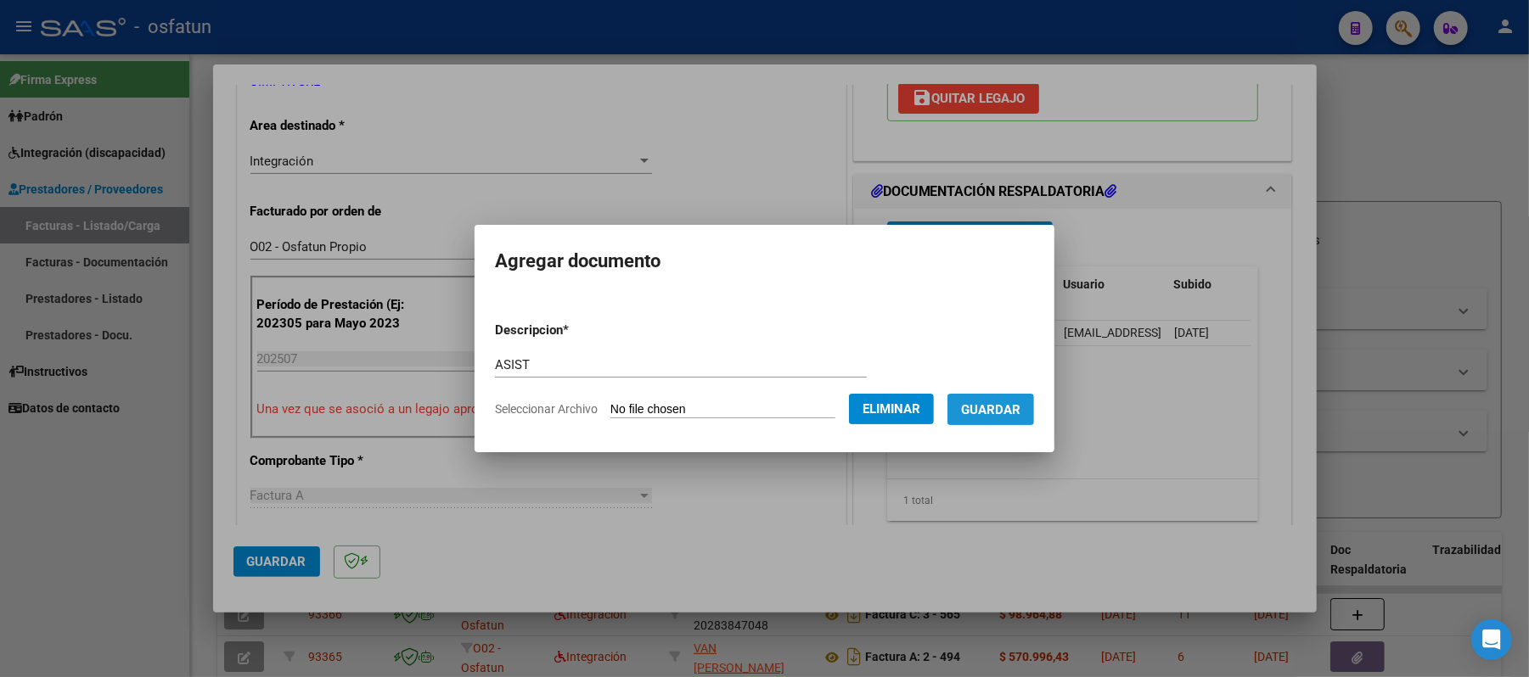
click at [997, 406] on span "Guardar" at bounding box center [990, 409] width 59 height 15
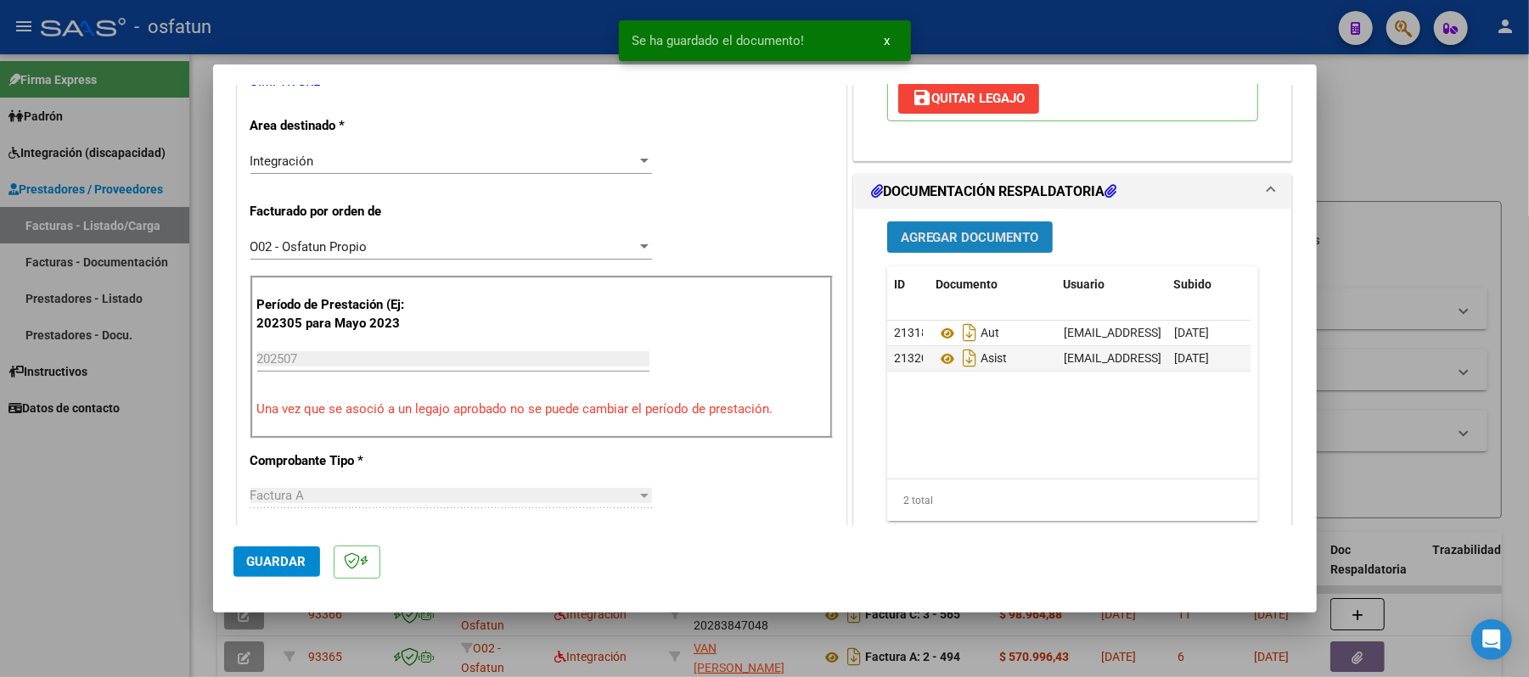
click at [937, 234] on span "Agregar Documento" at bounding box center [970, 237] width 138 height 15
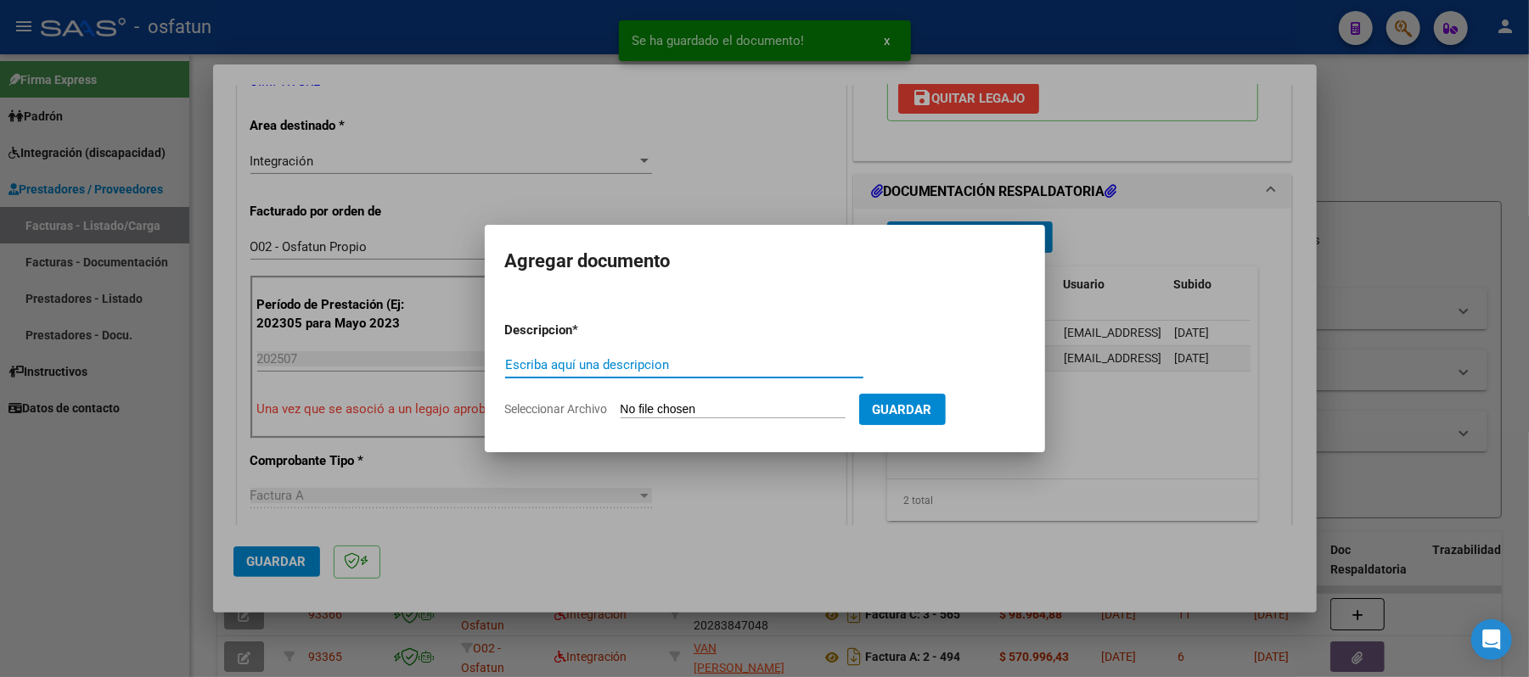
click at [738, 372] on input "Escriba aquí una descripcion" at bounding box center [684, 364] width 358 height 15
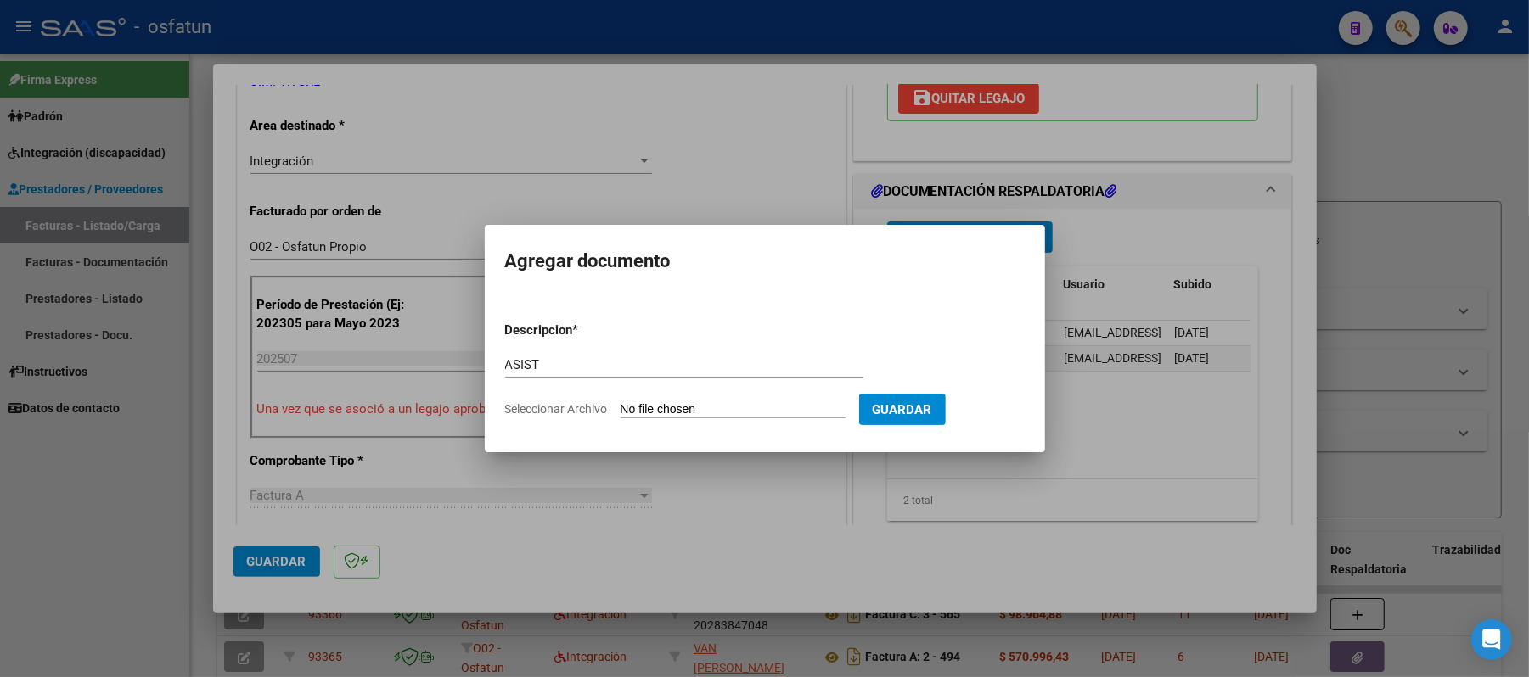
click at [732, 402] on input "Seleccionar Archivo" at bounding box center [733, 410] width 225 height 16
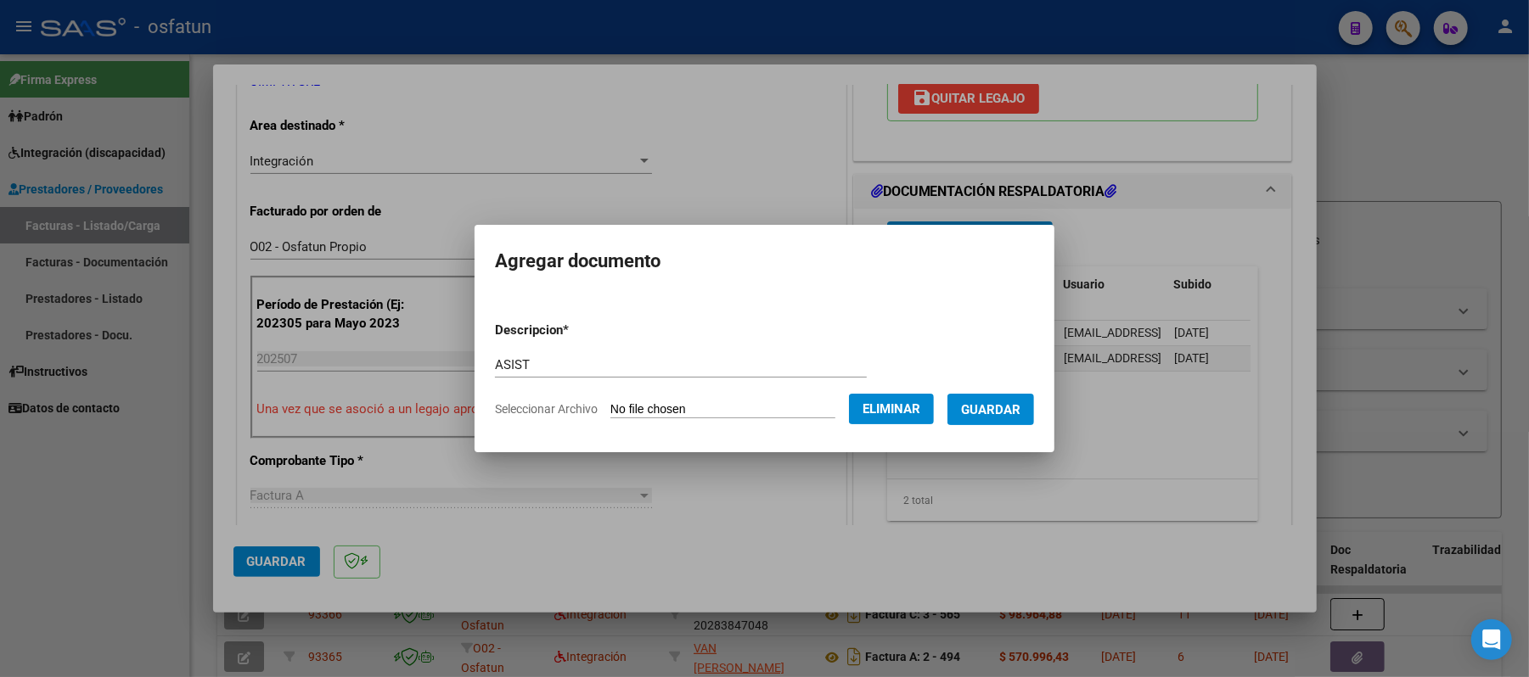
click at [998, 413] on span "Guardar" at bounding box center [990, 409] width 59 height 15
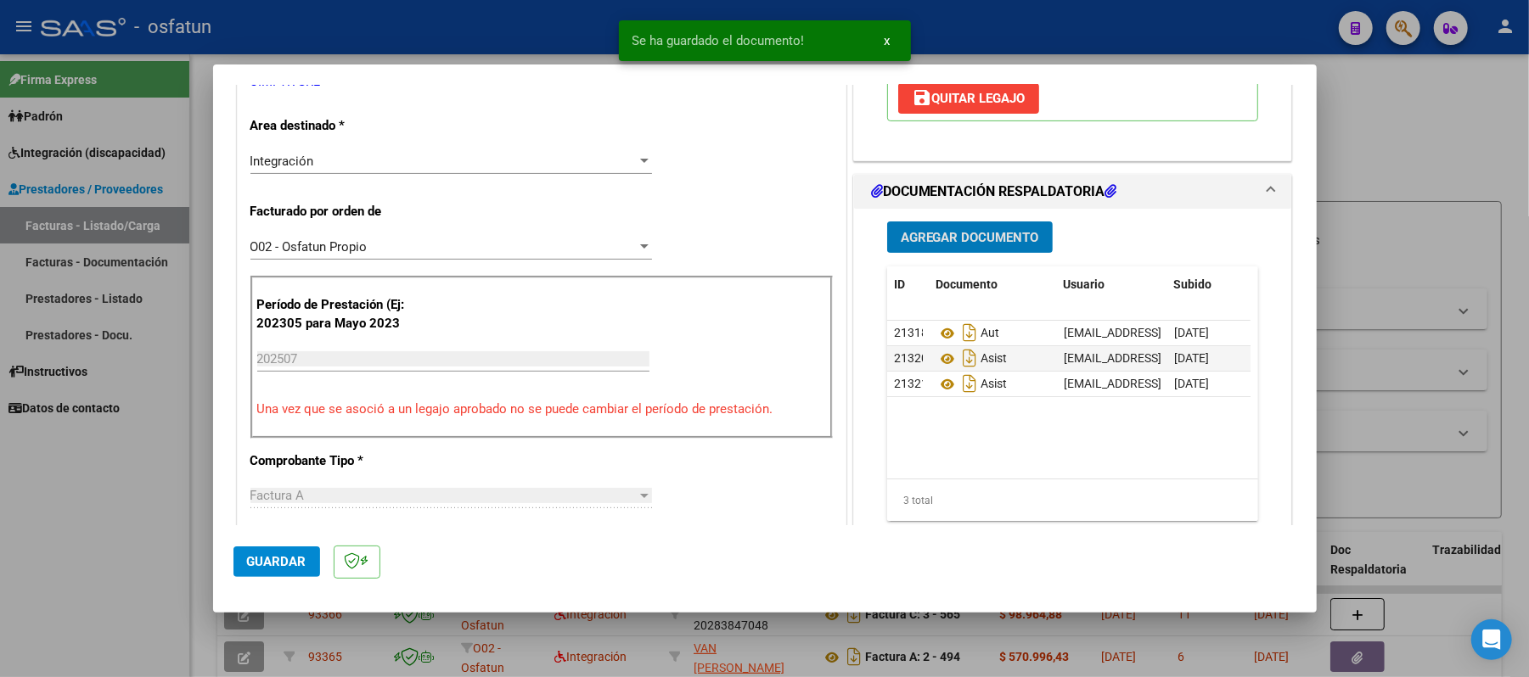
click at [952, 252] on button "Agregar Documento" at bounding box center [970, 237] width 166 height 31
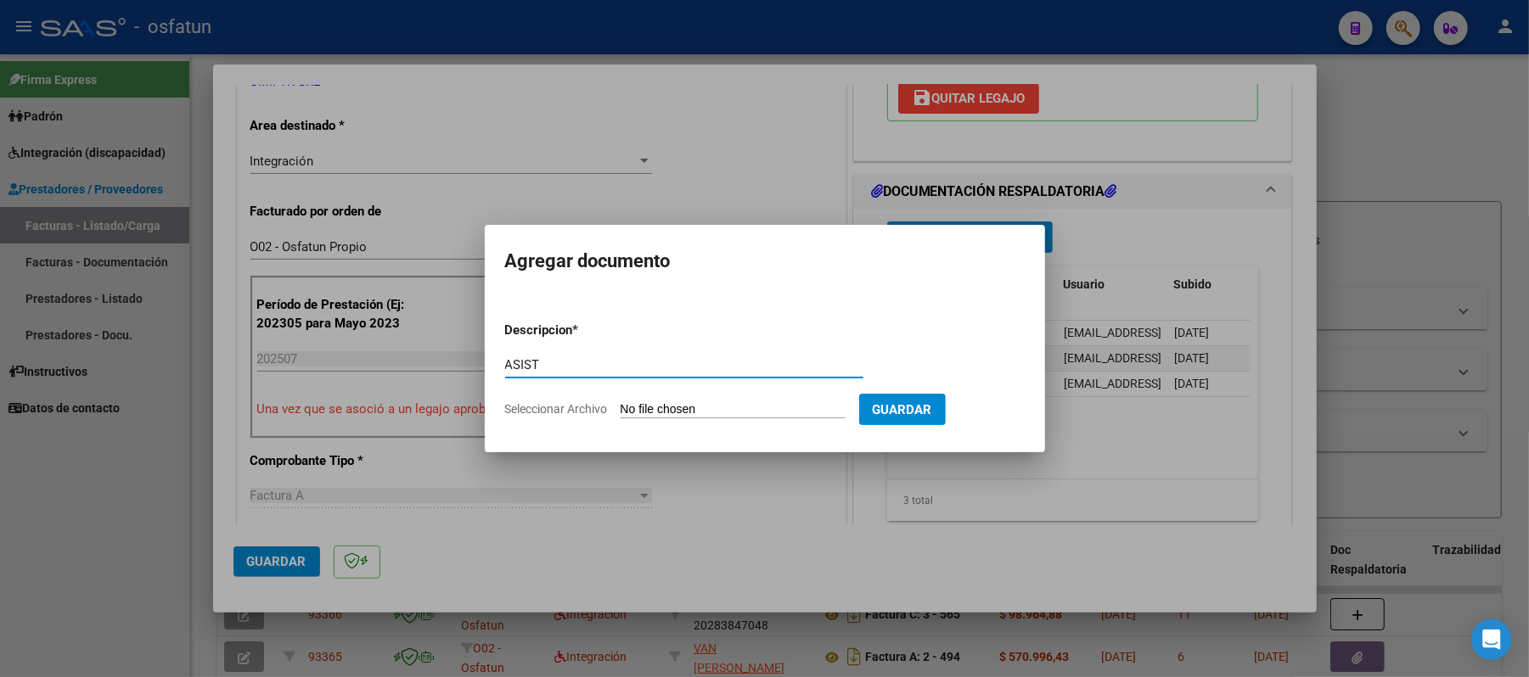
click at [694, 402] on input "Seleccionar Archivo" at bounding box center [733, 410] width 225 height 16
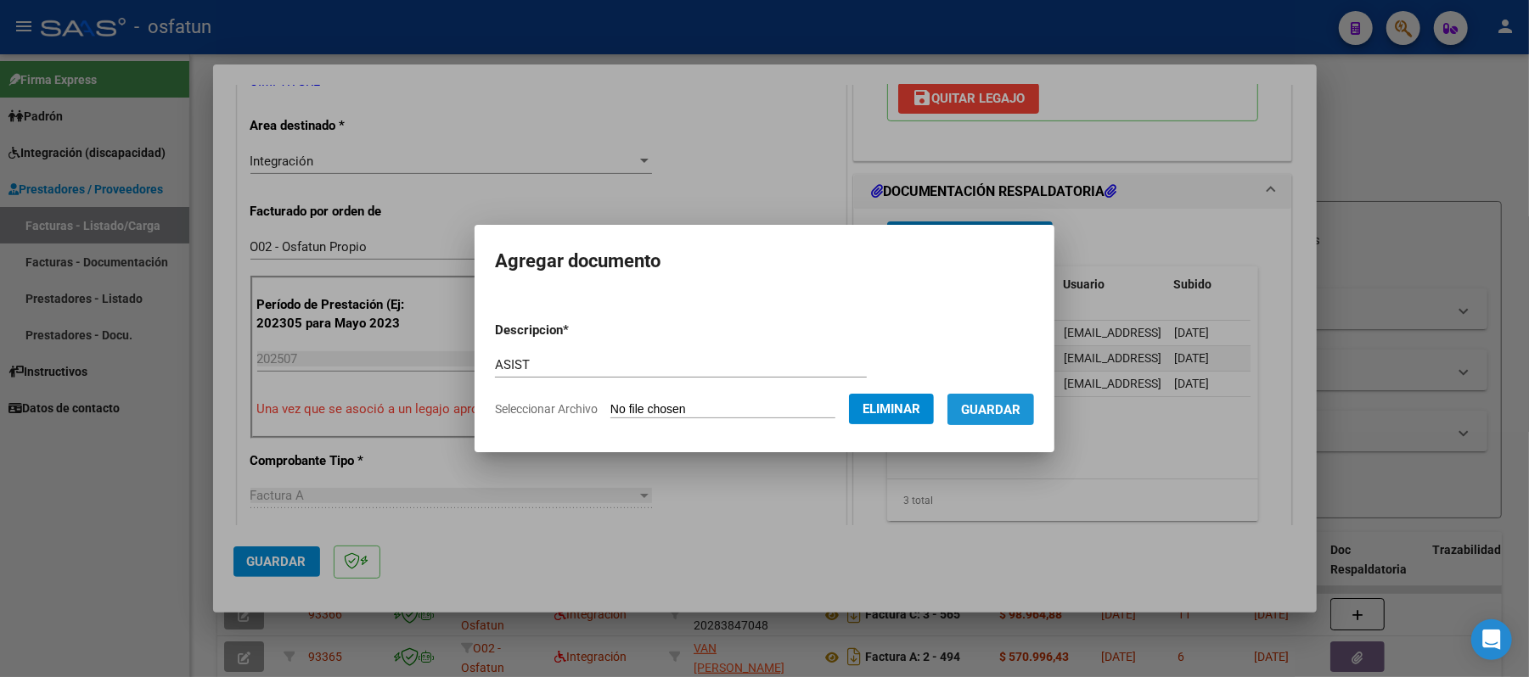
click at [1010, 412] on span "Guardar" at bounding box center [990, 409] width 59 height 15
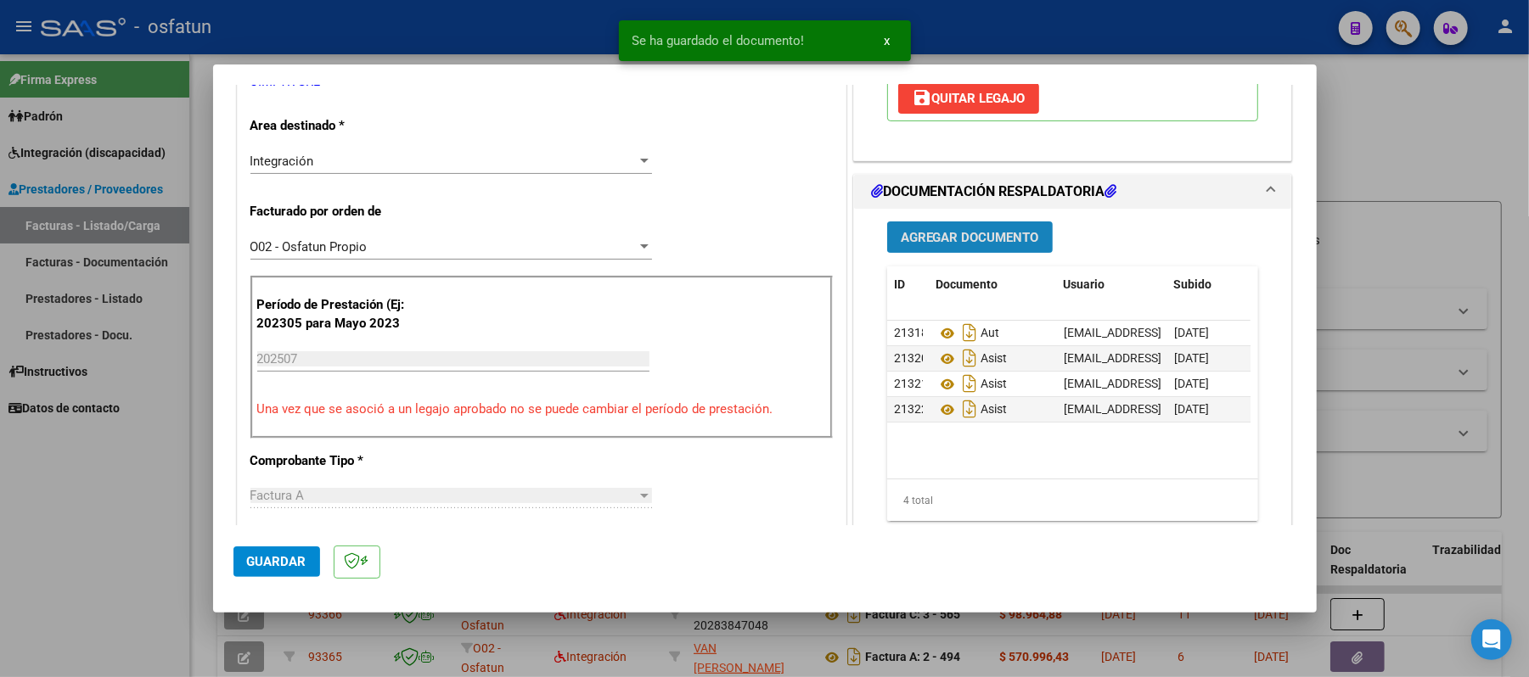
click at [949, 242] on span "Agregar Documento" at bounding box center [970, 237] width 138 height 15
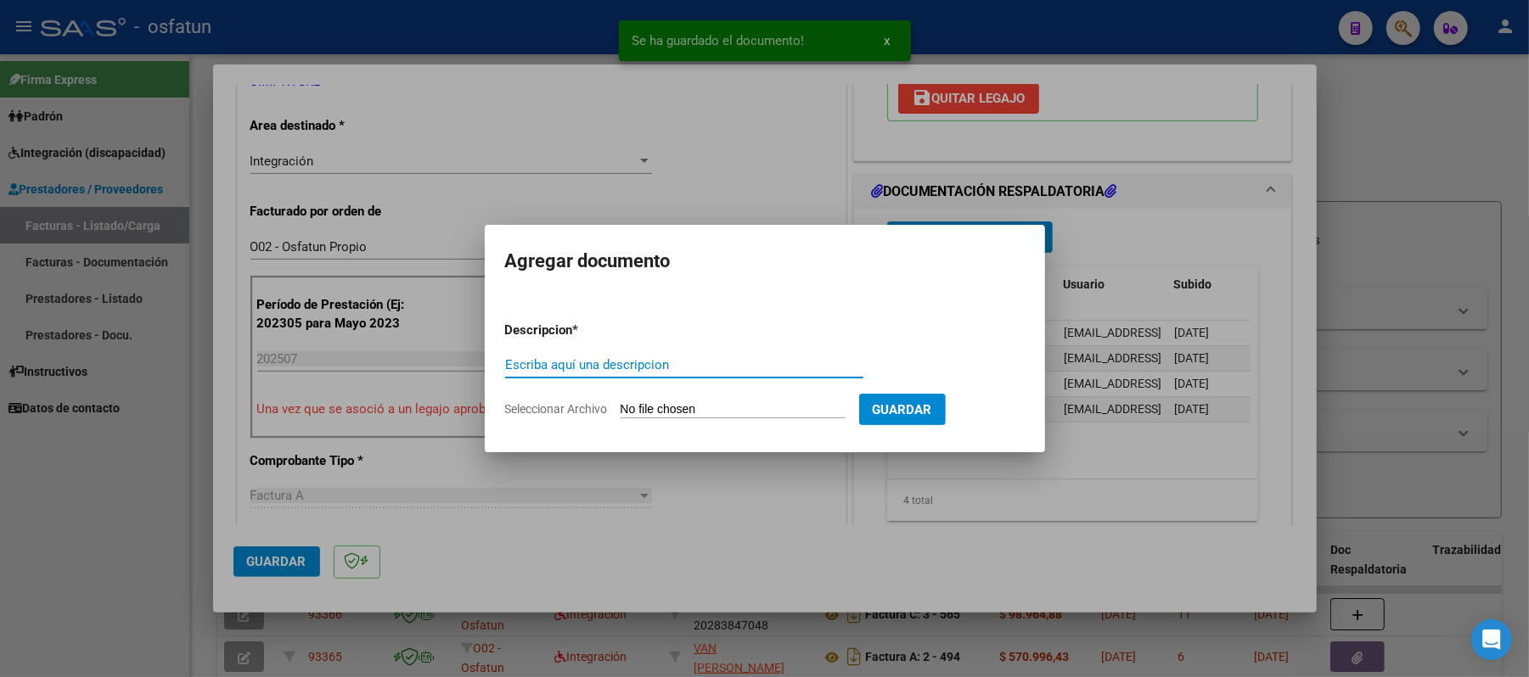
click at [711, 368] on input "Escriba aquí una descripcion" at bounding box center [684, 364] width 358 height 15
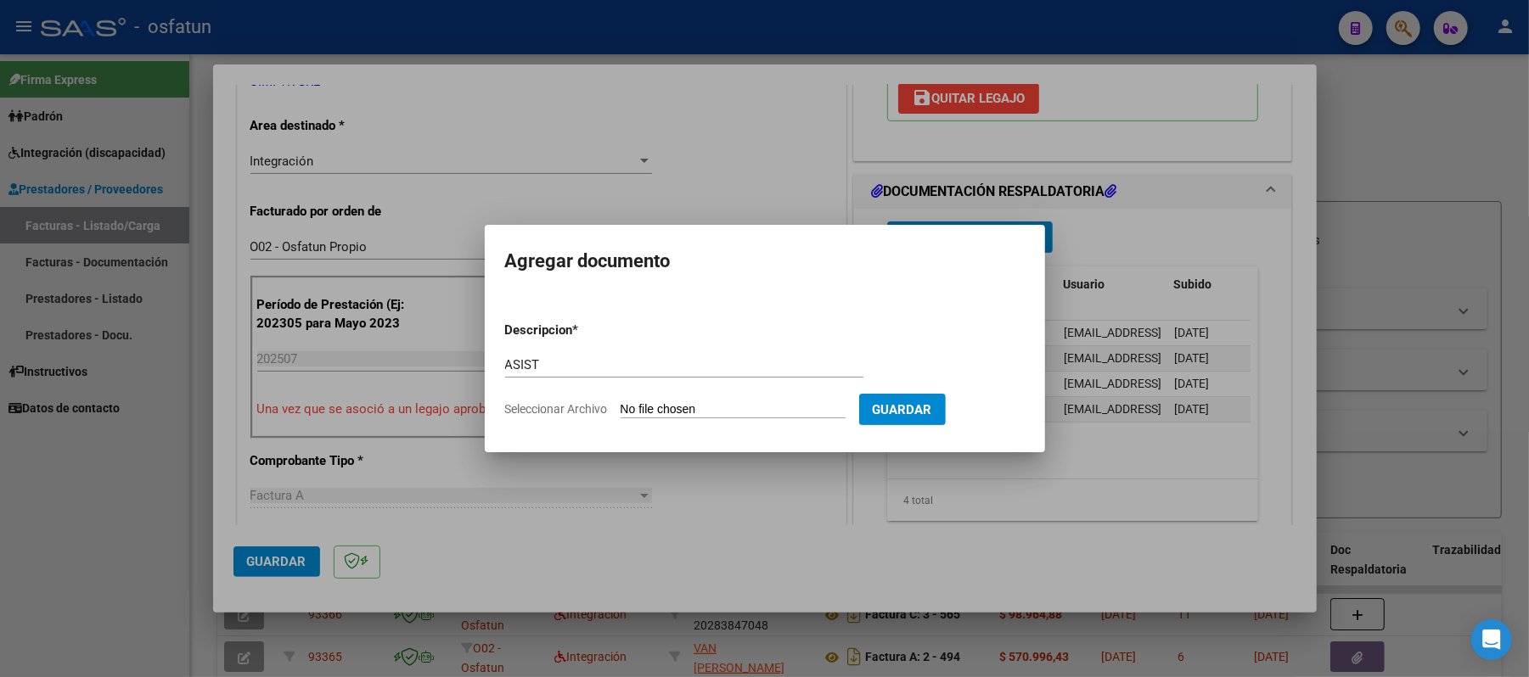
click at [721, 416] on input "Seleccionar Archivo" at bounding box center [733, 410] width 225 height 16
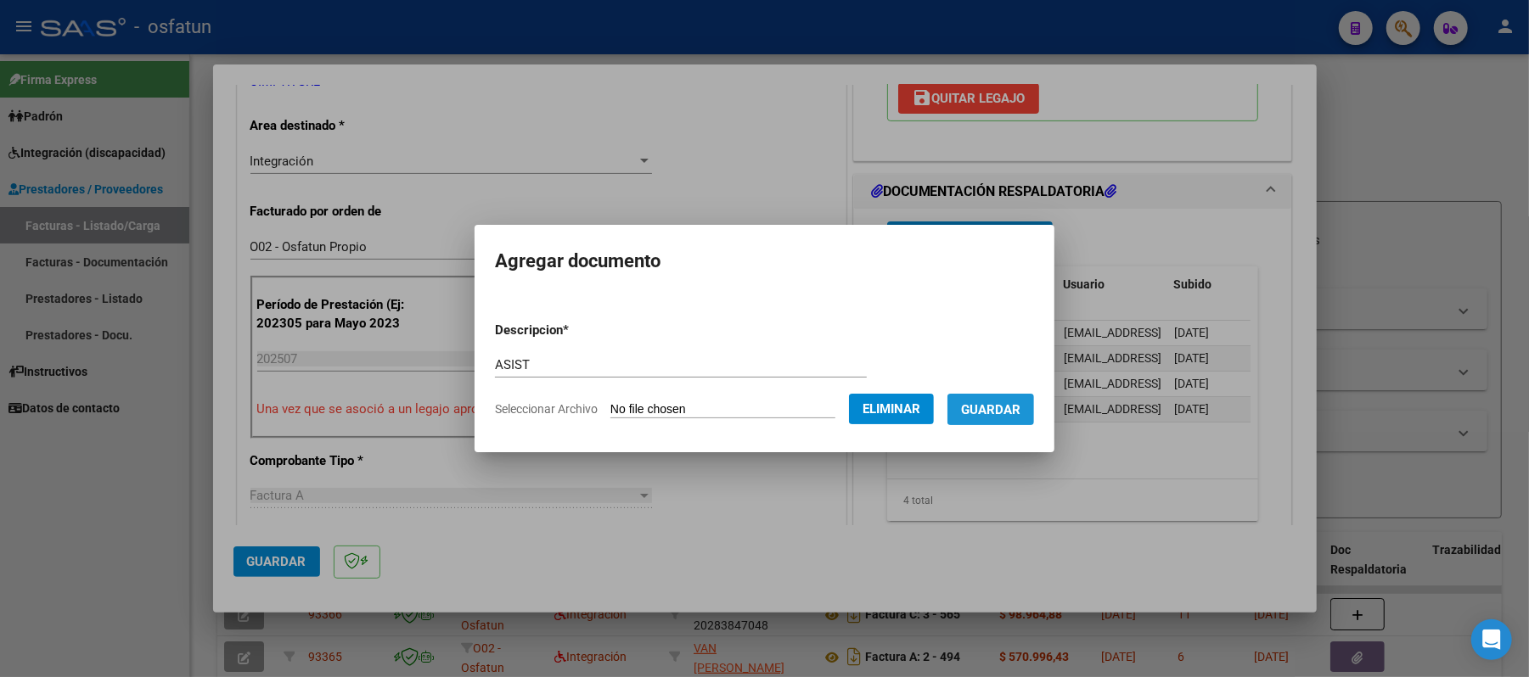
click at [1020, 411] on span "Guardar" at bounding box center [990, 409] width 59 height 15
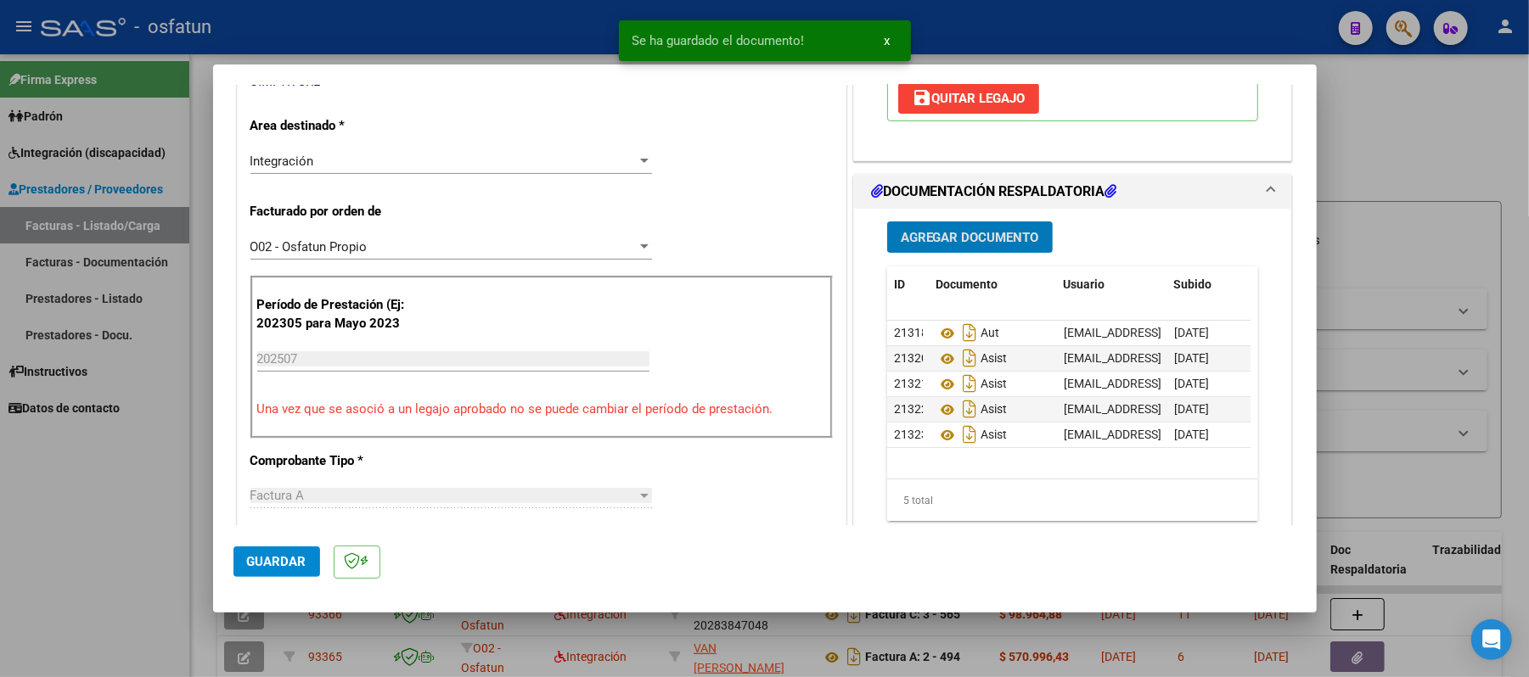
click at [295, 567] on span "Guardar" at bounding box center [276, 561] width 59 height 15
click at [1404, 155] on div at bounding box center [764, 338] width 1529 height 677
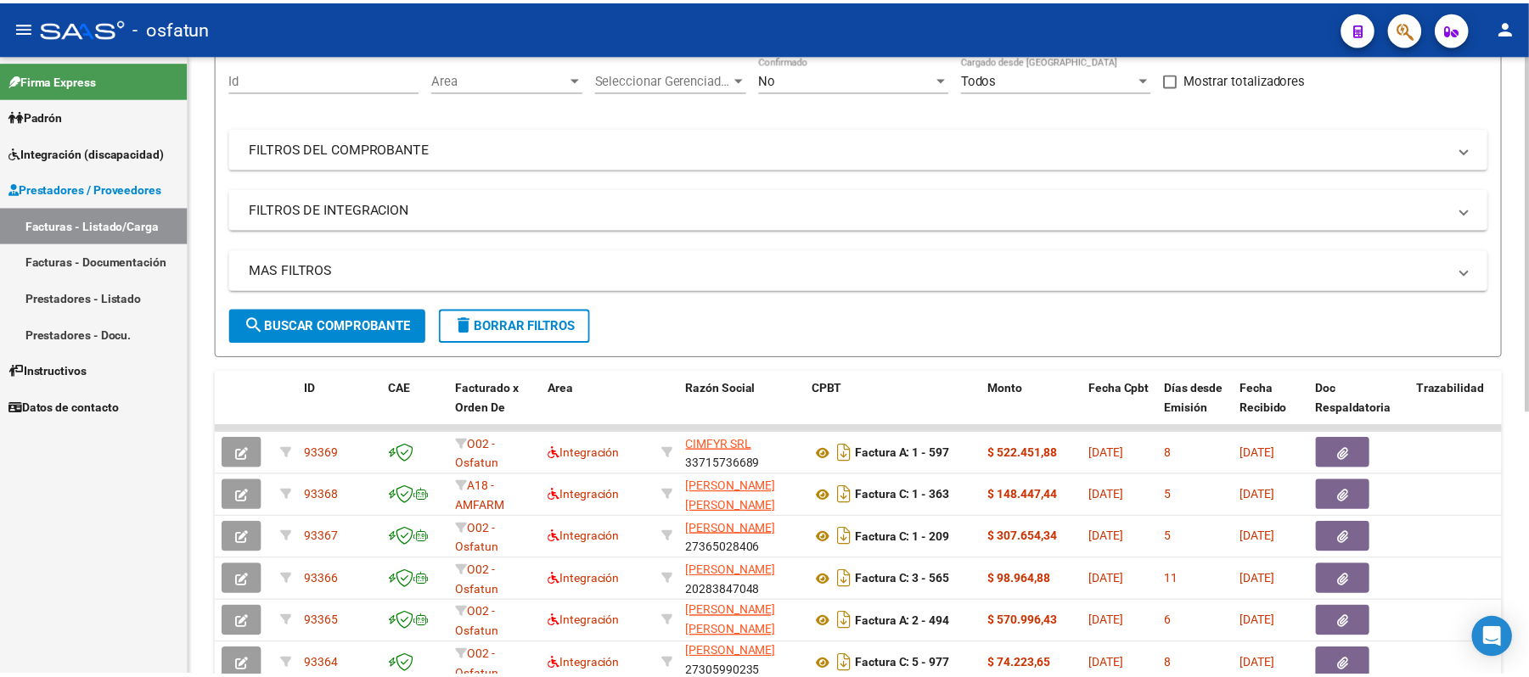
scroll to position [226, 0]
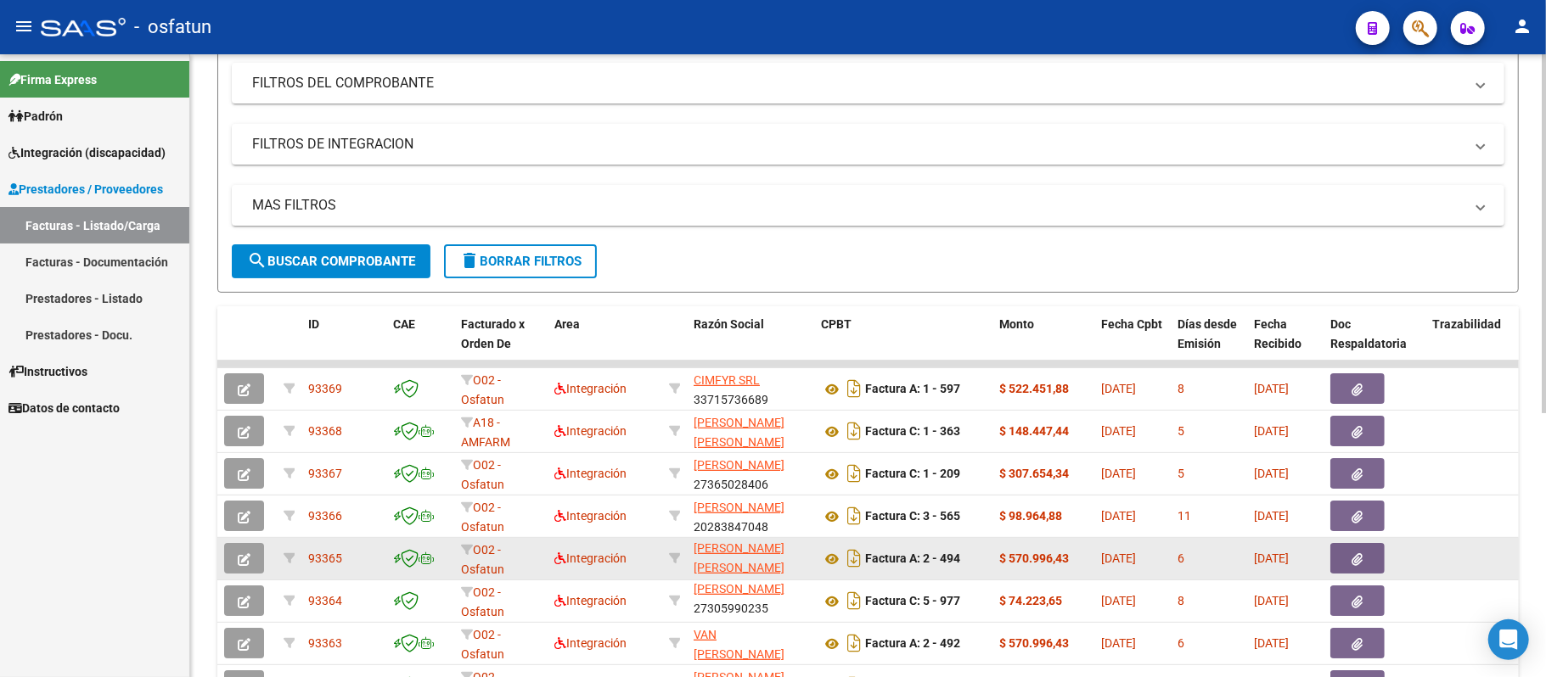
click at [244, 560] on icon "button" at bounding box center [244, 560] width 13 height 13
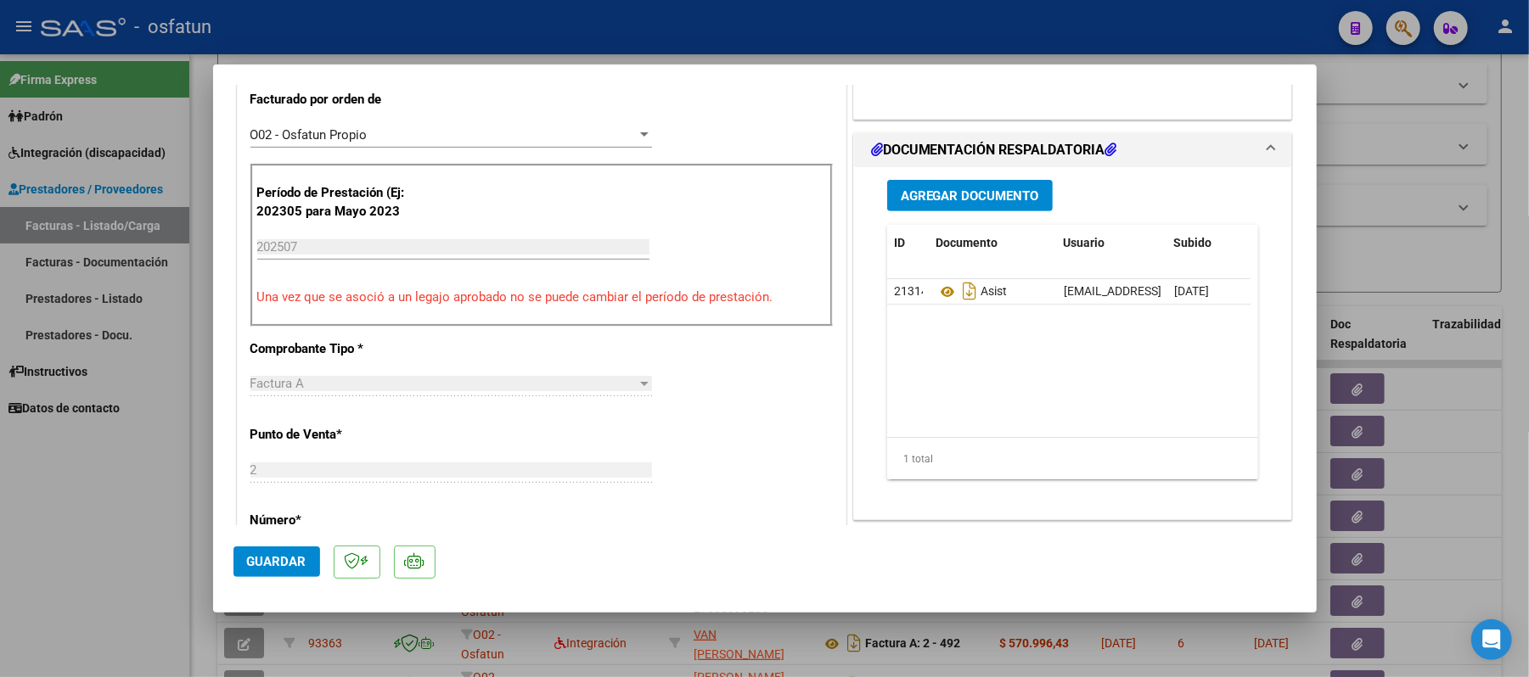
scroll to position [452, 0]
click at [969, 191] on span "Agregar Documento" at bounding box center [970, 195] width 138 height 15
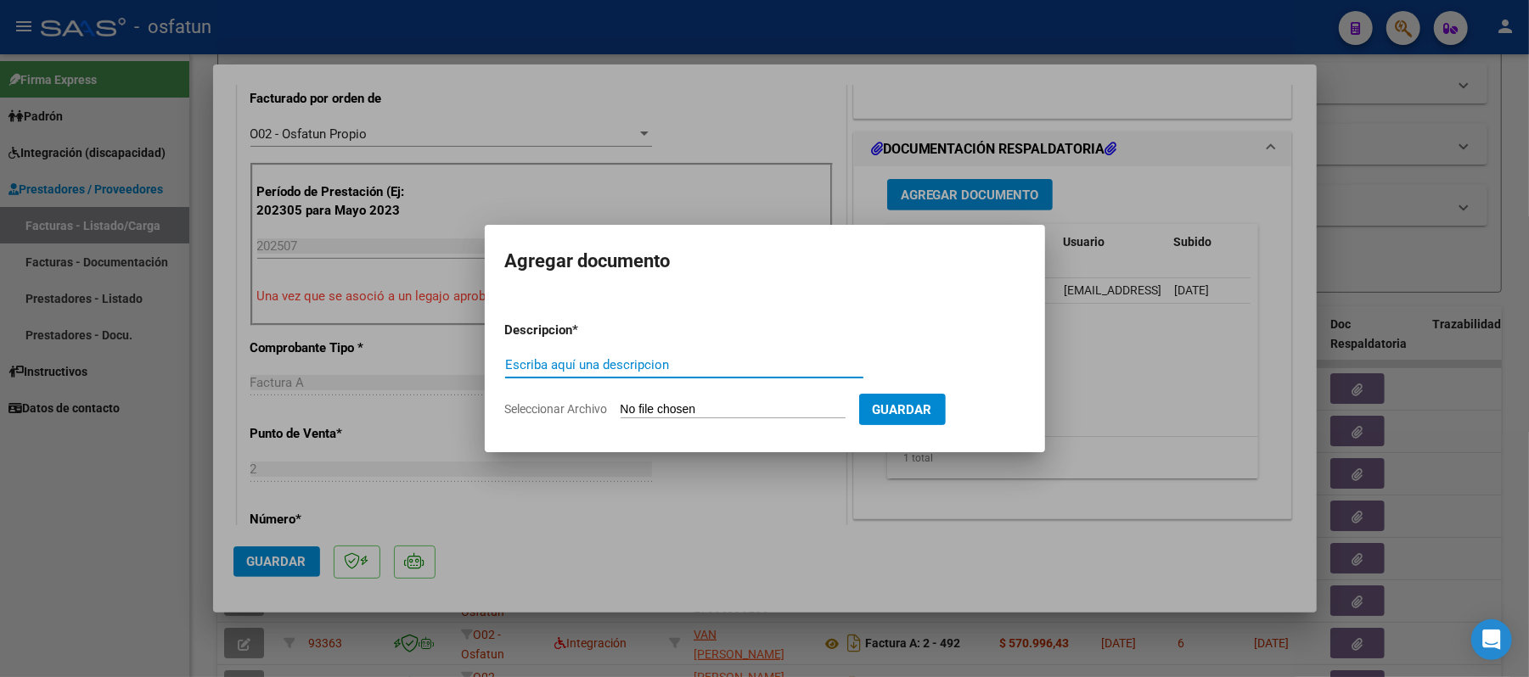
click at [558, 367] on input "Escriba aquí una descripcion" at bounding box center [684, 364] width 358 height 15
click at [671, 408] on input "Seleccionar Archivo" at bounding box center [733, 410] width 225 height 16
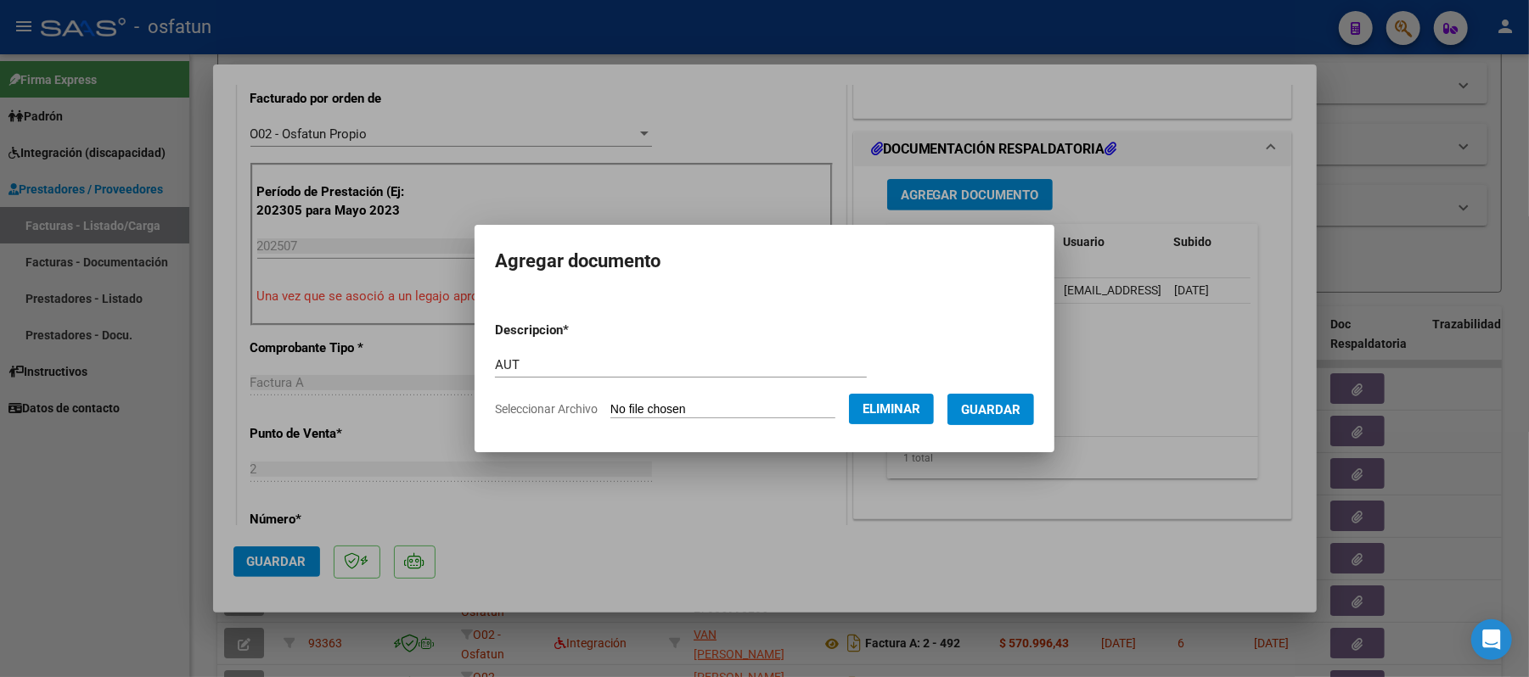
click at [986, 408] on span "Guardar" at bounding box center [990, 409] width 59 height 15
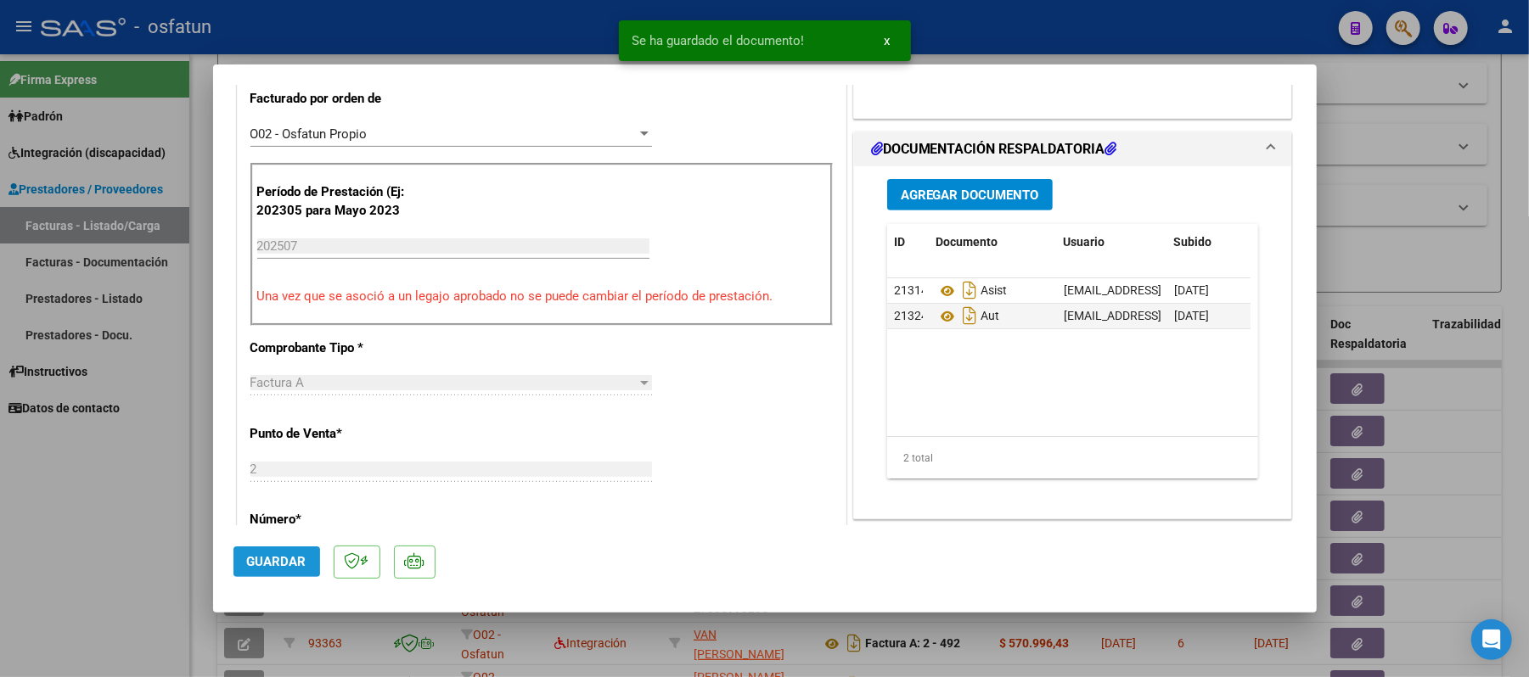
click at [258, 562] on span "Guardar" at bounding box center [276, 561] width 59 height 15
click at [1410, 146] on div at bounding box center [764, 338] width 1529 height 677
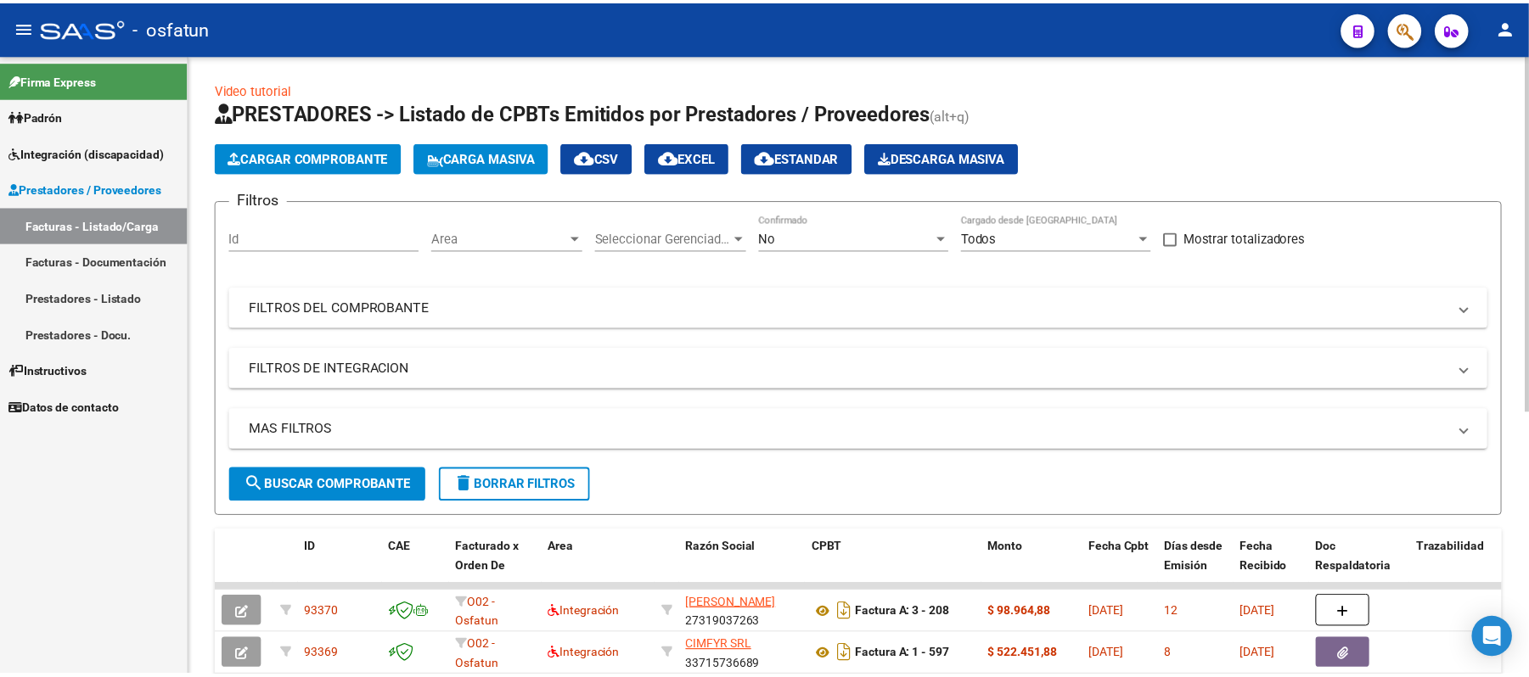
scroll to position [0, 0]
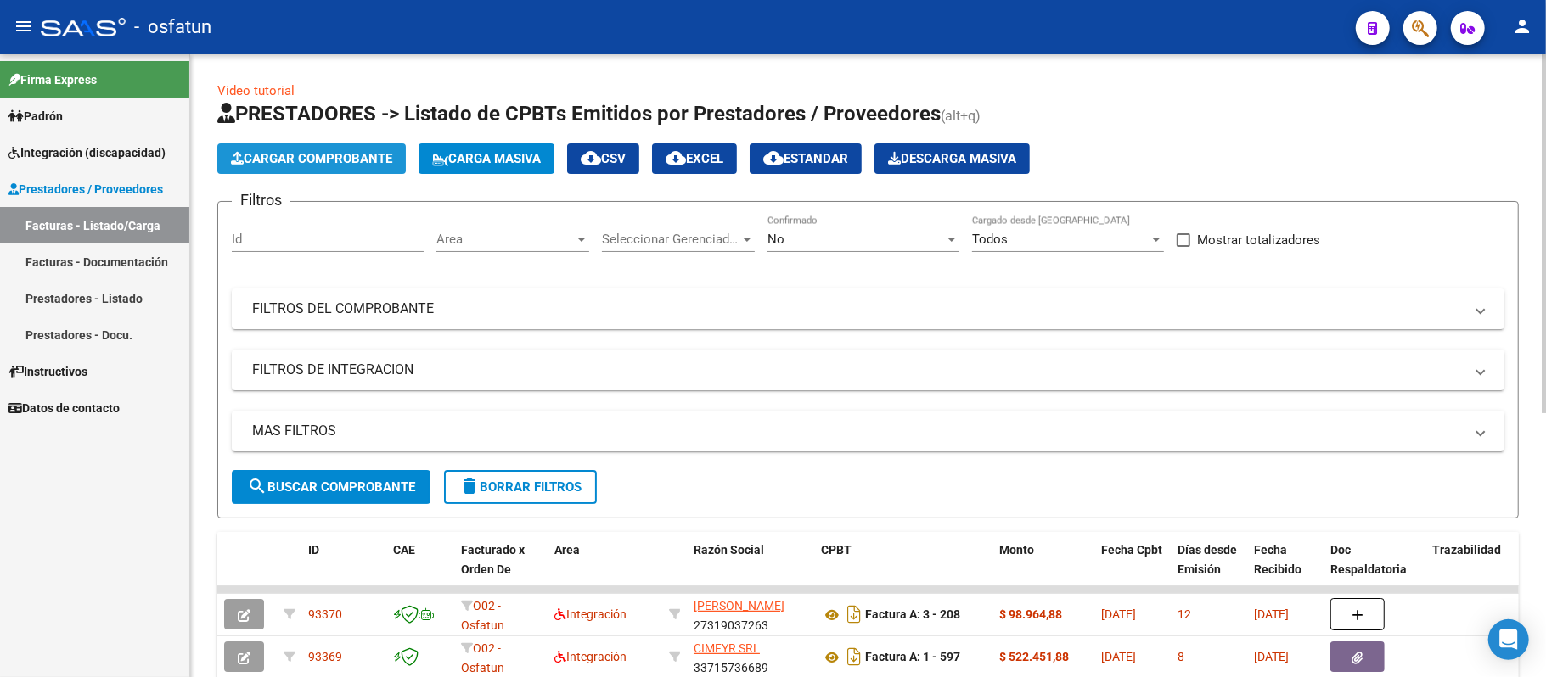
click at [319, 158] on span "Cargar Comprobante" at bounding box center [311, 158] width 161 height 15
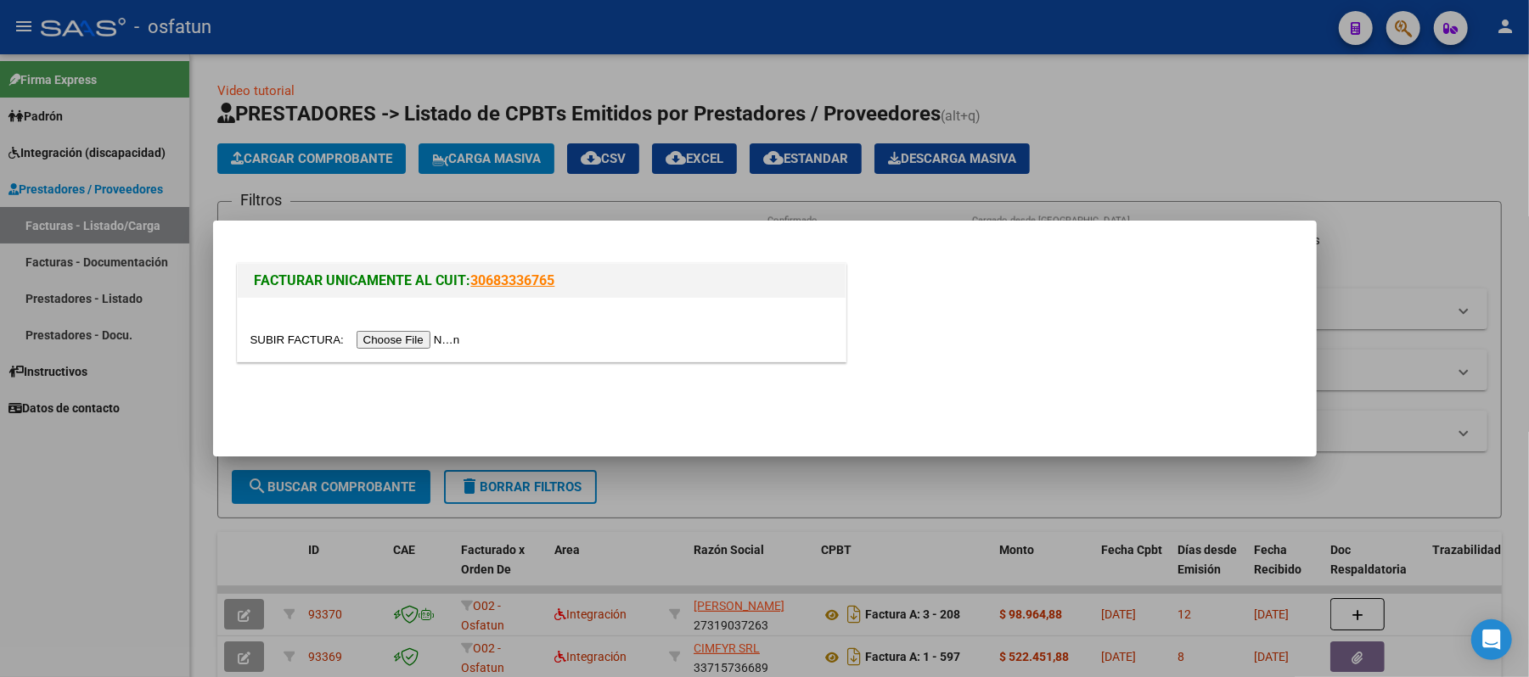
click at [421, 340] on input "file" at bounding box center [357, 340] width 215 height 18
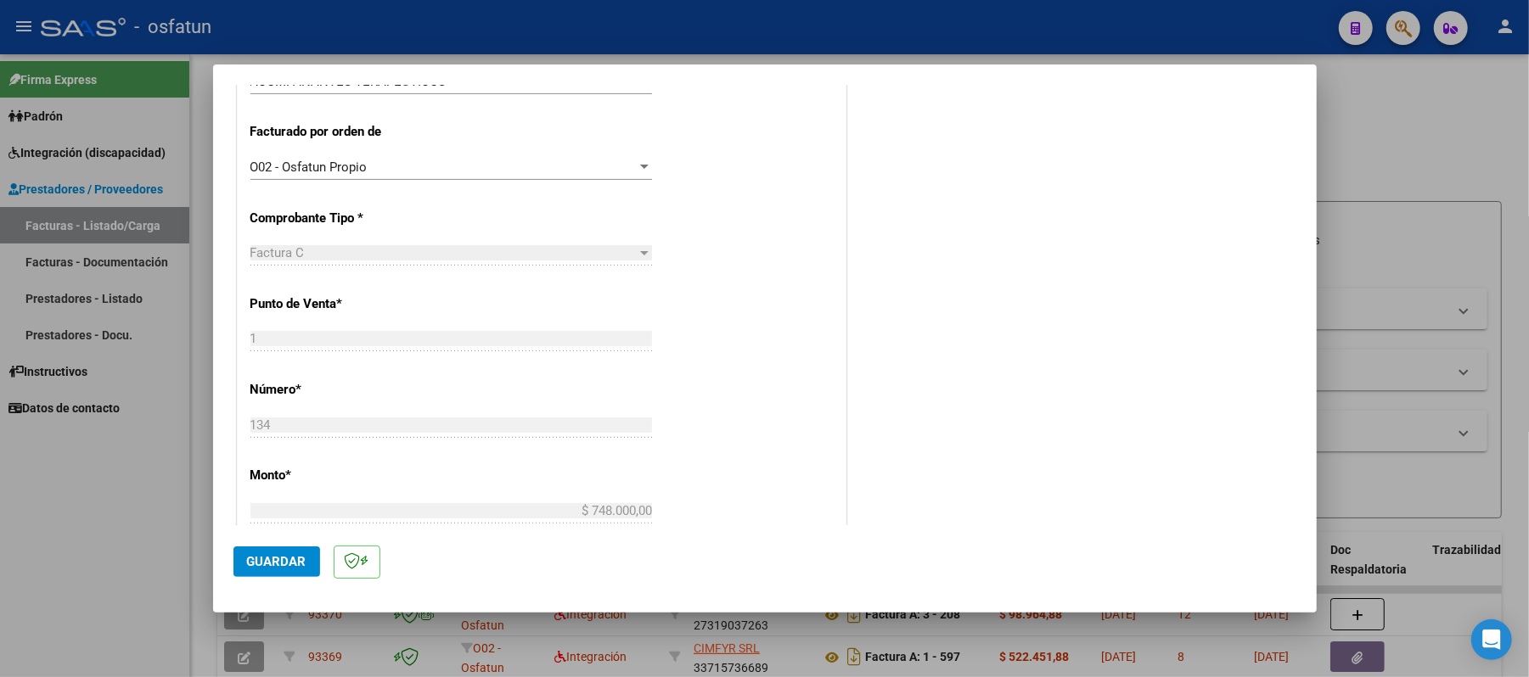
scroll to position [452, 0]
click at [262, 554] on span "Guardar" at bounding box center [276, 561] width 59 height 15
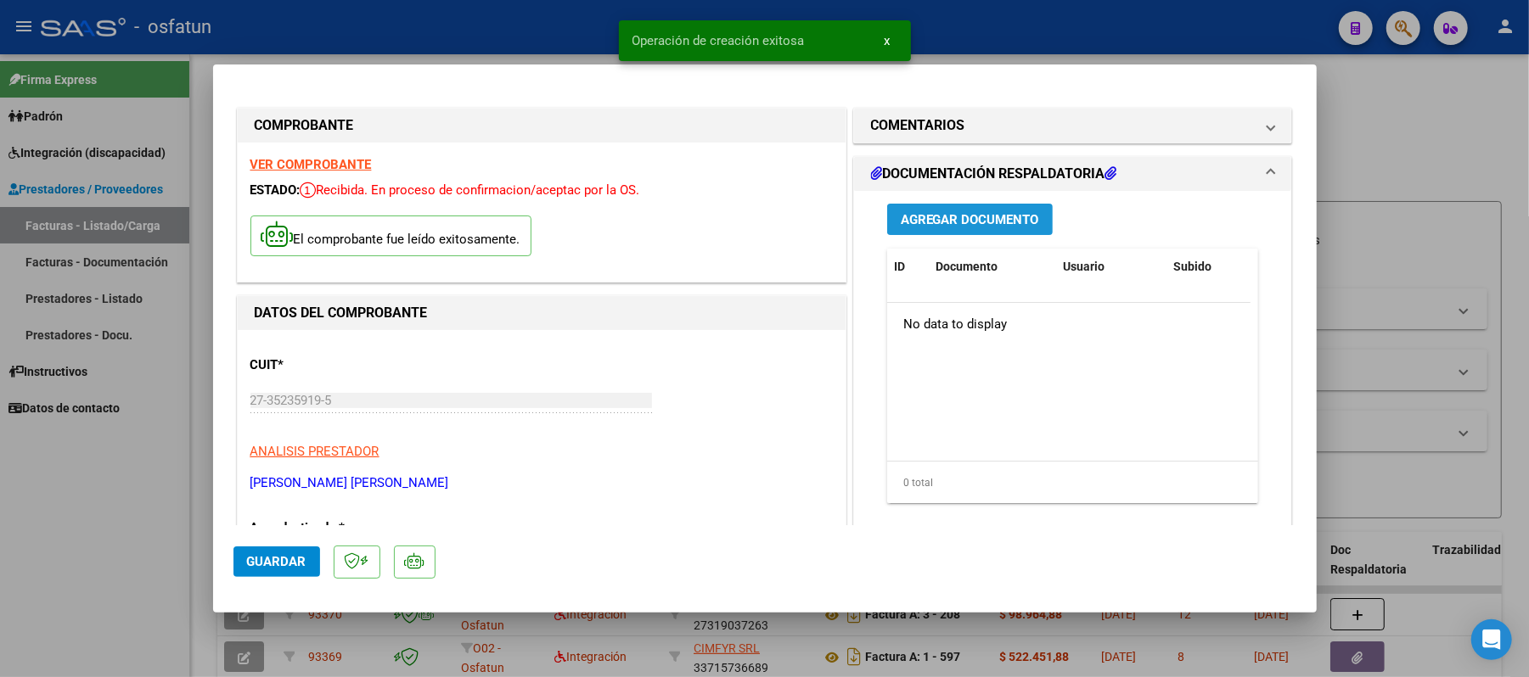
click at [1009, 217] on span "Agregar Documento" at bounding box center [970, 219] width 138 height 15
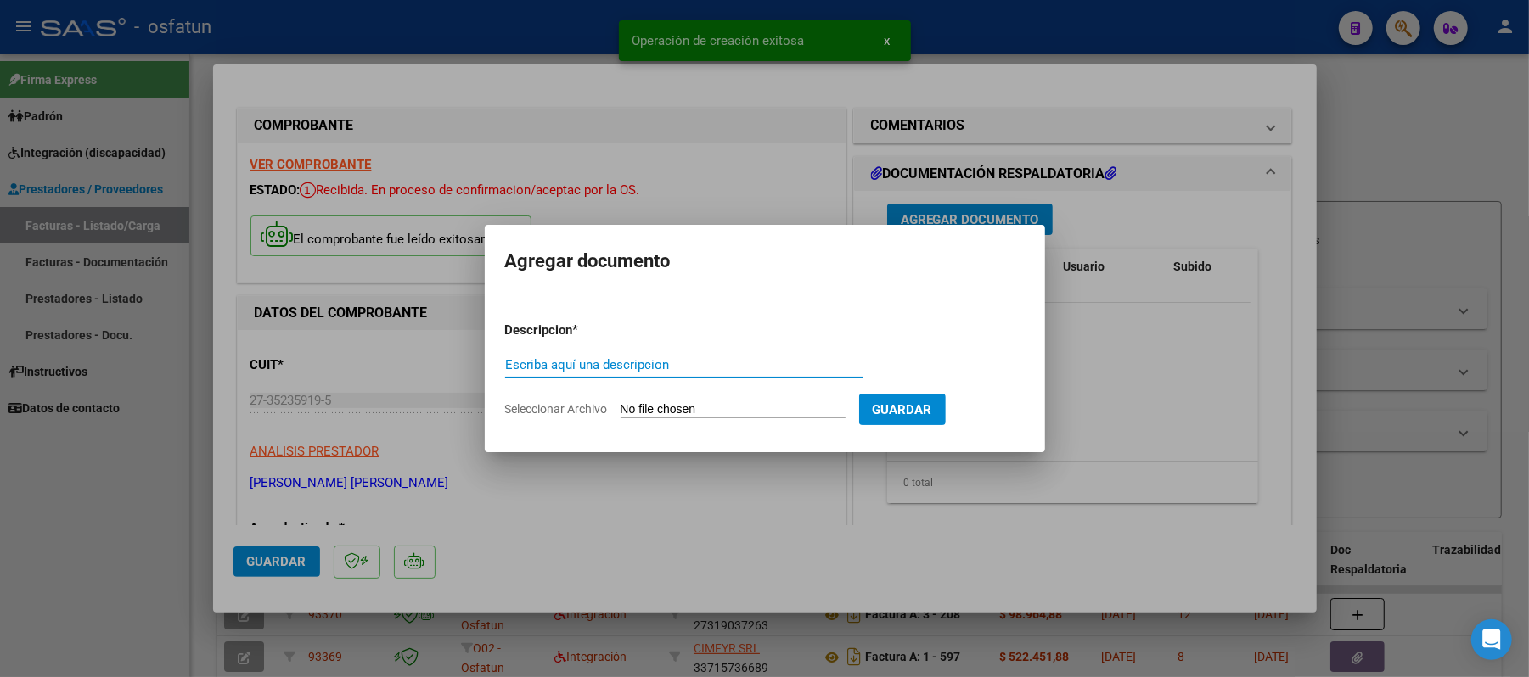
click at [731, 364] on input "Escriba aquí una descripcion" at bounding box center [684, 364] width 358 height 15
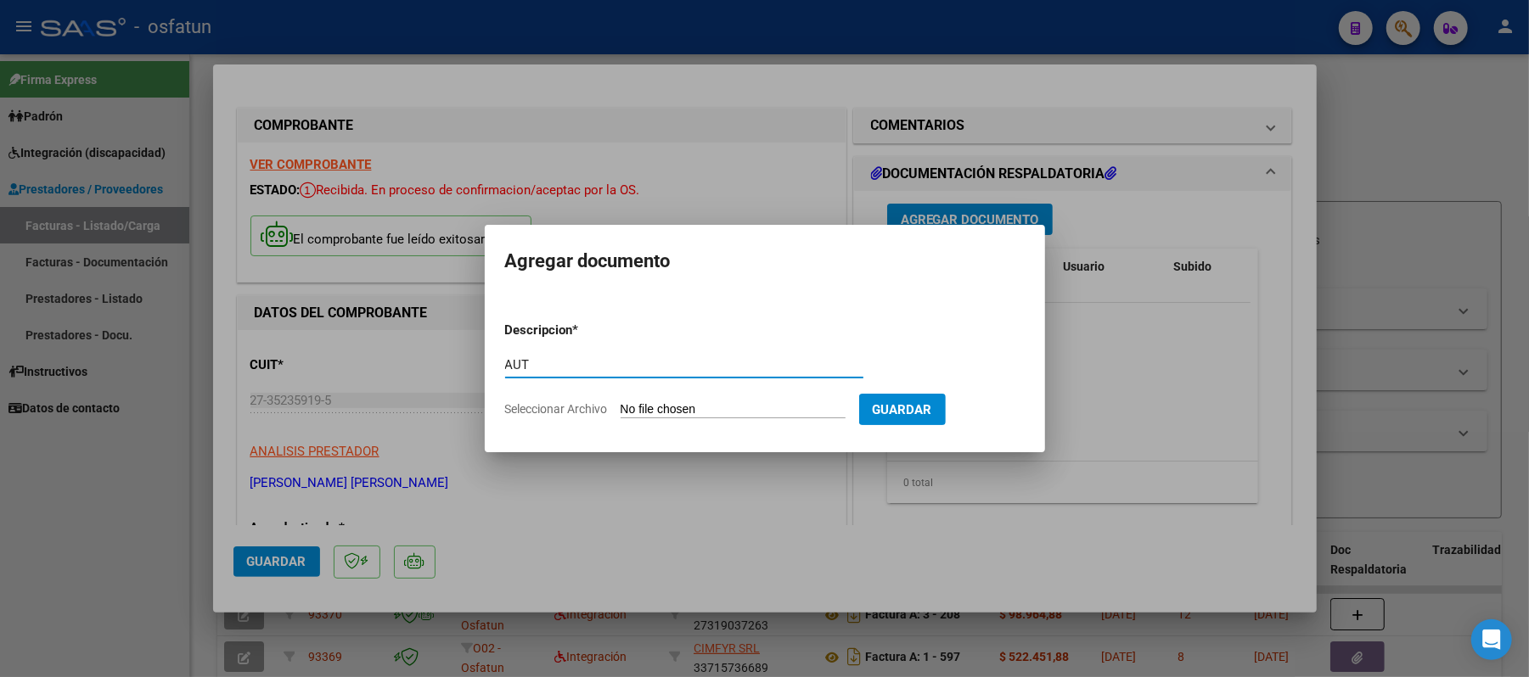
click at [739, 407] on input "Seleccionar Archivo" at bounding box center [733, 410] width 225 height 16
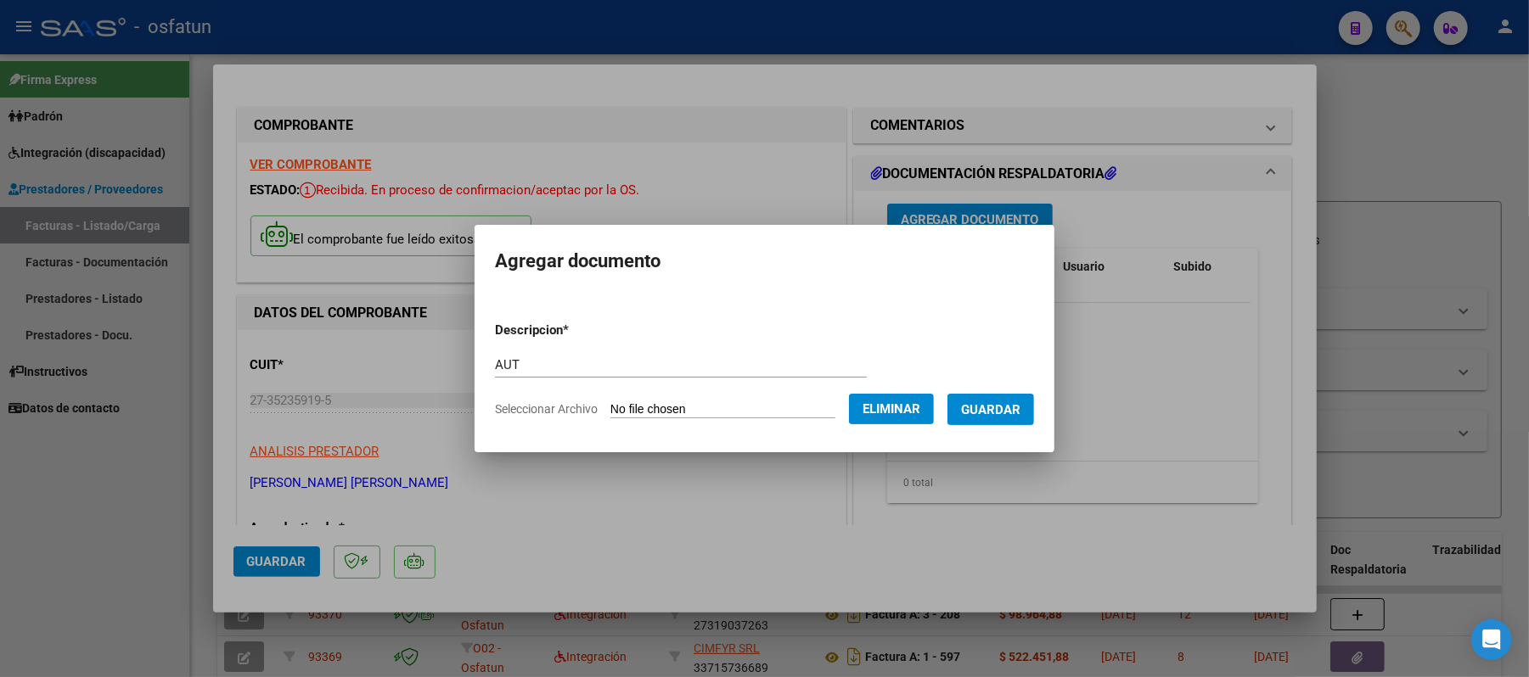
click at [1017, 396] on button "Guardar" at bounding box center [990, 409] width 87 height 31
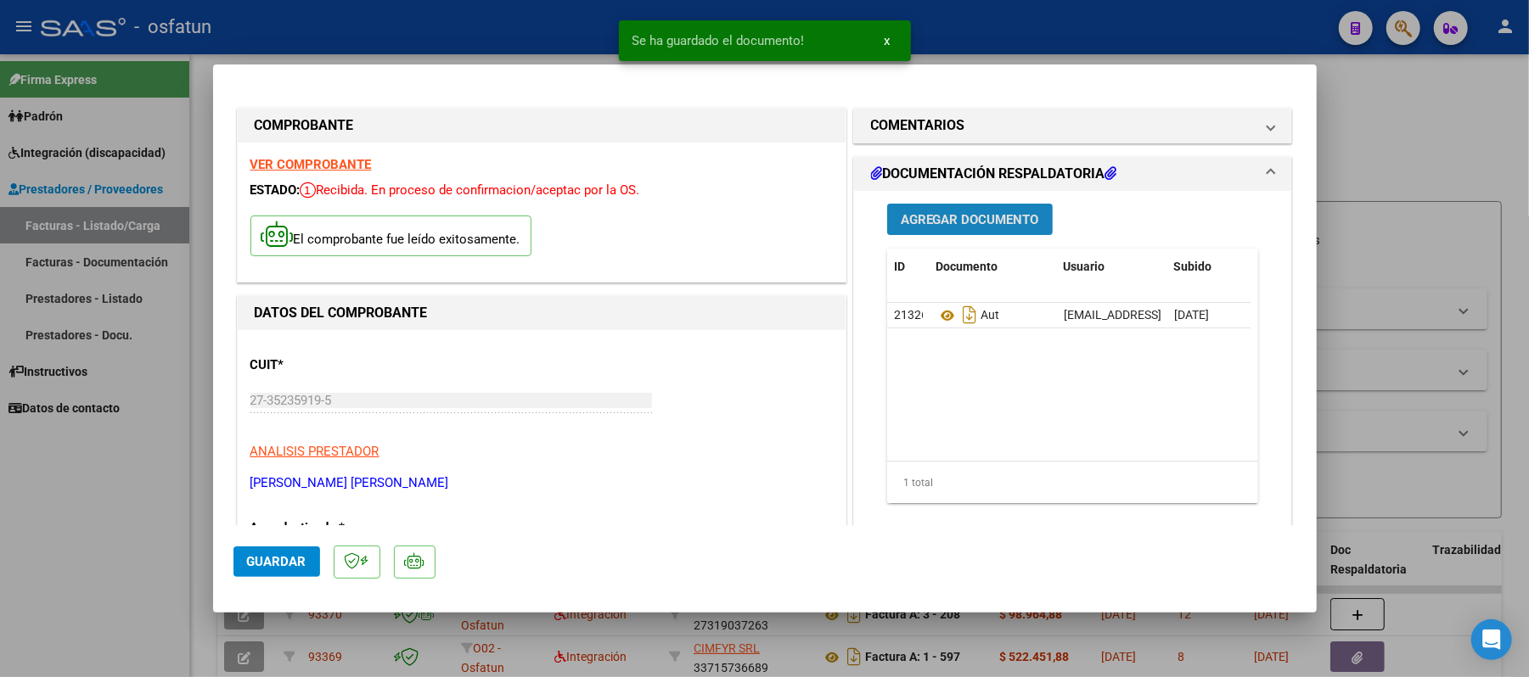
click at [992, 217] on span "Agregar Documento" at bounding box center [970, 219] width 138 height 15
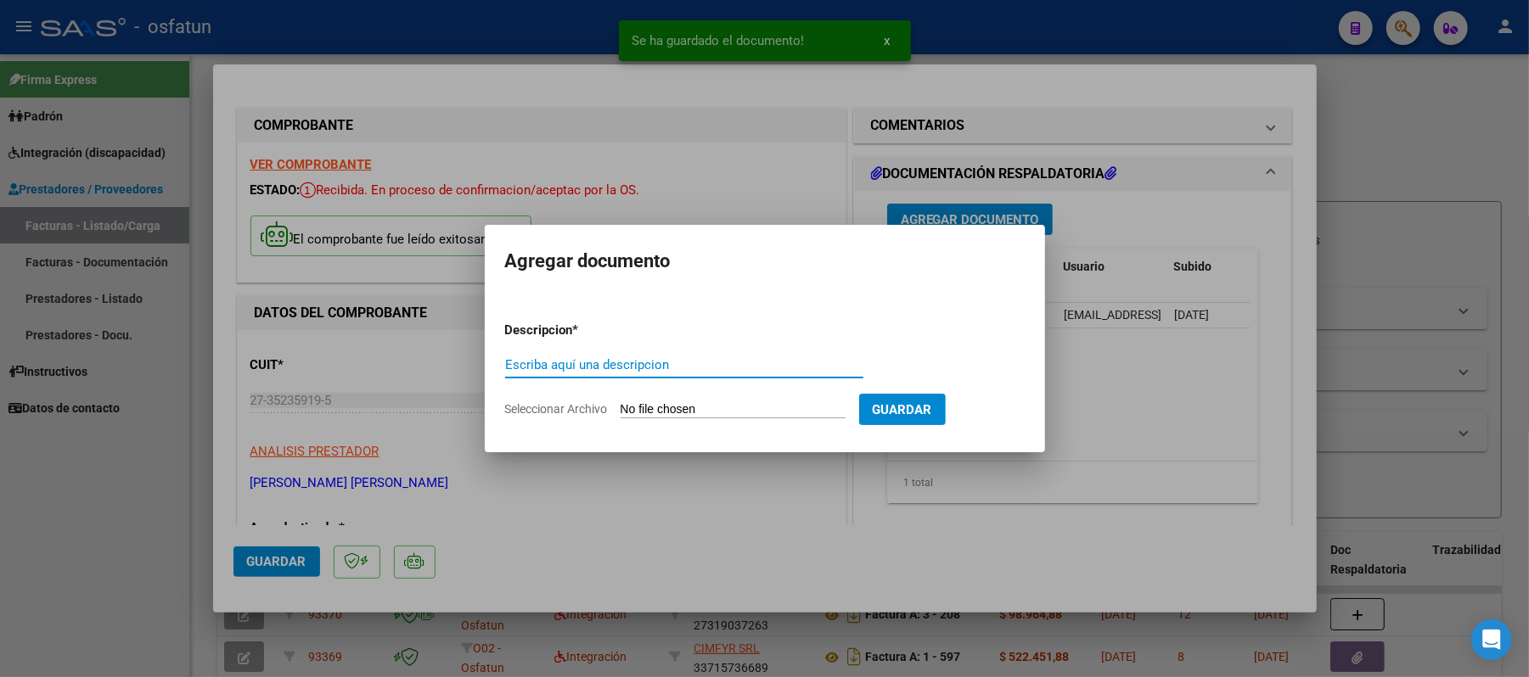
click at [752, 365] on input "Escriba aquí una descripcion" at bounding box center [684, 364] width 358 height 15
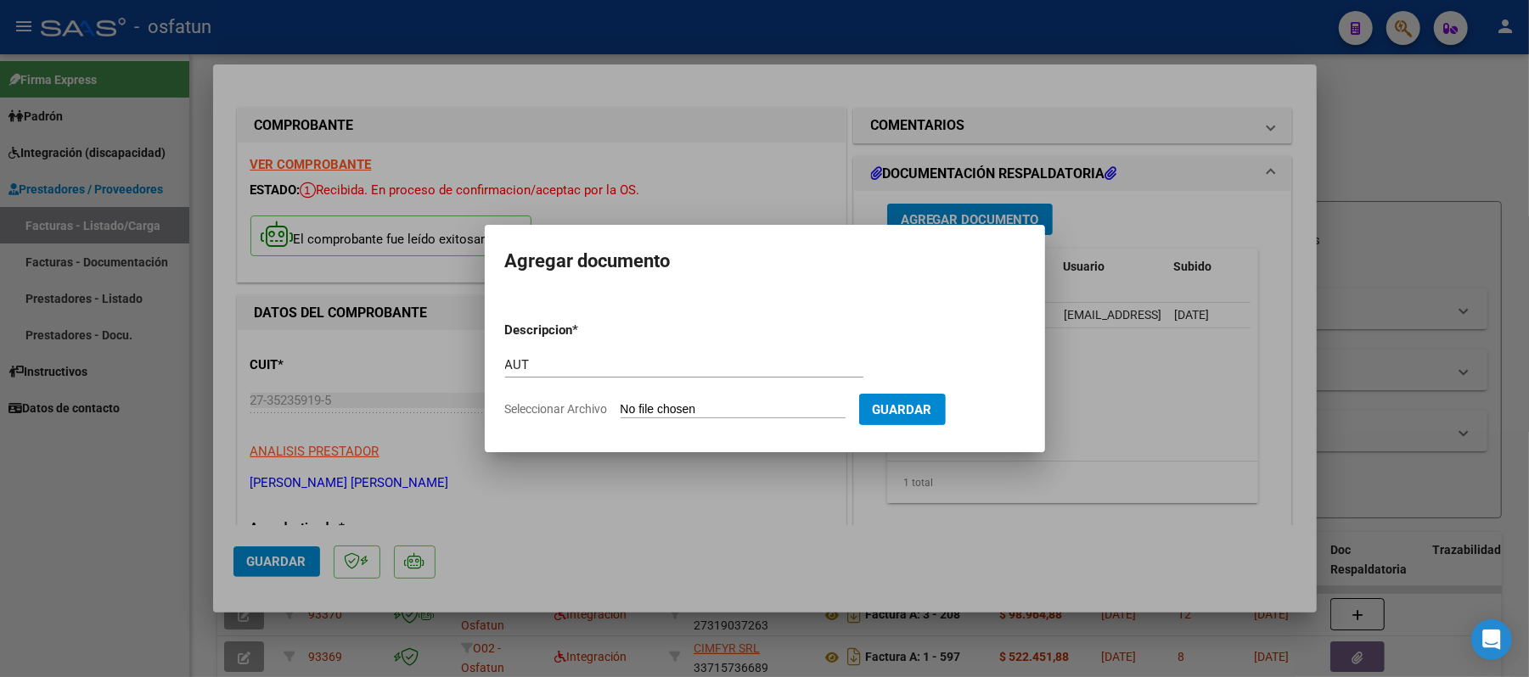
click at [713, 413] on input "Seleccionar Archivo" at bounding box center [733, 410] width 225 height 16
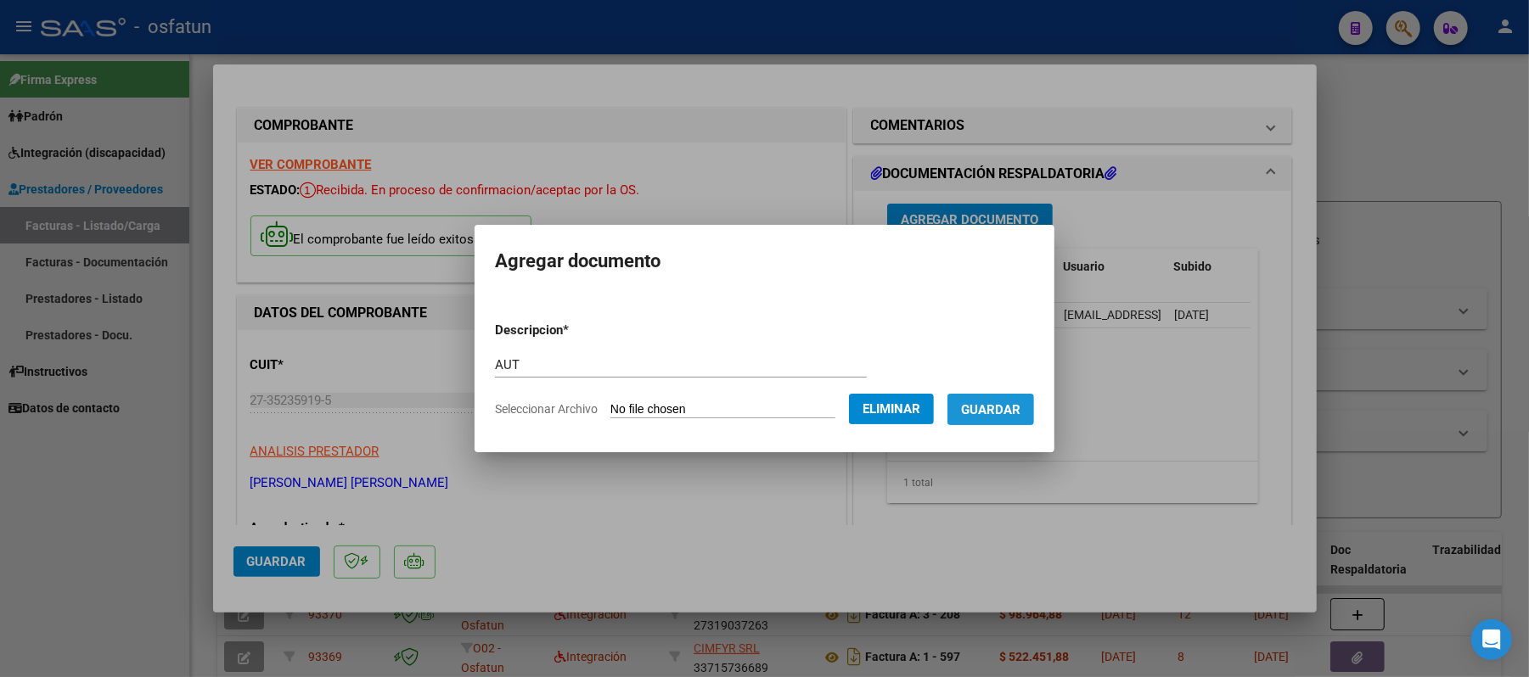
click at [1002, 402] on span "Guardar" at bounding box center [990, 409] width 59 height 15
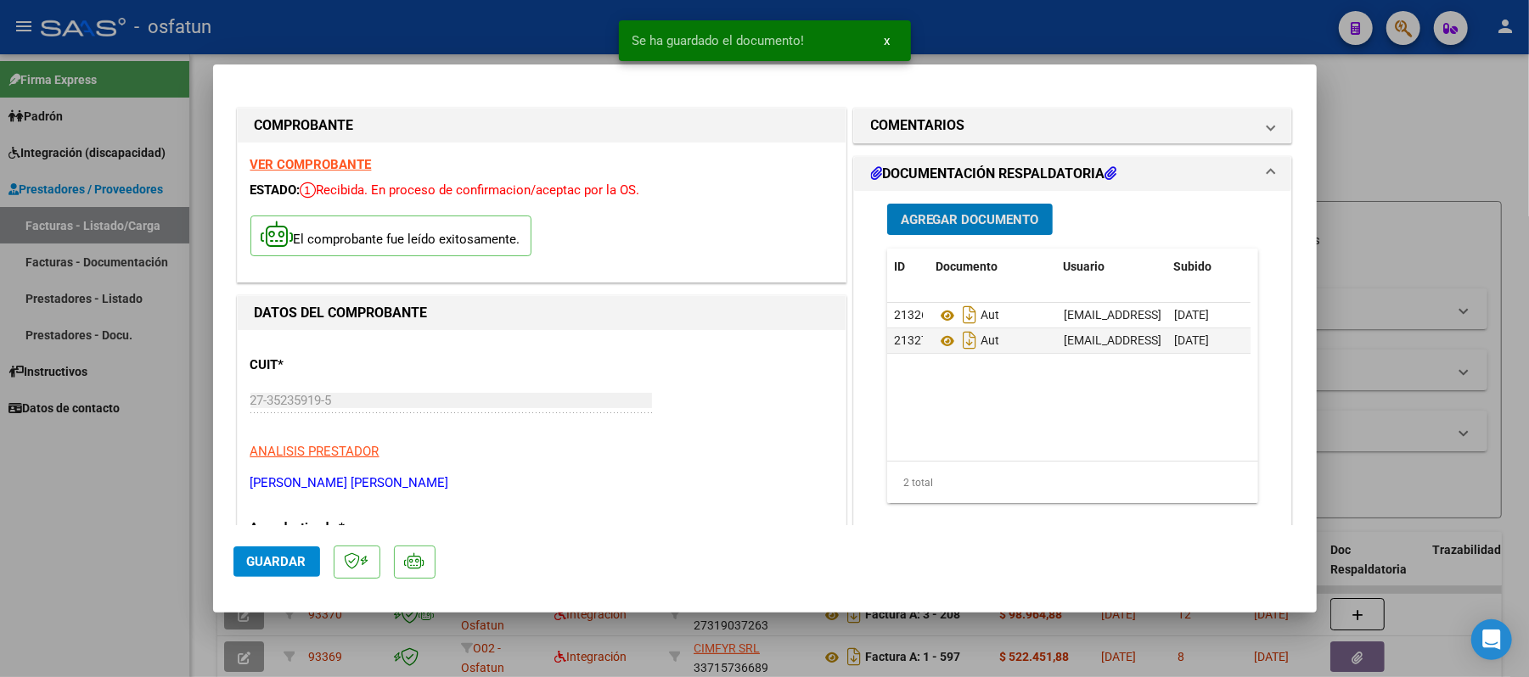
click at [939, 222] on span "Agregar Documento" at bounding box center [970, 219] width 138 height 15
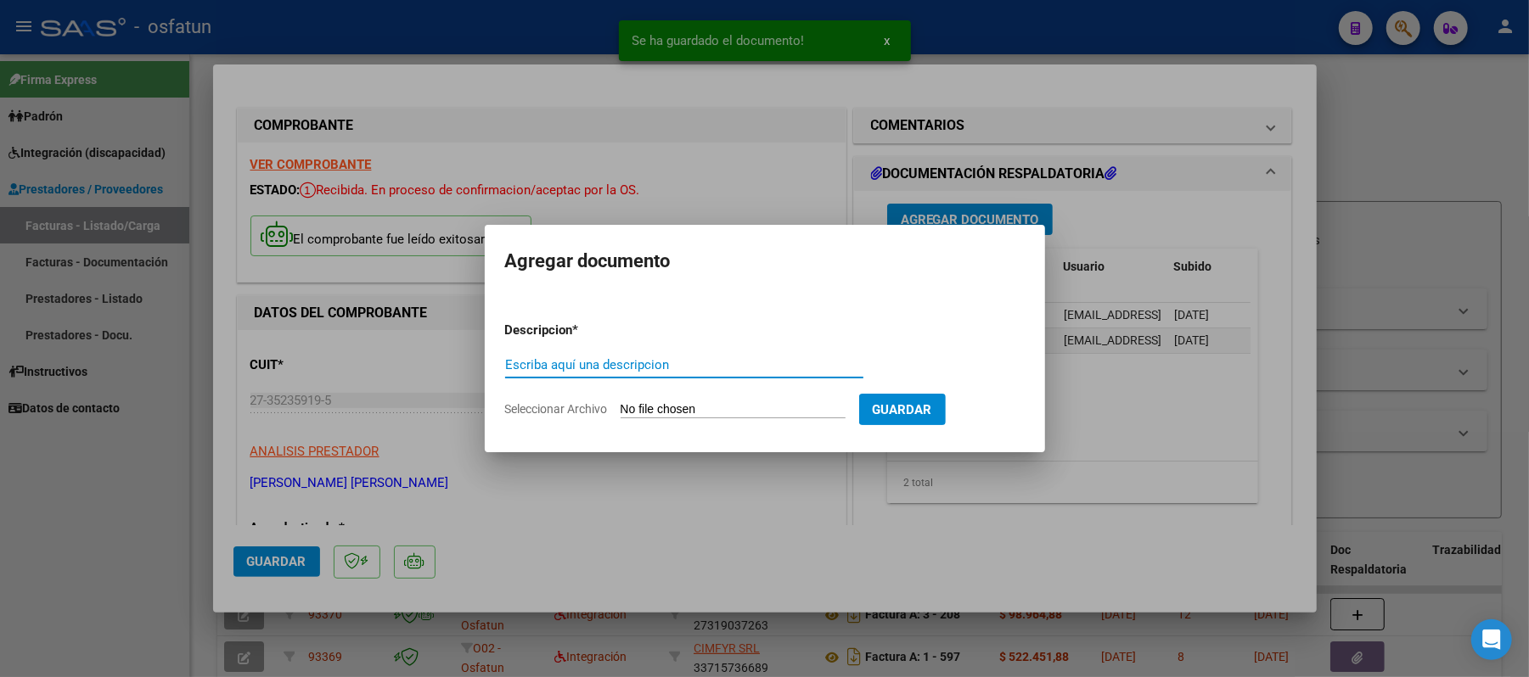
click at [792, 364] on input "Escriba aquí una descripcion" at bounding box center [684, 364] width 358 height 15
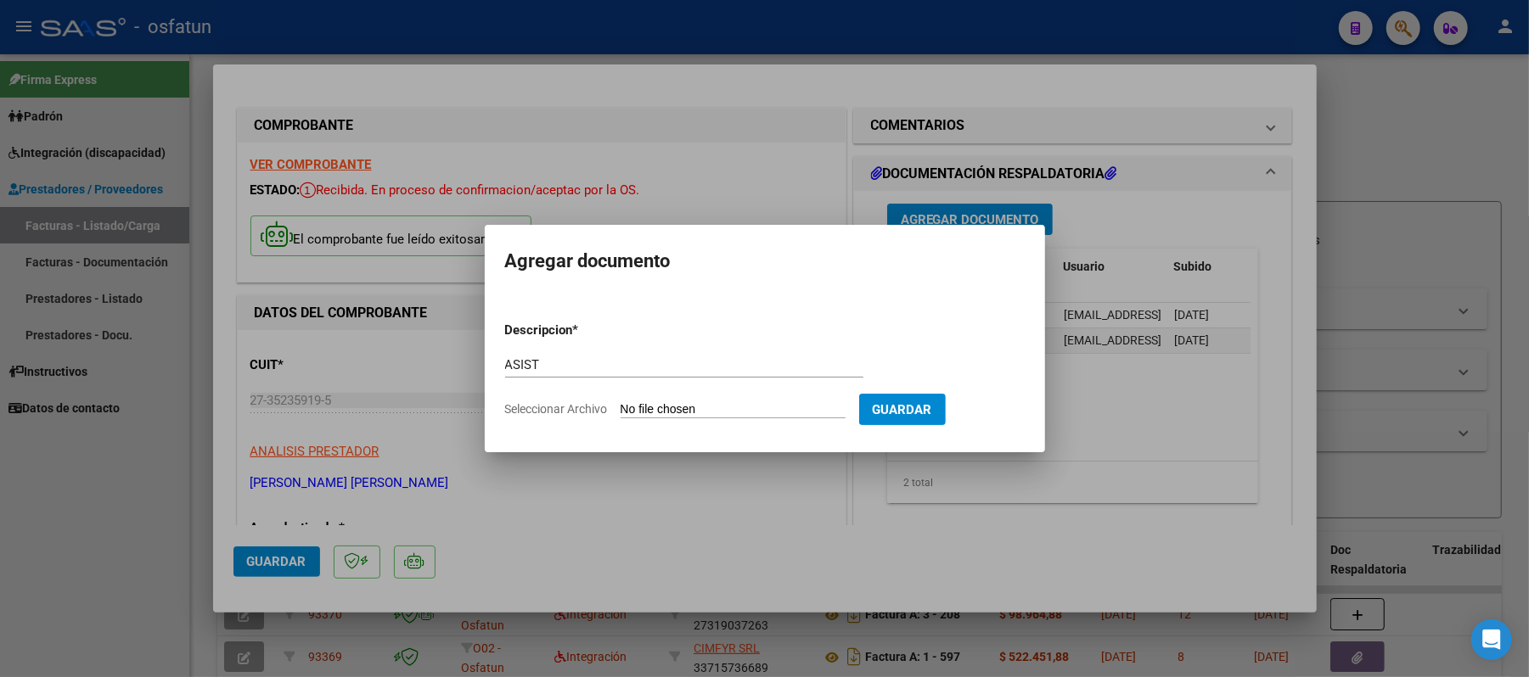
click at [708, 411] on input "Seleccionar Archivo" at bounding box center [733, 410] width 225 height 16
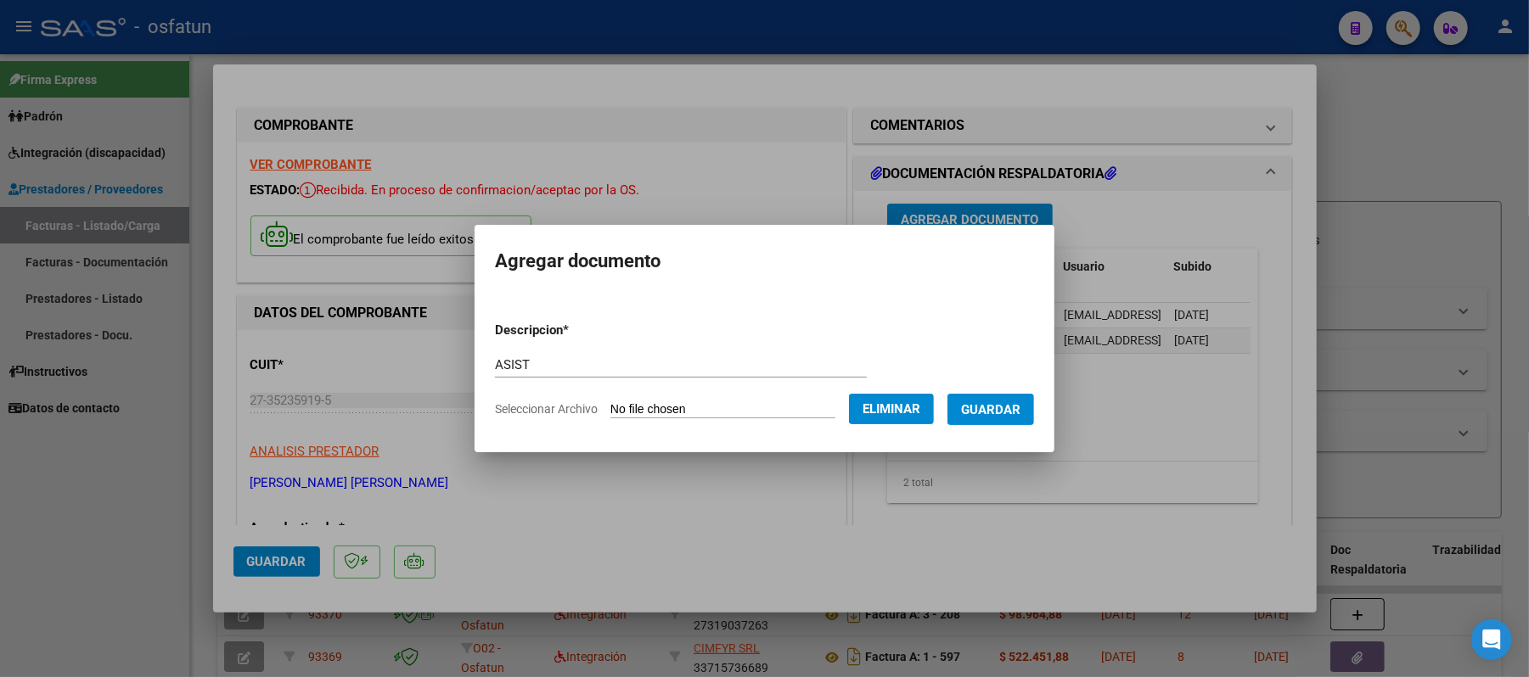
click at [1020, 404] on span "Guardar" at bounding box center [990, 409] width 59 height 15
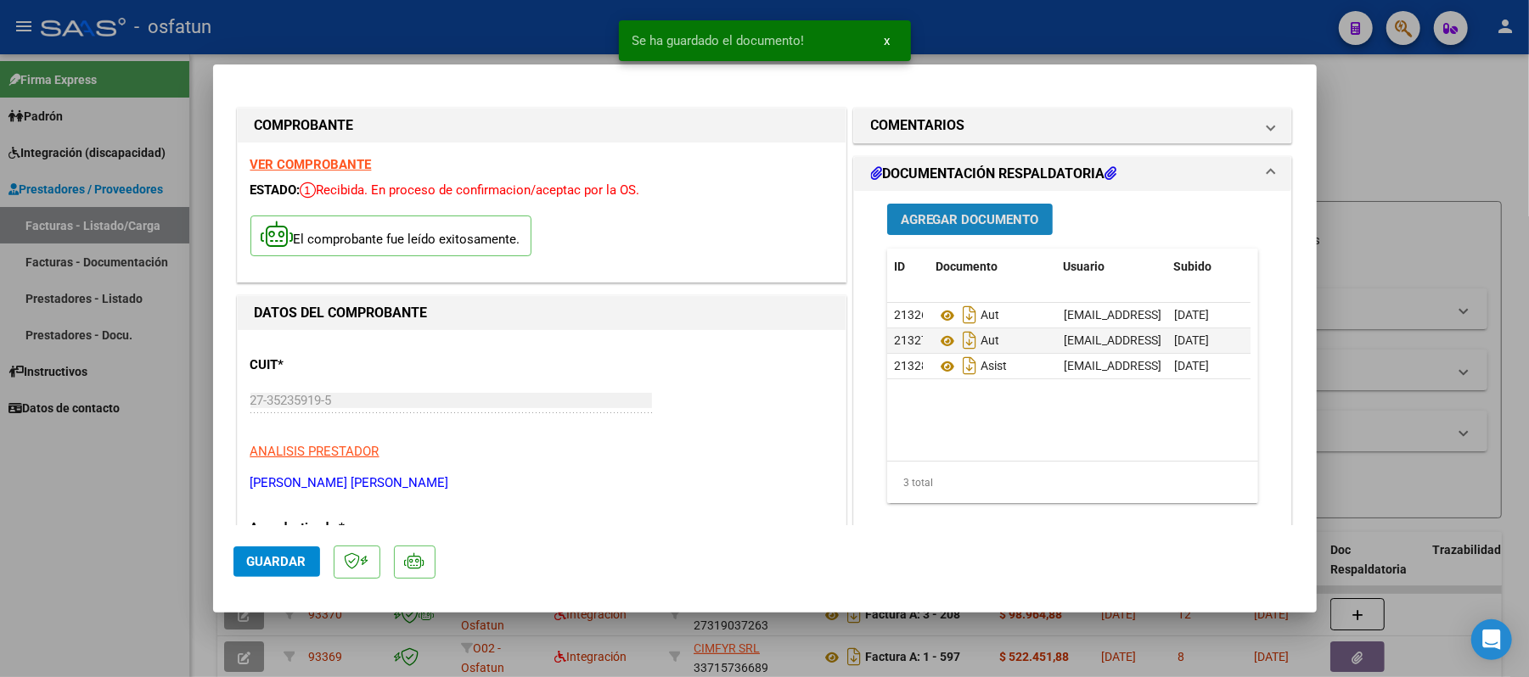
click at [951, 219] on span "Agregar Documento" at bounding box center [970, 219] width 138 height 15
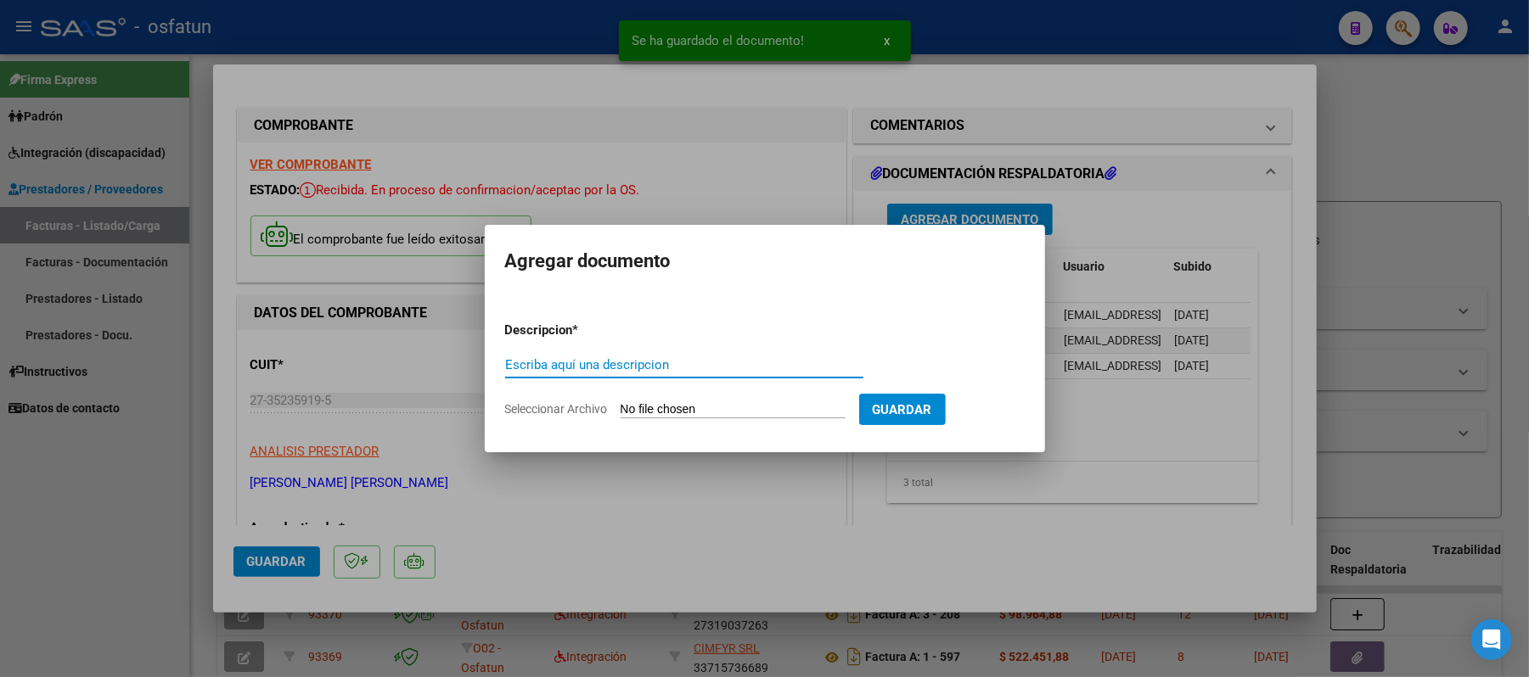
click at [767, 363] on input "Escriba aquí una descripcion" at bounding box center [684, 364] width 358 height 15
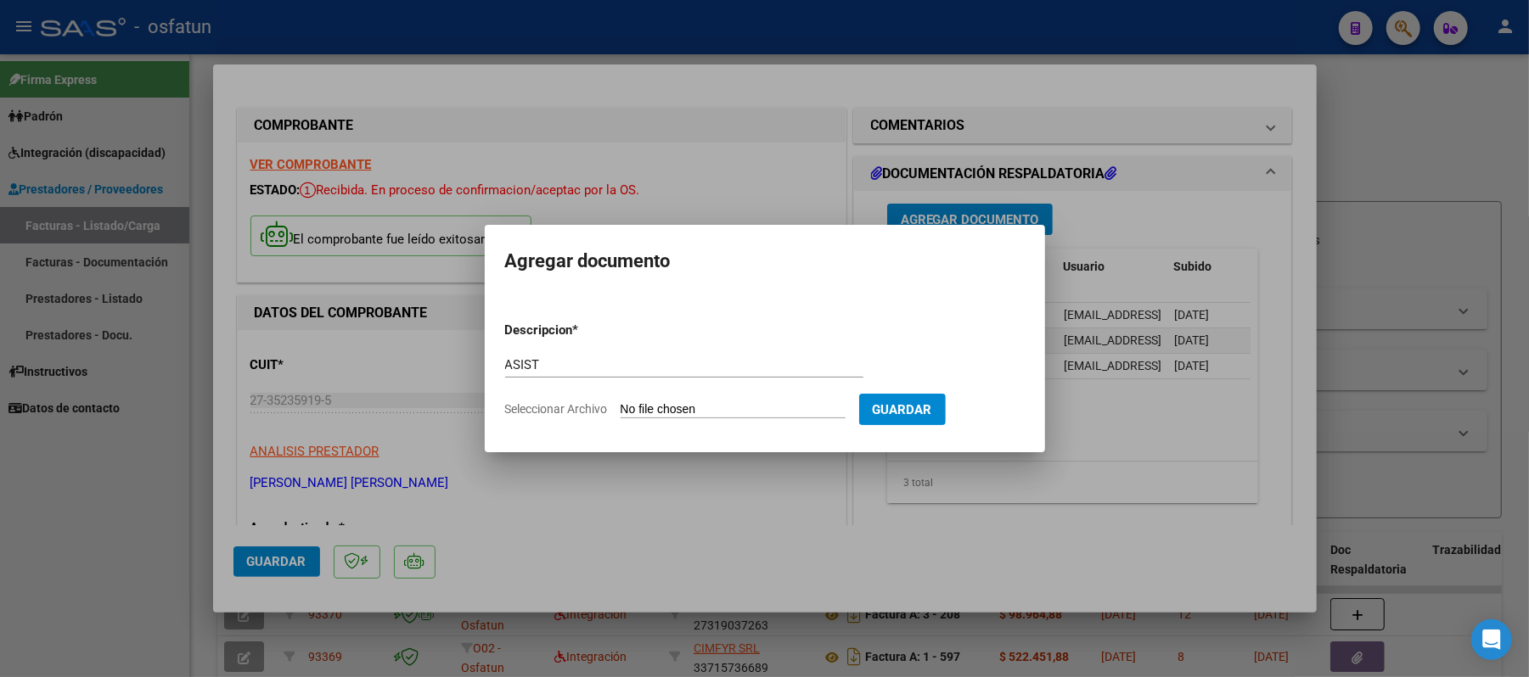
click at [718, 414] on input "Seleccionar Archivo" at bounding box center [733, 410] width 225 height 16
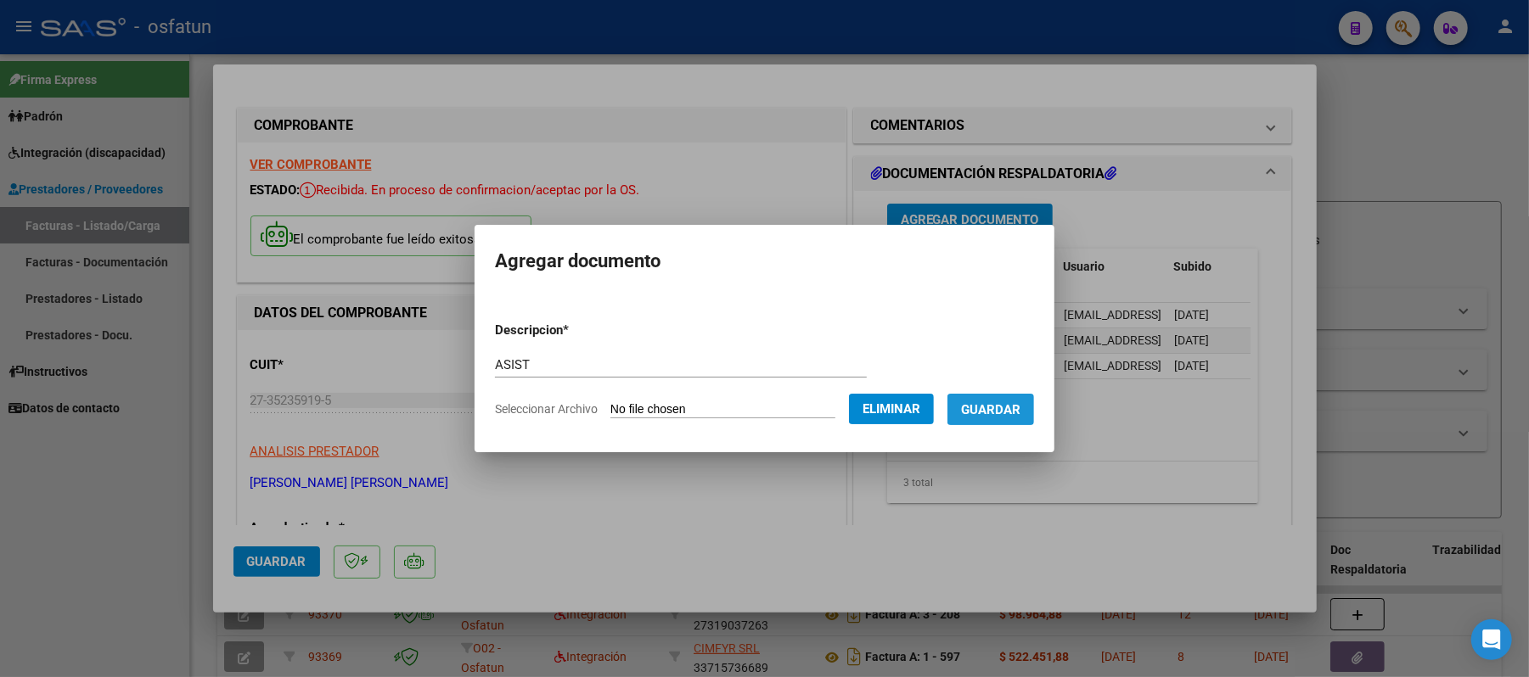
click at [1010, 406] on span "Guardar" at bounding box center [990, 409] width 59 height 15
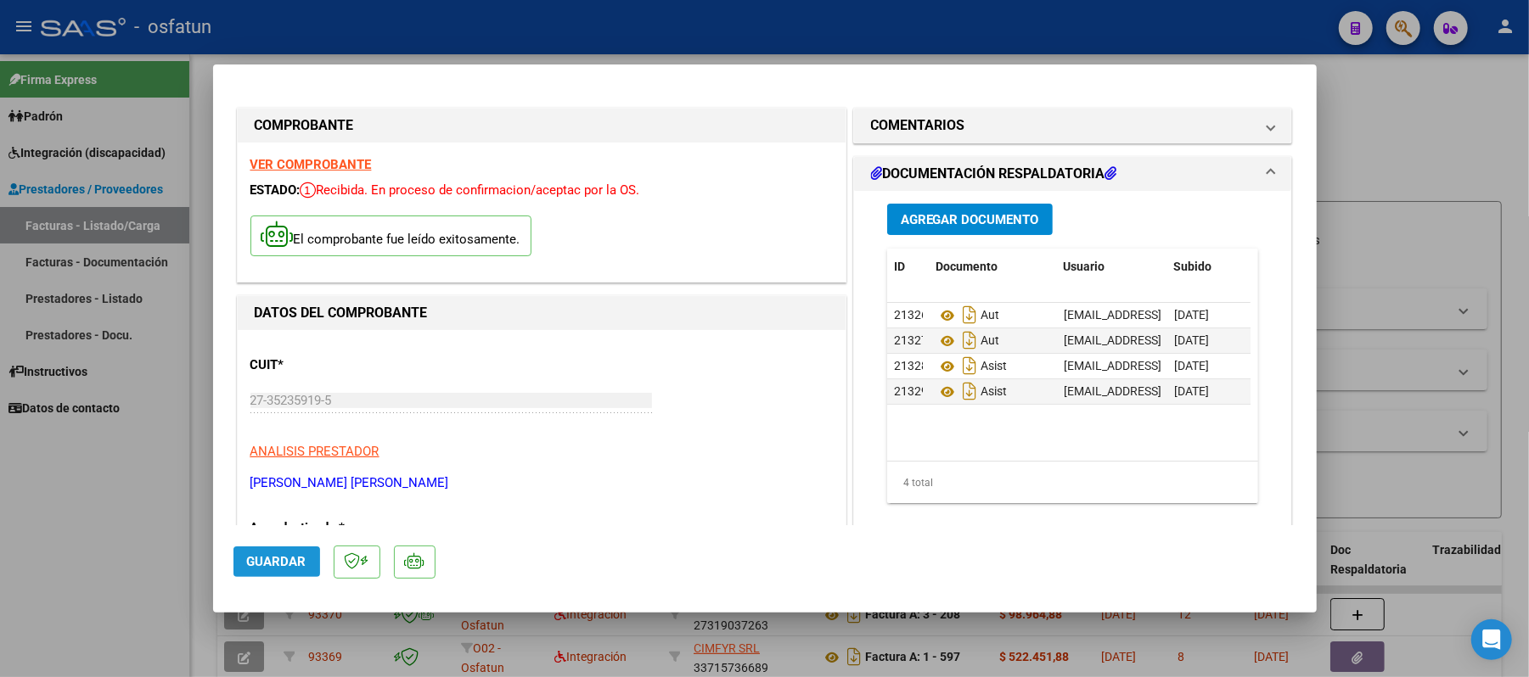
click at [270, 554] on span "Guardar" at bounding box center [276, 561] width 59 height 15
click at [287, 554] on span "Guardar" at bounding box center [276, 561] width 59 height 15
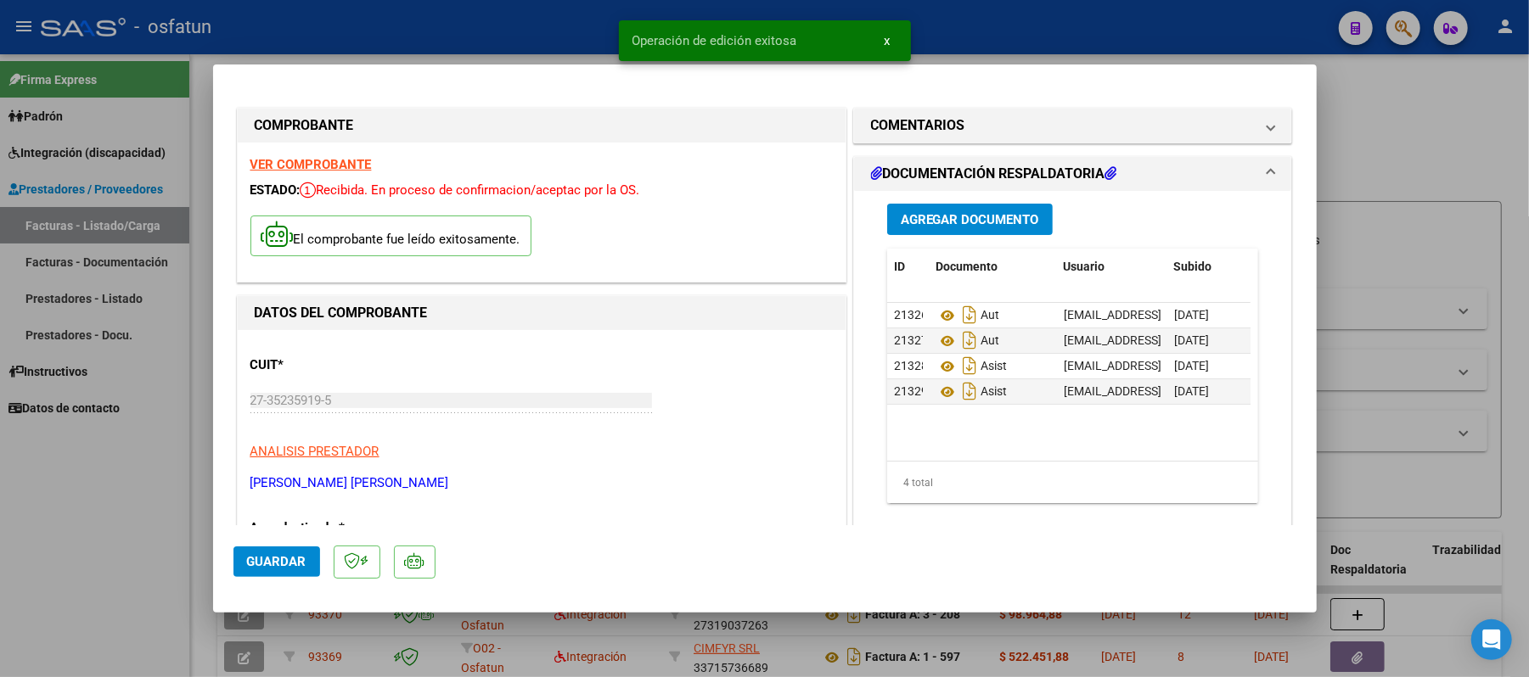
click at [1400, 167] on div at bounding box center [764, 338] width 1529 height 677
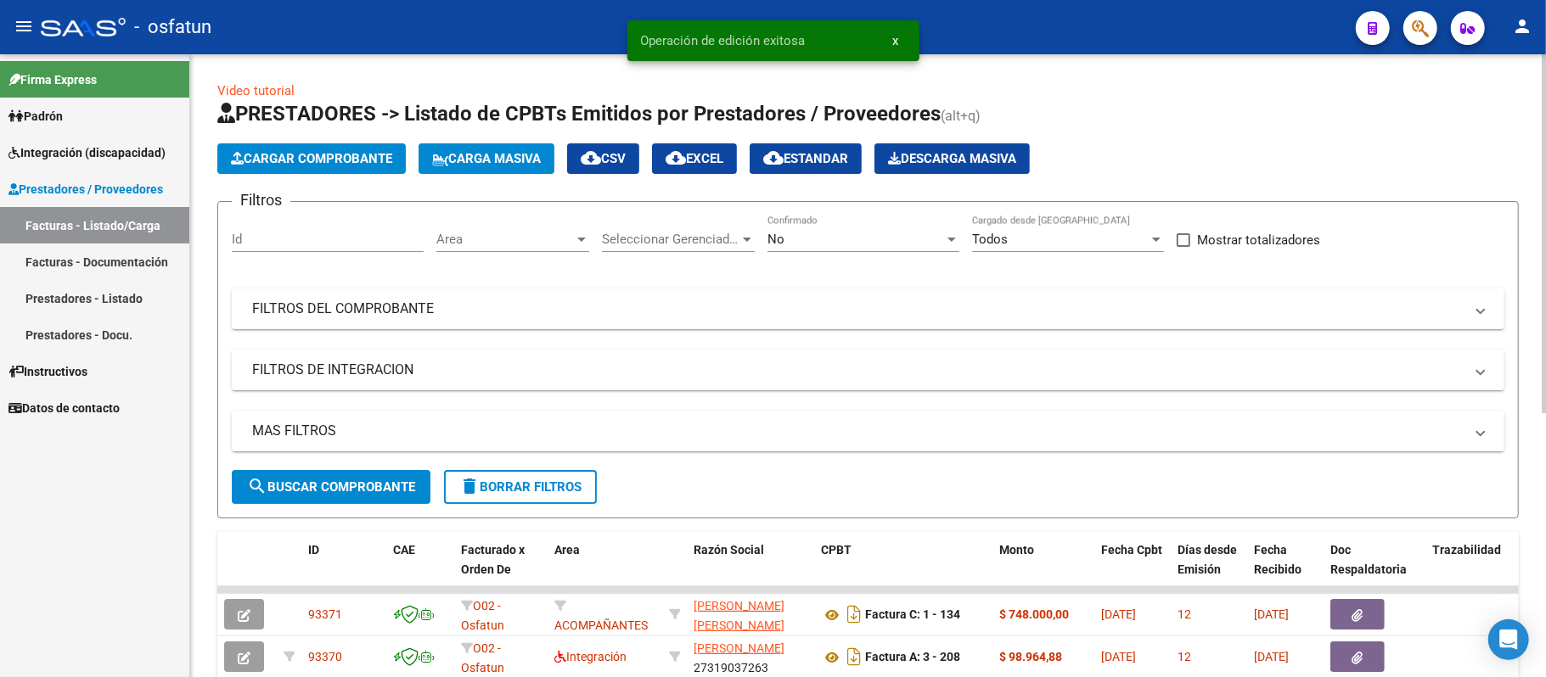
click at [261, 155] on span "Cargar Comprobante" at bounding box center [311, 158] width 161 height 15
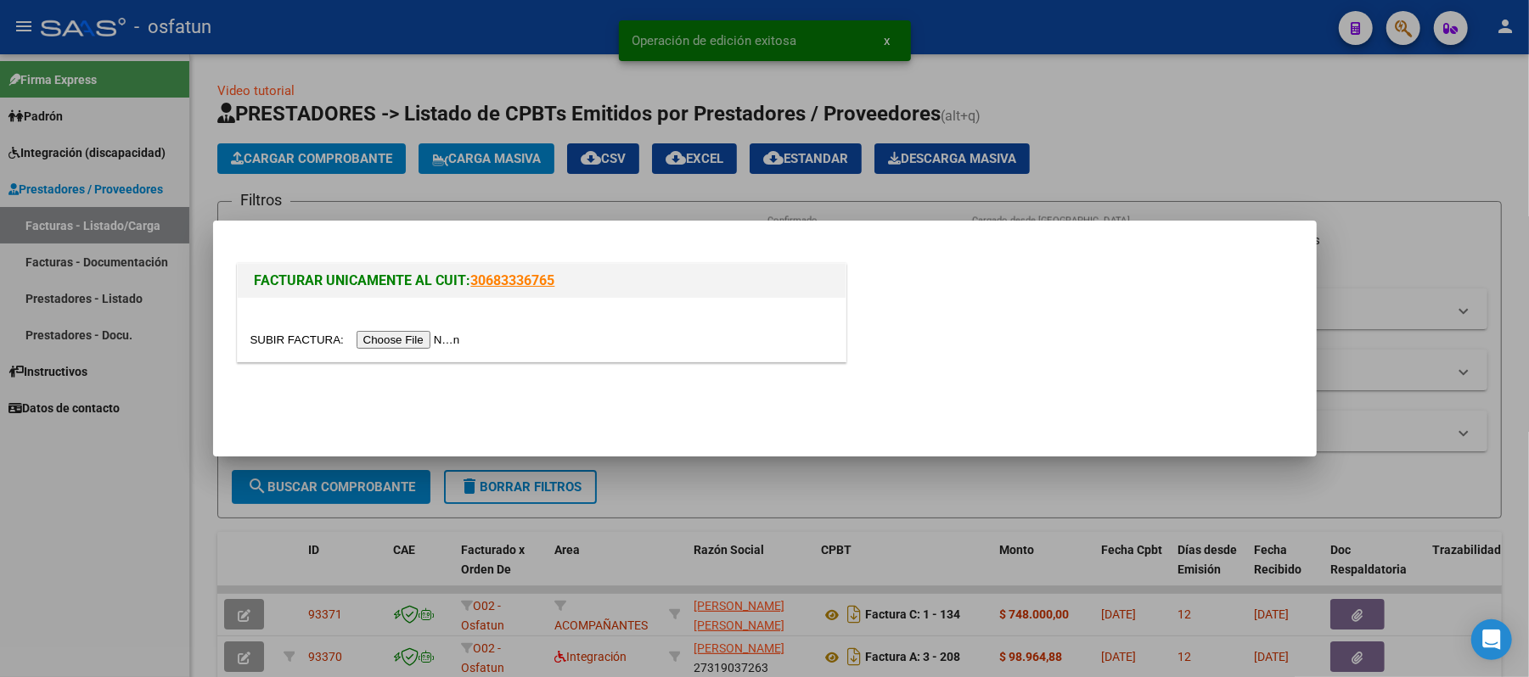
click at [441, 341] on input "file" at bounding box center [357, 340] width 215 height 18
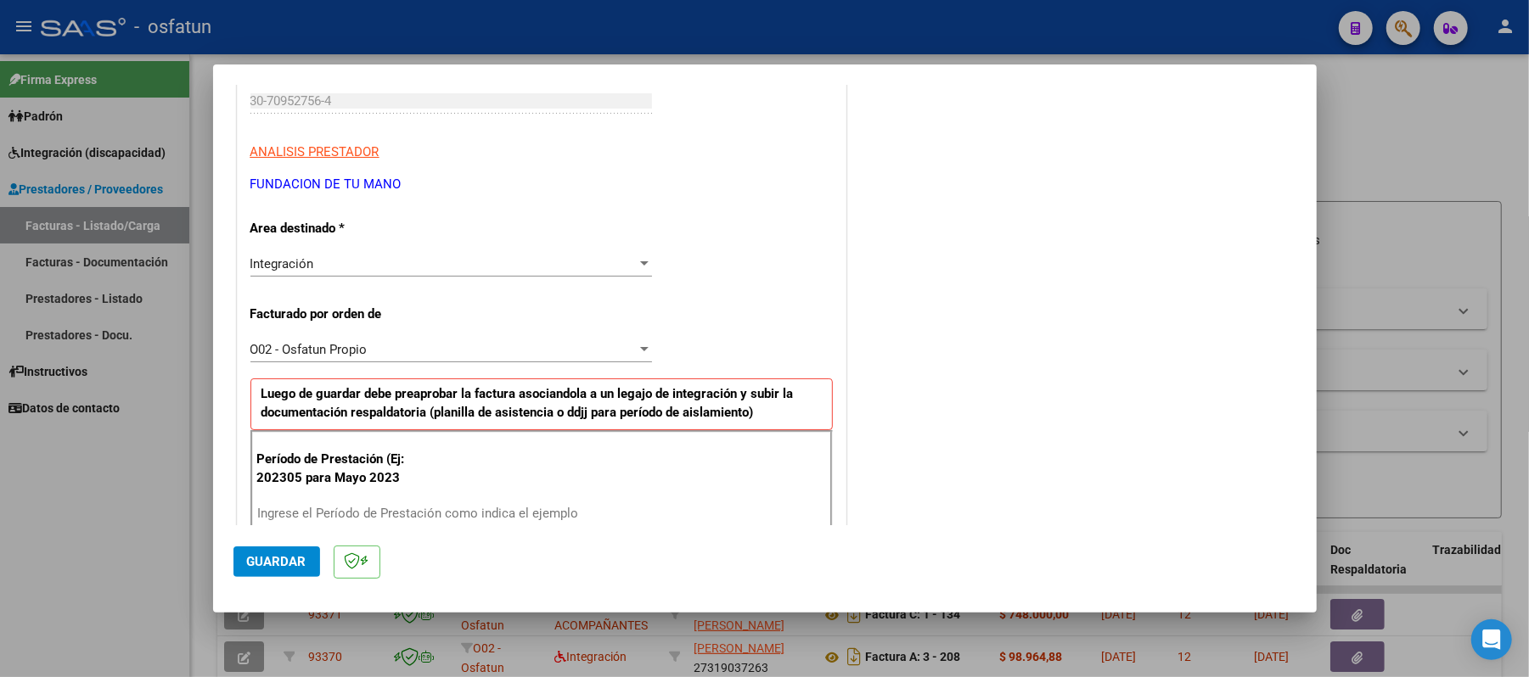
scroll to position [340, 0]
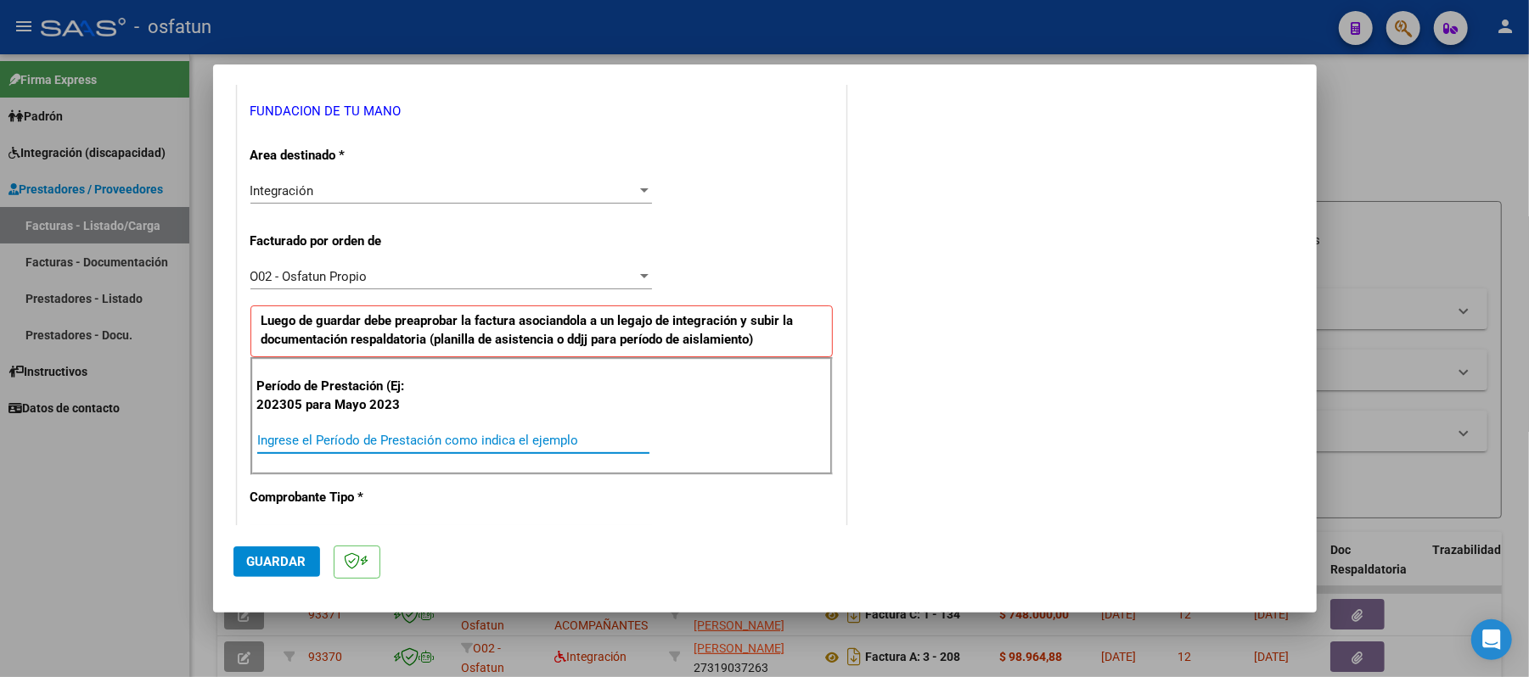
click at [425, 441] on input "Ingrese el Período de Prestación como indica el ejemplo" at bounding box center [453, 440] width 392 height 15
click at [276, 561] on span "Guardar" at bounding box center [276, 561] width 59 height 15
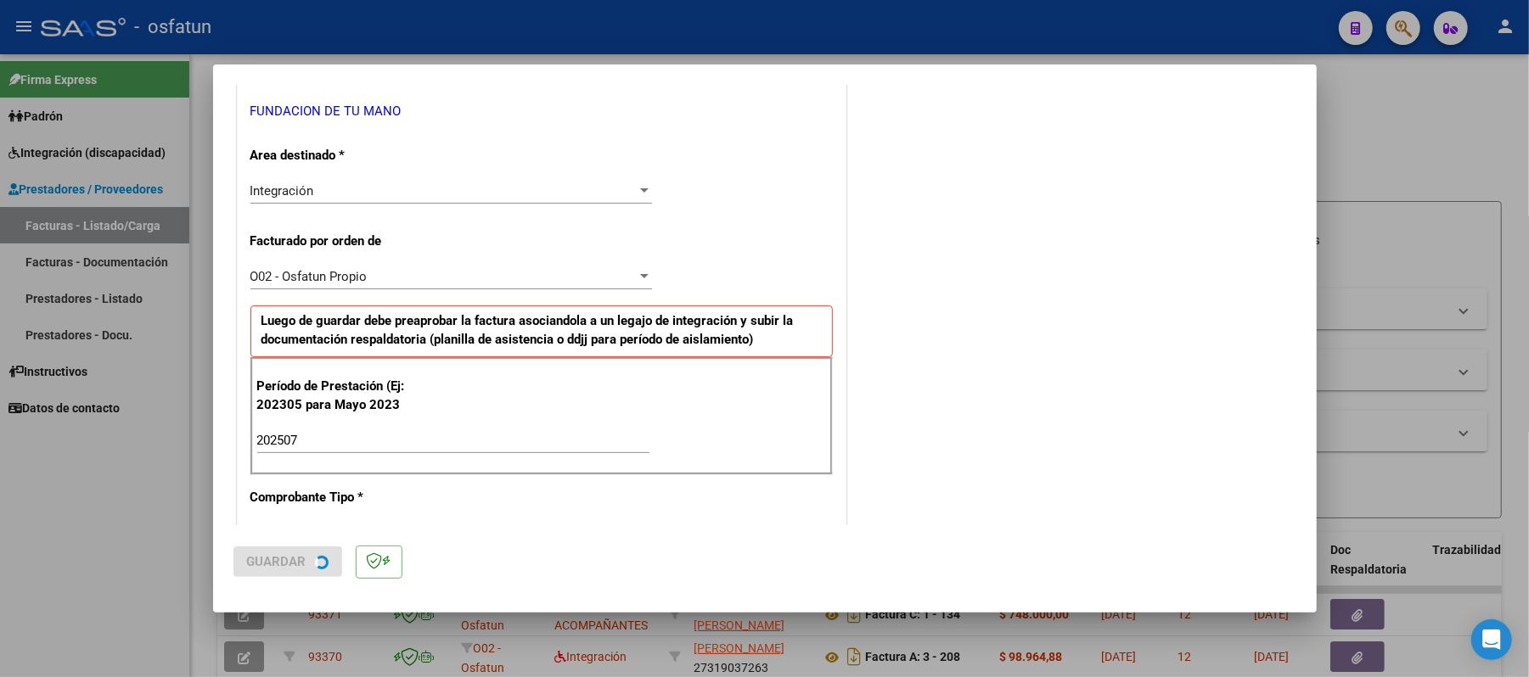
scroll to position [0, 0]
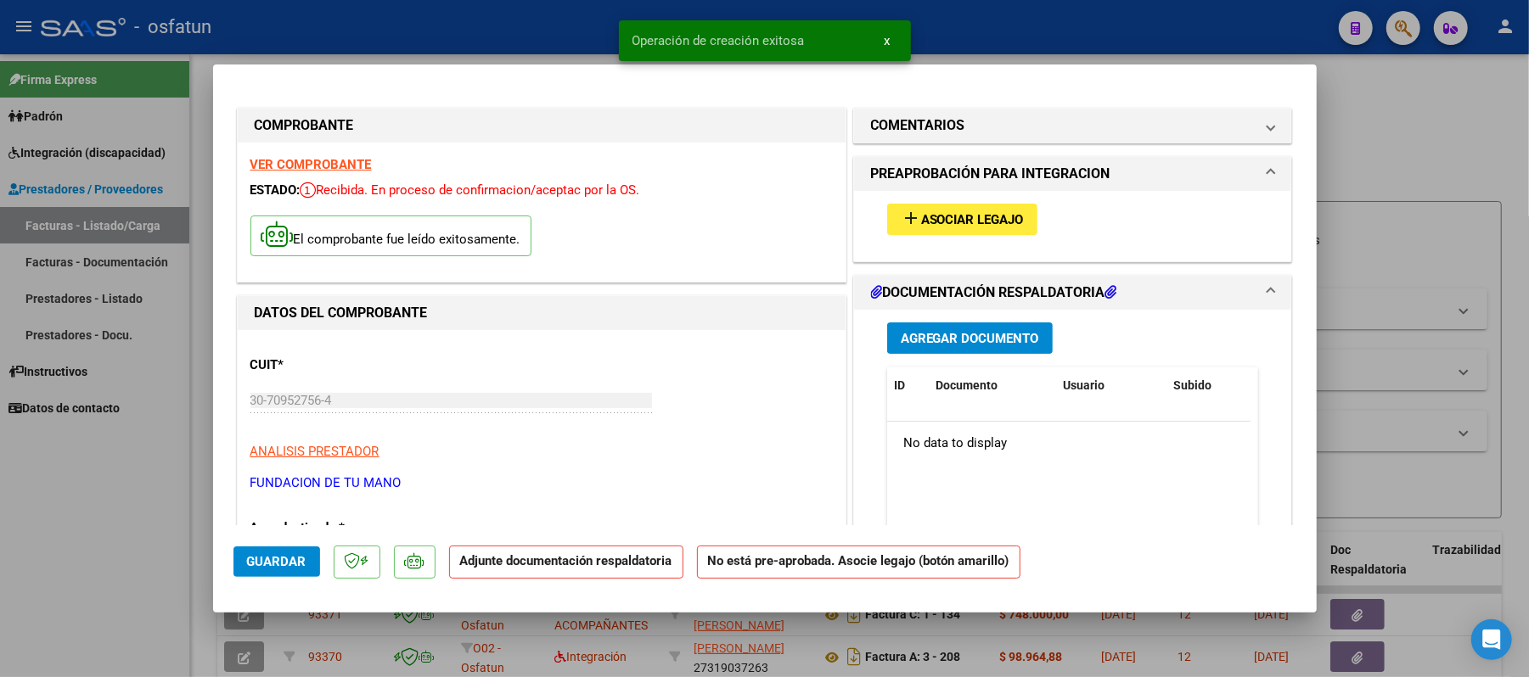
click at [975, 219] on span "Asociar Legajo" at bounding box center [972, 219] width 103 height 15
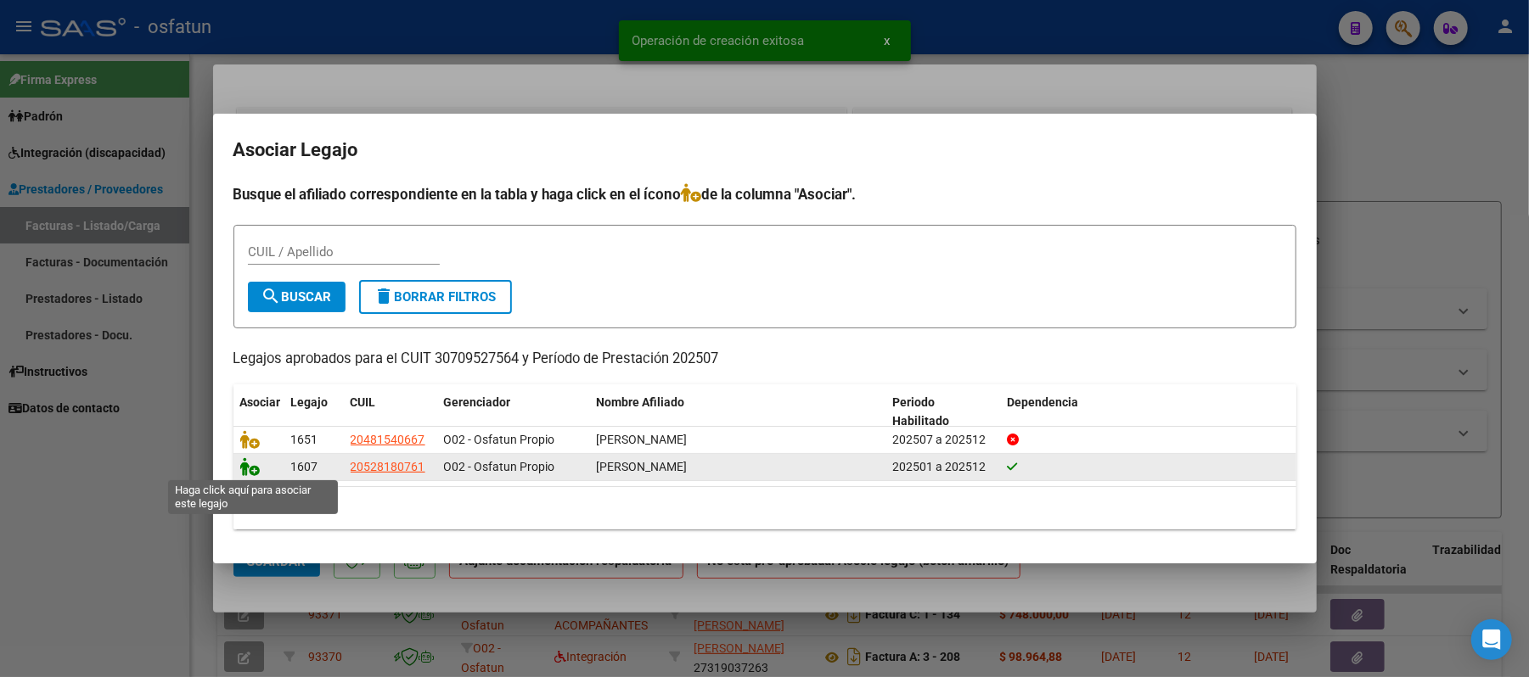
click at [243, 463] on icon at bounding box center [250, 467] width 20 height 19
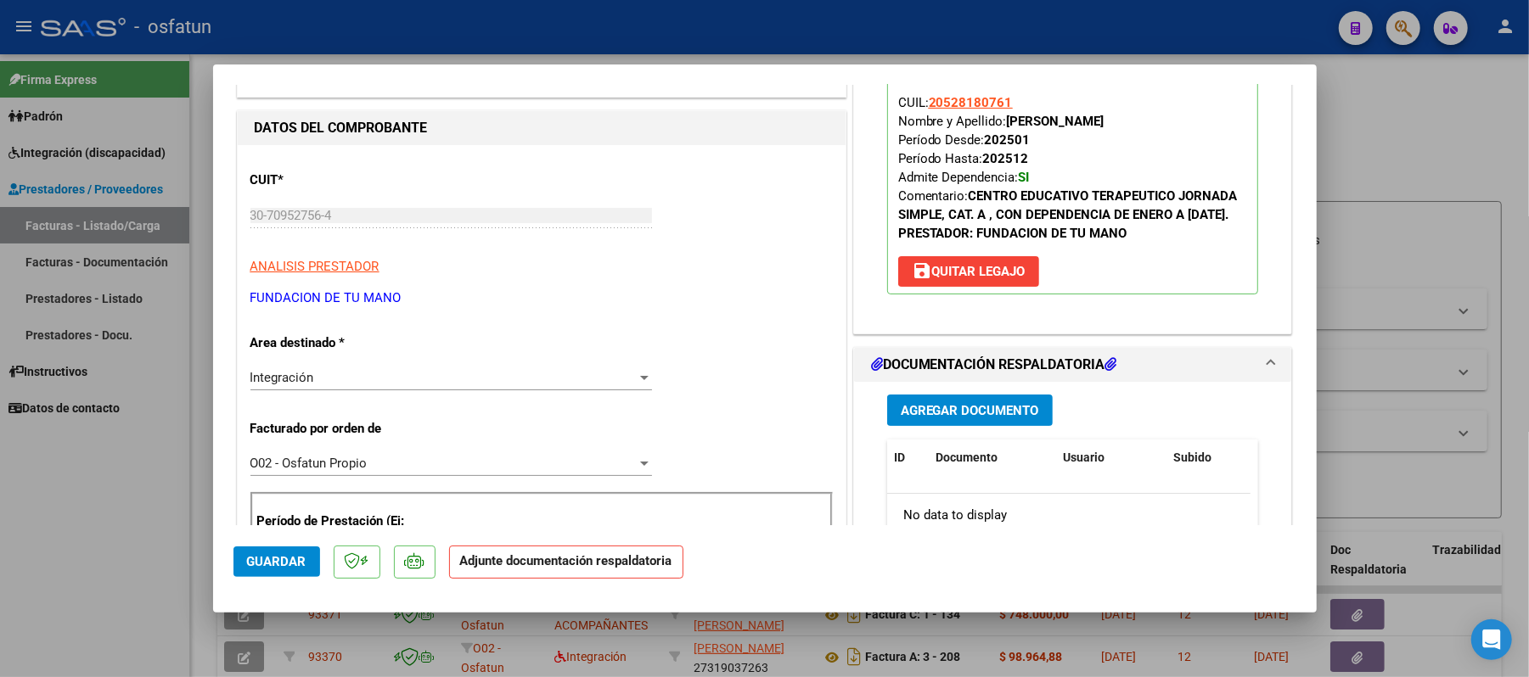
scroll to position [226, 0]
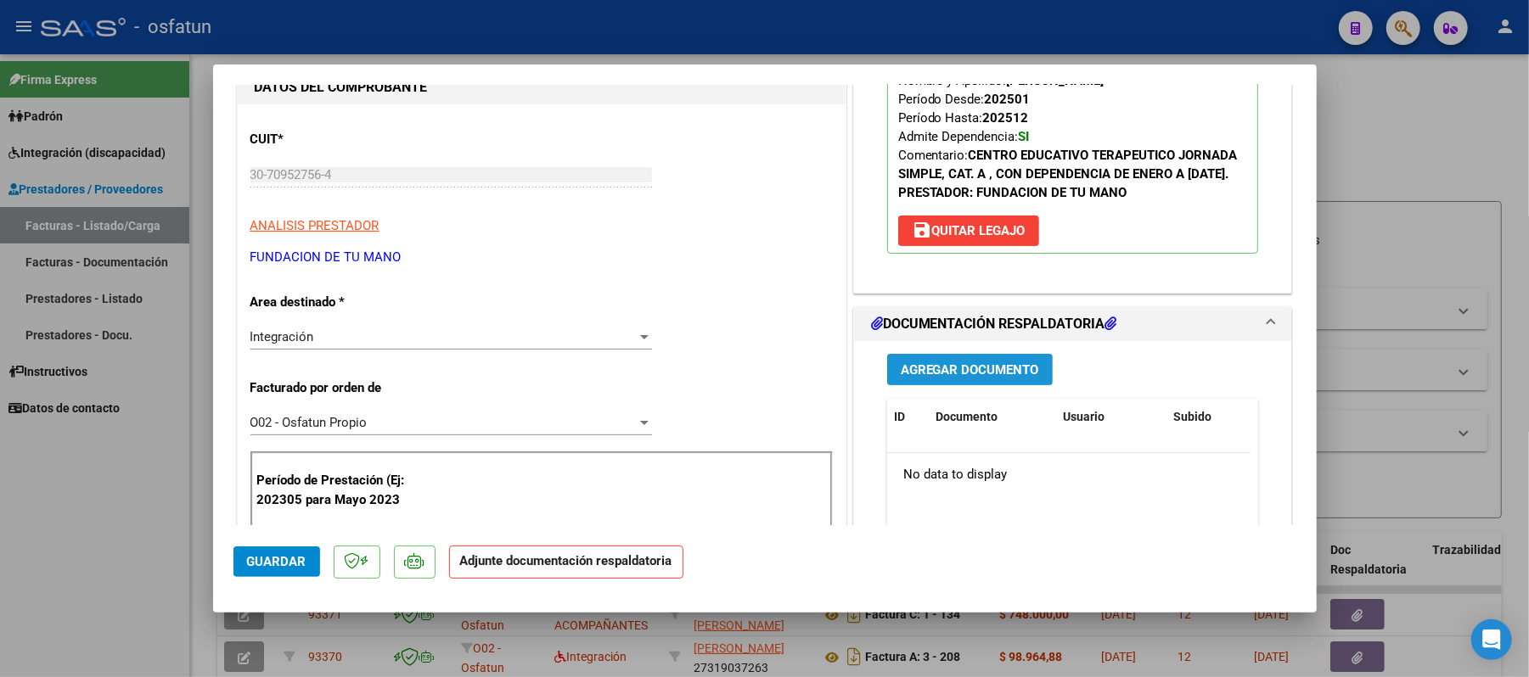
click at [965, 378] on span "Agregar Documento" at bounding box center [970, 370] width 138 height 15
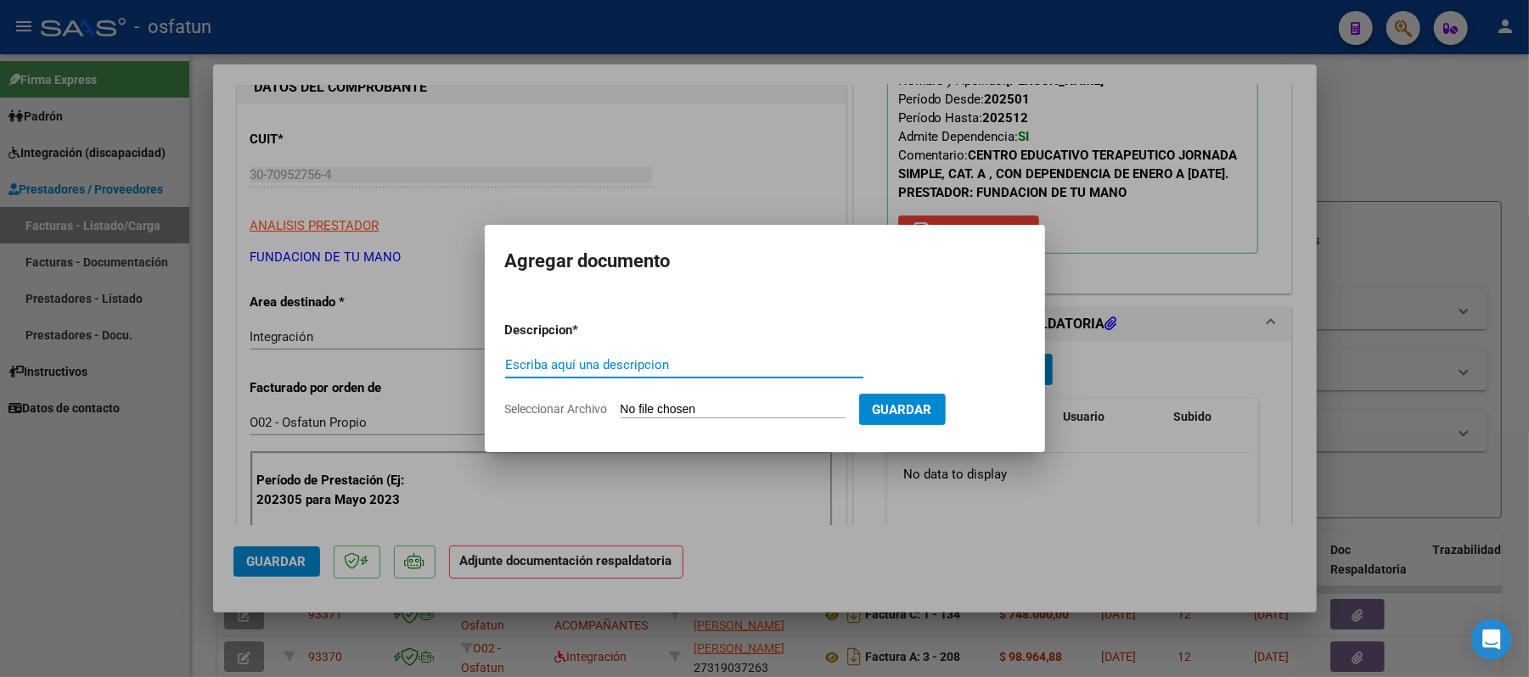
click at [681, 368] on input "Escriba aquí una descripcion" at bounding box center [684, 364] width 358 height 15
click at [680, 412] on input "Seleccionar Archivo" at bounding box center [733, 410] width 225 height 16
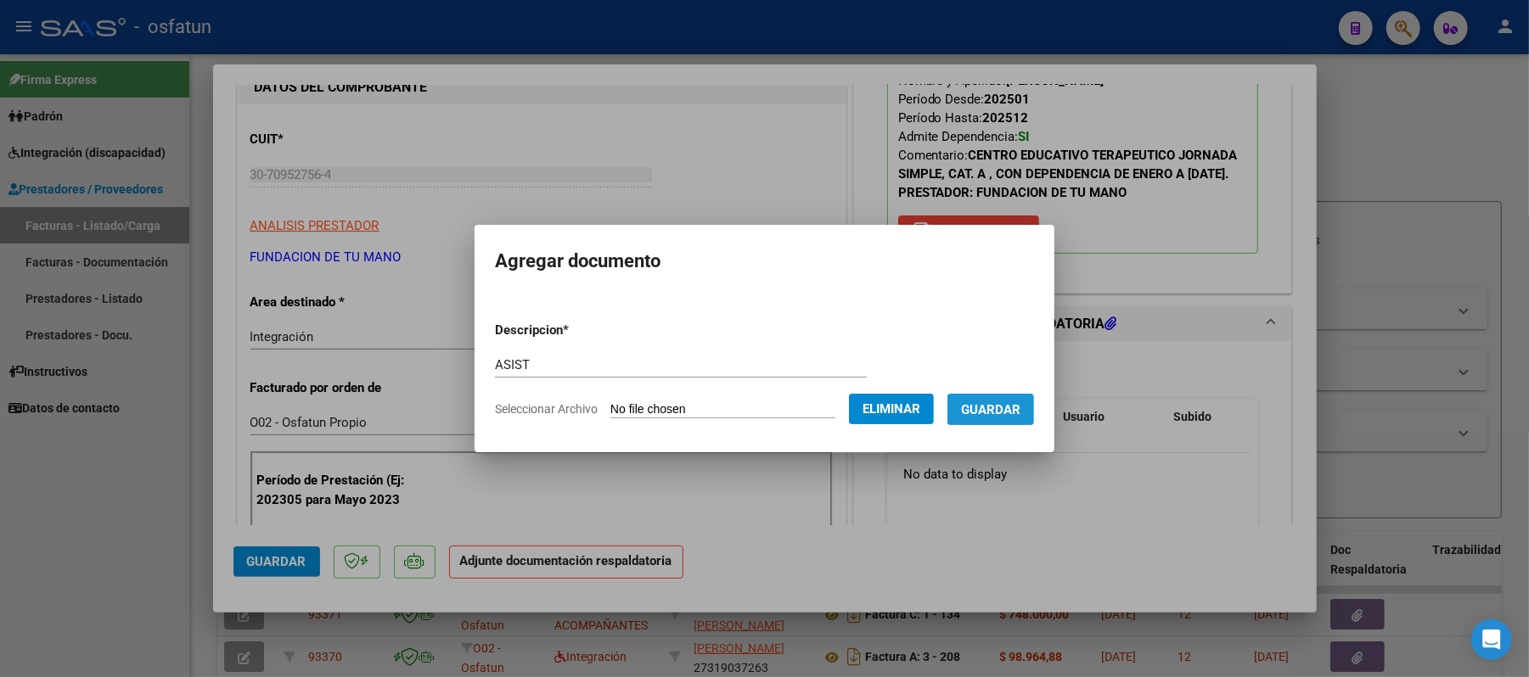
click at [1020, 413] on span "Guardar" at bounding box center [990, 409] width 59 height 15
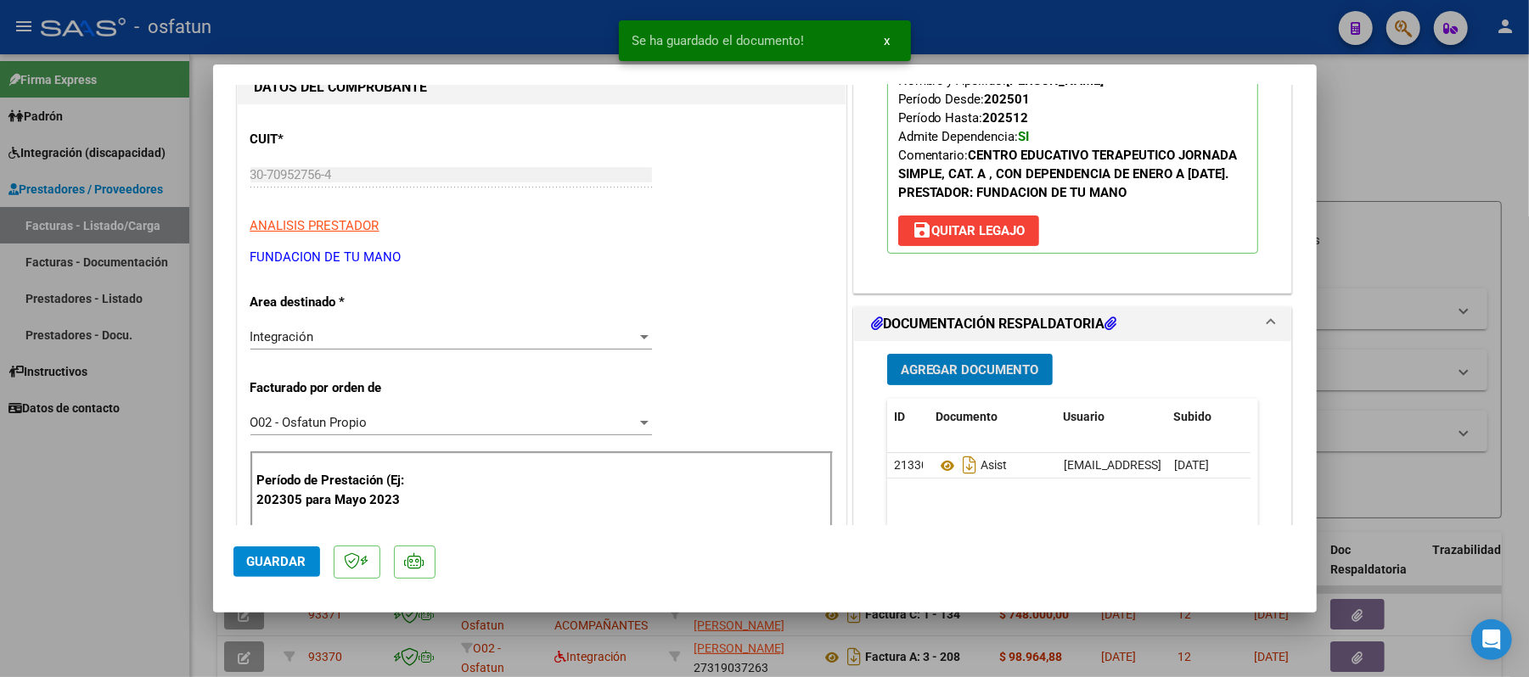
click at [961, 378] on span "Agregar Documento" at bounding box center [970, 370] width 138 height 15
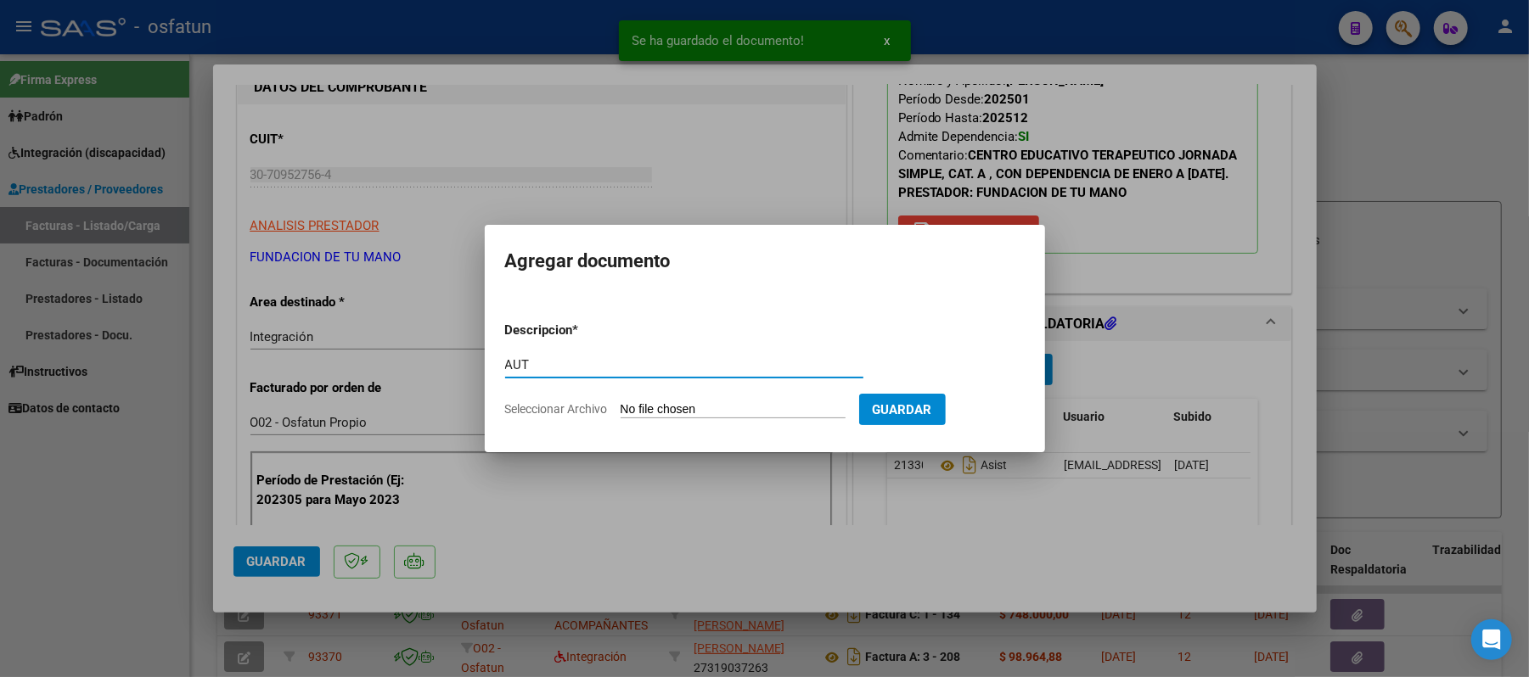
click at [686, 412] on input "Seleccionar Archivo" at bounding box center [733, 410] width 225 height 16
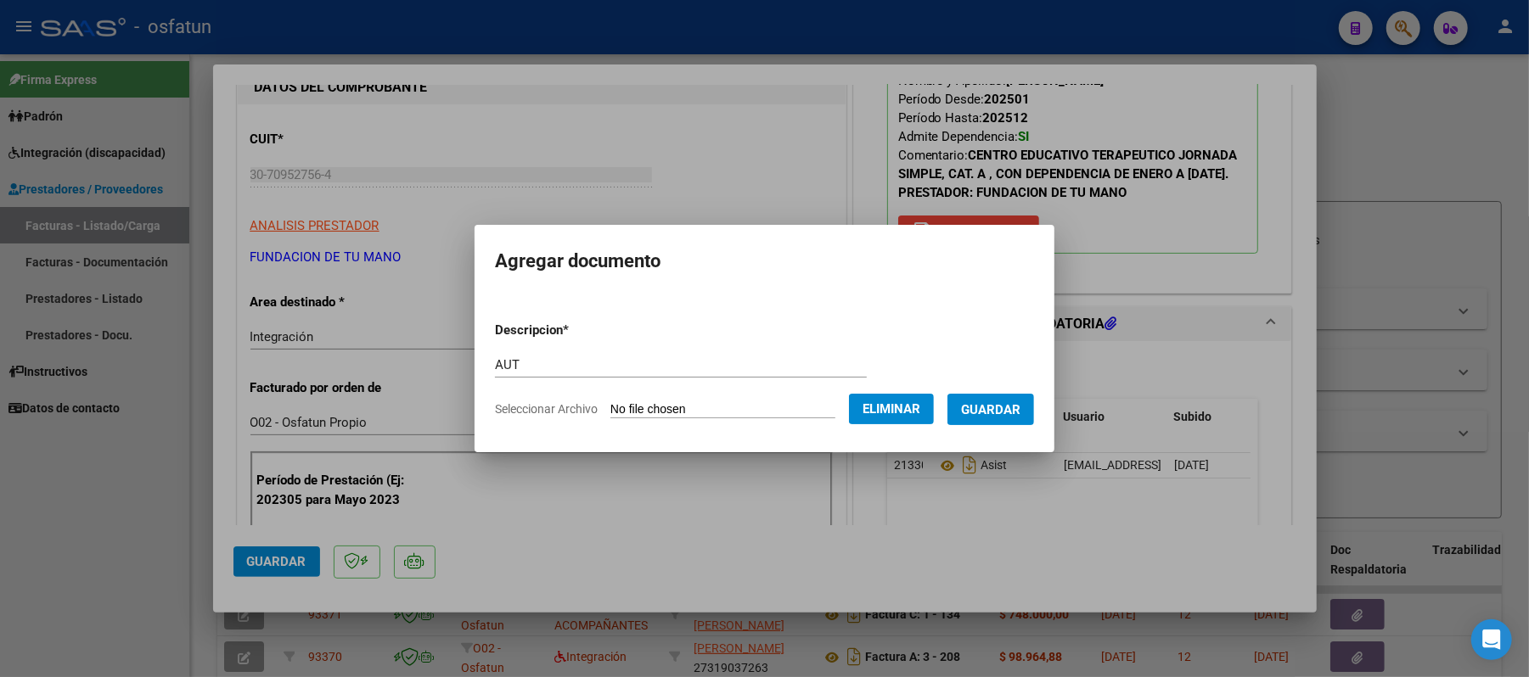
click at [990, 402] on span "Guardar" at bounding box center [990, 409] width 59 height 15
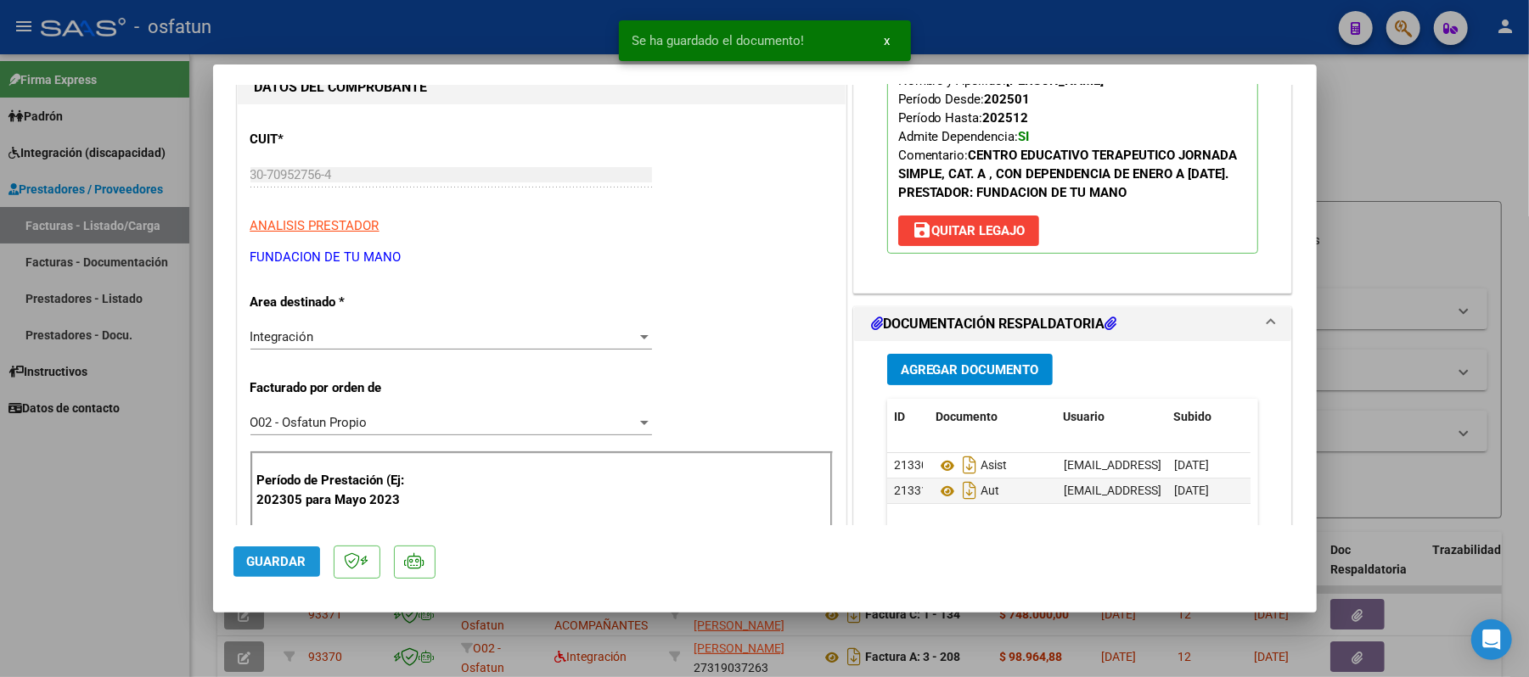
click at [263, 565] on span "Guardar" at bounding box center [276, 561] width 59 height 15
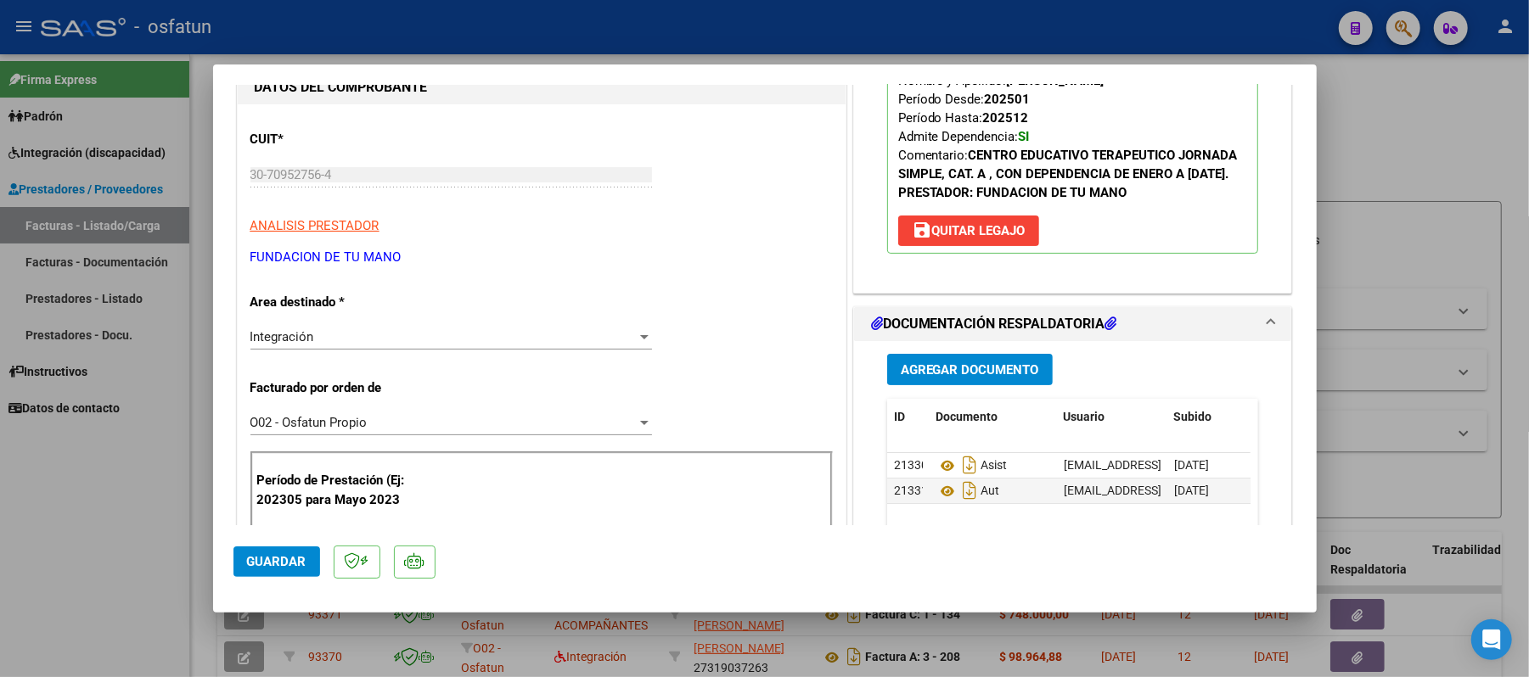
click at [278, 565] on span "Guardar" at bounding box center [276, 561] width 59 height 15
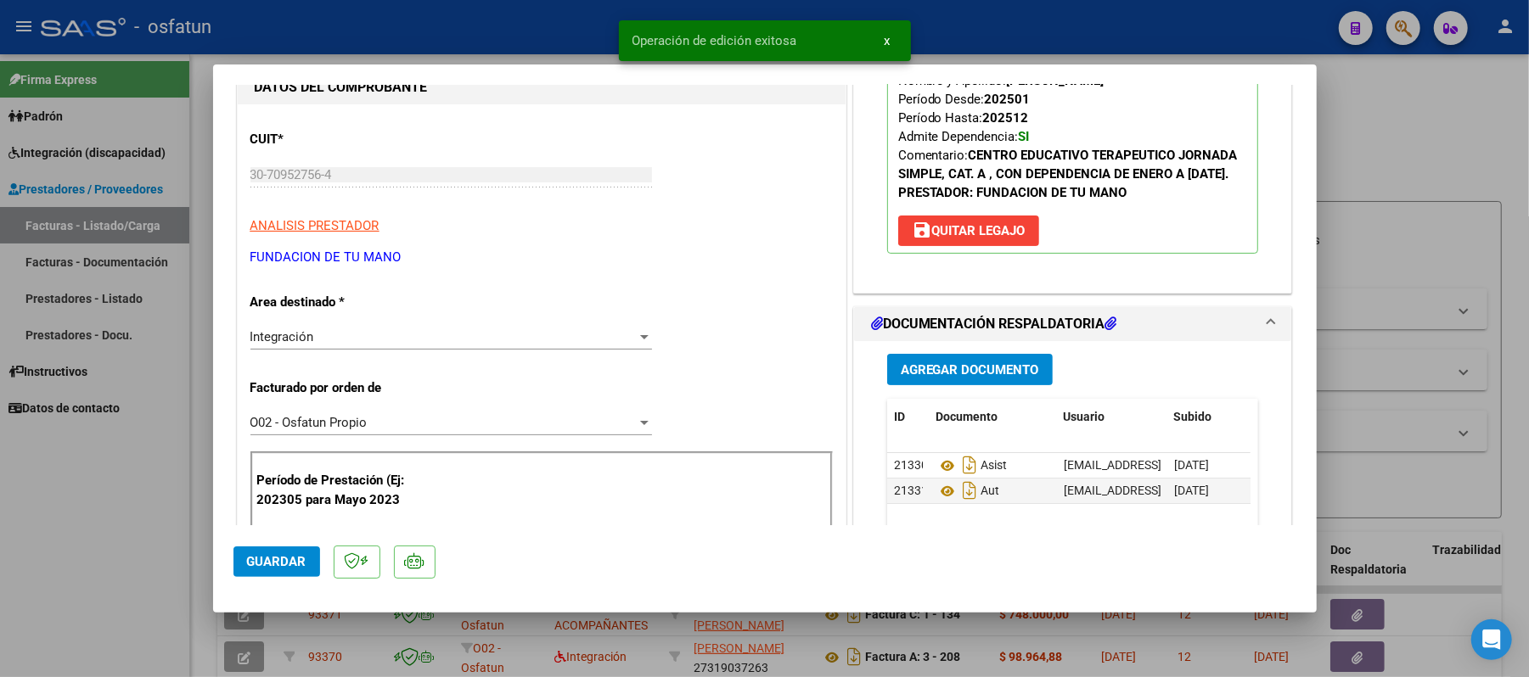
click at [1350, 134] on div at bounding box center [764, 338] width 1529 height 677
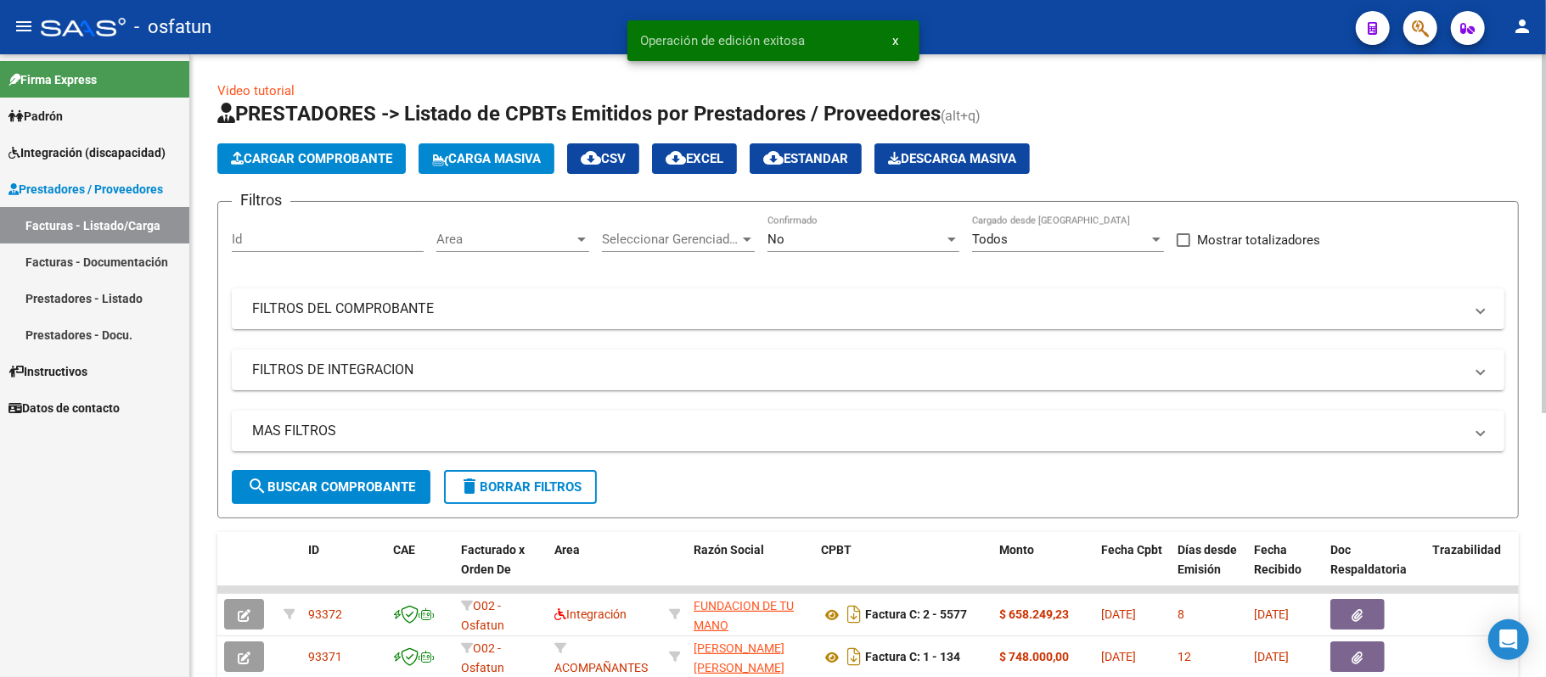
click at [297, 155] on span "Cargar Comprobante" at bounding box center [311, 158] width 161 height 15
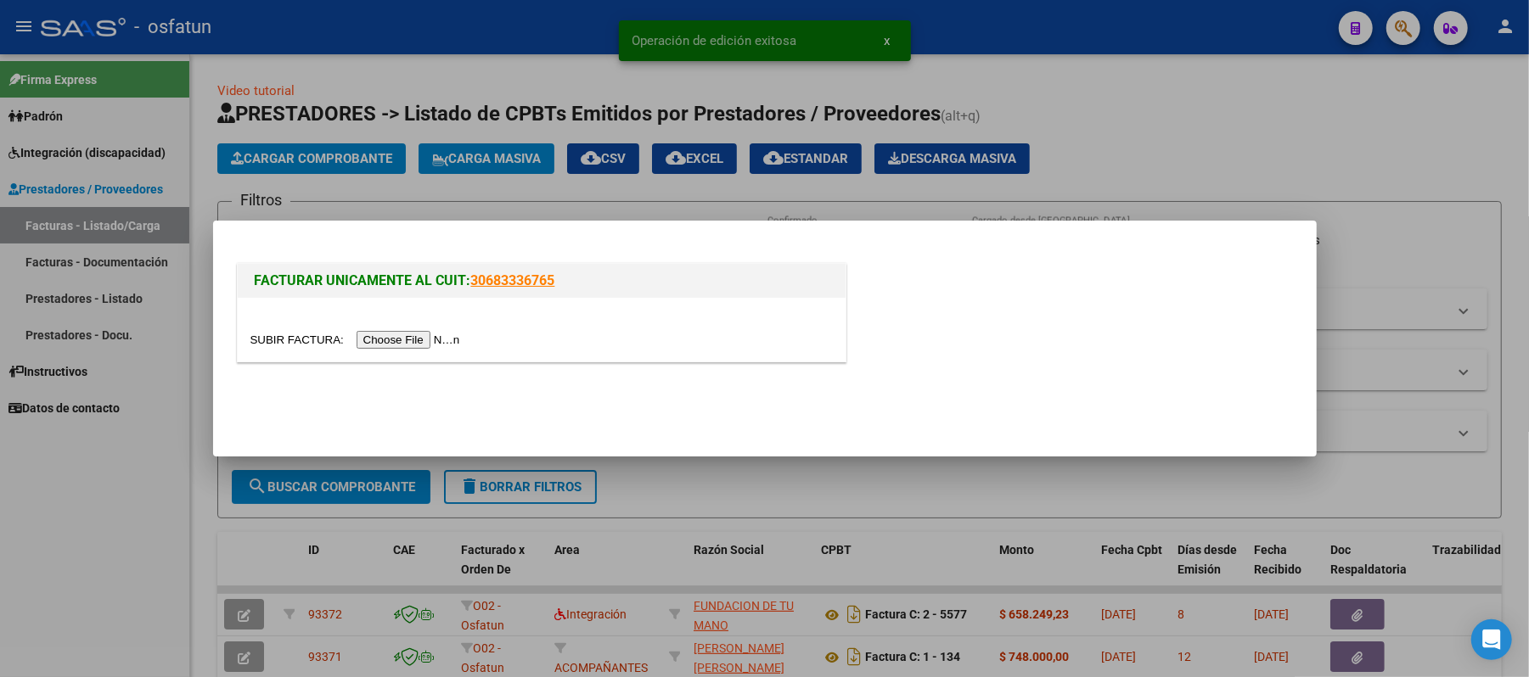
click at [385, 340] on input "file" at bounding box center [357, 340] width 215 height 18
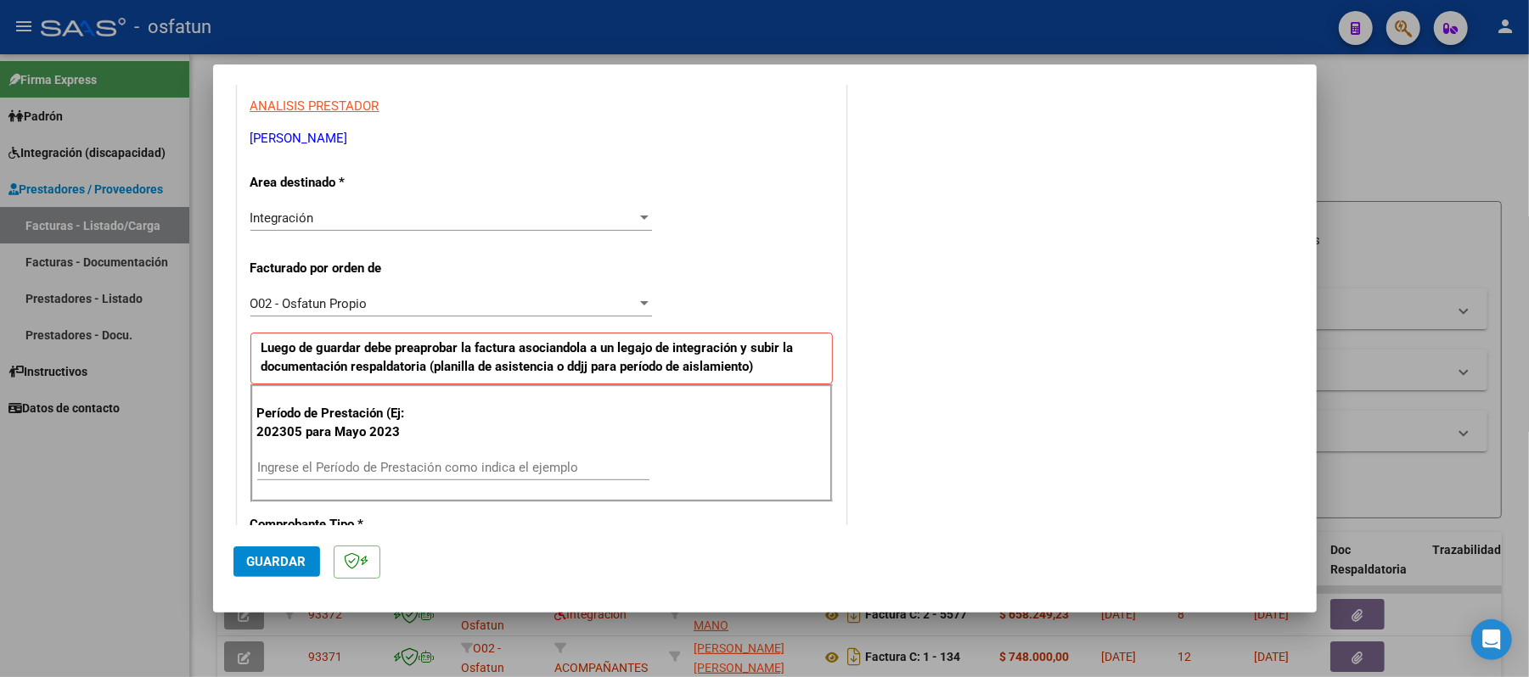
scroll to position [452, 0]
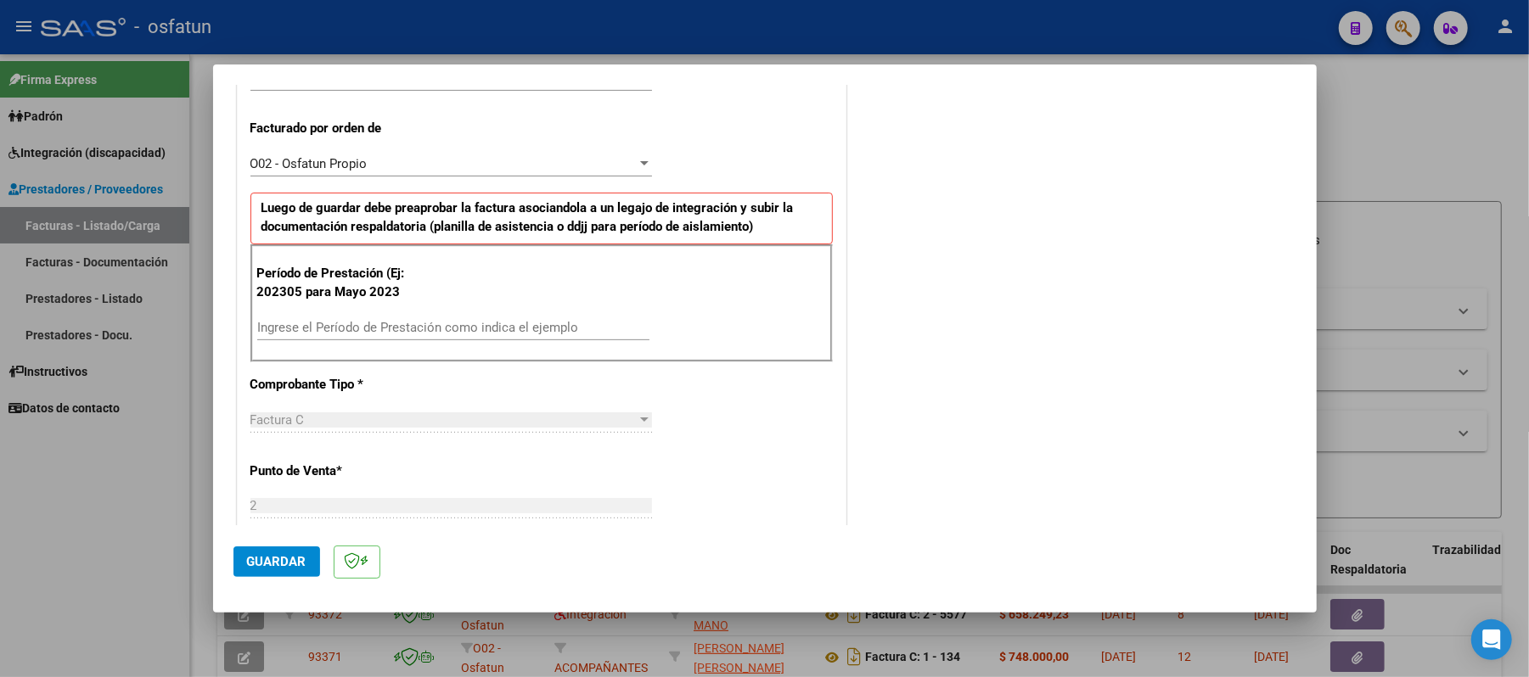
click at [412, 326] on input "Ingrese el Período de Prestación como indica el ejemplo" at bounding box center [453, 327] width 392 height 15
click at [297, 557] on span "Guardar" at bounding box center [276, 561] width 59 height 15
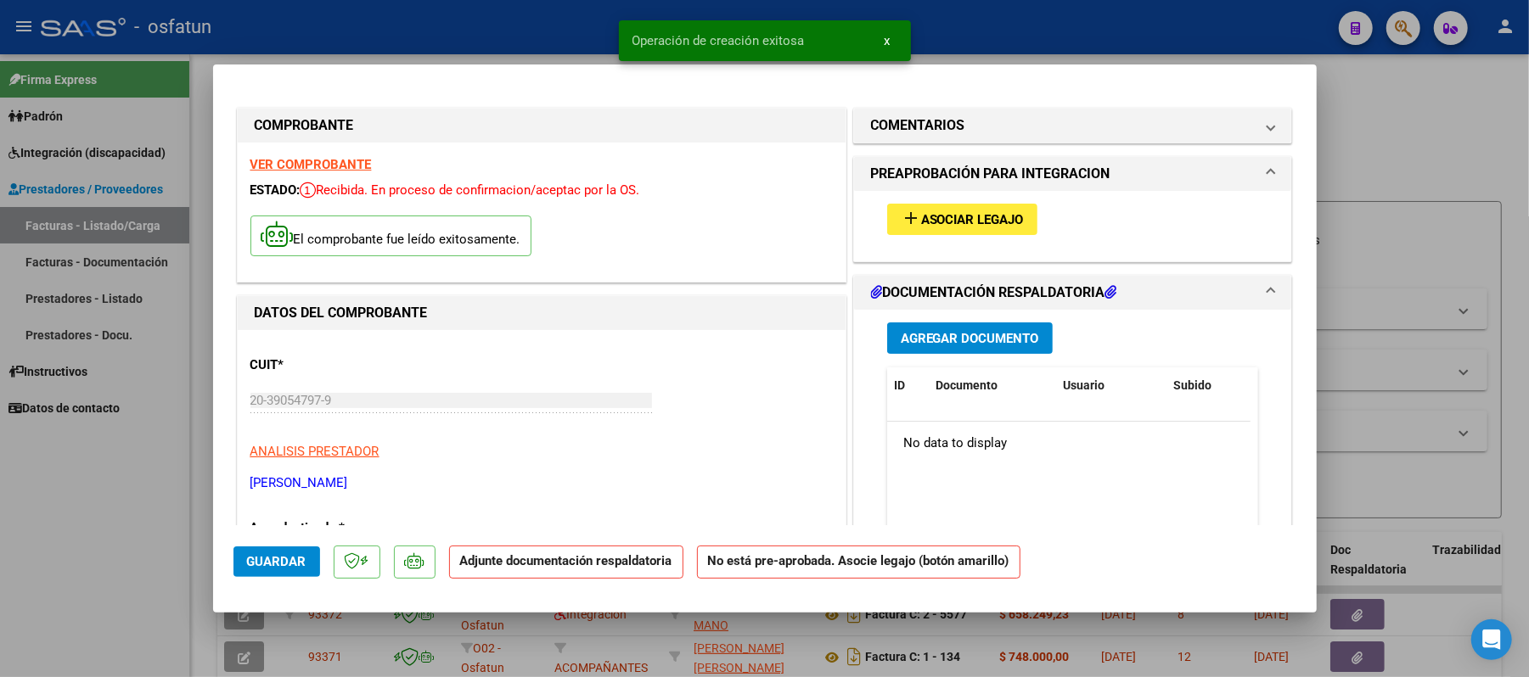
click at [938, 215] on span "Asociar Legajo" at bounding box center [972, 219] width 103 height 15
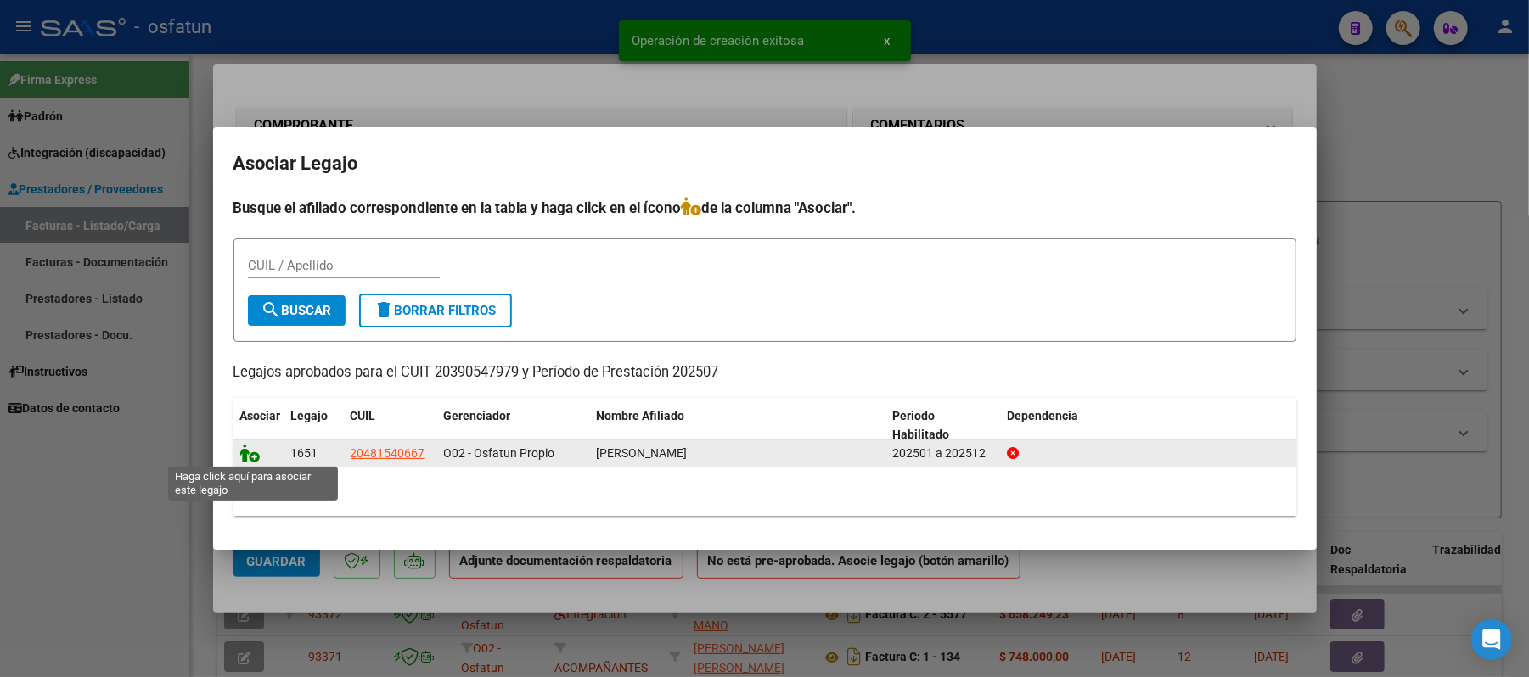
click at [248, 456] on icon at bounding box center [250, 453] width 20 height 19
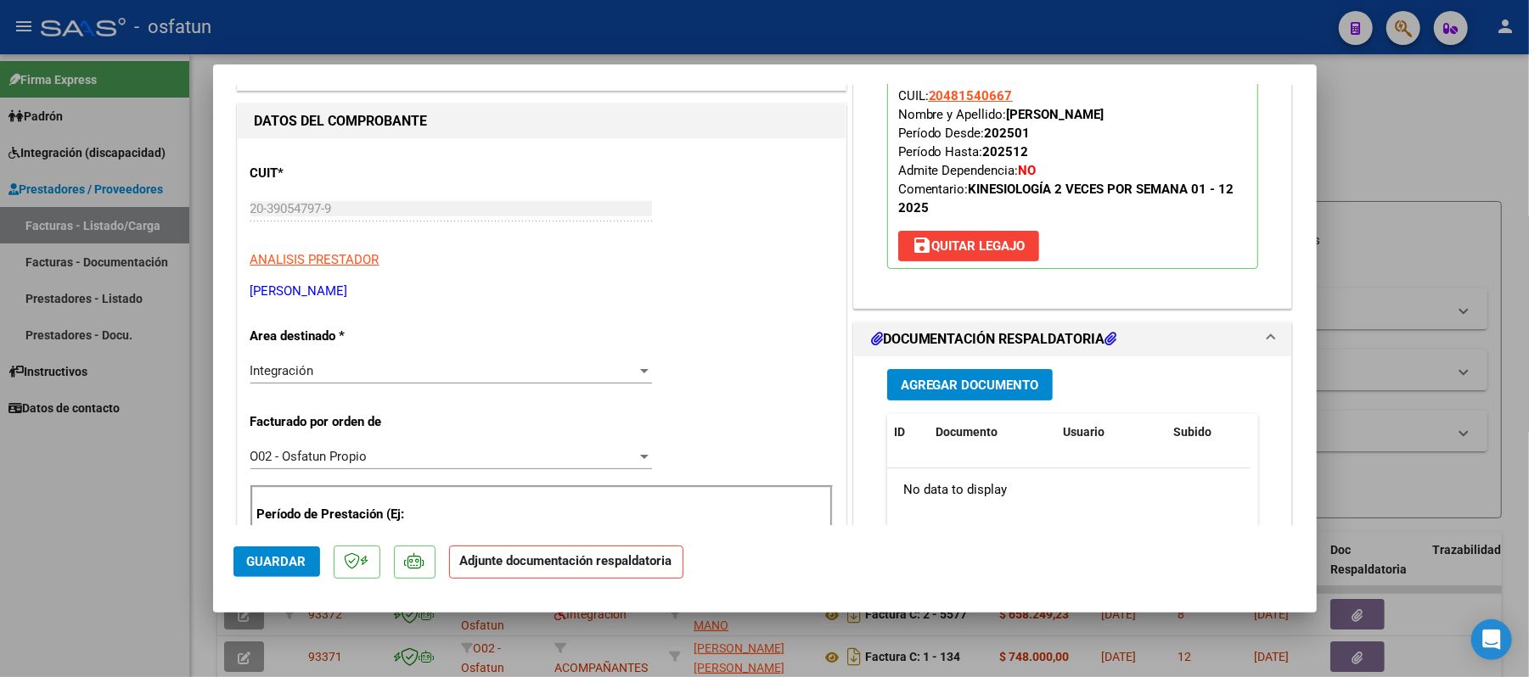
scroll to position [226, 0]
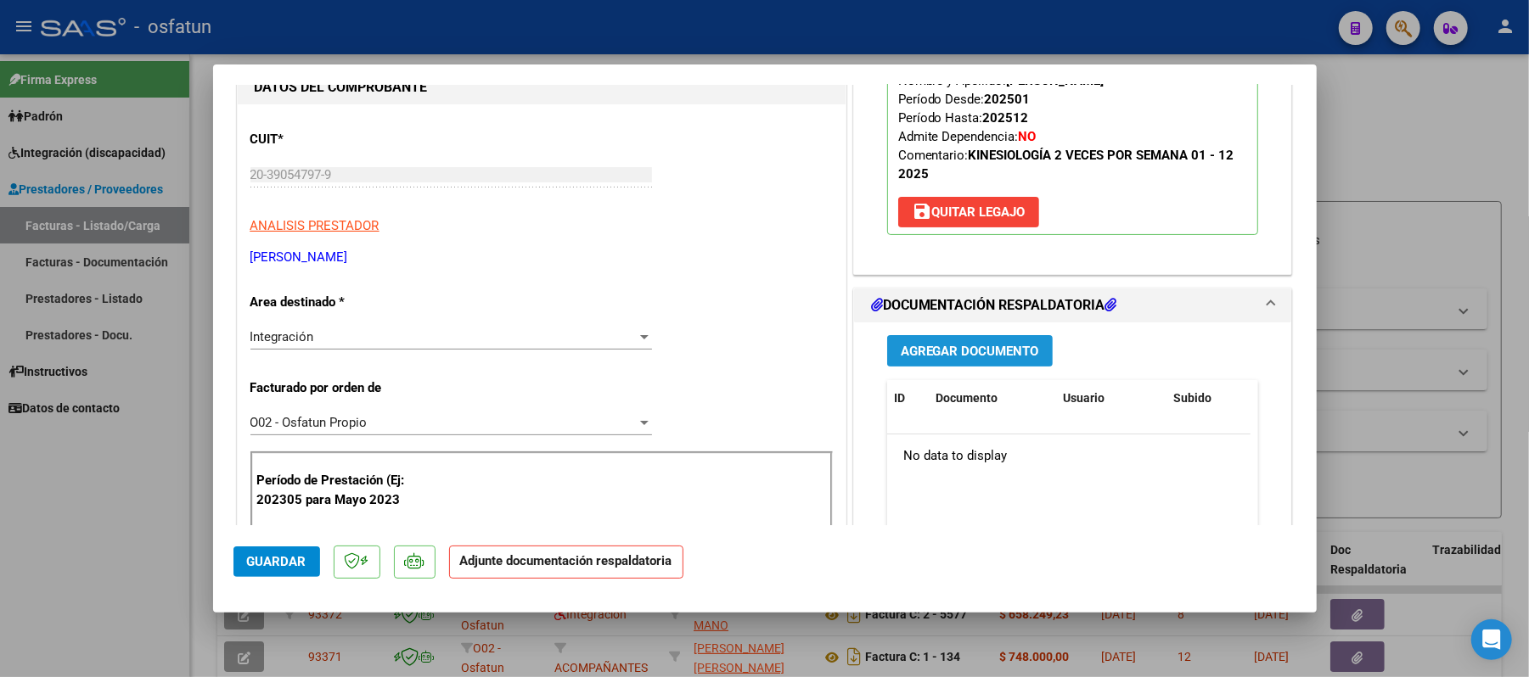
click at [992, 357] on span "Agregar Documento" at bounding box center [970, 351] width 138 height 15
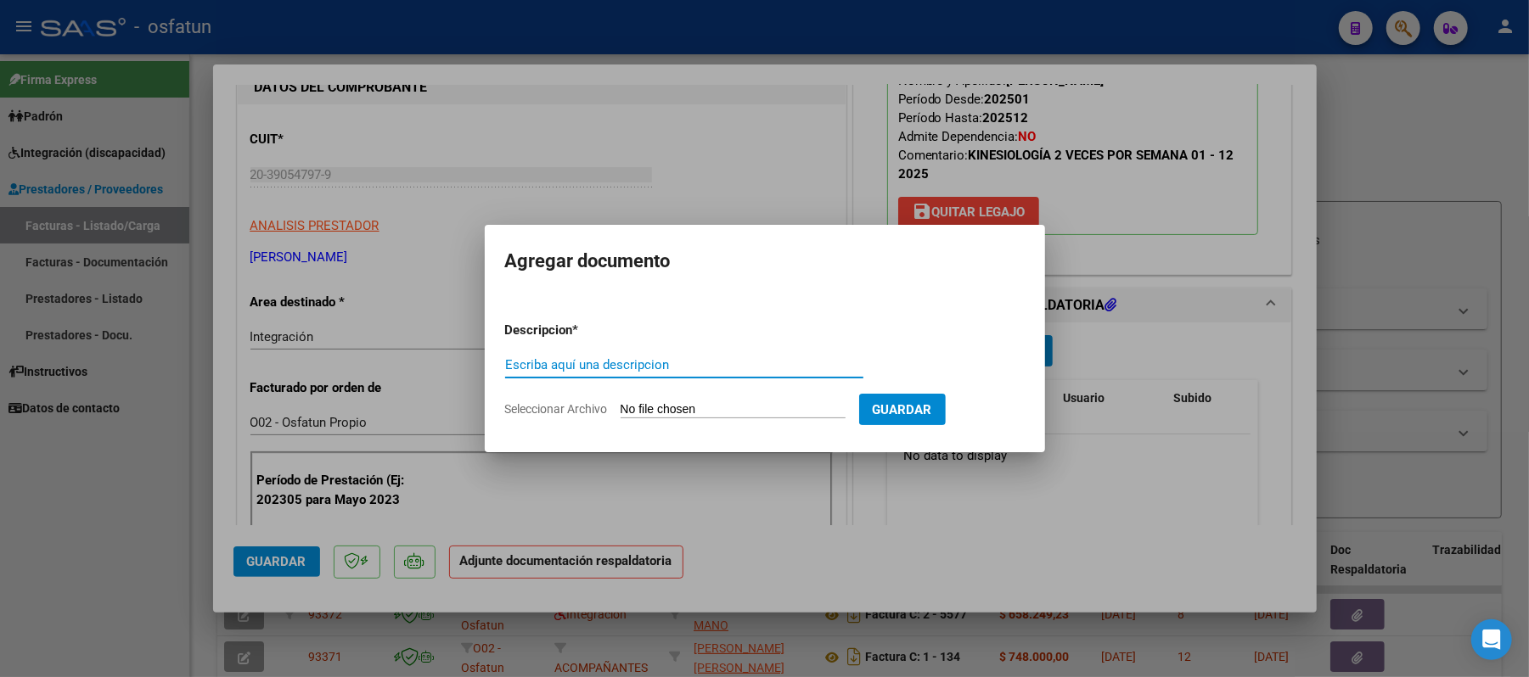
click at [776, 368] on input "Escriba aquí una descripcion" at bounding box center [684, 364] width 358 height 15
click at [762, 407] on input "Seleccionar Archivo" at bounding box center [733, 410] width 225 height 16
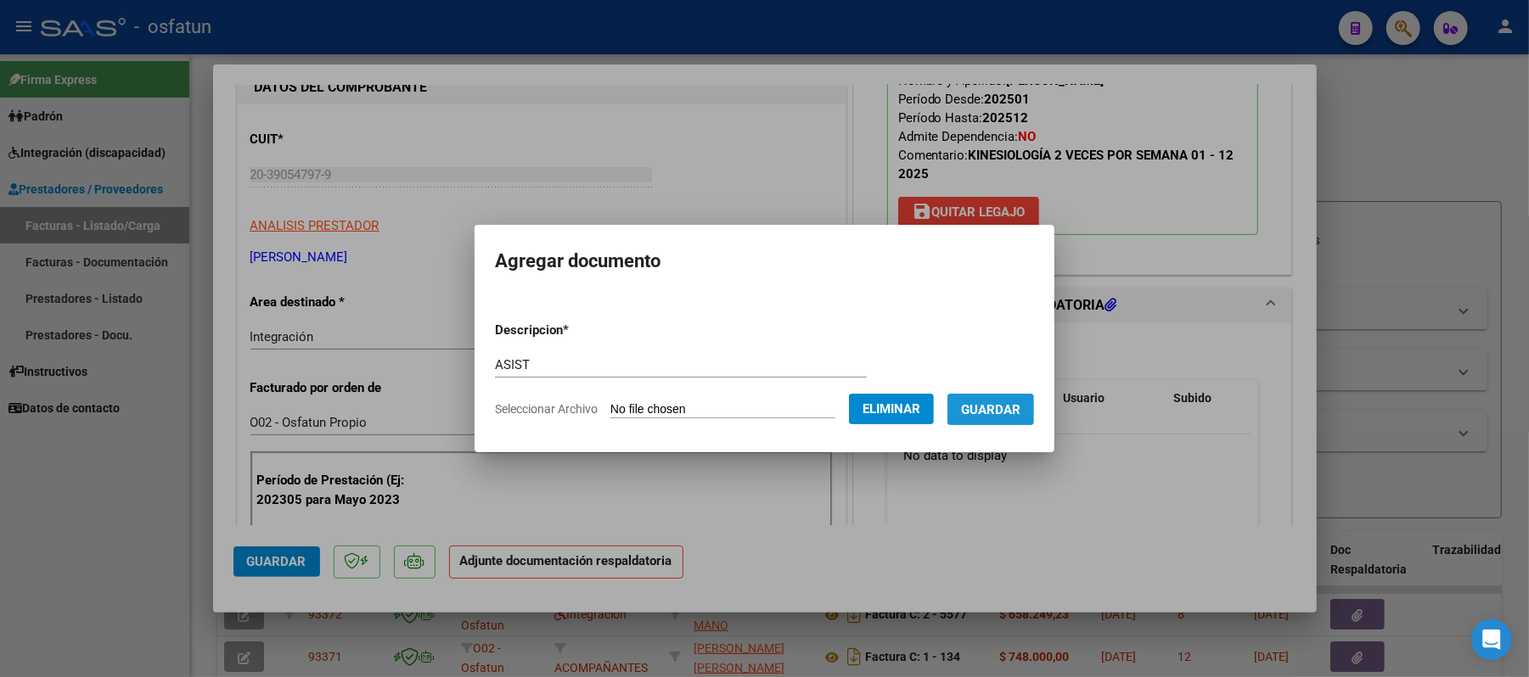
click at [1009, 415] on span "Guardar" at bounding box center [990, 409] width 59 height 15
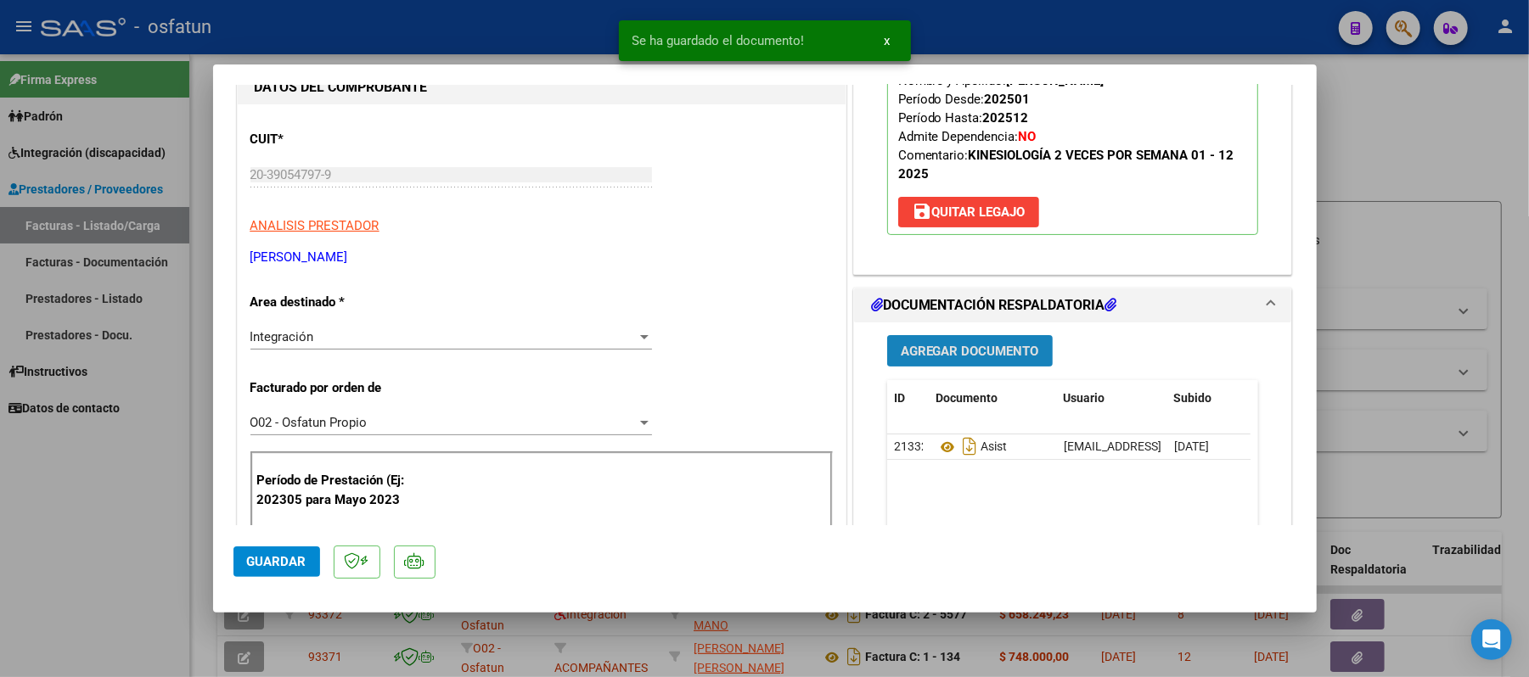
click at [979, 344] on span "Agregar Documento" at bounding box center [970, 351] width 138 height 15
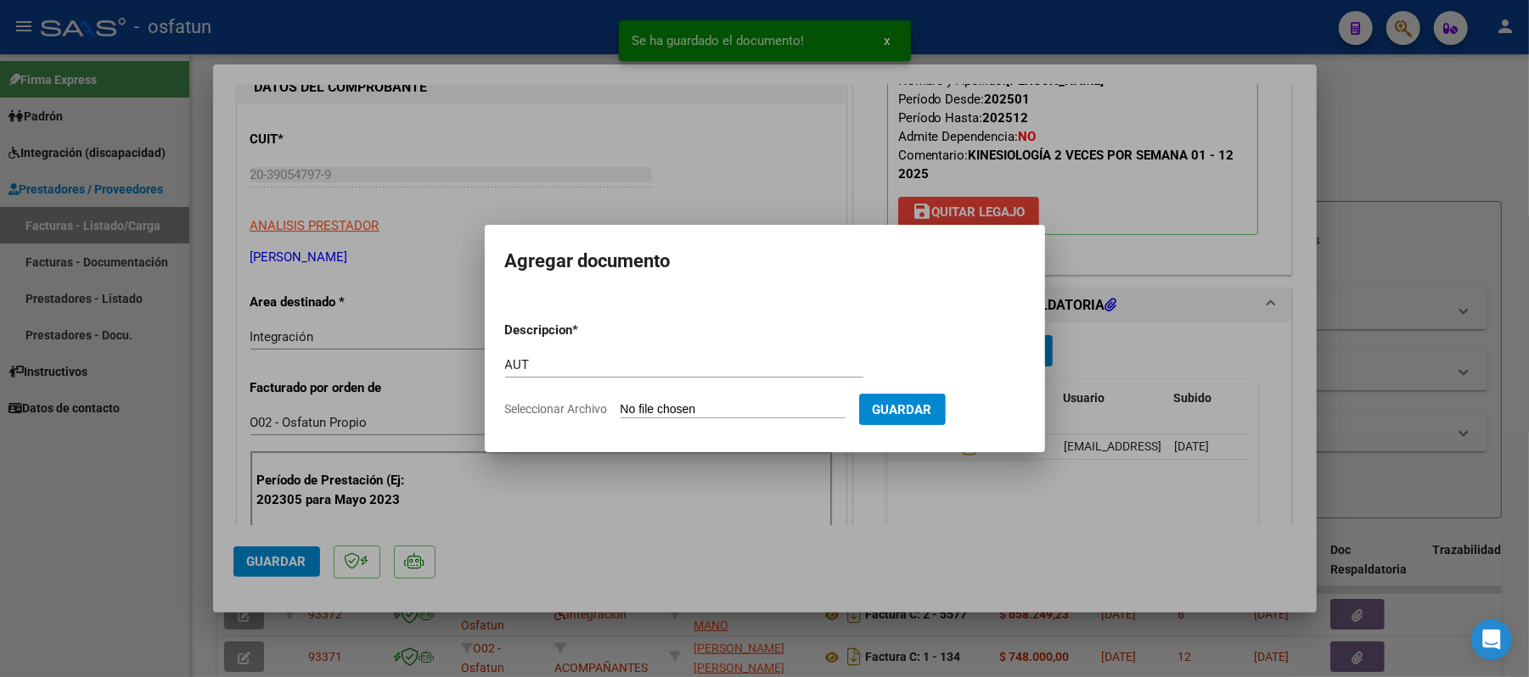
click at [703, 409] on input "Seleccionar Archivo" at bounding box center [733, 410] width 225 height 16
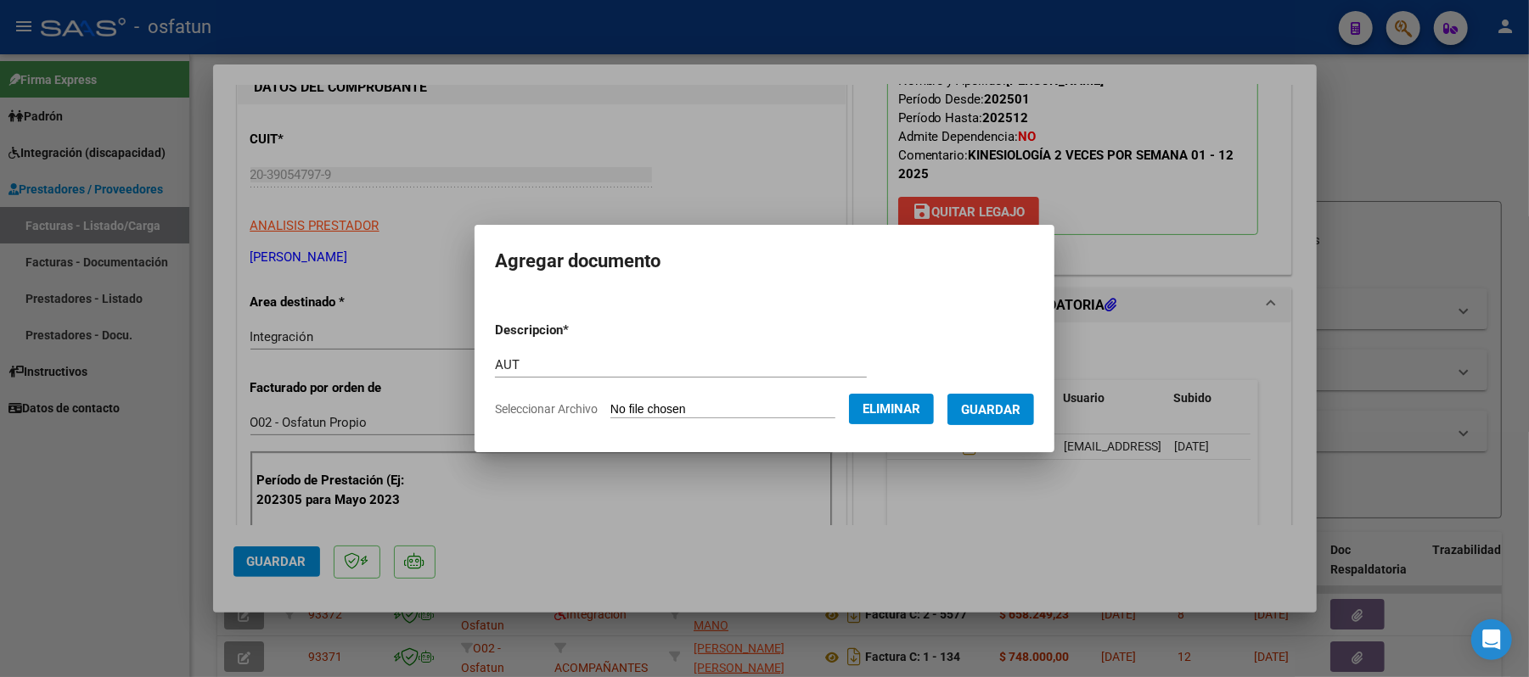
click at [1020, 408] on span "Guardar" at bounding box center [990, 409] width 59 height 15
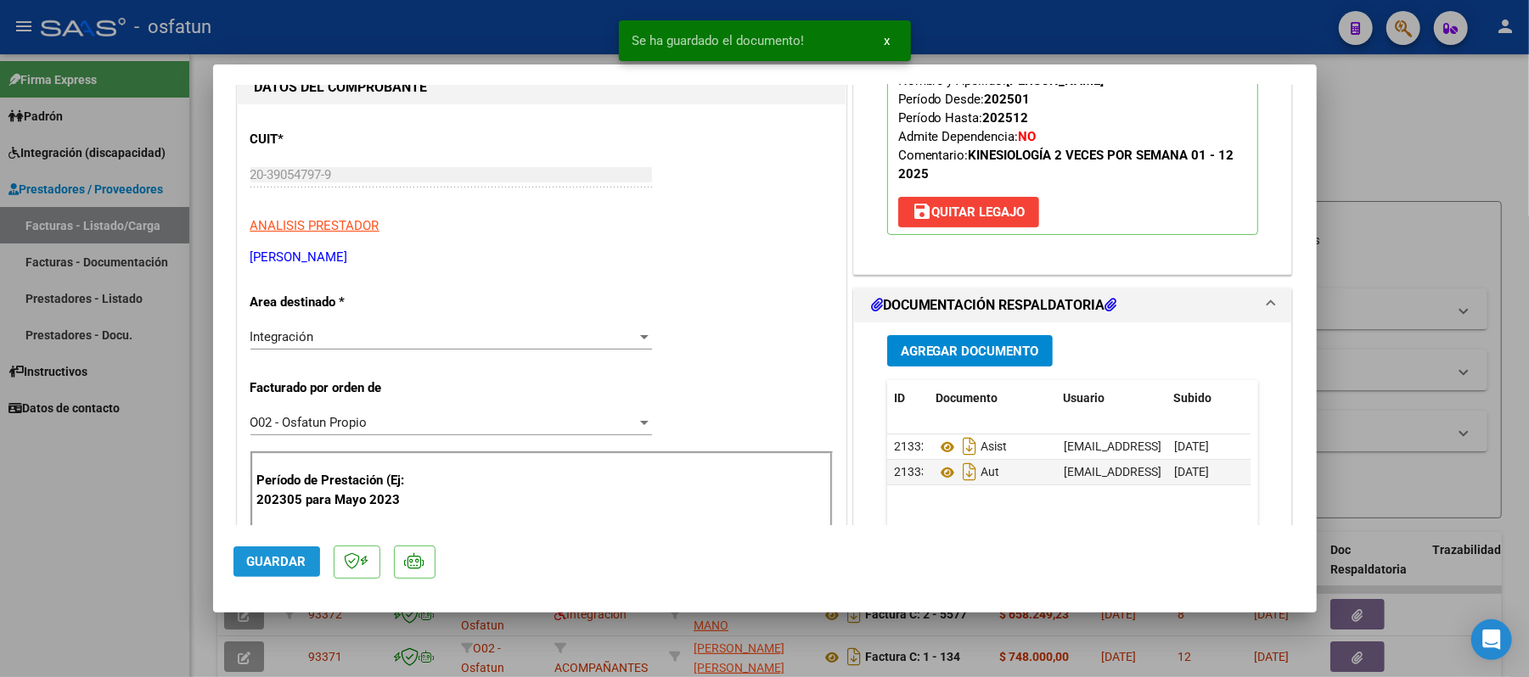
click at [267, 564] on span "Guardar" at bounding box center [276, 561] width 59 height 15
click at [1397, 129] on div at bounding box center [764, 338] width 1529 height 677
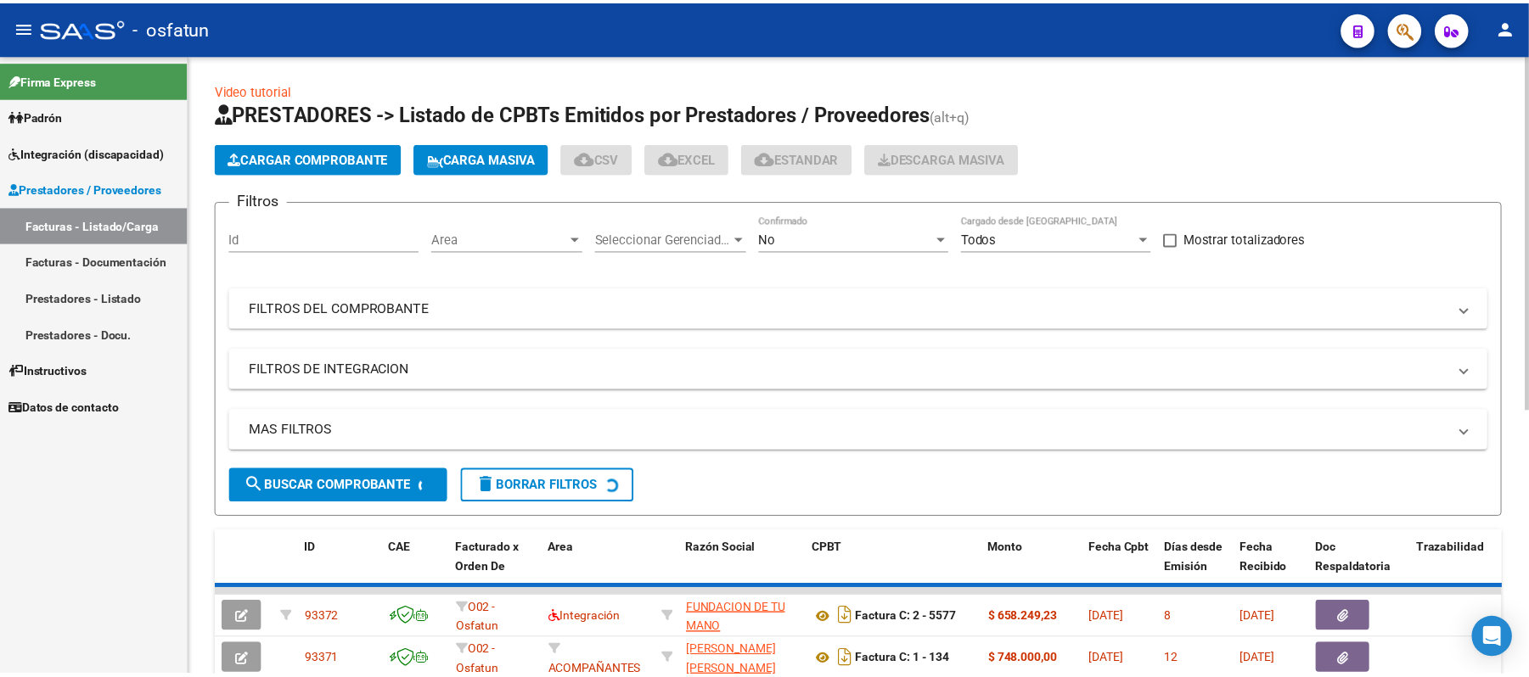
scroll to position [2, 0]
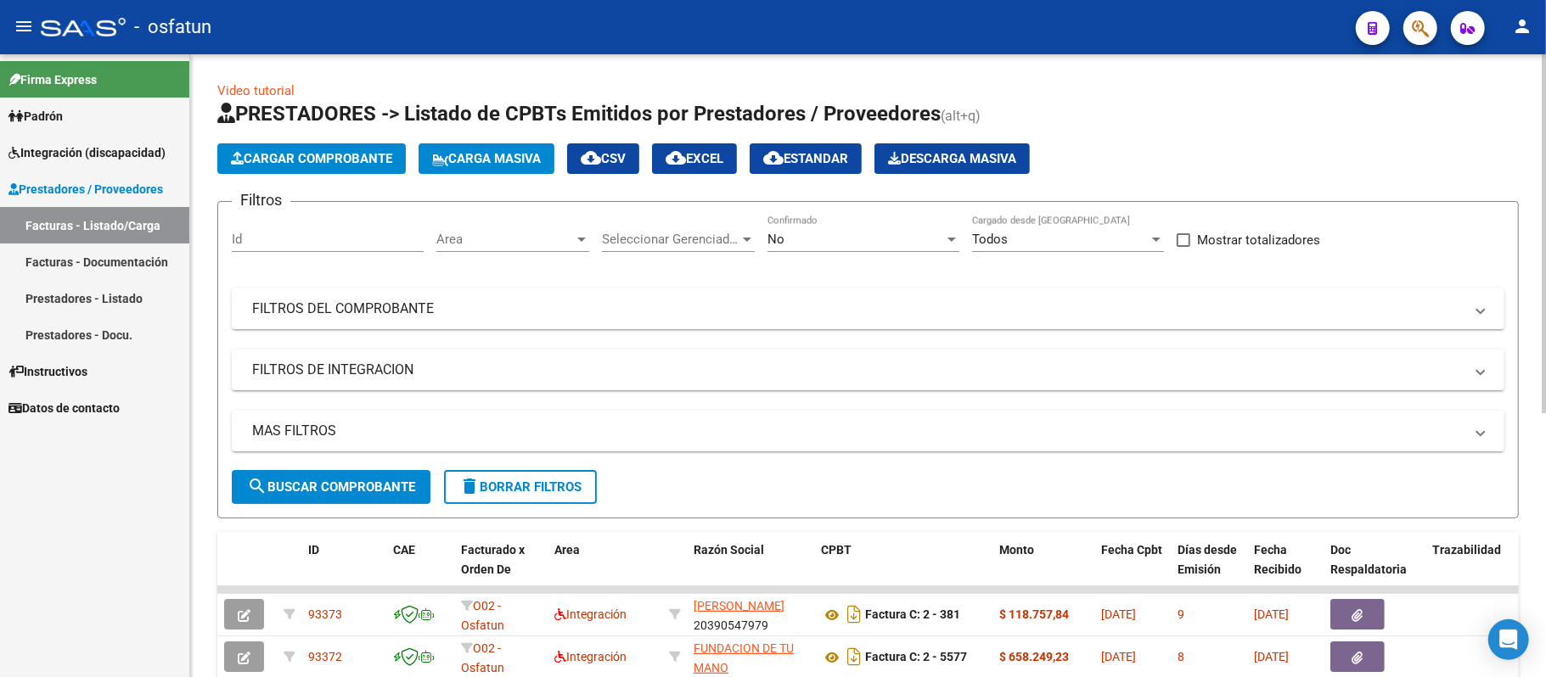
click at [350, 151] on span "Cargar Comprobante" at bounding box center [311, 158] width 161 height 15
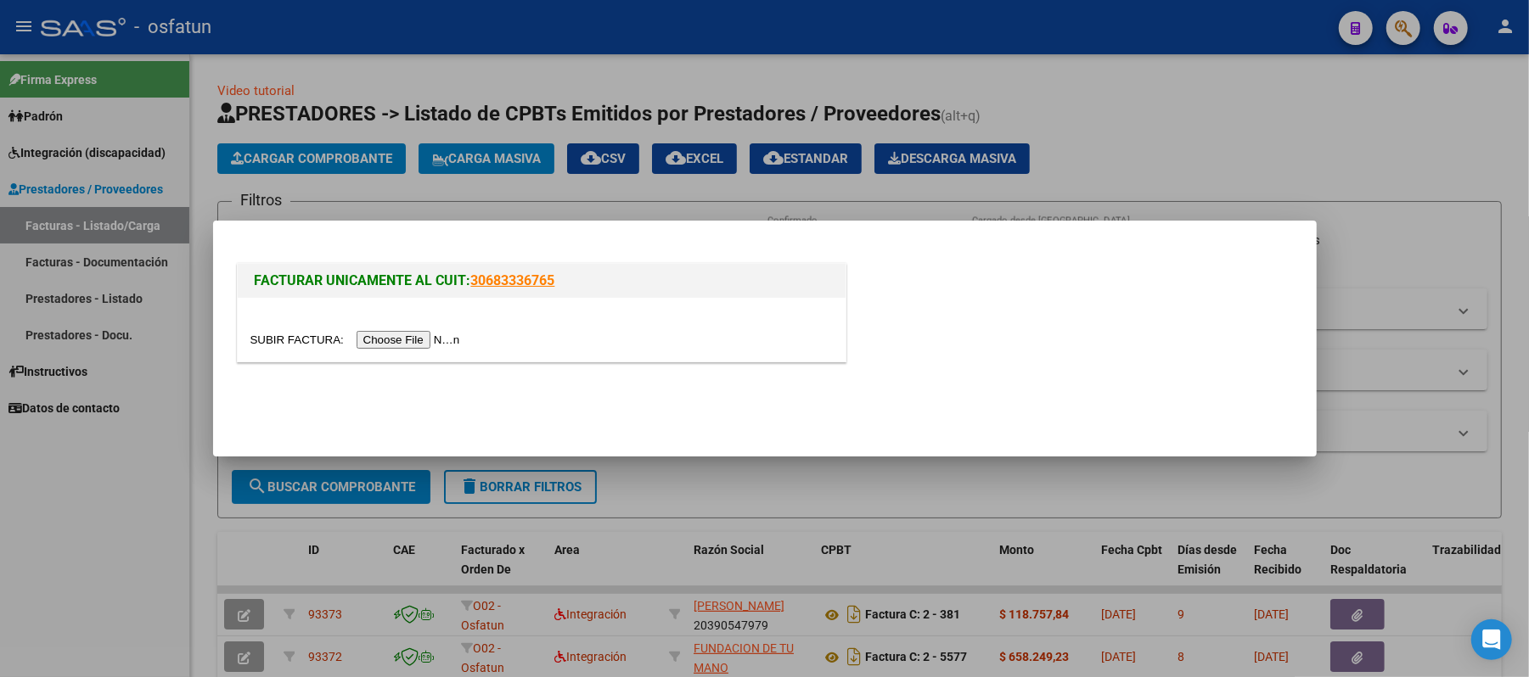
click at [449, 344] on input "file" at bounding box center [357, 340] width 215 height 18
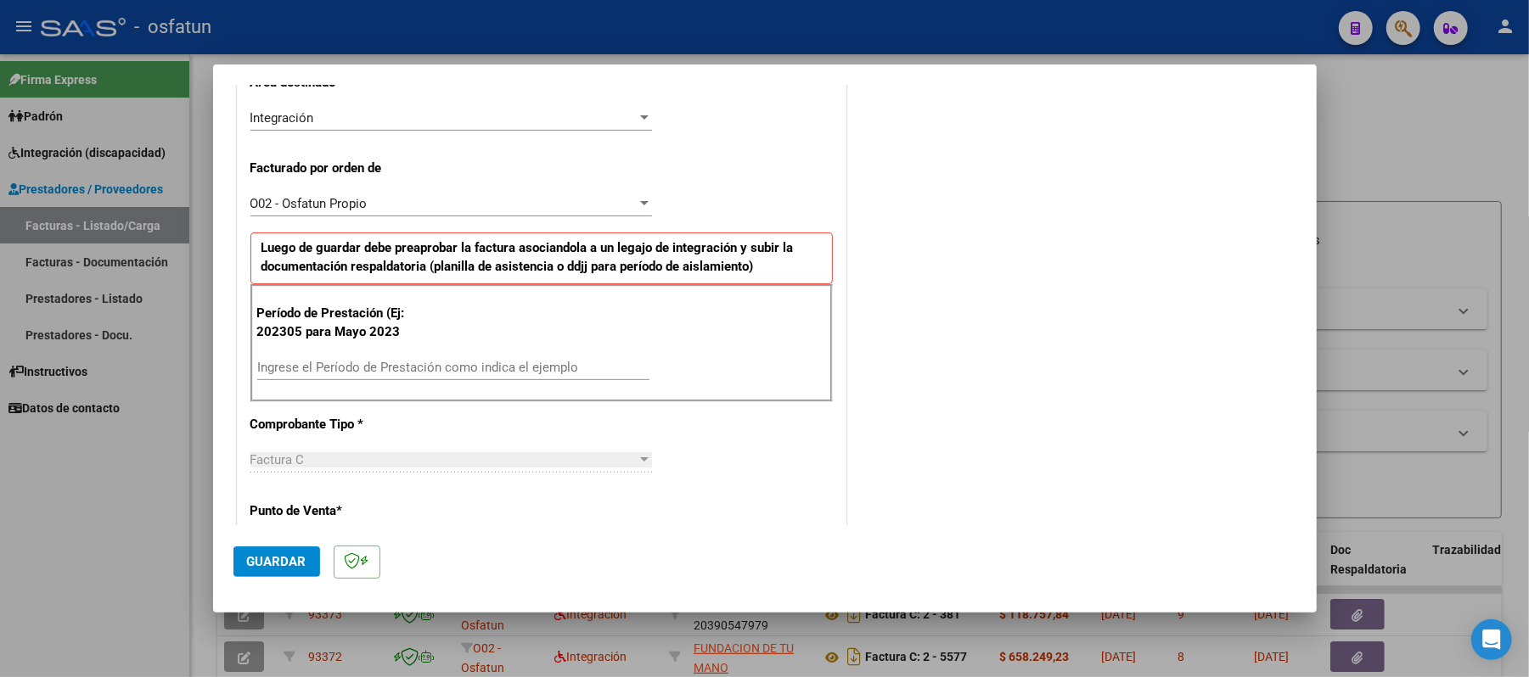
scroll to position [452, 0]
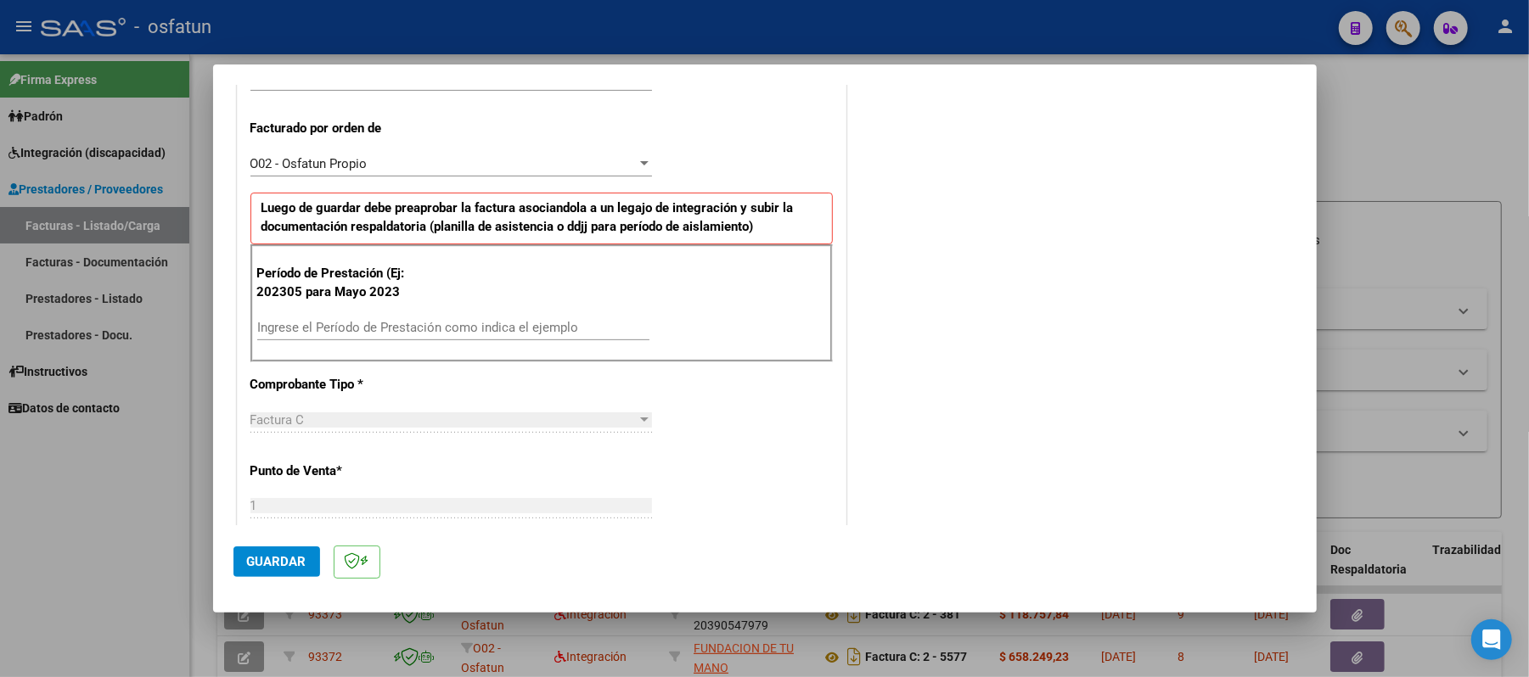
click at [435, 331] on input "Ingrese el Período de Prestación como indica el ejemplo" at bounding box center [453, 327] width 392 height 15
click at [287, 567] on span "Guardar" at bounding box center [276, 561] width 59 height 15
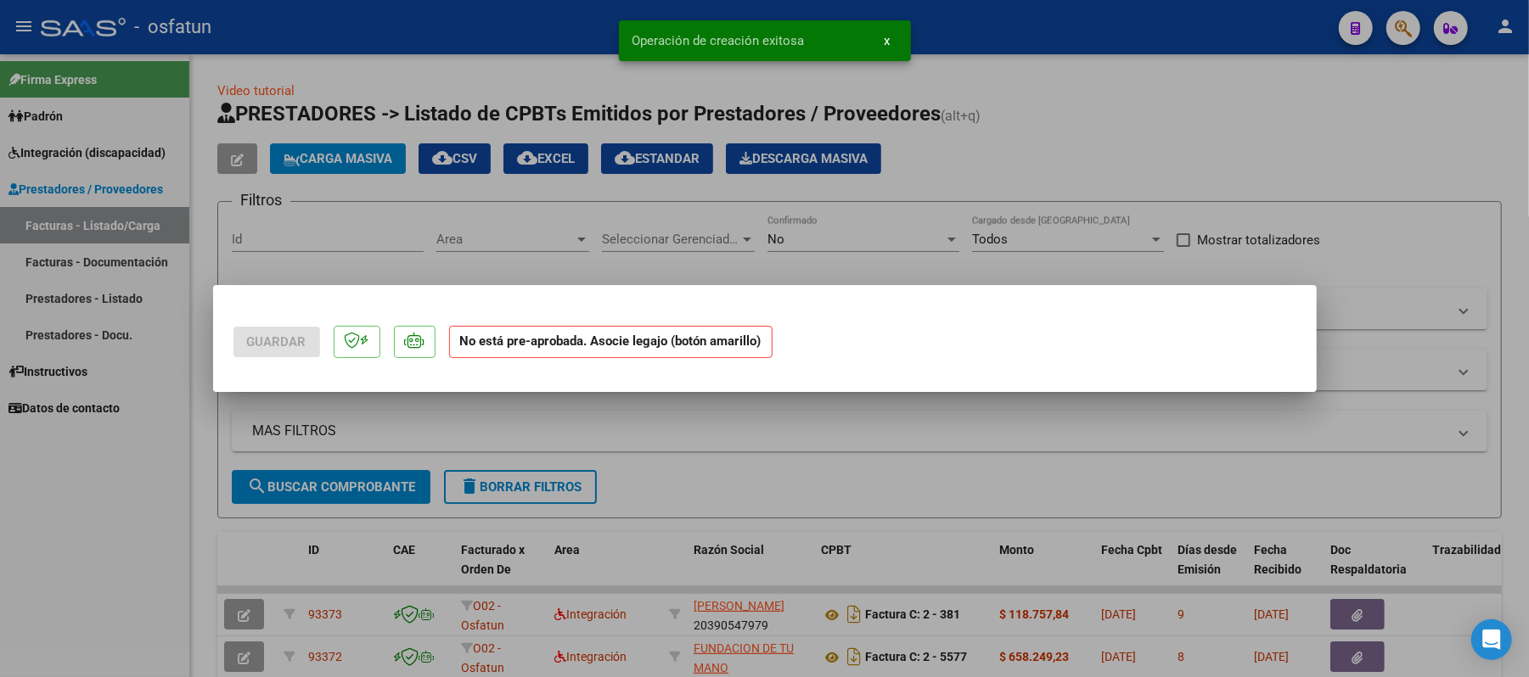
scroll to position [0, 0]
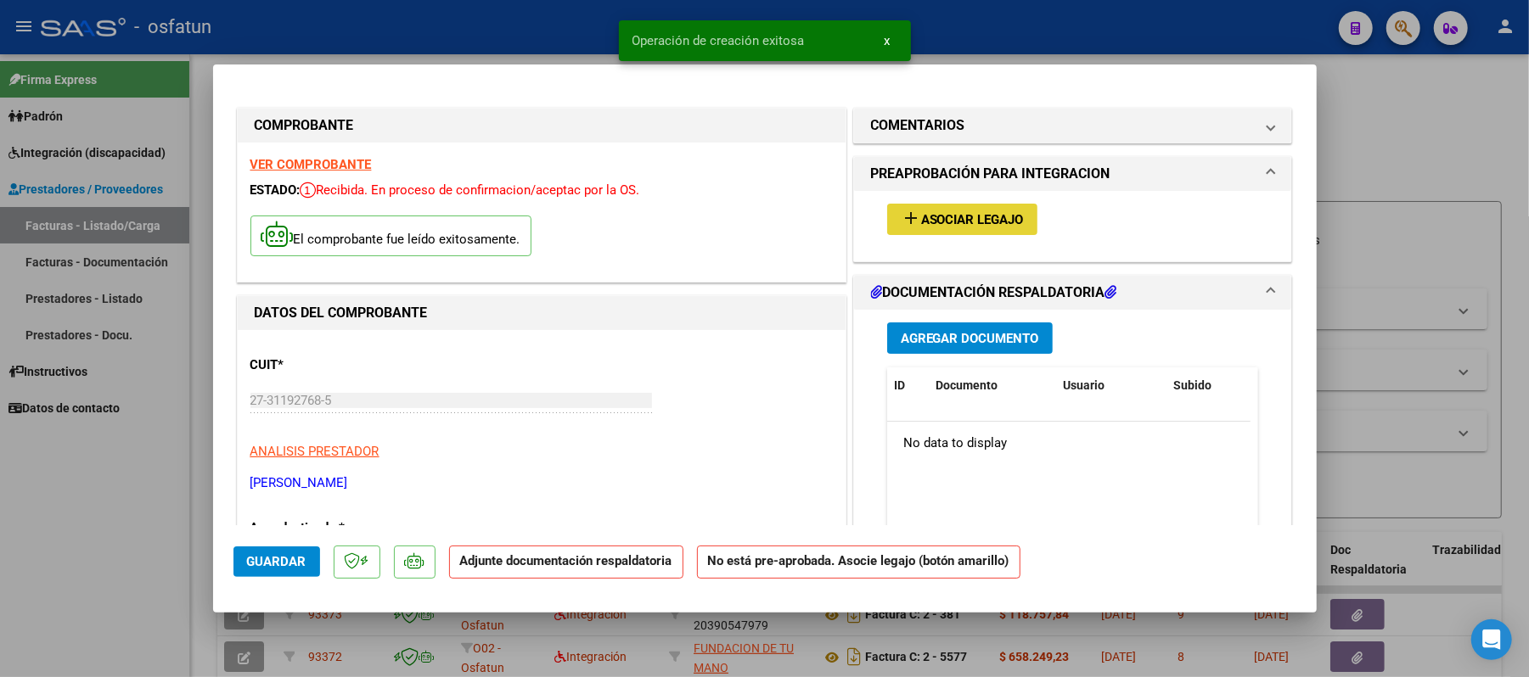
click at [970, 215] on span "Asociar Legajo" at bounding box center [972, 219] width 103 height 15
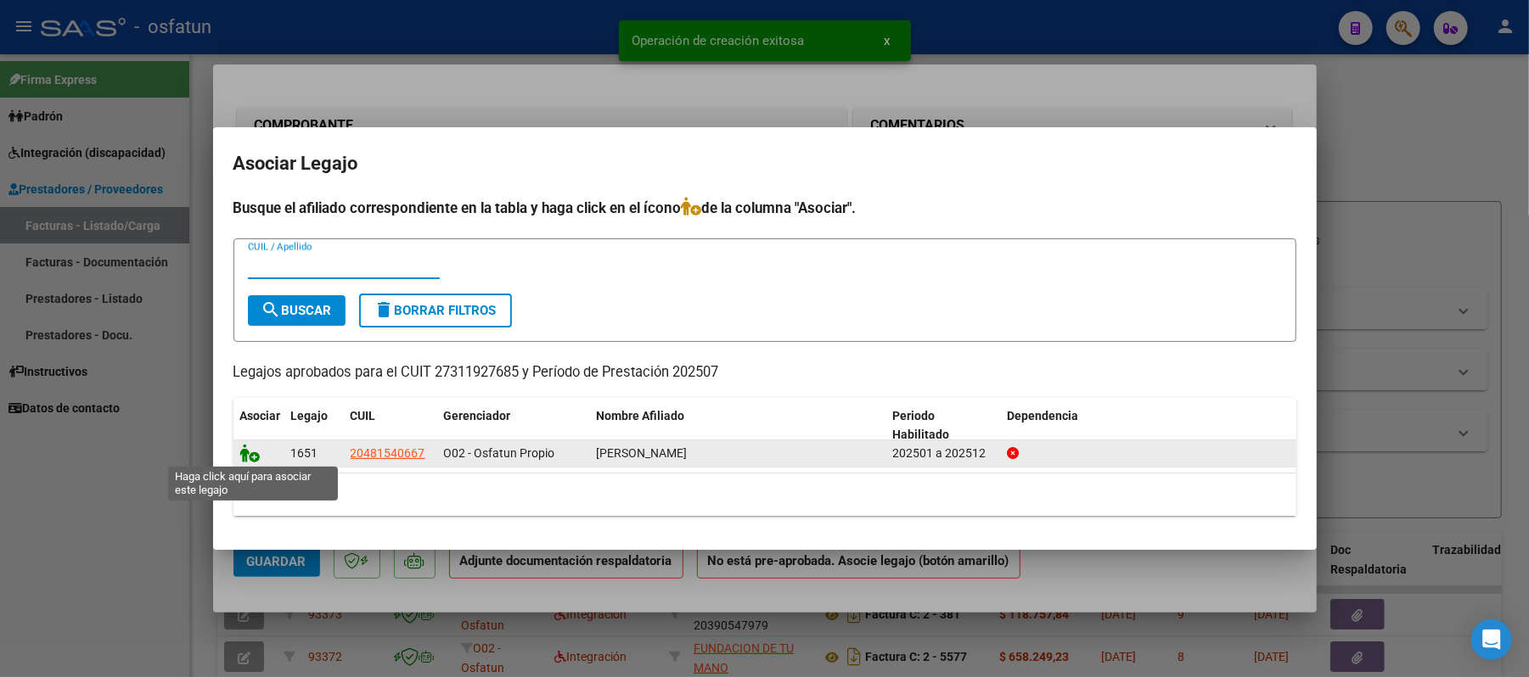
click at [241, 456] on icon at bounding box center [250, 453] width 20 height 19
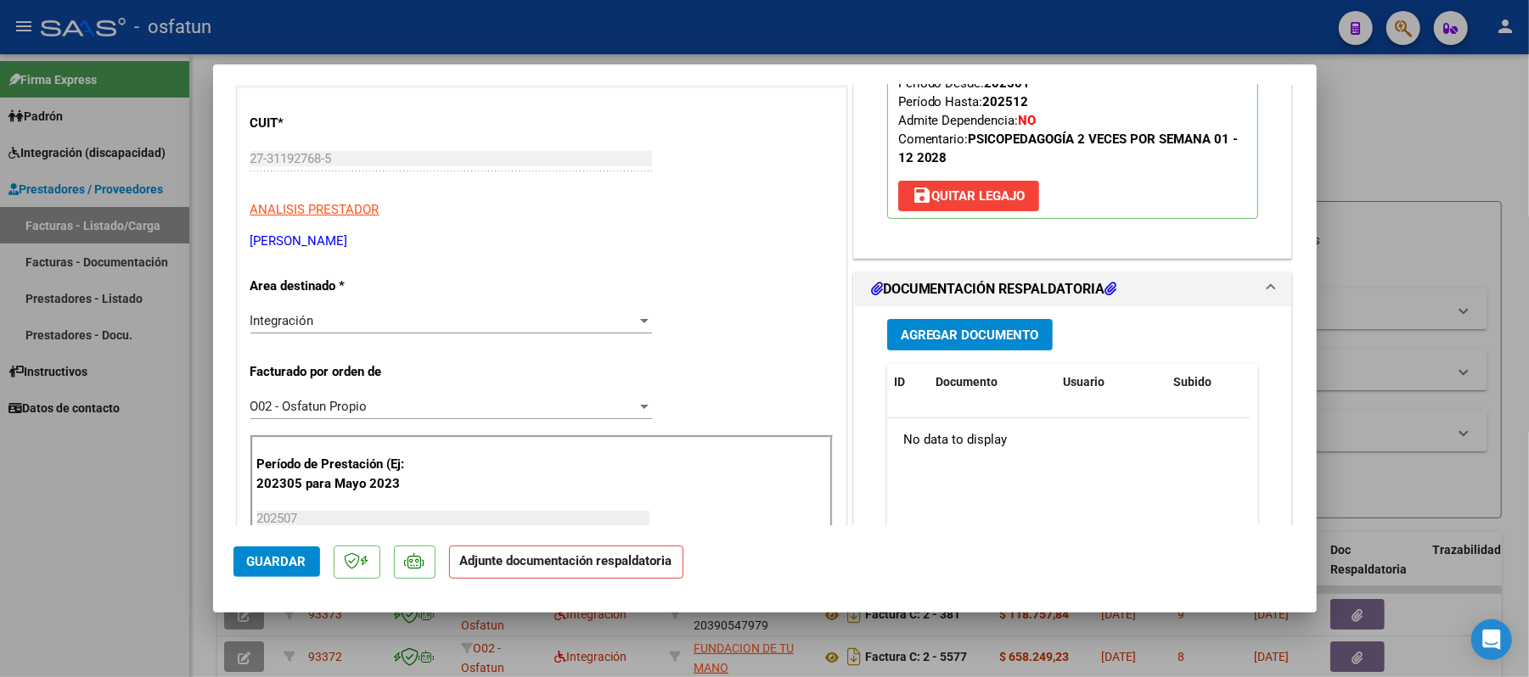
scroll to position [340, 0]
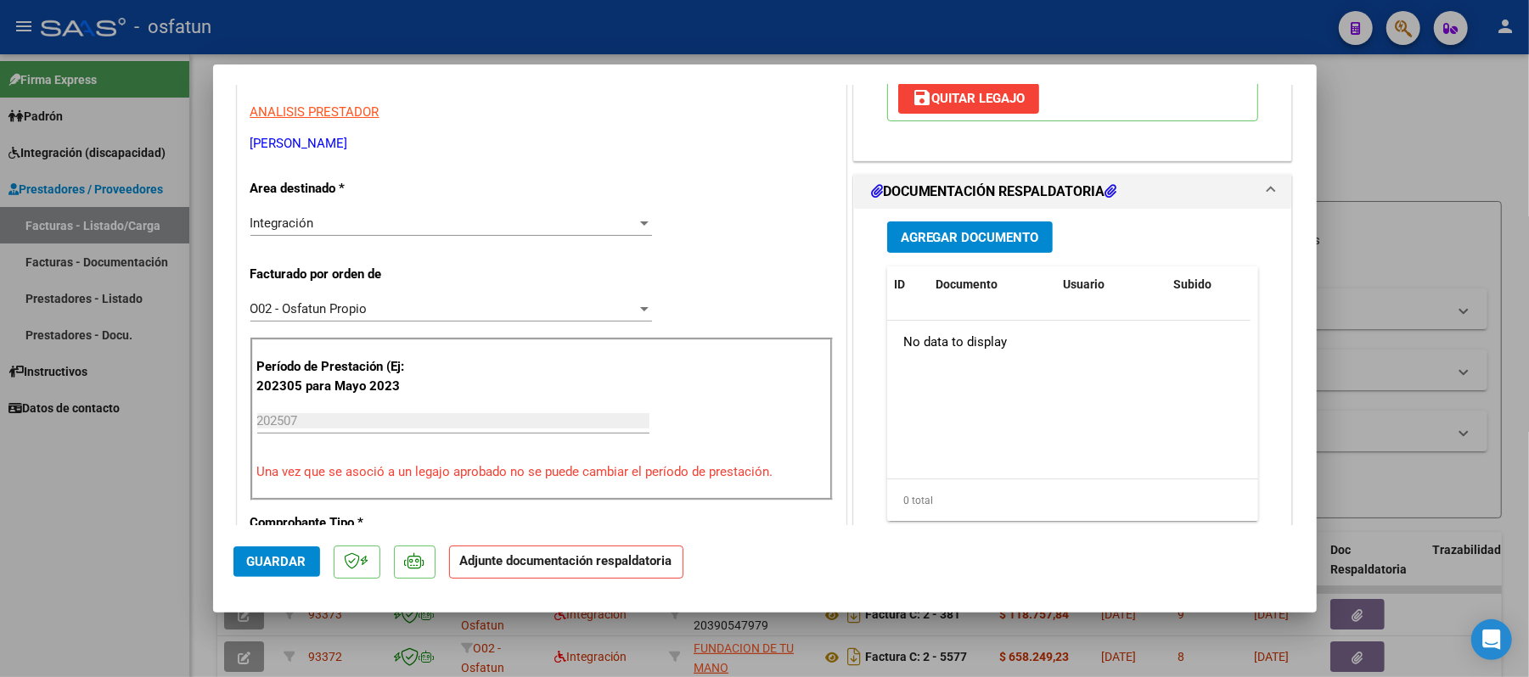
click at [992, 231] on span "Agregar Documento" at bounding box center [970, 237] width 138 height 15
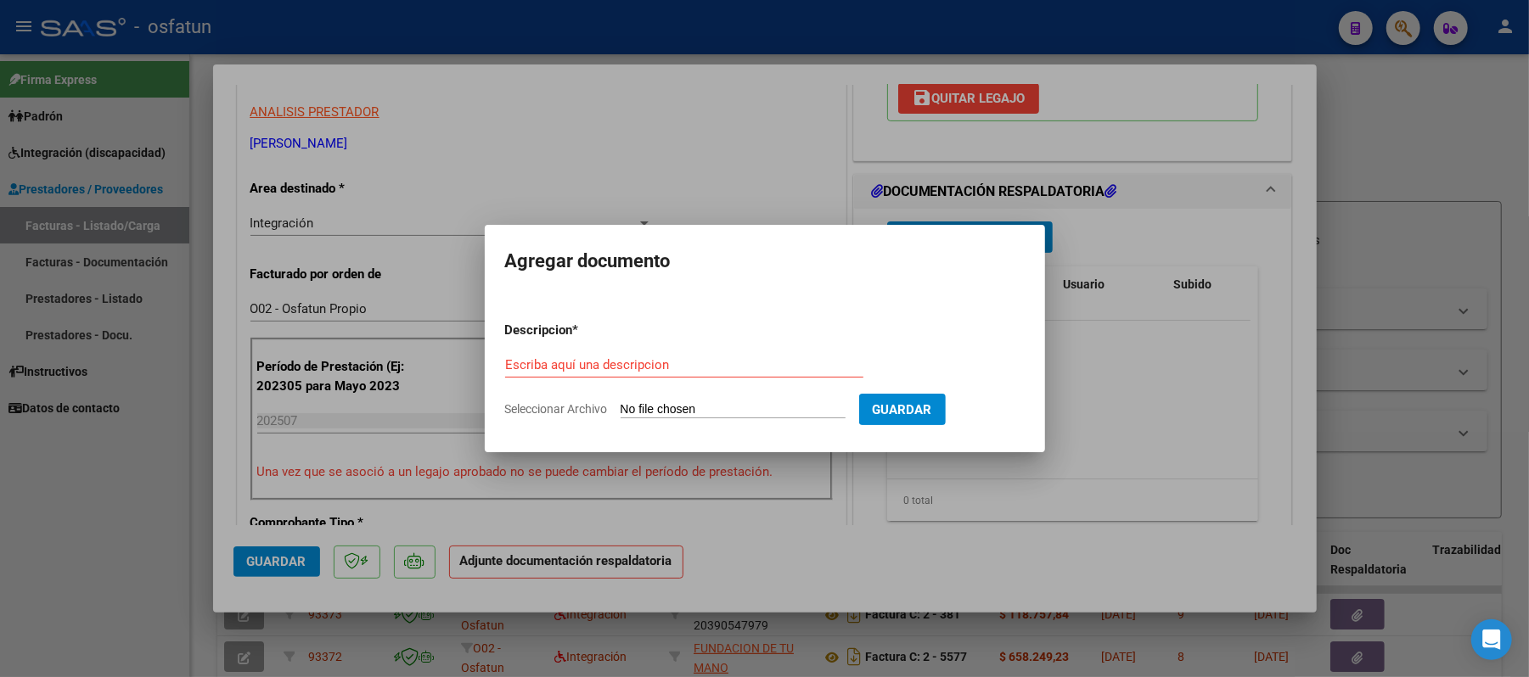
click at [710, 355] on div "Escriba aquí una descripcion" at bounding box center [684, 364] width 358 height 25
click at [696, 408] on input "Seleccionar Archivo" at bounding box center [733, 410] width 225 height 16
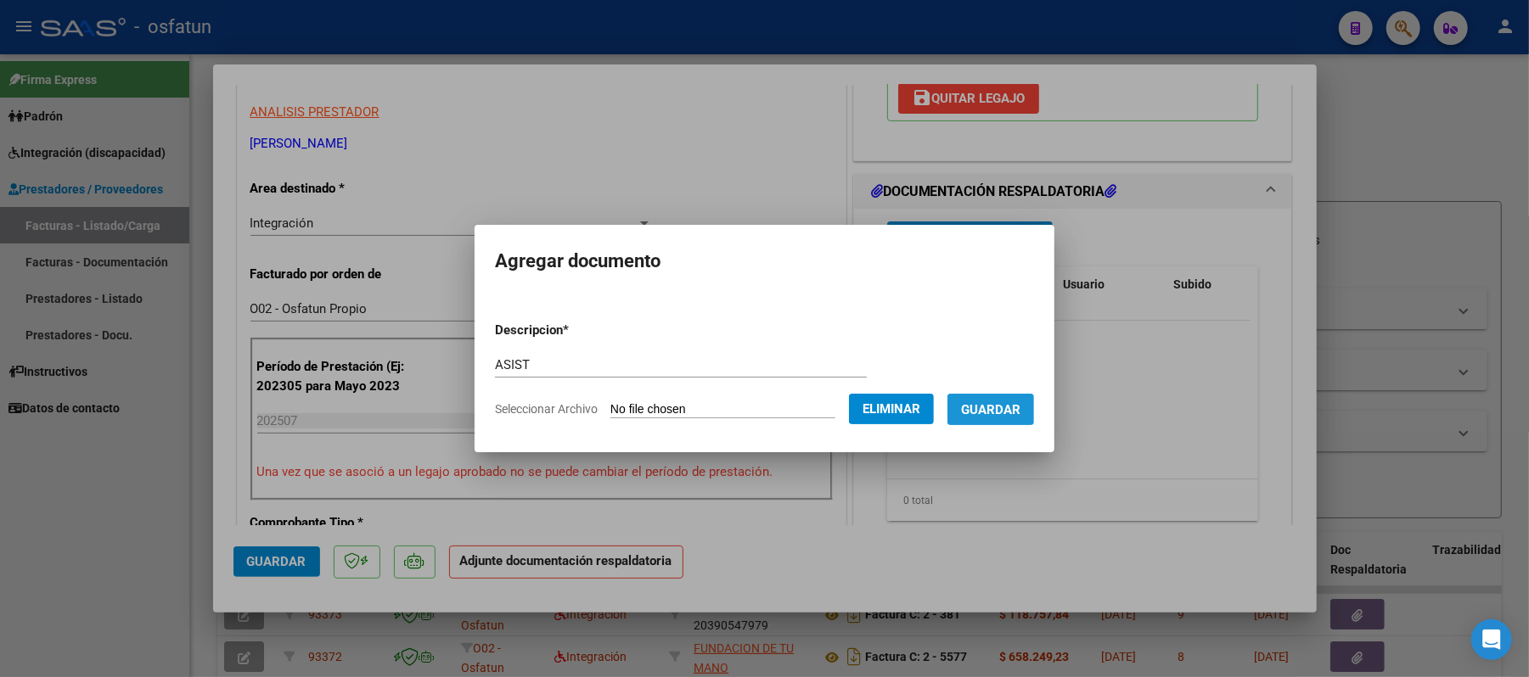
click at [1002, 407] on span "Guardar" at bounding box center [990, 409] width 59 height 15
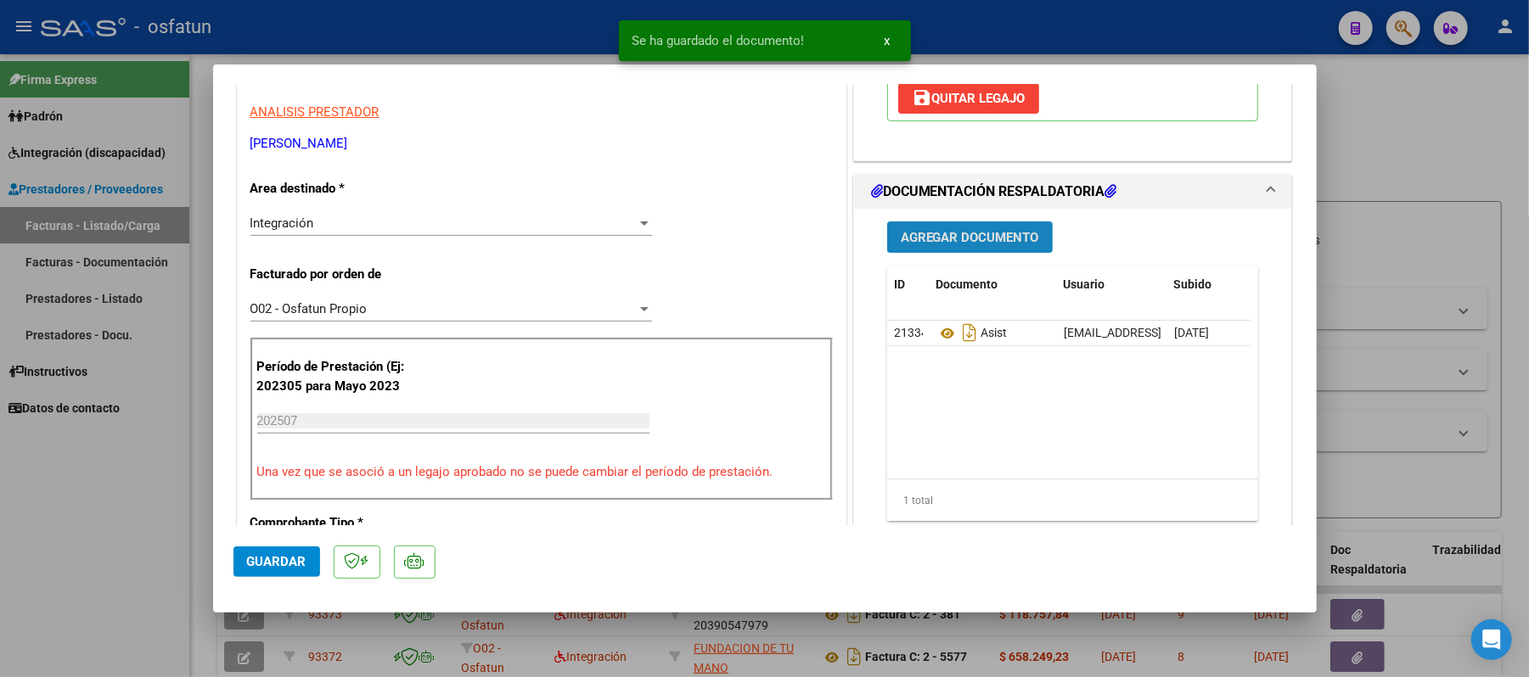
click at [976, 239] on span "Agregar Documento" at bounding box center [970, 237] width 138 height 15
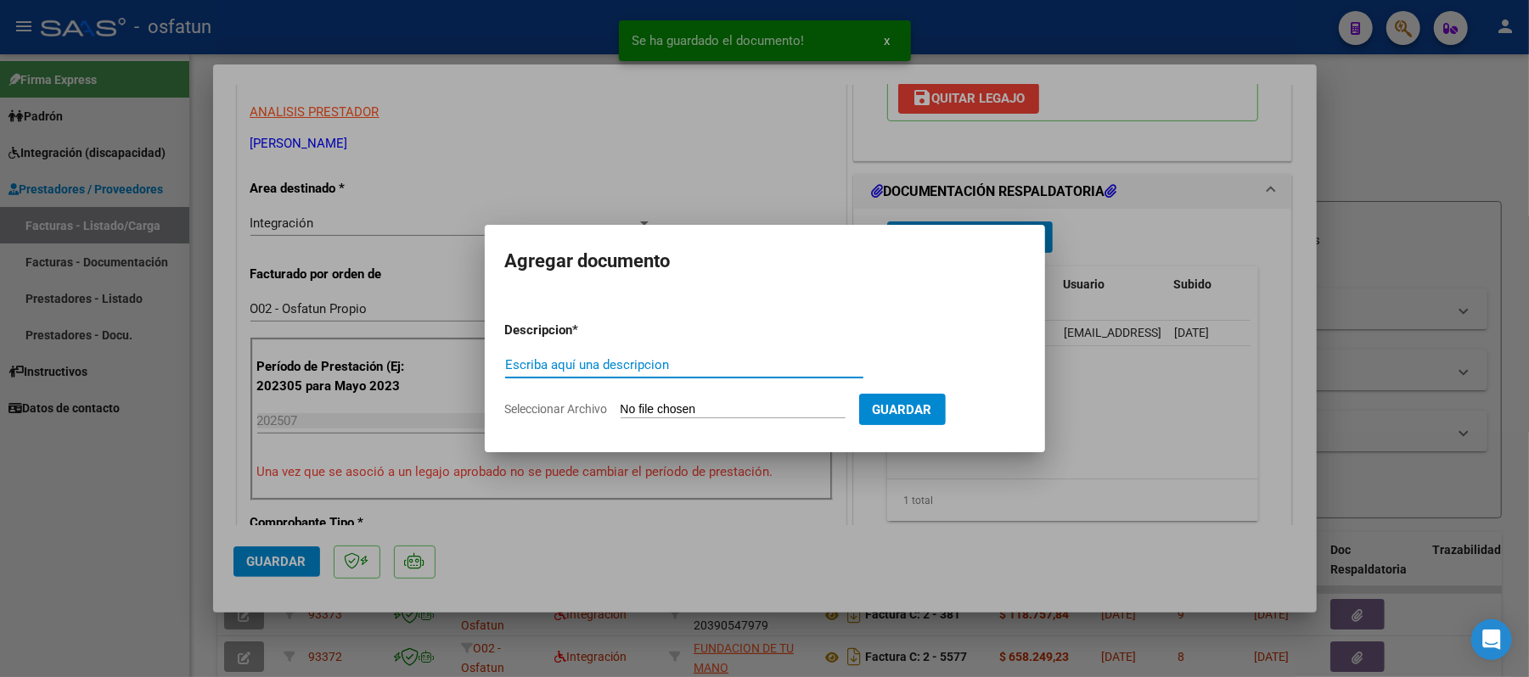
click at [710, 361] on input "Escriba aquí una descripcion" at bounding box center [684, 364] width 358 height 15
click at [698, 407] on input "Seleccionar Archivo" at bounding box center [733, 410] width 225 height 16
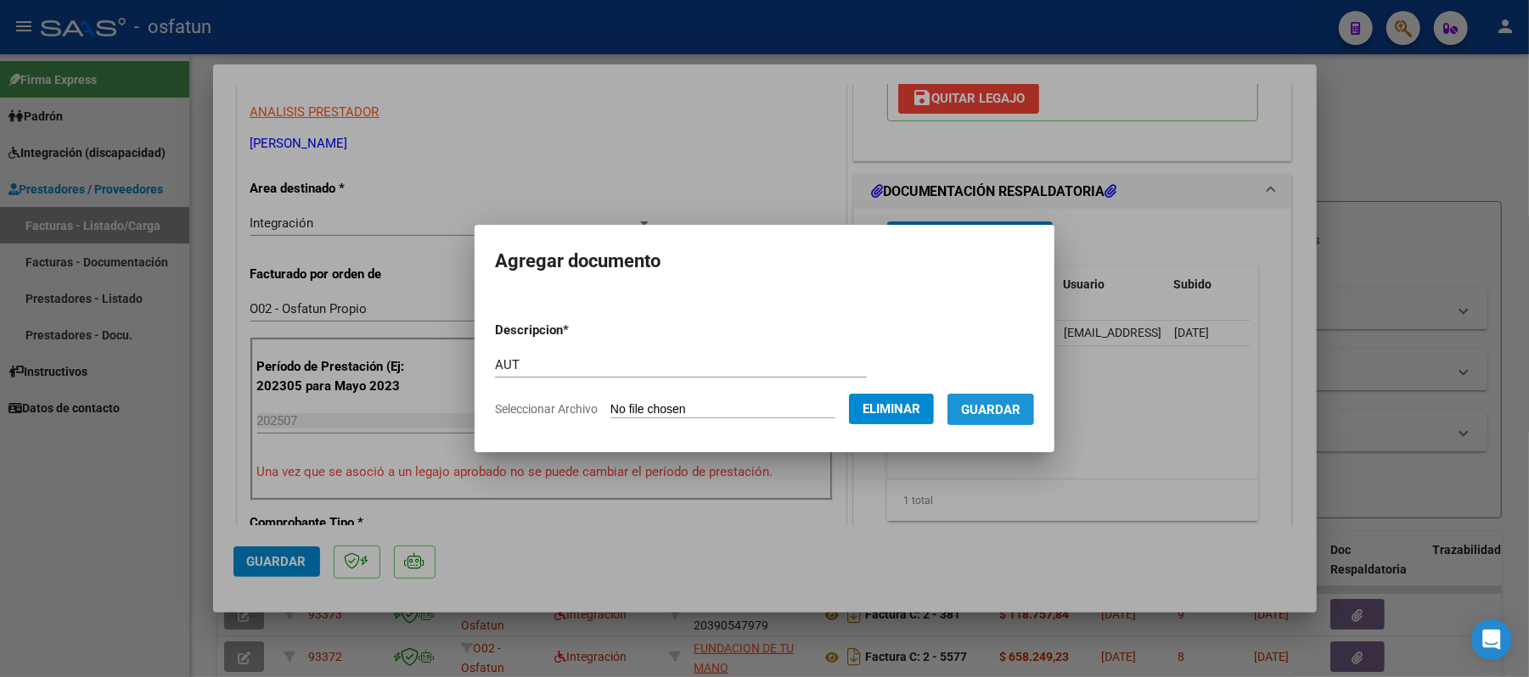
click at [1020, 414] on span "Guardar" at bounding box center [990, 409] width 59 height 15
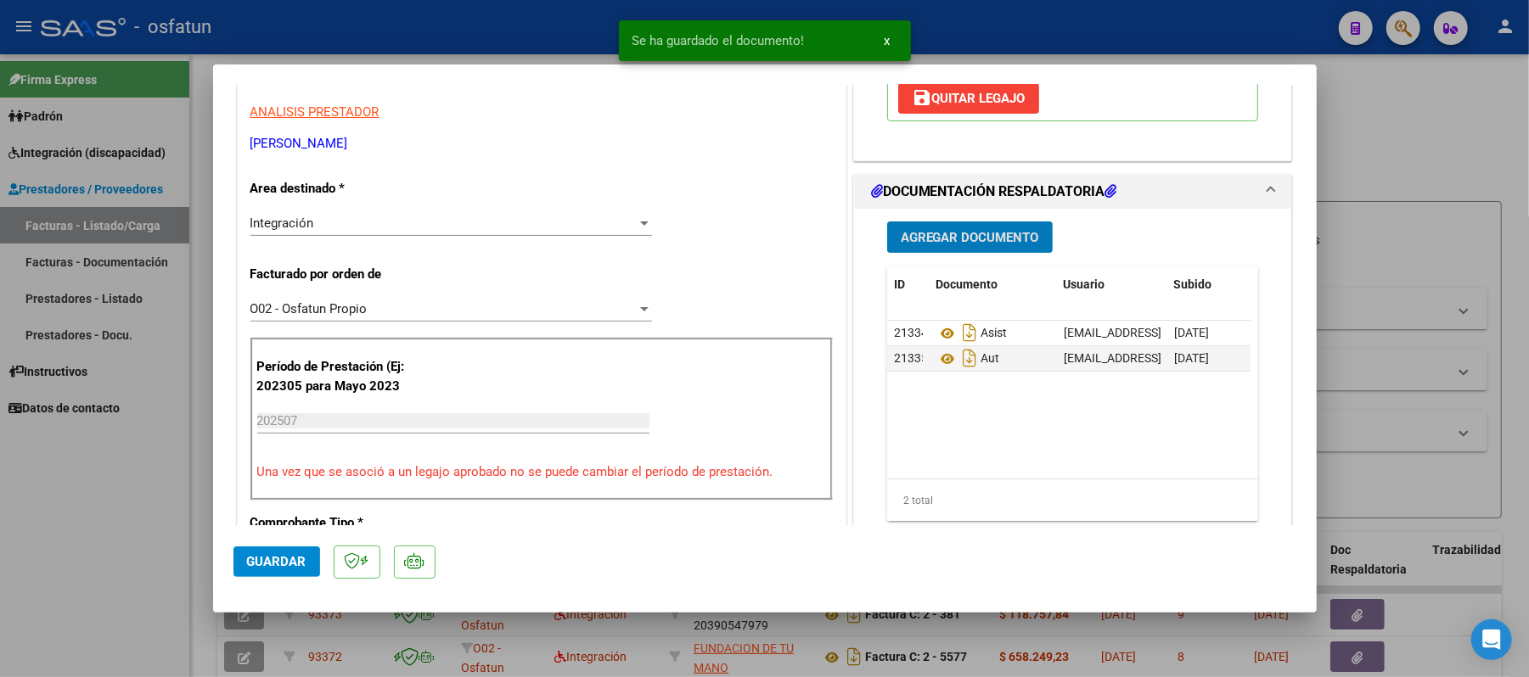
click at [282, 564] on span "Guardar" at bounding box center [276, 561] width 59 height 15
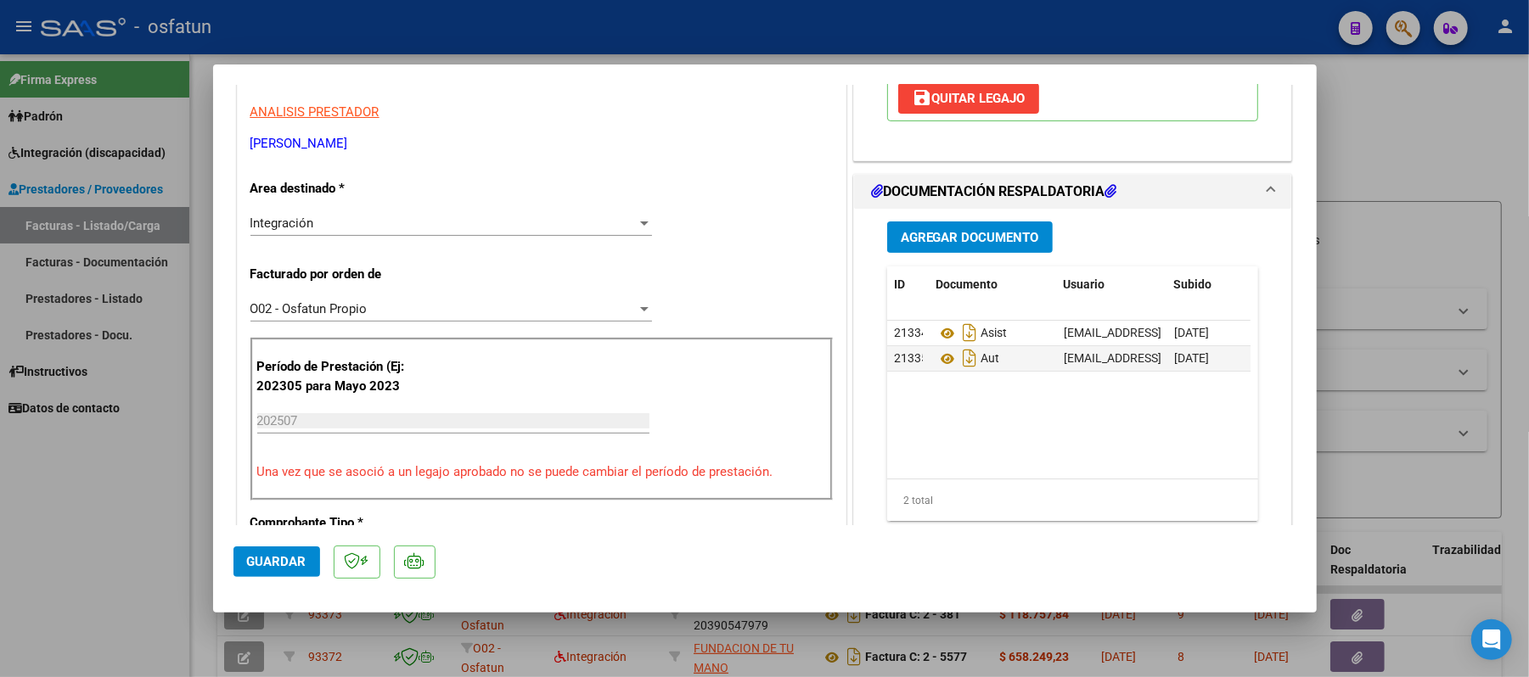
click at [1408, 157] on div at bounding box center [764, 338] width 1529 height 677
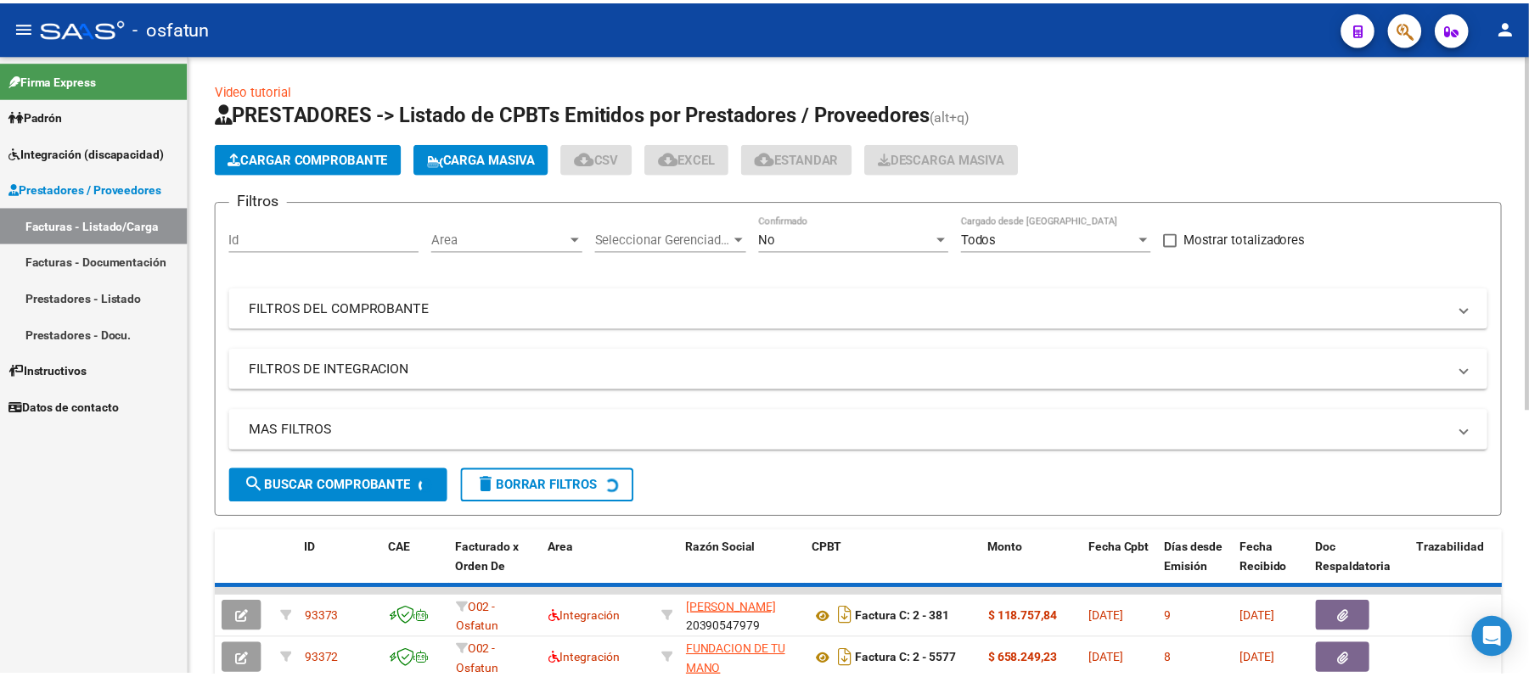
scroll to position [21, 0]
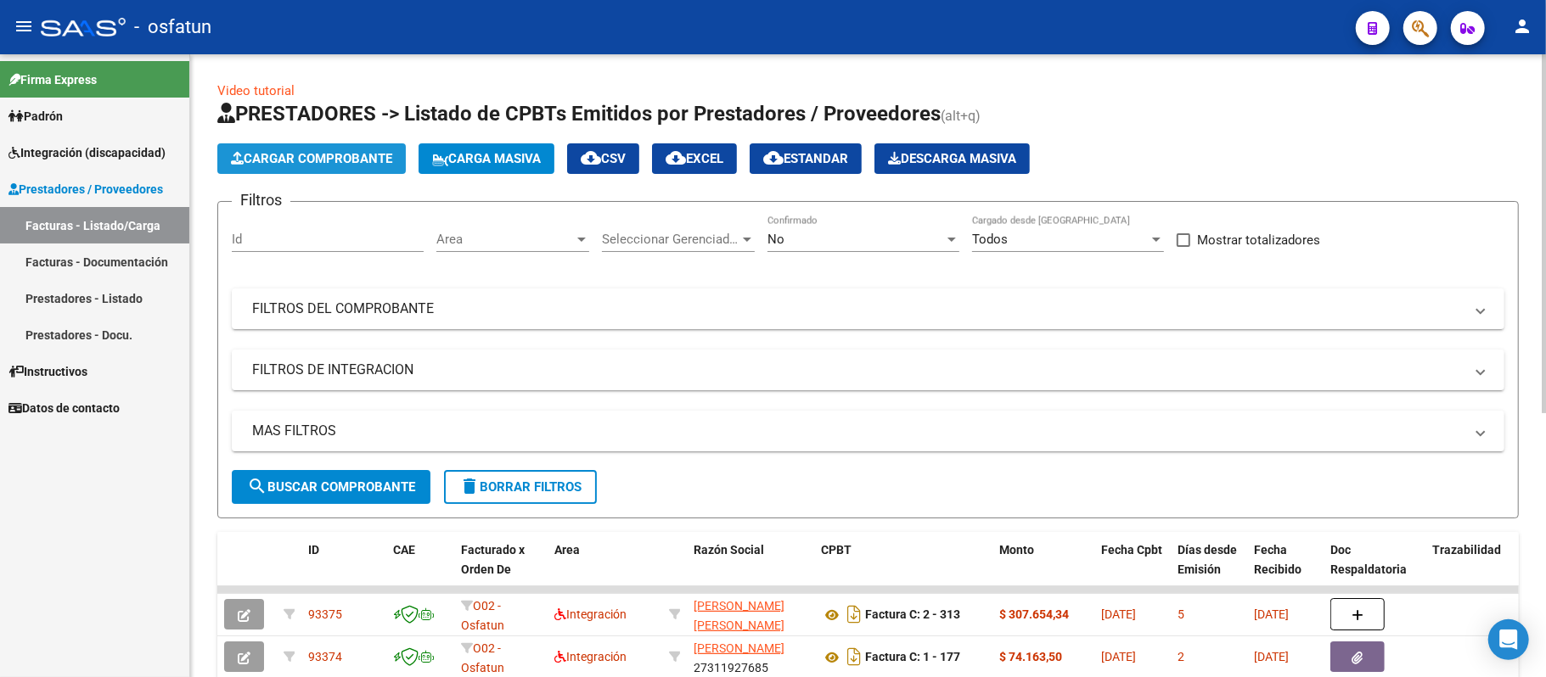
click at [351, 157] on span "Cargar Comprobante" at bounding box center [311, 158] width 161 height 15
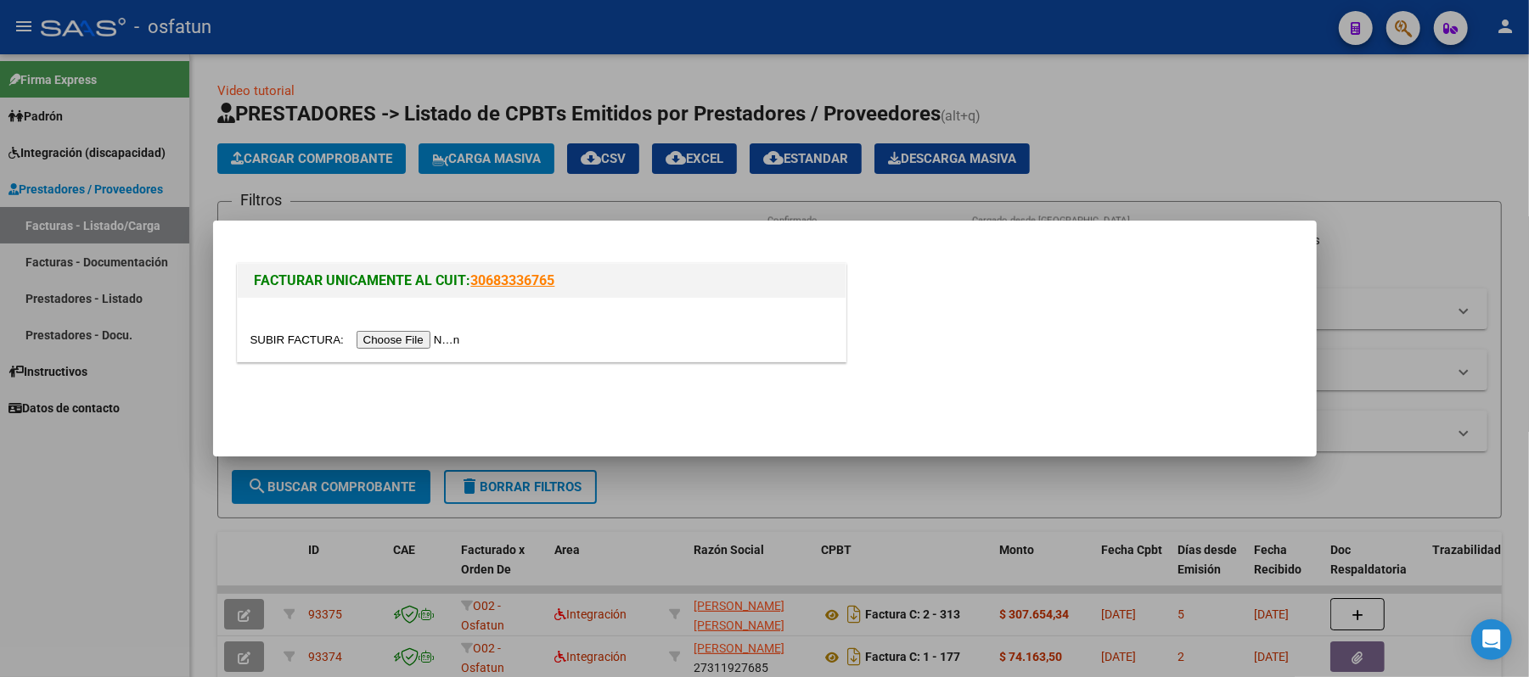
click at [394, 340] on input "file" at bounding box center [357, 340] width 215 height 18
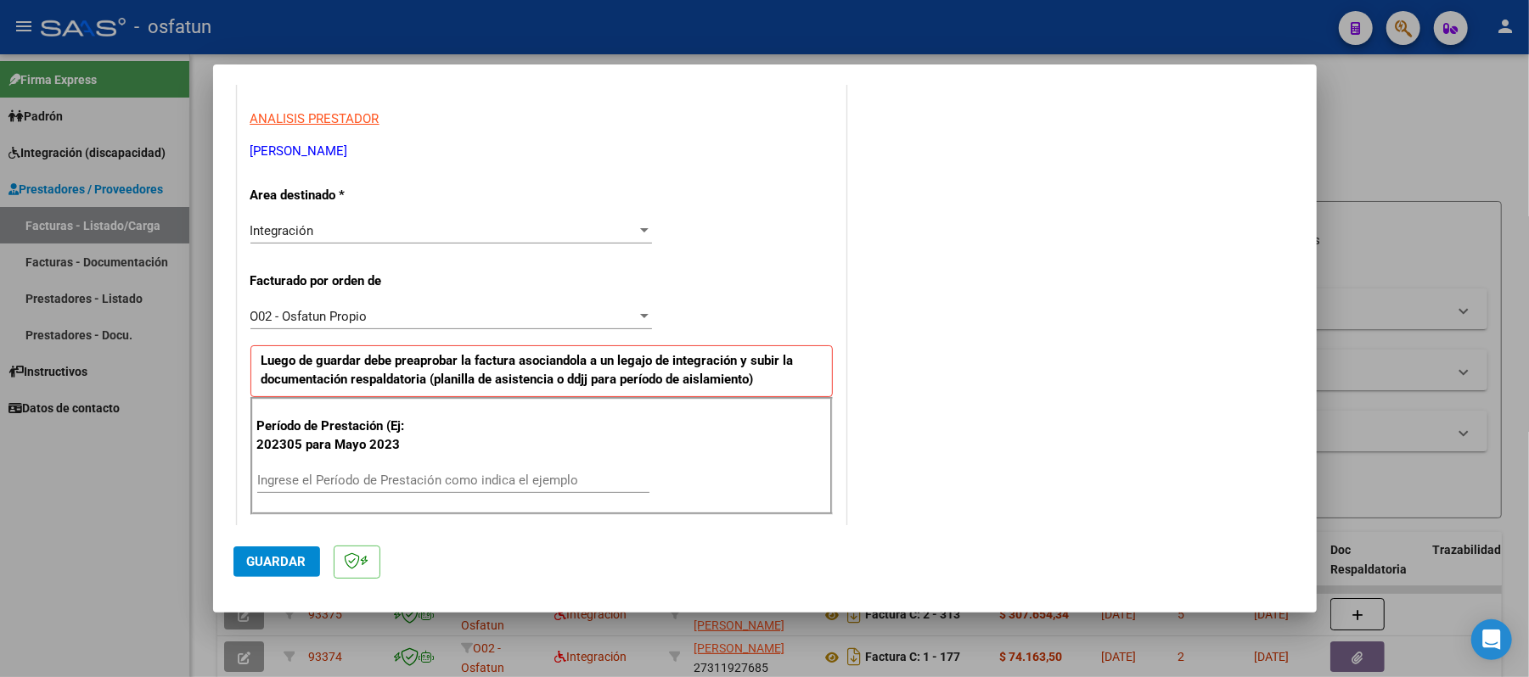
scroll to position [340, 0]
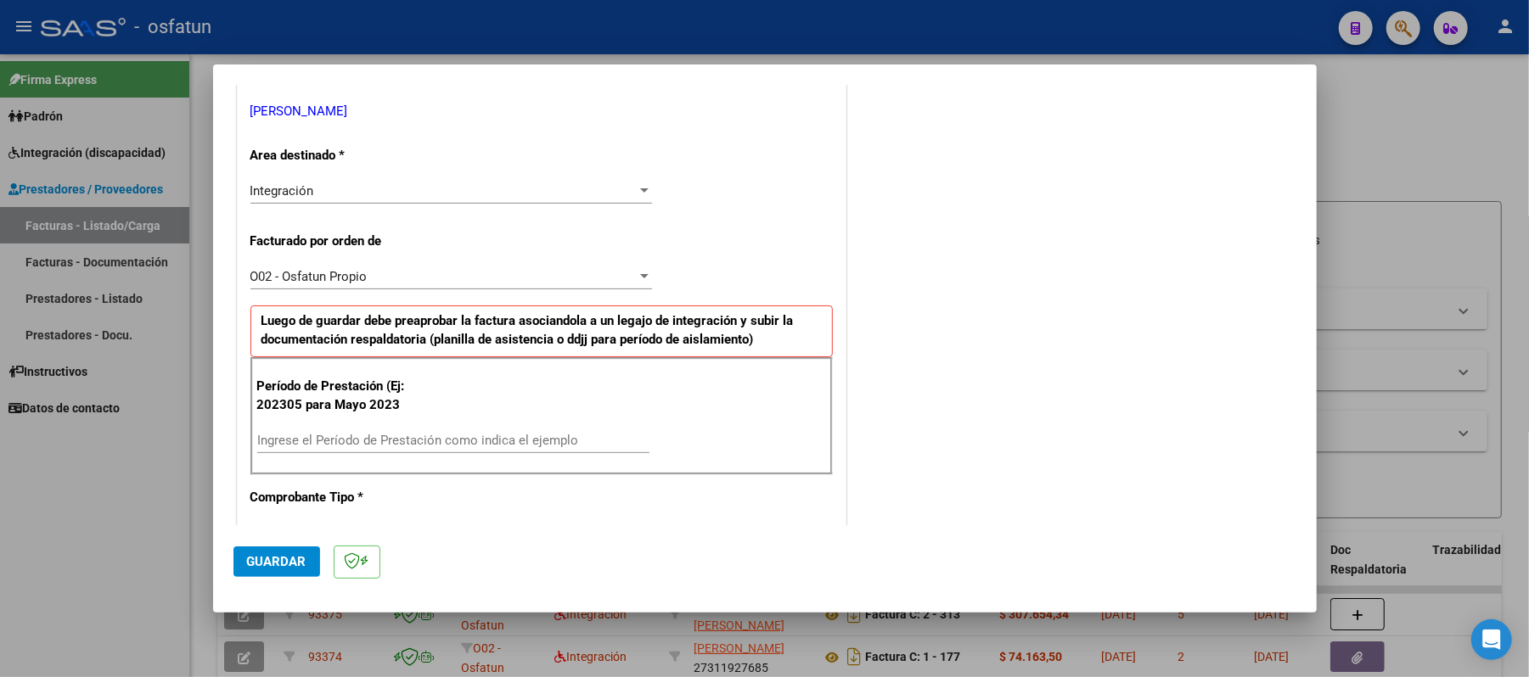
click at [506, 442] on input "Ingrese el Período de Prestación como indica el ejemplo" at bounding box center [453, 440] width 392 height 15
click at [273, 561] on span "Guardar" at bounding box center [276, 561] width 59 height 15
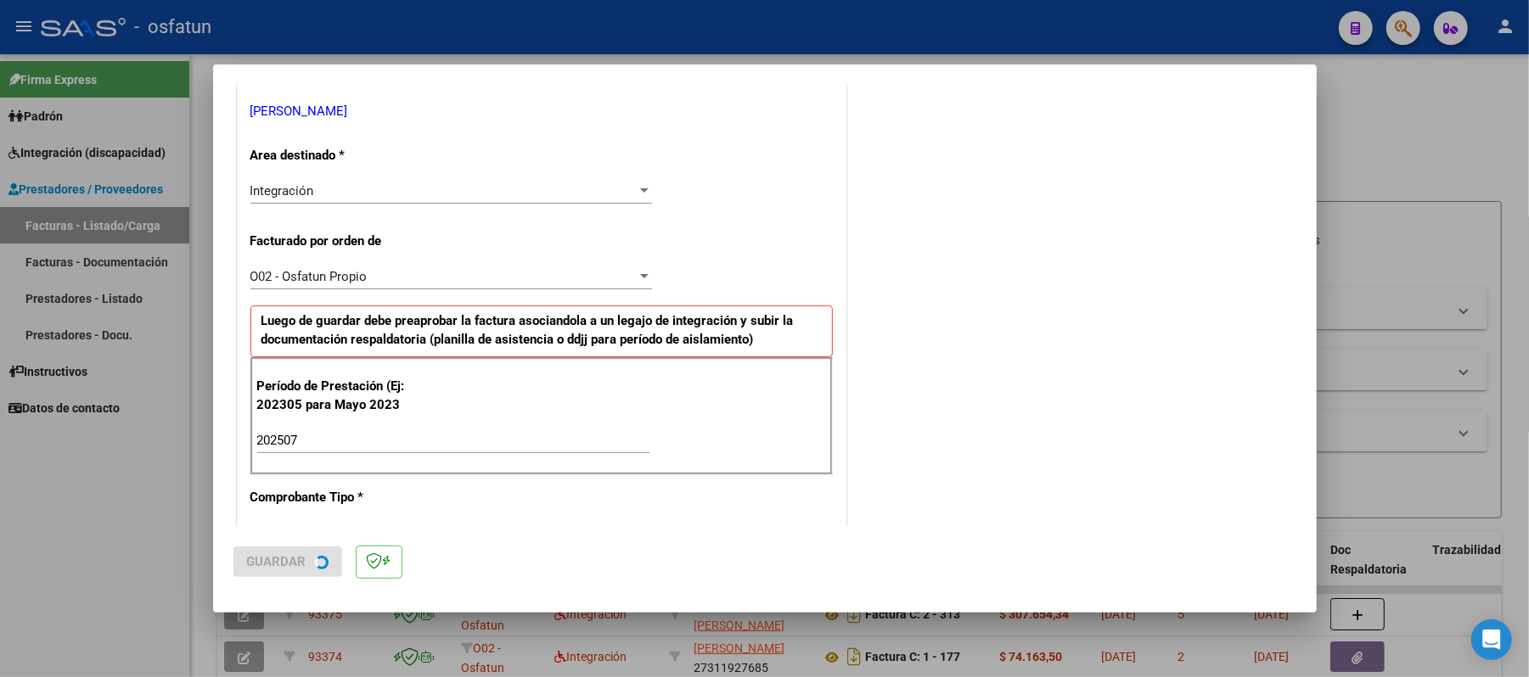
scroll to position [0, 0]
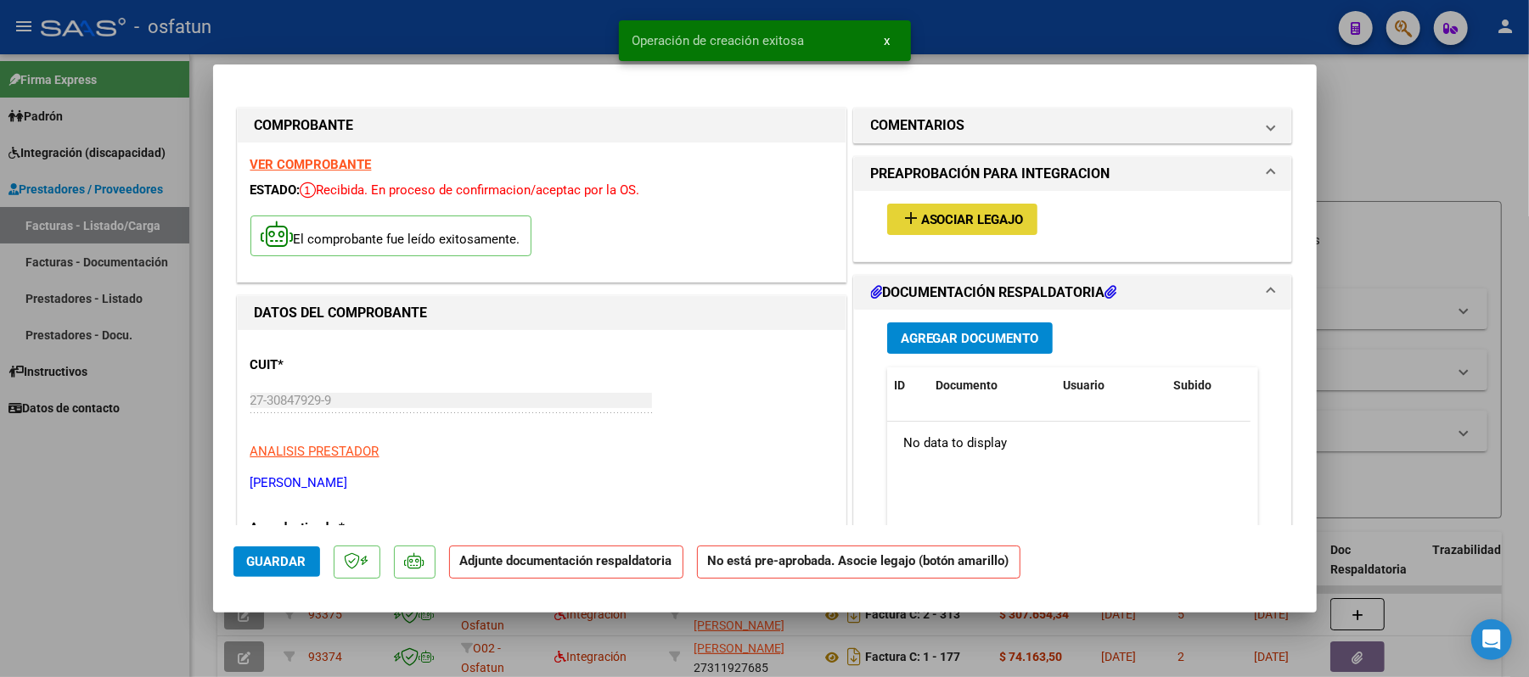
click at [941, 219] on span "Asociar Legajo" at bounding box center [972, 219] width 103 height 15
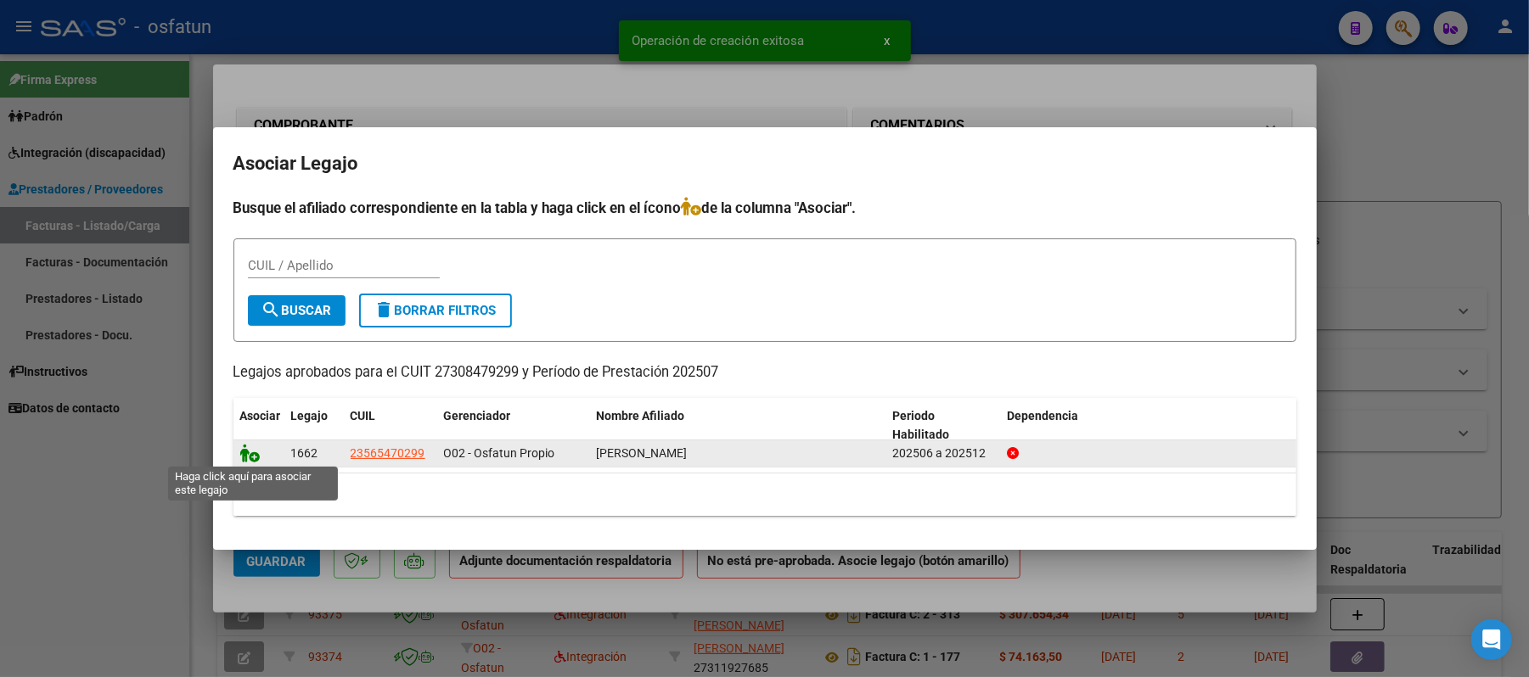
click at [252, 452] on icon at bounding box center [250, 453] width 20 height 19
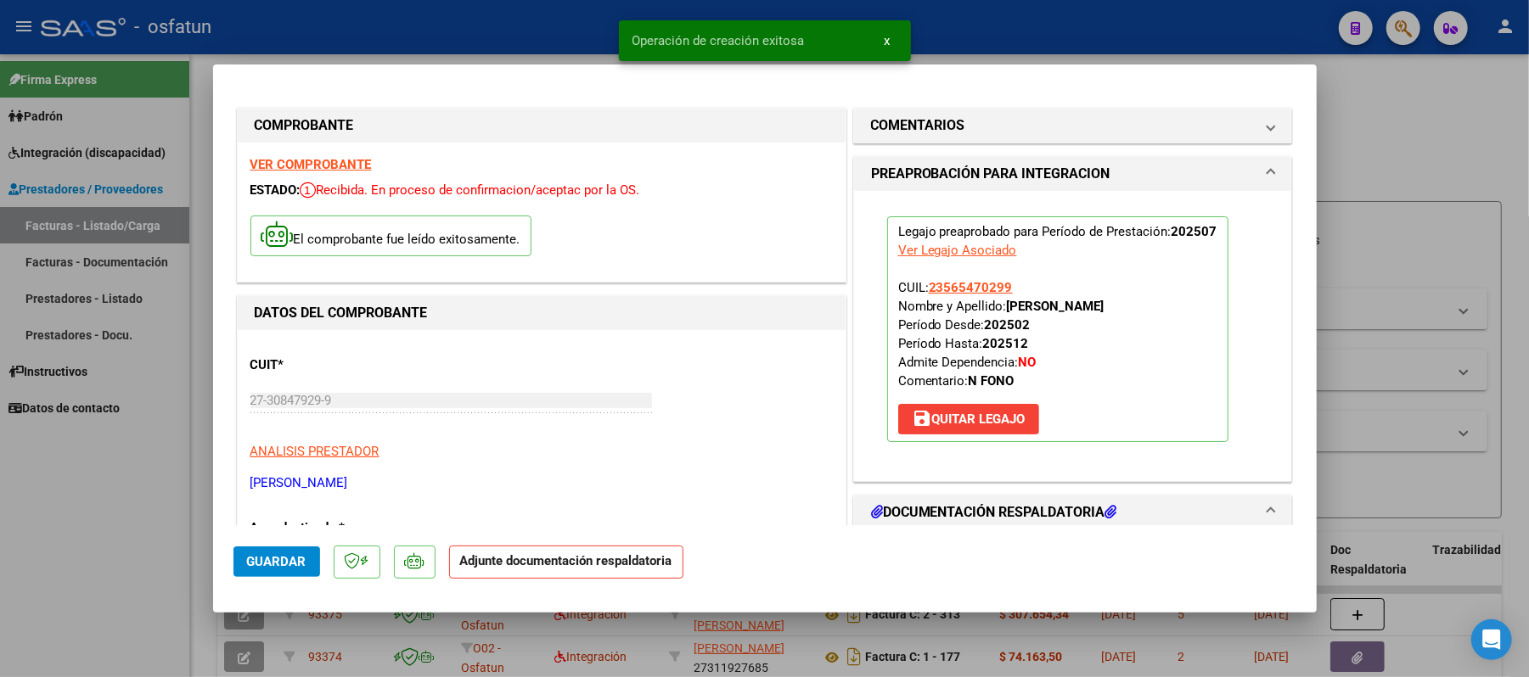
scroll to position [226, 0]
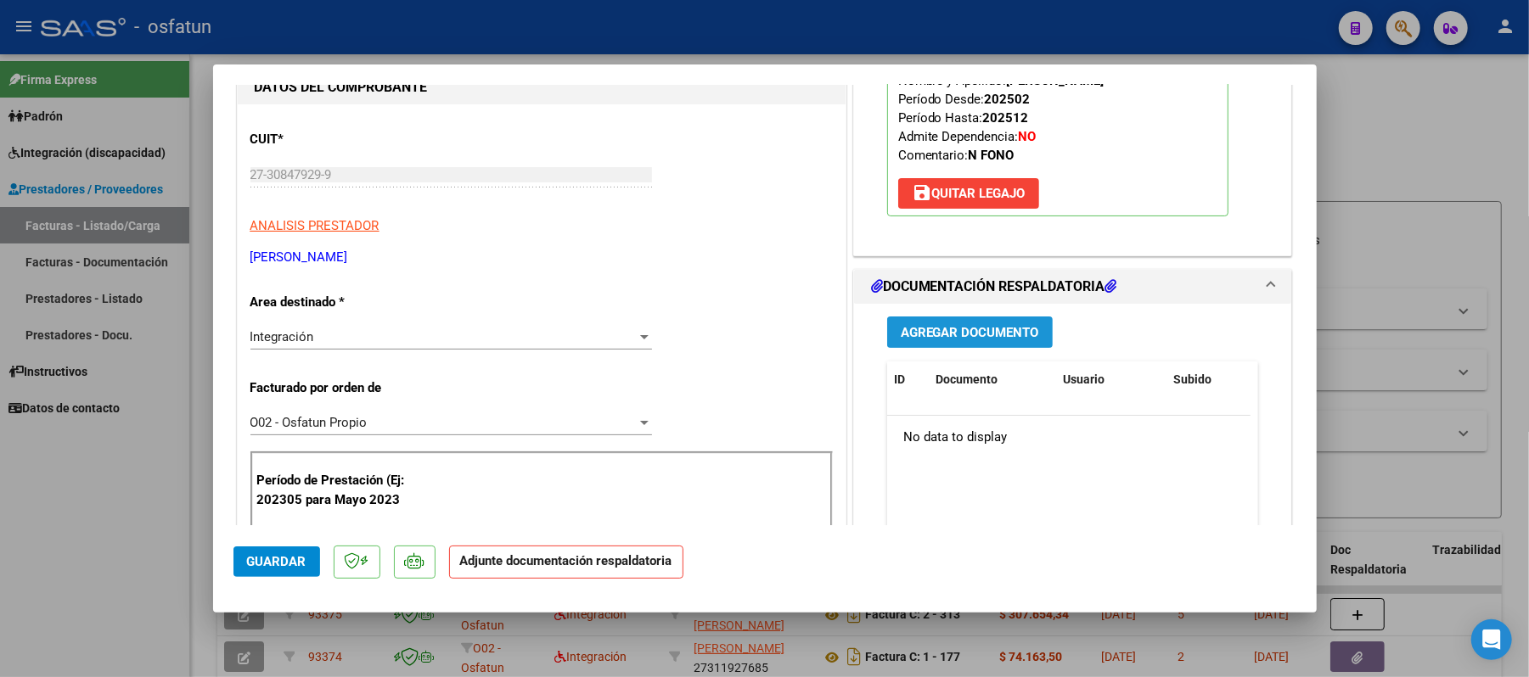
click at [997, 331] on span "Agregar Documento" at bounding box center [970, 332] width 138 height 15
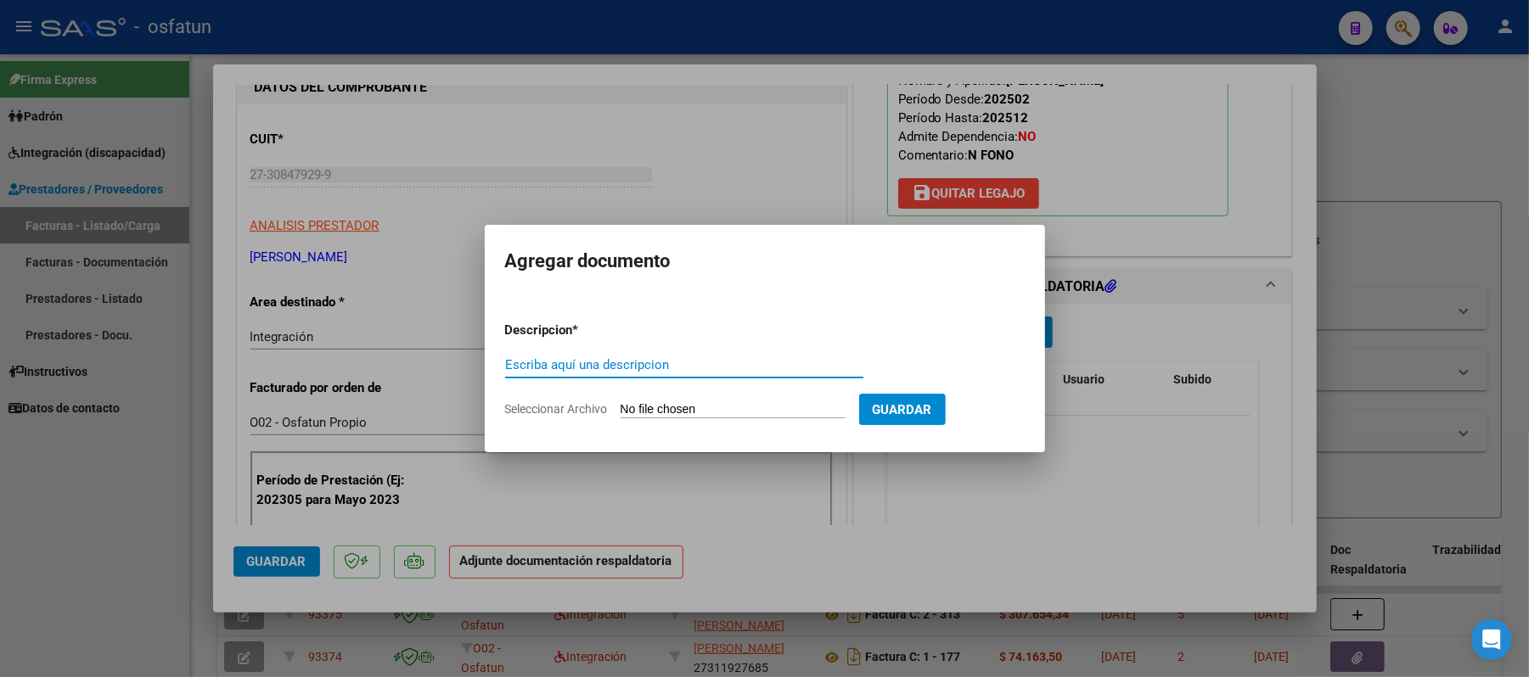
click at [765, 370] on input "Escriba aquí una descripcion" at bounding box center [684, 364] width 358 height 15
click at [740, 409] on input "Seleccionar Archivo" at bounding box center [733, 410] width 225 height 16
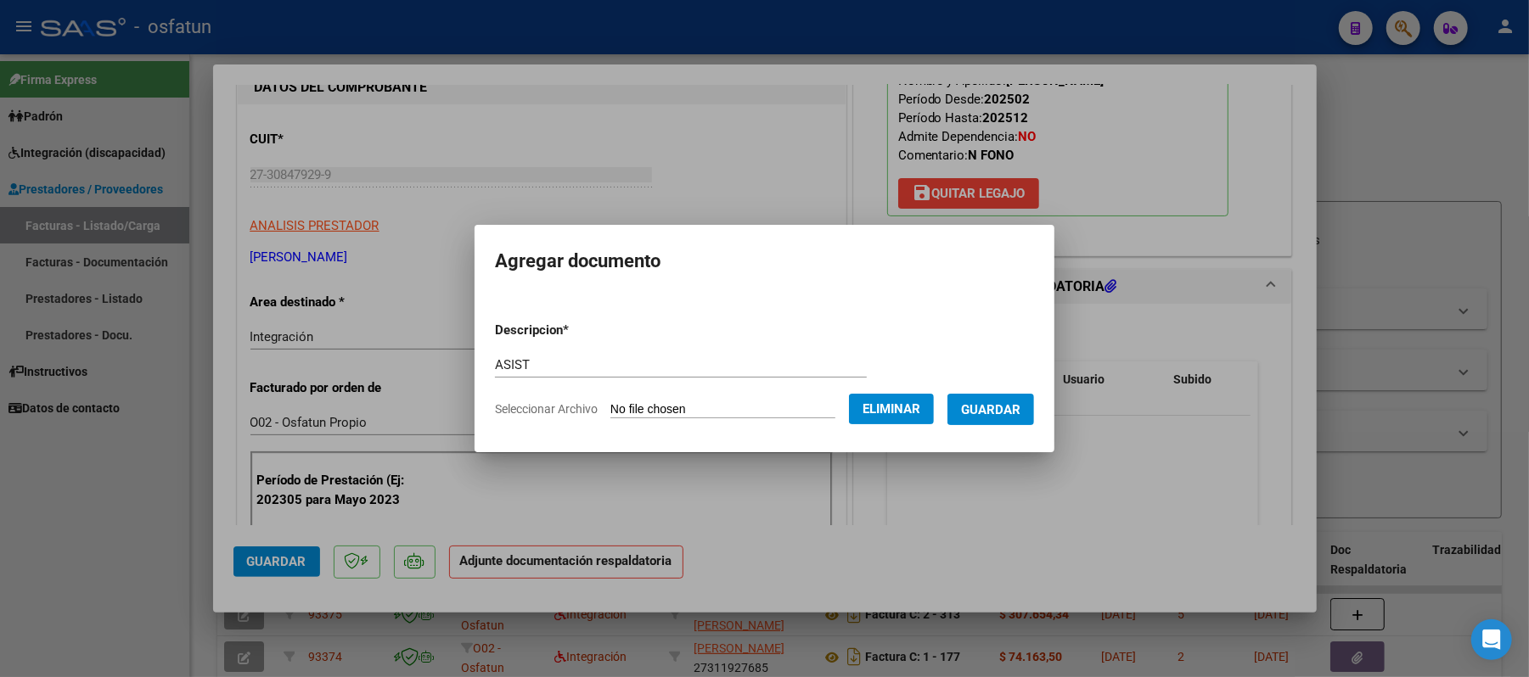
click at [1006, 402] on span "Guardar" at bounding box center [990, 409] width 59 height 15
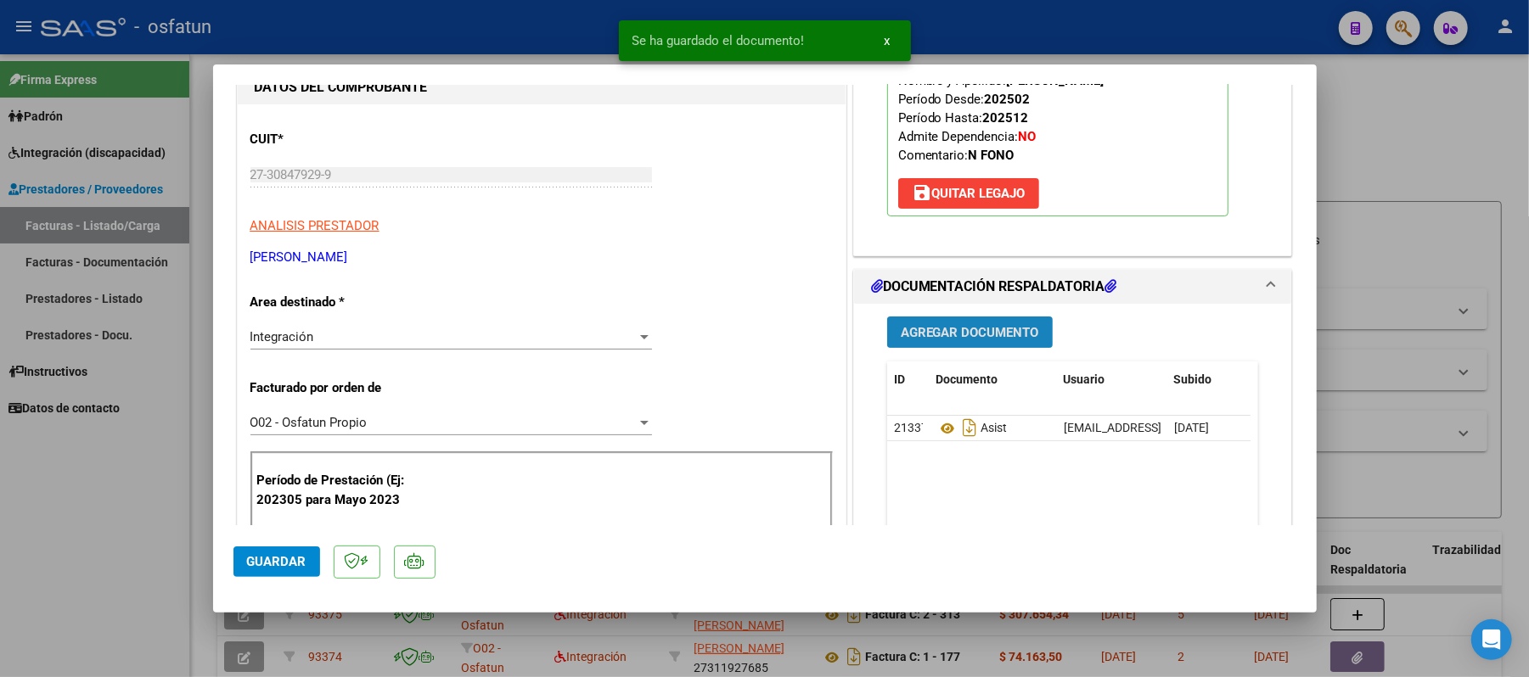
click at [934, 337] on span "Agregar Documento" at bounding box center [970, 332] width 138 height 15
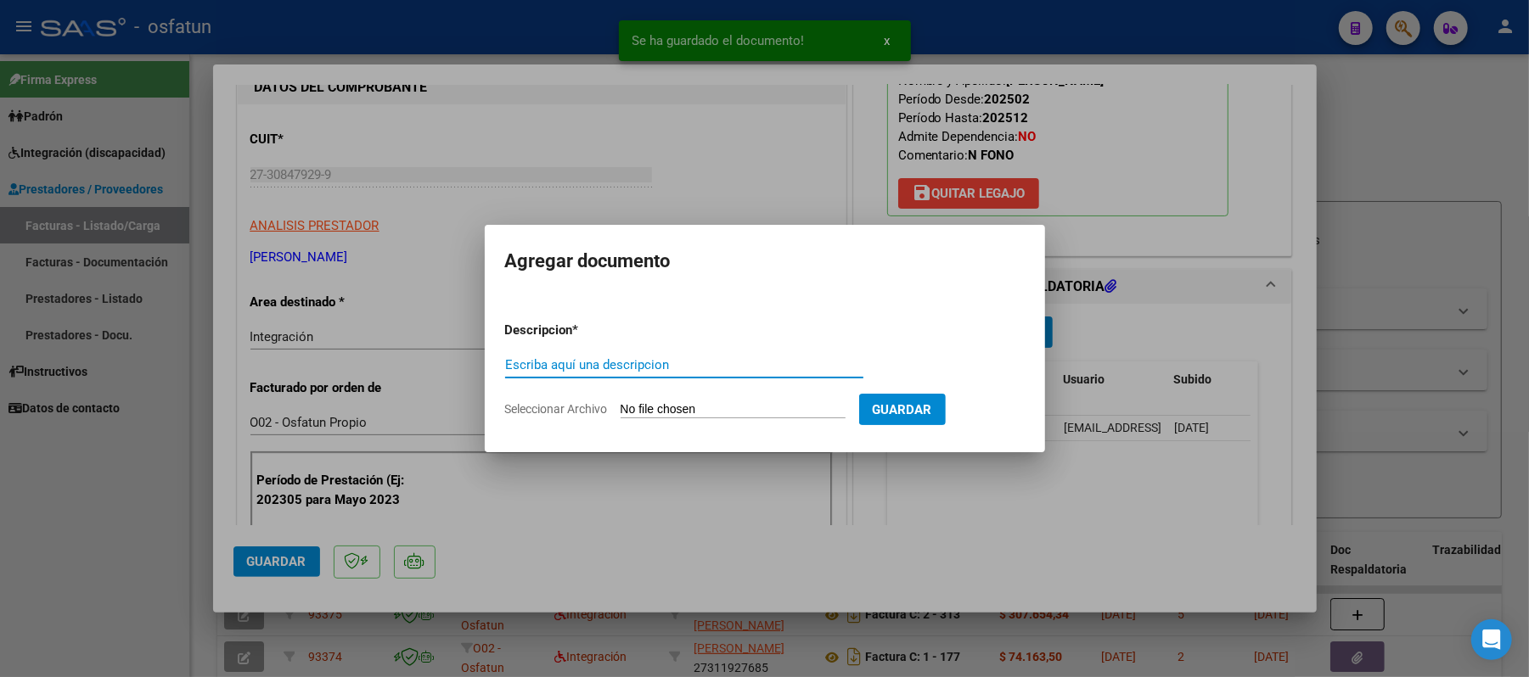
click at [775, 372] on input "Escriba aquí una descripcion" at bounding box center [684, 364] width 358 height 15
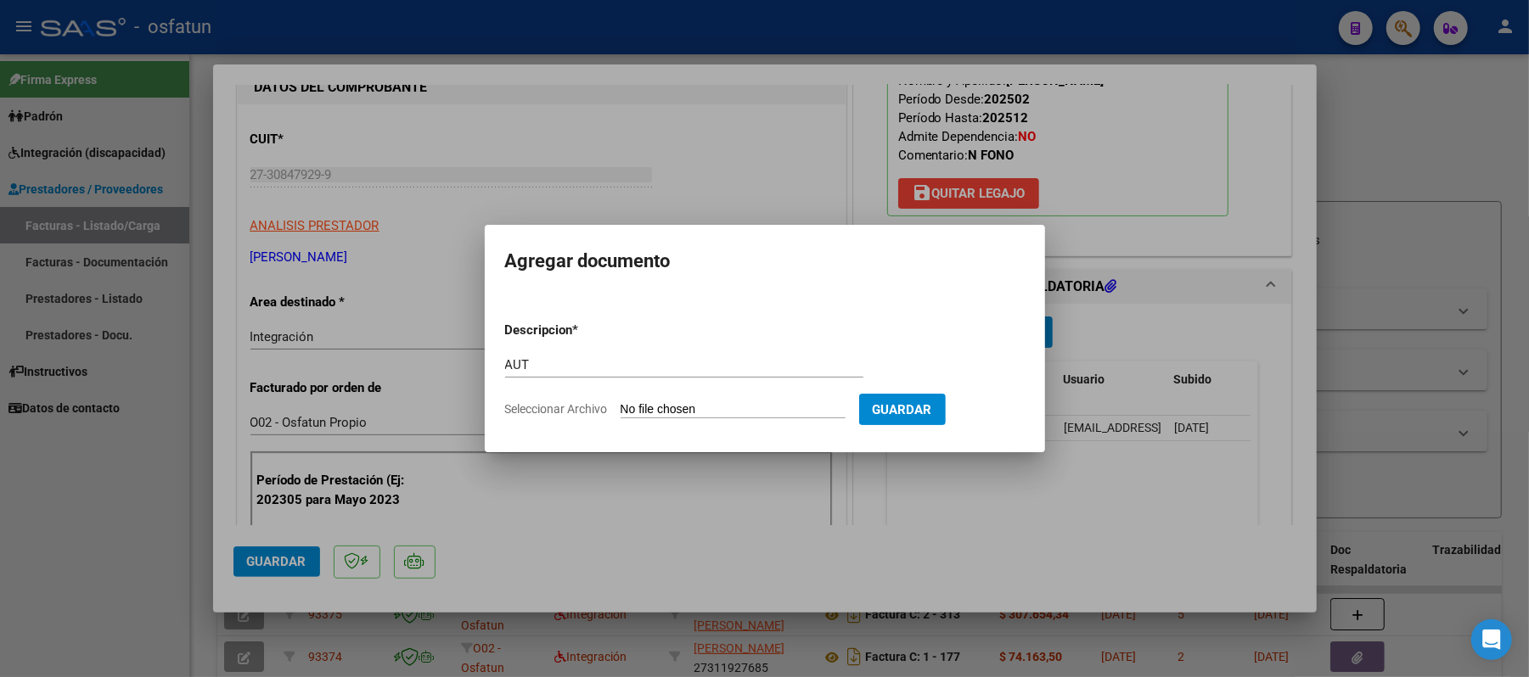
click at [711, 406] on input "Seleccionar Archivo" at bounding box center [733, 410] width 225 height 16
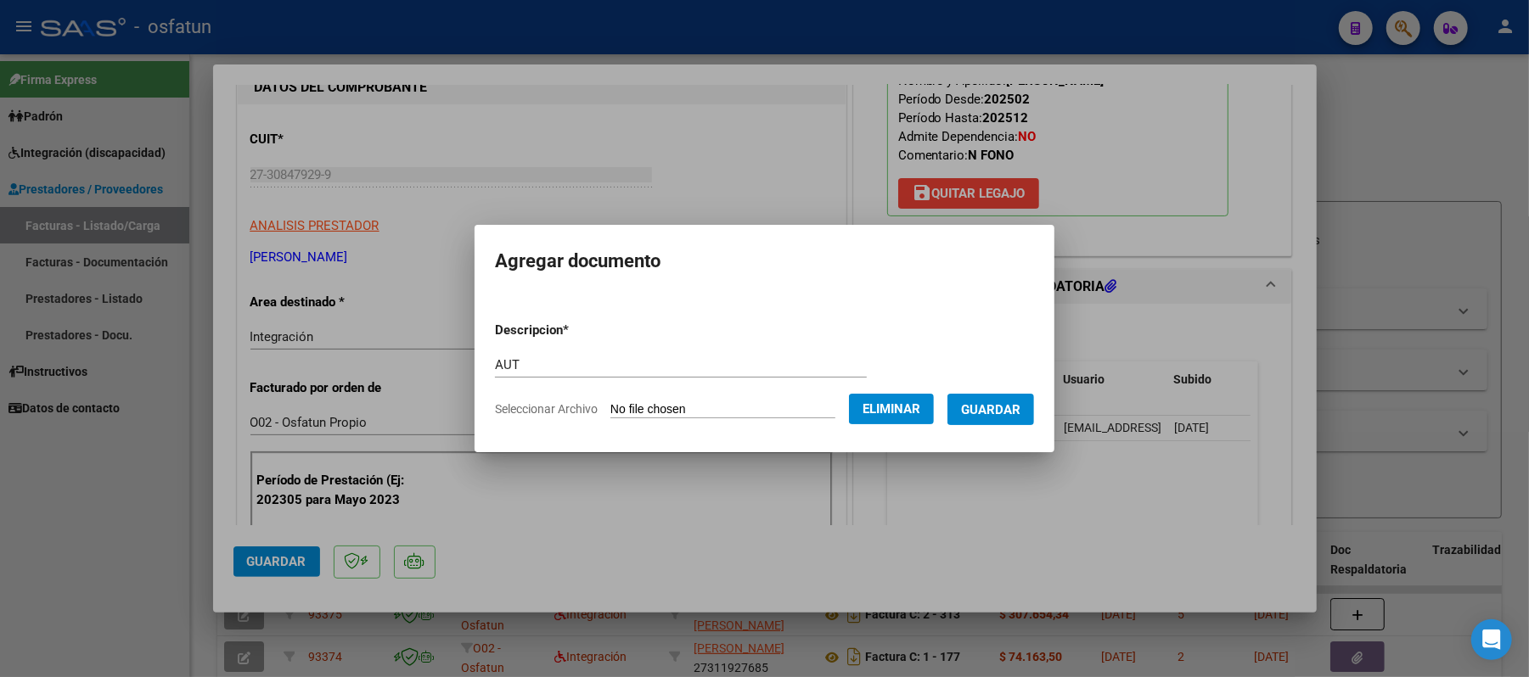
click at [1009, 402] on span "Guardar" at bounding box center [990, 409] width 59 height 15
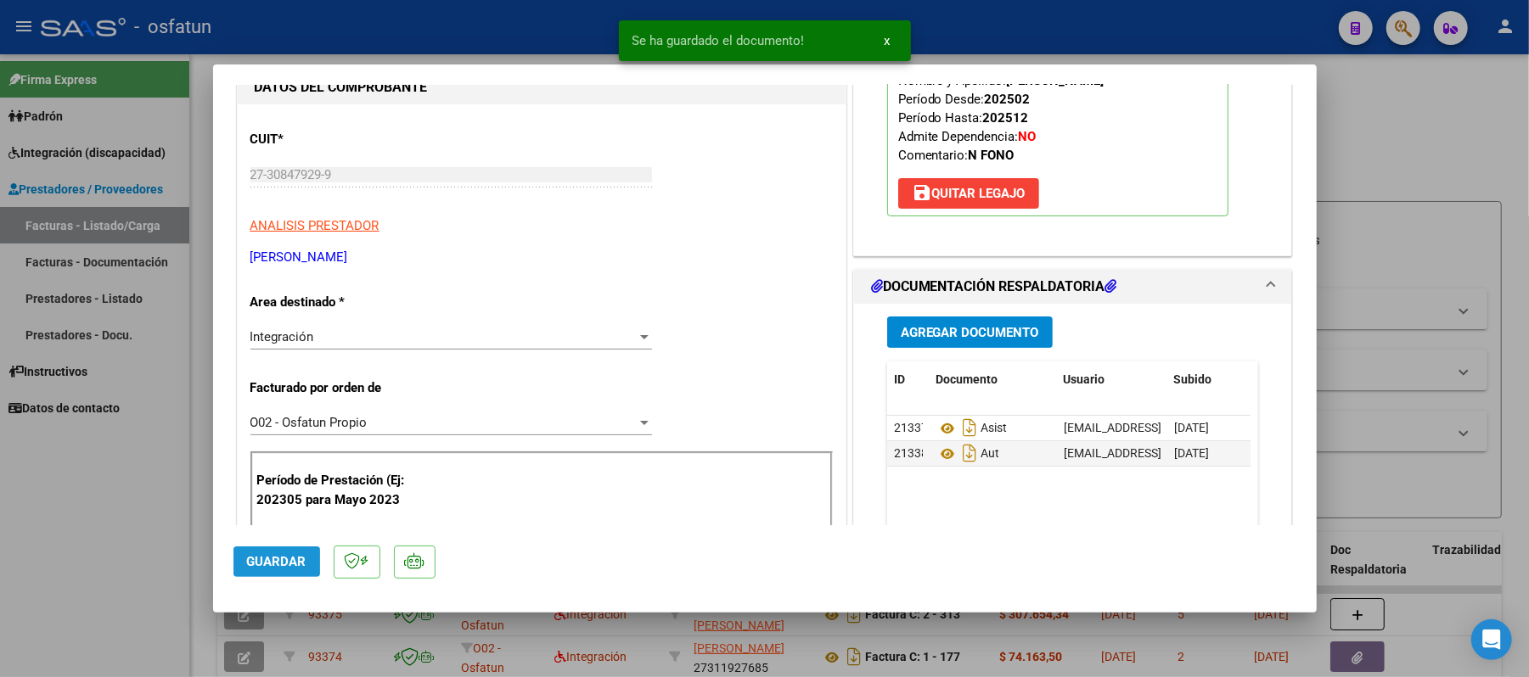
click at [273, 561] on span "Guardar" at bounding box center [276, 561] width 59 height 15
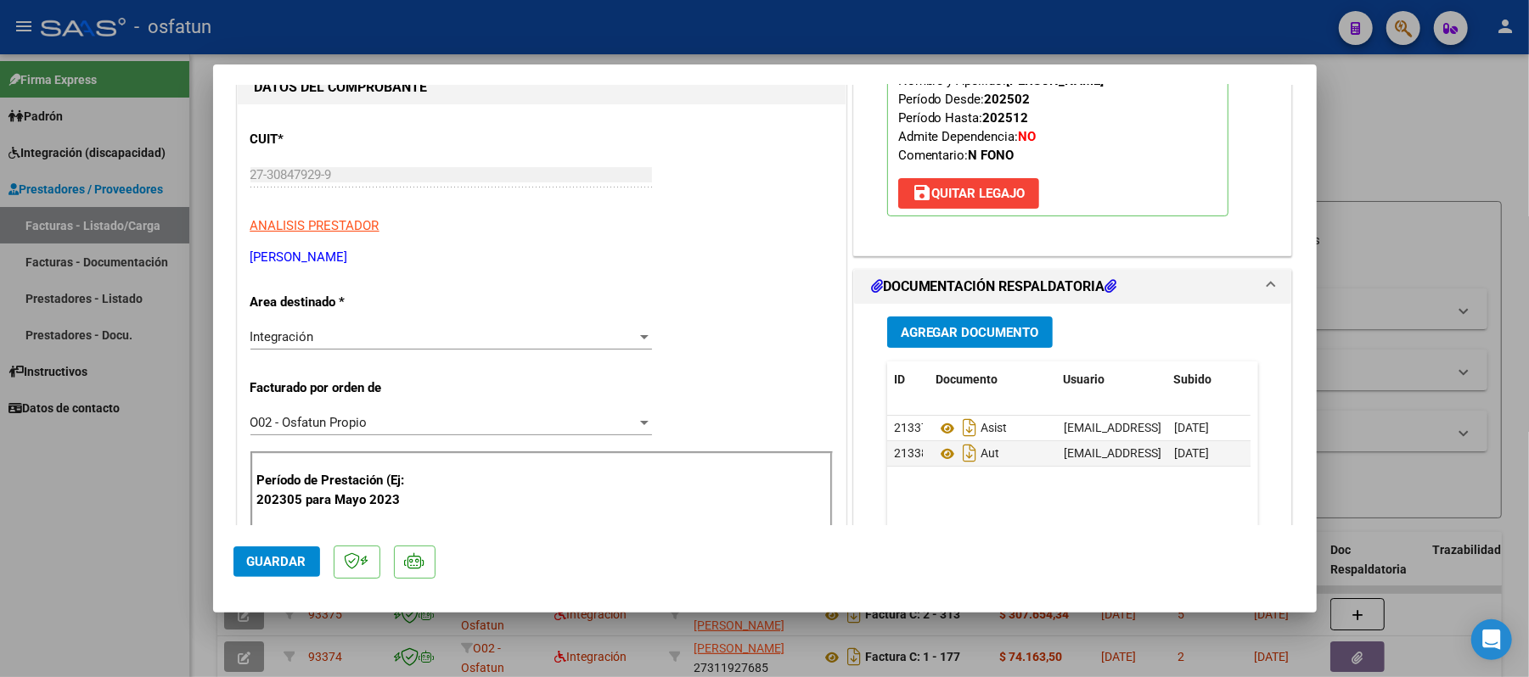
click at [270, 561] on span "Guardar" at bounding box center [276, 561] width 59 height 15
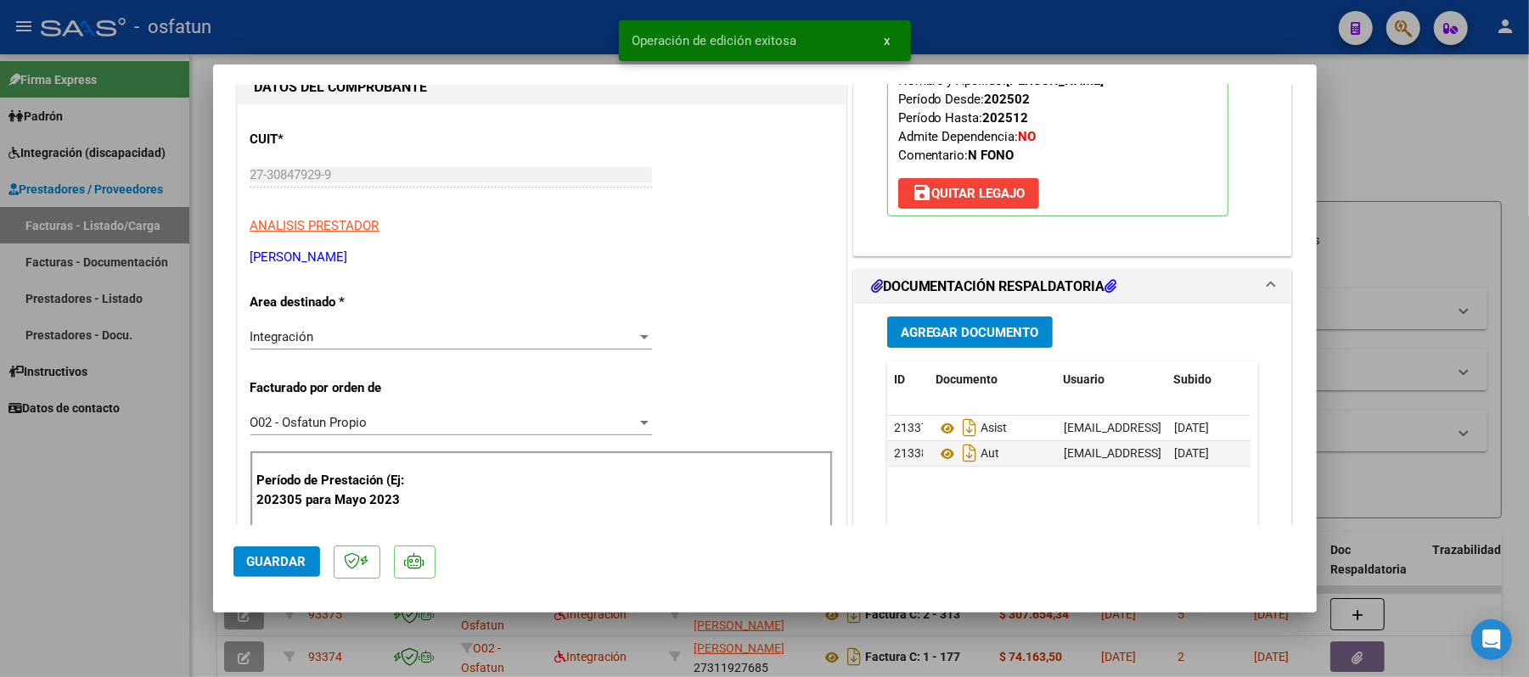
click at [1374, 161] on div at bounding box center [764, 338] width 1529 height 677
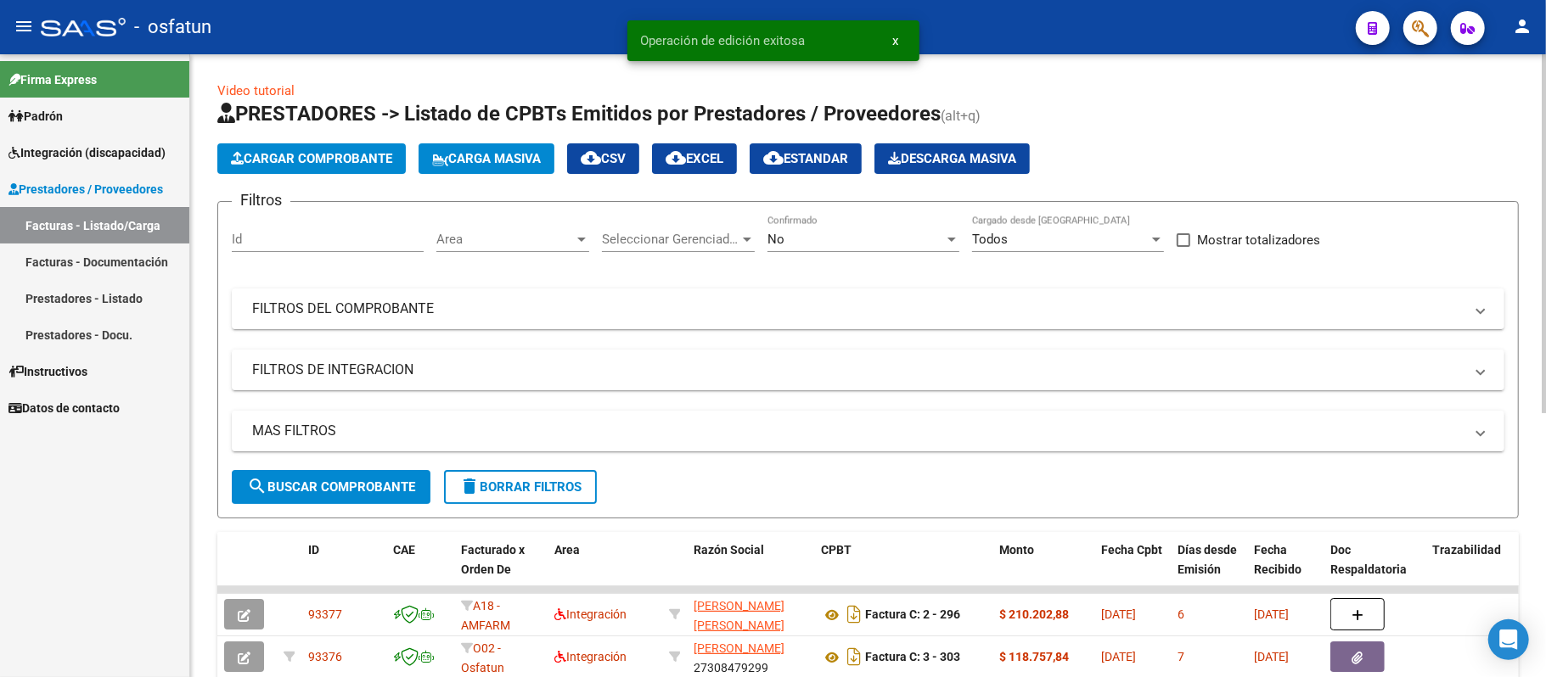
click at [267, 161] on span "Cargar Comprobante" at bounding box center [311, 158] width 161 height 15
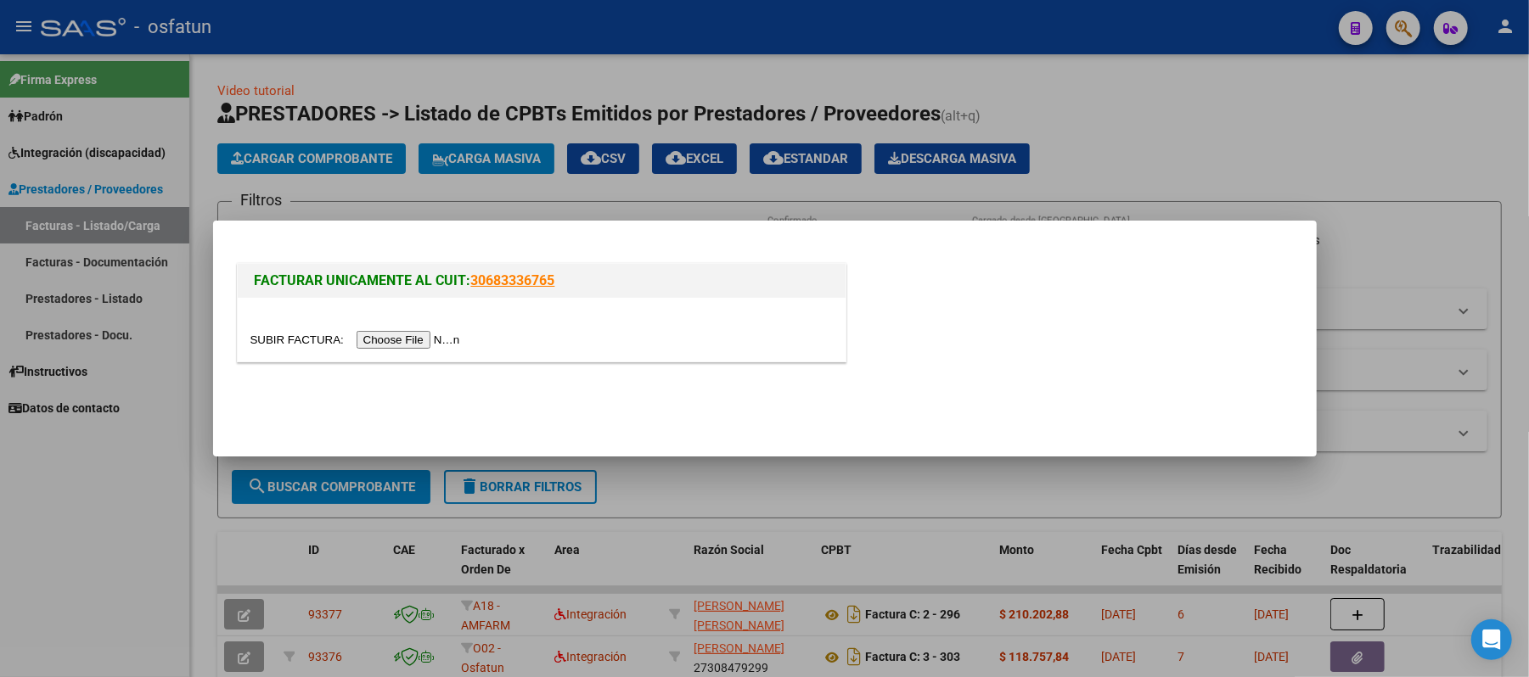
click at [405, 338] on input "file" at bounding box center [357, 340] width 215 height 18
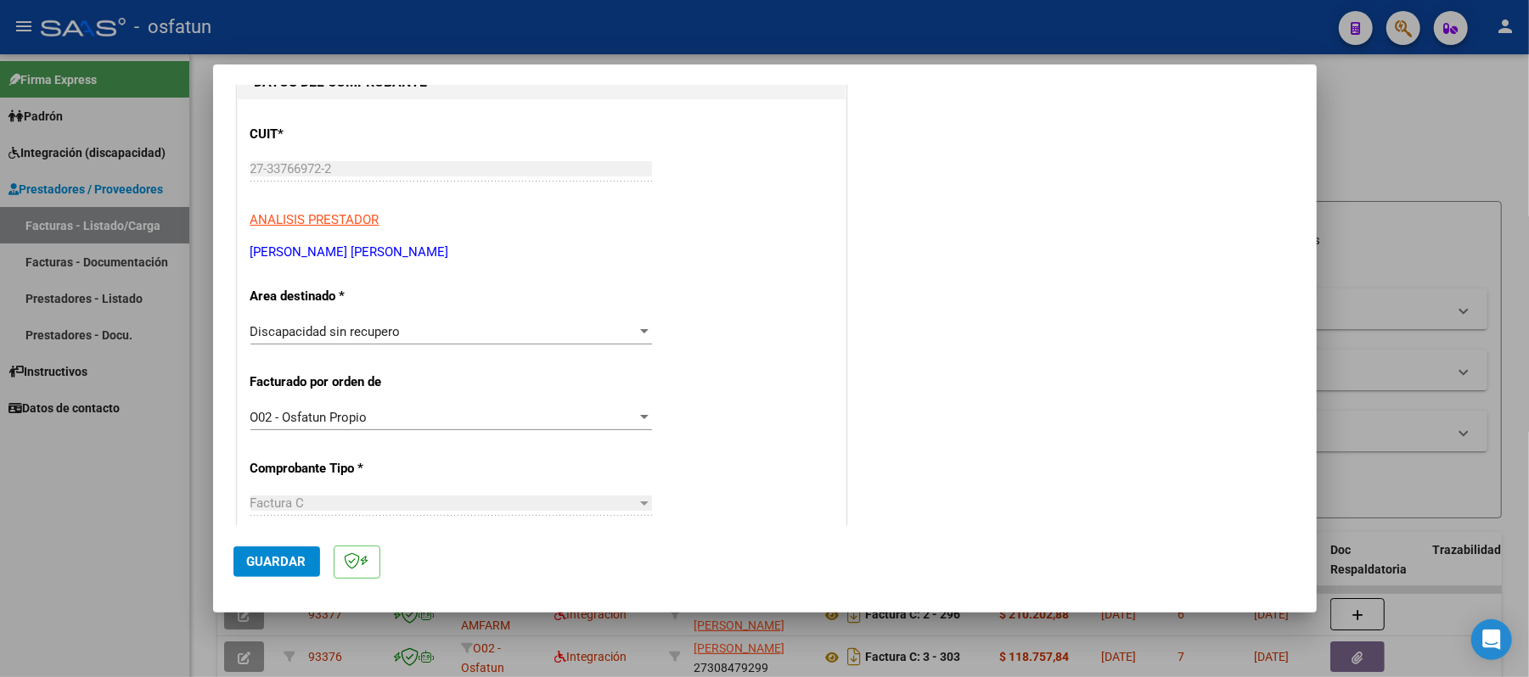
scroll to position [226, 0]
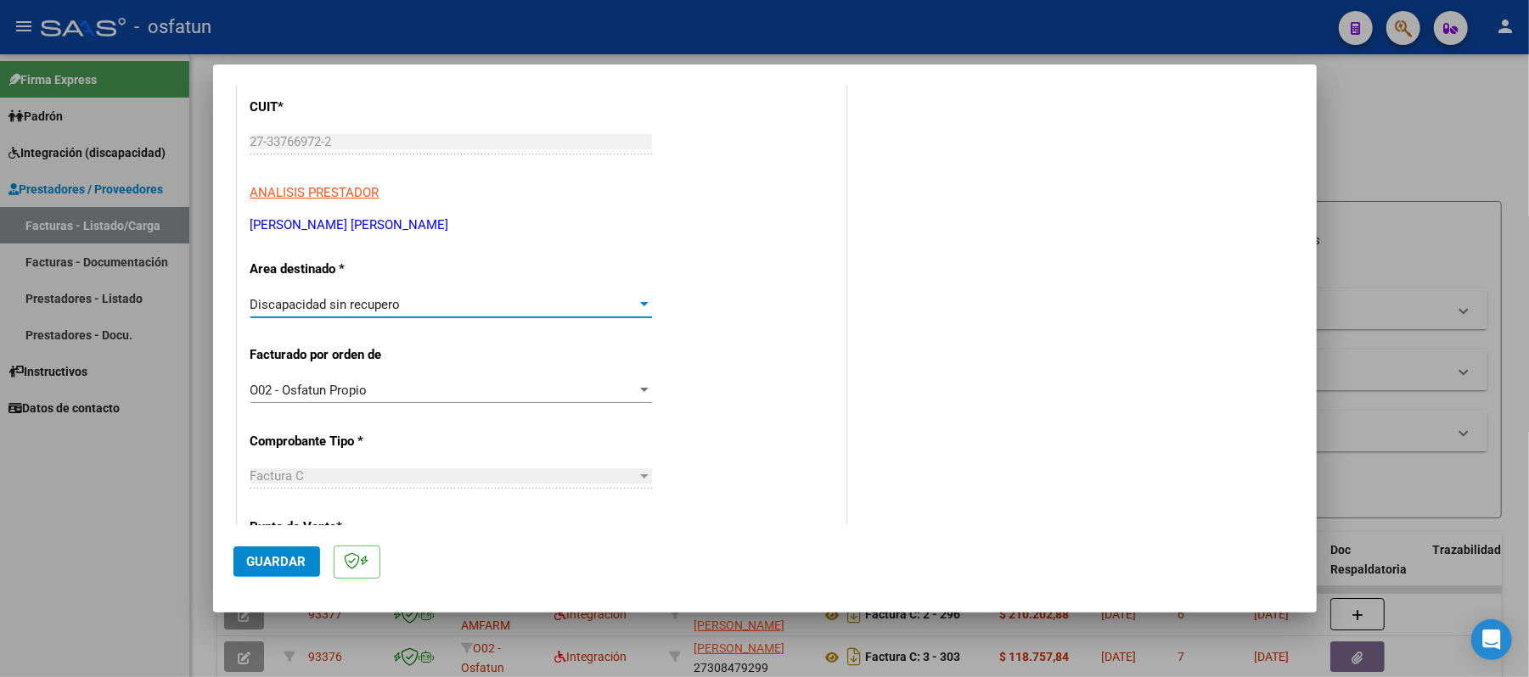
click at [640, 304] on div at bounding box center [644, 304] width 8 height 4
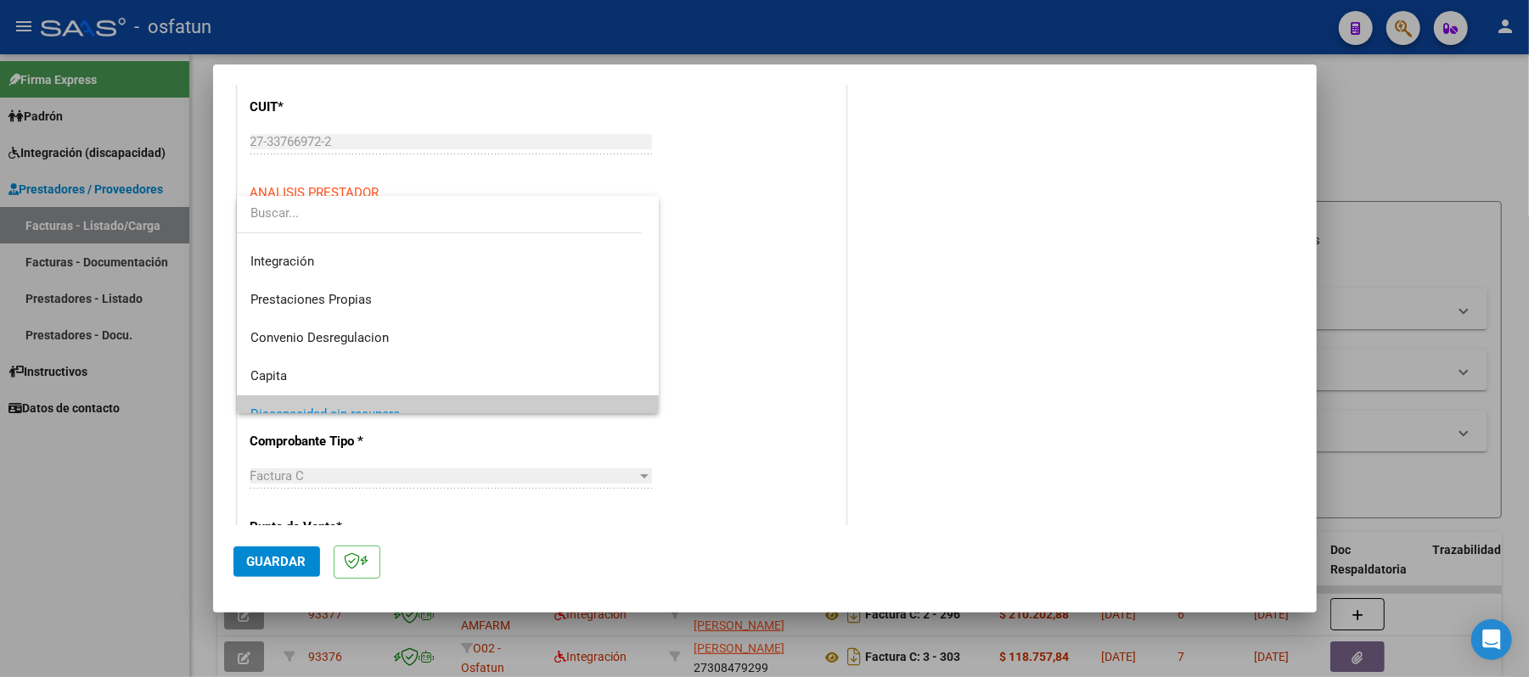
scroll to position [53, 0]
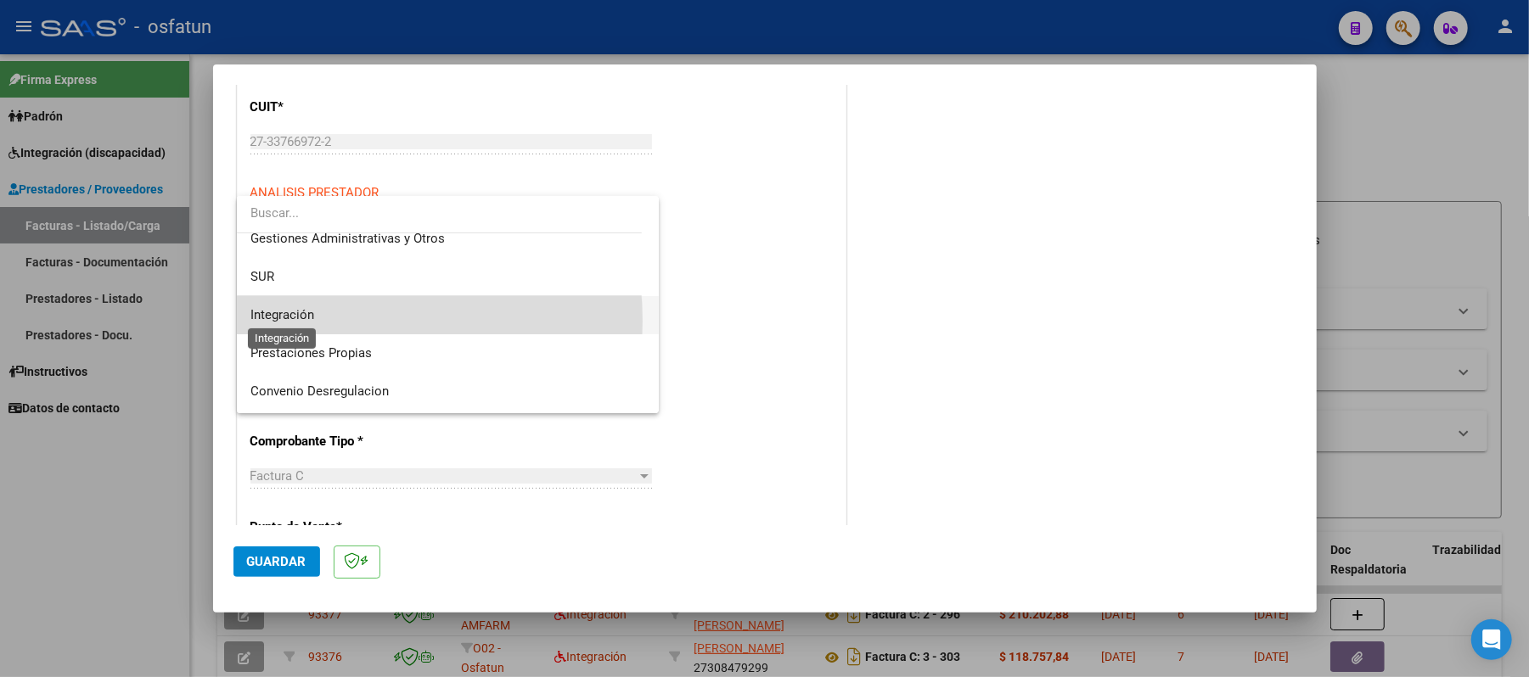
click at [296, 320] on span "Integración" at bounding box center [282, 314] width 64 height 15
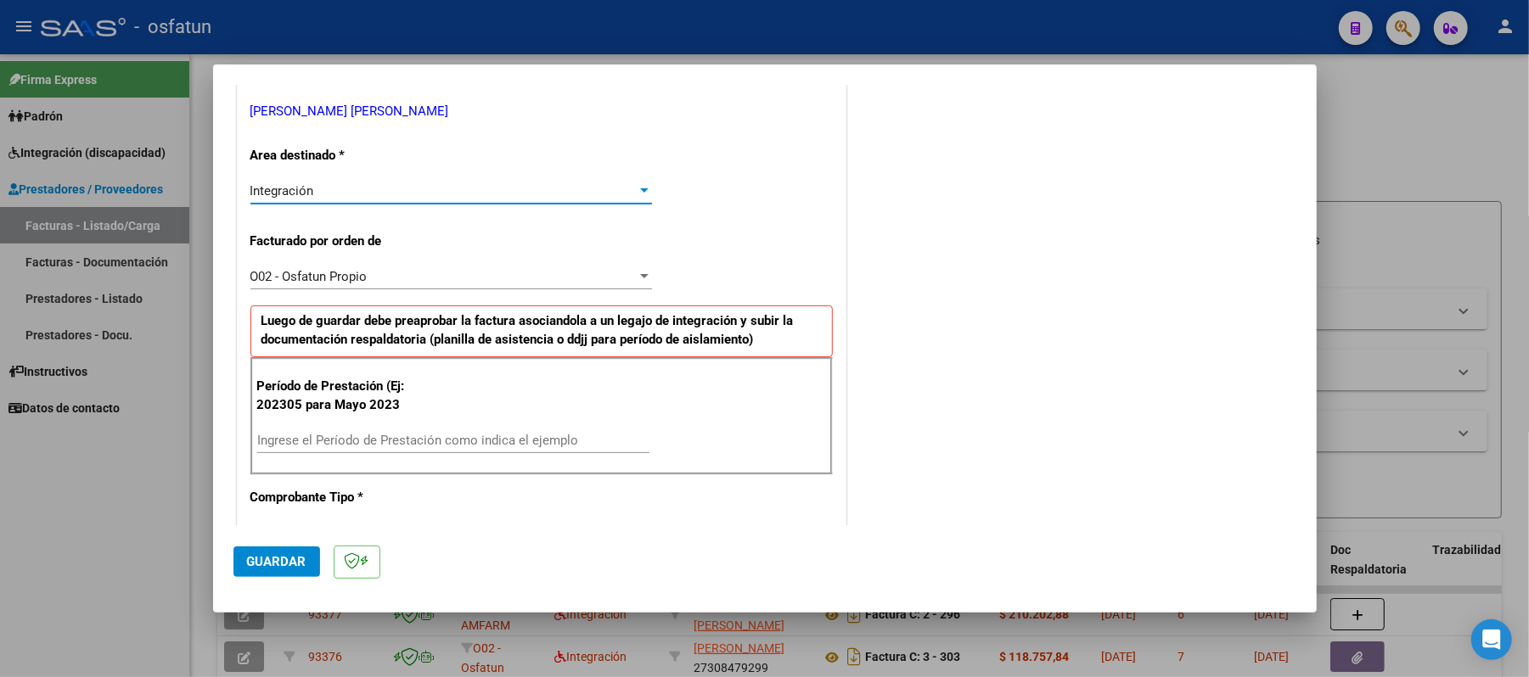
scroll to position [452, 0]
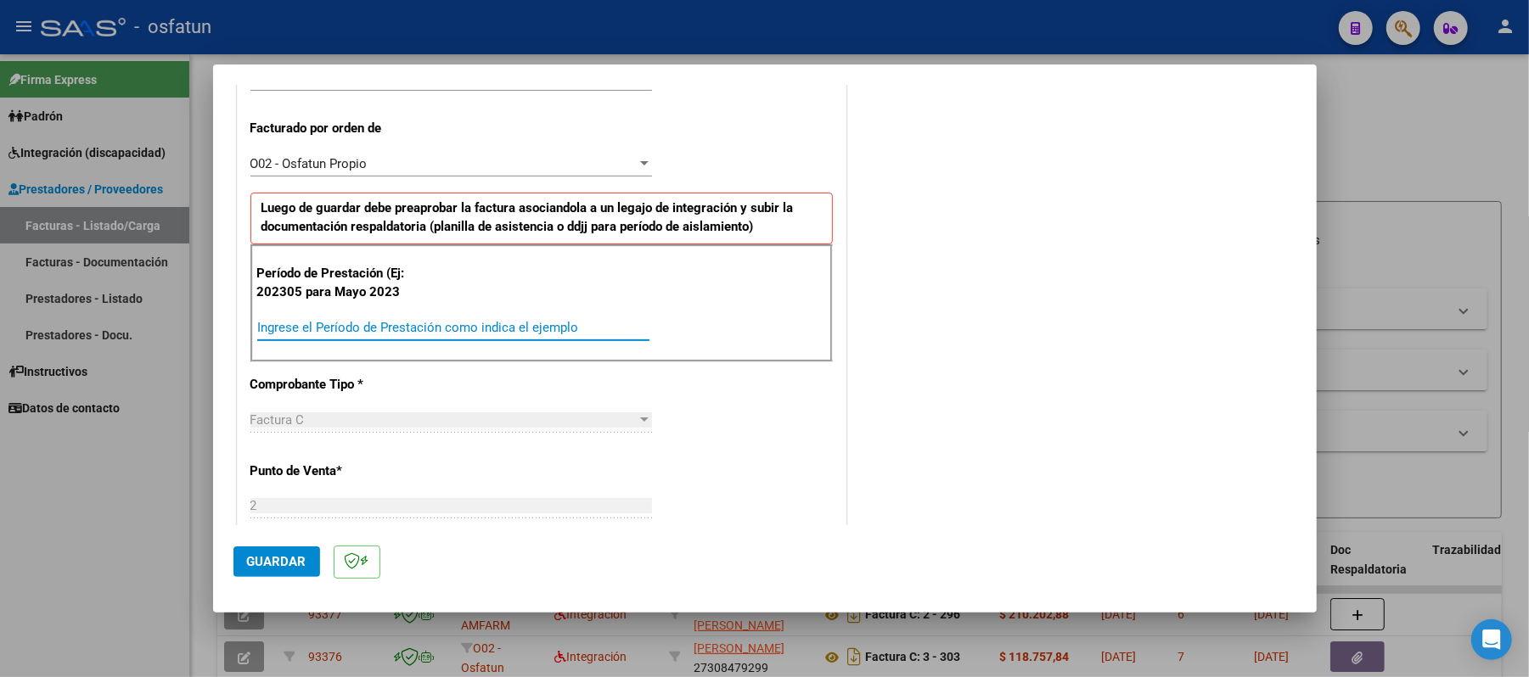
click at [358, 324] on input "Ingrese el Período de Prestación como indica el ejemplo" at bounding box center [453, 327] width 392 height 15
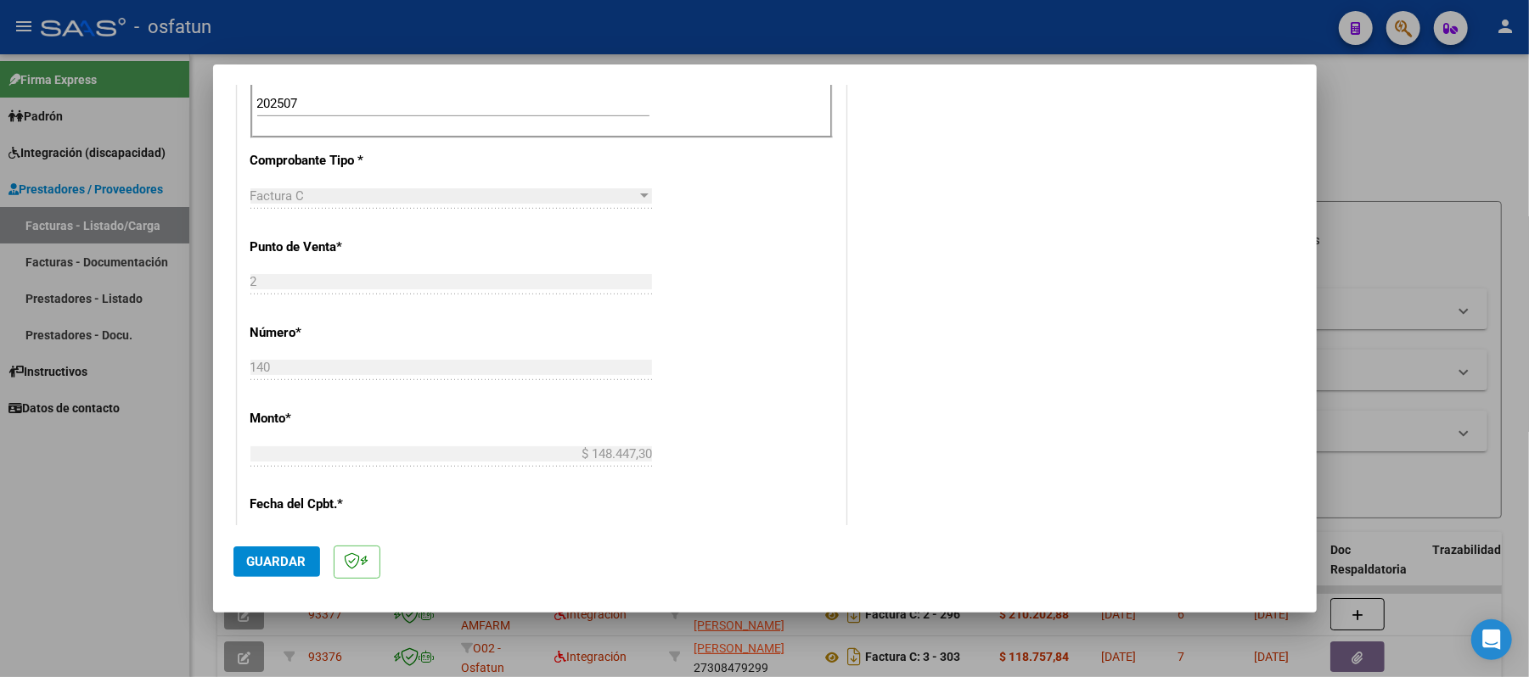
scroll to position [679, 0]
click at [273, 564] on span "Guardar" at bounding box center [276, 561] width 59 height 15
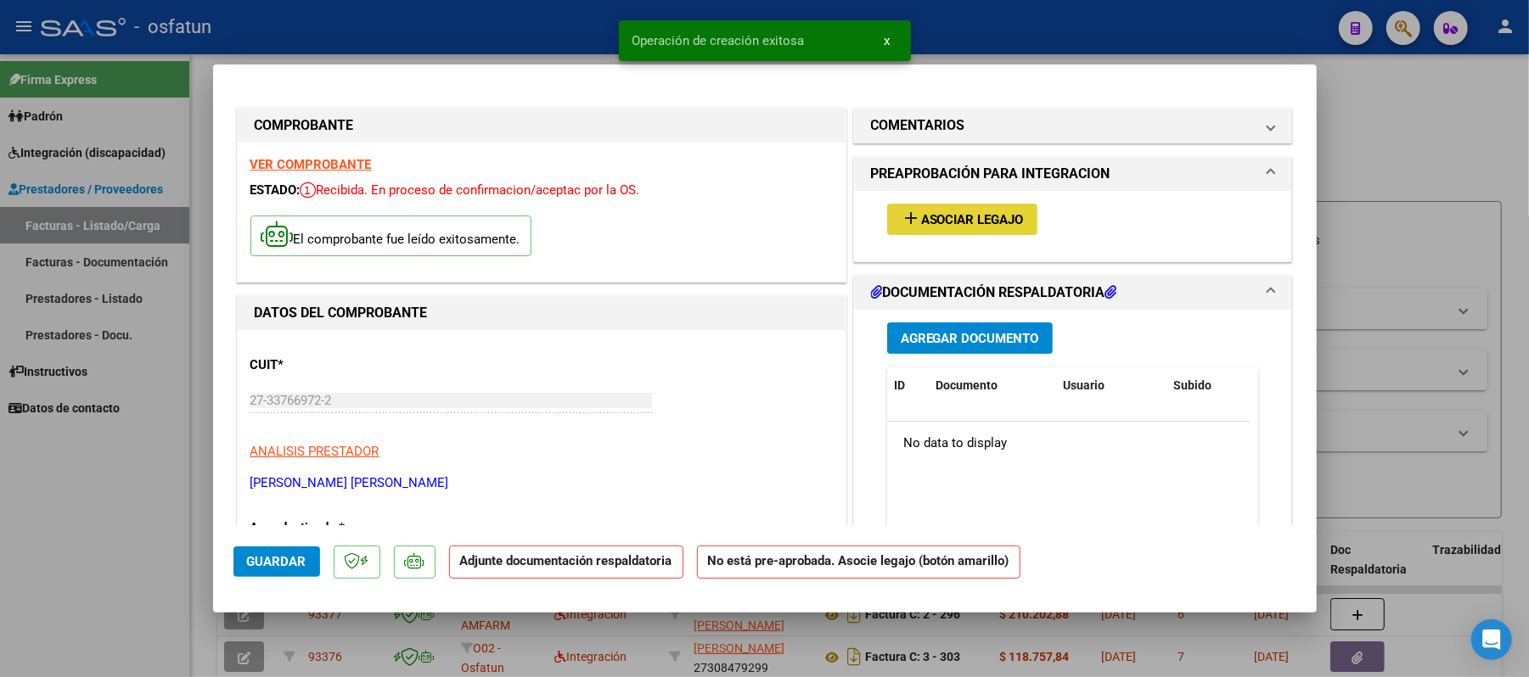
click at [951, 211] on span "add Asociar Legajo" at bounding box center [962, 218] width 123 height 15
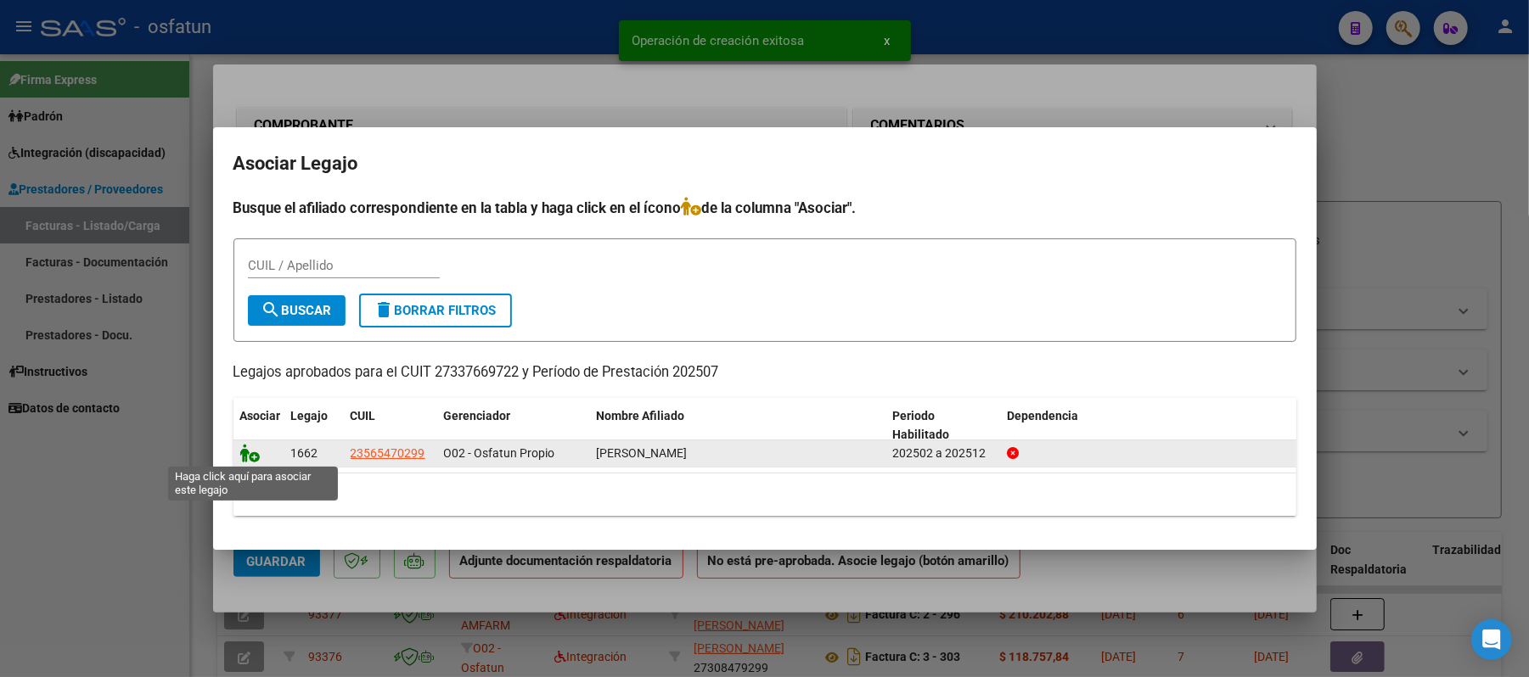
click at [245, 449] on icon at bounding box center [250, 453] width 20 height 19
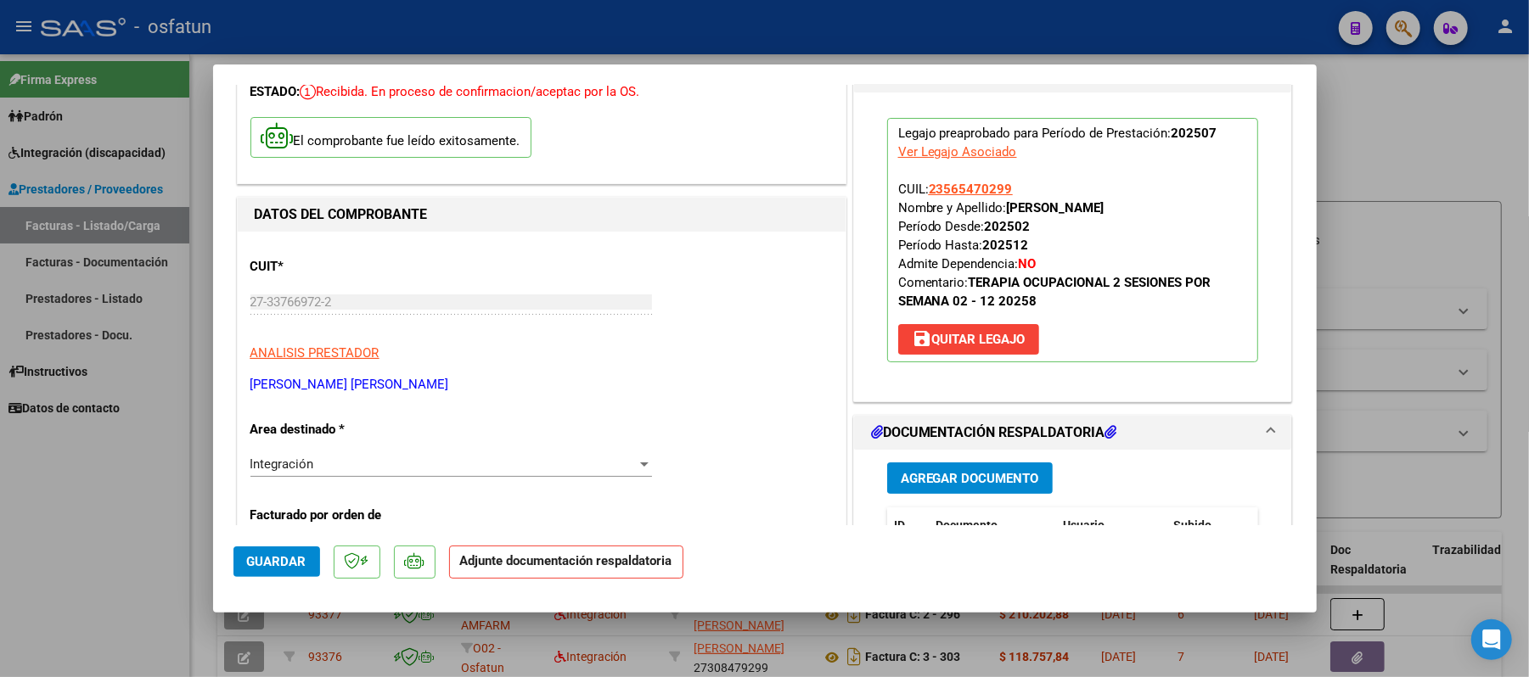
scroll to position [226, 0]
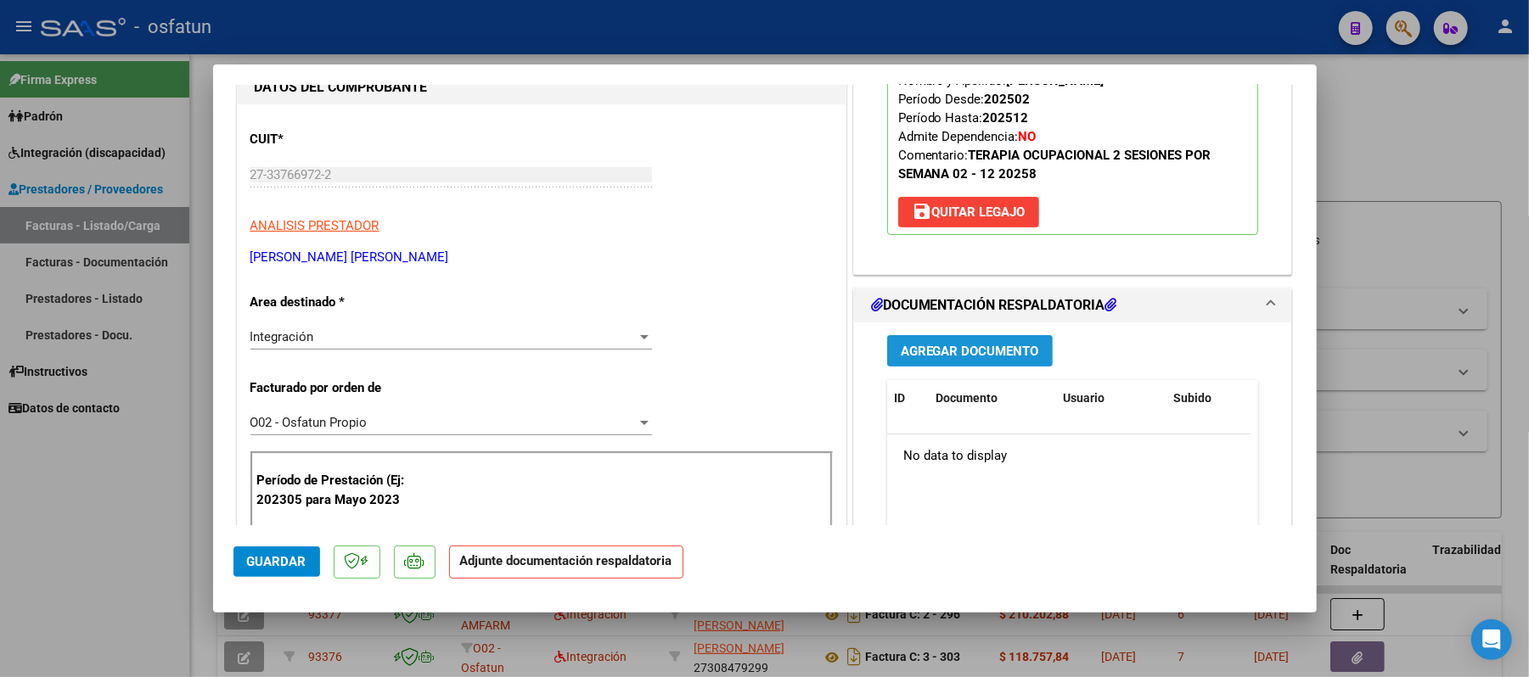
click at [980, 353] on span "Agregar Documento" at bounding box center [970, 351] width 138 height 15
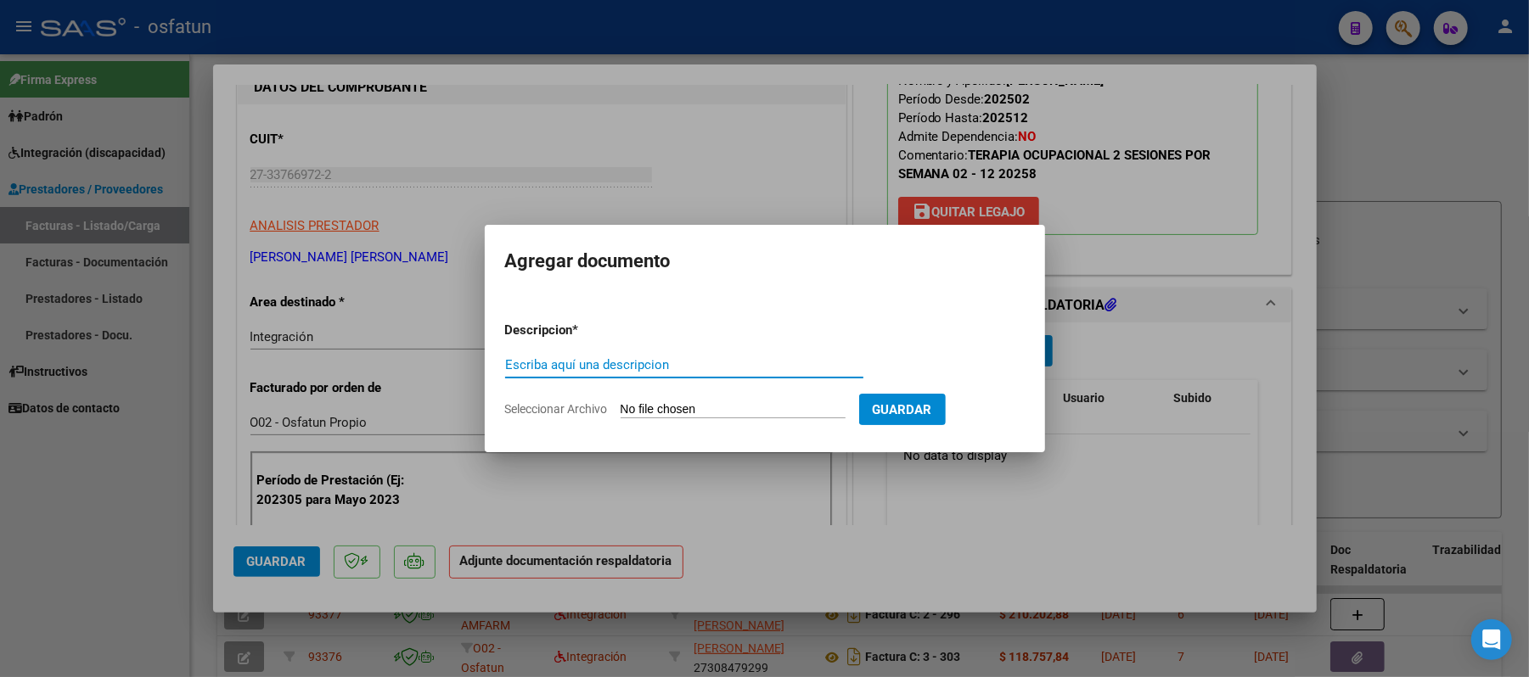
click at [761, 361] on input "Escriba aquí una descripcion" at bounding box center [684, 364] width 358 height 15
click at [693, 405] on input "Seleccionar Archivo" at bounding box center [733, 410] width 225 height 16
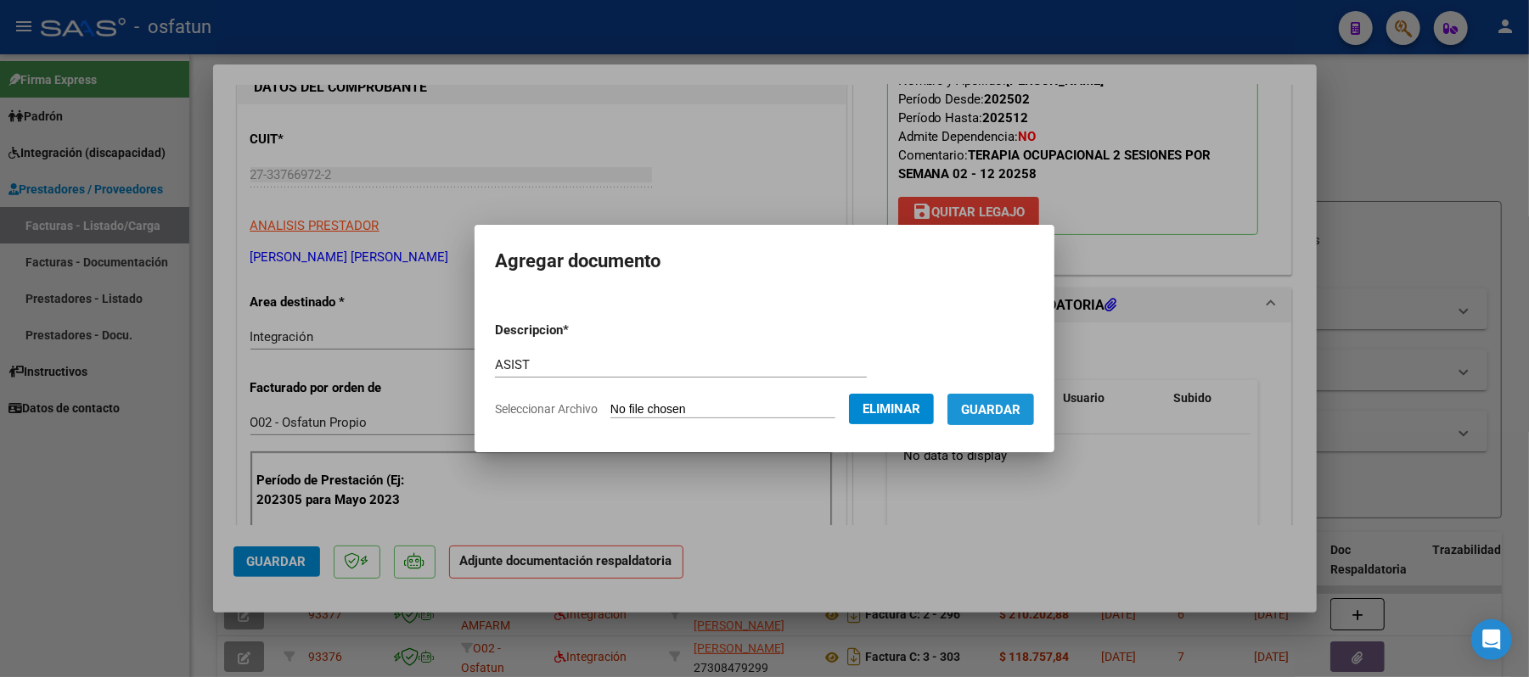
click at [1016, 409] on span "Guardar" at bounding box center [990, 409] width 59 height 15
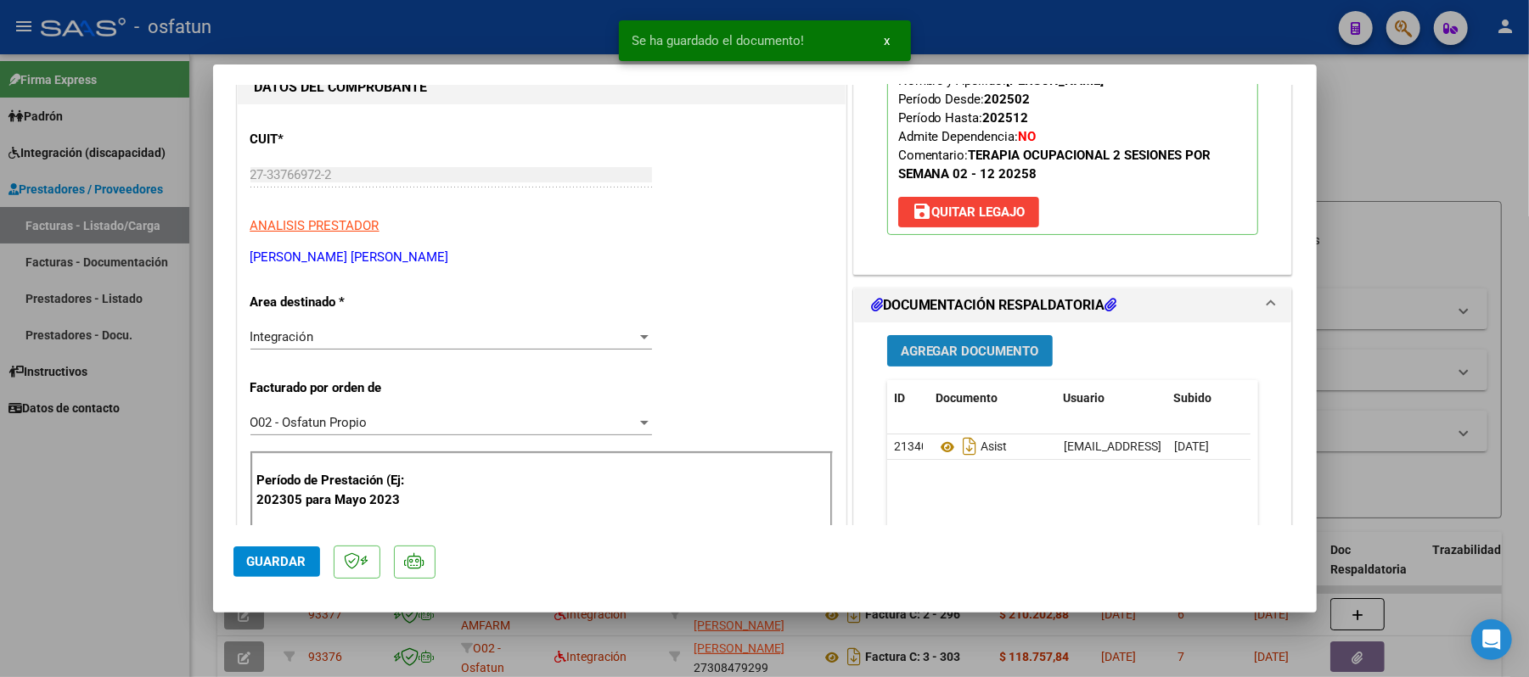
click at [978, 353] on span "Agregar Documento" at bounding box center [970, 351] width 138 height 15
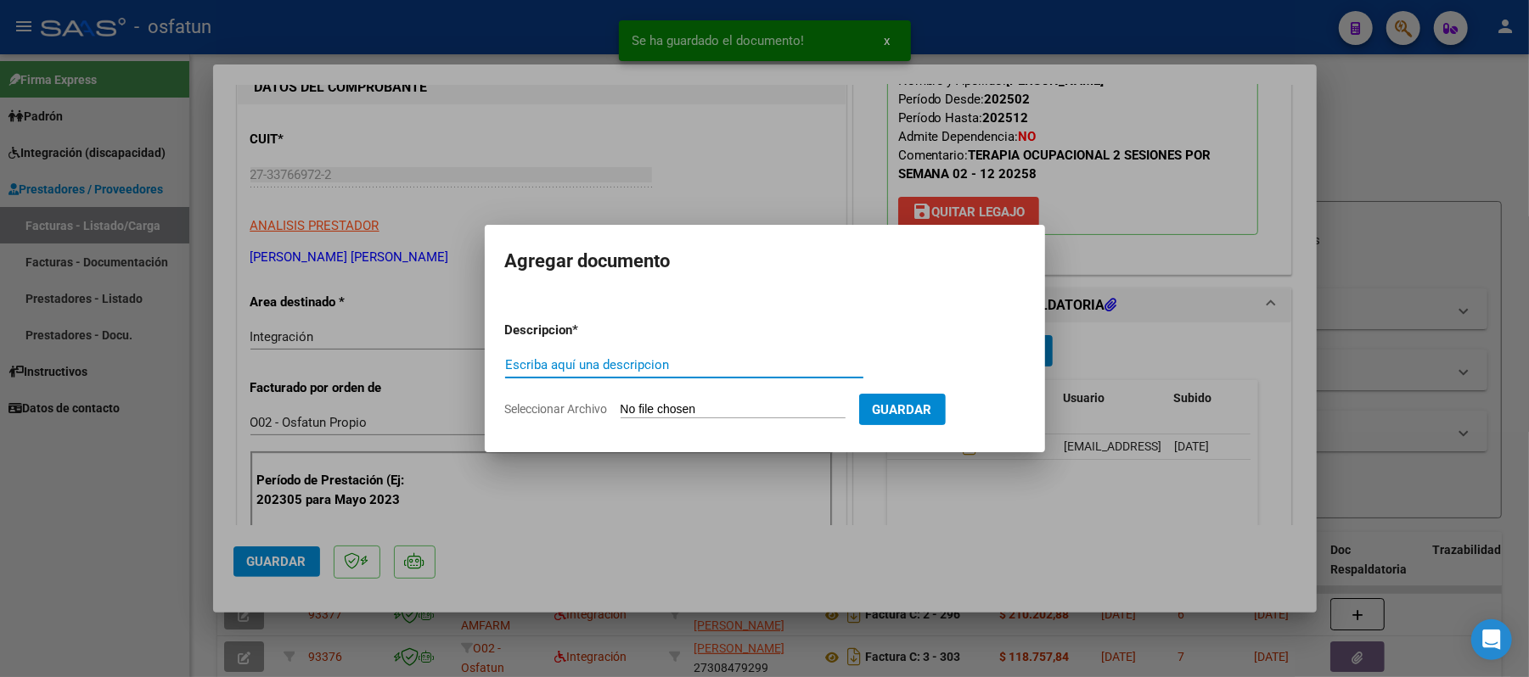
click at [666, 365] on input "Escriba aquí una descripcion" at bounding box center [684, 364] width 358 height 15
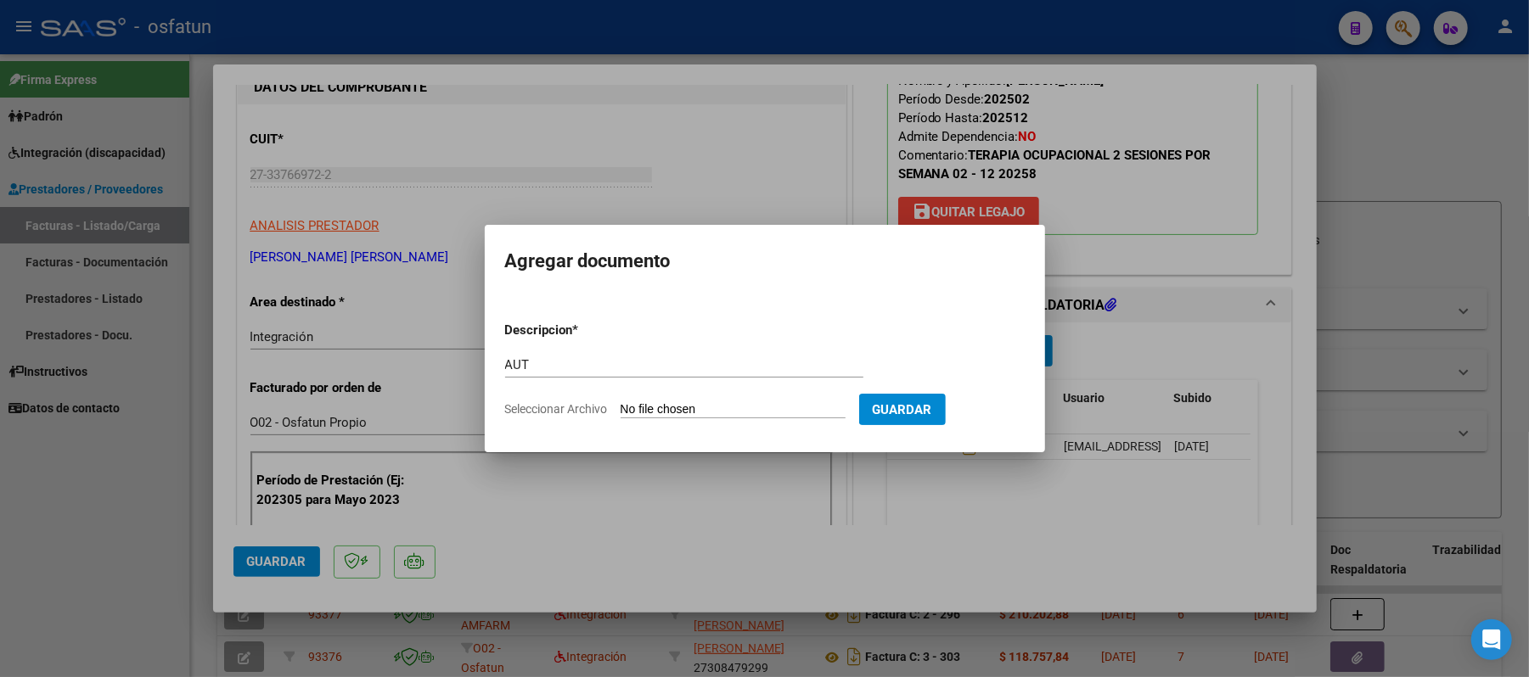
click at [667, 404] on input "Seleccionar Archivo" at bounding box center [733, 410] width 225 height 16
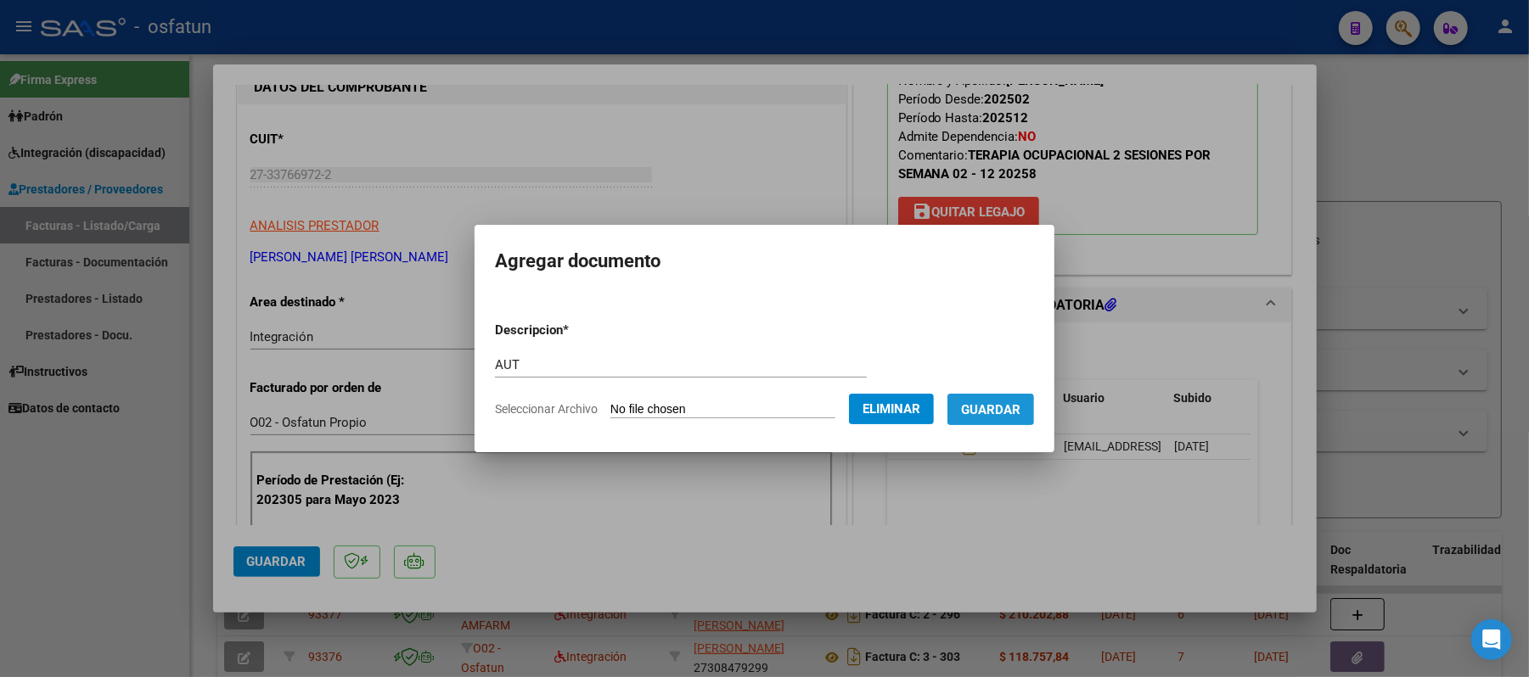
click at [995, 407] on span "Guardar" at bounding box center [990, 409] width 59 height 15
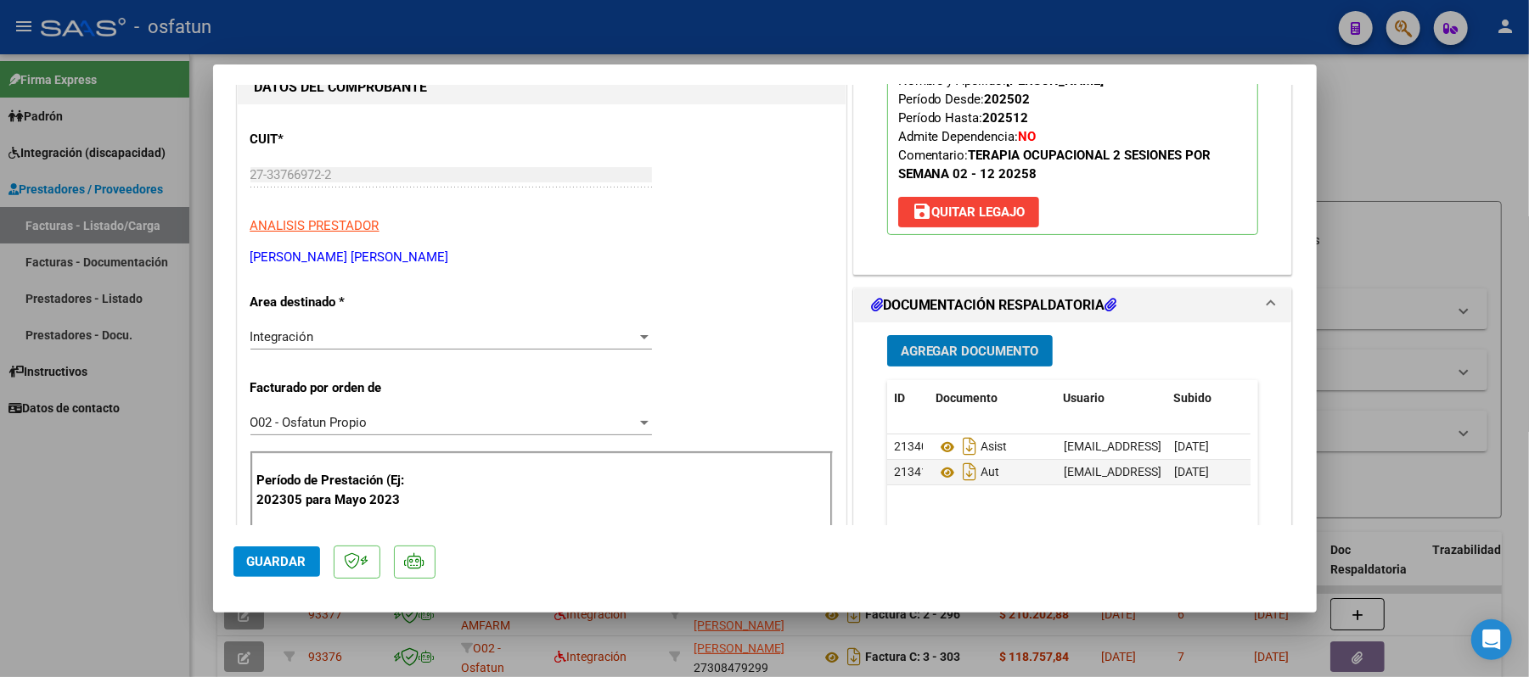
scroll to position [0, 0]
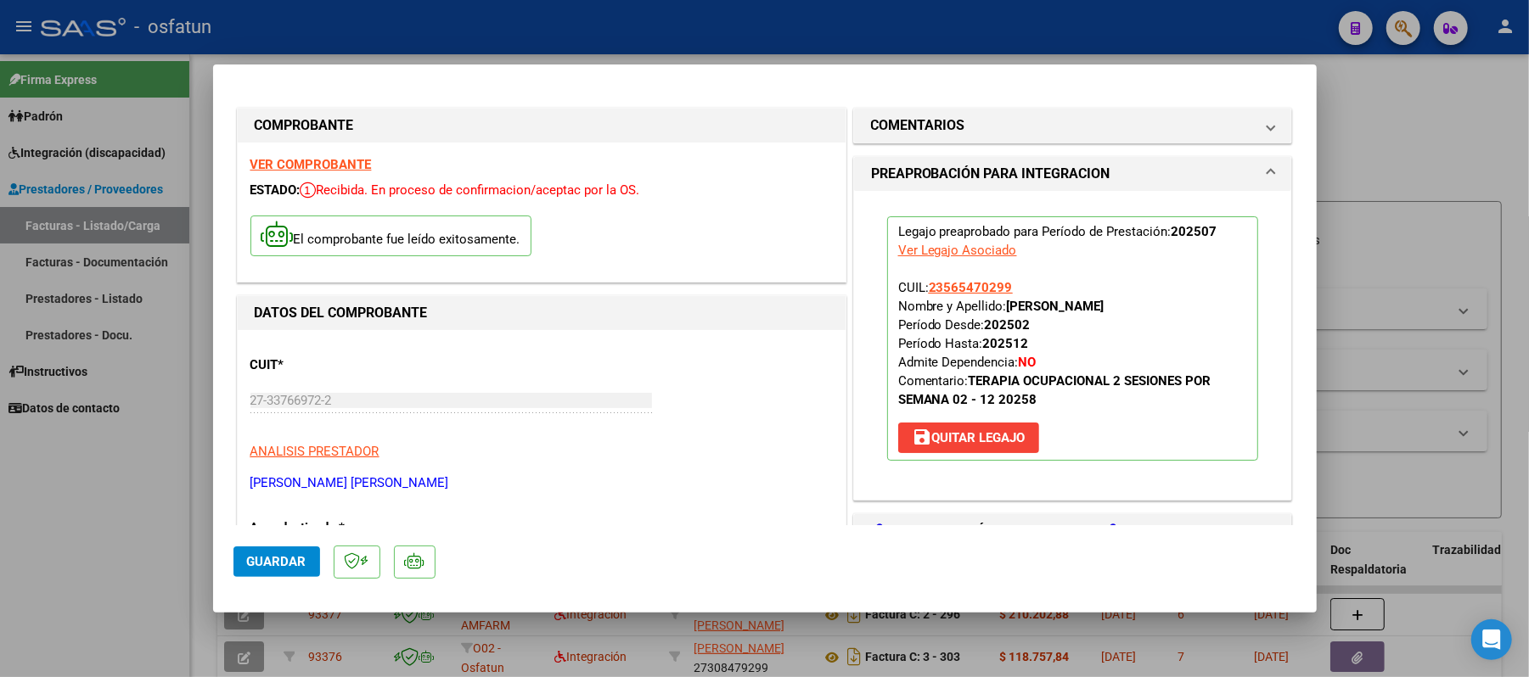
click at [344, 167] on strong "VER COMPROBANTE" at bounding box center [310, 164] width 121 height 15
click at [273, 564] on span "Guardar" at bounding box center [276, 561] width 59 height 15
click at [1430, 143] on div at bounding box center [764, 338] width 1529 height 677
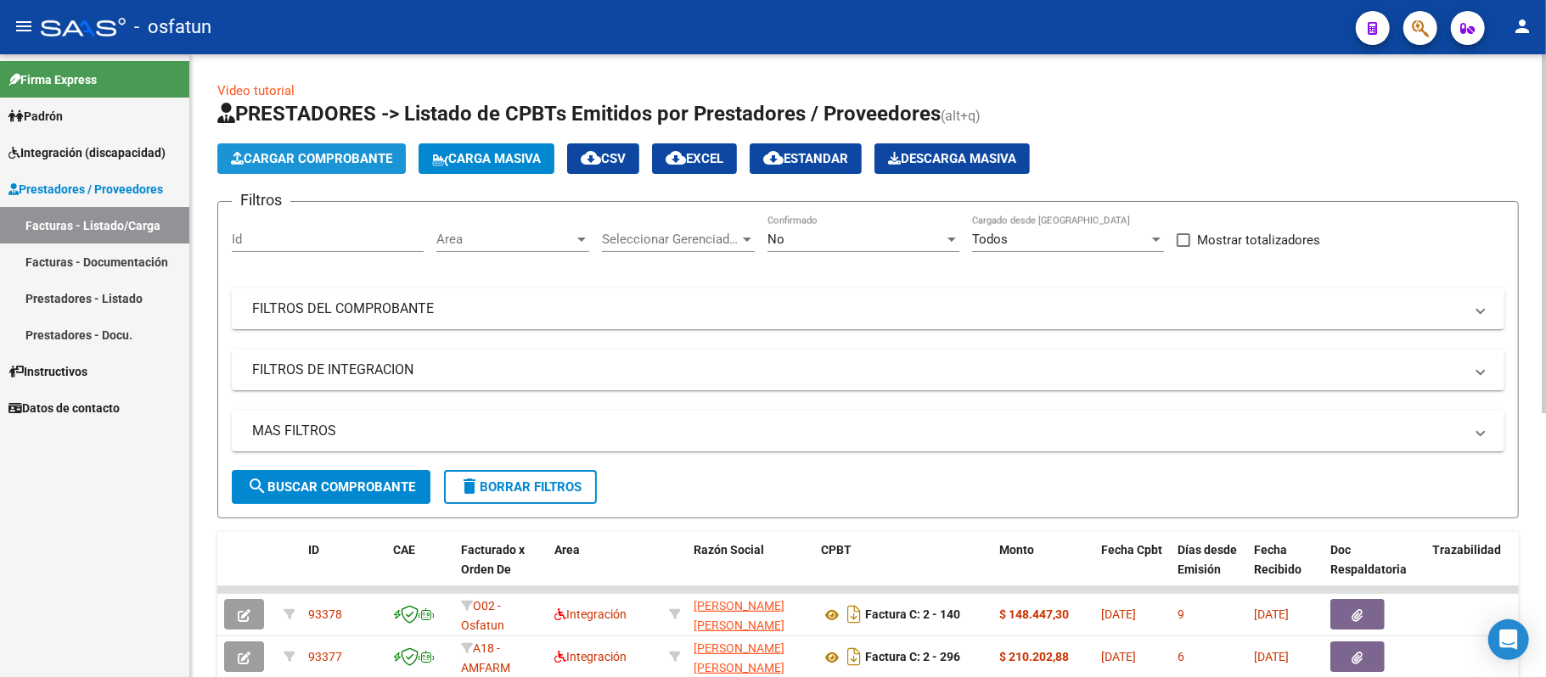
click at [318, 158] on span "Cargar Comprobante" at bounding box center [311, 158] width 161 height 15
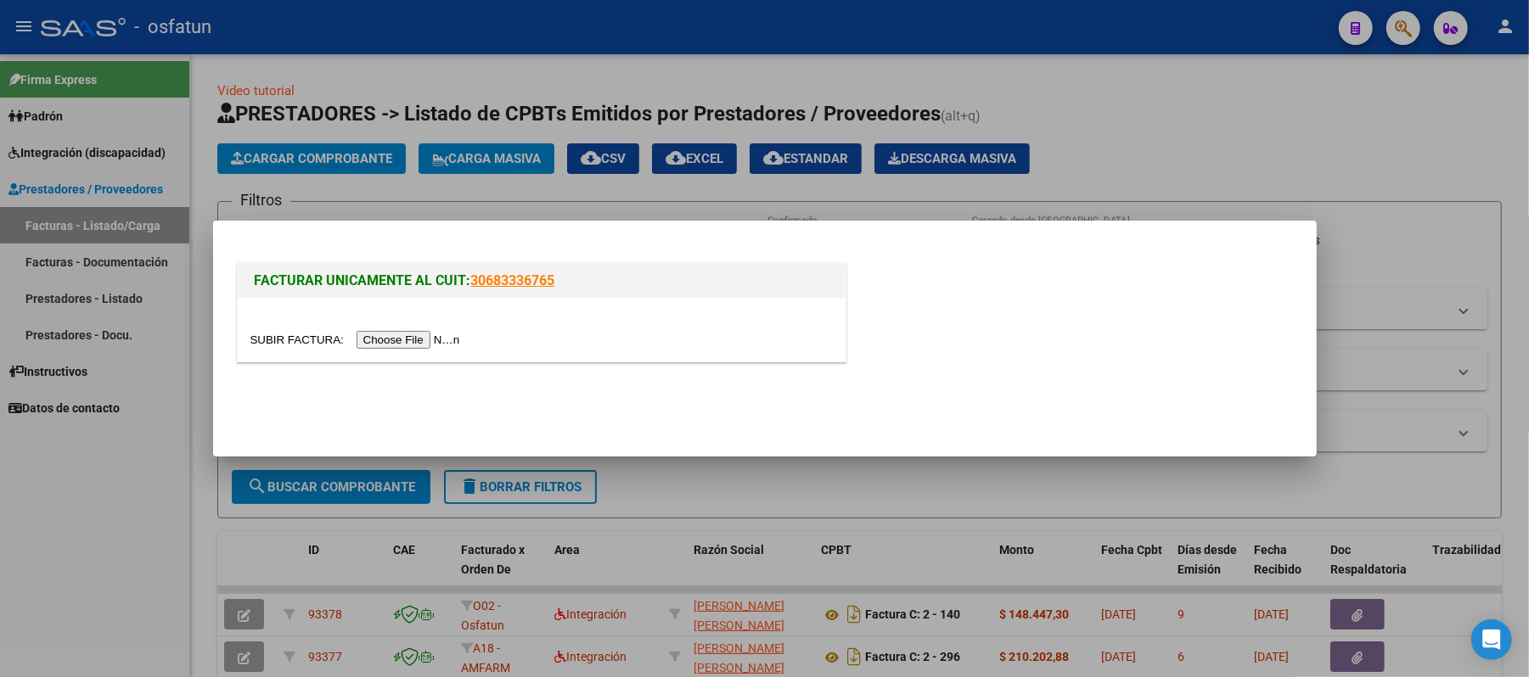
click at [377, 337] on input "file" at bounding box center [357, 340] width 215 height 18
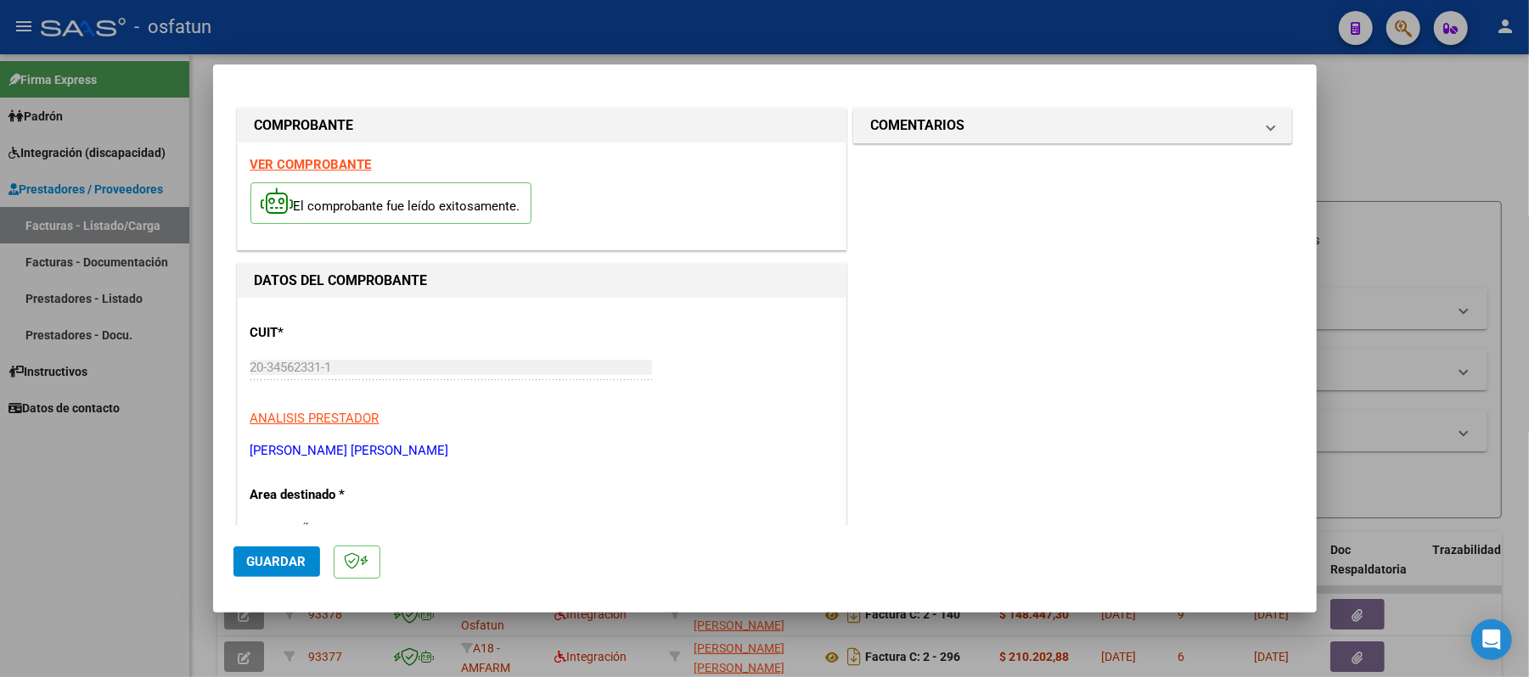
click at [323, 165] on strong "VER COMPROBANTE" at bounding box center [310, 164] width 121 height 15
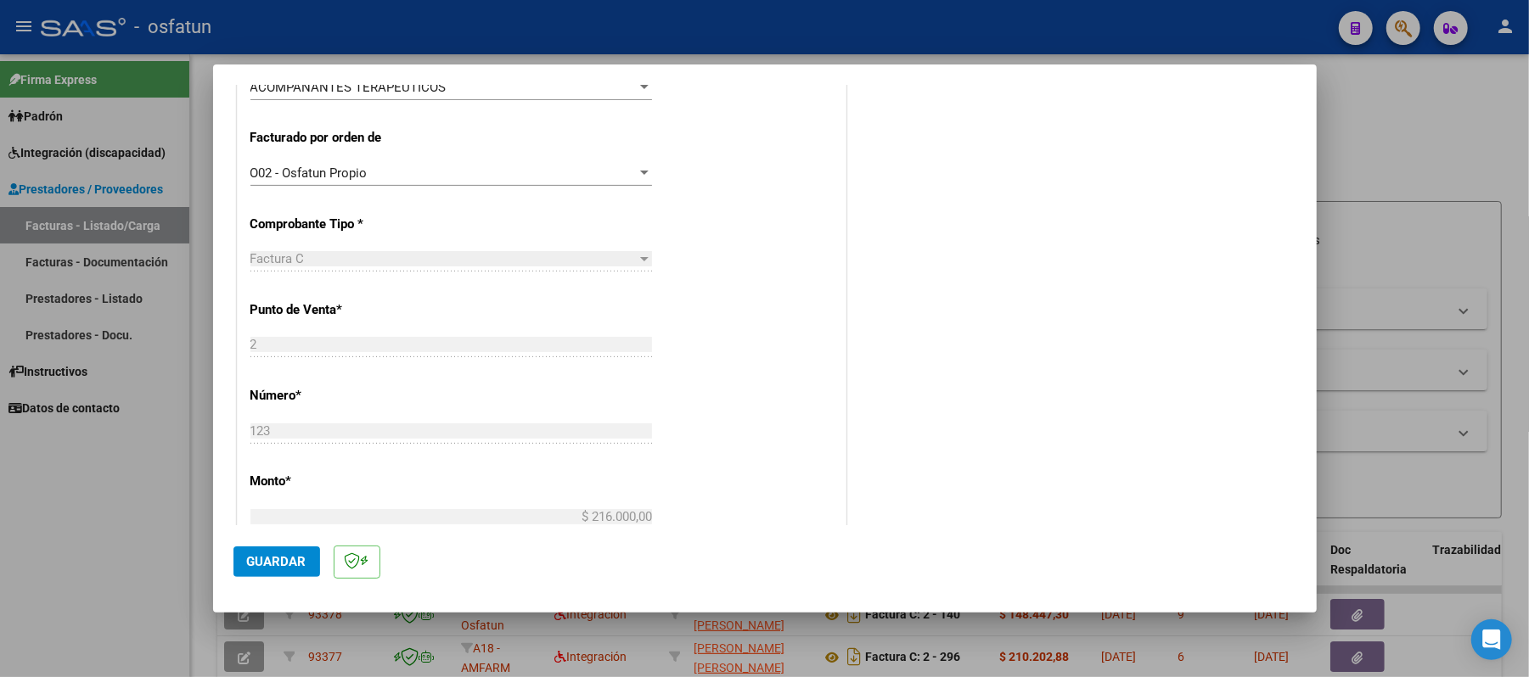
scroll to position [452, 0]
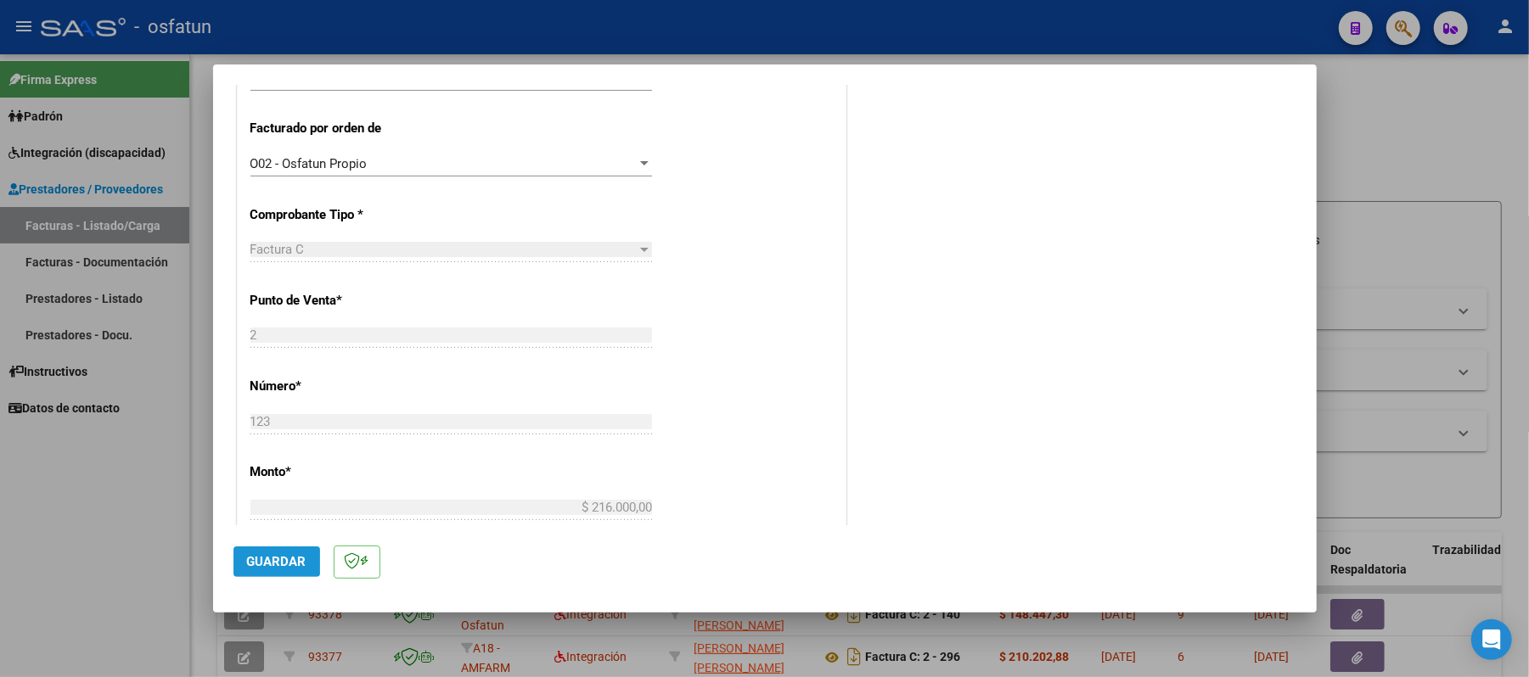
click at [266, 557] on span "Guardar" at bounding box center [276, 561] width 59 height 15
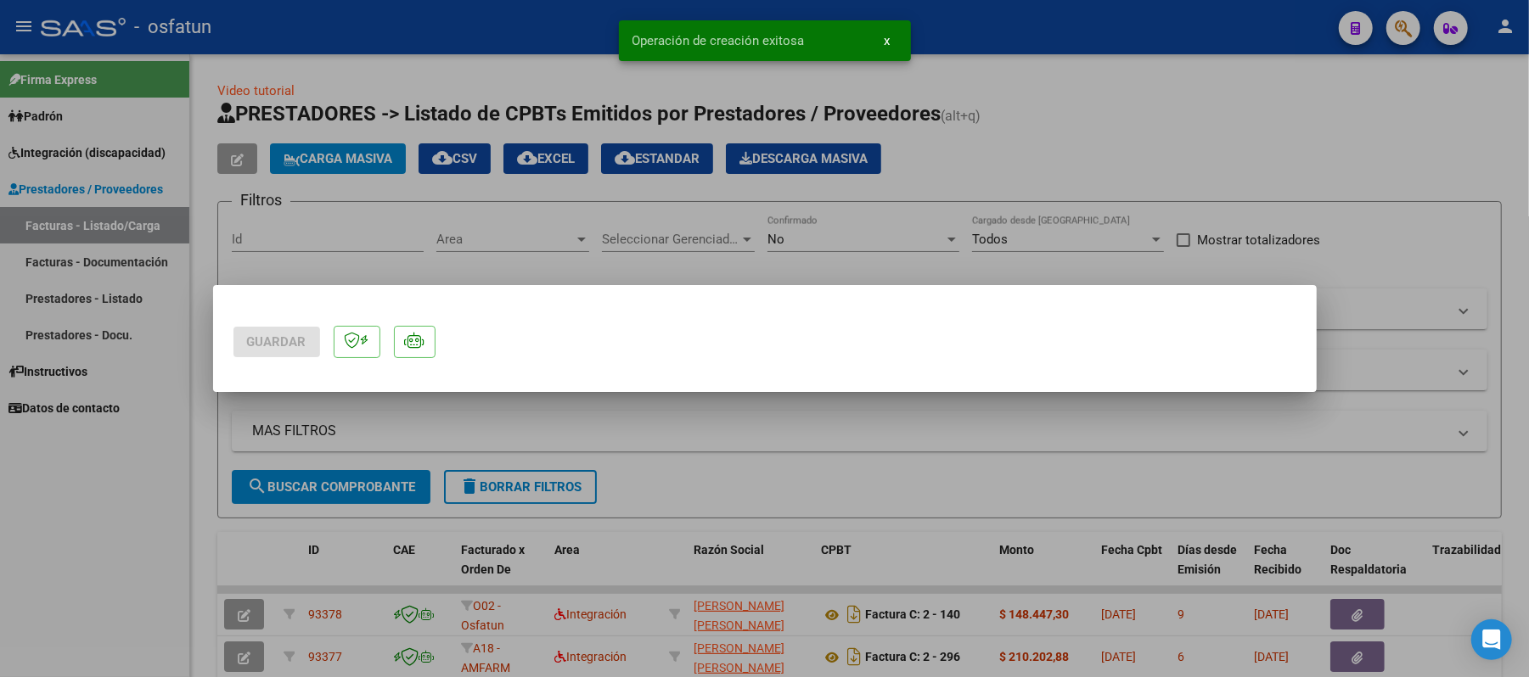
scroll to position [0, 0]
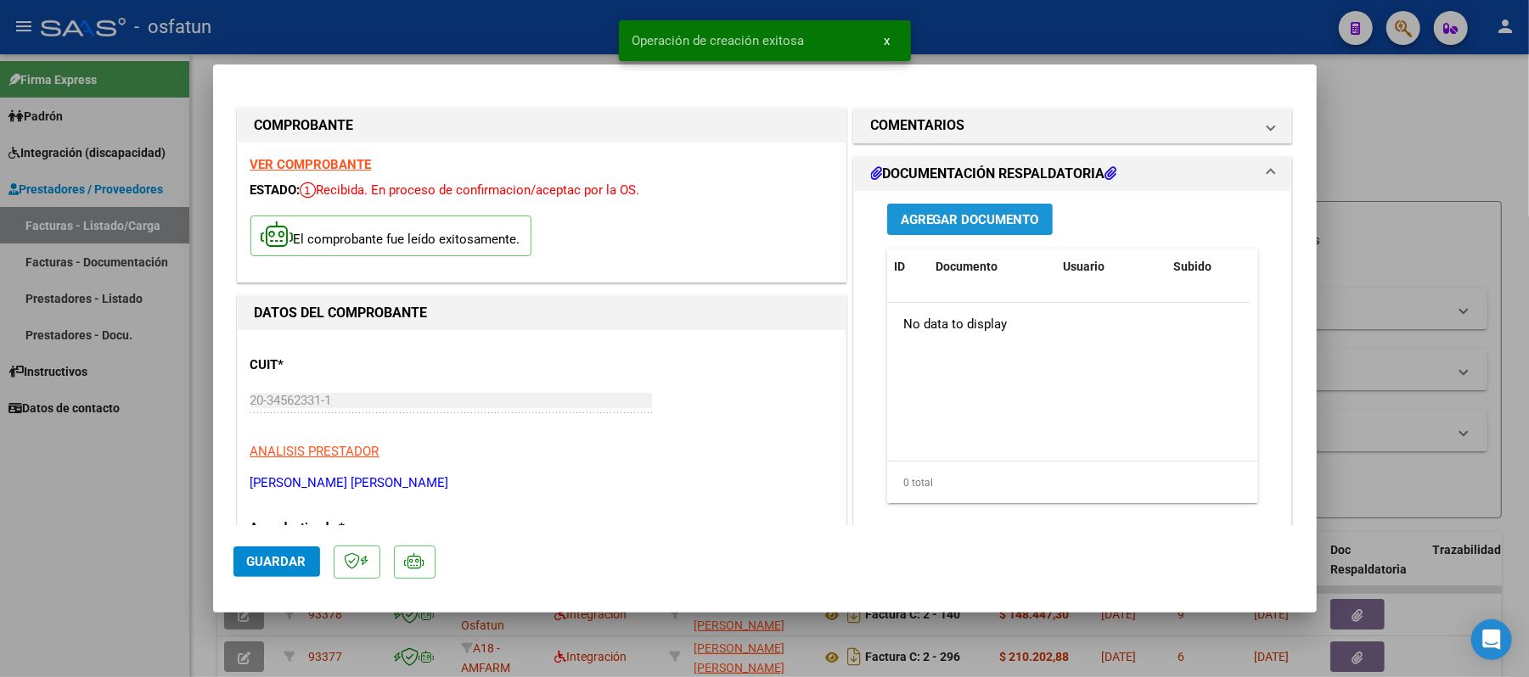
click at [901, 218] on span "Agregar Documento" at bounding box center [970, 219] width 138 height 15
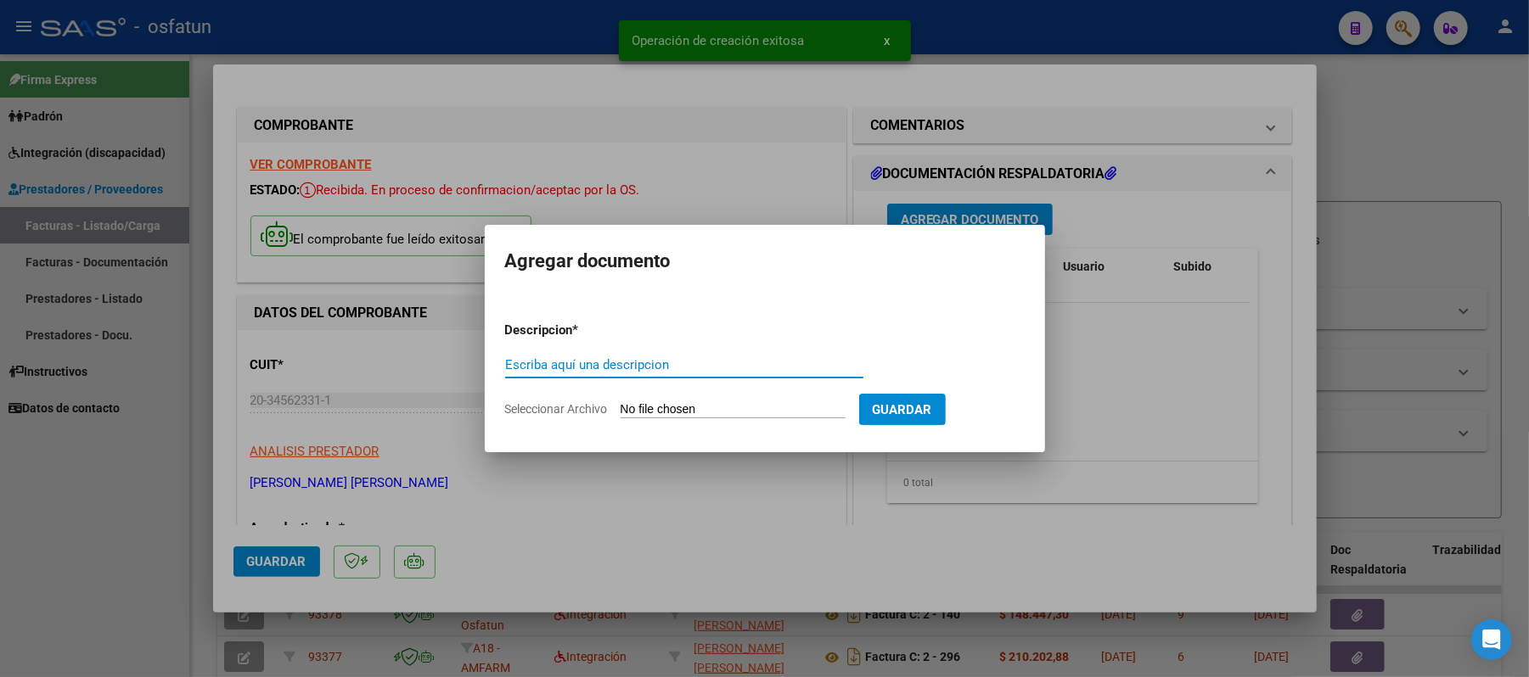
click at [689, 362] on input "Escriba aquí una descripcion" at bounding box center [684, 364] width 358 height 15
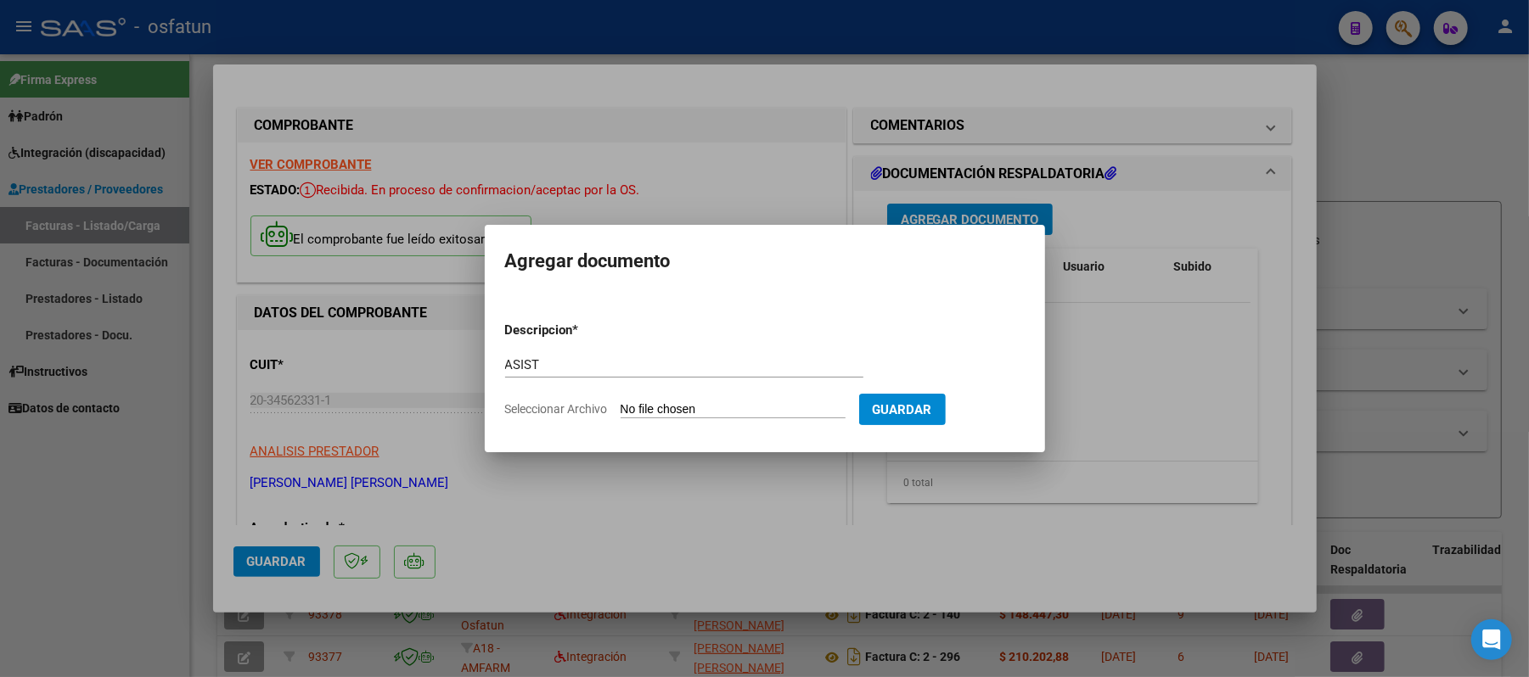
click at [718, 412] on input "Seleccionar Archivo" at bounding box center [733, 410] width 225 height 16
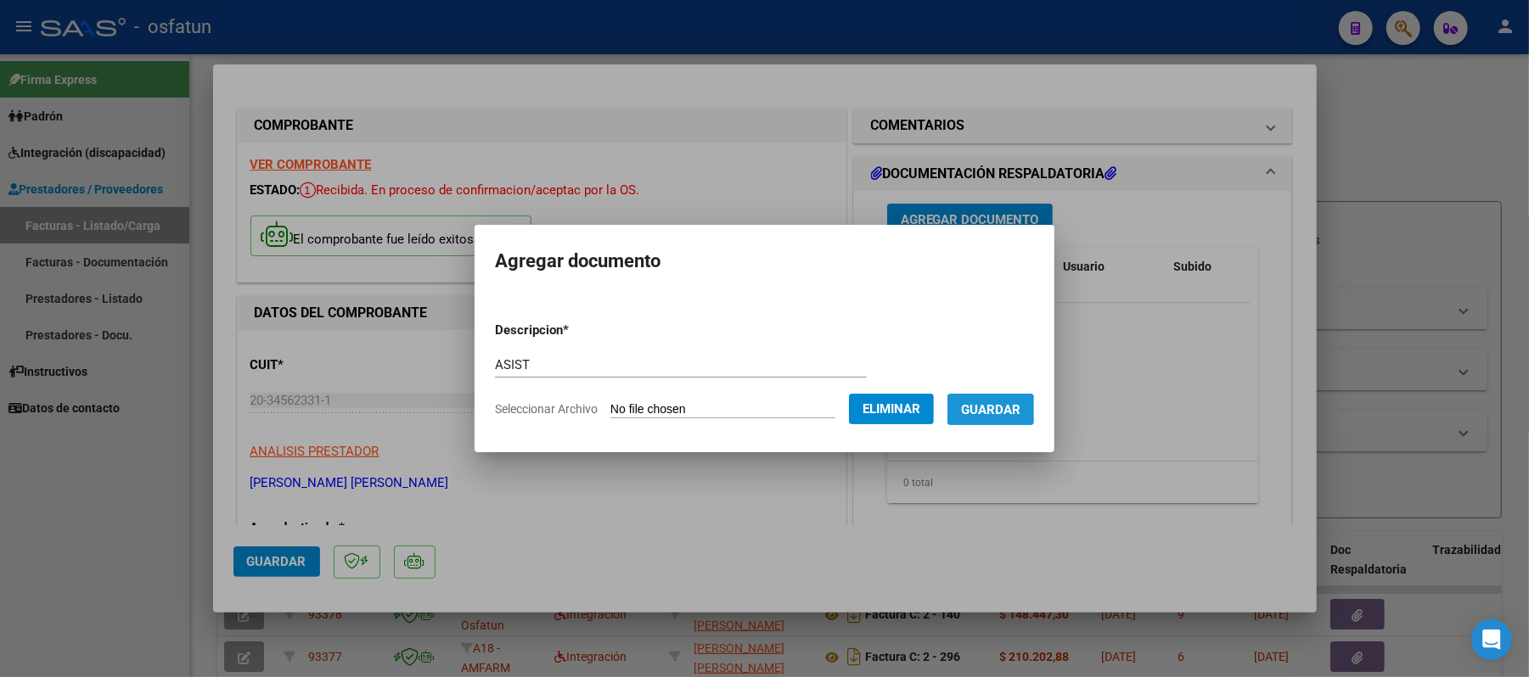
click at [989, 408] on span "Guardar" at bounding box center [990, 409] width 59 height 15
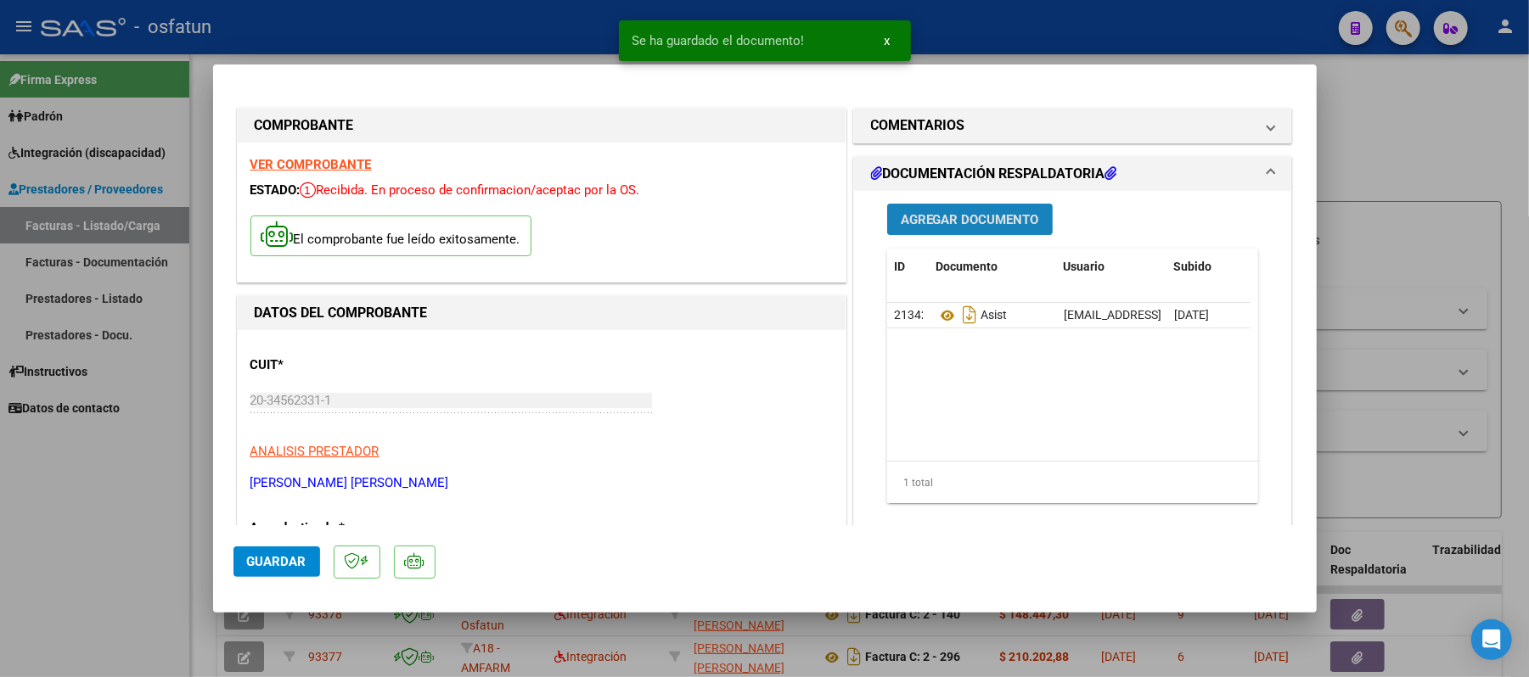
click at [969, 225] on span "Agregar Documento" at bounding box center [970, 219] width 138 height 15
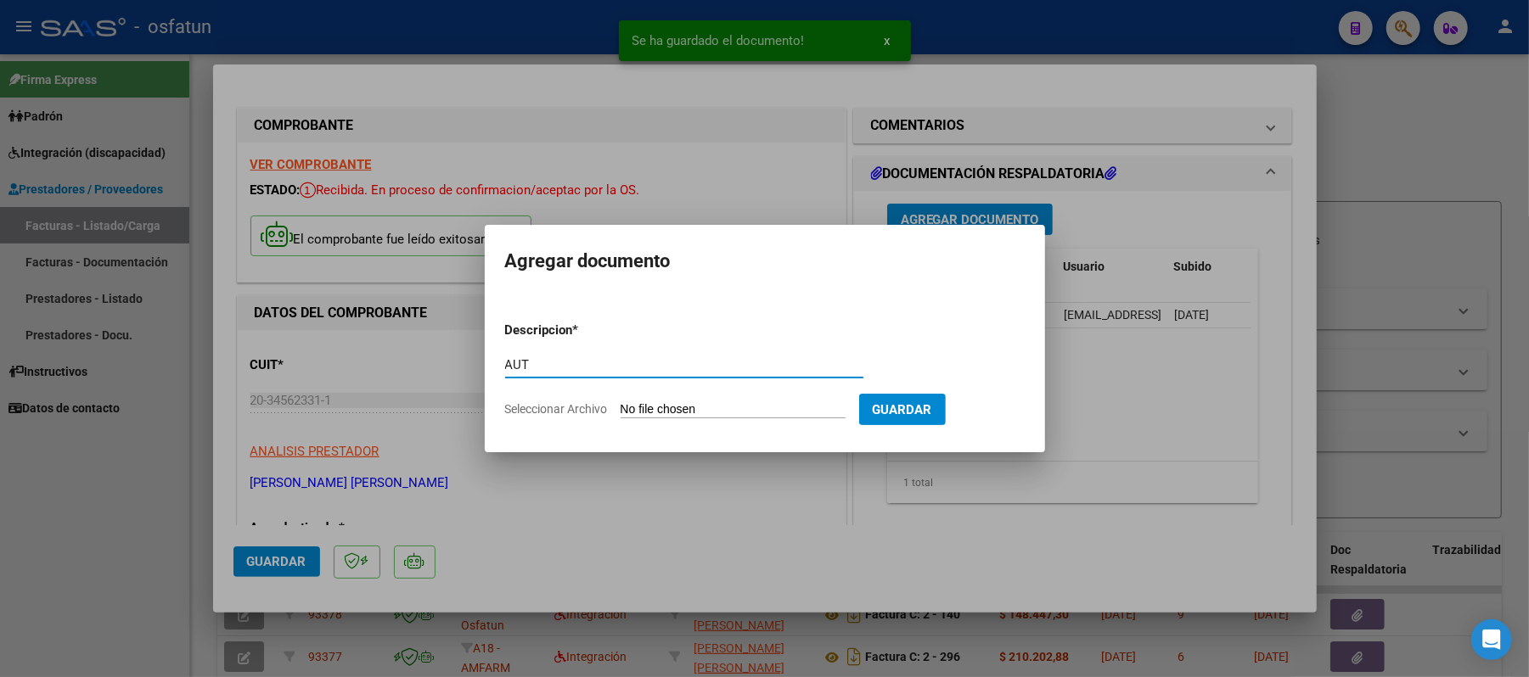
click at [674, 411] on input "Seleccionar Archivo" at bounding box center [733, 410] width 225 height 16
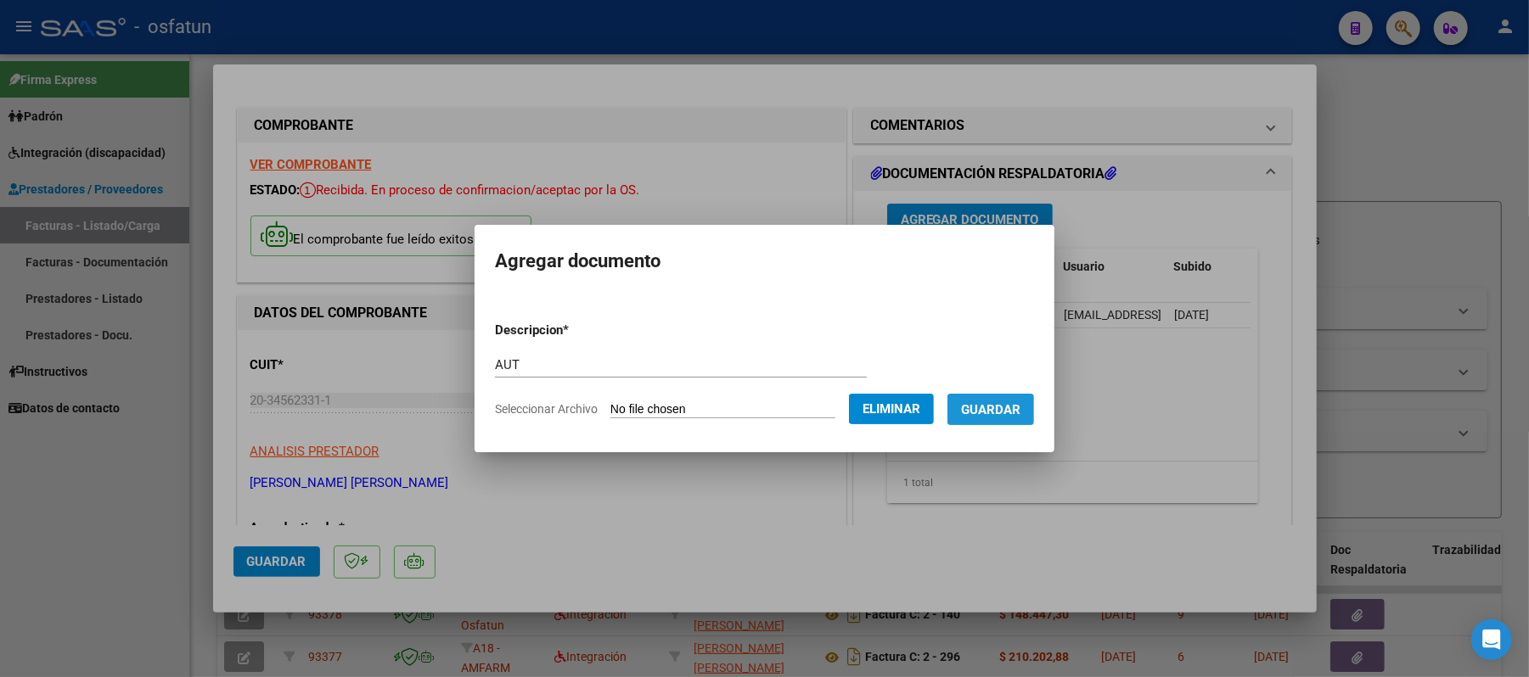
click at [1020, 407] on span "Guardar" at bounding box center [990, 409] width 59 height 15
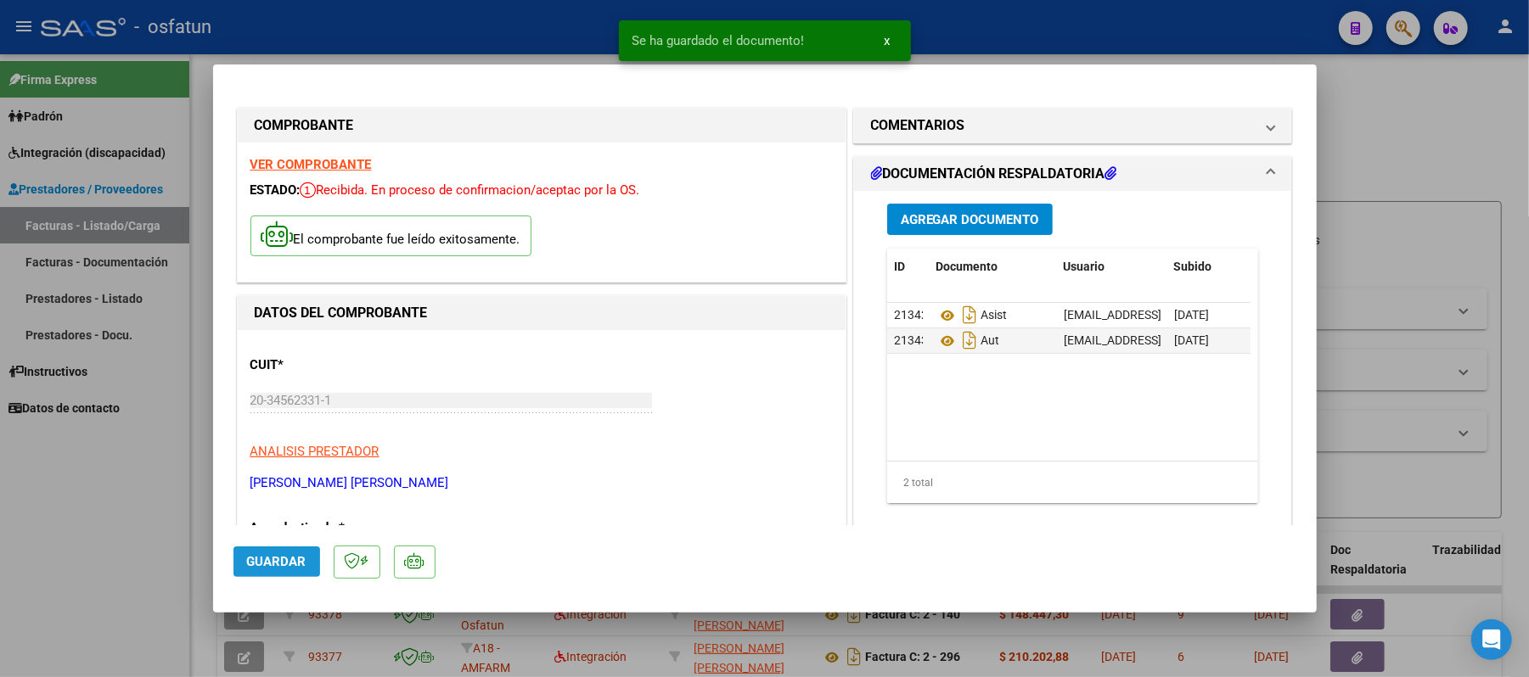
click at [273, 564] on span "Guardar" at bounding box center [276, 561] width 59 height 15
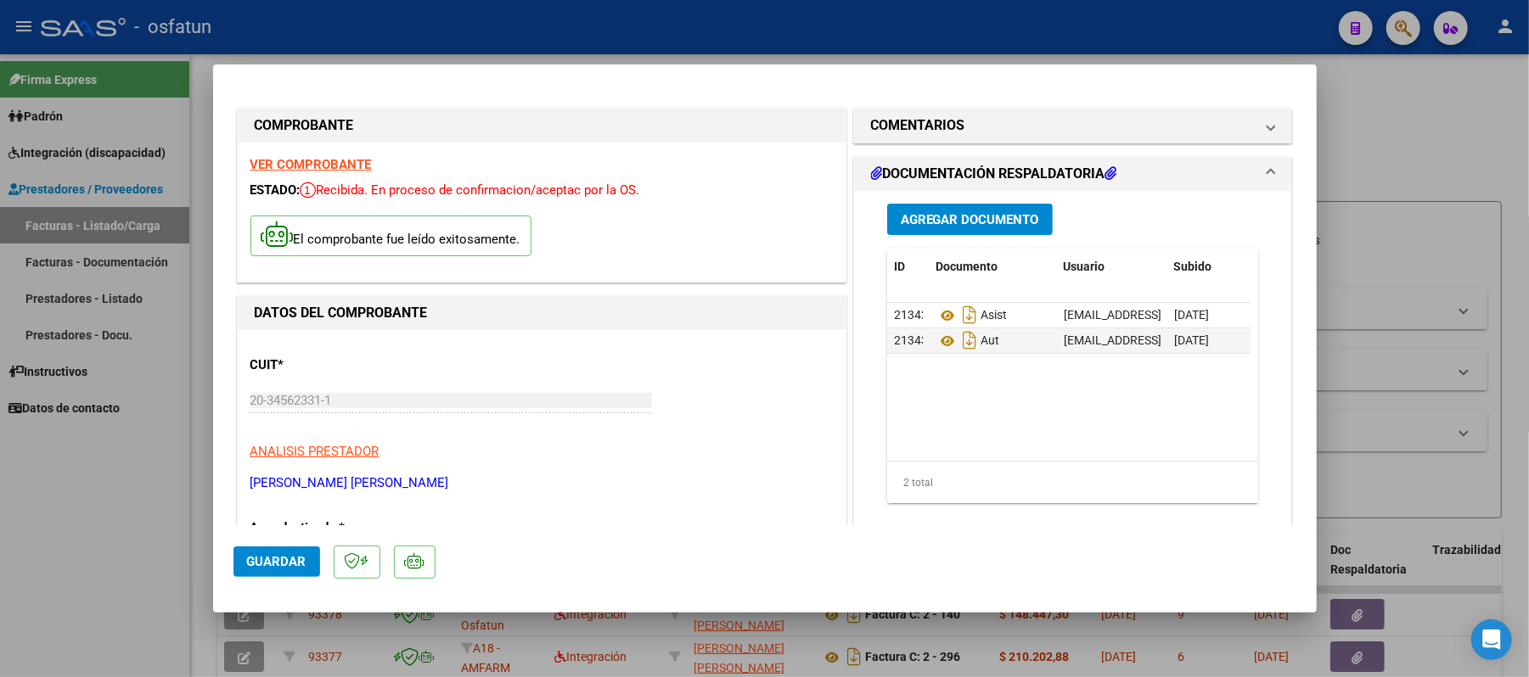
click at [293, 564] on span "Guardar" at bounding box center [276, 561] width 59 height 15
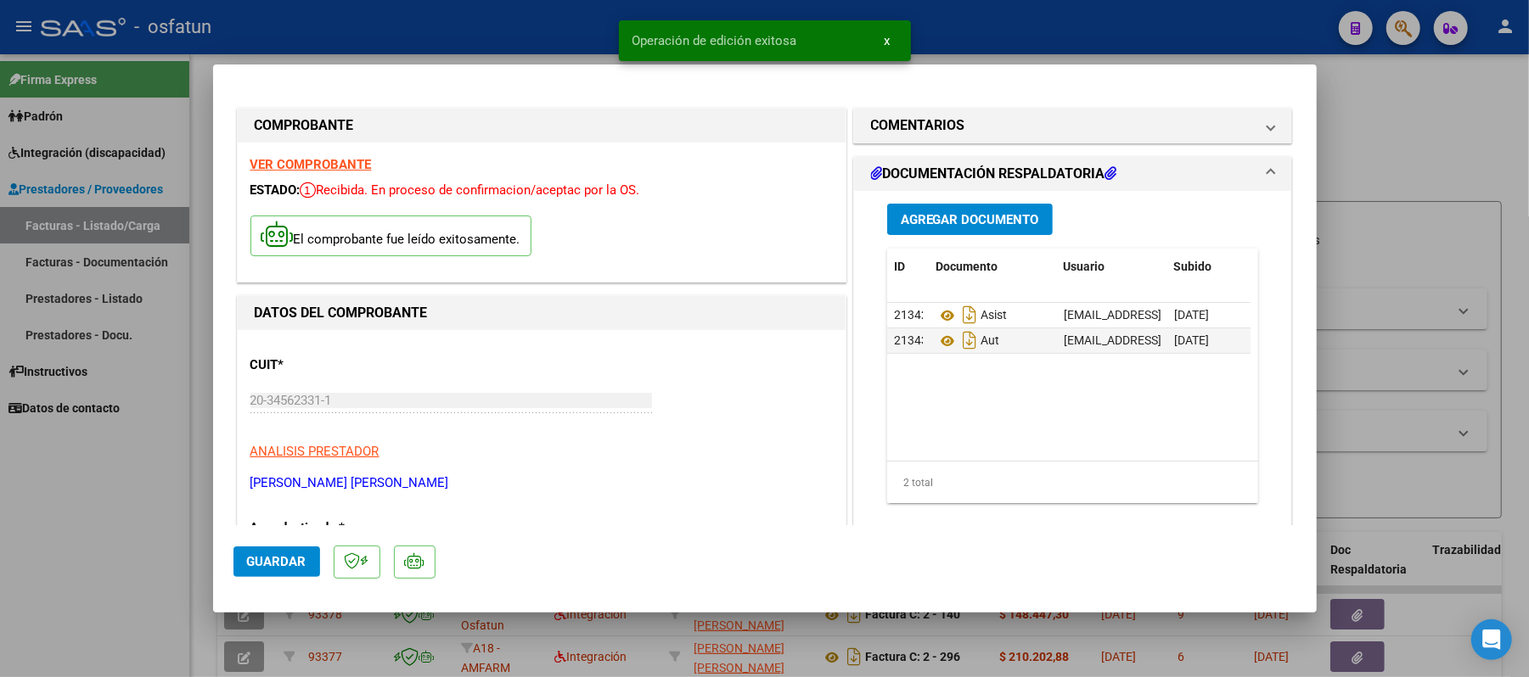
click at [1464, 177] on div at bounding box center [764, 338] width 1529 height 677
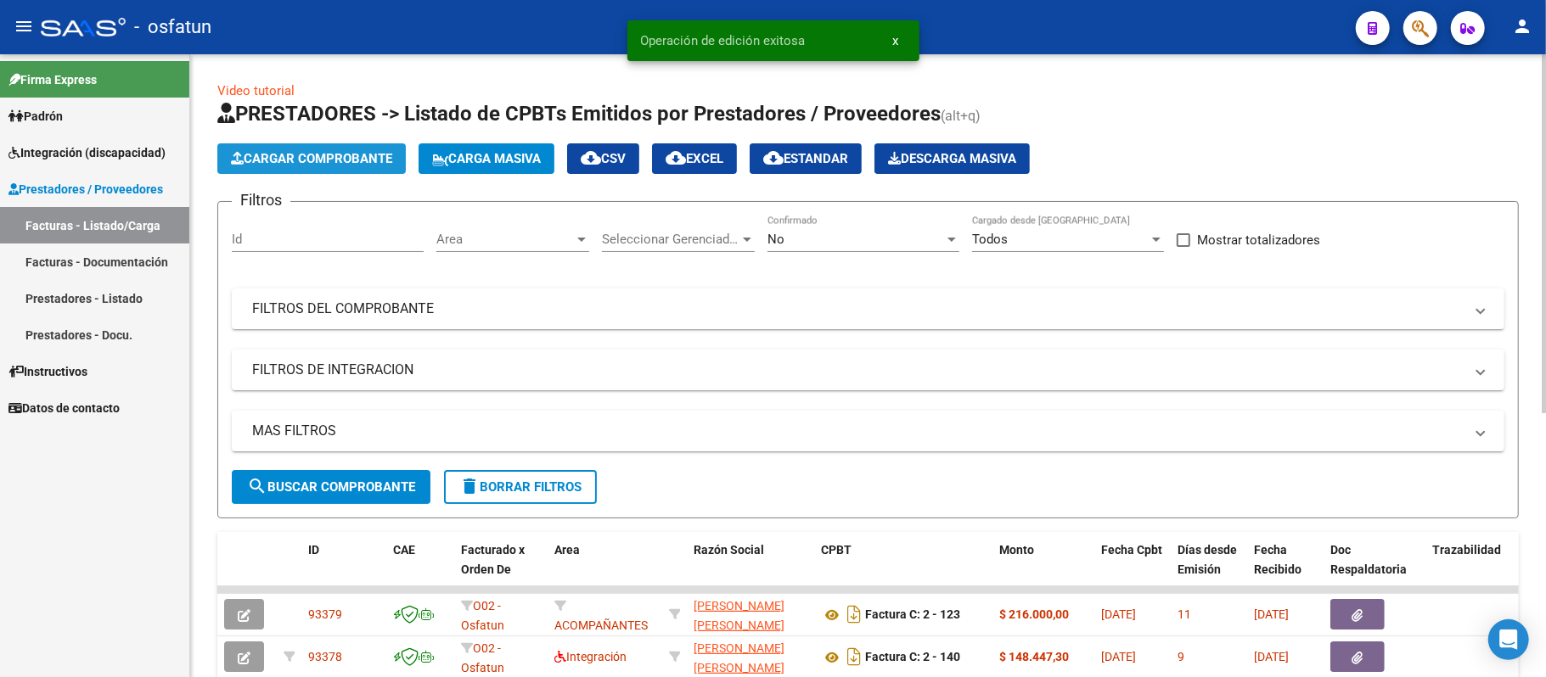
click at [297, 153] on span "Cargar Comprobante" at bounding box center [311, 158] width 161 height 15
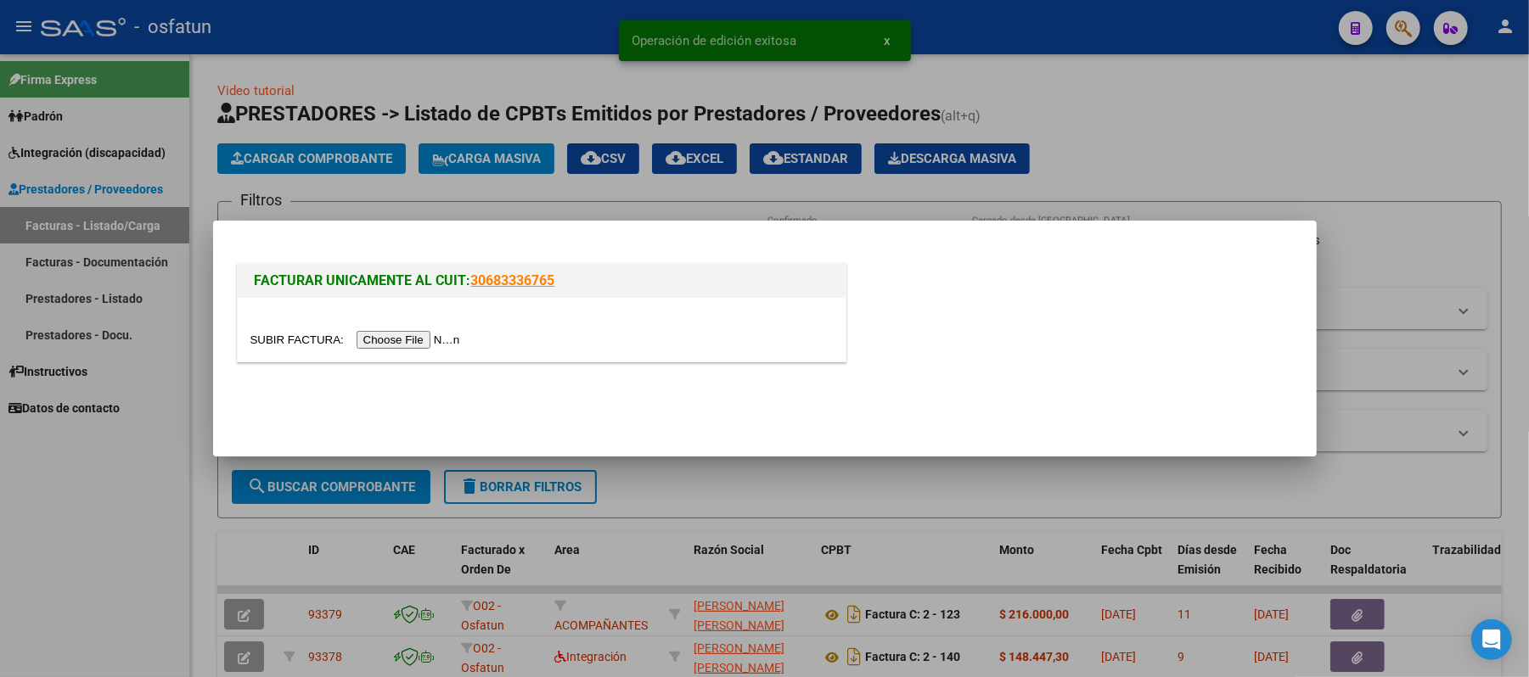
click at [416, 341] on input "file" at bounding box center [357, 340] width 215 height 18
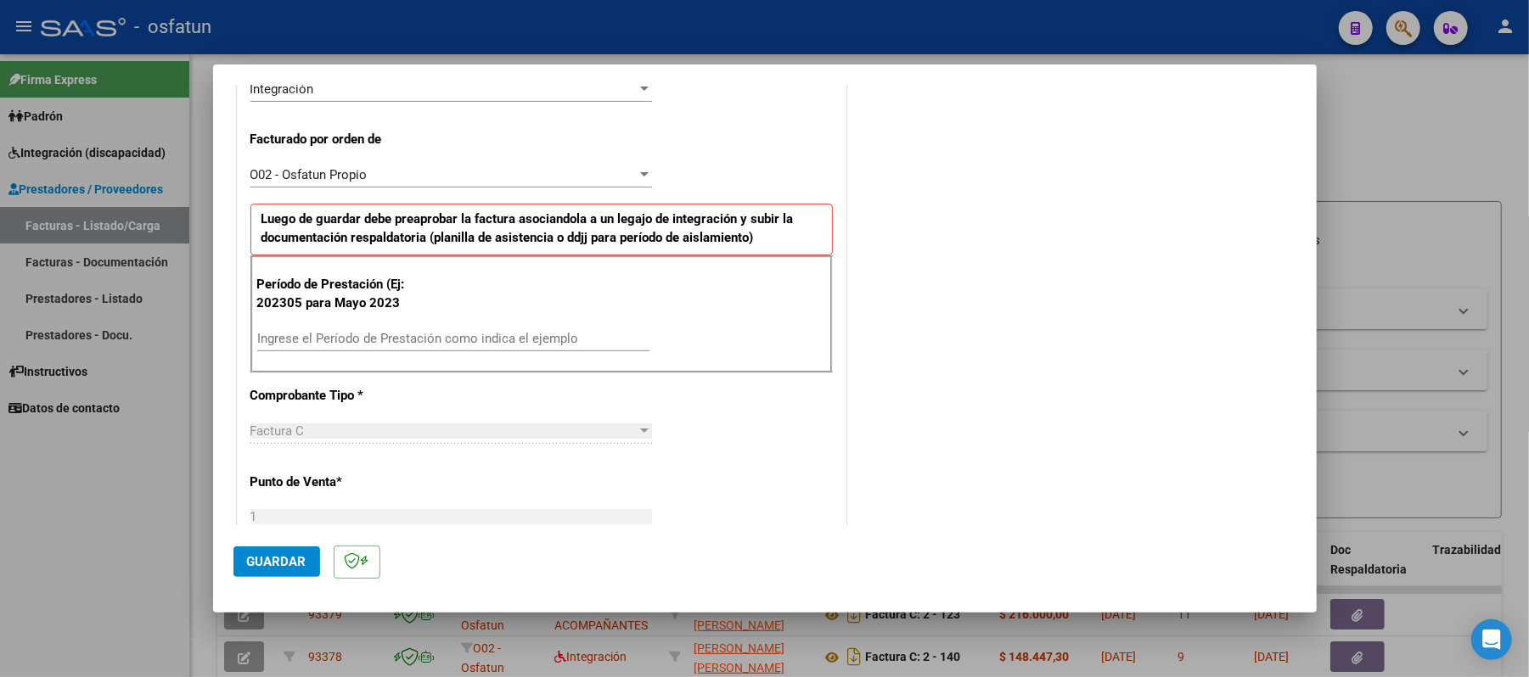
scroll to position [452, 0]
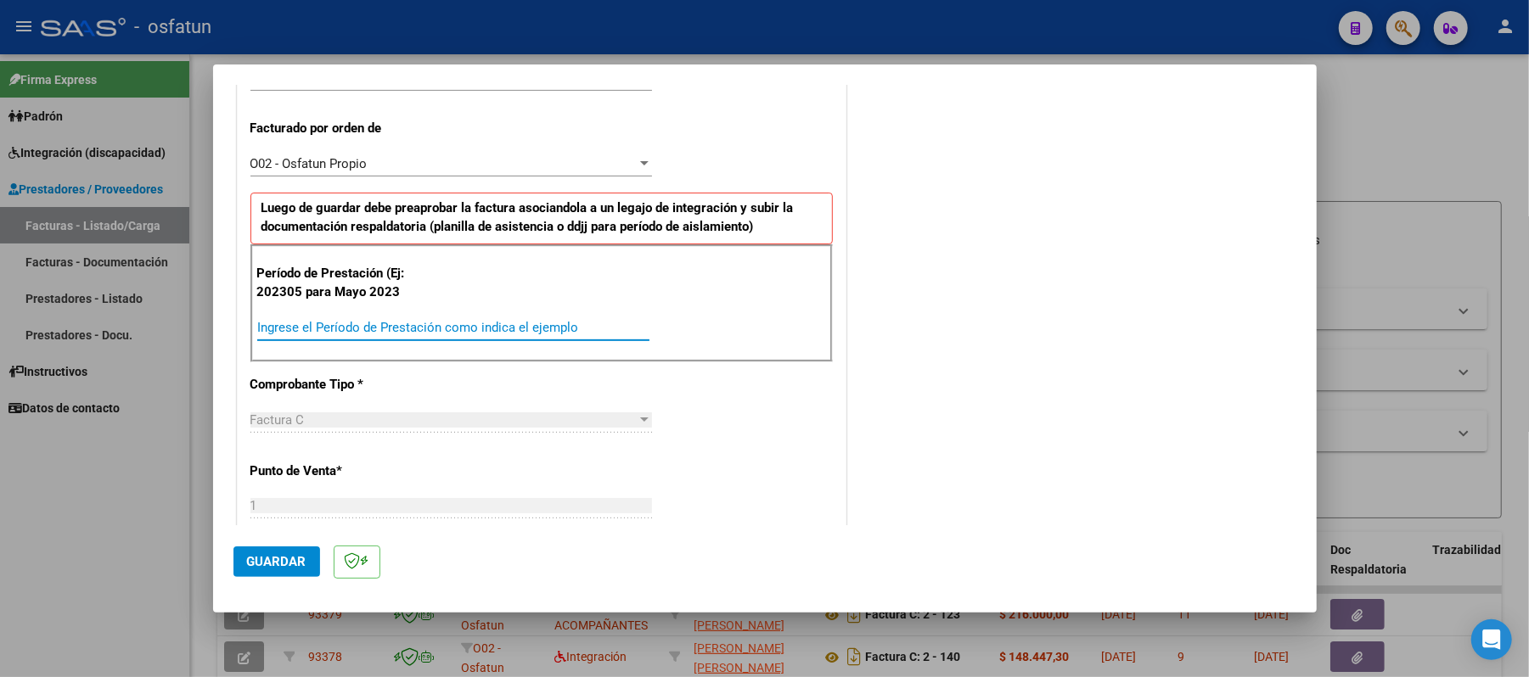
click at [422, 328] on input "Ingrese el Período de Prestación como indica el ejemplo" at bounding box center [453, 327] width 392 height 15
click at [286, 564] on span "Guardar" at bounding box center [276, 561] width 59 height 15
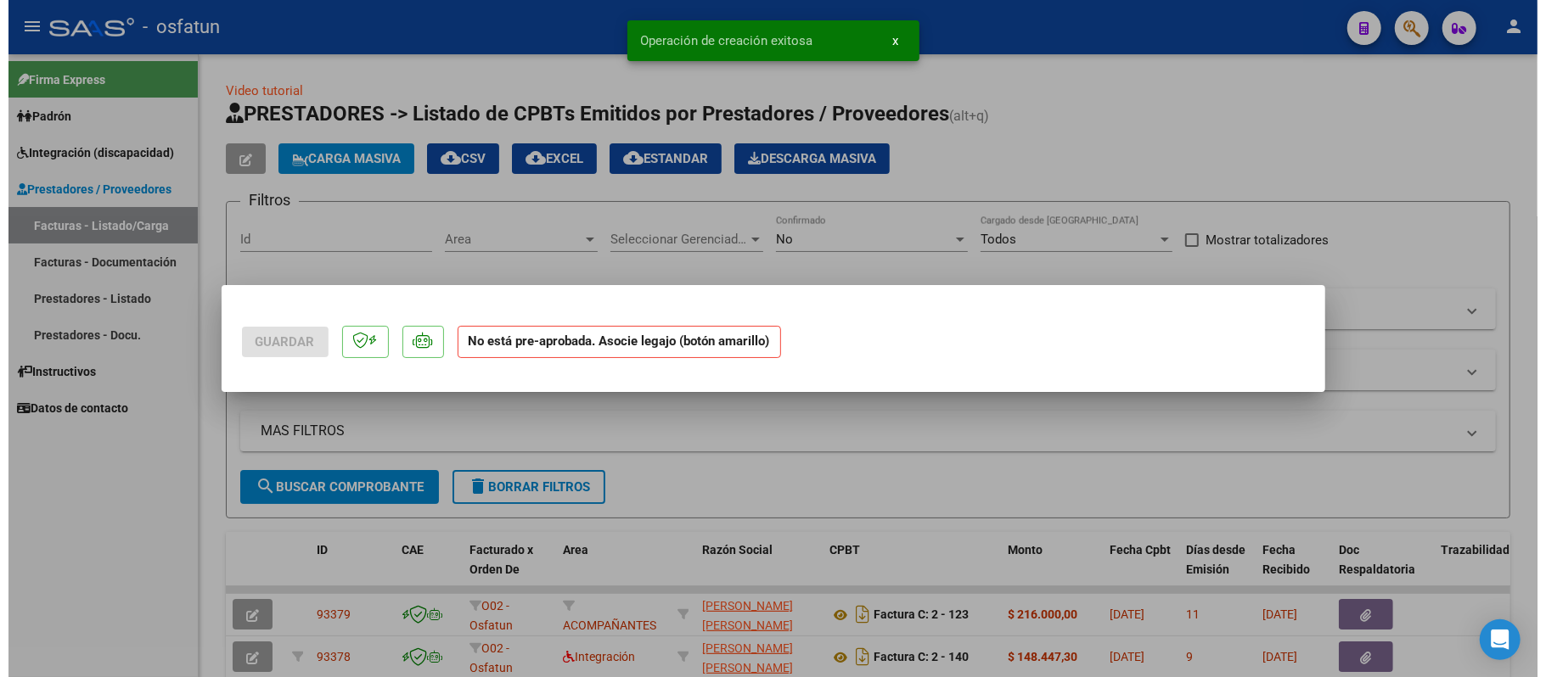
scroll to position [0, 0]
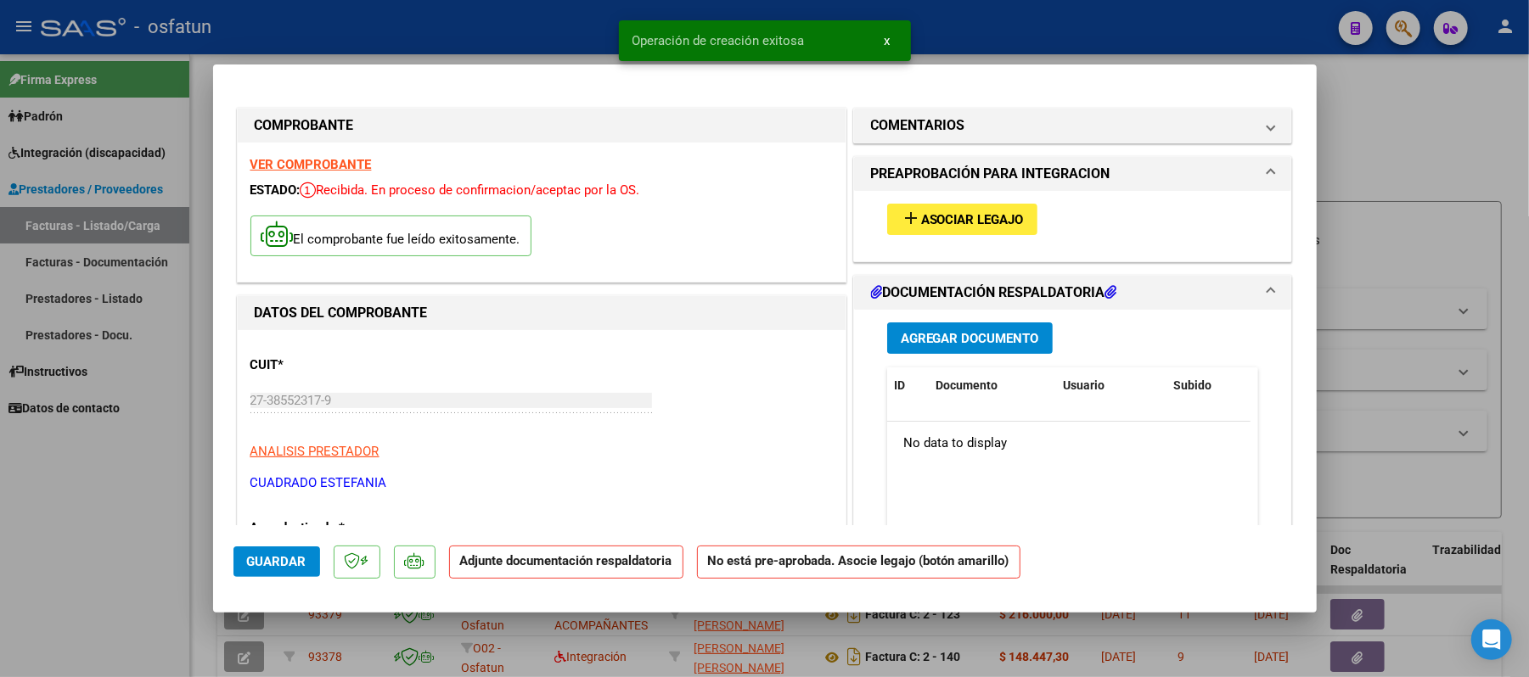
click at [910, 219] on mat-icon "add" at bounding box center [911, 218] width 20 height 20
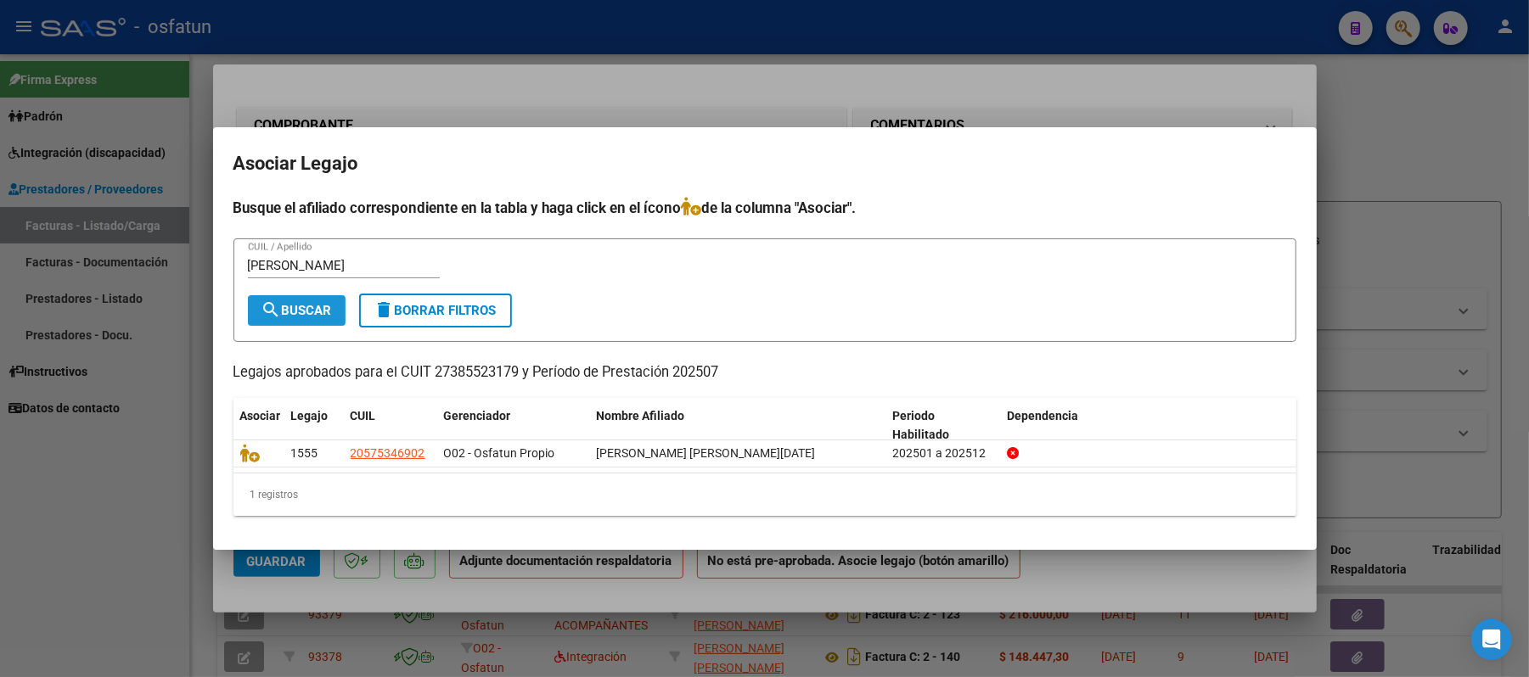
click at [283, 303] on span "search Buscar" at bounding box center [296, 310] width 70 height 15
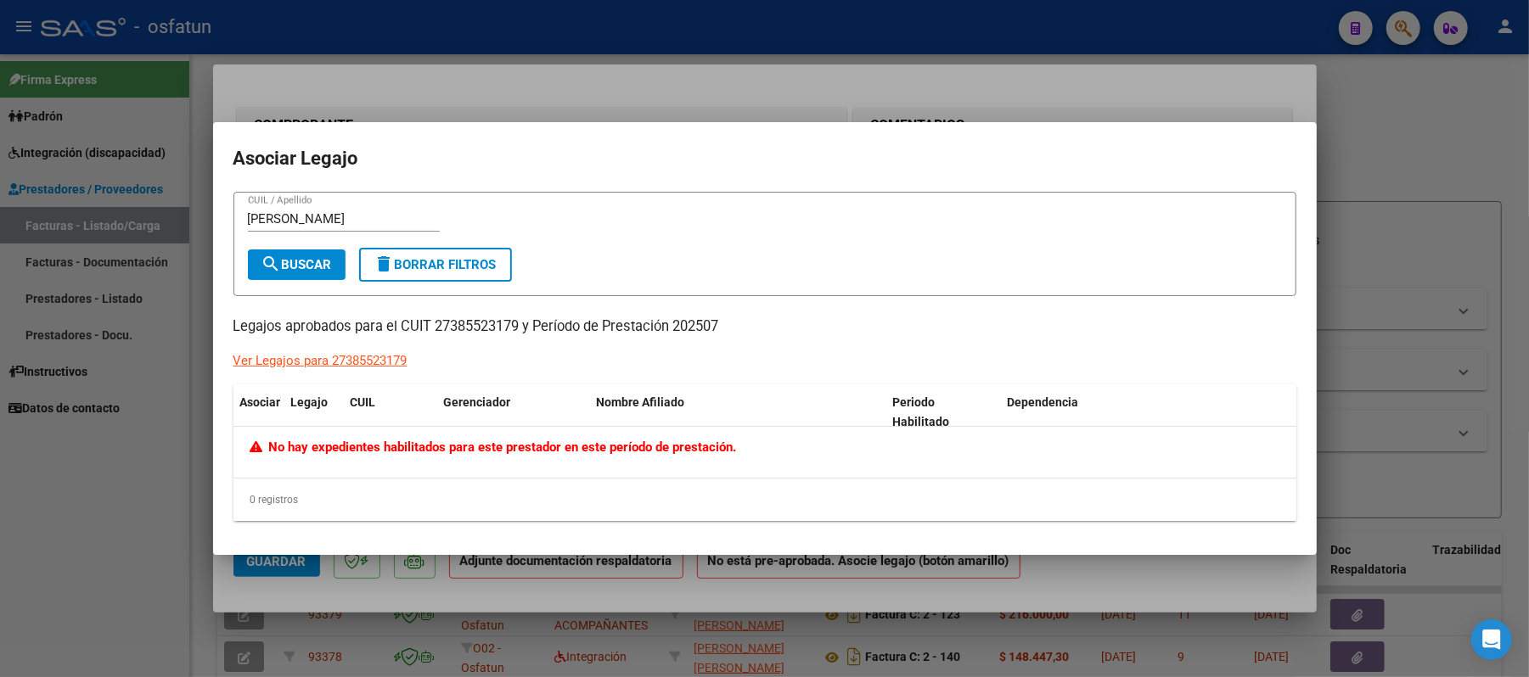
click at [1424, 146] on div at bounding box center [764, 338] width 1529 height 677
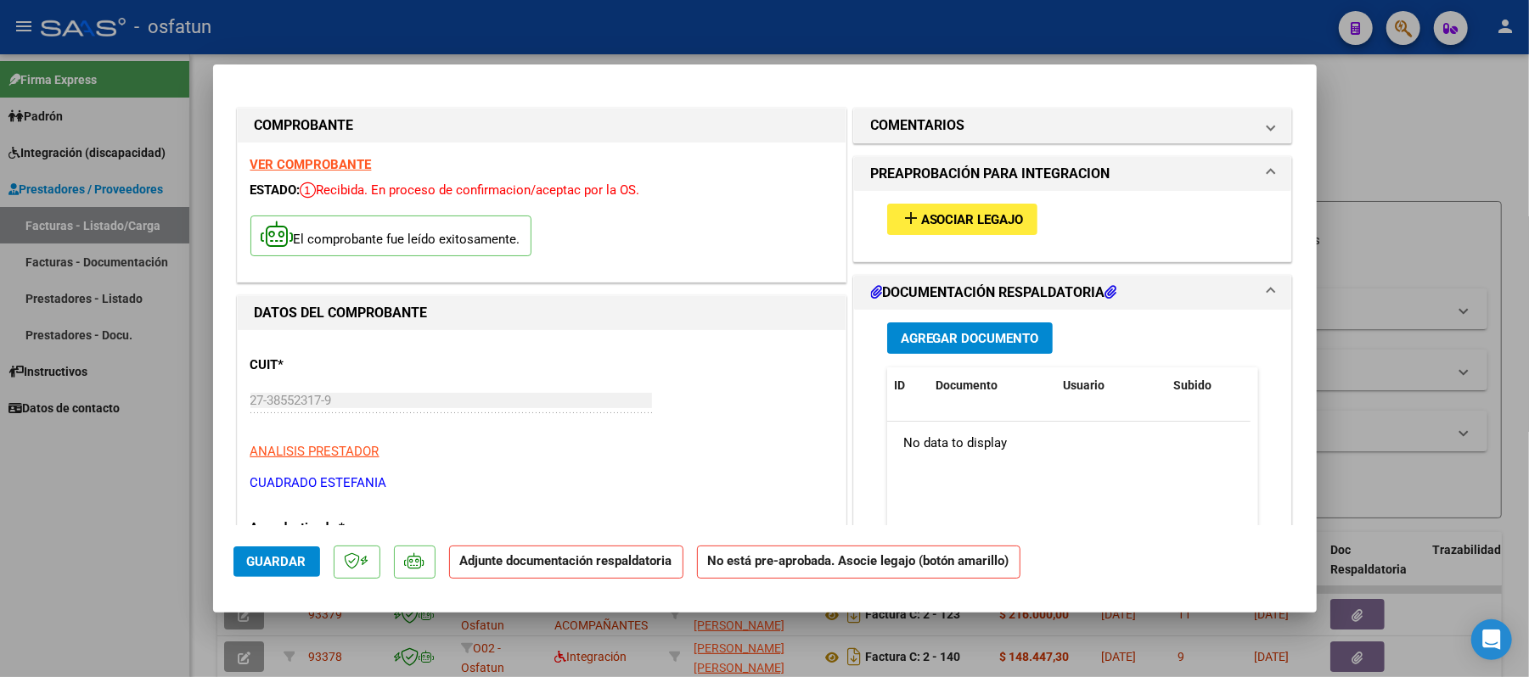
click at [947, 337] on span "Agregar Documento" at bounding box center [970, 338] width 138 height 15
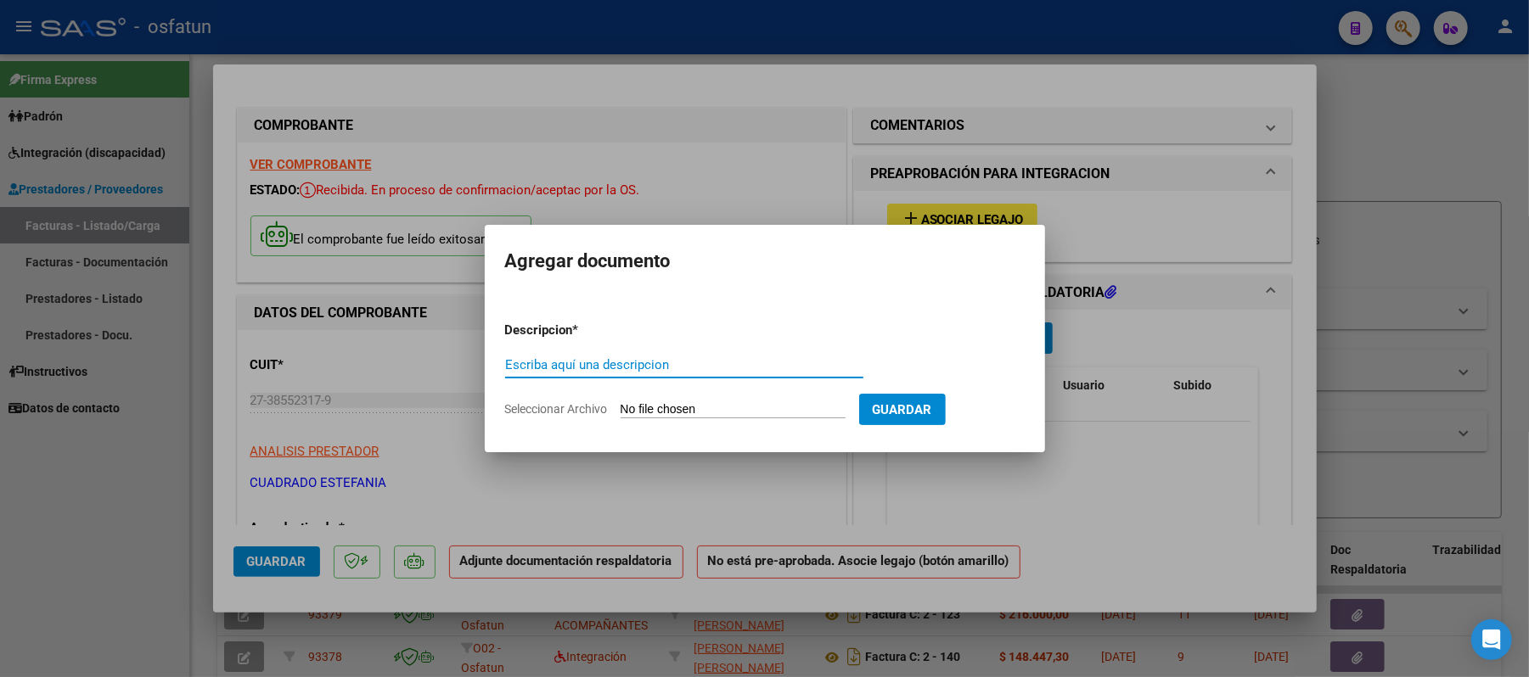
click at [691, 368] on input "Escriba aquí una descripcion" at bounding box center [684, 364] width 358 height 15
click at [656, 406] on input "Seleccionar Archivo" at bounding box center [733, 410] width 225 height 16
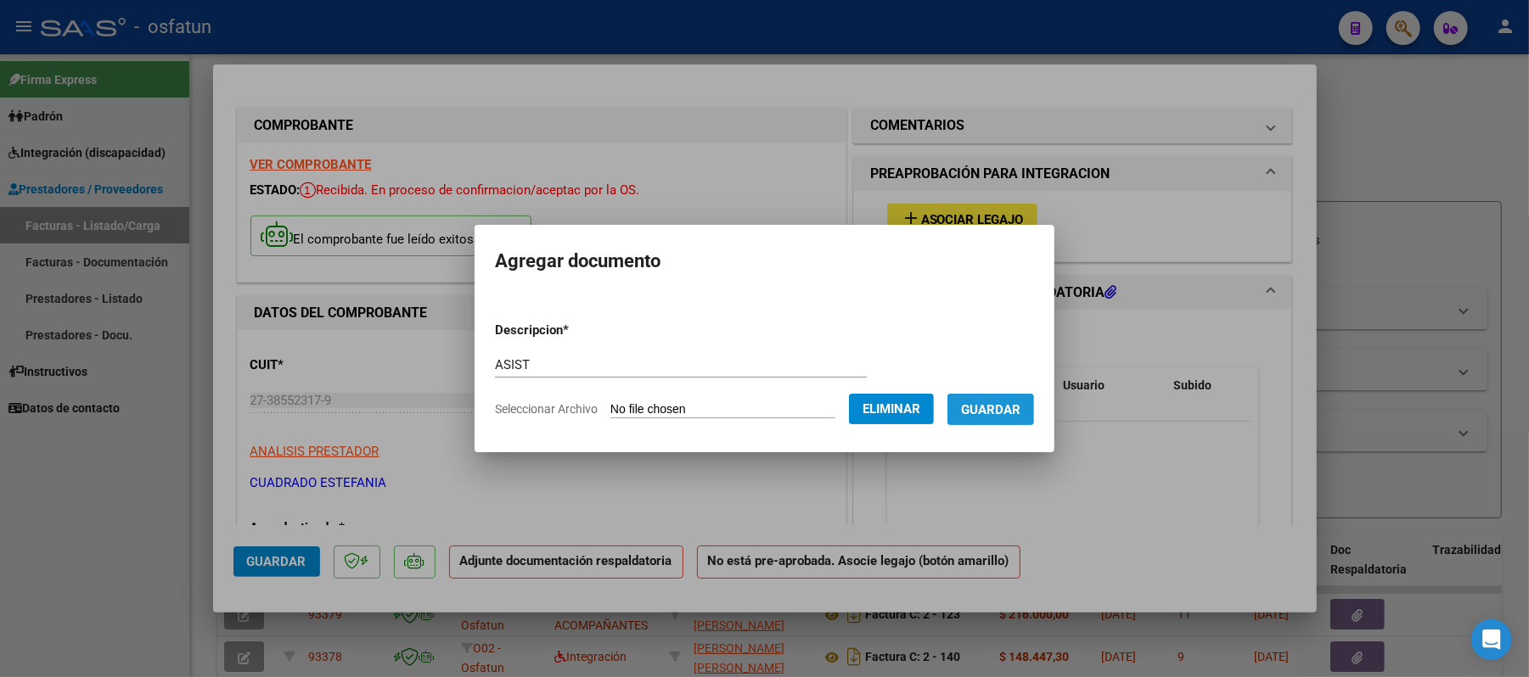
click at [1020, 402] on span "Guardar" at bounding box center [990, 409] width 59 height 15
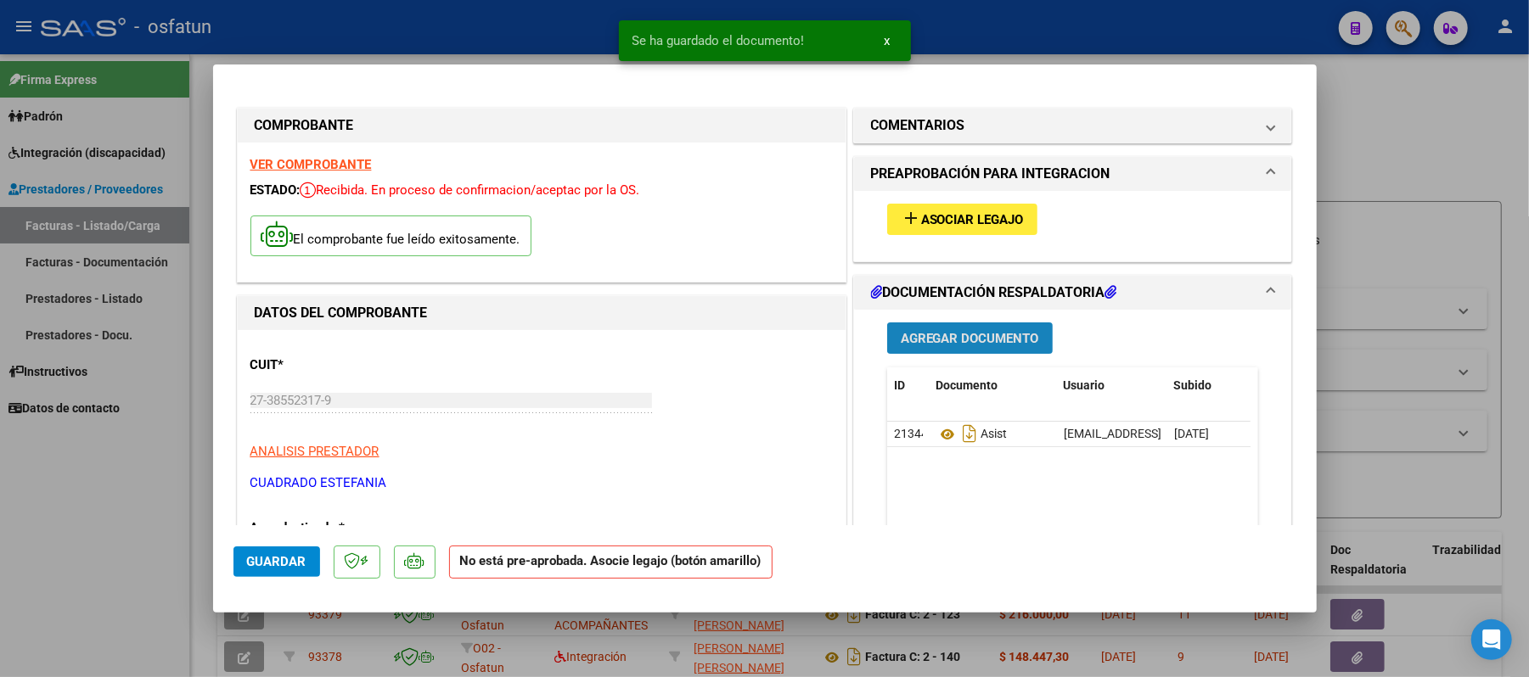
click at [958, 336] on span "Agregar Documento" at bounding box center [970, 338] width 138 height 15
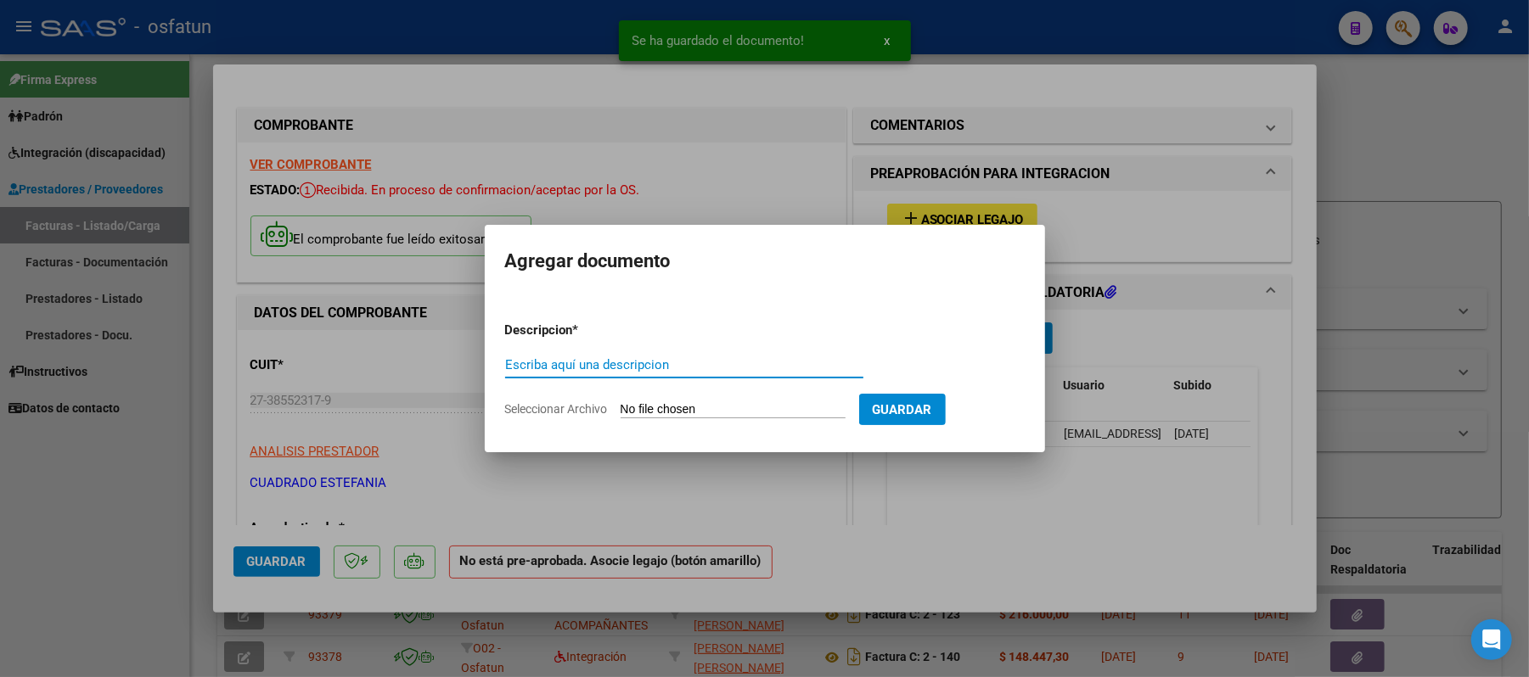
click at [659, 368] on input "Escriba aquí una descripcion" at bounding box center [684, 364] width 358 height 15
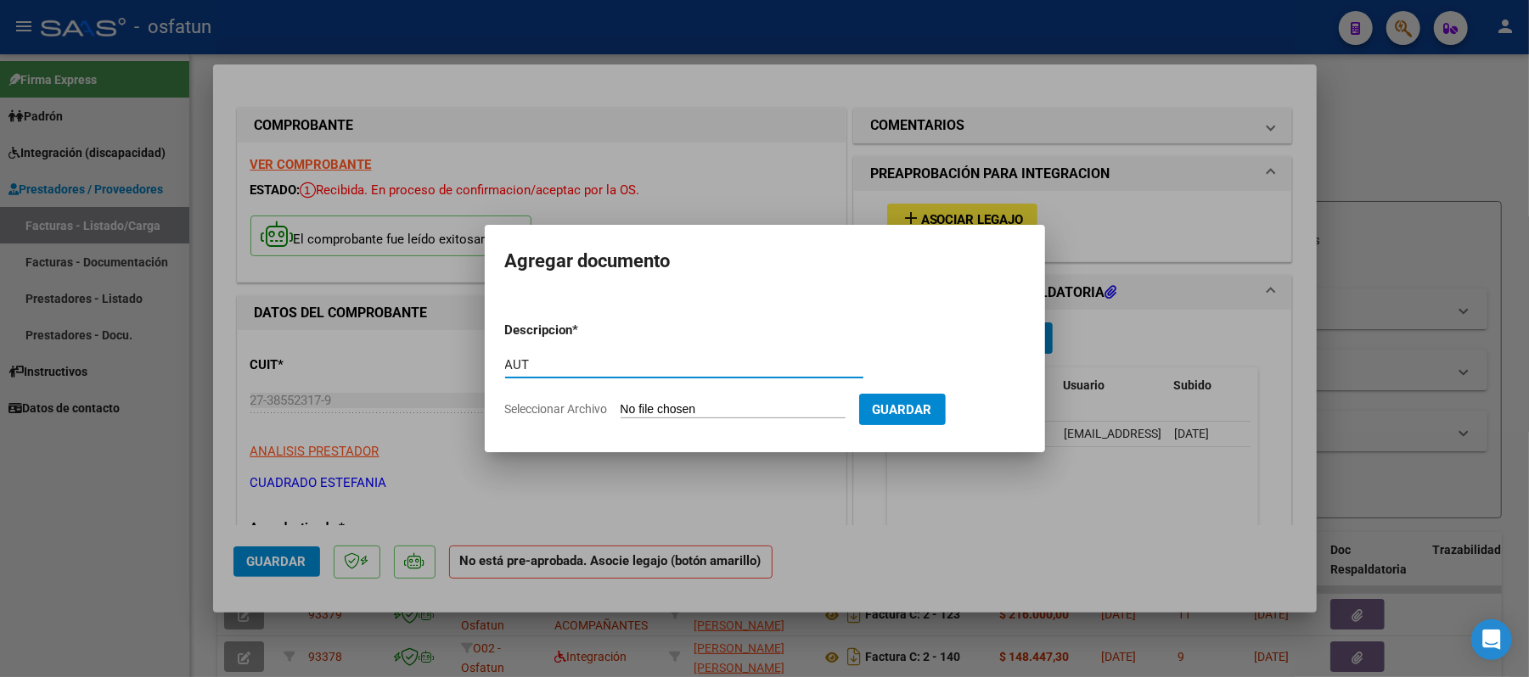
click at [680, 404] on input "Seleccionar Archivo" at bounding box center [733, 410] width 225 height 16
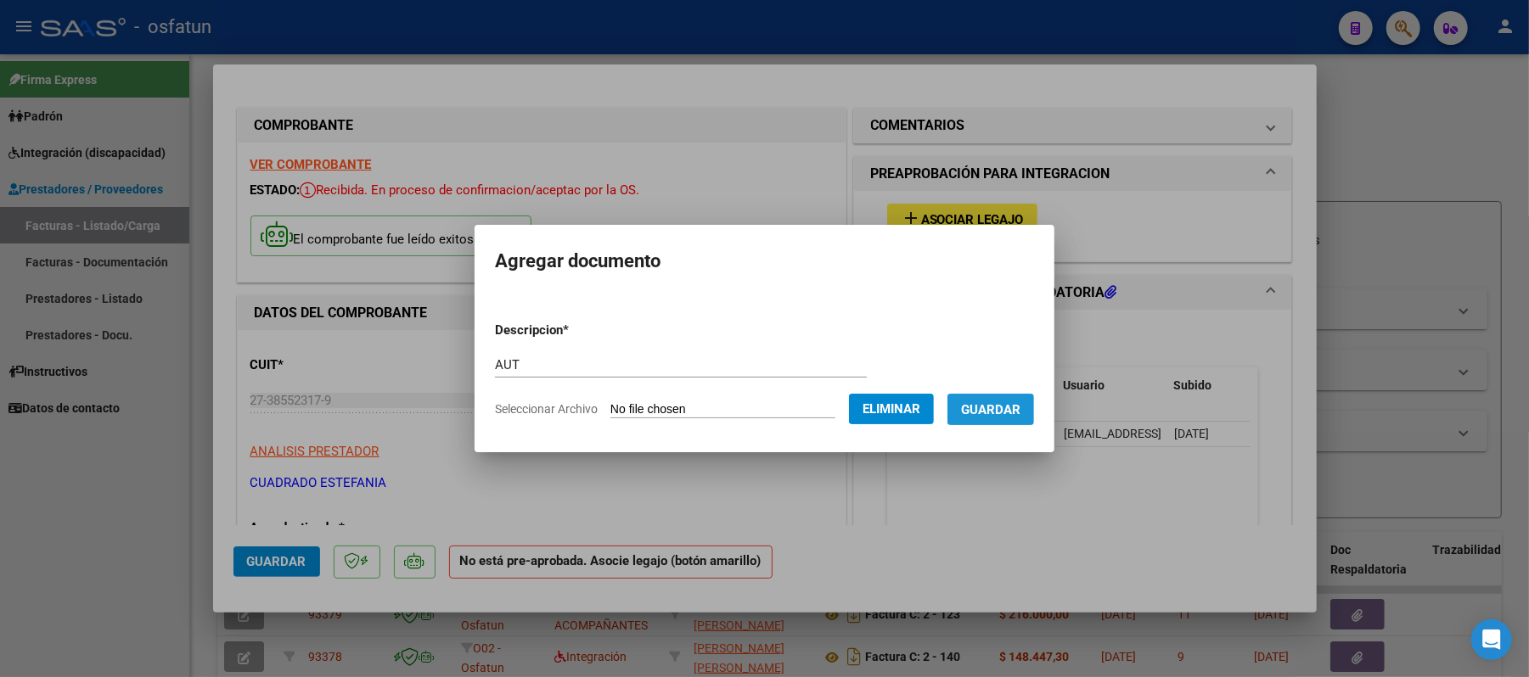
click at [996, 402] on span "Guardar" at bounding box center [990, 409] width 59 height 15
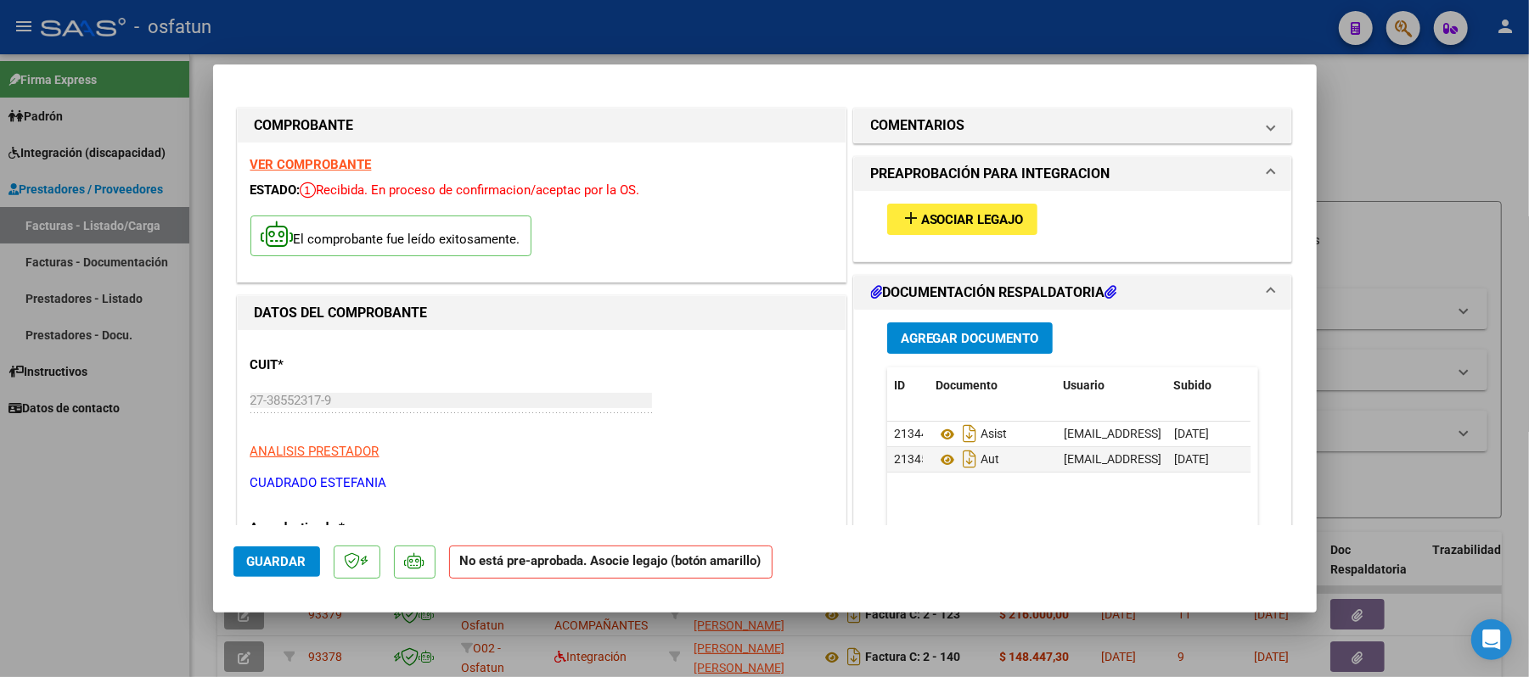
drag, startPoint x: 270, startPoint y: 565, endPoint x: 493, endPoint y: 516, distance: 228.5
click at [493, 516] on mat-dialog-container "COMPROBANTE VER COMPROBANTE ESTADO: Recibida. En proceso de confirmacion/acepta…" at bounding box center [765, 339] width 1104 height 548
click at [340, 167] on strong "VER COMPROBANTE" at bounding box center [310, 164] width 121 height 15
click at [292, 565] on span "Guardar" at bounding box center [276, 561] width 59 height 15
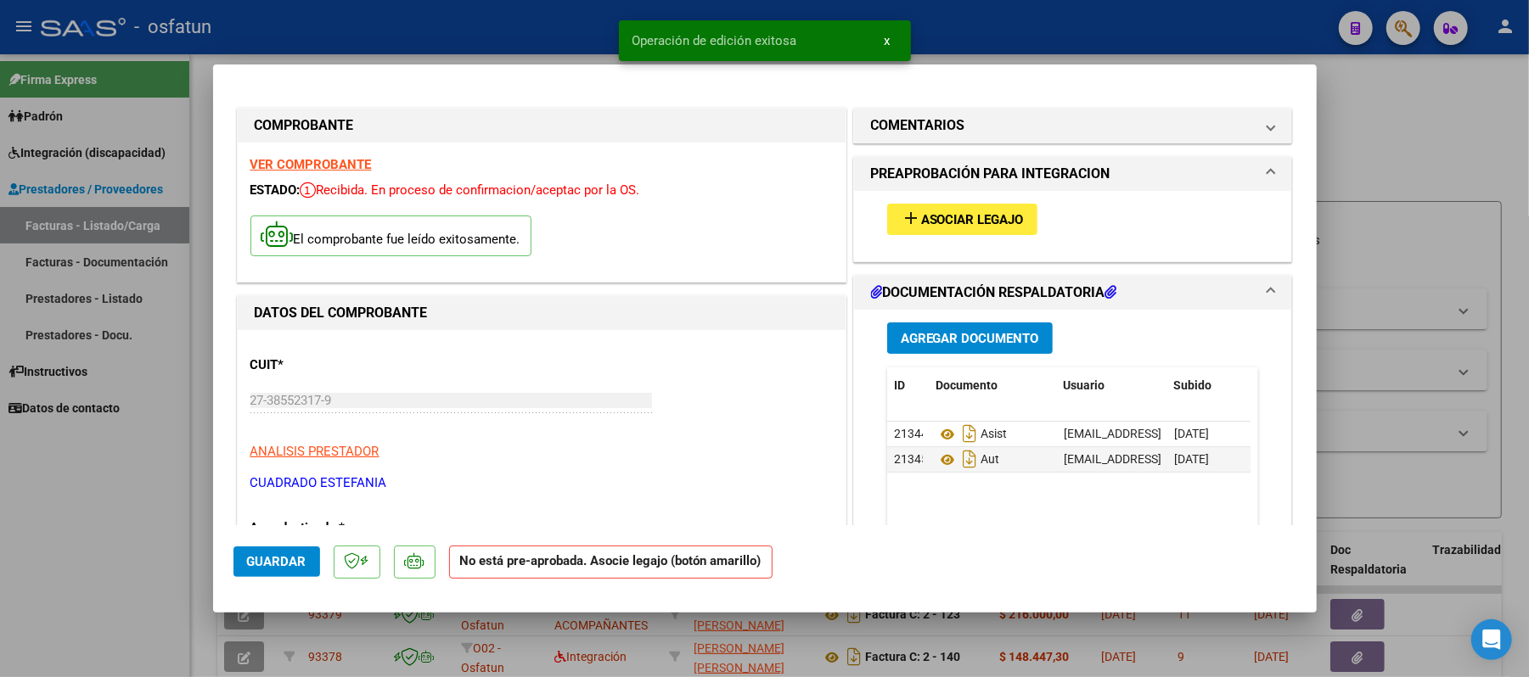
click at [1380, 134] on div at bounding box center [764, 338] width 1529 height 677
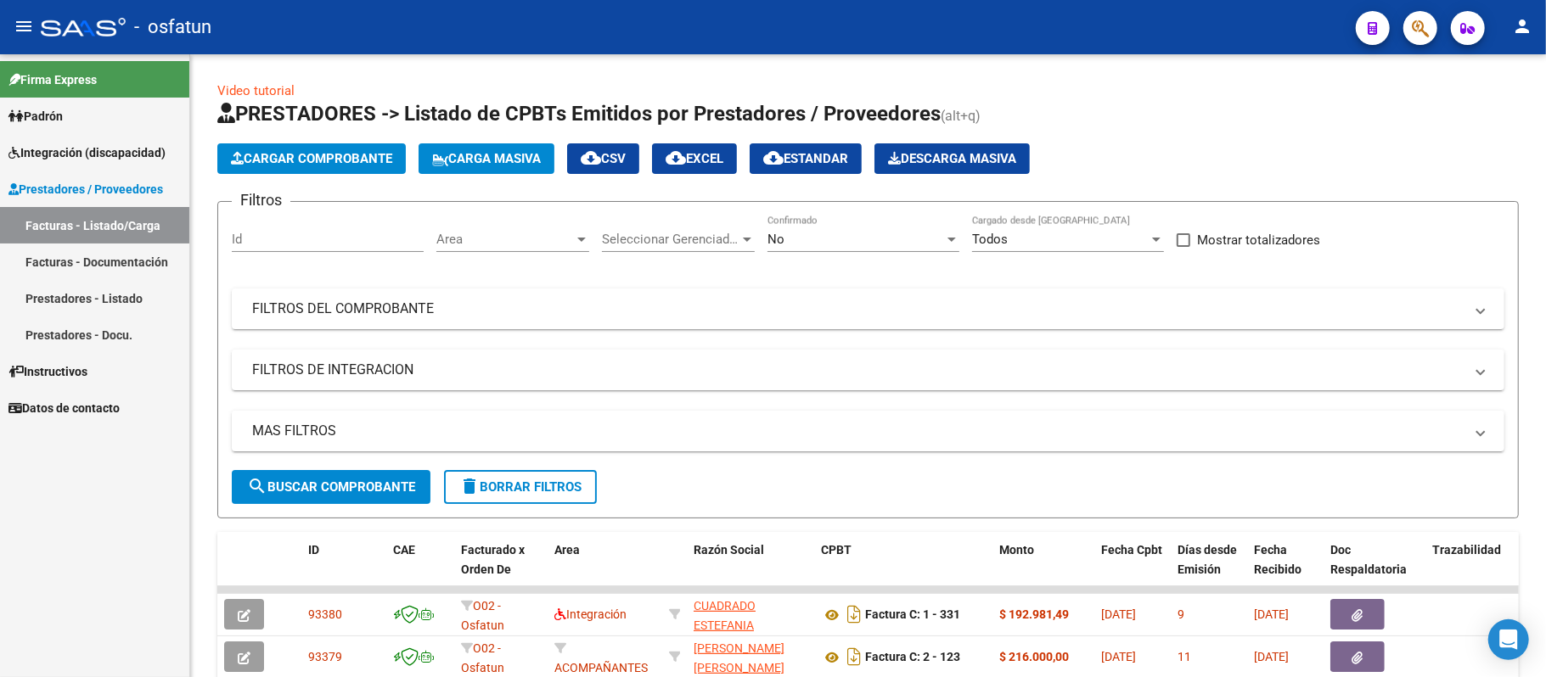
click at [69, 143] on span "Integración (discapacidad)" at bounding box center [86, 152] width 157 height 19
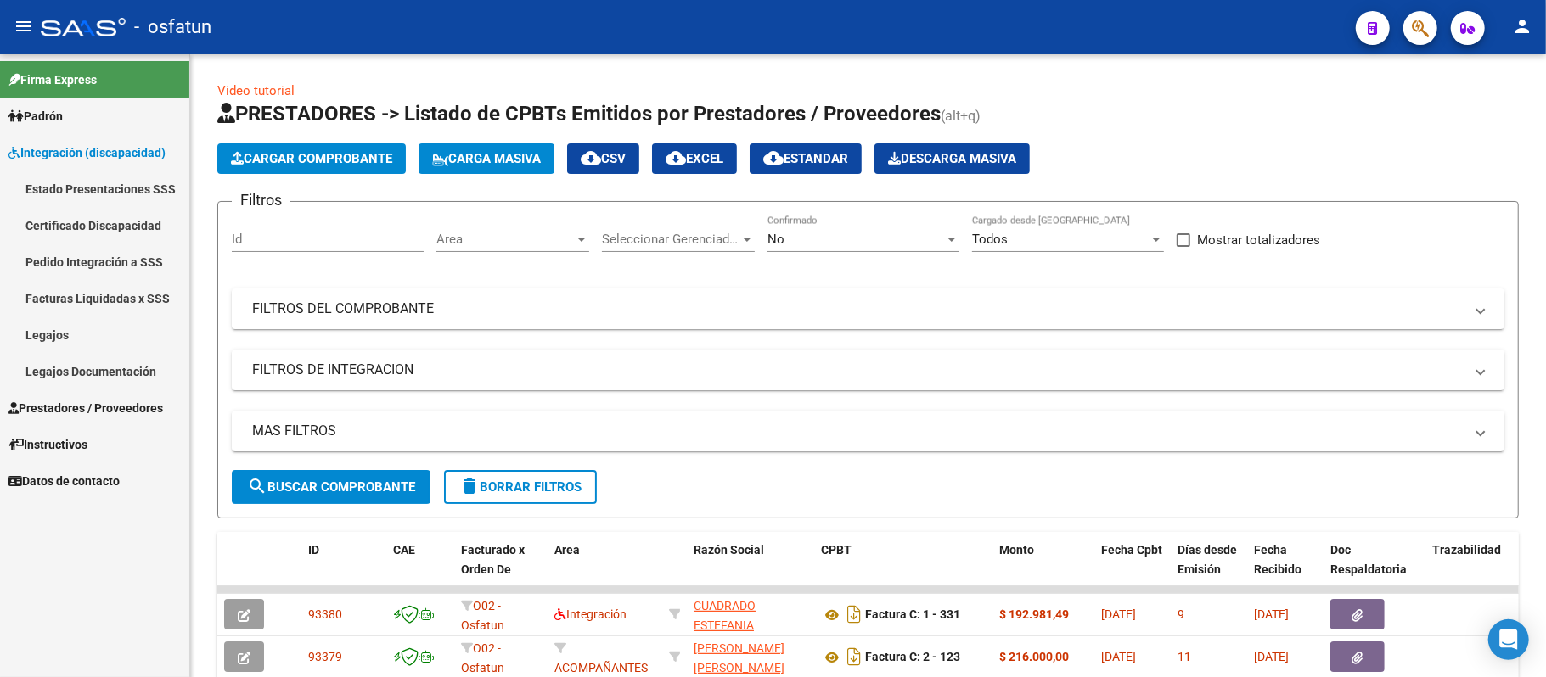
click at [86, 334] on link "Legajos" at bounding box center [94, 335] width 189 height 37
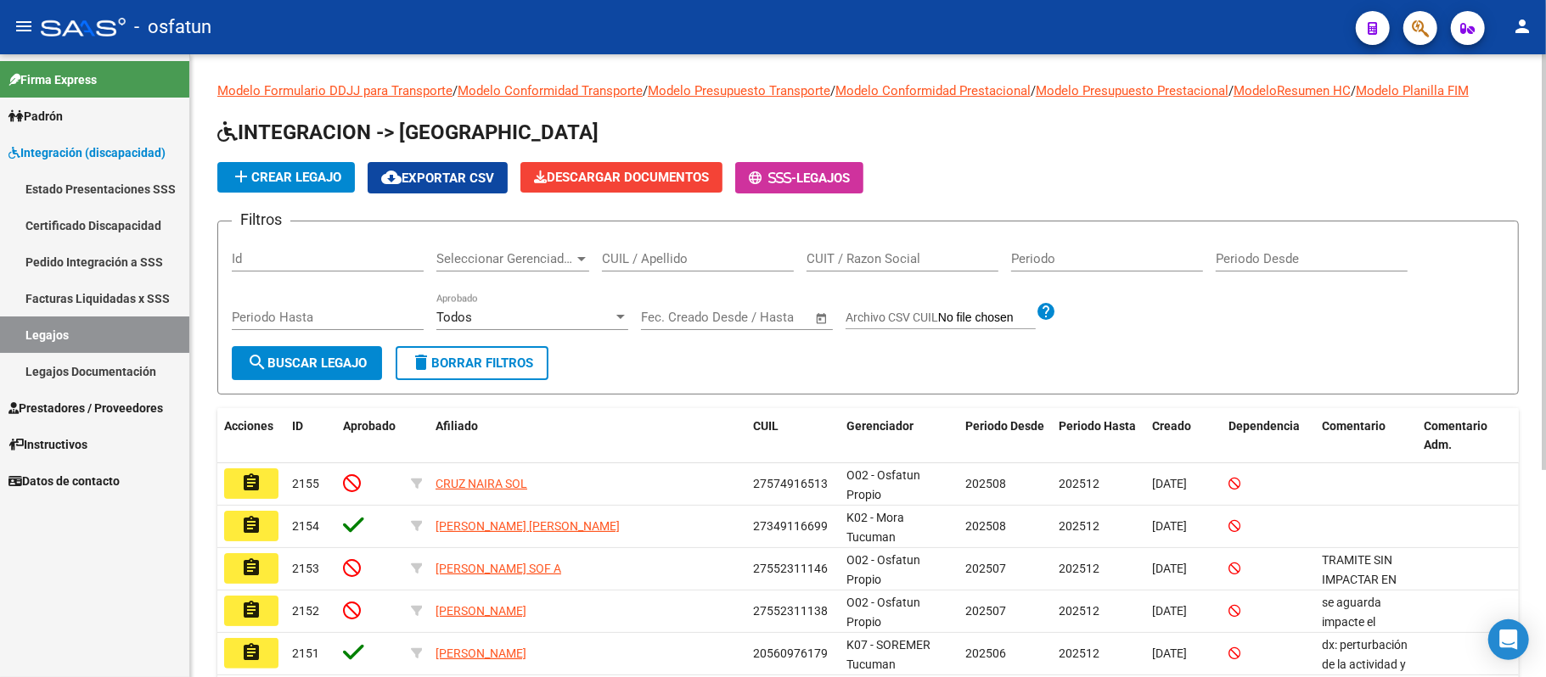
click at [672, 256] on input "CUIL / Apellido" at bounding box center [698, 258] width 192 height 15
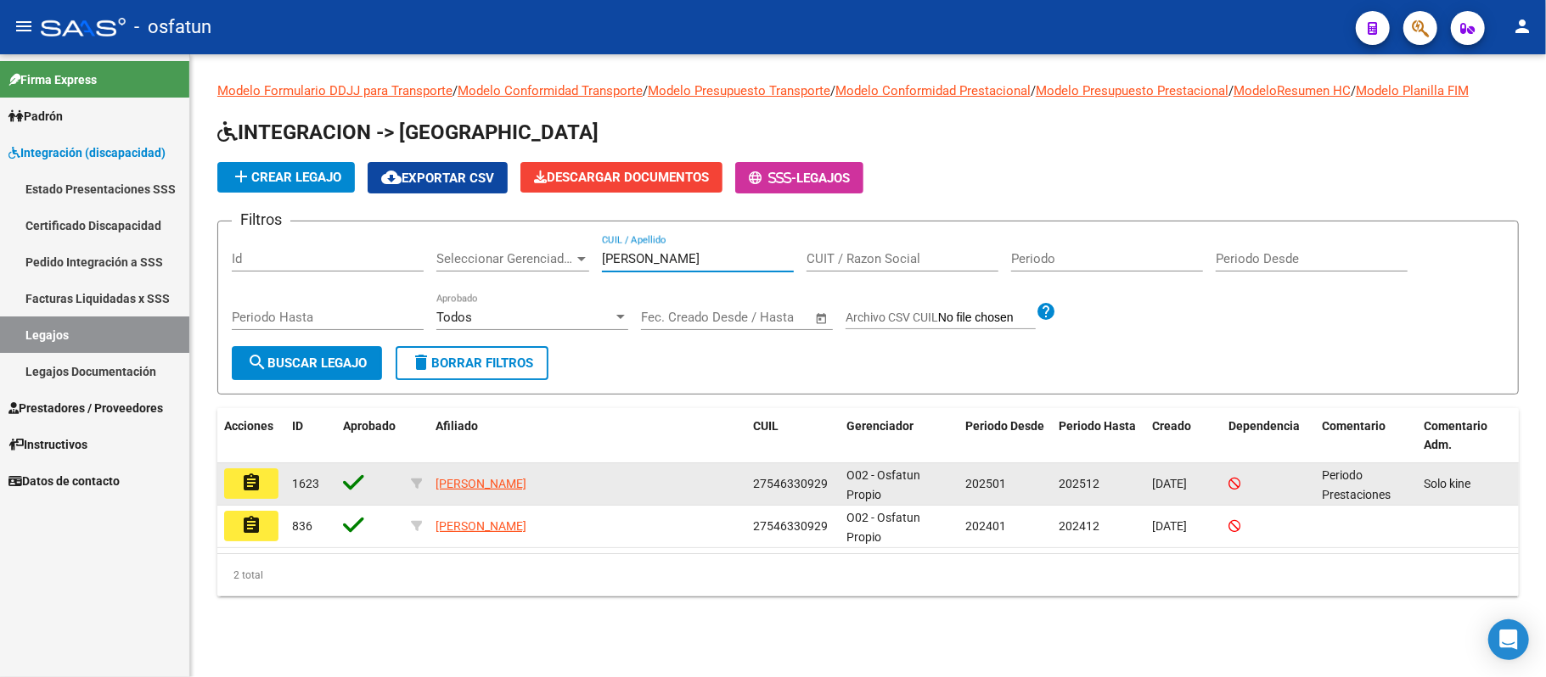
click at [249, 480] on mat-icon "assignment" at bounding box center [251, 483] width 20 height 20
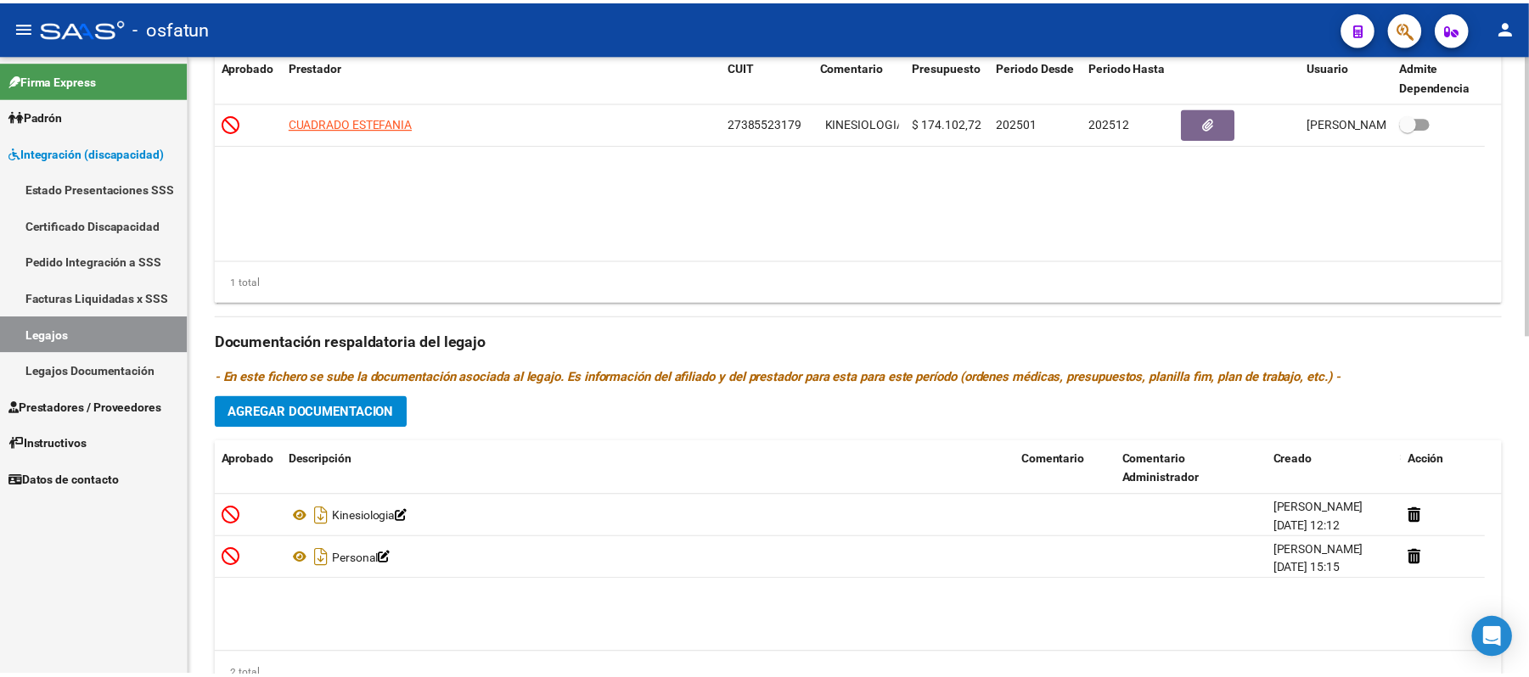
scroll to position [679, 0]
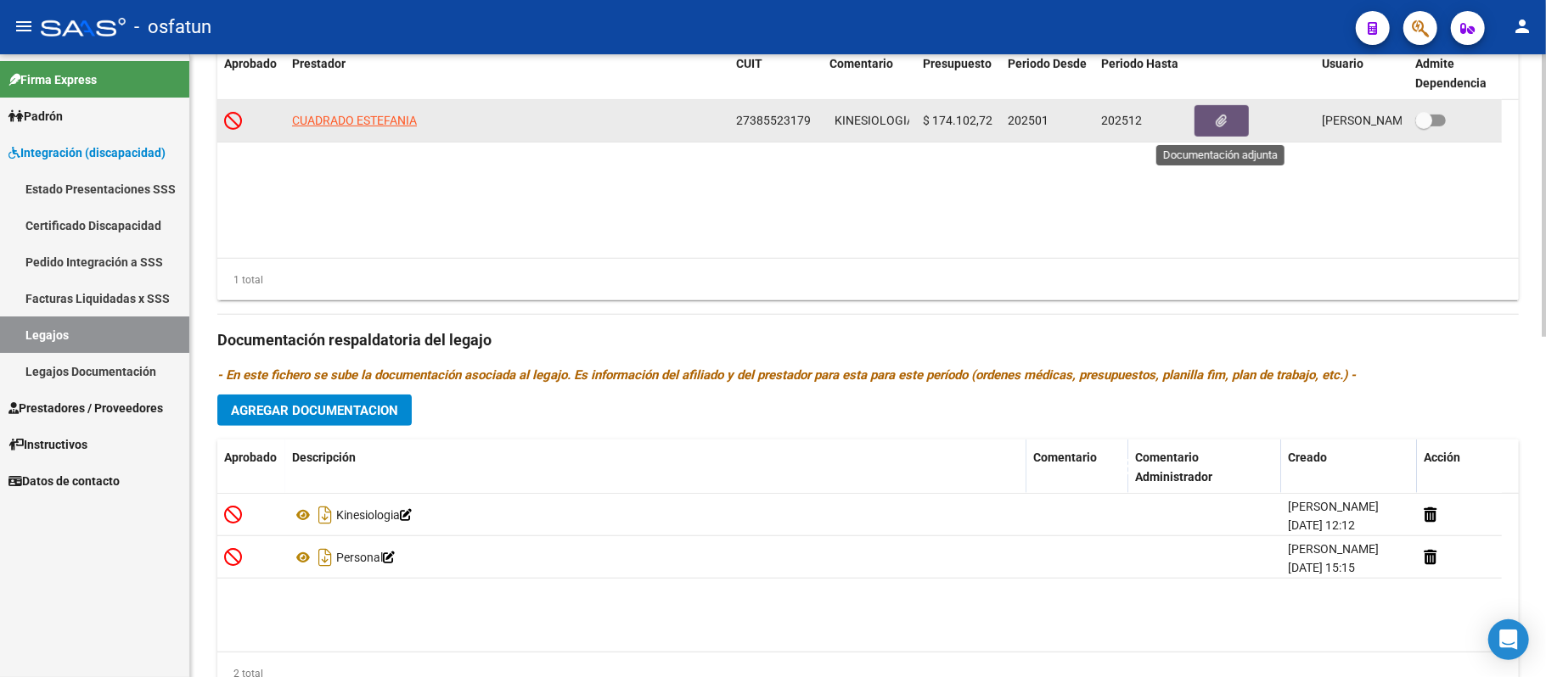
click at [1219, 116] on icon "button" at bounding box center [1222, 121] width 11 height 13
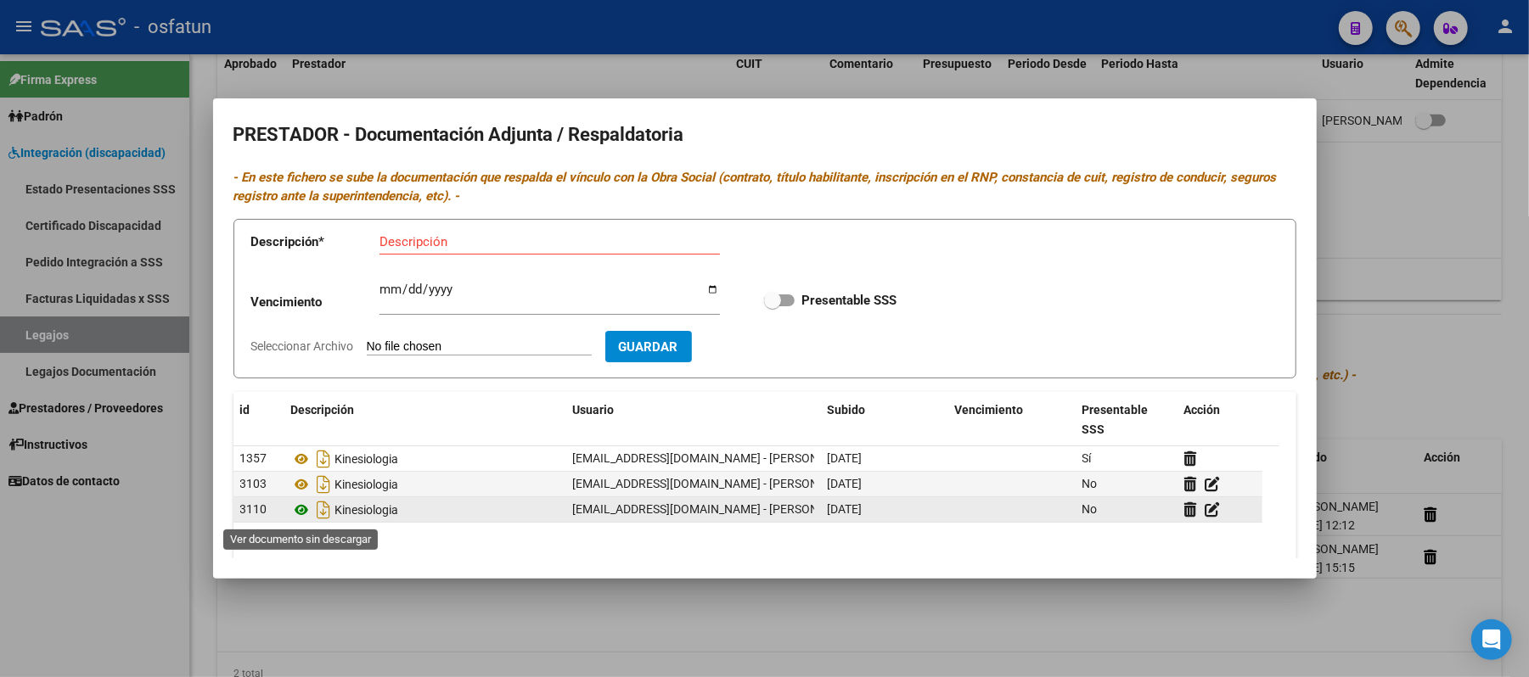
click at [301, 514] on icon at bounding box center [302, 510] width 22 height 20
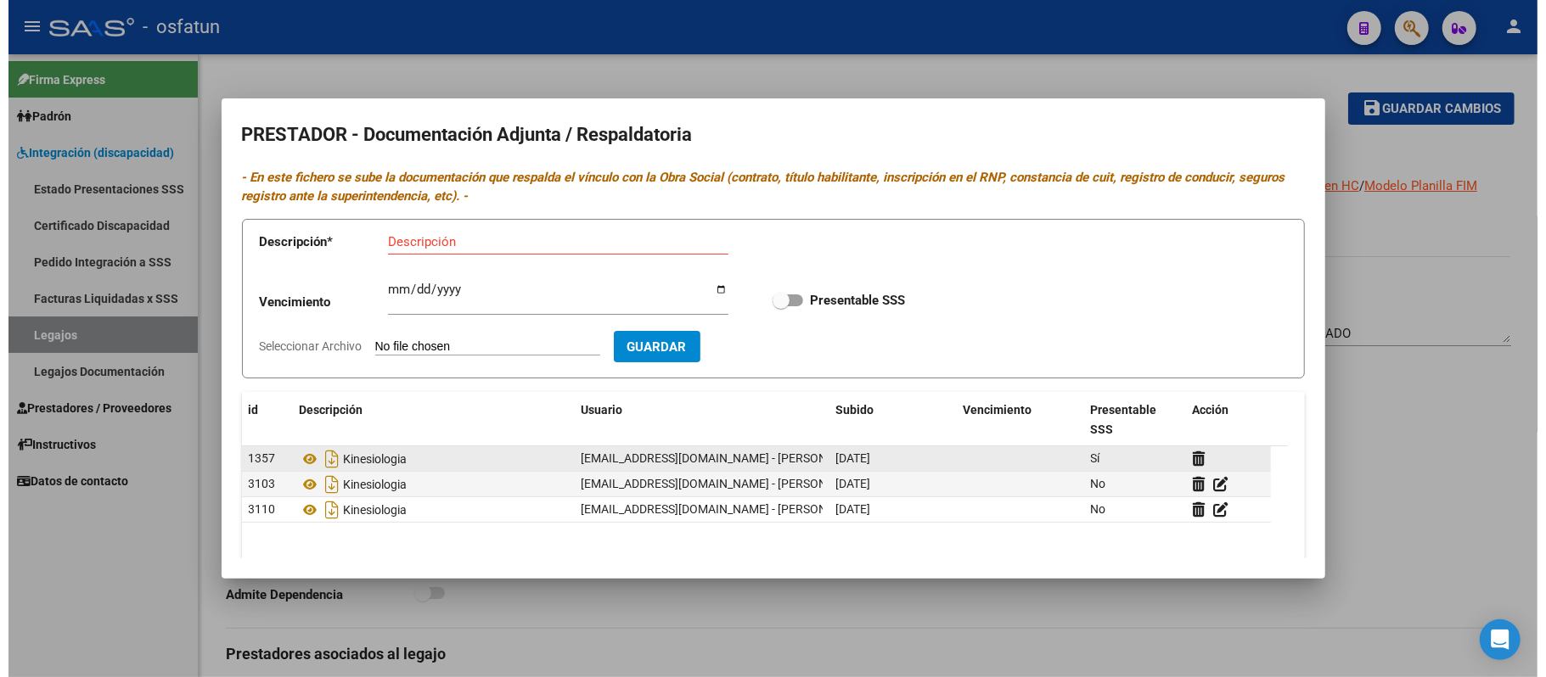
scroll to position [679, 0]
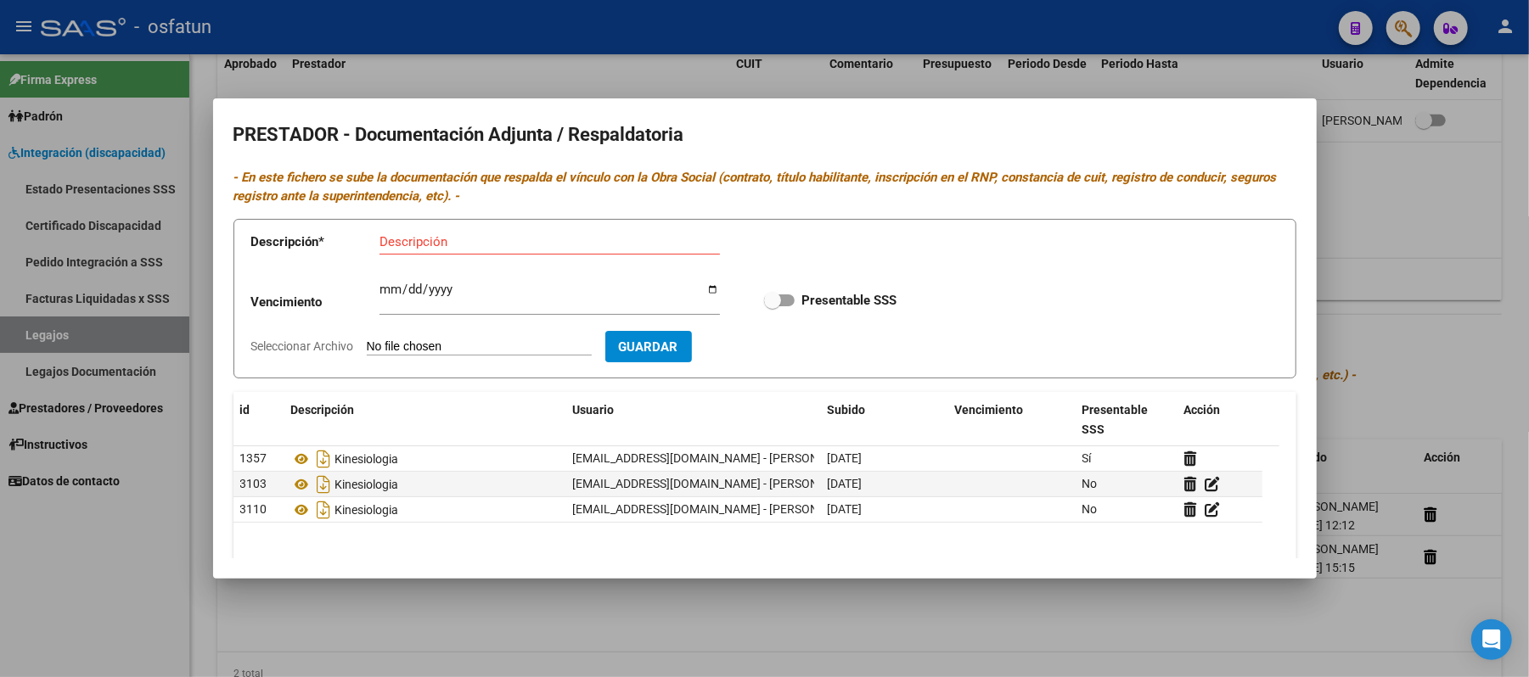
click at [1434, 228] on div at bounding box center [764, 338] width 1529 height 677
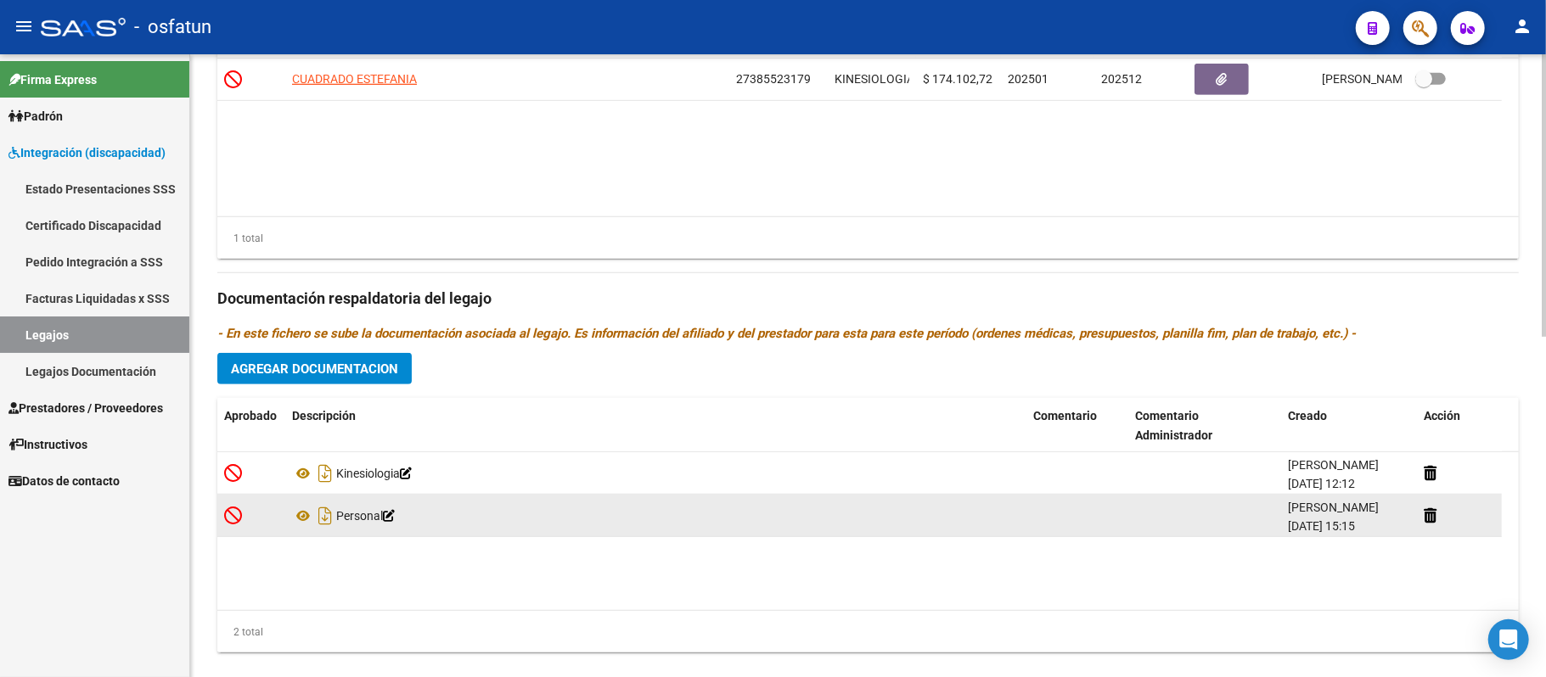
scroll to position [751, 0]
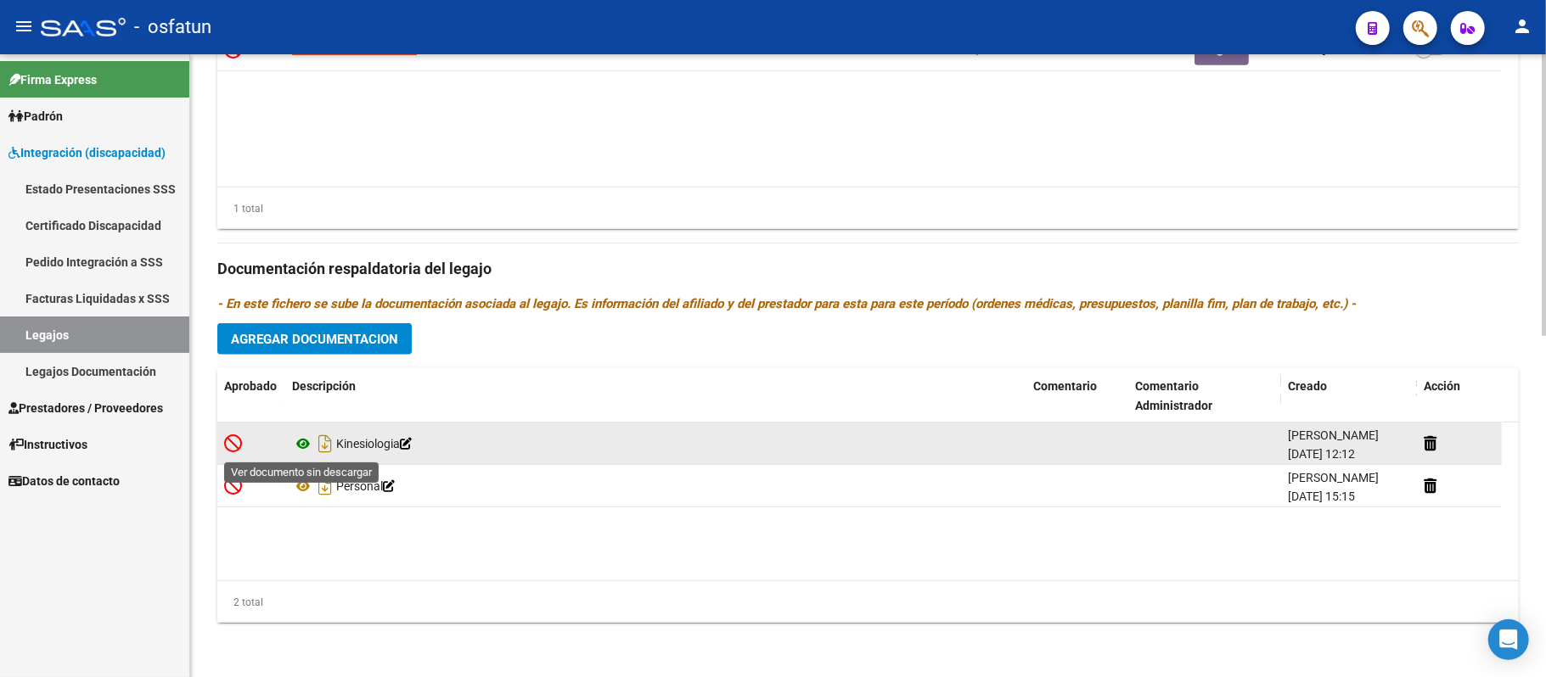
click at [301, 446] on icon at bounding box center [303, 444] width 22 height 20
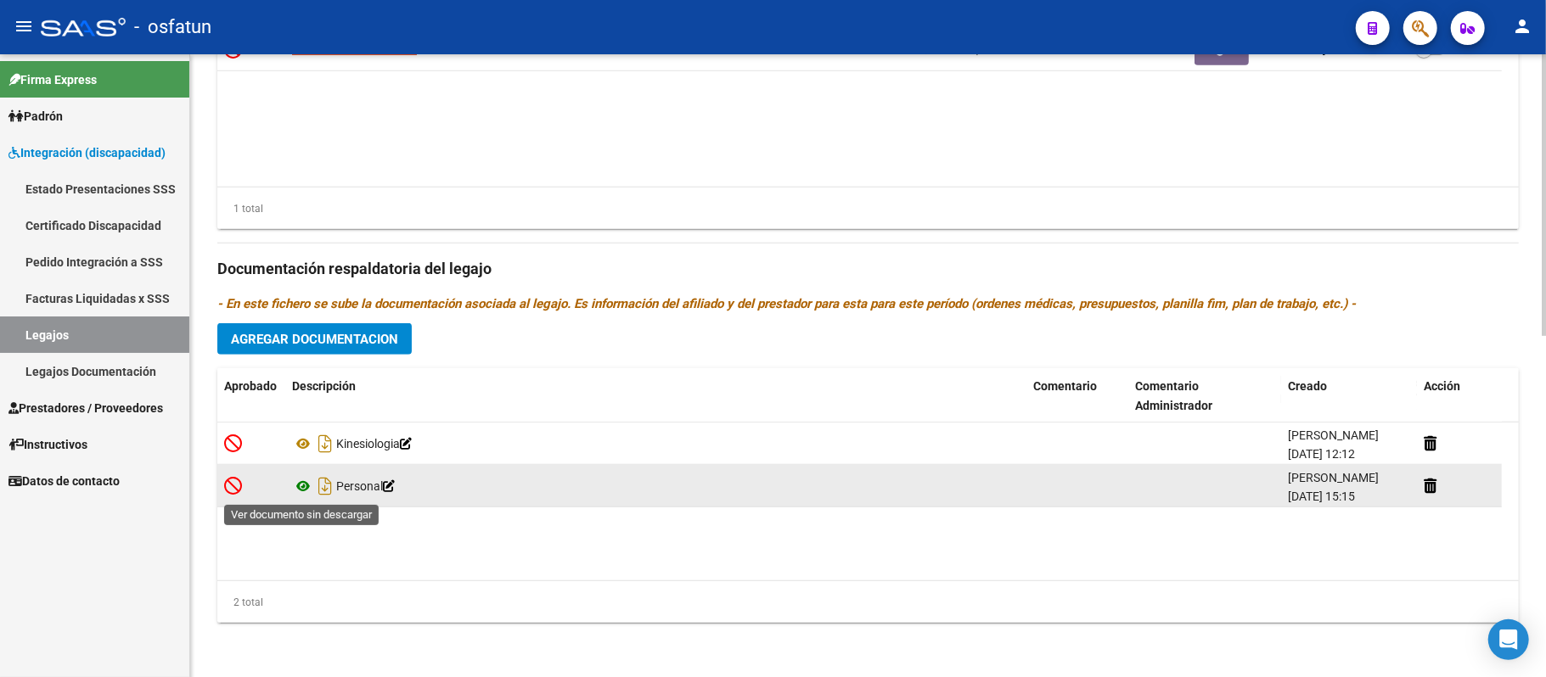
click at [306, 482] on icon at bounding box center [303, 486] width 22 height 20
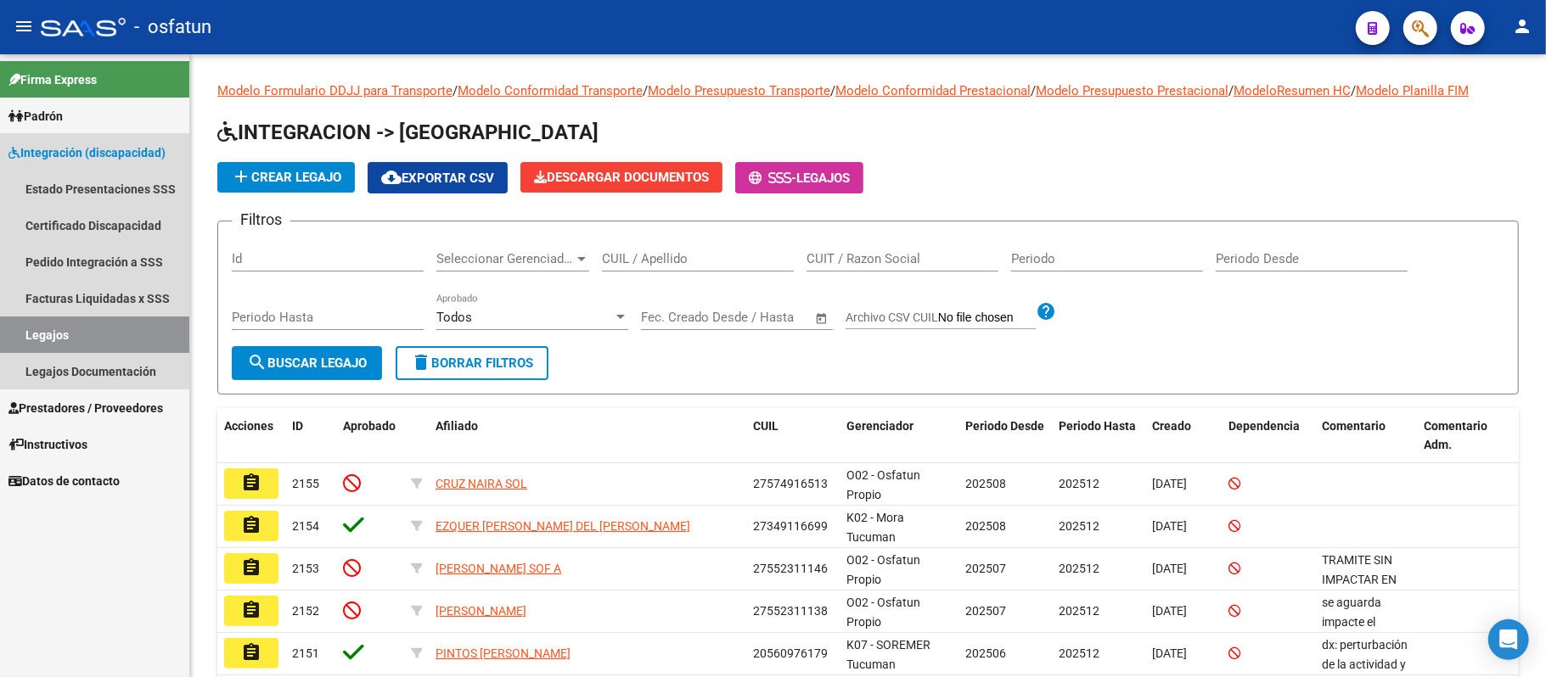
click at [63, 149] on span "Integración (discapacidad)" at bounding box center [86, 152] width 157 height 19
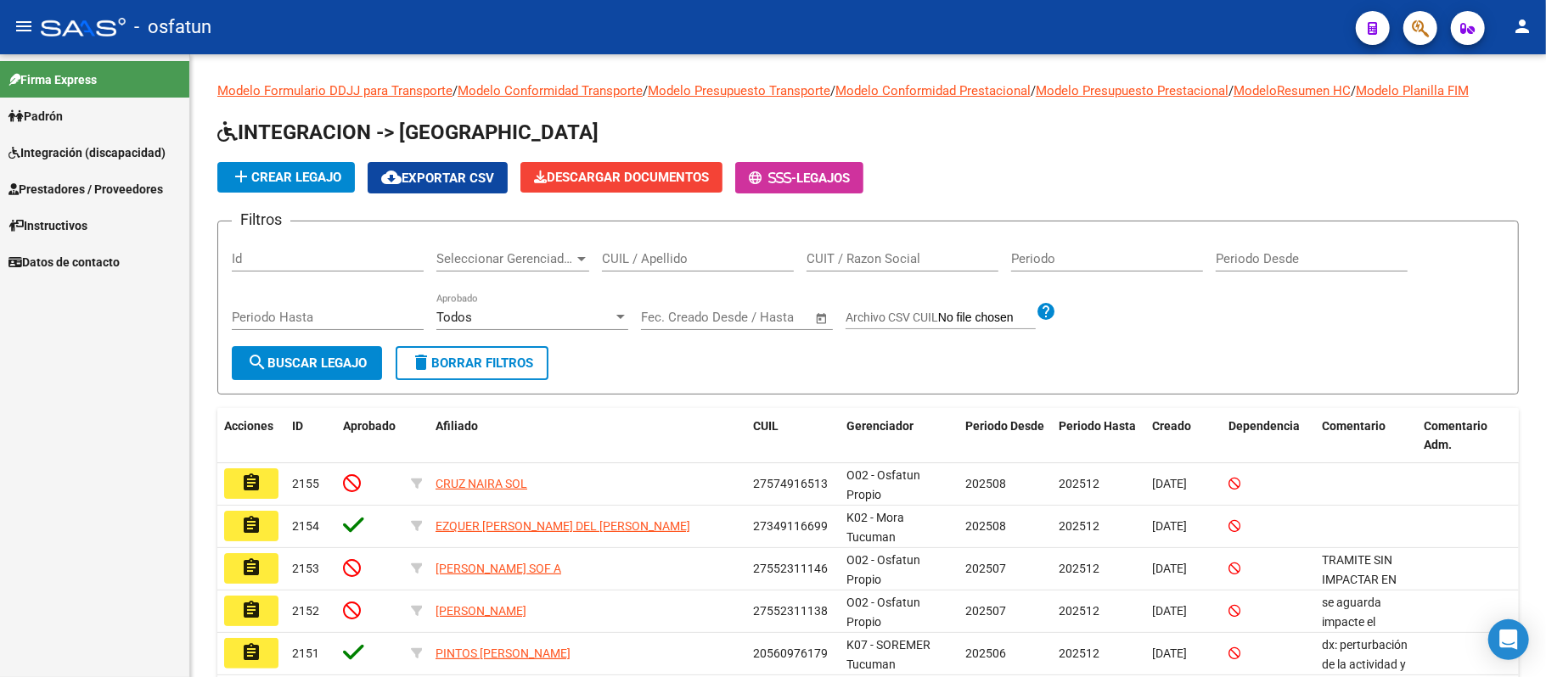
click at [63, 175] on link "Prestadores / Proveedores" at bounding box center [94, 189] width 189 height 37
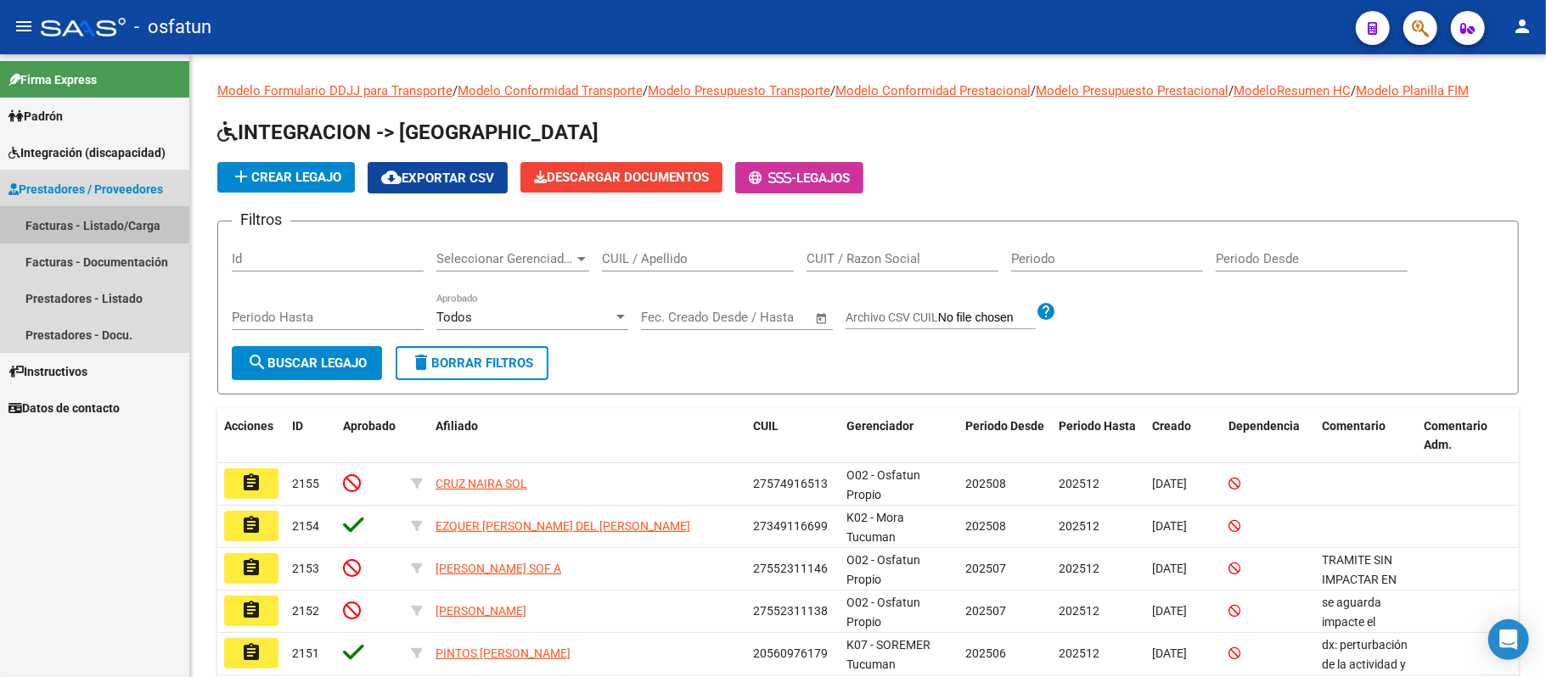
click at [56, 212] on link "Facturas - Listado/Carga" at bounding box center [94, 225] width 189 height 37
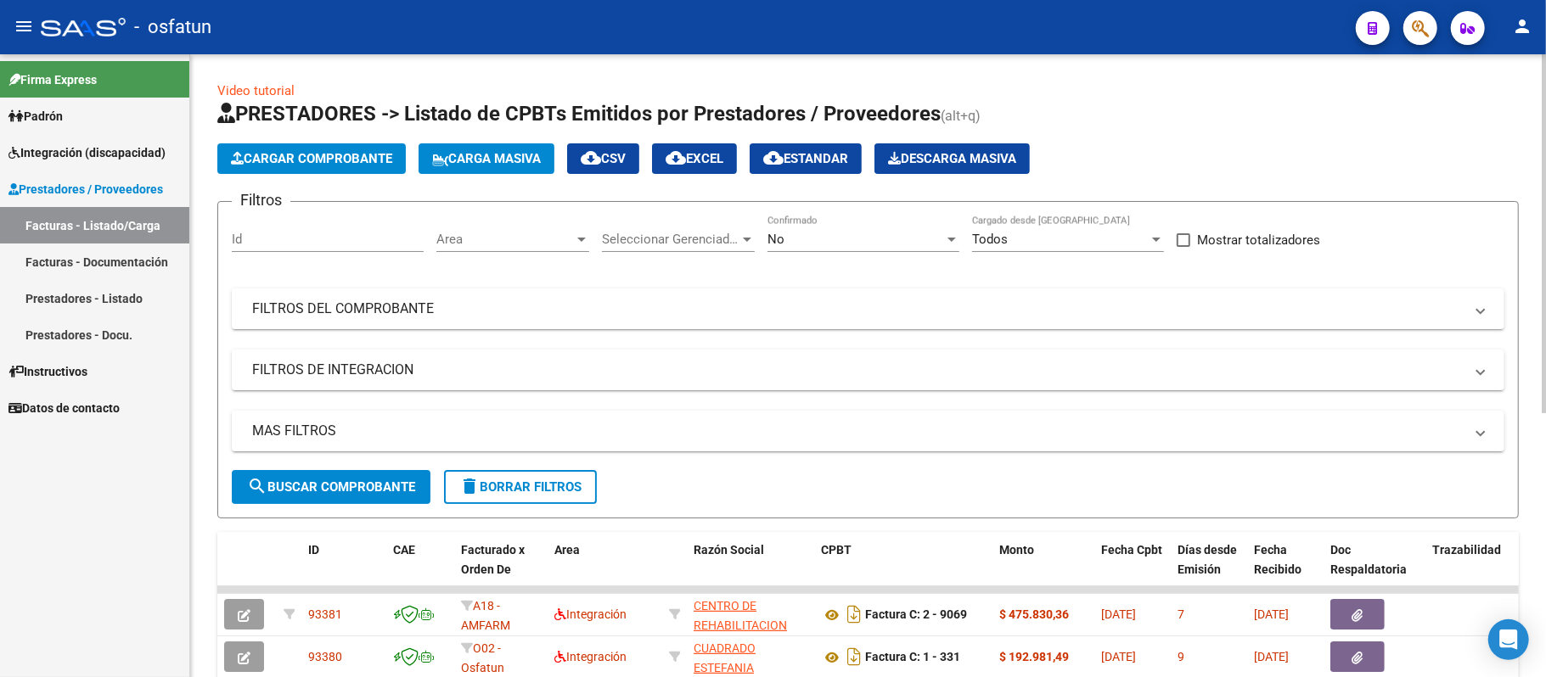
click at [261, 160] on span "Cargar Comprobante" at bounding box center [311, 158] width 161 height 15
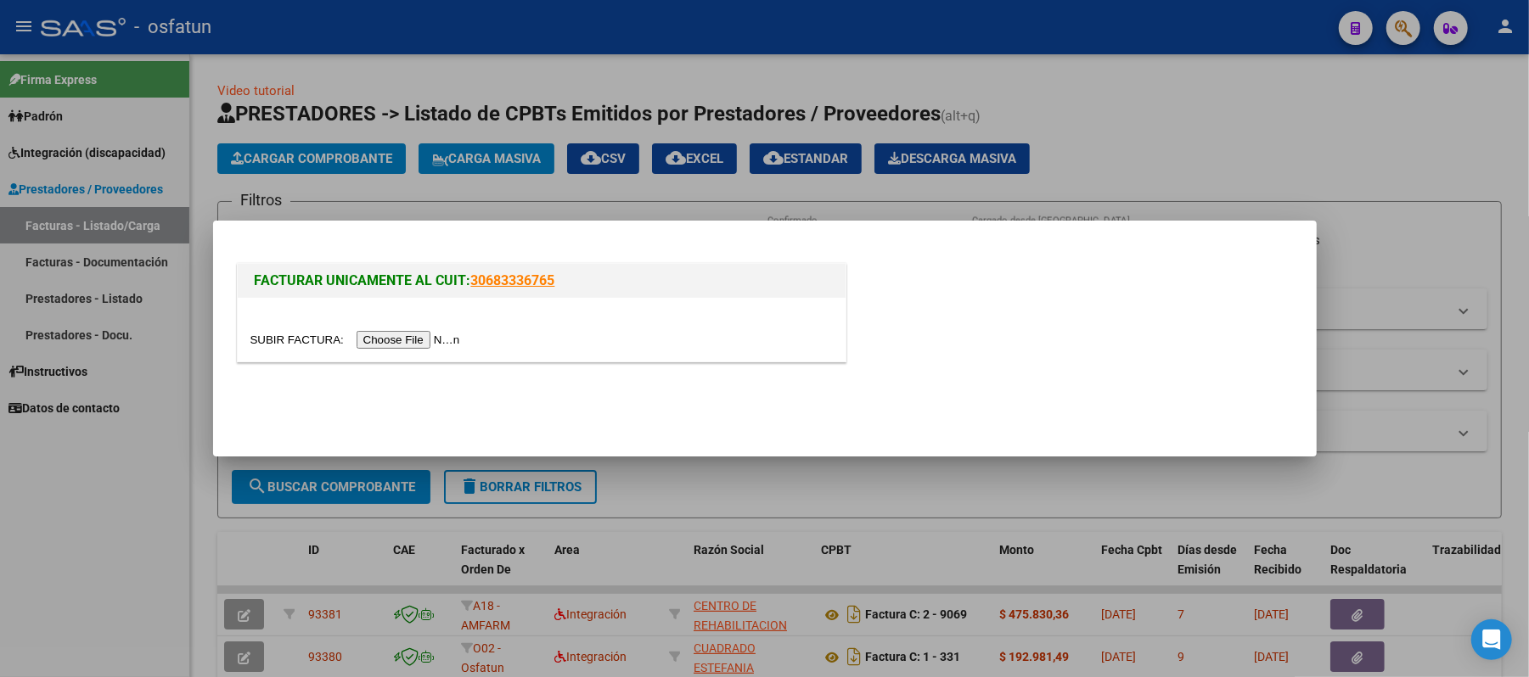
click at [382, 337] on input "file" at bounding box center [357, 340] width 215 height 18
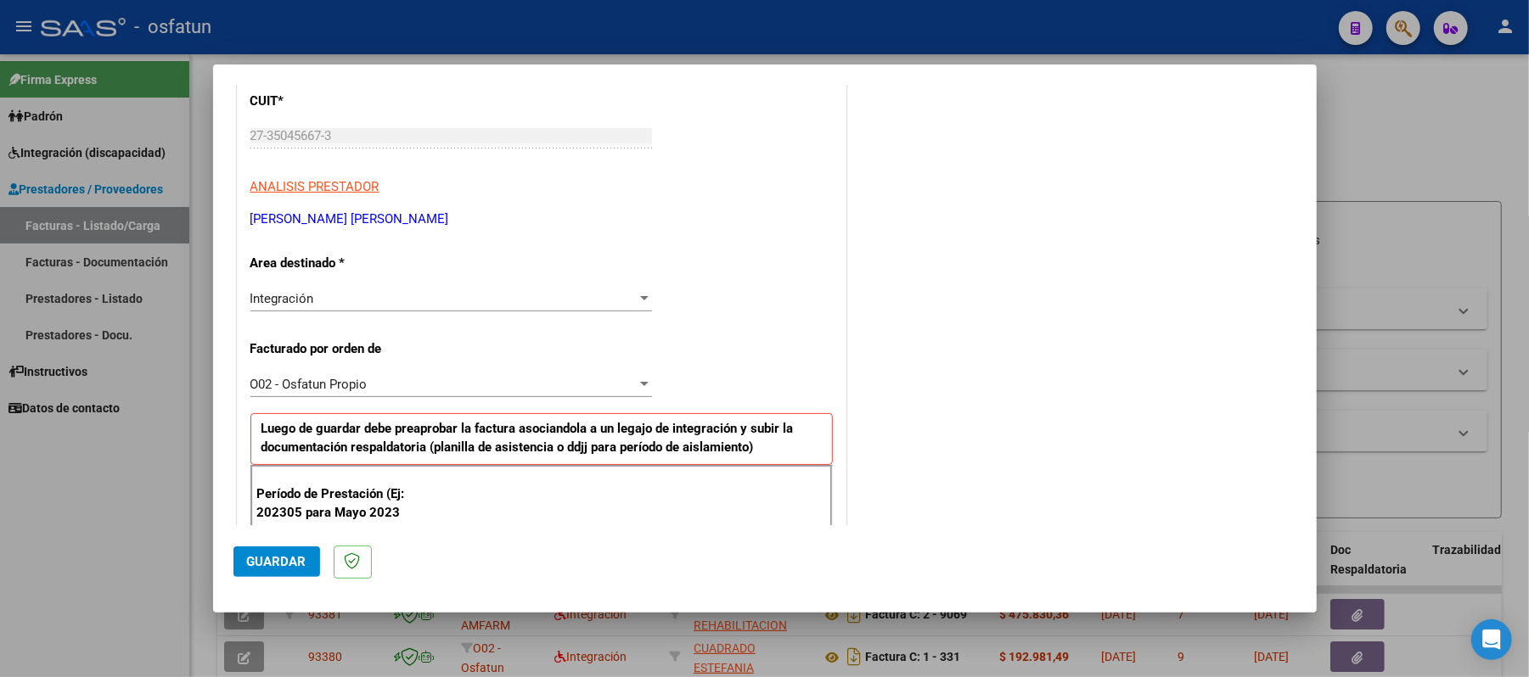
scroll to position [340, 0]
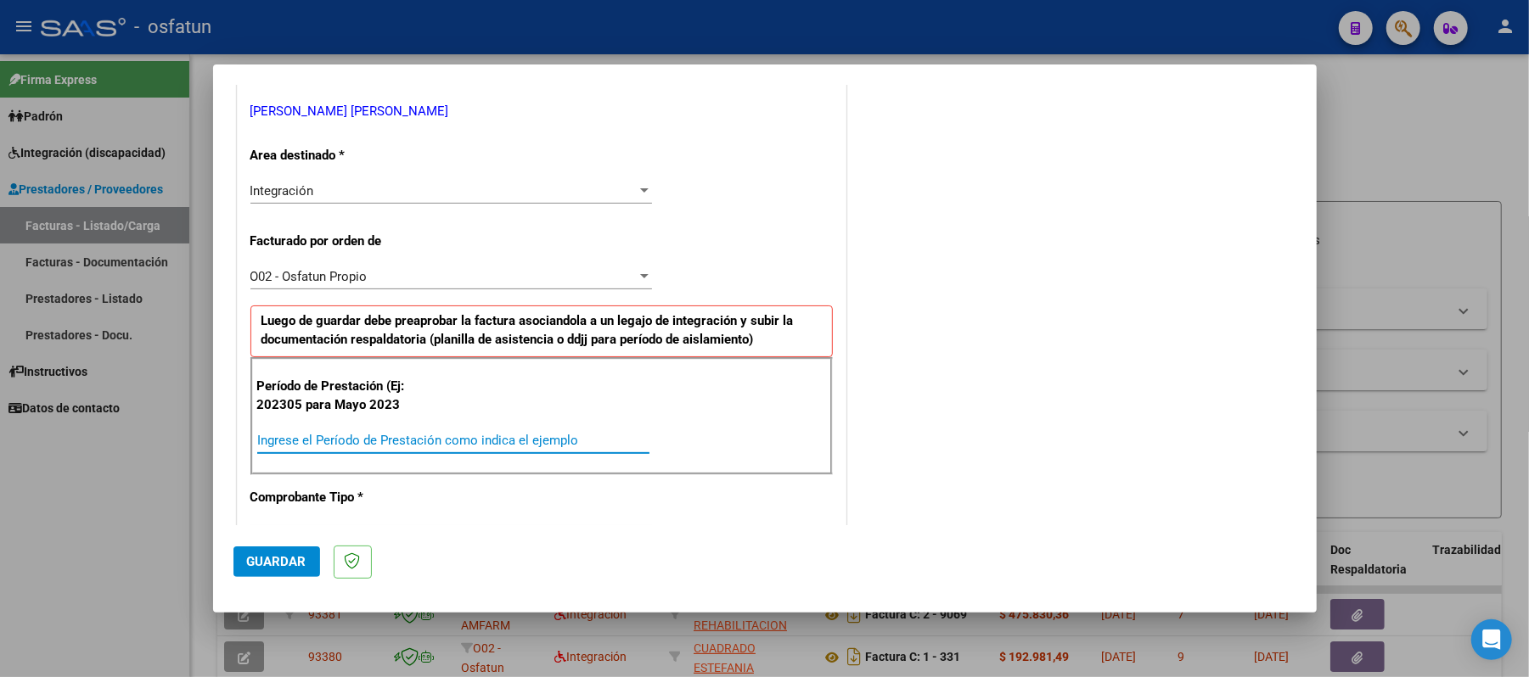
click at [547, 436] on input "Ingrese el Período de Prestación como indica el ejemplo" at bounding box center [453, 440] width 392 height 15
type input "202507"
click at [268, 568] on span "Guardar" at bounding box center [276, 561] width 59 height 15
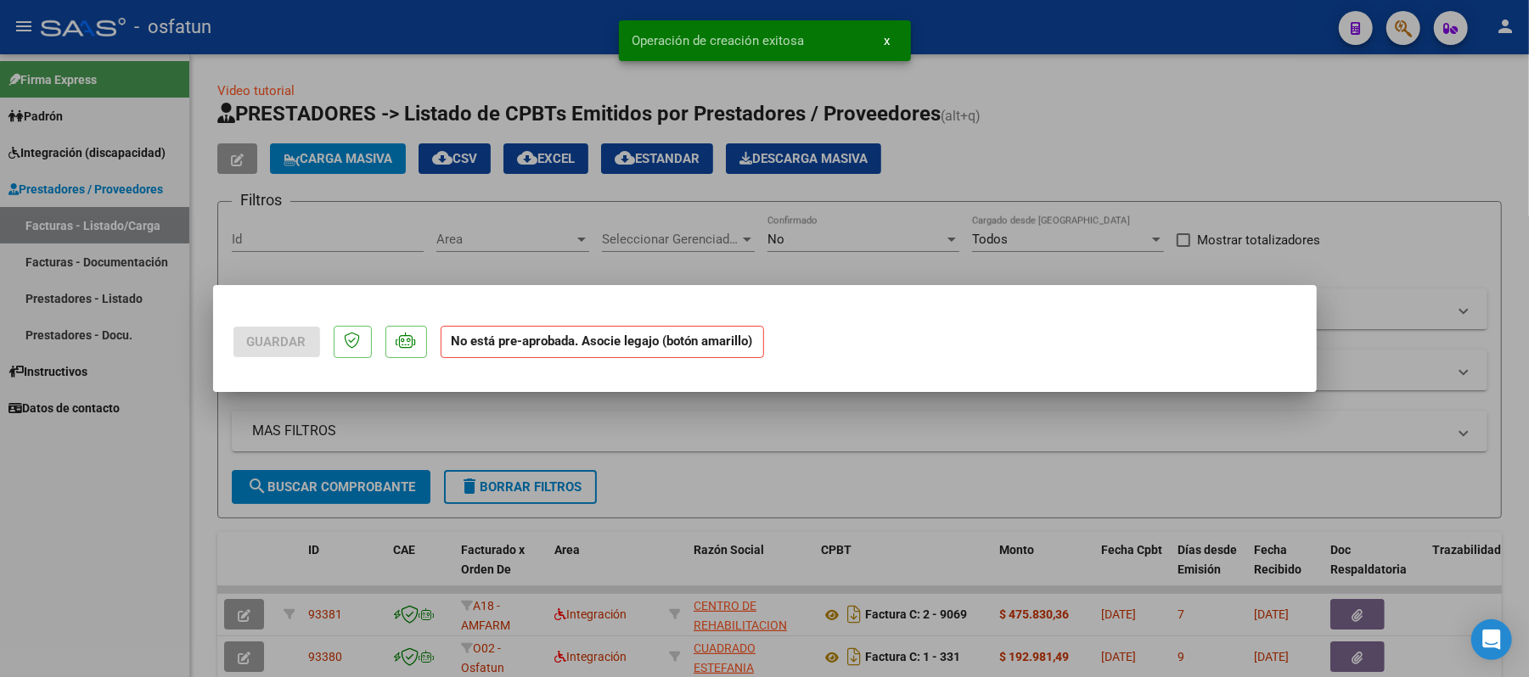
scroll to position [0, 0]
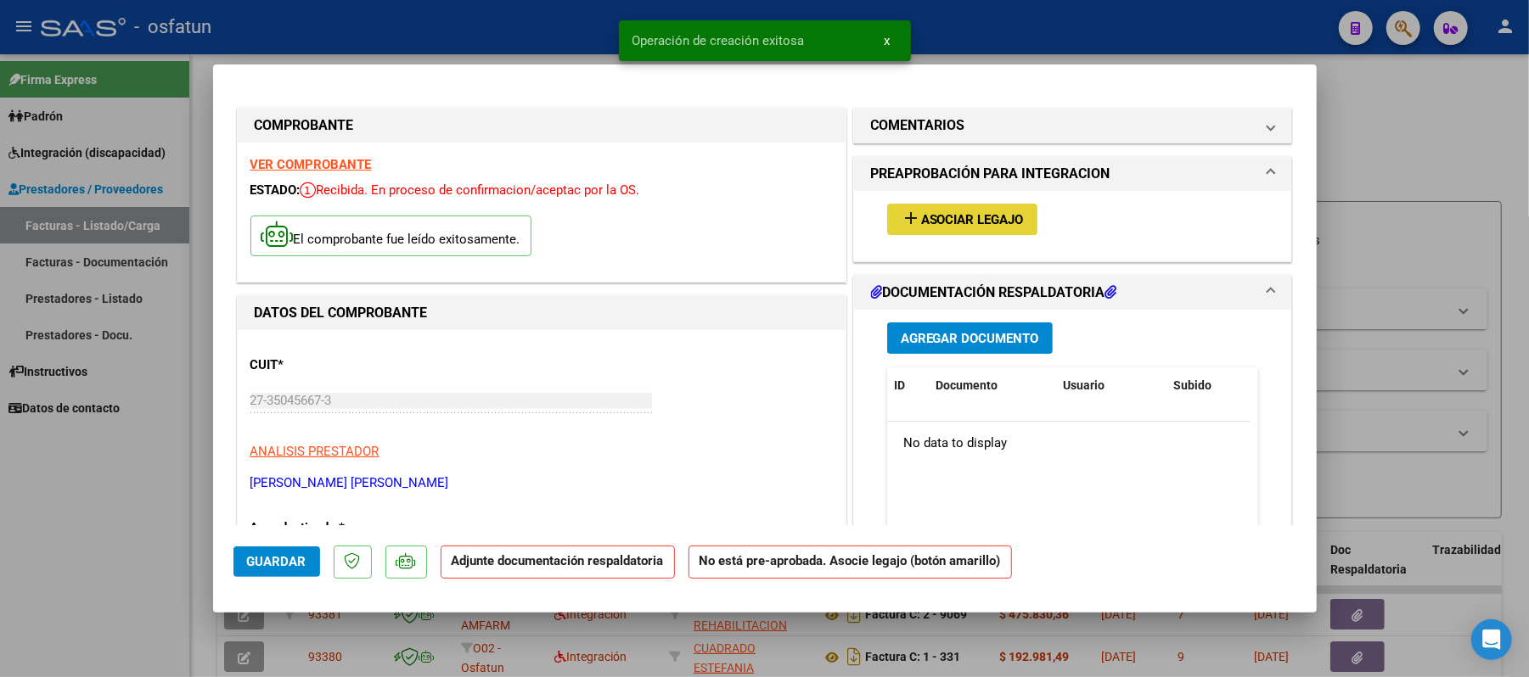
click at [951, 221] on span "Asociar Legajo" at bounding box center [972, 219] width 103 height 15
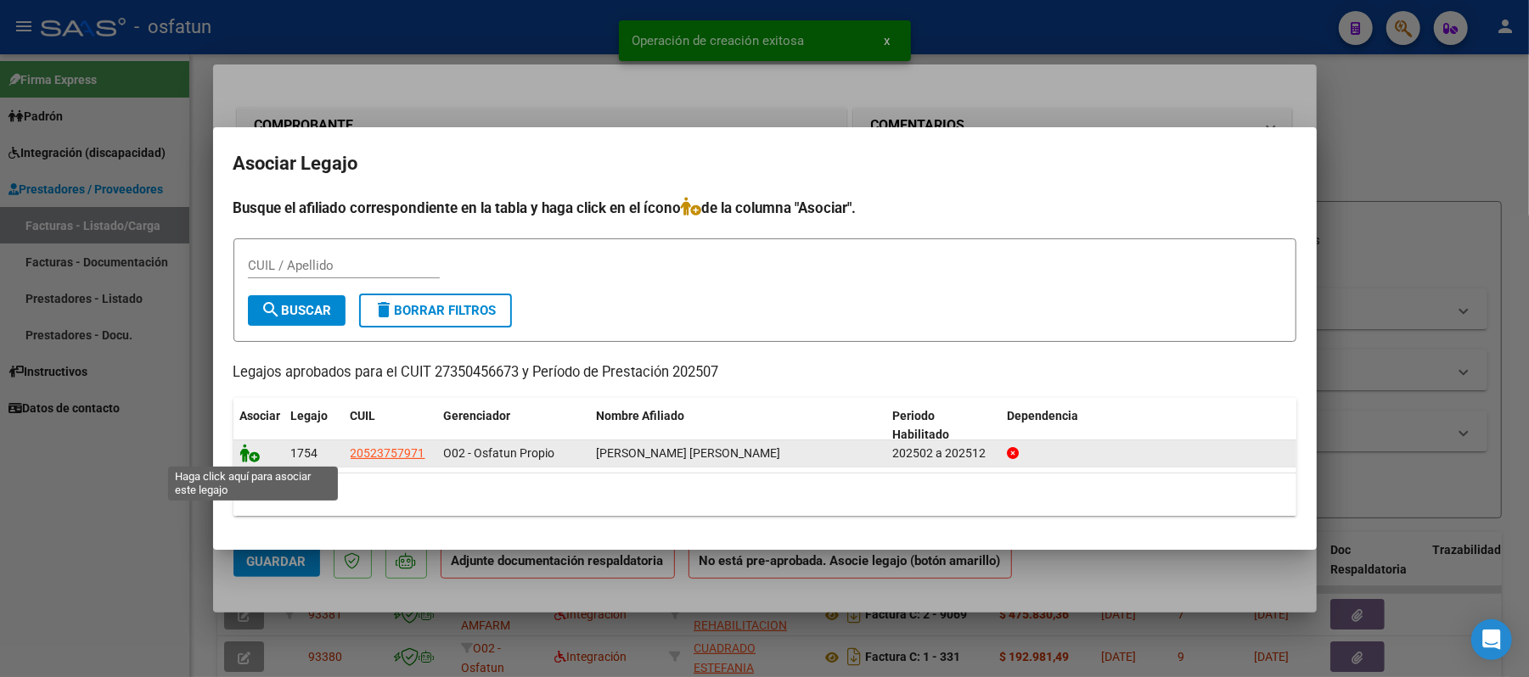
click at [241, 449] on icon at bounding box center [250, 453] width 20 height 19
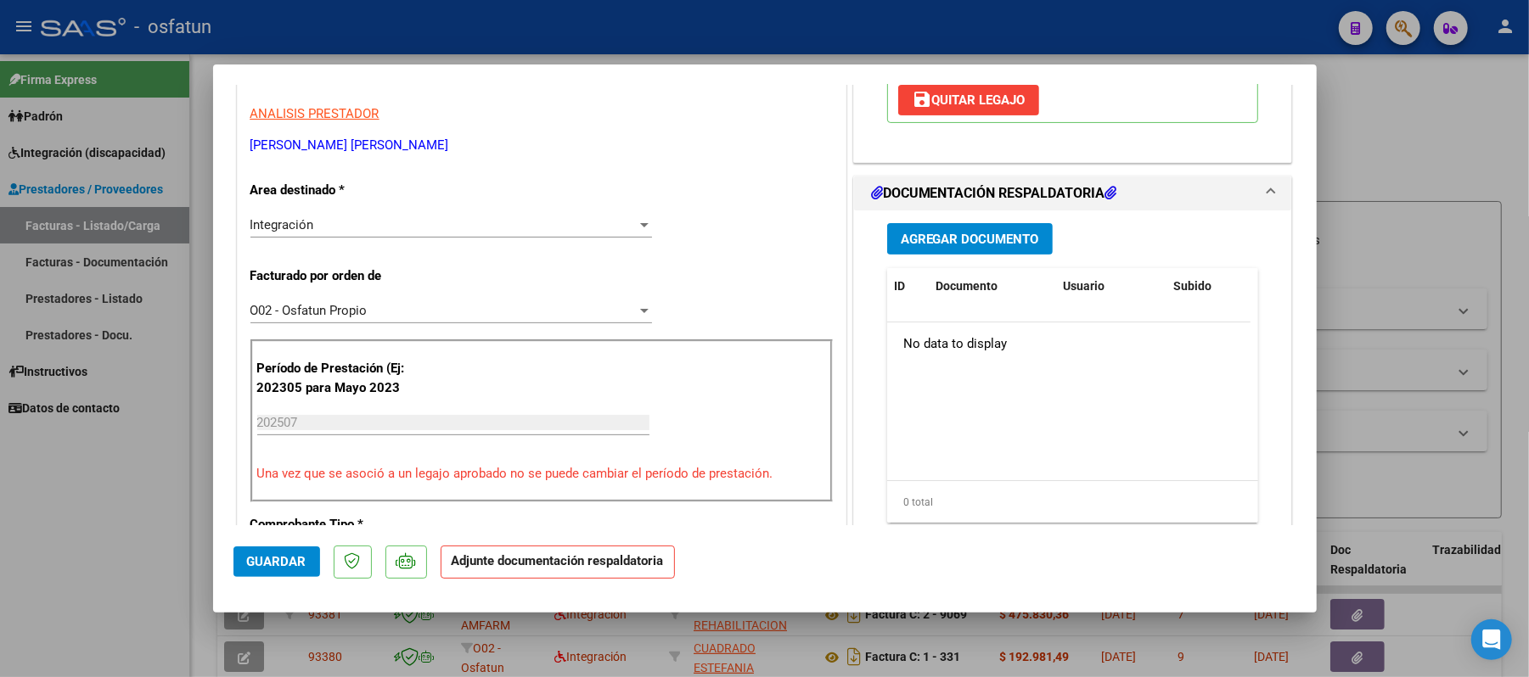
scroll to position [340, 0]
click at [986, 228] on button "Agregar Documento" at bounding box center [970, 237] width 166 height 31
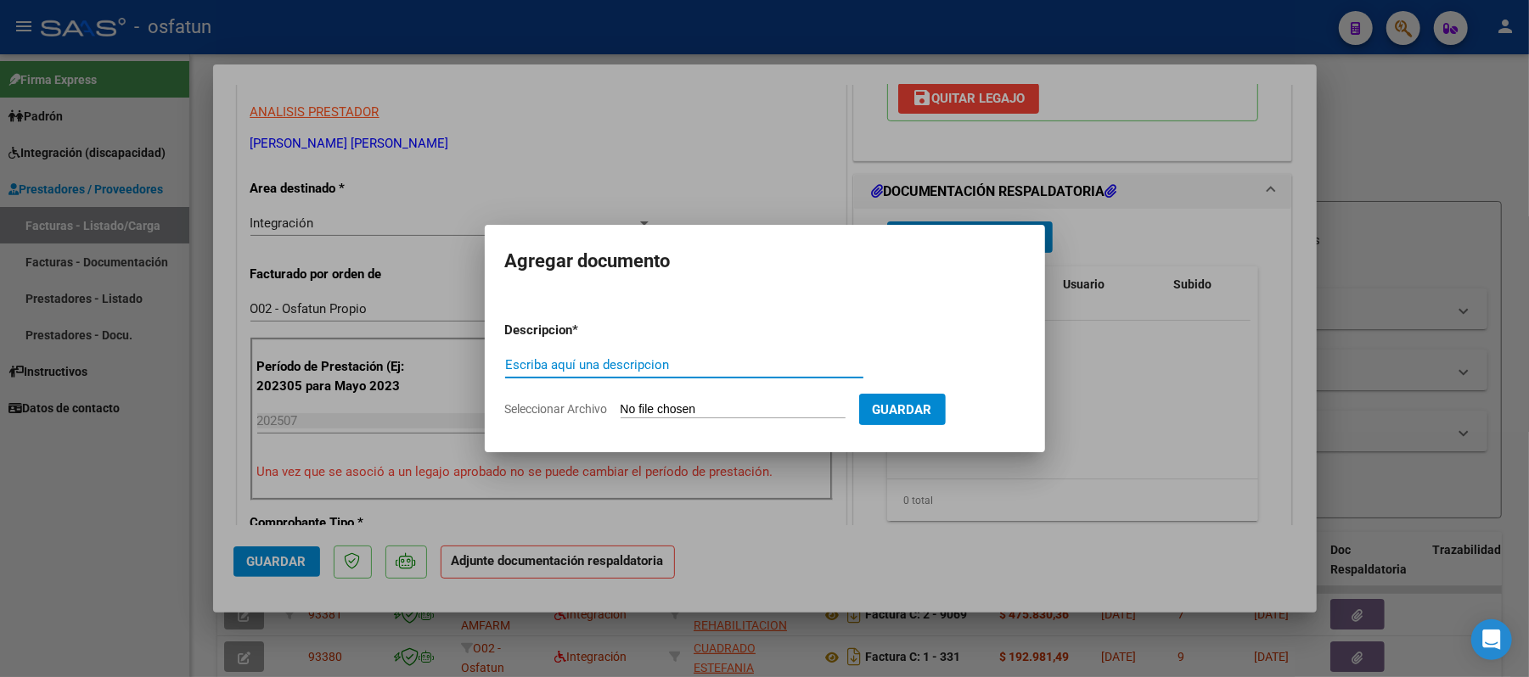
click at [711, 362] on input "Escriba aquí una descripcion" at bounding box center [684, 364] width 358 height 15
type input "ASIST"
click at [697, 405] on input "Seleccionar Archivo" at bounding box center [733, 410] width 225 height 16
type input "C:\fakepath\ASIST.pdf"
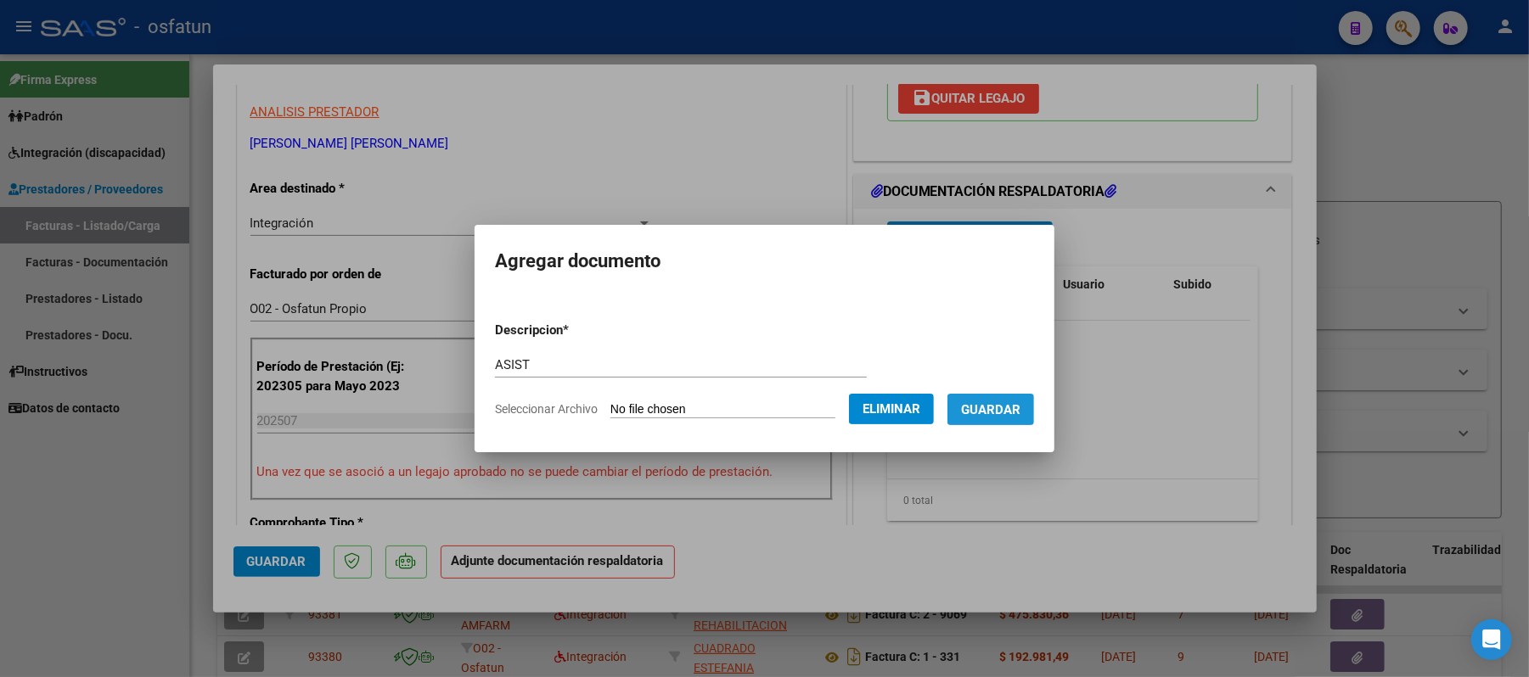
click at [1020, 414] on span "Guardar" at bounding box center [990, 409] width 59 height 15
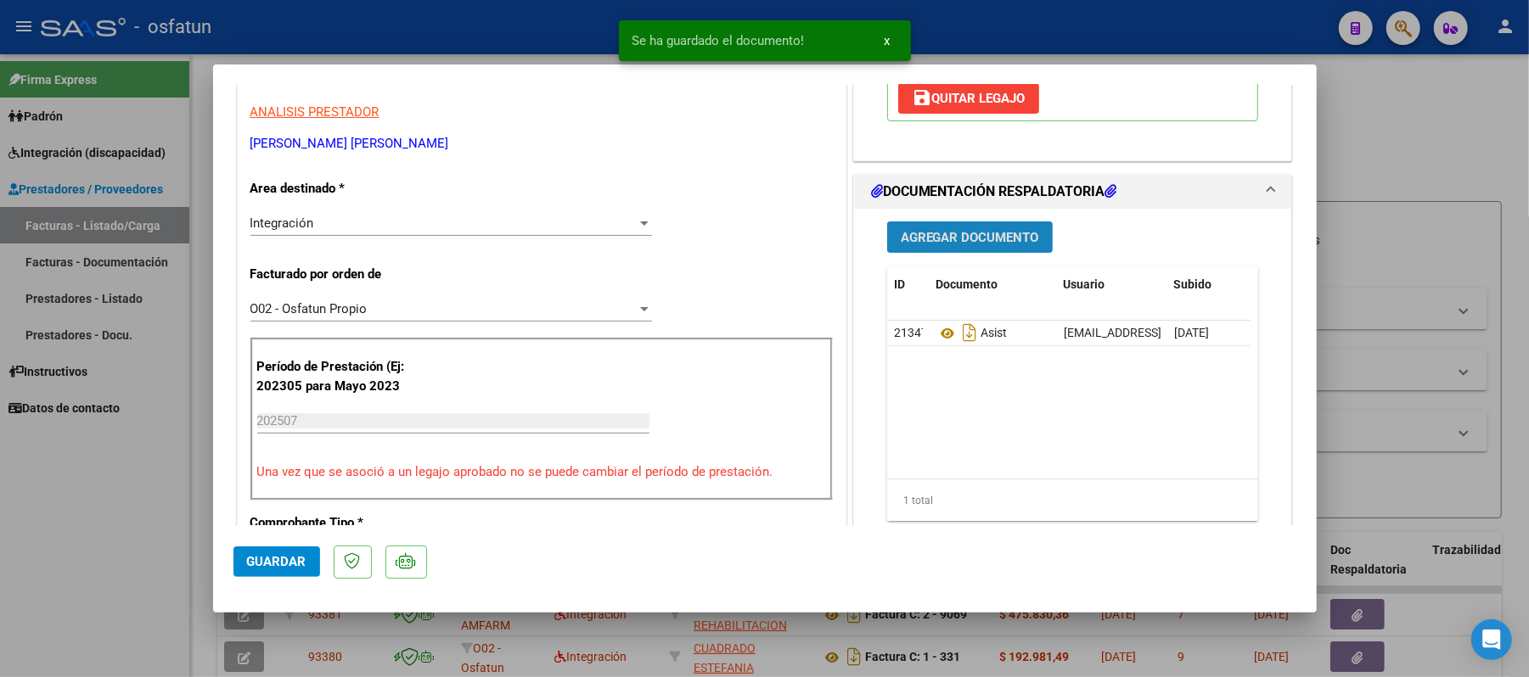
click at [990, 239] on span "Agregar Documento" at bounding box center [970, 237] width 138 height 15
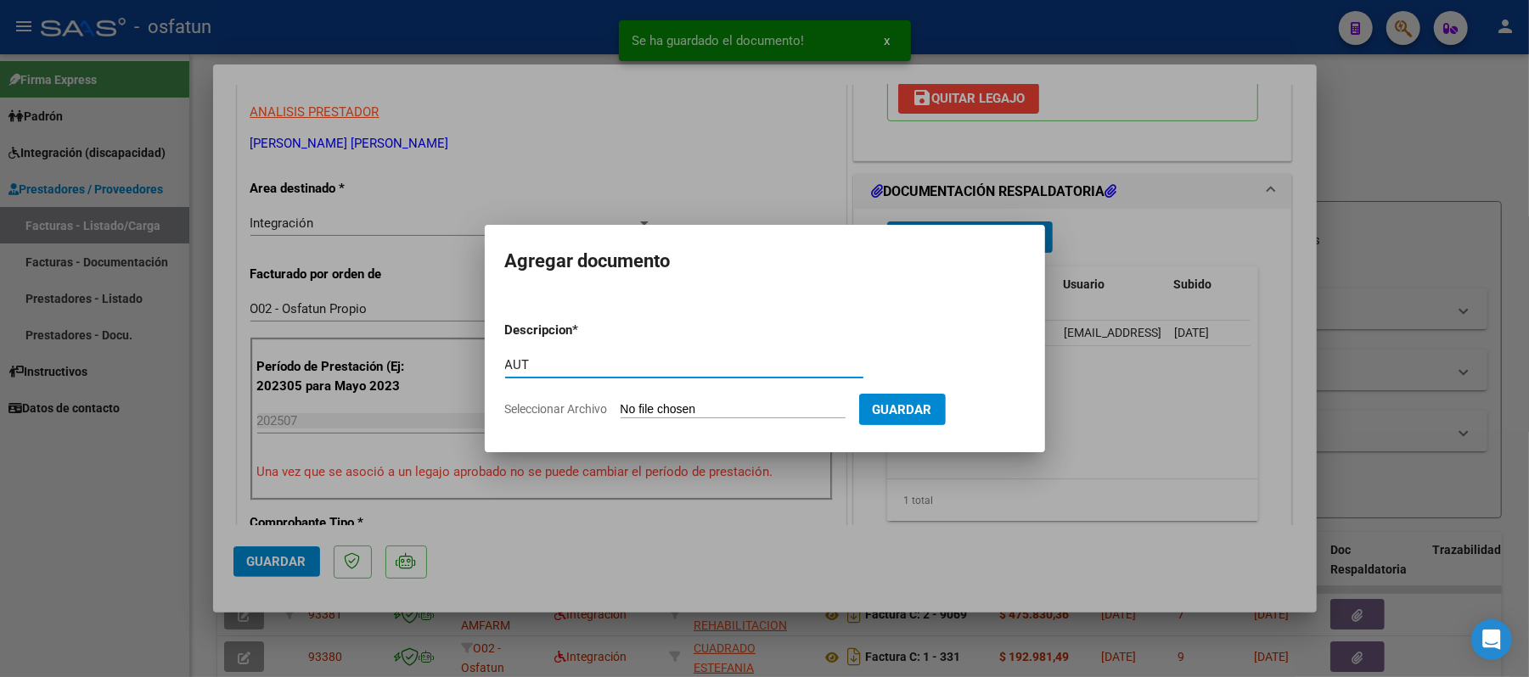
type input "AUT"
click at [722, 404] on input "Seleccionar Archivo" at bounding box center [733, 410] width 225 height 16
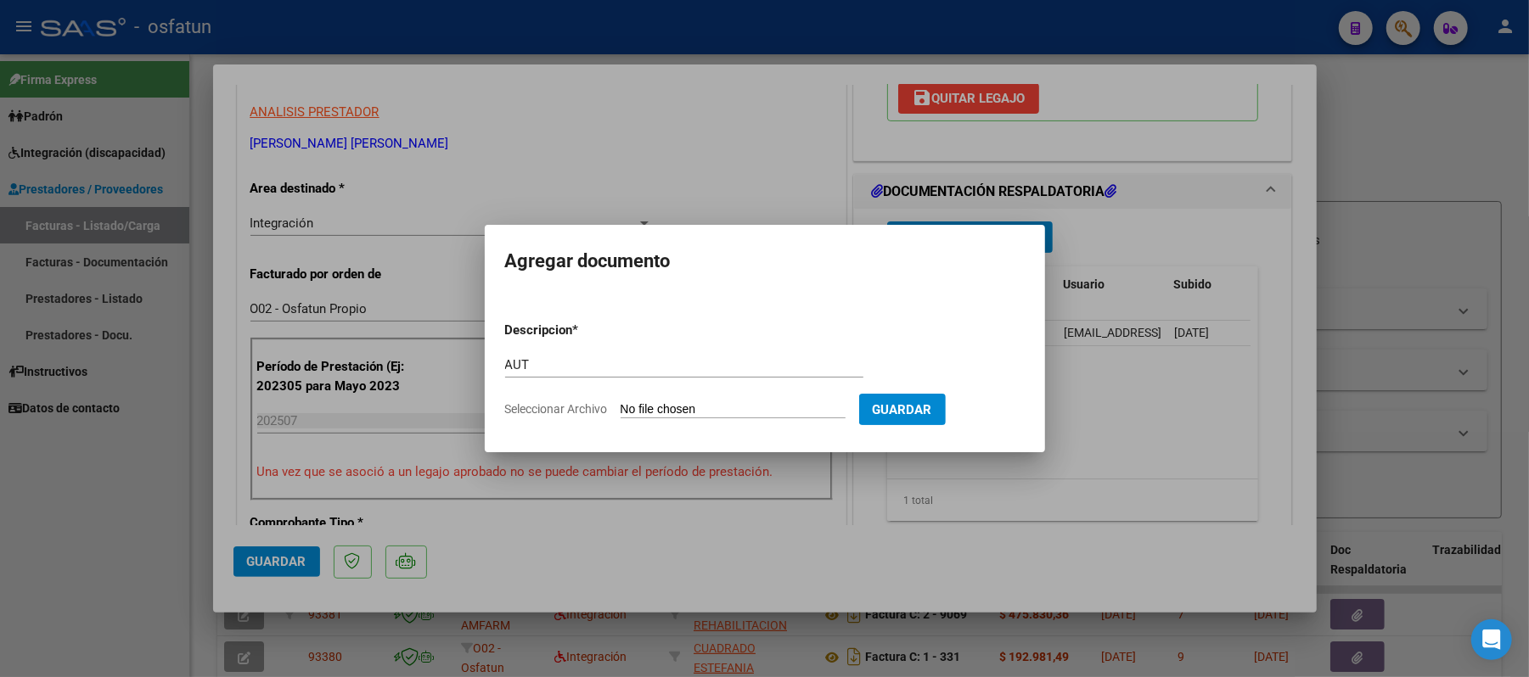
type input "C:\fakepath\AUT.pdf"
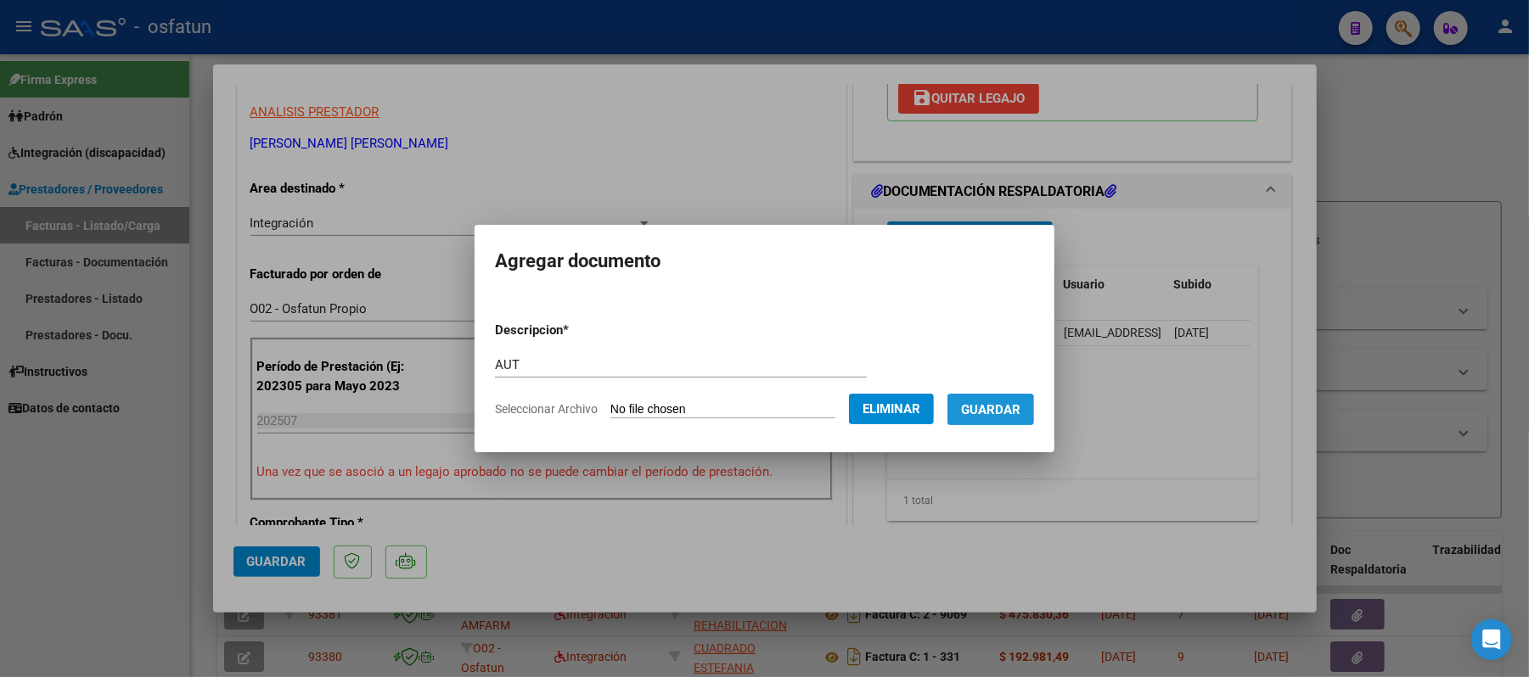
click at [999, 411] on span "Guardar" at bounding box center [990, 409] width 59 height 15
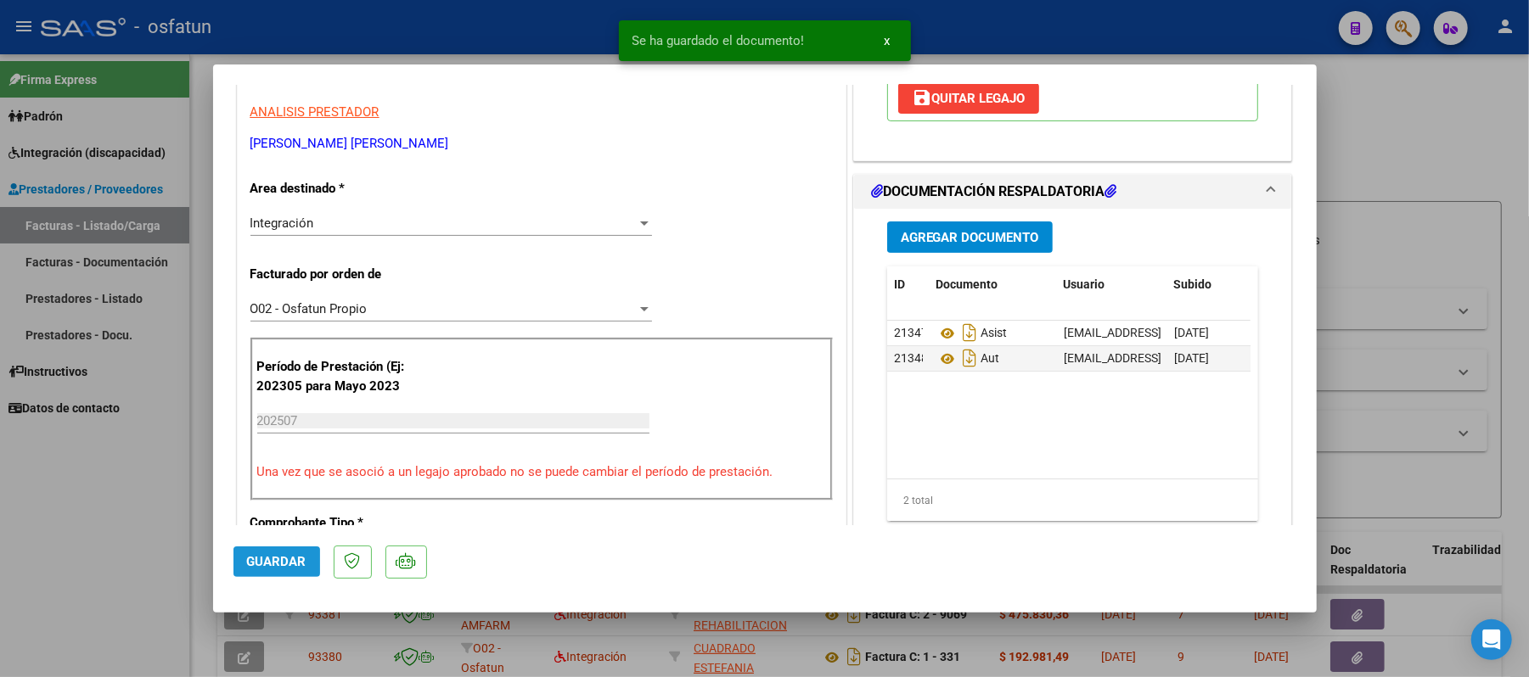
click at [276, 560] on span "Guardar" at bounding box center [276, 561] width 59 height 15
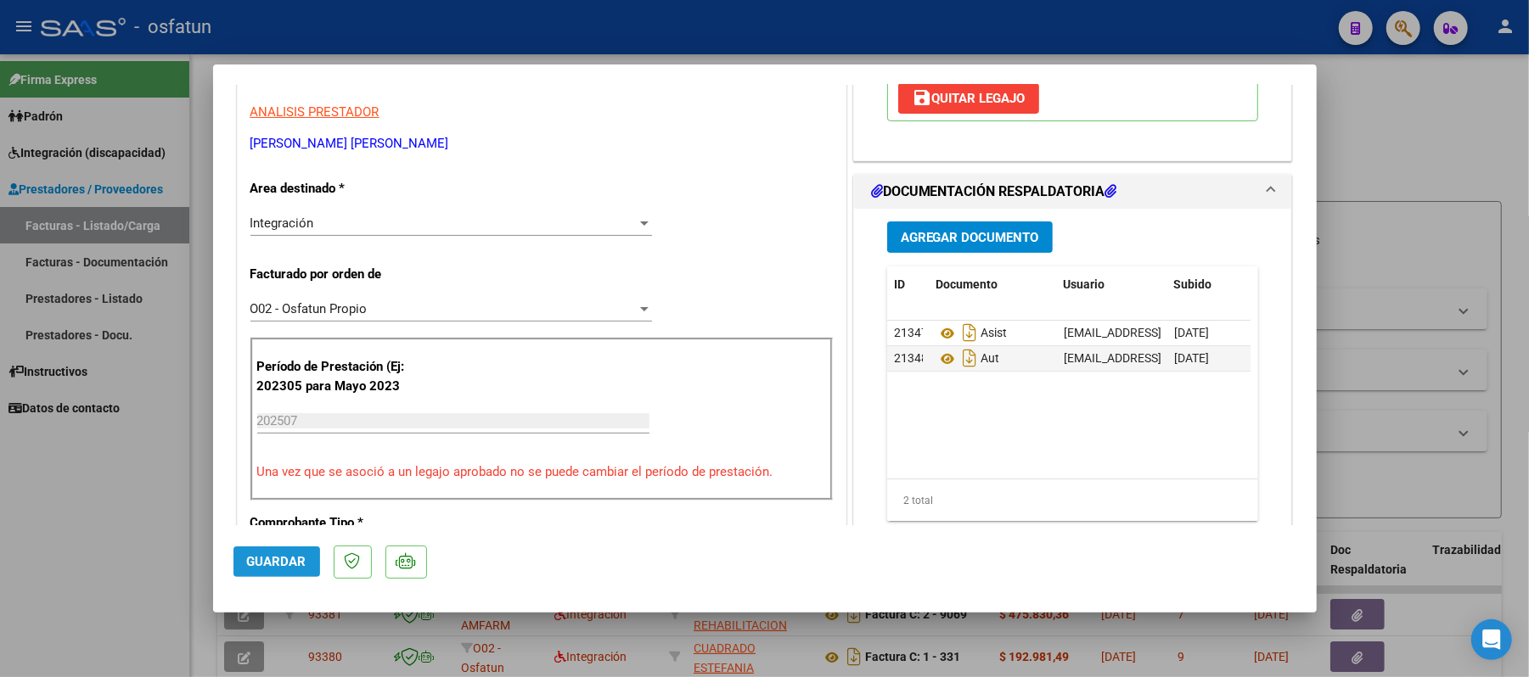
click at [276, 560] on span "Guardar" at bounding box center [276, 561] width 59 height 15
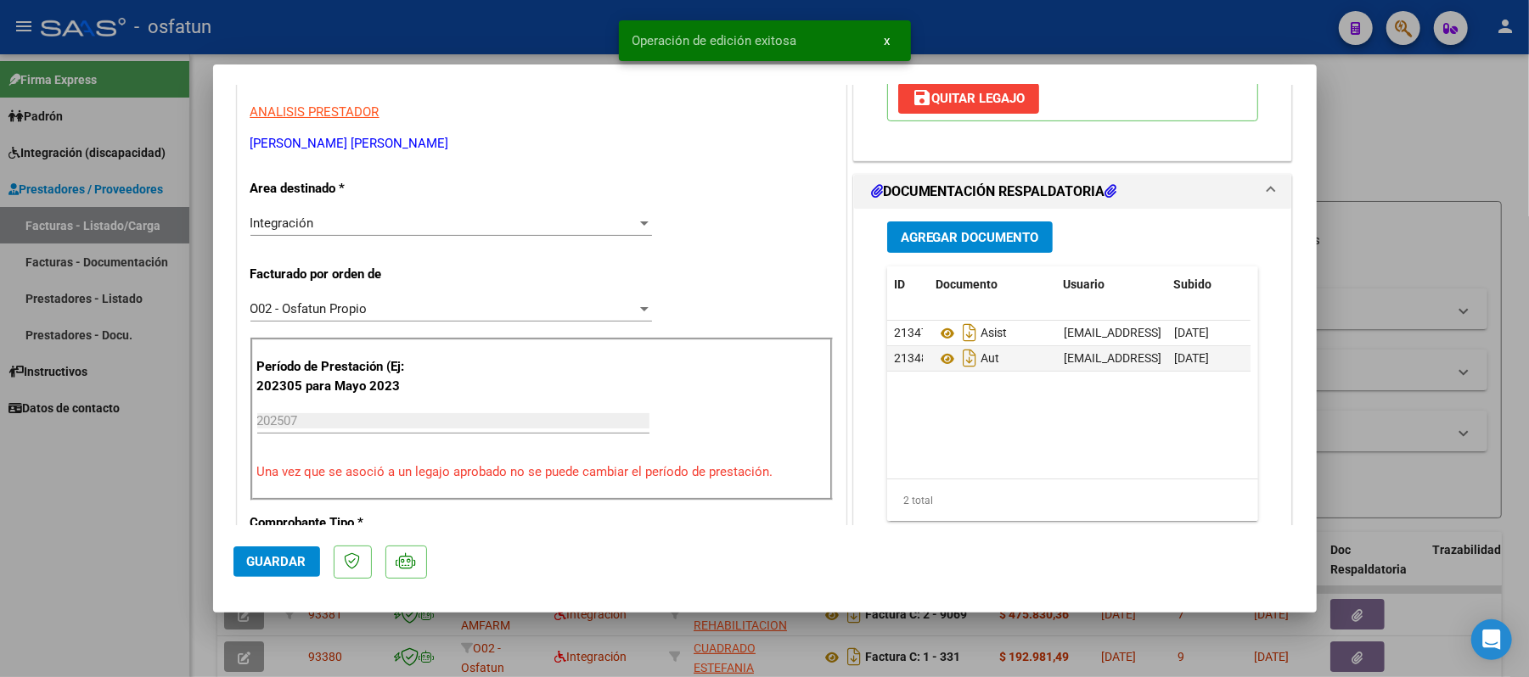
click at [1435, 150] on div at bounding box center [764, 338] width 1529 height 677
type input "$ 0,00"
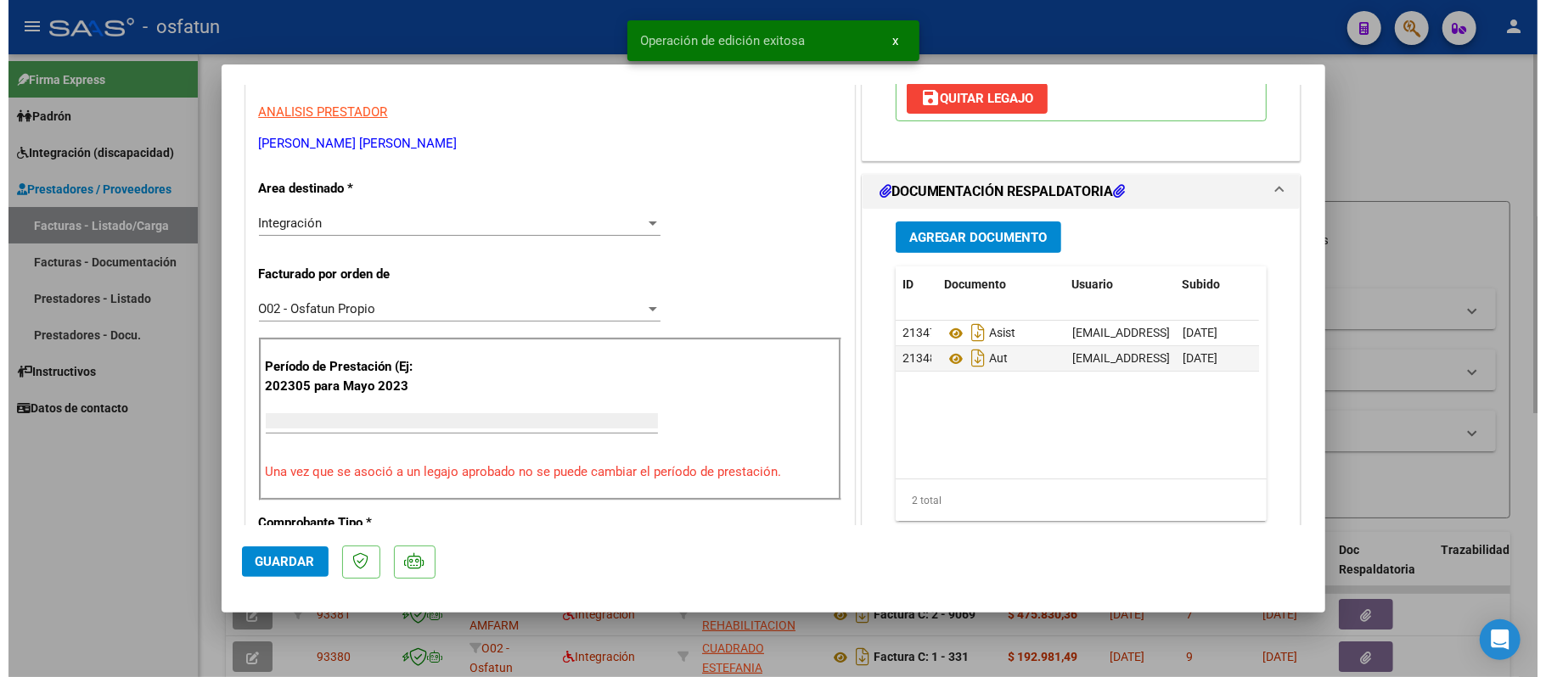
scroll to position [287, 0]
